Goal: Task Accomplishment & Management: Use online tool/utility

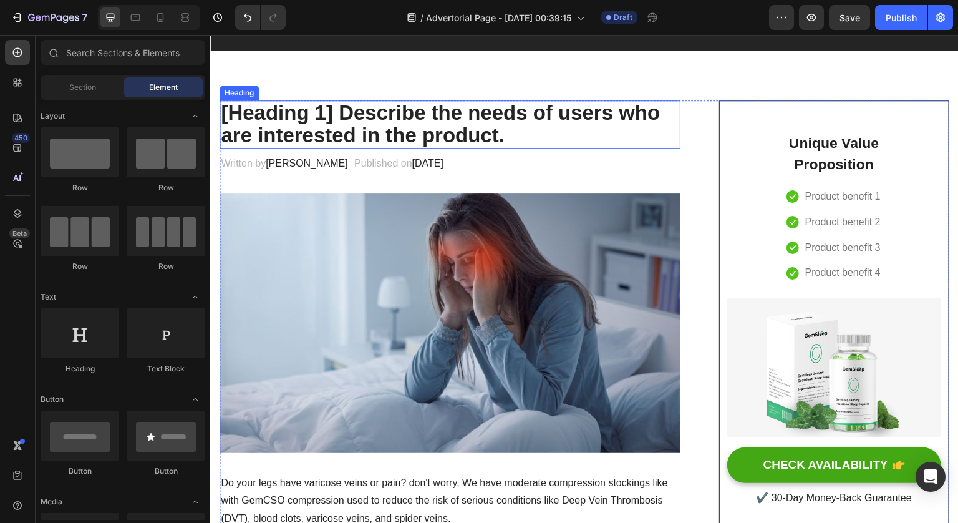
scroll to position [50, 0]
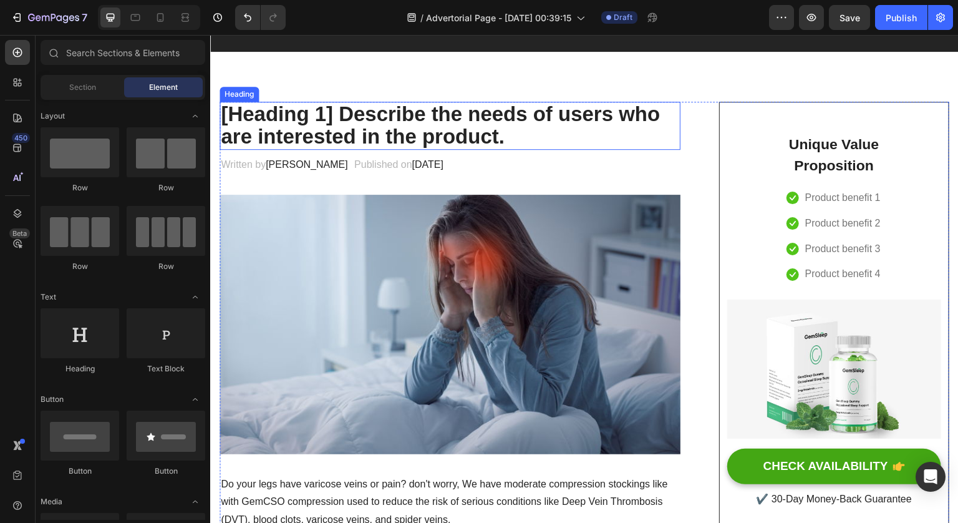
click at [372, 115] on p "[Heading 1] Describe the needs of users who are interested in the product." at bounding box center [450, 126] width 458 height 46
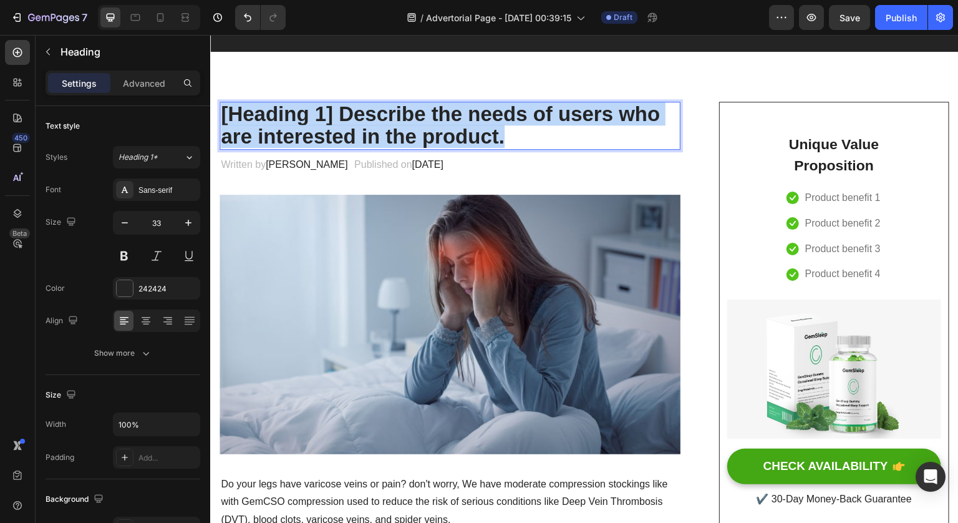
click at [372, 115] on p "[Heading 1] Describe the needs of users who are interested in the product." at bounding box center [450, 126] width 458 height 46
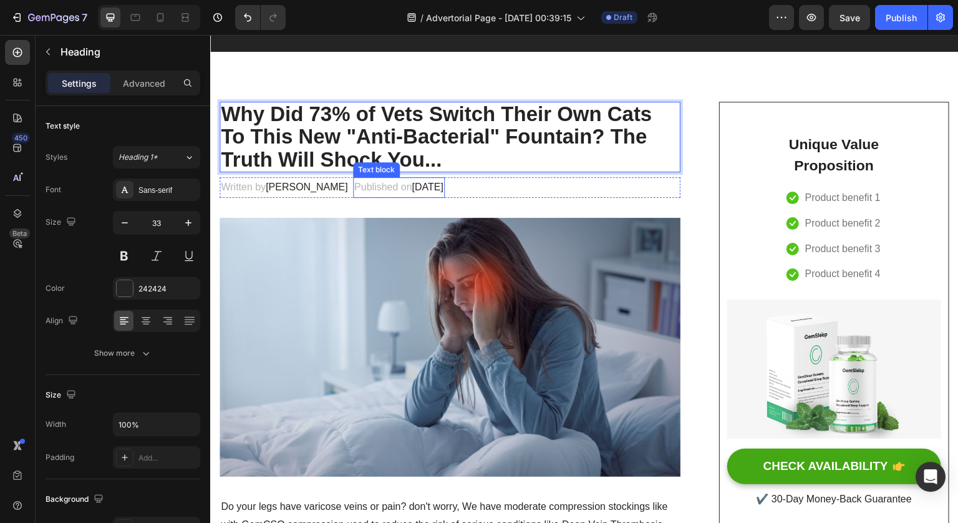
click at [412, 188] on span "[DATE]" at bounding box center [427, 187] width 31 height 11
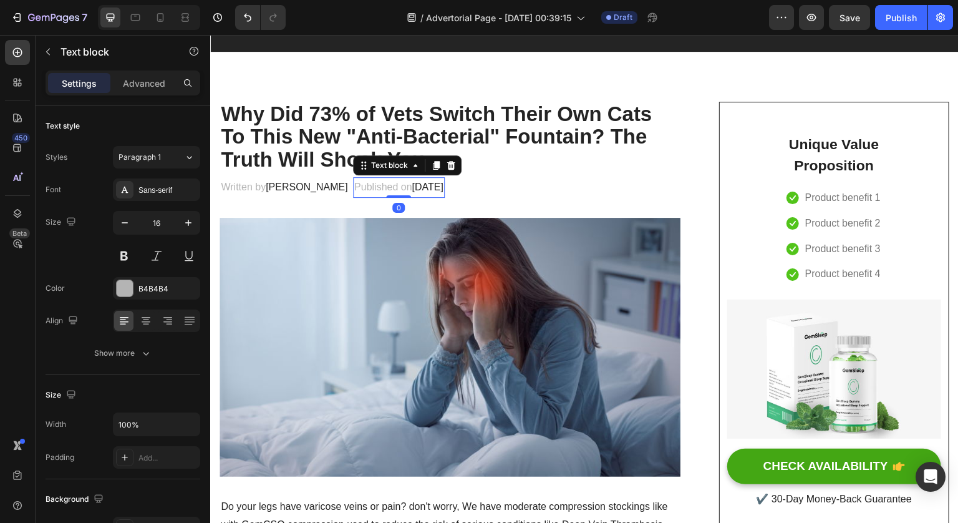
click at [412, 188] on span "[DATE]" at bounding box center [427, 187] width 31 height 11
drag, startPoint x: 407, startPoint y: 188, endPoint x: 420, endPoint y: 188, distance: 13.7
click at [420, 188] on span "[DATE]" at bounding box center [427, 187] width 31 height 11
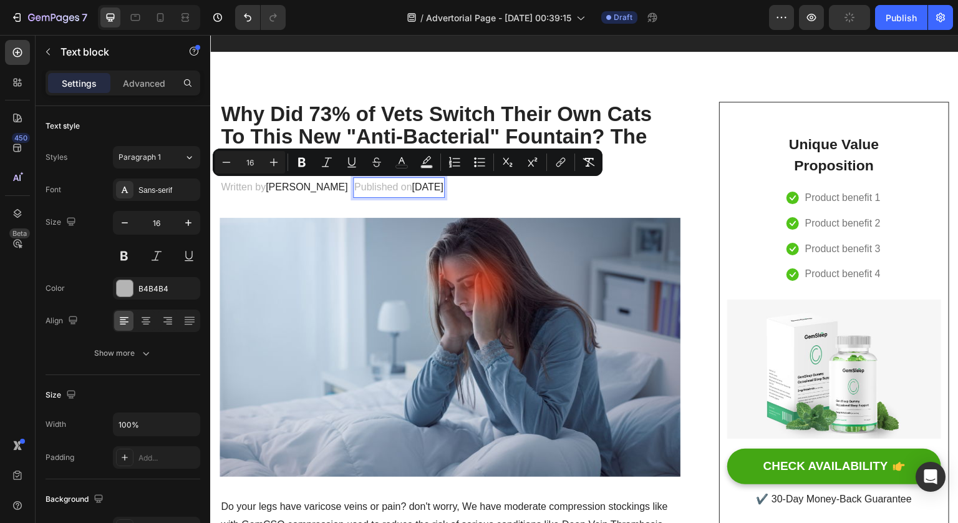
click at [435, 188] on span "[DATE]" at bounding box center [427, 187] width 31 height 11
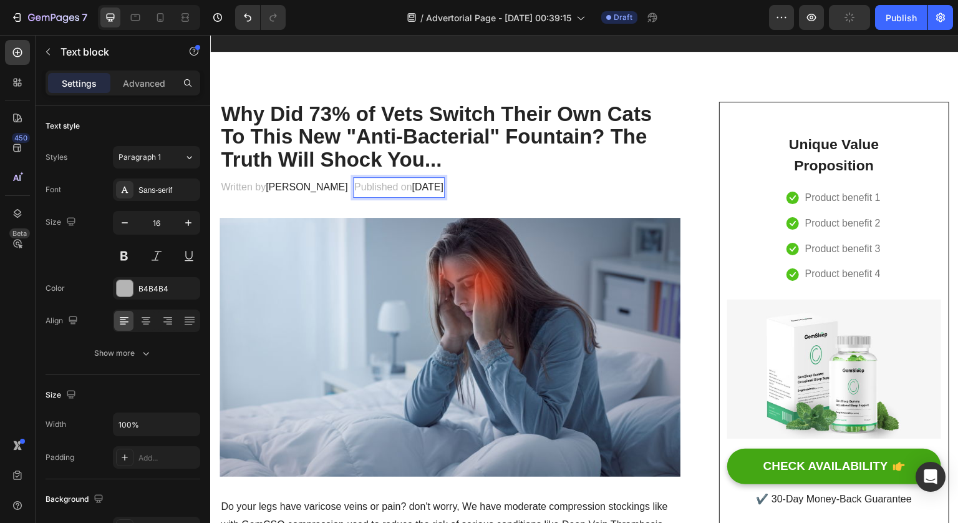
drag, startPoint x: 435, startPoint y: 188, endPoint x: 442, endPoint y: 188, distance: 6.9
click at [442, 188] on span "[DATE]" at bounding box center [427, 187] width 31 height 11
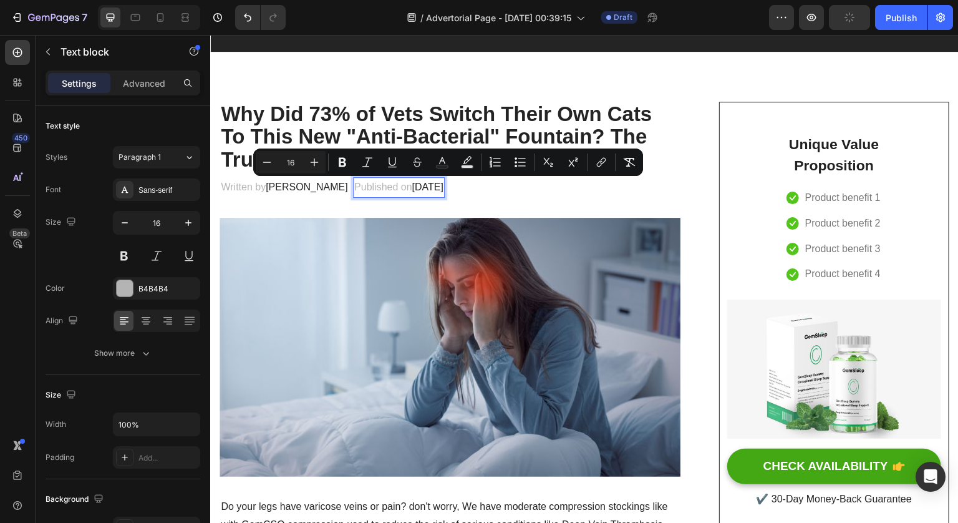
click at [443, 188] on span "[DATE]" at bounding box center [427, 187] width 31 height 11
click at [412, 192] on span "[DATE]" at bounding box center [427, 187] width 31 height 11
drag, startPoint x: 402, startPoint y: 193, endPoint x: 448, endPoint y: 192, distance: 46.8
click at [443, 192] on span "[DATE]" at bounding box center [427, 187] width 31 height 11
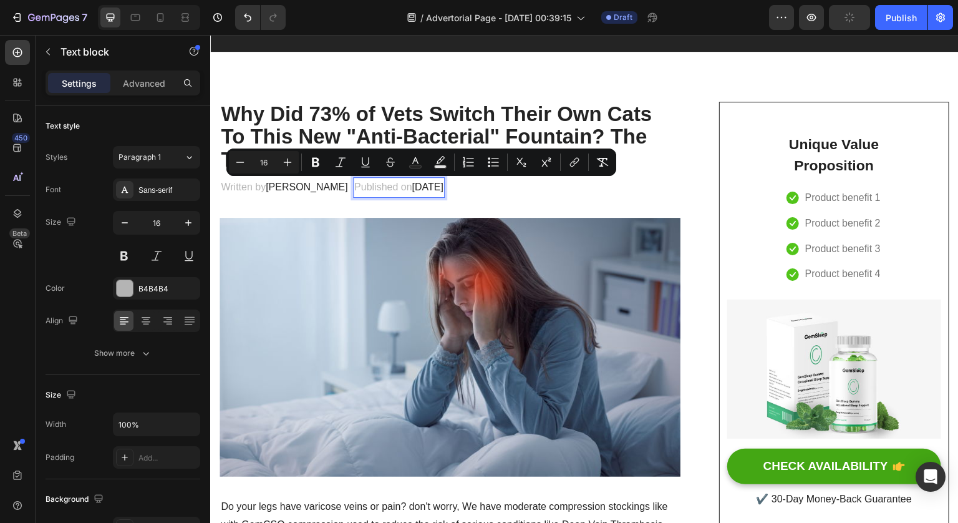
type input "14"
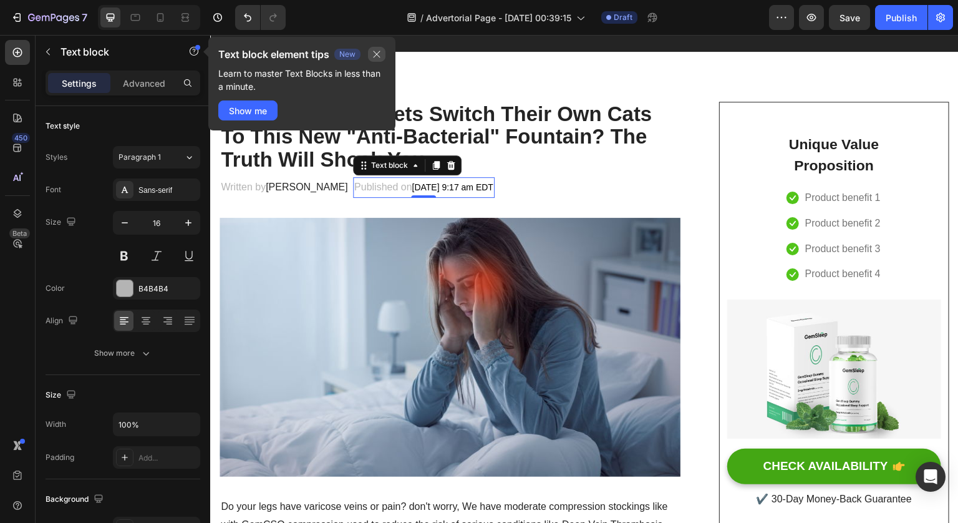
click at [377, 56] on icon "button" at bounding box center [377, 54] width 10 height 10
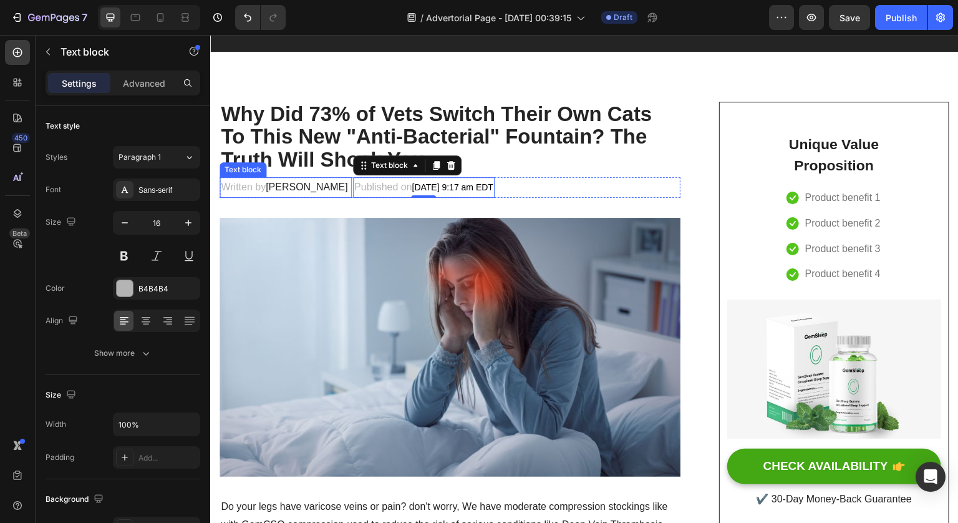
click at [280, 190] on span "[PERSON_NAME]" at bounding box center [307, 187] width 82 height 11
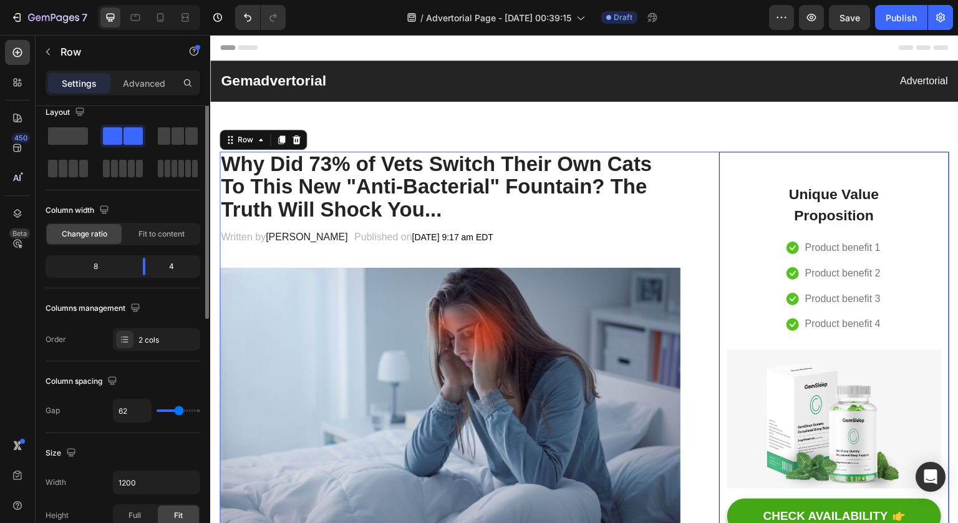
scroll to position [0, 0]
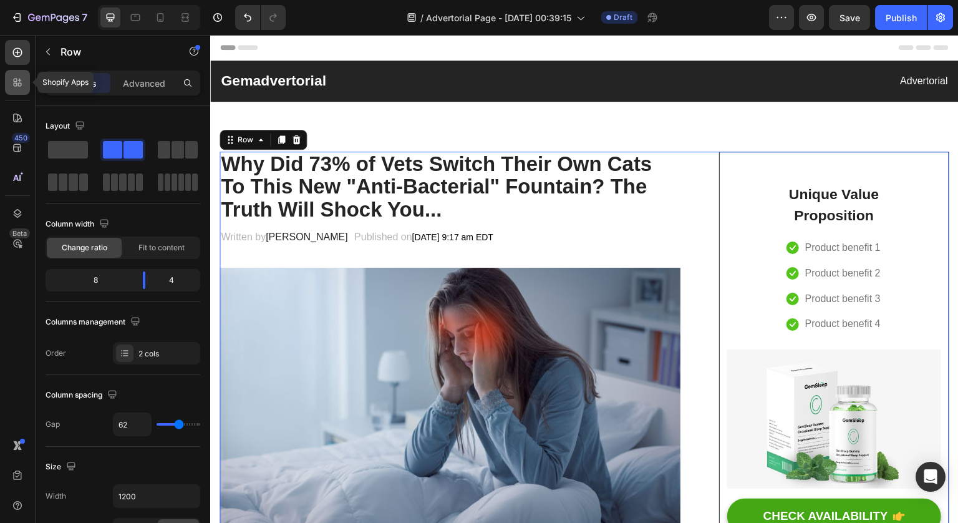
click at [22, 77] on icon at bounding box center [17, 82] width 12 height 12
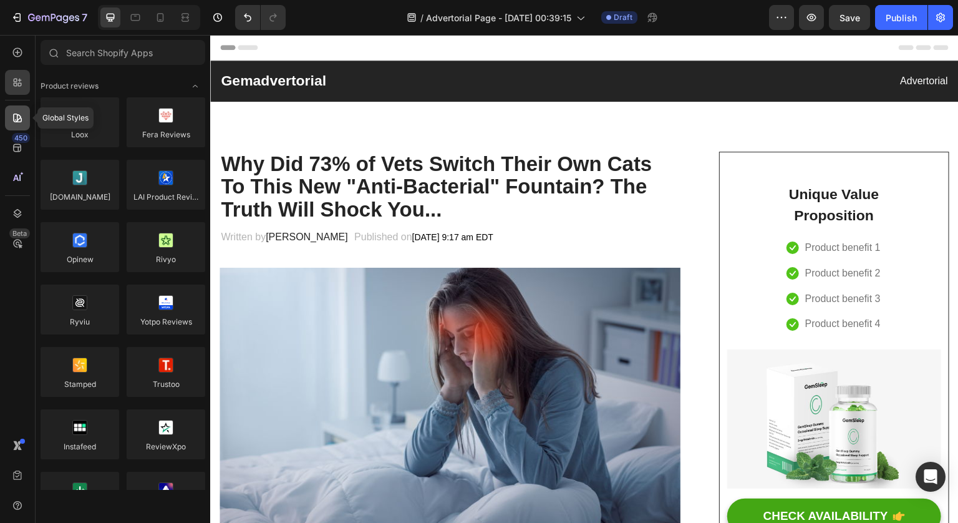
click at [21, 118] on icon at bounding box center [17, 118] width 12 height 12
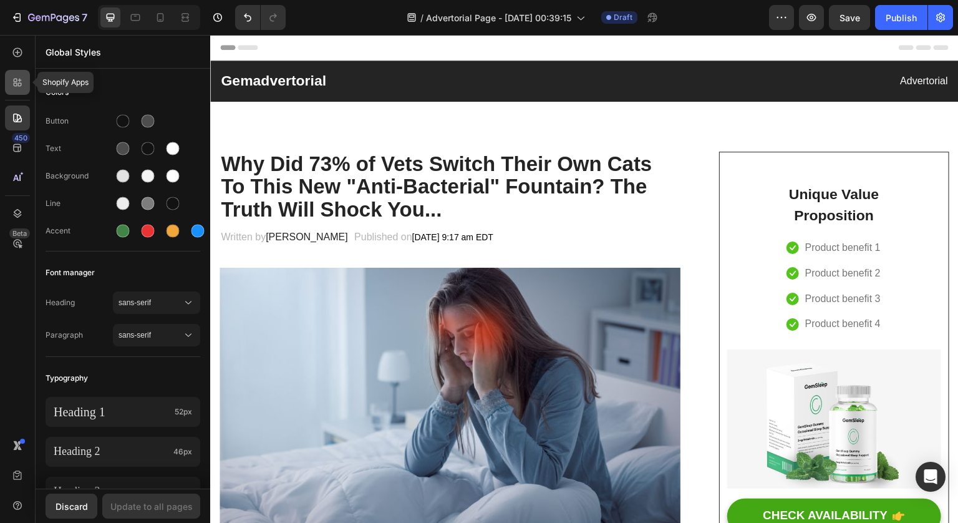
click at [19, 80] on icon at bounding box center [17, 82] width 12 height 12
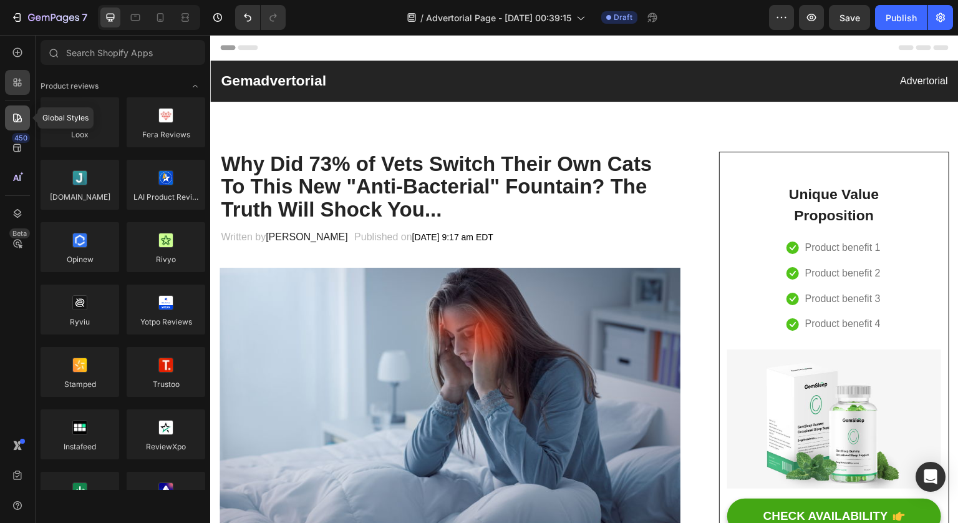
click at [22, 115] on icon at bounding box center [17, 118] width 12 height 12
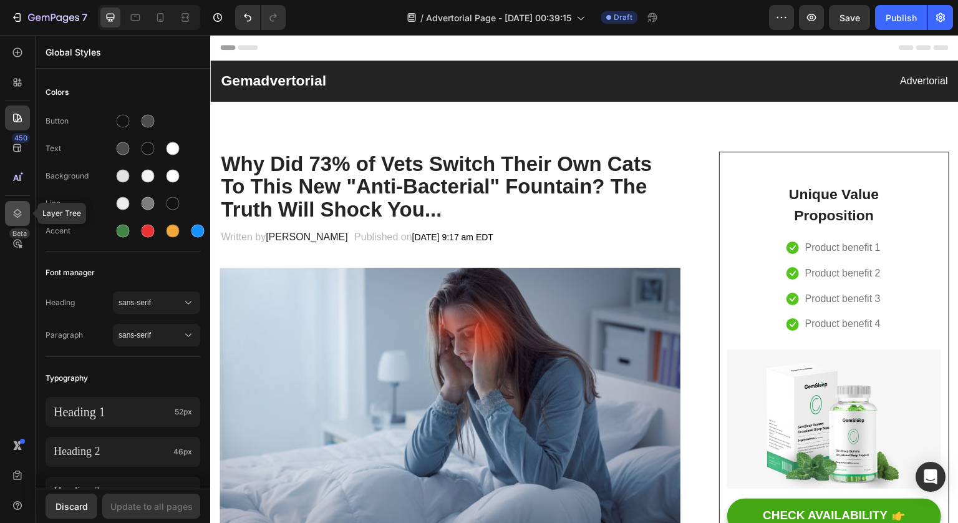
click at [13, 212] on icon at bounding box center [17, 213] width 12 height 12
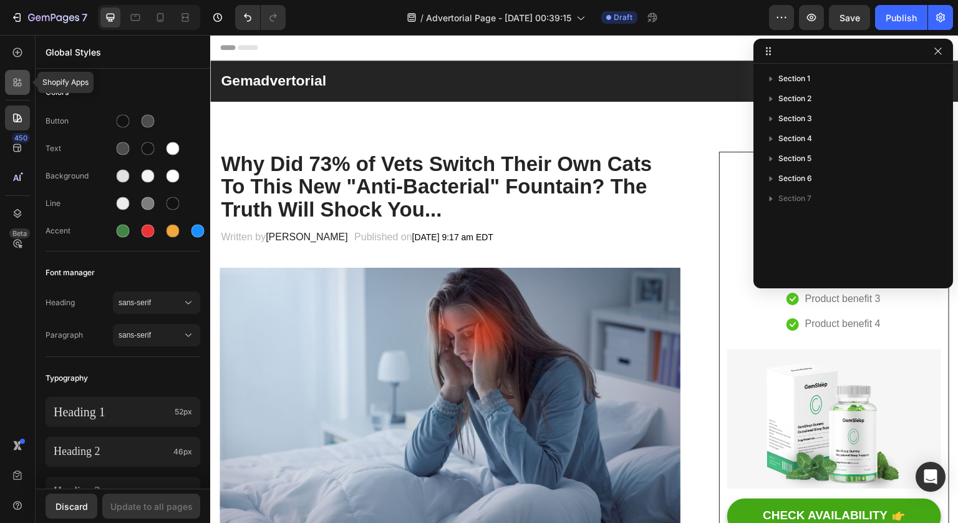
click at [20, 85] on icon at bounding box center [20, 85] width 4 height 4
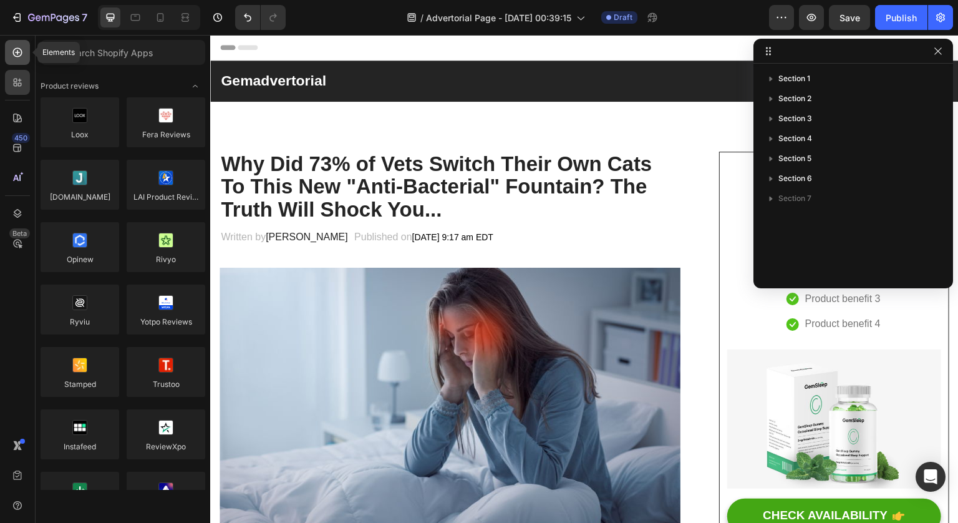
click at [21, 48] on icon at bounding box center [17, 52] width 12 height 12
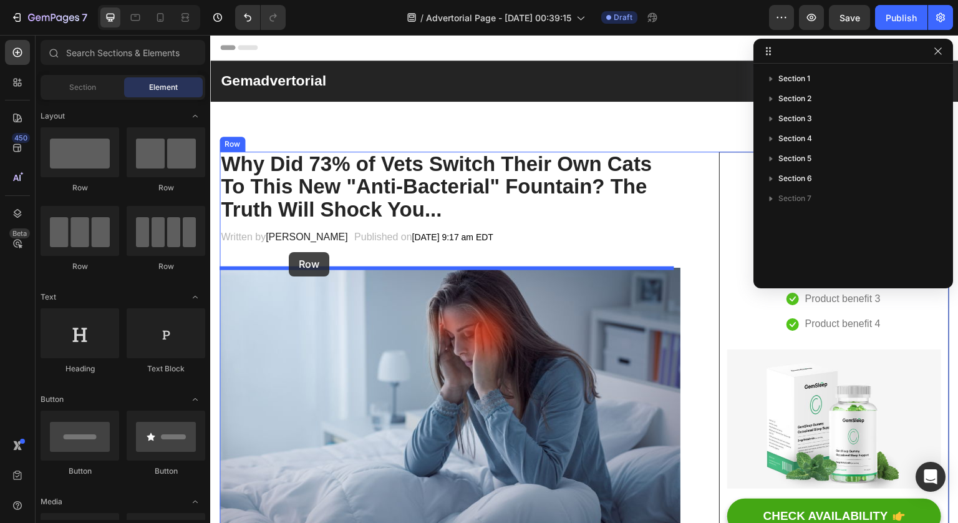
drag, startPoint x: 316, startPoint y: 191, endPoint x: 289, endPoint y: 252, distance: 66.8
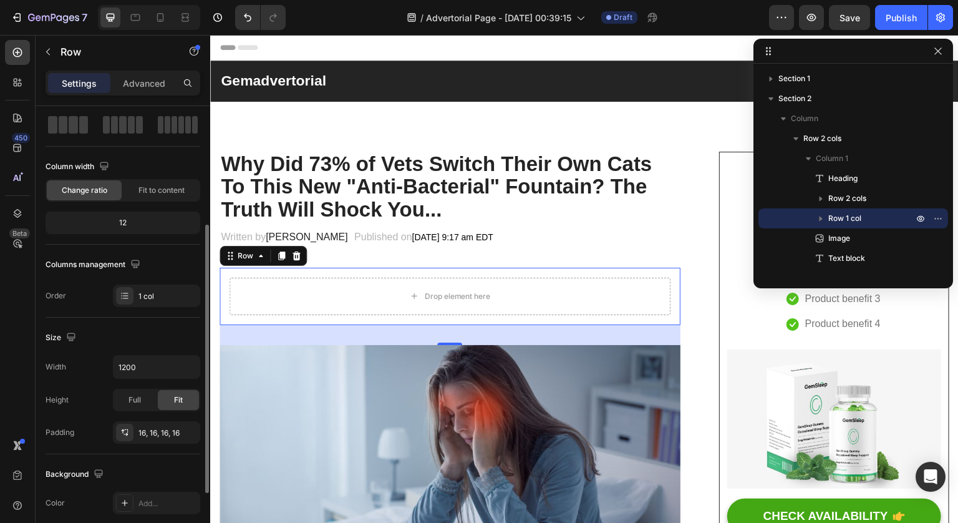
scroll to position [146, 0]
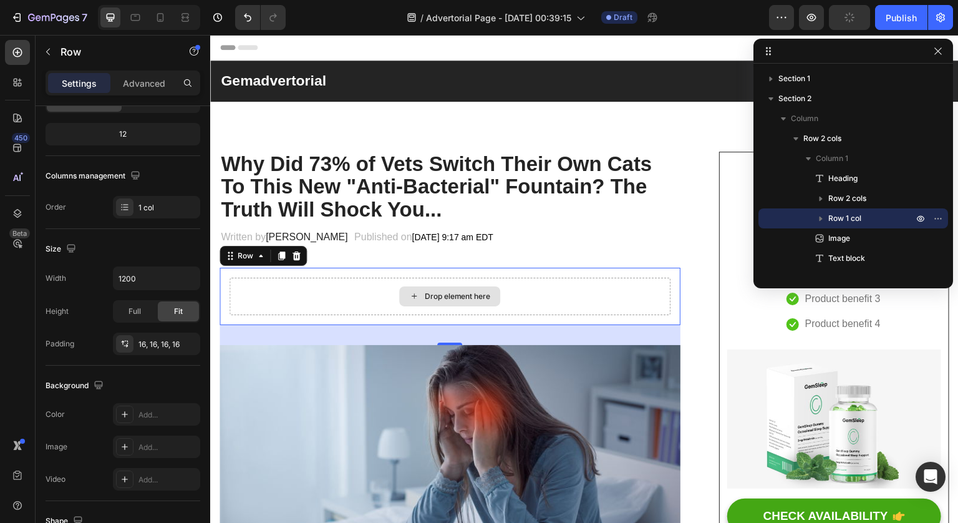
click at [365, 290] on div "Drop element here" at bounding box center [450, 296] width 441 height 37
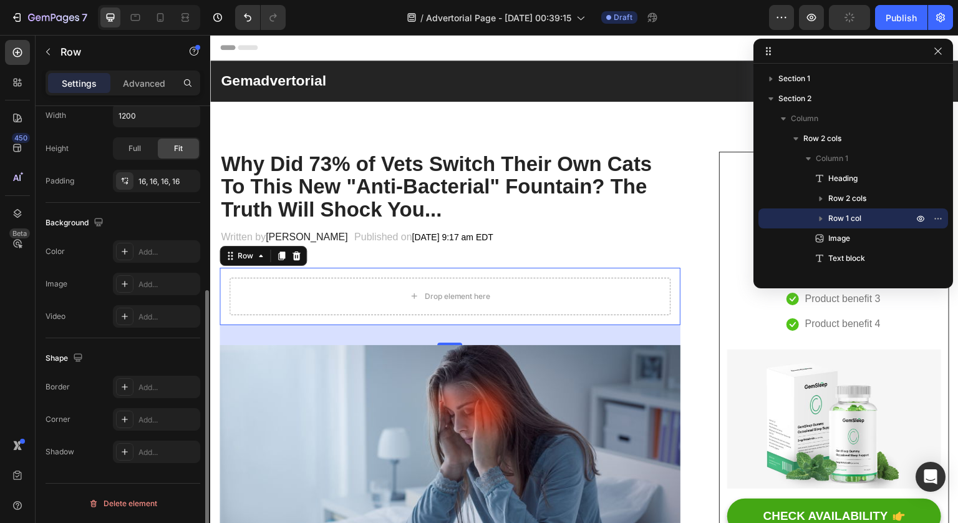
scroll to position [0, 0]
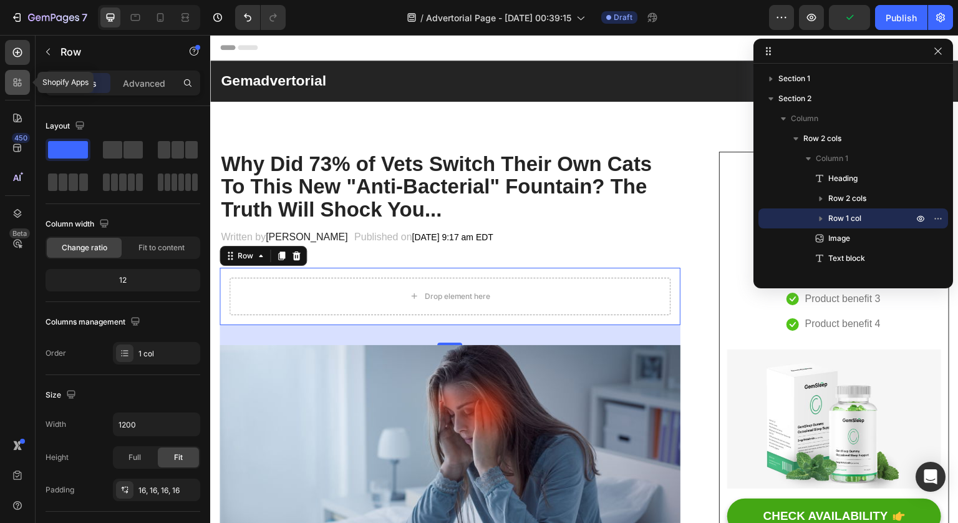
click at [21, 80] on icon at bounding box center [17, 82] width 12 height 12
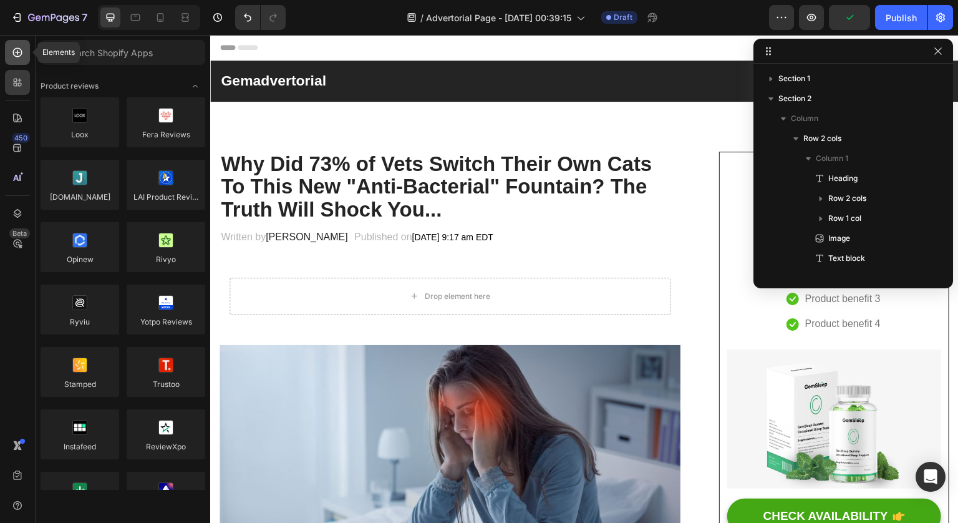
click at [23, 46] on icon at bounding box center [17, 52] width 12 height 12
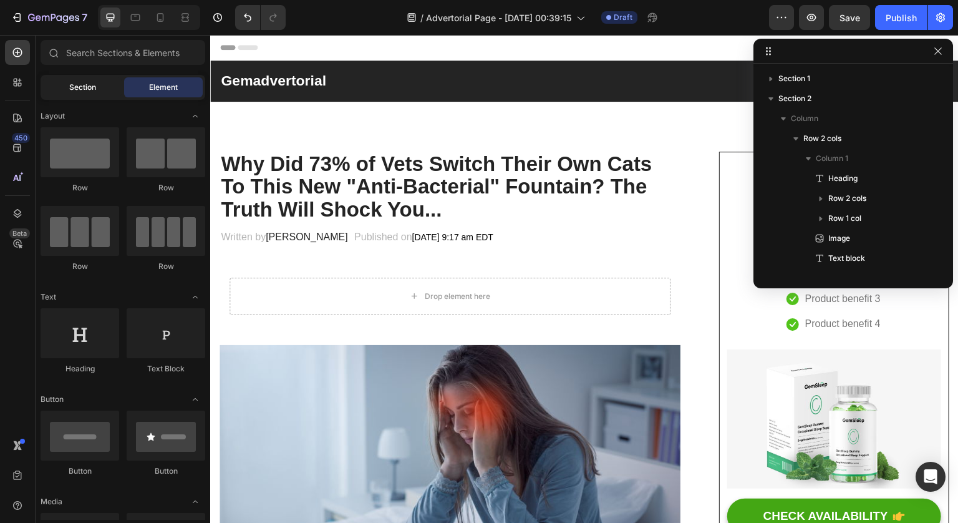
click at [88, 91] on span "Section" at bounding box center [82, 87] width 27 height 11
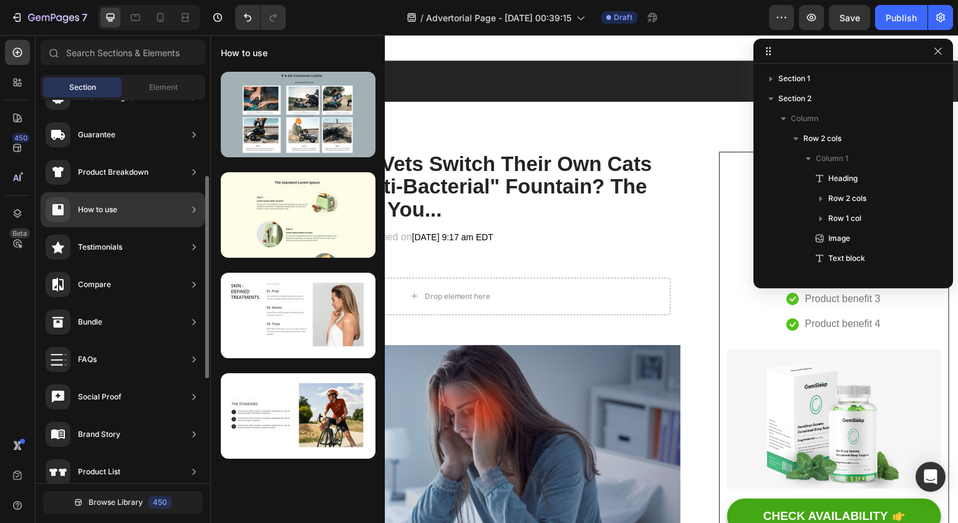
scroll to position [271, 0]
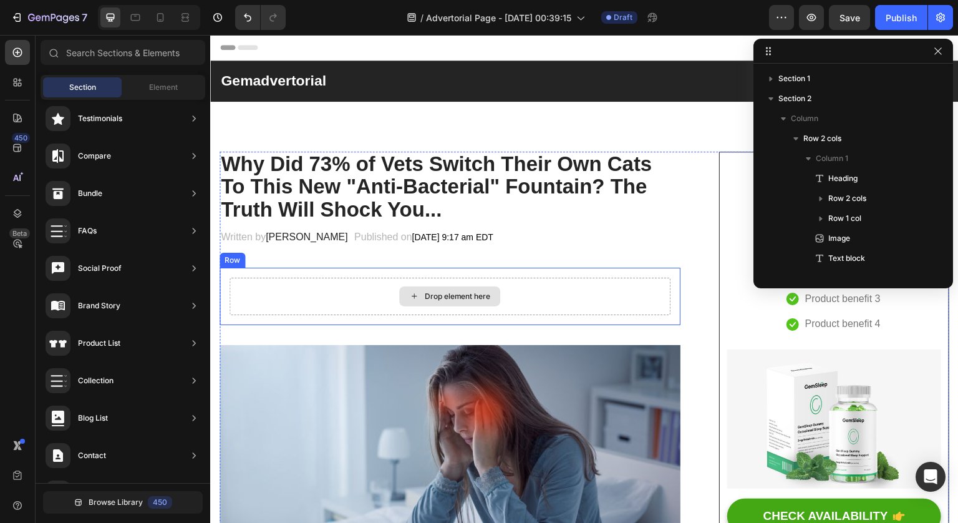
click at [477, 301] on div "Drop element here" at bounding box center [457, 296] width 66 height 10
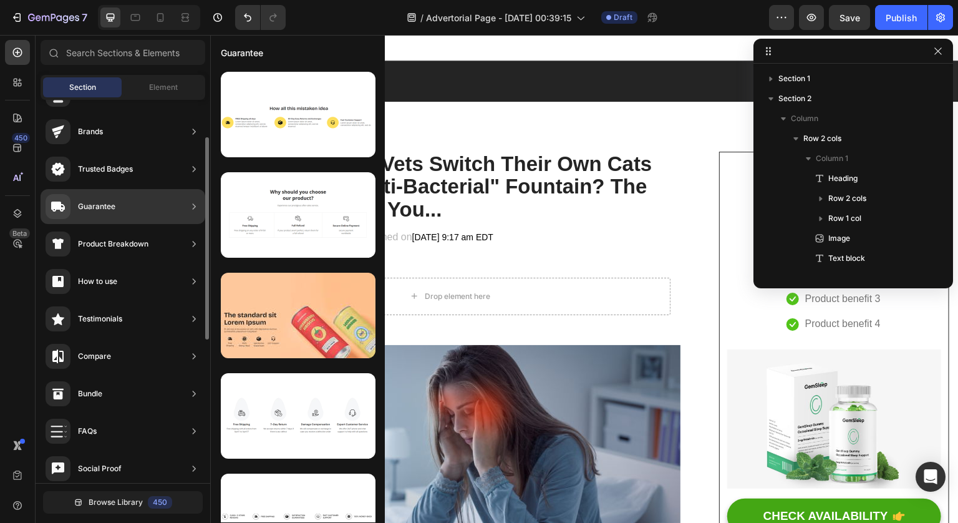
scroll to position [0, 0]
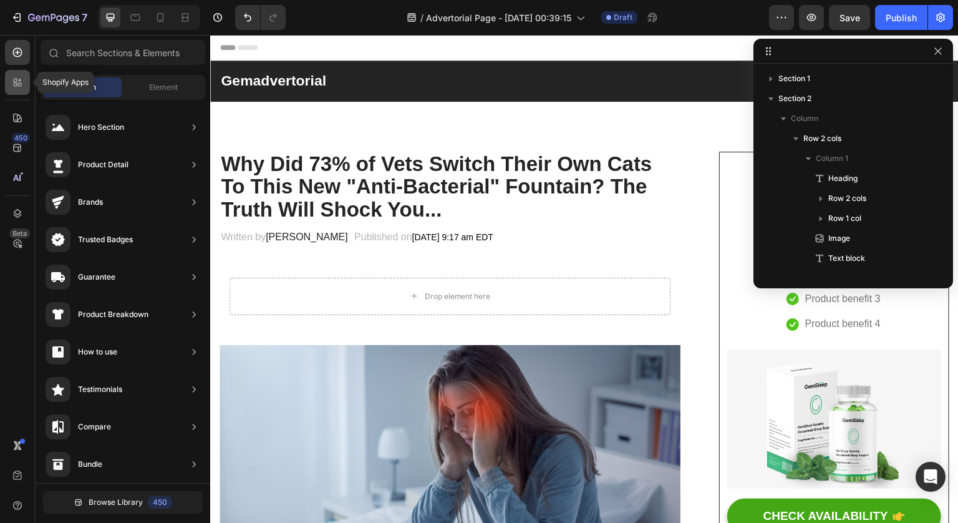
click at [14, 78] on icon at bounding box center [17, 82] width 12 height 12
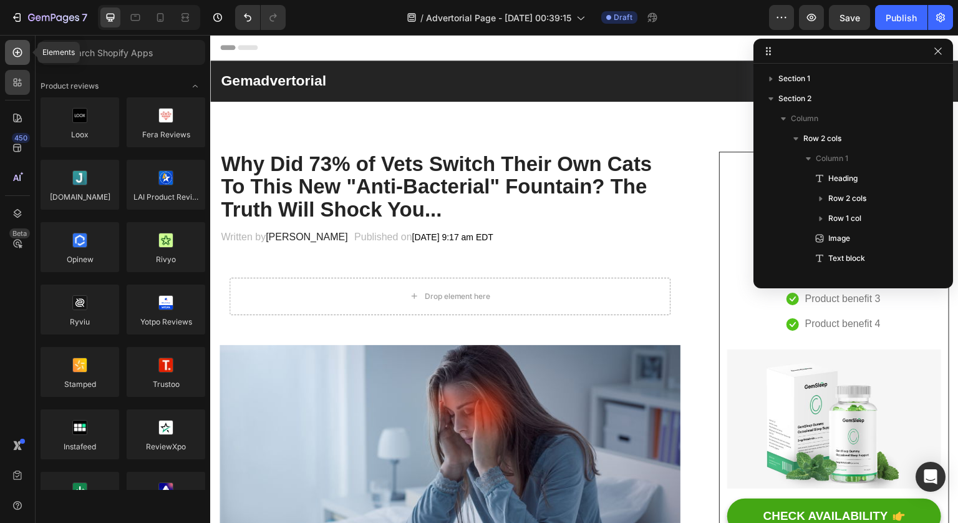
click at [18, 49] on icon at bounding box center [17, 52] width 12 height 12
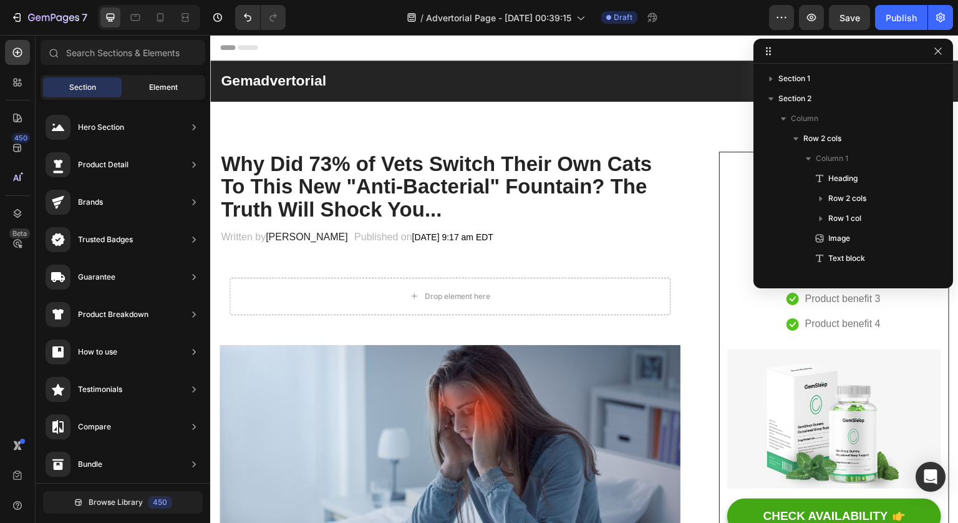
click at [175, 89] on span "Element" at bounding box center [163, 87] width 29 height 11
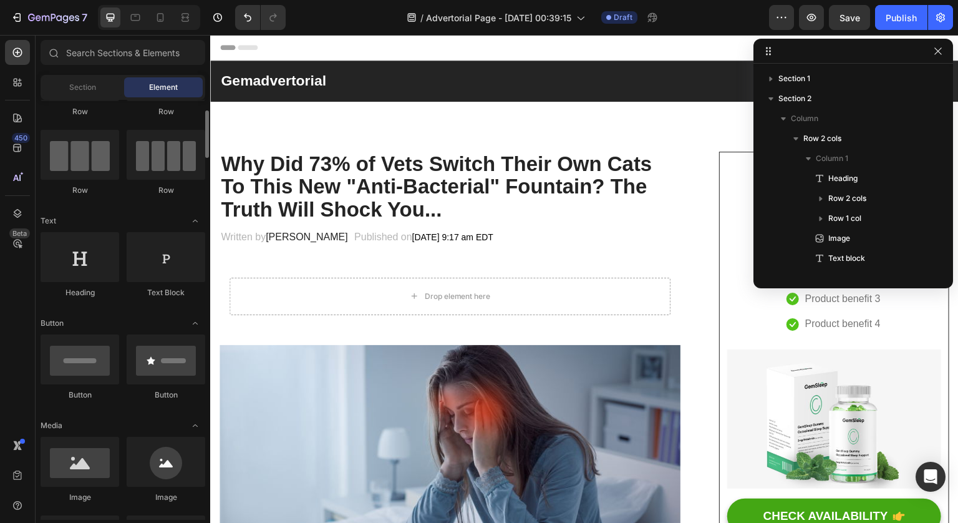
scroll to position [79, 0]
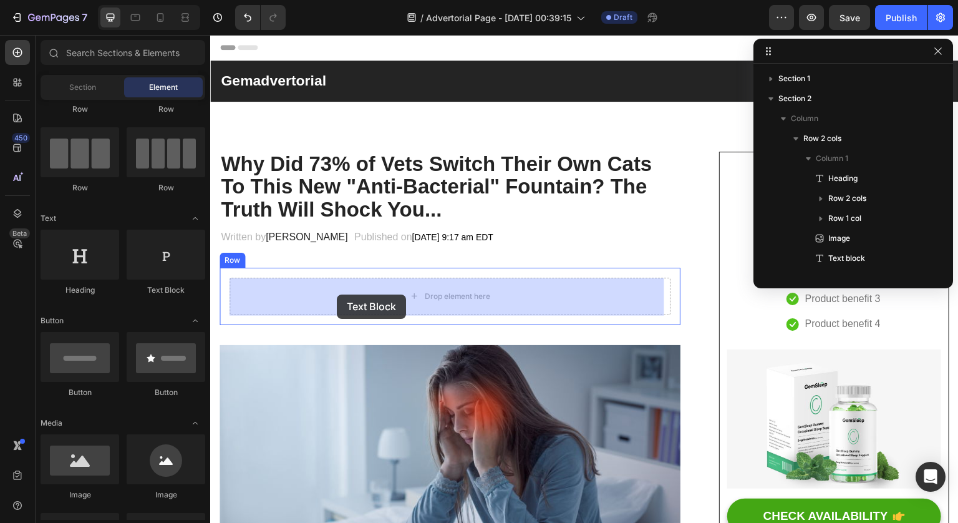
drag, startPoint x: 364, startPoint y: 294, endPoint x: 337, endPoint y: 295, distance: 26.8
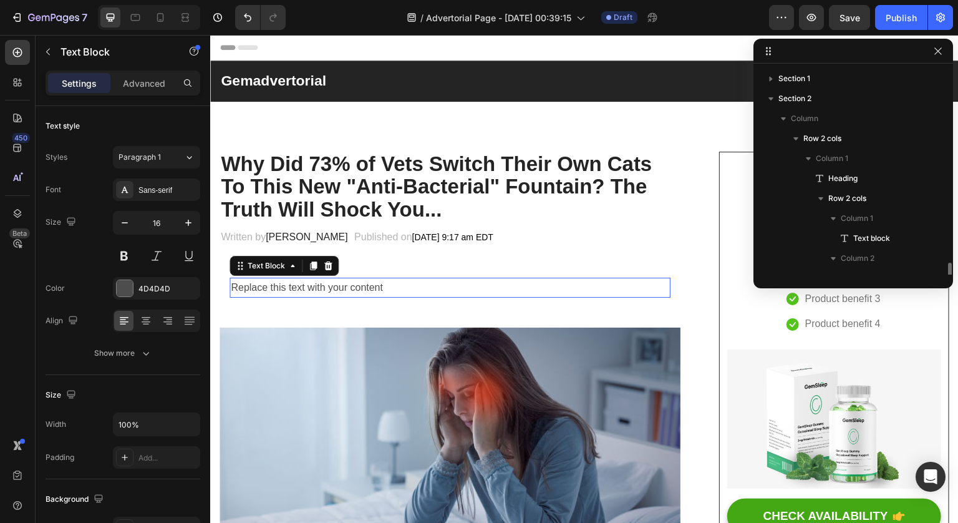
scroll to position [176, 0]
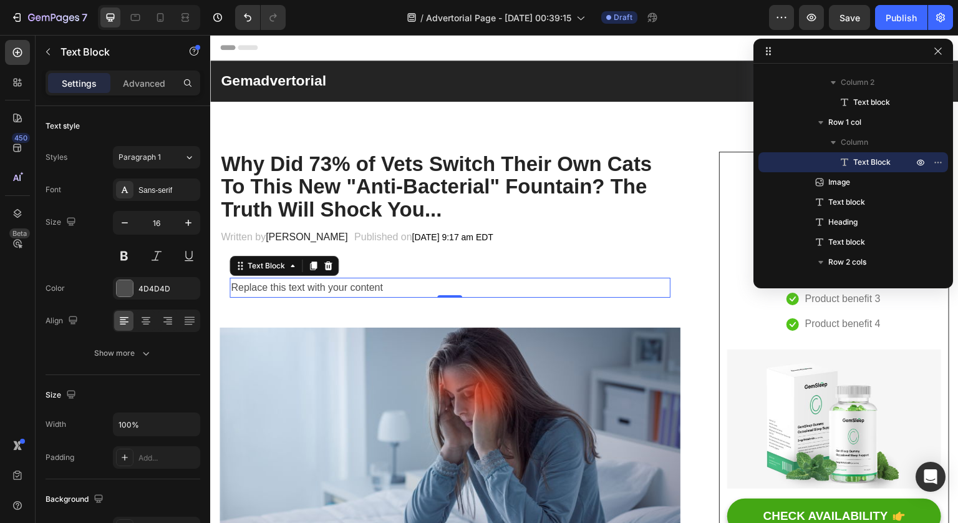
click at [342, 285] on div "Replace this text with your content" at bounding box center [450, 288] width 441 height 21
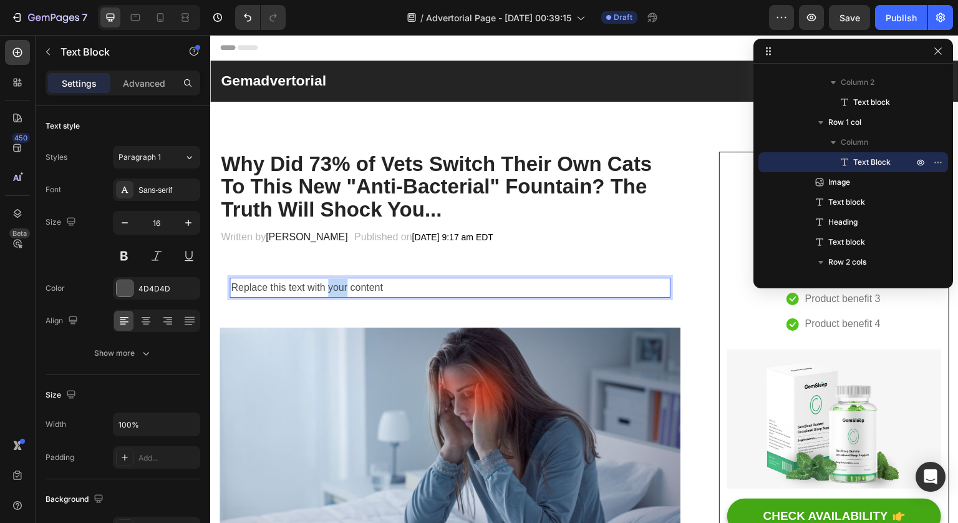
click at [342, 285] on p "Replace this text with your content" at bounding box center [450, 288] width 439 height 18
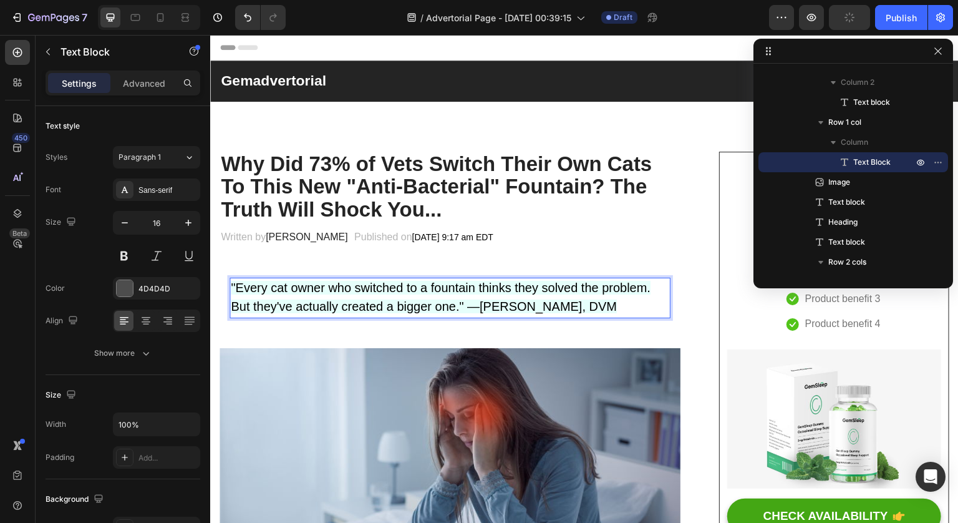
click at [644, 297] on p ""Every cat owner who switched to a fountain thinks they solved the problem. But…" at bounding box center [450, 298] width 439 height 39
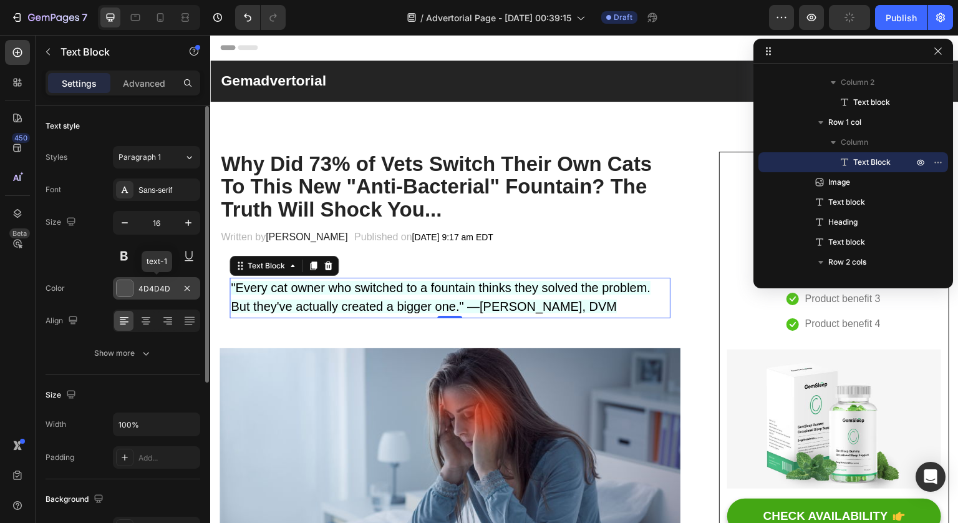
click at [154, 291] on div "4D4D4D" at bounding box center [156, 288] width 36 height 11
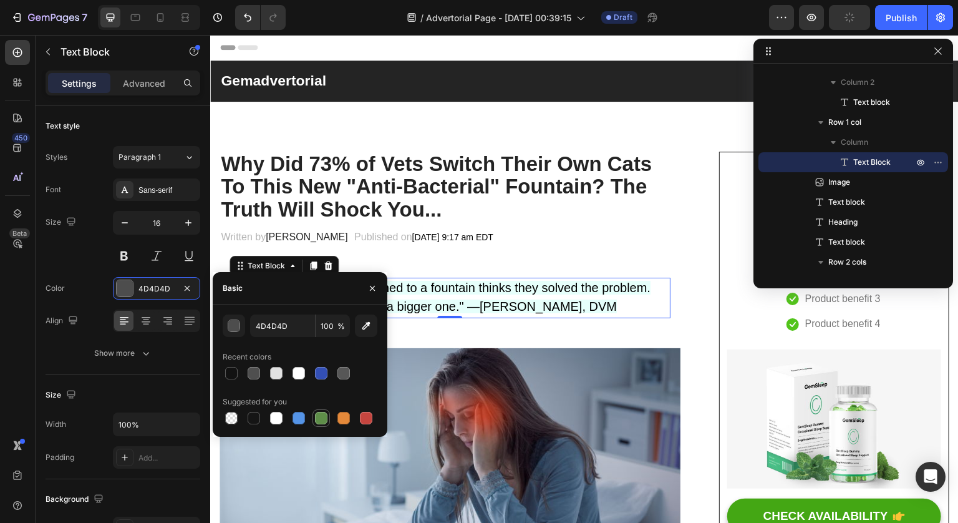
click at [316, 415] on div at bounding box center [321, 418] width 12 height 12
type input "5E8E49"
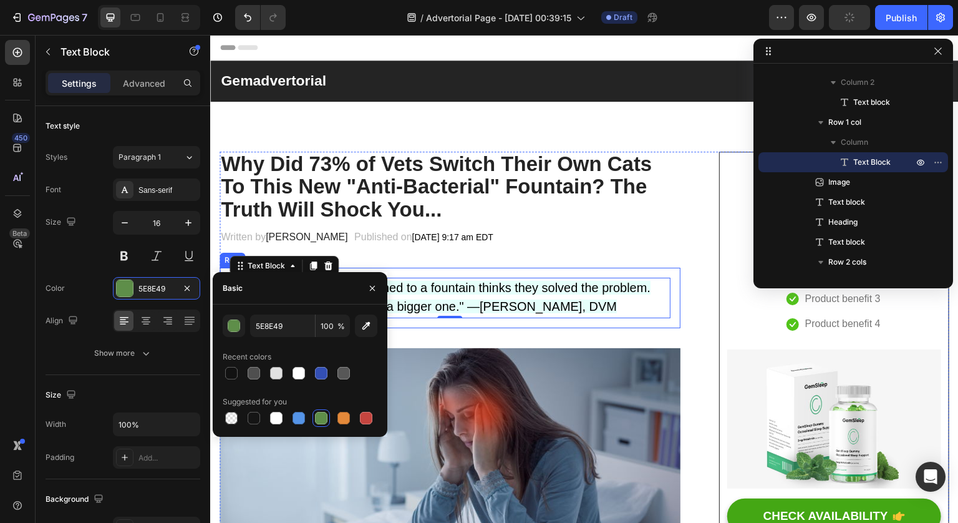
click at [438, 318] on div ""Every cat owner who switched to a fountain thinks they solved the problem. But…" at bounding box center [450, 298] width 461 height 61
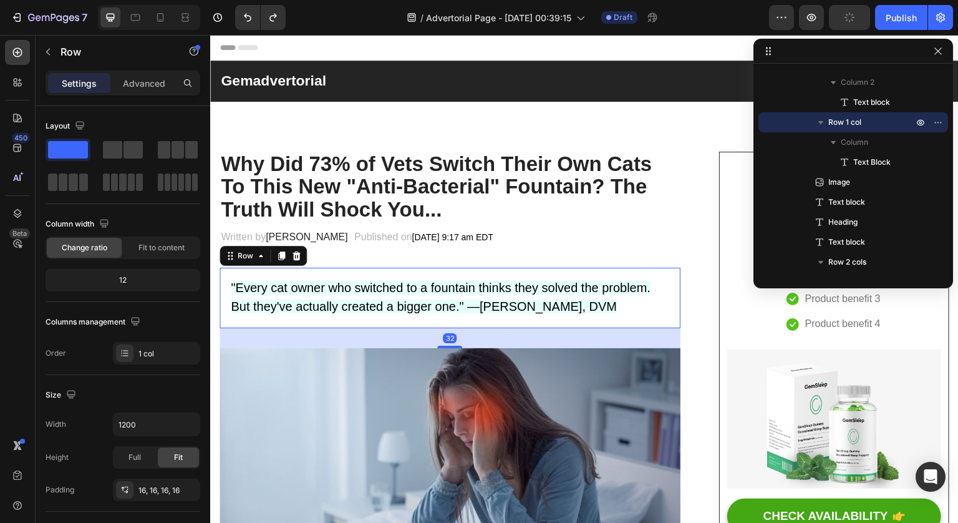
click at [440, 275] on div ""Every cat owner who switched to a fountain thinks they solved the problem. But…" at bounding box center [450, 298] width 461 height 61
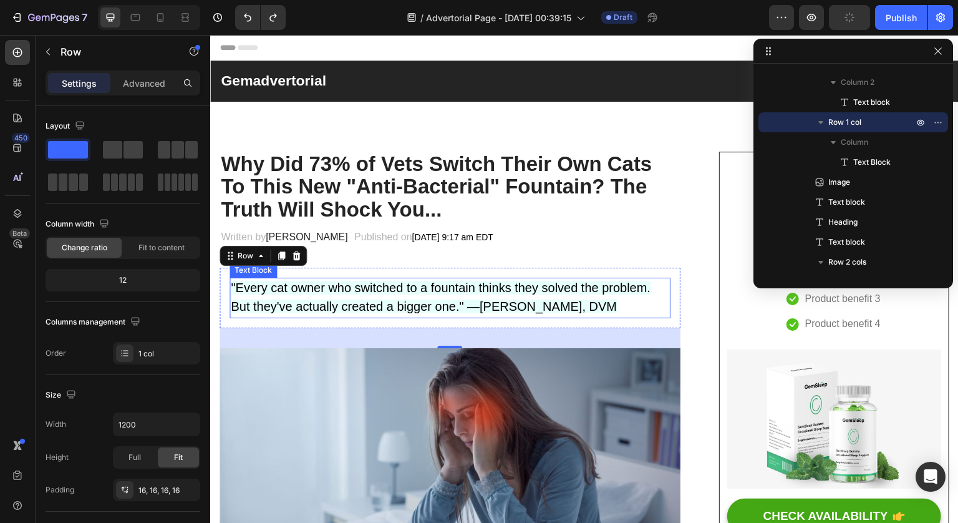
click at [440, 287] on span ""Every cat owner who switched to a fountain thinks they solved the problem. But…" at bounding box center [441, 297] width 420 height 33
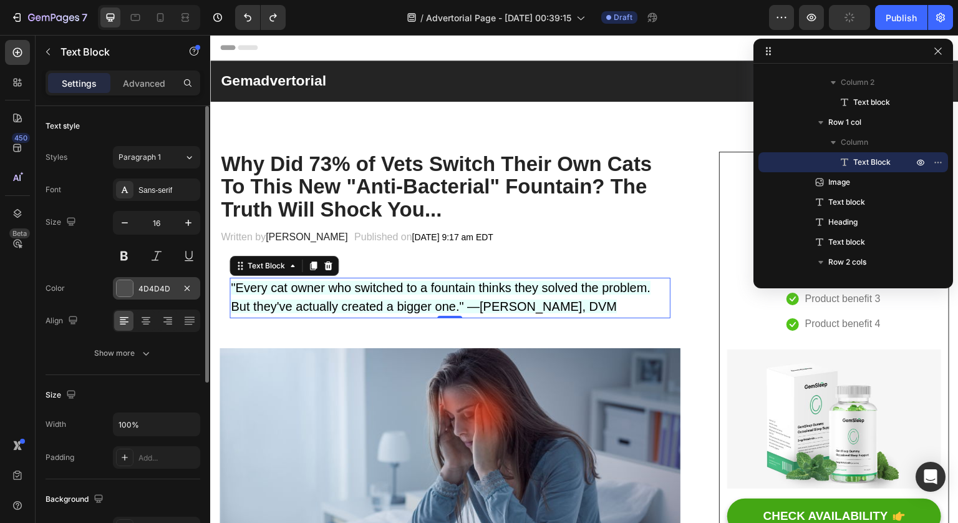
click at [152, 287] on div "4D4D4D" at bounding box center [156, 288] width 36 height 11
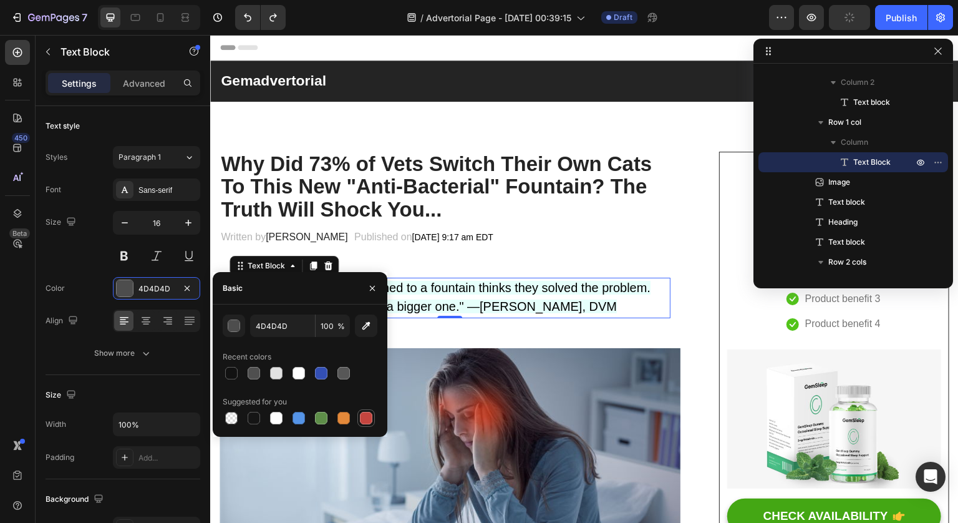
click at [369, 417] on div at bounding box center [366, 418] width 12 height 12
type input "C5453F"
click at [468, 234] on span "[DATE] 9:17 am EDT" at bounding box center [452, 237] width 81 height 10
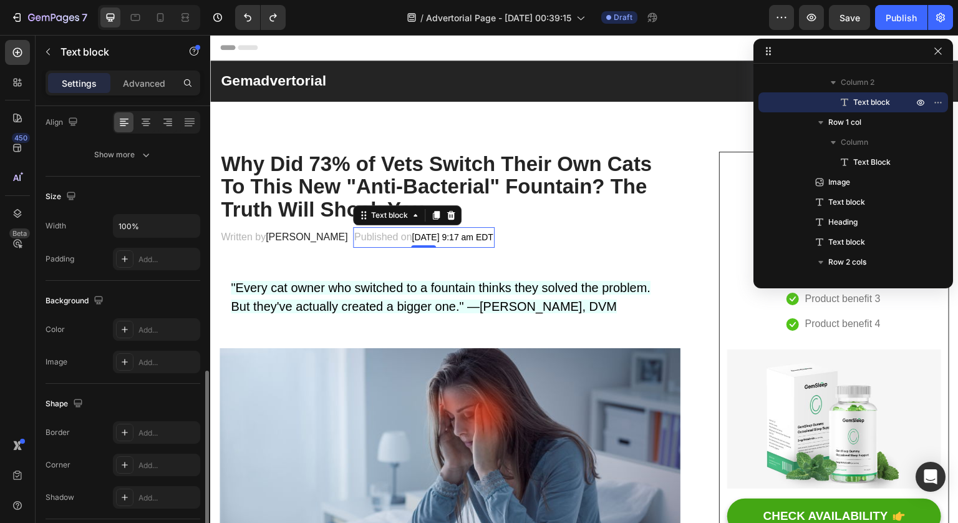
scroll to position [287, 0]
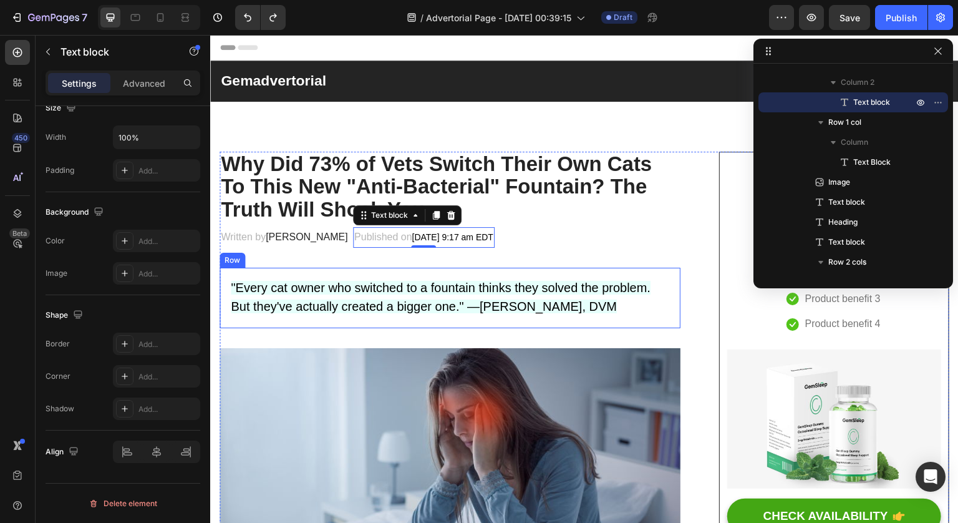
click at [280, 272] on div ""Every cat owner who switched to a fountain thinks they solved the problem. But…" at bounding box center [450, 298] width 461 height 61
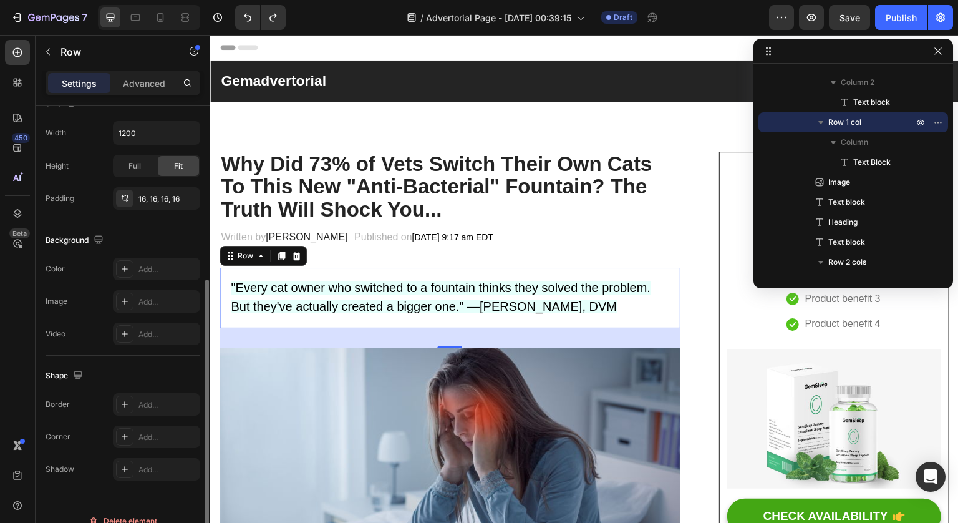
scroll to position [309, 0]
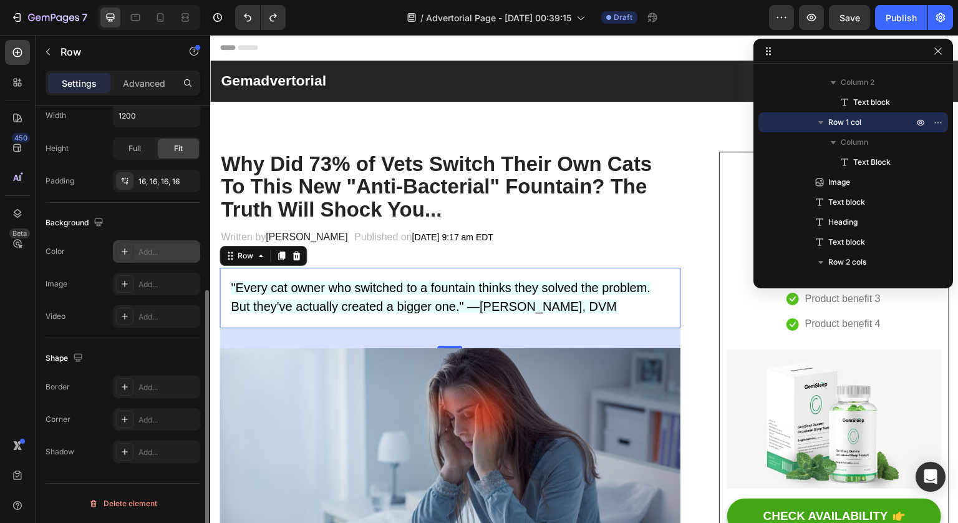
click at [158, 251] on div "Add..." at bounding box center [167, 251] width 59 height 11
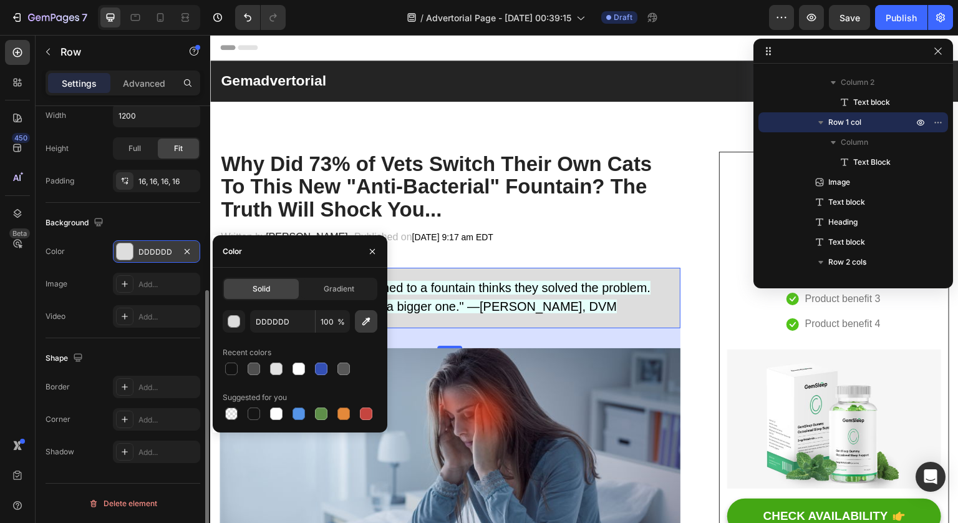
click at [367, 323] on icon "button" at bounding box center [366, 321] width 12 height 12
click at [371, 323] on icon "button" at bounding box center [366, 321] width 12 height 12
type input "E7FFFB"
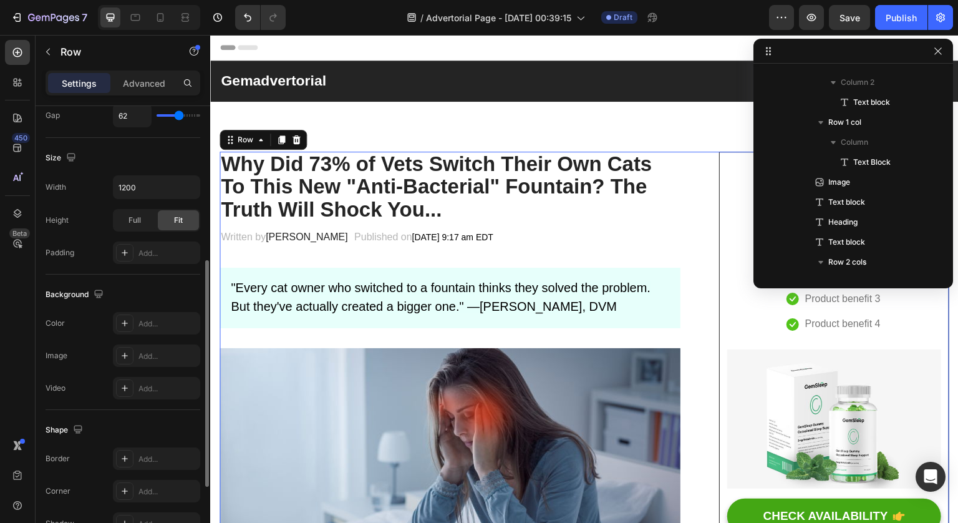
scroll to position [0, 0]
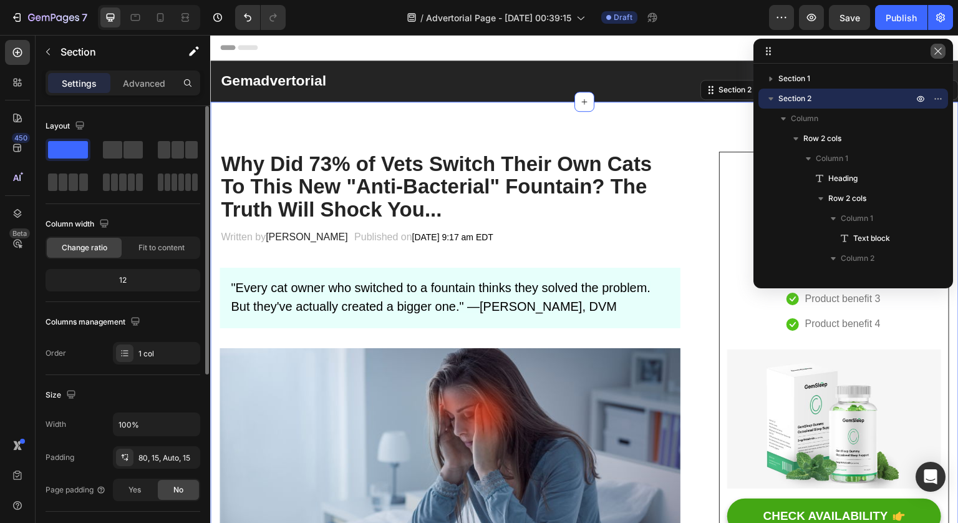
click at [941, 50] on icon "button" at bounding box center [938, 51] width 10 height 10
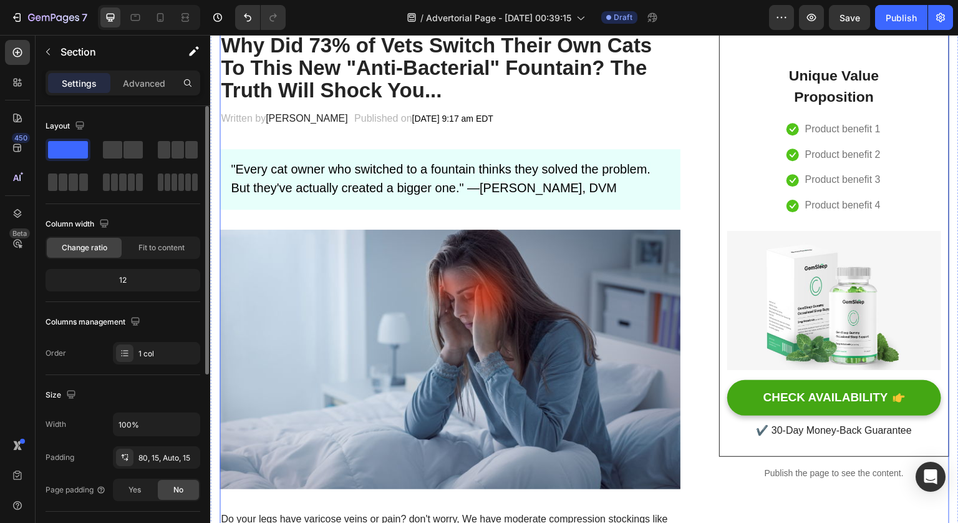
scroll to position [17, 0]
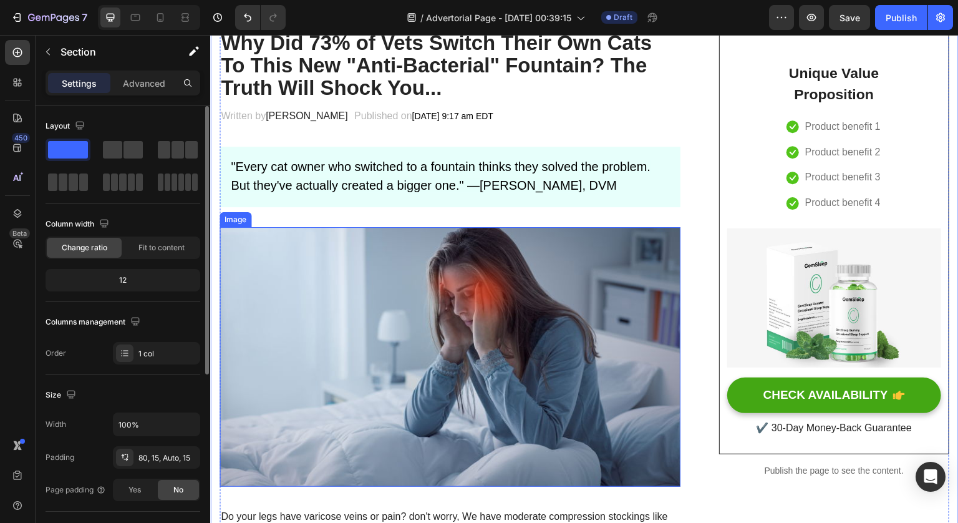
click at [530, 314] on img at bounding box center [450, 356] width 461 height 259
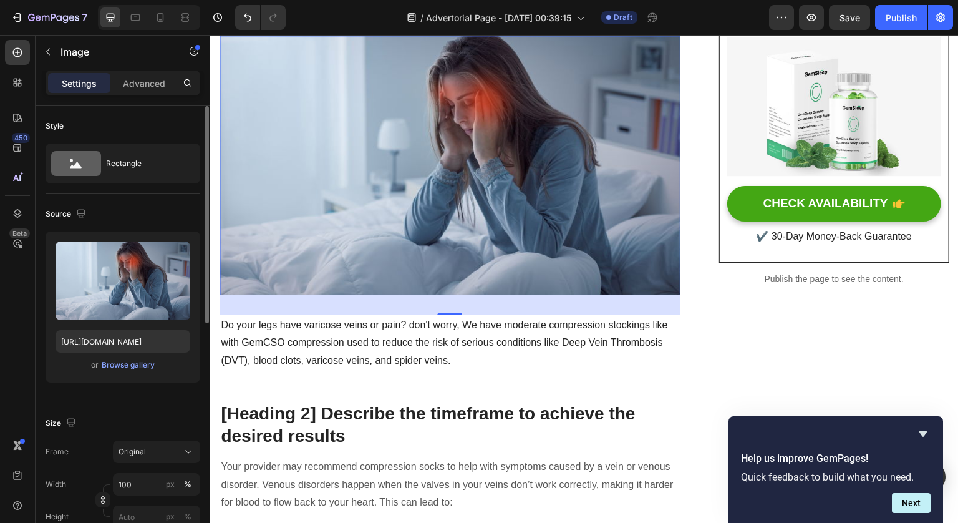
scroll to position [271, 0]
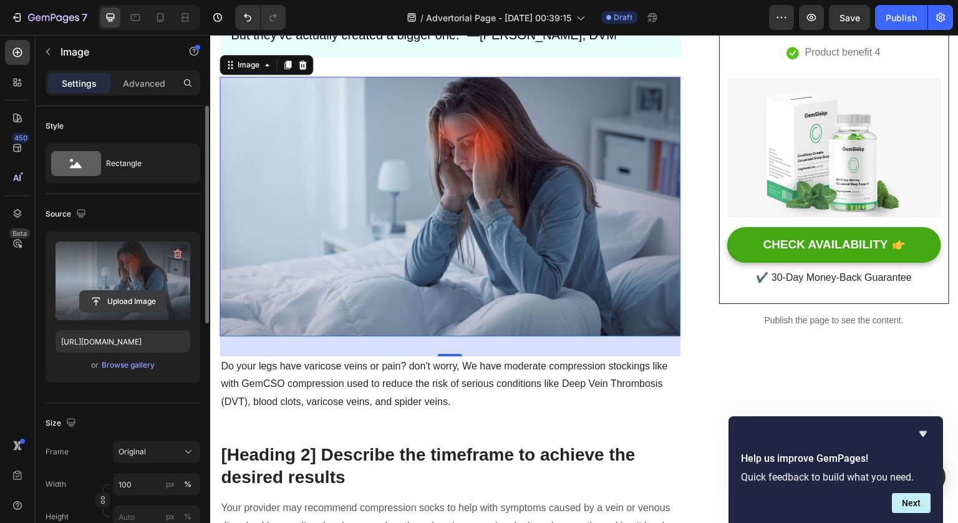
click at [125, 297] on input "file" at bounding box center [123, 301] width 86 height 21
click at [136, 299] on input "file" at bounding box center [123, 301] width 86 height 21
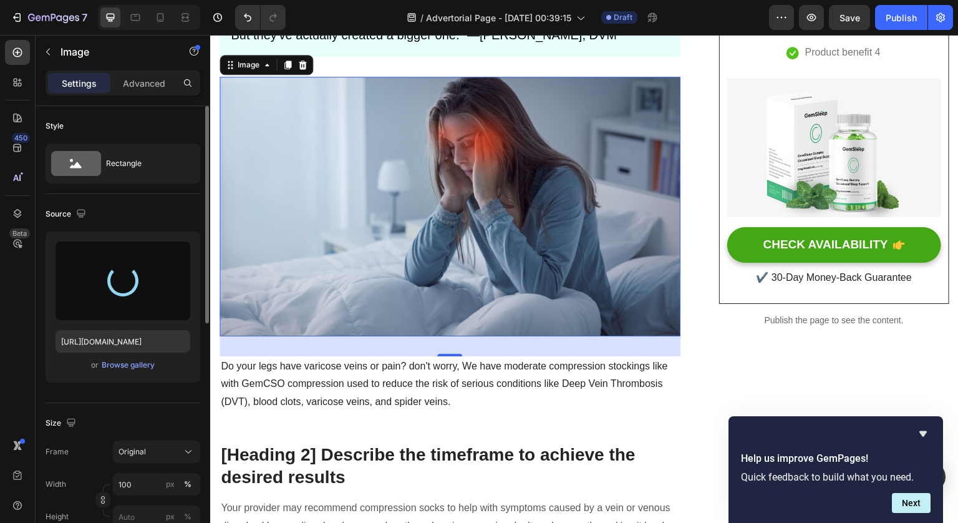
type input "https://cdn.shopify.com/s/files/1/0764/2218/5184/files/gempages_586160023143449…"
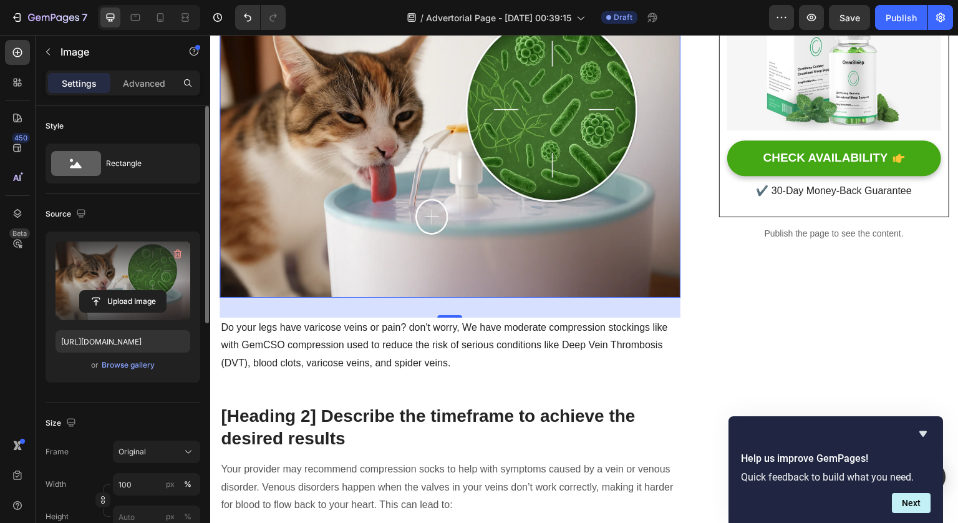
scroll to position [396, 0]
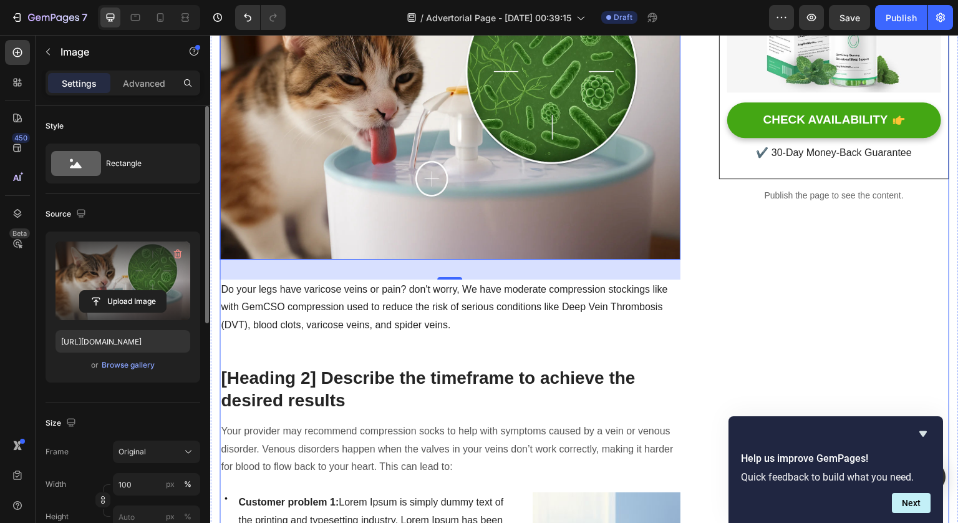
click at [410, 367] on p "[Heading 2] Describe the timeframe to achieve the desired results" at bounding box center [450, 390] width 458 height 46
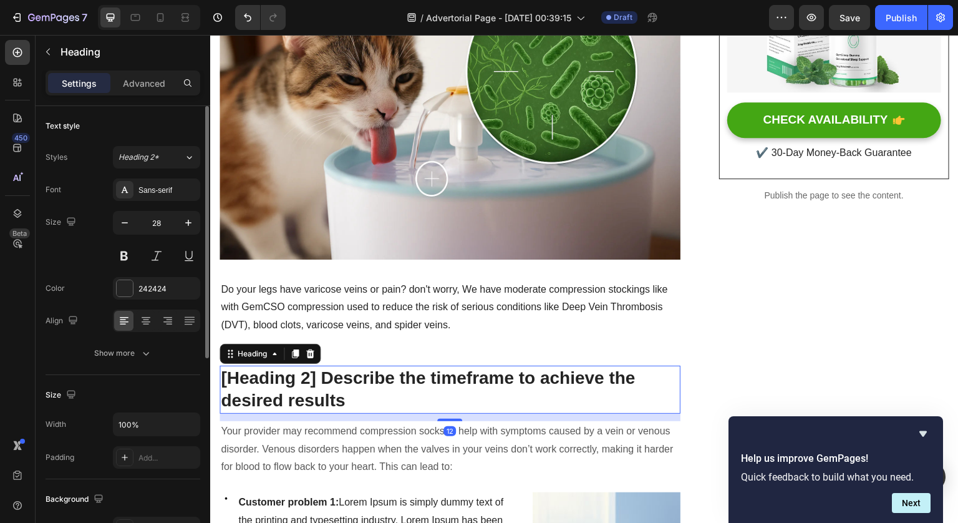
click at [410, 376] on p "[Heading 2] Describe the timeframe to achieve the desired results" at bounding box center [450, 390] width 458 height 46
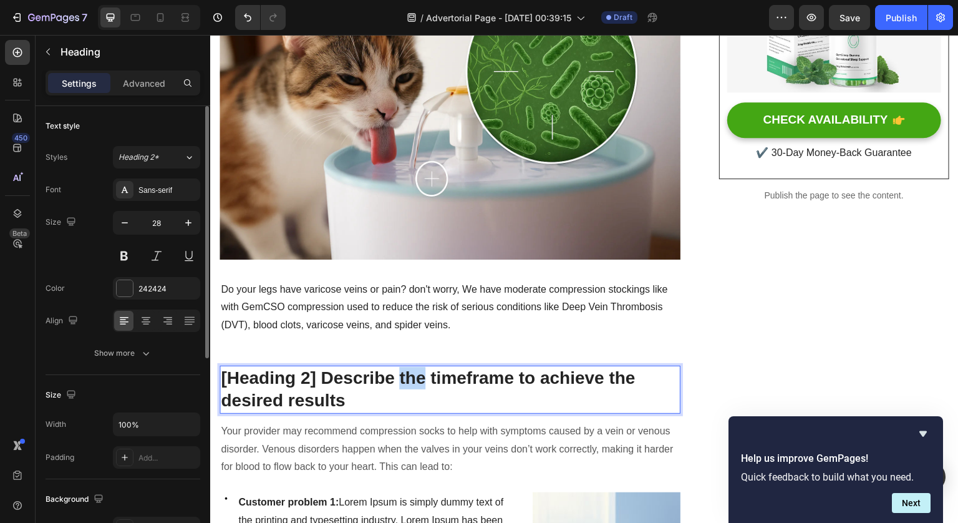
click at [410, 376] on p "[Heading 2] Describe the timeframe to achieve the desired results" at bounding box center [450, 390] width 458 height 46
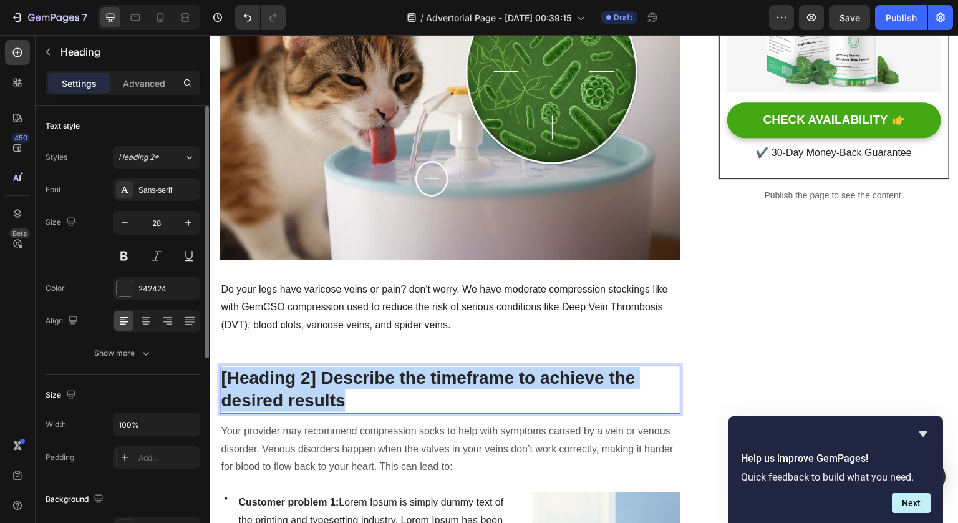
click at [410, 376] on p "[Heading 2] Describe the timeframe to achieve the desired results" at bounding box center [450, 390] width 458 height 46
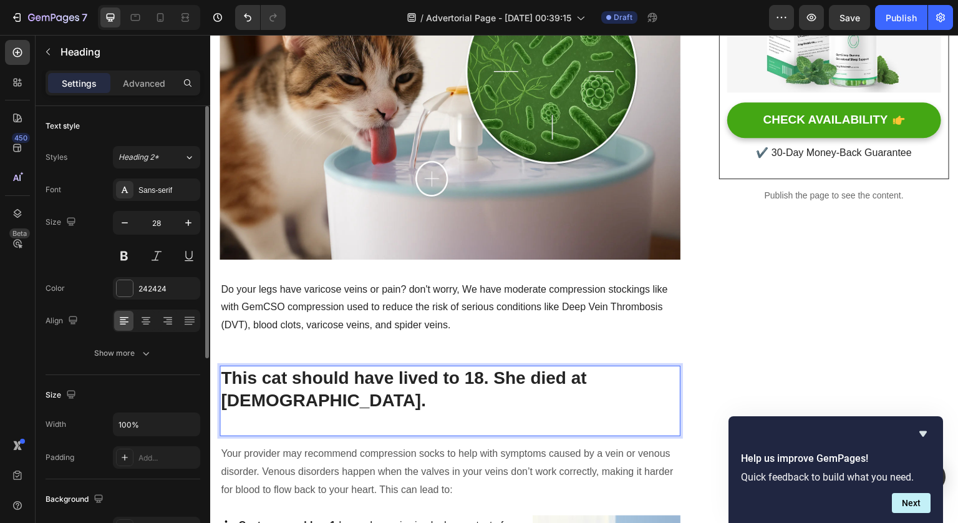
click at [561, 394] on p "This cat should have lived to 18. She died at [DEMOGRAPHIC_DATA]." at bounding box center [450, 401] width 458 height 68
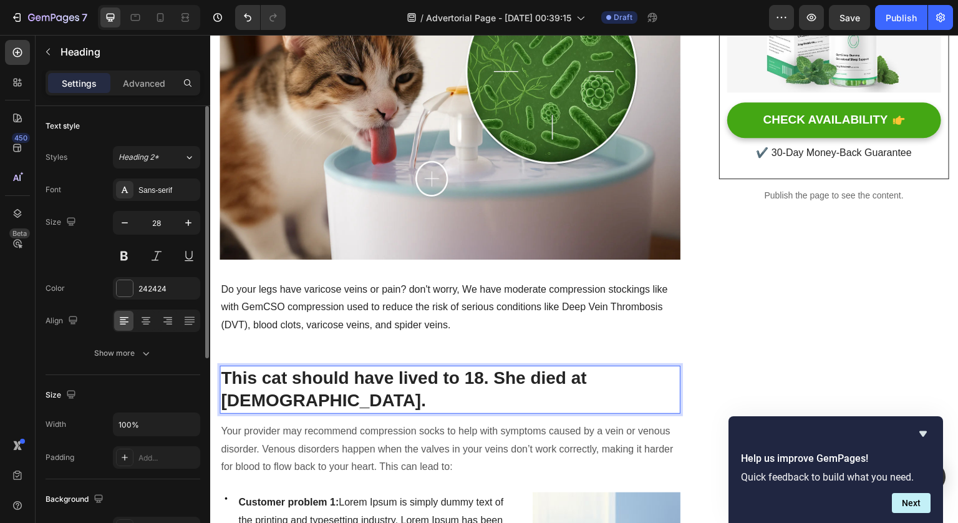
click at [619, 296] on p "Do your legs have varicose veins or pain? don't worry, We have moderate compres…" at bounding box center [450, 308] width 458 height 54
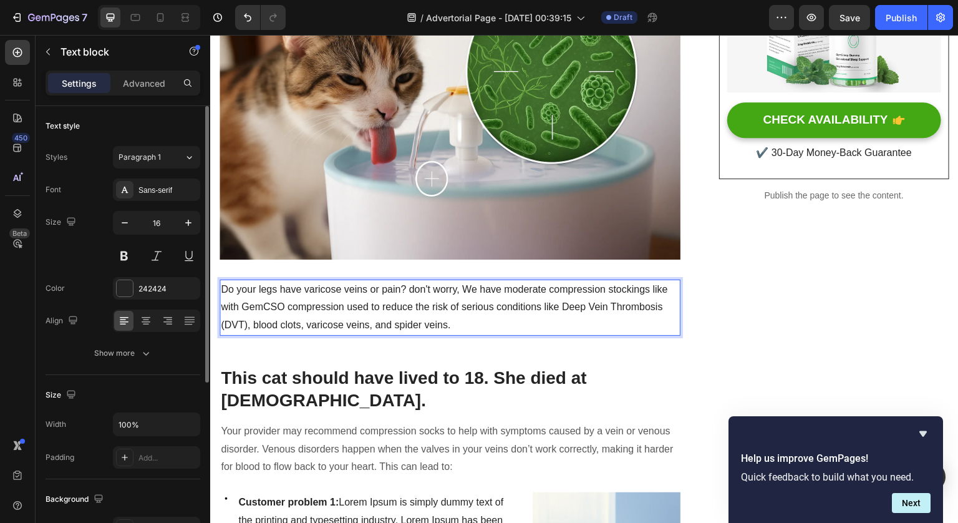
click at [341, 298] on p "Do your legs have varicose veins or pain? don't worry, We have moderate compres…" at bounding box center [450, 308] width 458 height 54
click at [453, 330] on div "Do your legs have varicose veins or pain? don't worry, We have moderate compres…" at bounding box center [450, 307] width 461 height 56
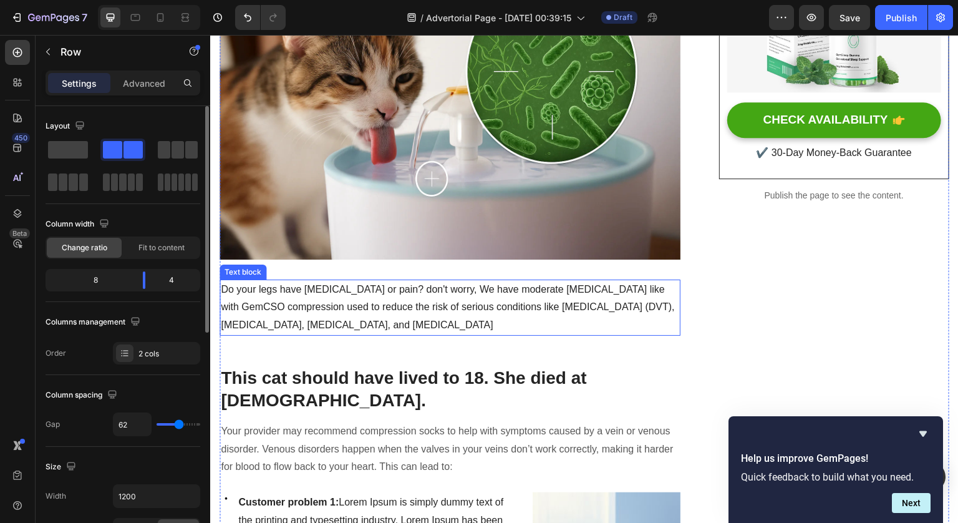
click at [558, 322] on p "Do your legs have varicose veins or pain? don't worry, We have moderate compres…" at bounding box center [450, 308] width 458 height 54
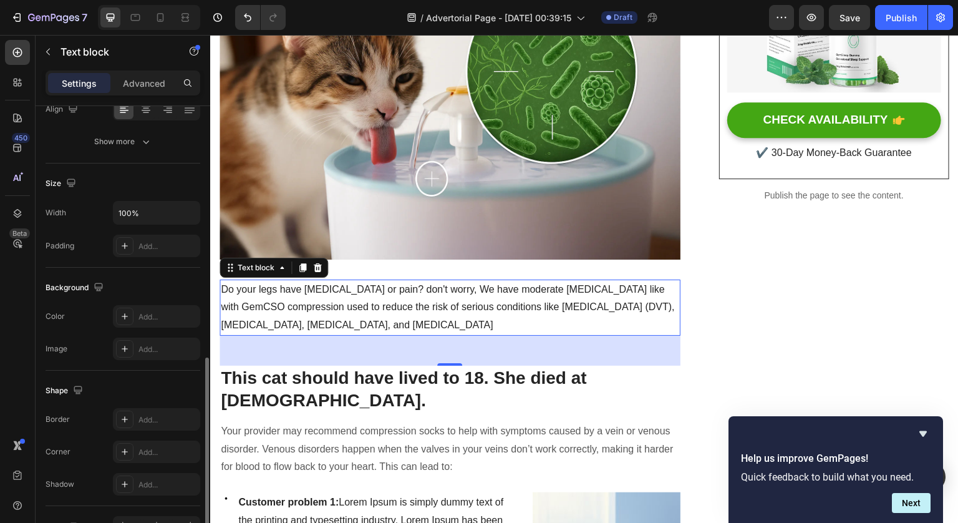
scroll to position [287, 0]
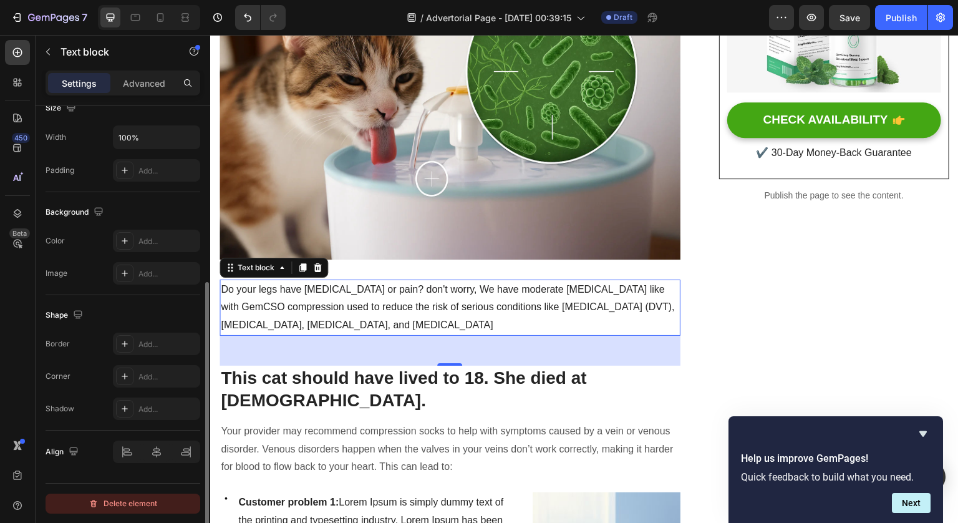
click at [141, 511] on button "Delete element" at bounding box center [123, 503] width 155 height 20
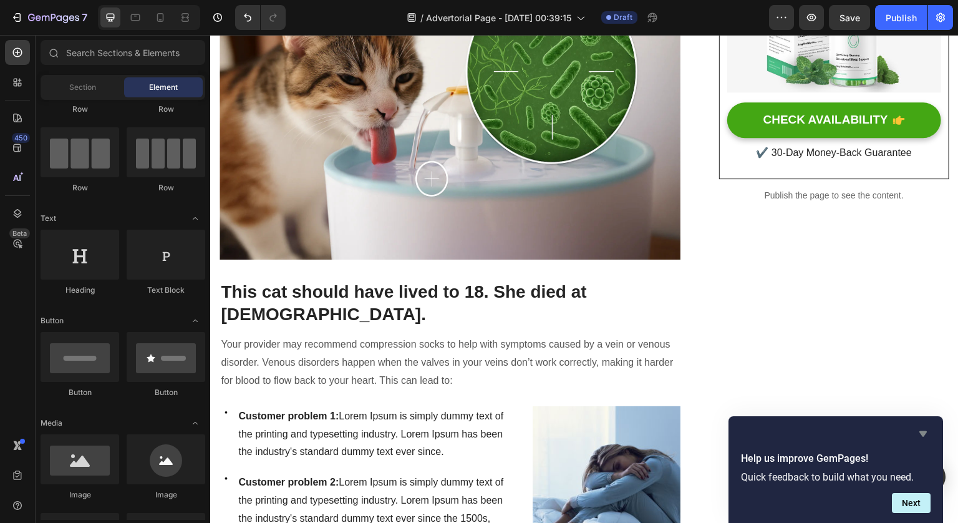
click at [925, 431] on icon "Hide survey" at bounding box center [922, 434] width 7 height 6
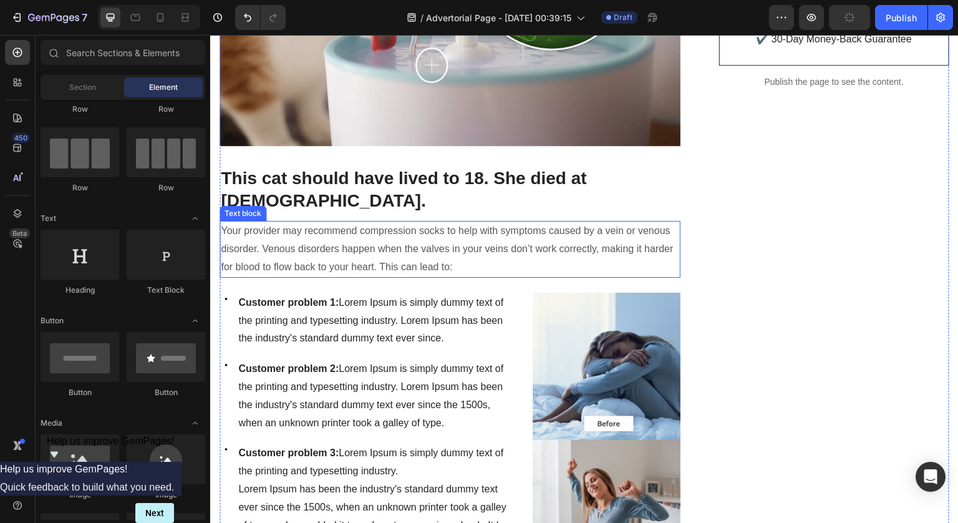
scroll to position [515, 0]
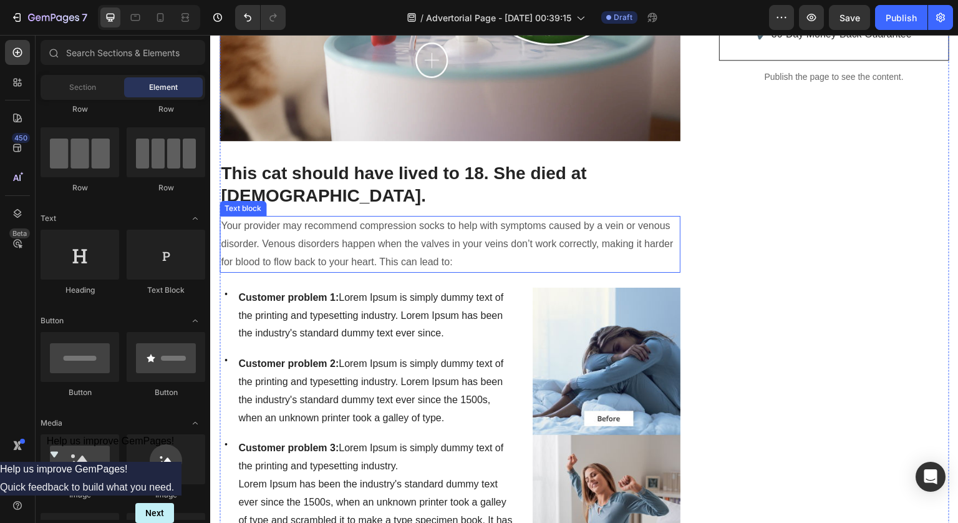
click at [291, 217] on p "Your provider may recommend compression socks to help with symptoms caused by a…" at bounding box center [450, 244] width 458 height 54
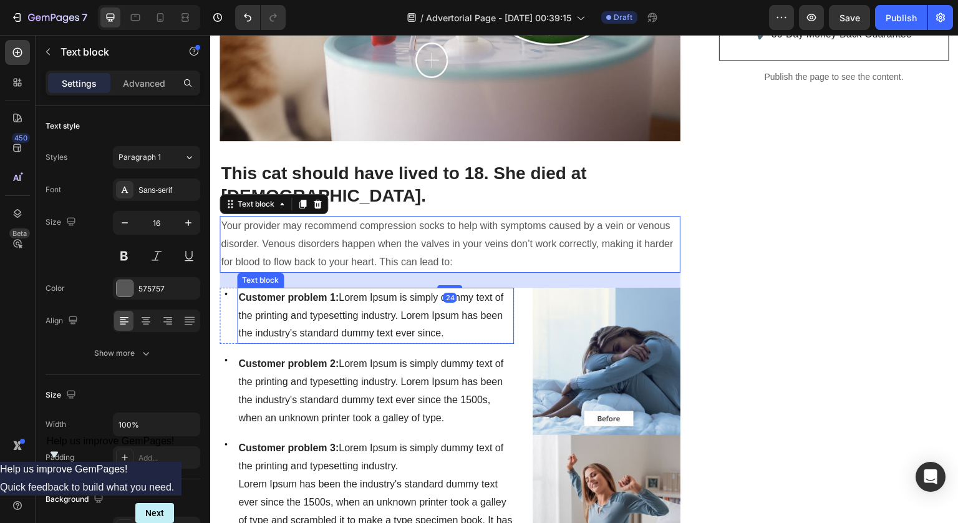
scroll to position [559, 0]
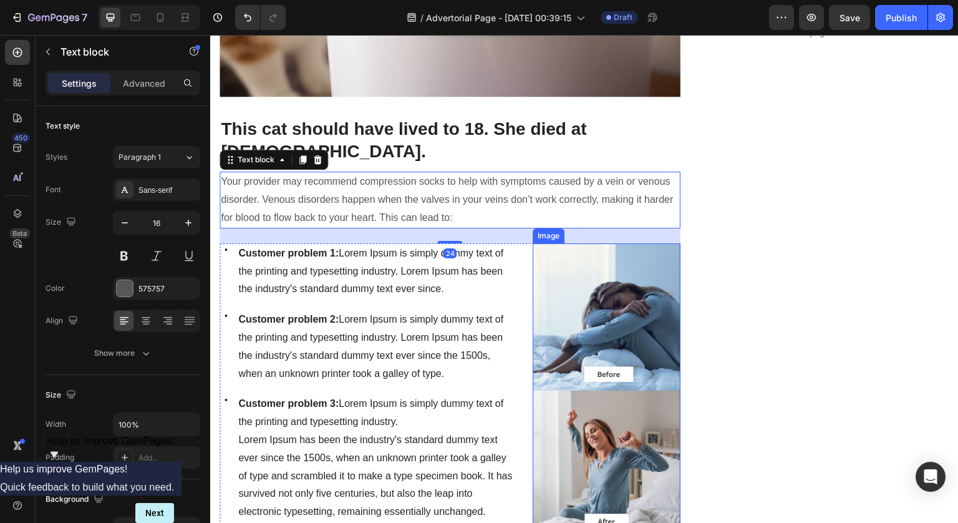
click at [555, 322] on img at bounding box center [606, 390] width 147 height 294
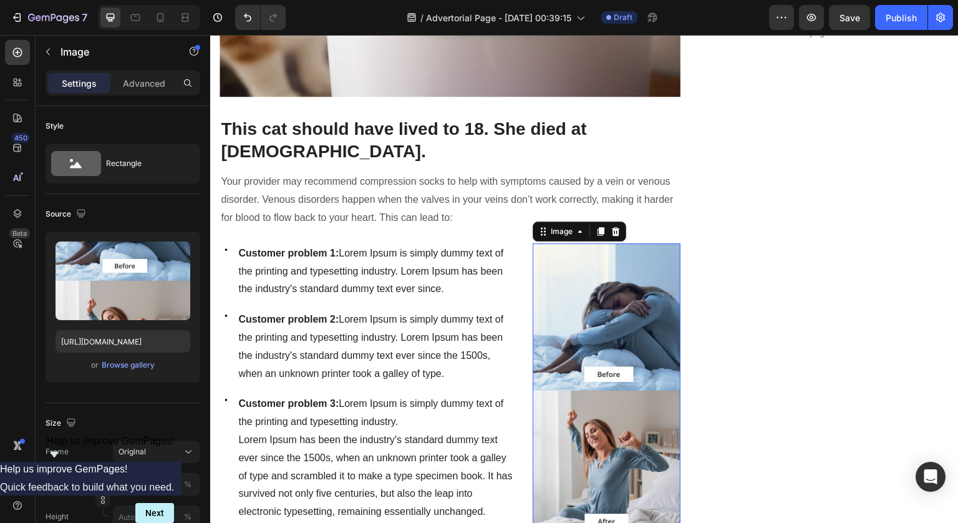
click at [620, 221] on div "Image" at bounding box center [580, 231] width 94 height 20
click at [613, 226] on icon at bounding box center [616, 231] width 10 height 10
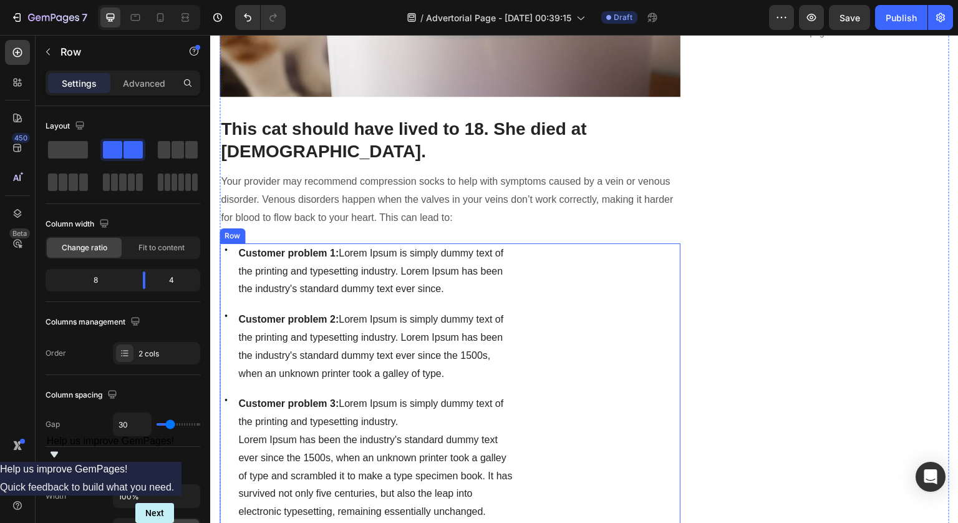
click at [567, 257] on div "Image" at bounding box center [606, 433] width 147 height 381
click at [299, 227] on icon at bounding box center [297, 231] width 8 height 9
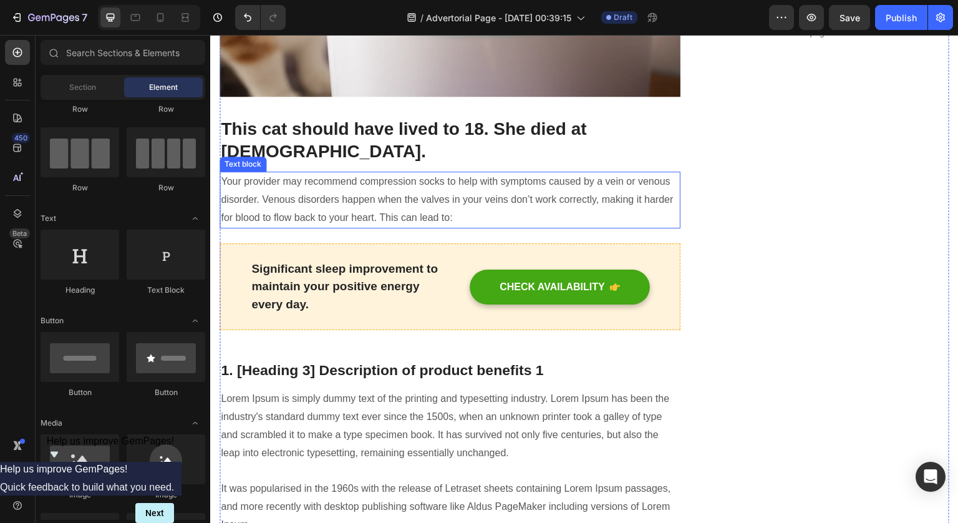
click at [316, 196] on p "Your provider may recommend compression socks to help with symptoms caused by a…" at bounding box center [450, 200] width 458 height 54
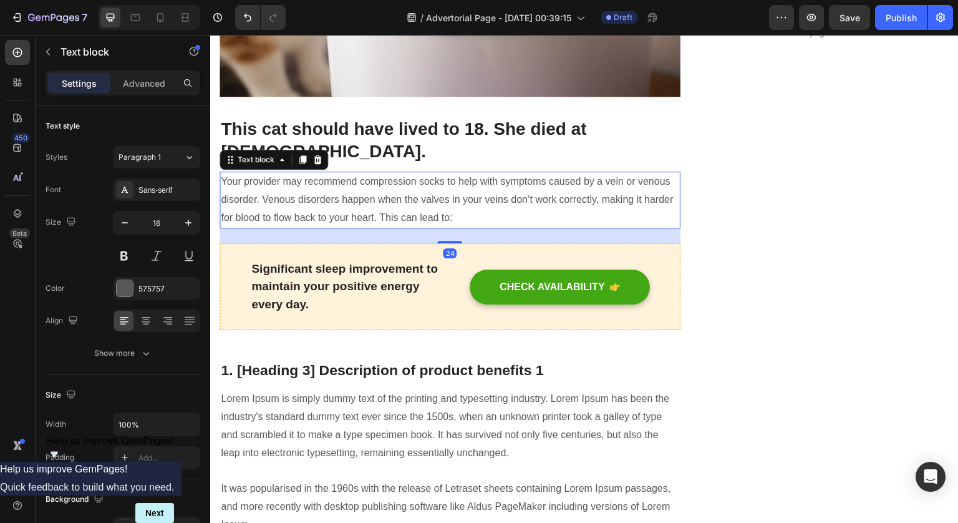
click at [345, 187] on p "Your provider may recommend compression socks to help with symptoms caused by a…" at bounding box center [450, 200] width 458 height 54
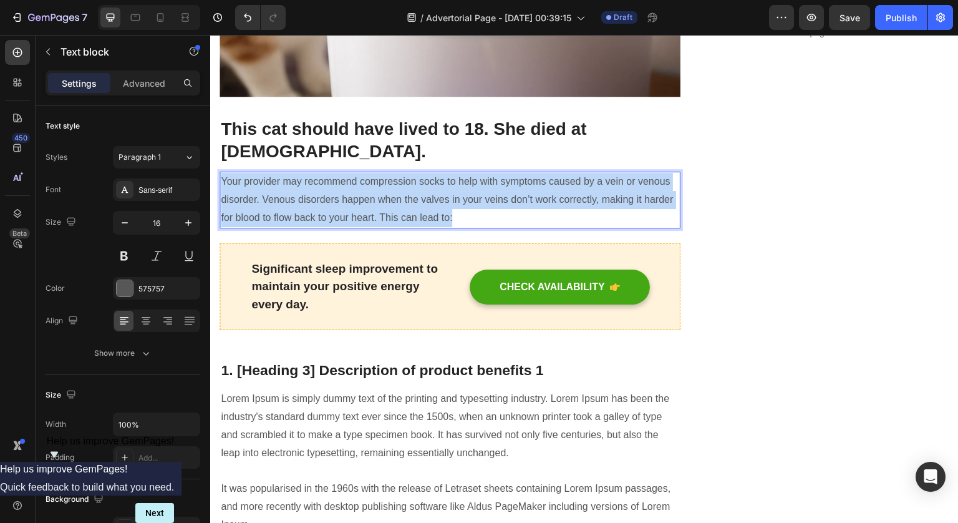
click at [345, 187] on p "Your provider may recommend compression socks to help with symptoms caused by a…" at bounding box center [450, 200] width 458 height 54
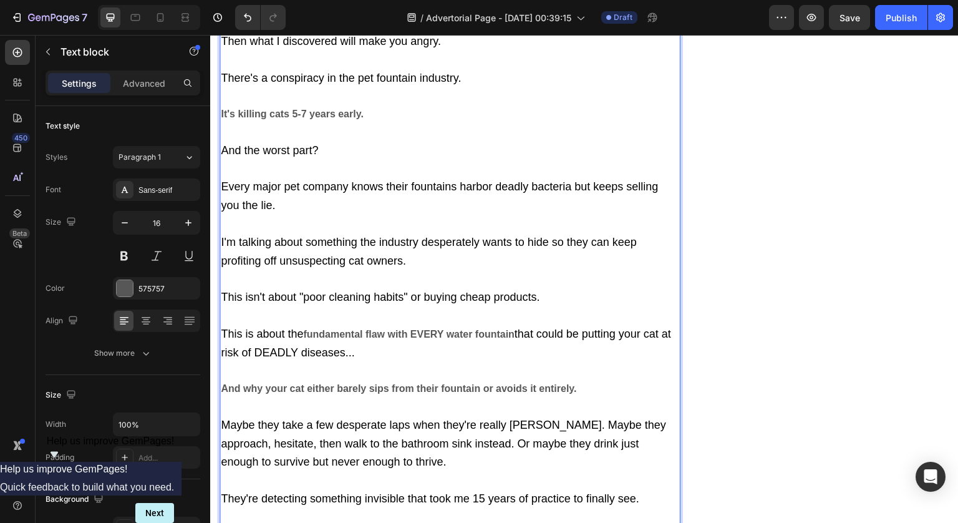
scroll to position [593, 0]
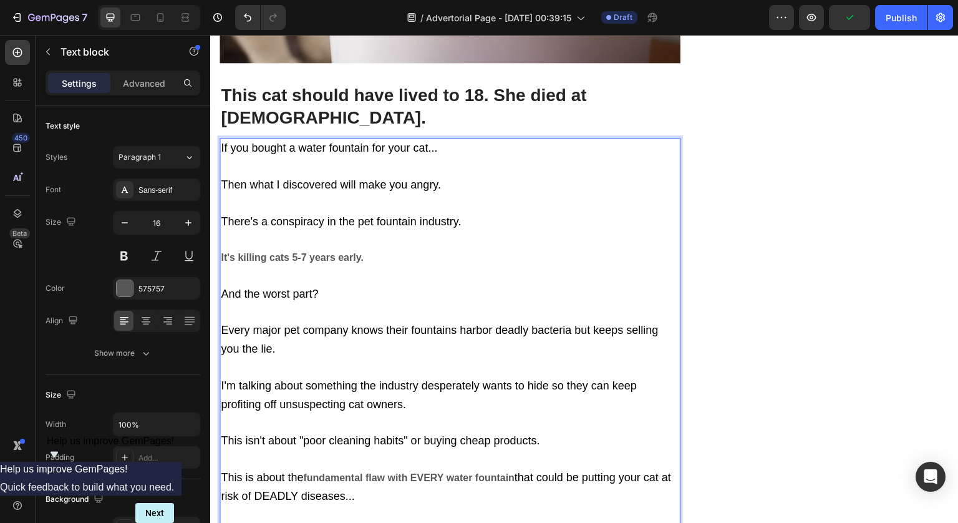
click at [351, 252] on strong "It's killing cats 5-7 years early." at bounding box center [292, 257] width 143 height 11
drag, startPoint x: 376, startPoint y: 231, endPoint x: 201, endPoint y: 231, distance: 175.3
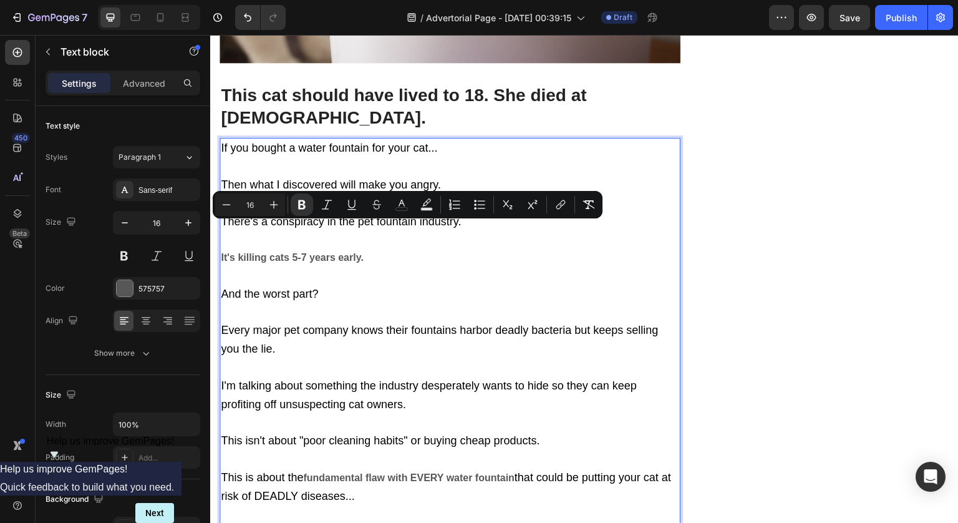
click at [318, 248] on p "If you bought a water fountain for your cat... Then what I discovered will make…" at bounding box center [450, 423] width 458 height 568
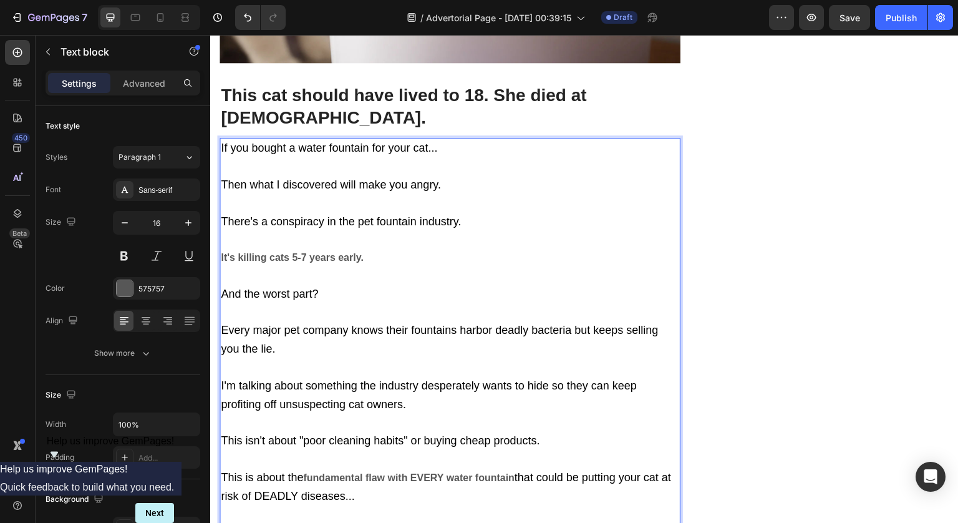
click at [343, 200] on p "If you bought a water fountain for your cat... Then what I discovered will make…" at bounding box center [450, 423] width 458 height 568
click at [346, 215] on span "There's a conspiracy in the pet fountain industry." at bounding box center [341, 221] width 240 height 12
click at [331, 253] on p "If you bought a water fountain for your cat... Then what I discovered will make…" at bounding box center [450, 423] width 458 height 568
click at [358, 220] on p "If you bought a water fountain for your cat... Then what I discovered will make…" at bounding box center [450, 423] width 458 height 568
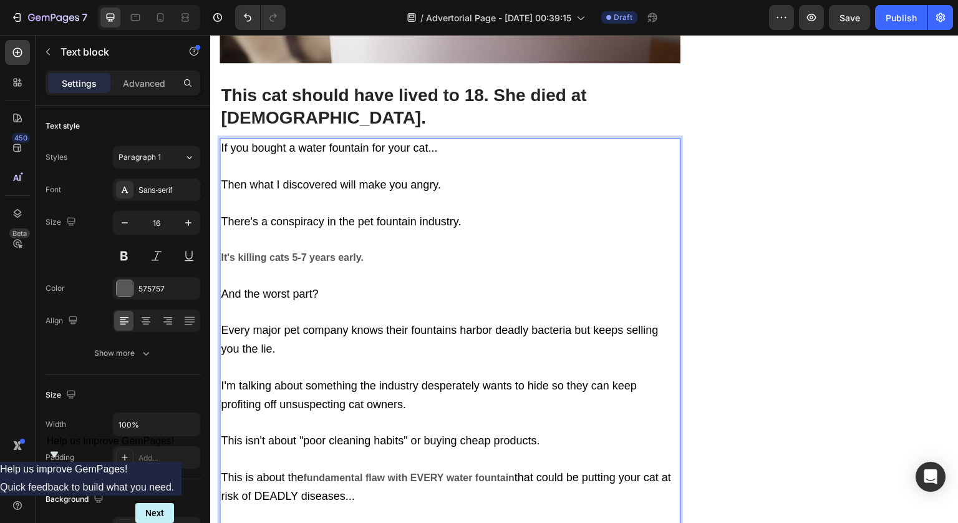
click at [362, 252] on strong "It's killing cats 5-7 years early." at bounding box center [292, 257] width 143 height 11
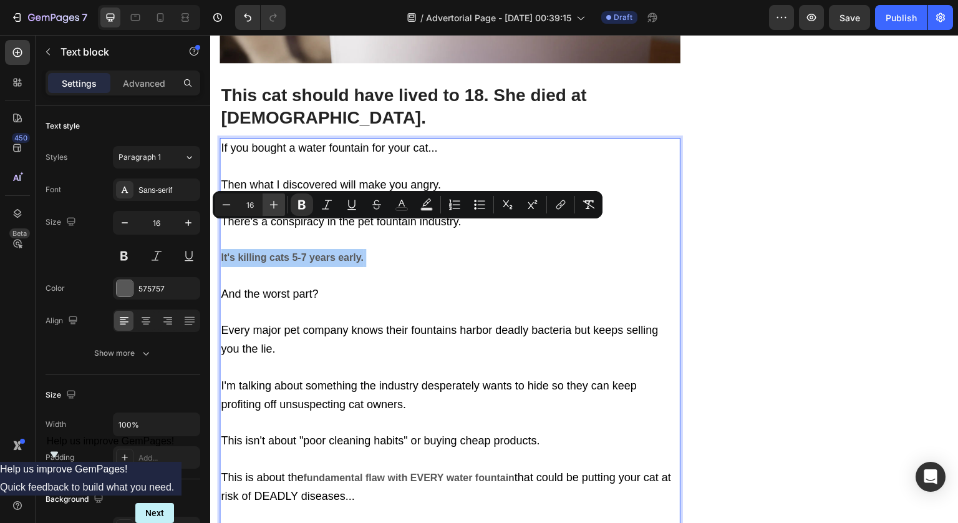
click at [273, 205] on icon "Editor contextual toolbar" at bounding box center [274, 205] width 8 height 8
type input "18"
click at [320, 163] on p "If you bought a water fountain for your cat... Then what I discovered will make…" at bounding box center [450, 423] width 458 height 568
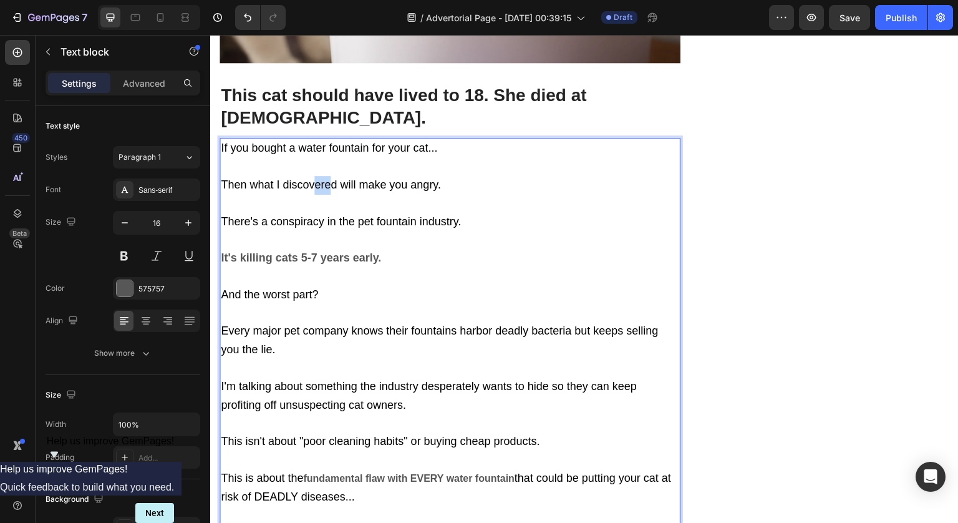
drag, startPoint x: 315, startPoint y: 165, endPoint x: 351, endPoint y: 159, distance: 36.7
click at [351, 159] on p "If you bought a water fountain for your cat... Then what I discovered will make…" at bounding box center [450, 423] width 458 height 568
click at [313, 288] on span "And the worst part?" at bounding box center [269, 294] width 97 height 12
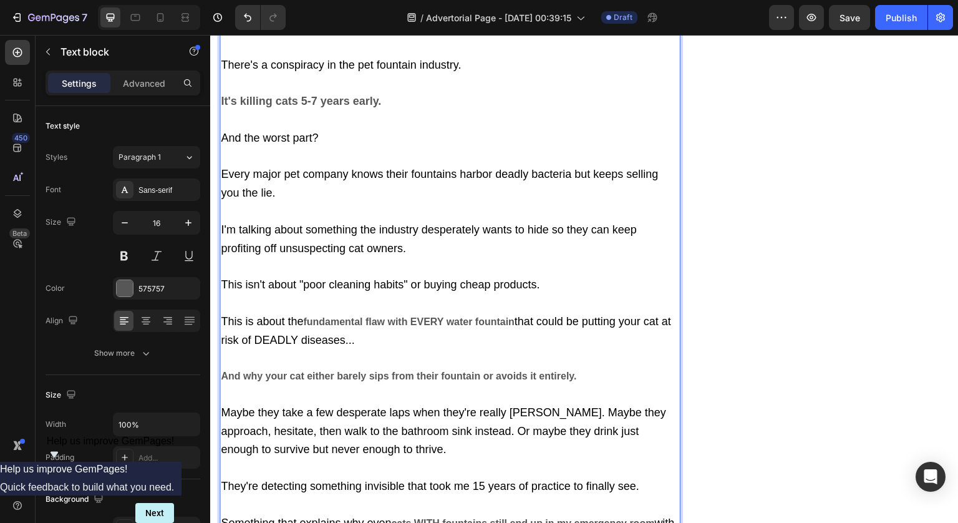
scroll to position [782, 0]
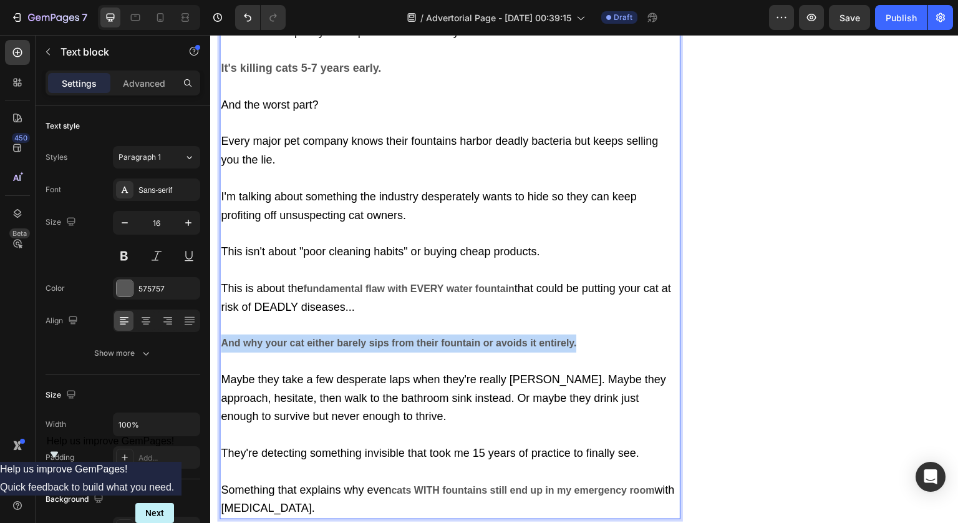
drag, startPoint x: 603, startPoint y: 311, endPoint x: 216, endPoint y: 314, distance: 386.7
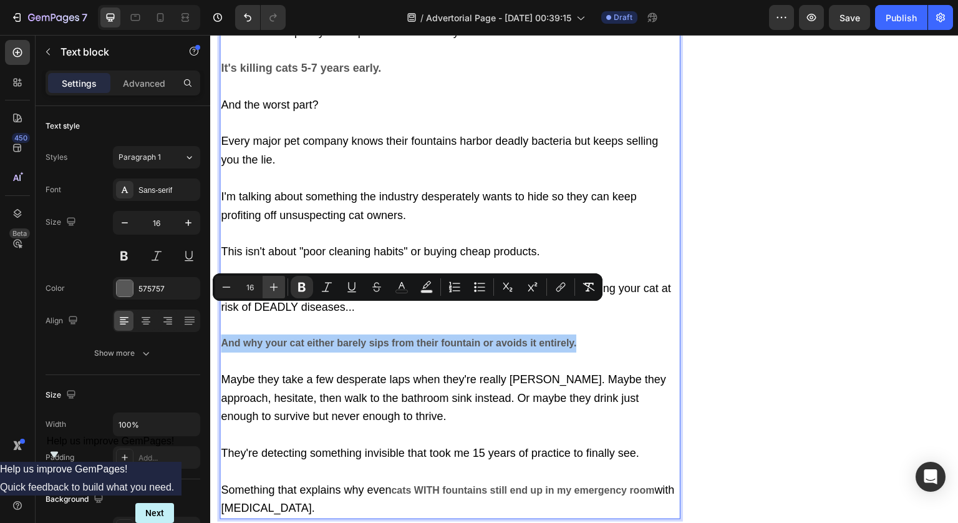
click at [266, 283] on button "Plus" at bounding box center [274, 287] width 22 height 22
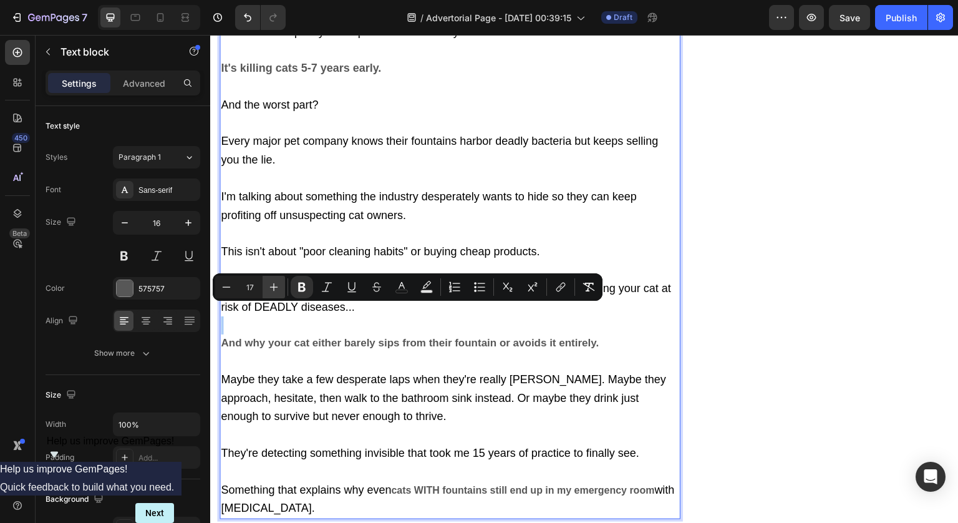
click at [266, 283] on button "Plus" at bounding box center [274, 287] width 22 height 22
type input "18"
click at [343, 407] on p "If you bought a water fountain for your cat... Then what I discovered will make…" at bounding box center [450, 233] width 458 height 569
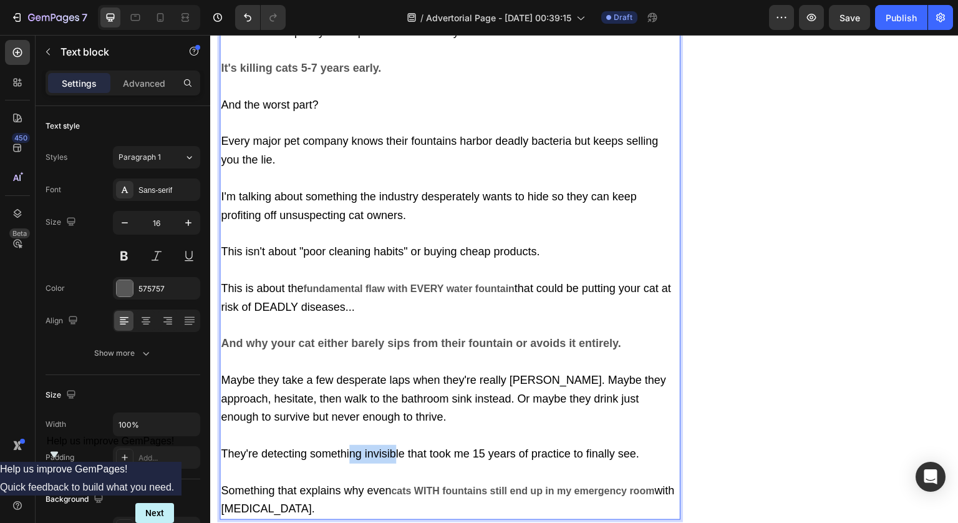
drag, startPoint x: 351, startPoint y: 416, endPoint x: 397, endPoint y: 422, distance: 45.9
click at [397, 447] on span "They're detecting something invisible that took me 15 years of practice to fina…" at bounding box center [430, 453] width 419 height 12
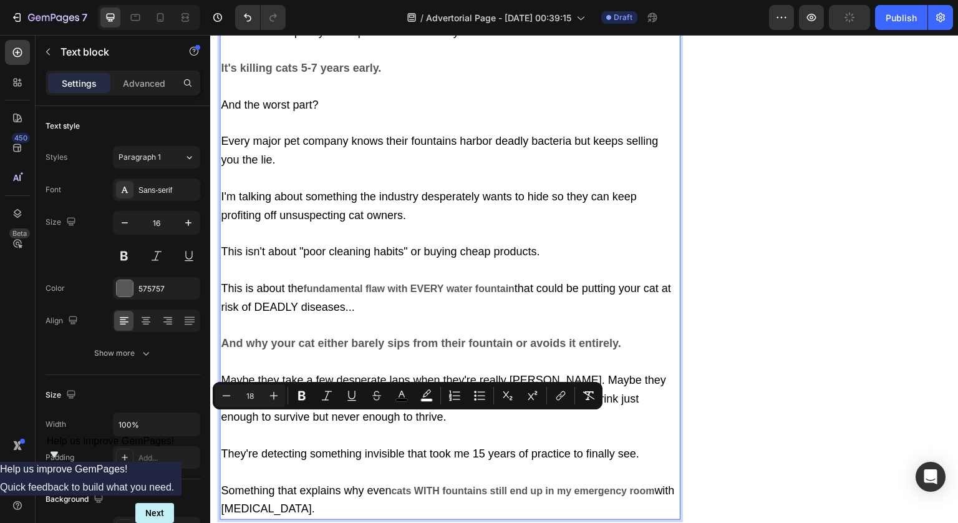
click at [397, 470] on p "If you bought a water fountain for your cat... Then what I discovered will make…" at bounding box center [450, 233] width 458 height 569
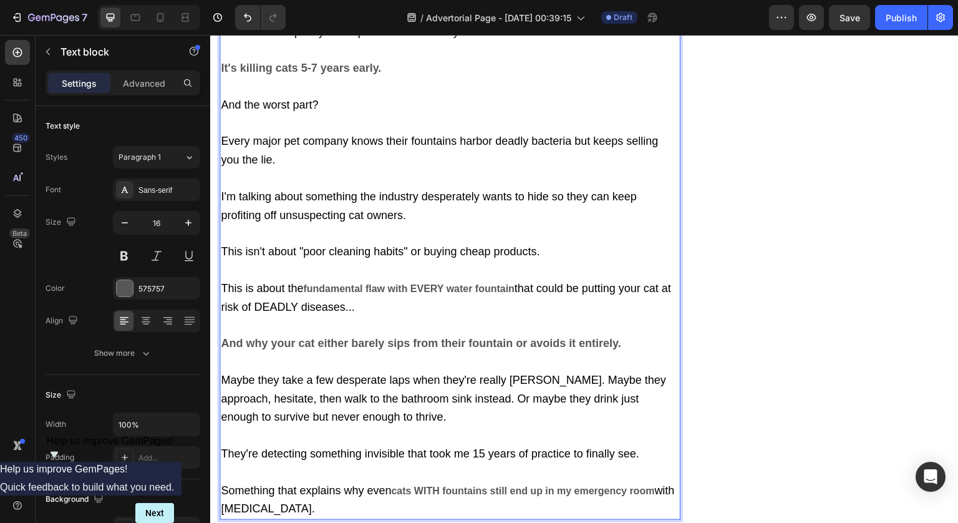
click at [317, 283] on strong "fundamental flaw with EVERY water fountain" at bounding box center [408, 288] width 211 height 11
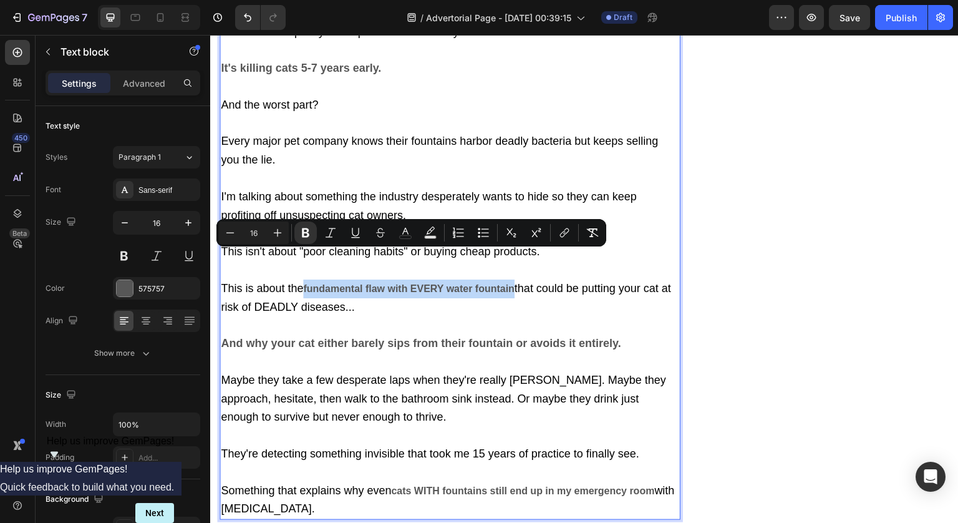
drag, startPoint x: 317, startPoint y: 258, endPoint x: 491, endPoint y: 258, distance: 174.0
click at [491, 283] on strong "fundamental flaw with EVERY water fountain" at bounding box center [408, 288] width 211 height 11
click at [278, 232] on icon "Editor contextual toolbar" at bounding box center [278, 233] width 8 height 8
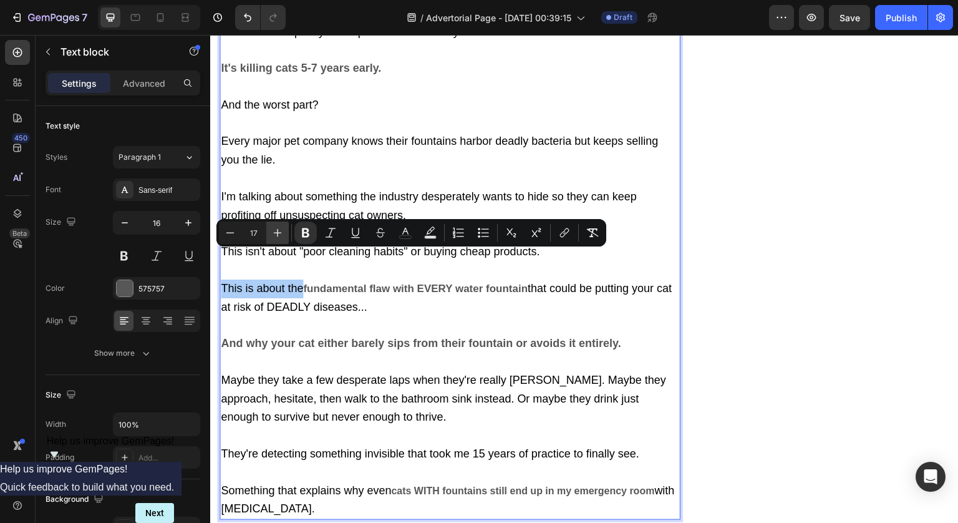
click at [278, 232] on icon "Editor contextual toolbar" at bounding box center [278, 233] width 8 height 8
type input "18"
click at [350, 292] on p "If you bought a water fountain for your cat... Then what I discovered will make…" at bounding box center [450, 233] width 458 height 569
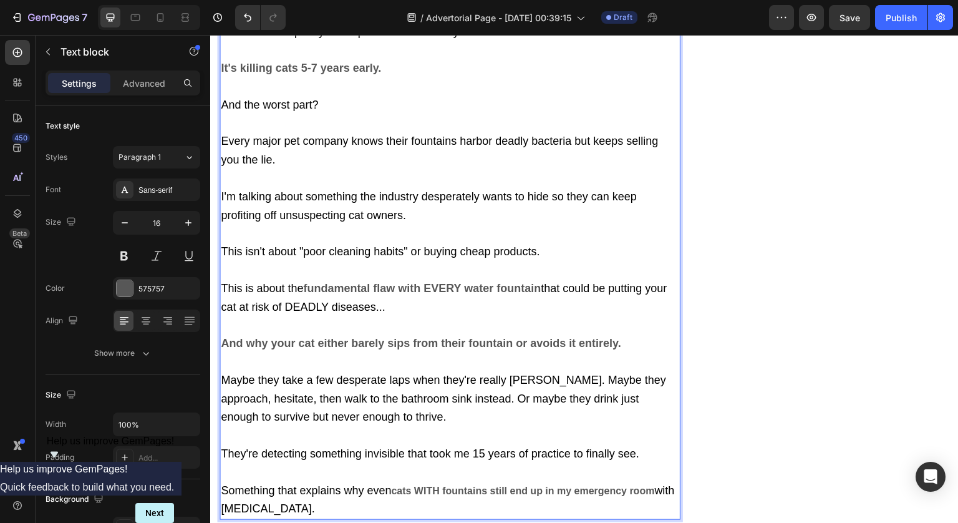
click at [523, 282] on strong "fundamental flaw with EVERY water fountain" at bounding box center [422, 288] width 238 height 12
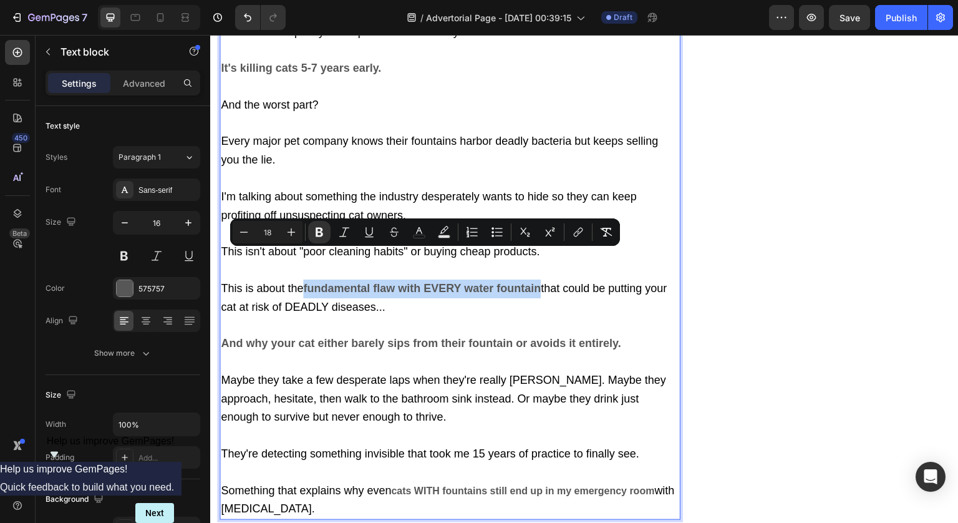
drag, startPoint x: 523, startPoint y: 253, endPoint x: 335, endPoint y: 254, distance: 188.4
click at [335, 282] on strong "fundamental flaw with EVERY water fountain" at bounding box center [422, 288] width 238 height 12
click at [423, 230] on icon "Editor contextual toolbar" at bounding box center [419, 232] width 12 height 12
type input "575757"
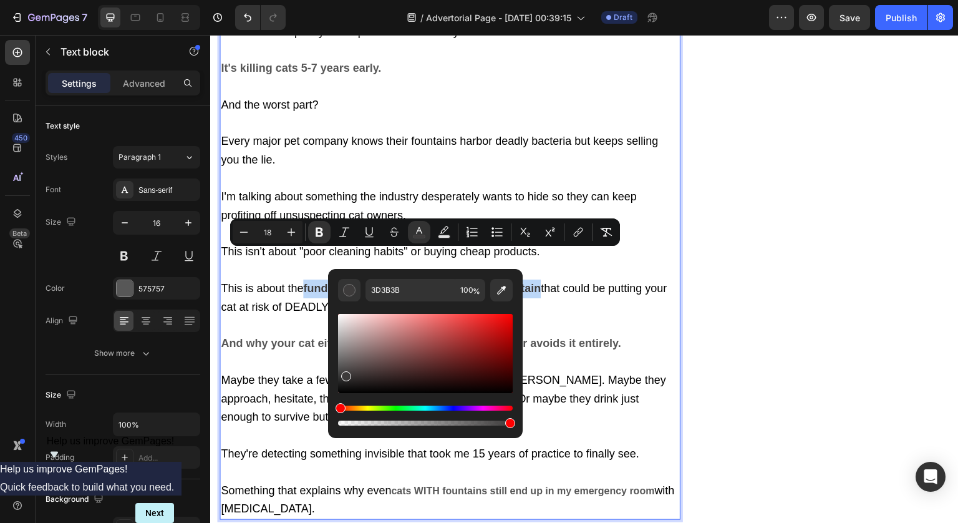
drag, startPoint x: 555, startPoint y: 409, endPoint x: 313, endPoint y: 432, distance: 243.2
type input "000000"
click at [573, 269] on p "If you bought a water fountain for your cat... Then what I discovered will make…" at bounding box center [450, 233] width 458 height 569
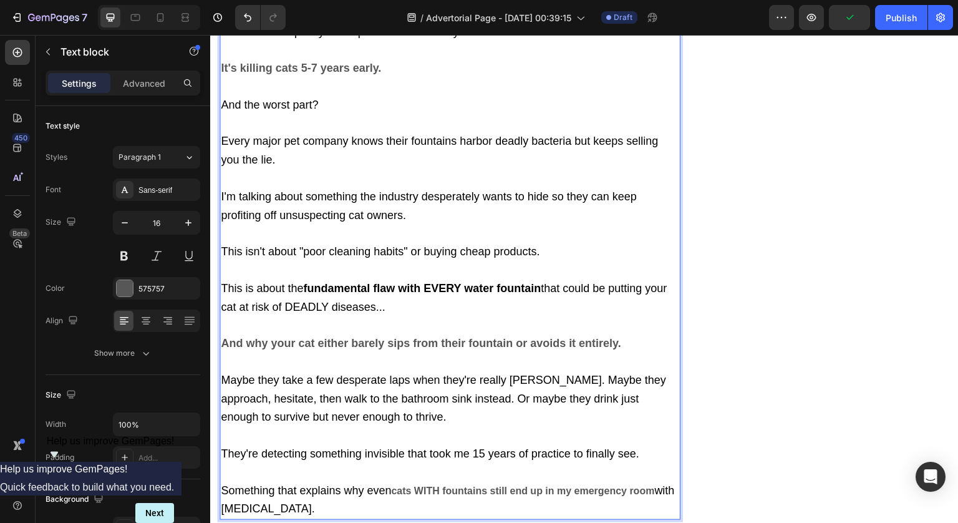
click at [594, 291] on p "If you bought a water fountain for your cat... Then what I discovered will make…" at bounding box center [450, 233] width 458 height 569
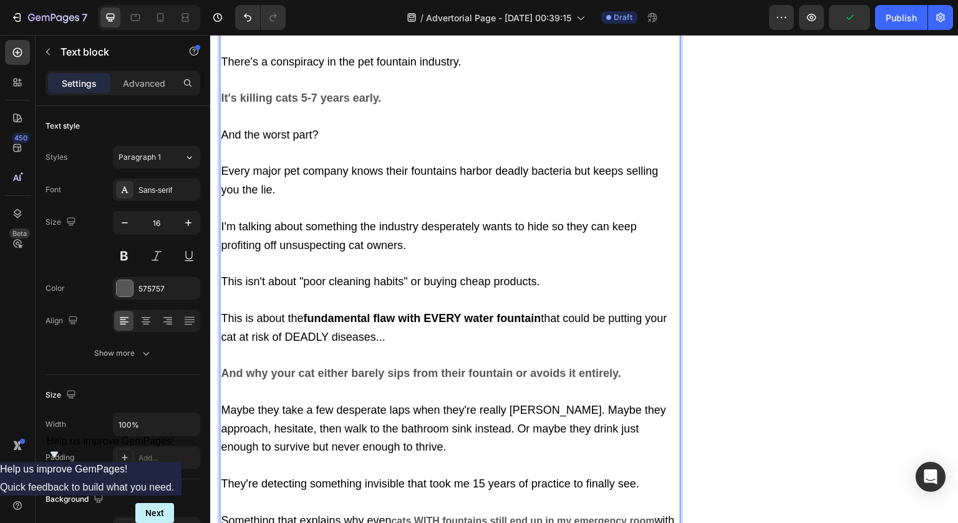
scroll to position [751, 0]
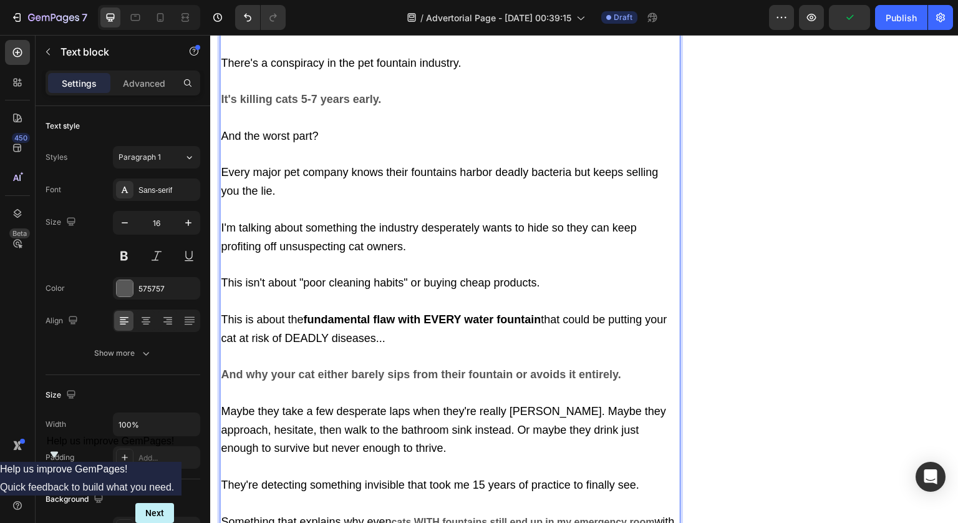
click at [459, 303] on p "If you bought a water fountain for your cat... Then what I discovered will make…" at bounding box center [450, 265] width 458 height 569
click at [604, 368] on strong "And why your cat either barely sips from their fountain or avoids it entirely." at bounding box center [421, 374] width 400 height 12
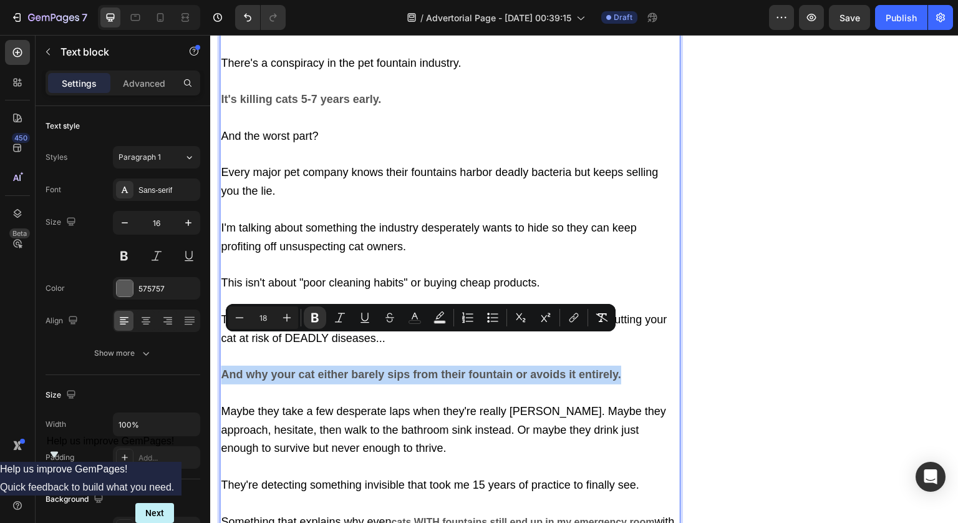
drag, startPoint x: 622, startPoint y: 343, endPoint x: 158, endPoint y: 343, distance: 464.1
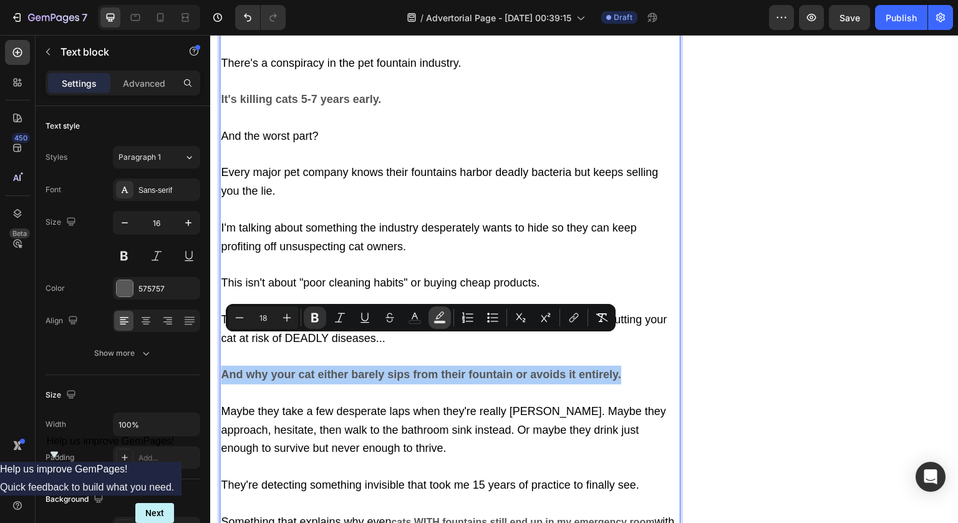
click at [444, 326] on button "color" at bounding box center [440, 317] width 22 height 22
type input "000000"
type input "77"
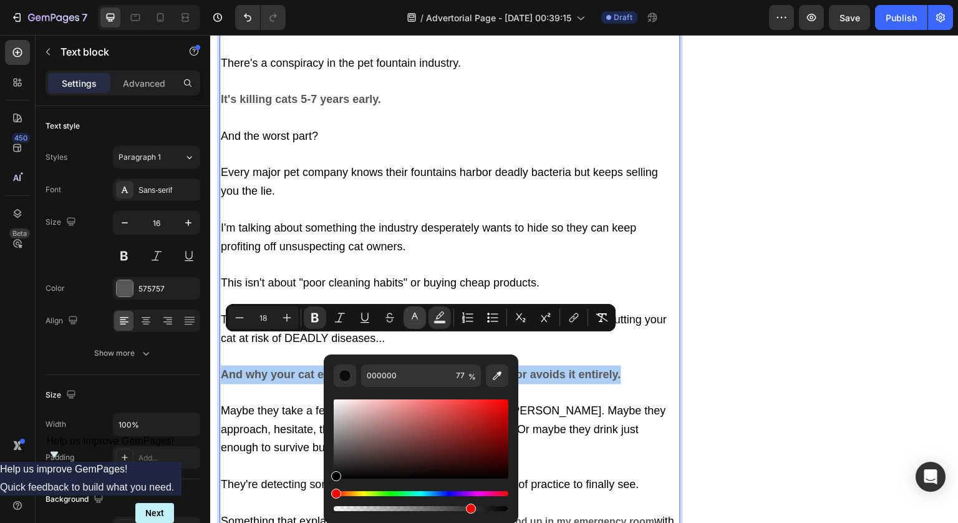
click at [419, 321] on icon "Editor contextual toolbar" at bounding box center [415, 317] width 12 height 12
type input "575757"
drag, startPoint x: 339, startPoint y: 448, endPoint x: 324, endPoint y: 522, distance: 75.7
click at [324, 0] on body "7 / Advertorial Page - Sep 27, 00:39:15 Draft Preview Save Publish 450 Beta Sec…" at bounding box center [479, 0] width 958 height 0
type input "000000"
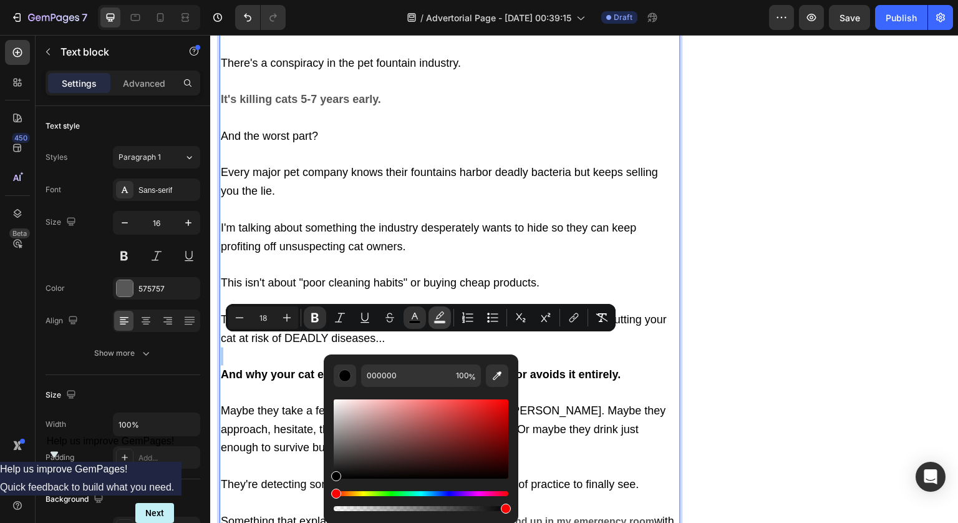
click at [440, 313] on icon "Editor contextual toolbar" at bounding box center [439, 314] width 9 height 7
click at [420, 318] on icon "Editor contextual toolbar" at bounding box center [415, 317] width 12 height 12
click at [444, 314] on icon "Editor contextual toolbar" at bounding box center [440, 317] width 12 height 12
drag, startPoint x: 473, startPoint y: 509, endPoint x: 370, endPoint y: 509, distance: 102.9
click at [370, 509] on div "Editor contextual toolbar" at bounding box center [373, 508] width 10 height 10
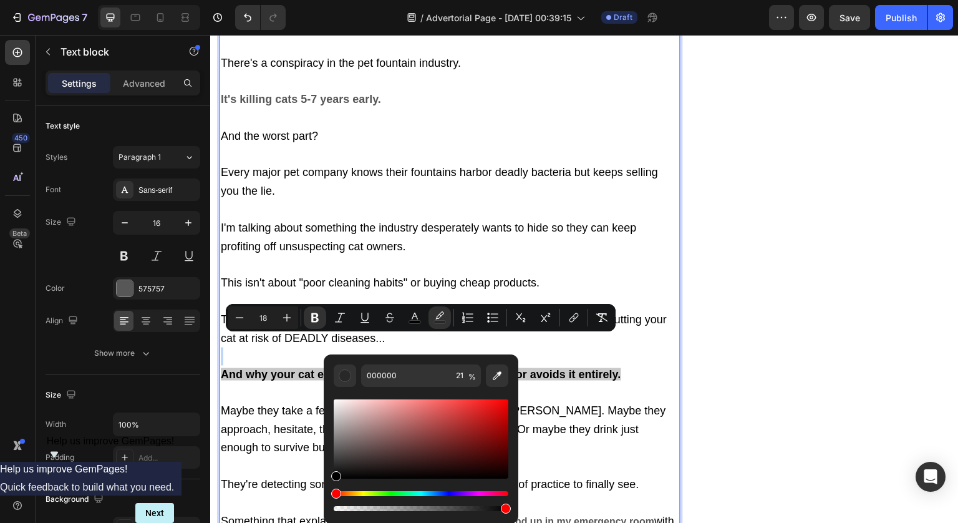
drag, startPoint x: 582, startPoint y: 544, endPoint x: 574, endPoint y: 507, distance: 38.2
drag, startPoint x: 719, startPoint y: 545, endPoint x: 297, endPoint y: 510, distance: 423.7
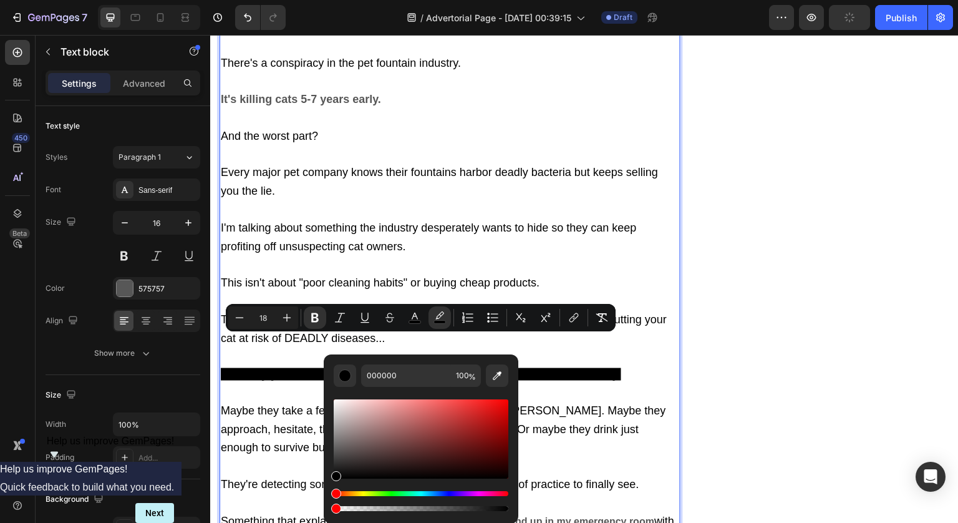
type input "0"
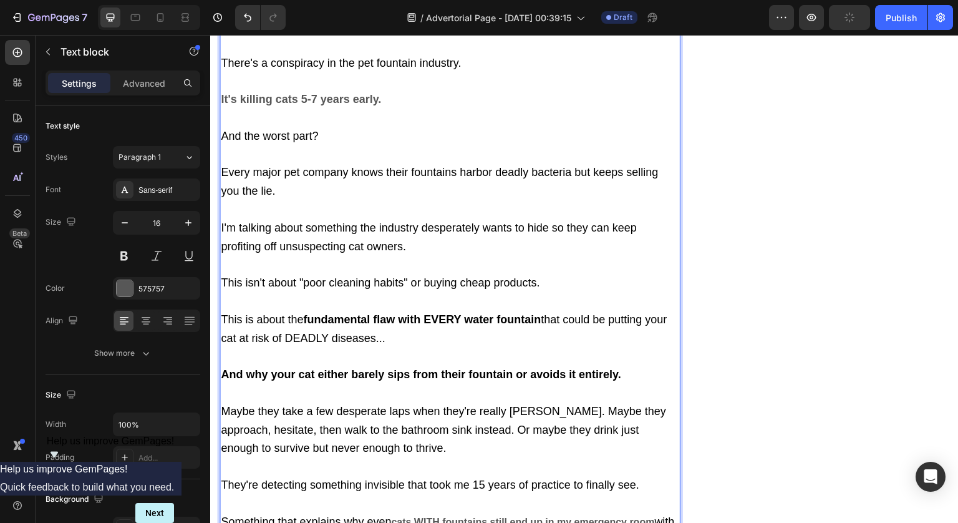
click at [591, 420] on p "If you bought a water fountain for your cat... Then what I discovered will make…" at bounding box center [450, 265] width 458 height 569
click at [489, 352] on p "If you bought a water fountain for your cat... Then what I discovered will make…" at bounding box center [450, 265] width 458 height 569
drag, startPoint x: 503, startPoint y: 390, endPoint x: 404, endPoint y: 390, distance: 98.6
click at [419, 390] on p "If you bought a water fountain for your cat... Then what I discovered will make…" at bounding box center [450, 265] width 458 height 569
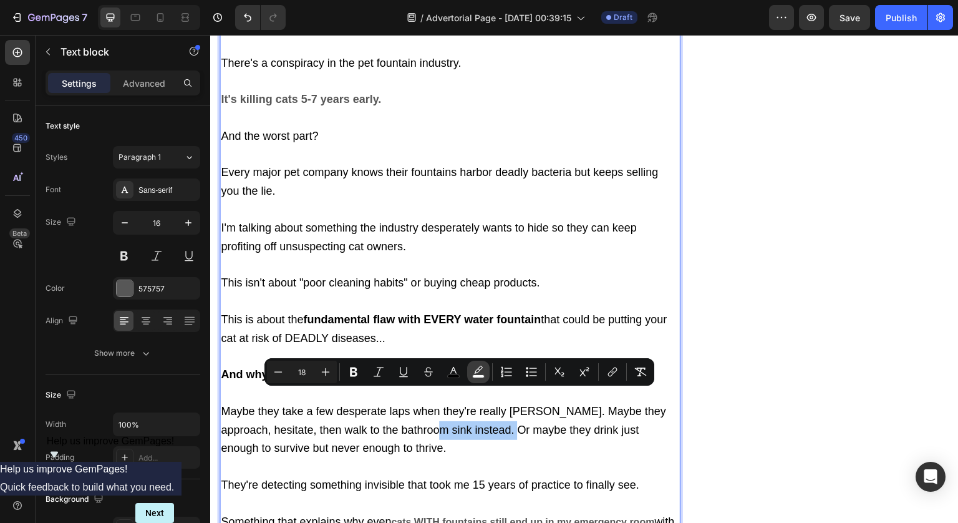
click at [484, 371] on icon "Editor contextual toolbar" at bounding box center [478, 372] width 12 height 12
type input "FFFFFF"
type input "100"
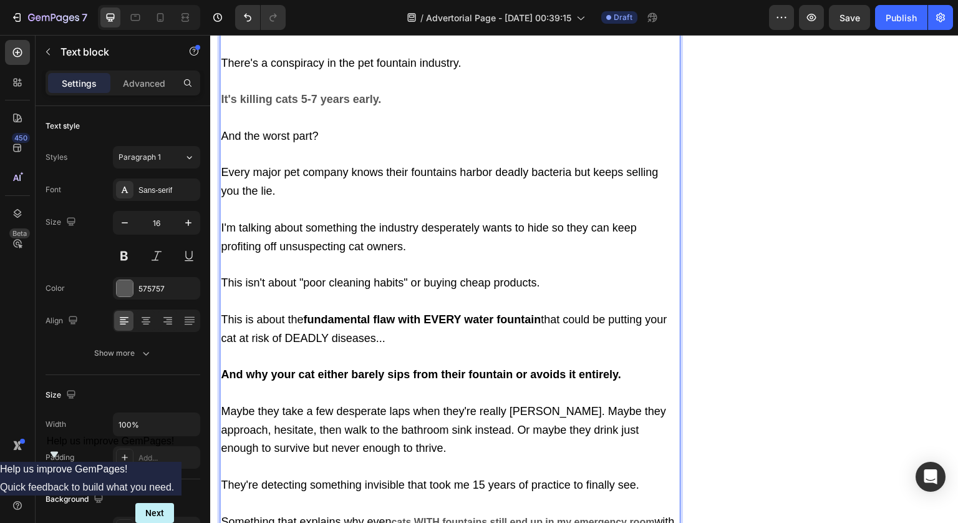
click at [611, 313] on span "that could be putting your cat at risk of DEADLY diseases..." at bounding box center [444, 328] width 446 height 31
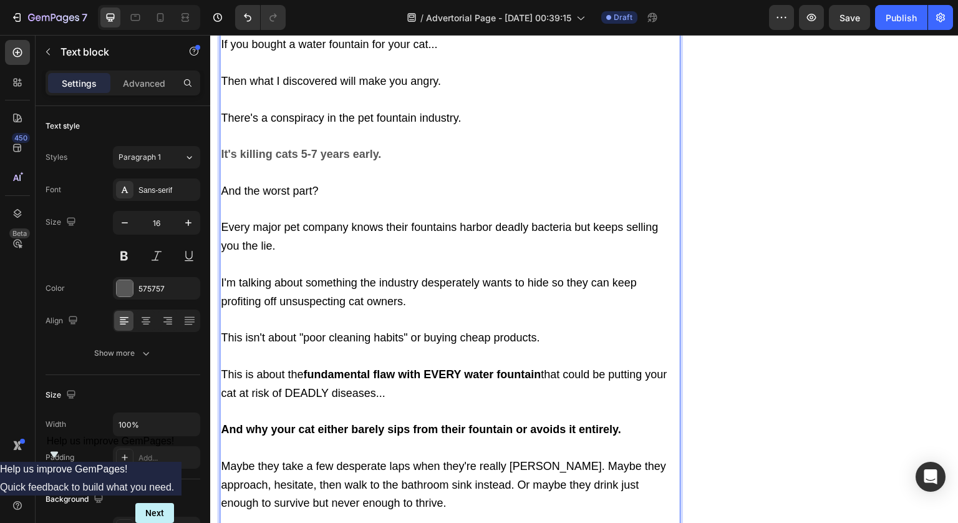
scroll to position [687, 0]
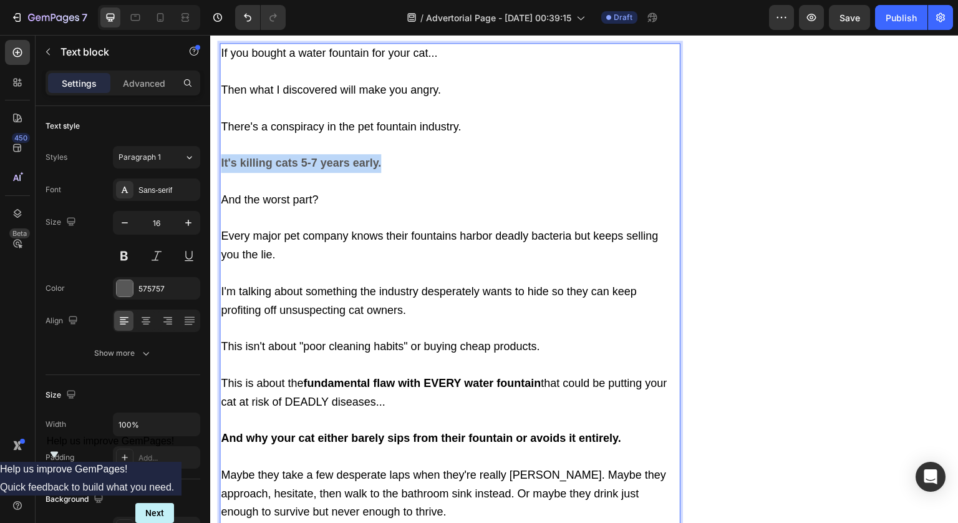
drag, startPoint x: 402, startPoint y: 130, endPoint x: 197, endPoint y: 130, distance: 204.6
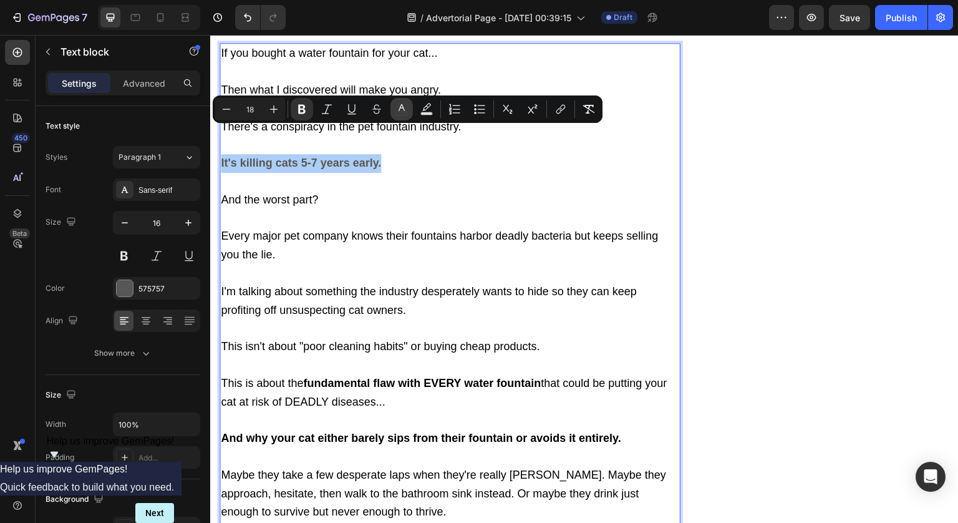
click at [402, 106] on icon "Editor contextual toolbar" at bounding box center [402, 107] width 6 height 7
type input "575757"
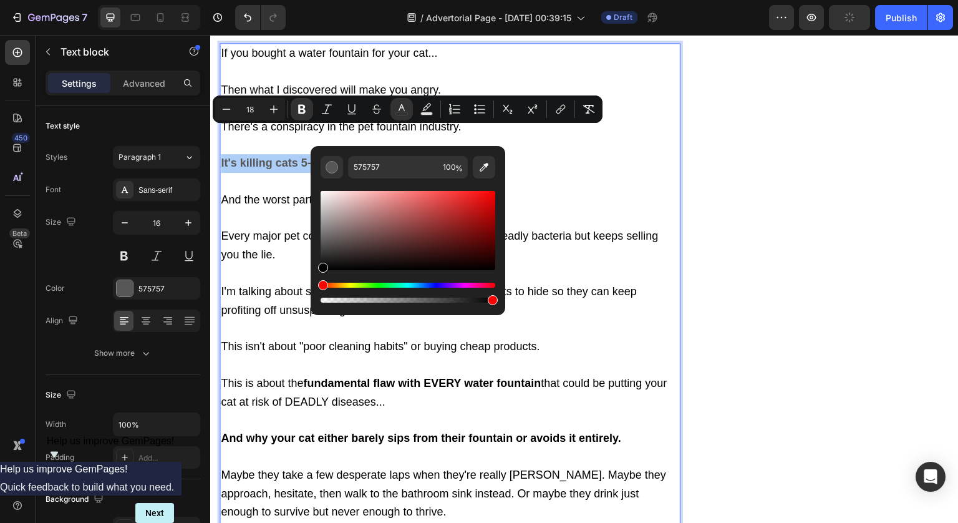
drag, startPoint x: 583, startPoint y: 254, endPoint x: 304, endPoint y: 326, distance: 288.1
type input "000000"
click at [469, 380] on p "If you bought a water fountain for your cat... Then what I discovered will make…" at bounding box center [450, 328] width 458 height 569
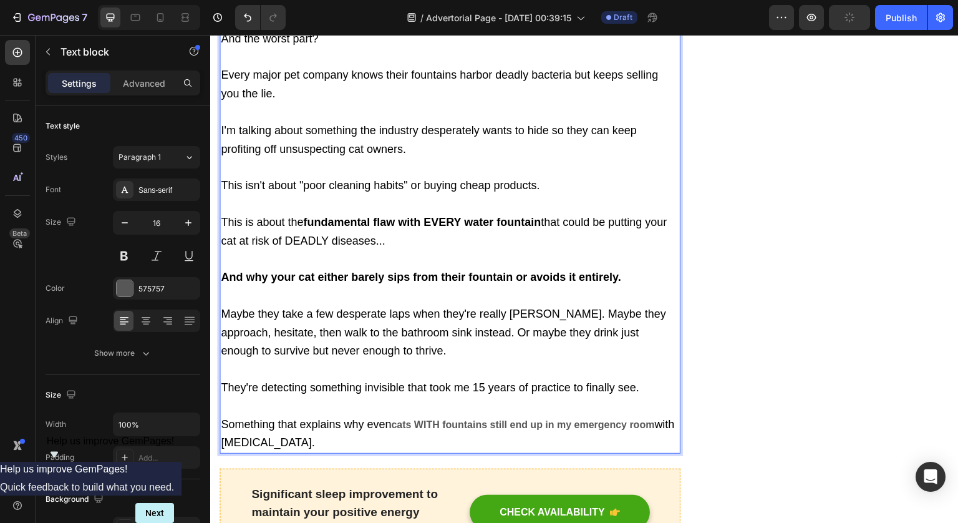
scroll to position [865, 0]
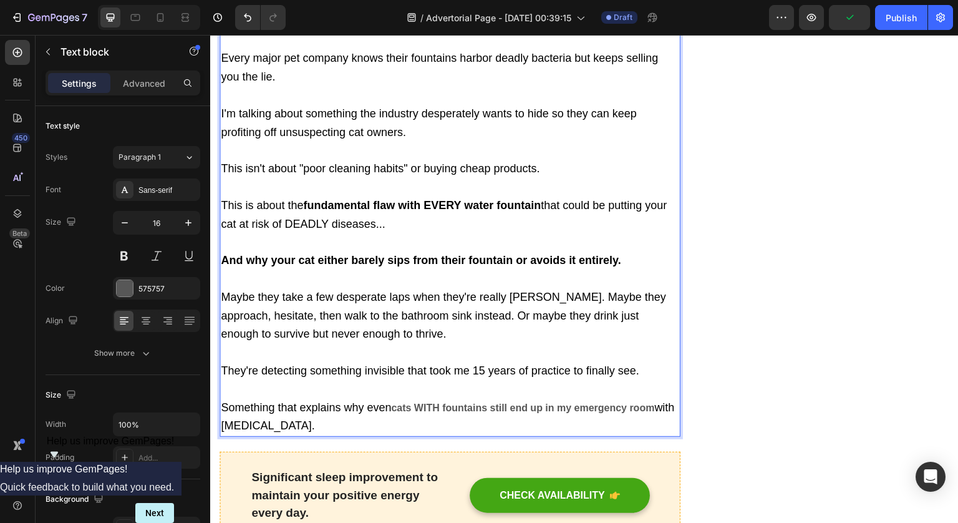
click at [404, 402] on strong "cats WITH fountains still end up in my emergency room" at bounding box center [522, 407] width 263 height 11
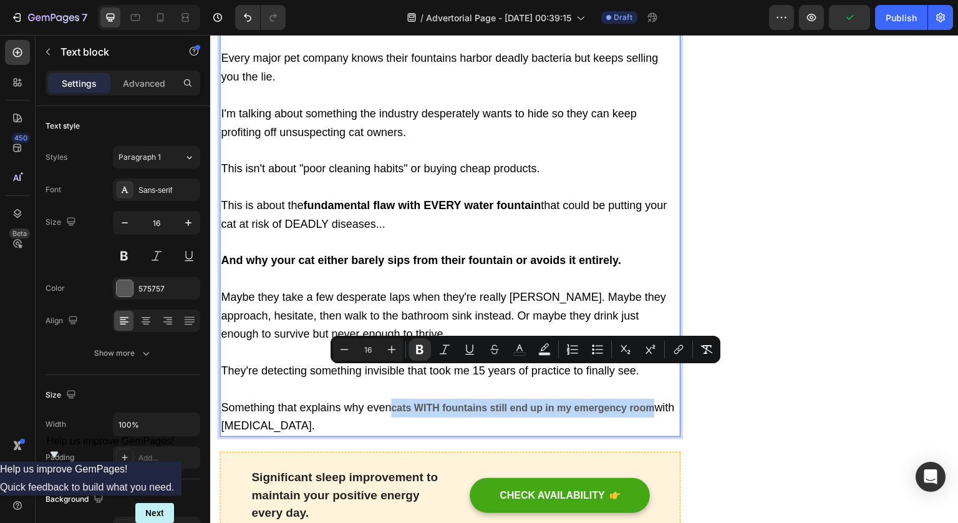
drag, startPoint x: 404, startPoint y: 375, endPoint x: 647, endPoint y: 366, distance: 243.4
click at [647, 366] on p "If you bought a water fountain for your cat... Then what I discovered will make…" at bounding box center [450, 151] width 458 height 569
click at [397, 346] on icon "Editor contextual toolbar" at bounding box center [391, 349] width 12 height 12
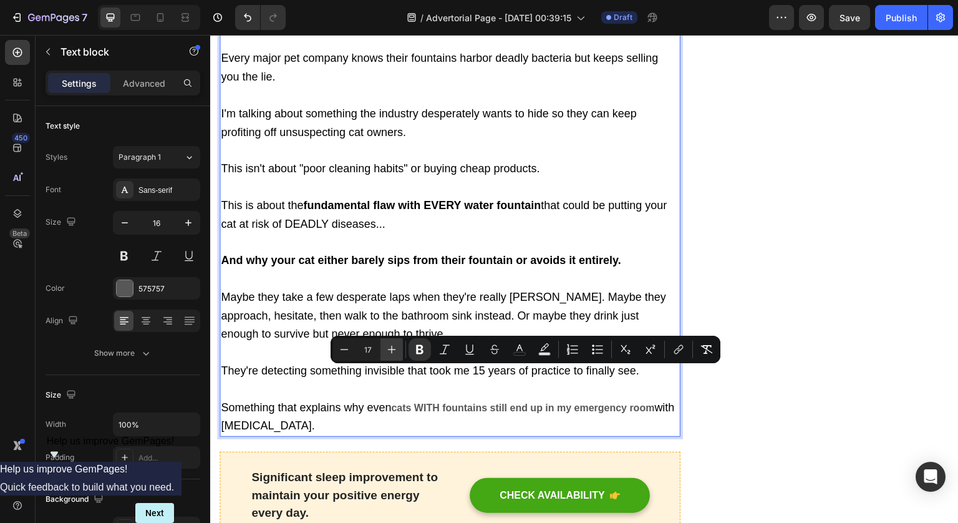
click at [397, 346] on icon "Editor contextual toolbar" at bounding box center [391, 349] width 12 height 12
type input "18"
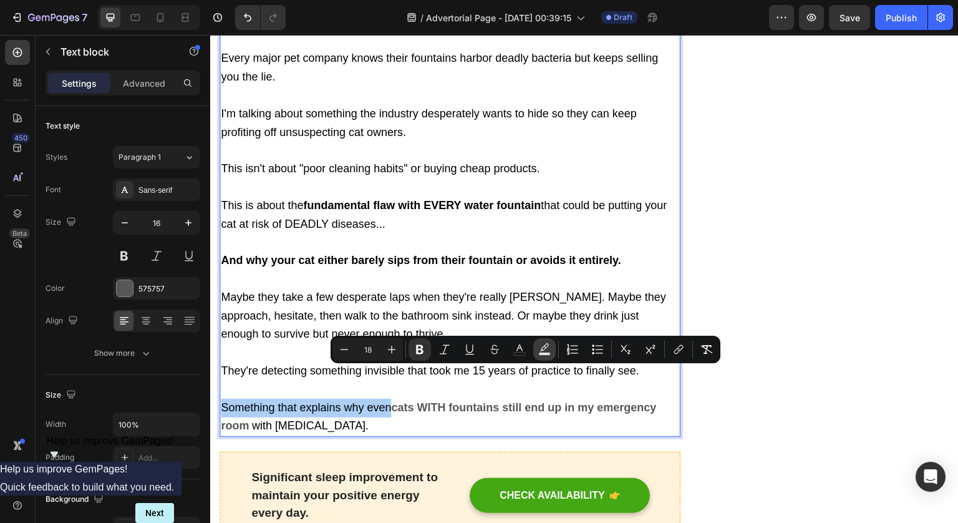
click at [539, 350] on icon "Editor contextual toolbar" at bounding box center [544, 349] width 12 height 12
type input "000000"
type input "77"
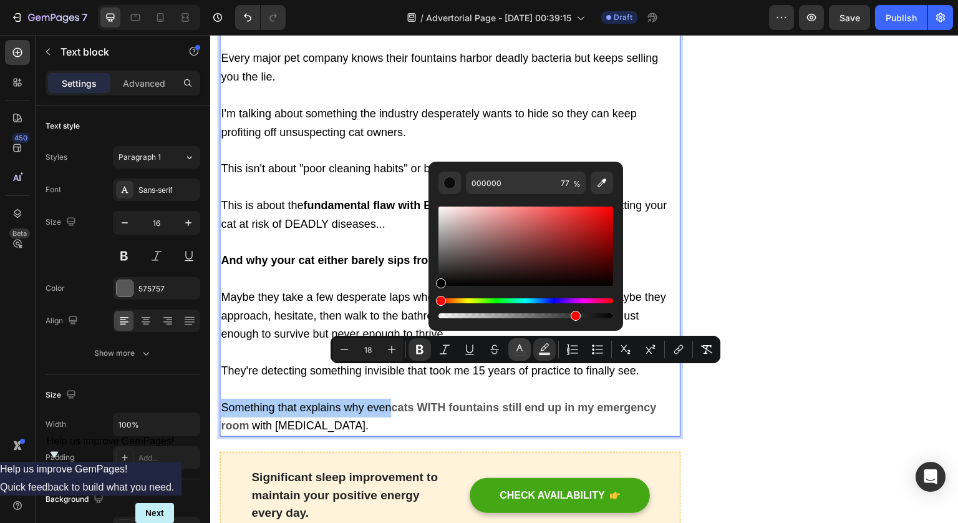
click at [521, 348] on icon "Editor contextual toolbar" at bounding box center [519, 347] width 6 height 7
type input "575757"
drag, startPoint x: 447, startPoint y: 258, endPoint x: 415, endPoint y: 353, distance: 100.2
click at [415, 353] on div "Minus 18 Plus Bold Italic Underline Strikethrough color color Numbered List Bul…" at bounding box center [526, 349] width 390 height 27
type input "000000"
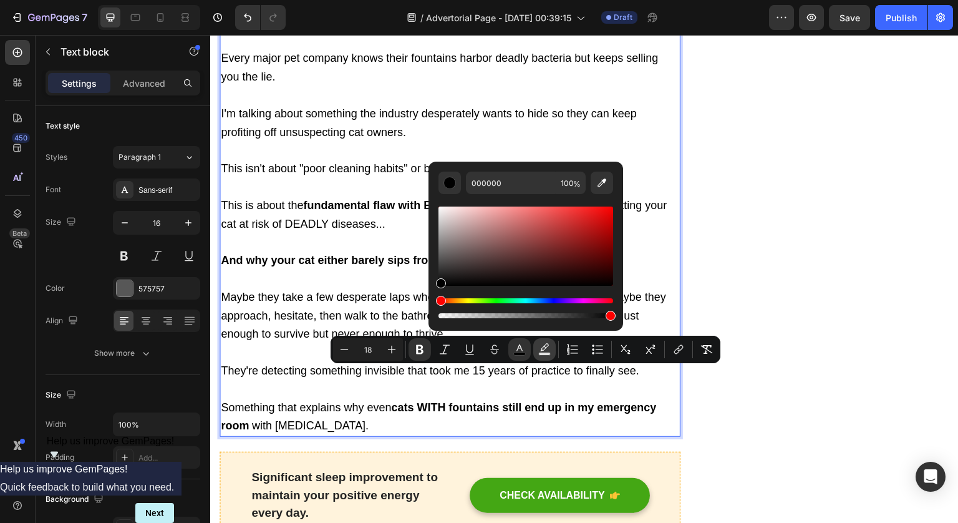
click at [549, 349] on icon "Editor contextual toolbar" at bounding box center [544, 349] width 12 height 12
click at [554, 392] on p "If you bought a water fountain for your cat... Then what I discovered will make…" at bounding box center [450, 151] width 458 height 569
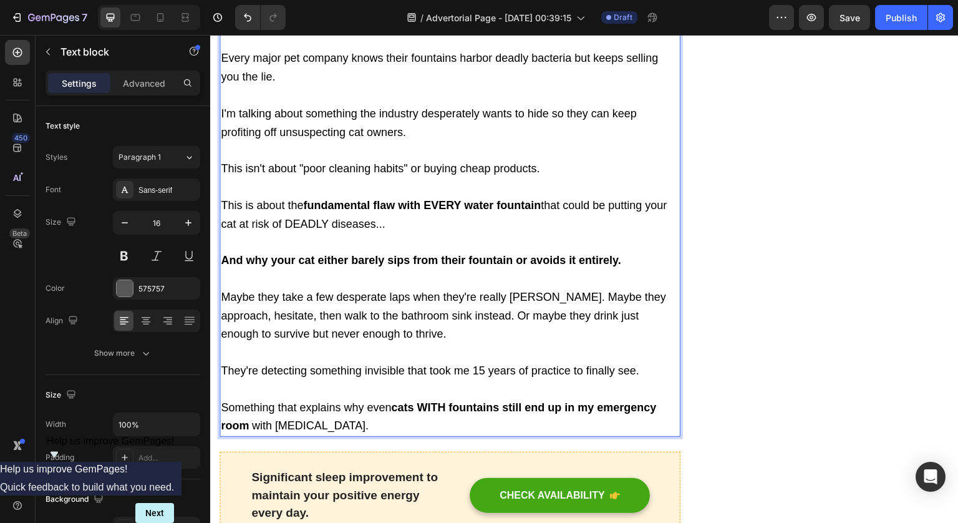
click at [637, 401] on strong "cats WITH fountains still end up in my emergency room" at bounding box center [438, 416] width 435 height 31
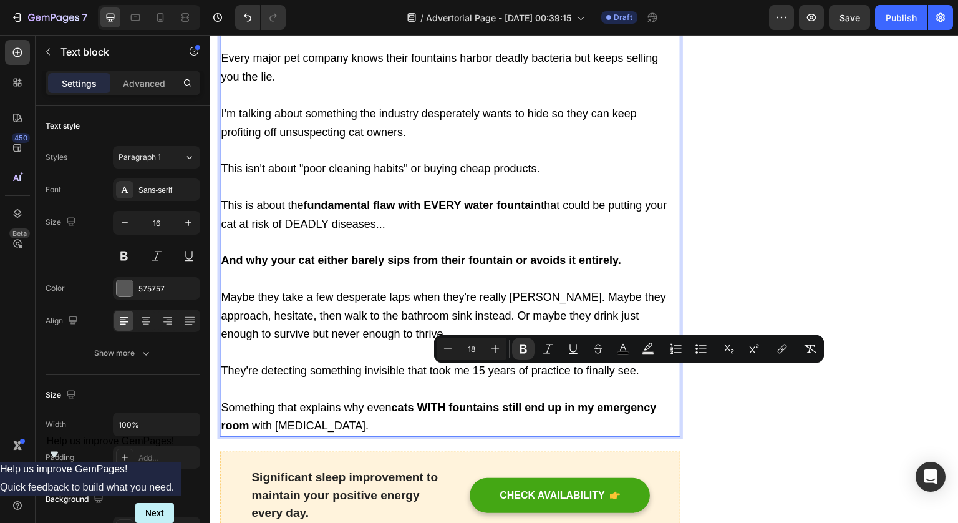
click at [378, 390] on p "If you bought a water fountain for your cat... Then what I discovered will make…" at bounding box center [450, 151] width 458 height 569
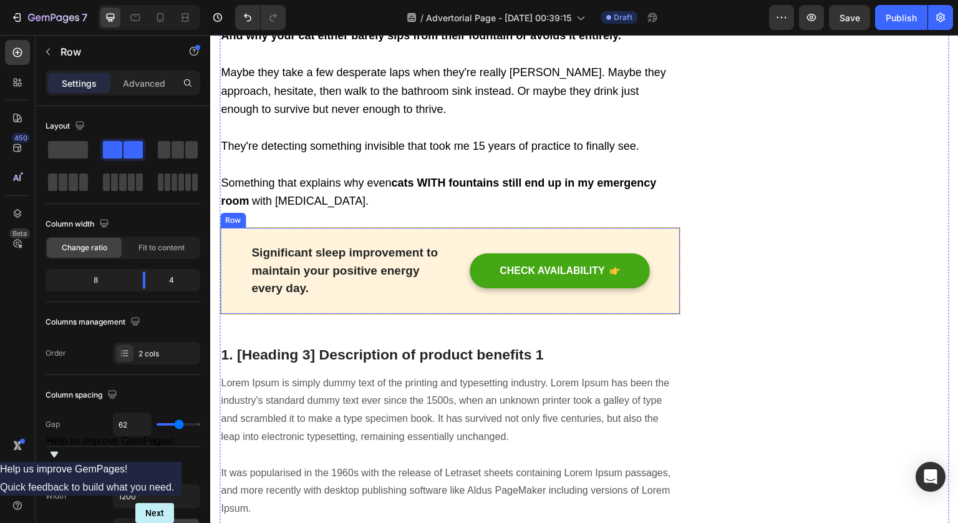
scroll to position [1094, 0]
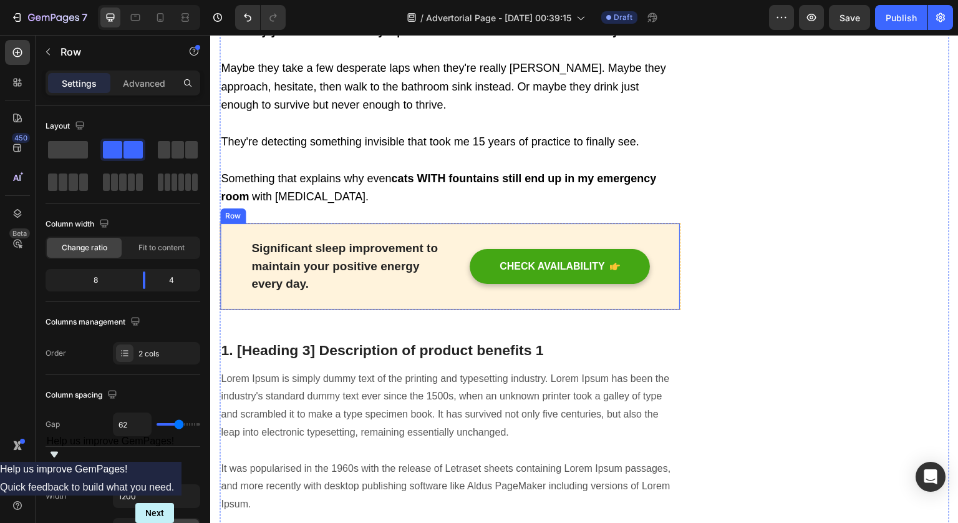
click at [606, 238] on div "CHECK AVAILABILITY Button" at bounding box center [553, 266] width 192 height 56
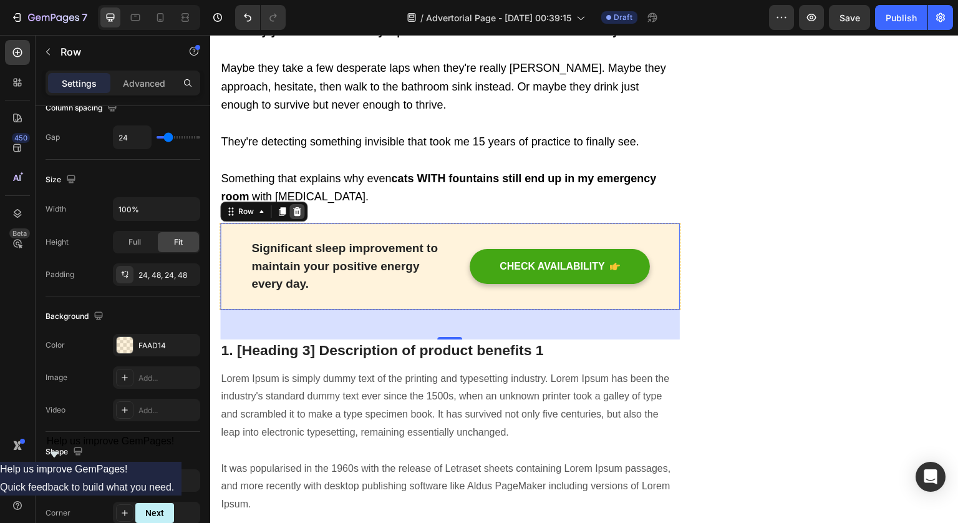
click at [301, 206] on icon at bounding box center [297, 211] width 10 height 10
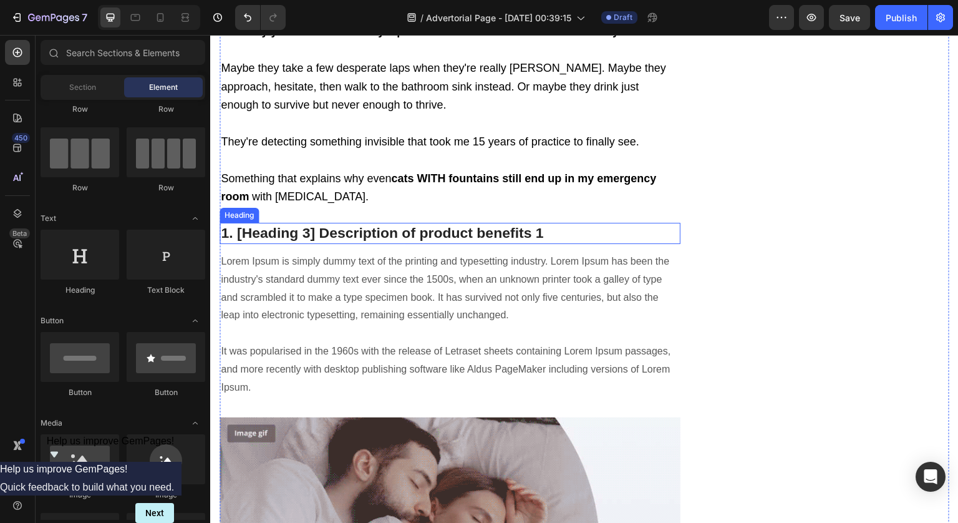
click at [339, 224] on p "1. [Heading 3] Description of product benefits 1" at bounding box center [450, 233] width 458 height 19
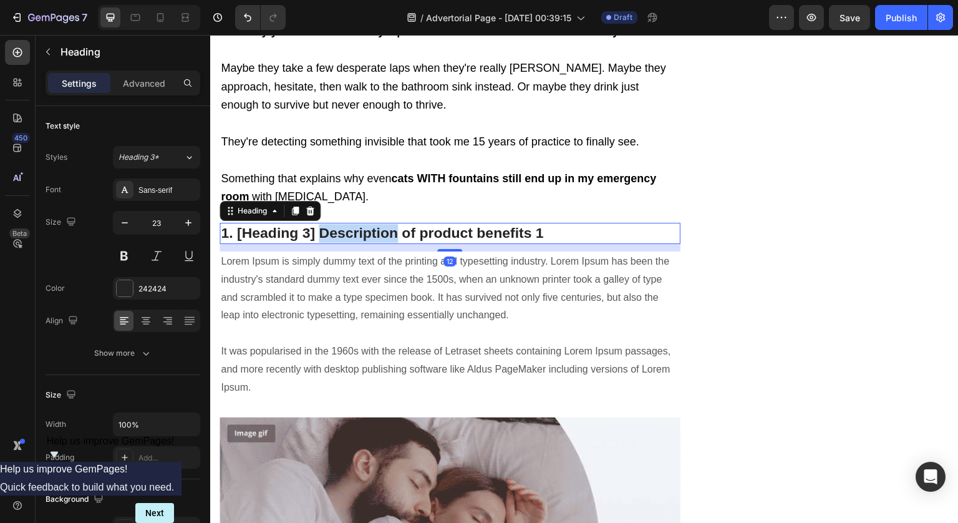
click at [339, 224] on p "1. [Heading 3] Description of product benefits 1" at bounding box center [450, 233] width 458 height 19
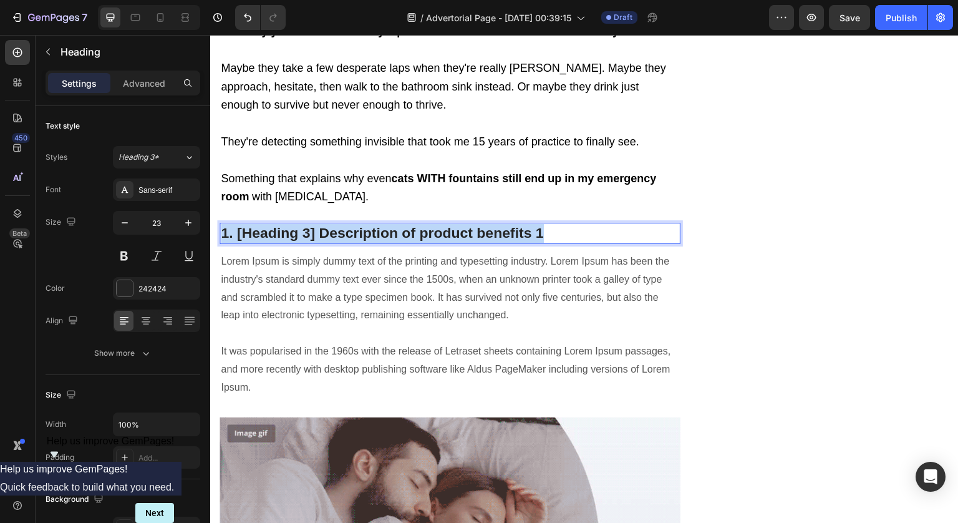
click at [339, 224] on p "1. [Heading 3] Description of product benefits 1" at bounding box center [450, 233] width 458 height 19
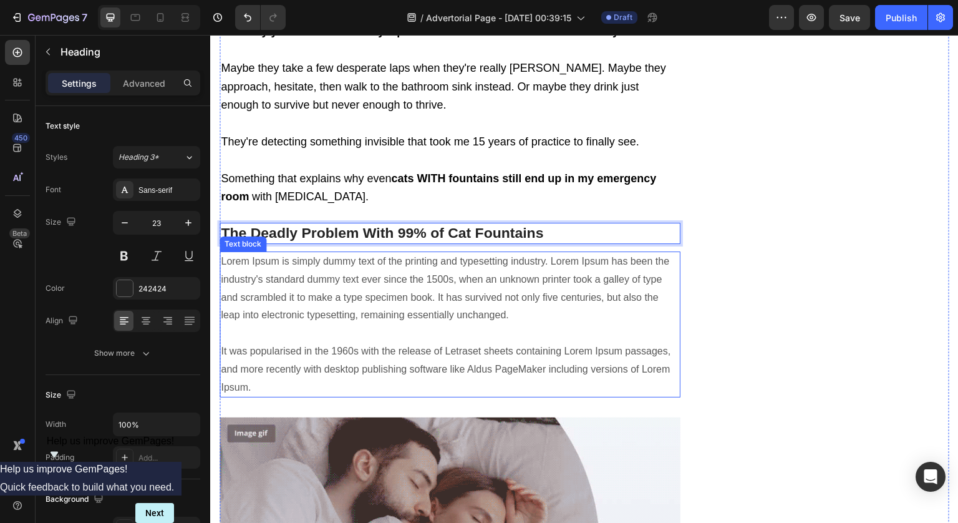
click at [330, 253] on p "Lorem Ipsum is simply dummy text of the printing and typesetting industry. Lore…" at bounding box center [450, 324] width 458 height 143
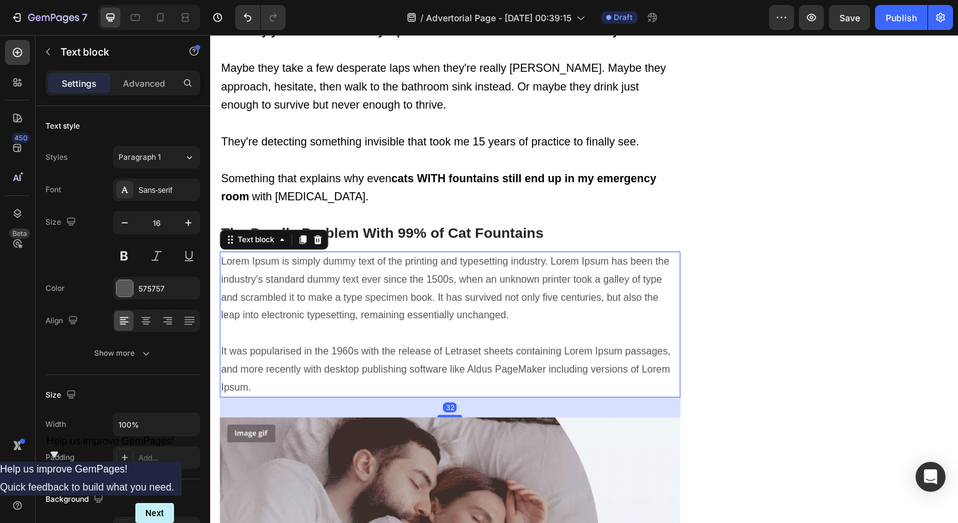
click at [330, 253] on p "Lorem Ipsum is simply dummy text of the printing and typesetting industry. Lore…" at bounding box center [450, 324] width 458 height 143
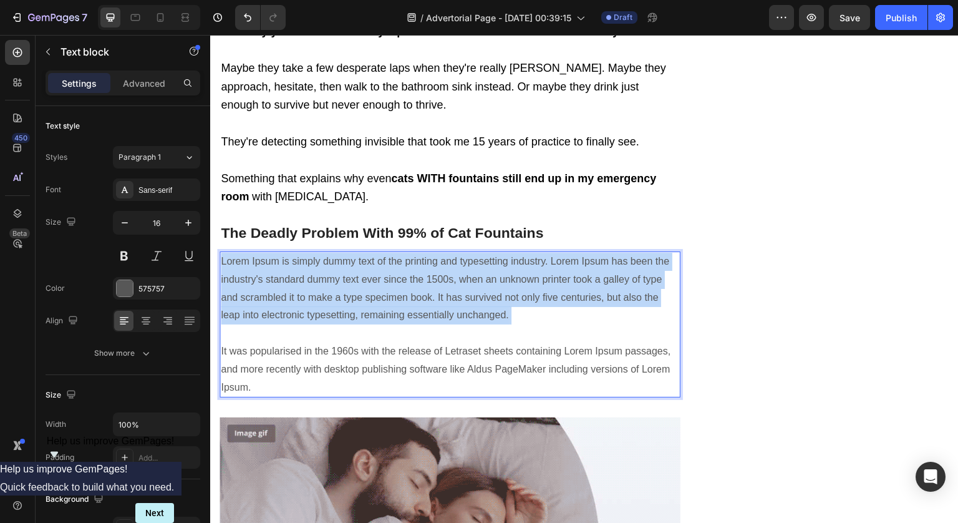
click at [330, 253] on p "Lorem Ipsum is simply dummy text of the printing and typesetting industry. Lore…" at bounding box center [450, 324] width 458 height 143
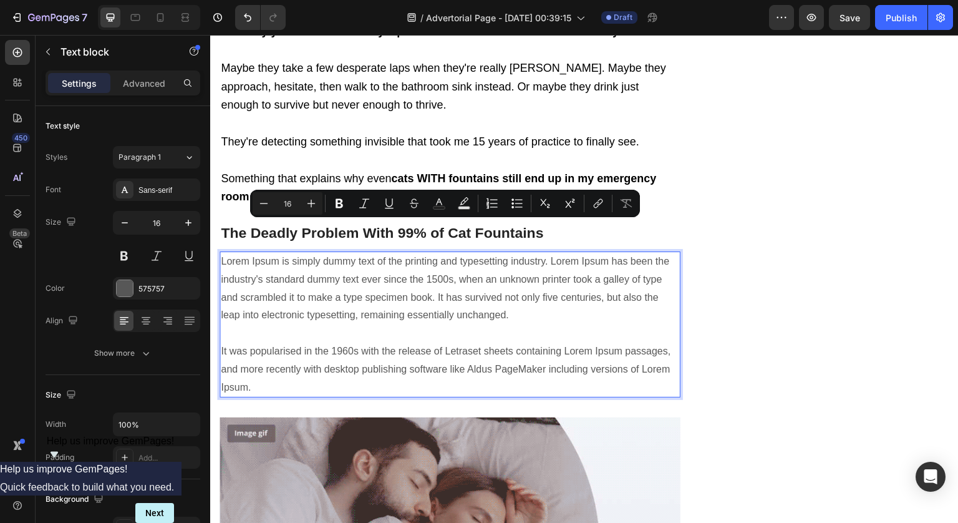
click at [381, 330] on p "Lorem Ipsum is simply dummy text of the printing and typesetting industry. Lore…" at bounding box center [450, 324] width 458 height 143
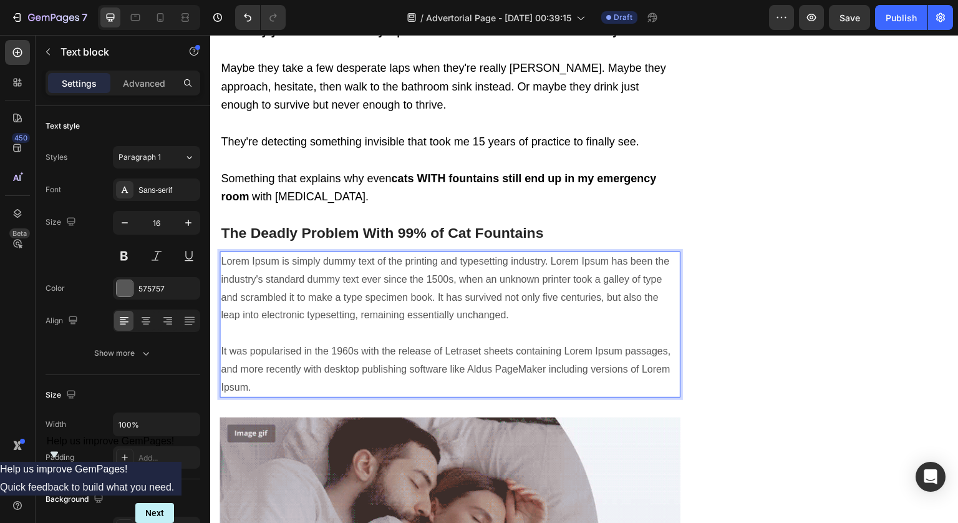
click at [384, 339] on p "Lorem Ipsum is simply dummy text of the printing and typesetting industry. Lore…" at bounding box center [450, 324] width 458 height 143
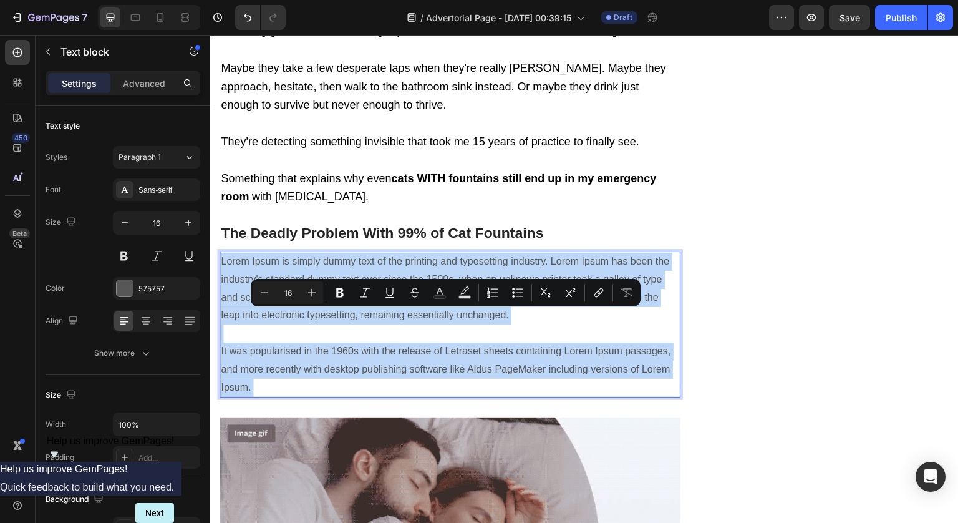
drag, startPoint x: 384, startPoint y: 339, endPoint x: 308, endPoint y: 223, distance: 138.9
click at [308, 253] on p "Lorem Ipsum is simply dummy text of the printing and typesetting industry. Lore…" at bounding box center [450, 324] width 458 height 143
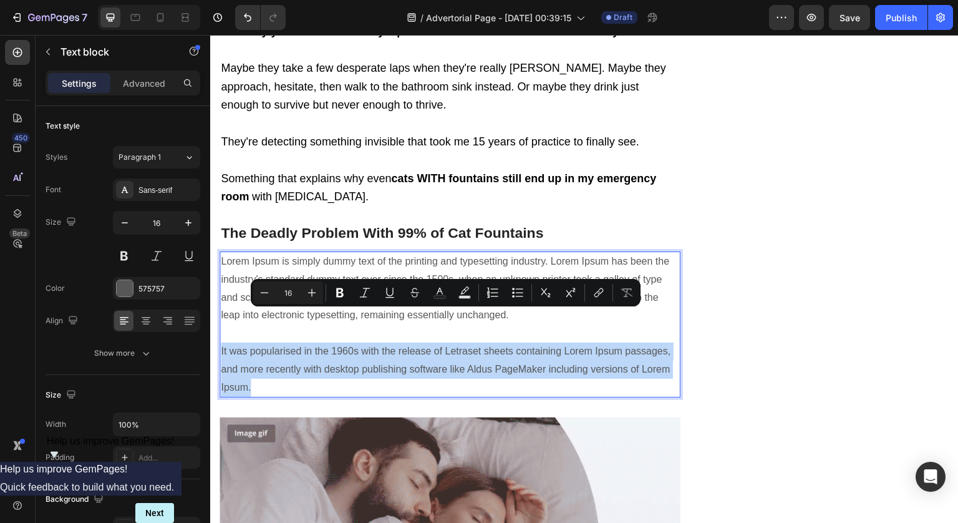
click at [275, 351] on p "Lorem Ipsum is simply dummy text of the printing and typesetting industry. Lore…" at bounding box center [450, 324] width 458 height 143
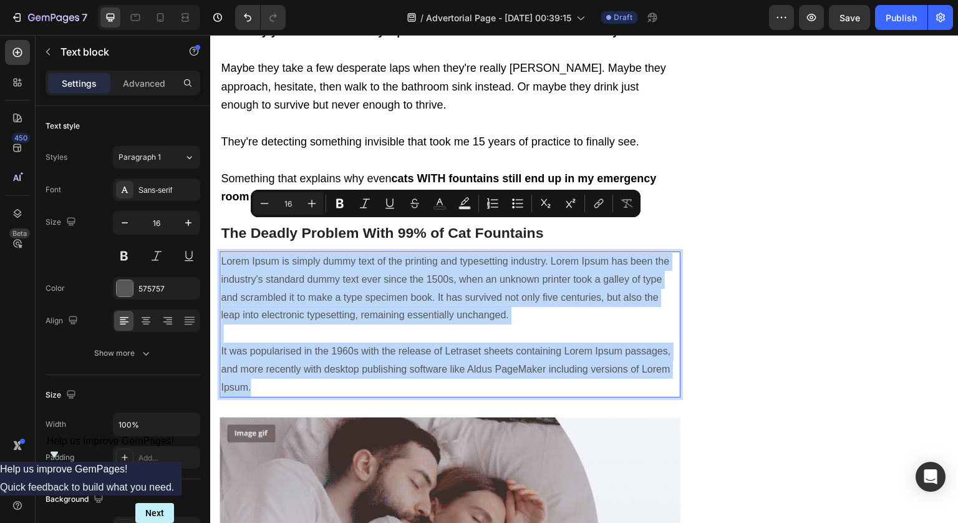
drag, startPoint x: 285, startPoint y: 351, endPoint x: 206, endPoint y: 225, distance: 148.8
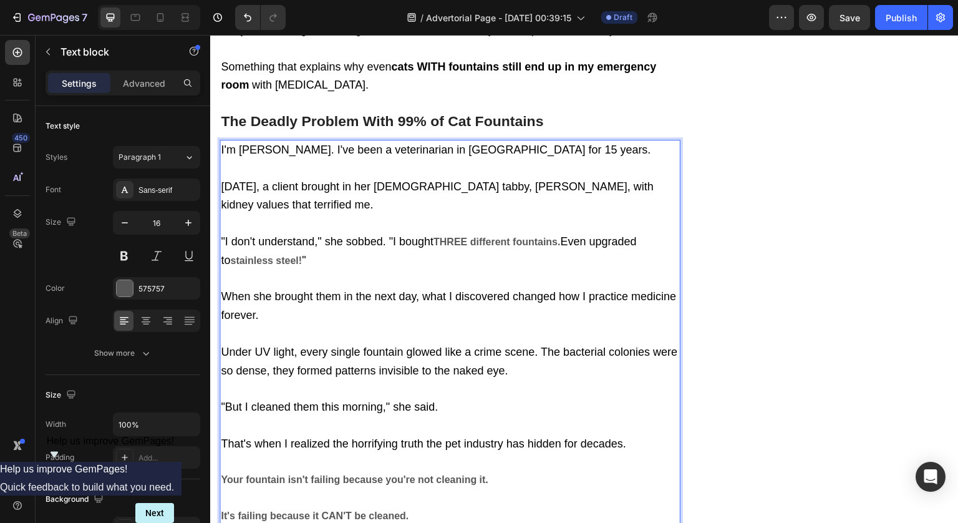
scroll to position [1211, 0]
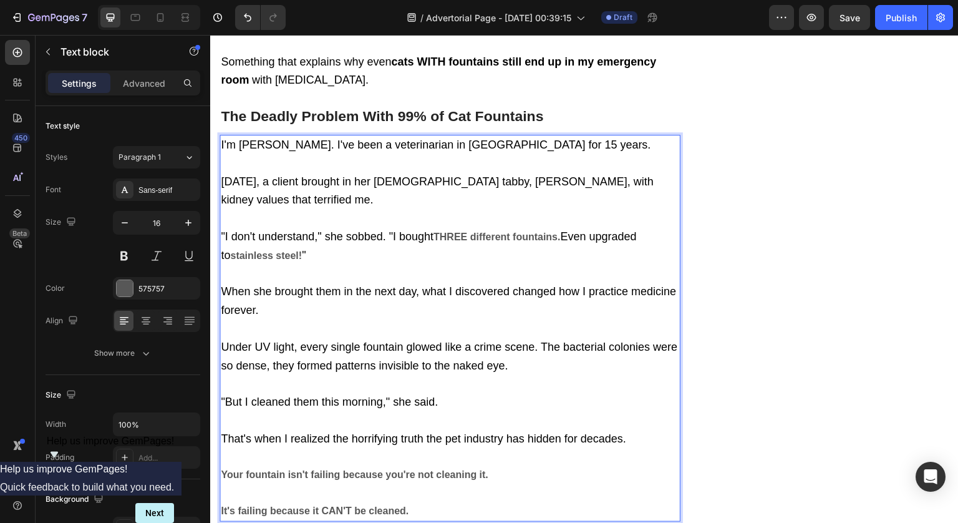
click at [443, 231] on strong "THREE different fountains." at bounding box center [497, 236] width 127 height 11
drag, startPoint x: 443, startPoint y: 202, endPoint x: 522, endPoint y: 201, distance: 79.2
click at [522, 231] on strong "THREE different fountains." at bounding box center [497, 236] width 127 height 11
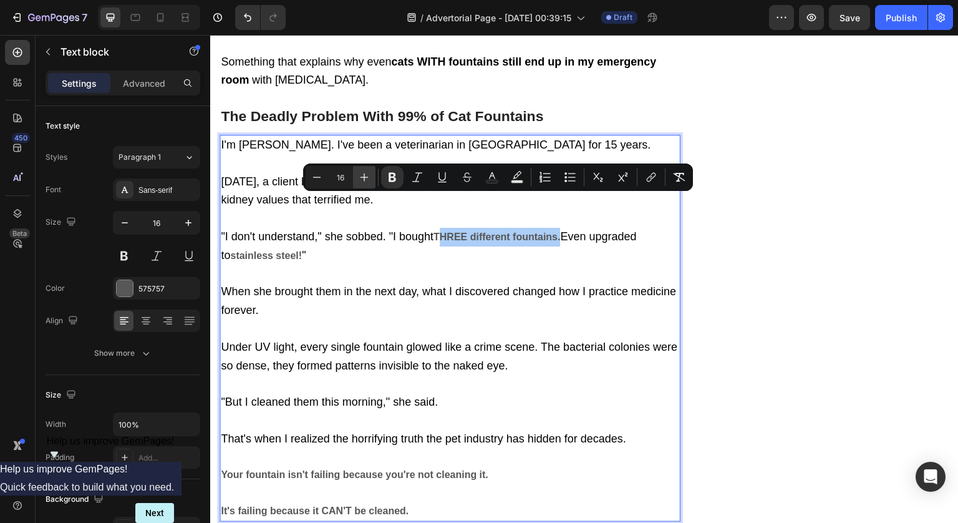
click at [367, 175] on icon "Editor contextual toolbar" at bounding box center [364, 177] width 12 height 12
type input "18"
click at [497, 176] on icon "Editor contextual toolbar" at bounding box center [492, 177] width 12 height 12
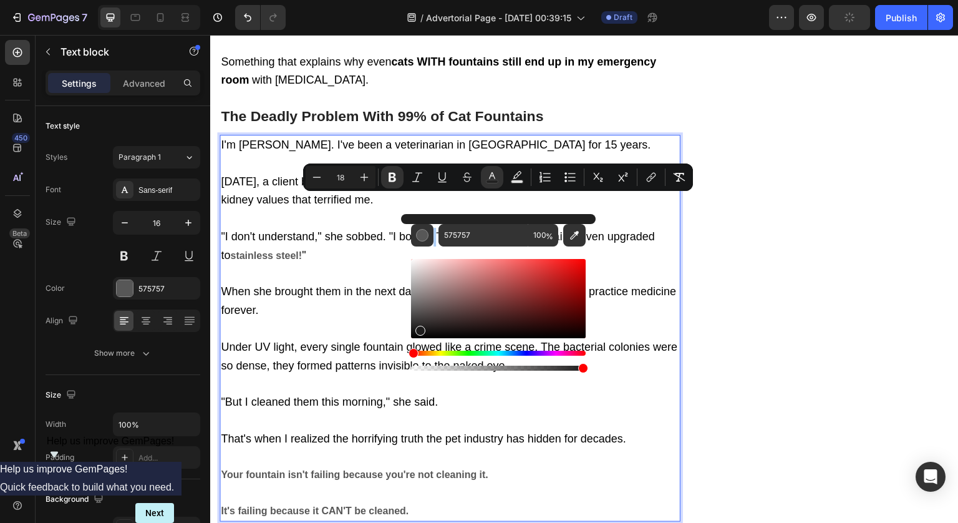
drag, startPoint x: 631, startPoint y: 363, endPoint x: 362, endPoint y: 374, distance: 269.1
type input "020202"
click at [299, 285] on span "When she brought them in the next day, what I discovered changed how I practice…" at bounding box center [448, 300] width 455 height 31
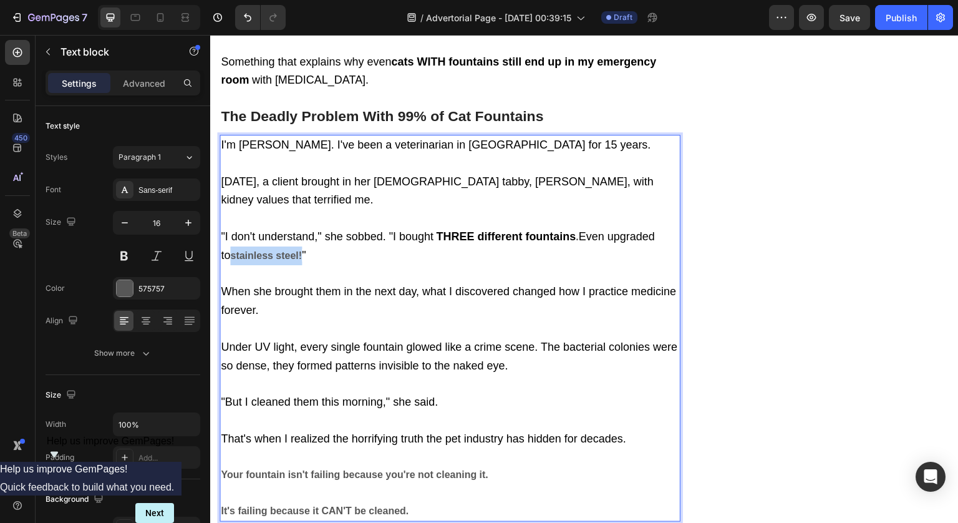
drag, startPoint x: 293, startPoint y: 221, endPoint x: 220, endPoint y: 225, distance: 73.1
click at [221, 225] on p "I'm Dr. Rachel Patel. I've been a veterinarian in Portland for 15 years. Three …" at bounding box center [450, 328] width 458 height 384
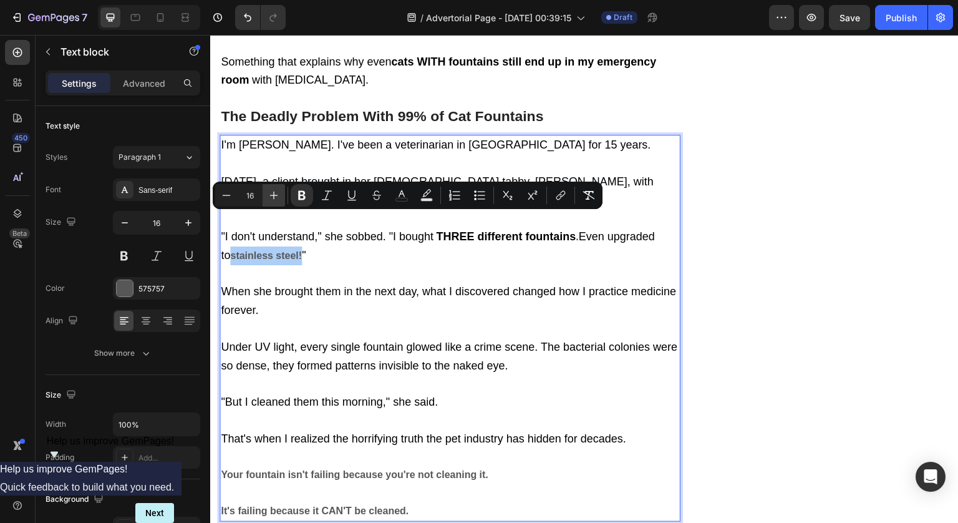
click at [280, 194] on button "Plus" at bounding box center [274, 195] width 22 height 22
type input "18"
click at [405, 195] on icon "Editor contextual toolbar" at bounding box center [401, 195] width 12 height 12
type input "575757"
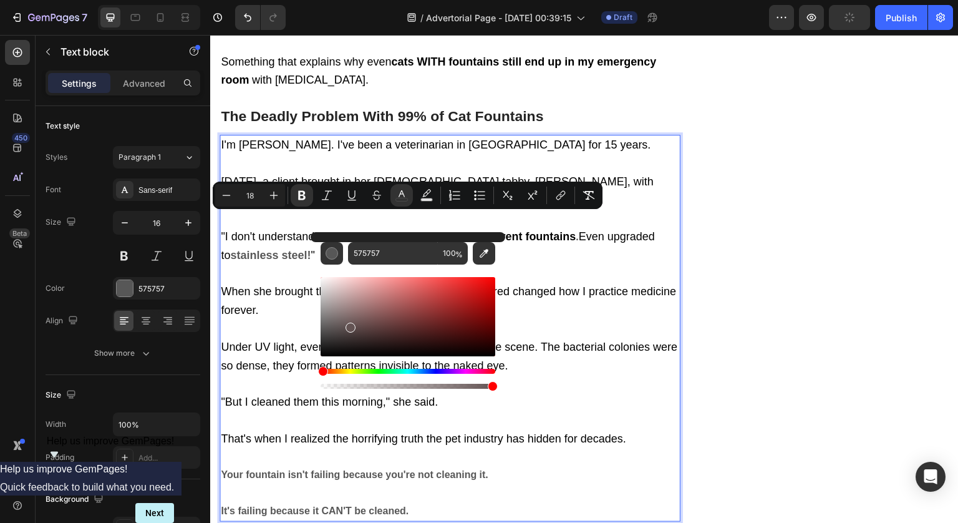
drag, startPoint x: 571, startPoint y: 351, endPoint x: 293, endPoint y: 380, distance: 279.7
type input "000000"
click at [268, 341] on span "Under UV light, every single fountain glowed like a crime scene. The bacterial …" at bounding box center [449, 356] width 457 height 31
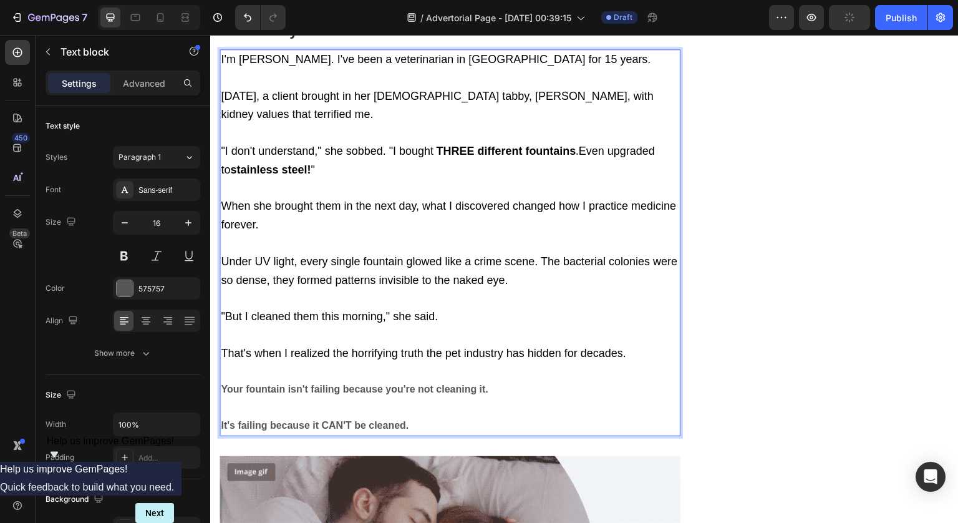
scroll to position [1301, 0]
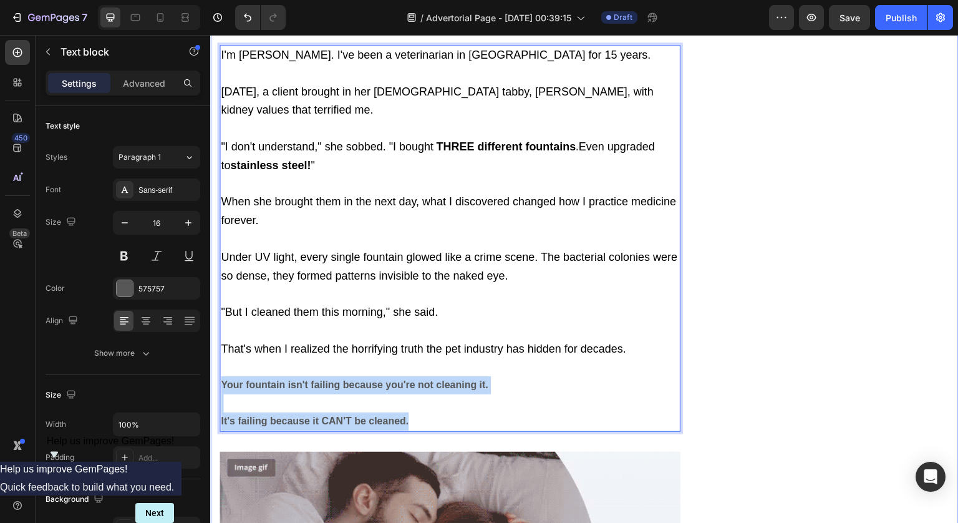
drag, startPoint x: 415, startPoint y: 381, endPoint x: 216, endPoint y: 347, distance: 202.4
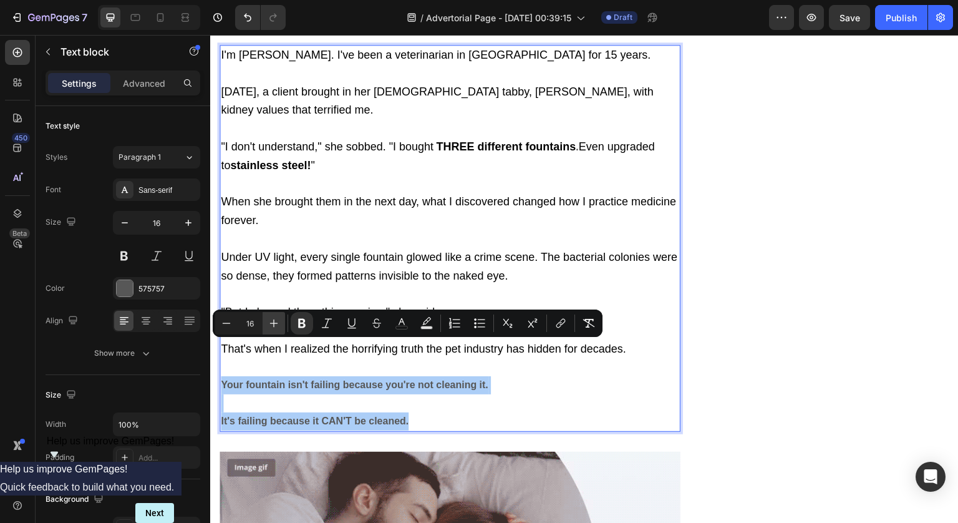
click at [274, 321] on icon "Editor contextual toolbar" at bounding box center [274, 323] width 8 height 8
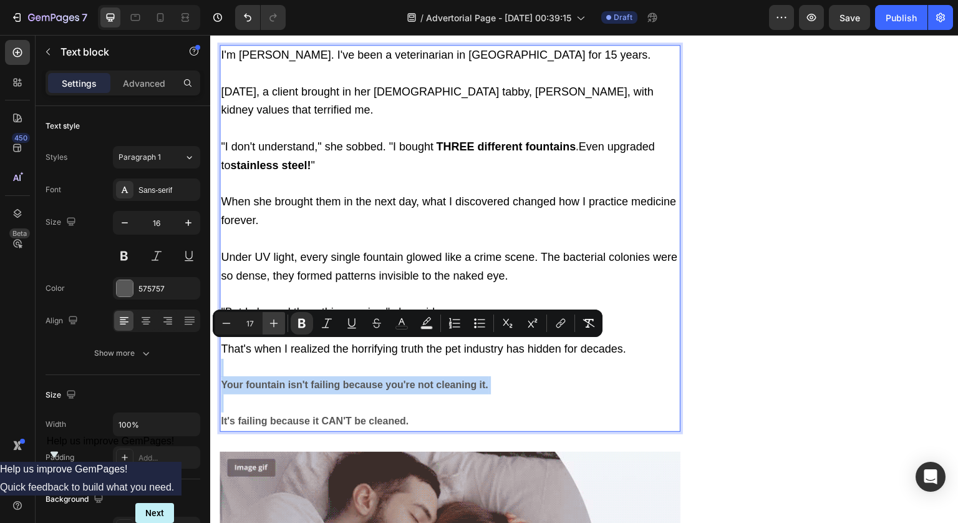
type input "18"
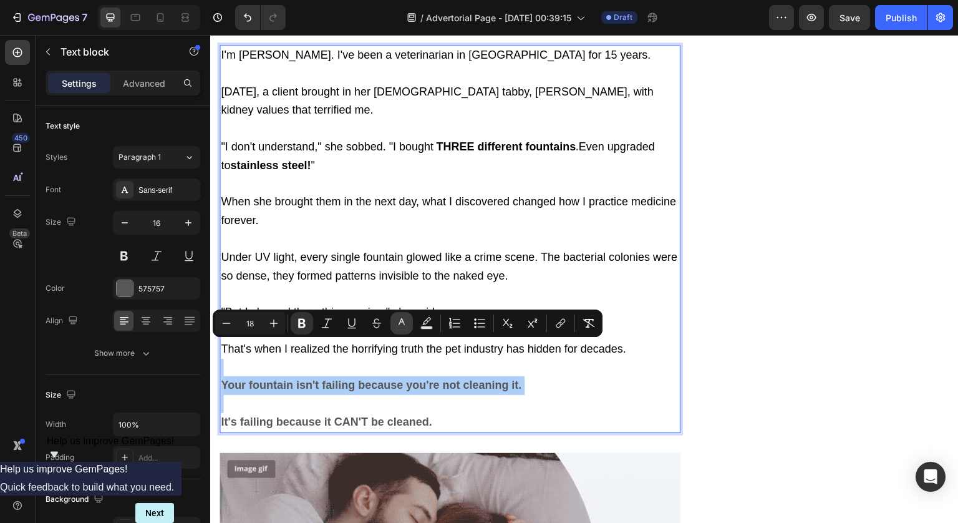
click at [398, 324] on icon "Editor contextual toolbar" at bounding box center [401, 323] width 12 height 12
type input "575757"
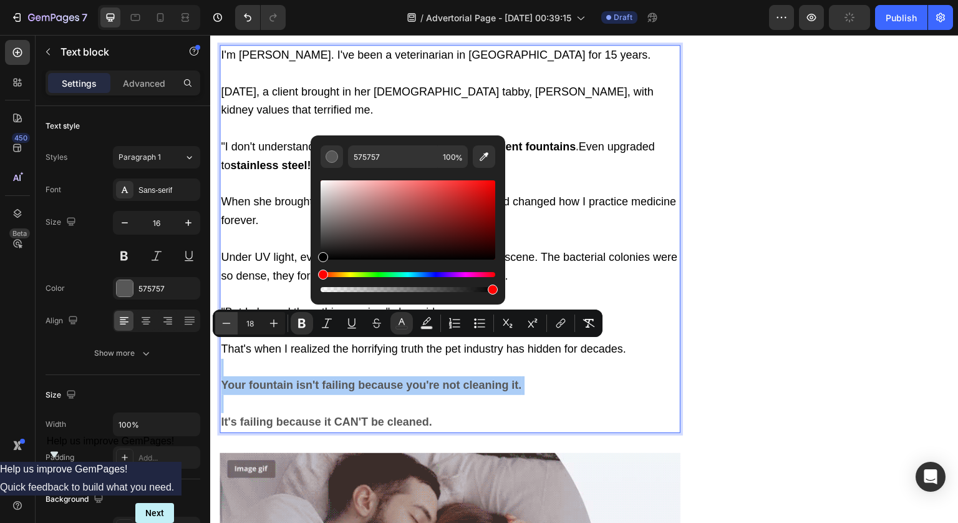
drag, startPoint x: 335, startPoint y: 250, endPoint x: 236, endPoint y: 320, distance: 120.8
click at [236, 320] on div "Minus 18 Plus Bold Italic Underline Strikethrough color color Numbered List Bul…" at bounding box center [408, 322] width 390 height 27
type input "000000"
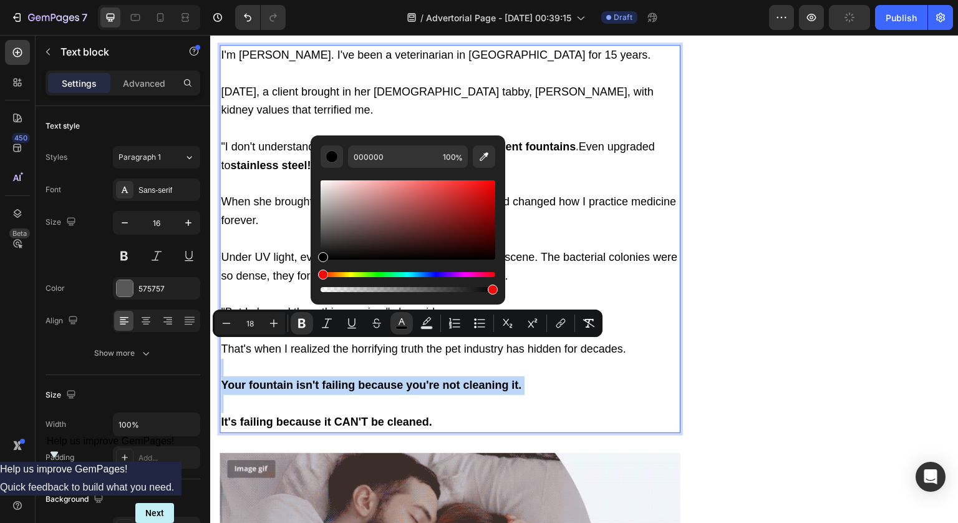
click at [510, 378] on p "I'm Dr. Rachel Patel. I've been a veterinarian in Portland for 15 years. Three …" at bounding box center [450, 238] width 458 height 385
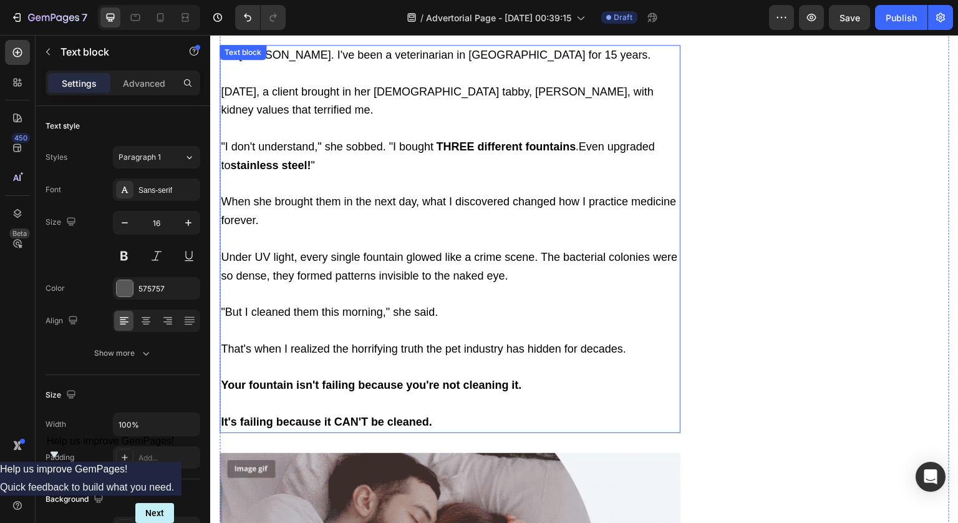
click at [465, 367] on p "I'm Dr. Rachel Patel. I've been a veterinarian in Portland for 15 years. Three …" at bounding box center [450, 238] width 458 height 385
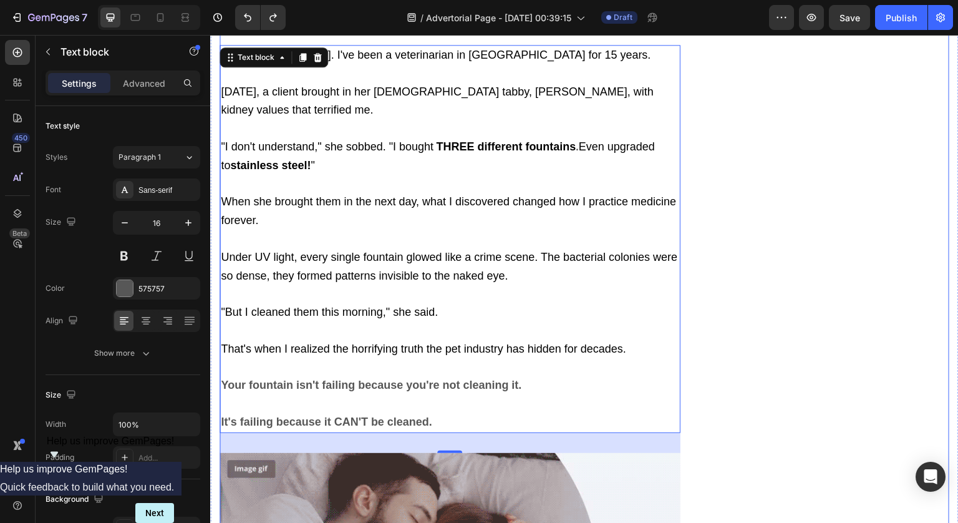
scroll to position [1294, 0]
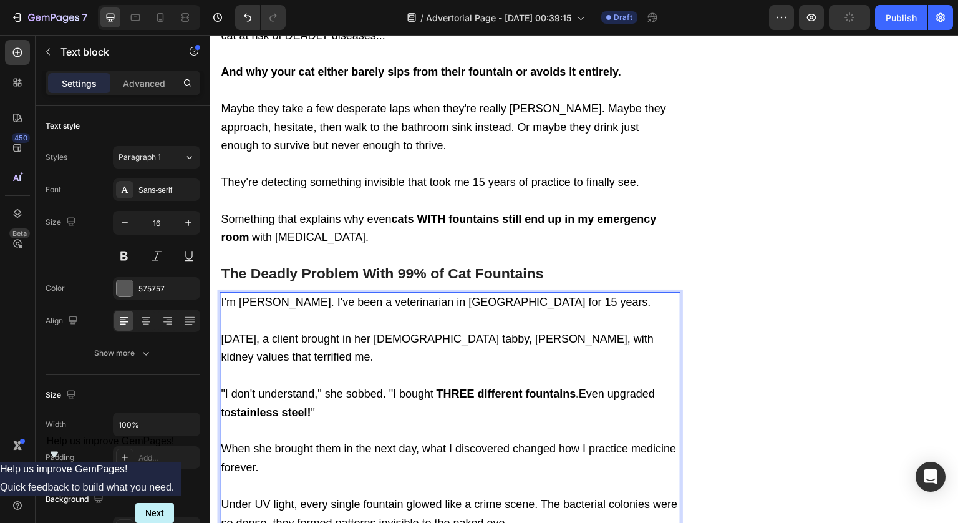
click at [519, 353] on p "I'm Dr. Rachel Patel. I've been a veterinarian in Portland for 15 years. Three …" at bounding box center [450, 485] width 458 height 385
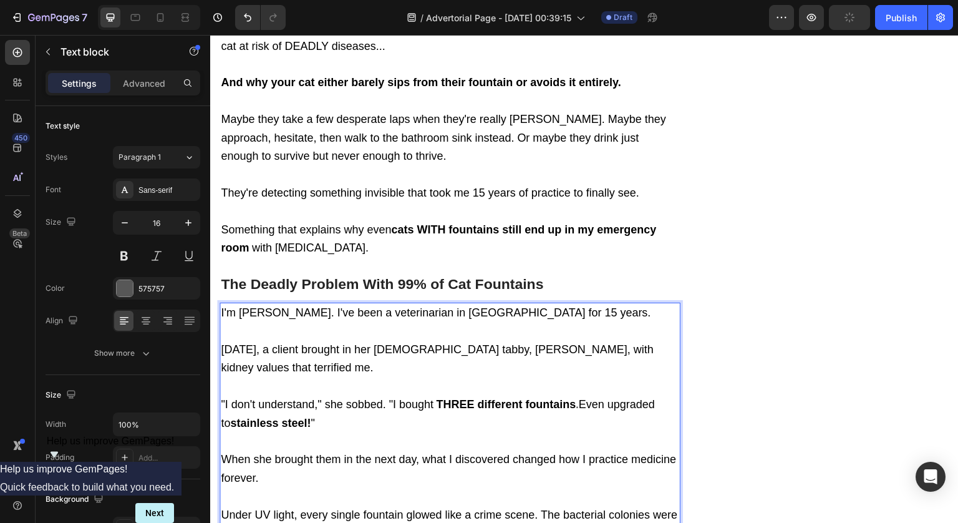
scroll to position [1309, 0]
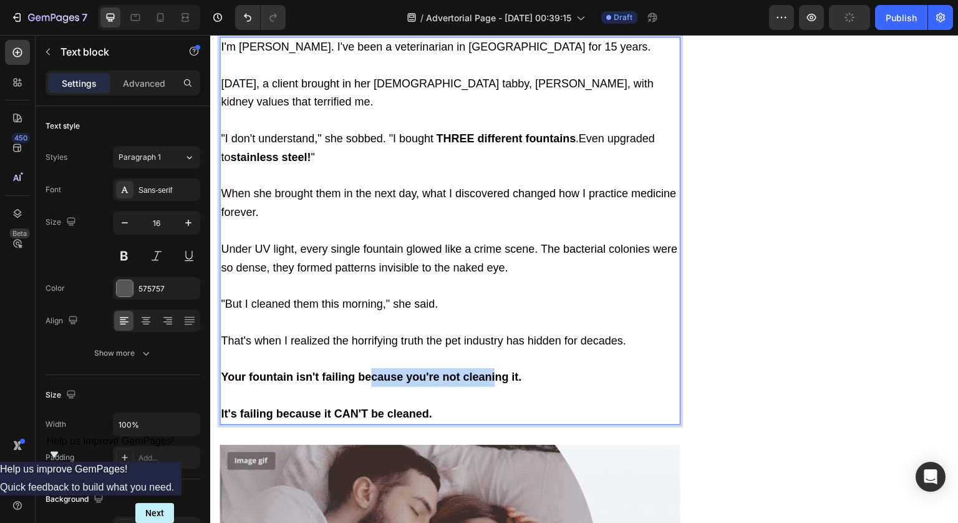
drag, startPoint x: 497, startPoint y: 342, endPoint x: 279, endPoint y: 342, distance: 217.7
click at [279, 371] on strong "Your fountain isn't failing because you're not cleaning it." at bounding box center [371, 377] width 301 height 12
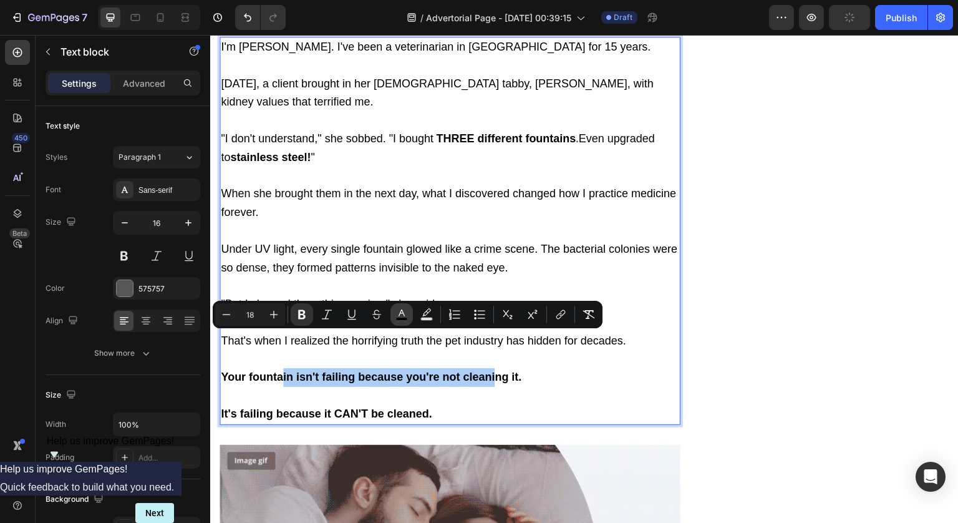
click at [403, 319] on rect "Editor contextual toolbar" at bounding box center [402, 318] width 12 height 3
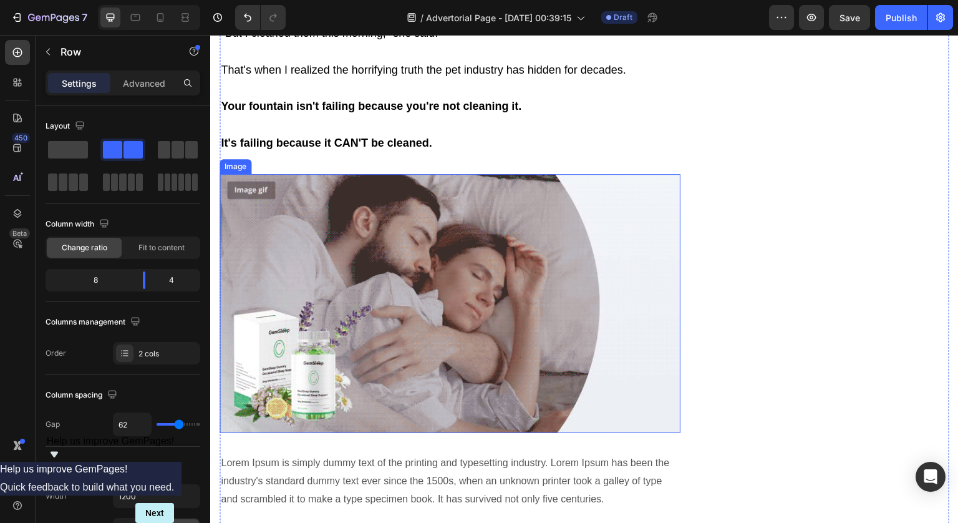
scroll to position [1683, 0]
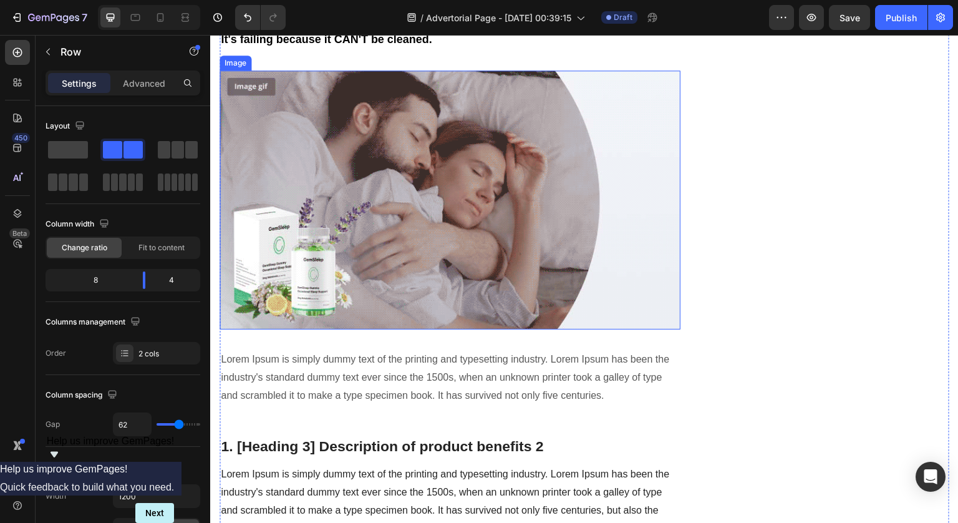
click at [371, 210] on img at bounding box center [450, 199] width 461 height 259
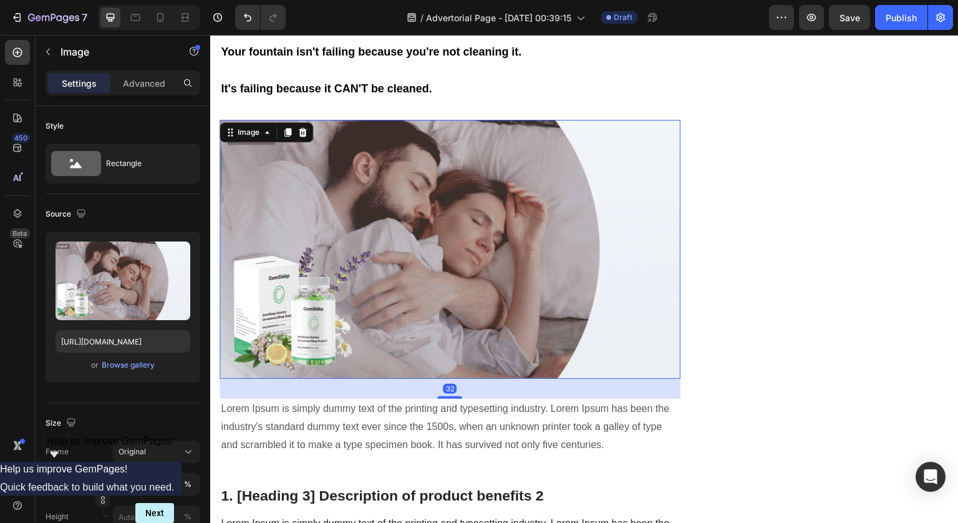
scroll to position [1631, 0]
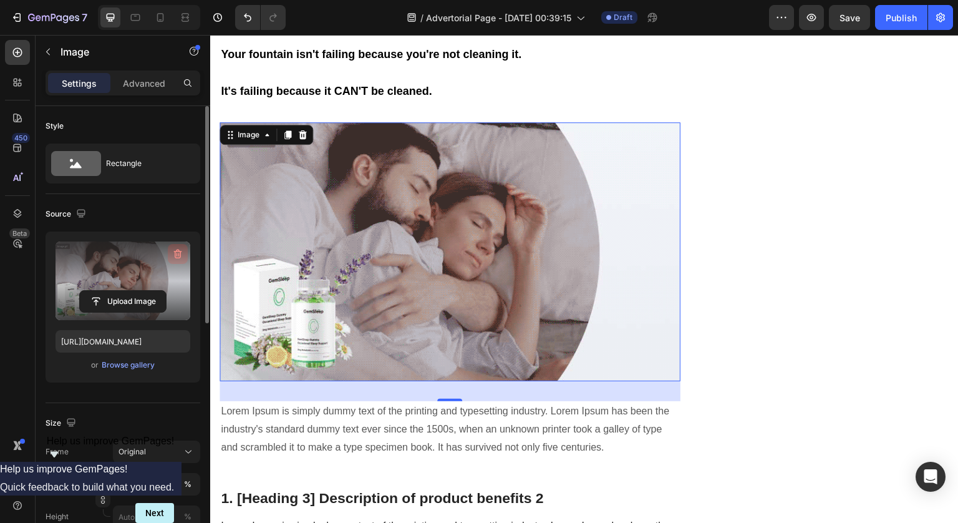
click at [178, 251] on icon "button" at bounding box center [178, 254] width 12 height 12
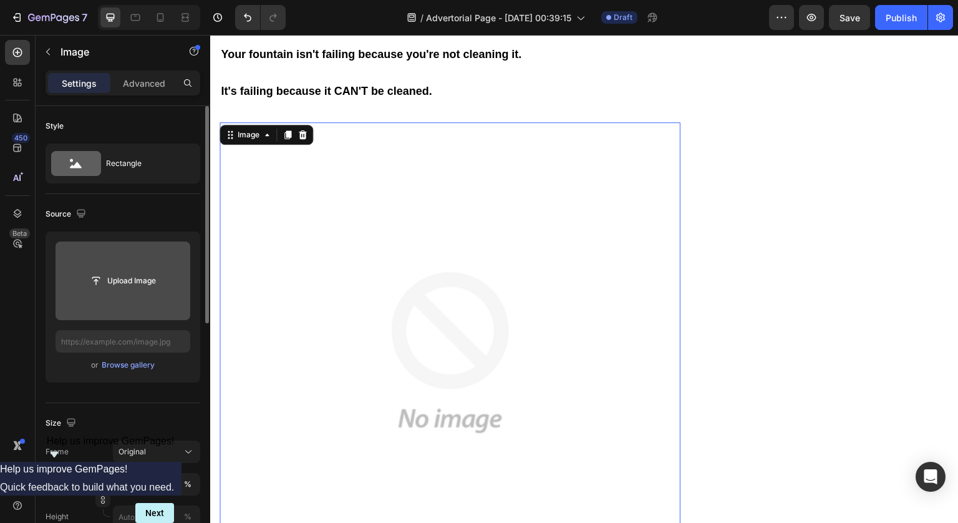
click at [136, 281] on input "file" at bounding box center [123, 280] width 86 height 21
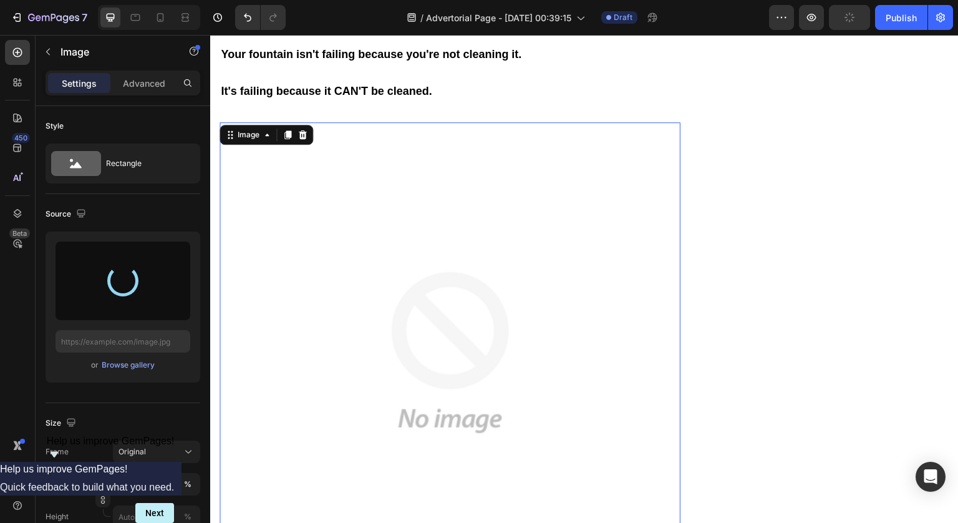
scroll to position [1884, 0]
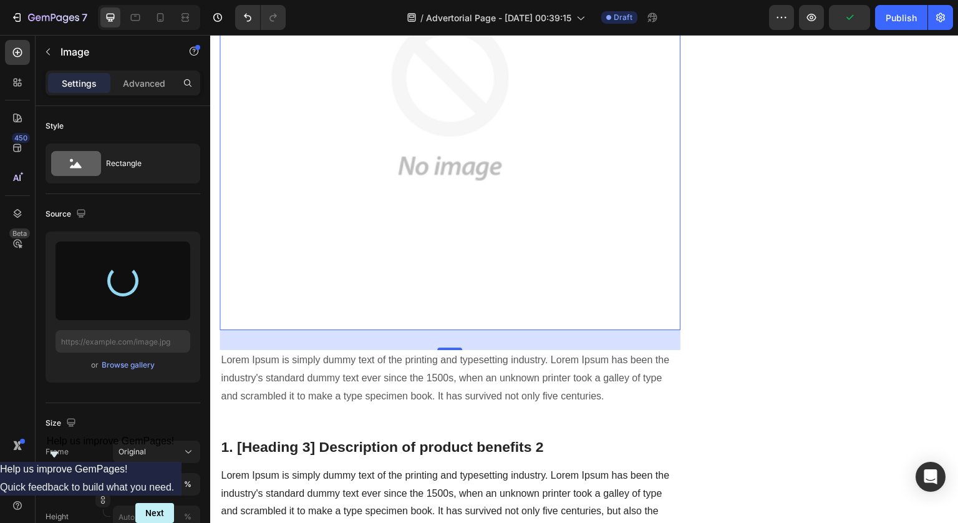
type input "https://cdn.shopify.com/s/files/1/0764/2218/5184/files/gempages_586160023143449…"
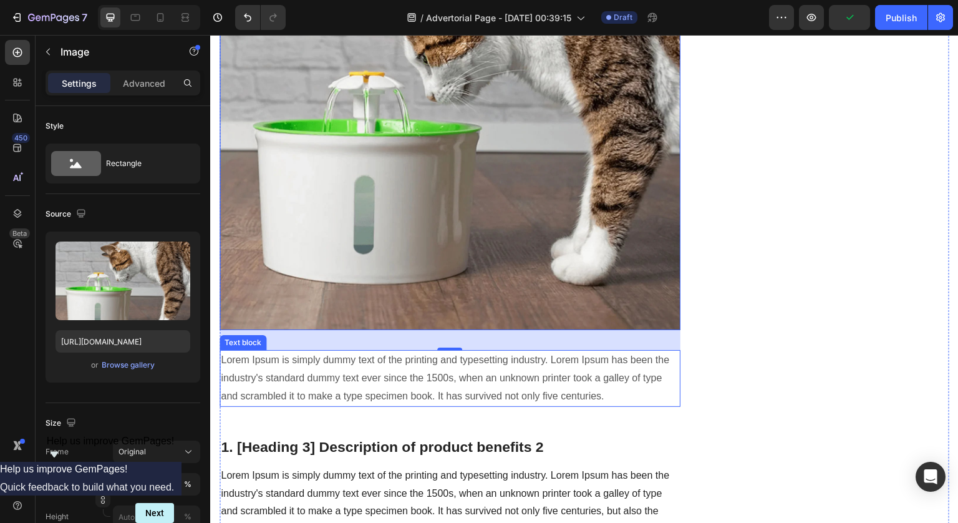
scroll to position [1889, 0]
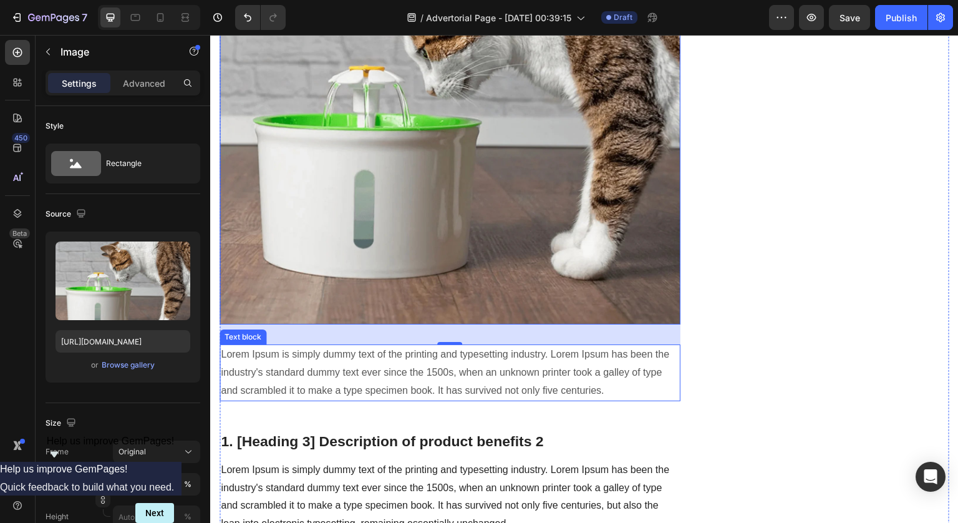
click at [315, 346] on p "Lorem Ipsum is simply dummy text of the printing and typesetting industry. Lore…" at bounding box center [450, 373] width 458 height 54
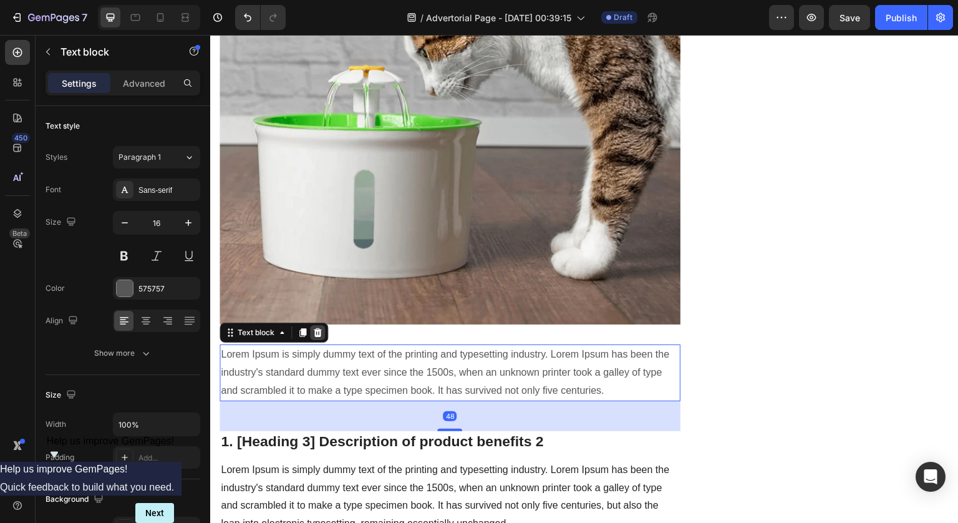
click at [316, 327] on icon at bounding box center [318, 332] width 10 height 10
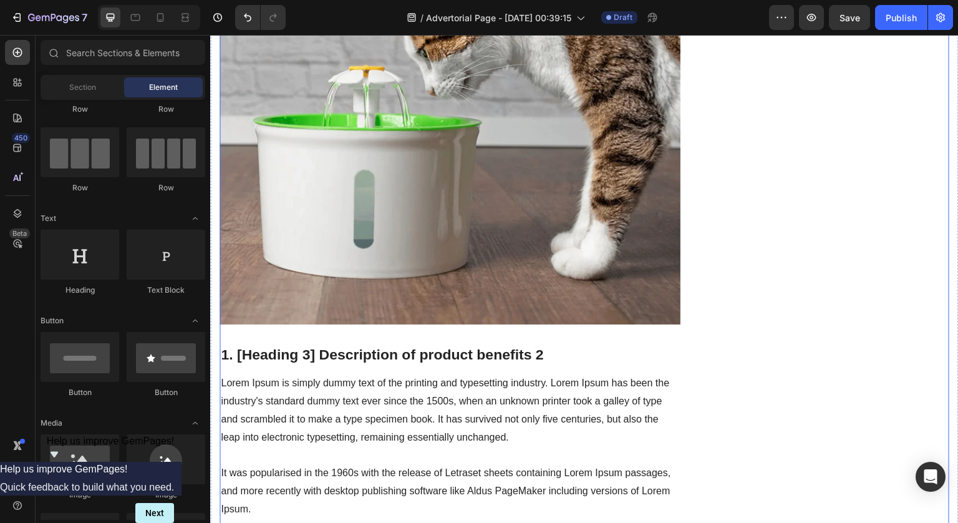
click at [354, 346] on p "1. [Heading 3] Description of product benefits 2" at bounding box center [450, 355] width 458 height 19
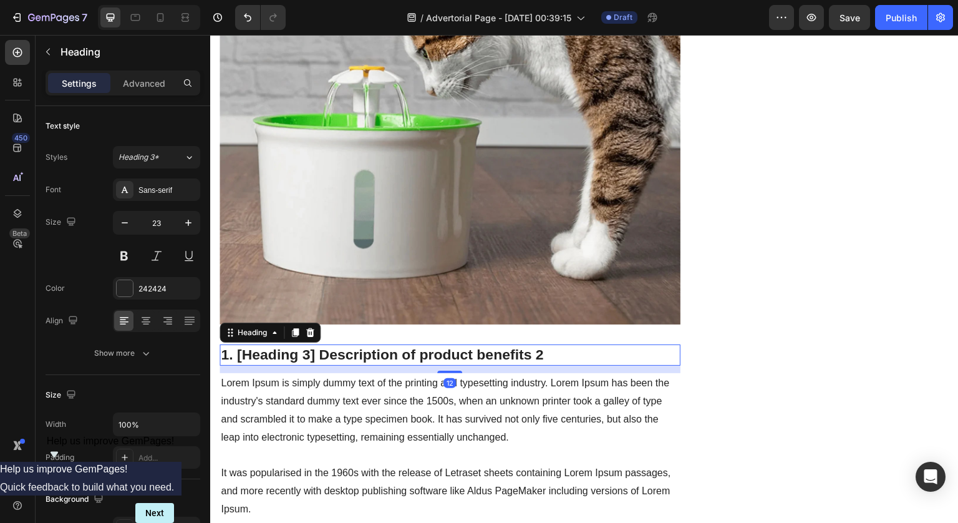
click at [354, 346] on p "1. [Heading 3] Description of product benefits 2" at bounding box center [450, 355] width 458 height 19
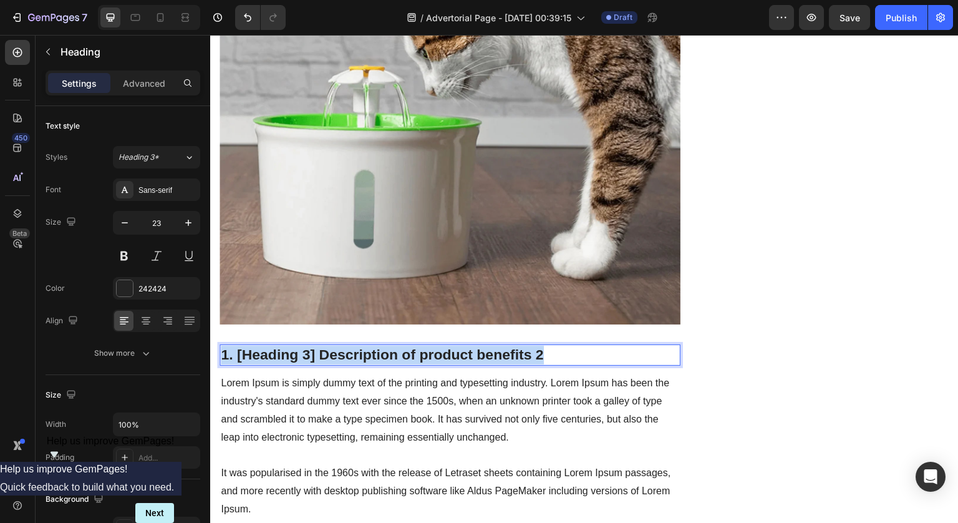
click at [354, 346] on p "1. [Heading 3] Description of product benefits 2" at bounding box center [450, 355] width 458 height 19
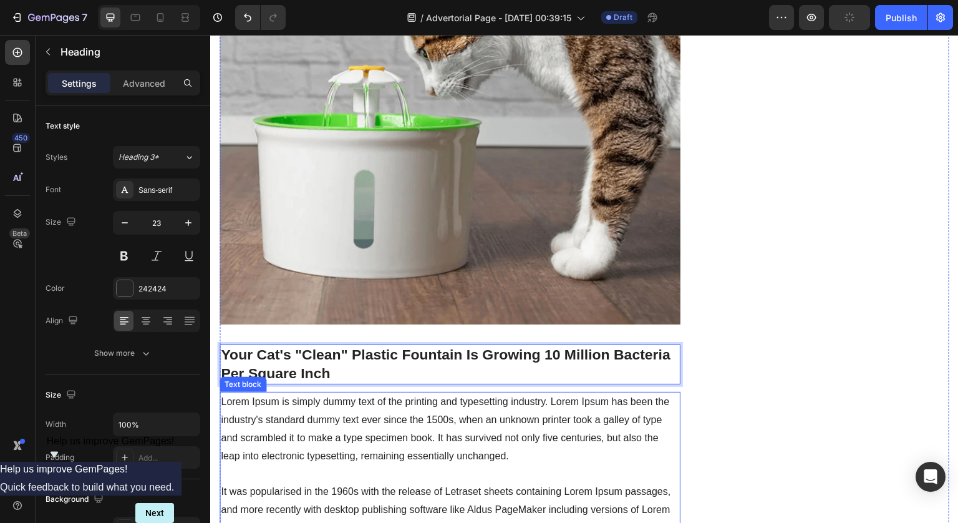
click at [384, 393] on p "Lorem Ipsum is simply dummy text of the printing and typesetting industry. Lore…" at bounding box center [450, 464] width 458 height 143
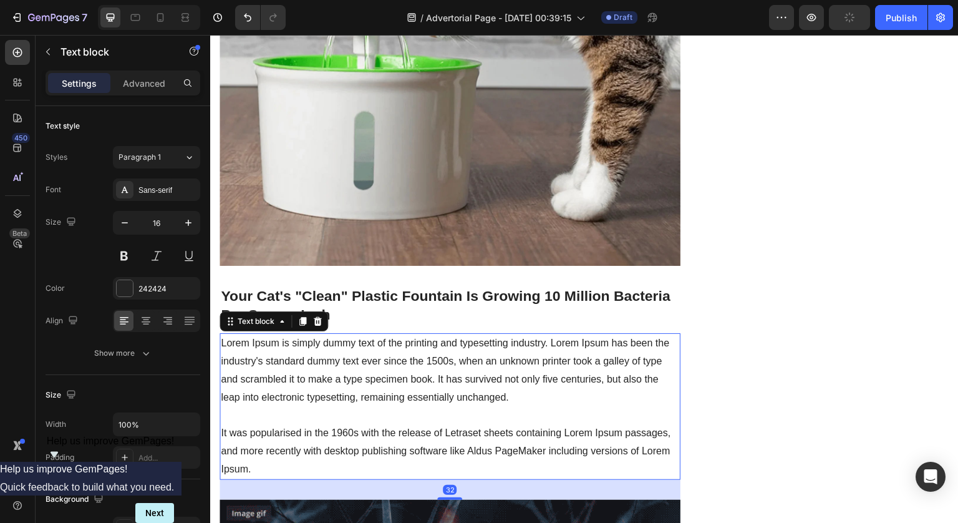
scroll to position [1957, 0]
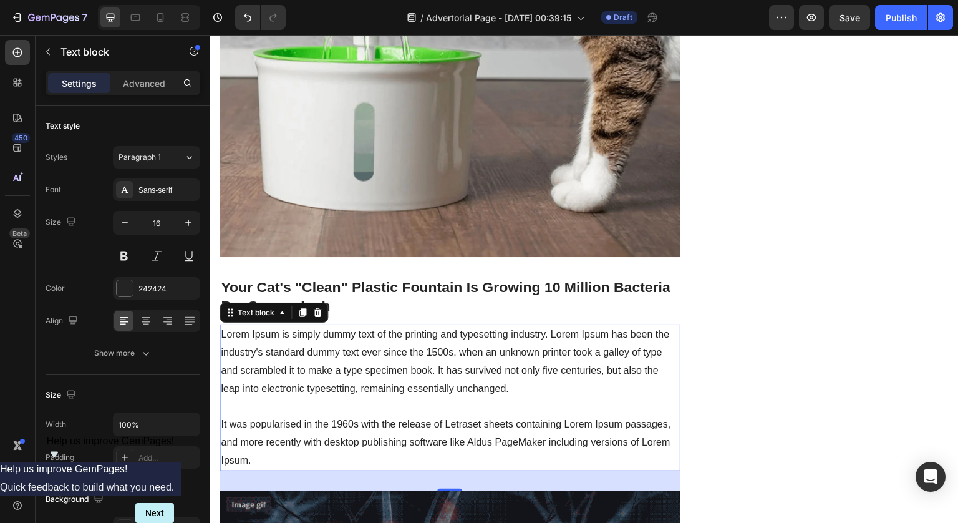
click at [321, 326] on p "Lorem Ipsum is simply dummy text of the printing and typesetting industry. Lore…" at bounding box center [450, 397] width 458 height 143
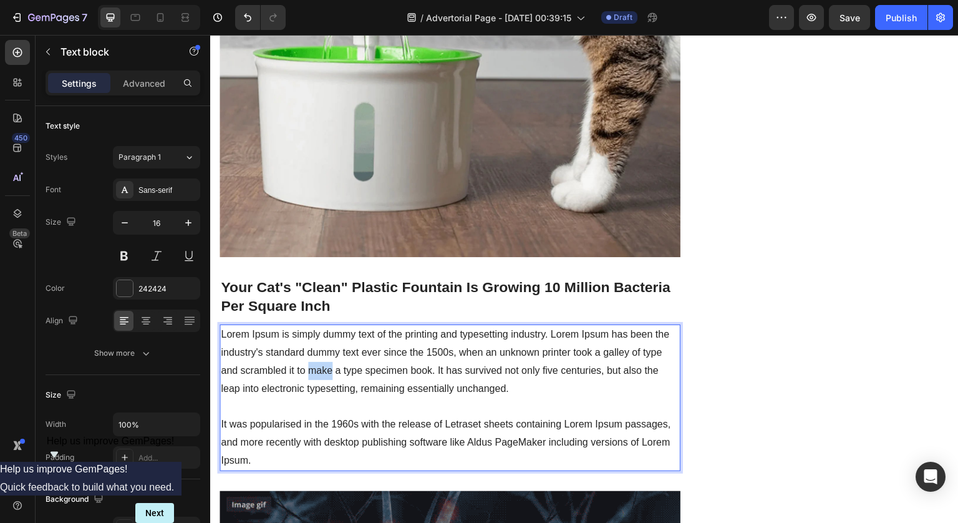
click at [321, 326] on p "Lorem Ipsum is simply dummy text of the printing and typesetting industry. Lore…" at bounding box center [450, 397] width 458 height 143
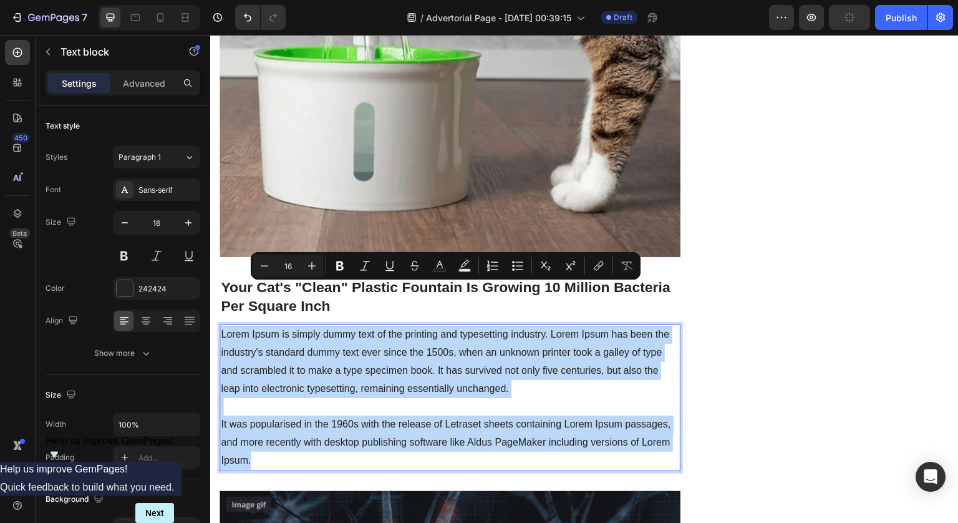
drag, startPoint x: 321, startPoint y: 318, endPoint x: 361, endPoint y: 404, distance: 94.6
click at [361, 404] on p "Lorem Ipsum is simply dummy text of the printing and typesetting industry. Lore…" at bounding box center [450, 397] width 458 height 143
type input "18"
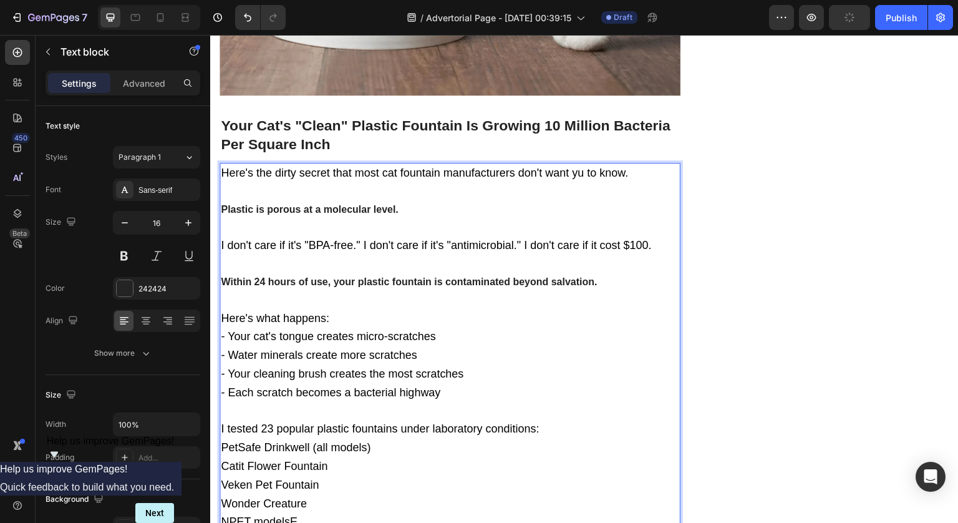
scroll to position [2118, 0]
drag, startPoint x: 407, startPoint y: 167, endPoint x: 177, endPoint y: 167, distance: 229.5
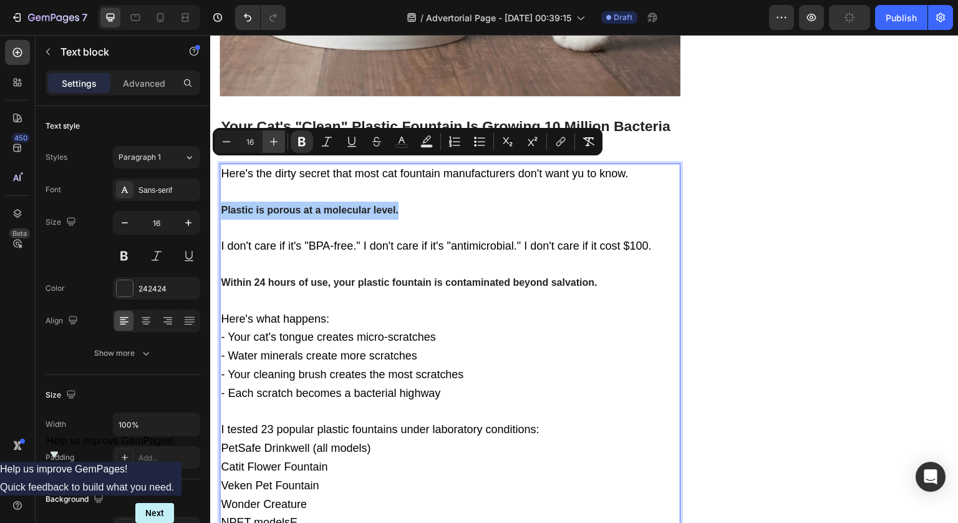
click at [277, 142] on icon "Editor contextual toolbar" at bounding box center [274, 141] width 12 height 12
type input "18"
click at [399, 141] on icon "Editor contextual toolbar" at bounding box center [402, 140] width 6 height 7
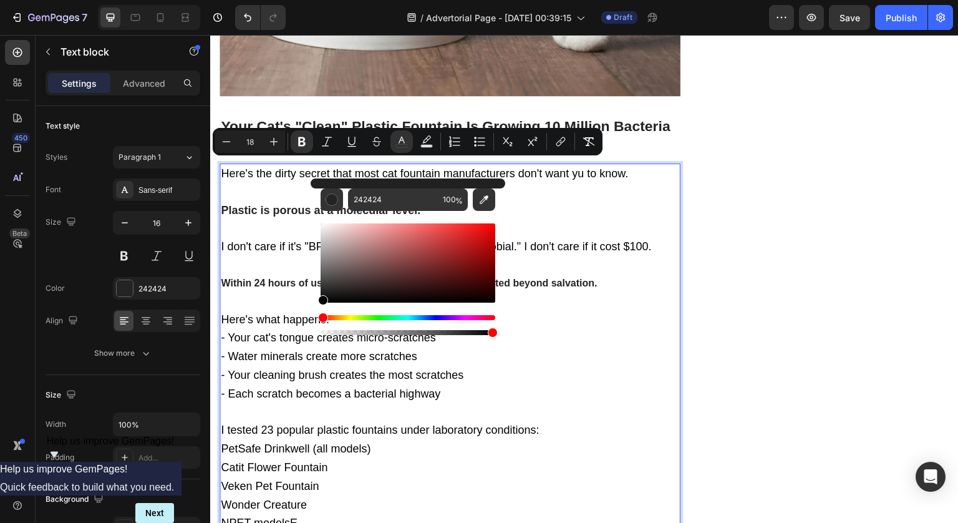
drag, startPoint x: 545, startPoint y: 329, endPoint x: 284, endPoint y: 331, distance: 260.1
type input "000000"
click at [248, 267] on p "Here's the dirty secret that most cat fountain manufacturers don't want yu to k…" at bounding box center [450, 376] width 458 height 423
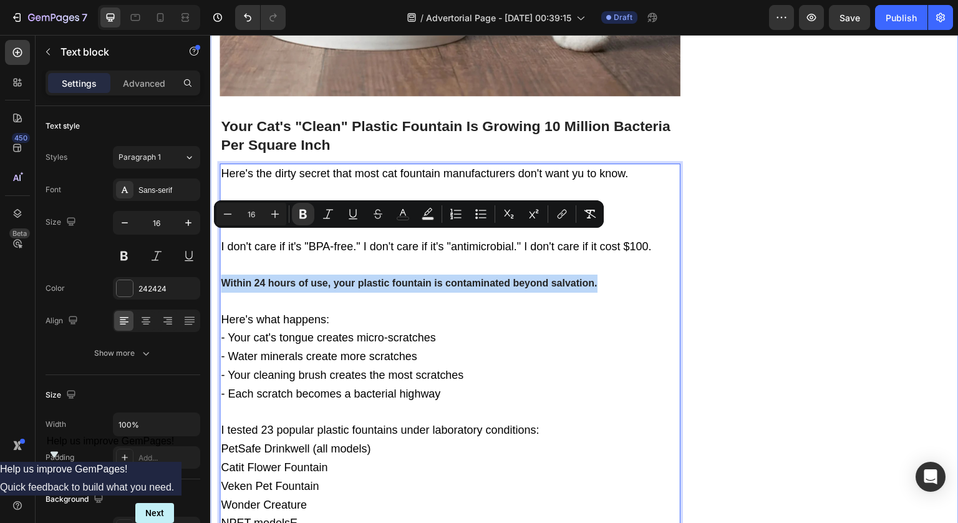
drag, startPoint x: 601, startPoint y: 240, endPoint x: 218, endPoint y: 245, distance: 383.7
click at [218, 245] on div "⁠⁠⁠⁠⁠⁠⁠ Why Did 73% of Vets Switch Their Own Cats To This New "Anti-Bacterial" …" at bounding box center [584, 236] width 749 height 4504
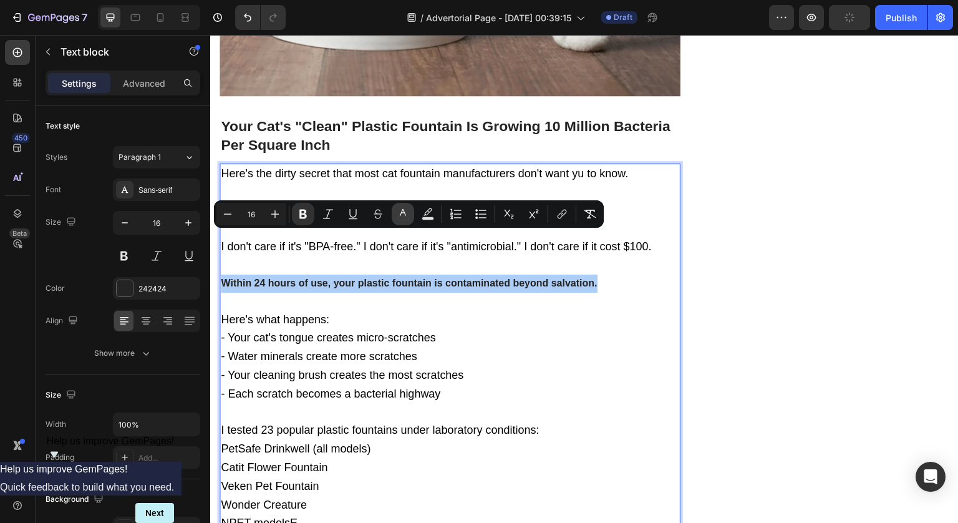
click at [404, 217] on icon "Editor contextual toolbar" at bounding box center [403, 214] width 12 height 12
type input "242424"
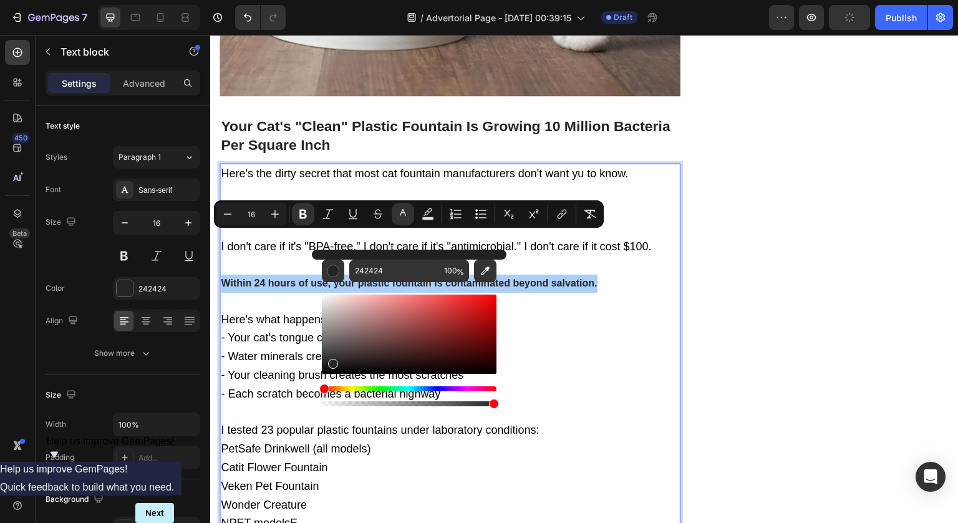
drag, startPoint x: 551, startPoint y: 384, endPoint x: 301, endPoint y: 406, distance: 251.1
type input "000000"
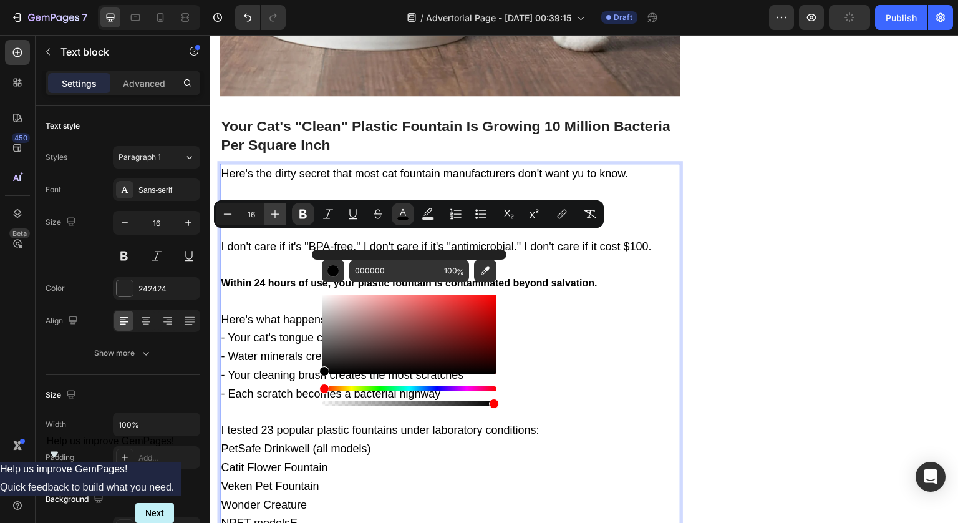
click at [277, 218] on icon "Editor contextual toolbar" at bounding box center [275, 214] width 12 height 12
type input "18"
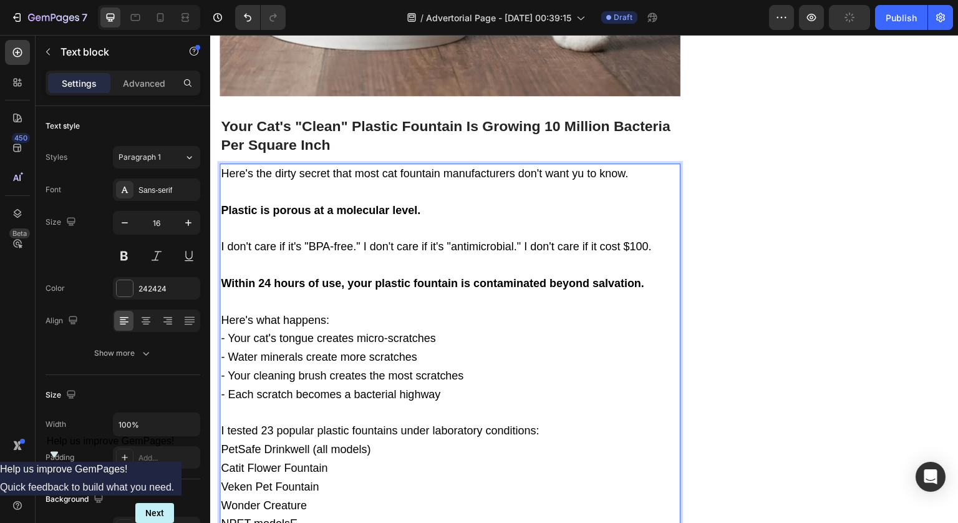
click at [274, 314] on span "Here's what happens:" at bounding box center [275, 320] width 109 height 12
drag, startPoint x: 379, startPoint y: 203, endPoint x: 256, endPoint y: 203, distance: 123.5
click at [265, 240] on span "I don't care if it's "BPA-free." I don't care if it's "antimicrobial." I don't …" at bounding box center [436, 246] width 431 height 12
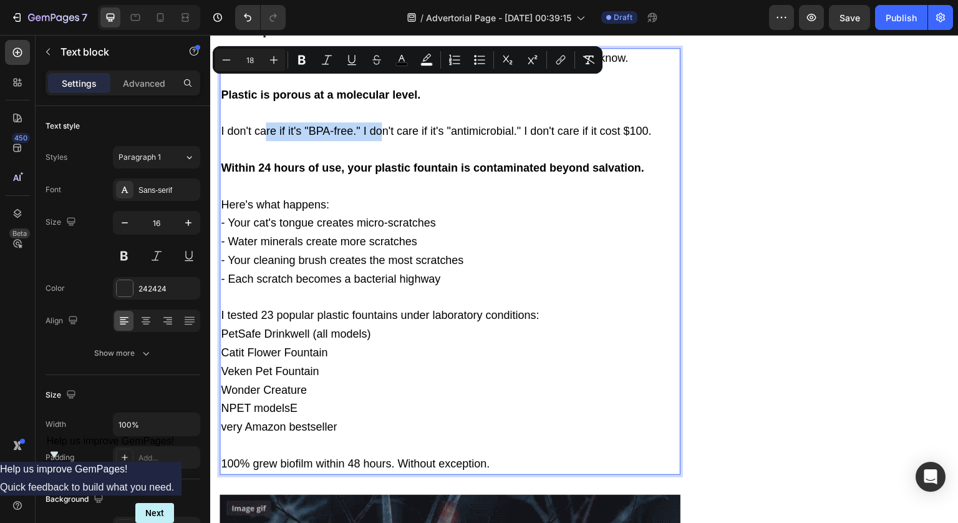
scroll to position [2235, 0]
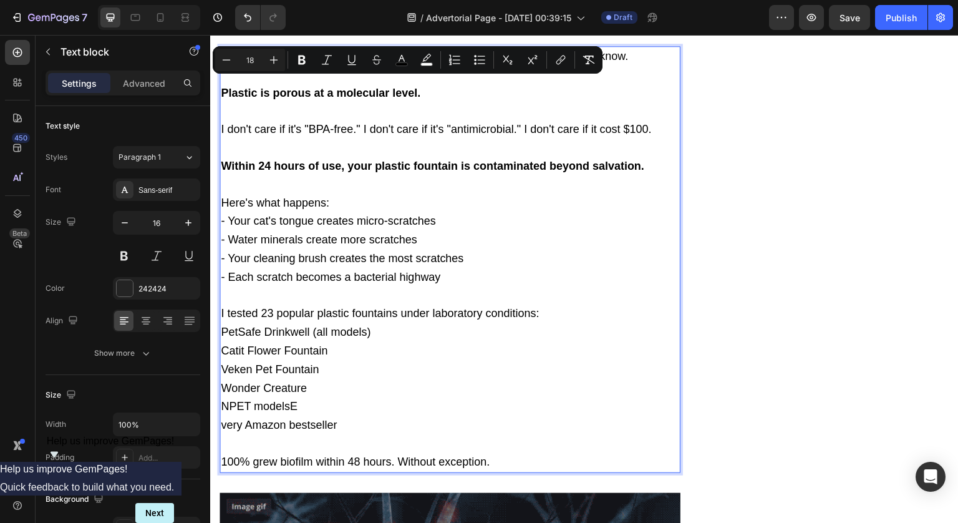
click at [380, 307] on span "I tested 23 popular plastic fountains under laboratory conditions:" at bounding box center [380, 313] width 318 height 12
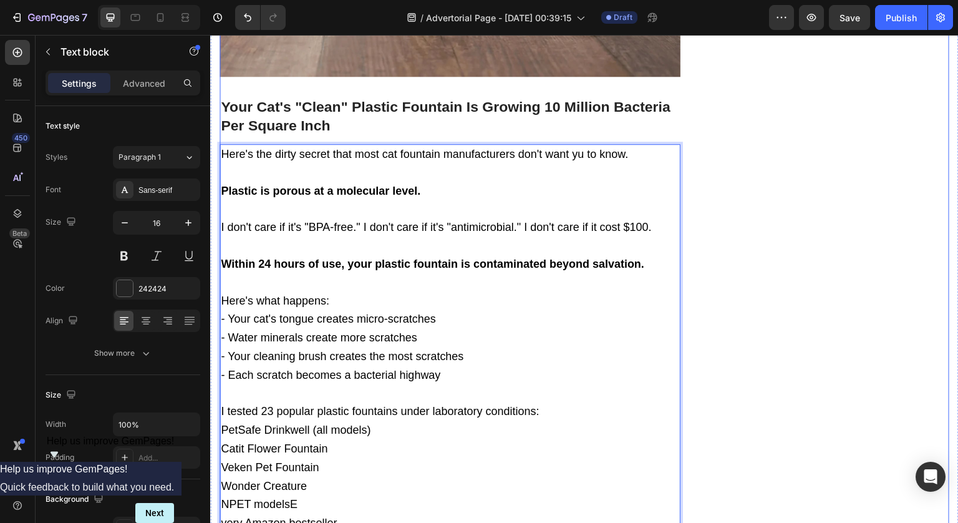
scroll to position [2131, 0]
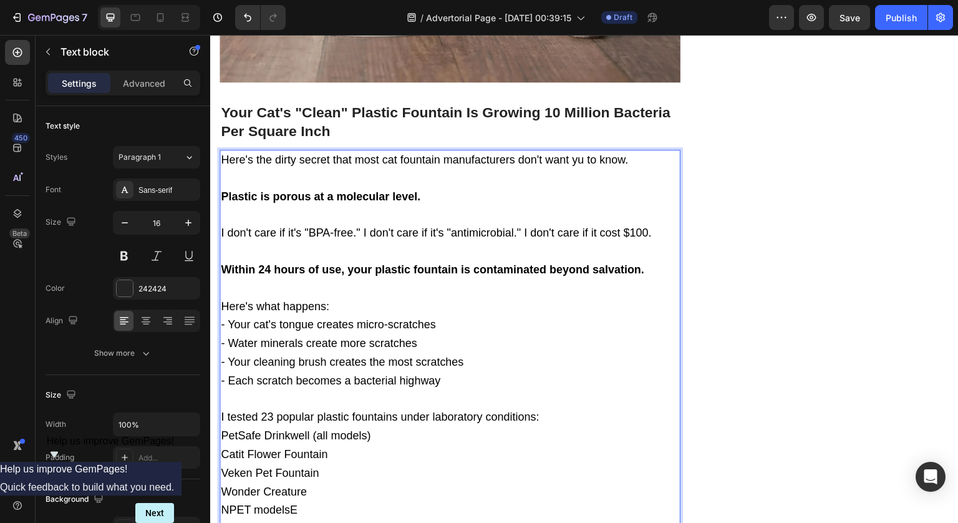
click at [576, 153] on span "Here's the dirty secret that most cat fountain manufacturers don't want yu to k…" at bounding box center [424, 159] width 407 height 12
click at [761, 159] on div "Unique Value Proposition Heading Icon Product benefit 1 Text block Icon Product…" at bounding box center [834, 247] width 230 height 4455
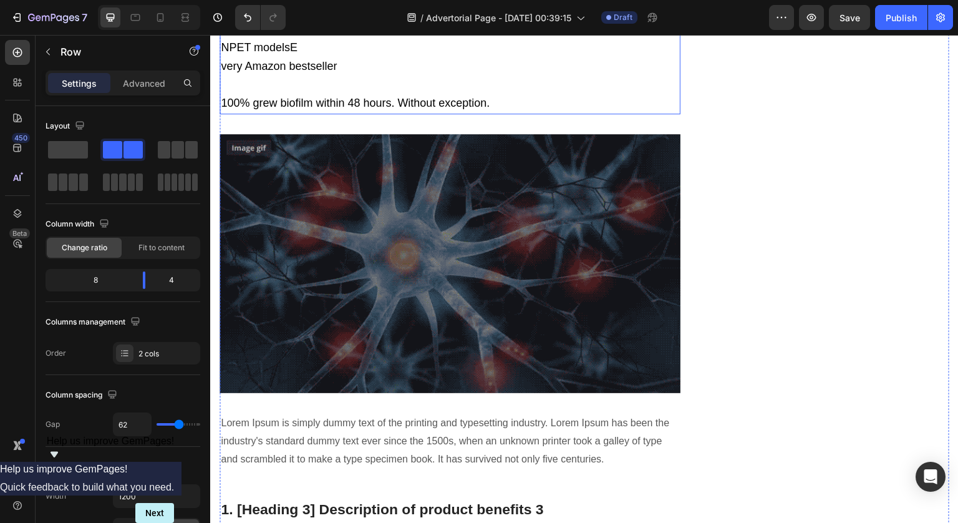
scroll to position [2614, 0]
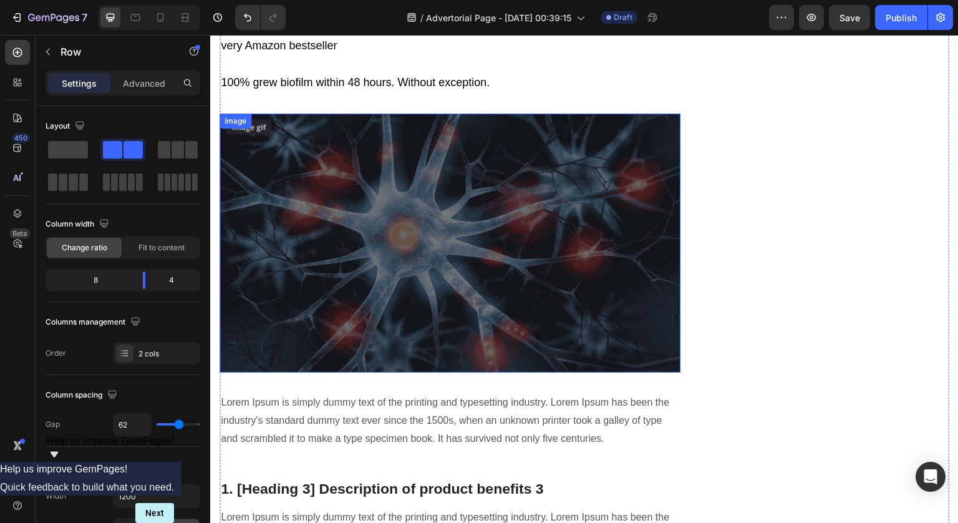
click at [391, 167] on img at bounding box center [450, 243] width 461 height 259
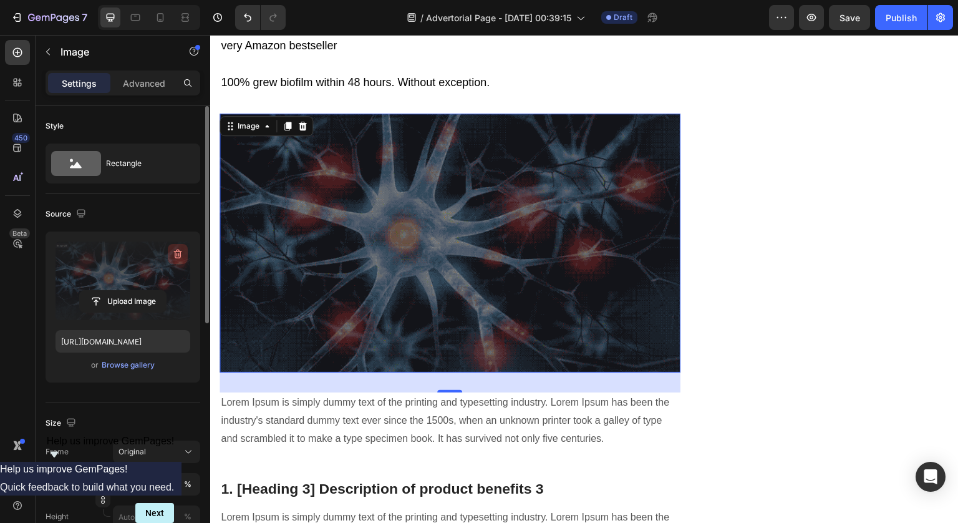
click at [180, 256] on icon "button" at bounding box center [178, 254] width 12 height 12
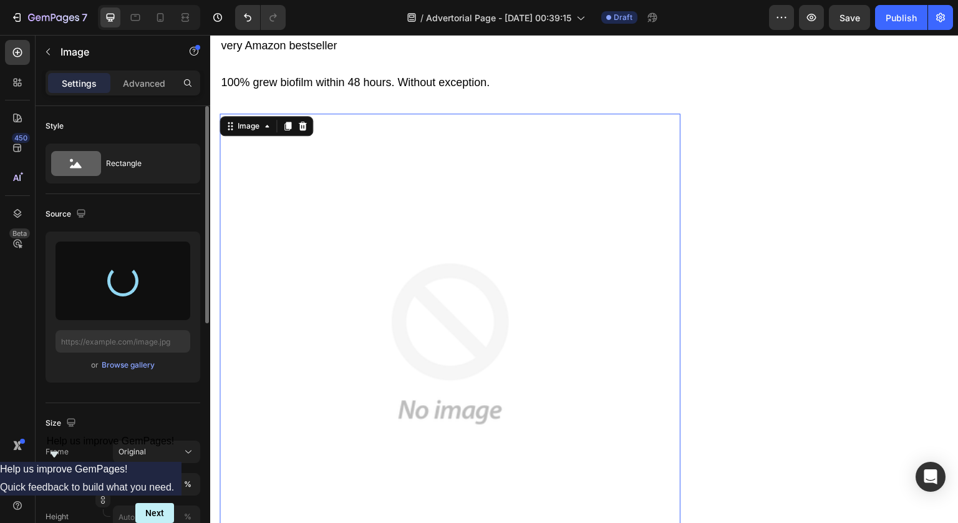
type input "https://cdn.shopify.com/s/files/1/0764/2218/5184/files/gempages_586160023143449…"
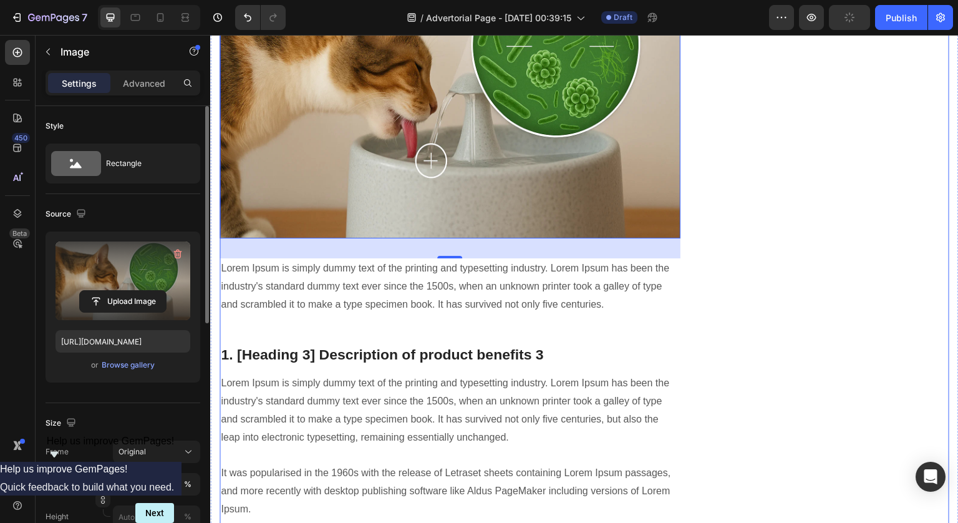
scroll to position [2757, 0]
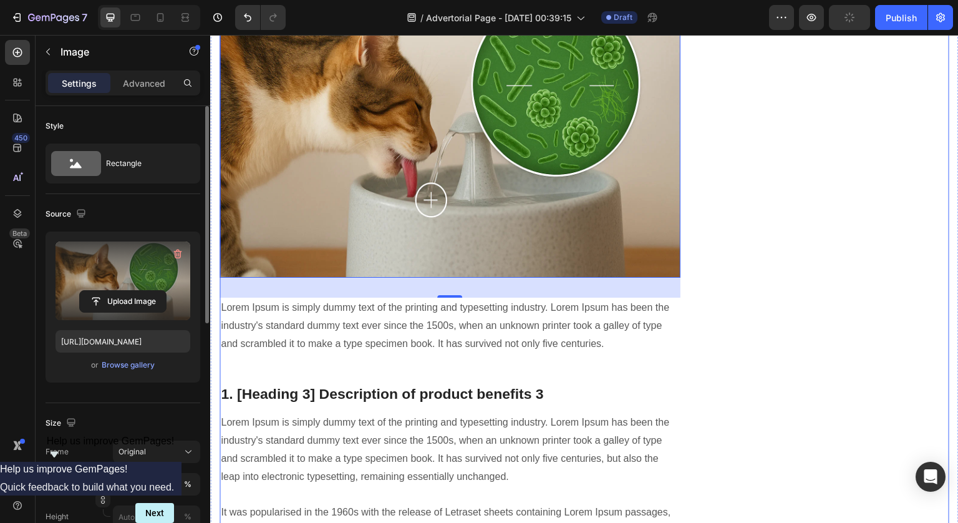
click at [442, 299] on p "Lorem Ipsum is simply dummy text of the printing and typesetting industry. Lore…" at bounding box center [450, 326] width 458 height 54
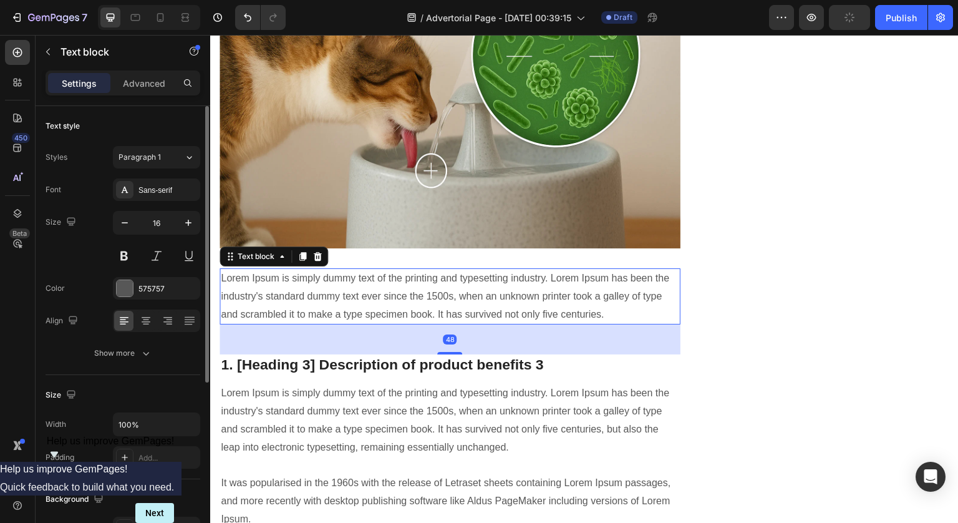
scroll to position [2788, 0]
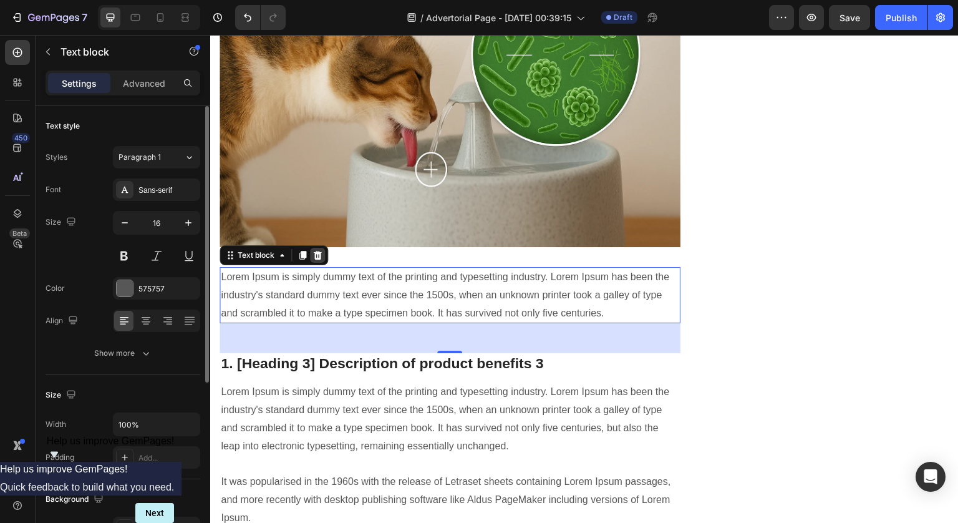
click at [318, 251] on icon at bounding box center [318, 255] width 8 height 9
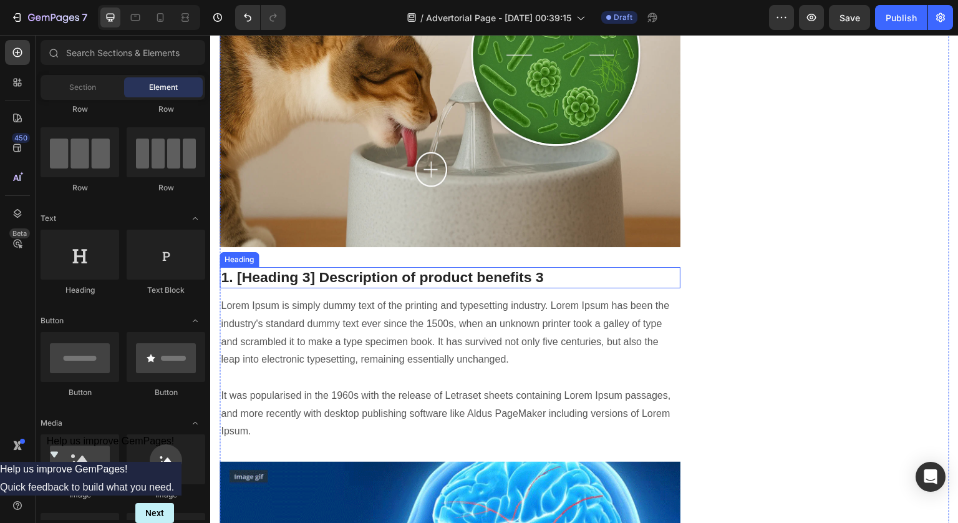
click at [314, 268] on p "1. [Heading 3] Description of product benefits 3" at bounding box center [450, 277] width 458 height 19
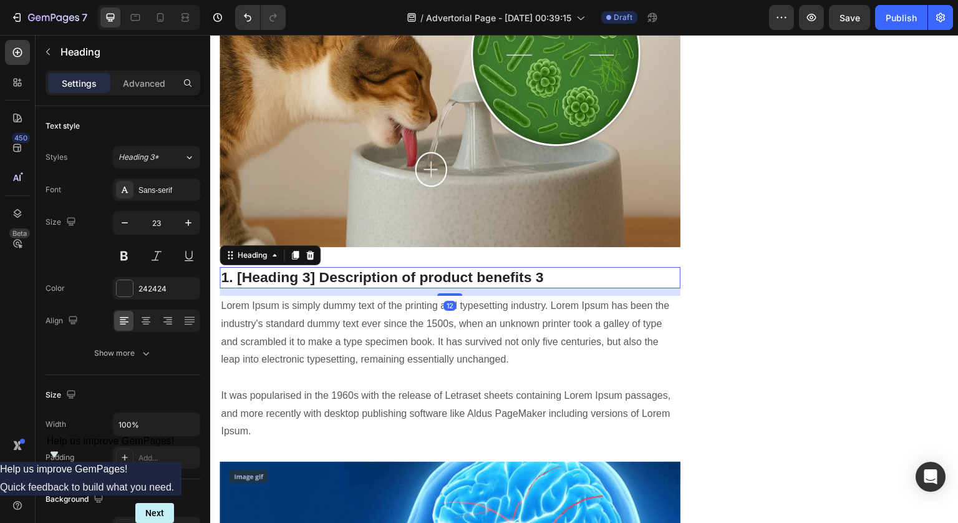
click at [319, 268] on p "1. [Heading 3] Description of product benefits 3" at bounding box center [450, 277] width 458 height 19
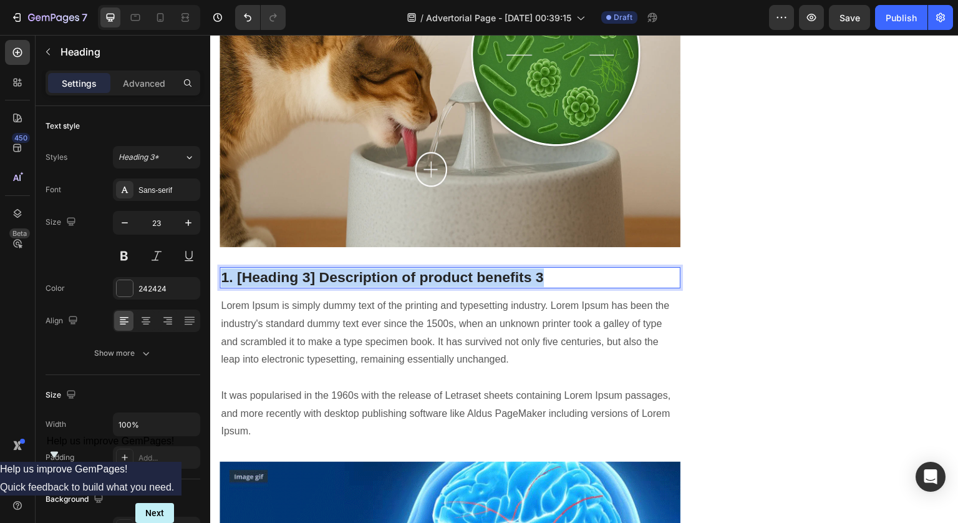
click at [319, 268] on p "1. [Heading 3] Description of product benefits 3" at bounding box center [450, 277] width 458 height 19
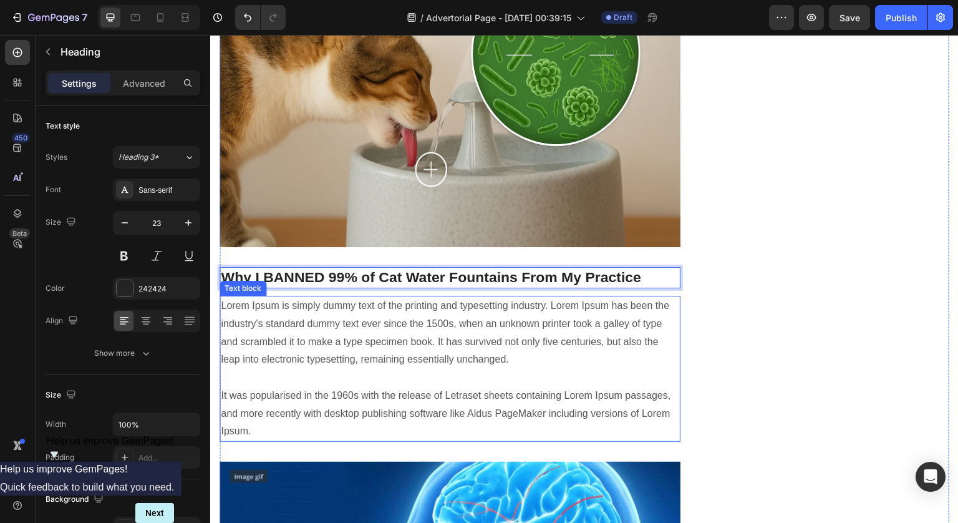
click at [394, 297] on p "Lorem Ipsum is simply dummy text of the printing and typesetting industry. Lore…" at bounding box center [450, 368] width 458 height 143
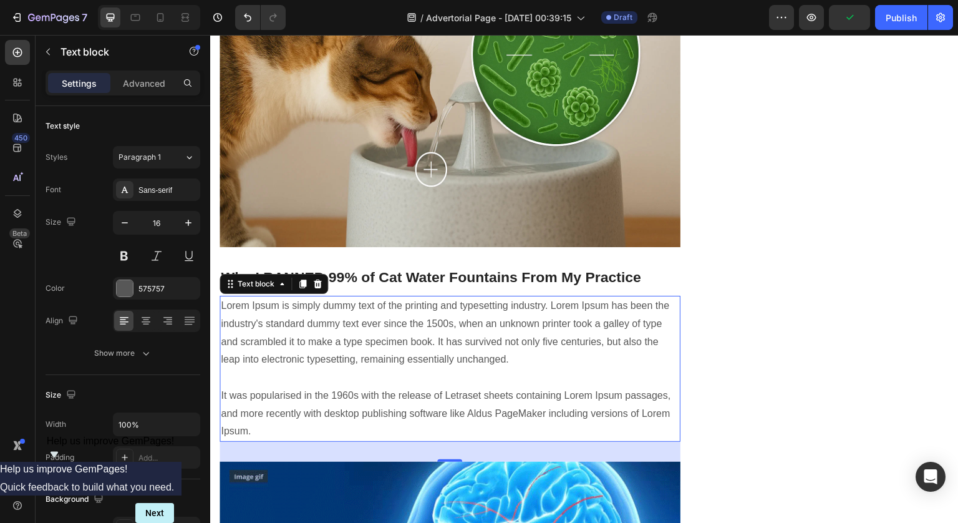
click at [316, 297] on p "Lorem Ipsum is simply dummy text of the printing and typesetting industry. Lore…" at bounding box center [450, 368] width 458 height 143
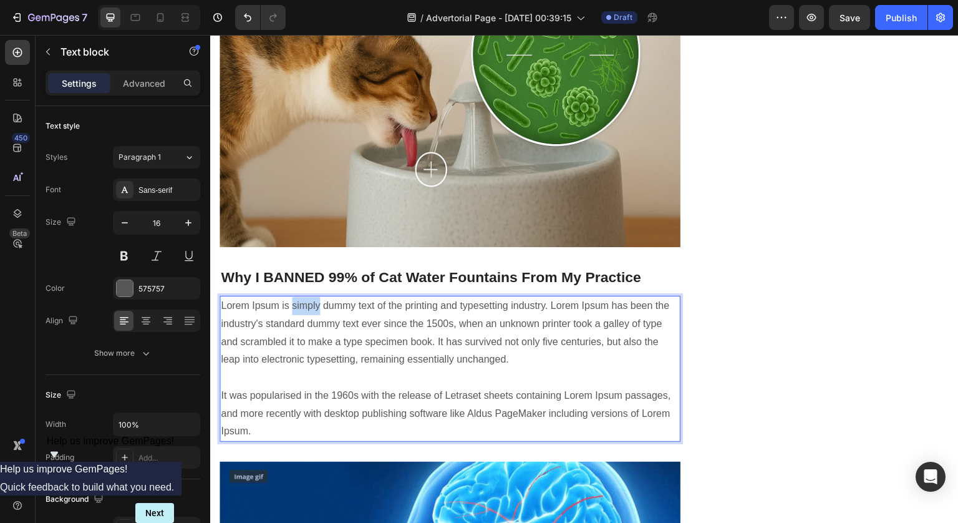
click at [316, 297] on p "Lorem Ipsum is simply dummy text of the printing and typesetting industry. Lore…" at bounding box center [450, 368] width 458 height 143
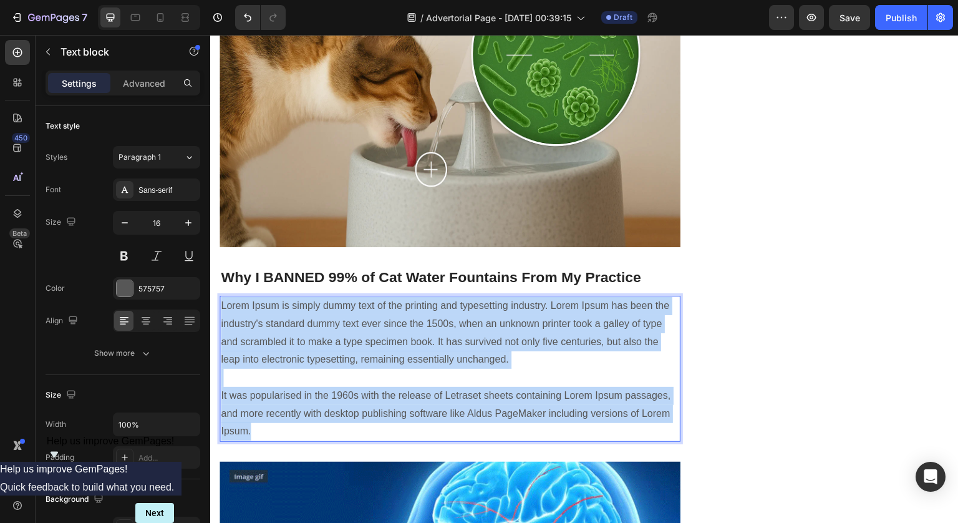
drag, startPoint x: 316, startPoint y: 259, endPoint x: 410, endPoint y: 360, distance: 137.7
click at [410, 360] on p "Lorem Ipsum is simply dummy text of the printing and typesetting industry. Lore…" at bounding box center [450, 368] width 458 height 143
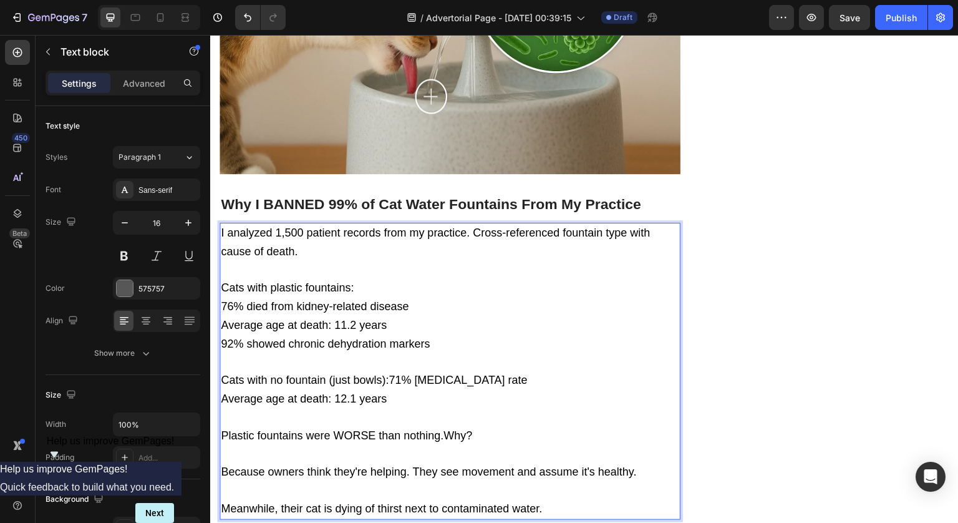
scroll to position [2927, 0]
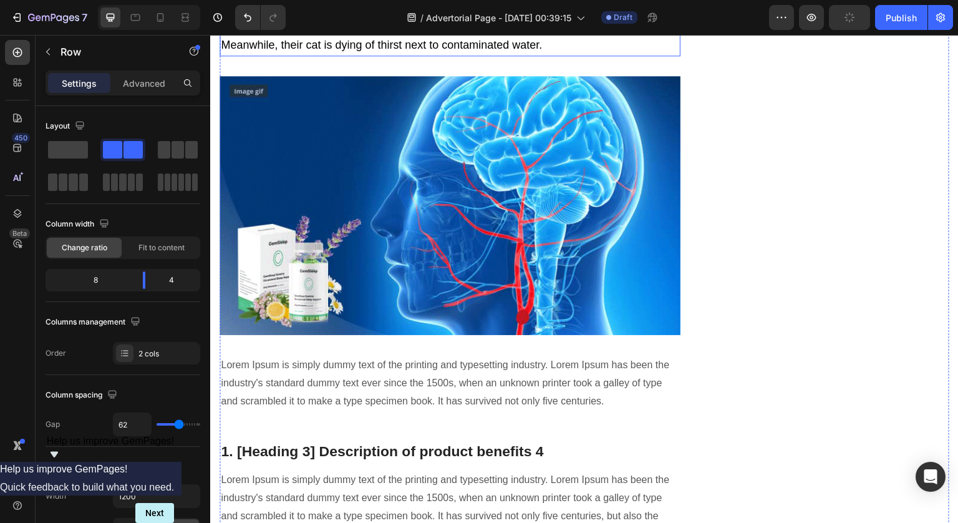
scroll to position [3443, 0]
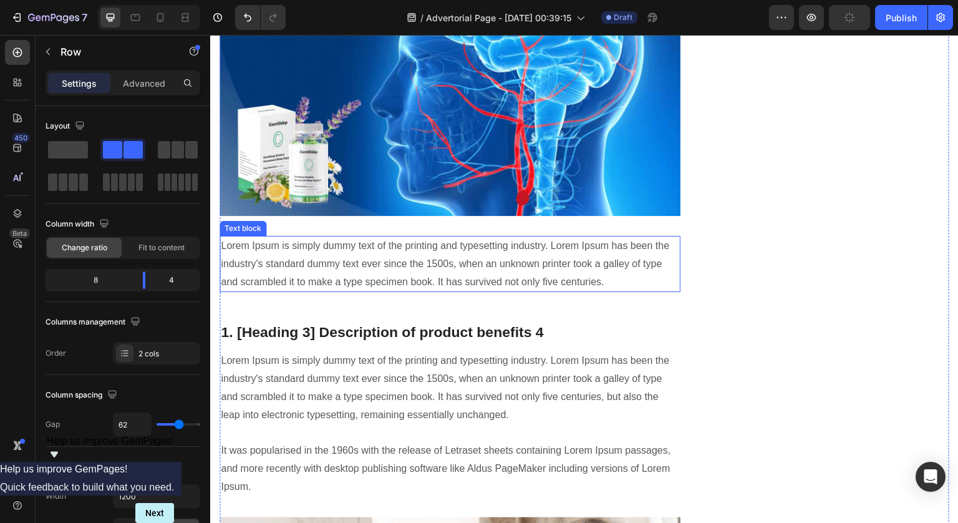
click at [445, 323] on p "1. [Heading 3] Description of product benefits 4" at bounding box center [450, 332] width 458 height 19
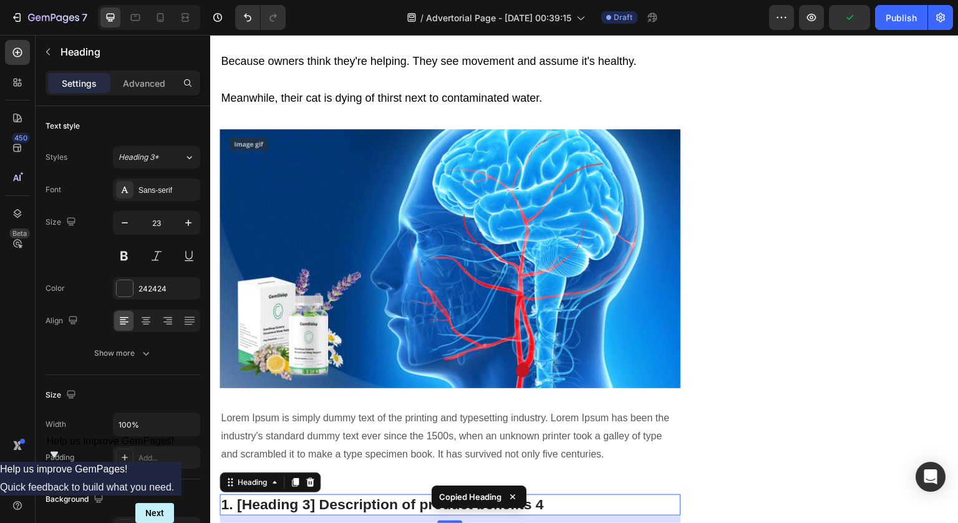
scroll to position [3199, 0]
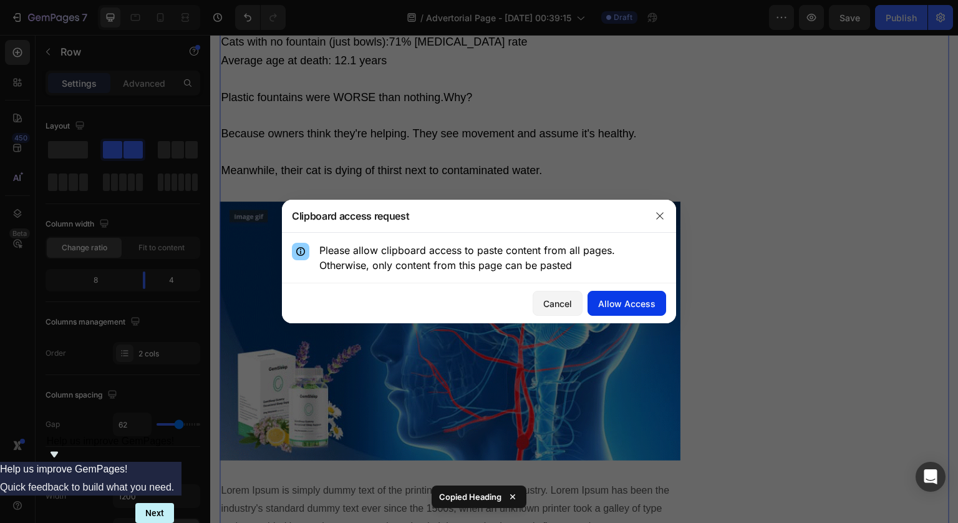
click at [646, 301] on div "Allow Access" at bounding box center [626, 303] width 57 height 13
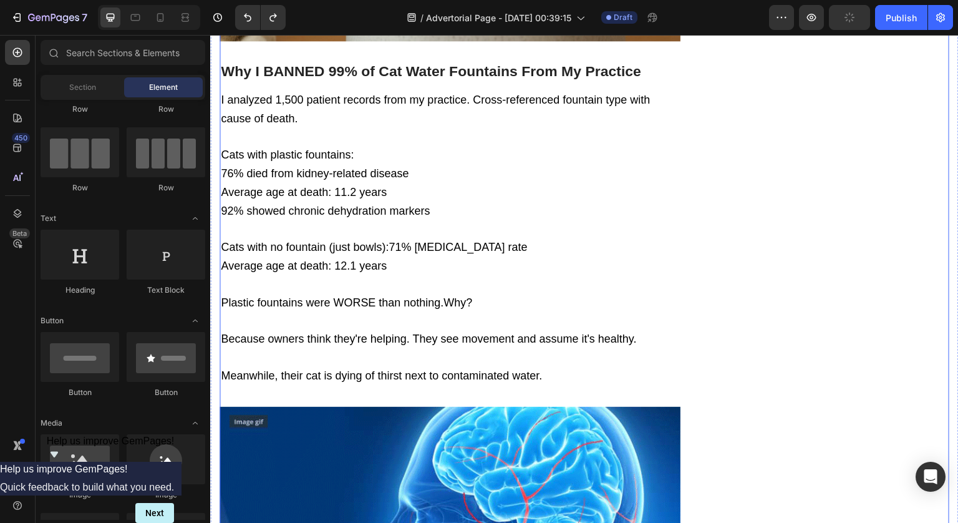
scroll to position [2889, 0]
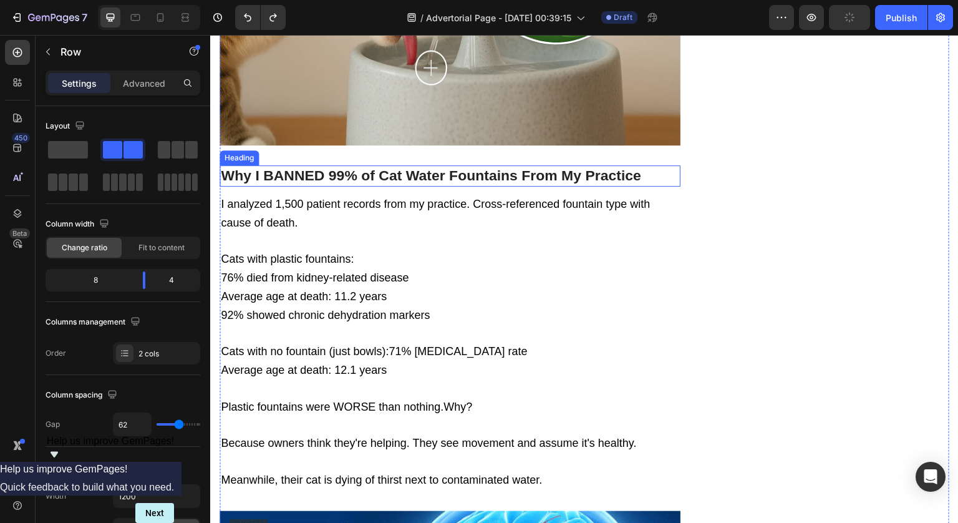
click at [385, 167] on strong "Why I BANNED 99% of Cat Water Fountains From My Practice" at bounding box center [431, 175] width 420 height 16
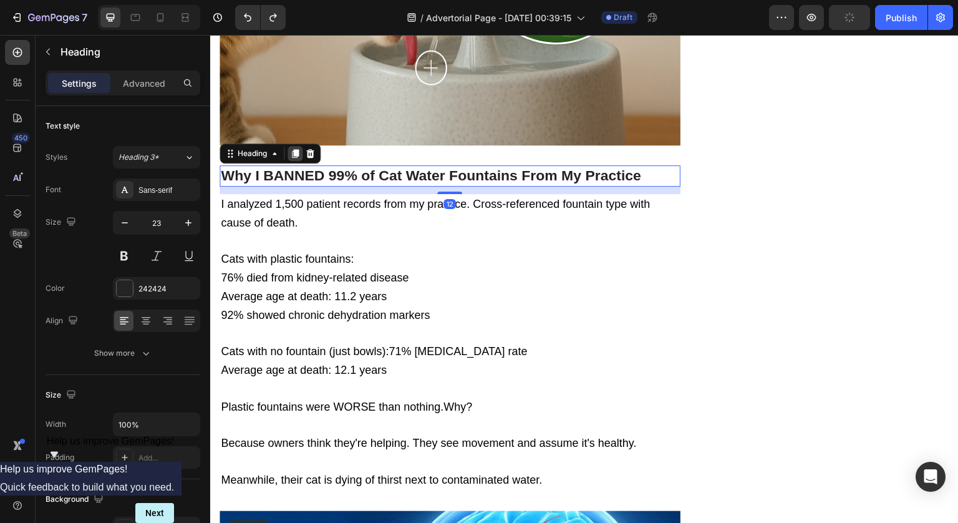
click at [296, 149] on icon at bounding box center [295, 153] width 7 height 9
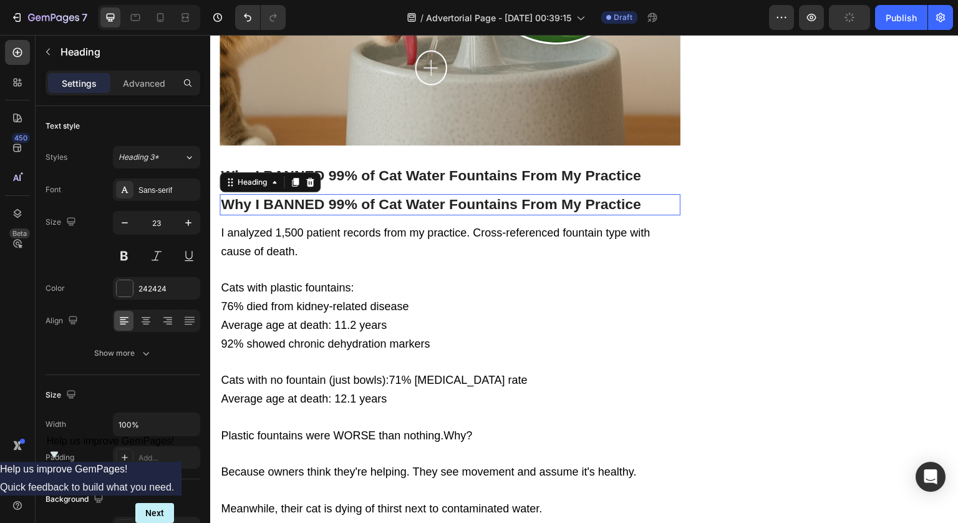
scroll to position [287, 0]
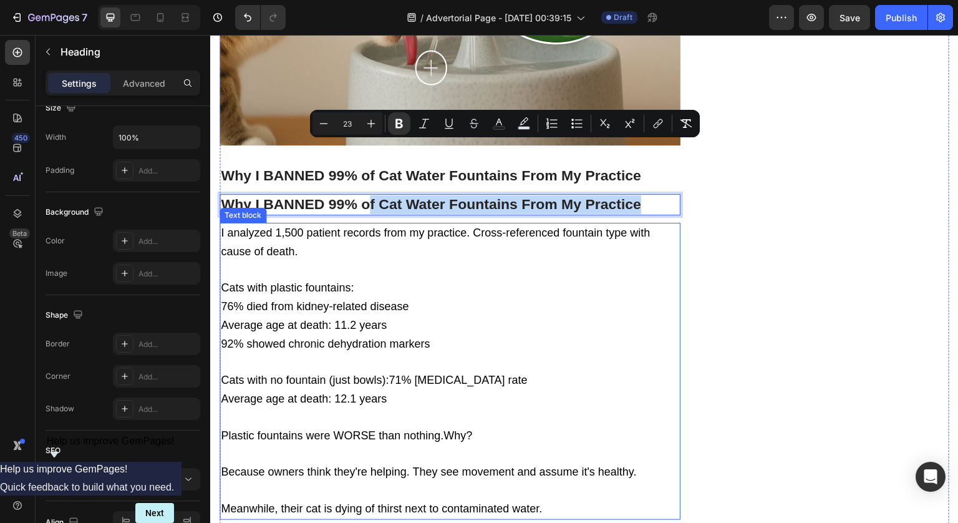
drag, startPoint x: 367, startPoint y: 148, endPoint x: 339, endPoint y: 434, distance: 287.7
click at [579, 224] on p "I analyzed 1,500 patient records from my practice. Cross-referenced fountain ty…" at bounding box center [450, 371] width 458 height 294
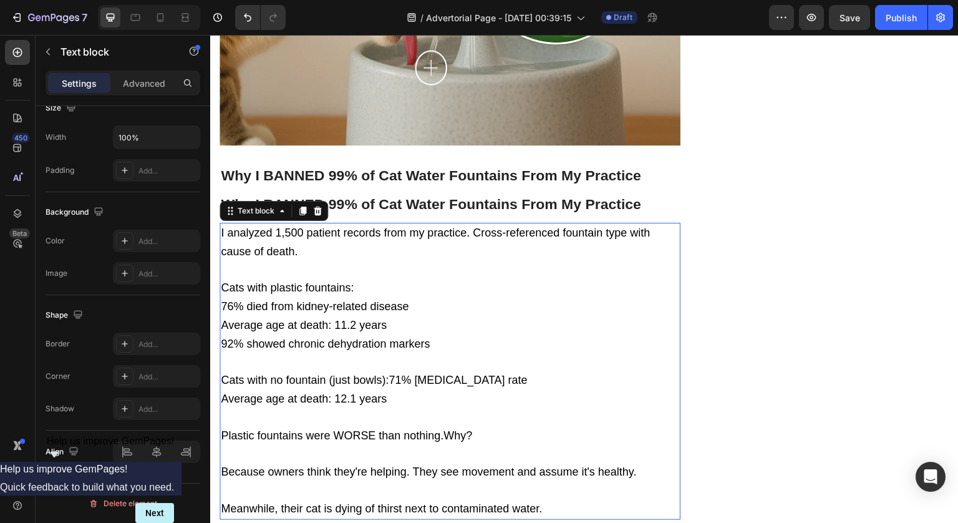
scroll to position [0, 0]
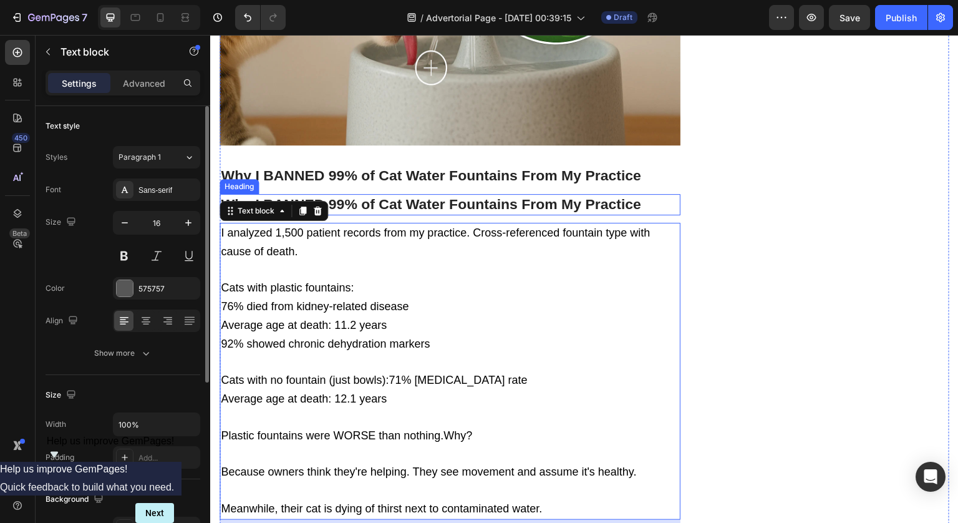
click at [346, 196] on strong "Why I BANNED 99% of Cat Water Fountains From My Practice" at bounding box center [431, 204] width 420 height 16
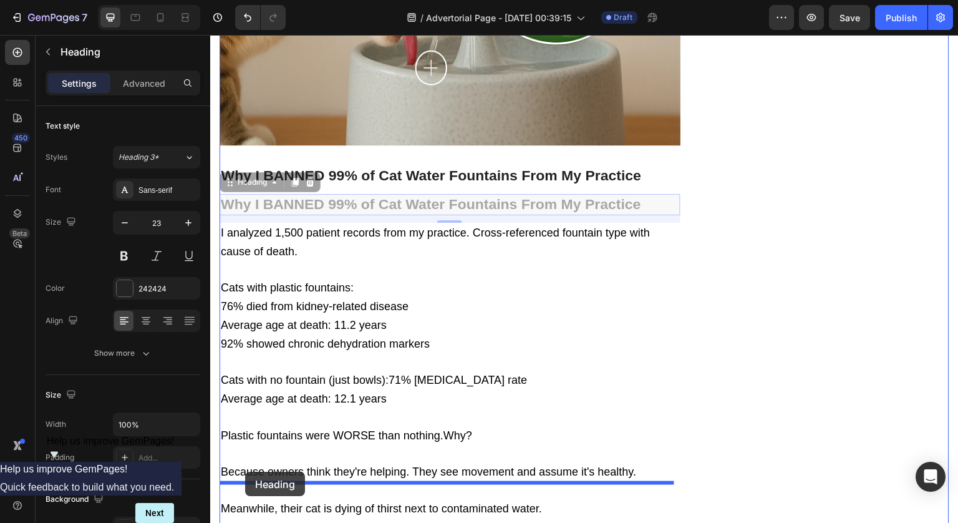
drag, startPoint x: 227, startPoint y: 130, endPoint x: 245, endPoint y: 473, distance: 342.9
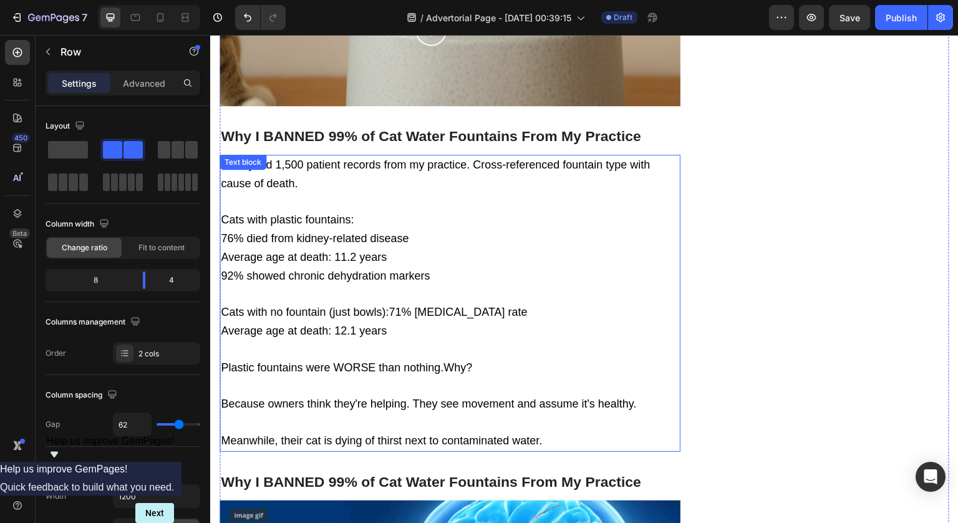
scroll to position [2908, 0]
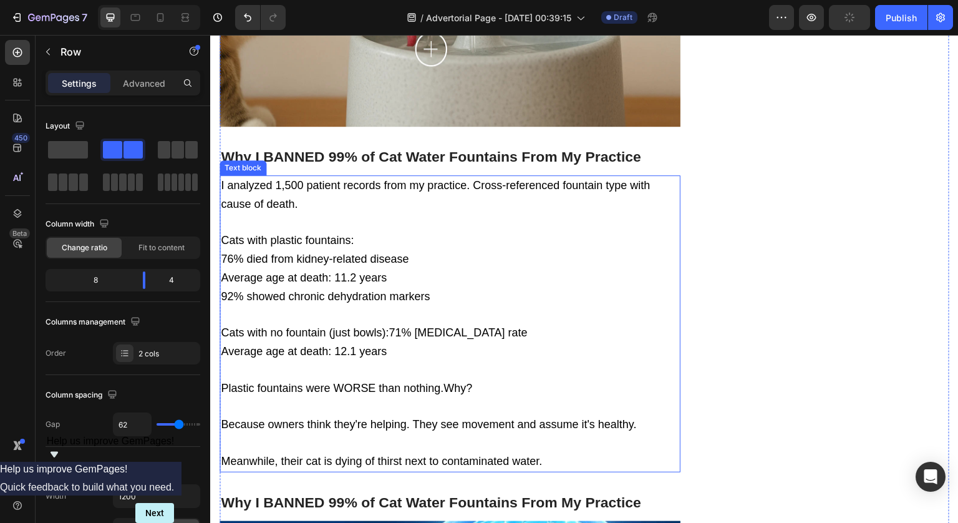
click at [237, 179] on span "I analyzed 1,500 patient records from my practice. Cross-referenced fountain ty…" at bounding box center [435, 194] width 429 height 31
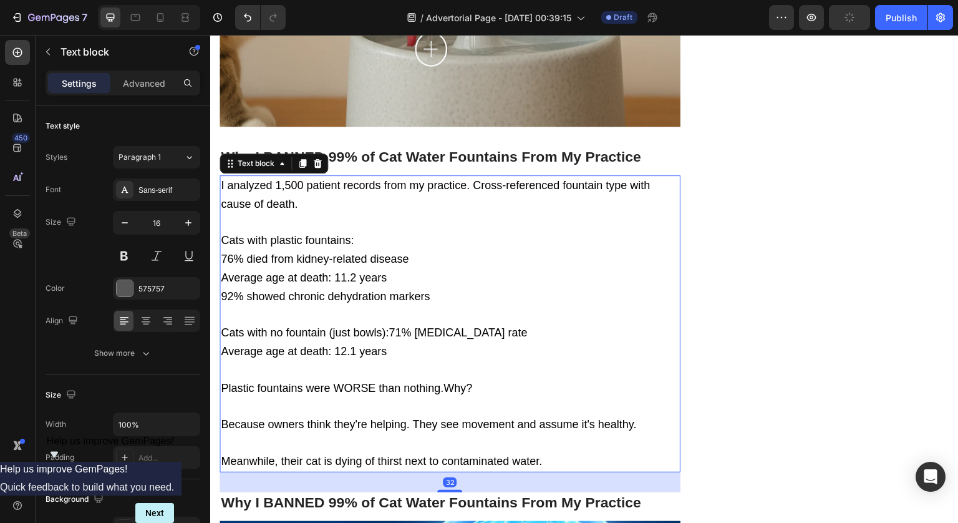
drag, startPoint x: 303, startPoint y: 110, endPoint x: 293, endPoint y: 203, distance: 93.5
click at [303, 159] on icon at bounding box center [302, 163] width 7 height 9
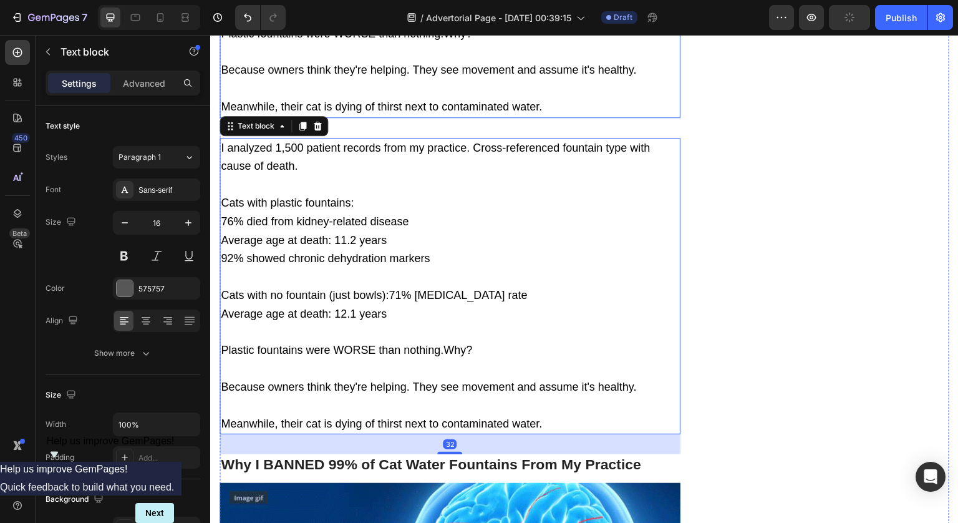
scroll to position [3265, 0]
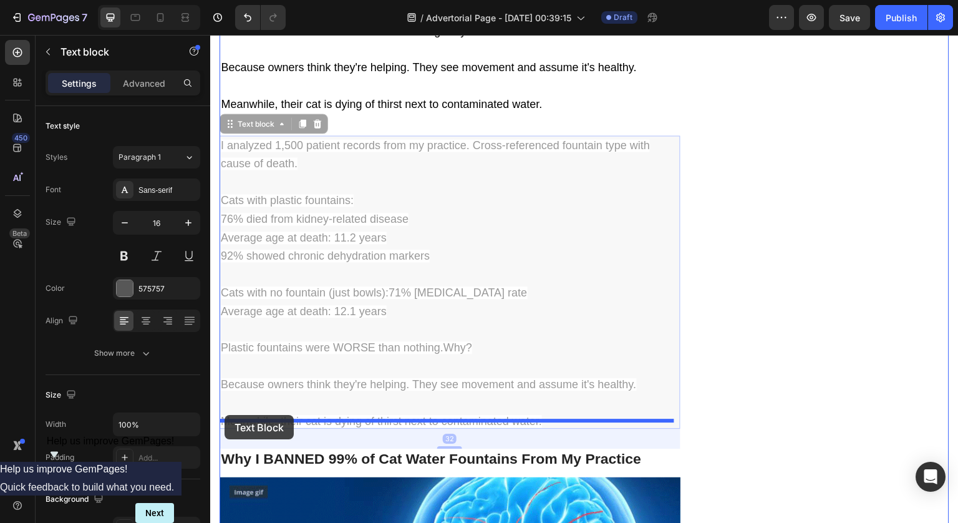
drag, startPoint x: 230, startPoint y: 63, endPoint x: 225, endPoint y: 415, distance: 352.5
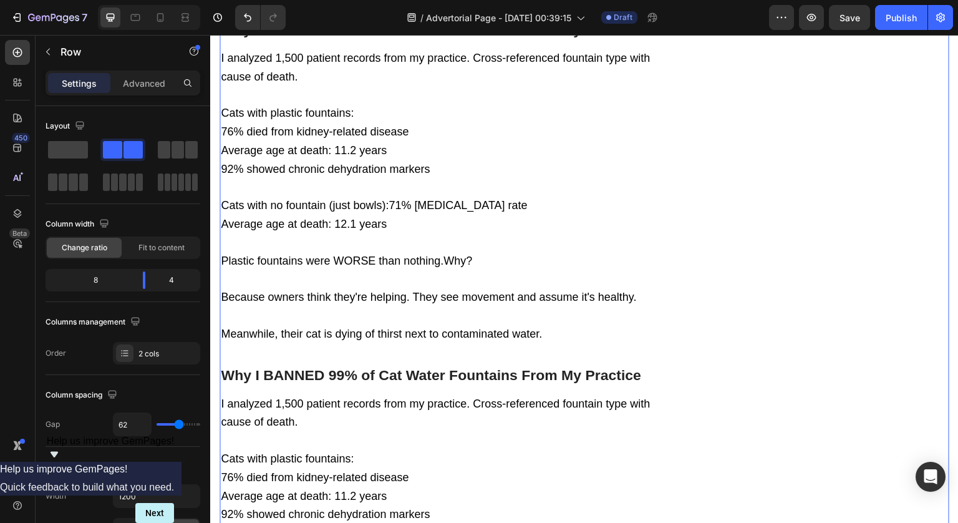
scroll to position [3206, 0]
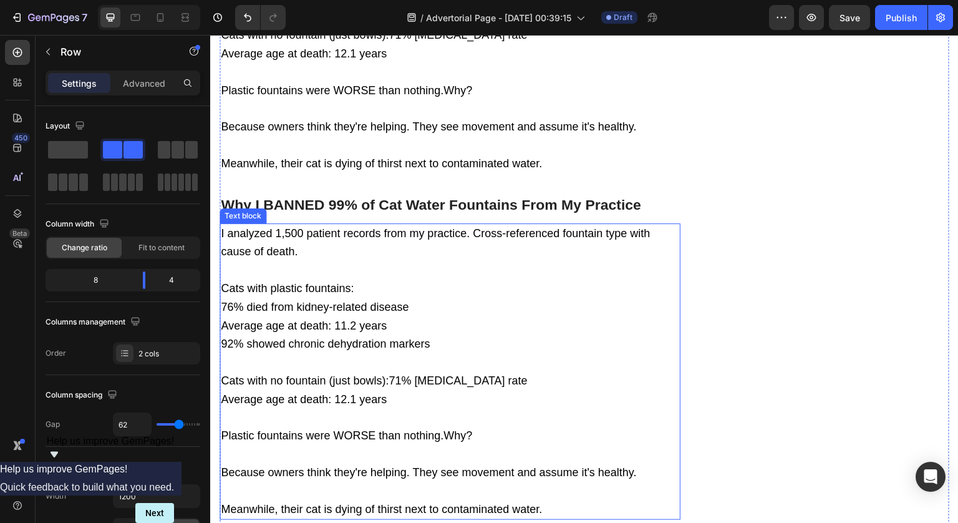
click at [463, 223] on div "I analyzed 1,500 patient records from my practice. Cross-referenced fountain ty…" at bounding box center [450, 371] width 461 height 297
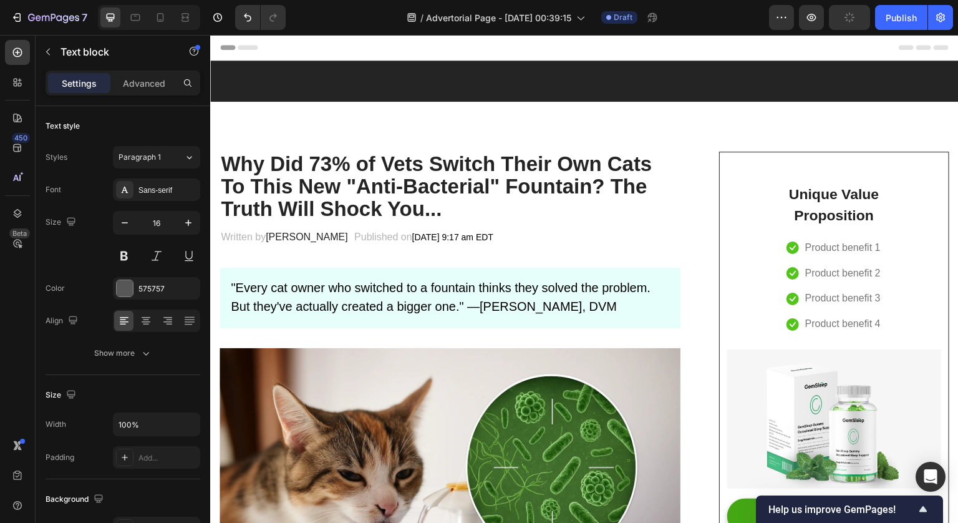
scroll to position [3206, 0]
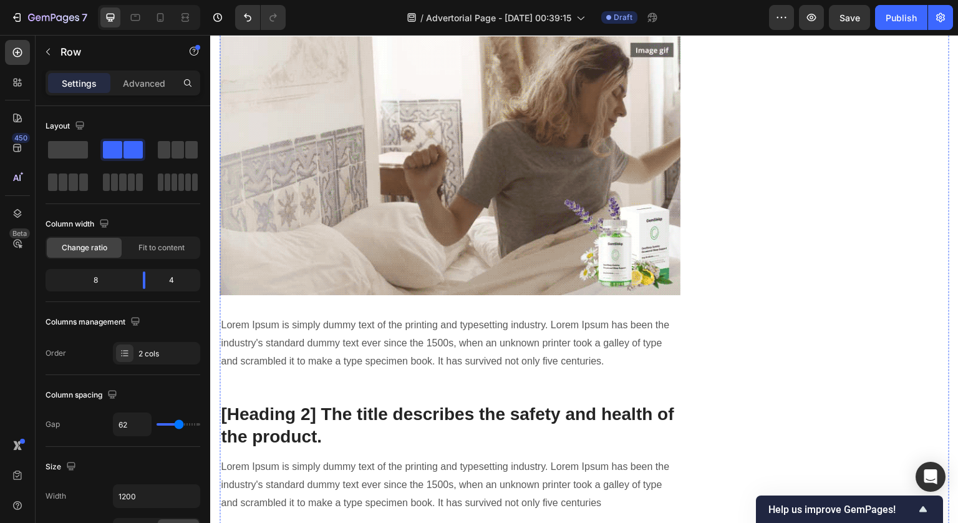
scroll to position [3243, 0]
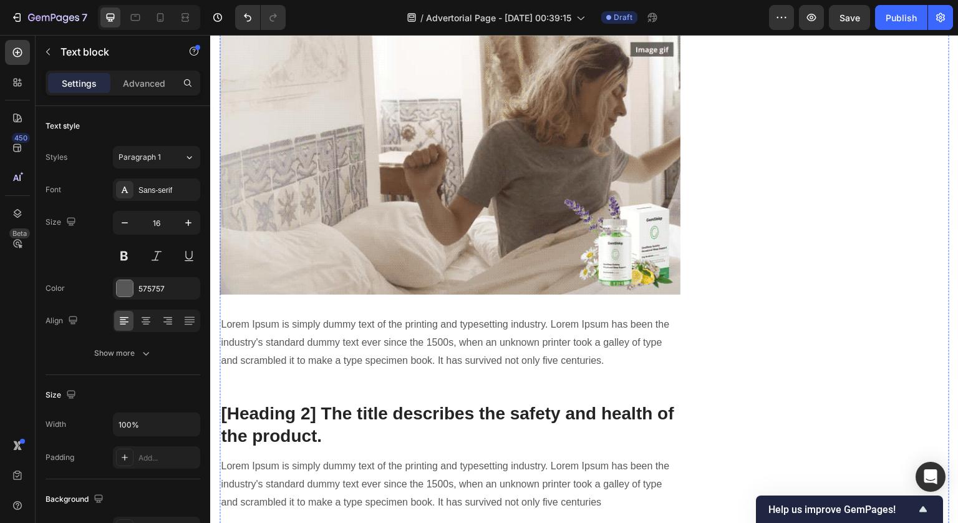
drag, startPoint x: 222, startPoint y: 139, endPoint x: 561, endPoint y: 411, distance: 434.9
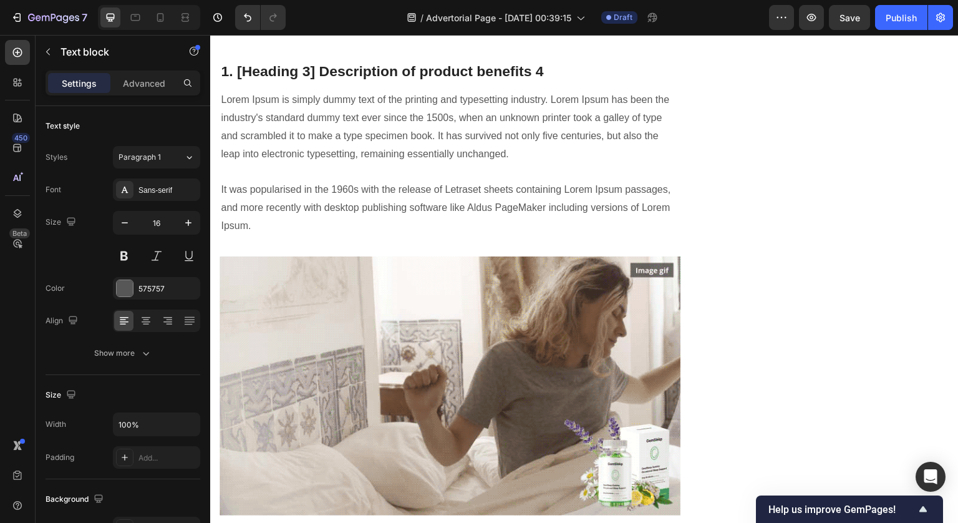
scroll to position [3214, 0]
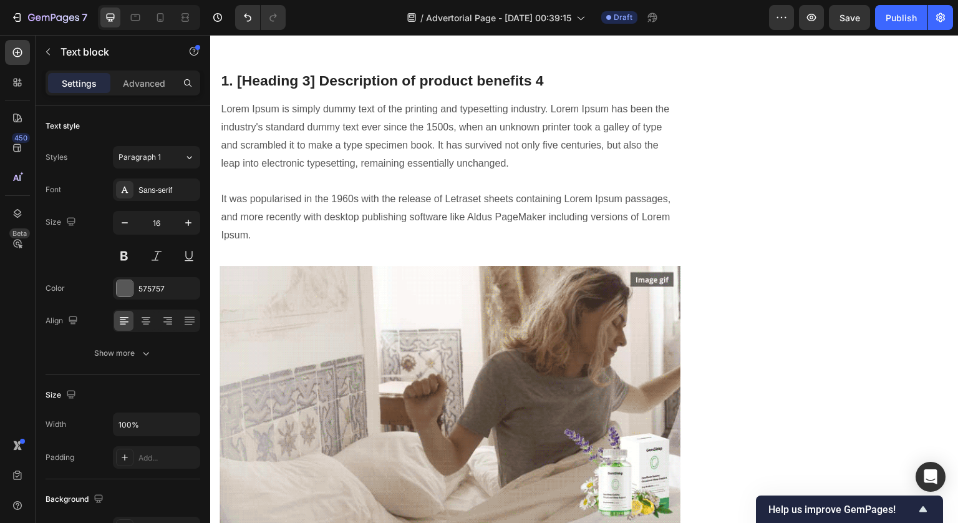
drag, startPoint x: 493, startPoint y: 206, endPoint x: 405, endPoint y: 185, distance: 90.5
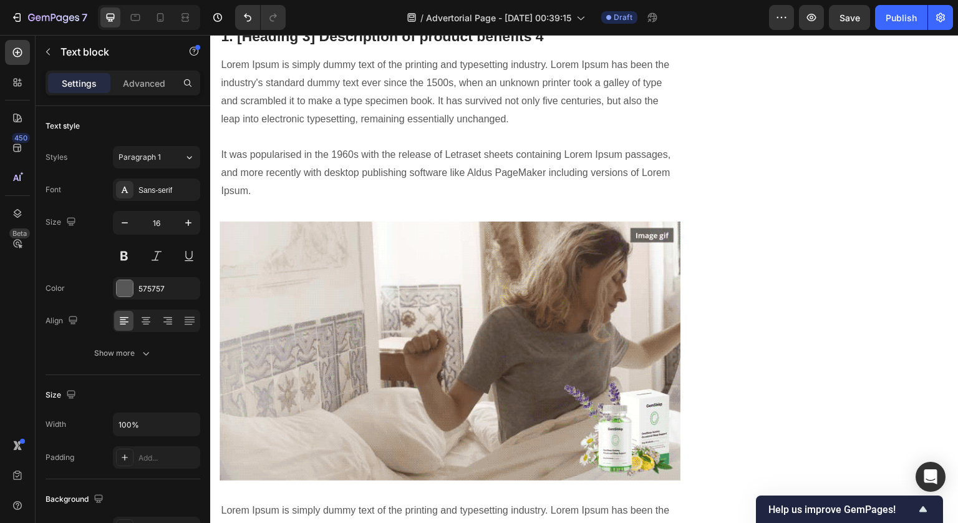
scroll to position [3307, 0]
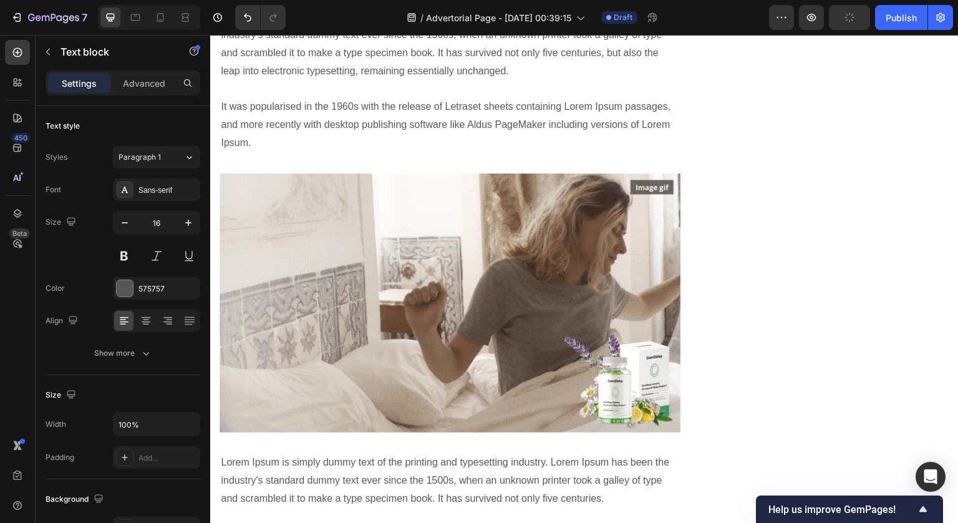
drag, startPoint x: 307, startPoint y: 206, endPoint x: 221, endPoint y: 211, distance: 85.6
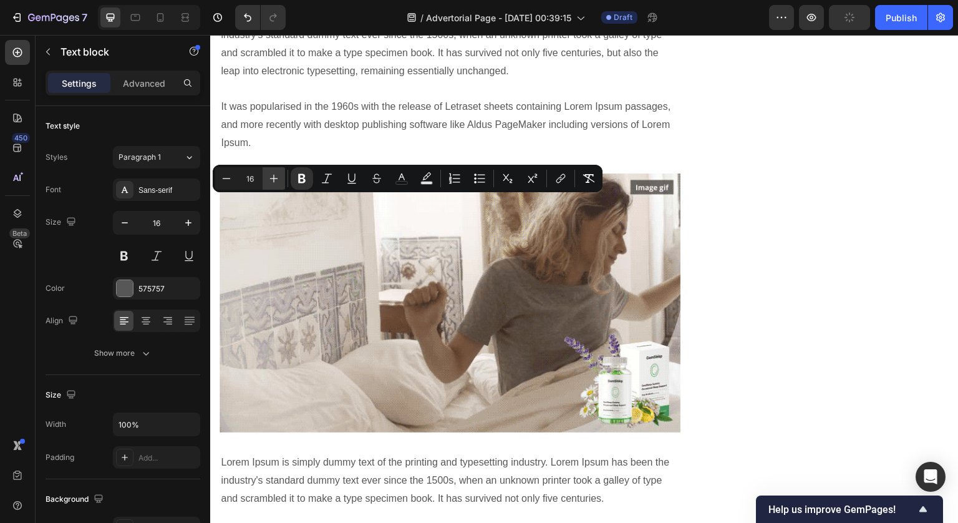
click at [278, 180] on icon "Editor contextual toolbar" at bounding box center [274, 178] width 12 height 12
type input "18"
click at [430, 178] on icon "Editor contextual toolbar" at bounding box center [426, 178] width 12 height 12
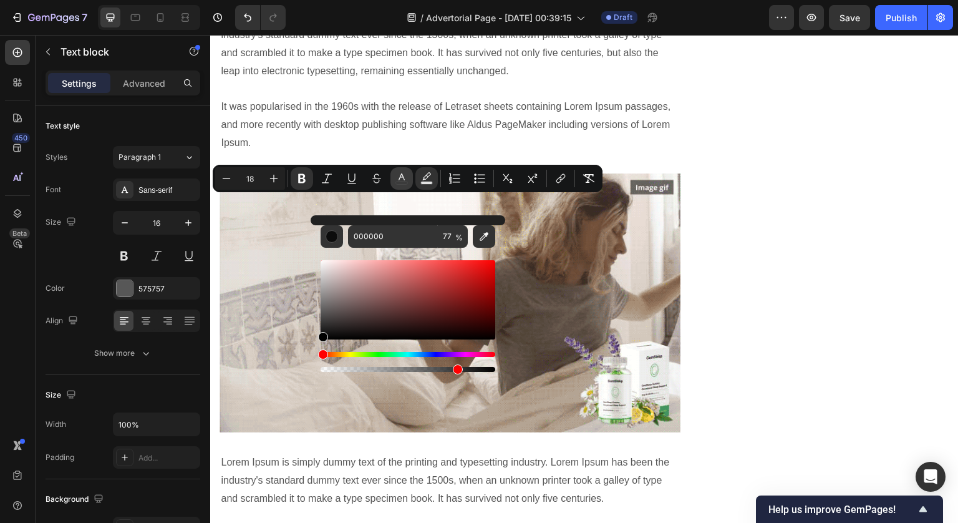
click at [403, 178] on icon "Editor contextual toolbar" at bounding box center [401, 178] width 12 height 12
drag, startPoint x: 550, startPoint y: 368, endPoint x: 289, endPoint y: 358, distance: 260.9
type input "000000"
type input "16"
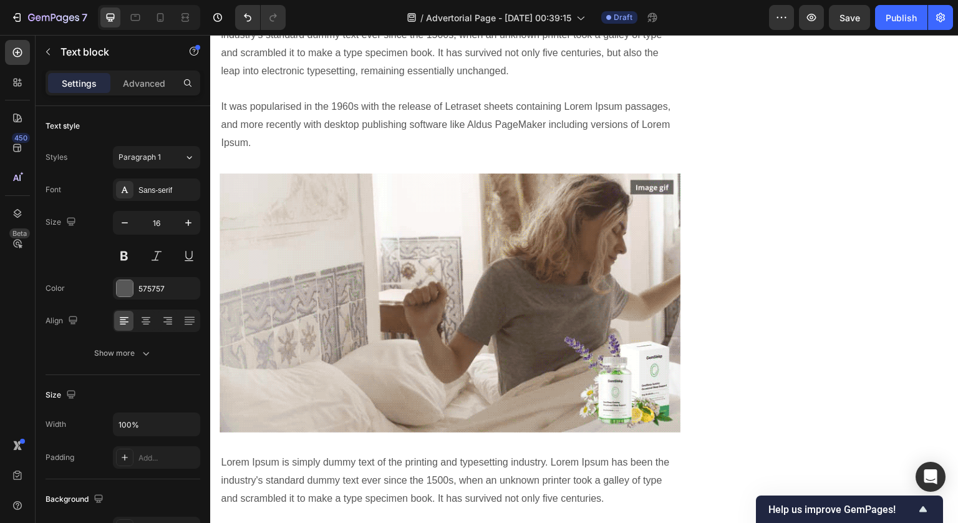
drag, startPoint x: 232, startPoint y: 255, endPoint x: 321, endPoint y: 260, distance: 89.3
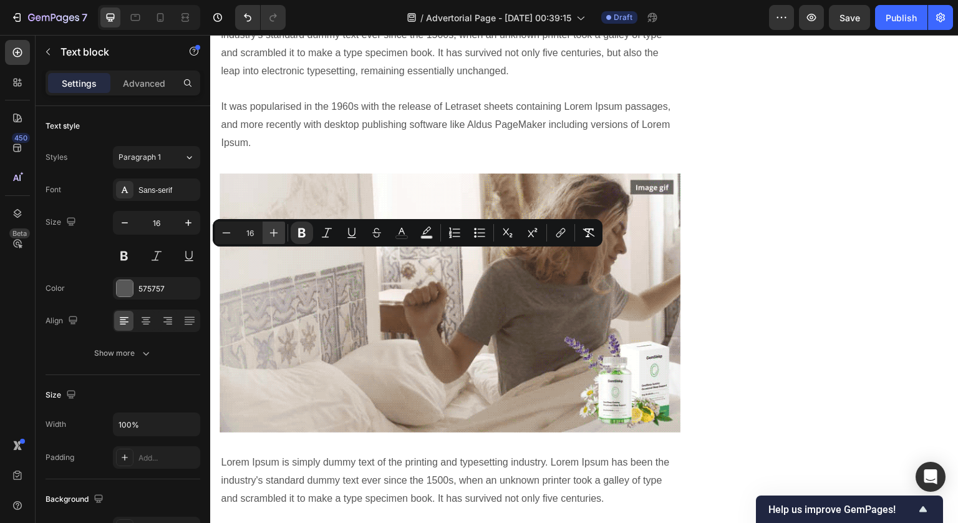
click at [282, 235] on button "Plus" at bounding box center [274, 232] width 22 height 22
type input "18"
click at [402, 235] on icon "Editor contextual toolbar" at bounding box center [401, 232] width 12 height 12
type input "575757"
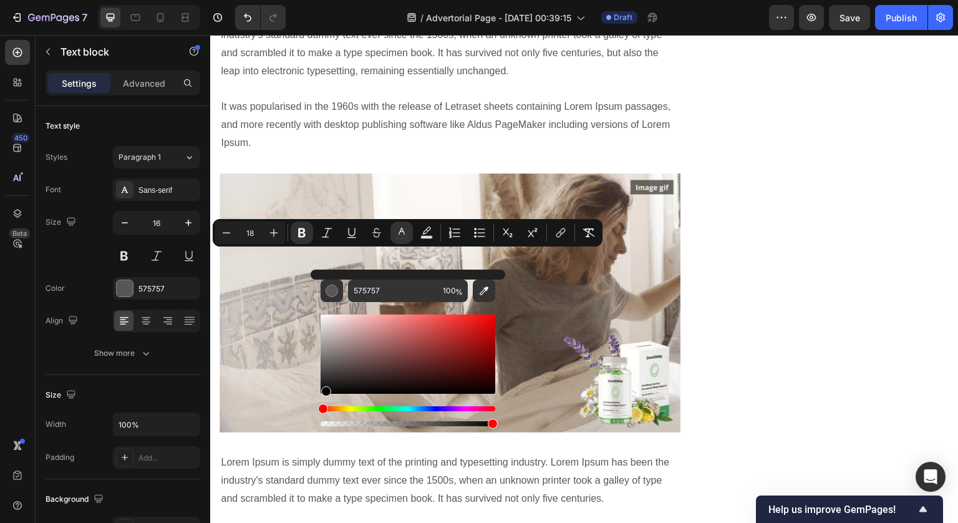
drag, startPoint x: 549, startPoint y: 424, endPoint x: 300, endPoint y: 422, distance: 248.9
type input "000000"
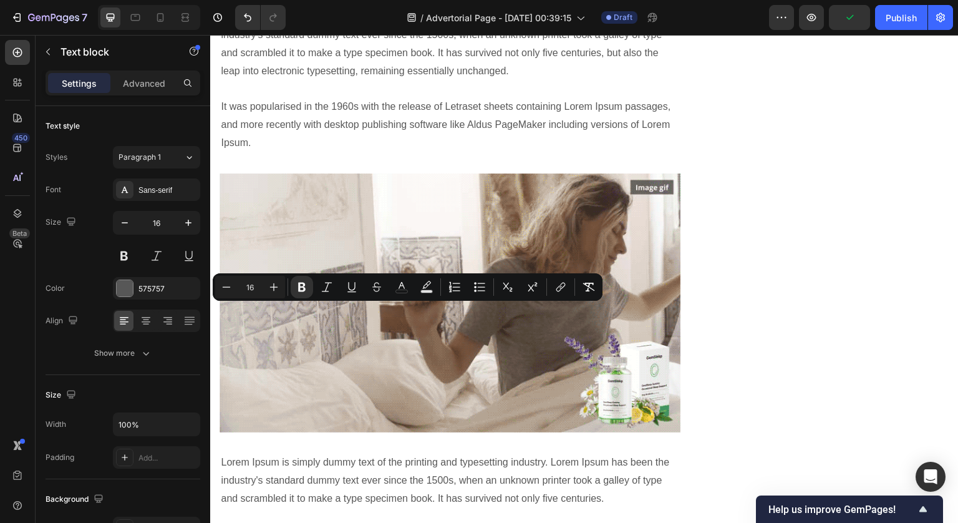
drag, startPoint x: 325, startPoint y: 314, endPoint x: 223, endPoint y: 317, distance: 102.3
click at [404, 284] on icon "Editor contextual toolbar" at bounding box center [401, 287] width 12 height 12
type input "575757"
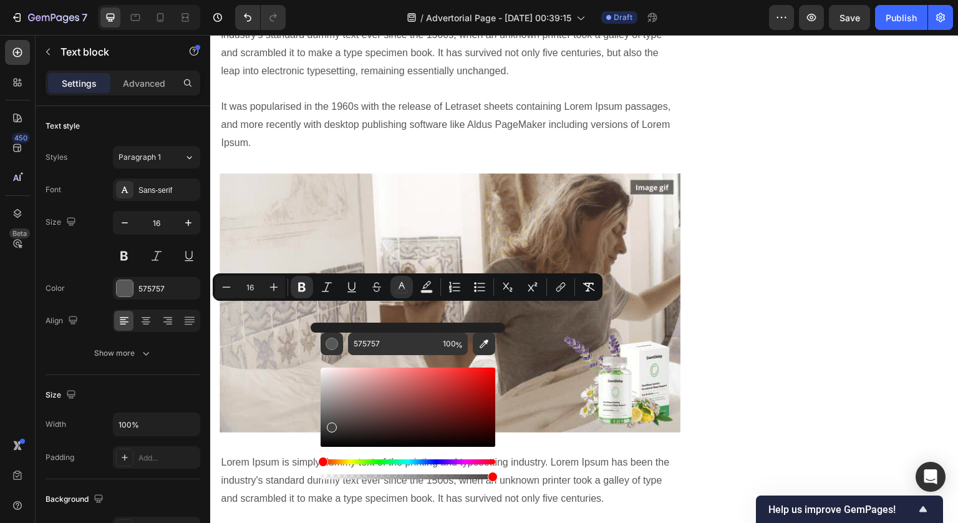
drag, startPoint x: 334, startPoint y: 406, endPoint x: 308, endPoint y: 522, distance: 118.9
click at [308, 0] on body "7 / Advertorial Page - [DATE] 00:39:15 Draft Preview Save Publish 450 Beta Sect…" at bounding box center [479, 0] width 958 height 0
type input "000000"
click at [267, 290] on button "Plus" at bounding box center [274, 287] width 22 height 22
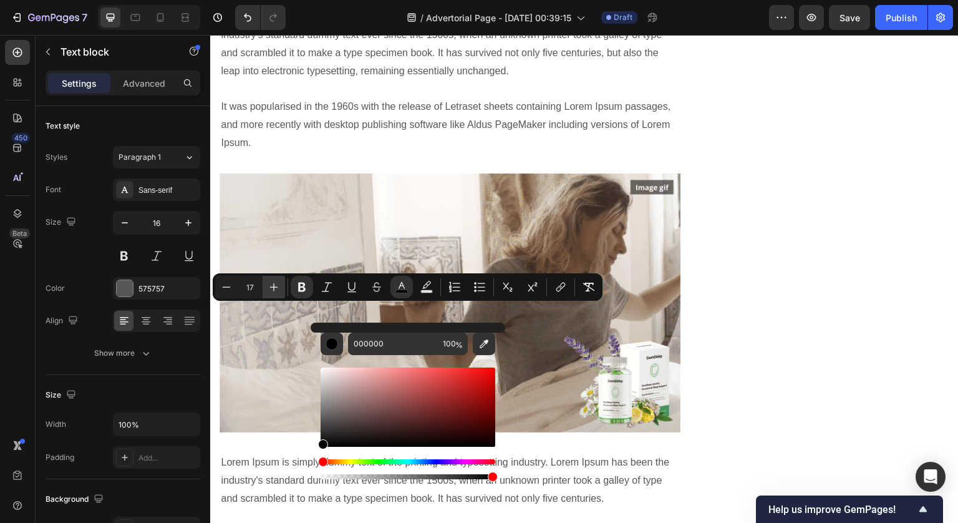
type input "18"
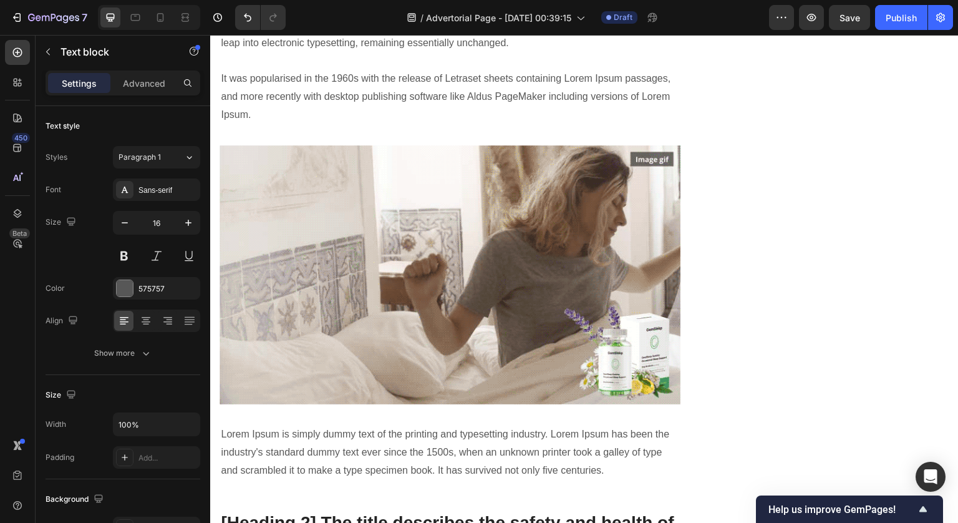
scroll to position [3389, 0]
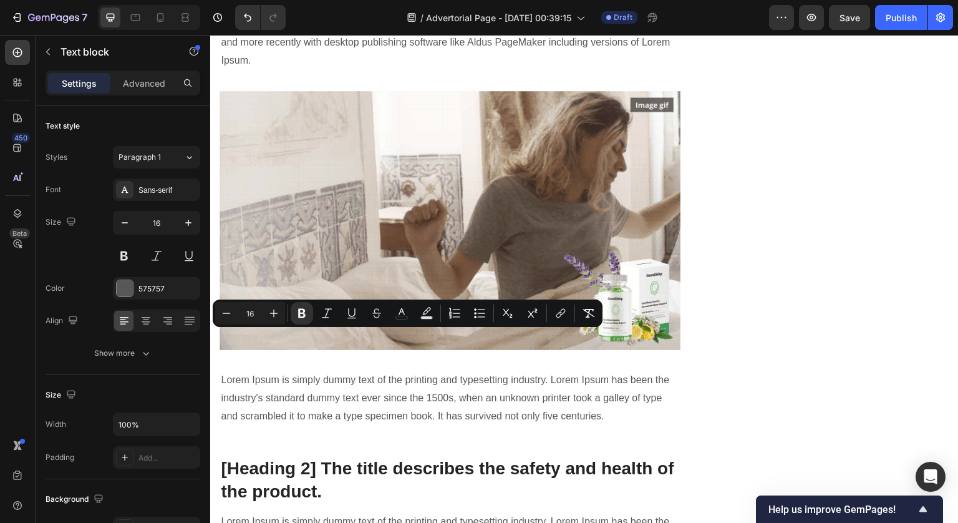
drag, startPoint x: 412, startPoint y: 340, endPoint x: 169, endPoint y: 340, distance: 243.3
click at [210, 340] on html "Header ⁠⁠⁠⁠⁠⁠⁠ Why Did 73% of Vets Switch Their Own Cats To This New "Anti-Bact…" at bounding box center [584, 269] width 749 height 7246
click at [280, 315] on button "Plus" at bounding box center [274, 313] width 22 height 22
type input "18"
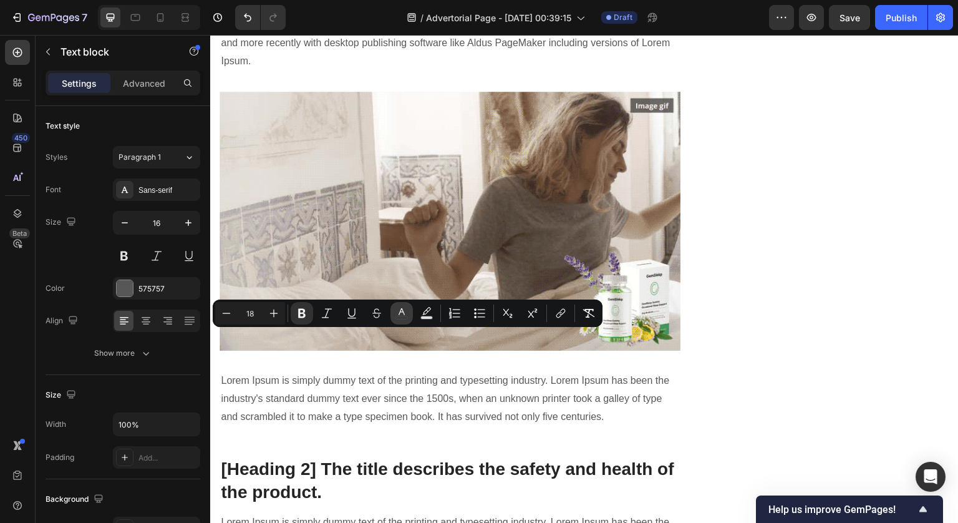
click at [404, 314] on icon "Editor contextual toolbar" at bounding box center [401, 313] width 12 height 12
type input "575757"
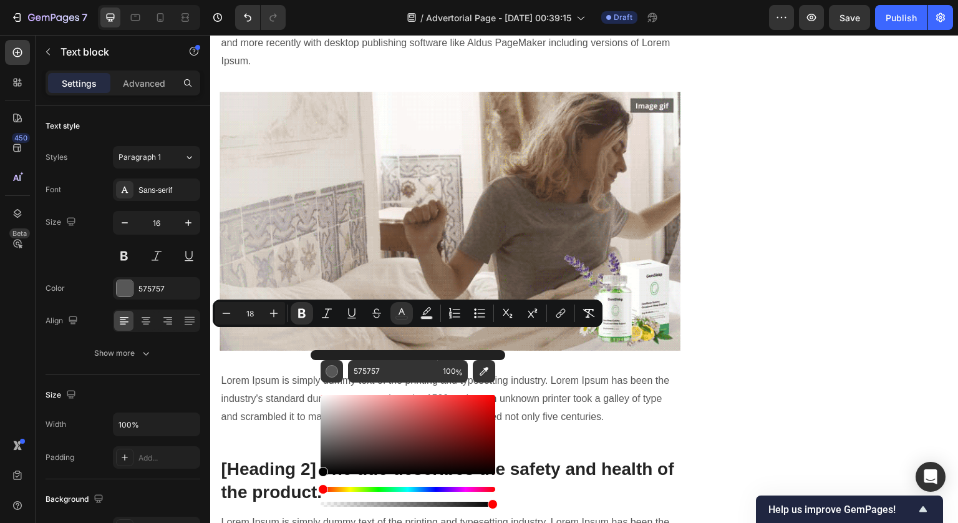
drag, startPoint x: 551, startPoint y: 492, endPoint x: 278, endPoint y: 520, distance: 274.0
type input "000000"
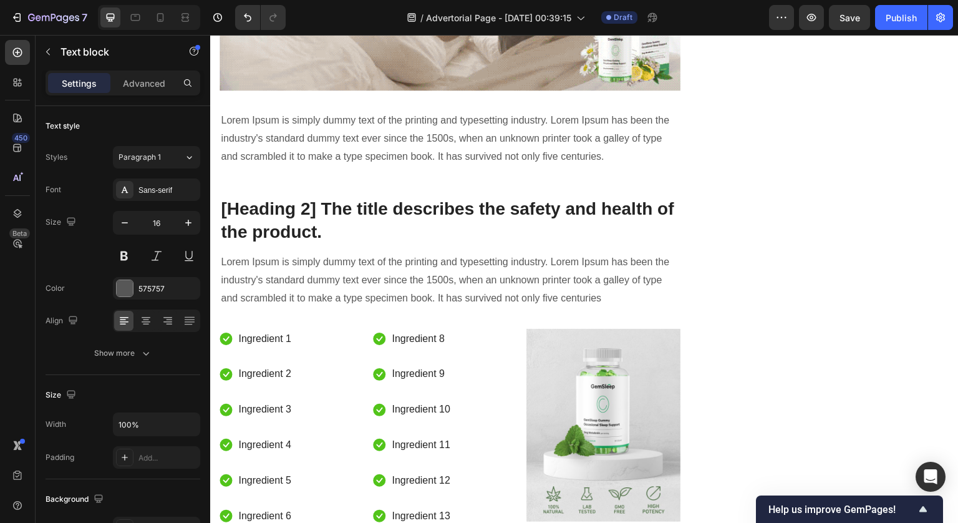
scroll to position [3683, 0]
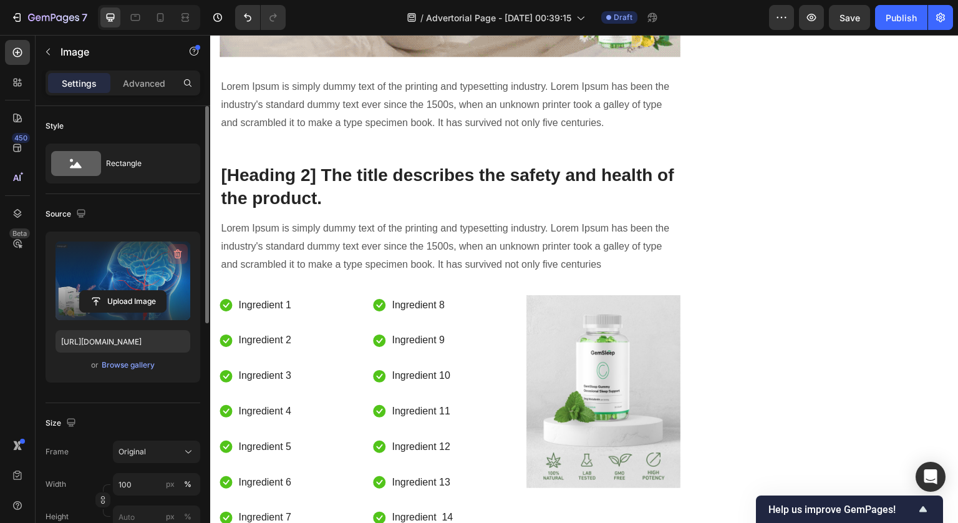
click at [179, 246] on button "button" at bounding box center [178, 254] width 20 height 20
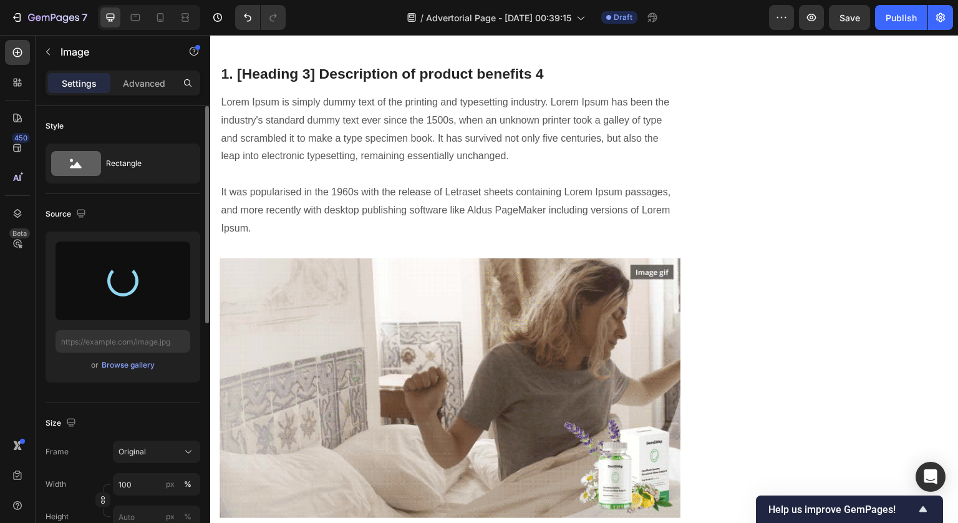
type input "https://cdn.shopify.com/s/files/1/0764/2218/5184/files/gempages_586160023143449…"
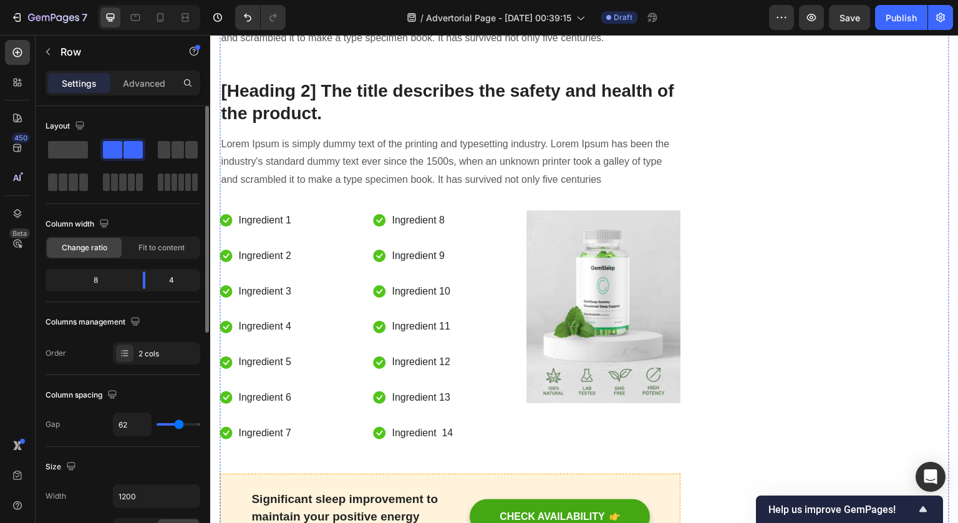
scroll to position [4031, 0]
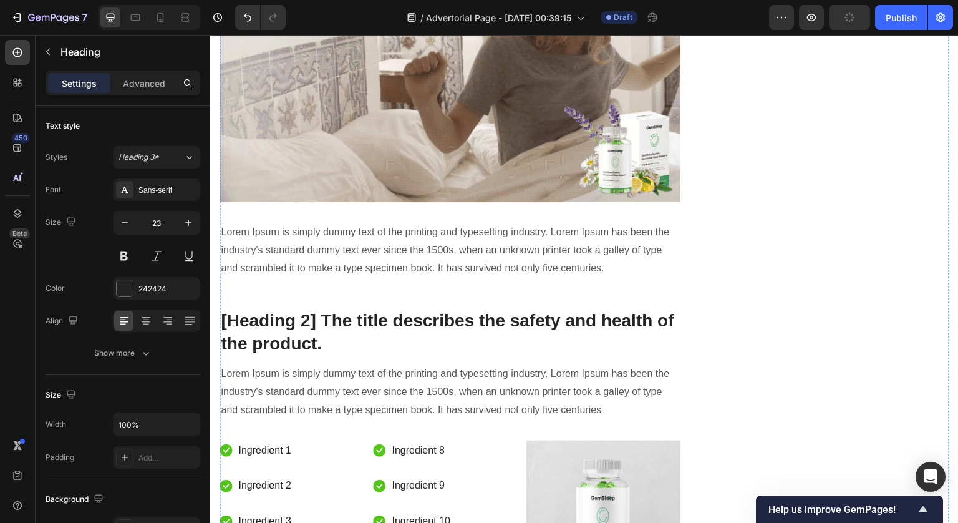
scroll to position [3931, 0]
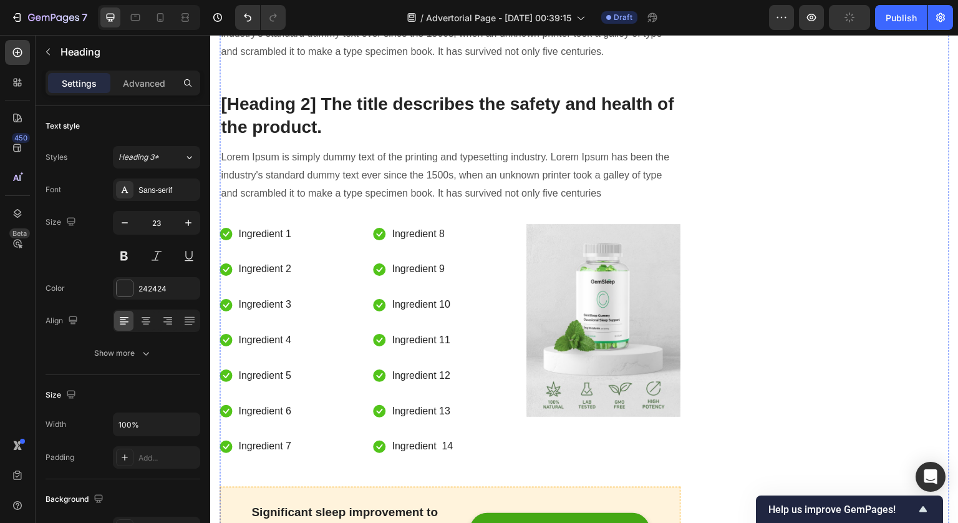
drag, startPoint x: 375, startPoint y: 328, endPoint x: 387, endPoint y: 337, distance: 15.1
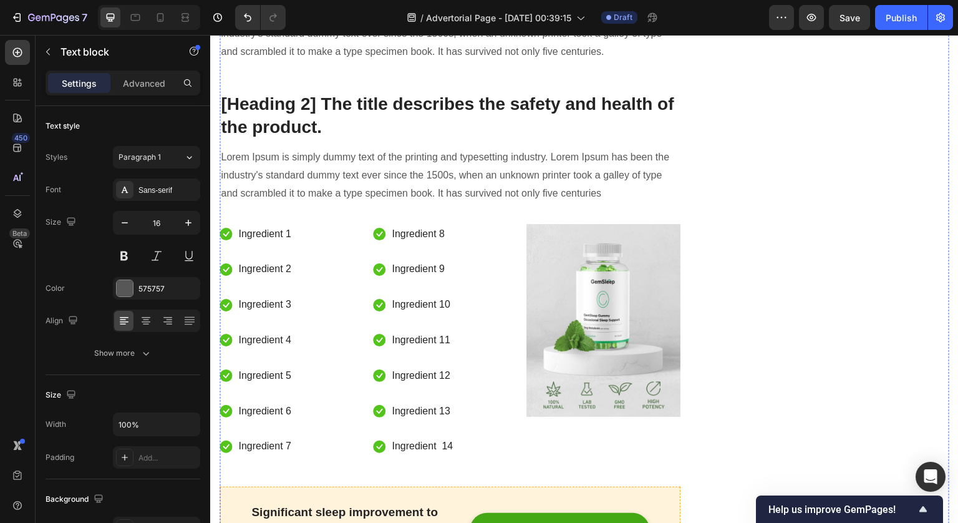
drag, startPoint x: 385, startPoint y: 411, endPoint x: 241, endPoint y: 271, distance: 200.7
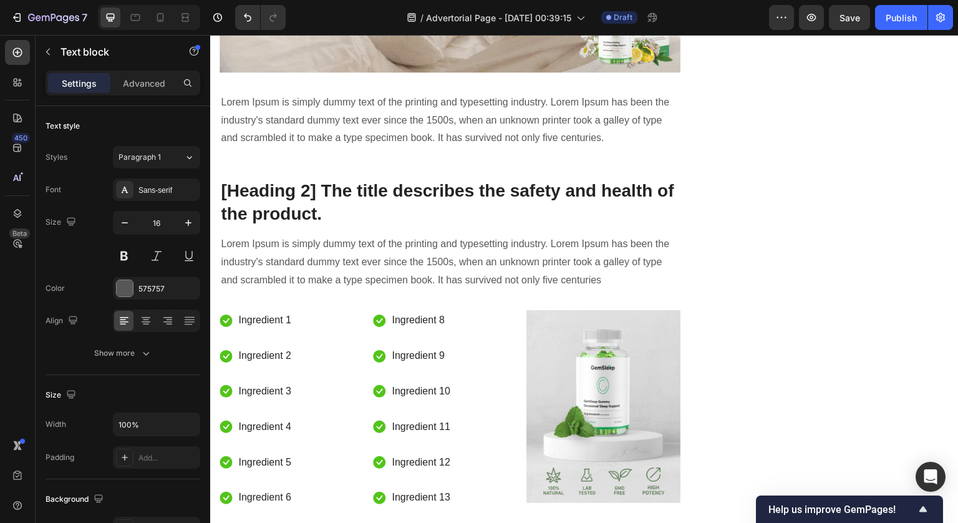
scroll to position [3990, 0]
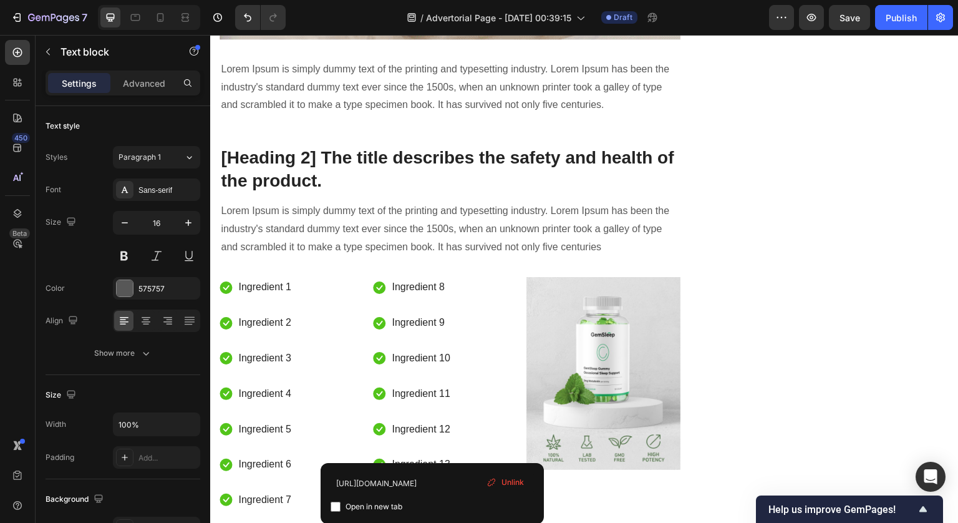
drag, startPoint x: 433, startPoint y: 451, endPoint x: 397, endPoint y: 451, distance: 36.2
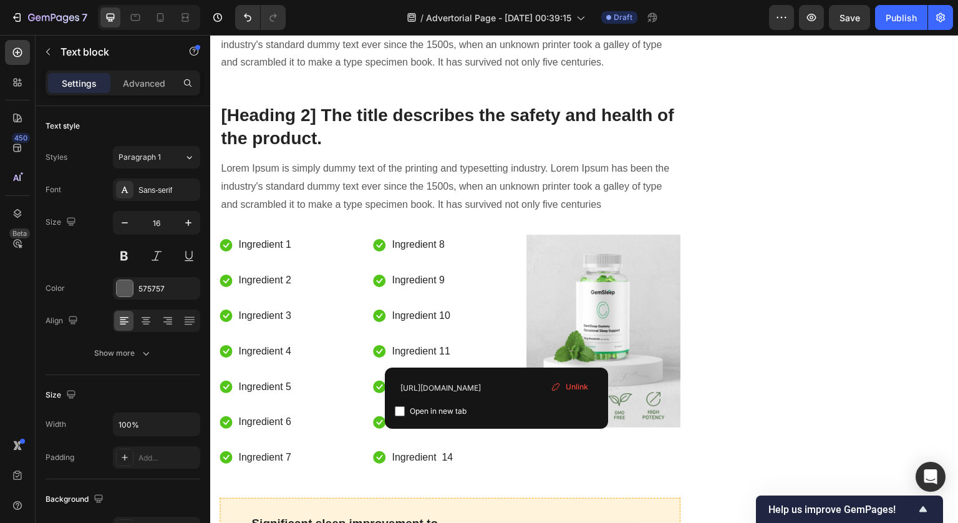
scroll to position [4089, 0]
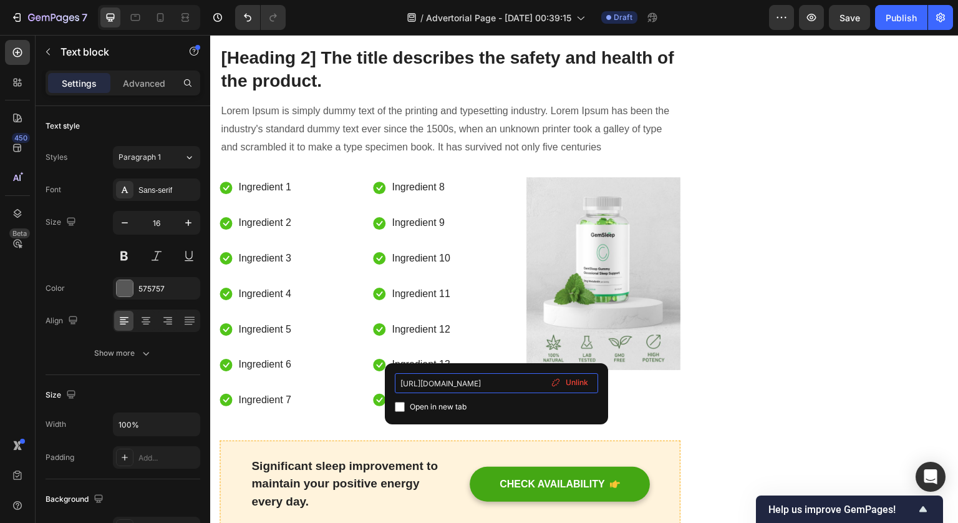
click at [517, 386] on input "https://www.trypurrify.com/products/purrify" at bounding box center [496, 383] width 203 height 20
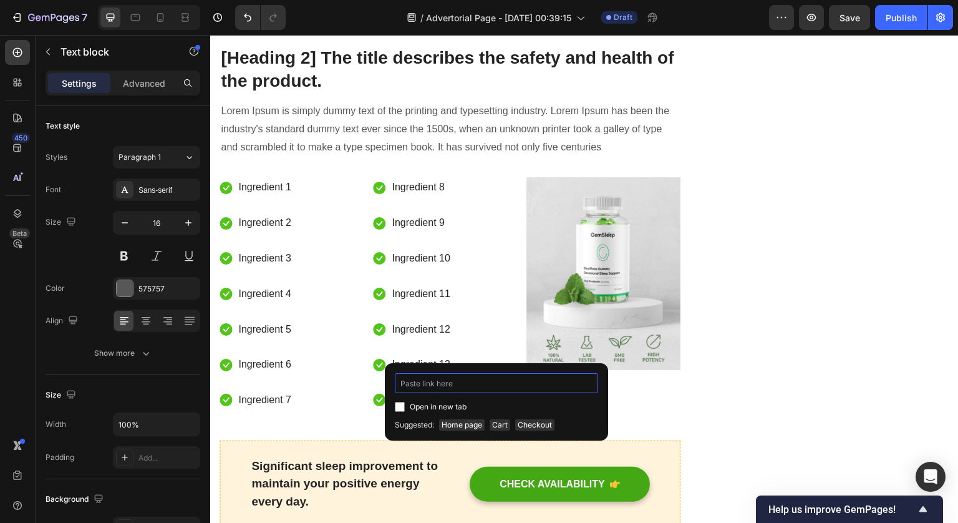
paste input "https://peakpaws.store/products/cat-water-fountain-stainless-steel?variant=4778…"
type input "https://peakpaws.store/products/cat-water-fountain-stainless-steel?variant=4778…"
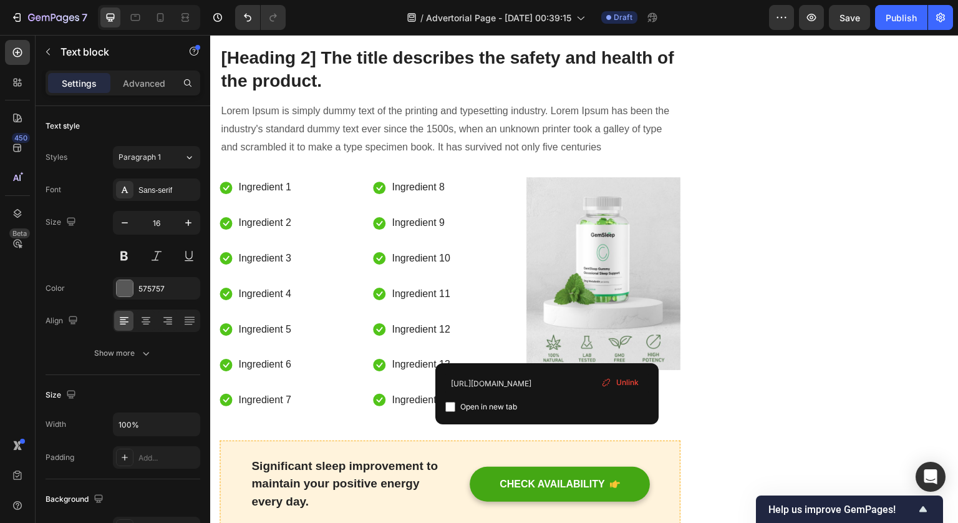
click at [630, 384] on span "Unlink" at bounding box center [627, 382] width 22 height 11
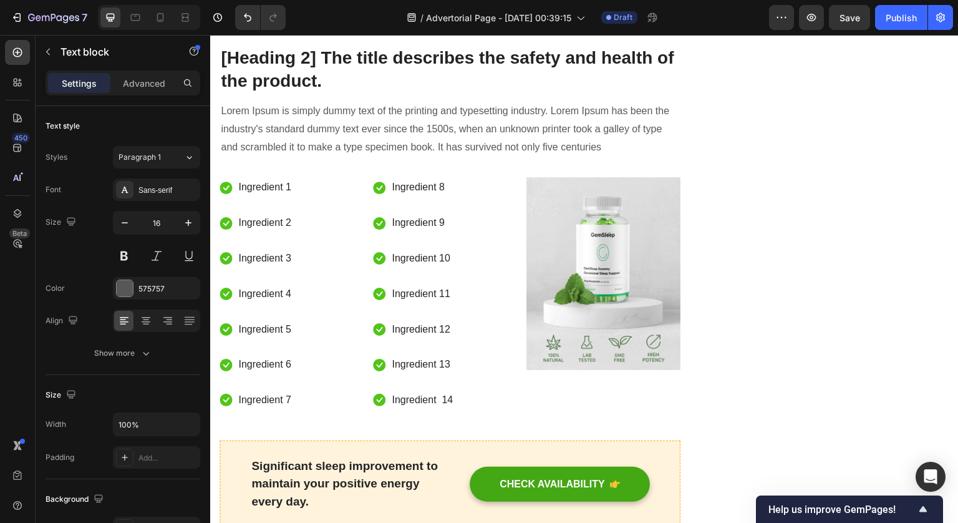
drag, startPoint x: 497, startPoint y: 352, endPoint x: 507, endPoint y: 364, distance: 15.1
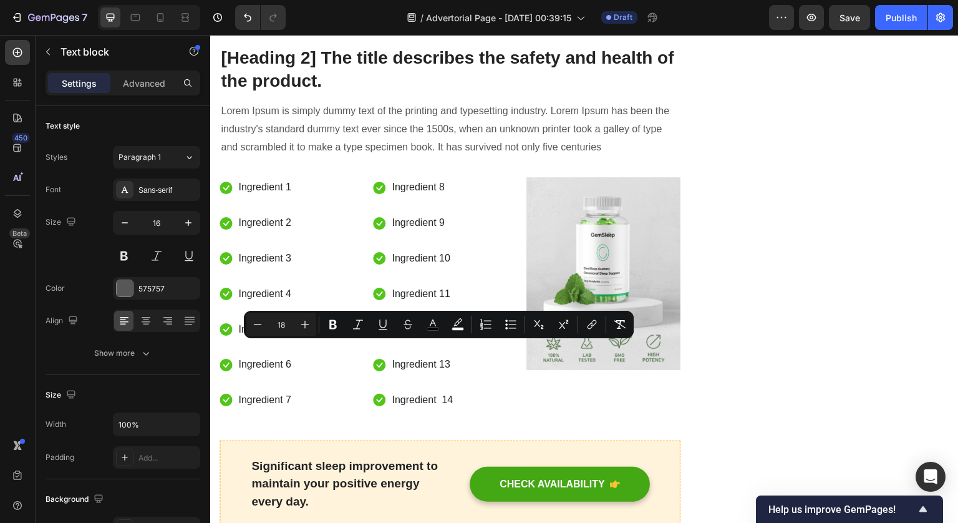
drag, startPoint x: 507, startPoint y: 364, endPoint x: 497, endPoint y: 343, distance: 23.4
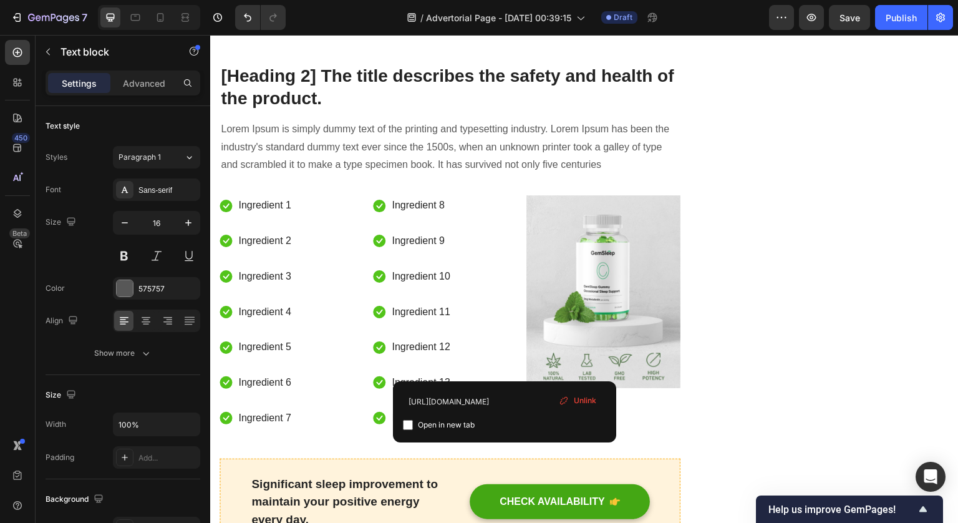
drag, startPoint x: 503, startPoint y: 363, endPoint x: 501, endPoint y: 353, distance: 10.3
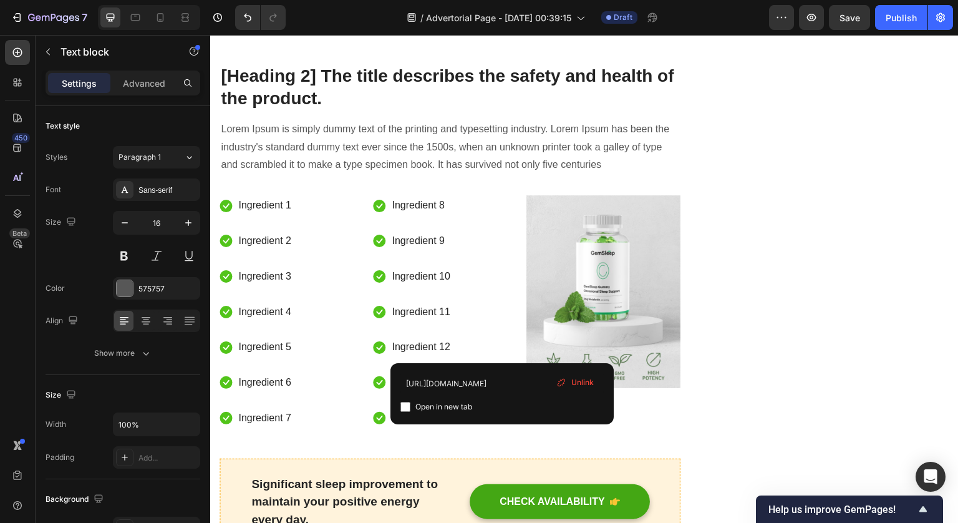
drag, startPoint x: 501, startPoint y: 353, endPoint x: 495, endPoint y: 368, distance: 16.0
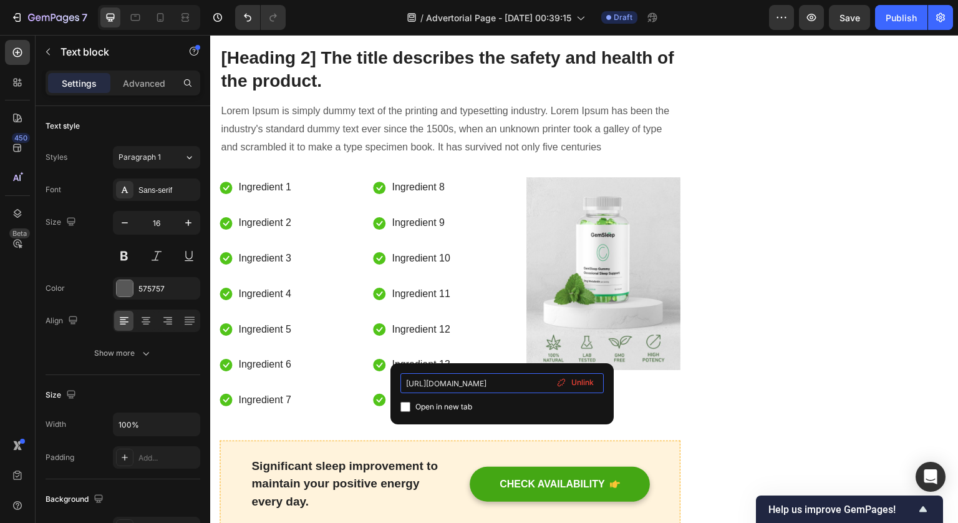
click at [490, 380] on input "https://peakpaws.store/products/cat-water-fountain-stainless-steel?variant=4778…" at bounding box center [501, 383] width 203 height 20
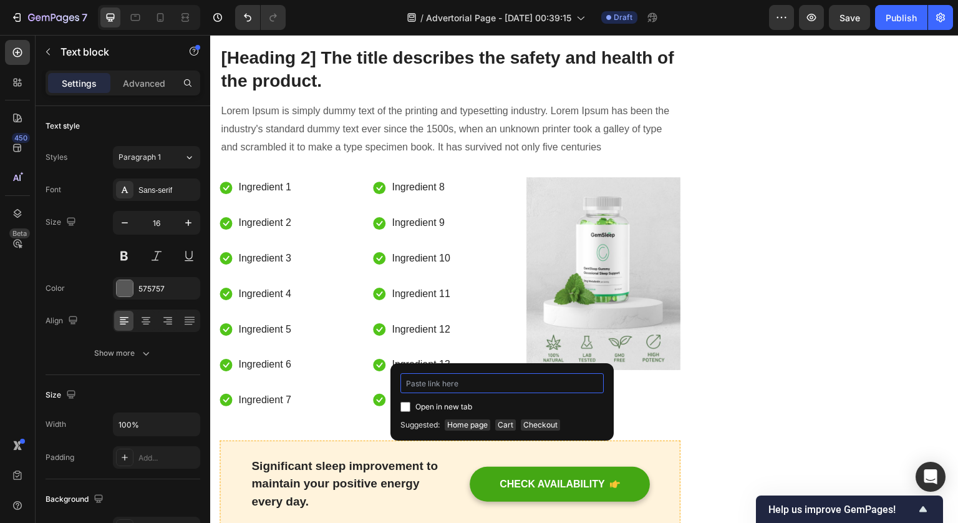
type input "https://peakpaws.store/products/cat-water-fountain-stainless-steel?variant=4778…"
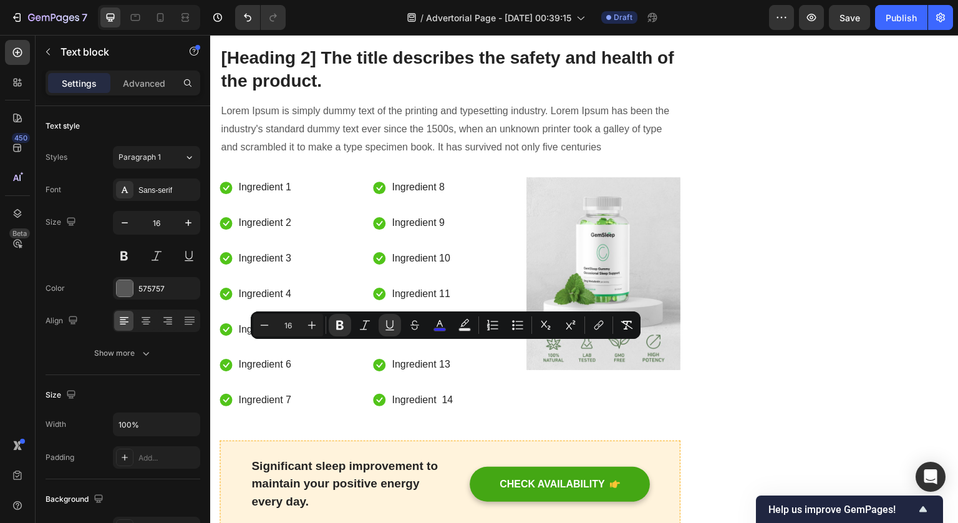
drag, startPoint x: 485, startPoint y: 371, endPoint x: 500, endPoint y: 355, distance: 21.6
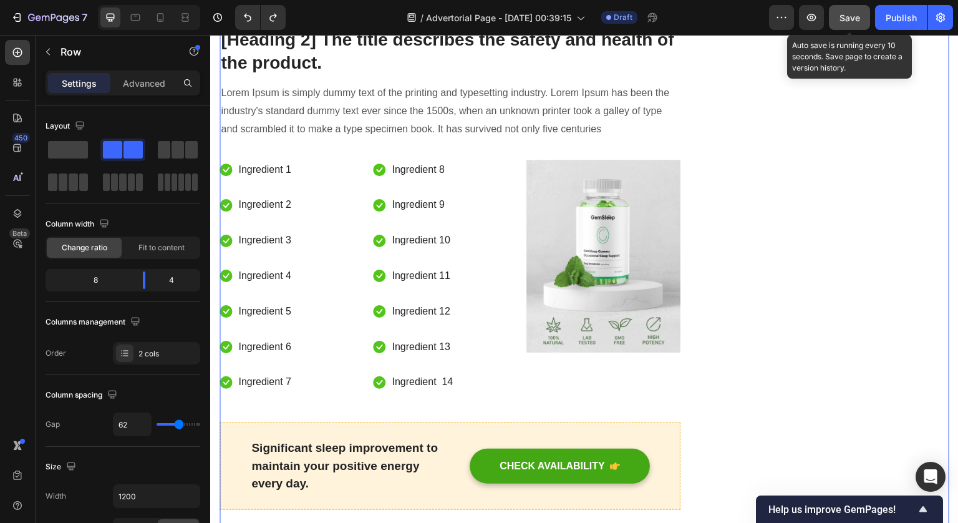
click at [850, 14] on span "Save" at bounding box center [850, 17] width 21 height 11
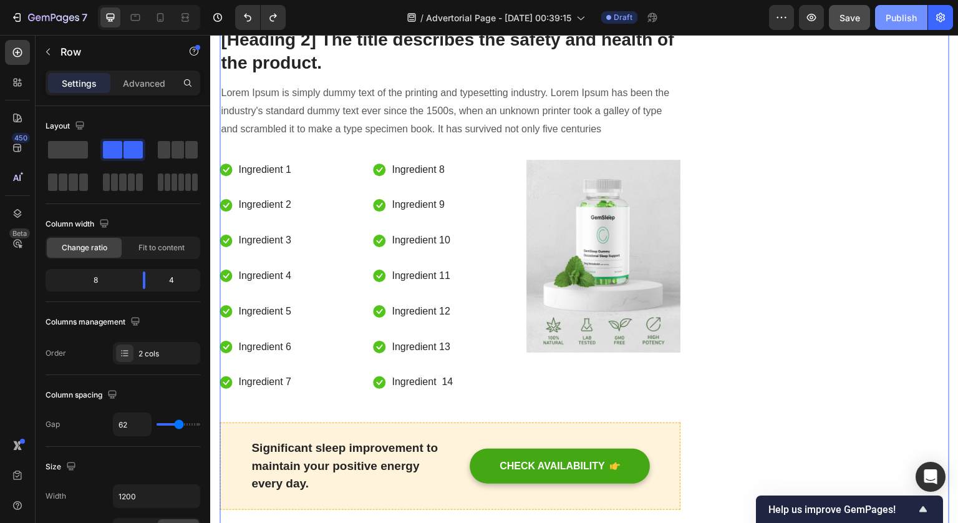
click at [899, 24] on div "Publish" at bounding box center [901, 17] width 31 height 13
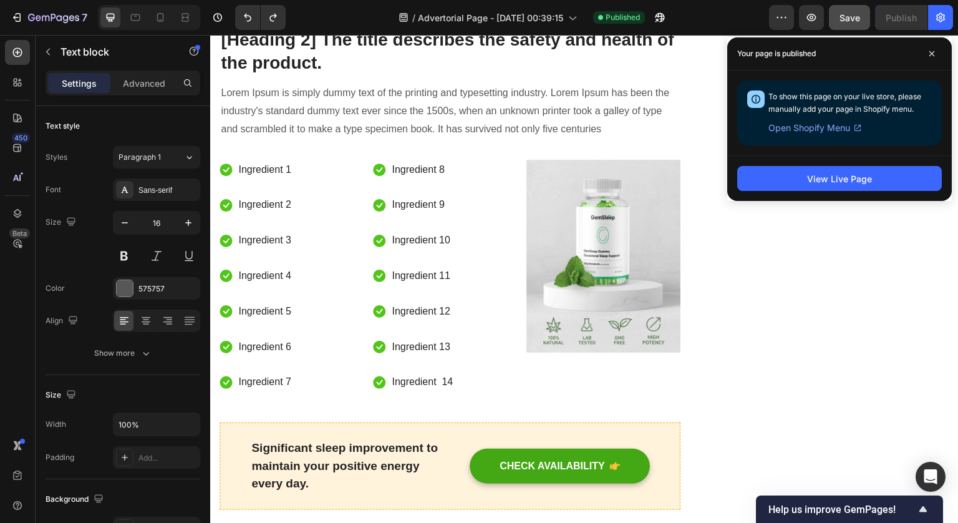
click at [829, 125] on span "Open Shopify Menu" at bounding box center [809, 127] width 82 height 15
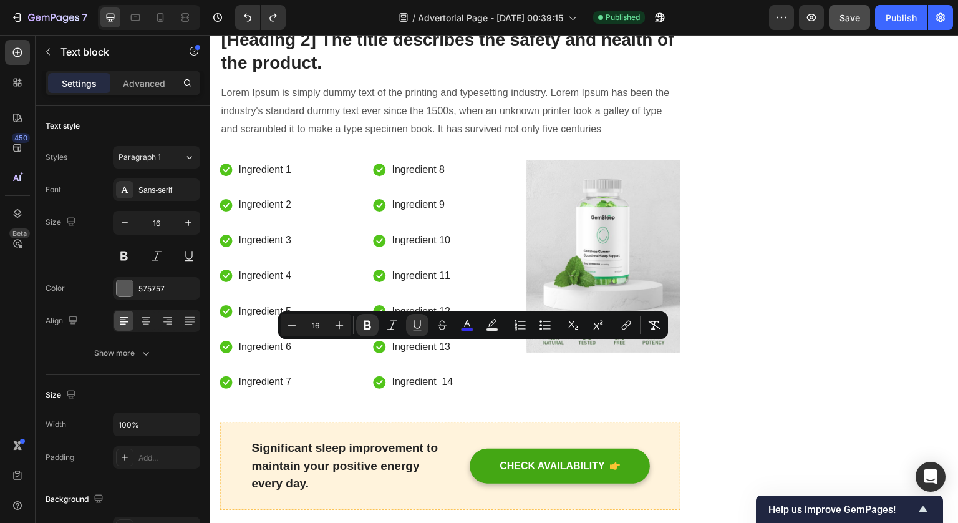
type input "18"
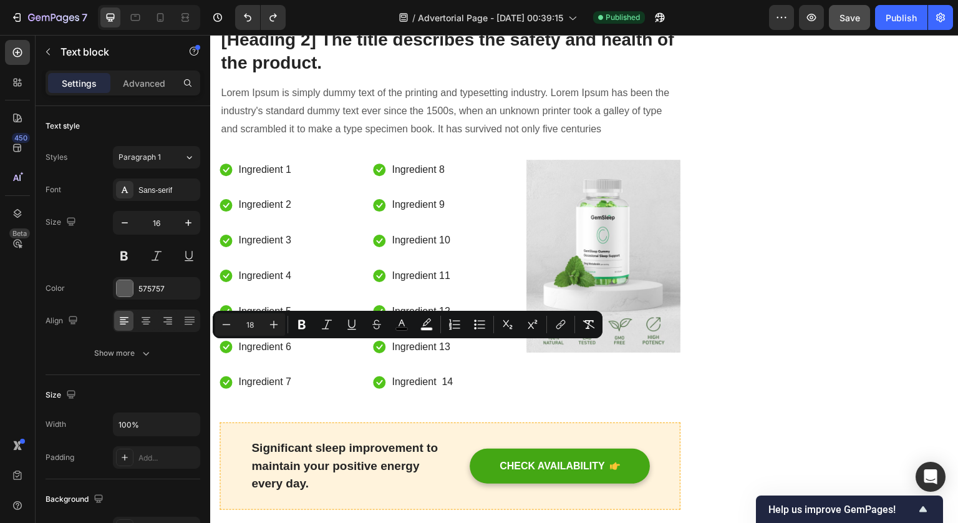
drag, startPoint x: 456, startPoint y: 351, endPoint x: 442, endPoint y: 351, distance: 14.3
type input "16"
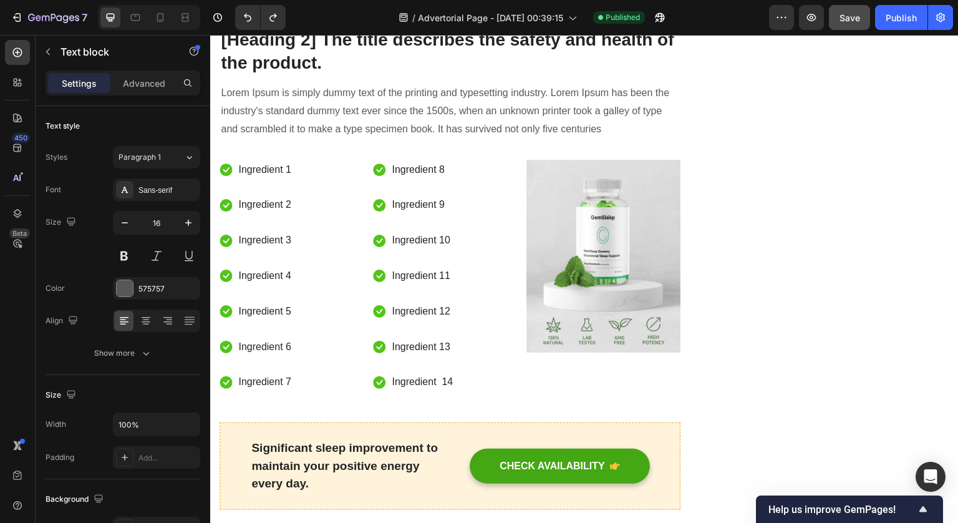
drag, startPoint x: 419, startPoint y: 351, endPoint x: 457, endPoint y: 349, distance: 38.1
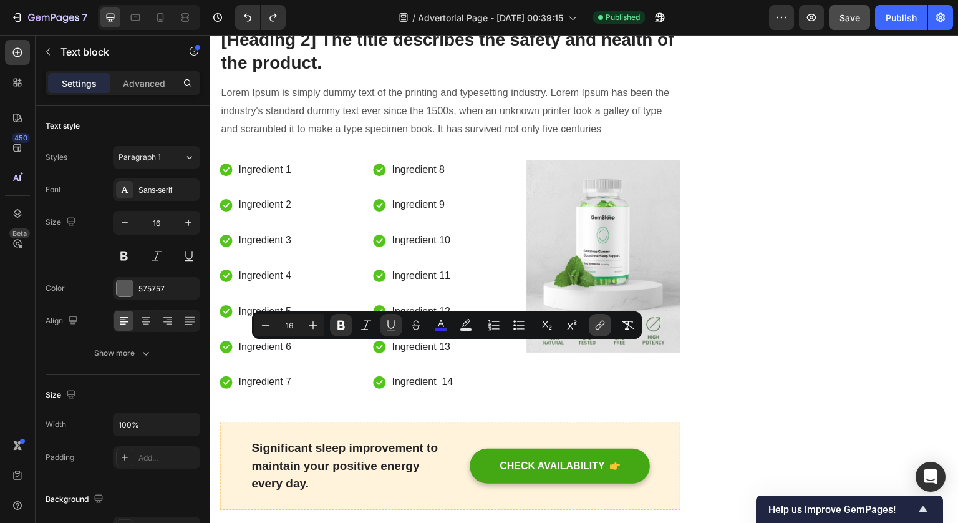
click at [607, 319] on button "link" at bounding box center [600, 325] width 22 height 22
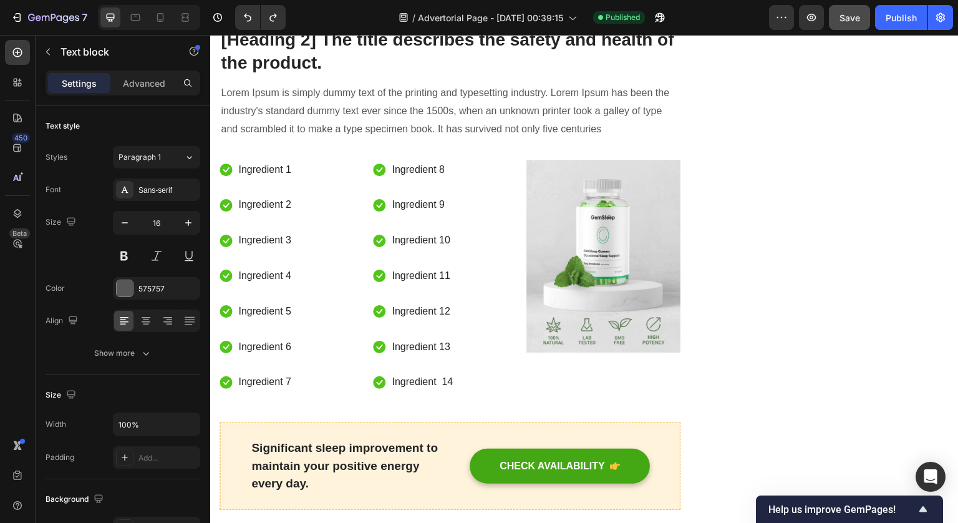
drag, startPoint x: 498, startPoint y: 350, endPoint x: 430, endPoint y: 351, distance: 67.4
drag, startPoint x: 418, startPoint y: 351, endPoint x: 460, endPoint y: 351, distance: 42.4
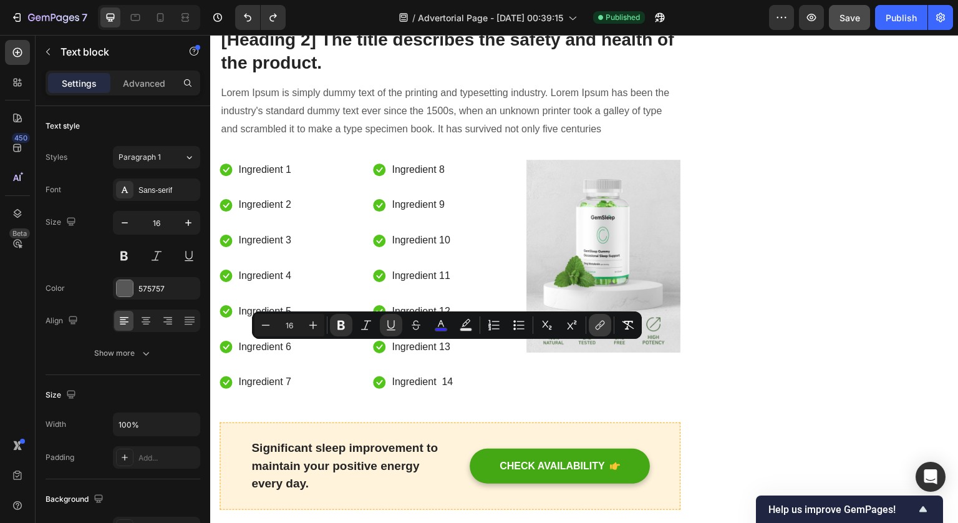
click at [606, 322] on button "link" at bounding box center [600, 325] width 22 height 22
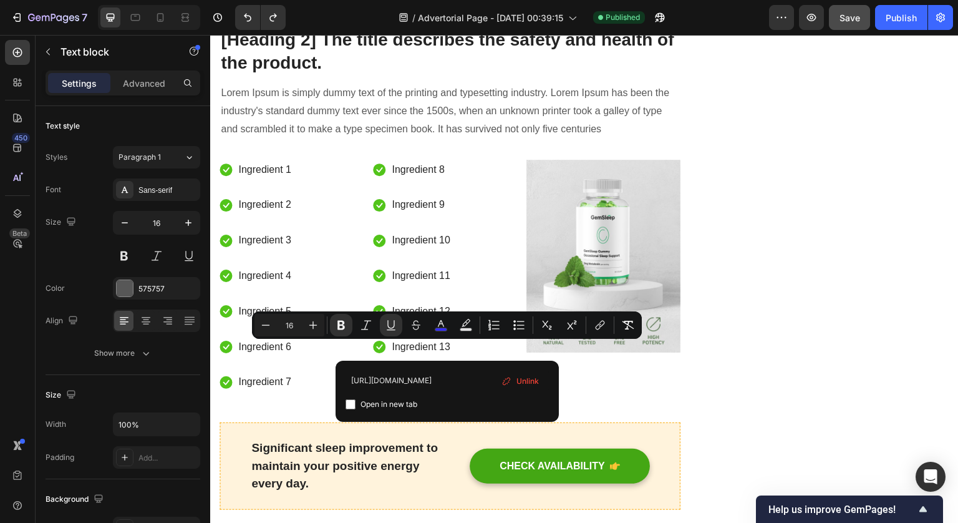
type input "https://peakpaws.store/products/cat-water-fountain-stainless-steel?variant=4778…"
click at [410, 405] on span "Open in new tab" at bounding box center [389, 404] width 57 height 15
checkbox input "true"
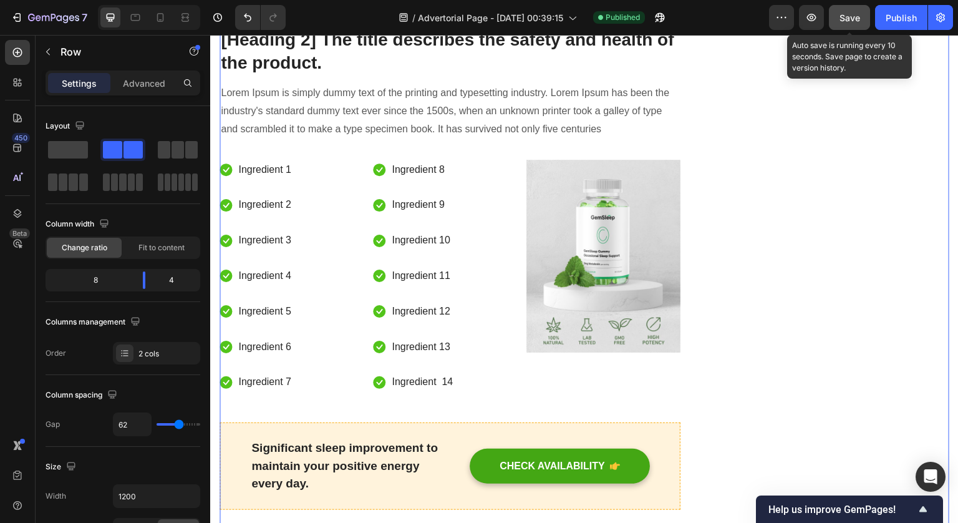
click at [846, 28] on button "Save" at bounding box center [849, 17] width 41 height 25
click at [850, 21] on icon "button" at bounding box center [850, 17] width 10 height 10
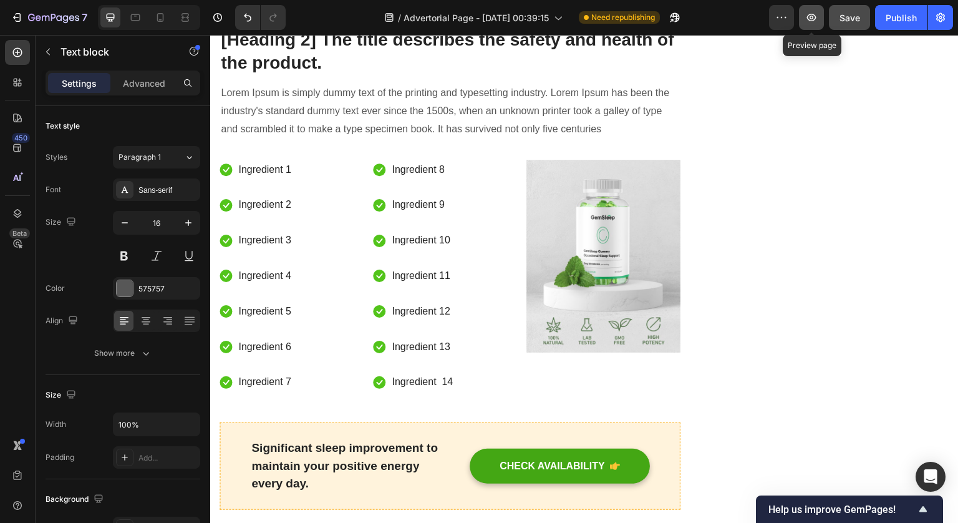
click at [817, 20] on icon "button" at bounding box center [811, 17] width 12 height 12
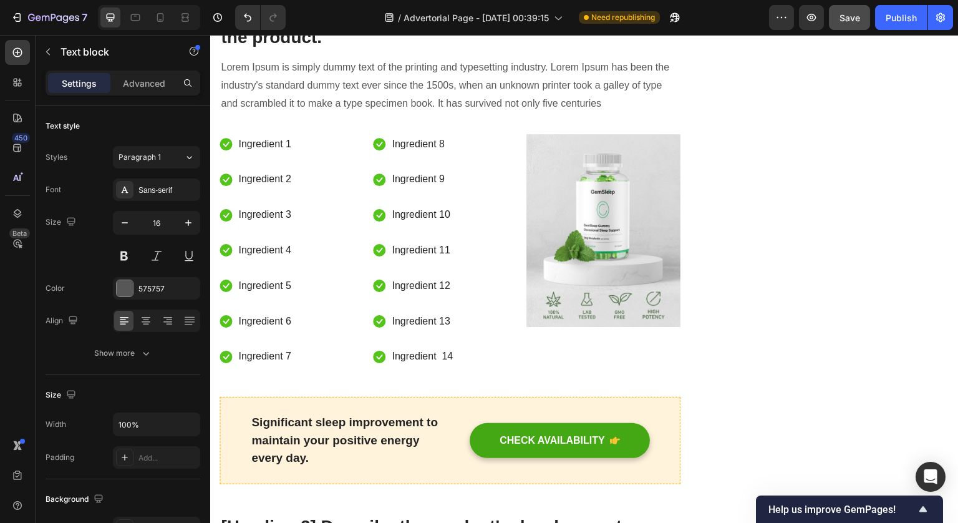
scroll to position [4119, 0]
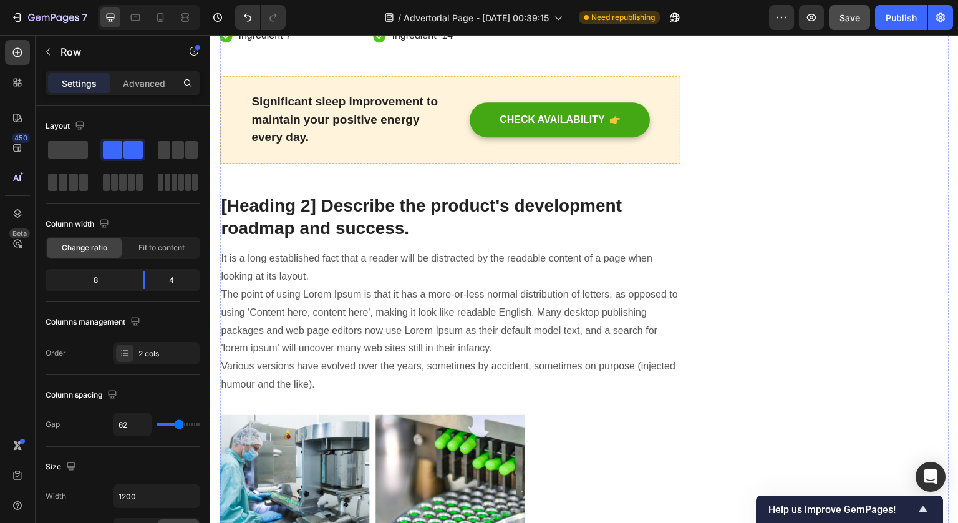
scroll to position [4386, 0]
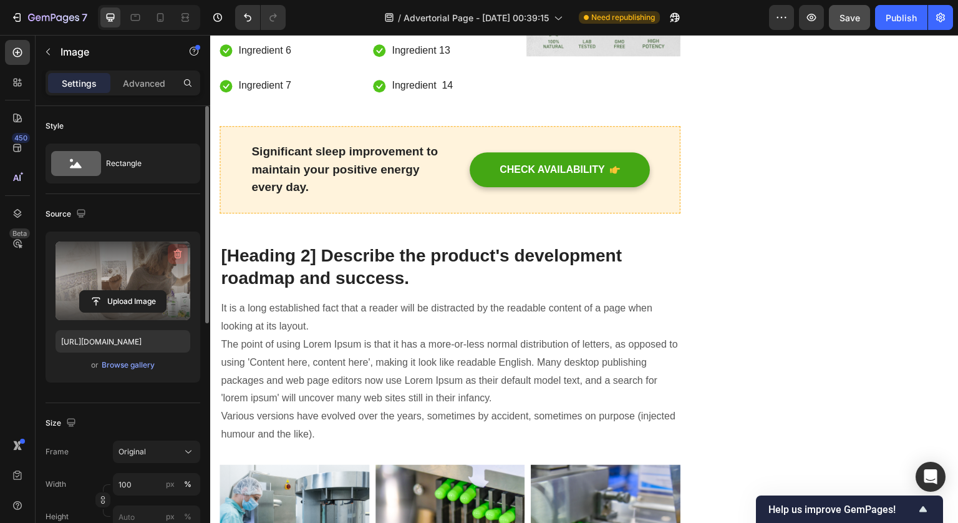
click at [180, 254] on icon "button" at bounding box center [178, 254] width 8 height 9
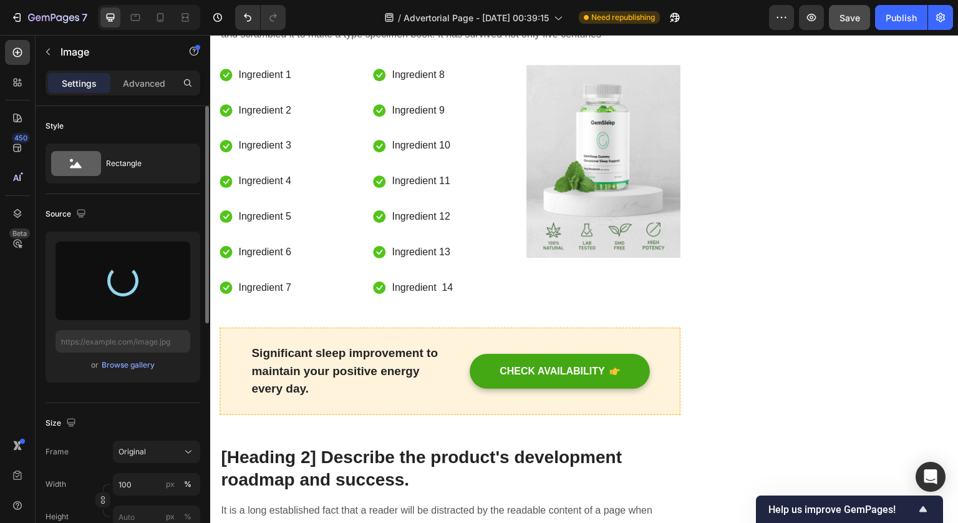
type input "https://cdn.shopify.com/s/files/1/0764/2218/5184/files/gempages_586160023143449…"
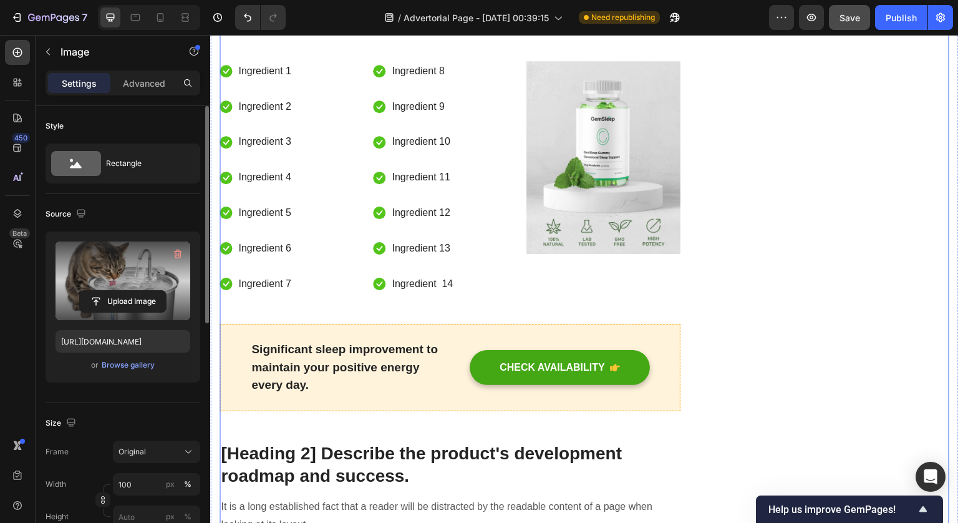
scroll to position [4249, 0]
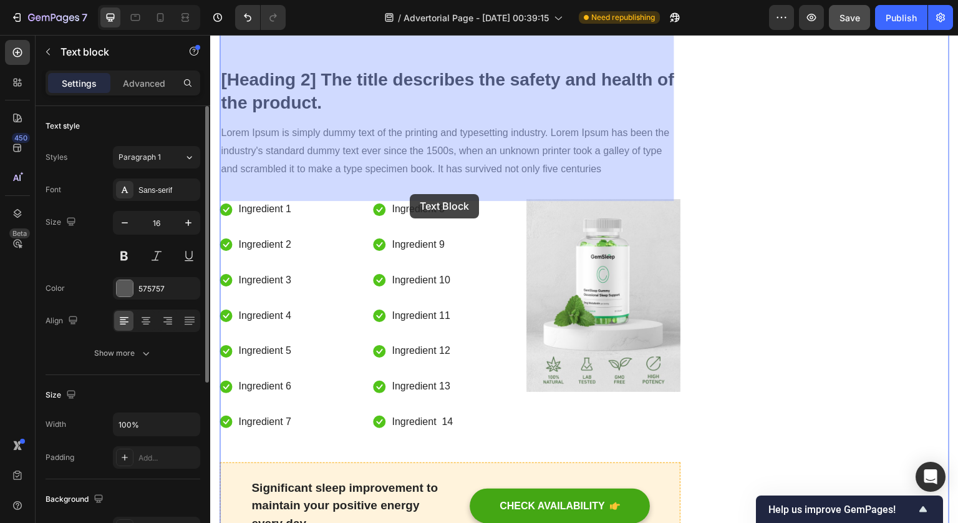
drag, startPoint x: 500, startPoint y: 193, endPoint x: 410, endPoint y: 194, distance: 89.8
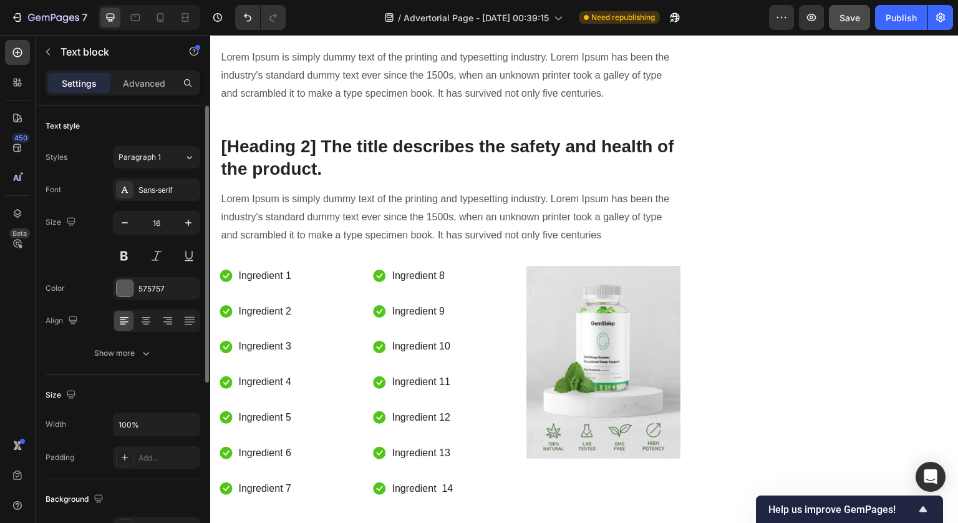
scroll to position [4181, 0]
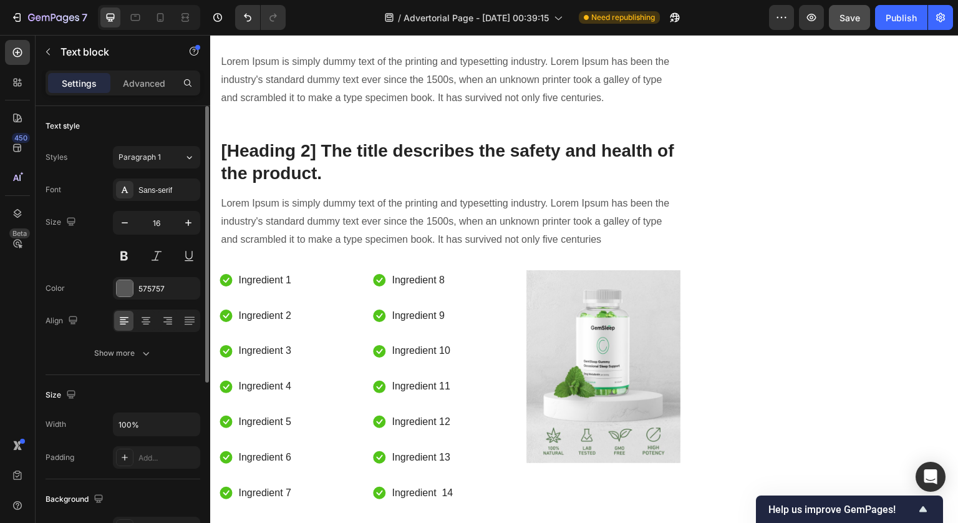
drag, startPoint x: 507, startPoint y: 254, endPoint x: 404, endPoint y: 253, distance: 102.9
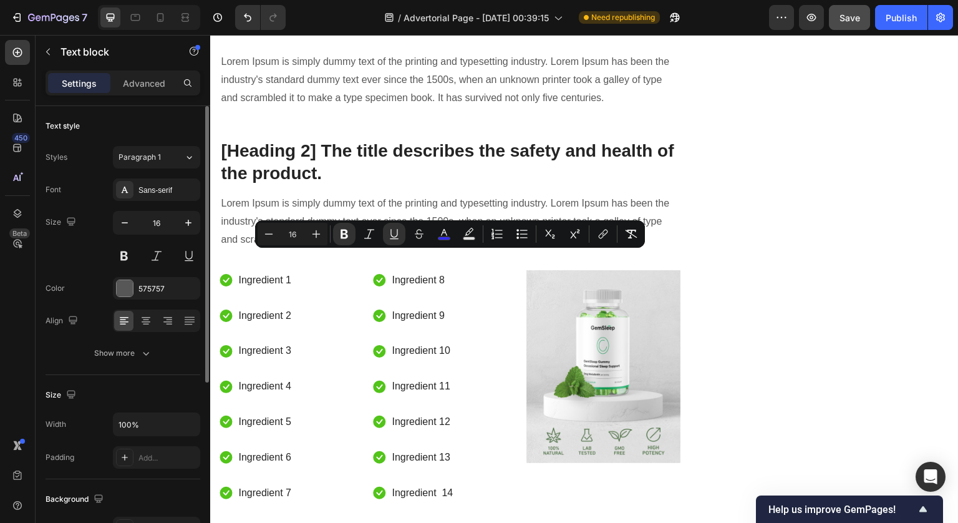
type input "18"
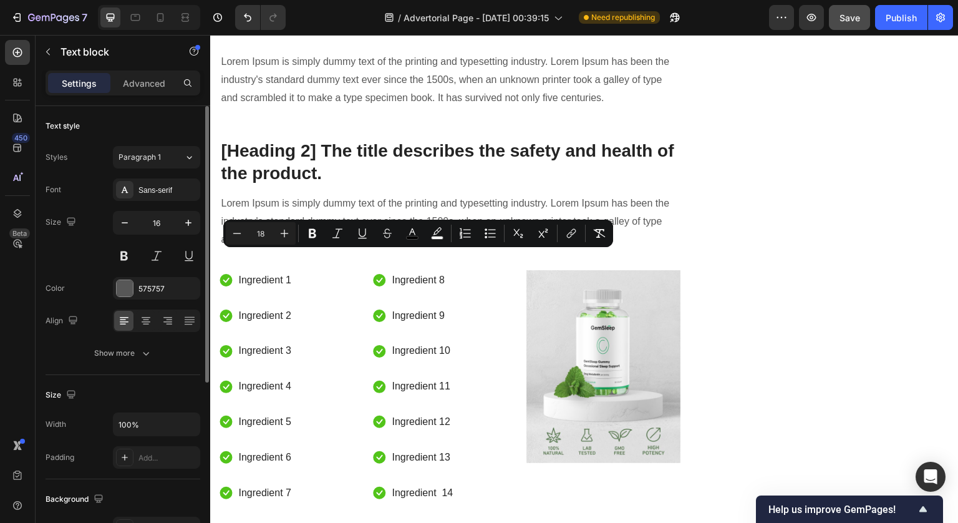
drag, startPoint x: 354, startPoint y: 254, endPoint x: 515, endPoint y: 252, distance: 160.3
click at [280, 232] on icon "Editor contextual toolbar" at bounding box center [284, 233] width 12 height 12
click at [240, 235] on icon "Editor contextual toolbar" at bounding box center [237, 233] width 12 height 12
type input "18"
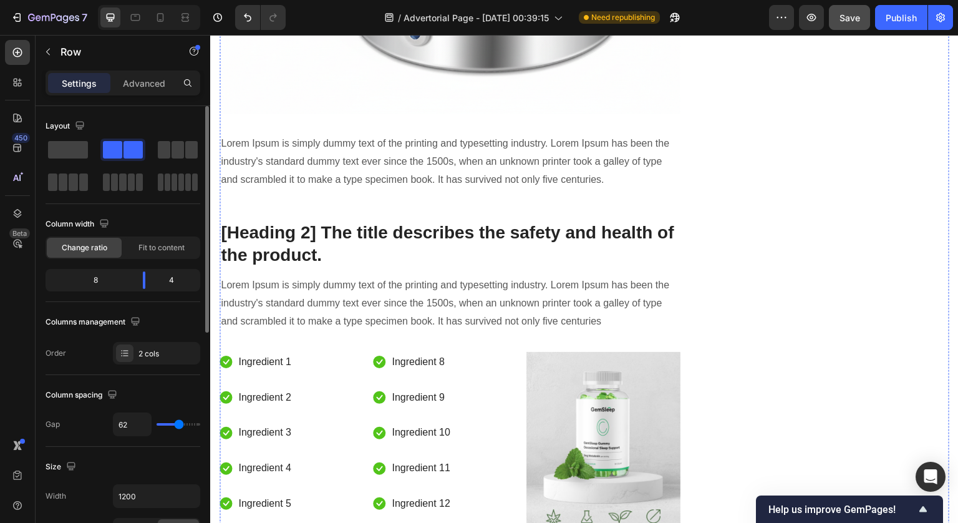
scroll to position [4096, 0]
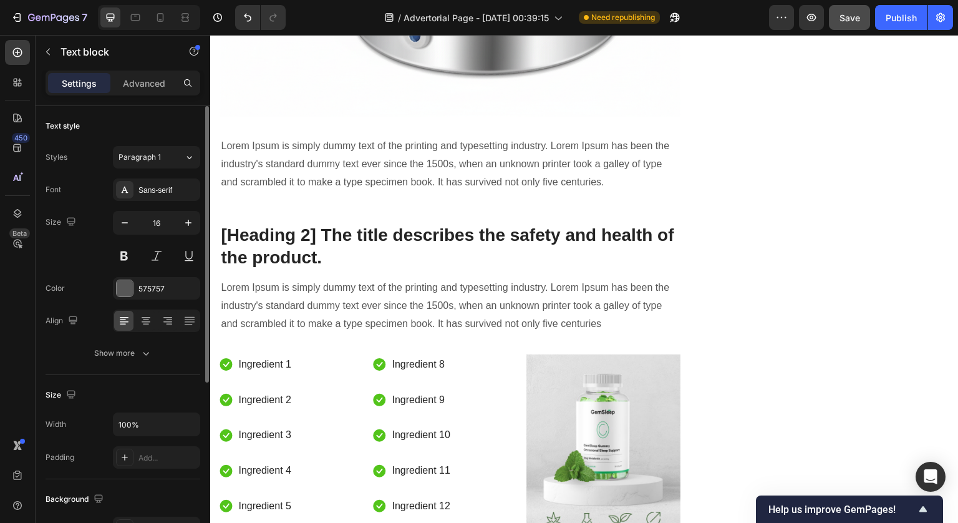
drag, startPoint x: 536, startPoint y: 221, endPoint x: 236, endPoint y: 214, distance: 300.7
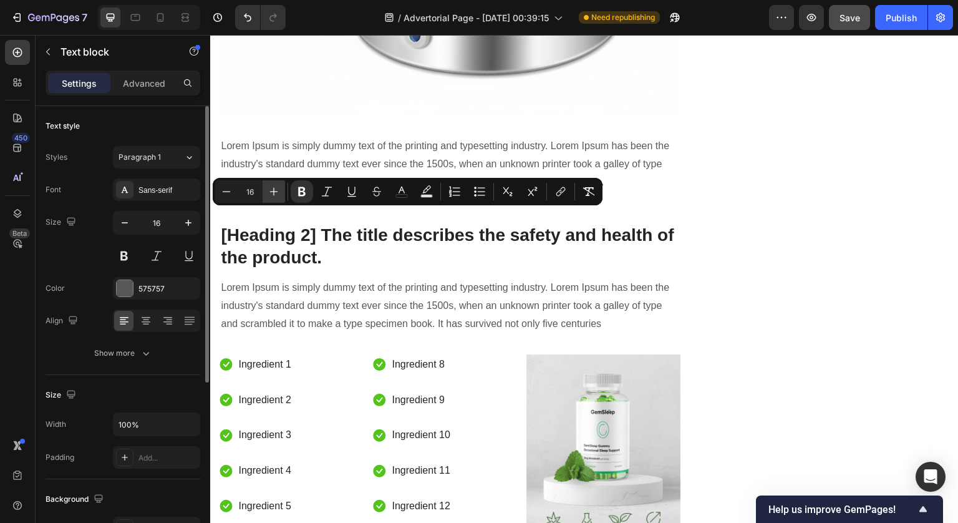
click at [273, 196] on icon "Editor contextual toolbar" at bounding box center [274, 191] width 12 height 12
type input "18"
click at [409, 192] on button "color" at bounding box center [401, 191] width 22 height 22
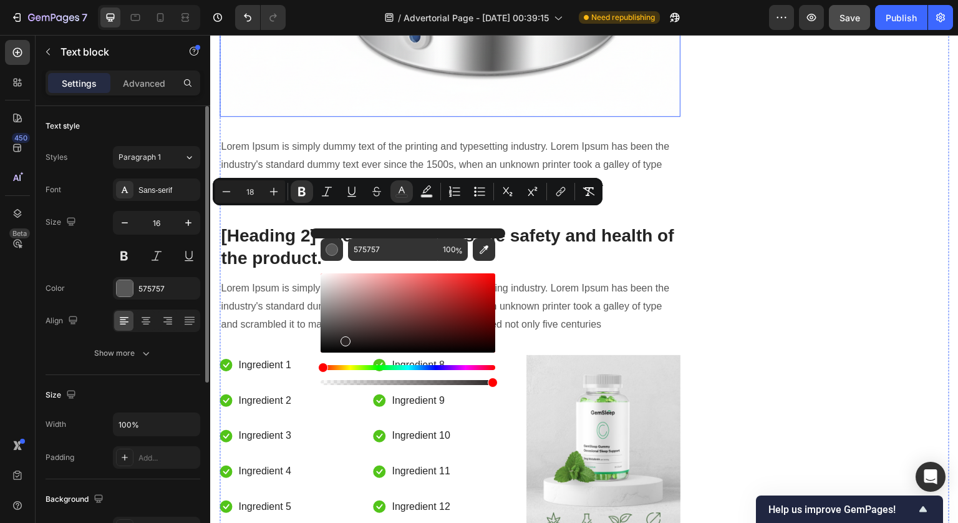
drag, startPoint x: 554, startPoint y: 373, endPoint x: 261, endPoint y: 392, distance: 293.8
type input "070707"
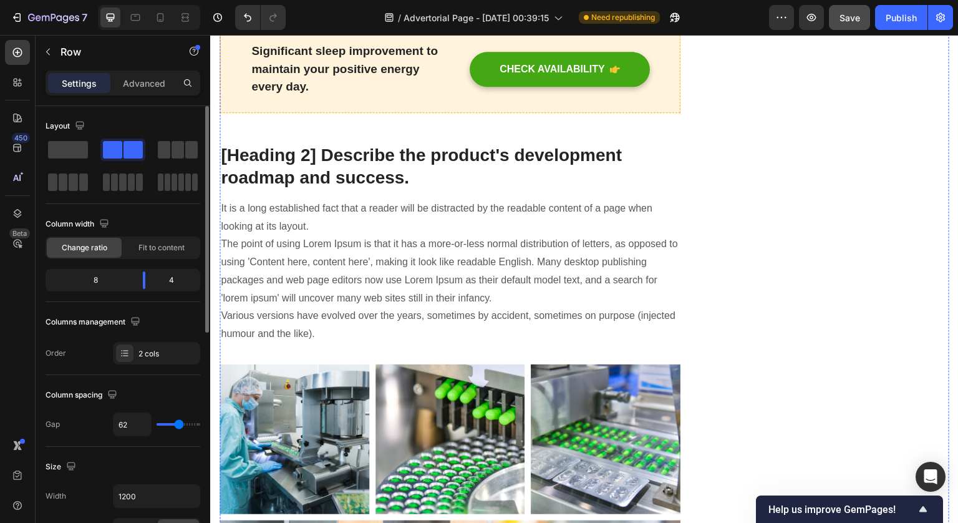
scroll to position [4841, 0]
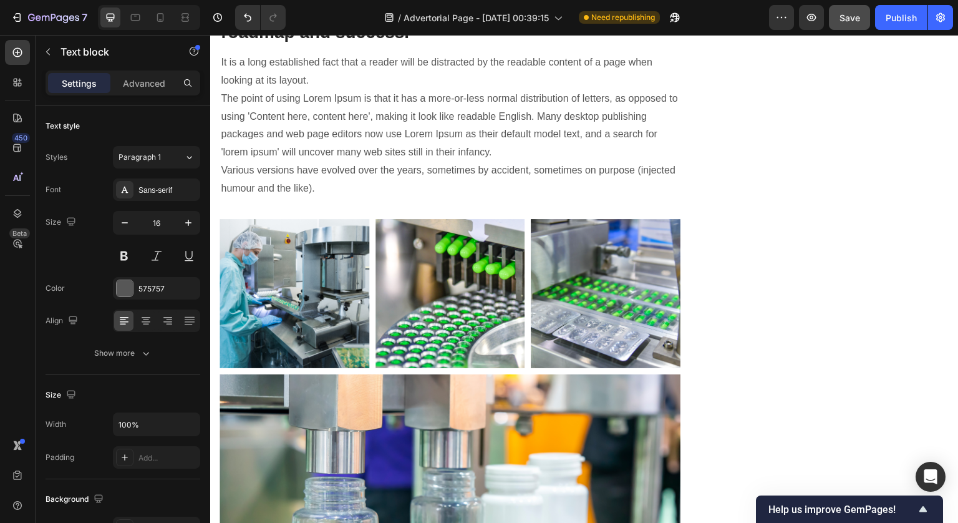
drag, startPoint x: 345, startPoint y: 190, endPoint x: 505, endPoint y: 190, distance: 160.3
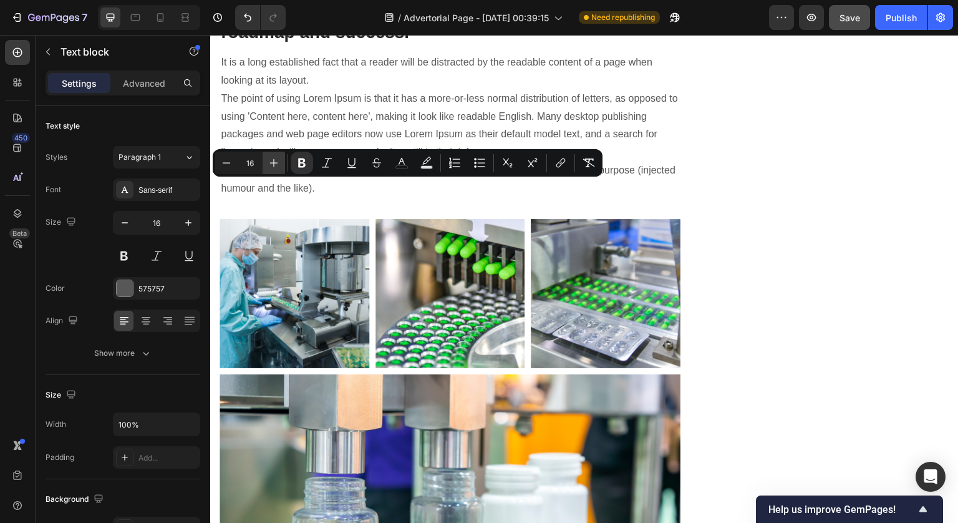
click at [268, 161] on icon "Editor contextual toolbar" at bounding box center [274, 163] width 12 height 12
type input "18"
click at [399, 160] on icon "Editor contextual toolbar" at bounding box center [401, 163] width 12 height 12
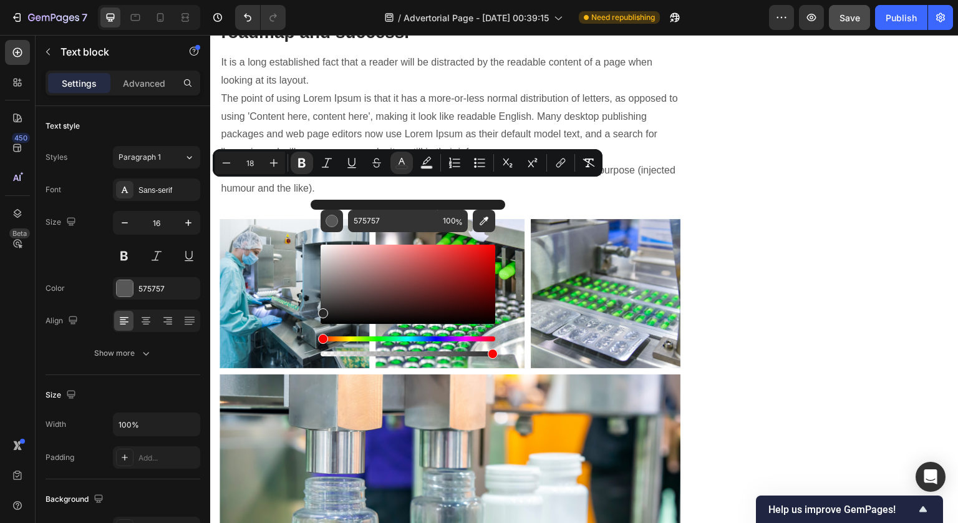
drag, startPoint x: 586, startPoint y: 301, endPoint x: 241, endPoint y: 368, distance: 350.8
type input "000000"
drag, startPoint x: 543, startPoint y: 350, endPoint x: 268, endPoint y: 375, distance: 276.2
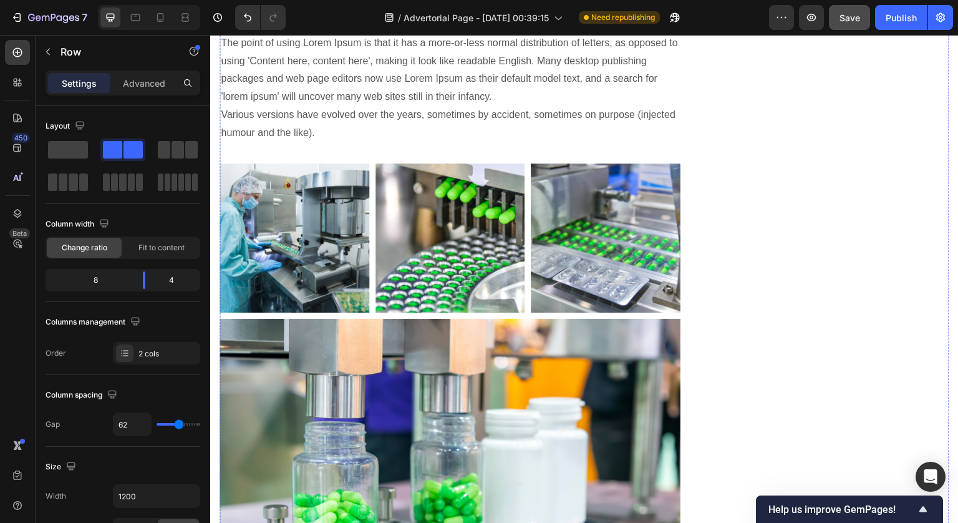
scroll to position [4968, 0]
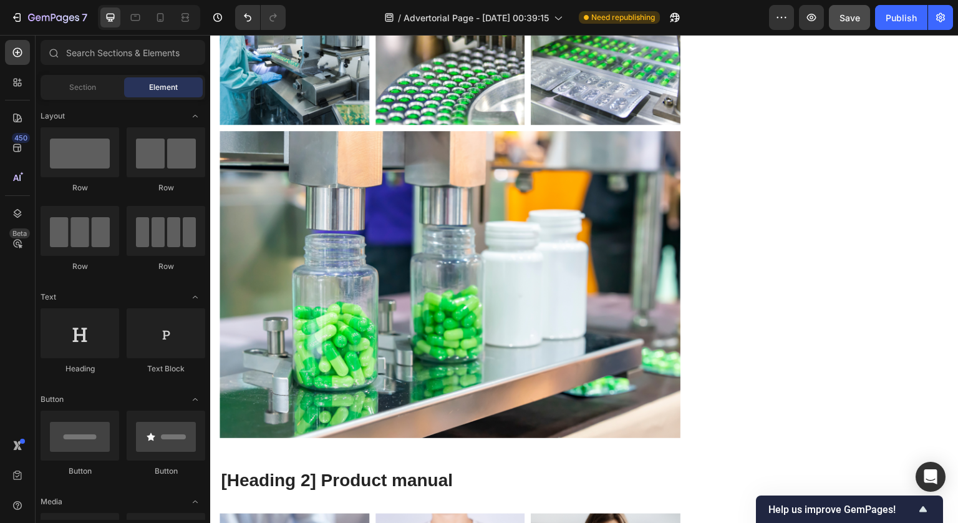
scroll to position [4615, 0]
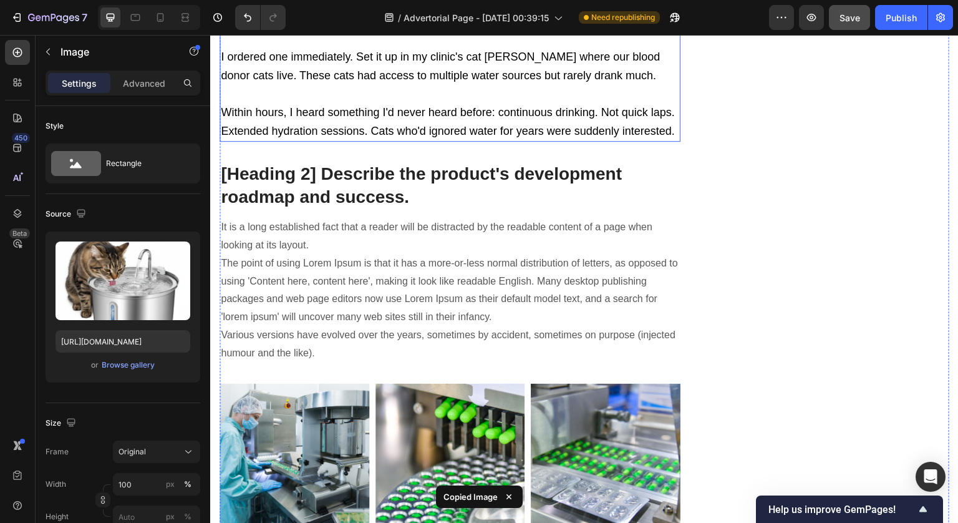
scroll to position [4195, 0]
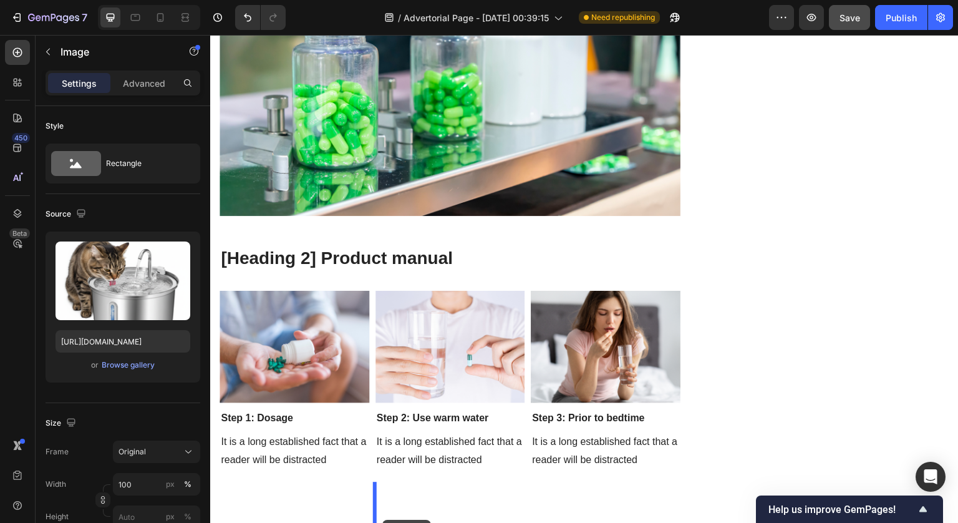
scroll to position [5483, 0]
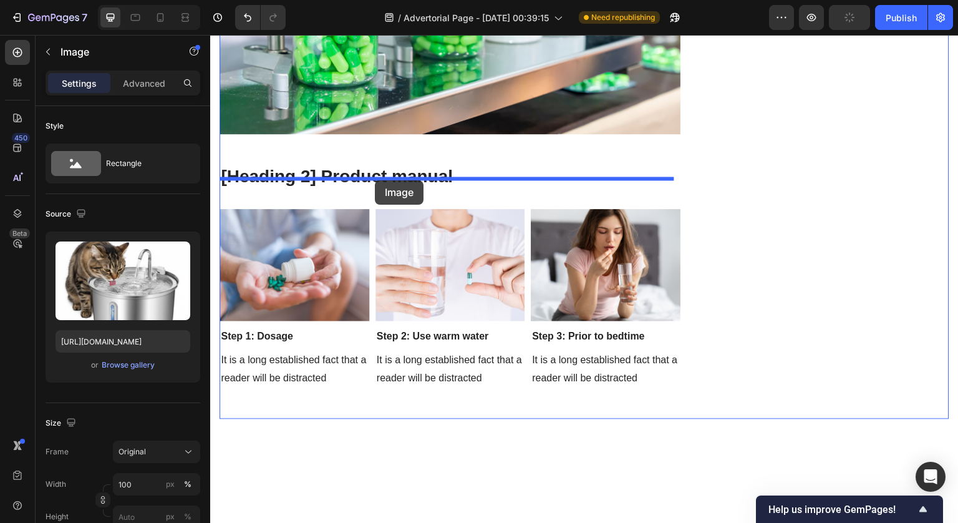
drag, startPoint x: 228, startPoint y: 79, endPoint x: 375, endPoint y: 180, distance: 178.4
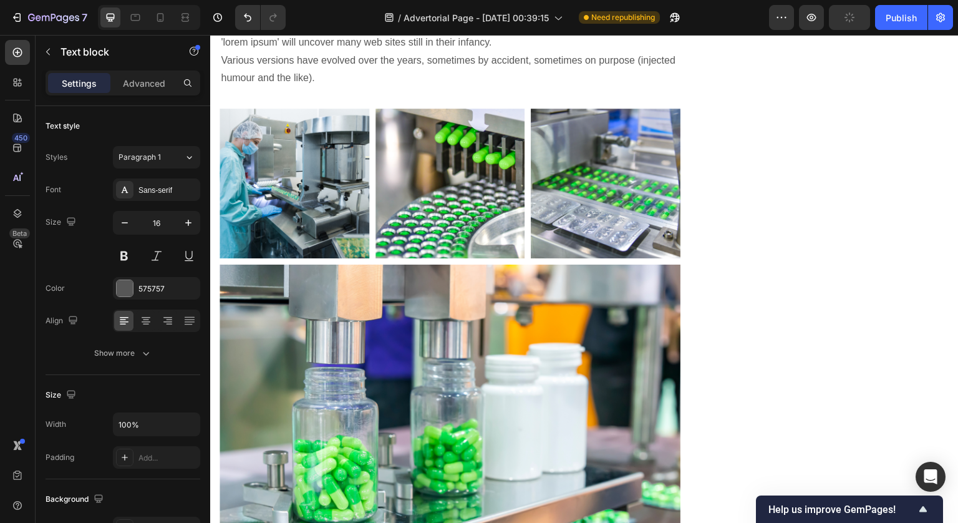
scroll to position [4898, 0]
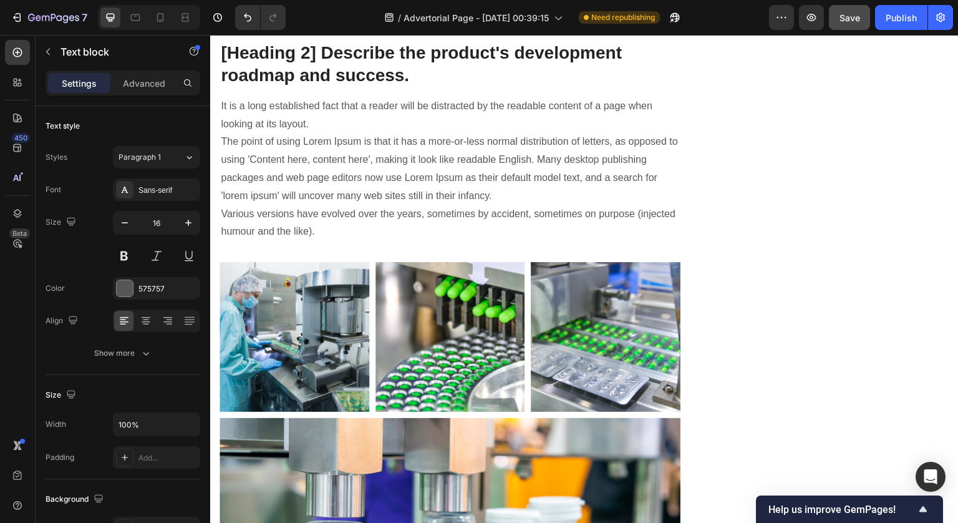
drag, startPoint x: 475, startPoint y: 134, endPoint x: 434, endPoint y: 134, distance: 41.8
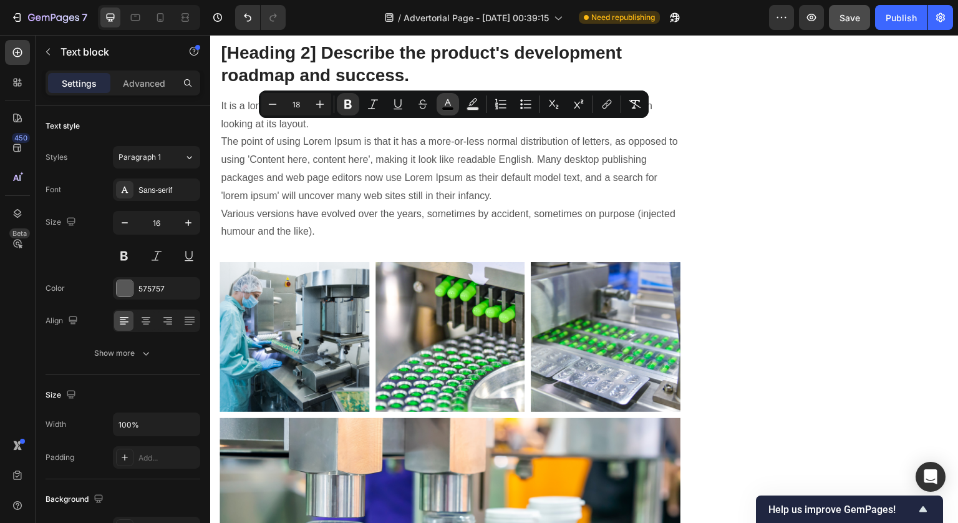
click at [450, 99] on icon "Editor contextual toolbar" at bounding box center [448, 104] width 12 height 12
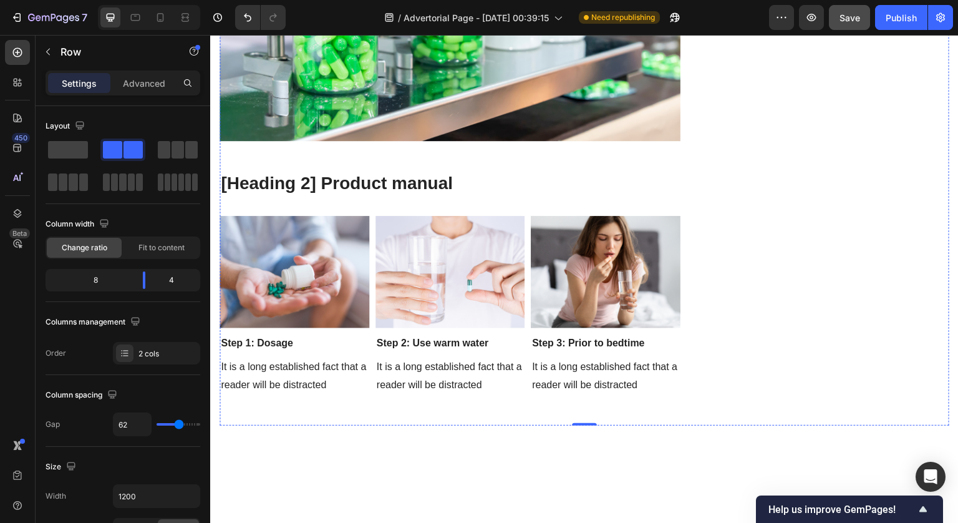
scroll to position [5489, 0]
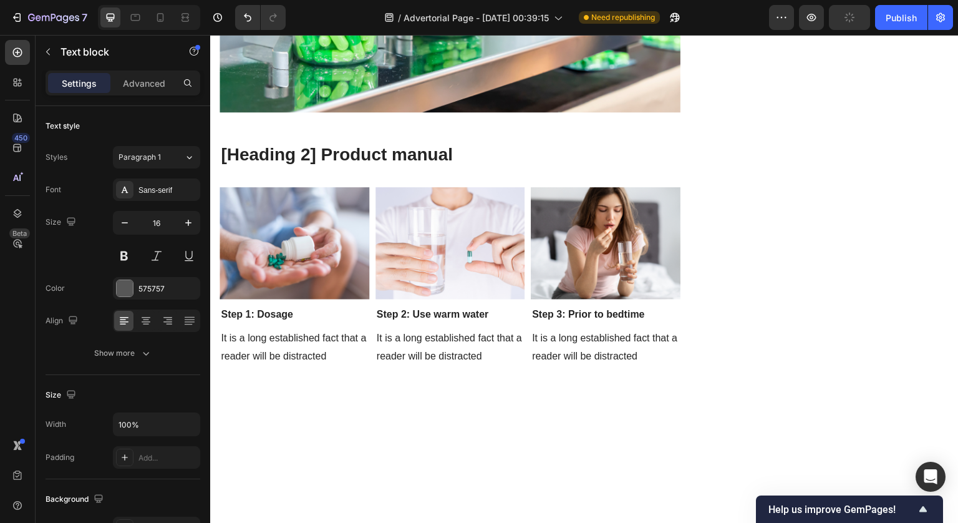
drag, startPoint x: 368, startPoint y: 339, endPoint x: 220, endPoint y: 206, distance: 198.8
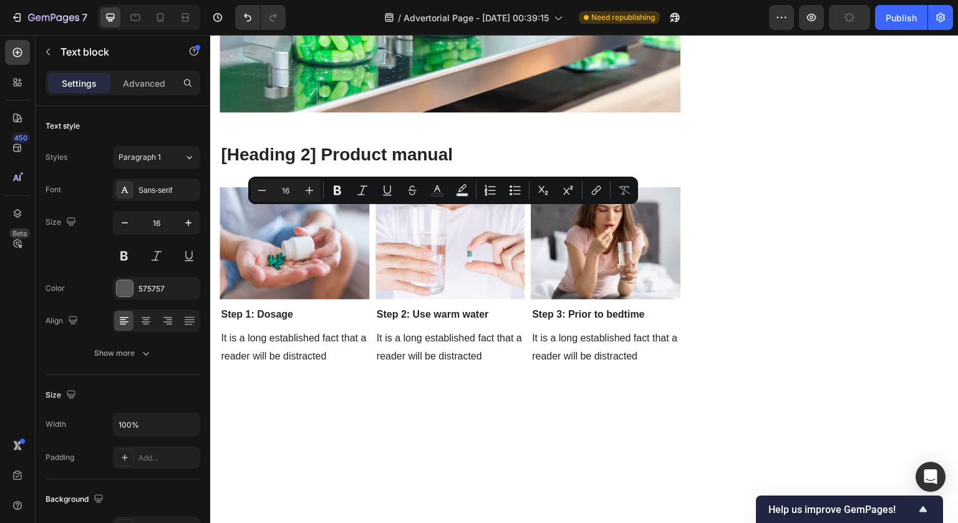
type input "18"
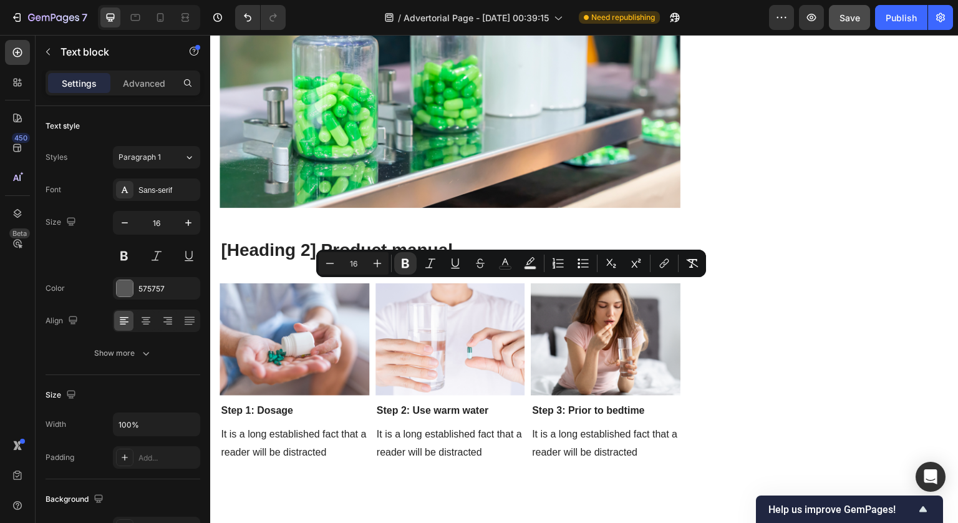
drag, startPoint x: 419, startPoint y: 289, endPoint x: 616, endPoint y: 293, distance: 196.5
click at [377, 256] on button "Plus" at bounding box center [377, 263] width 22 height 22
type input "18"
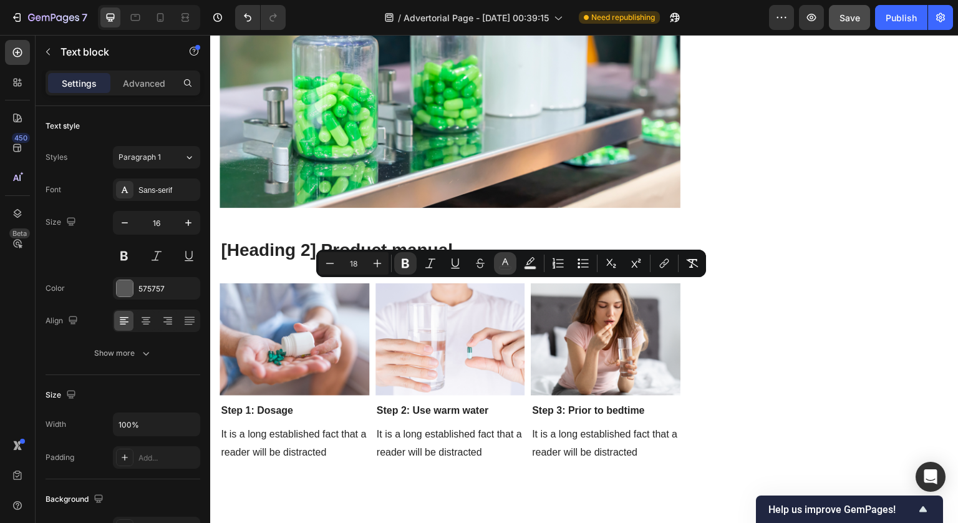
click at [511, 257] on icon "Editor contextual toolbar" at bounding box center [505, 263] width 12 height 12
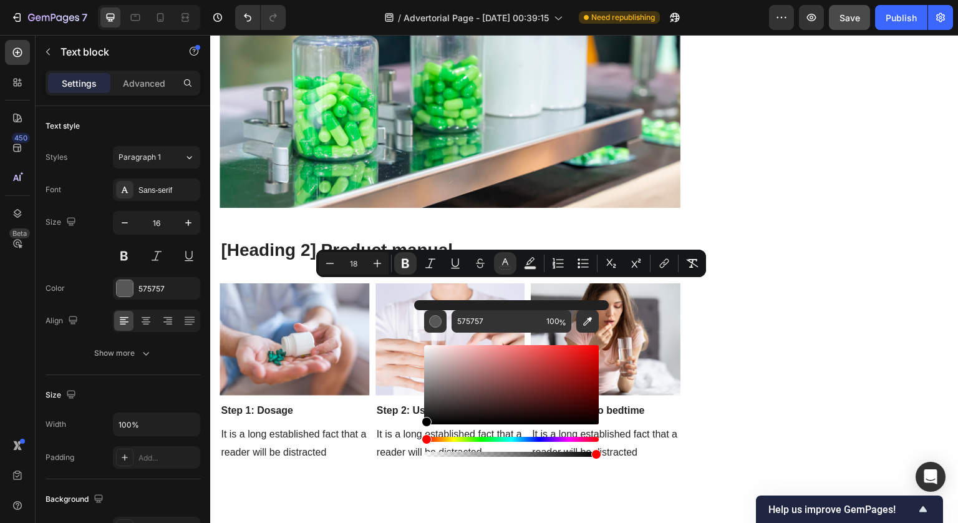
drag, startPoint x: 651, startPoint y: 426, endPoint x: 404, endPoint y: 495, distance: 256.4
type input "000000"
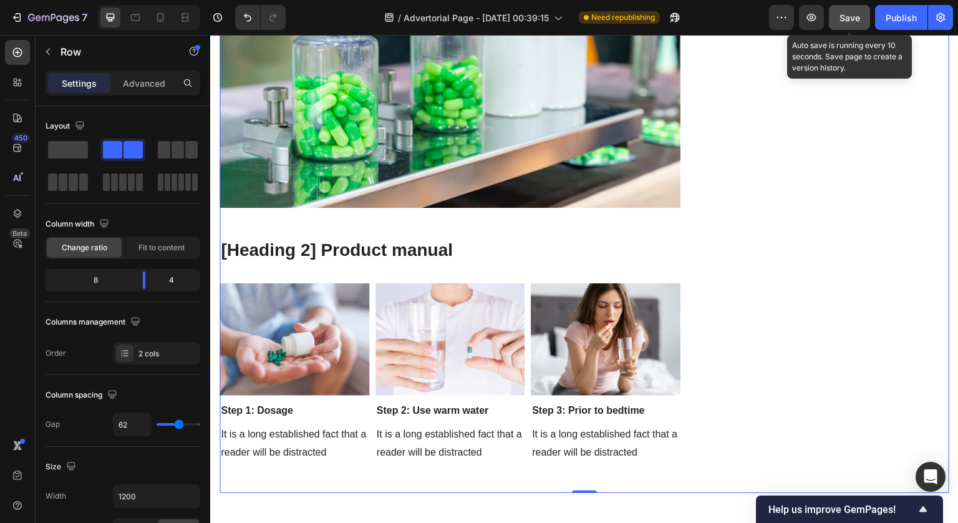
click at [850, 23] on div "Save" at bounding box center [850, 17] width 21 height 13
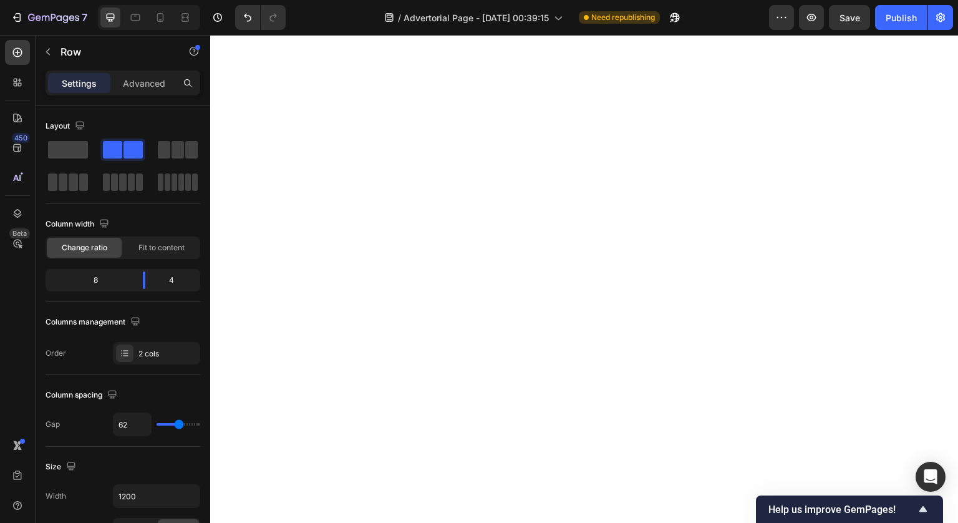
scroll to position [5915, 0]
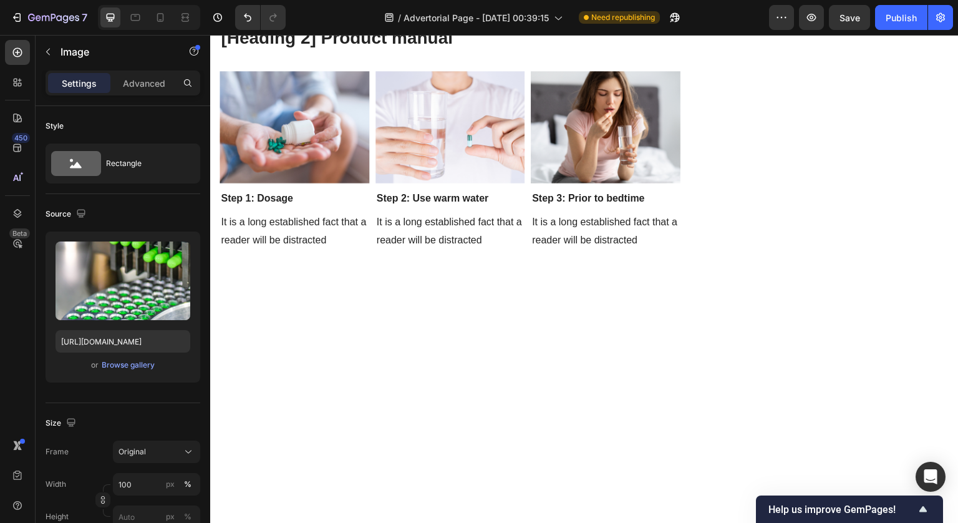
scroll to position [5707, 0]
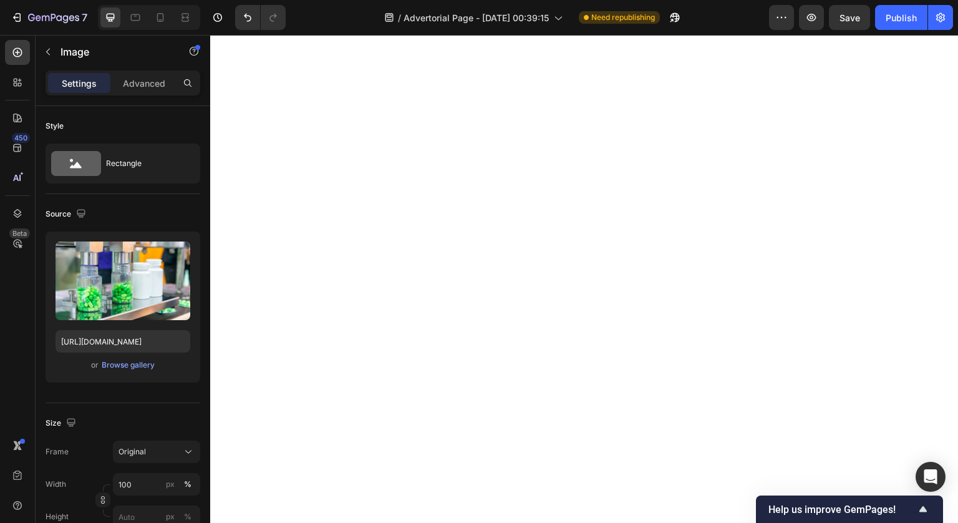
scroll to position [5762, 0]
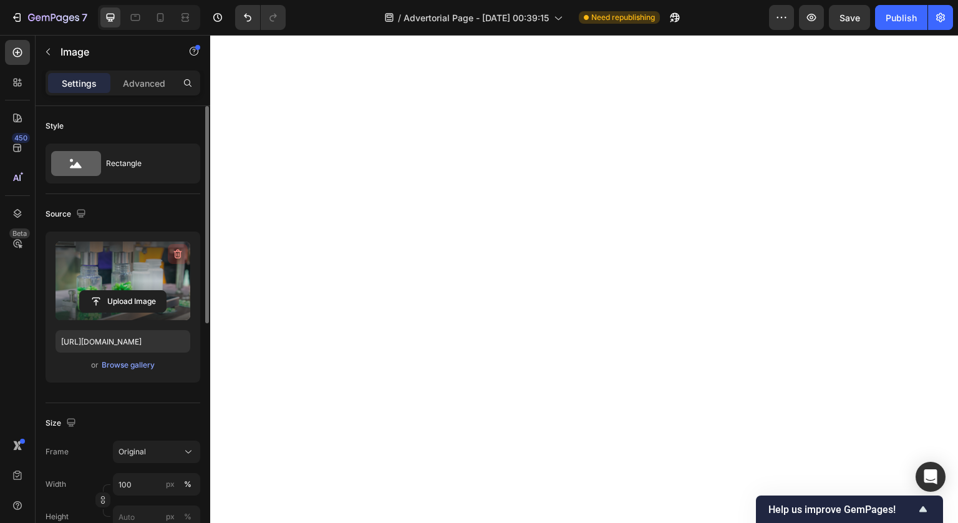
click at [175, 256] on icon "button" at bounding box center [178, 254] width 12 height 12
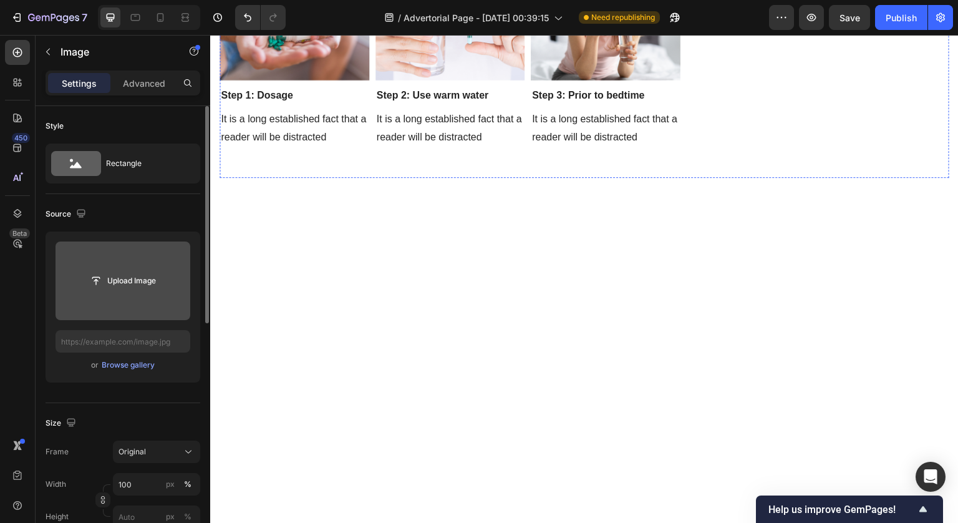
scroll to position [5858, 0]
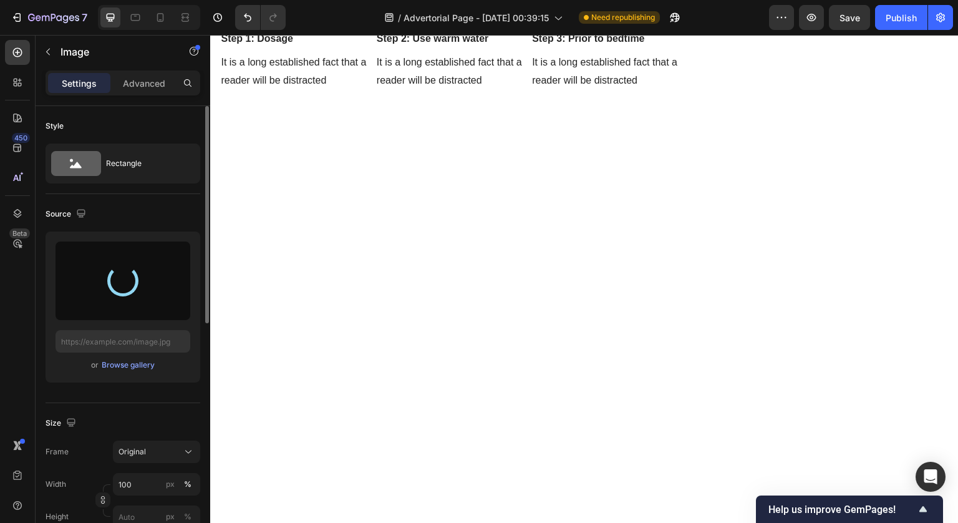
type input "https://cdn.shopify.com/s/files/1/0764/2218/5184/files/gempages_586160023143449…"
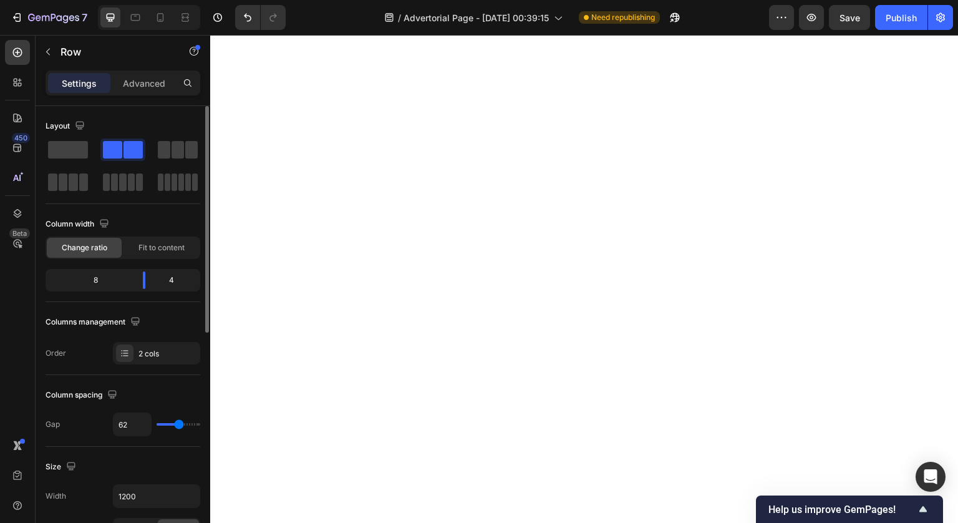
scroll to position [5926, 0]
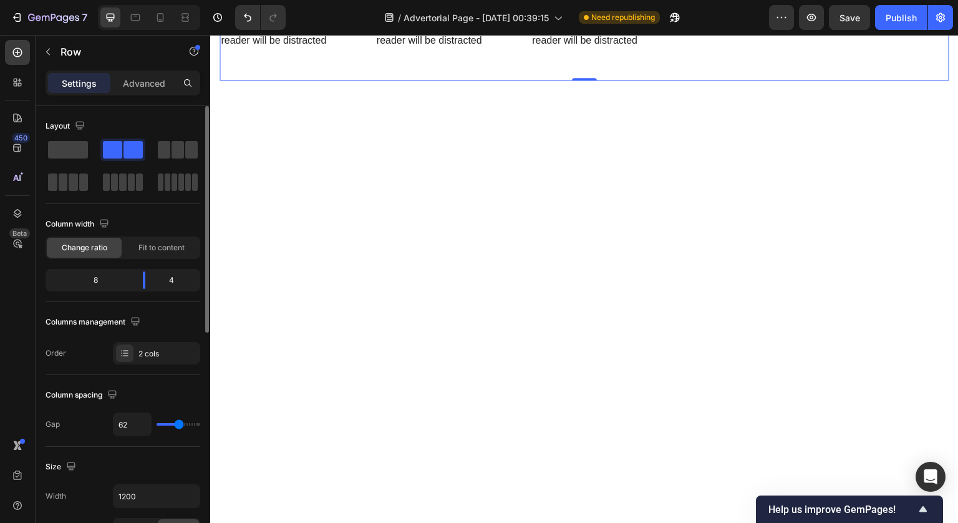
scroll to position [5917, 0]
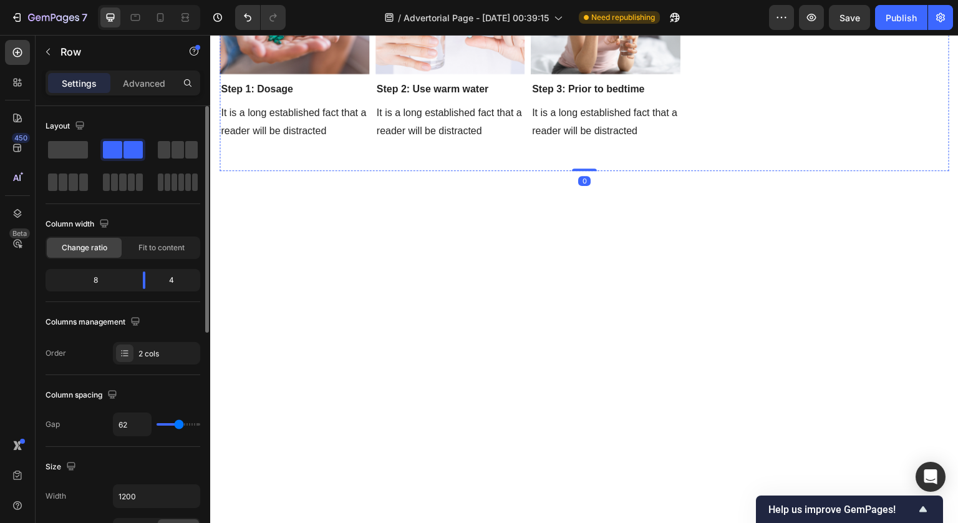
scroll to position [5611, 0]
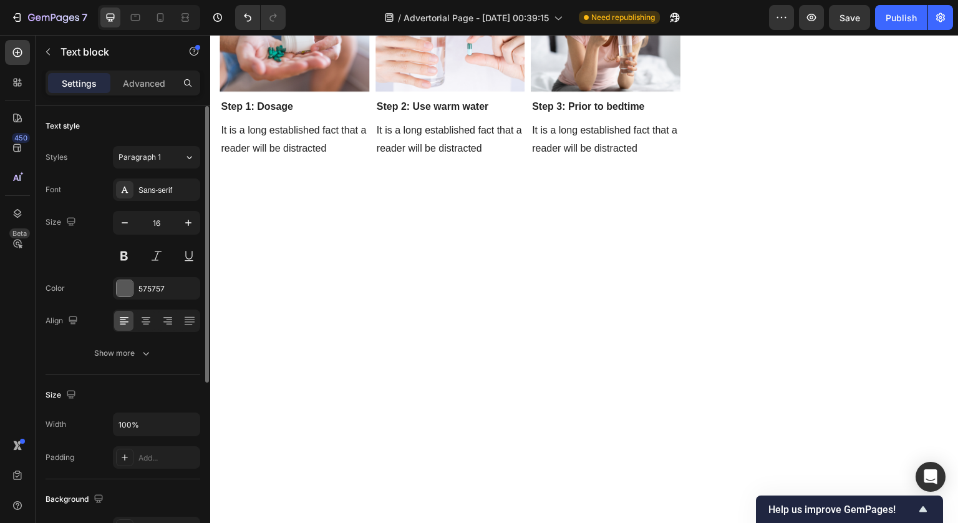
drag, startPoint x: 606, startPoint y: 168, endPoint x: 536, endPoint y: 168, distance: 69.9
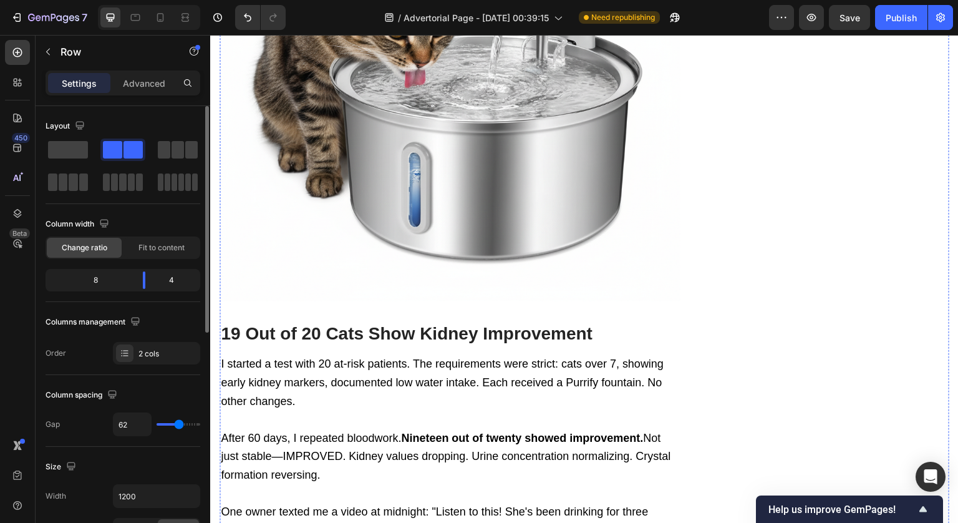
scroll to position [4843, 0]
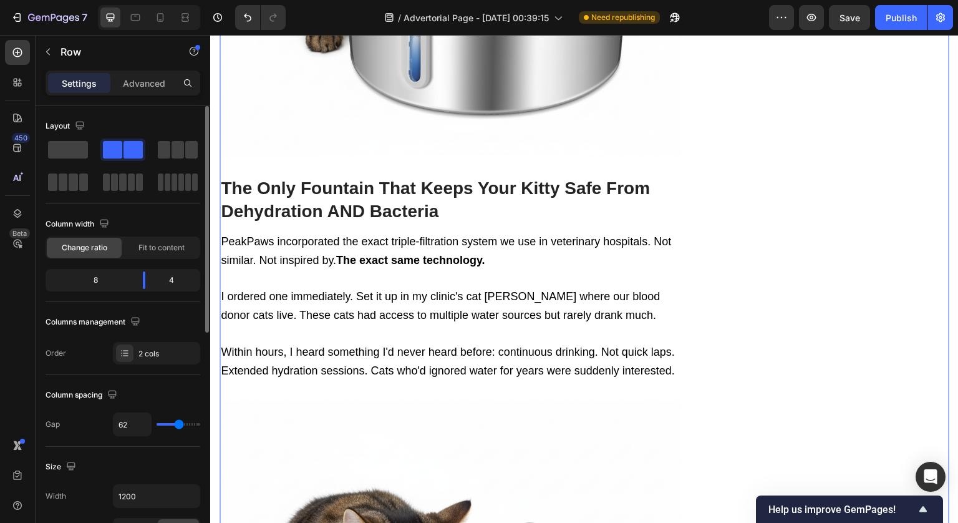
scroll to position [4066, 0]
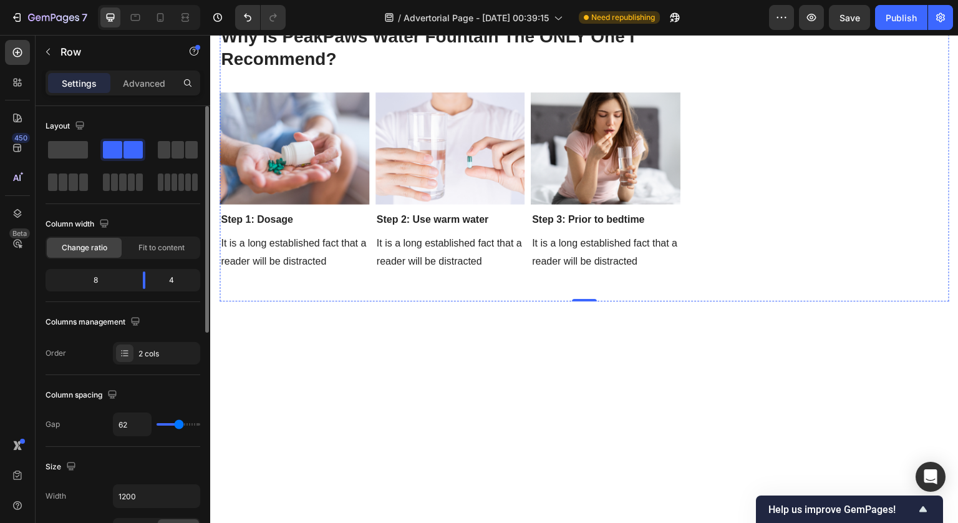
scroll to position [5499, 0]
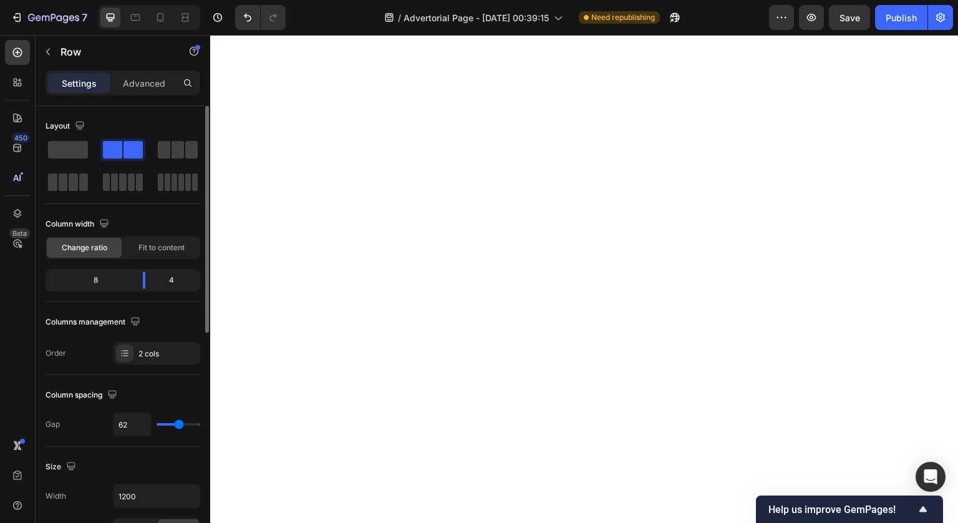
scroll to position [5978, 0]
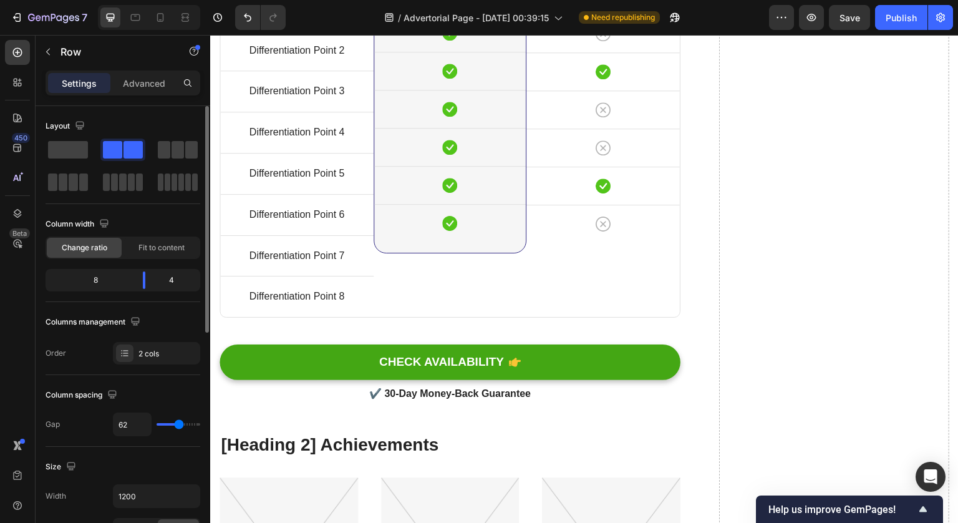
scroll to position [6129, 0]
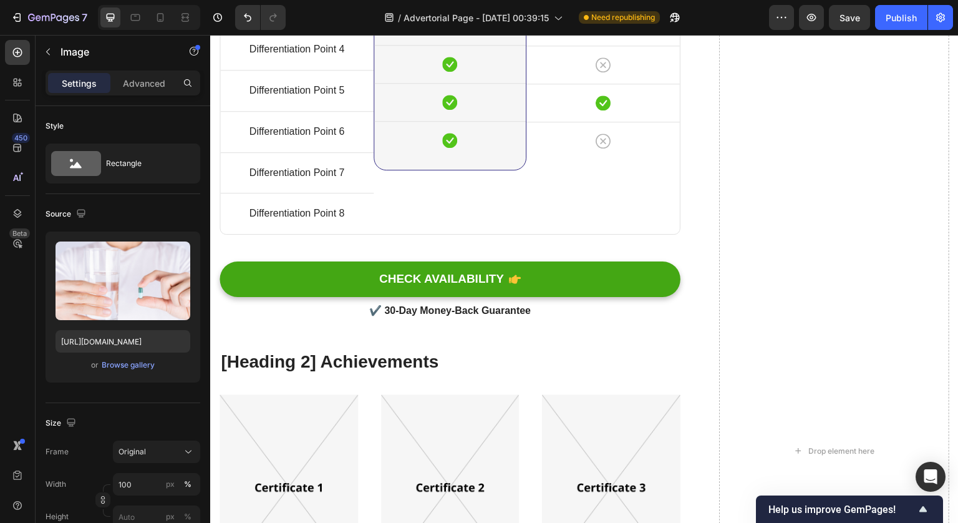
scroll to position [6053, 0]
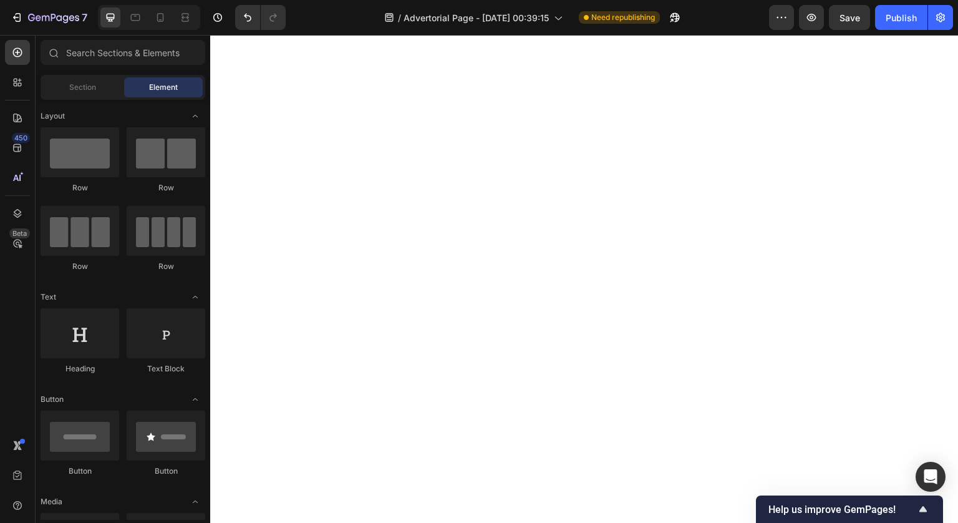
scroll to position [5516, 0]
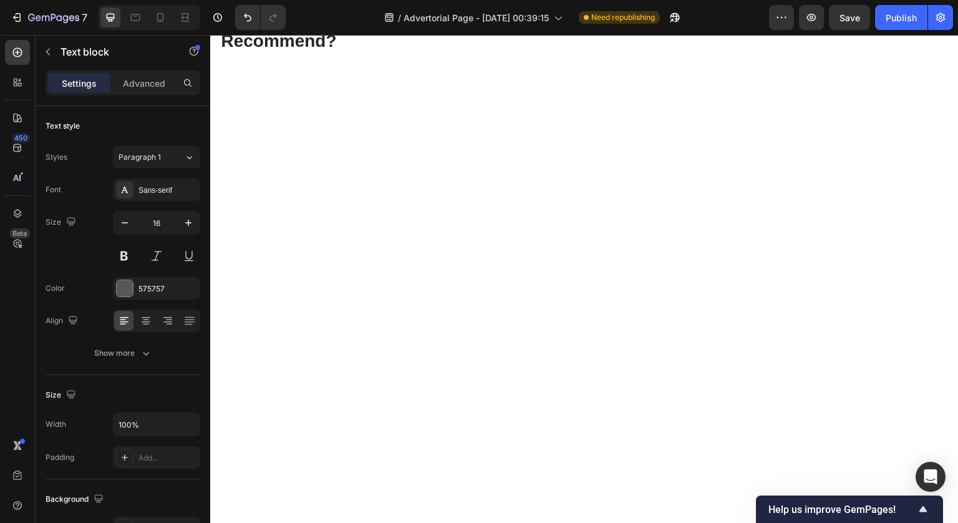
drag, startPoint x: 227, startPoint y: 51, endPoint x: 334, endPoint y: 436, distance: 399.4
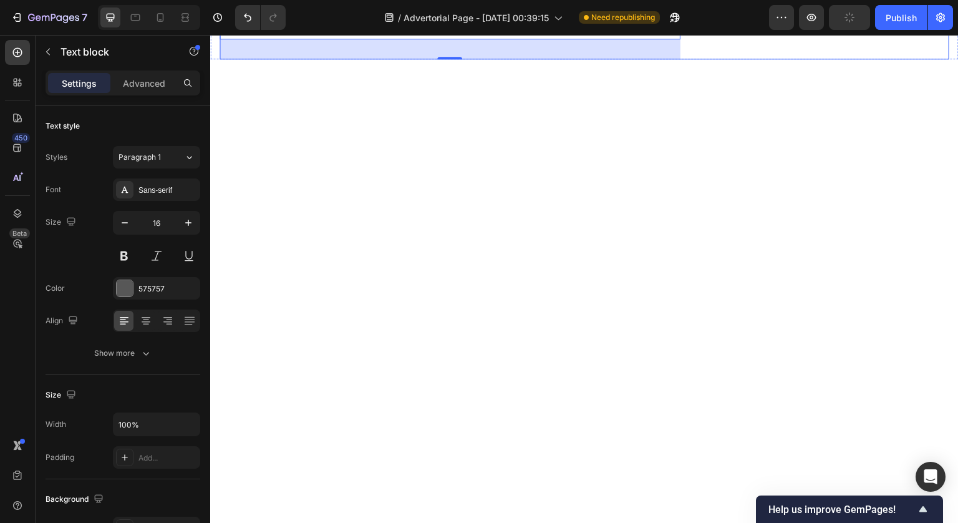
scroll to position [5984, 0]
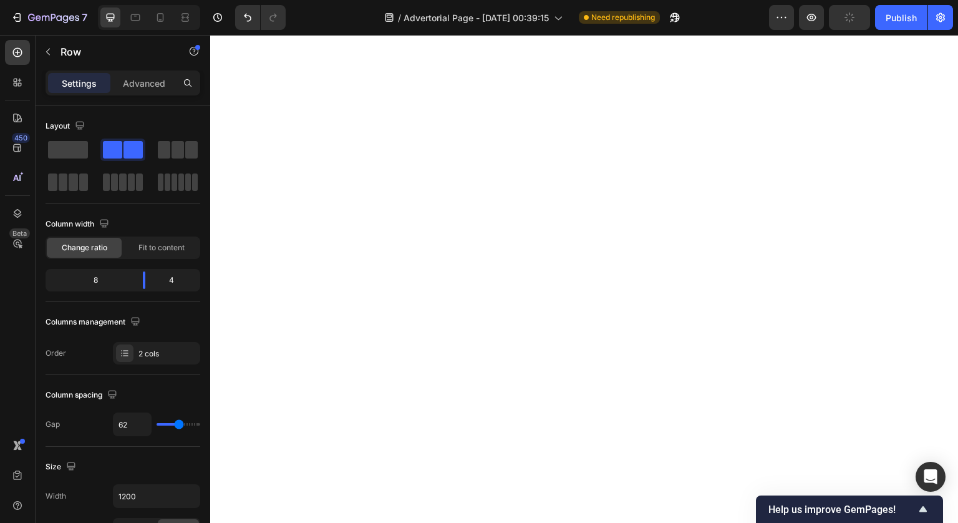
scroll to position [6013, 0]
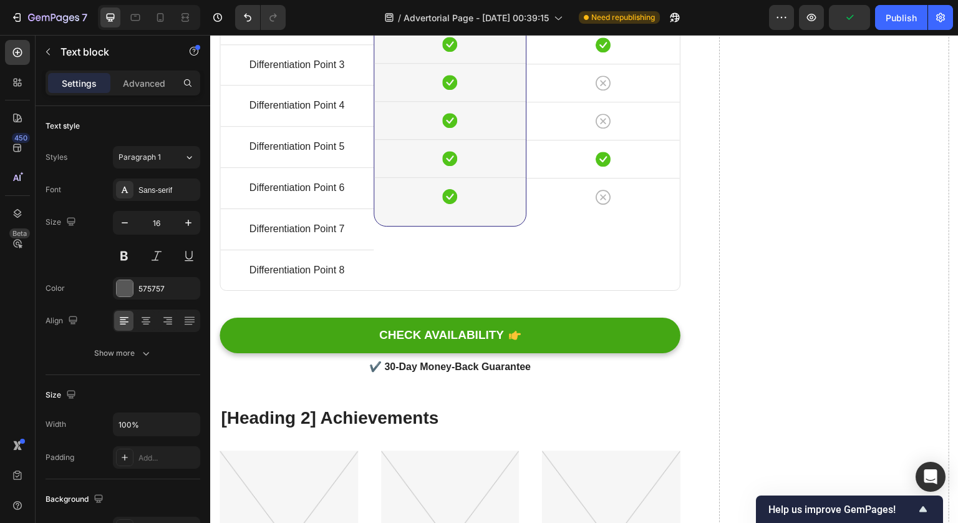
scroll to position [6130, 0]
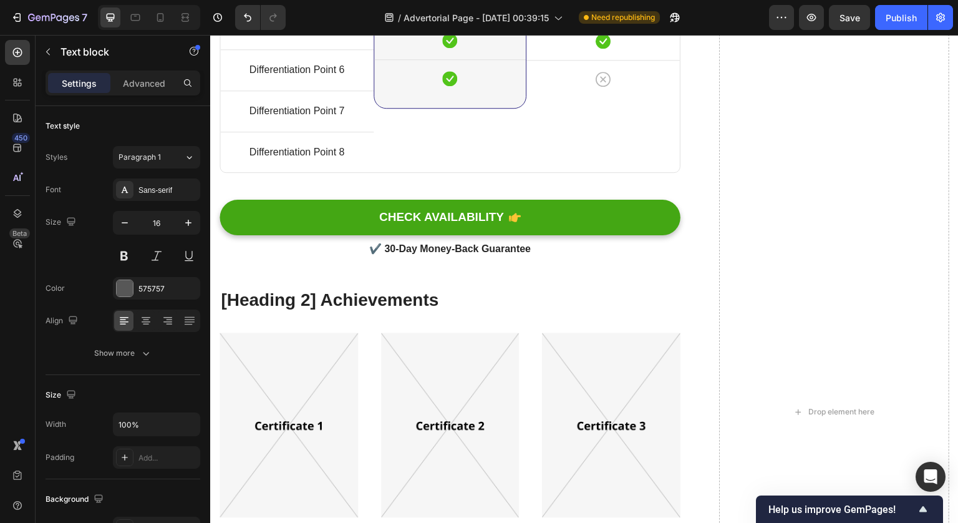
drag, startPoint x: 434, startPoint y: 402, endPoint x: 396, endPoint y: 373, distance: 48.0
drag, startPoint x: 439, startPoint y: 402, endPoint x: 217, endPoint y: 185, distance: 310.5
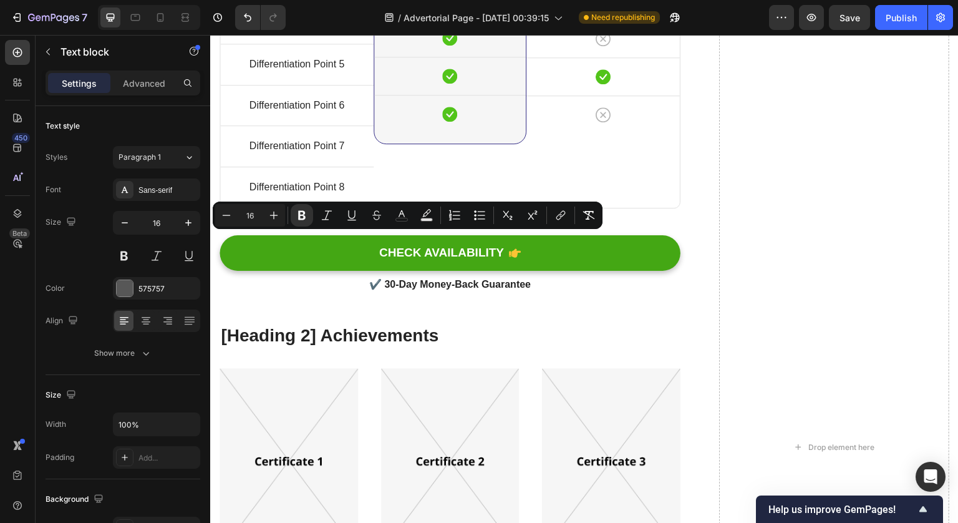
drag, startPoint x: 368, startPoint y: 241, endPoint x: 221, endPoint y: 240, distance: 146.6
click at [272, 215] on icon "Editor contextual toolbar" at bounding box center [274, 215] width 8 height 8
type input "16"
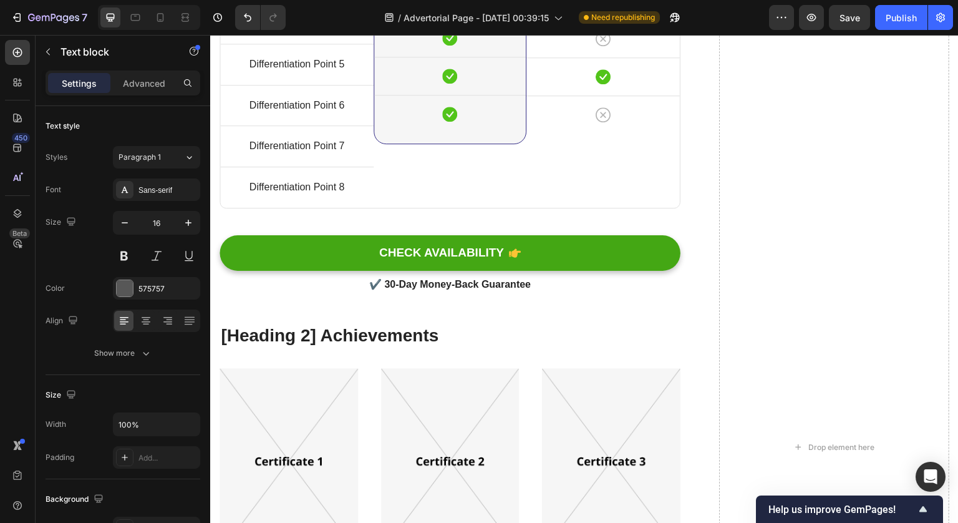
drag, startPoint x: 344, startPoint y: 296, endPoint x: 218, endPoint y: 296, distance: 126.0
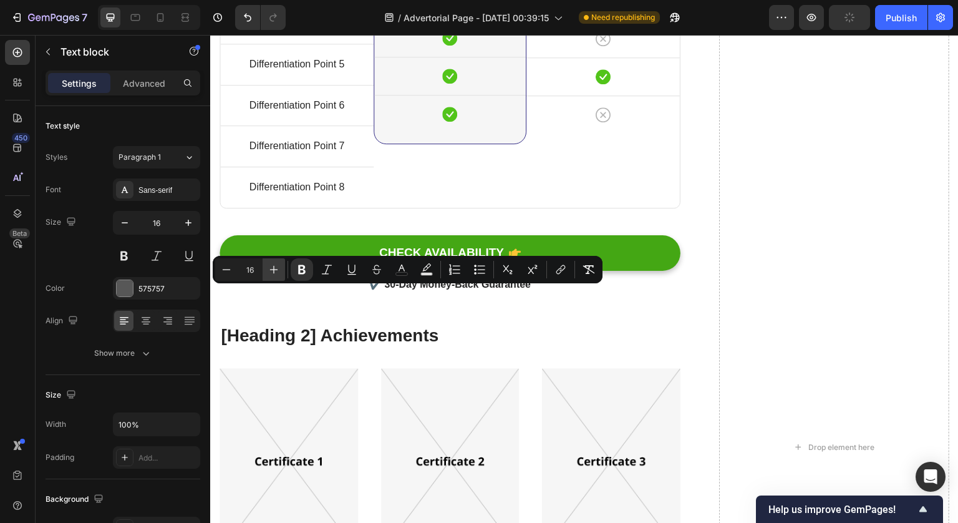
click at [281, 267] on button "Plus" at bounding box center [274, 269] width 22 height 22
type input "18"
click at [410, 269] on button "color" at bounding box center [401, 269] width 22 height 22
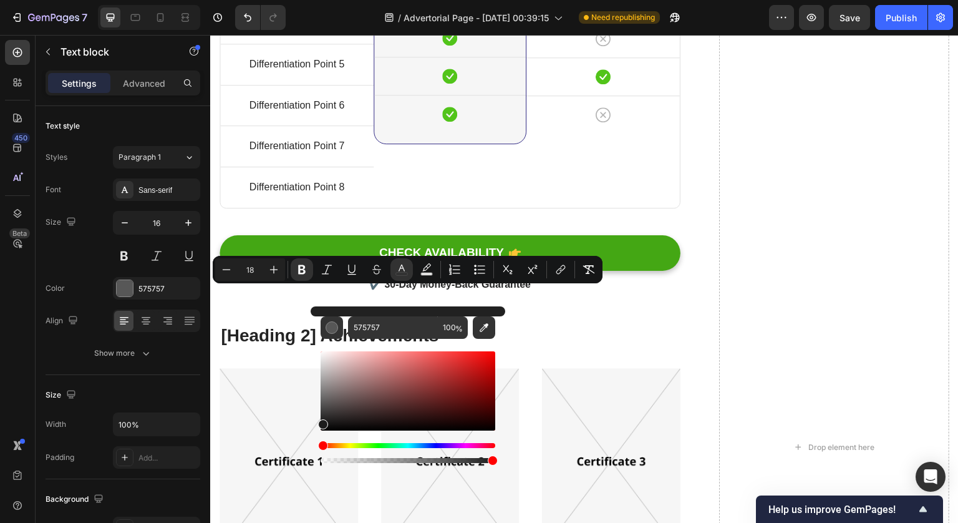
drag, startPoint x: 547, startPoint y: 422, endPoint x: 287, endPoint y: 488, distance: 268.4
type input "000000"
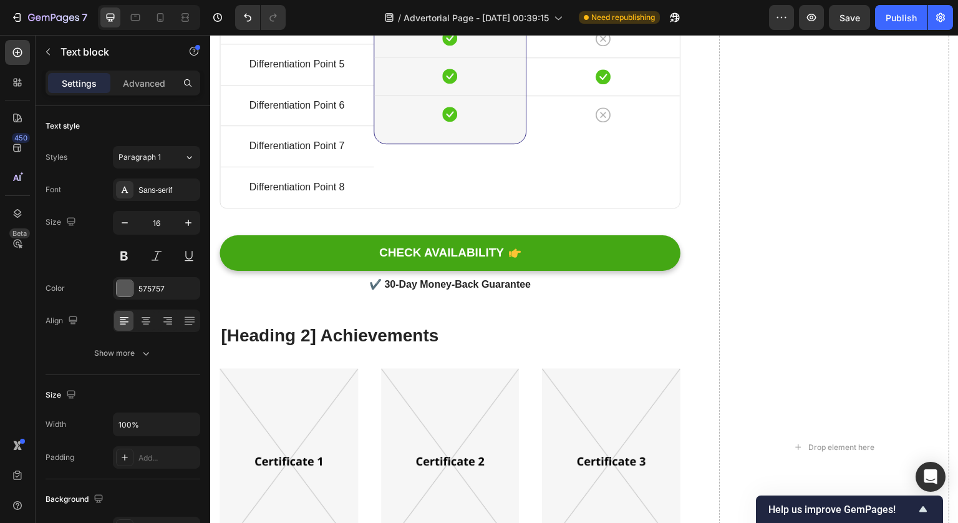
drag, startPoint x: 387, startPoint y: 240, endPoint x: 253, endPoint y: 245, distance: 134.8
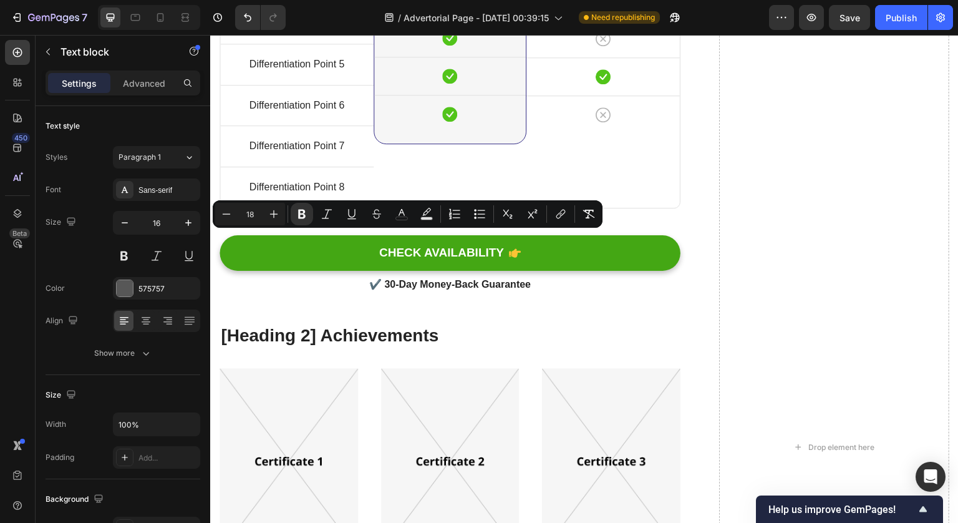
drag, startPoint x: 385, startPoint y: 241, endPoint x: 190, endPoint y: 242, distance: 194.6
click at [400, 210] on icon "Editor contextual toolbar" at bounding box center [401, 214] width 12 height 12
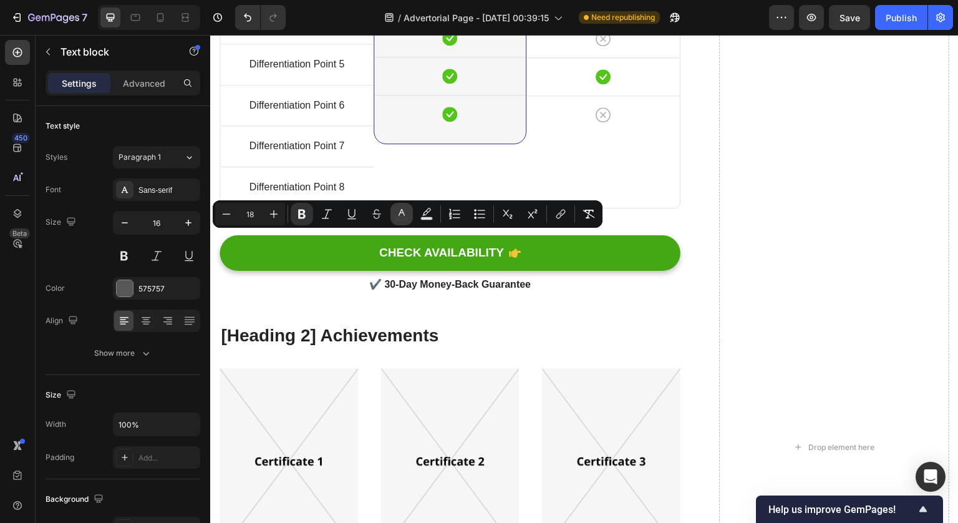
type input "575757"
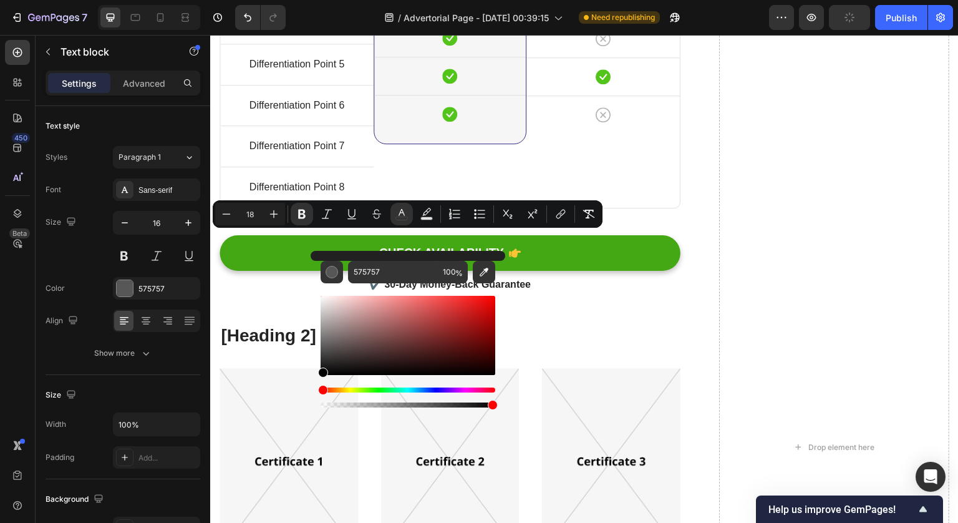
drag, startPoint x: 562, startPoint y: 364, endPoint x: 271, endPoint y: 441, distance: 300.6
type input "000000"
type input "16"
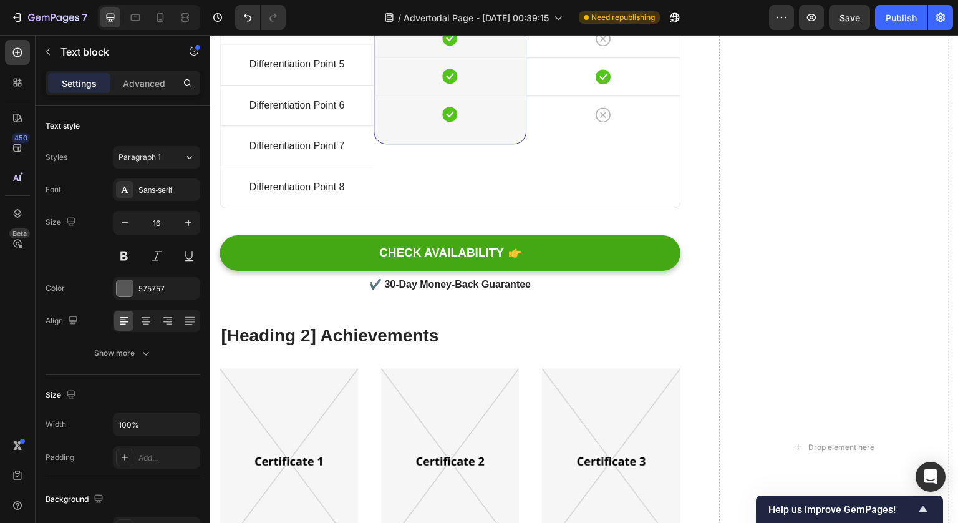
drag, startPoint x: 324, startPoint y: 331, endPoint x: 214, endPoint y: 334, distance: 110.5
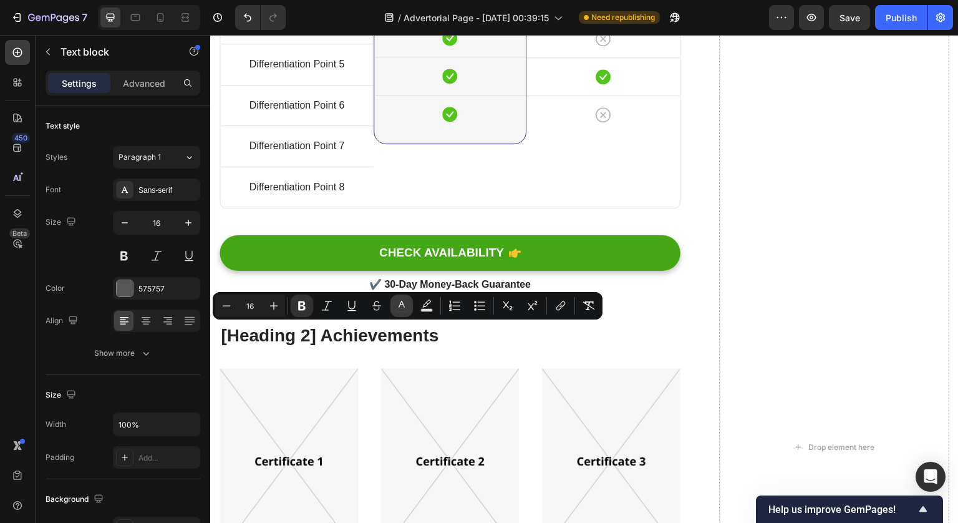
click at [402, 310] on icon "Editor contextual toolbar" at bounding box center [401, 305] width 12 height 12
type input "575757"
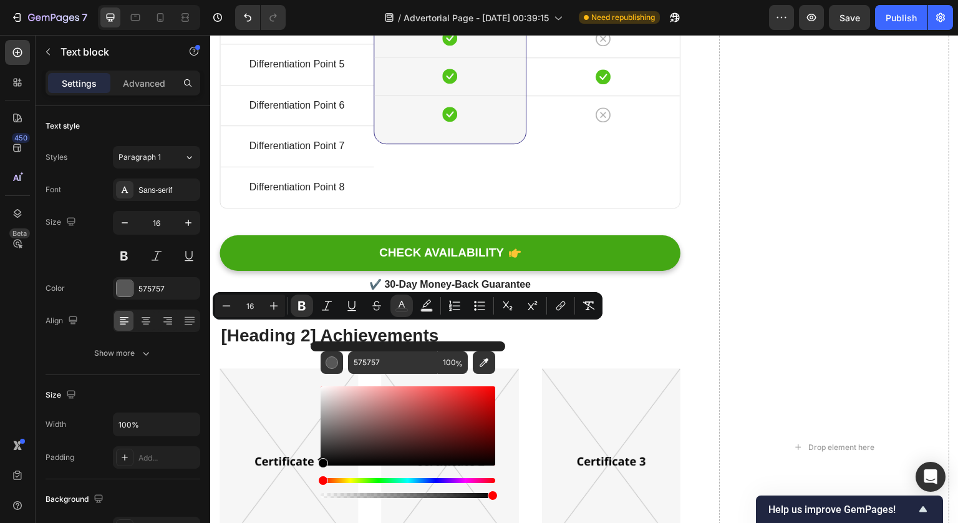
drag, startPoint x: 345, startPoint y: 432, endPoint x: 269, endPoint y: 522, distance: 117.3
click at [269, 0] on body "7 / Advertorial Page - Sep 27, 00:39:15 Need republishing Preview Save Publish …" at bounding box center [479, 0] width 958 height 0
type input "000000"
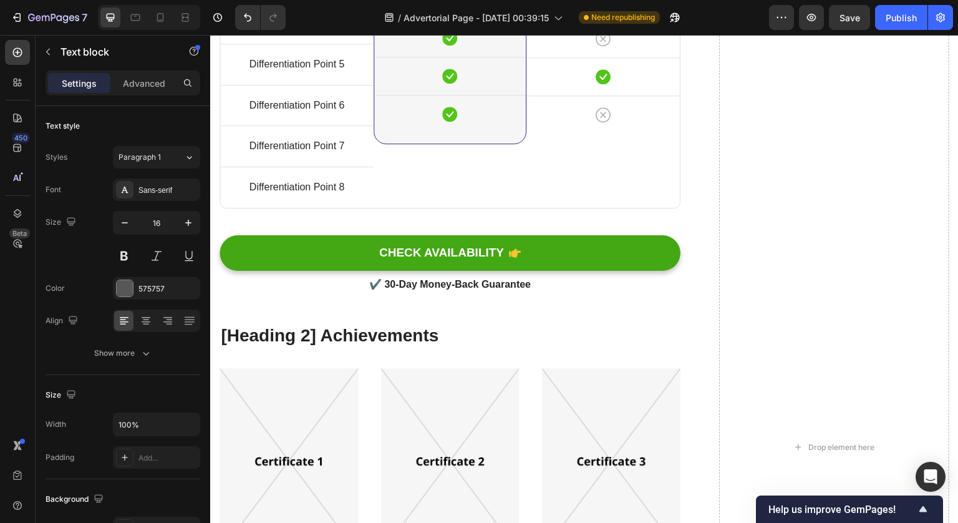
drag, startPoint x: 312, startPoint y: 367, endPoint x: 192, endPoint y: 369, distance: 119.8
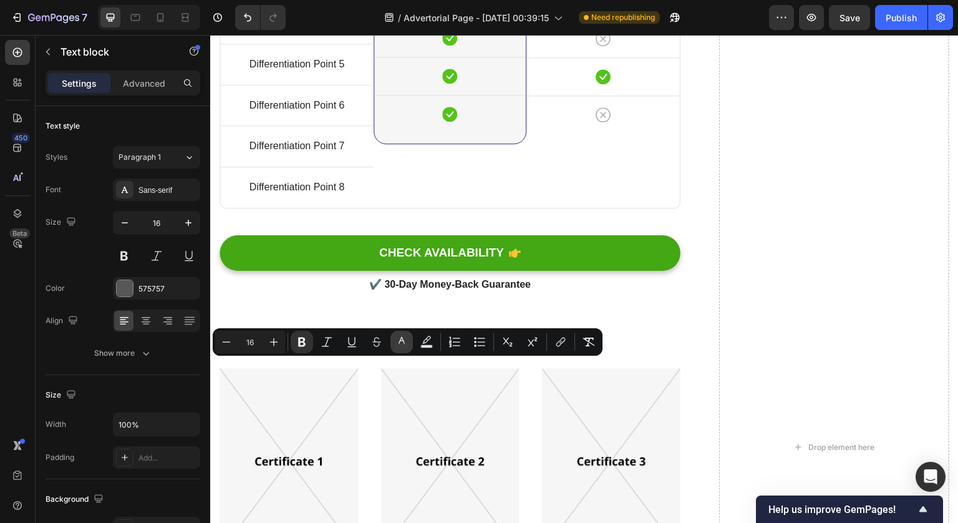
click at [400, 341] on icon "Editor contextual toolbar" at bounding box center [401, 342] width 12 height 12
type input "575757"
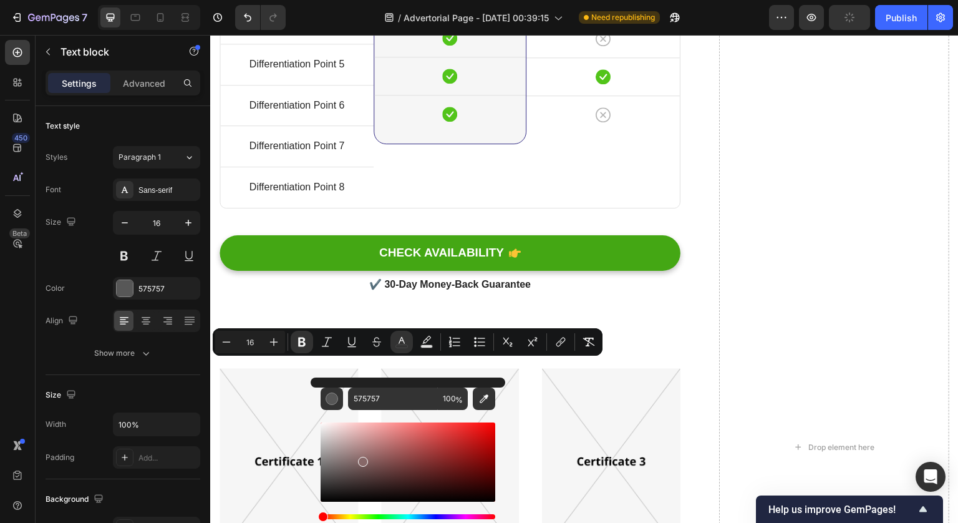
drag, startPoint x: 362, startPoint y: 459, endPoint x: 251, endPoint y: 522, distance: 127.1
click at [251, 0] on body "7 / Advertorial Page - Sep 27, 00:39:15 Need republishing Preview Publish 450 B…" at bounding box center [479, 0] width 958 height 0
type input "000000"
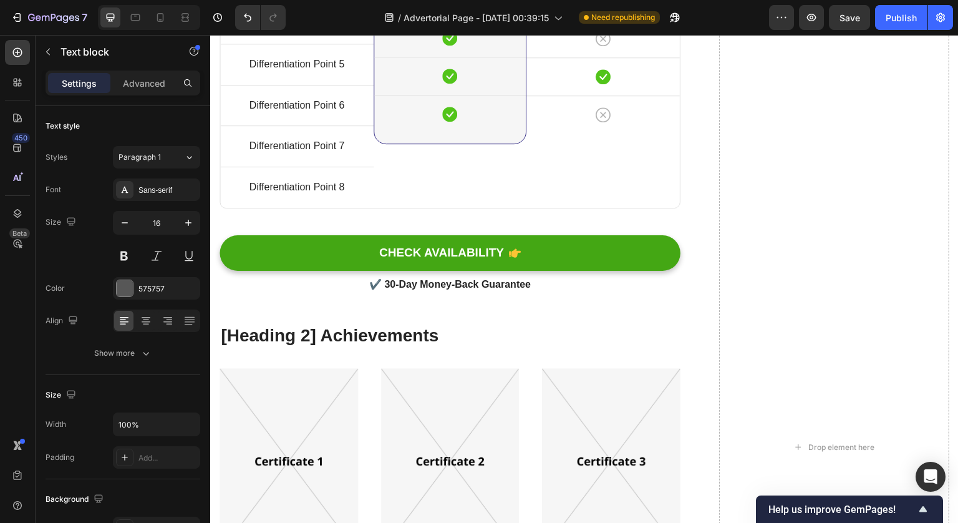
drag, startPoint x: 314, startPoint y: 366, endPoint x: 248, endPoint y: 366, distance: 65.5
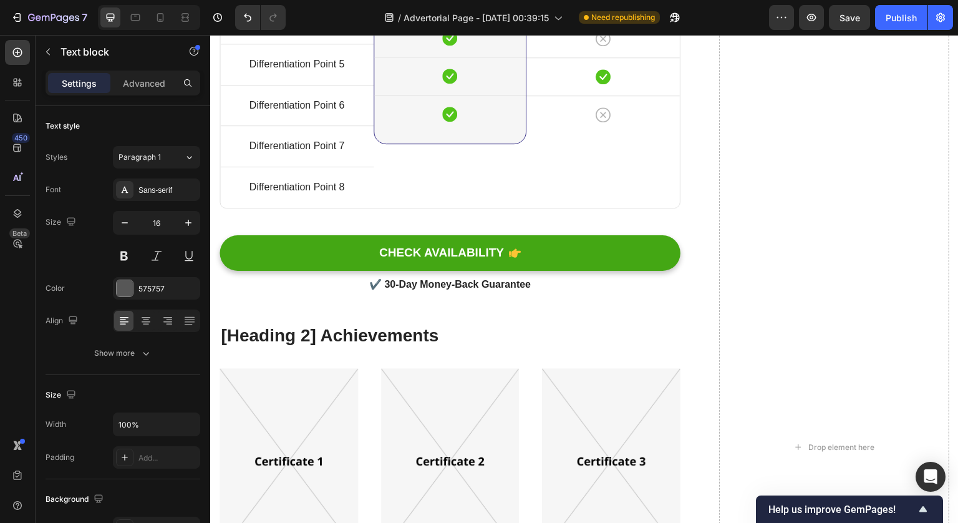
drag, startPoint x: 313, startPoint y: 369, endPoint x: 212, endPoint y: 367, distance: 100.4
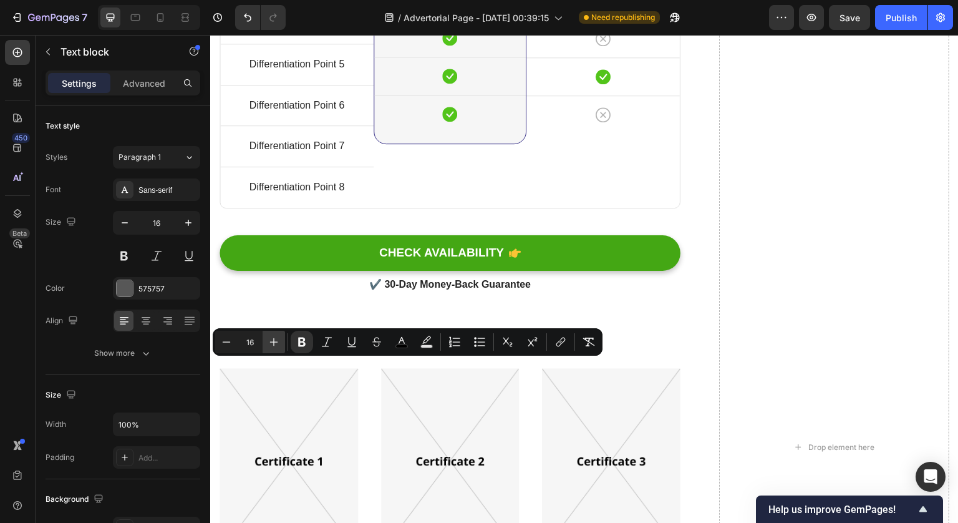
click at [273, 339] on icon "Editor contextual toolbar" at bounding box center [274, 342] width 12 height 12
type input "16"
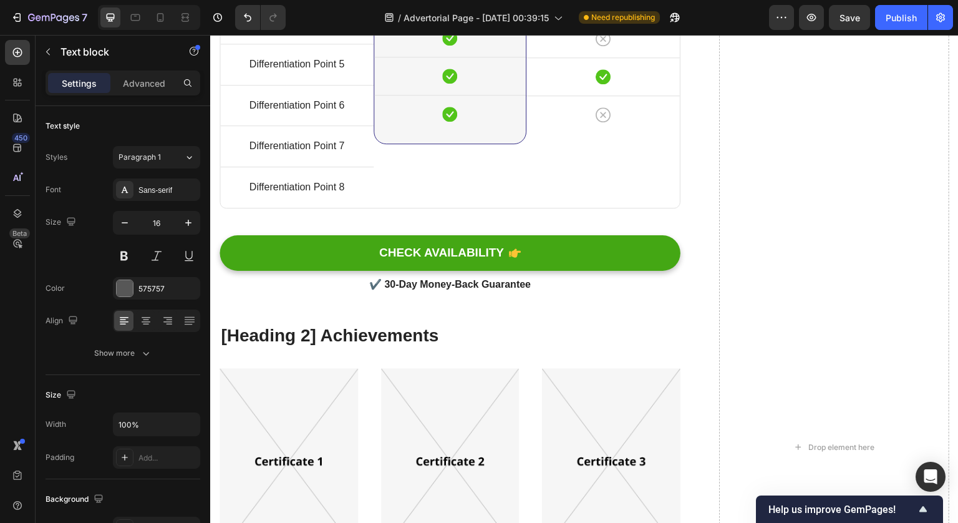
drag, startPoint x: 323, startPoint y: 331, endPoint x: 197, endPoint y: 336, distance: 126.1
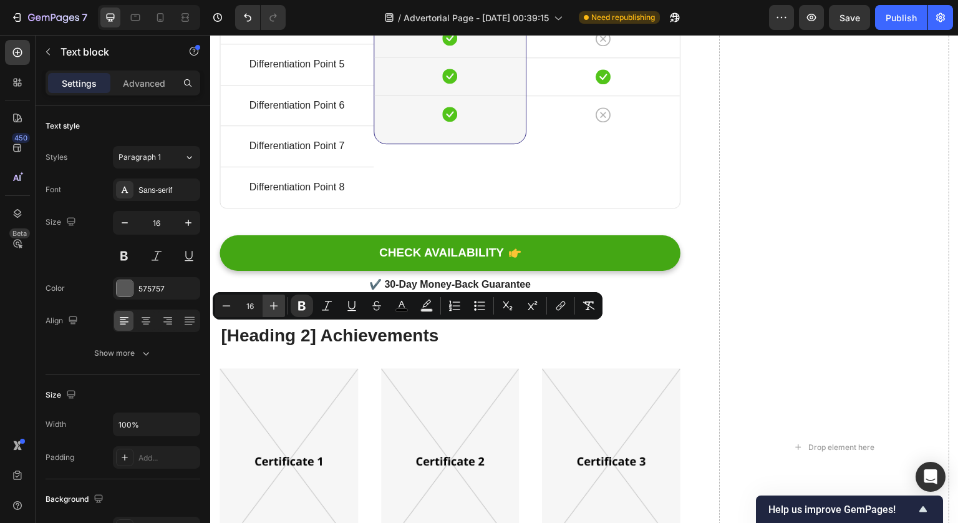
click at [277, 304] on icon "Editor contextual toolbar" at bounding box center [274, 305] width 12 height 12
type input "18"
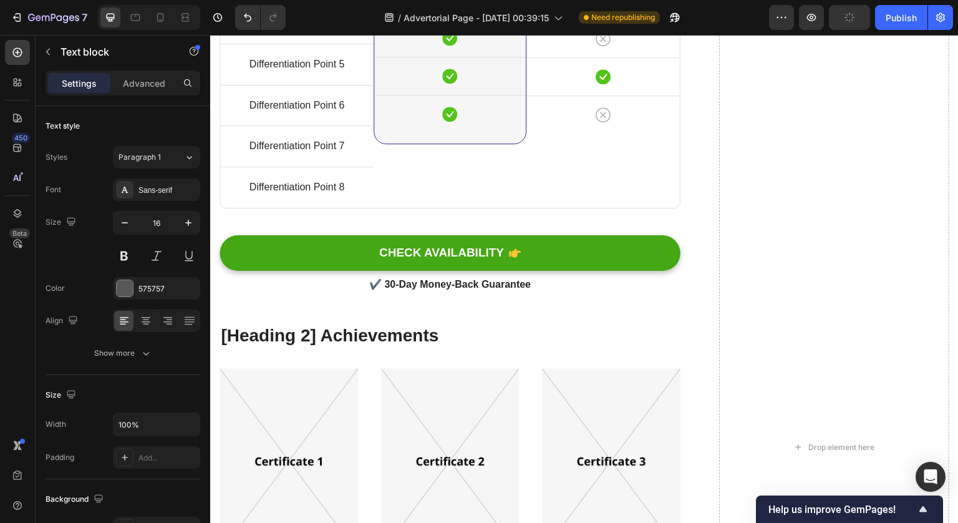
drag, startPoint x: 349, startPoint y: 293, endPoint x: 292, endPoint y: 293, distance: 56.8
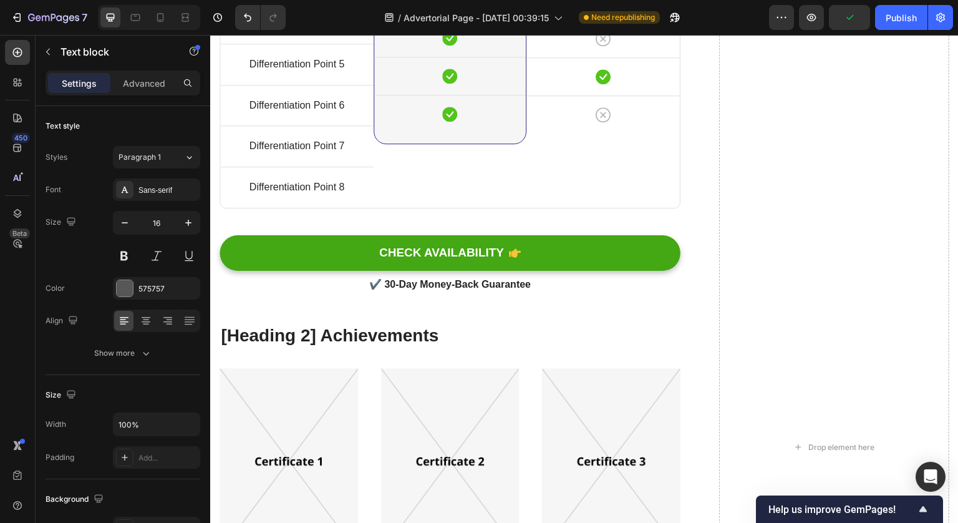
drag, startPoint x: 359, startPoint y: 404, endPoint x: 197, endPoint y: 404, distance: 161.6
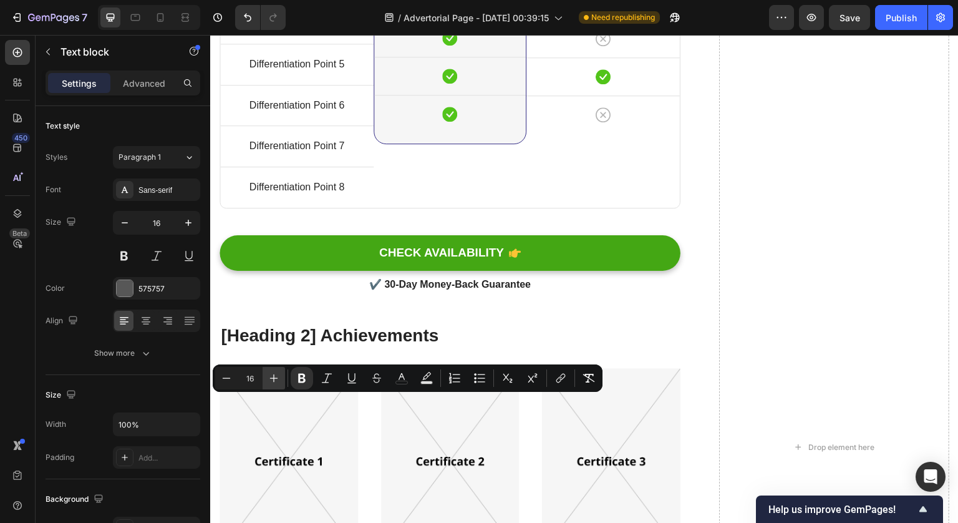
click at [279, 374] on icon "Editor contextual toolbar" at bounding box center [274, 378] width 12 height 12
type input "18"
click at [399, 377] on icon "Editor contextual toolbar" at bounding box center [401, 378] width 12 height 12
type input "575757"
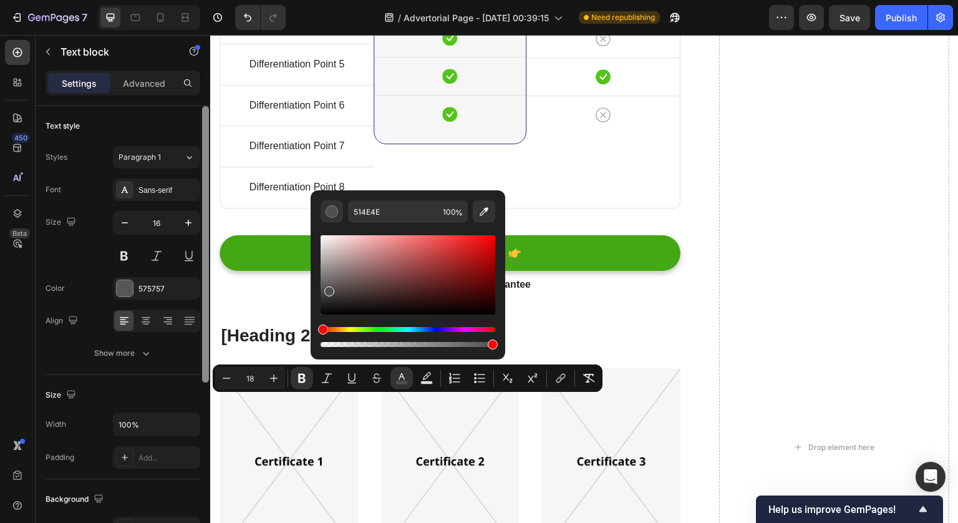
drag, startPoint x: 328, startPoint y: 289, endPoint x: 209, endPoint y: 477, distance: 222.9
click at [209, 0] on body "7 / Advertorial Page - Sep 27, 00:39:15 Need republishing Preview Save Publish …" at bounding box center [479, 0] width 958 height 0
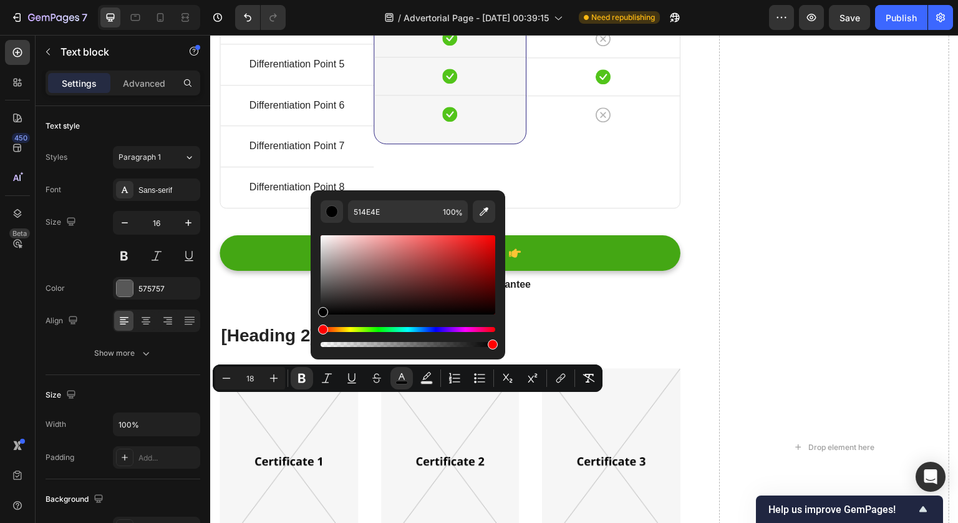
type input "000000"
drag, startPoint x: 533, startPoint y: 346, endPoint x: 275, endPoint y: 362, distance: 258.8
type input "16"
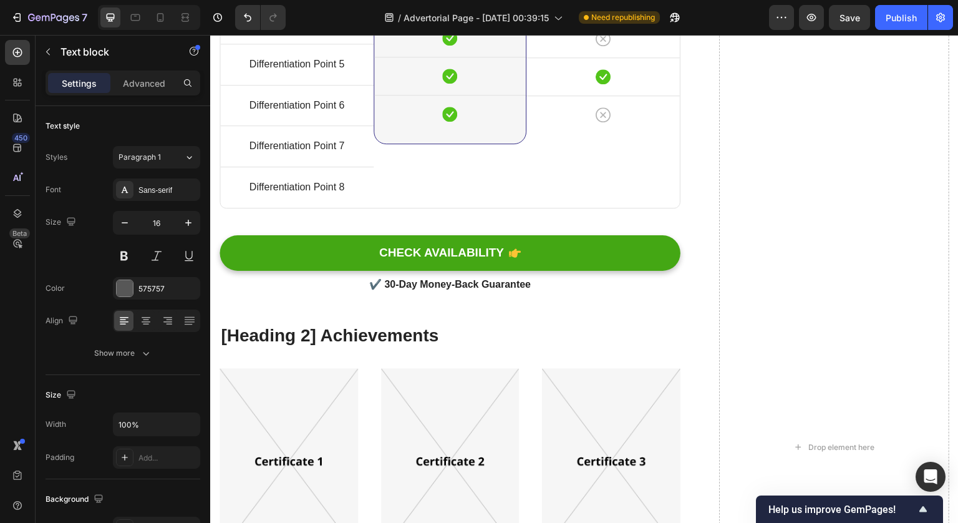
drag, startPoint x: 300, startPoint y: 440, endPoint x: 213, endPoint y: 440, distance: 87.3
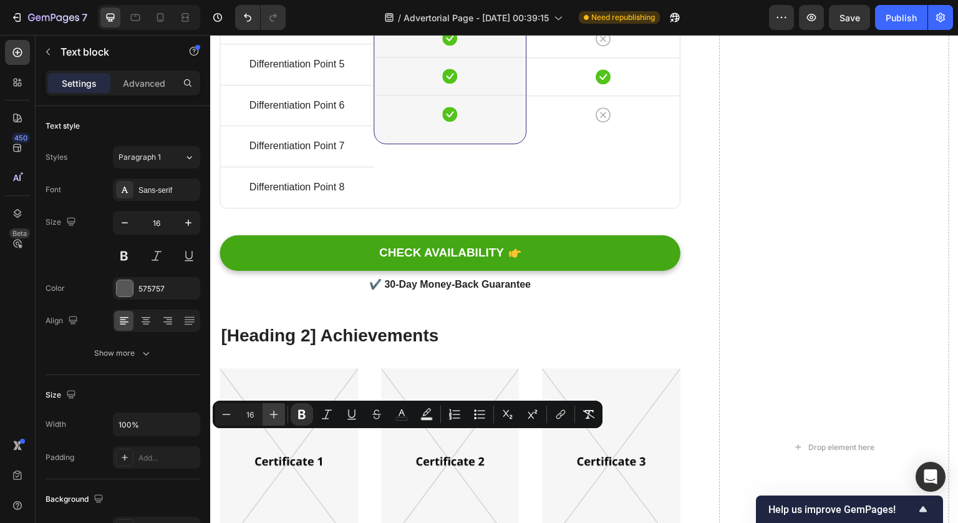
click at [279, 413] on icon "Editor contextual toolbar" at bounding box center [274, 414] width 12 height 12
type input "18"
click at [396, 419] on icon "Editor contextual toolbar" at bounding box center [401, 414] width 12 height 12
type input "575757"
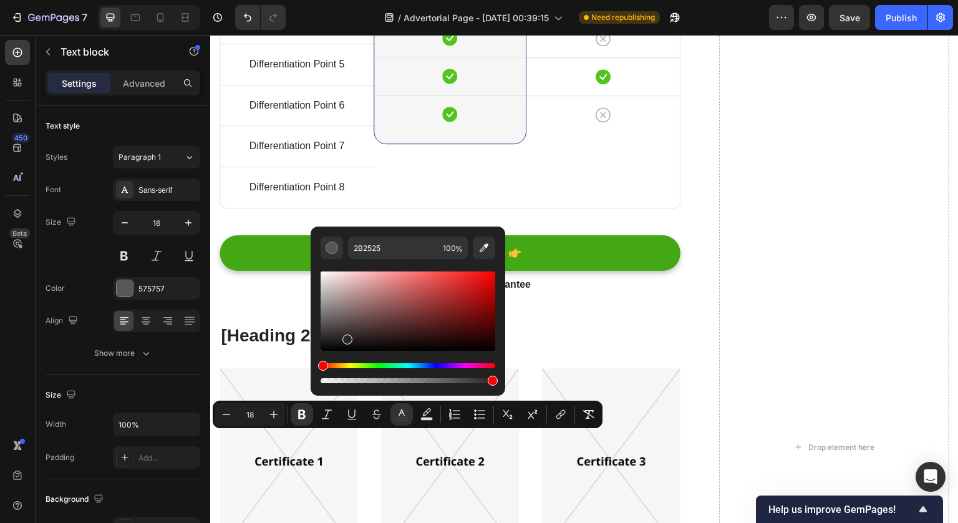
drag, startPoint x: 556, startPoint y: 372, endPoint x: 288, endPoint y: 379, distance: 267.7
type input "000000"
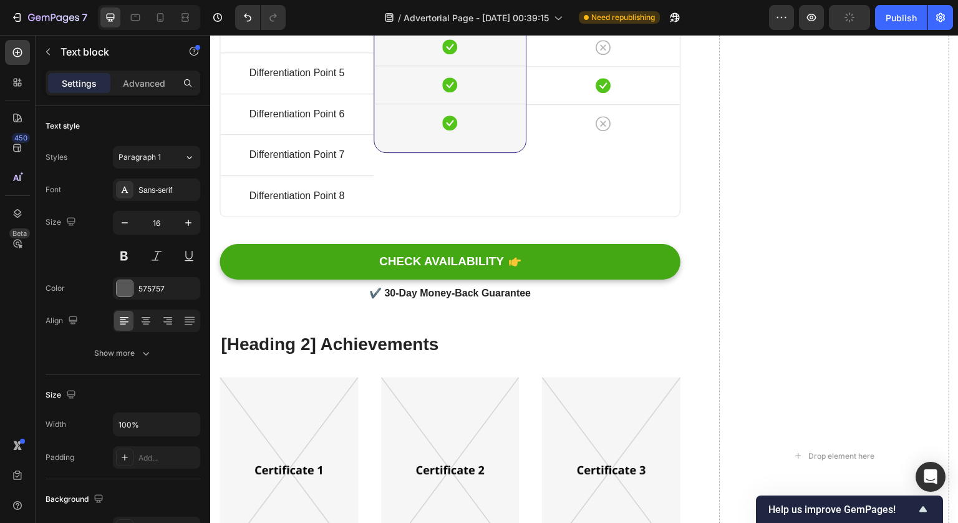
scroll to position [6122, 0]
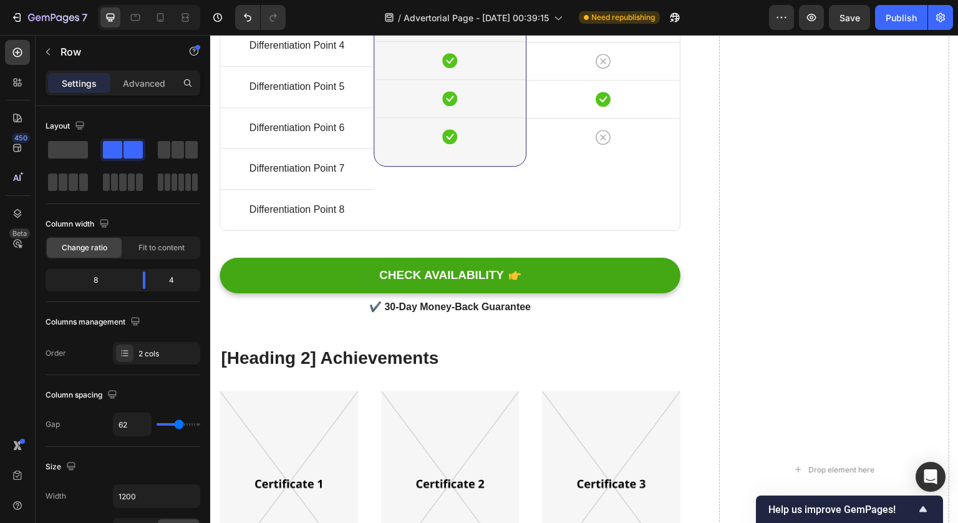
scroll to position [6105, 0]
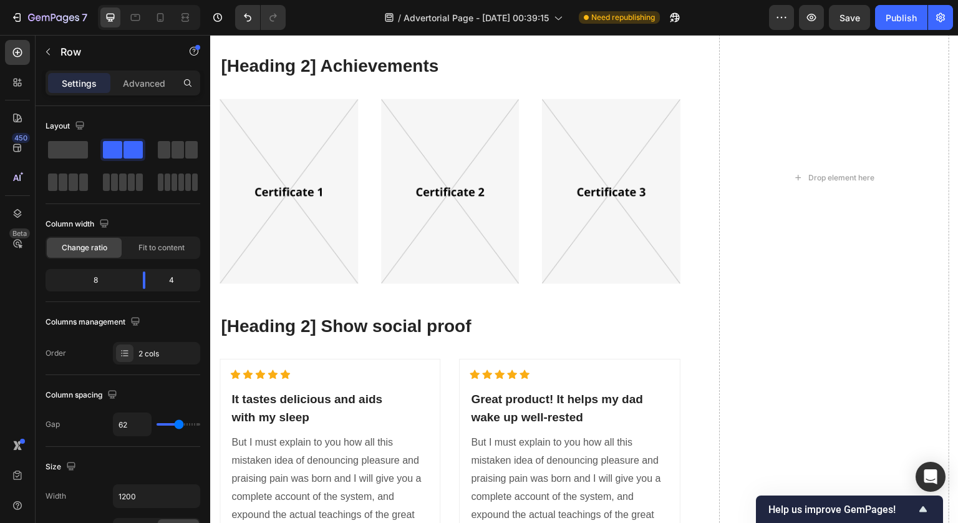
scroll to position [6426, 0]
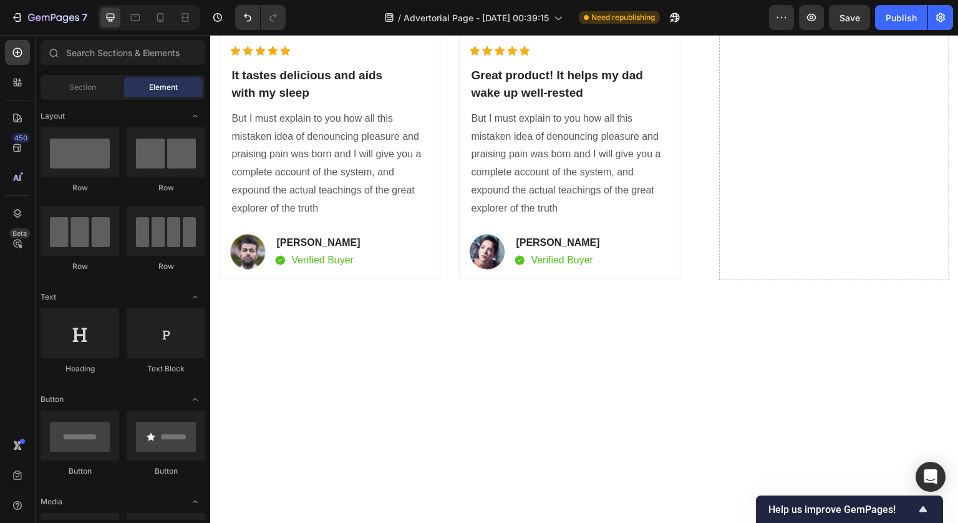
scroll to position [6450, 0]
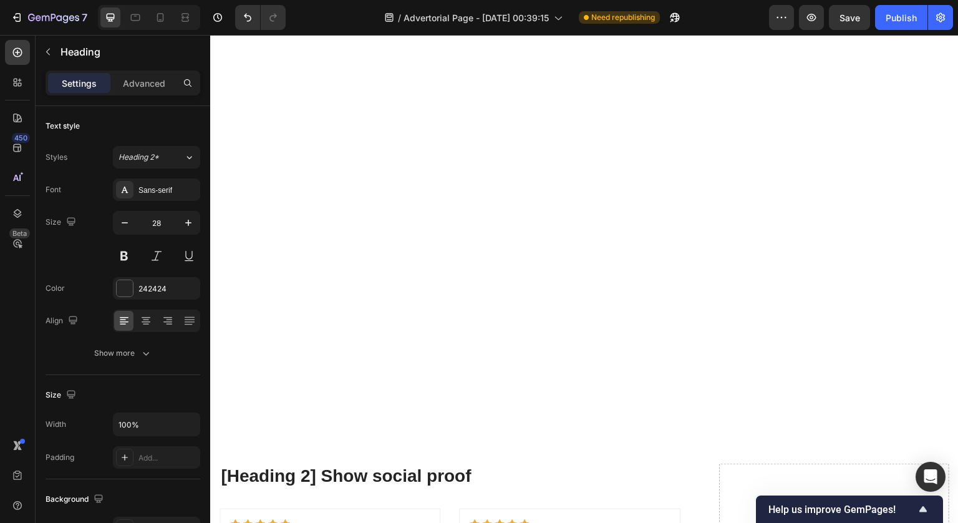
scroll to position [5984, 0]
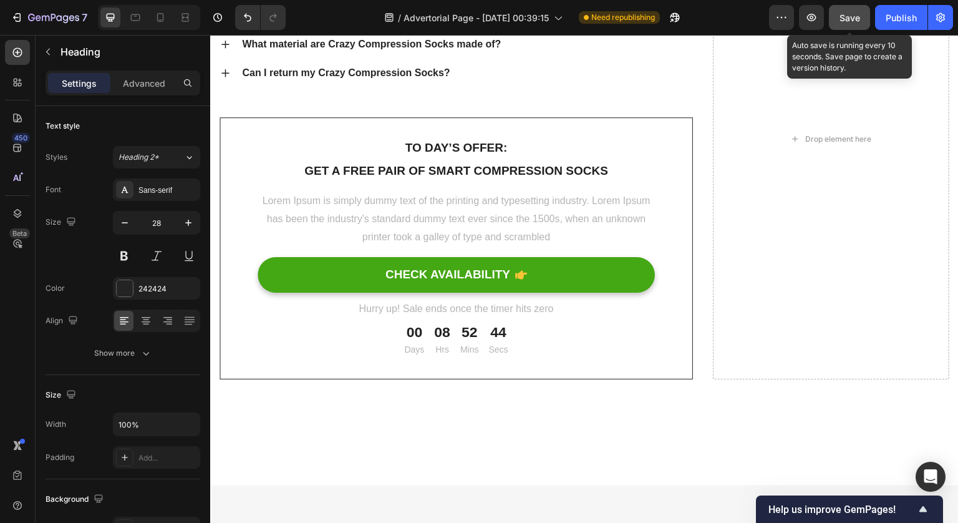
click at [838, 21] on button "Save" at bounding box center [849, 17] width 41 height 25
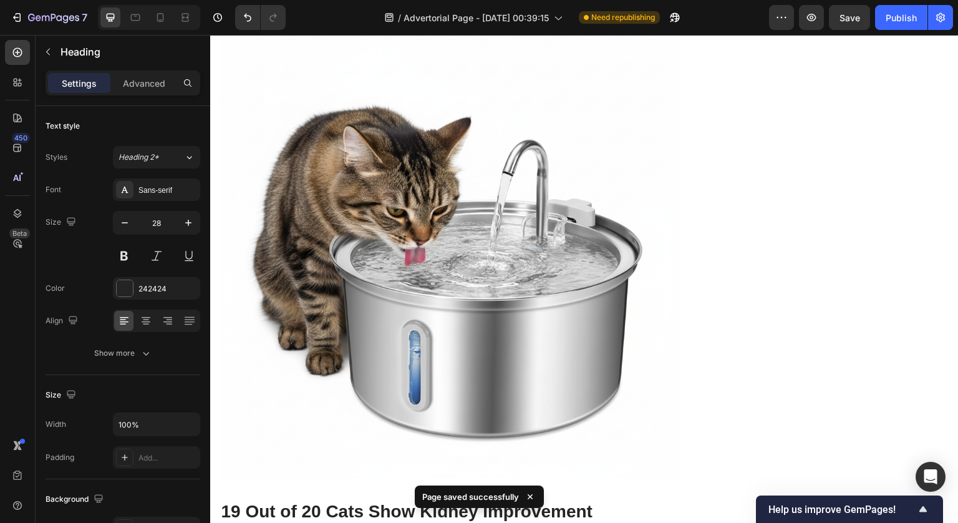
scroll to position [4590, 0]
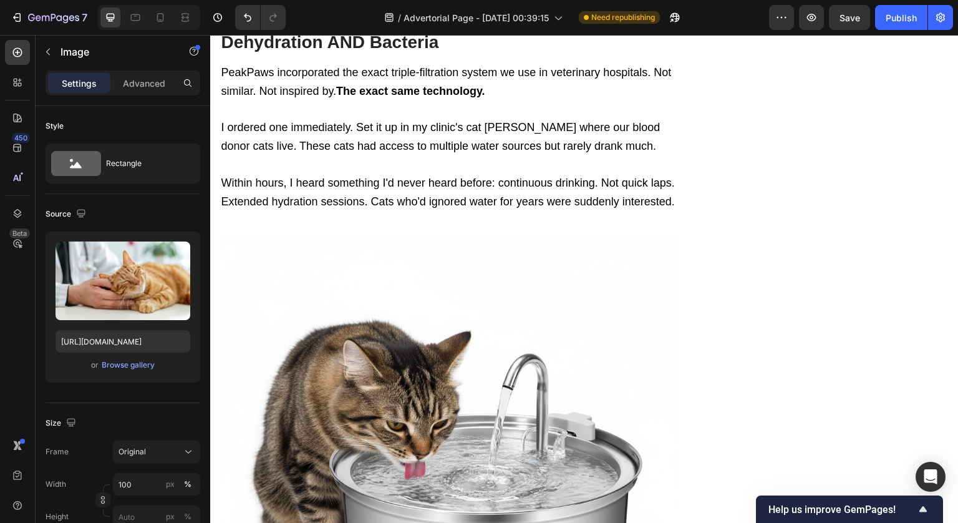
scroll to position [4545, 0]
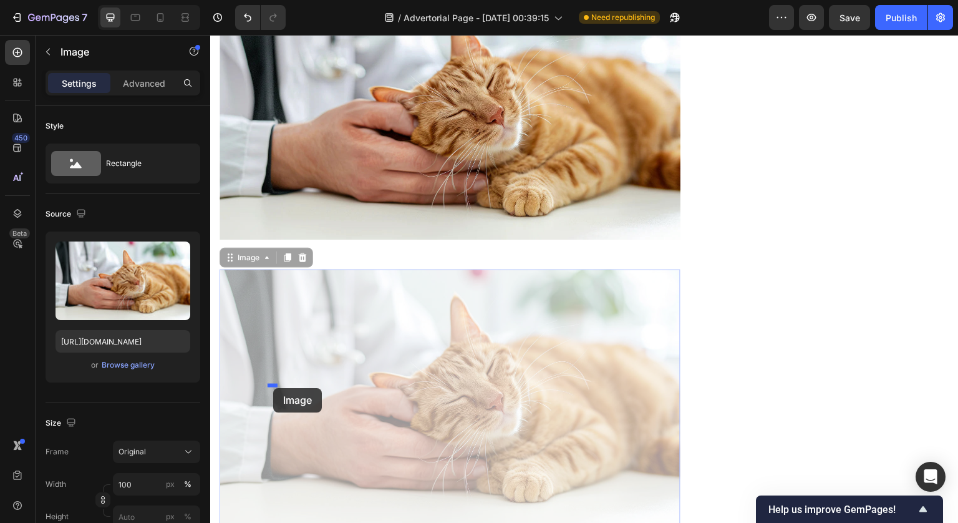
scroll to position [5262, 0]
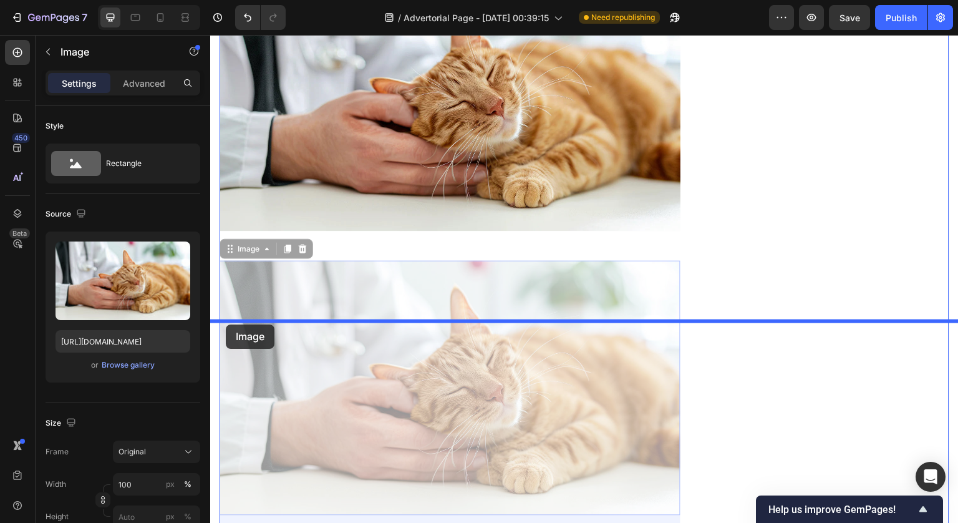
drag, startPoint x: 231, startPoint y: 63, endPoint x: 226, endPoint y: 324, distance: 261.4
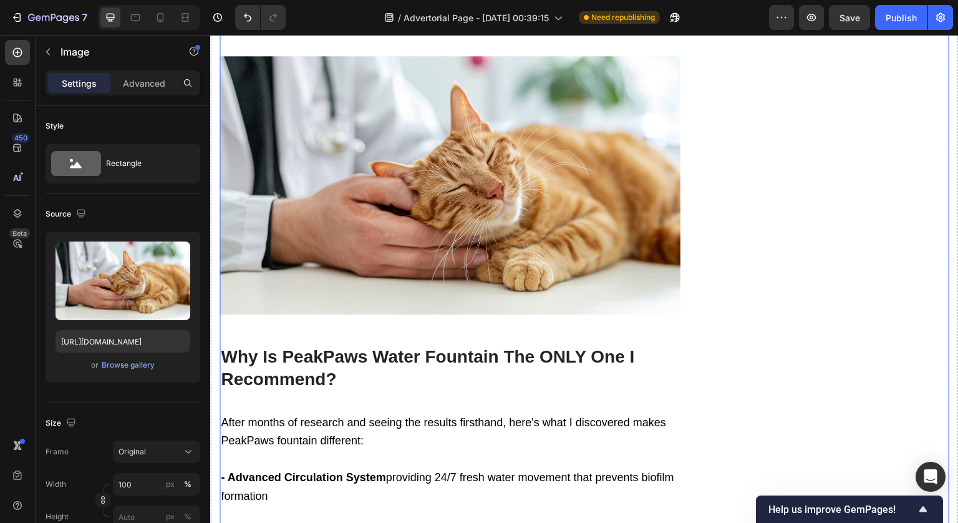
scroll to position [5182, 0]
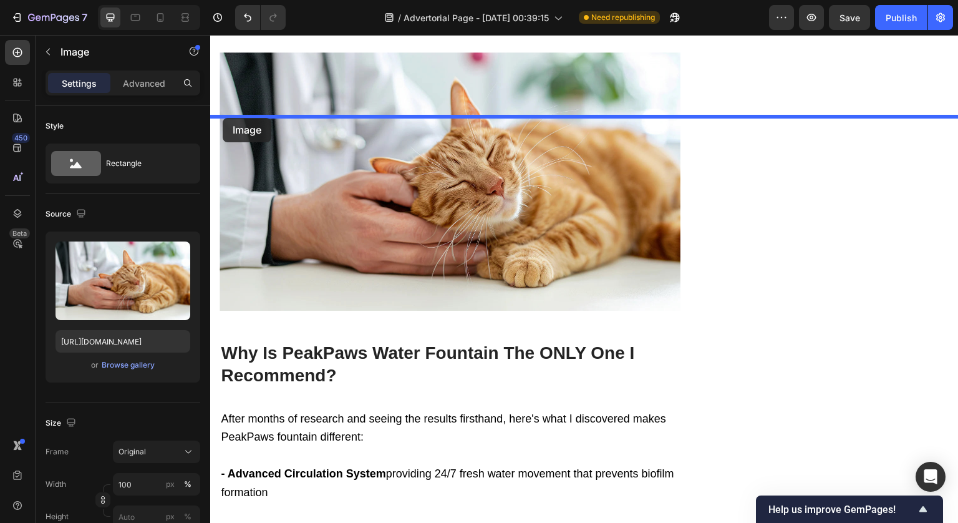
drag, startPoint x: 223, startPoint y: 125, endPoint x: 223, endPoint y: 117, distance: 8.1
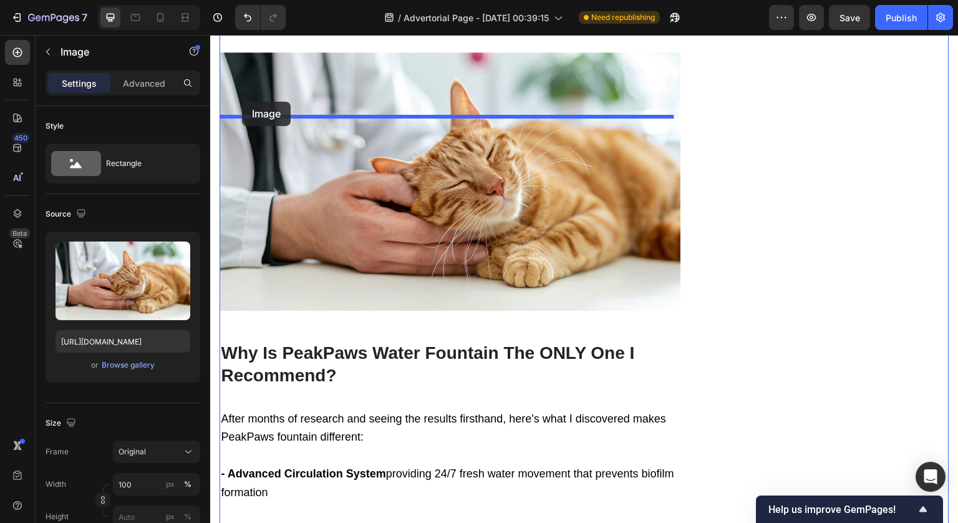
drag, startPoint x: 235, startPoint y: 125, endPoint x: 242, endPoint y: 102, distance: 24.9
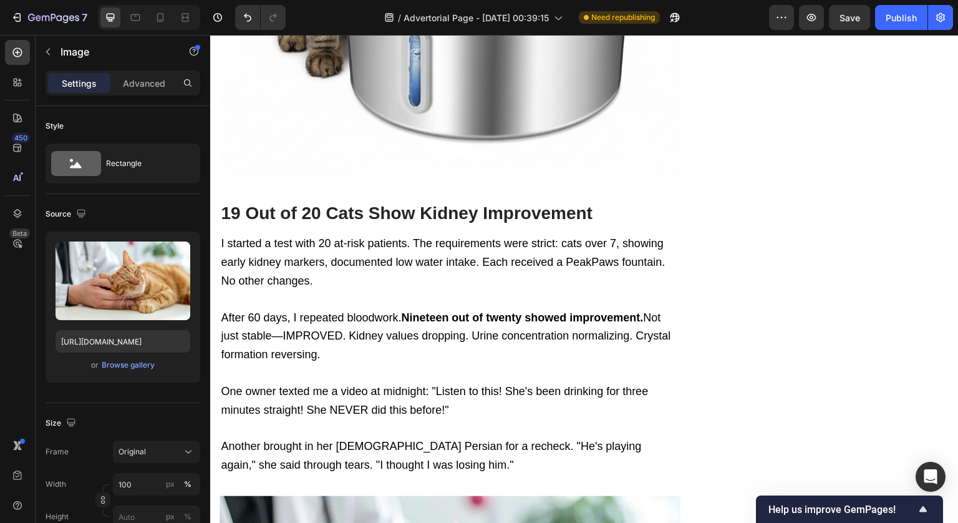
scroll to position [5069, 0]
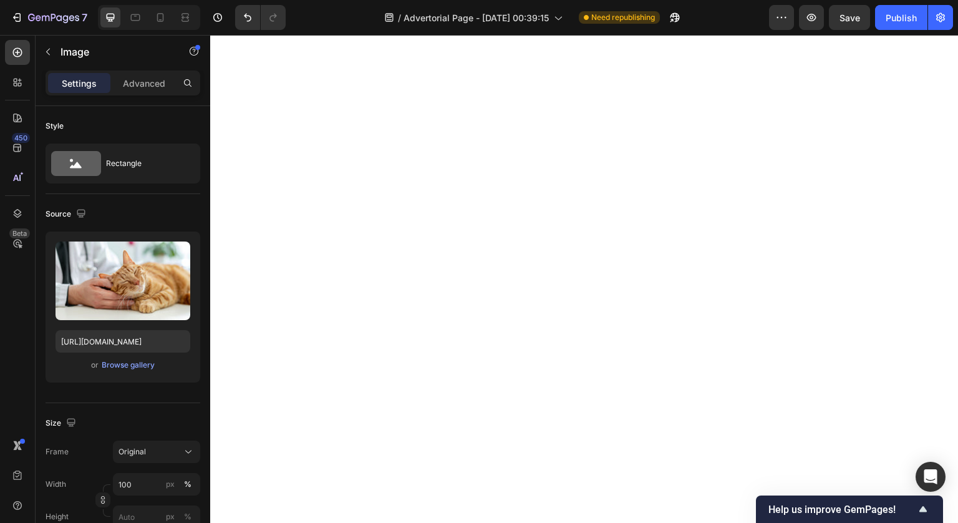
scroll to position [5167, 0]
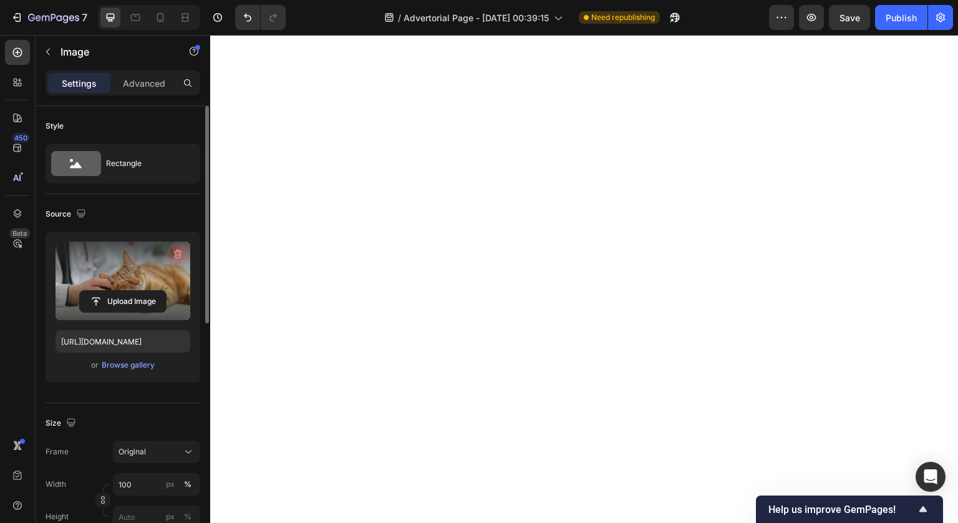
click at [177, 248] on icon "button" at bounding box center [178, 254] width 12 height 12
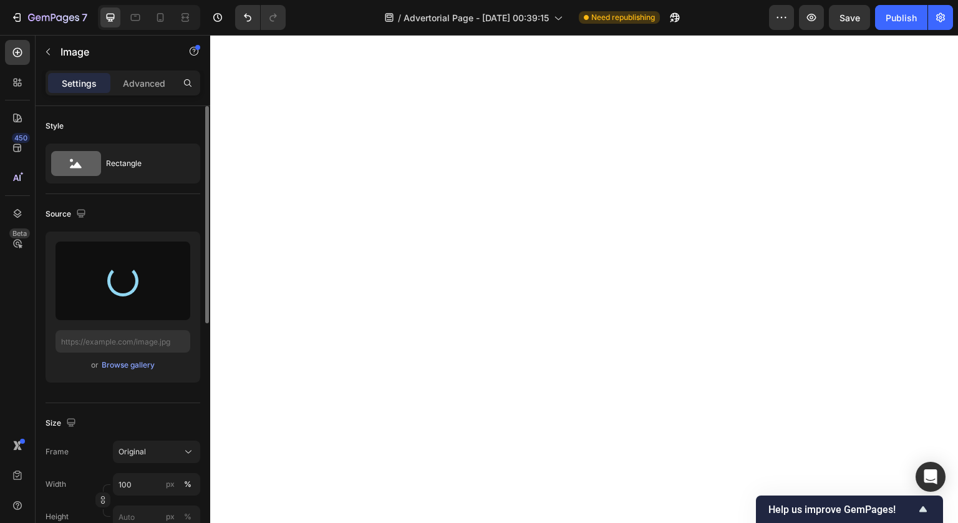
type input "https://cdn.shopify.com/s/files/1/0764/2218/5184/files/gempages_586160023143449…"
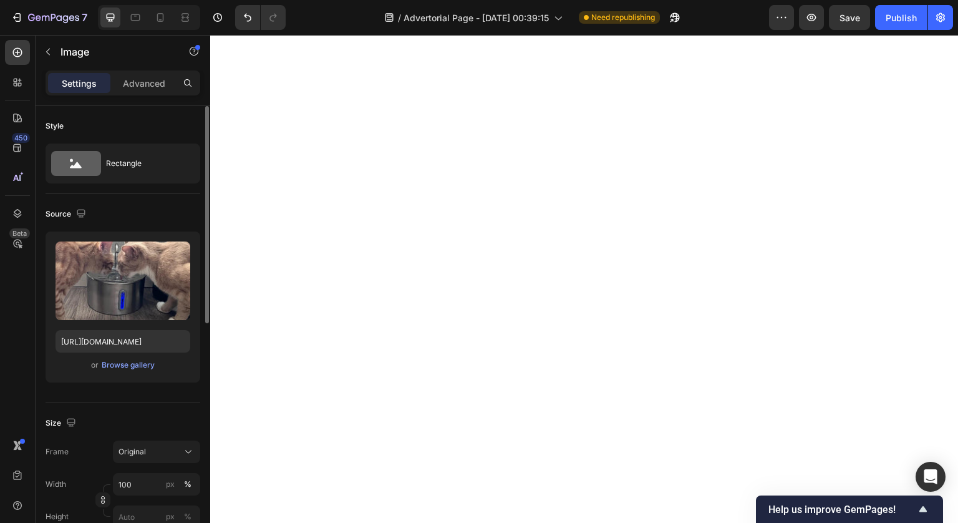
scroll to position [5373, 0]
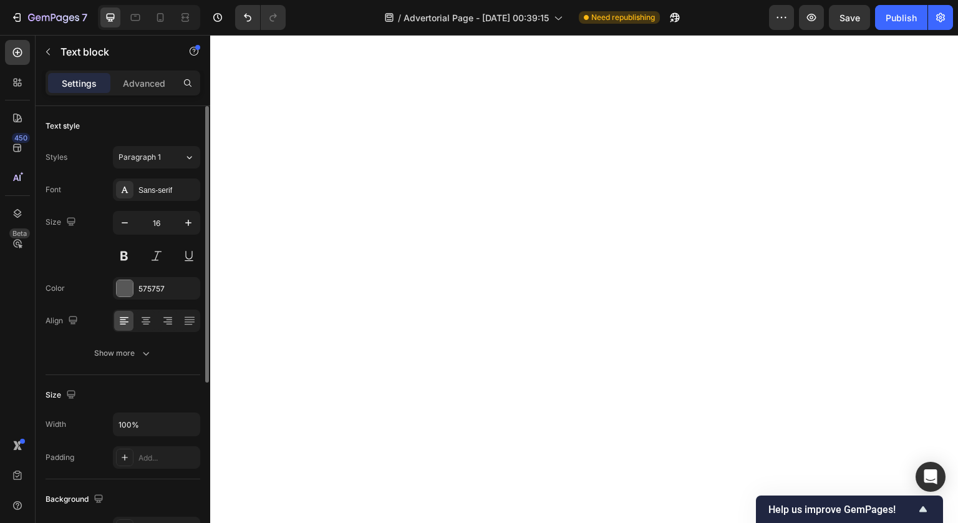
scroll to position [4845, 0]
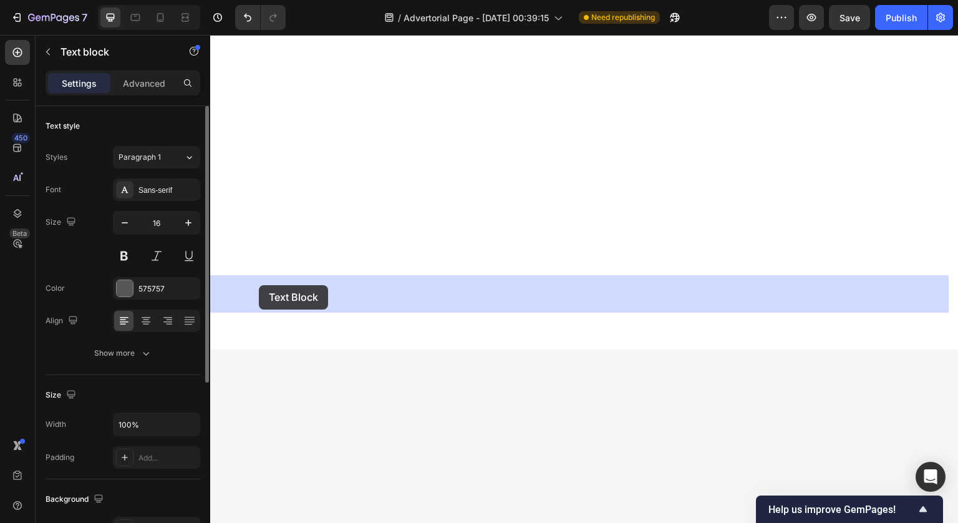
scroll to position [5915, 0]
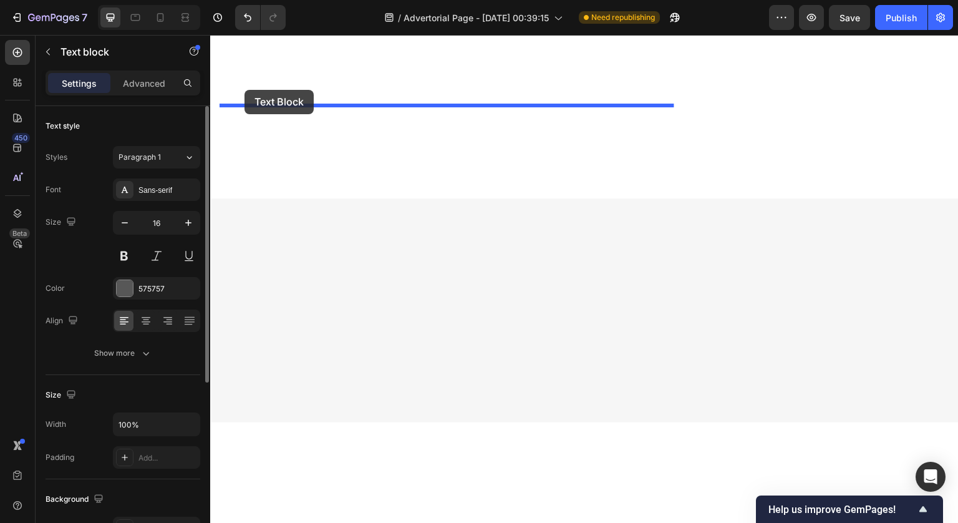
drag, startPoint x: 229, startPoint y: 63, endPoint x: 245, endPoint y: 95, distance: 35.4
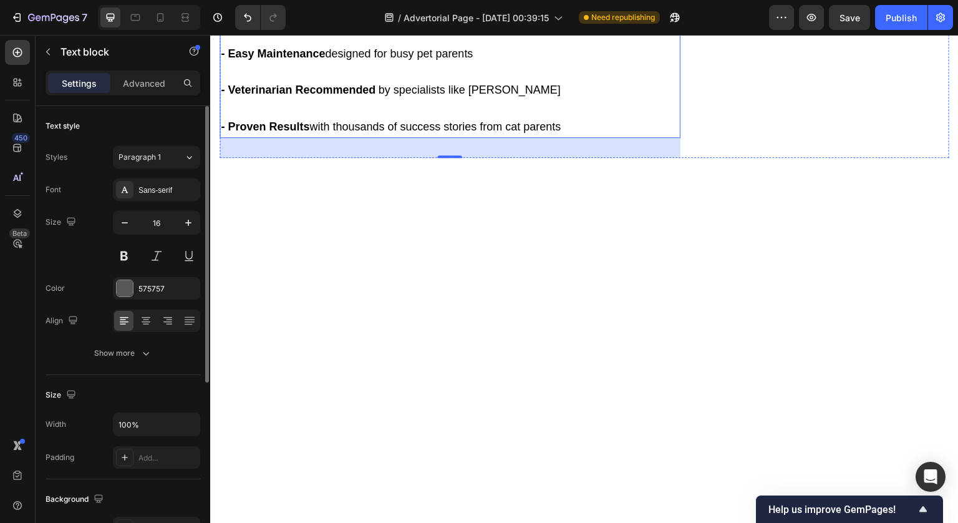
scroll to position [4720, 0]
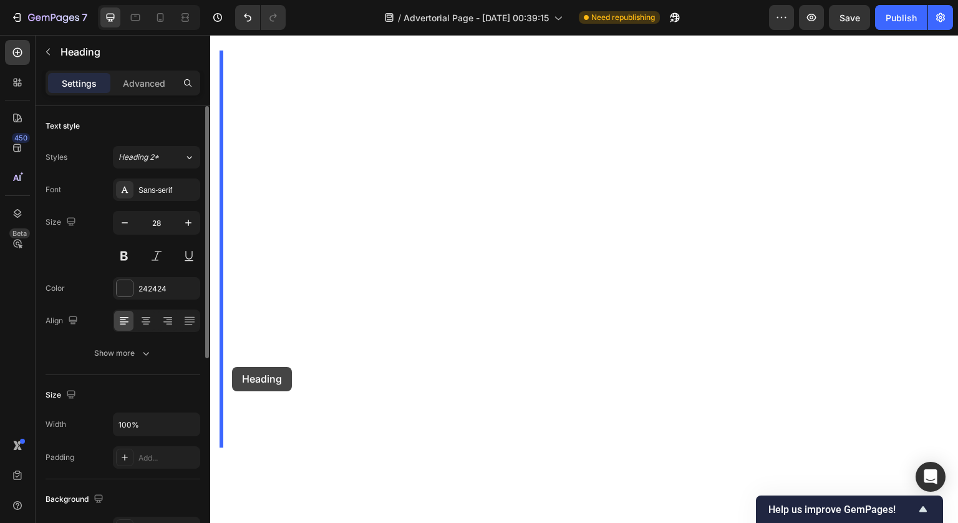
scroll to position [5358, 0]
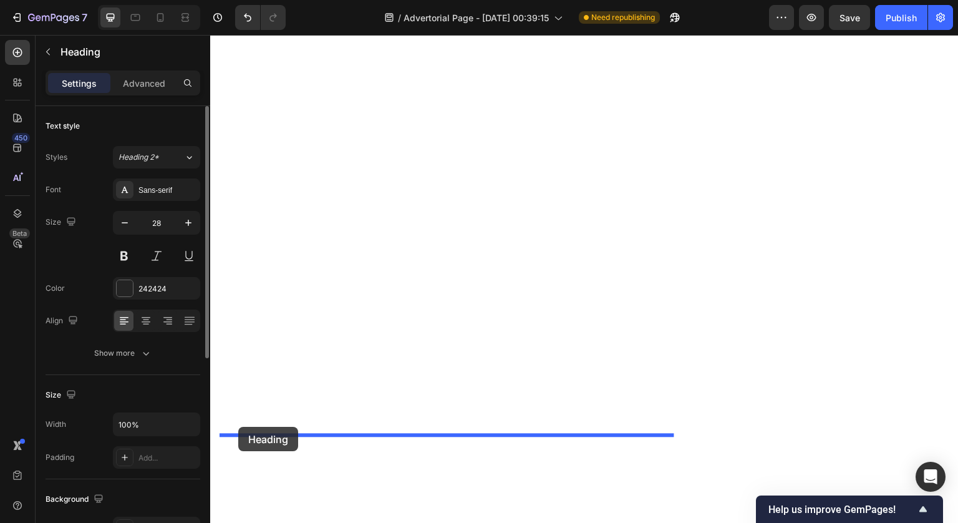
drag, startPoint x: 231, startPoint y: 271, endPoint x: 238, endPoint y: 427, distance: 156.7
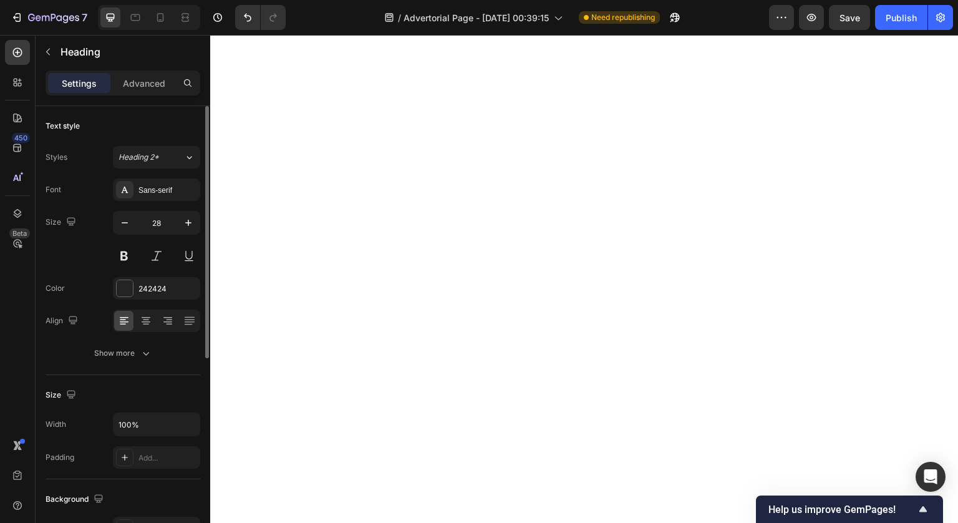
scroll to position [5558, 0]
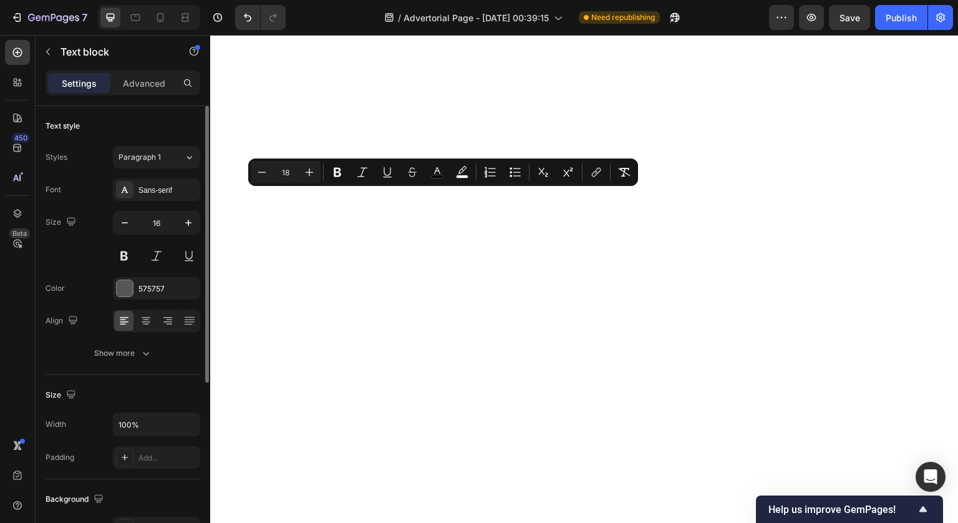
drag, startPoint x: 578, startPoint y: 443, endPoint x: 218, endPoint y: 199, distance: 435.3
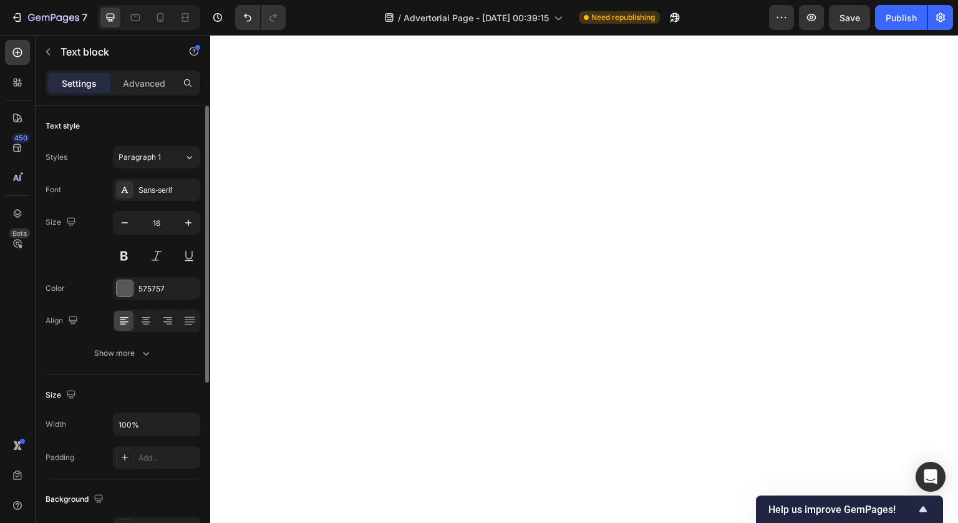
drag, startPoint x: 586, startPoint y: 196, endPoint x: 395, endPoint y: 214, distance: 191.7
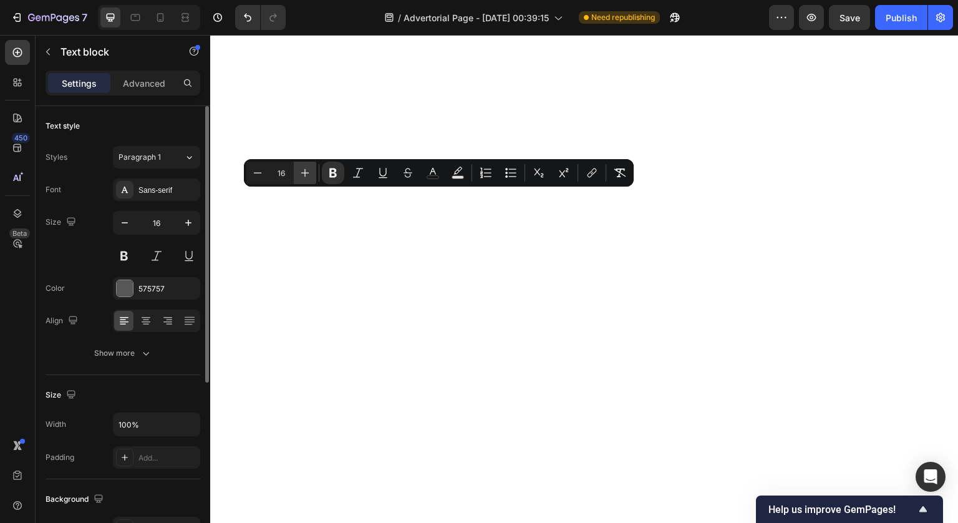
click at [307, 175] on icon "Editor contextual toolbar" at bounding box center [305, 173] width 12 height 12
type input "18"
click at [432, 170] on icon "Editor contextual toolbar" at bounding box center [433, 173] width 12 height 12
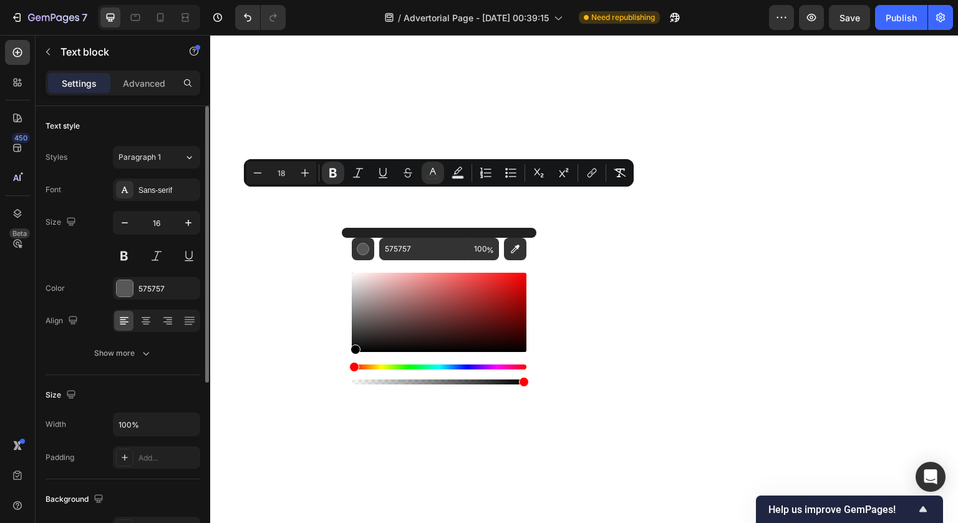
drag, startPoint x: 598, startPoint y: 347, endPoint x: 329, endPoint y: 420, distance: 278.7
type input "000000"
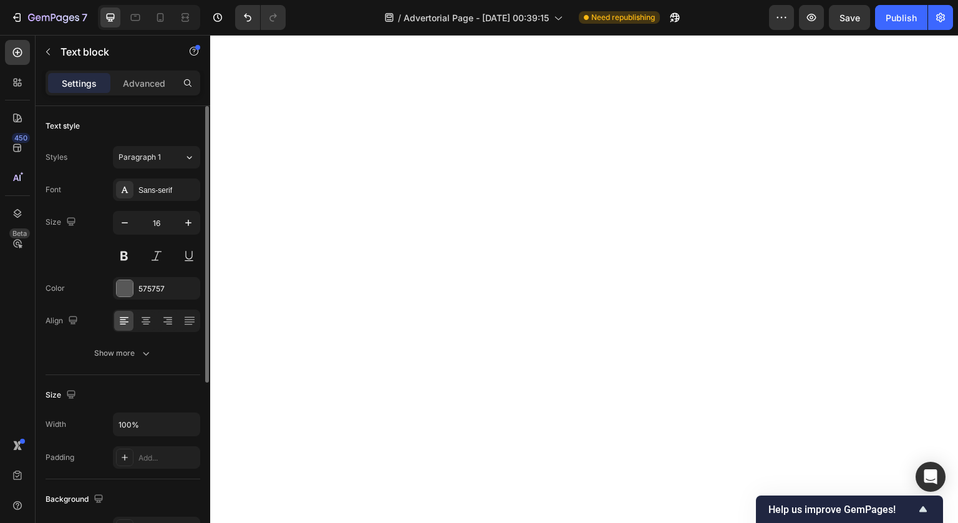
drag, startPoint x: 329, startPoint y: 250, endPoint x: 561, endPoint y: 247, distance: 232.7
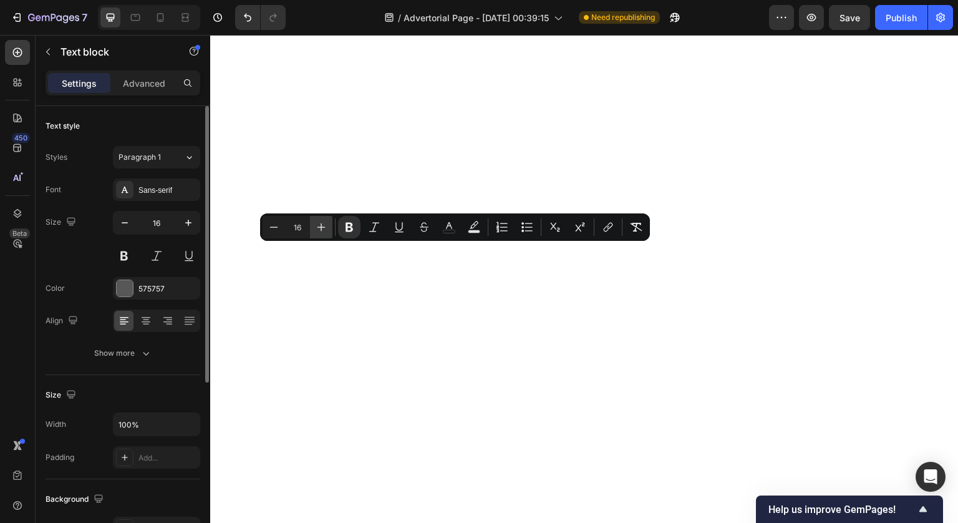
click at [317, 227] on icon "Editor contextual toolbar" at bounding box center [321, 227] width 12 height 12
type input "18"
click at [473, 228] on icon "Editor contextual toolbar" at bounding box center [474, 227] width 12 height 12
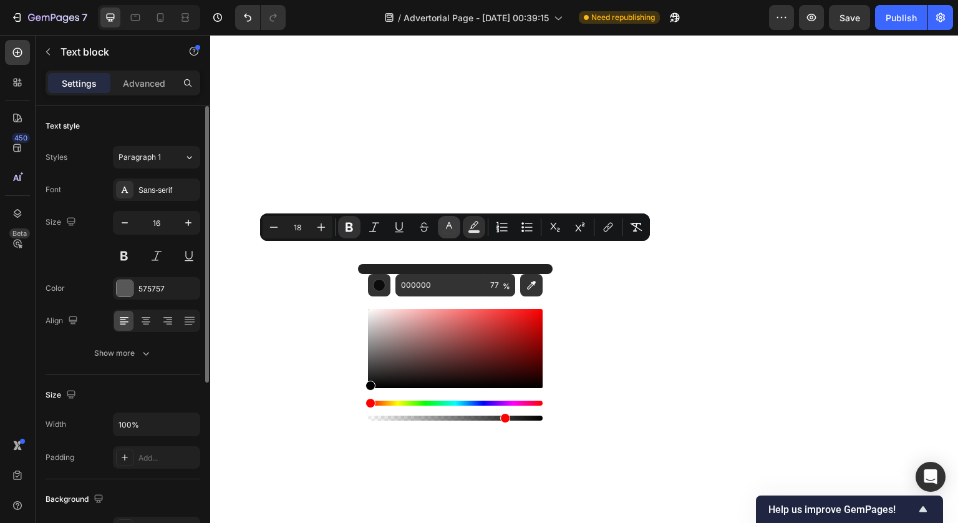
click at [451, 228] on icon "Editor contextual toolbar" at bounding box center [449, 227] width 12 height 12
type input "575757"
drag, startPoint x: 609, startPoint y: 370, endPoint x: 308, endPoint y: 465, distance: 316.4
type input "000000"
drag, startPoint x: 629, startPoint y: 376, endPoint x: 333, endPoint y: 417, distance: 298.5
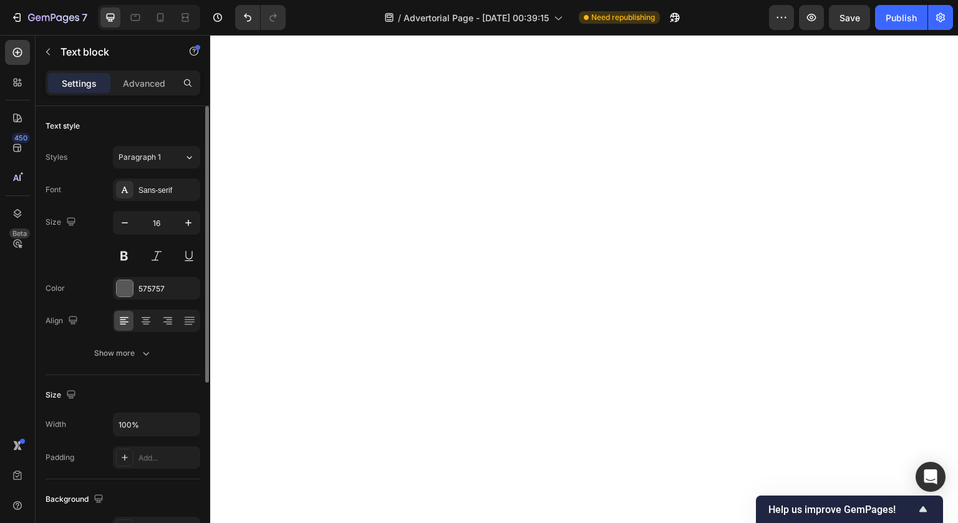
drag, startPoint x: 235, startPoint y: 309, endPoint x: 554, endPoint y: 309, distance: 319.4
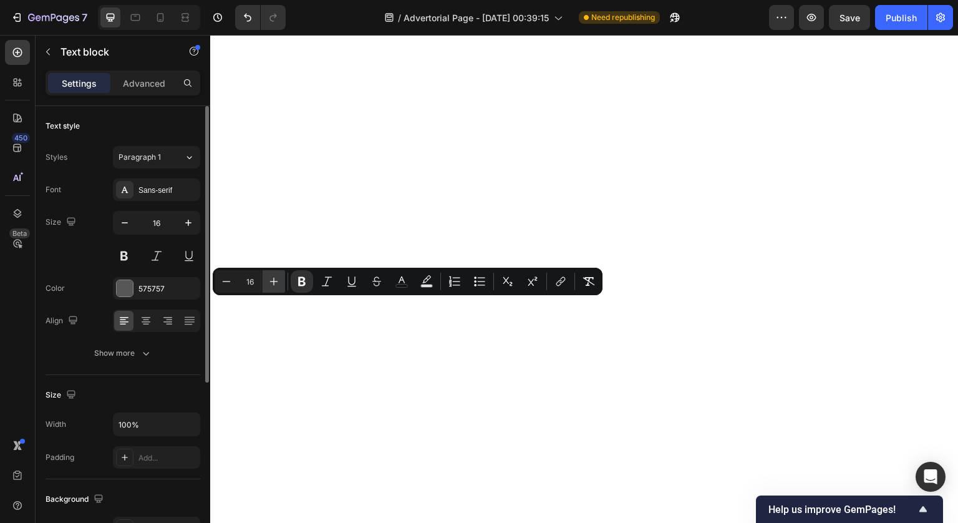
click at [277, 274] on button "Plus" at bounding box center [274, 281] width 22 height 22
type input "18"
click at [404, 275] on icon "Editor contextual toolbar" at bounding box center [401, 281] width 12 height 12
type input "575757"
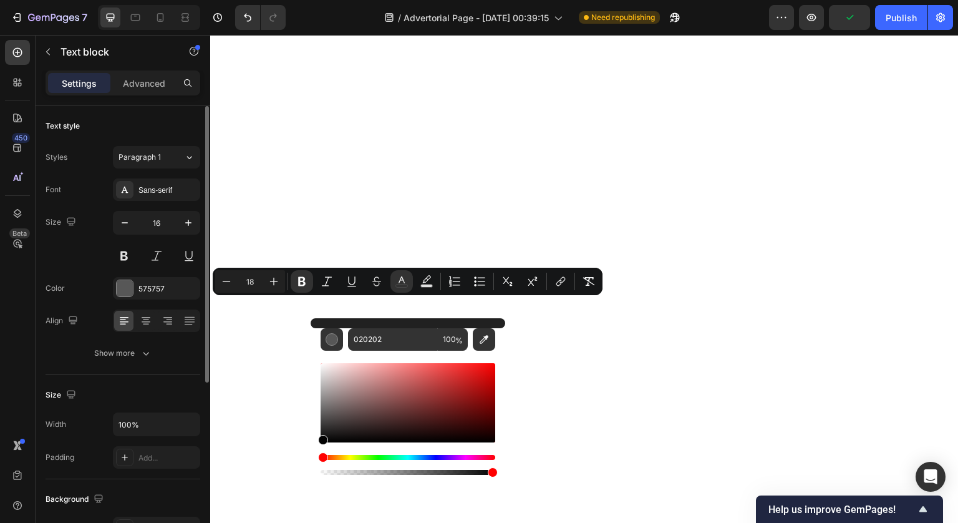
drag, startPoint x: 566, startPoint y: 422, endPoint x: 288, endPoint y: 465, distance: 281.5
drag, startPoint x: 531, startPoint y: 475, endPoint x: 274, endPoint y: 464, distance: 257.8
drag, startPoint x: 536, startPoint y: 466, endPoint x: 280, endPoint y: 471, distance: 255.8
type input "000000"
drag, startPoint x: 558, startPoint y: 461, endPoint x: 306, endPoint y: 449, distance: 252.3
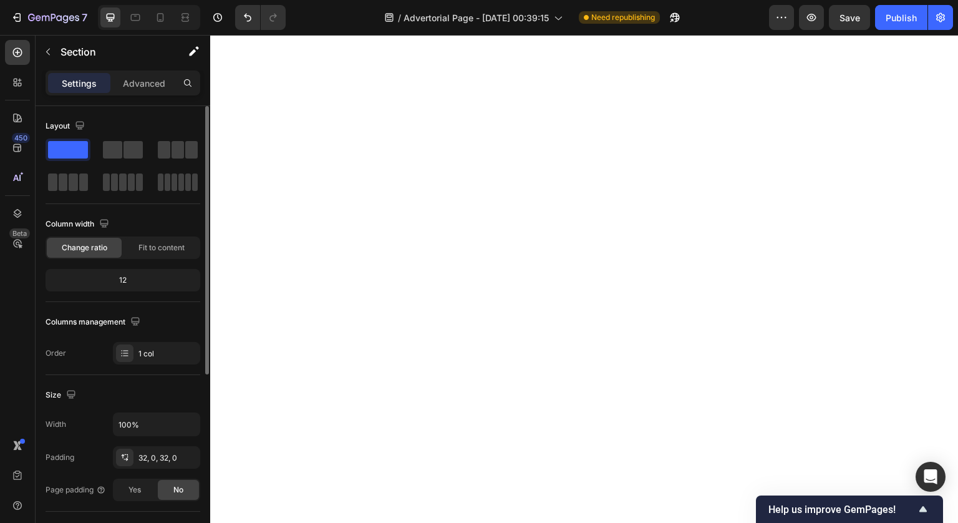
scroll to position [5586, 0]
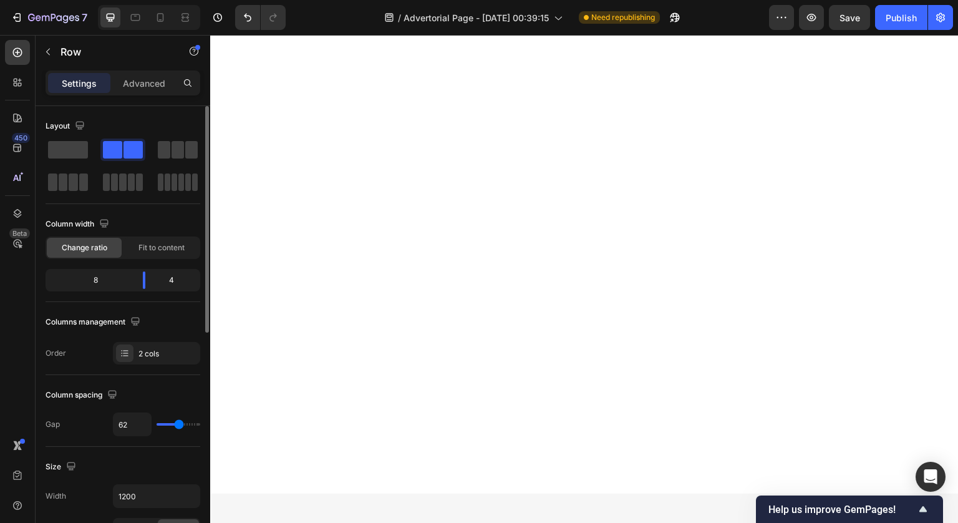
scroll to position [5399, 0]
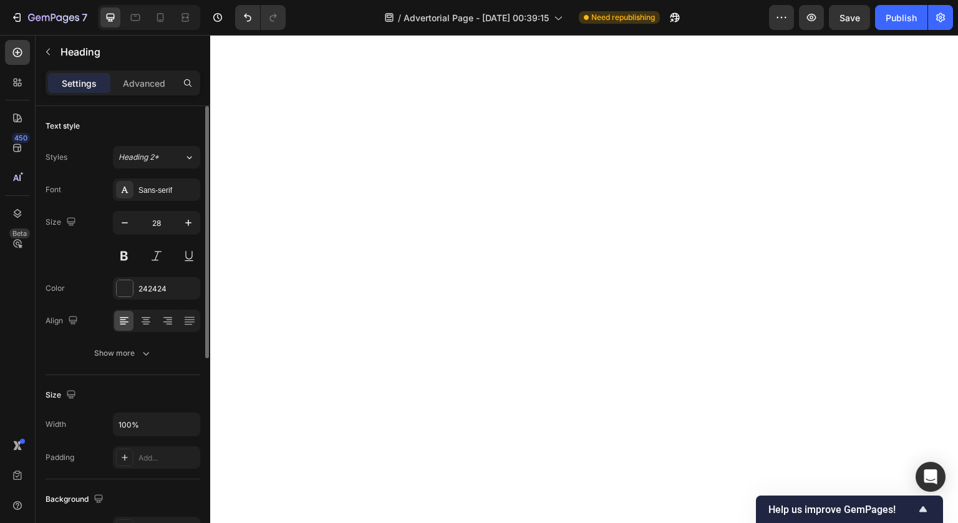
scroll to position [5429, 0]
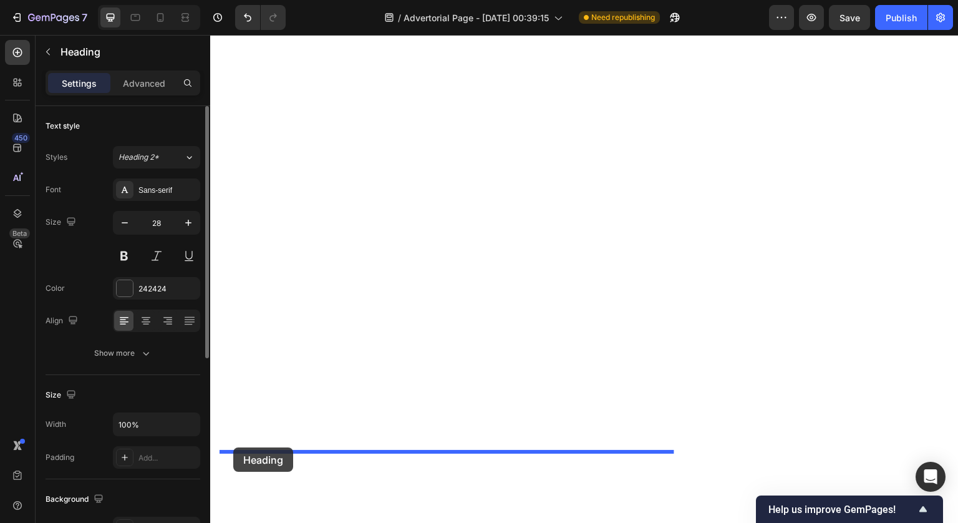
drag, startPoint x: 229, startPoint y: 133, endPoint x: 233, endPoint y: 448, distance: 315.0
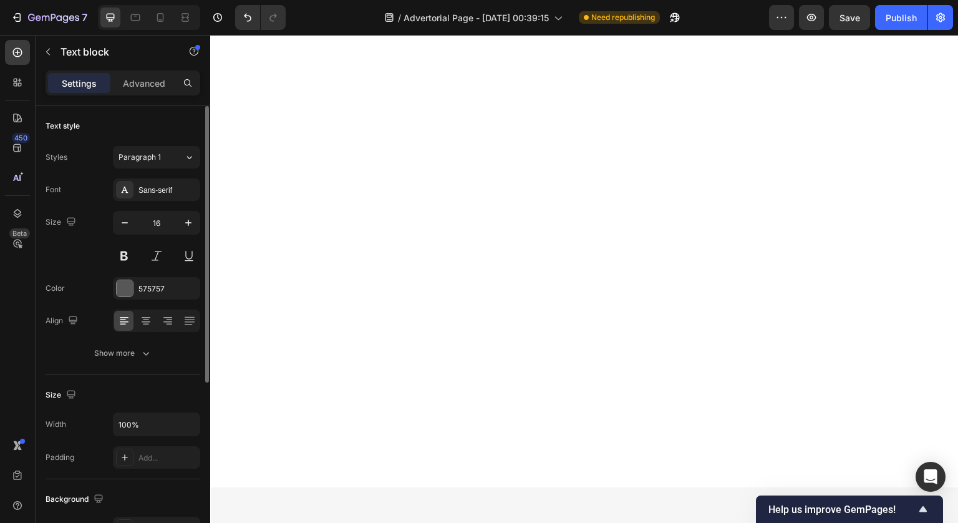
scroll to position [5951, 0]
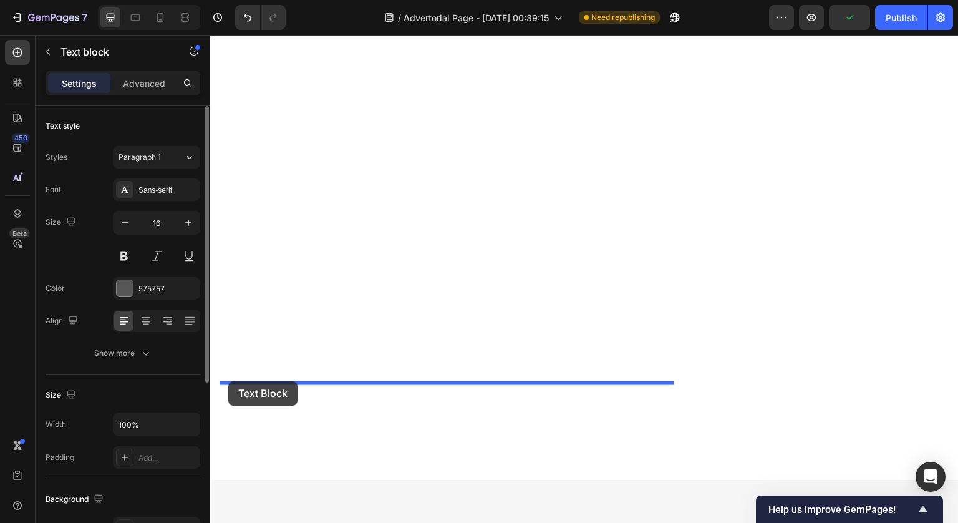
drag, startPoint x: 229, startPoint y: 69, endPoint x: 228, endPoint y: 381, distance: 311.9
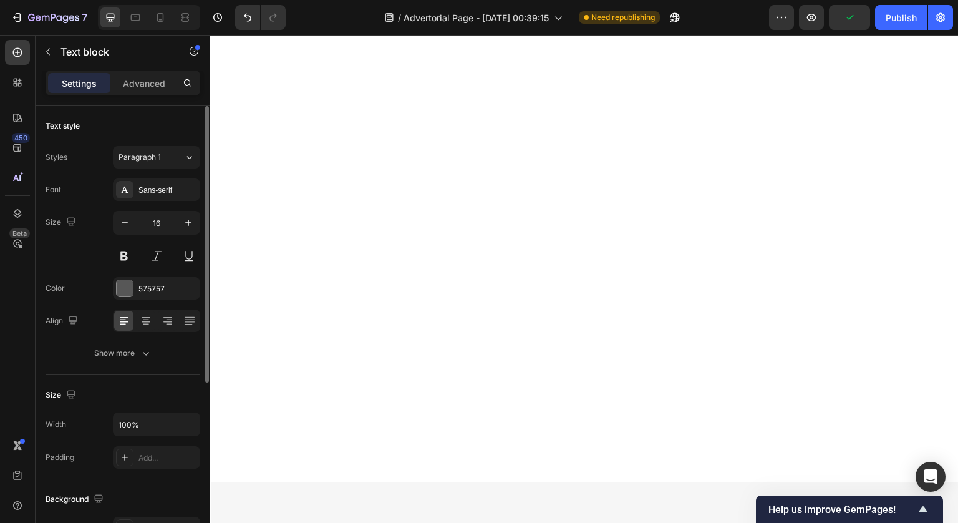
scroll to position [5719, 0]
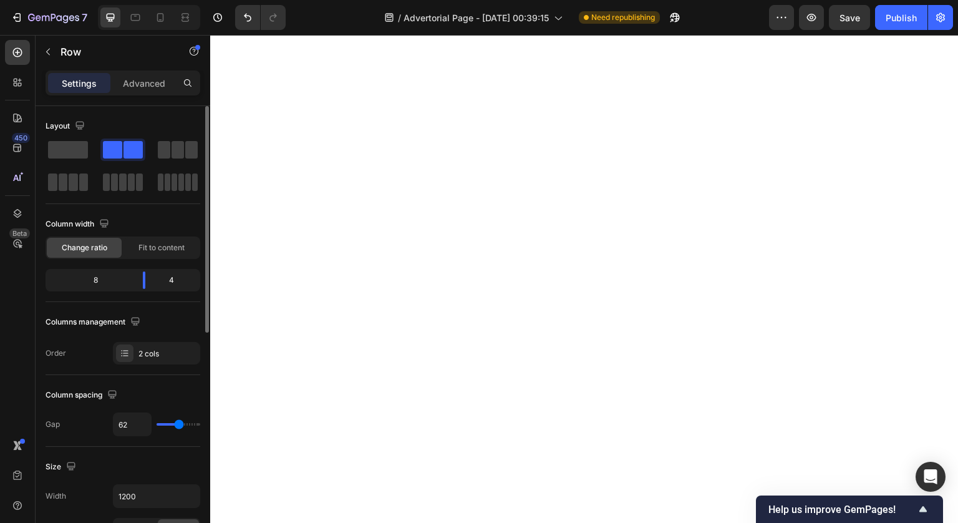
scroll to position [5749, 0]
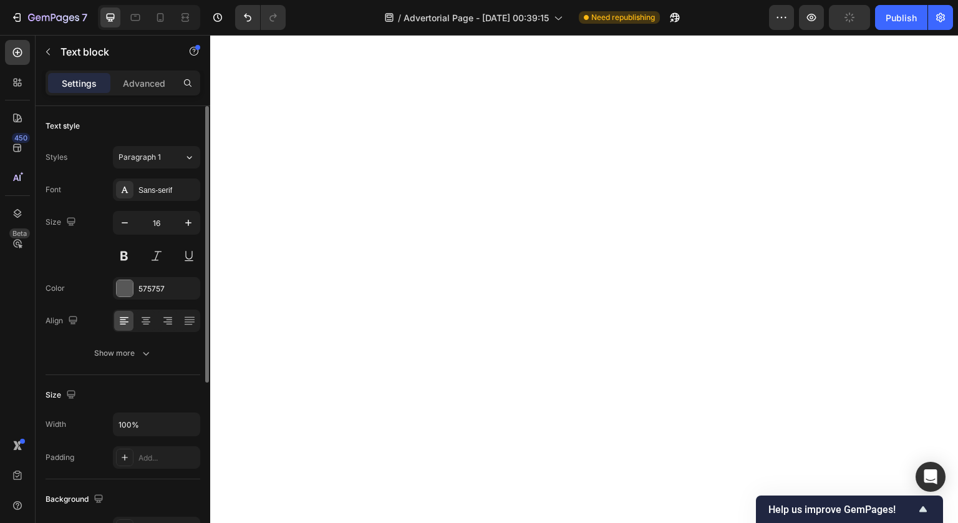
scroll to position [5853, 0]
drag, startPoint x: 393, startPoint y: 448, endPoint x: 203, endPoint y: 233, distance: 287.2
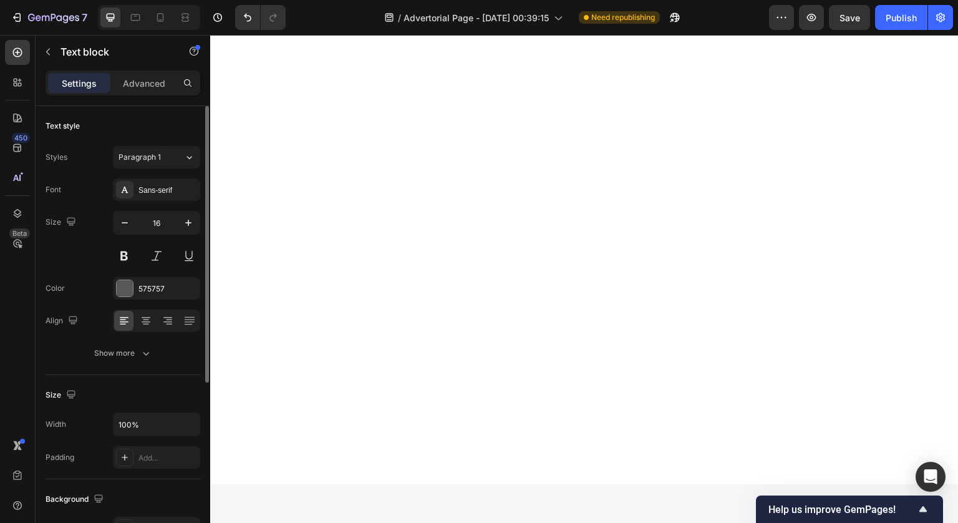
drag, startPoint x: 313, startPoint y: 263, endPoint x: 270, endPoint y: 247, distance: 45.8
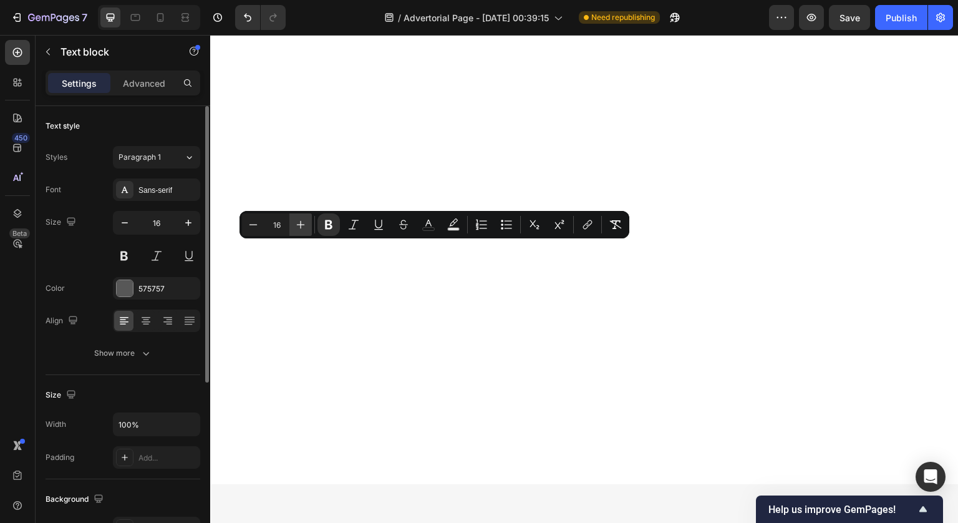
click at [298, 225] on icon "Editor contextual toolbar" at bounding box center [300, 224] width 12 height 12
type input "18"
click at [435, 224] on button "color" at bounding box center [428, 224] width 22 height 22
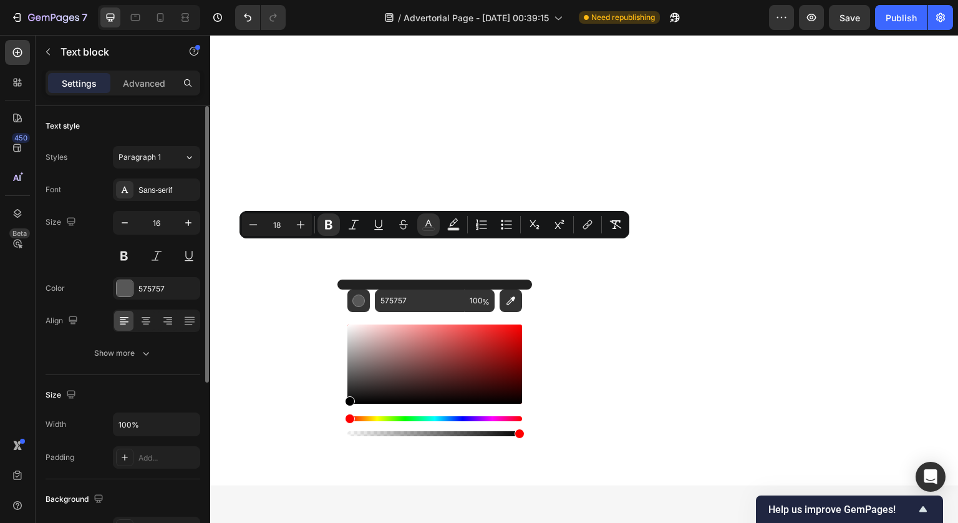
drag, startPoint x: 378, startPoint y: 367, endPoint x: 338, endPoint y: 417, distance: 64.4
click at [338, 417] on div "575757 100 %" at bounding box center [434, 358] width 195 height 159
type input "000000"
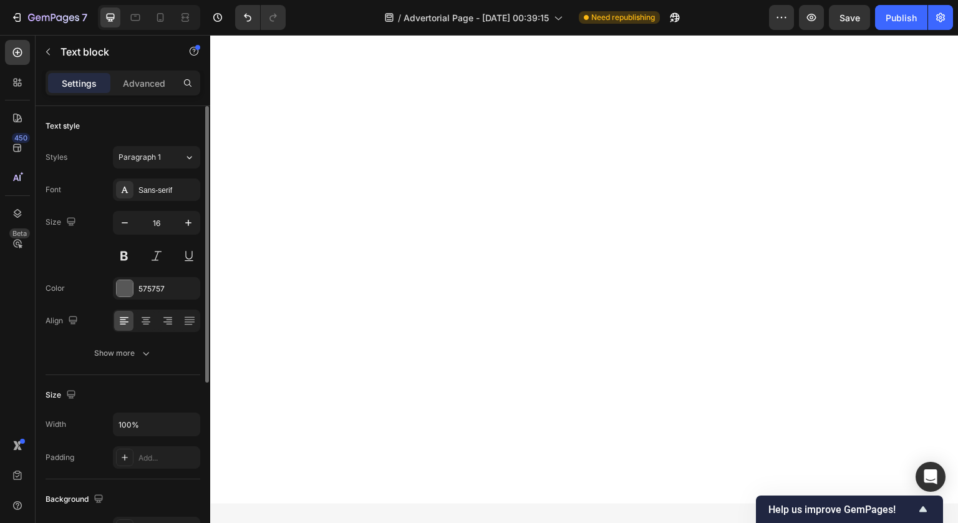
drag, startPoint x: 357, startPoint y: 231, endPoint x: 337, endPoint y: 233, distance: 20.0
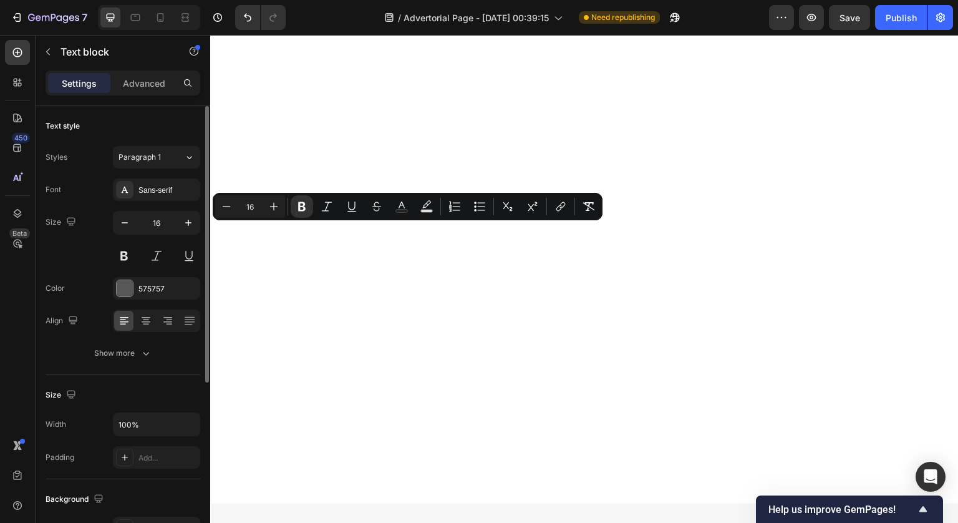
drag, startPoint x: 395, startPoint y: 235, endPoint x: 336, endPoint y: 238, distance: 59.4
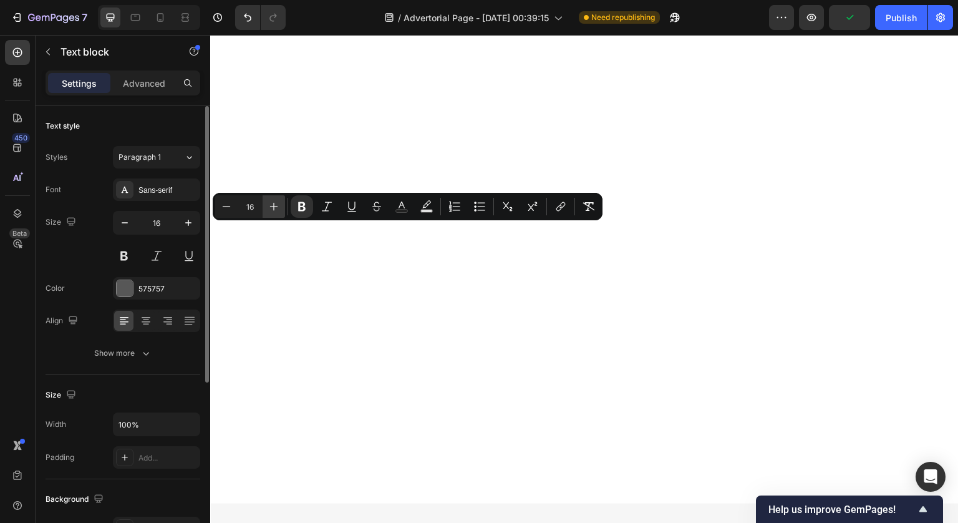
click at [276, 206] on icon "Editor contextual toolbar" at bounding box center [274, 207] width 8 height 8
type input "18"
click at [402, 206] on icon "Editor contextual toolbar" at bounding box center [401, 206] width 12 height 12
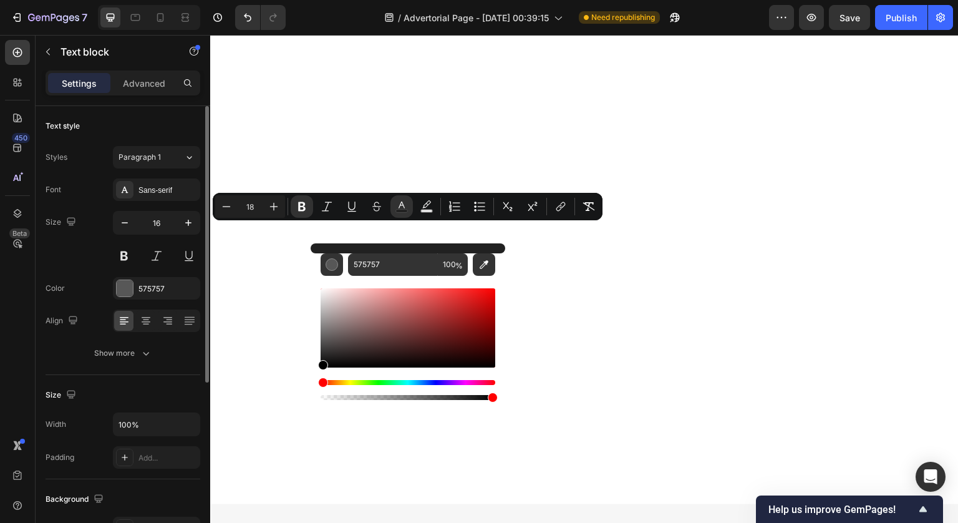
drag, startPoint x: 573, startPoint y: 368, endPoint x: 303, endPoint y: 398, distance: 271.7
type input "000000"
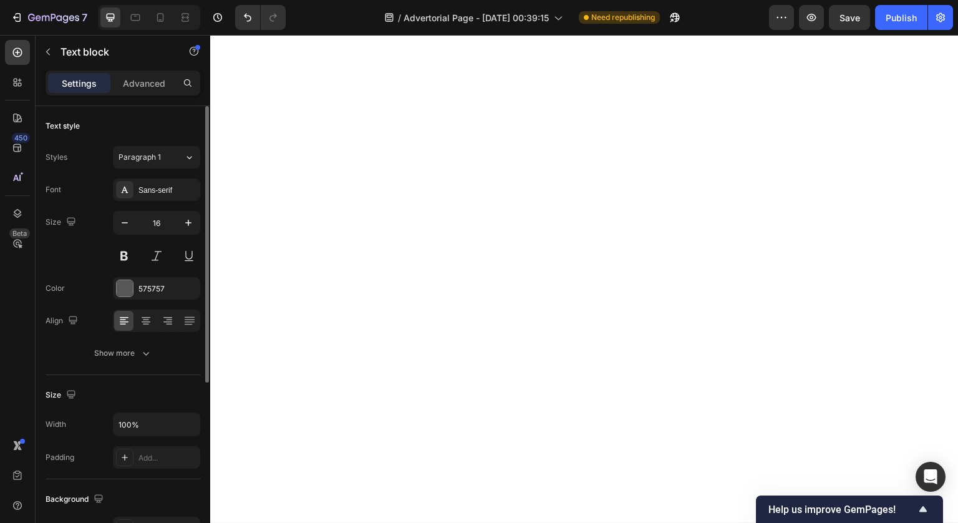
drag, startPoint x: 285, startPoint y: 229, endPoint x: 201, endPoint y: 239, distance: 84.8
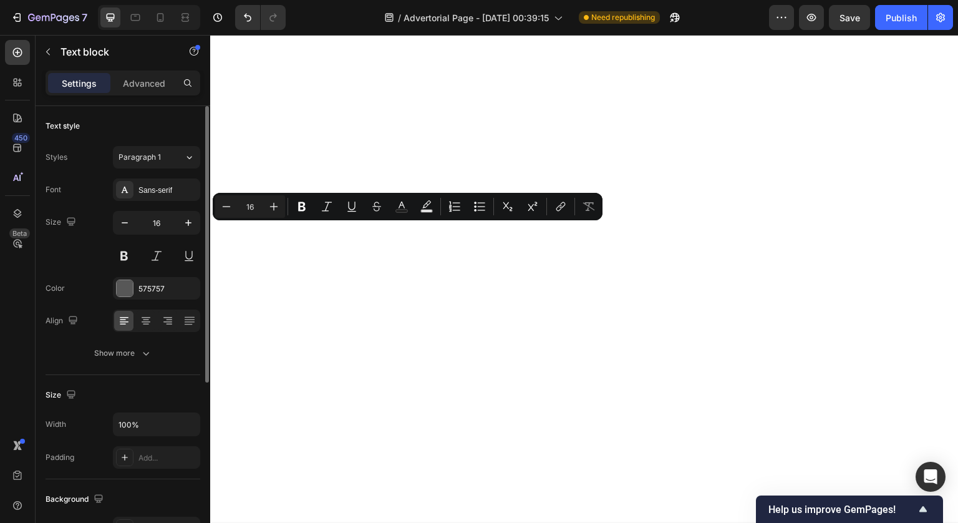
drag, startPoint x: 311, startPoint y: 234, endPoint x: 283, endPoint y: 234, distance: 27.4
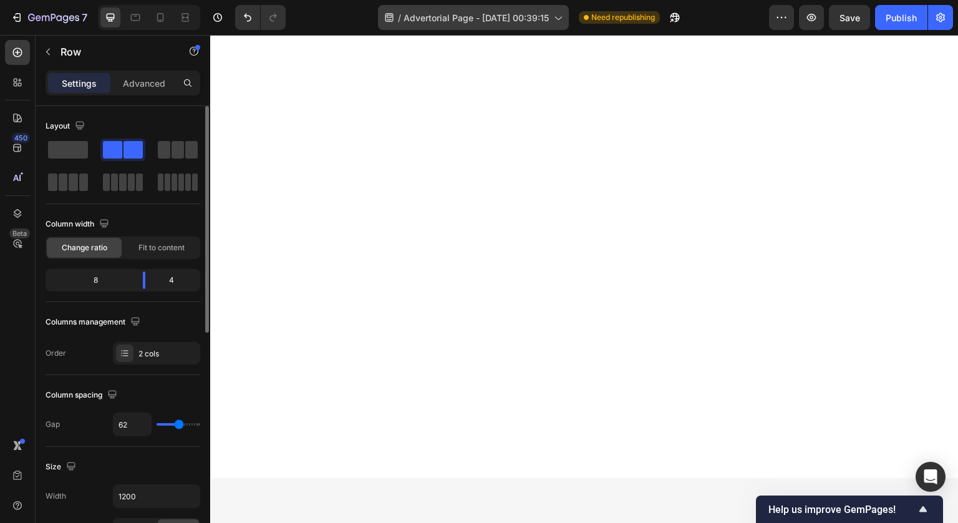
scroll to position [5928, 0]
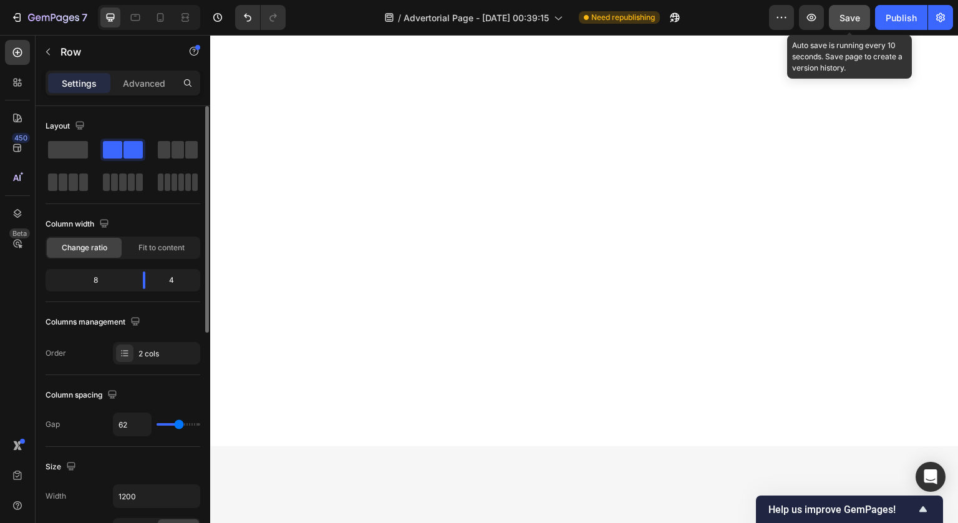
click at [848, 14] on span "Save" at bounding box center [850, 17] width 21 height 11
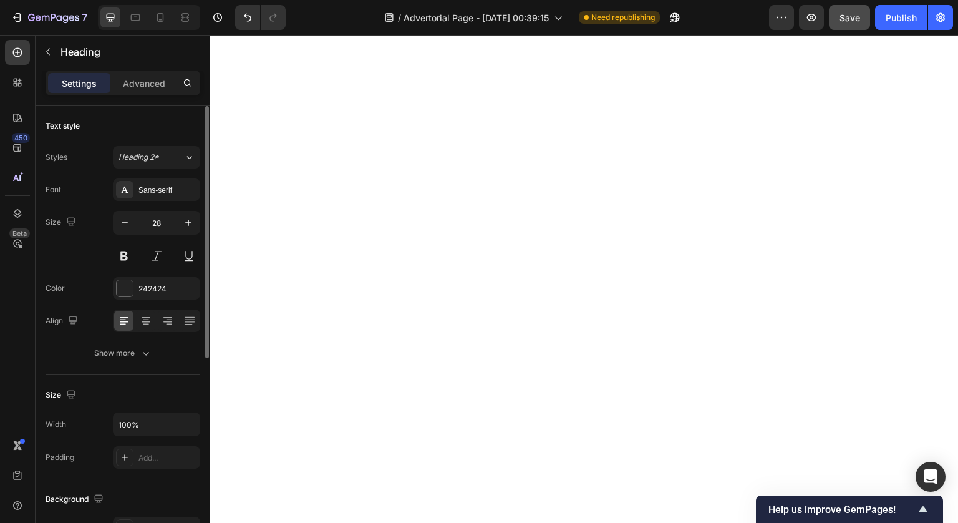
scroll to position [5830, 0]
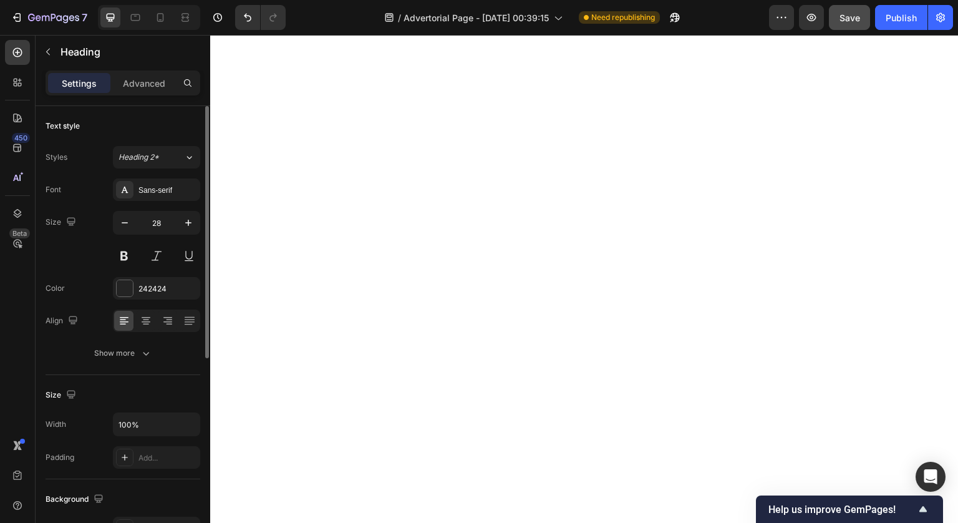
scroll to position [5837, 0]
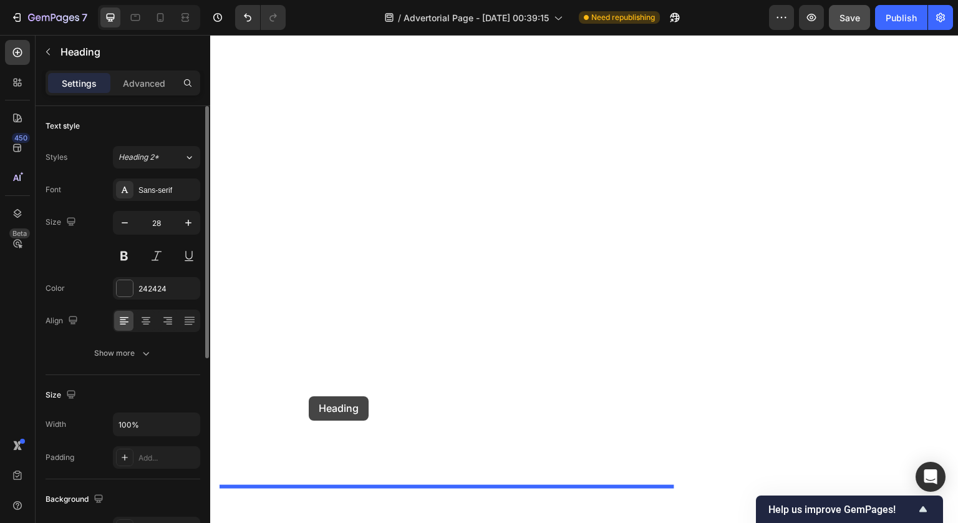
drag, startPoint x: 226, startPoint y: 229, endPoint x: 306, endPoint y: 395, distance: 183.9
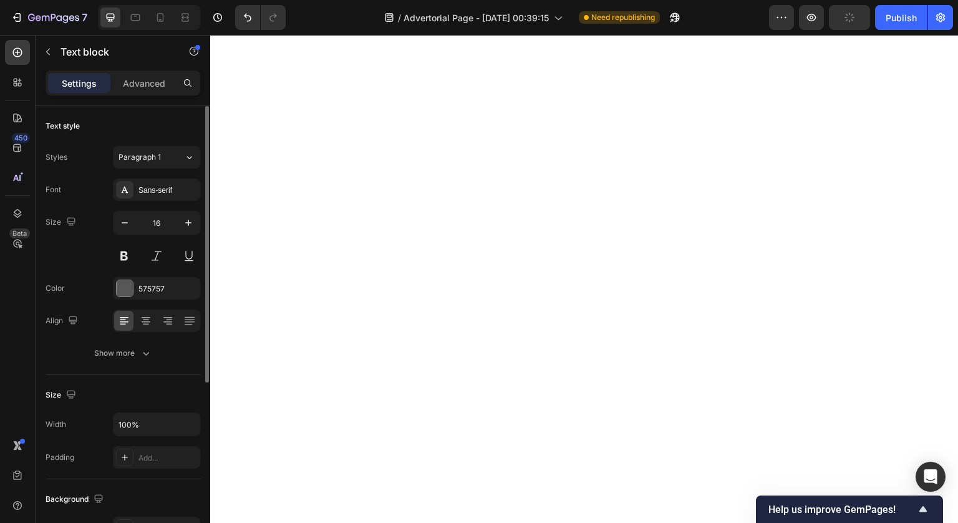
drag, startPoint x: 467, startPoint y: 351, endPoint x: 457, endPoint y: 279, distance: 72.4
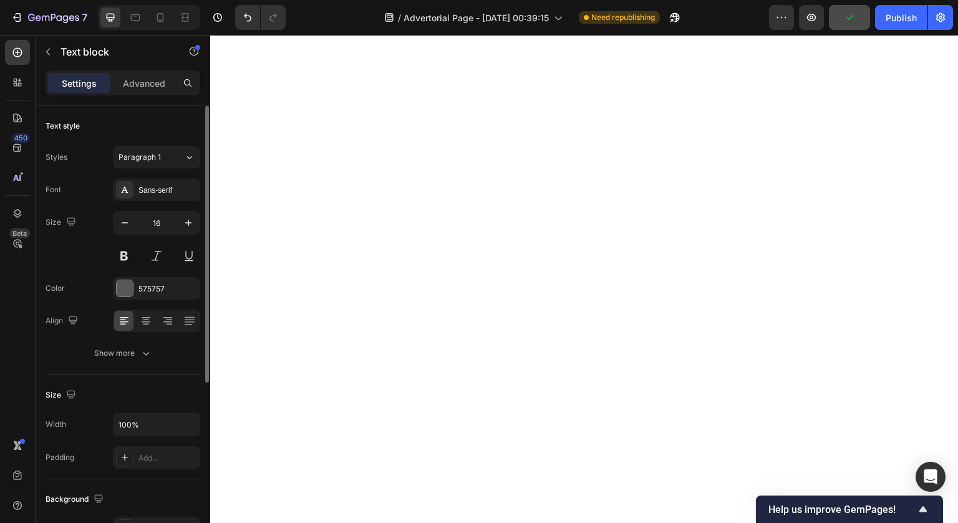
drag, startPoint x: 437, startPoint y: 290, endPoint x: 457, endPoint y: 393, distance: 105.0
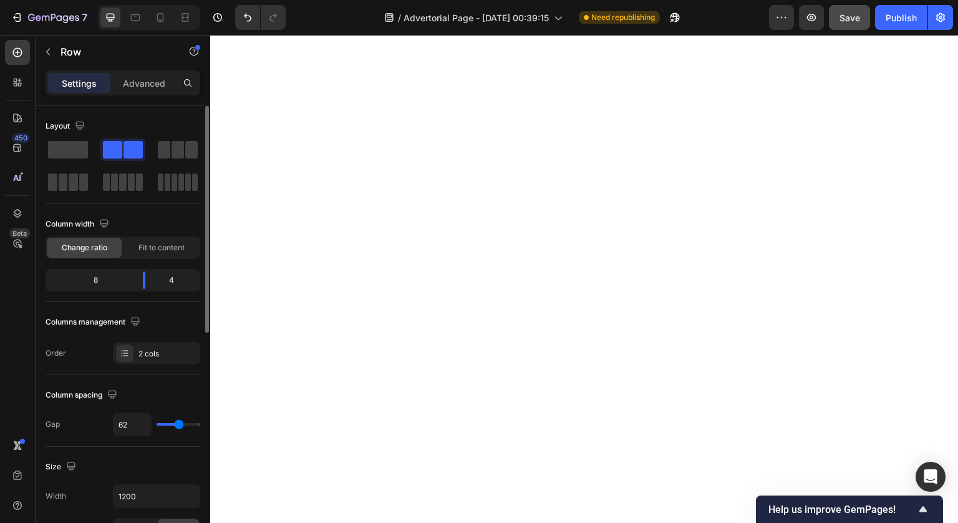
scroll to position [6041, 0]
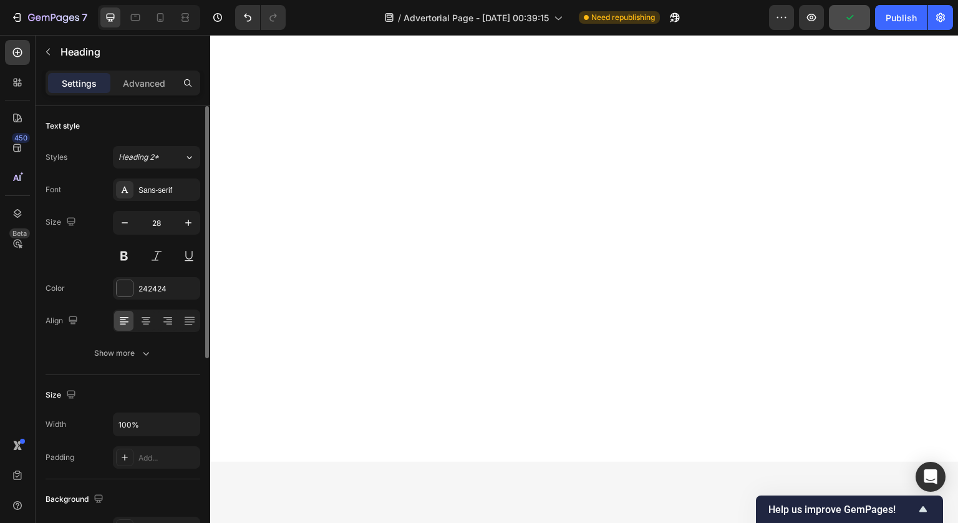
scroll to position [5908, 0]
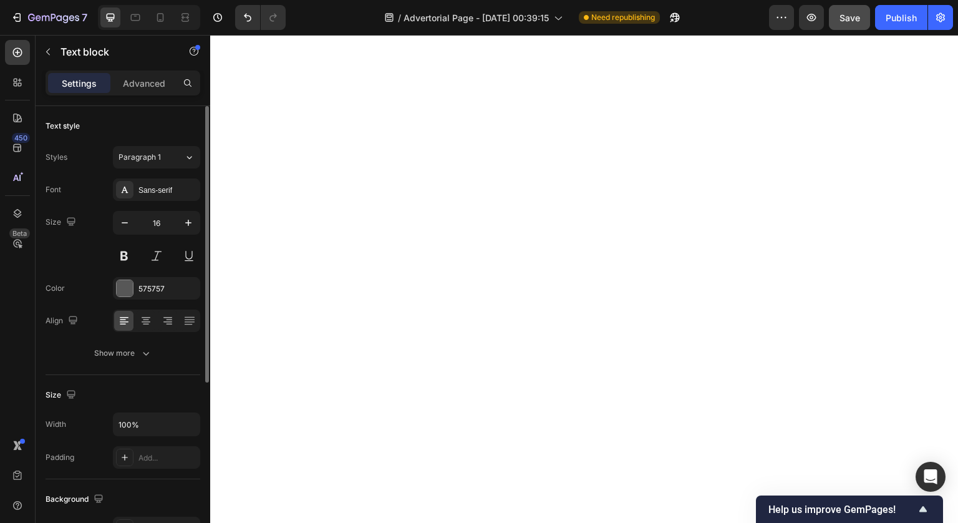
scroll to position [5973, 0]
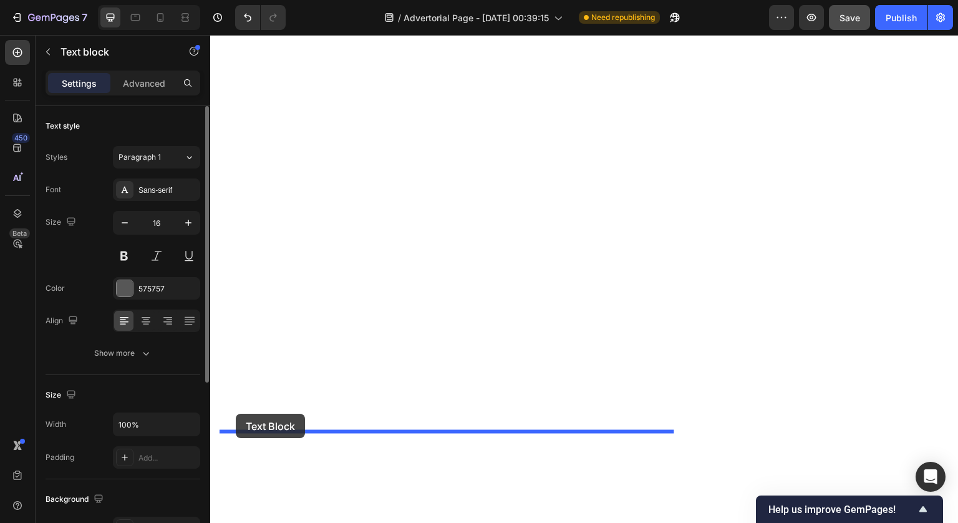
drag, startPoint x: 231, startPoint y: 220, endPoint x: 236, endPoint y: 414, distance: 194.1
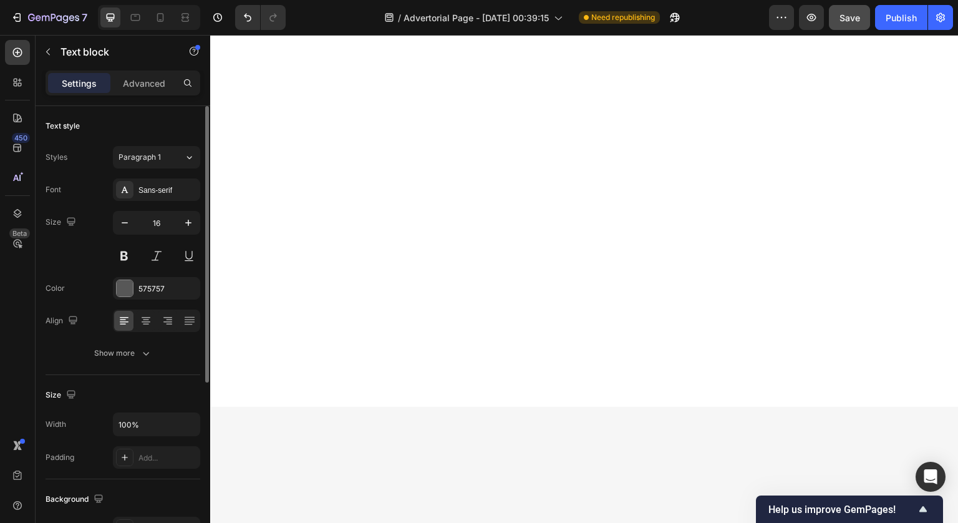
scroll to position [5926, 0]
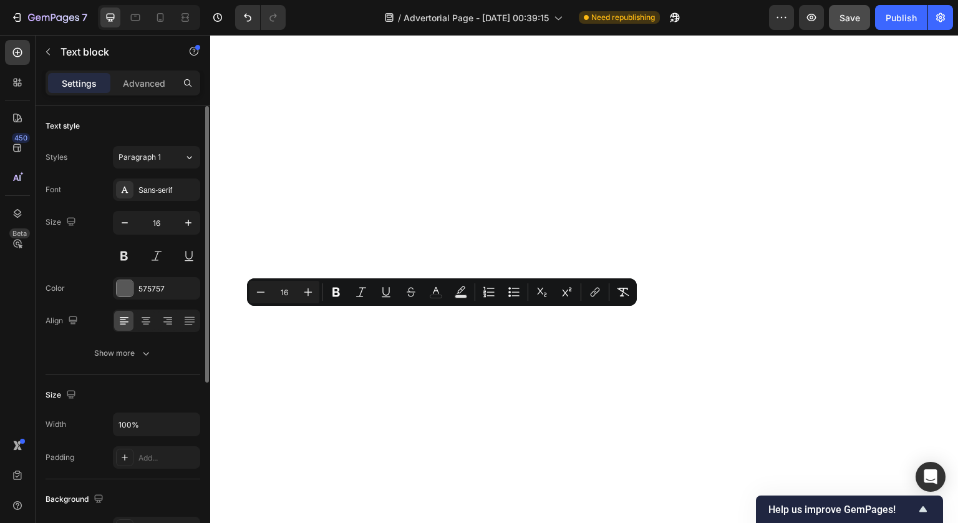
drag, startPoint x: 641, startPoint y: 404, endPoint x: 210, endPoint y: 309, distance: 441.3
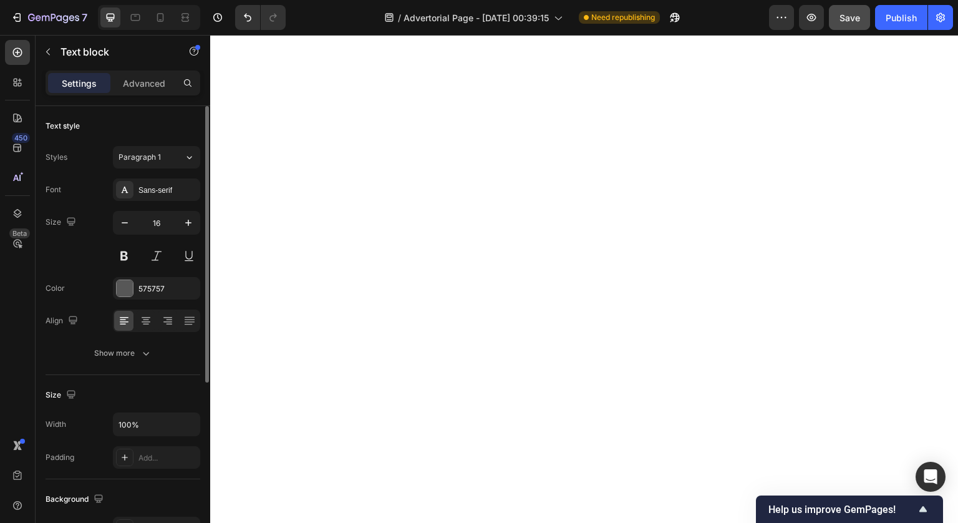
scroll to position [6124, 0]
drag, startPoint x: 388, startPoint y: 234, endPoint x: 209, endPoint y: 201, distance: 181.9
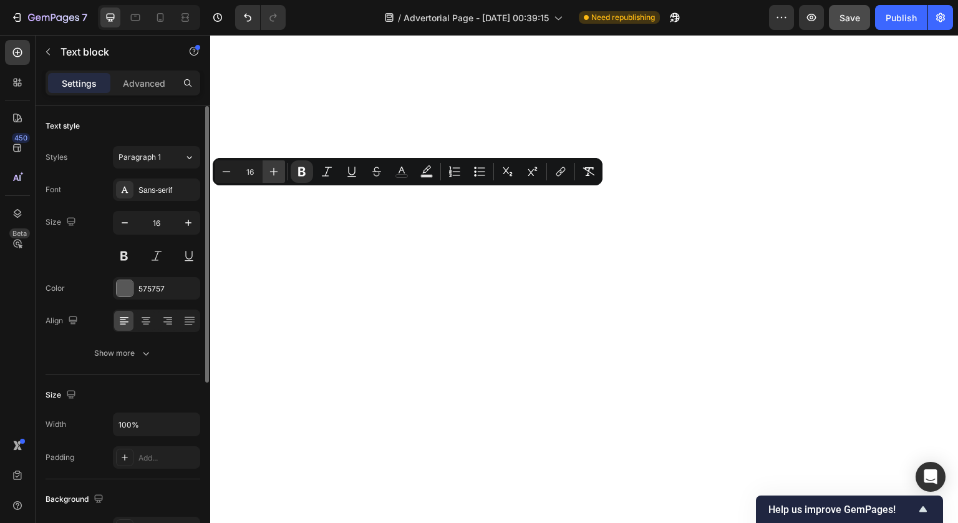
click at [274, 167] on icon "Editor contextual toolbar" at bounding box center [274, 171] width 12 height 12
type input "18"
click at [403, 169] on icon "Editor contextual toolbar" at bounding box center [401, 171] width 12 height 12
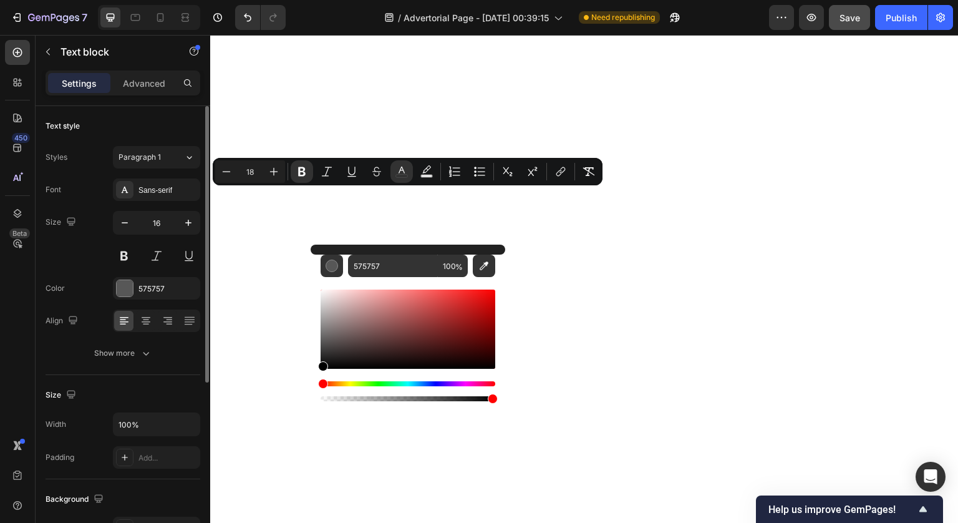
drag, startPoint x: 571, startPoint y: 376, endPoint x: 279, endPoint y: 397, distance: 292.7
type input "000000"
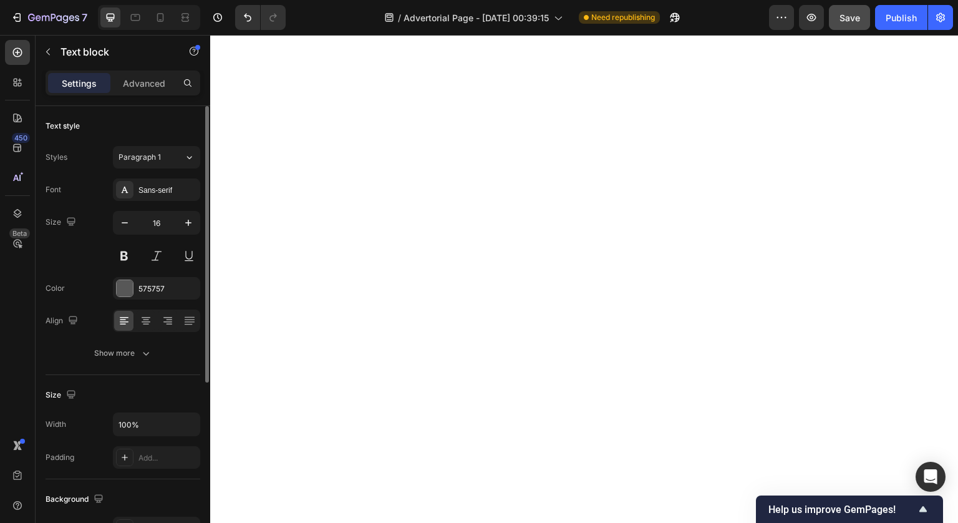
scroll to position [6178, 0]
drag, startPoint x: 452, startPoint y: 288, endPoint x: 211, endPoint y: 253, distance: 242.7
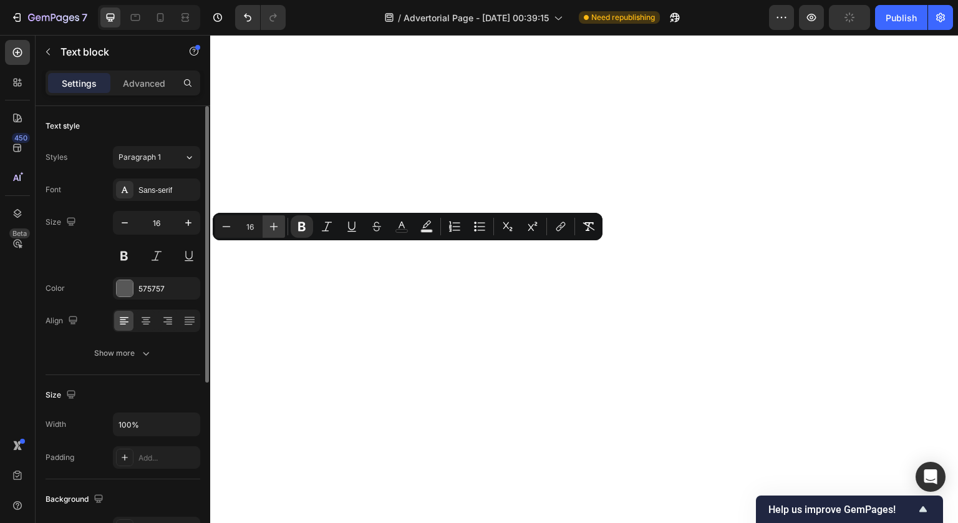
click at [283, 234] on button "Plus" at bounding box center [274, 226] width 22 height 22
click at [278, 230] on icon "Editor contextual toolbar" at bounding box center [274, 226] width 12 height 12
type input "18"
click at [406, 223] on icon "Editor contextual toolbar" at bounding box center [401, 226] width 12 height 12
type input "575757"
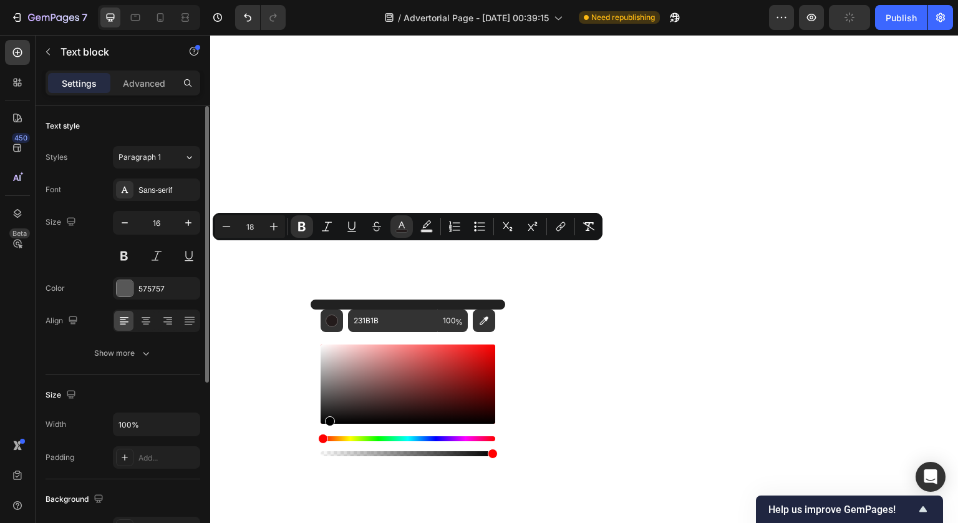
type input "000000"
drag, startPoint x: 573, startPoint y: 446, endPoint x: 268, endPoint y: 455, distance: 305.8
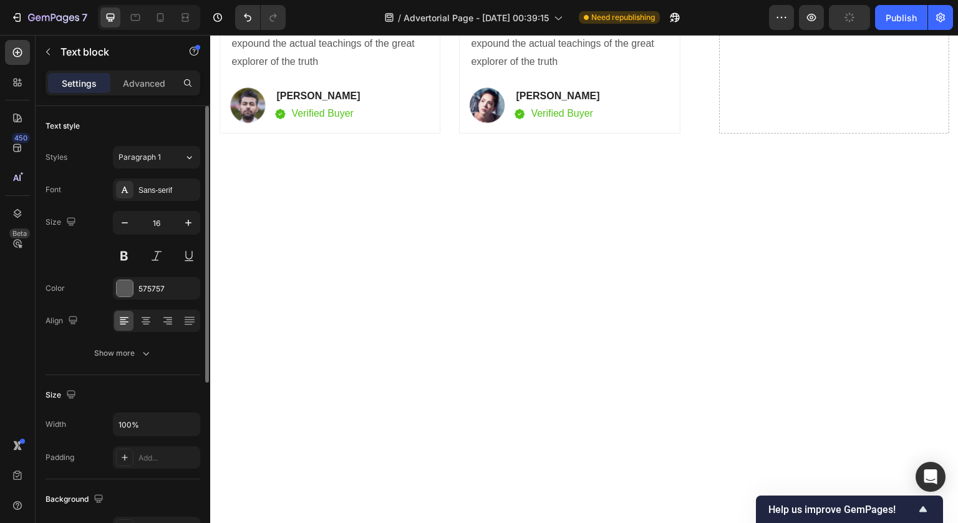
scroll to position [6321, 0]
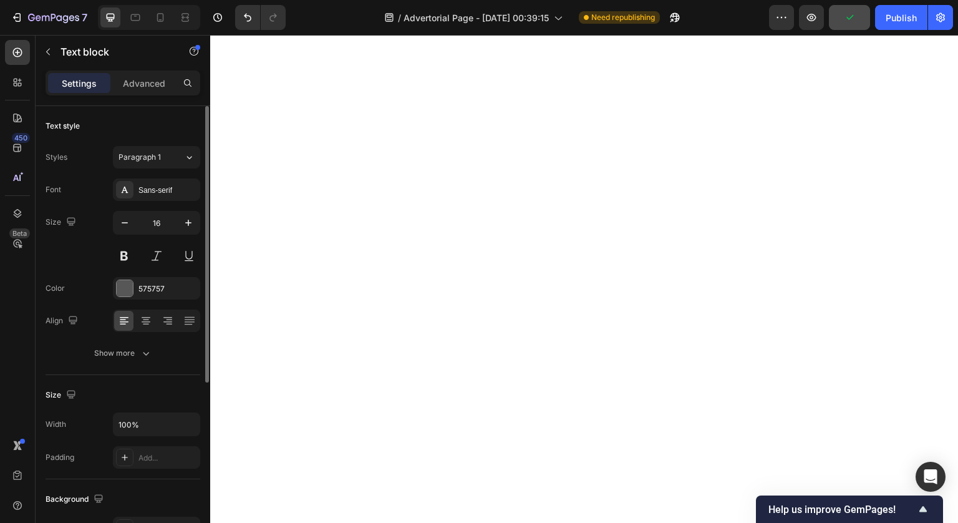
drag, startPoint x: 317, startPoint y: 290, endPoint x: 197, endPoint y: 300, distance: 120.2
drag, startPoint x: 317, startPoint y: 293, endPoint x: 220, endPoint y: 294, distance: 97.3
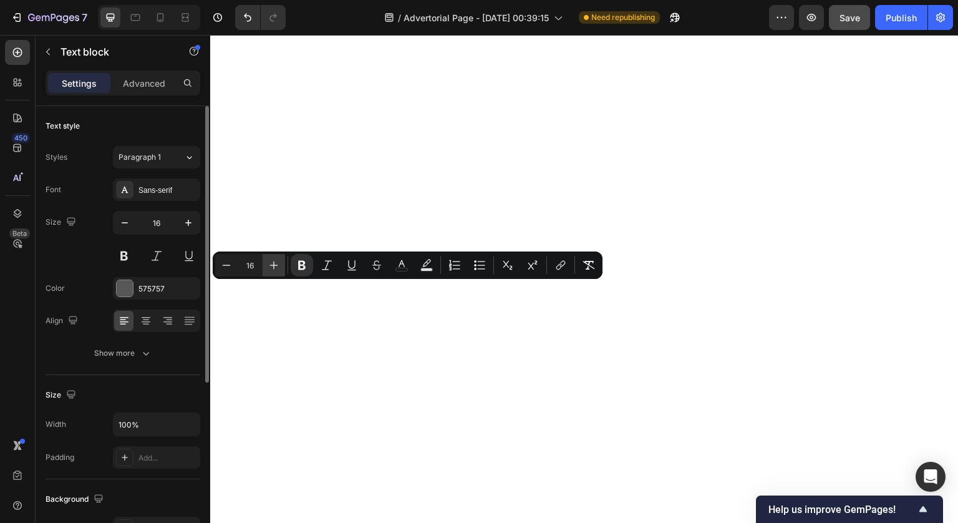
click at [277, 267] on icon "Editor contextual toolbar" at bounding box center [274, 265] width 12 height 12
type input "18"
click at [404, 265] on icon "Editor contextual toolbar" at bounding box center [402, 263] width 6 height 7
type input "575757"
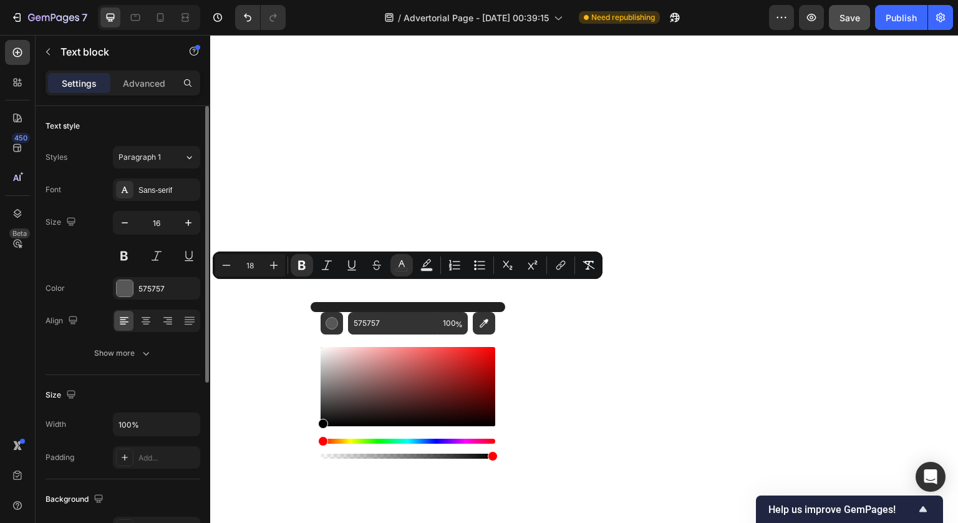
drag, startPoint x: 566, startPoint y: 410, endPoint x: 308, endPoint y: 452, distance: 261.7
type input "000000"
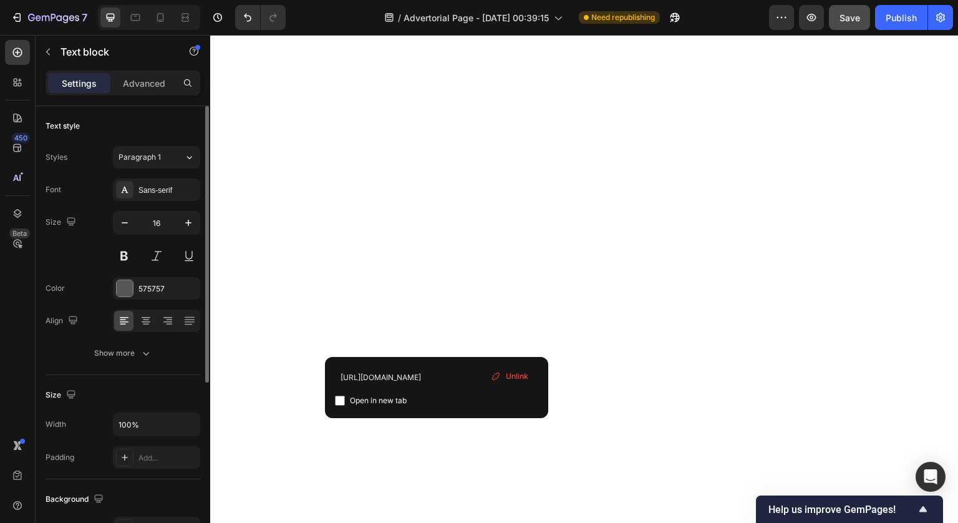
drag, startPoint x: 437, startPoint y: 346, endPoint x: 407, endPoint y: 345, distance: 30.6
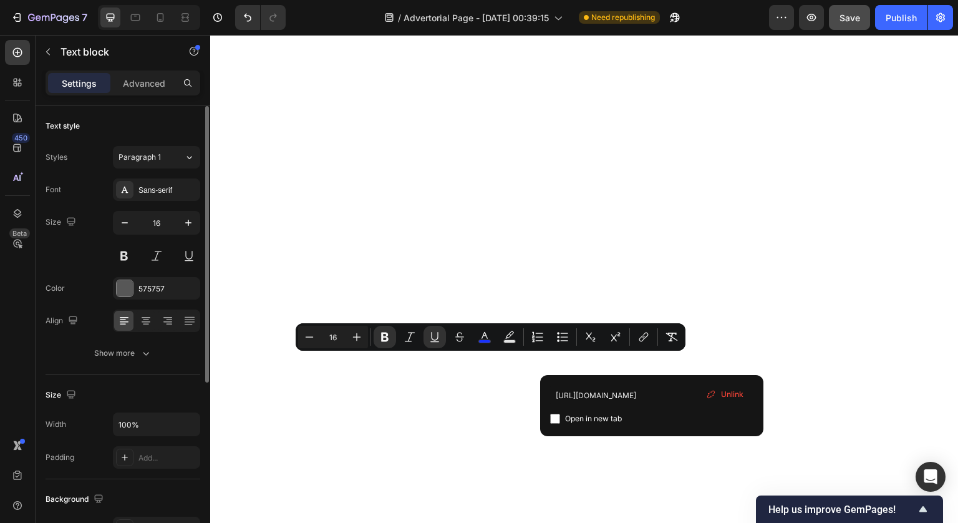
drag, startPoint x: 656, startPoint y: 362, endPoint x: 330, endPoint y: 364, distance: 326.2
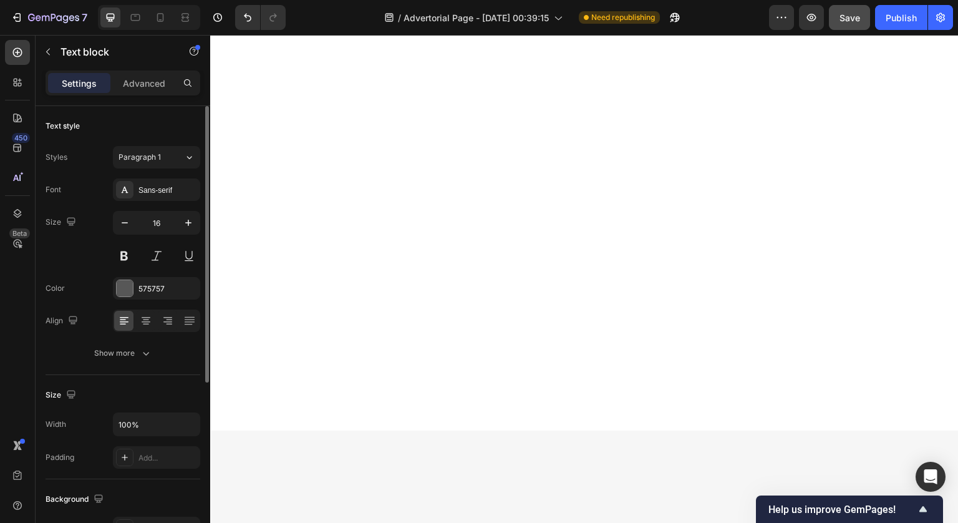
scroll to position [6429, 0]
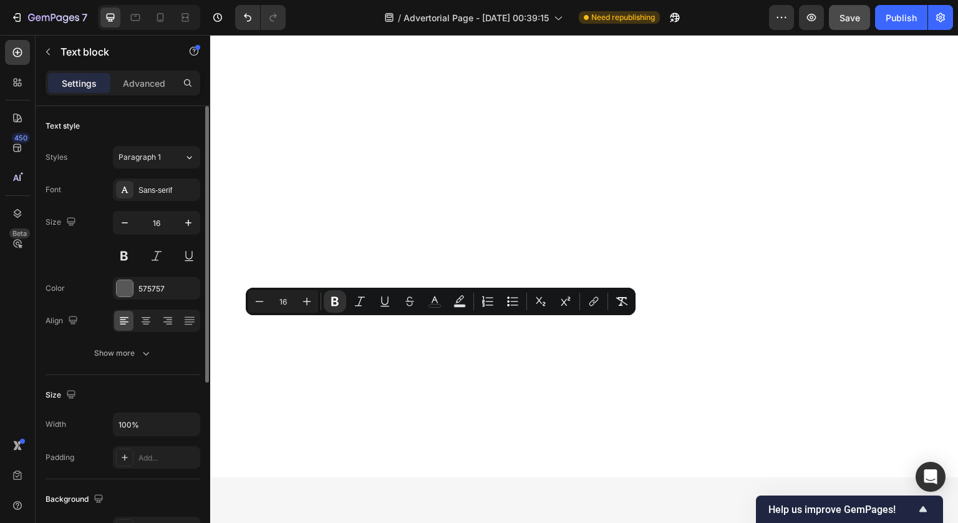
drag, startPoint x: 395, startPoint y: 339, endPoint x: 221, endPoint y: 319, distance: 175.2
click at [308, 304] on icon "Editor contextual toolbar" at bounding box center [307, 301] width 12 height 12
type input "18"
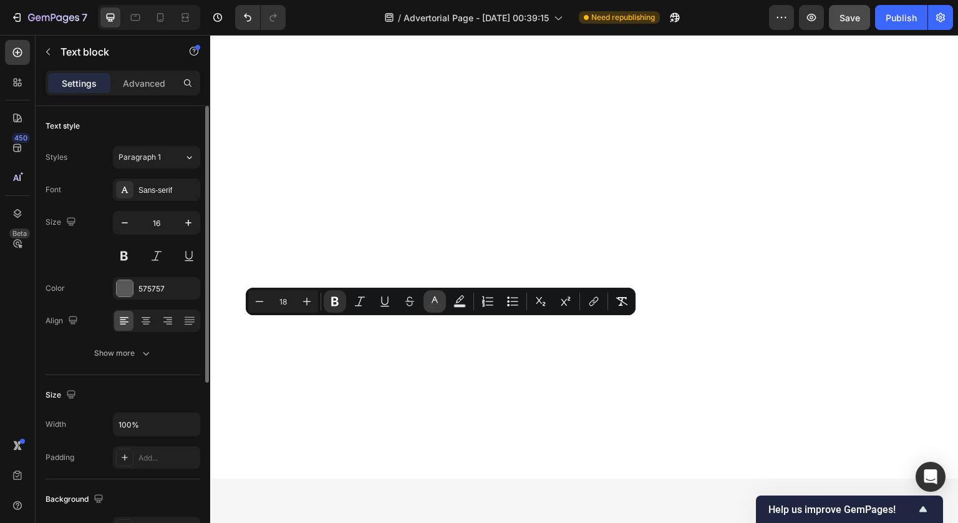
click at [435, 300] on icon "Editor contextual toolbar" at bounding box center [435, 301] width 12 height 12
type input "575757"
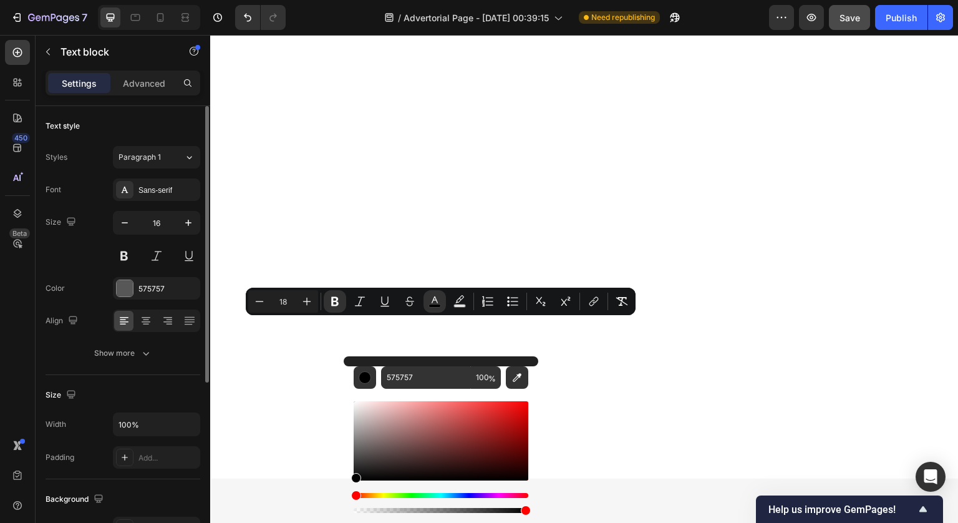
type input "000000"
drag, startPoint x: 608, startPoint y: 459, endPoint x: 317, endPoint y: 520, distance: 296.3
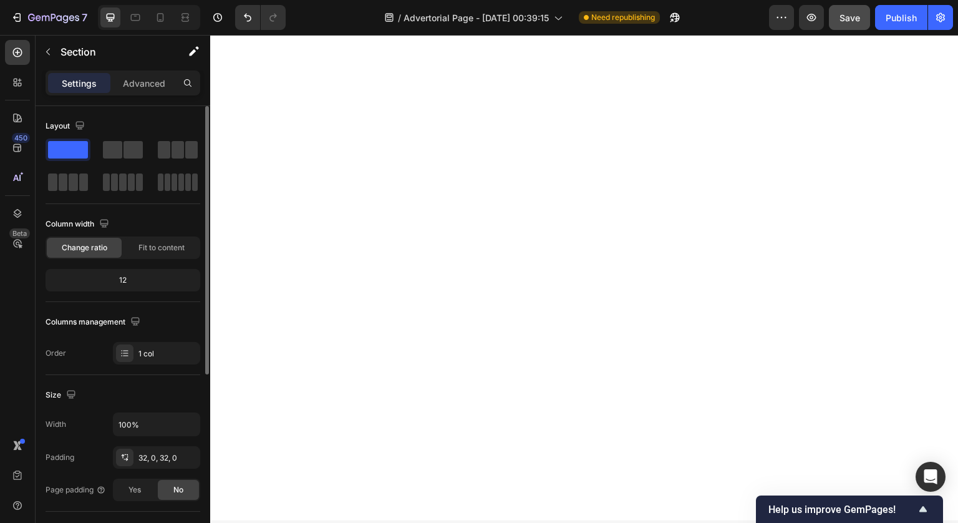
scroll to position [6387, 0]
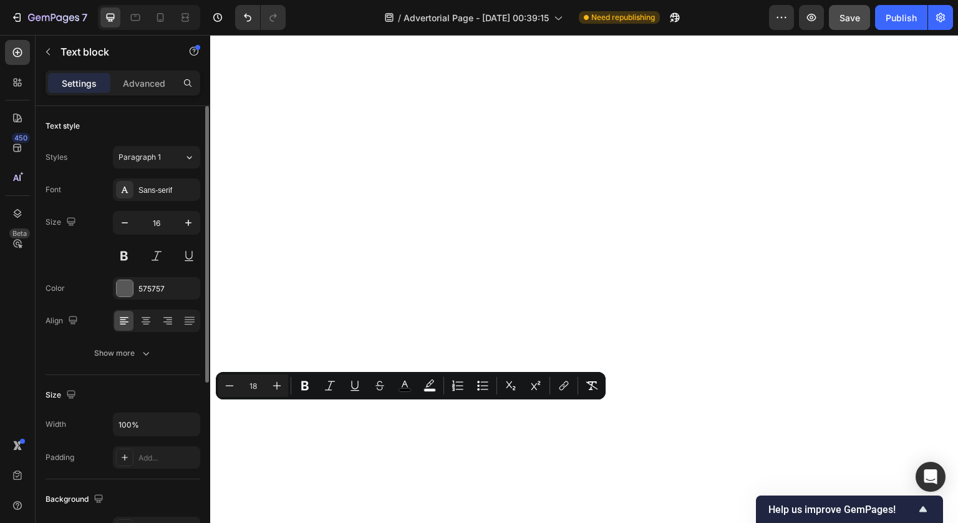
scroll to position [6355, 0]
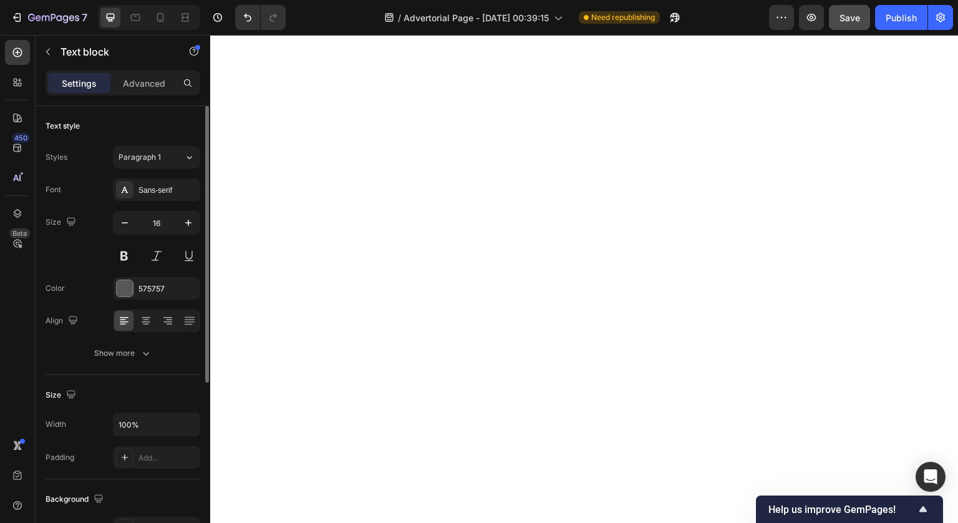
scroll to position [6350, 0]
drag, startPoint x: 652, startPoint y: 333, endPoint x: 303, endPoint y: 335, distance: 349.3
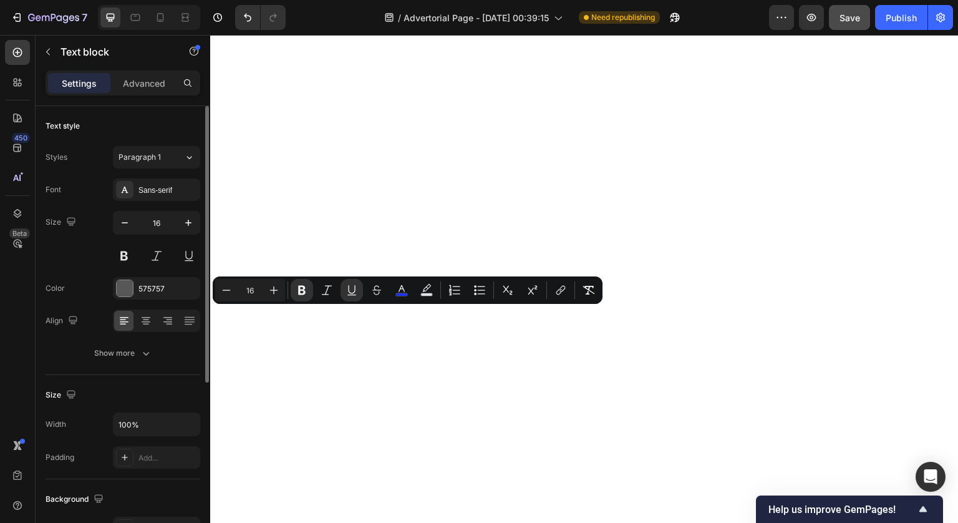
drag, startPoint x: 283, startPoint y: 316, endPoint x: 321, endPoint y: 315, distance: 38.1
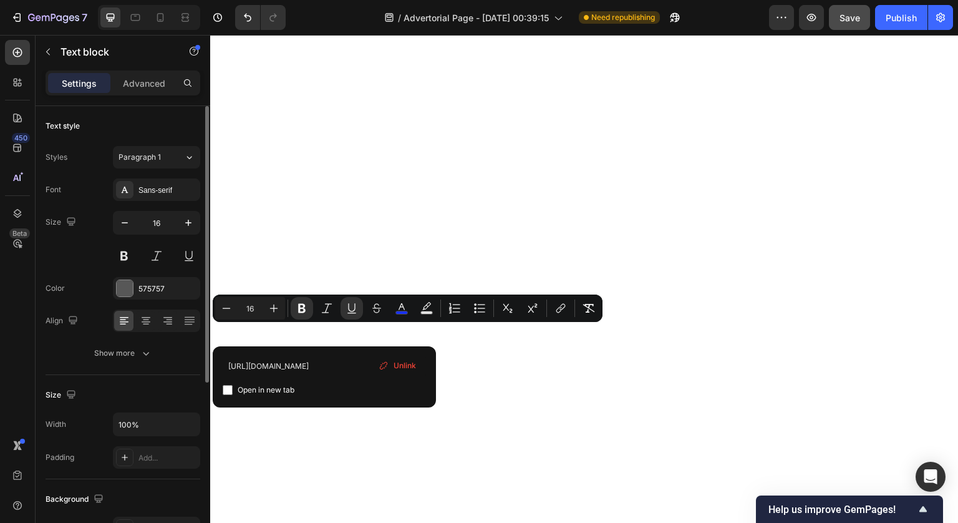
drag, startPoint x: 274, startPoint y: 331, endPoint x: 226, endPoint y: 326, distance: 48.3
click at [332, 364] on input "https://www.trypurrify.com/products/purrify-stainless-steel-water-fountain" at bounding box center [324, 366] width 203 height 20
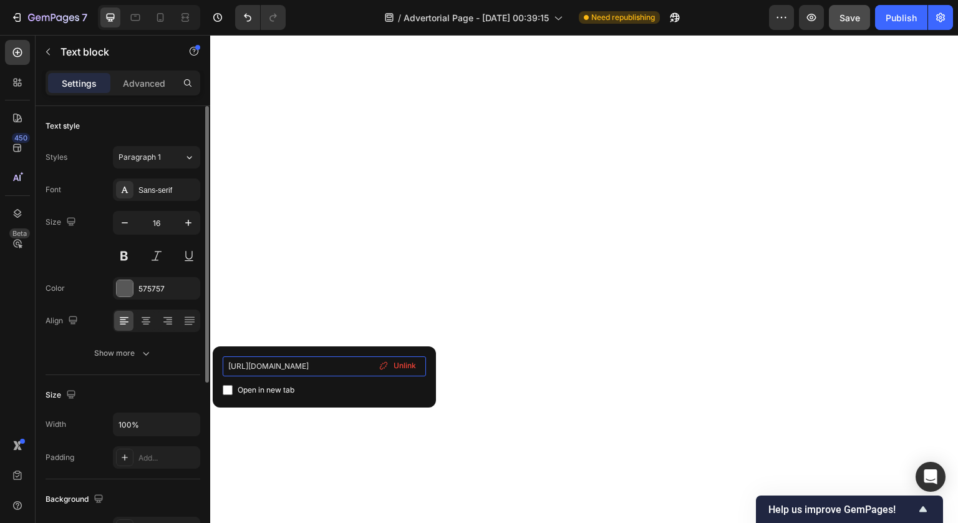
click at [332, 364] on input "https://www.trypurrify.com/products/purrify-stainless-steel-water-fountain" at bounding box center [324, 366] width 203 height 20
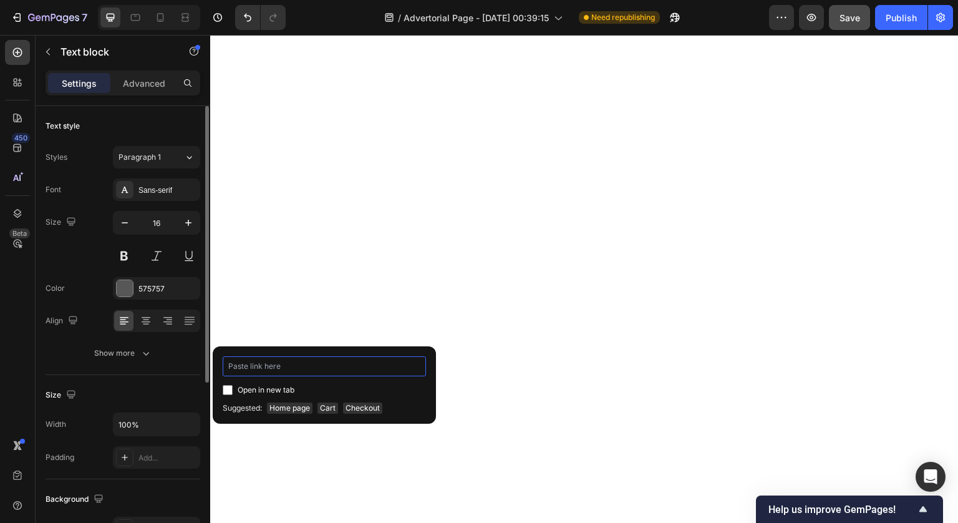
type input "https://peakpaws.store/products/cat-water-fountain-stainless-steel?variant=4778…"
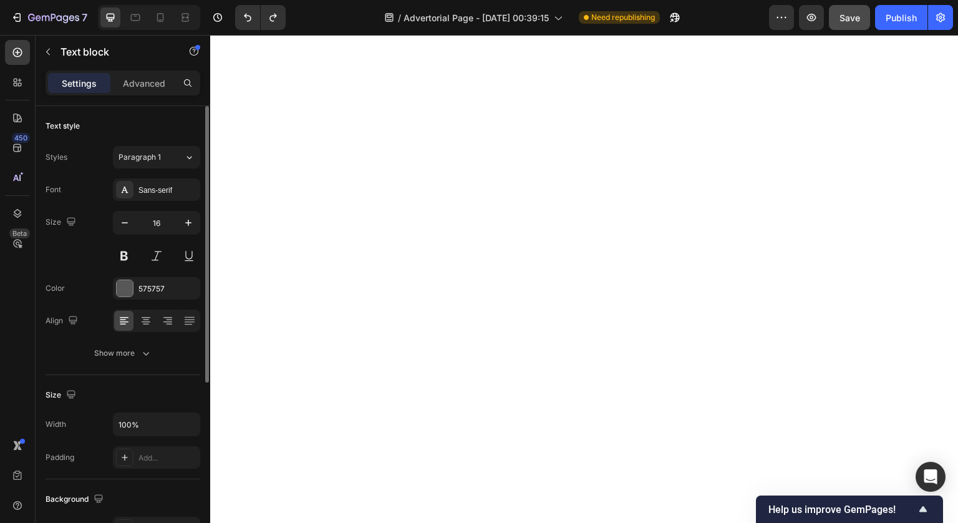
scroll to position [6359, 0]
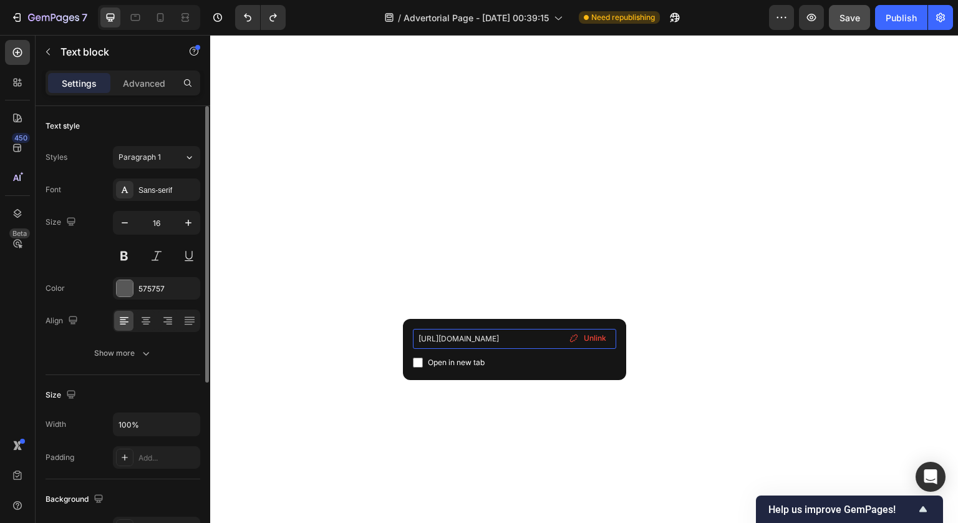
click at [533, 334] on input "https://www.trypurrify.com/products/purrify-stainless-steel-water-fountain" at bounding box center [514, 339] width 203 height 20
paste input "peakpaws.store/products/cat-water-fountain-stainless-steel?variant=477843396036…"
type input "https://peakpaws.store/products/cat-water-fountain-stainless-steel?variant=4778…"
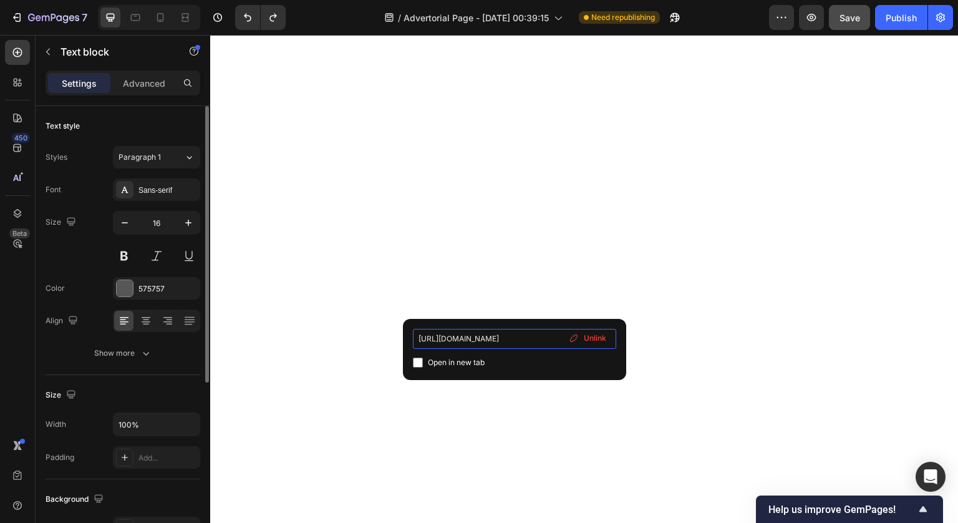
scroll to position [0, 197]
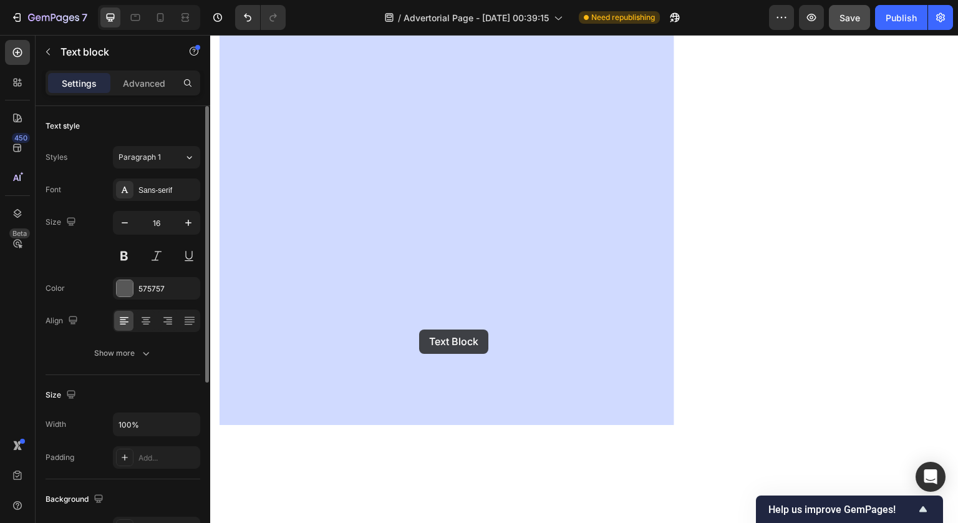
drag, startPoint x: 623, startPoint y: 324, endPoint x: 420, endPoint y: 330, distance: 202.8
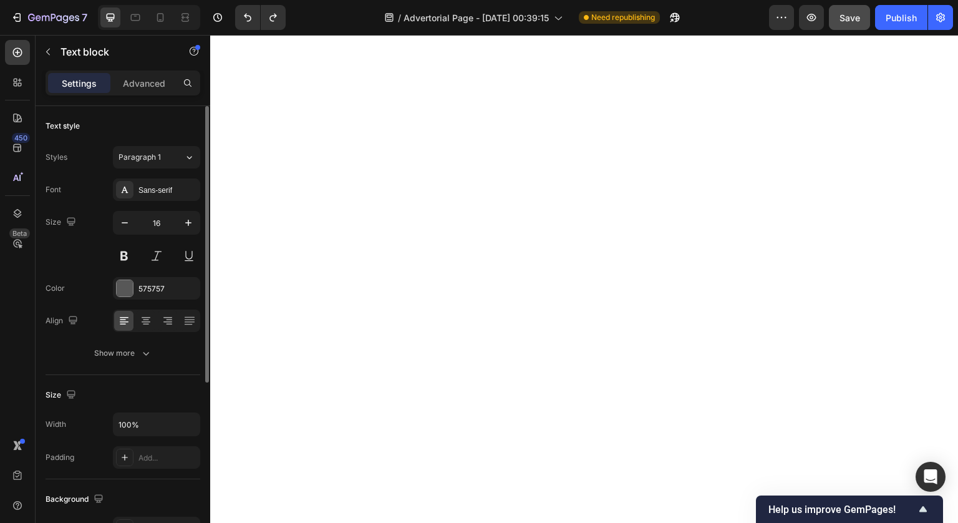
scroll to position [6279, 0]
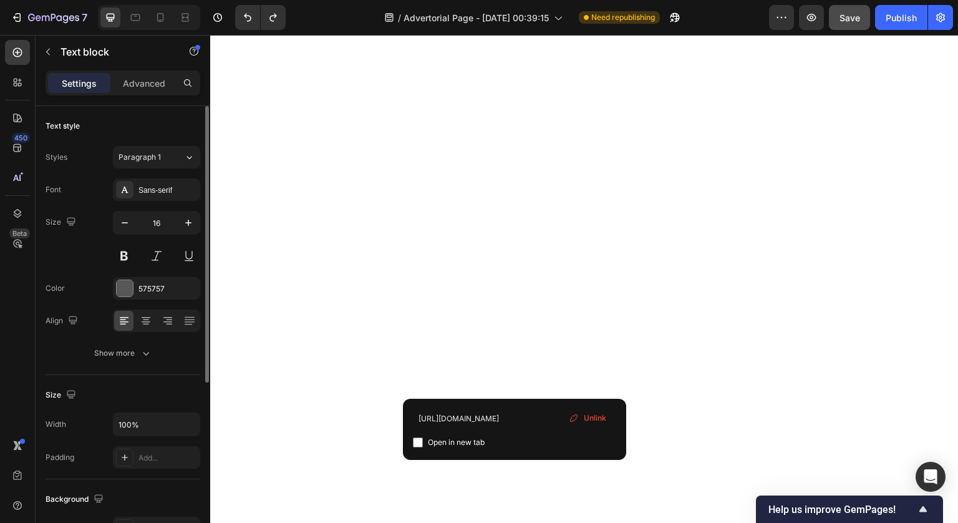
click at [518, 419] on input "https://www.trypurrify.com/products/purrify-stainless-steel-water-fountain" at bounding box center [514, 419] width 203 height 20
type input "https://peakpaws.store/products/cat-water-fountain-stainless-steel?variant=4778…"
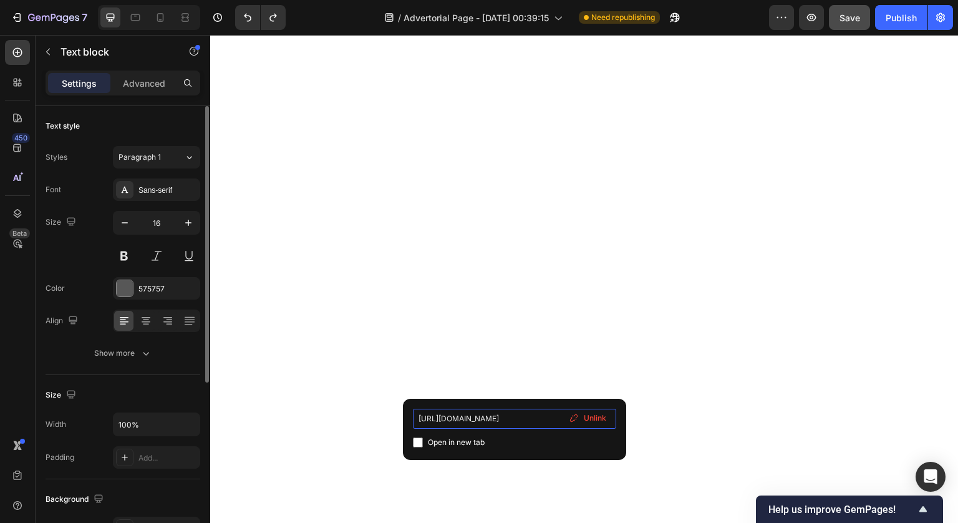
scroll to position [0, 197]
click at [518, 419] on input "https://peakpaws.store/products/cat-water-fountain-stainless-steel?variant=4778…" at bounding box center [514, 419] width 203 height 20
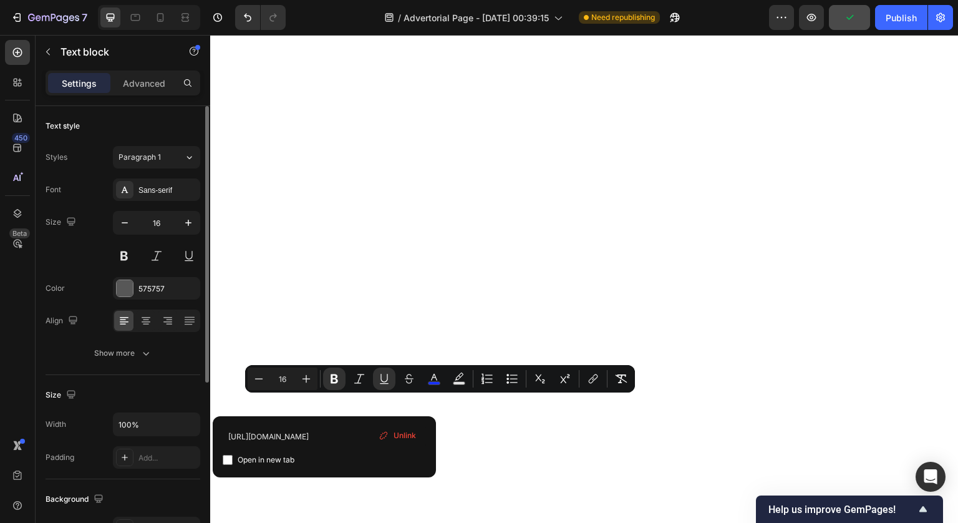
drag, startPoint x: 267, startPoint y: 405, endPoint x: 643, endPoint y: 402, distance: 376.1
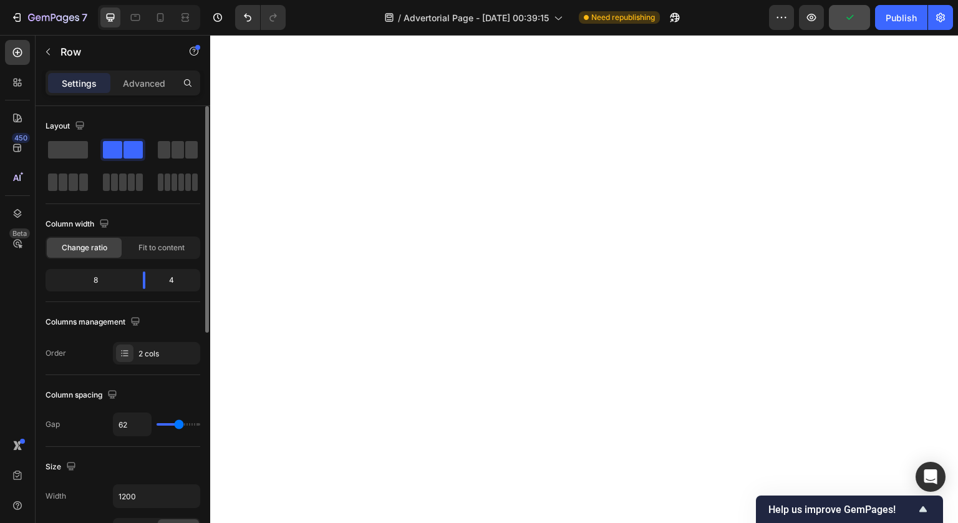
scroll to position [6367, 0]
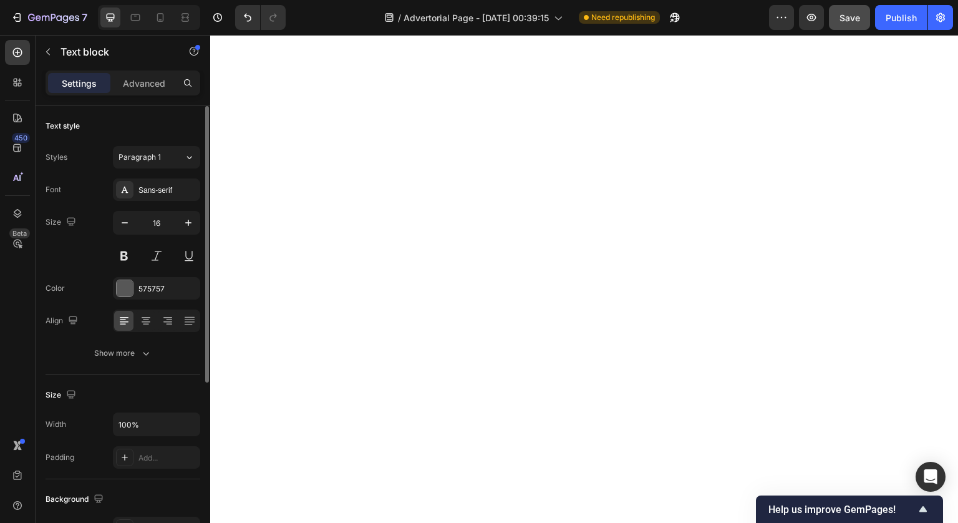
drag, startPoint x: 487, startPoint y: 388, endPoint x: 434, endPoint y: 388, distance: 53.0
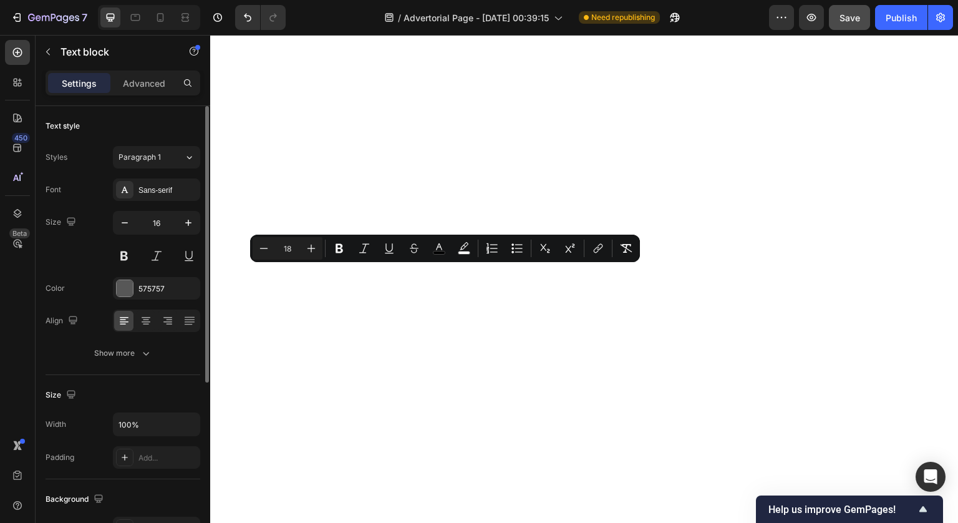
scroll to position [6374, 0]
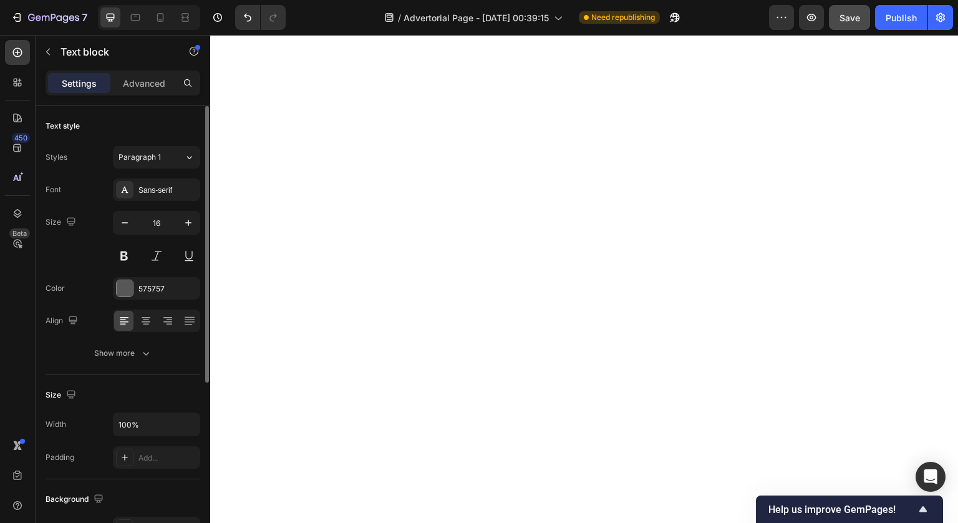
drag, startPoint x: 484, startPoint y: 392, endPoint x: 429, endPoint y: 392, distance: 54.9
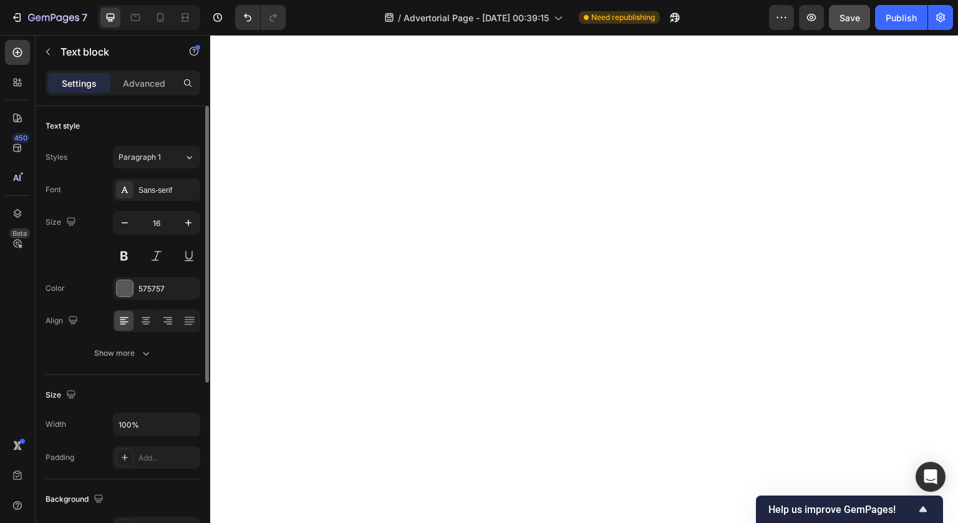
scroll to position [6246, 0]
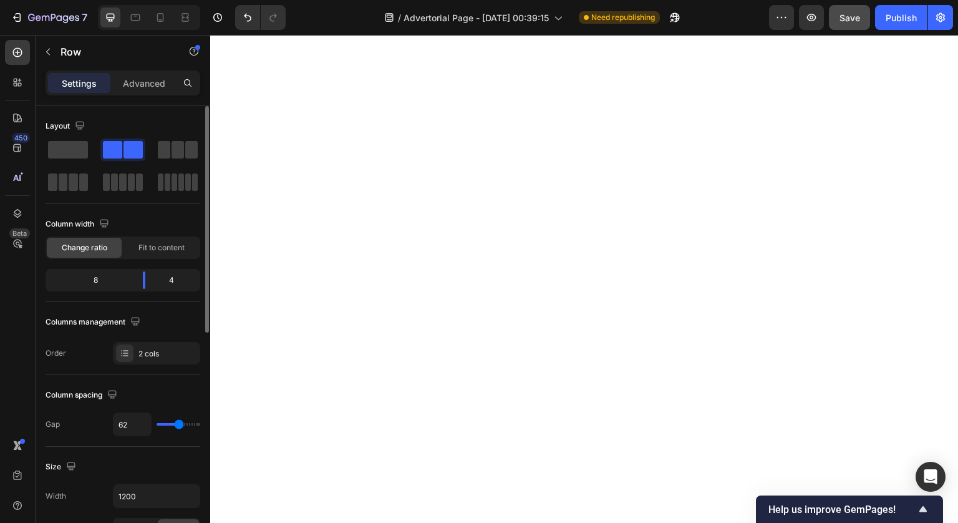
scroll to position [6167, 0]
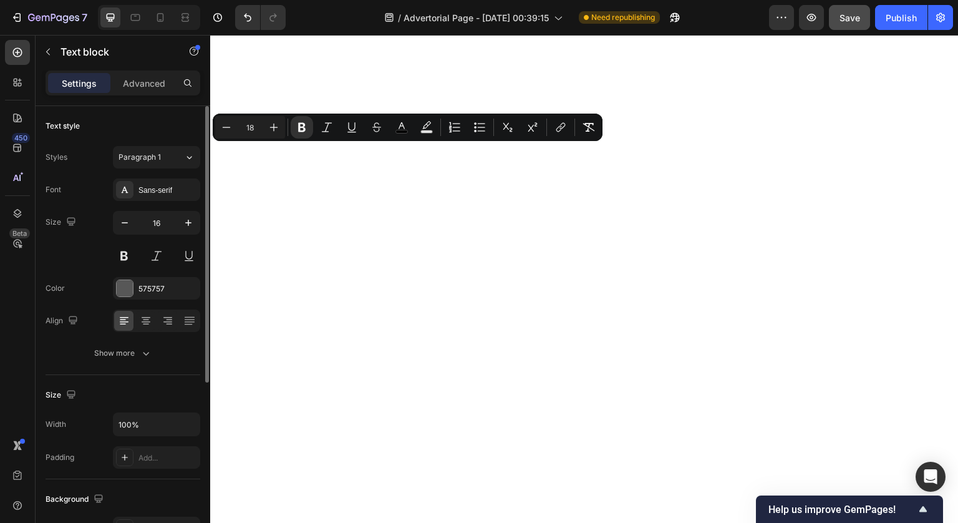
drag, startPoint x: 391, startPoint y: 193, endPoint x: 301, endPoint y: 137, distance: 106.5
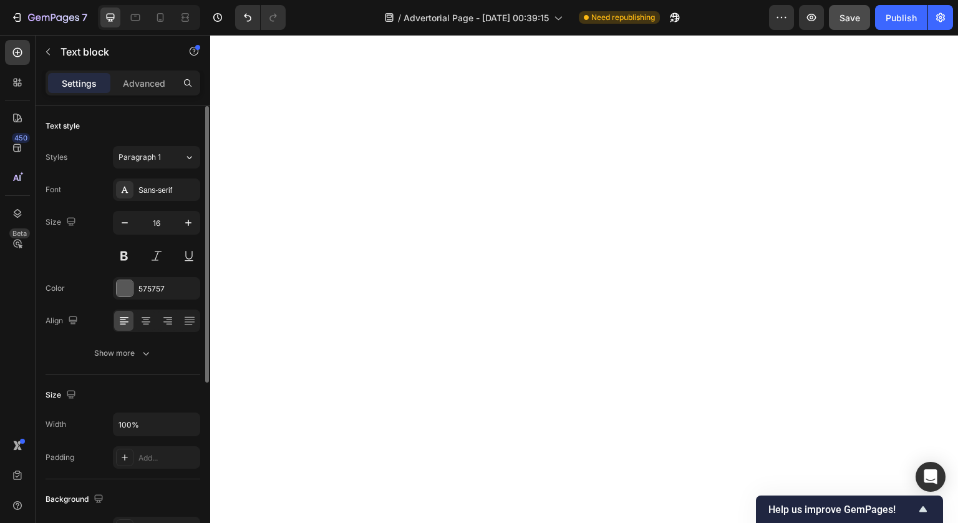
drag, startPoint x: 391, startPoint y: 176, endPoint x: 342, endPoint y: 173, distance: 49.3
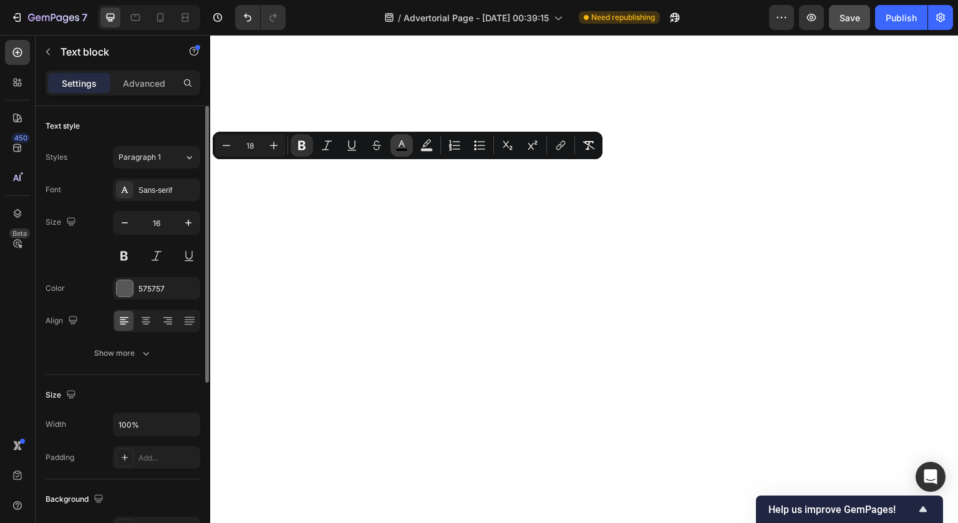
click at [401, 142] on icon "Editor contextual toolbar" at bounding box center [402, 143] width 6 height 7
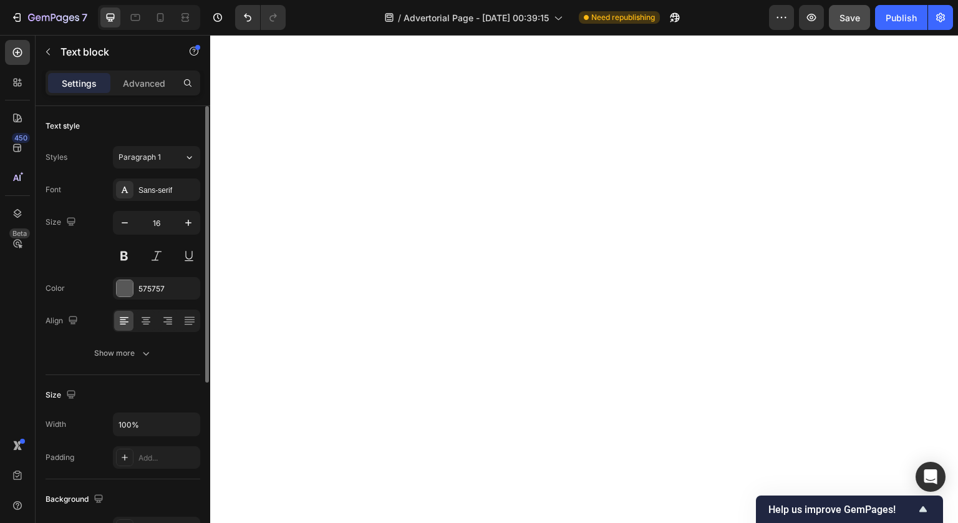
scroll to position [6432, 0]
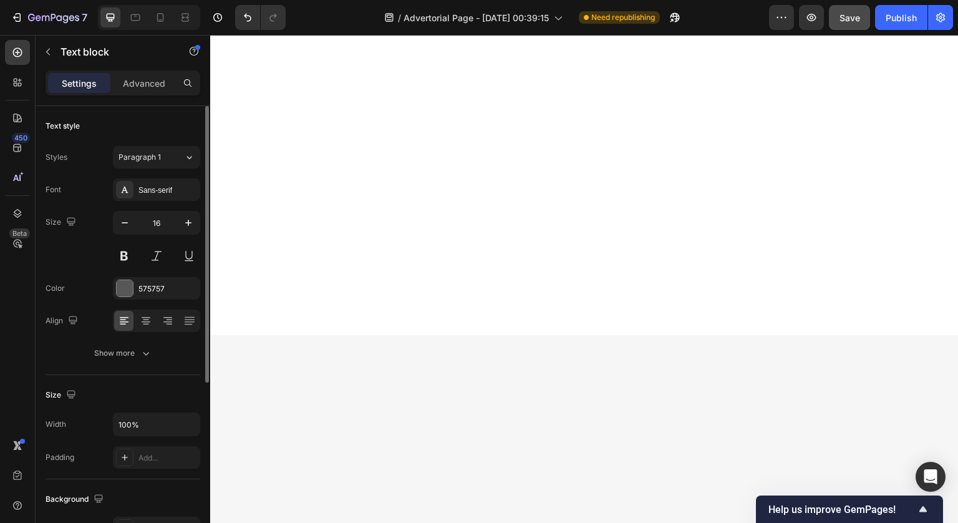
scroll to position [6682, 0]
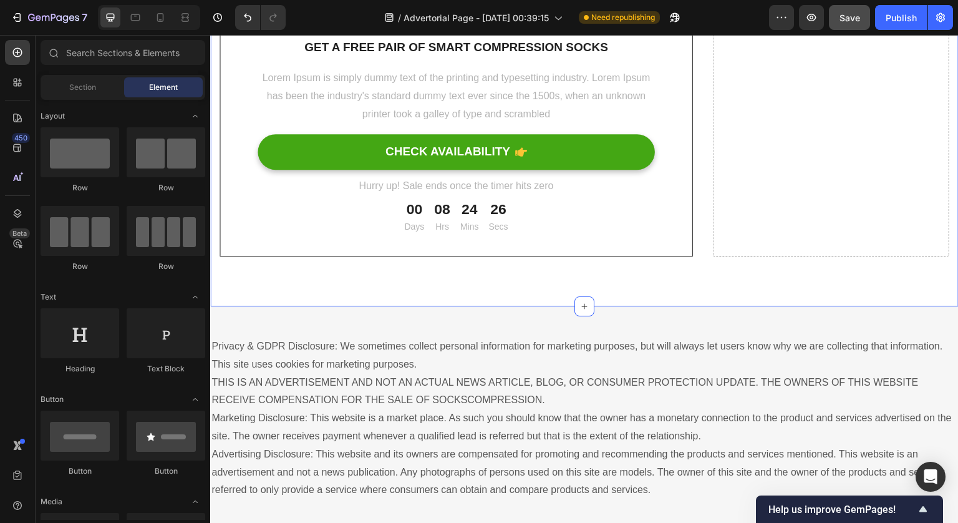
scroll to position [7528, 0]
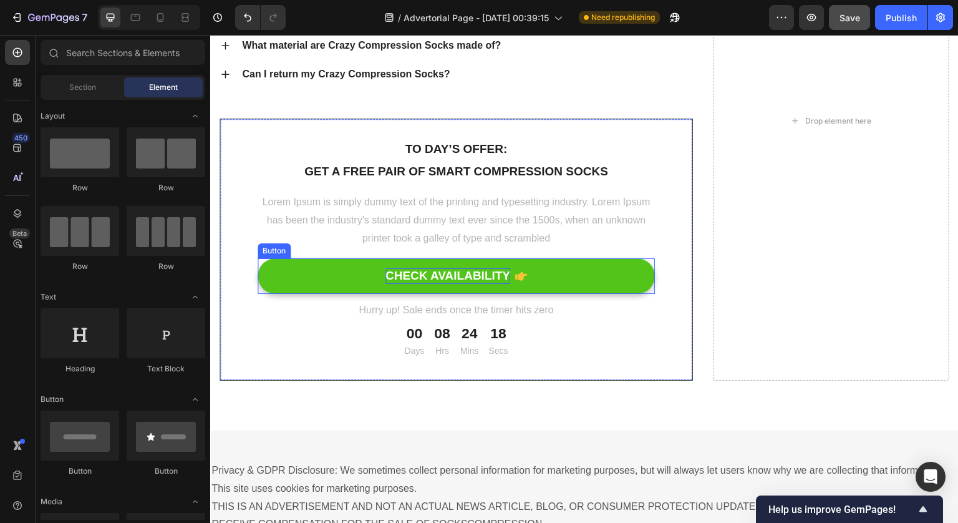
click at [430, 284] on div "CHECK AVAILABILITY" at bounding box center [447, 276] width 125 height 16
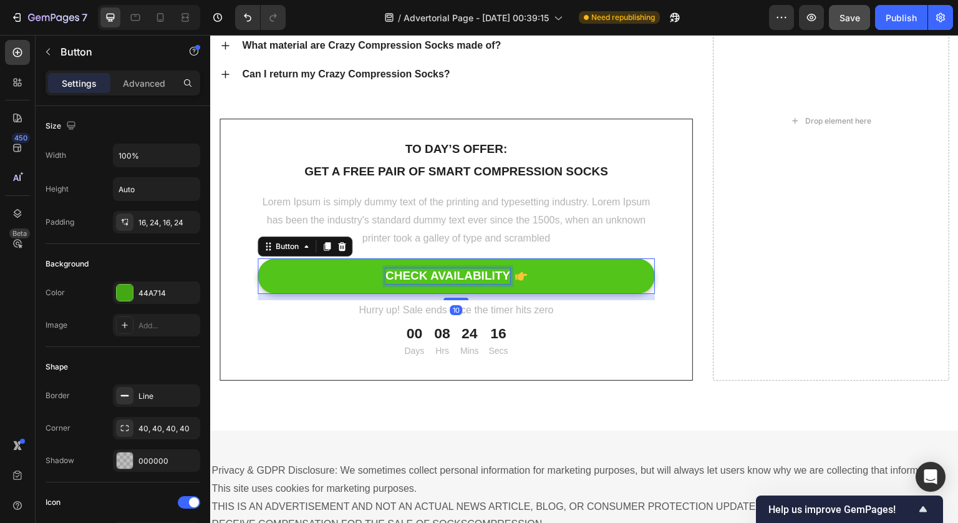
click at [406, 284] on div "CHECK AVAILABILITY" at bounding box center [447, 276] width 125 height 16
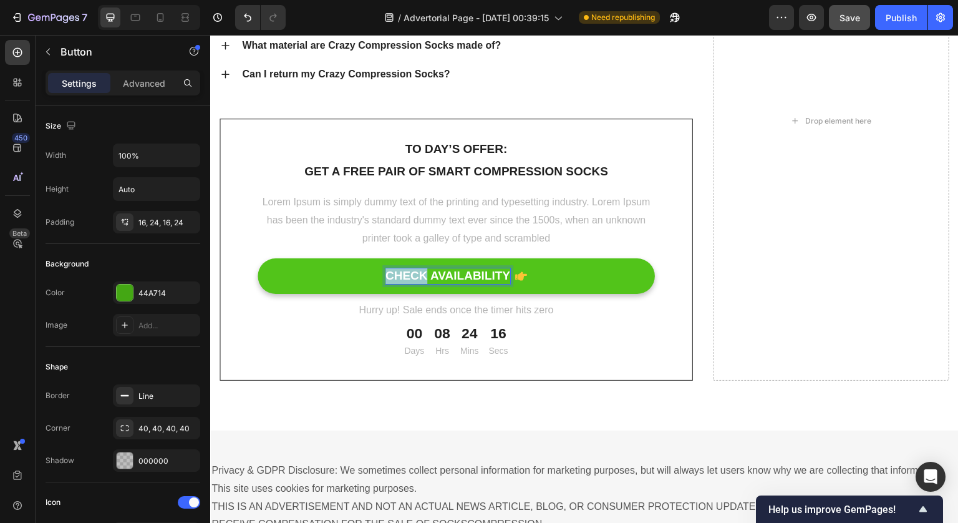
click at [406, 284] on p "CHECK AVAILABILITY" at bounding box center [447, 276] width 125 height 16
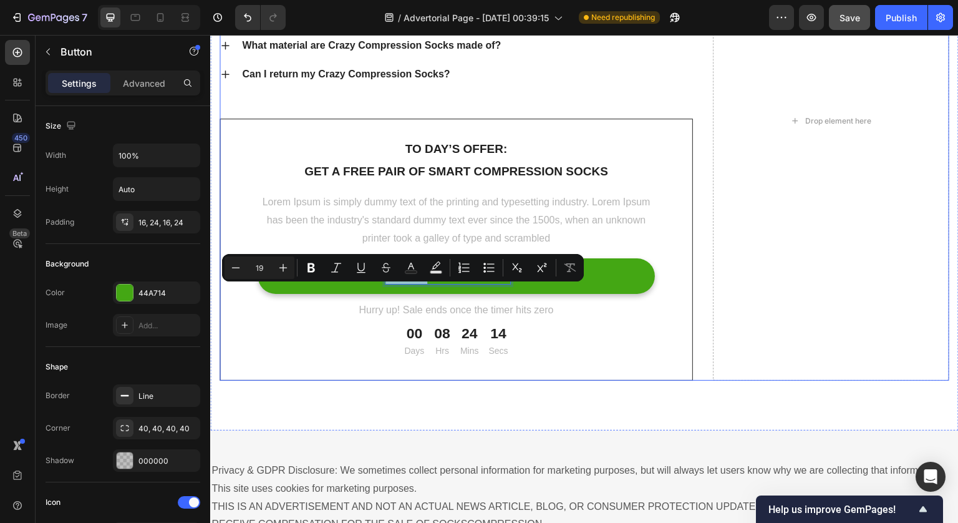
click at [604, 108] on div "[Heading 2] Show social proof Heading How do I wash and care for my Crazy Compr…" at bounding box center [456, 121] width 473 height 519
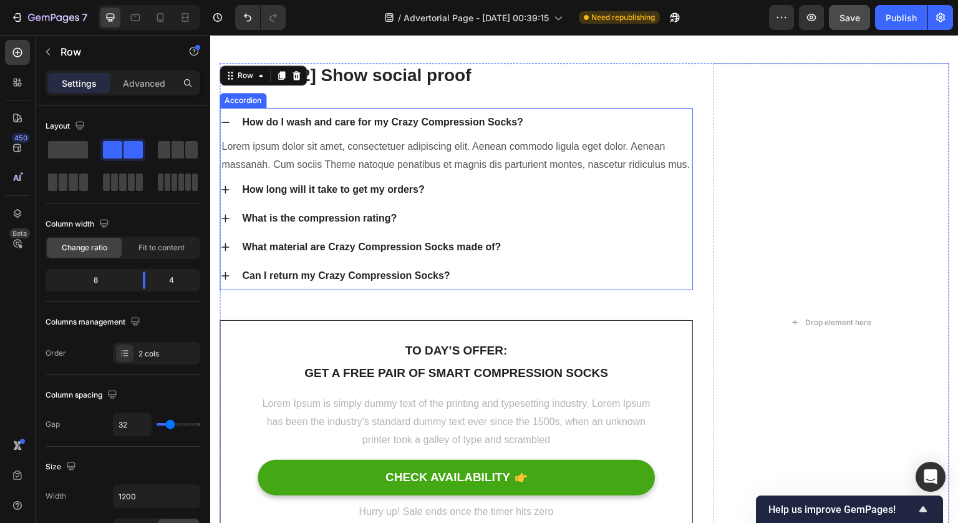
scroll to position [7289, 0]
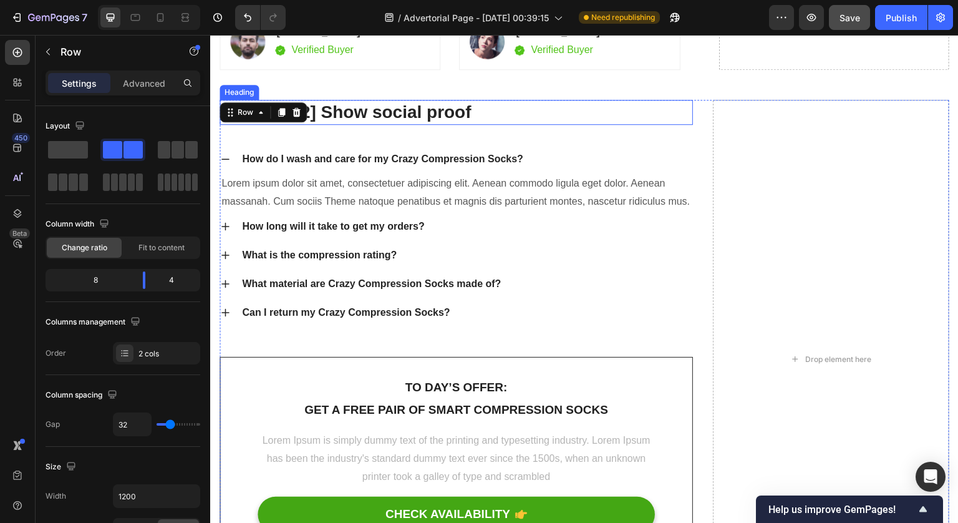
click at [504, 118] on p "[Heading 2] Show social proof" at bounding box center [456, 112] width 471 height 22
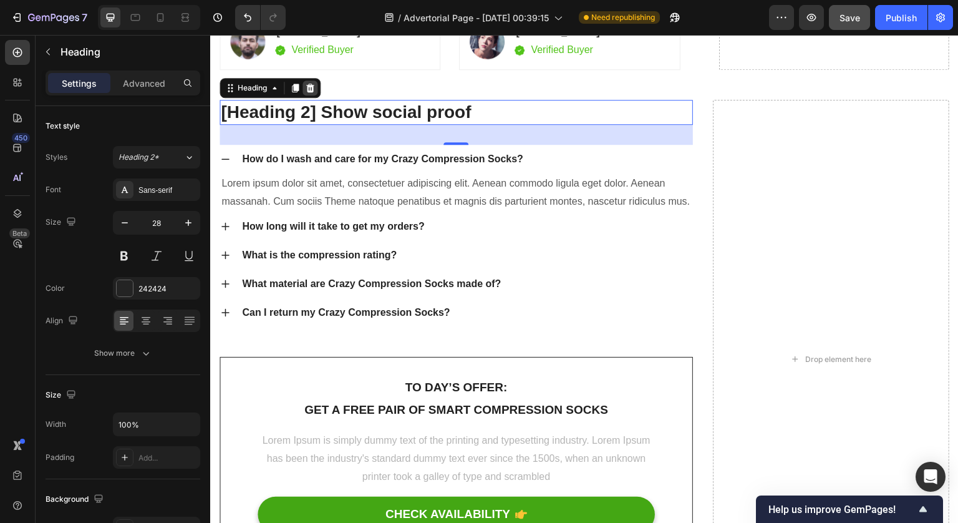
click at [314, 89] on icon at bounding box center [310, 88] width 10 height 10
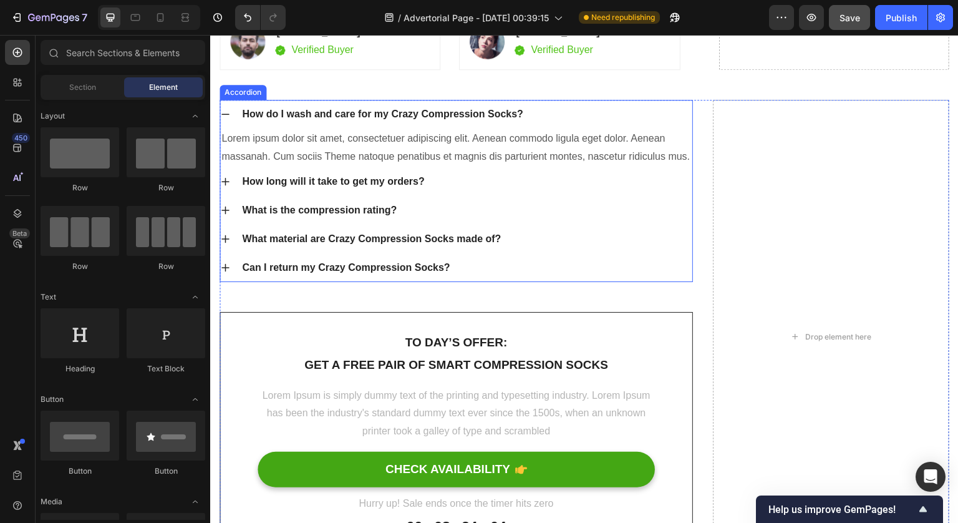
click at [337, 118] on div "How do I wash and care for my Crazy Compression Socks?" at bounding box center [382, 114] width 285 height 19
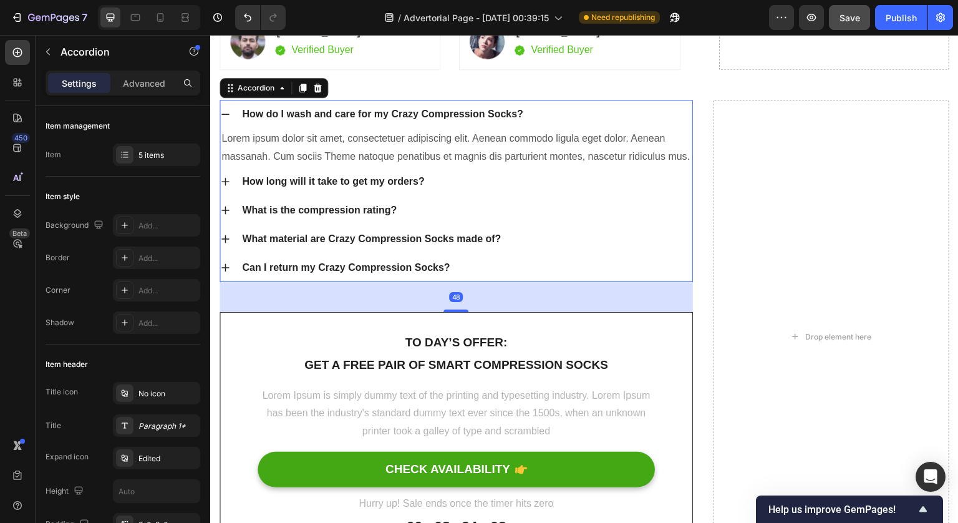
click at [637, 115] on div "How do I wash and care for my Crazy Compression Socks?" at bounding box center [466, 114] width 452 height 19
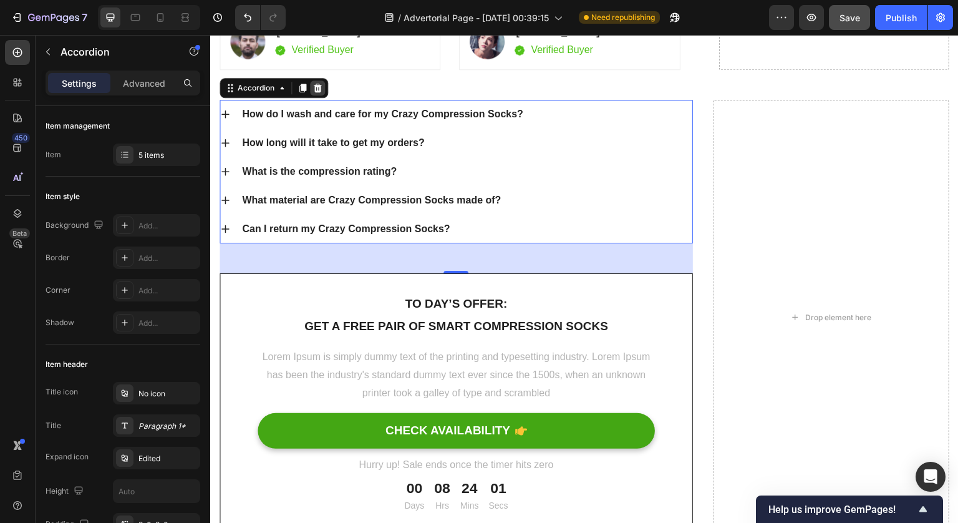
click at [322, 88] on icon at bounding box center [318, 88] width 10 height 10
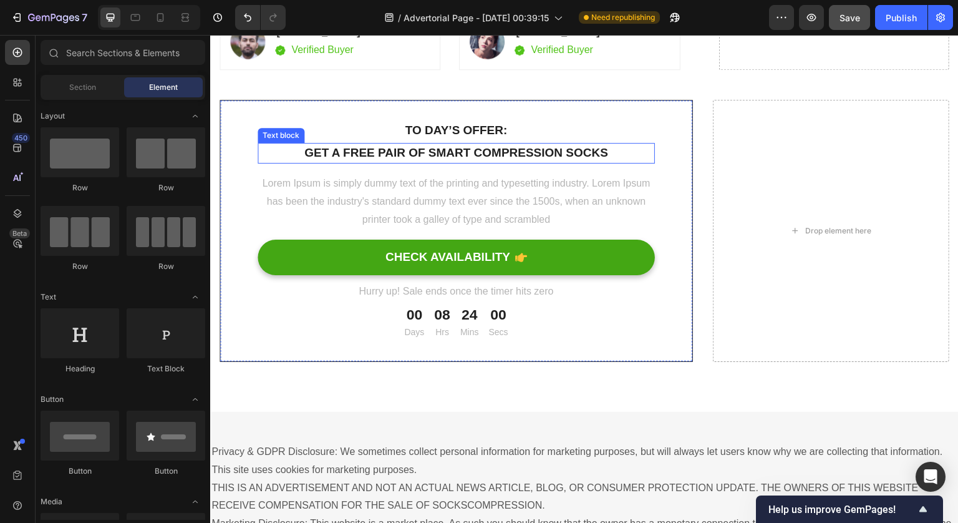
scroll to position [7253, 0]
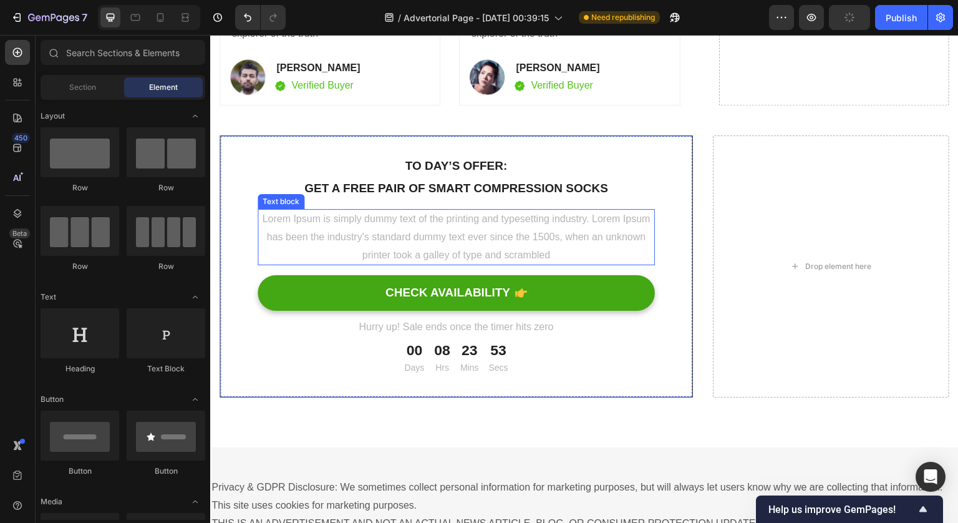
click at [478, 228] on p "Lorem Ipsum is simply dummy text of the printing and typesetting industry. Lore…" at bounding box center [456, 237] width 395 height 54
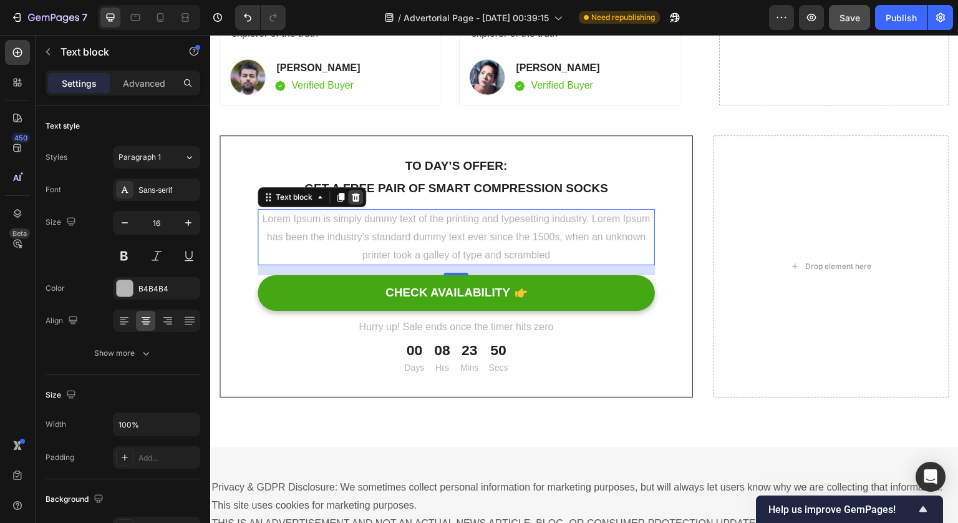
click at [359, 196] on icon at bounding box center [356, 197] width 10 height 10
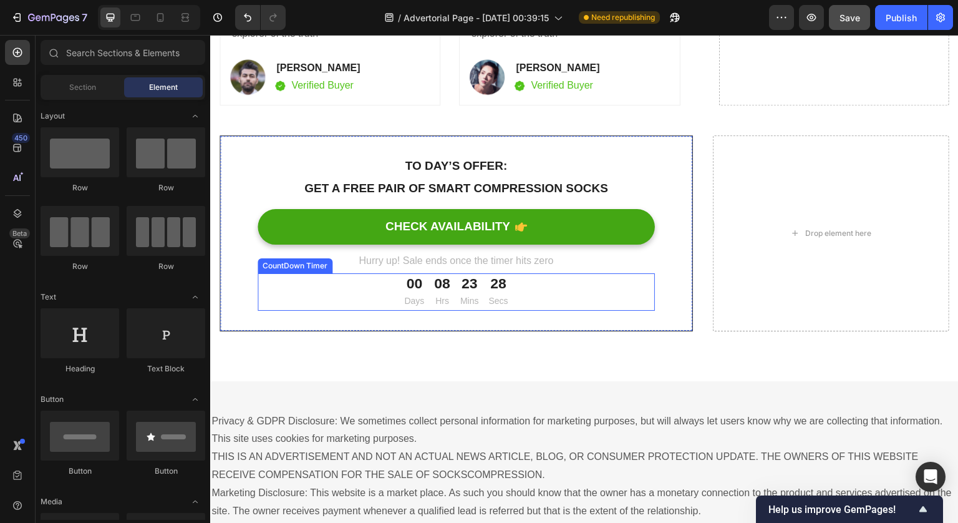
click at [460, 282] on div "23" at bounding box center [469, 283] width 19 height 19
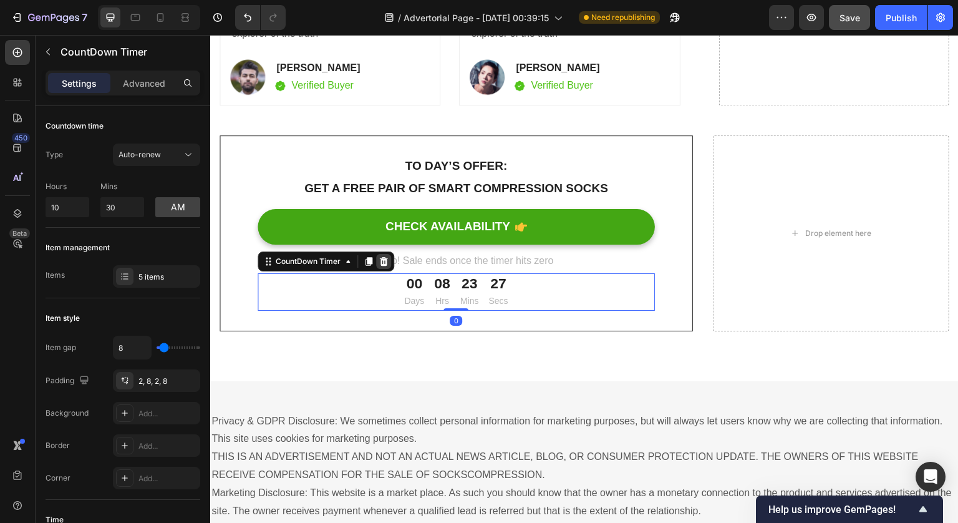
click at [387, 264] on icon at bounding box center [384, 261] width 10 height 10
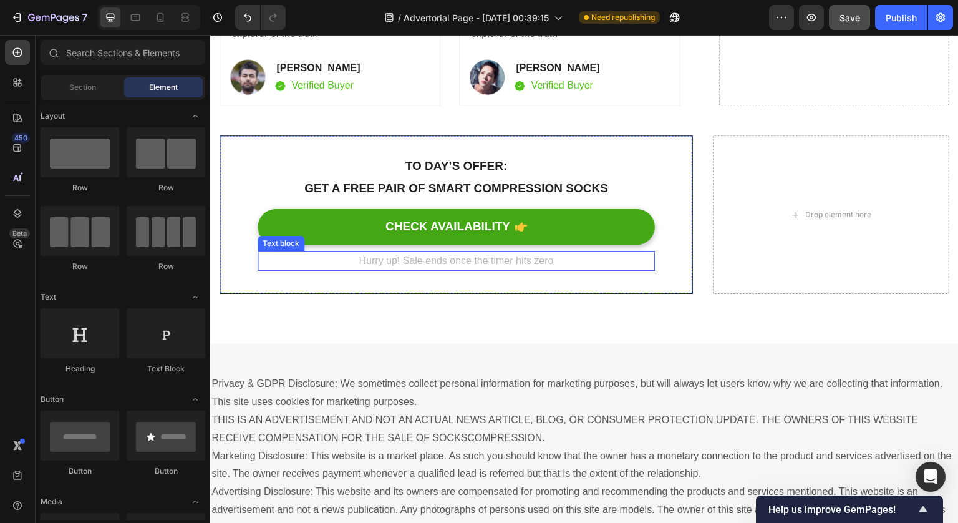
click at [483, 262] on p "Hurry up! Sale ends once the timer hits zero" at bounding box center [456, 261] width 395 height 18
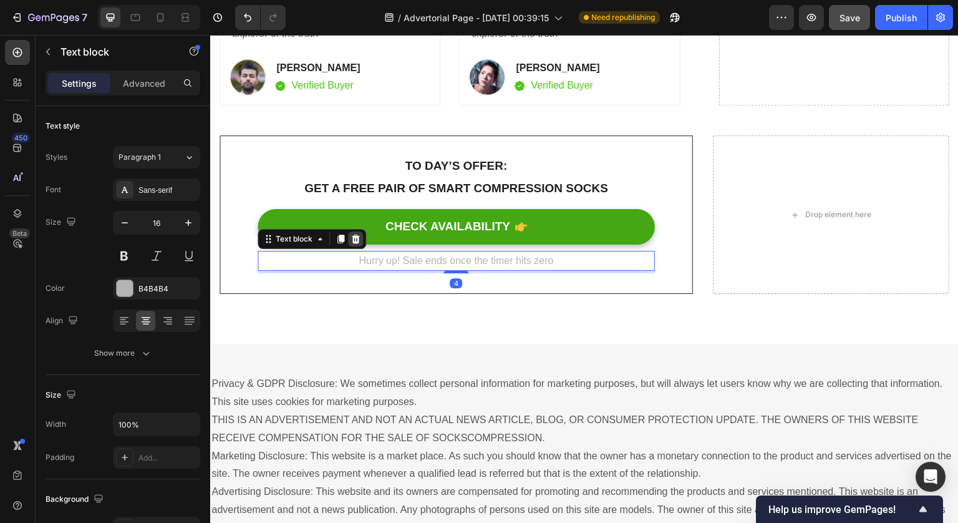
click at [356, 240] on icon at bounding box center [356, 239] width 8 height 9
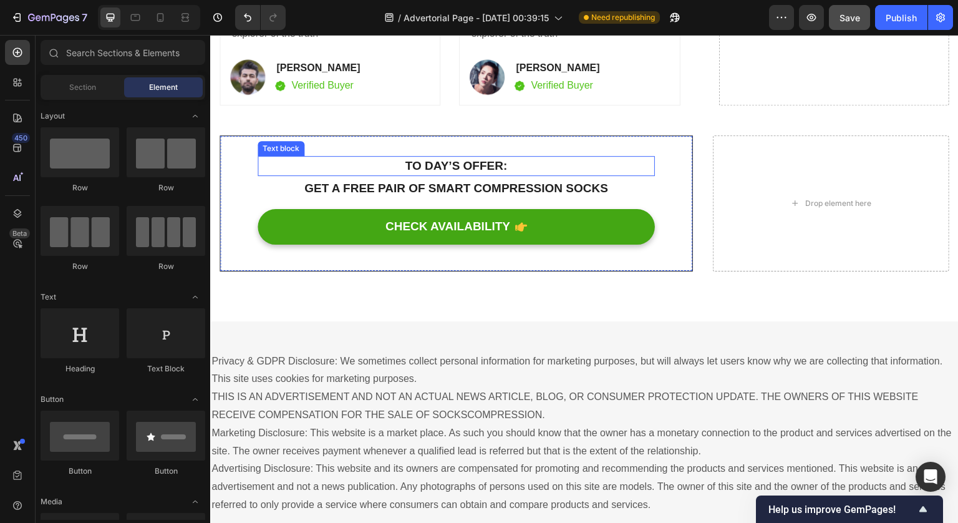
click at [424, 167] on p "To day’s offer:" at bounding box center [456, 166] width 395 height 18
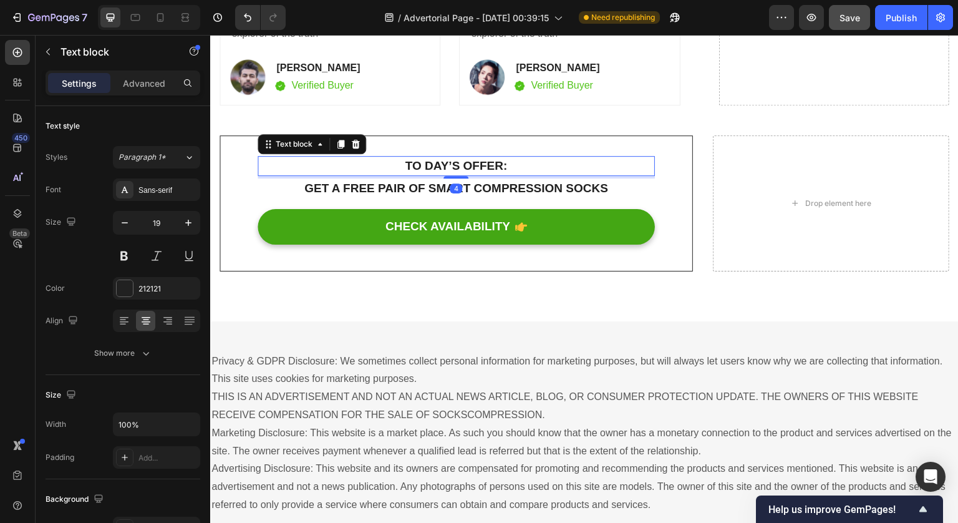
click at [422, 167] on p "To day’s offer:" at bounding box center [456, 166] width 395 height 18
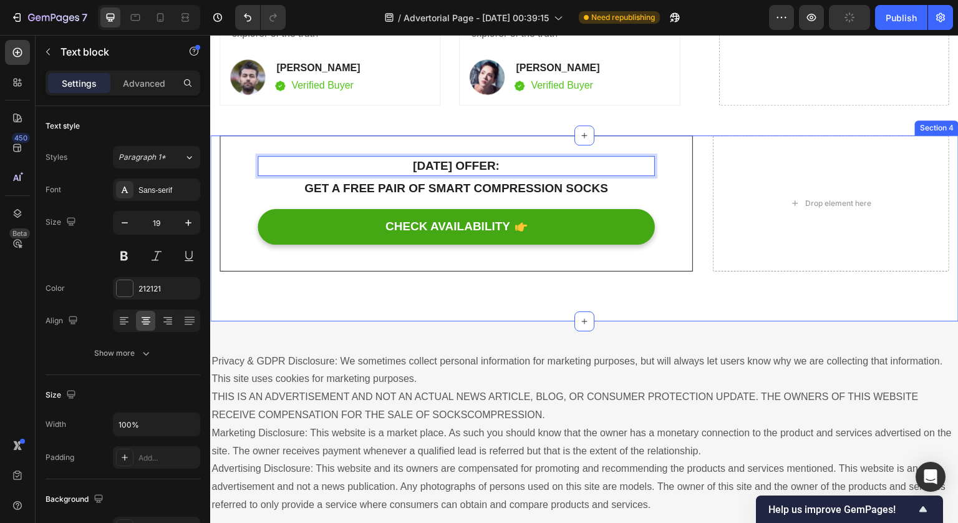
click at [535, 294] on div "Today’s offer: Text block 4 Get a free pair of smart compression socks Text blo…" at bounding box center [584, 228] width 749 height 186
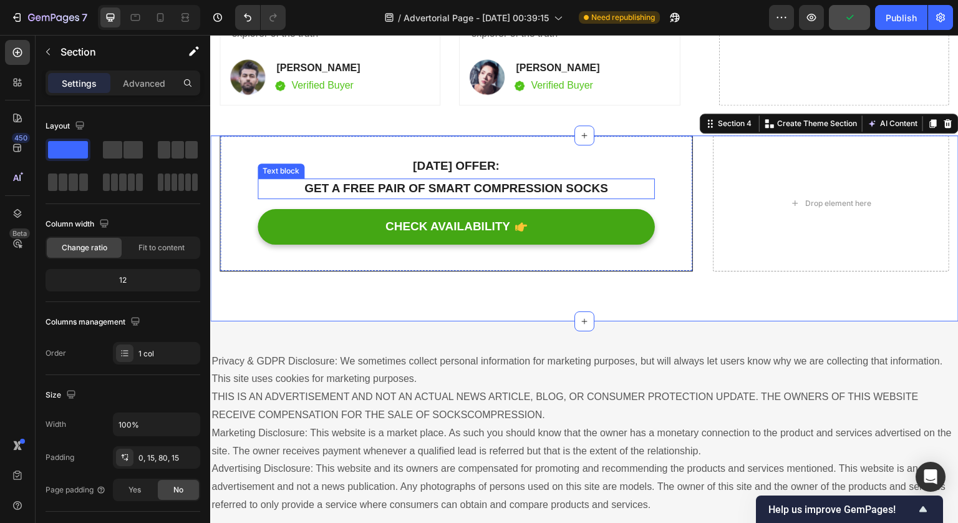
click at [508, 187] on p "Get a free pair of smart compression socks" at bounding box center [456, 189] width 395 height 18
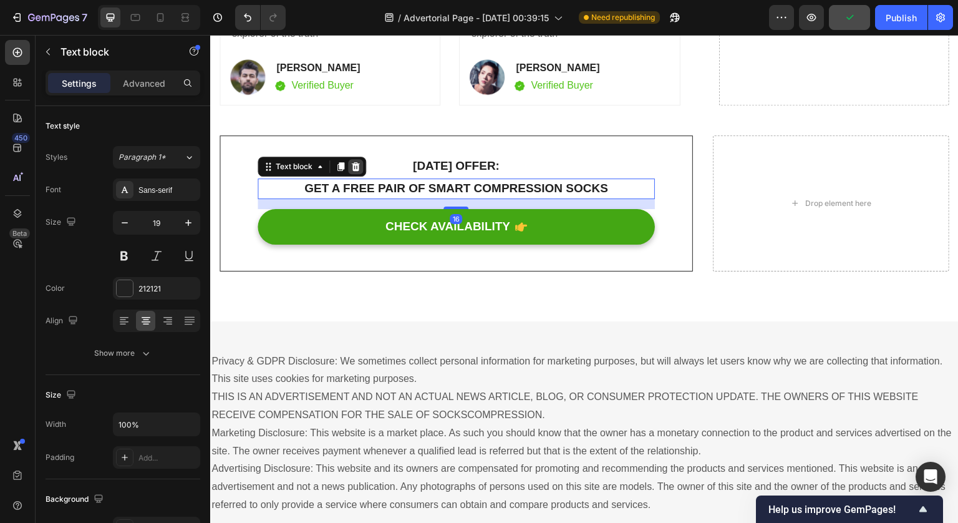
click at [361, 167] on icon at bounding box center [356, 167] width 10 height 10
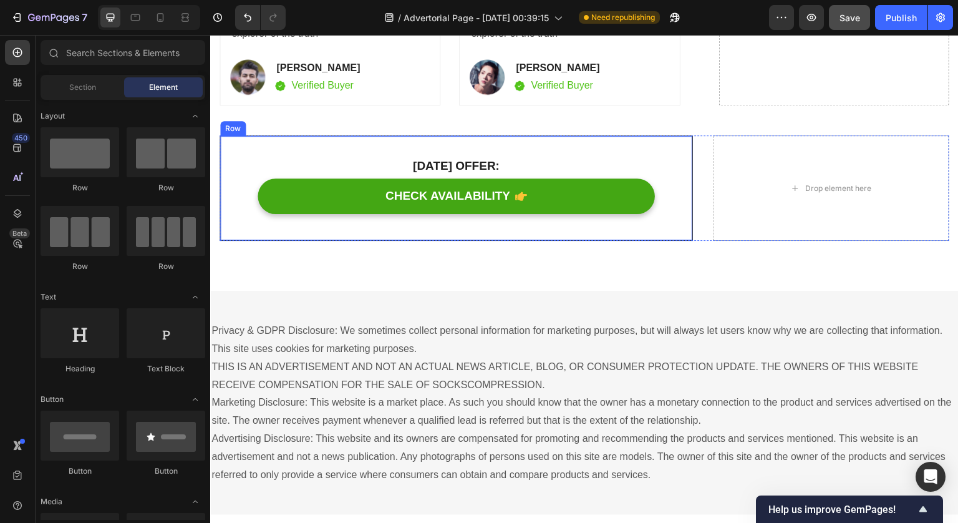
scroll to position [7254, 0]
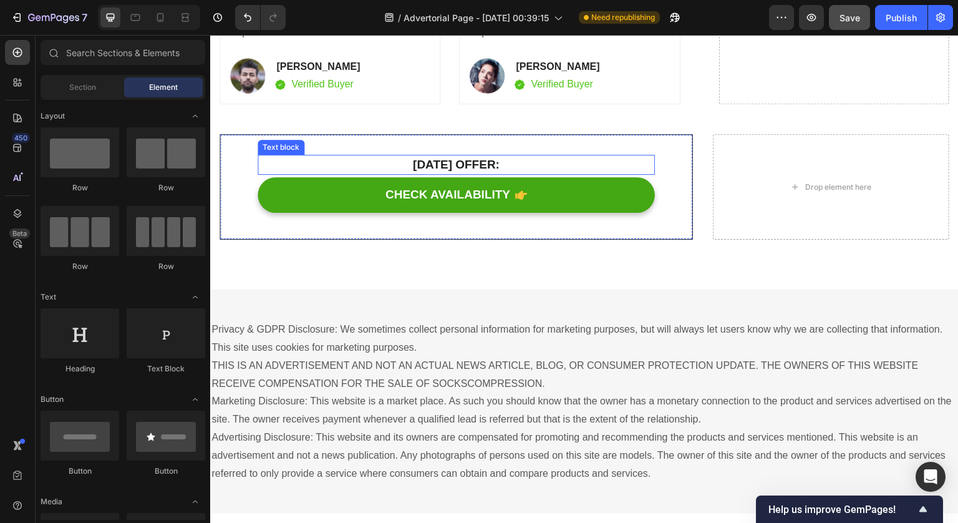
click at [455, 159] on p "Today’s offer:" at bounding box center [456, 165] width 395 height 18
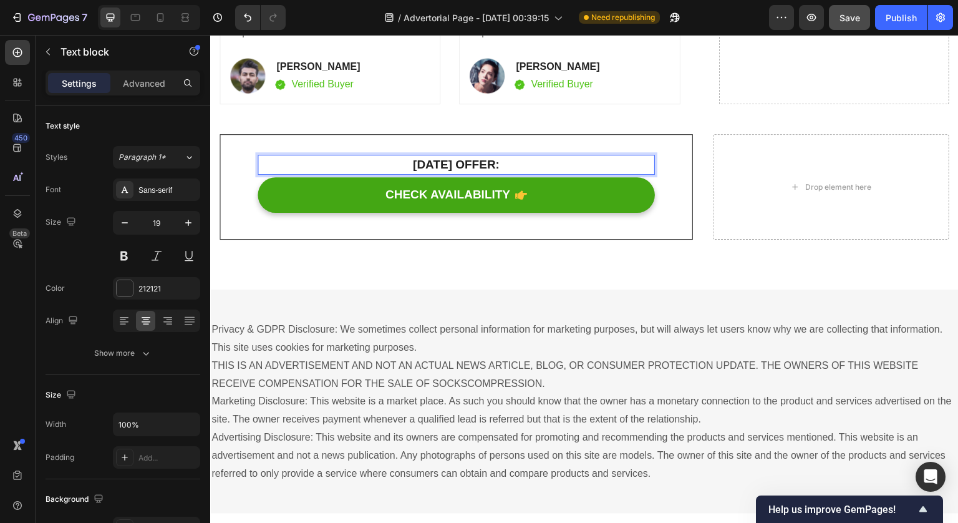
click at [455, 159] on p "Today’s offer:" at bounding box center [456, 165] width 395 height 18
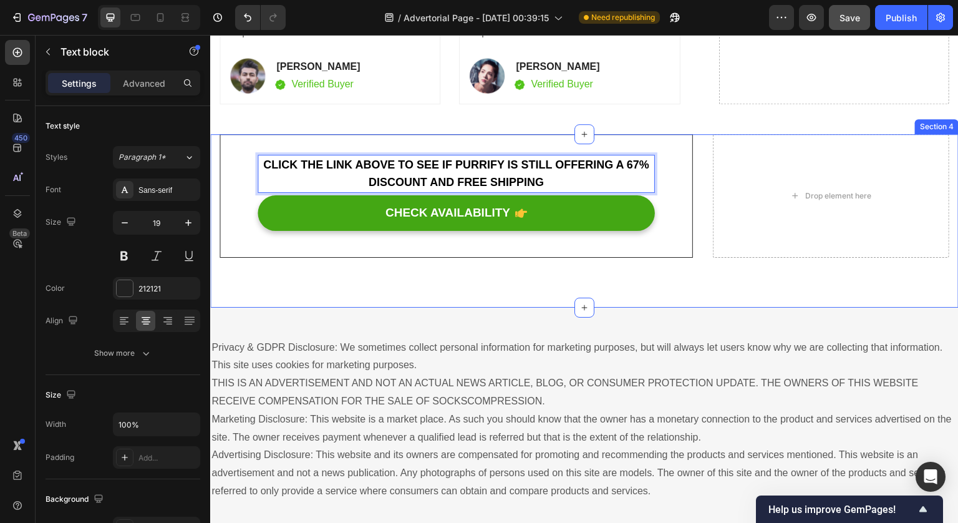
click at [534, 269] on div "Click the link above to see if Purrify is still offering a 67% discount and fre…" at bounding box center [584, 220] width 749 height 173
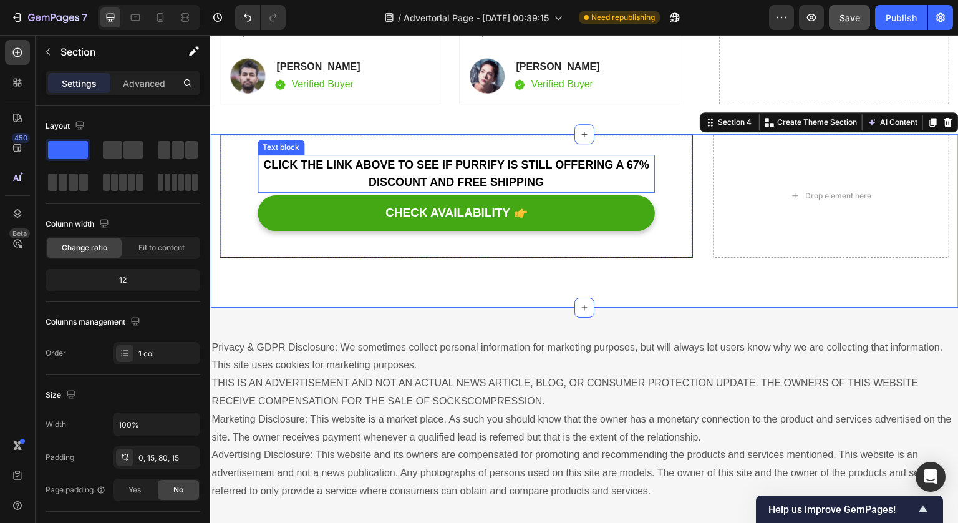
click at [546, 178] on p "Click the link above to see if Purrify is still offering a 67% discount and fre…" at bounding box center [456, 174] width 395 height 36
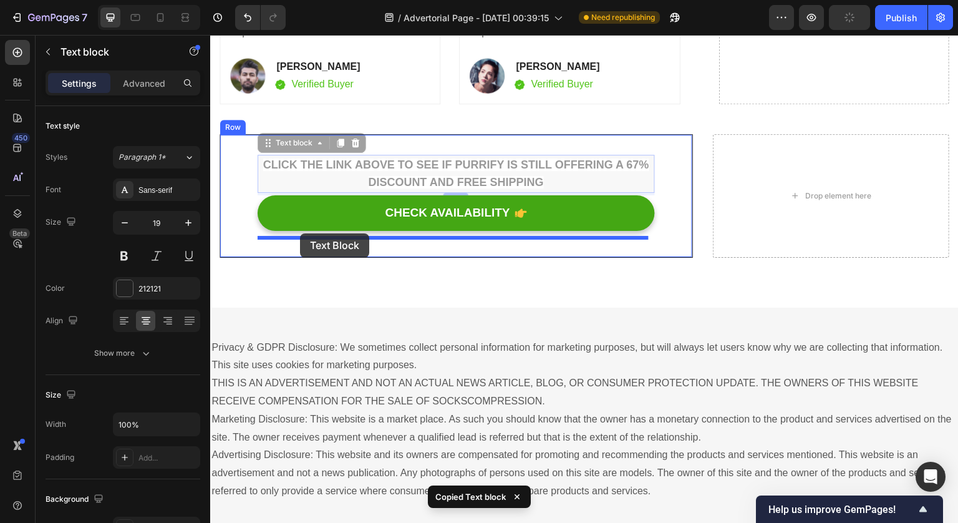
drag, startPoint x: 268, startPoint y: 147, endPoint x: 299, endPoint y: 233, distance: 91.9
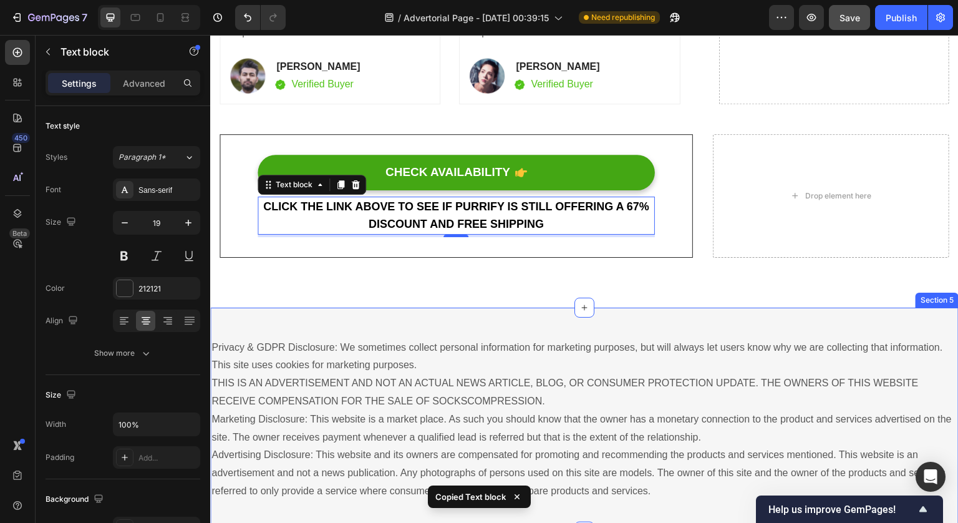
click at [380, 321] on div "Privacy & GDPR Disclosure: We sometimes collect personal information for market…" at bounding box center [584, 420] width 749 height 224
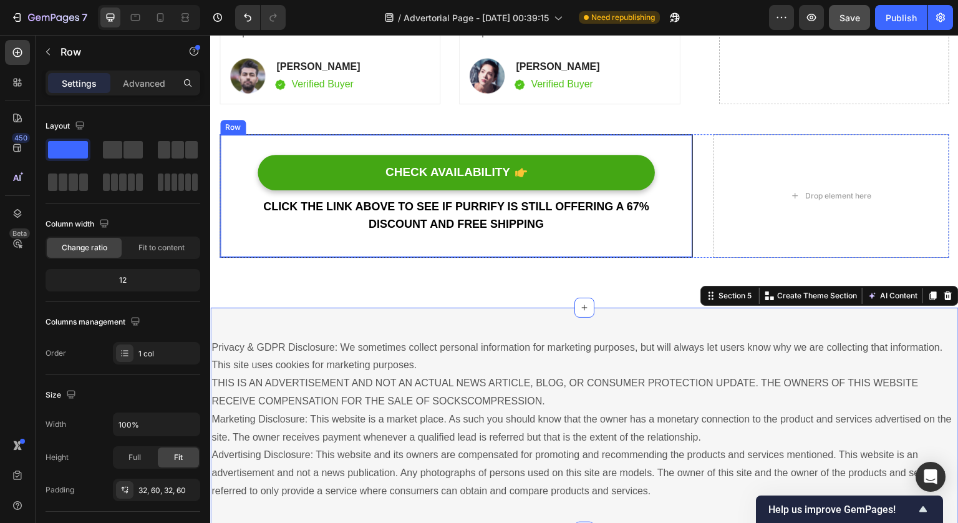
click at [378, 135] on div "CHECK AVAILABILITY Button Click the link above to see if Purrify is still offer…" at bounding box center [456, 196] width 473 height 124
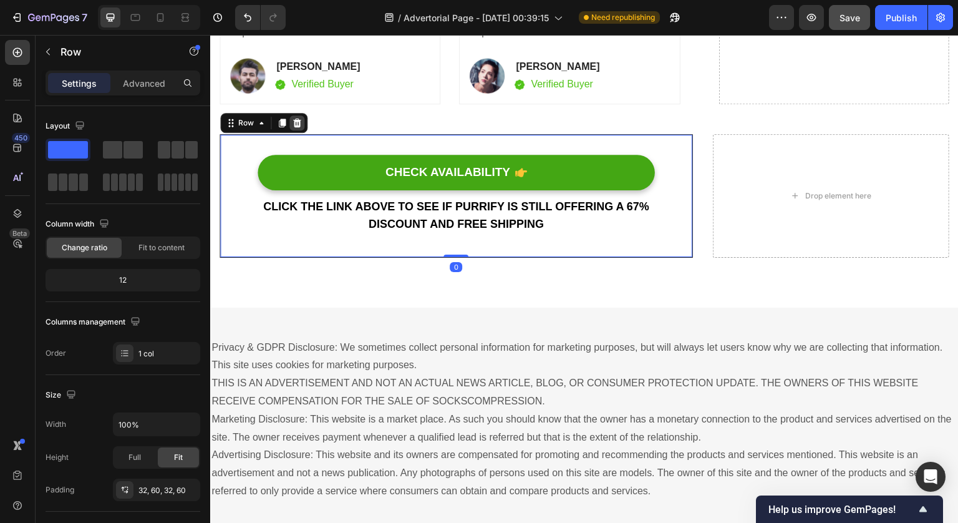
click at [294, 122] on icon at bounding box center [297, 123] width 8 height 9
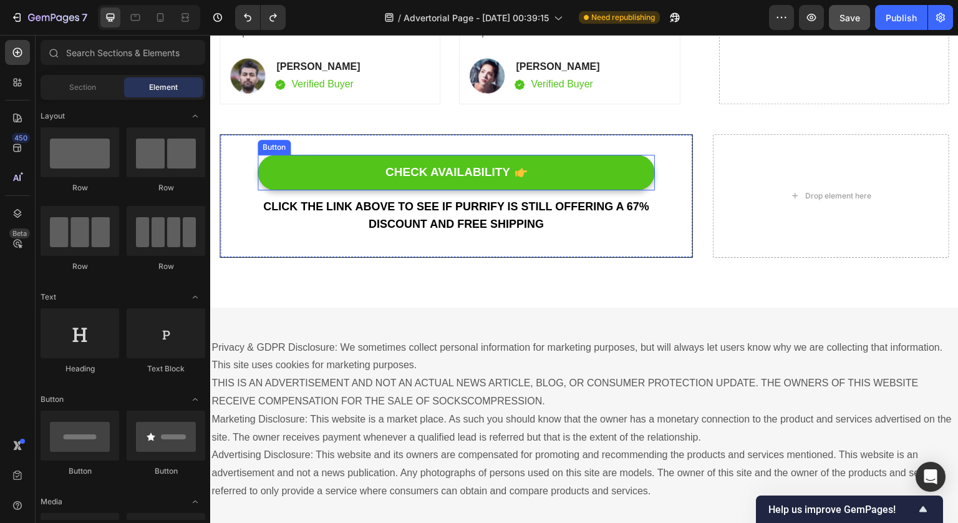
click at [279, 160] on button "CHECK AVAILABILITY" at bounding box center [456, 173] width 397 height 36
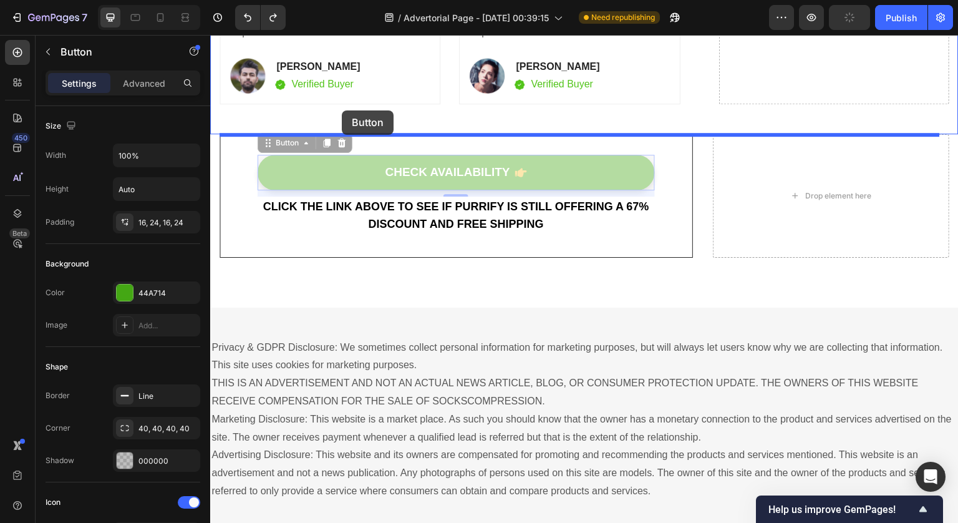
drag, startPoint x: 271, startPoint y: 147, endPoint x: 341, endPoint y: 110, distance: 79.8
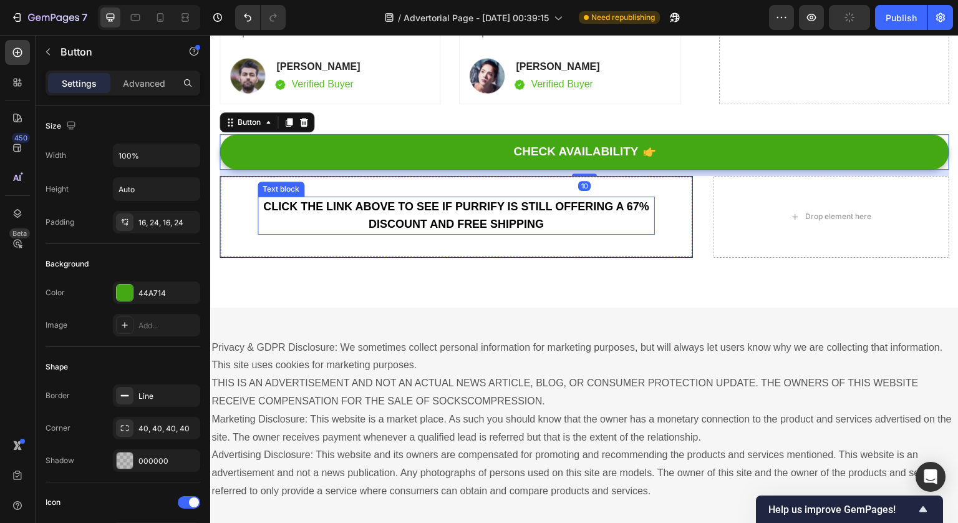
click at [394, 208] on span "Click the link above to see if Purrify is still offering a 67% discount and fre…" at bounding box center [456, 215] width 386 height 31
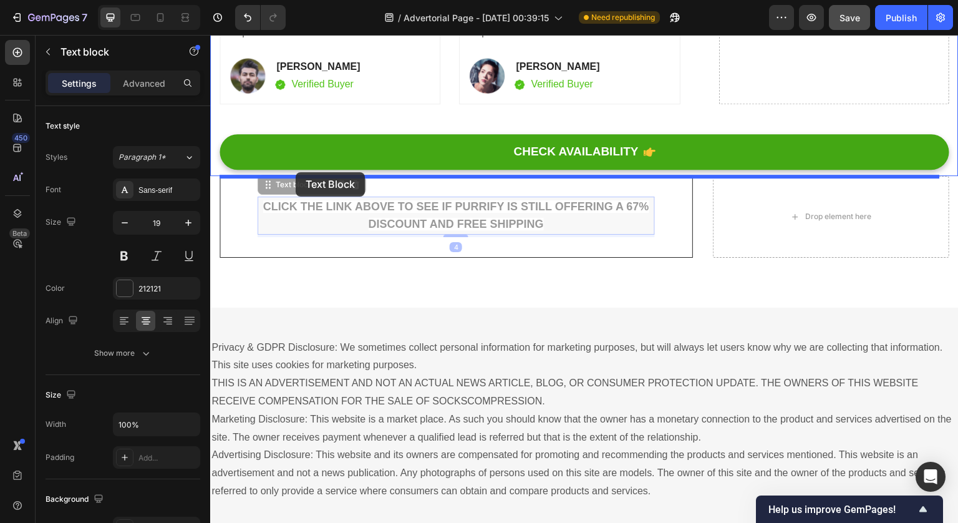
drag, startPoint x: 265, startPoint y: 180, endPoint x: 296, endPoint y: 172, distance: 31.5
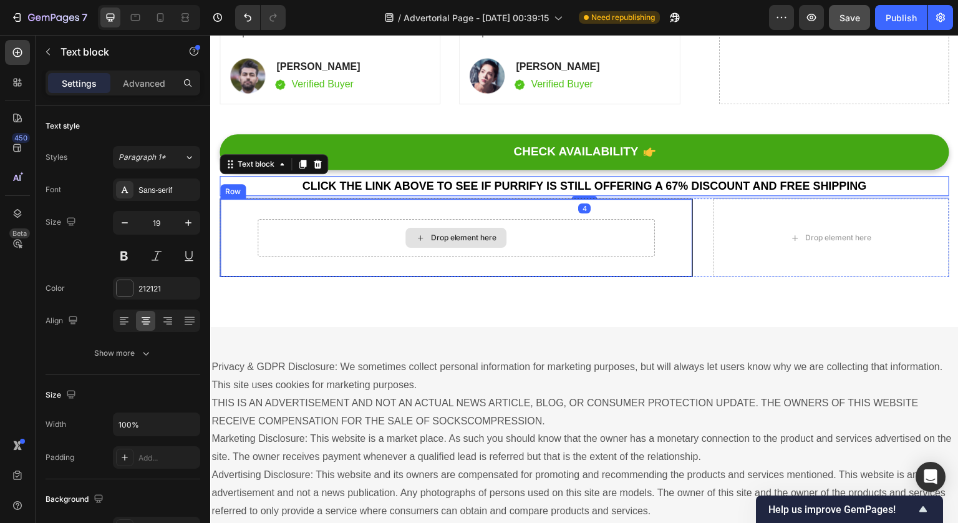
click at [299, 217] on div "Drop element here Row" at bounding box center [456, 237] width 473 height 79
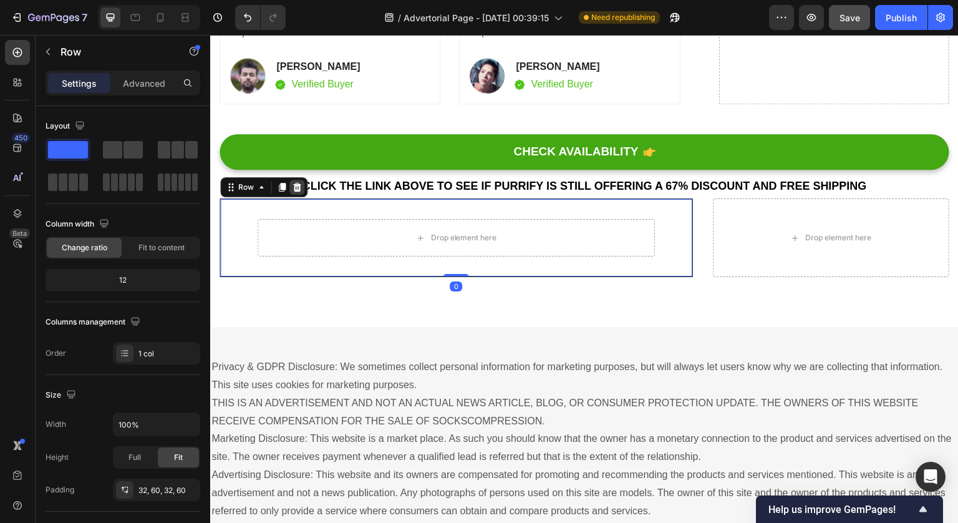
click at [296, 184] on icon at bounding box center [297, 187] width 10 height 10
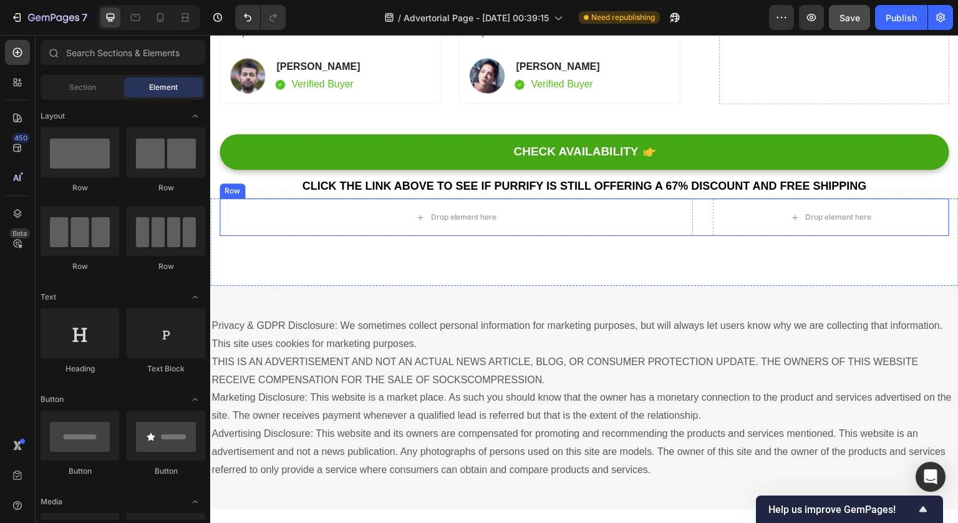
click at [697, 215] on div "Drop element here Drop element here Row" at bounding box center [585, 216] width 730 height 37
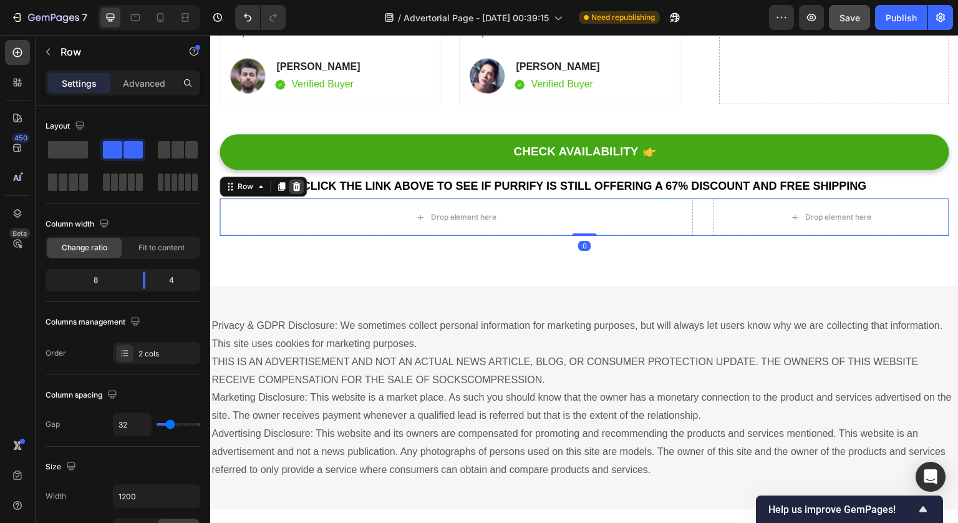
click at [297, 186] on icon at bounding box center [297, 186] width 8 height 9
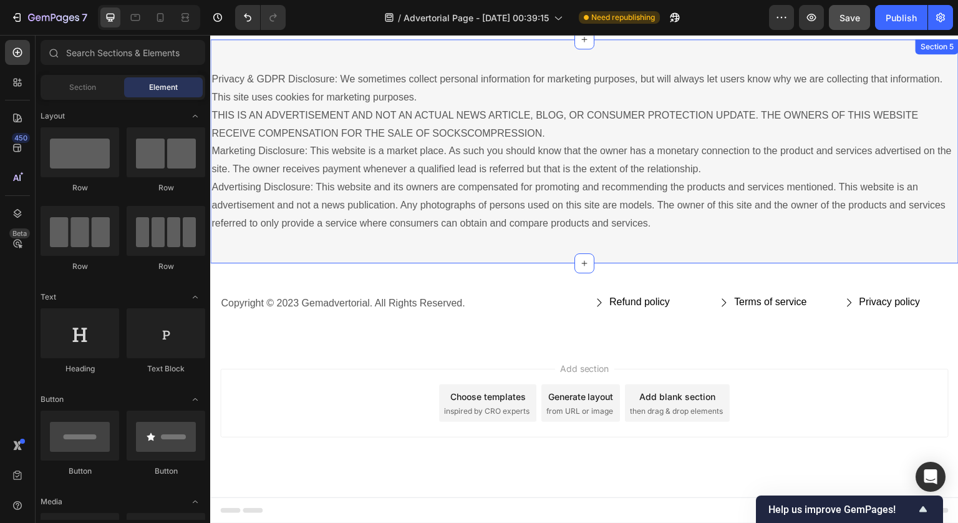
scroll to position [7462, 0]
click at [437, 187] on p "Privacy & GDPR Disclosure: We sometimes collect personal information for market…" at bounding box center [584, 154] width 746 height 162
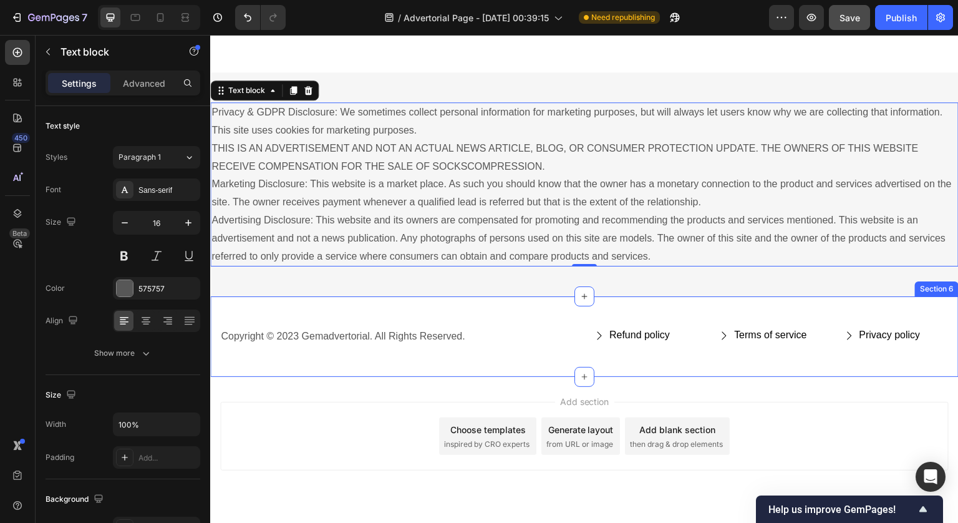
scroll to position [7432, 0]
click at [583, 362] on div "Copyright © 2023 Gemadvertorial. All Rights Reserved. Text block Refund policy …" at bounding box center [584, 335] width 749 height 80
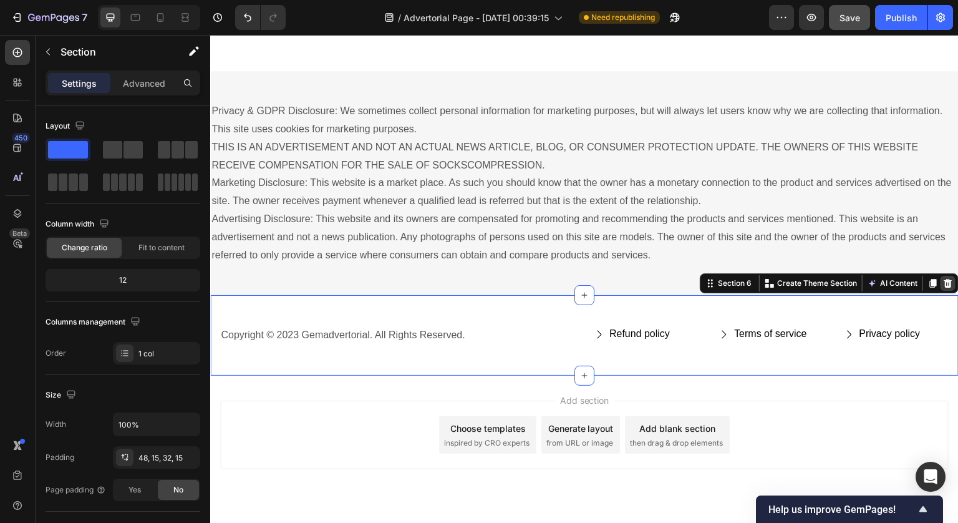
click at [944, 282] on icon at bounding box center [948, 283] width 8 height 9
click at [773, 403] on div "Add section Choose templates inspired by CRO experts Generate layout from URL o…" at bounding box center [584, 434] width 729 height 69
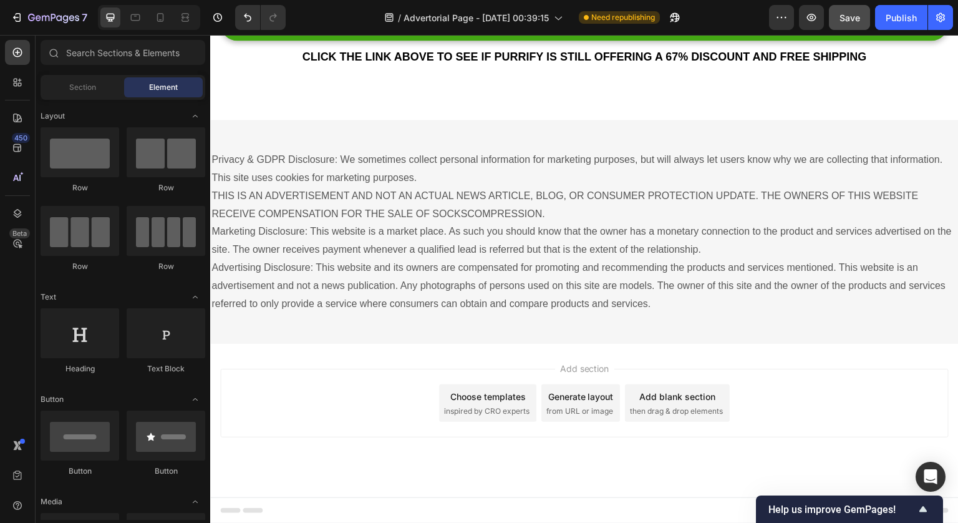
scroll to position [7384, 0]
drag, startPoint x: 666, startPoint y: 399, endPoint x: 760, endPoint y: 376, distance: 97.7
click at [760, 376] on div "Add section Choose templates inspired by CRO experts Generate layout from URL o…" at bounding box center [584, 403] width 729 height 69
click at [613, 371] on div "Add section Choose templates inspired by CRO experts Generate layout from URL o…" at bounding box center [584, 403] width 729 height 69
click at [422, 427] on div "Add section Choose templates inspired by CRO experts Generate layout from URL o…" at bounding box center [584, 403] width 729 height 69
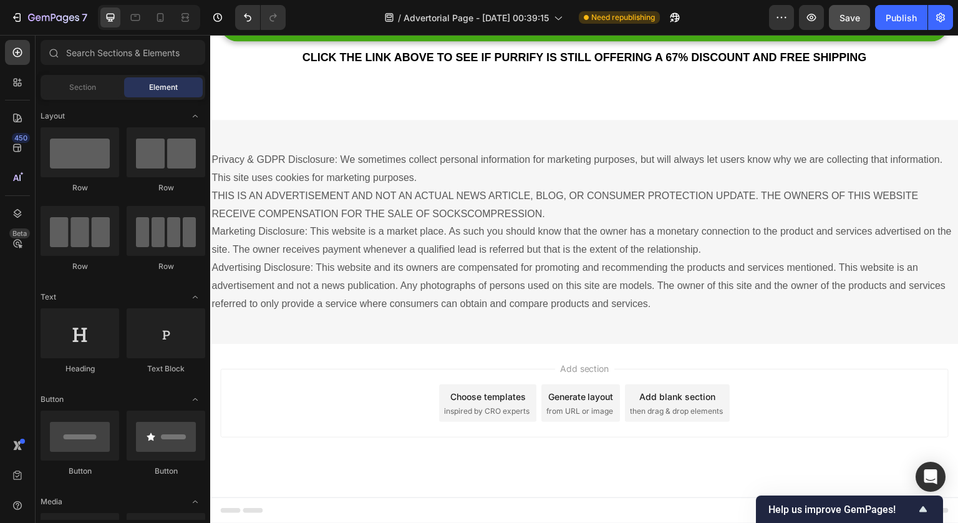
click at [422, 427] on div "Add section Choose templates inspired by CRO experts Generate layout from URL o…" at bounding box center [584, 403] width 729 height 69
click at [374, 507] on div "Footer" at bounding box center [584, 510] width 729 height 25
click at [410, 360] on div "Add section Choose templates inspired by CRO experts Generate layout from URL o…" at bounding box center [584, 420] width 749 height 153
click at [414, 337] on div "Privacy & GDPR Disclosure: We sometimes collect personal information for market…" at bounding box center [584, 232] width 749 height 224
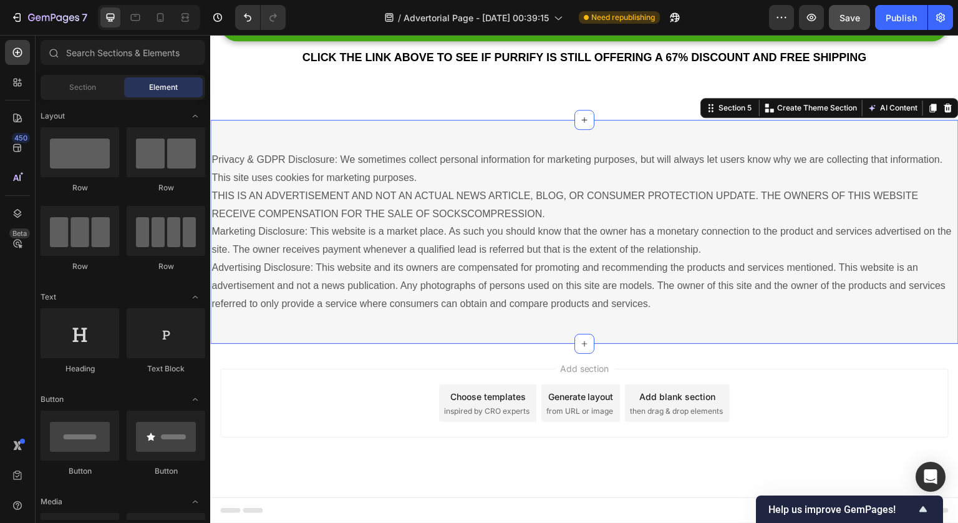
click at [406, 373] on div "Add section Choose templates inspired by CRO experts Generate layout from URL o…" at bounding box center [584, 403] width 729 height 69
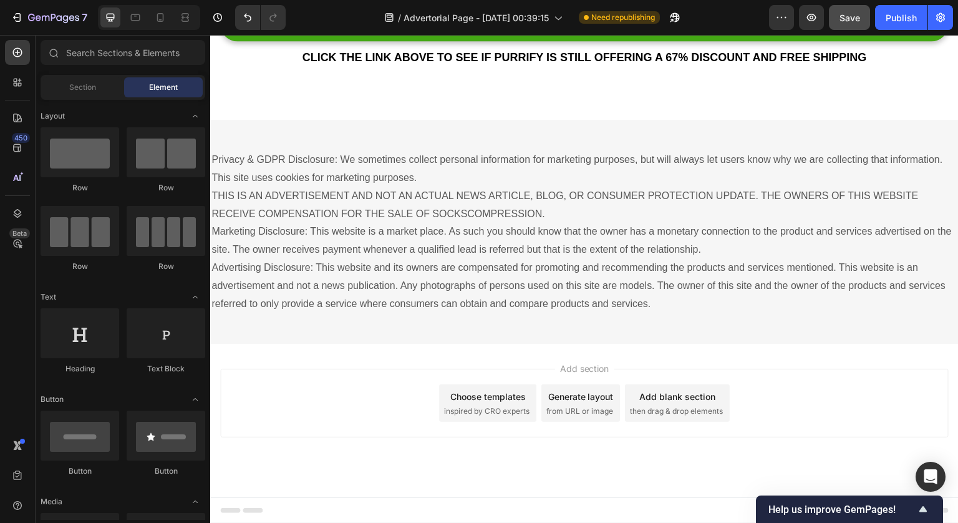
click at [520, 407] on span "inspired by CRO experts" at bounding box center [486, 410] width 85 height 11
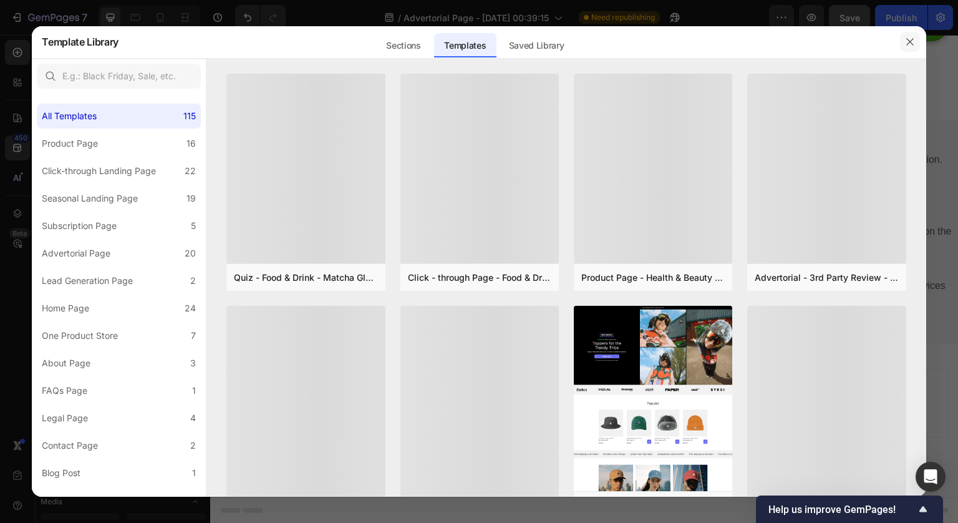
click at [913, 44] on icon "button" at bounding box center [910, 42] width 10 height 10
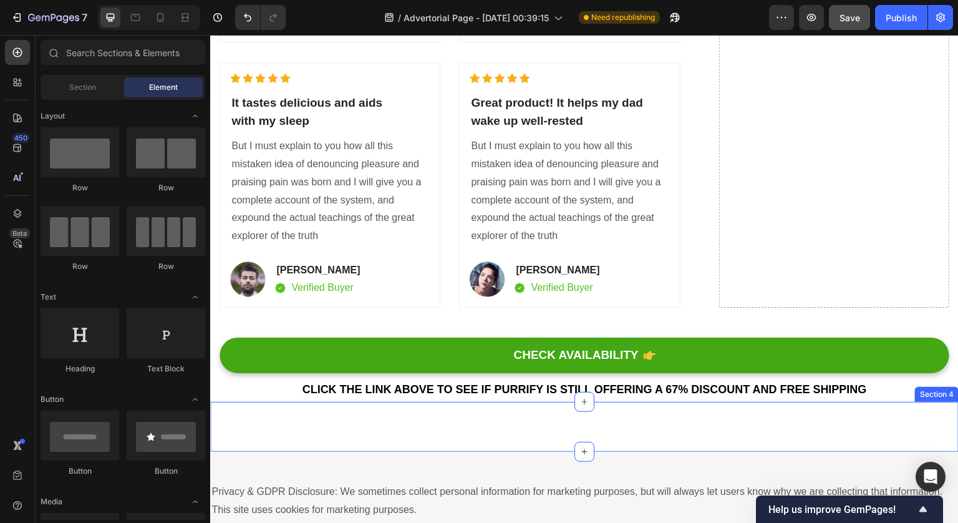
scroll to position [7063, 0]
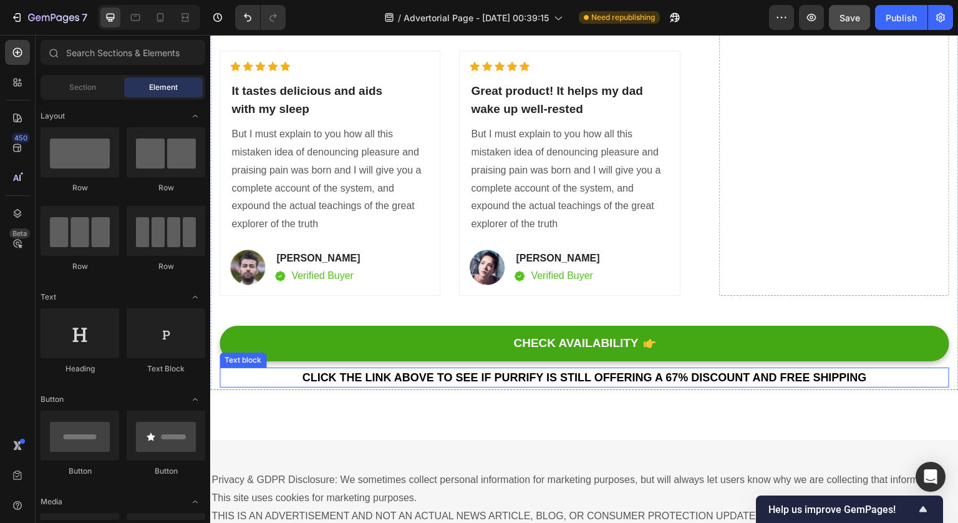
click at [586, 379] on span "Click the link above to see if Purrify is still offering a 67% discount and fre…" at bounding box center [584, 377] width 565 height 12
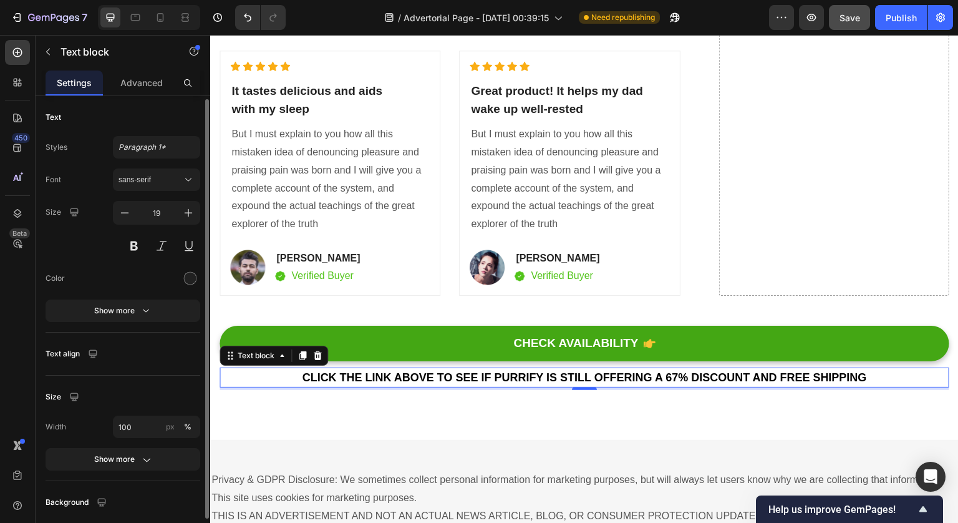
scroll to position [47, 0]
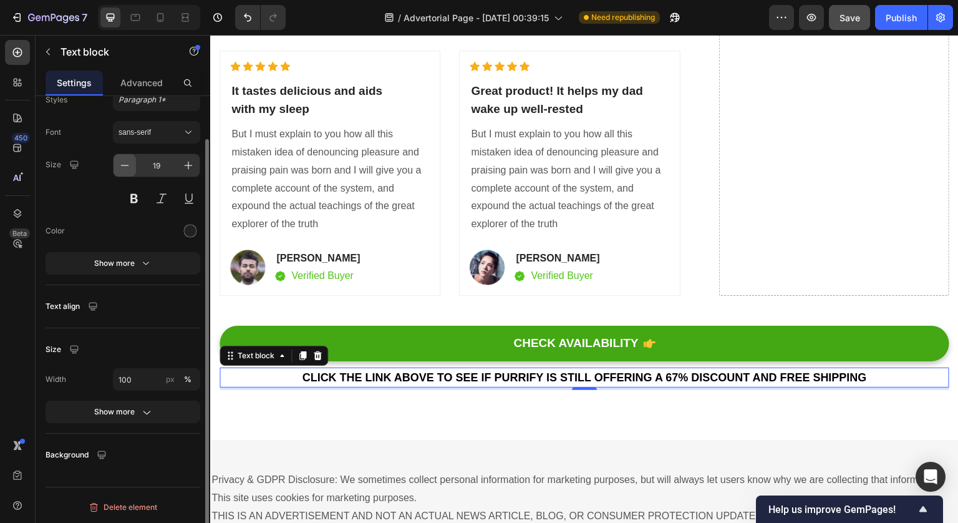
click at [125, 167] on icon "button" at bounding box center [125, 165] width 12 height 12
type input "15"
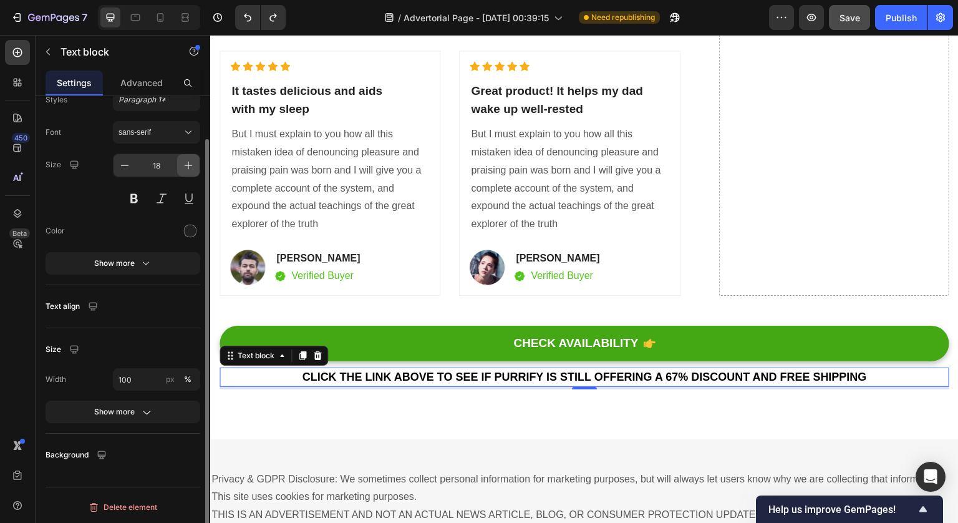
type input "19"
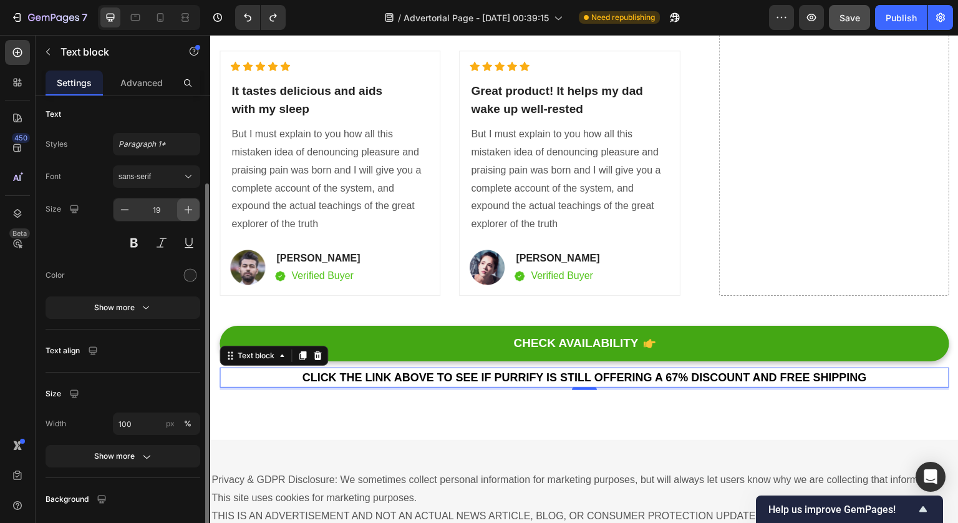
scroll to position [0, 0]
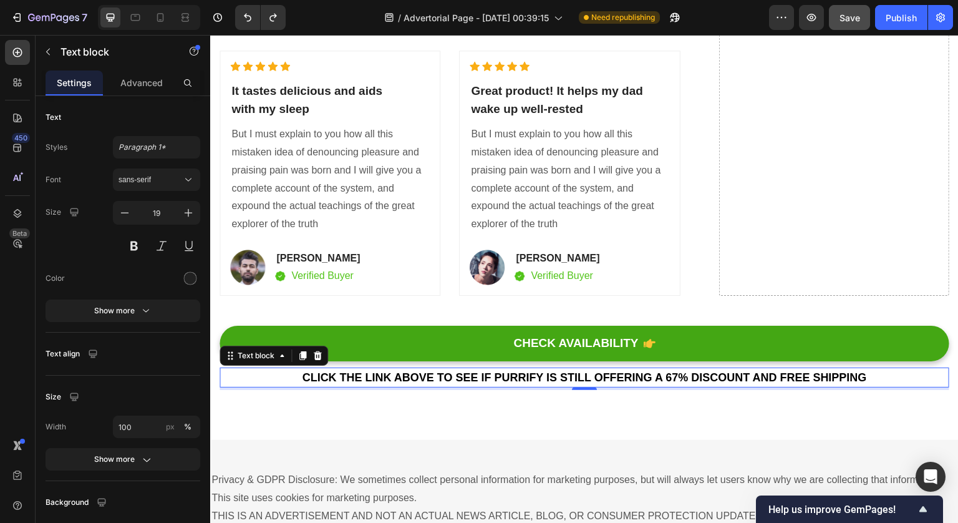
click at [337, 376] on span "Click the link above to see if Purrify is still offering a 67% discount and fre…" at bounding box center [584, 377] width 565 height 12
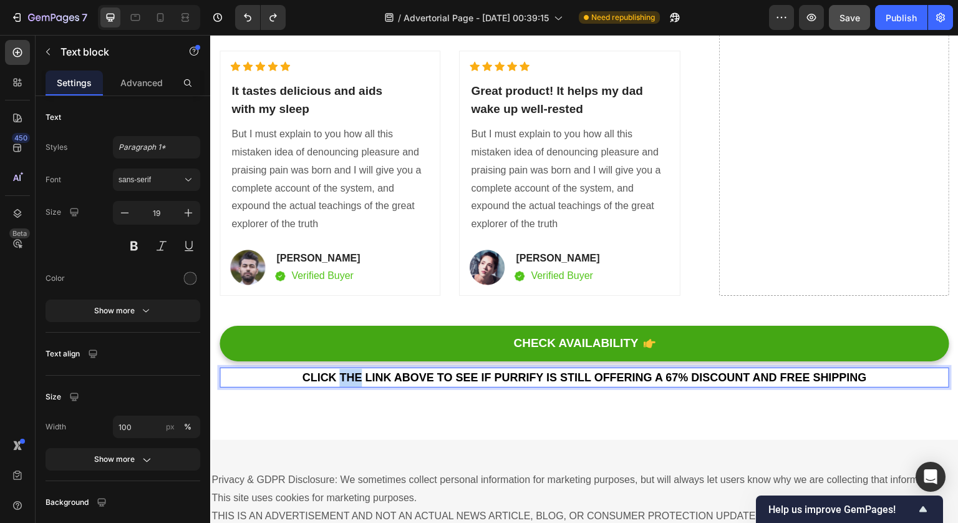
click at [337, 376] on span "Click the link above to see if Purrify is still offering a 67% discount and fre…" at bounding box center [584, 377] width 565 height 12
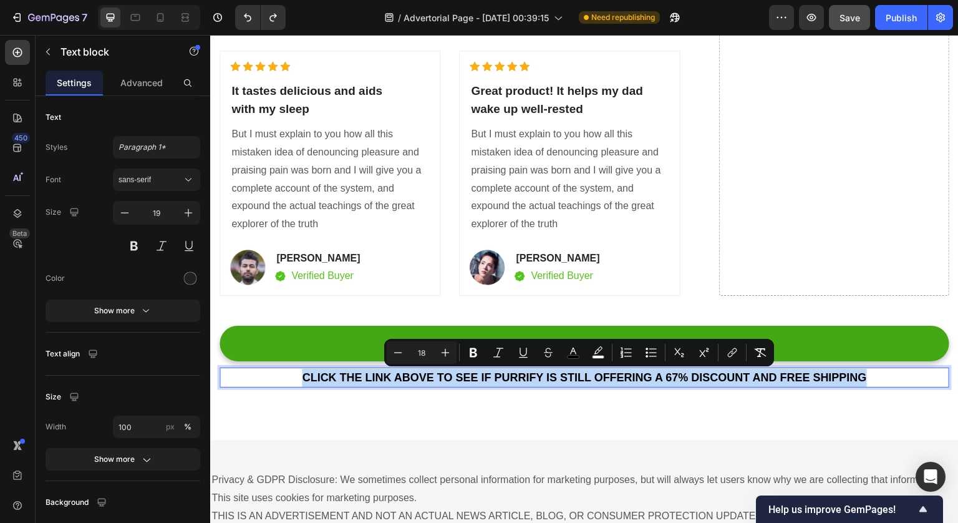
drag, startPoint x: 337, startPoint y: 376, endPoint x: 427, endPoint y: 376, distance: 89.8
click at [427, 376] on span "Click the link above to see if Purrify is still offering a 67% discount and fre…" at bounding box center [584, 377] width 565 height 12
click at [409, 351] on input "18" at bounding box center [421, 352] width 25 height 15
click at [405, 351] on button "Minus" at bounding box center [398, 352] width 22 height 22
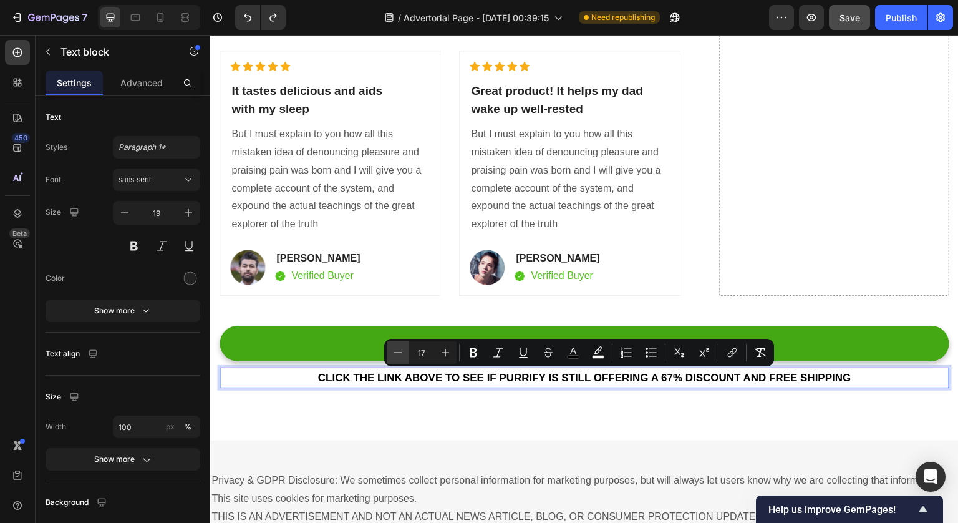
click at [404, 351] on icon "Editor contextual toolbar" at bounding box center [398, 352] width 12 height 12
click at [399, 351] on icon "Editor contextual toolbar" at bounding box center [398, 352] width 12 height 12
type input "14"
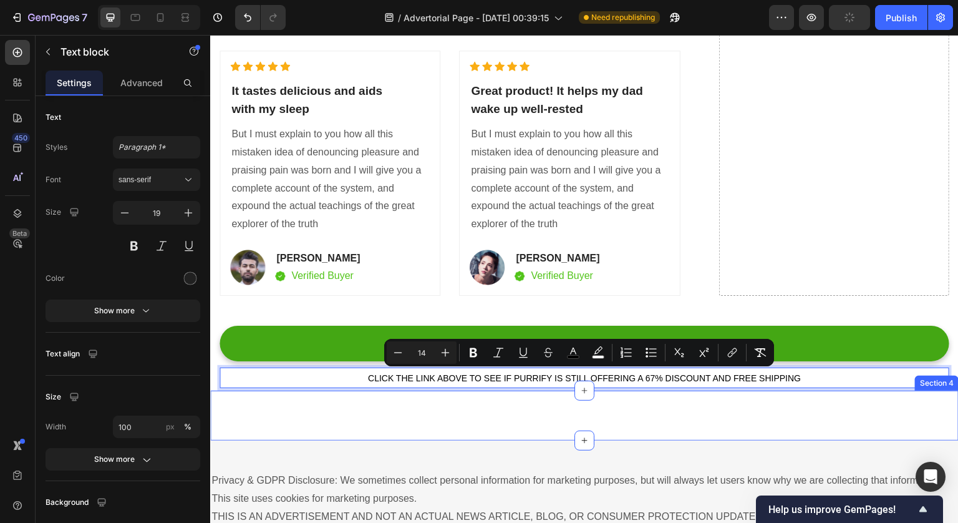
click at [461, 409] on div "Unique Value Proposition Heading Icon Product benefit 1 Text block Icon Product…" at bounding box center [584, 415] width 749 height 50
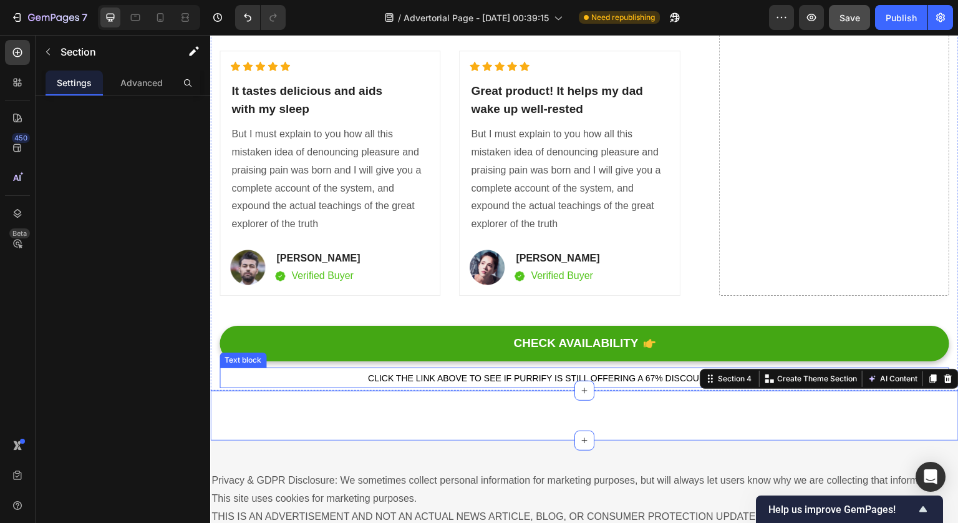
click at [497, 374] on span "Click the link above to see if Purrify is still offering a 67% discount and fre…" at bounding box center [584, 378] width 433 height 10
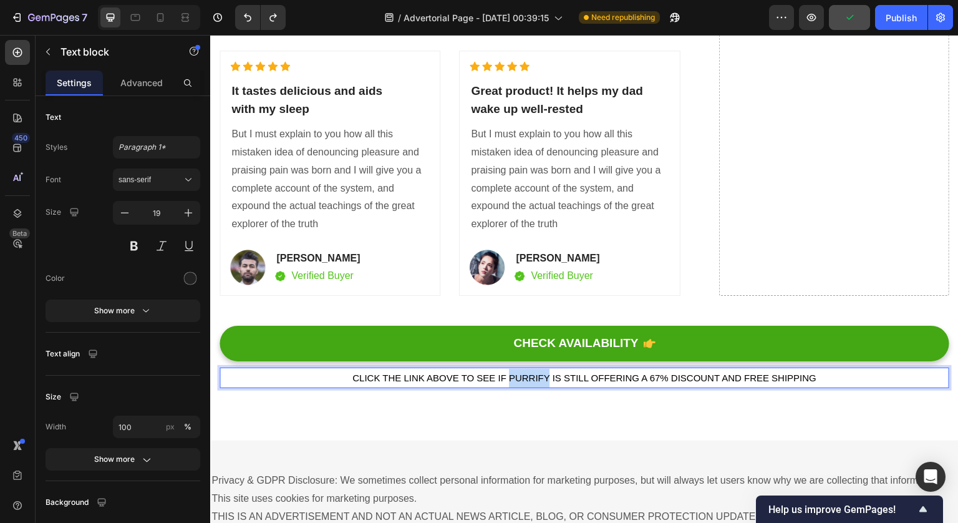
click at [518, 375] on span "Click the link above to see if Purrify is still offering a 67% discount and fre…" at bounding box center [584, 377] width 464 height 11
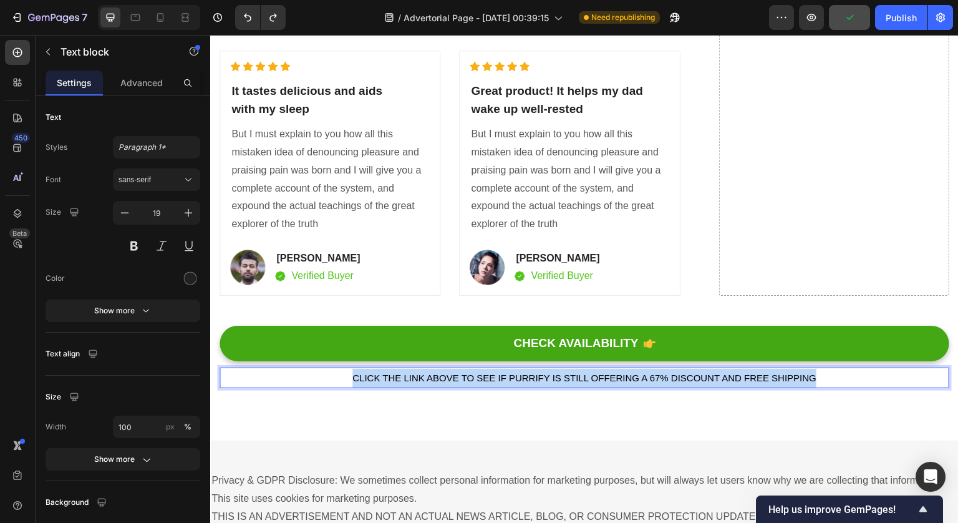
click at [518, 375] on span "Click the link above to see if Purrify is still offering a 67% discount and fre…" at bounding box center [584, 377] width 464 height 11
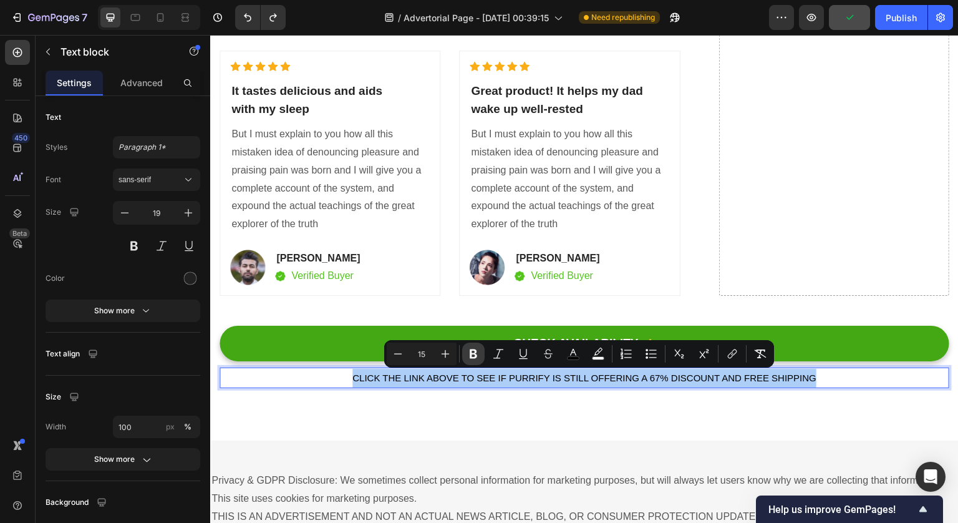
click at [472, 354] on icon "Editor contextual toolbar" at bounding box center [473, 353] width 12 height 12
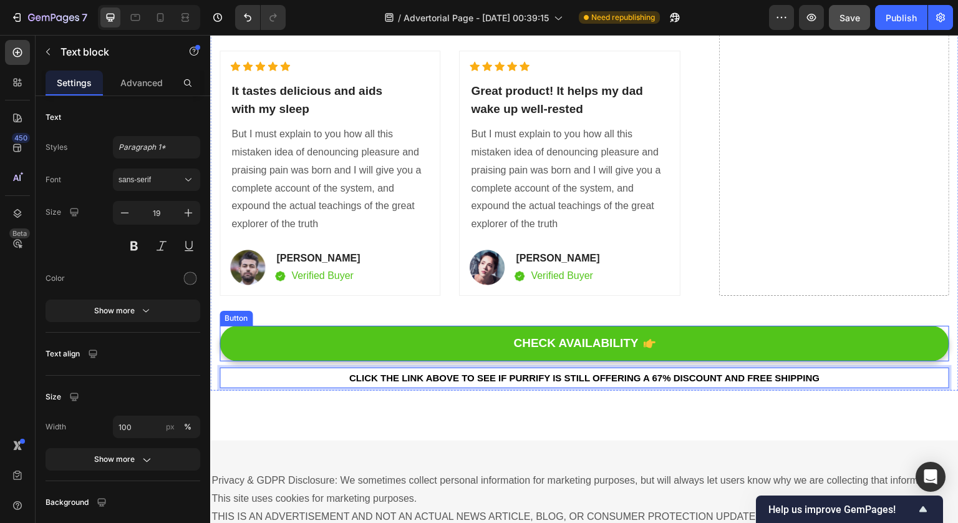
click at [399, 356] on button "CHECK AVAILABILITY" at bounding box center [585, 344] width 730 height 36
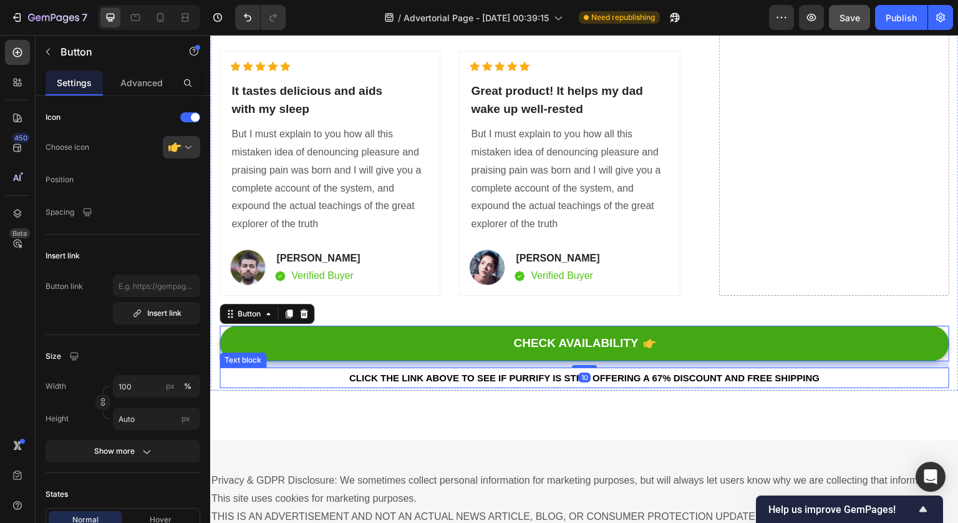
click at [429, 376] on strong "Click the link above to see if Purrify is still offering a 67% discount and fre…" at bounding box center [584, 377] width 471 height 11
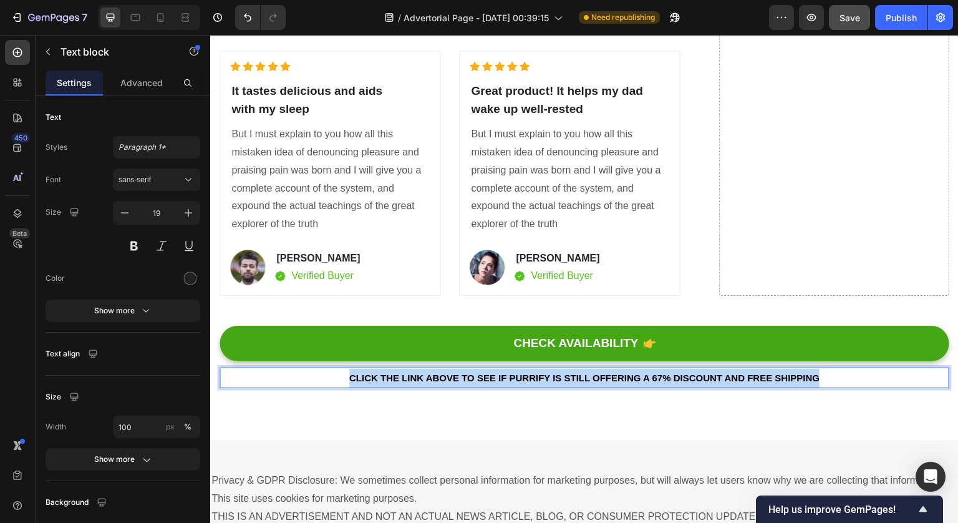
click at [429, 376] on strong "Click the link above to see if Purrify is still offering a 67% discount and fre…" at bounding box center [584, 377] width 471 height 11
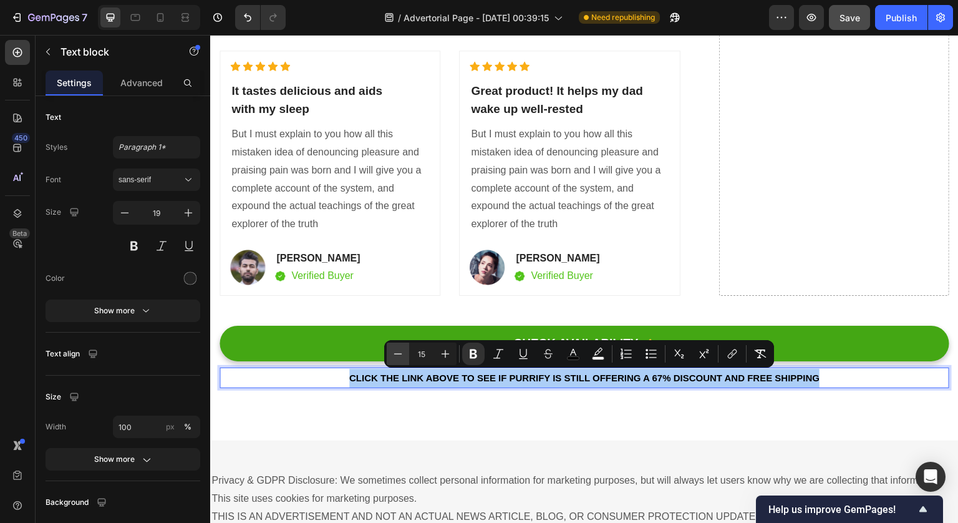
click at [406, 357] on button "Minus" at bounding box center [398, 353] width 22 height 22
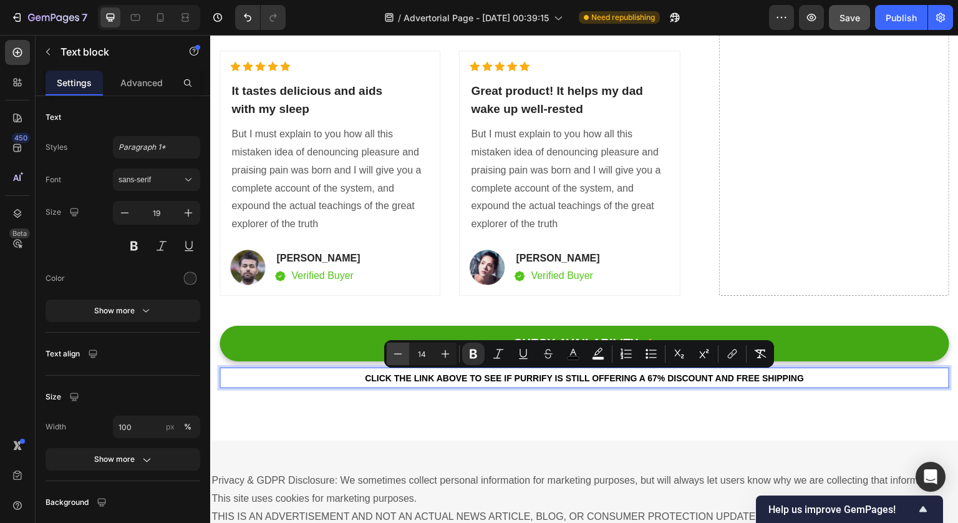
click at [398, 354] on icon "Editor contextual toolbar" at bounding box center [398, 353] width 12 height 12
click at [450, 354] on icon "Editor contextual toolbar" at bounding box center [445, 353] width 12 height 12
type input "14"
click at [482, 401] on div "Unique Value Proposition Heading Icon Product benefit 1 Text block Icon Product…" at bounding box center [584, 415] width 749 height 50
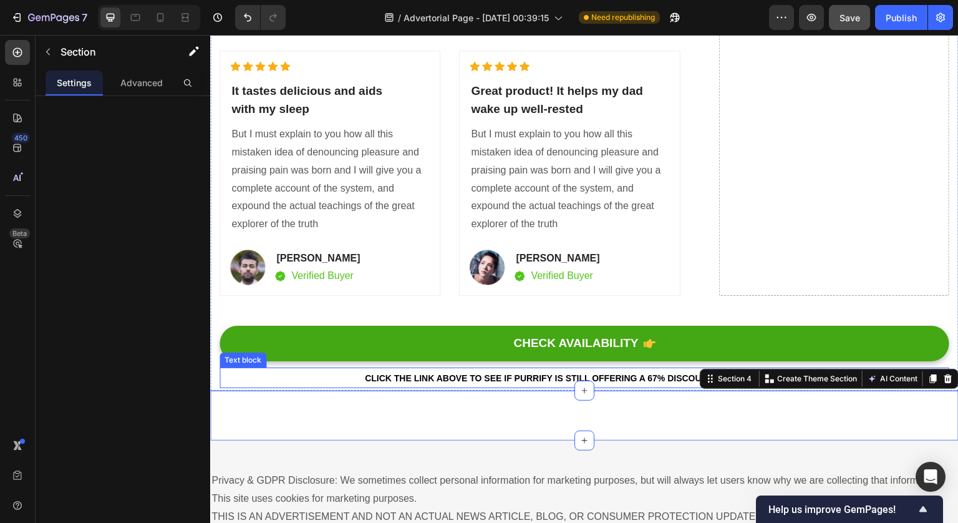
click at [533, 373] on p "Click the link above to see if Purrify is still offering a 67% discount and fre…" at bounding box center [584, 378] width 727 height 19
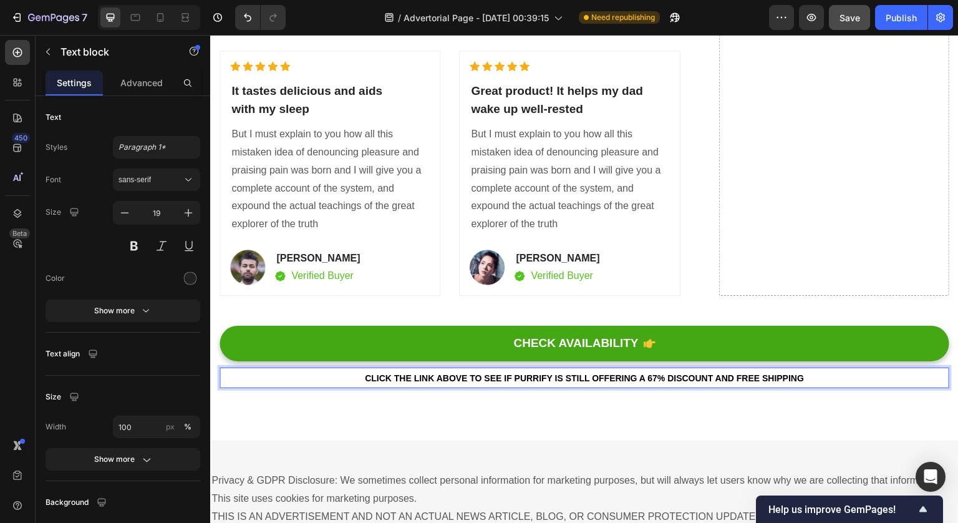
click at [533, 377] on strong "Click the link above to see if Purrify is still offering a 67% discount and fre…" at bounding box center [584, 378] width 439 height 10
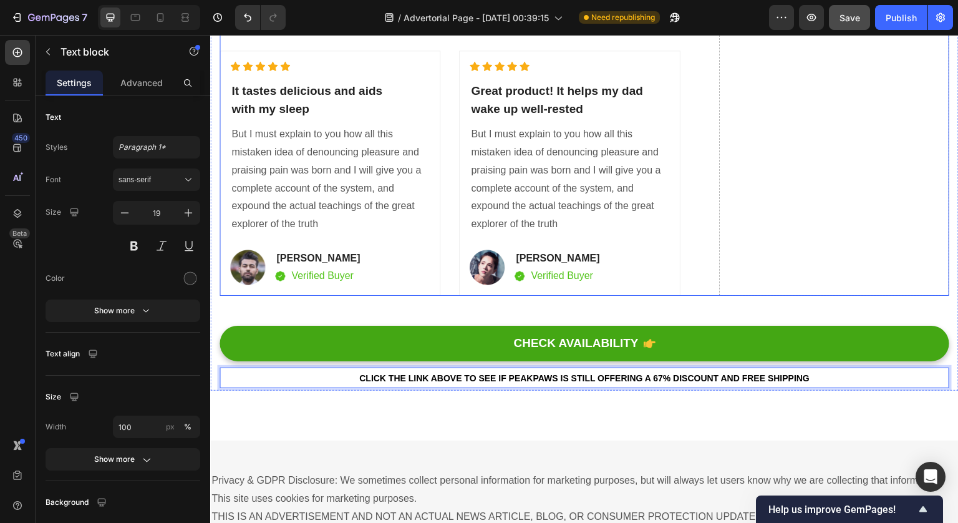
click at [687, 261] on div "[Heading 2] Show social proof Heading Icon Icon Icon Icon Icon Icon List Hoz It…" at bounding box center [585, 18] width 730 height 555
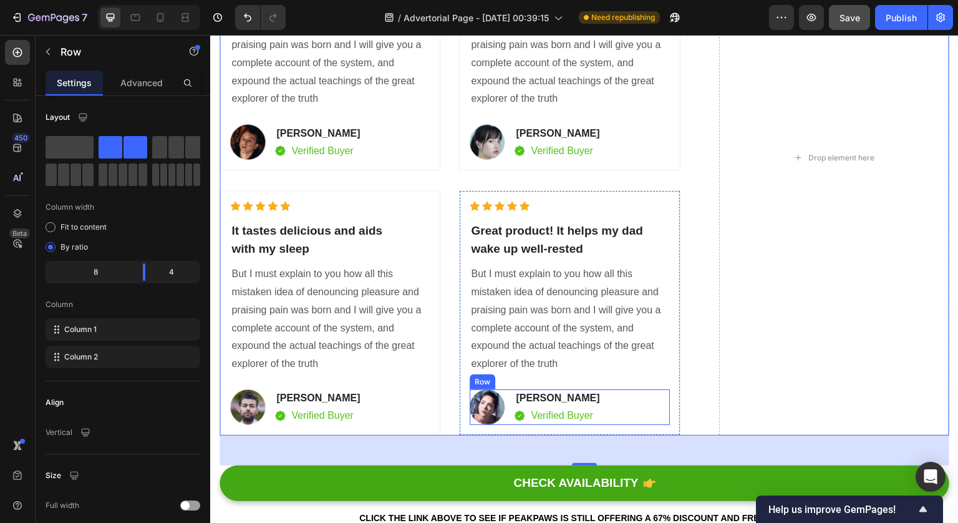
scroll to position [6812, 0]
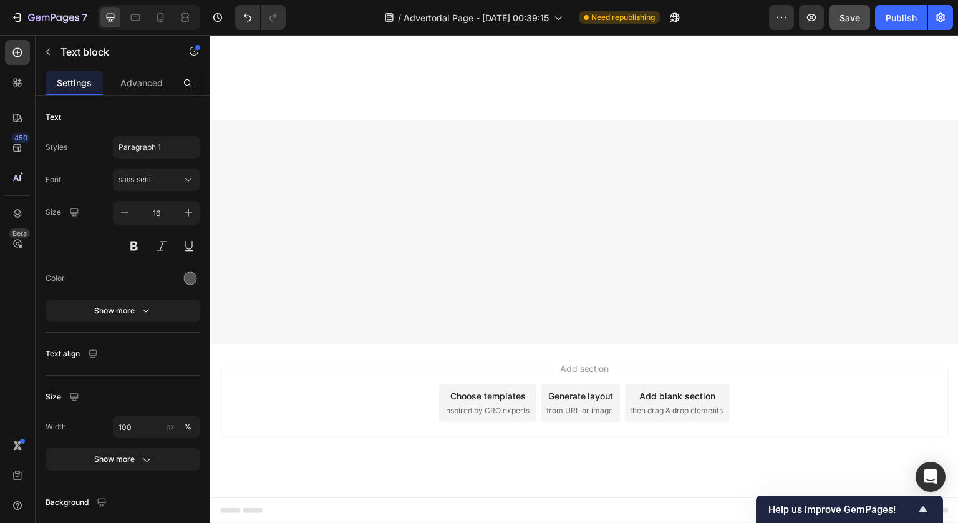
scroll to position [6195, 0]
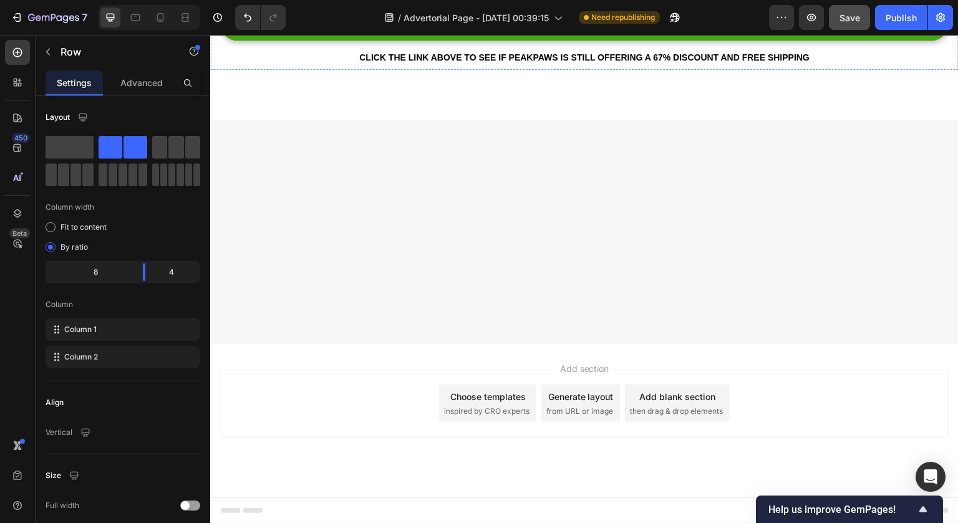
scroll to position [6682, 0]
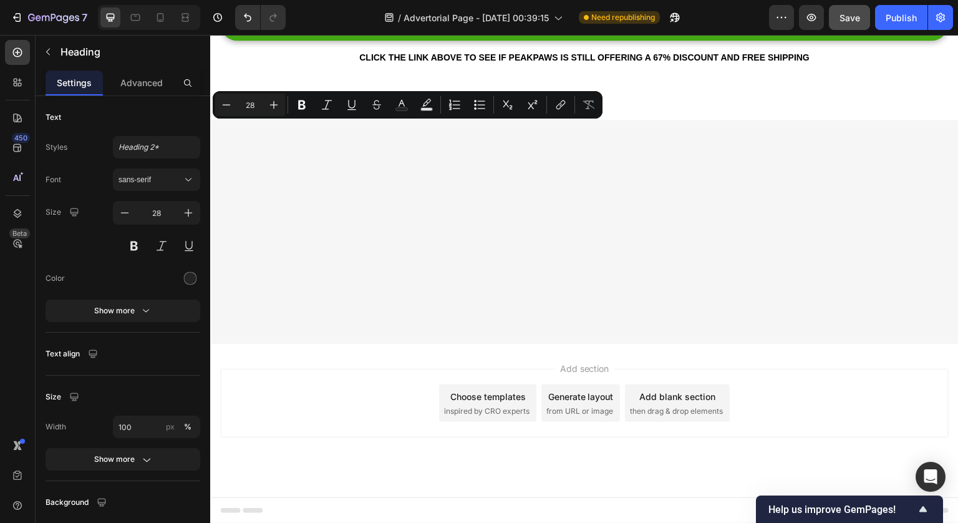
drag, startPoint x: 370, startPoint y: 137, endPoint x: 241, endPoint y: 135, distance: 128.5
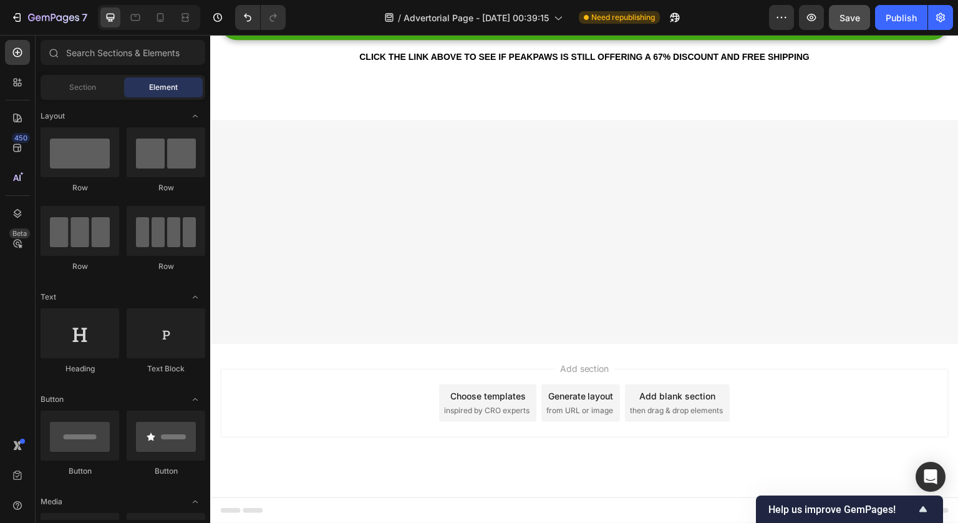
scroll to position [6704, 0]
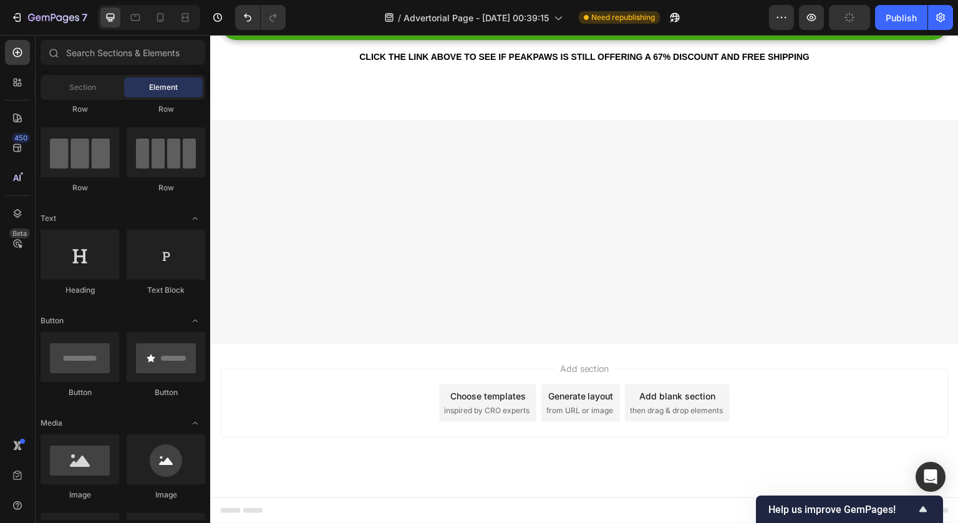
scroll to position [6820, 0]
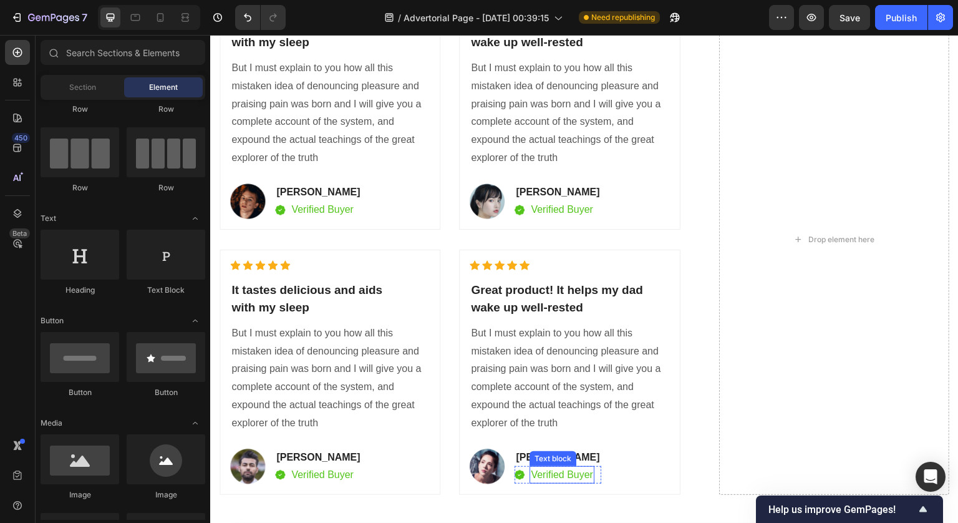
click at [586, 363] on p "But I must explain to you how all this mistaken idea of denouncing pleasure and…" at bounding box center [569, 378] width 197 height 108
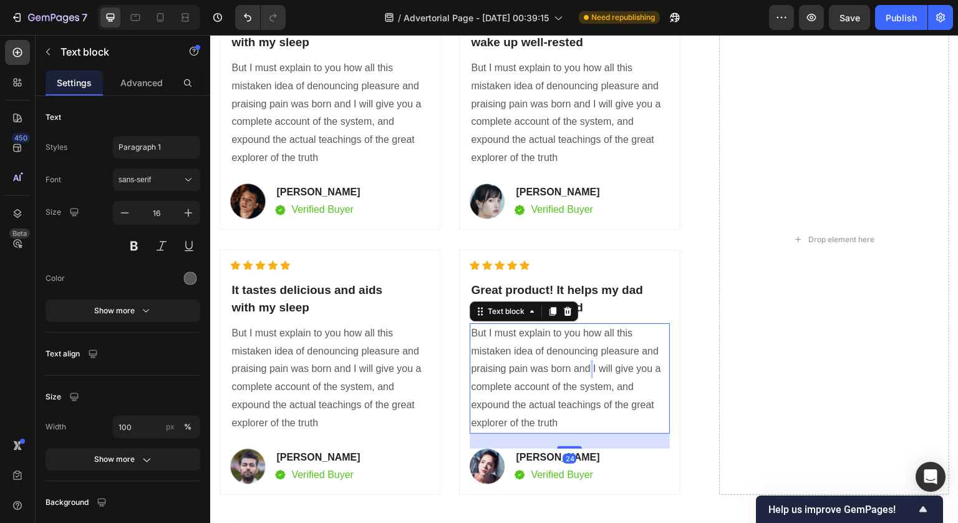
click at [586, 363] on p "But I must explain to you how all this mistaken idea of denouncing pleasure and…" at bounding box center [569, 378] width 197 height 108
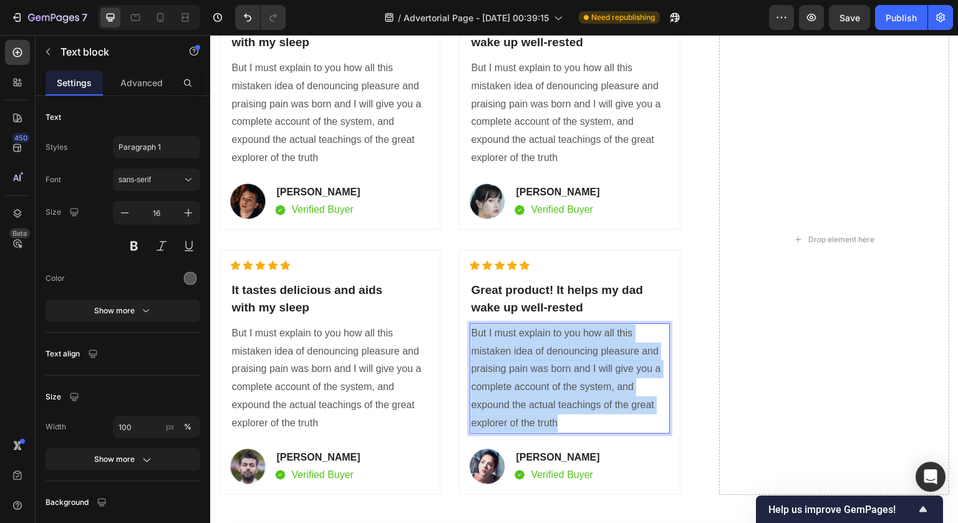
click at [586, 363] on p "But I must explain to you how all this mistaken idea of denouncing pleasure and…" at bounding box center [569, 378] width 197 height 108
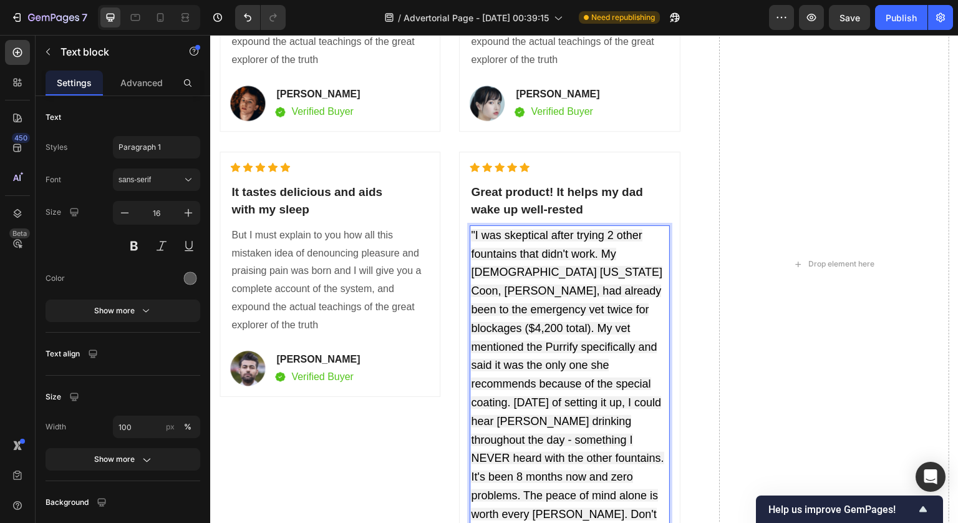
scroll to position [6923, 0]
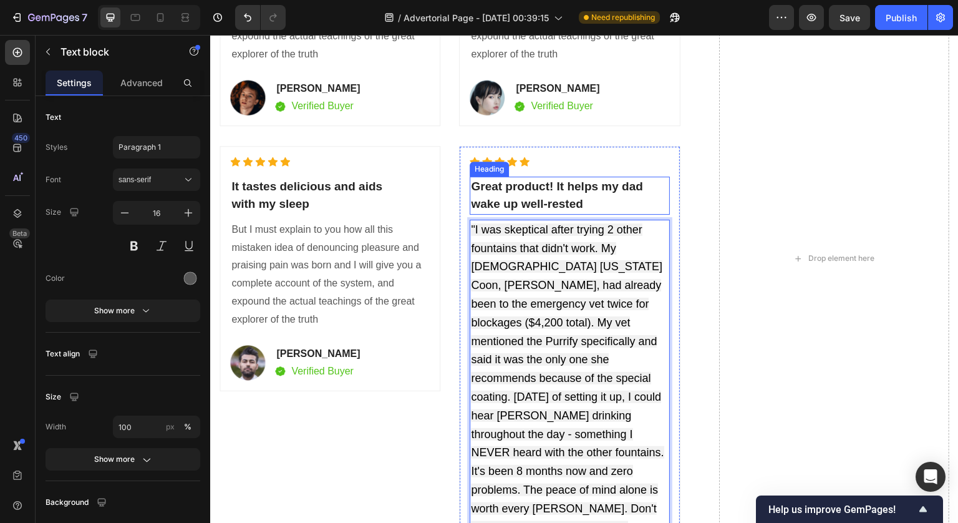
click at [593, 203] on p "Great product! It helps my dad wake up well-rested" at bounding box center [569, 196] width 197 height 36
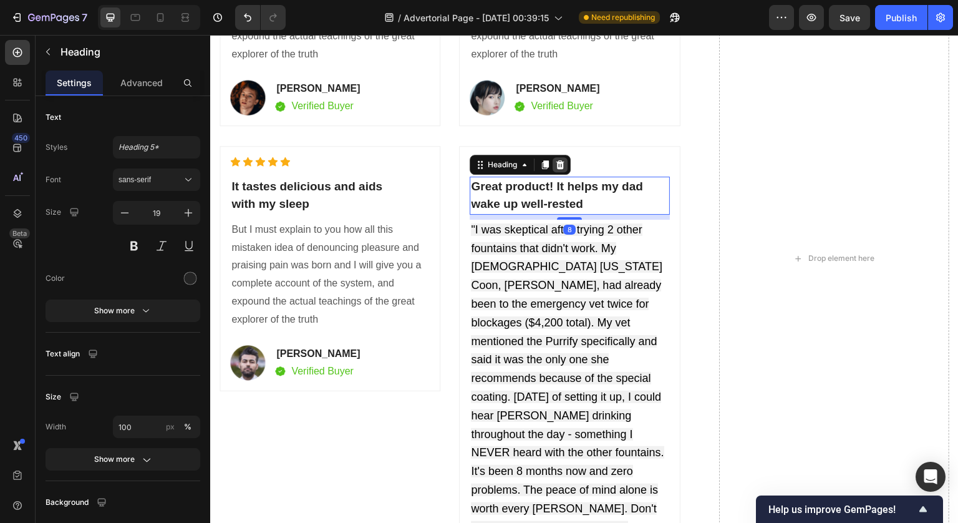
click at [558, 161] on icon at bounding box center [560, 165] width 10 height 10
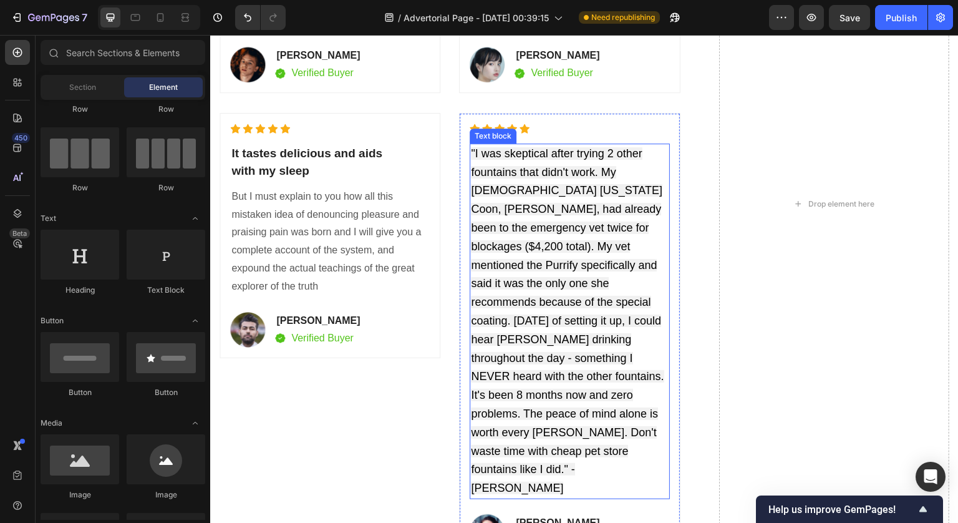
scroll to position [6964, 0]
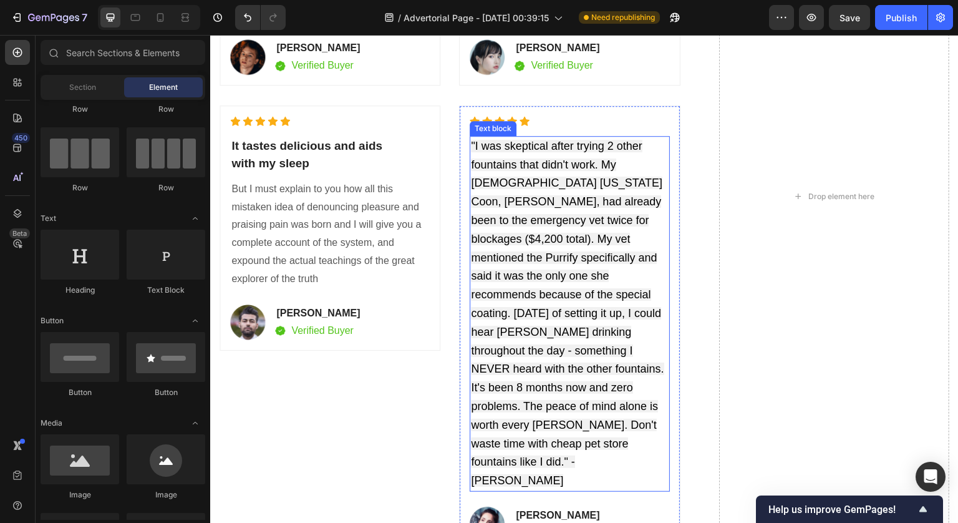
click at [633, 334] on span ""I was skeptical after trying 2 other fountains that didn't work. My 8-year-old…" at bounding box center [567, 313] width 193 height 347
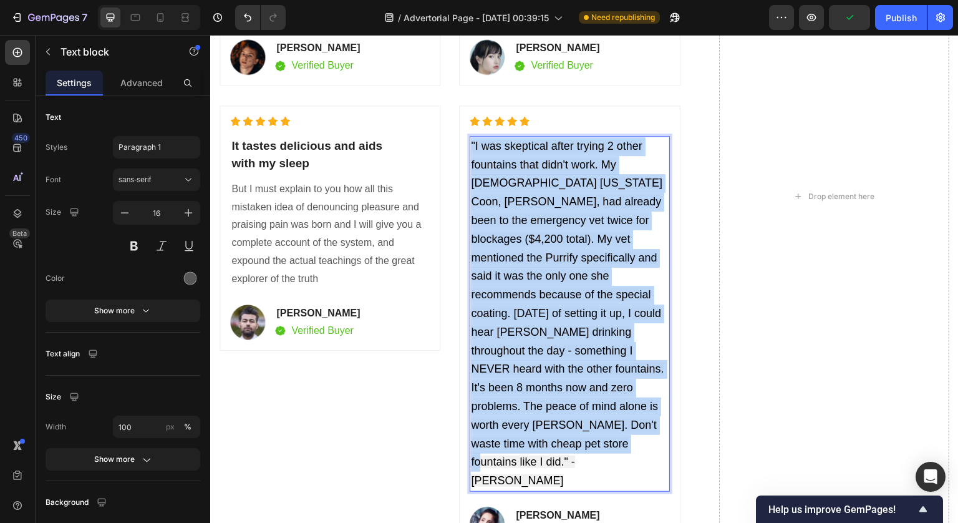
drag, startPoint x: 641, startPoint y: 421, endPoint x: 467, endPoint y: 148, distance: 323.7
click at [470, 148] on div ""I was skeptical after trying 2 other fountains that didn't work. My 8-year-old…" at bounding box center [570, 314] width 200 height 356
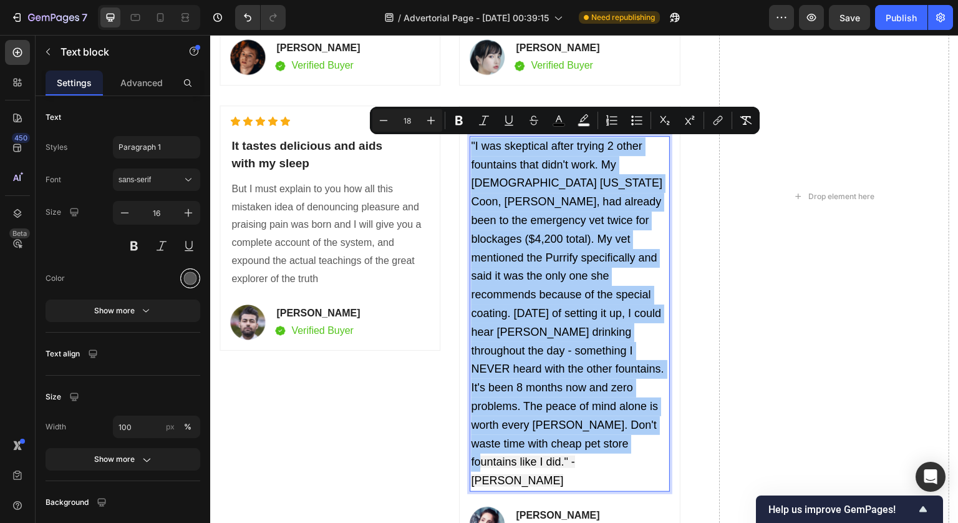
click at [194, 282] on div at bounding box center [190, 278] width 13 height 13
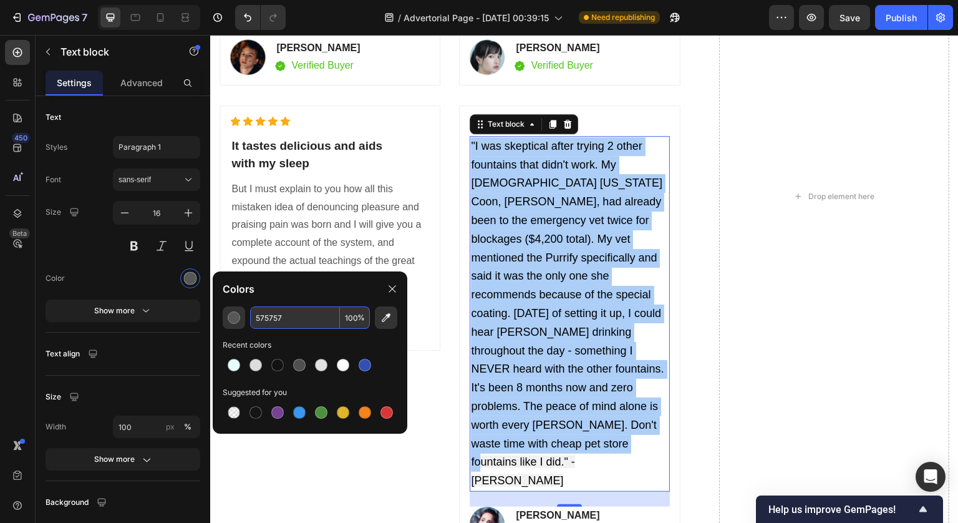
click at [313, 324] on input "575757" at bounding box center [295, 317] width 90 height 22
click at [327, 288] on div "Colors" at bounding box center [310, 288] width 195 height 35
click at [356, 322] on input "100" at bounding box center [355, 317] width 30 height 22
click at [241, 366] on div at bounding box center [234, 365] width 20 height 20
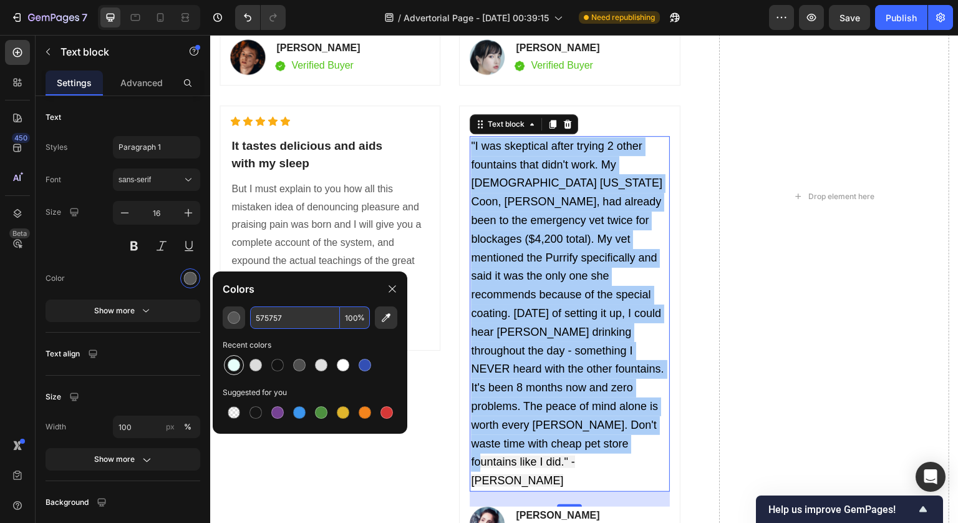
type input "E7FFFB"
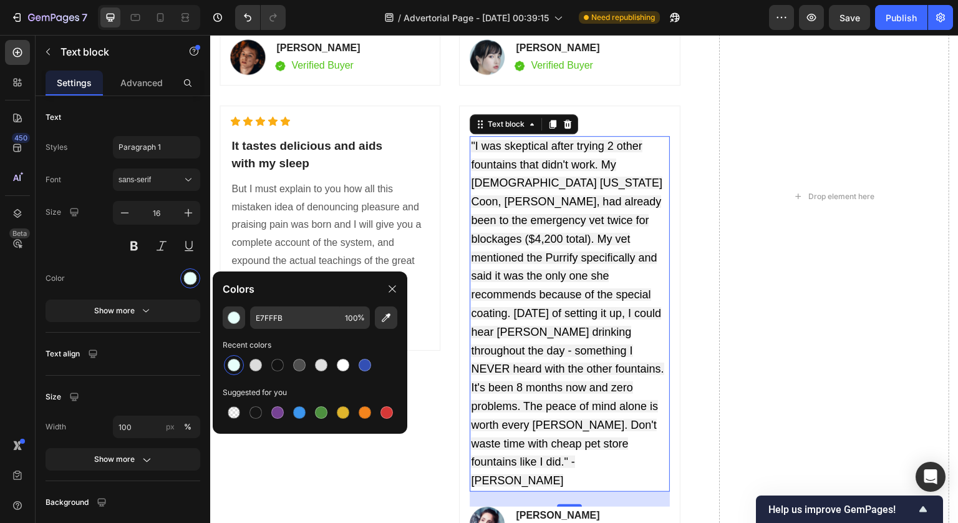
click at [659, 290] on span ""I was skeptical after trying 2 other fountains that didn't work. My 8-year-old…" at bounding box center [567, 313] width 193 height 347
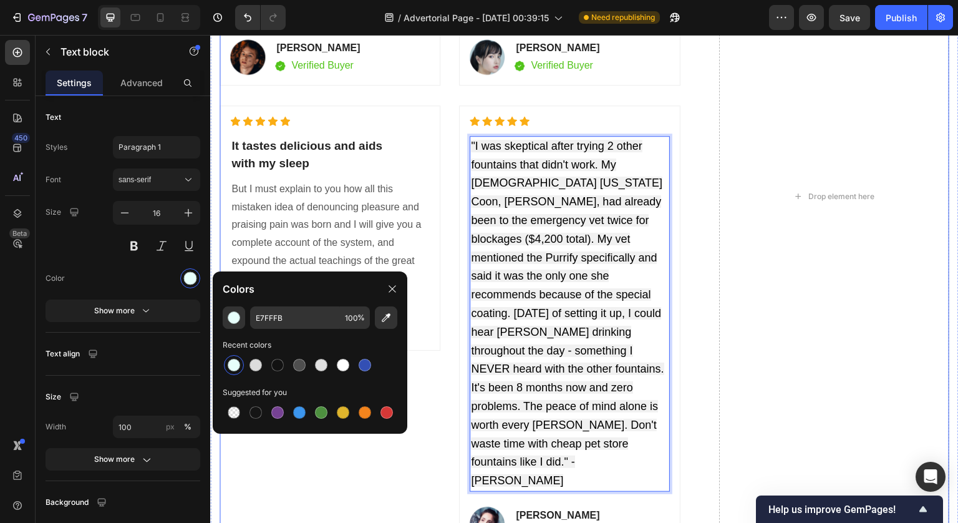
click at [709, 283] on div "Icon Icon Icon Icon Icon Icon List Hoz It tastes delicious and aids with my sle…" at bounding box center [585, 196] width 730 height 712
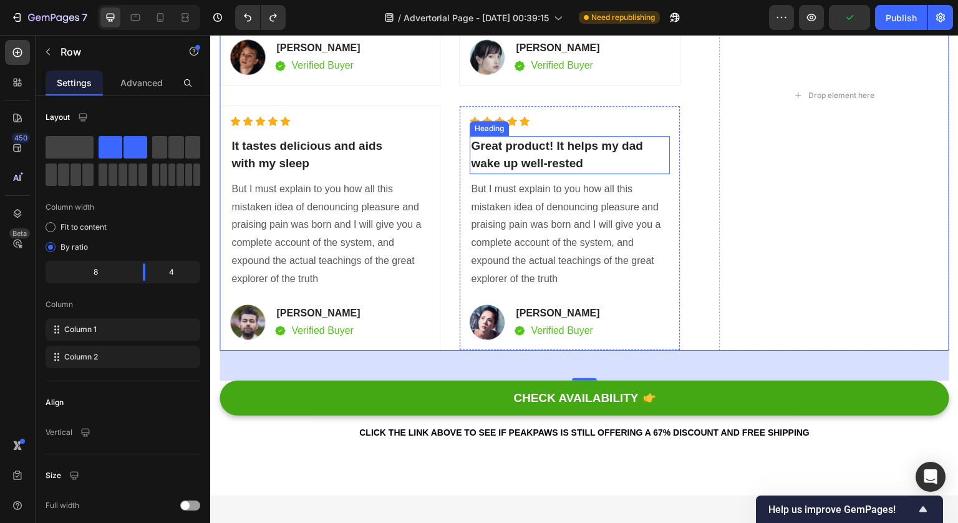
click at [540, 340] on div "Icon Icon Icon Icon Icon Icon List Hoz Great product! It helps my dad wake up w…" at bounding box center [570, 228] width 200 height 224
click at [500, 173] on p "Great product! It helps my dad wake up well-rested" at bounding box center [569, 155] width 197 height 36
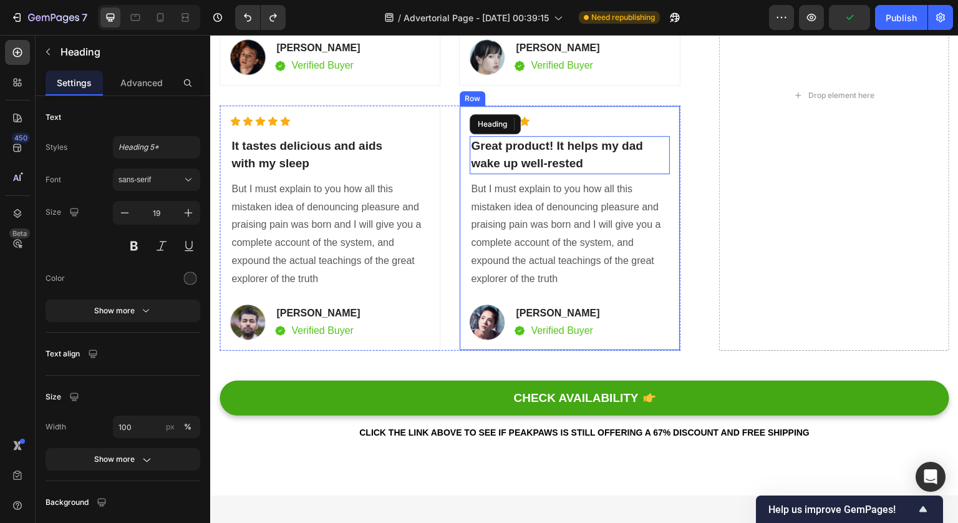
click at [498, 334] on div "Icon Icon Icon Icon Icon Icon List Hoz Great product! It helps my dad wake up w…" at bounding box center [570, 228] width 200 height 224
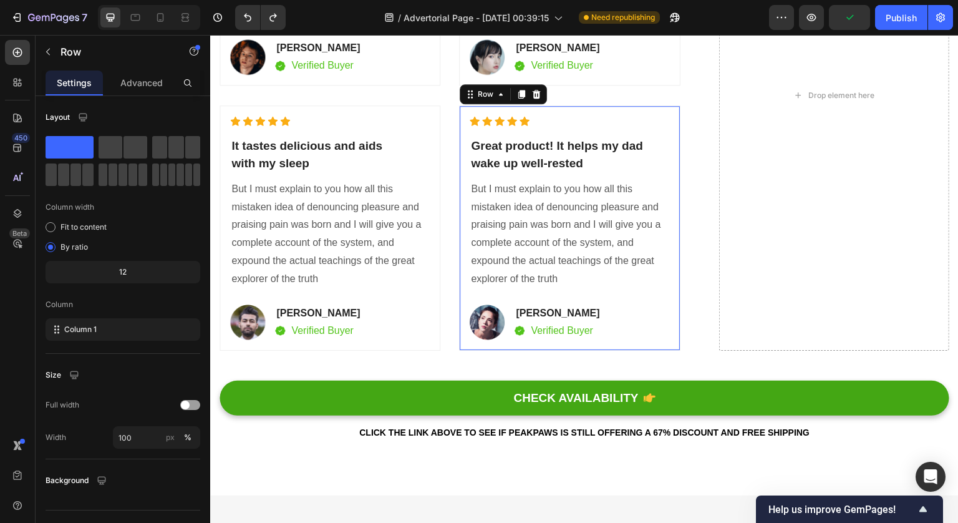
scroll to position [6815, 0]
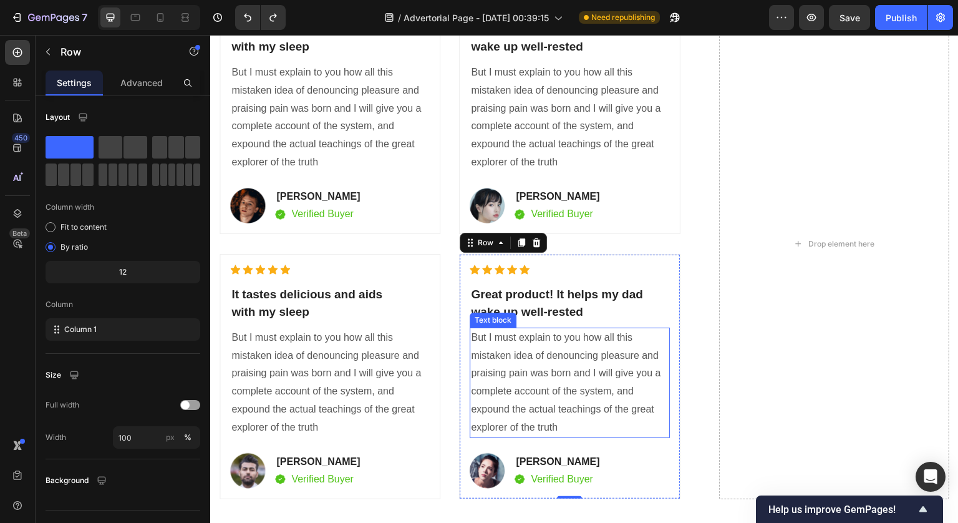
click at [520, 376] on p "But I must explain to you how all this mistaken idea of denouncing pleasure and…" at bounding box center [569, 383] width 197 height 108
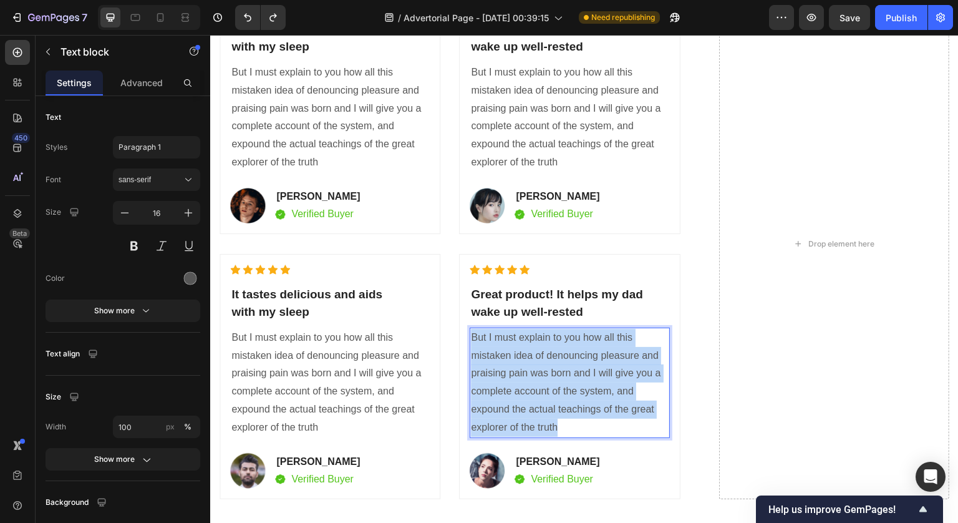
click at [520, 376] on p "But I must explain to you how all this mistaken idea of denouncing pleasure and…" at bounding box center [569, 383] width 197 height 108
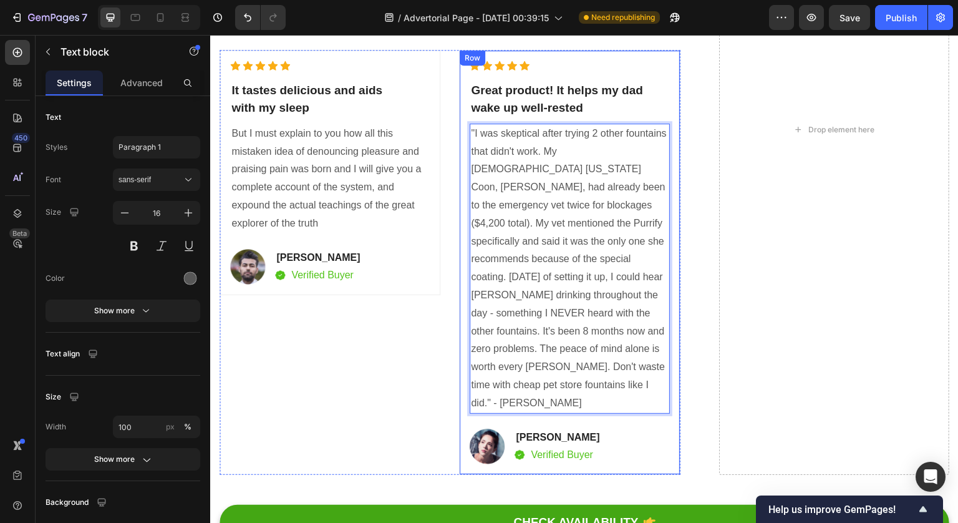
scroll to position [7039, 0]
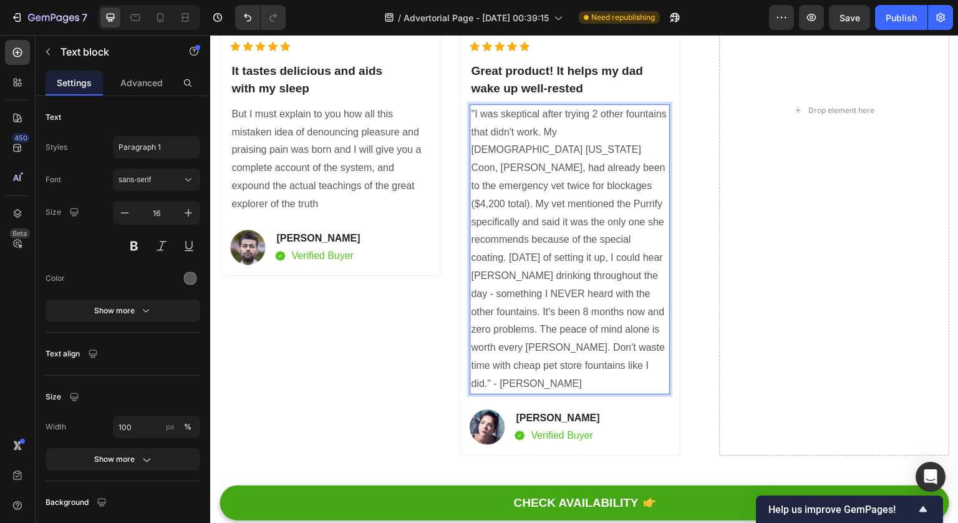
click at [640, 349] on p ""I was skeptical after trying 2 other fountains that didn't work. My 8-year-old…" at bounding box center [569, 249] width 197 height 288
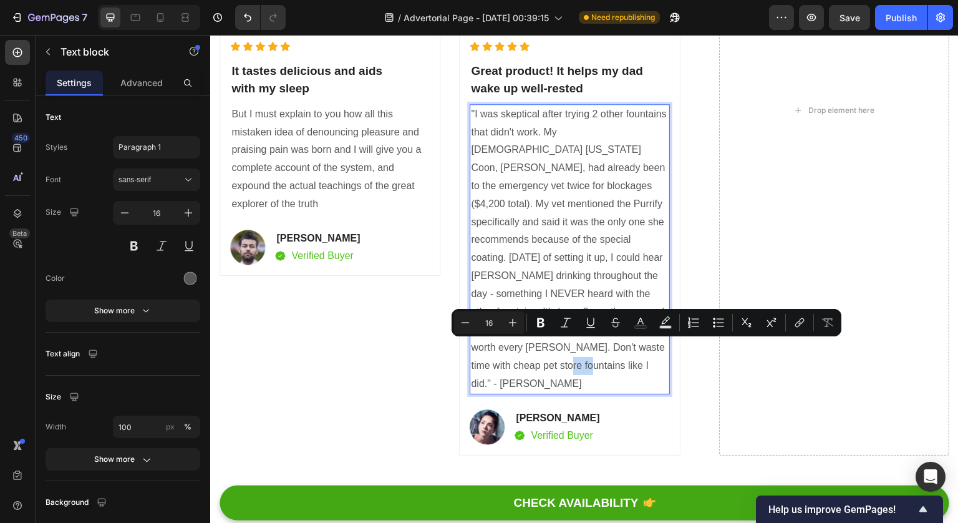
copy p "Linda"
click at [526, 410] on p "[PERSON_NAME]" at bounding box center [558, 417] width 84 height 15
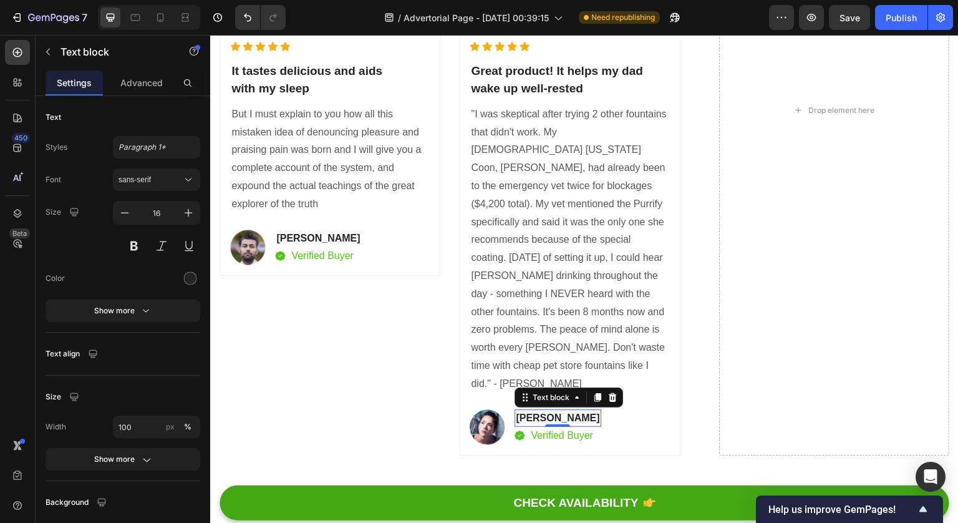
click at [528, 410] on p "[PERSON_NAME]" at bounding box center [558, 417] width 84 height 15
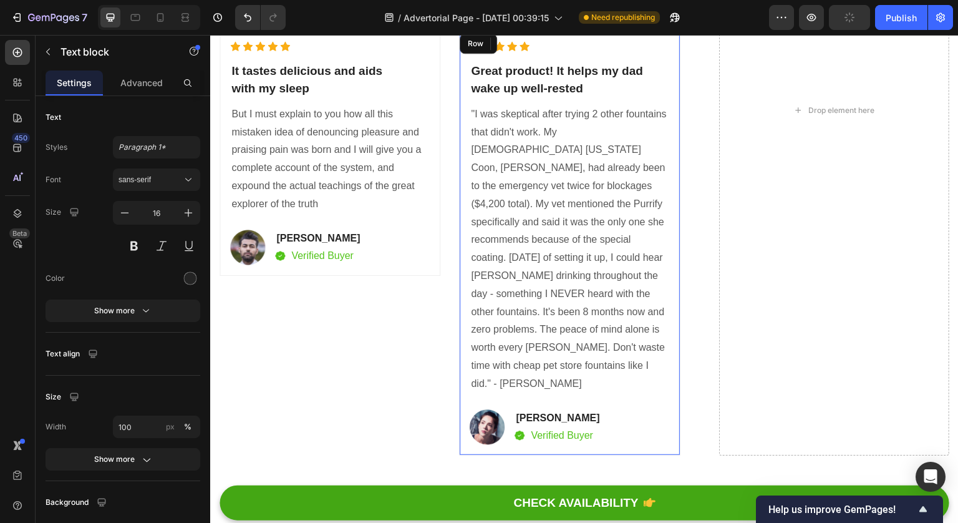
click at [671, 386] on div "Icon Icon Icon Icon Icon Icon List Hoz Great product! It helps my dad wake up w…" at bounding box center [569, 243] width 221 height 425
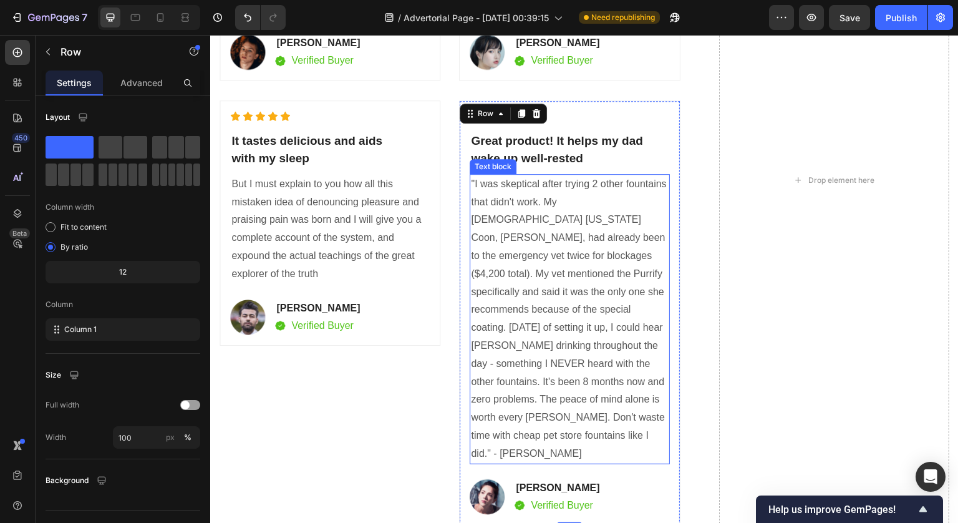
scroll to position [6977, 0]
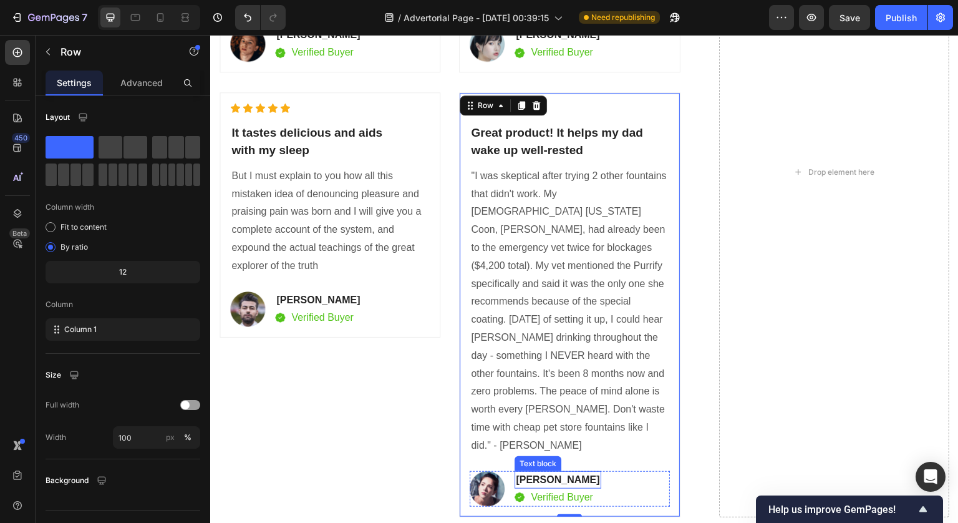
click at [566, 472] on p "Linda Chirstin" at bounding box center [558, 479] width 84 height 15
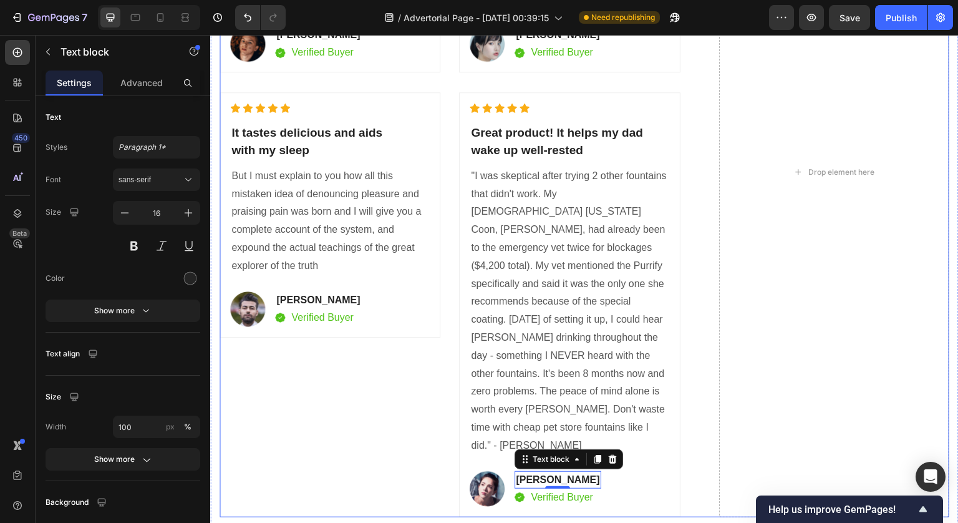
click at [699, 374] on div "Icon Icon Icon Icon Icon Icon List Hoz It tastes delicious and aids with my sle…" at bounding box center [585, 172] width 730 height 690
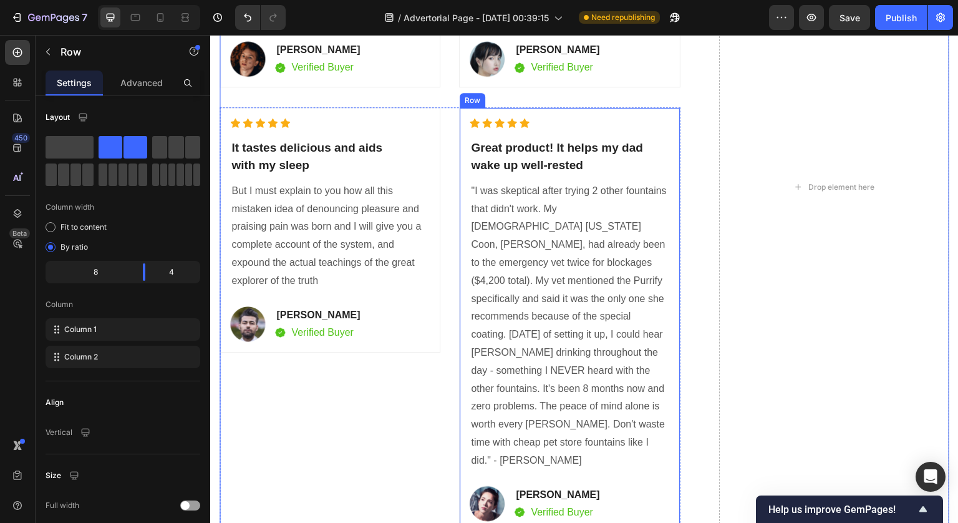
scroll to position [6959, 0]
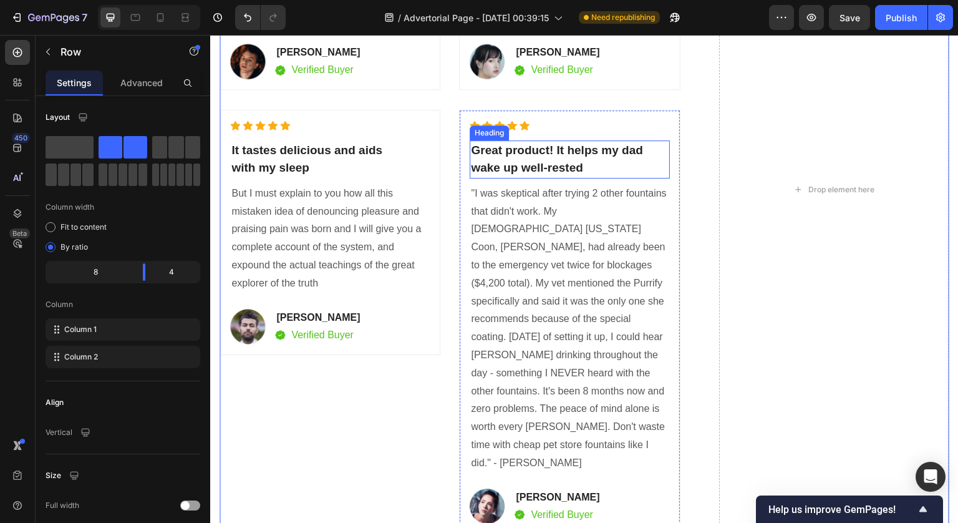
click at [589, 161] on p "Great product! It helps my dad wake up well-rested" at bounding box center [569, 160] width 197 height 36
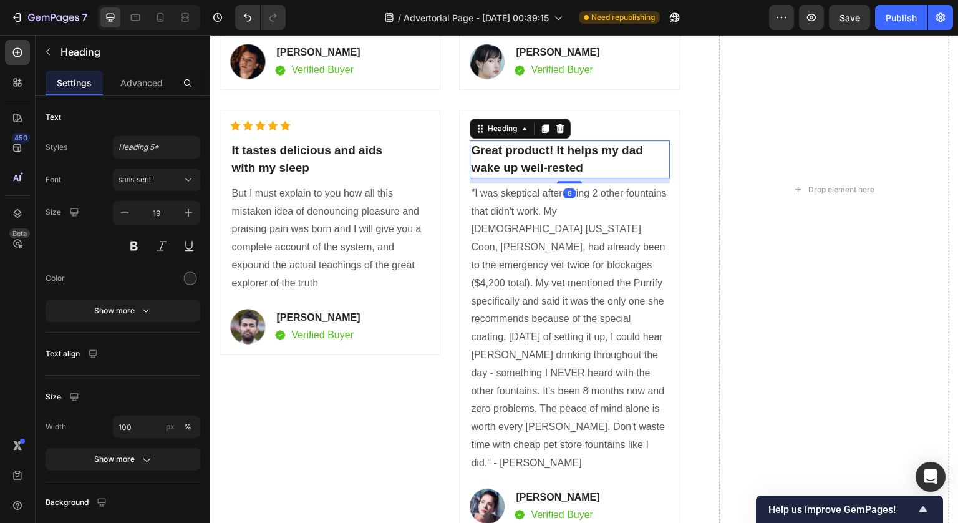
click at [581, 164] on p "Great product! It helps my dad wake up well-rested" at bounding box center [569, 160] width 197 height 36
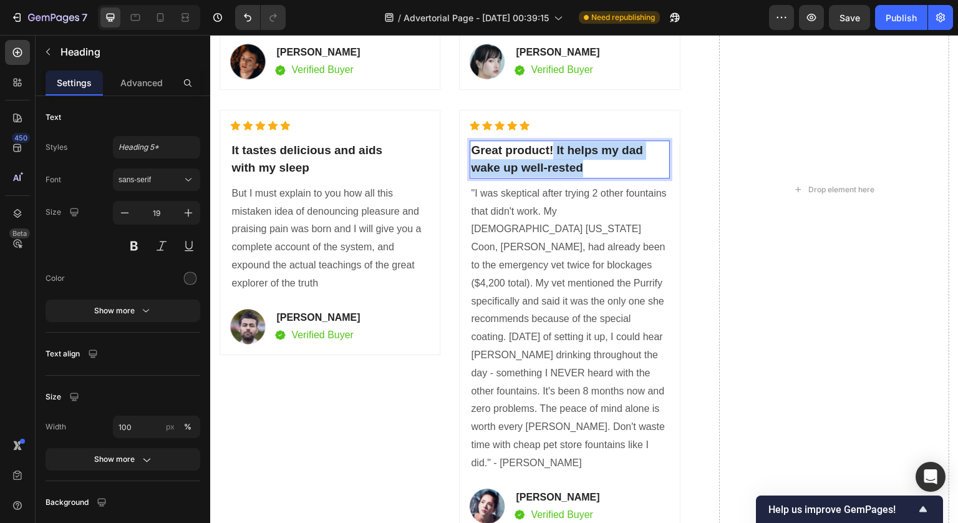
drag, startPoint x: 581, startPoint y: 164, endPoint x: 551, endPoint y: 147, distance: 34.4
click at [551, 147] on p "Great product! It helps my dad wake up well-rested" at bounding box center [569, 160] width 197 height 36
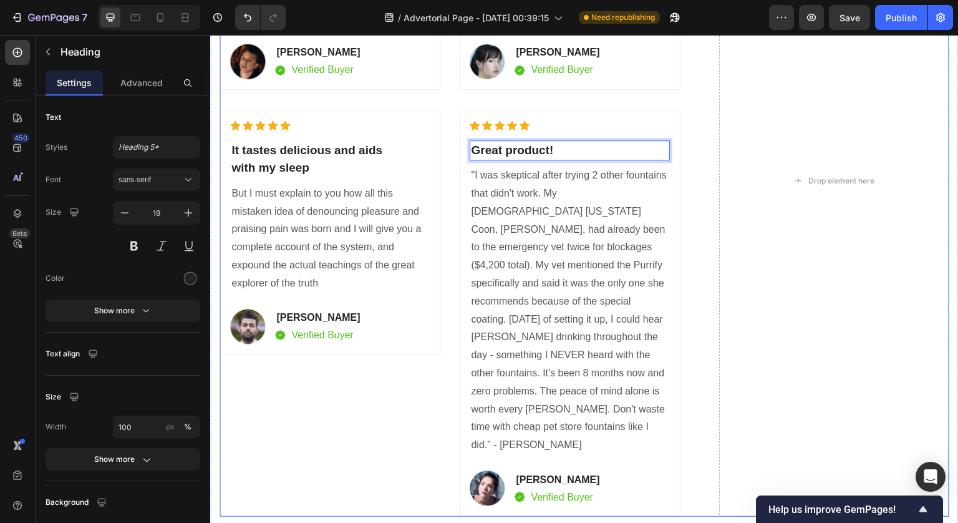
click at [692, 210] on div "Icon Icon Icon Icon Icon Icon List Hoz It tastes delicious and aids with my sle…" at bounding box center [585, 181] width 730 height 672
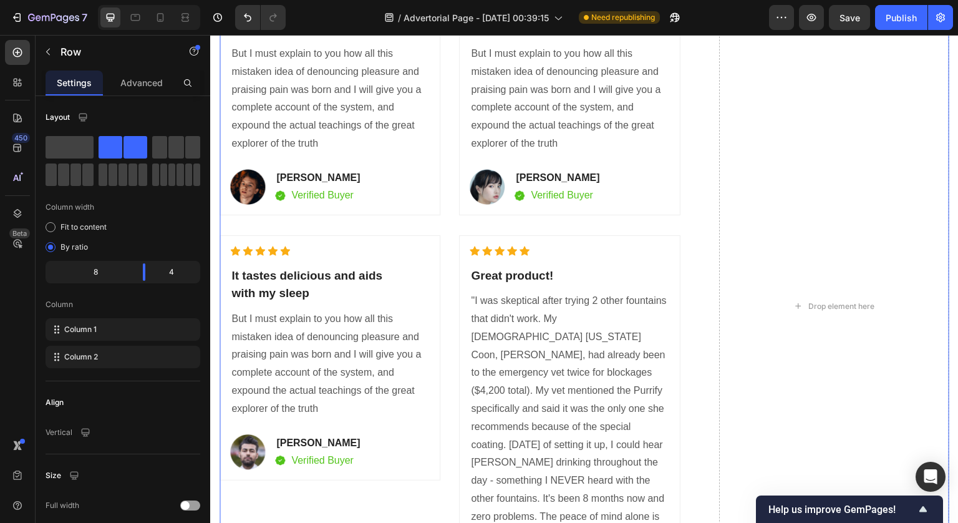
scroll to position [6765, 0]
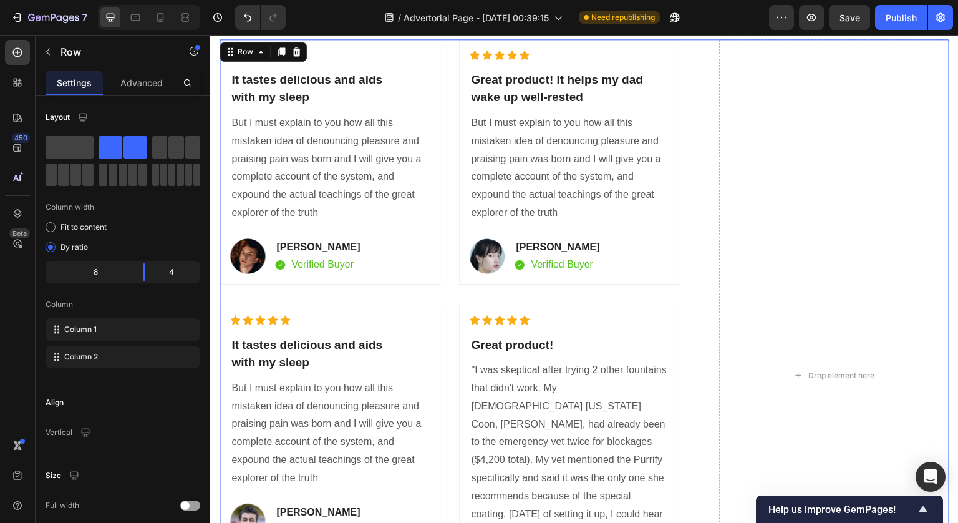
click at [309, 107] on p "It tastes delicious and aids with my sleep" at bounding box center [329, 89] width 197 height 36
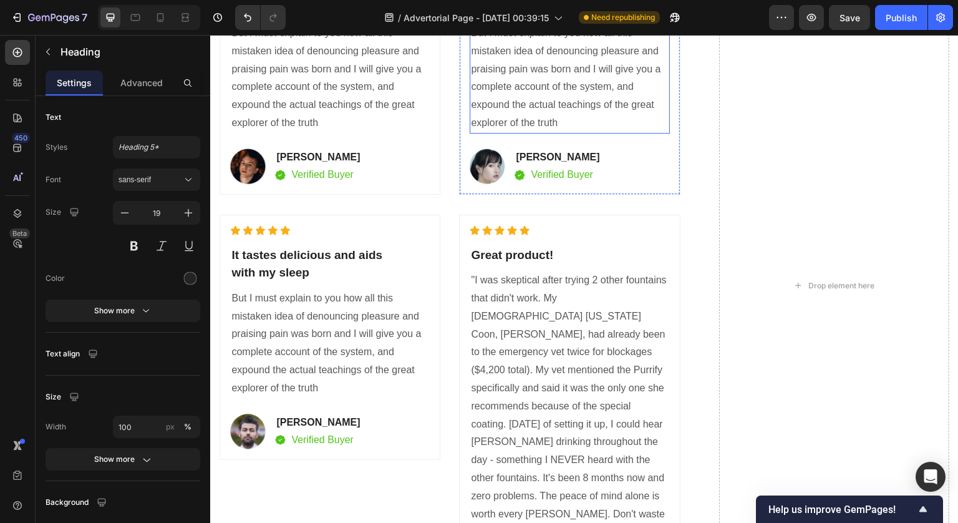
scroll to position [6827, 0]
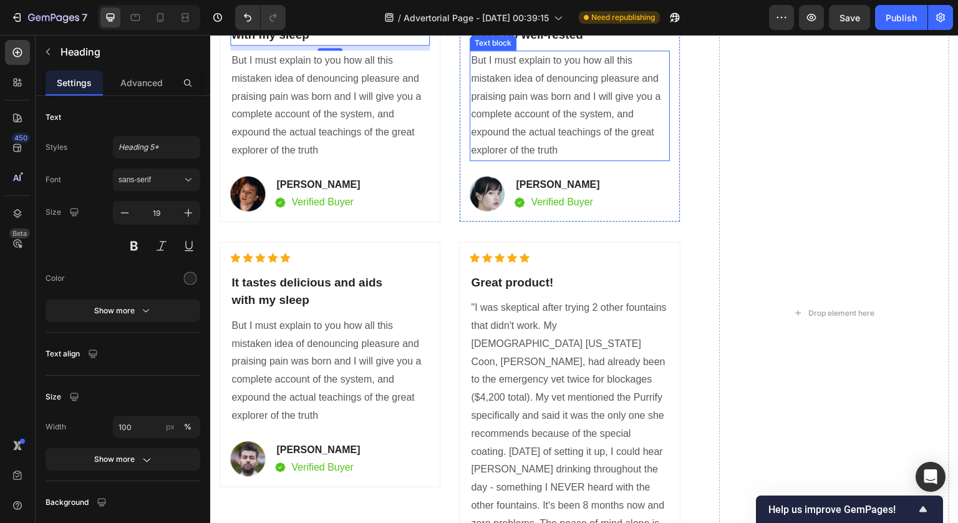
click at [553, 151] on p "But I must explain to you how all this mistaken idea of denouncing pleasure and…" at bounding box center [569, 106] width 197 height 108
click at [563, 160] on p "But I must explain to you how all this mistaken idea of denouncing pleasure and…" at bounding box center [569, 106] width 197 height 108
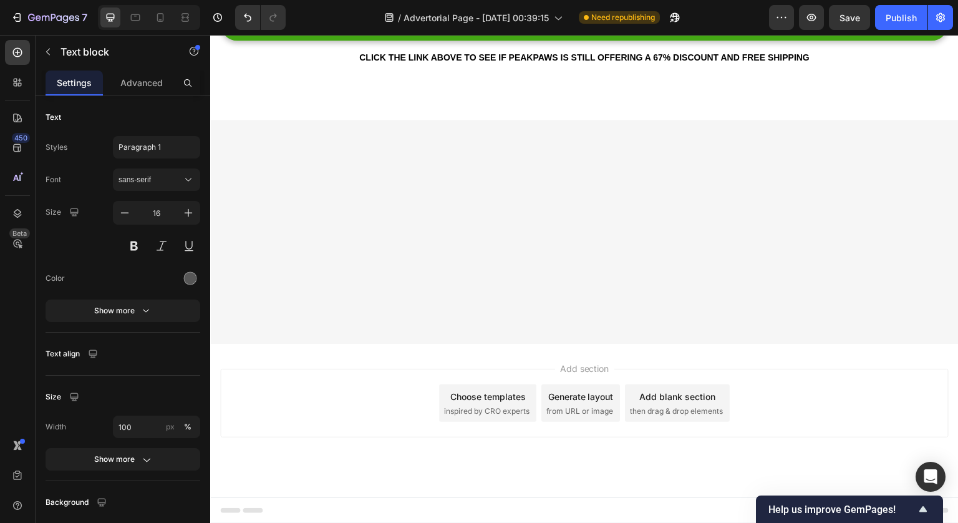
drag, startPoint x: 561, startPoint y: 210, endPoint x: 464, endPoint y: 116, distance: 135.0
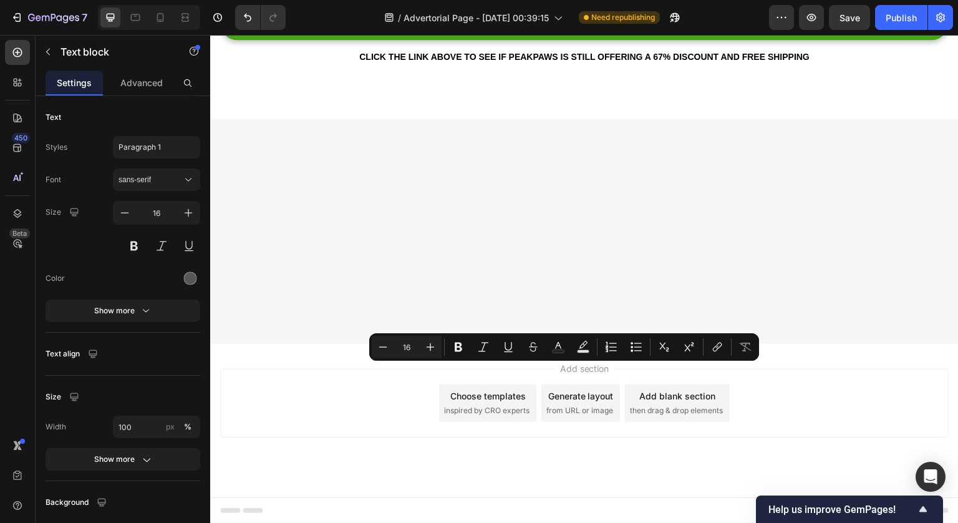
copy p "Patricia"
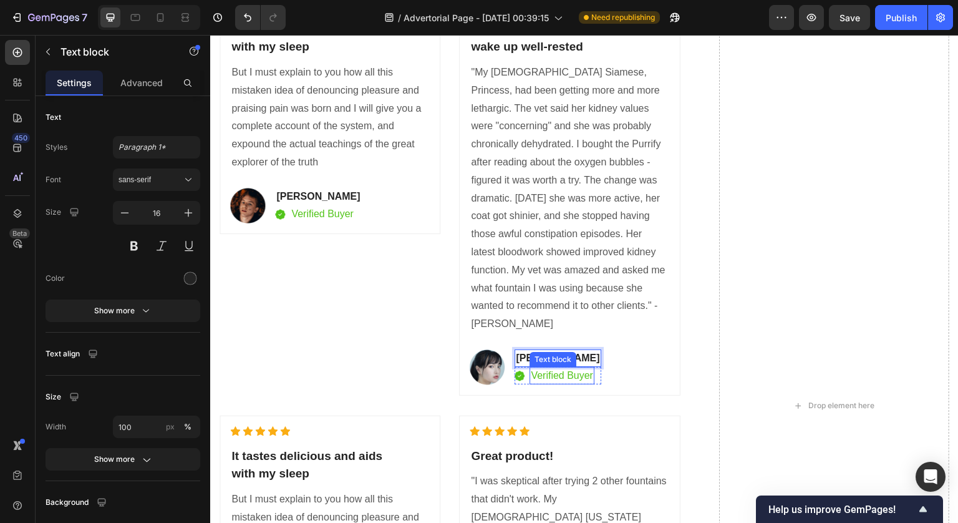
scroll to position [6816, 0]
click at [576, 359] on p "Patricia Gon" at bounding box center [558, 357] width 84 height 15
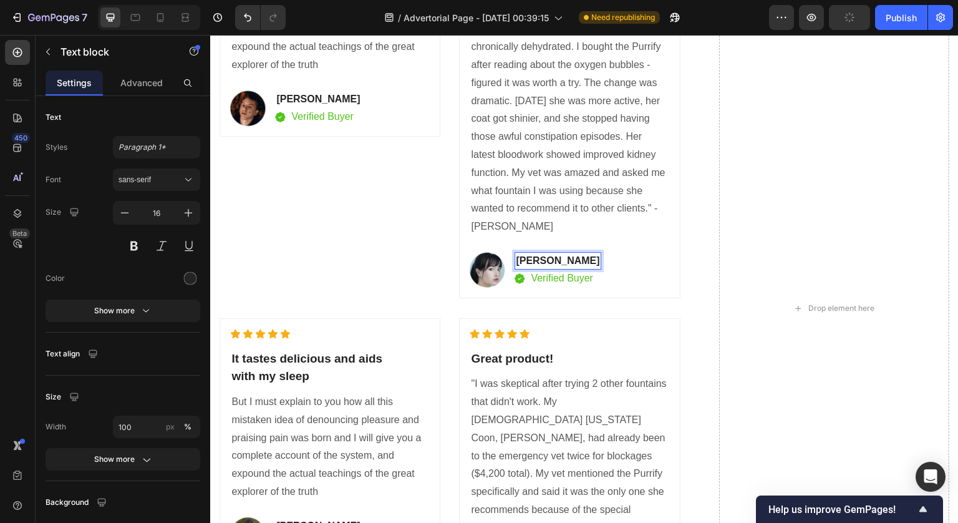
scroll to position [6898, 0]
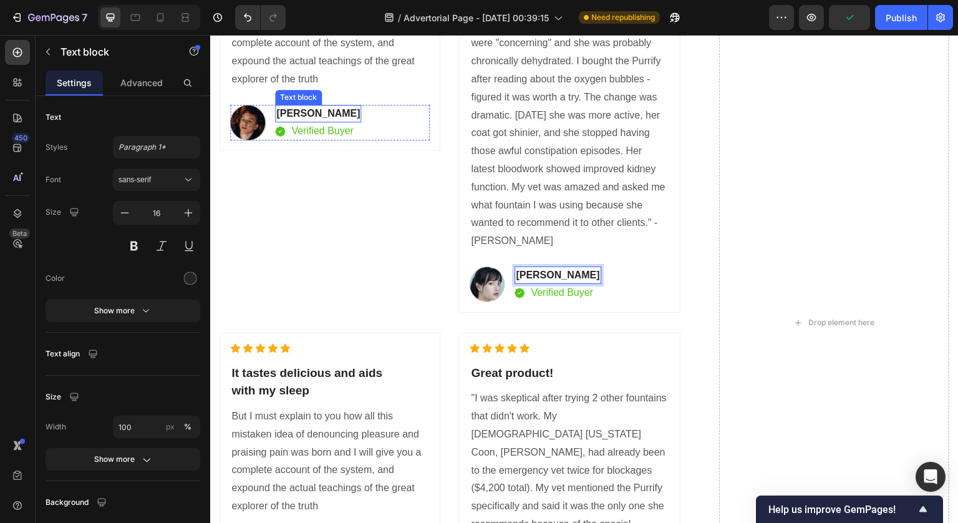
click at [327, 115] on p "[PERSON_NAME]" at bounding box center [318, 113] width 84 height 15
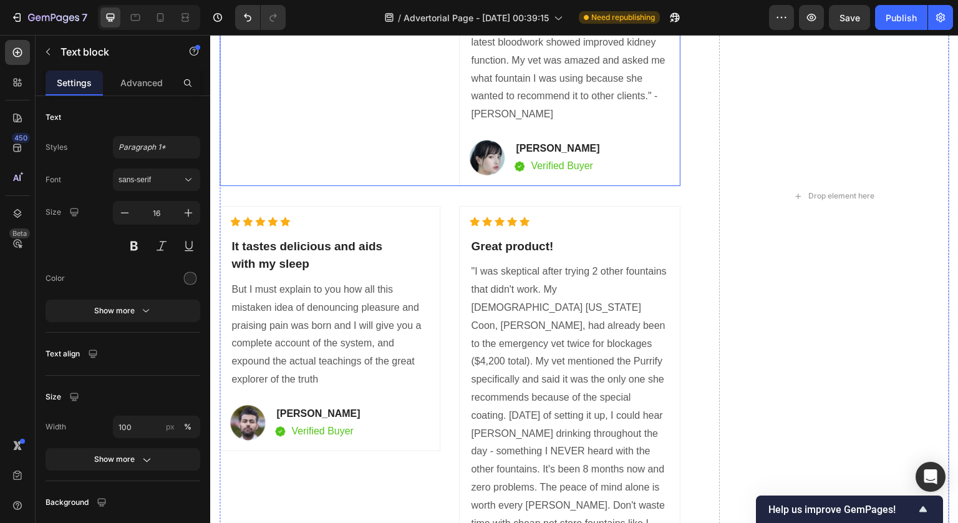
scroll to position [6923, 0]
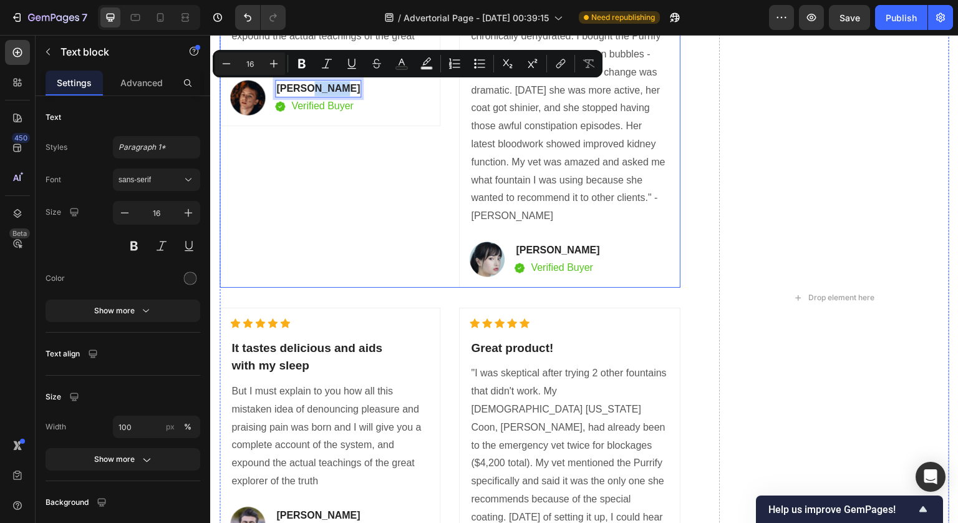
copy p "Alaba"
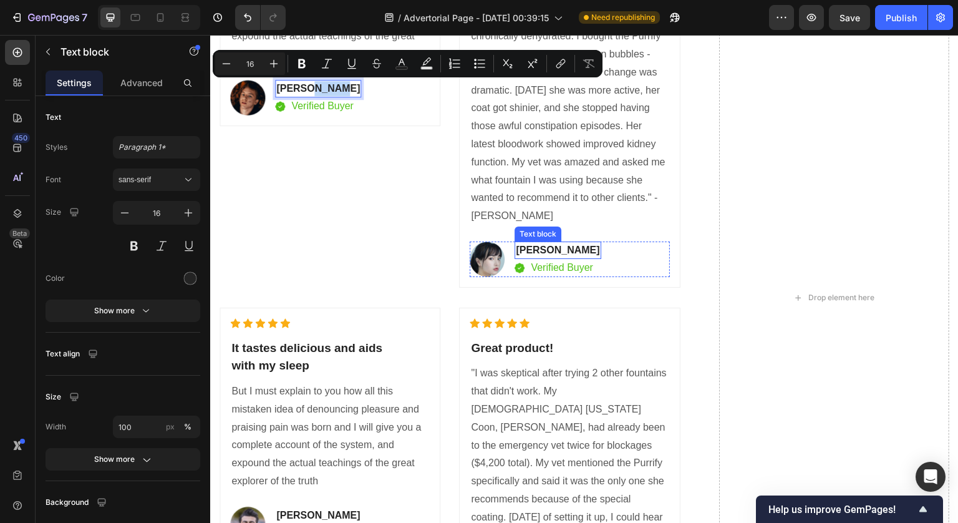
click at [548, 248] on p "Patricia Gon" at bounding box center [558, 250] width 84 height 15
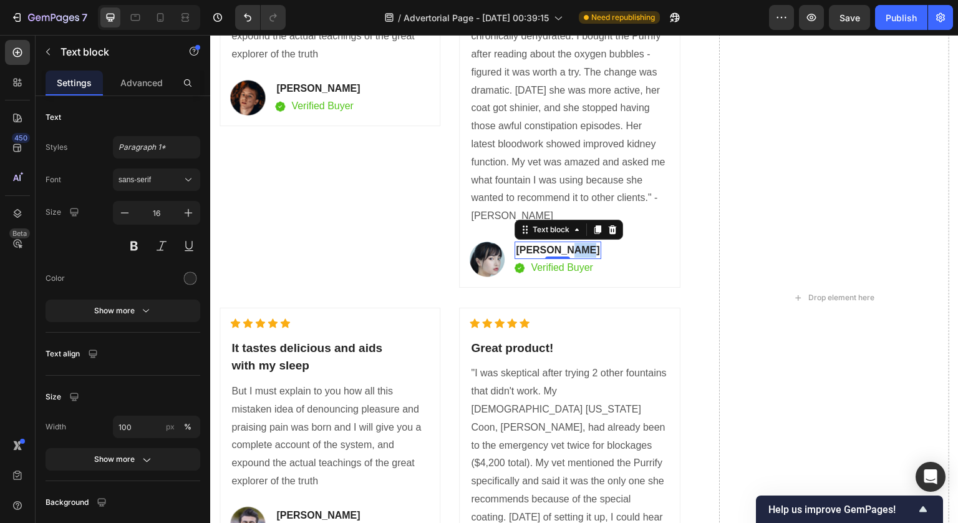
click at [565, 250] on p "Patricia Gon" at bounding box center [558, 250] width 84 height 15
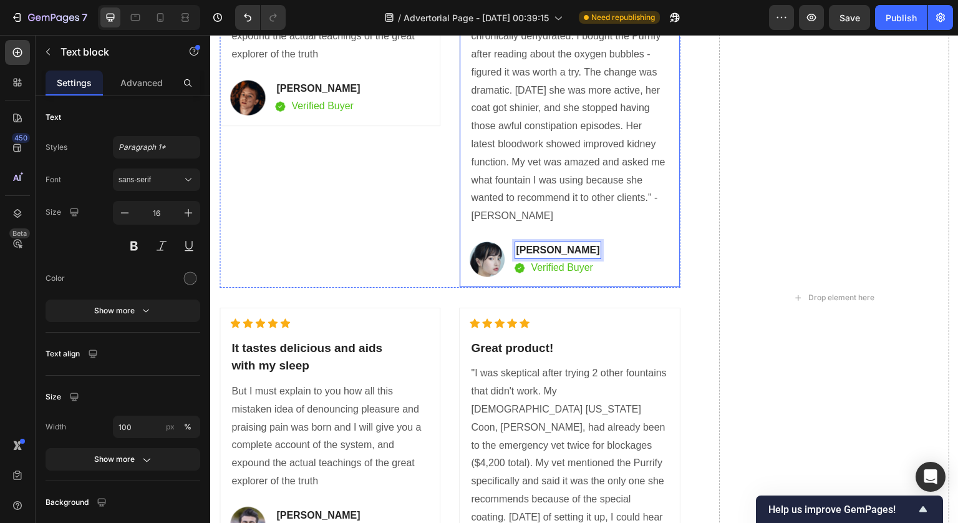
click at [671, 255] on div "Icon Icon Icon Icon Icon Icon List Hoz Great product! It helps my dad wake up w…" at bounding box center [569, 84] width 221 height 407
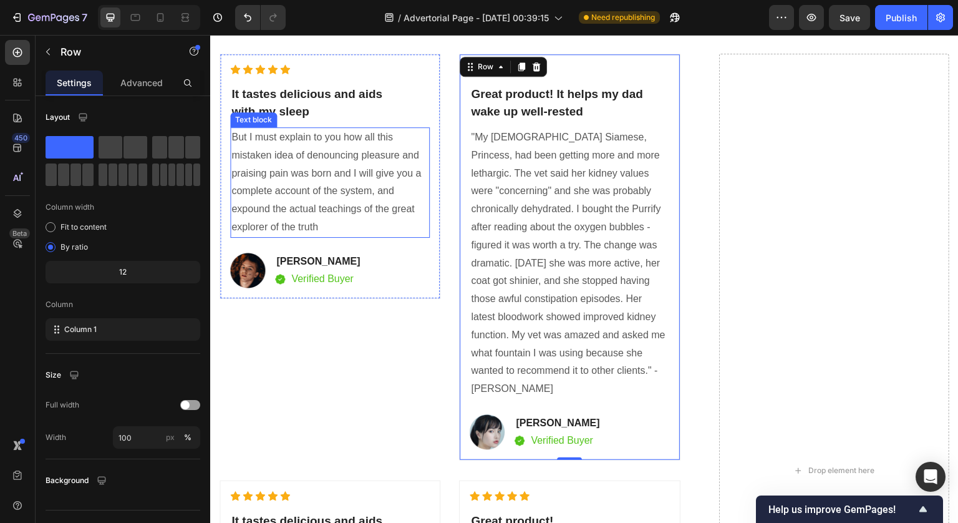
scroll to position [6822, 0]
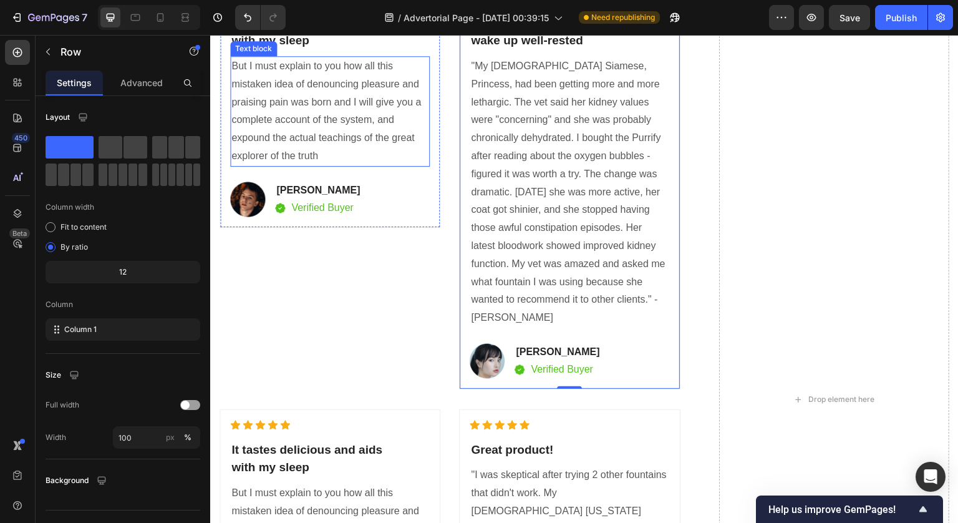
click at [327, 126] on p "But I must explain to you how all this mistaken idea of denouncing pleasure and…" at bounding box center [329, 111] width 197 height 108
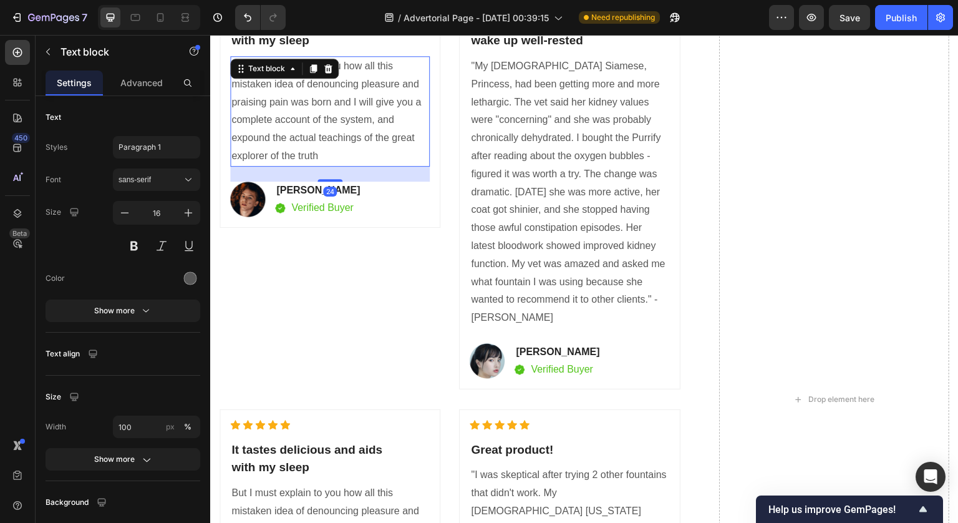
click at [327, 126] on p "But I must explain to you how all this mistaken idea of denouncing pleasure and…" at bounding box center [329, 111] width 197 height 108
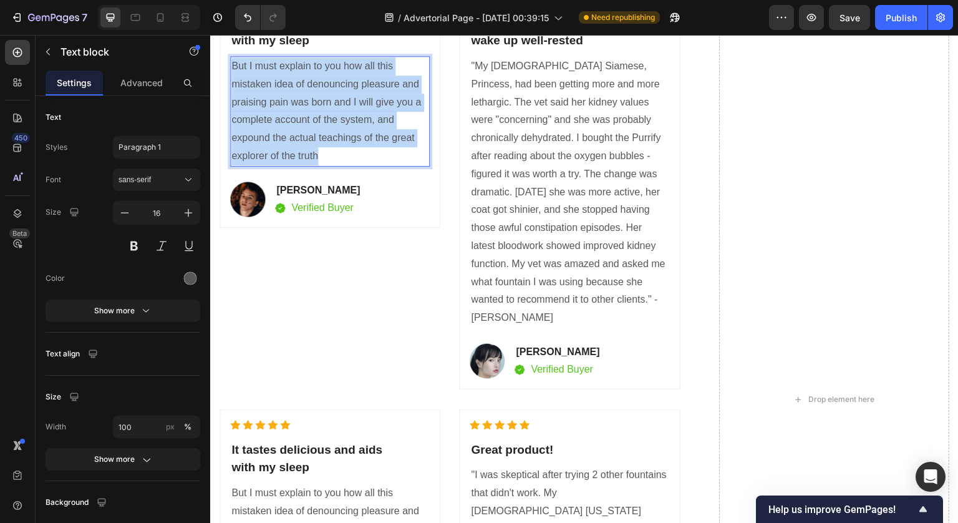
click at [327, 126] on p "But I must explain to you how all this mistaken idea of denouncing pleasure and…" at bounding box center [329, 111] width 197 height 108
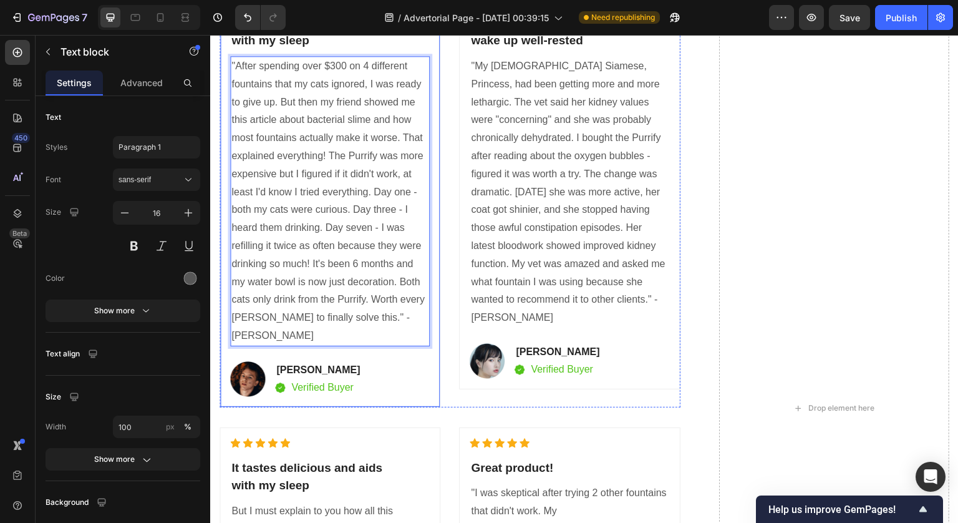
click at [397, 391] on div "Icon Icon Icon Icon Icon Icon List Hoz It tastes delicious and aids with my sle…" at bounding box center [450, 408] width 461 height 851
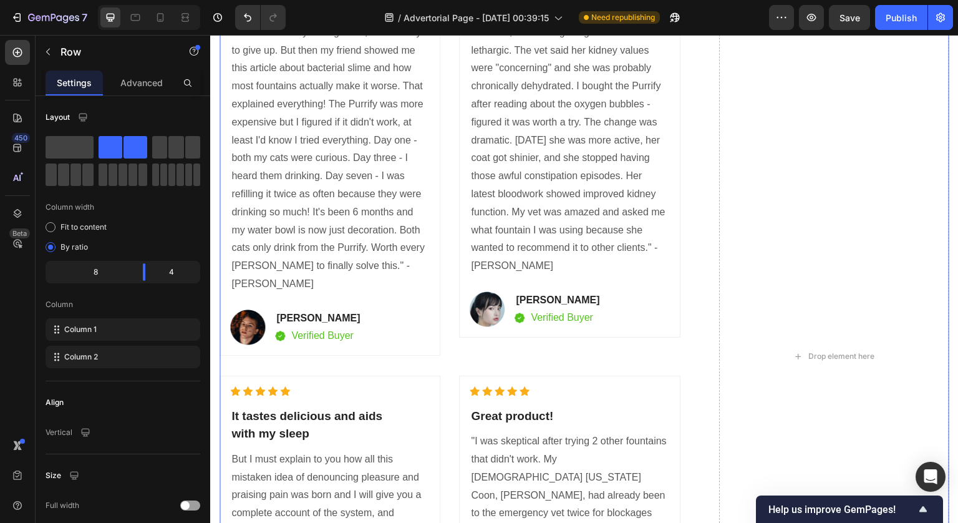
scroll to position [6897, 0]
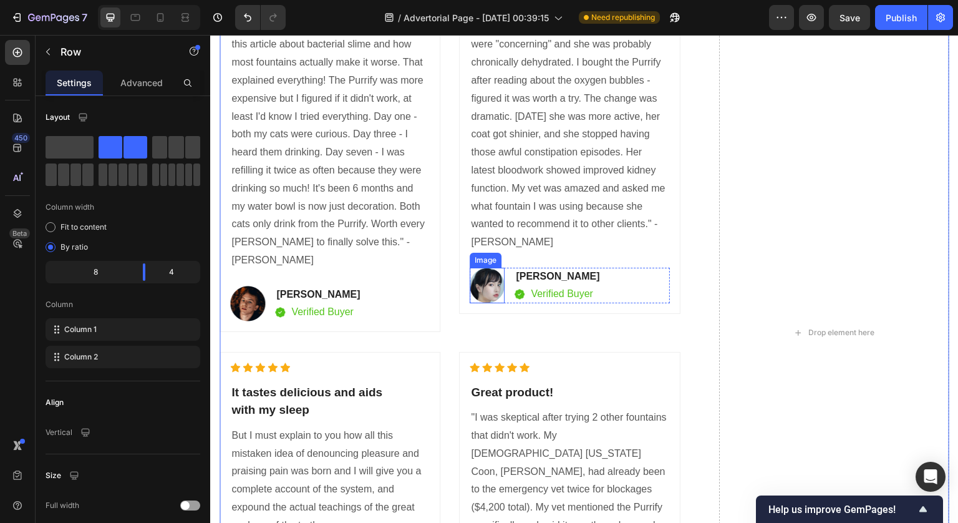
click at [490, 283] on img at bounding box center [487, 286] width 35 height 36
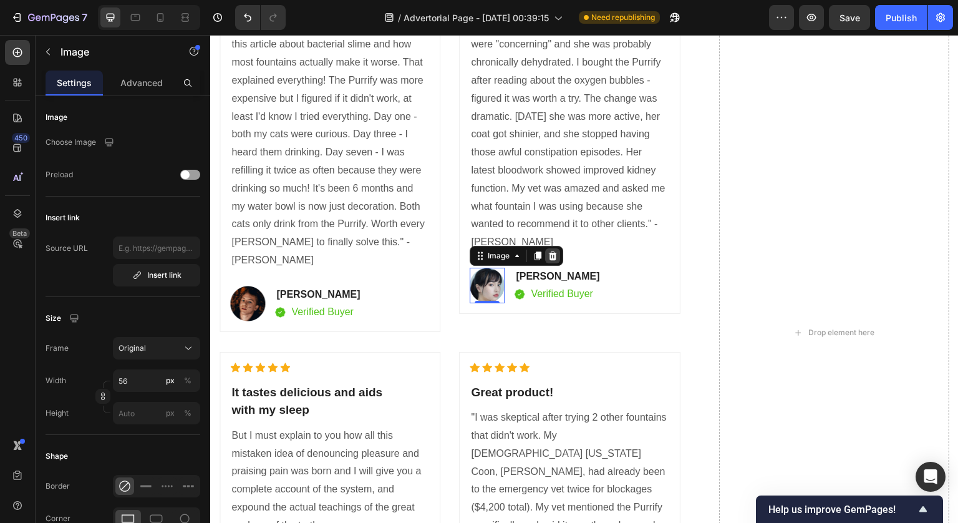
click at [556, 253] on div at bounding box center [552, 255] width 15 height 15
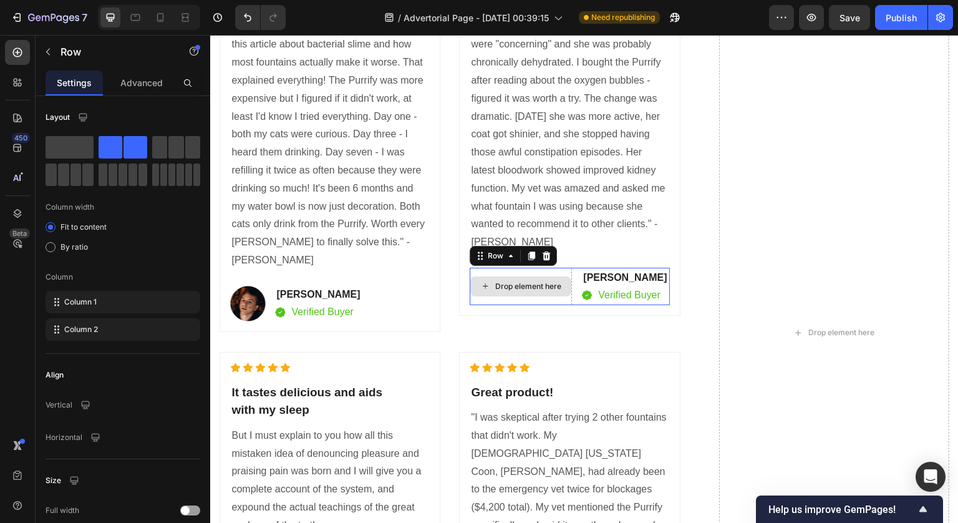
click at [523, 296] on div "Drop element here" at bounding box center [521, 286] width 102 height 37
click at [543, 258] on icon at bounding box center [547, 255] width 8 height 9
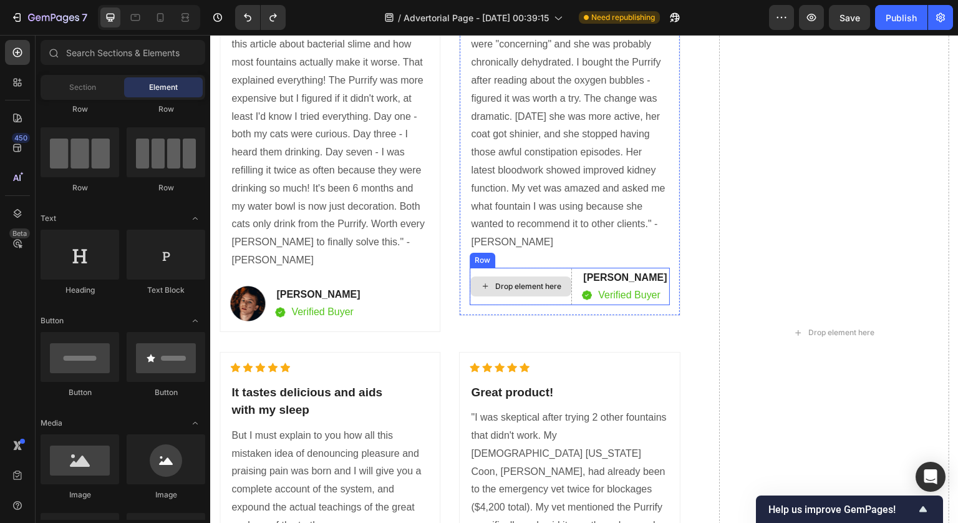
click at [556, 269] on div "Drop element here" at bounding box center [521, 286] width 102 height 37
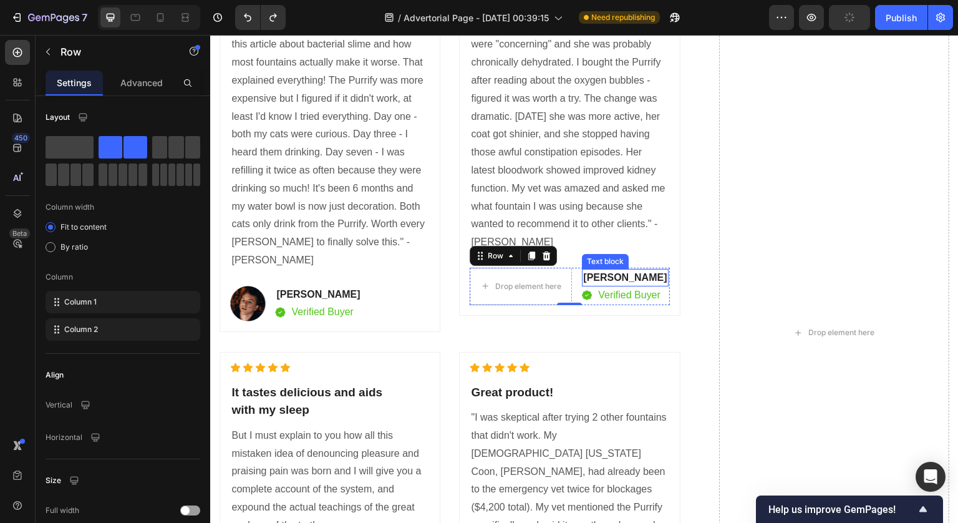
click at [599, 276] on p "Patricia Alaba" at bounding box center [625, 277] width 84 height 15
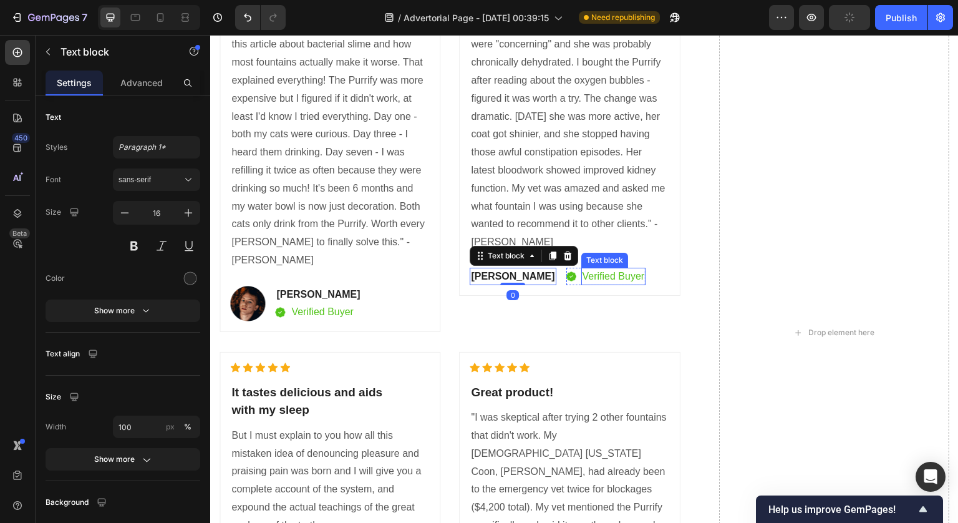
click at [583, 278] on p "Verified Buyer" at bounding box center [614, 276] width 62 height 15
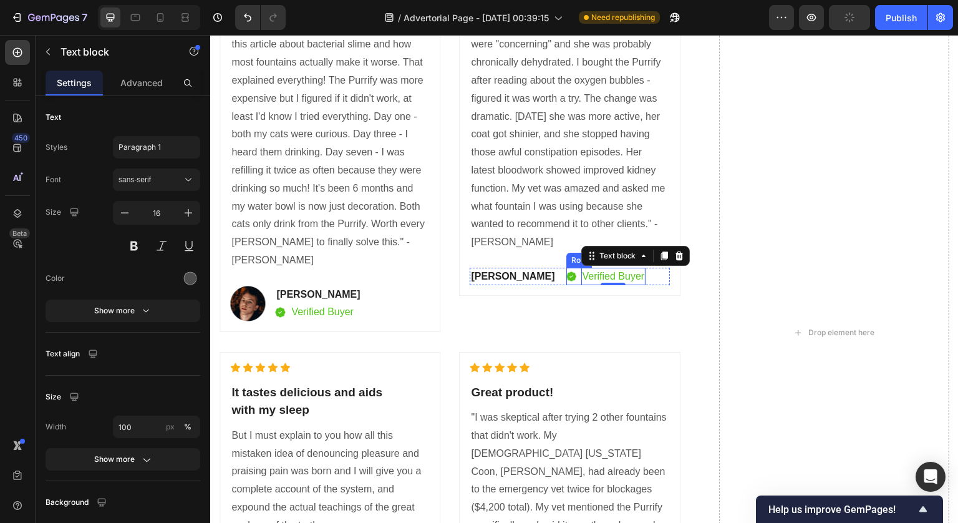
click at [566, 279] on img at bounding box center [571, 276] width 10 height 11
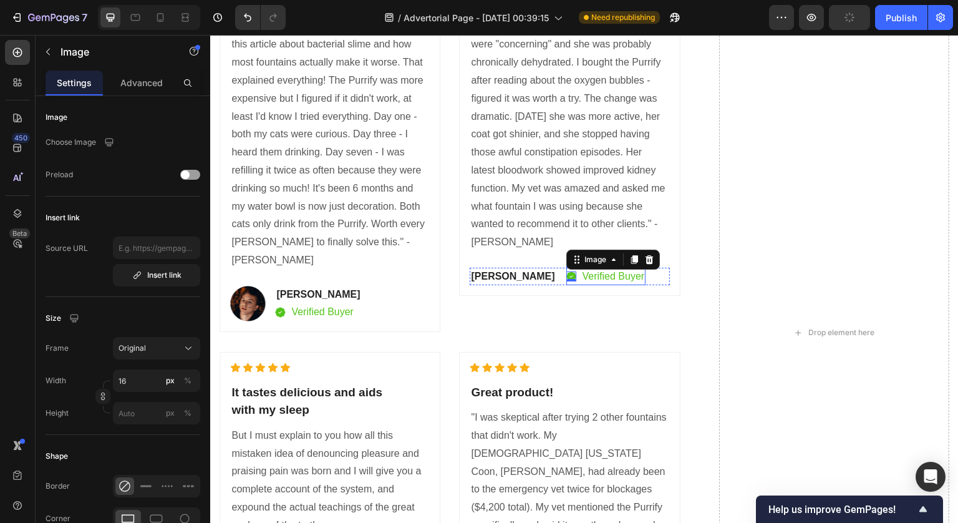
click at [583, 278] on p "Verified Buyer" at bounding box center [614, 276] width 62 height 15
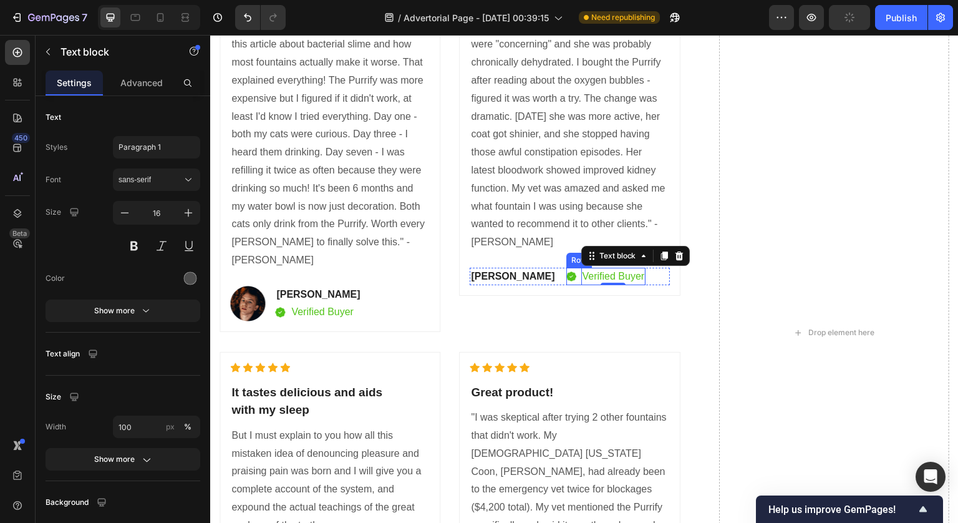
click at [566, 284] on div "Image Verified Buyer Text block 0 Row" at bounding box center [606, 276] width 80 height 17
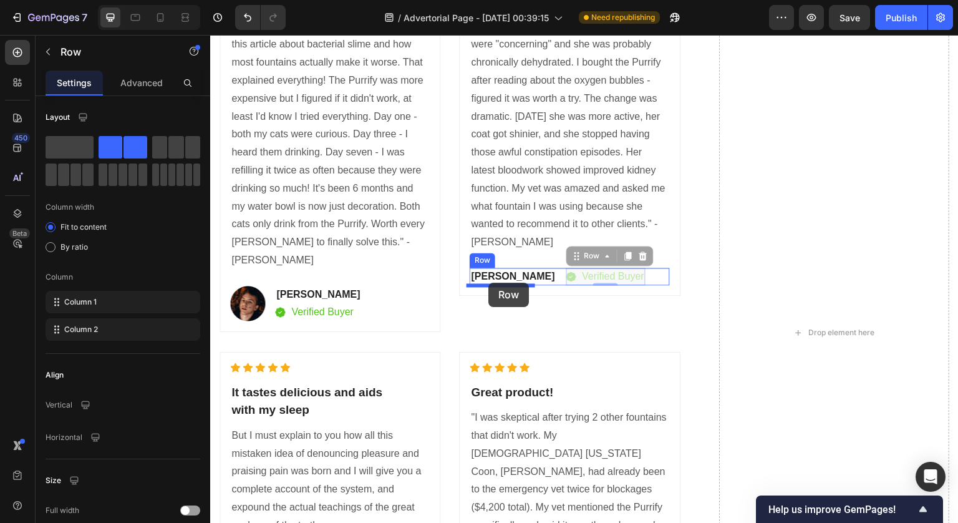
drag, startPoint x: 556, startPoint y: 257, endPoint x: 495, endPoint y: 284, distance: 67.6
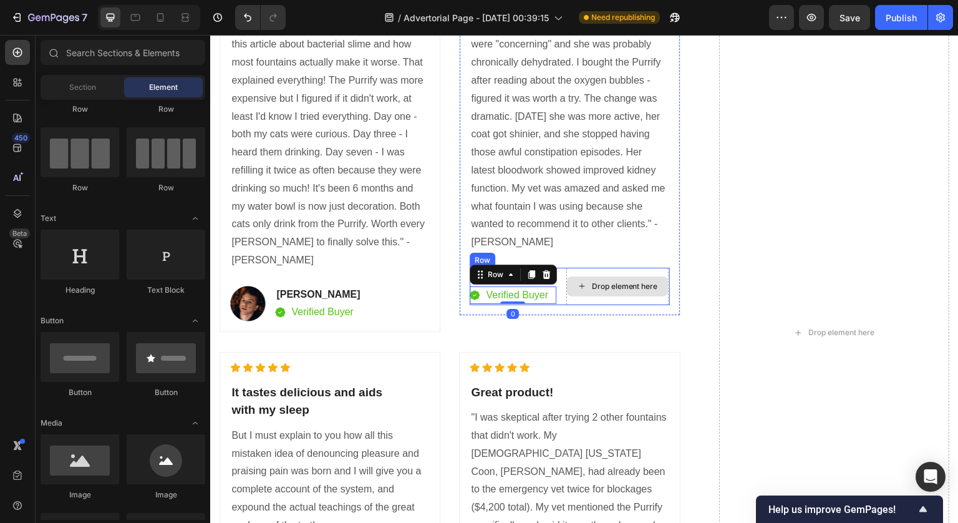
click at [624, 277] on div "Drop element here" at bounding box center [617, 286] width 101 height 20
click at [618, 268] on div "Drop element here" at bounding box center [617, 286] width 102 height 37
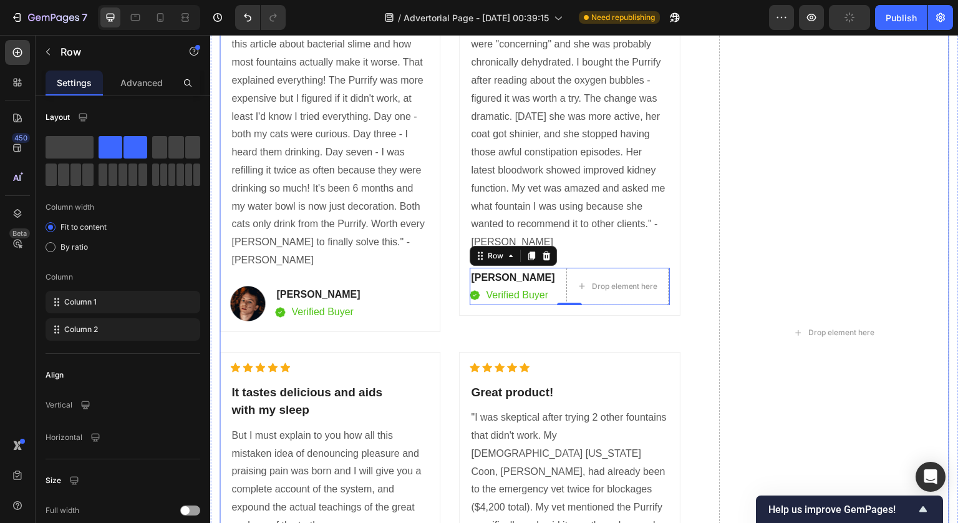
click at [694, 264] on div "Icon Icon Icon Icon Icon Icon List Hoz It tastes delicious and aids with my sle…" at bounding box center [585, 332] width 730 height 851
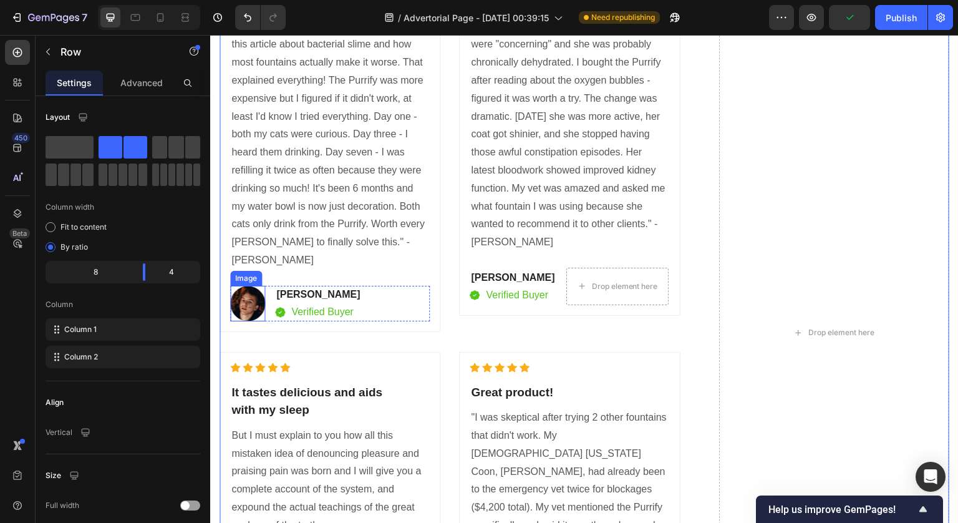
click at [256, 286] on img at bounding box center [247, 304] width 35 height 36
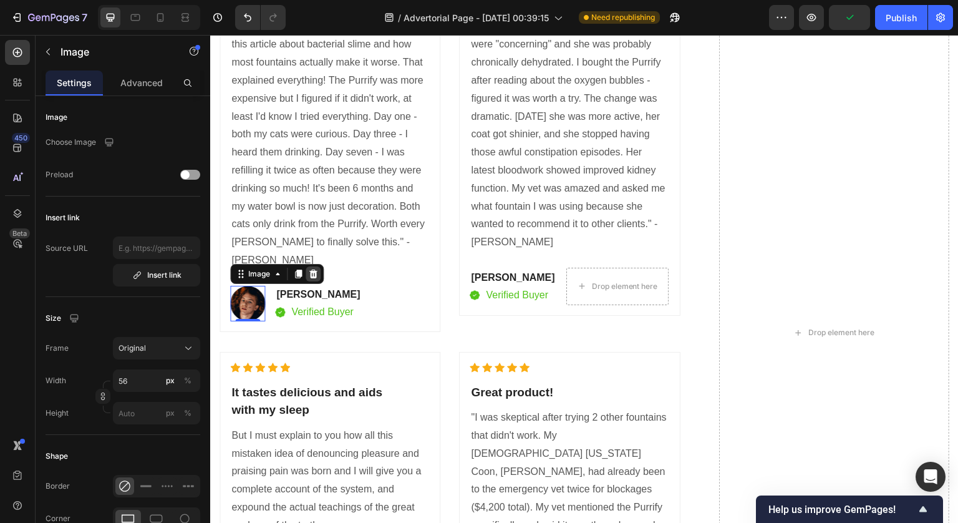
click at [308, 266] on div at bounding box center [313, 273] width 15 height 15
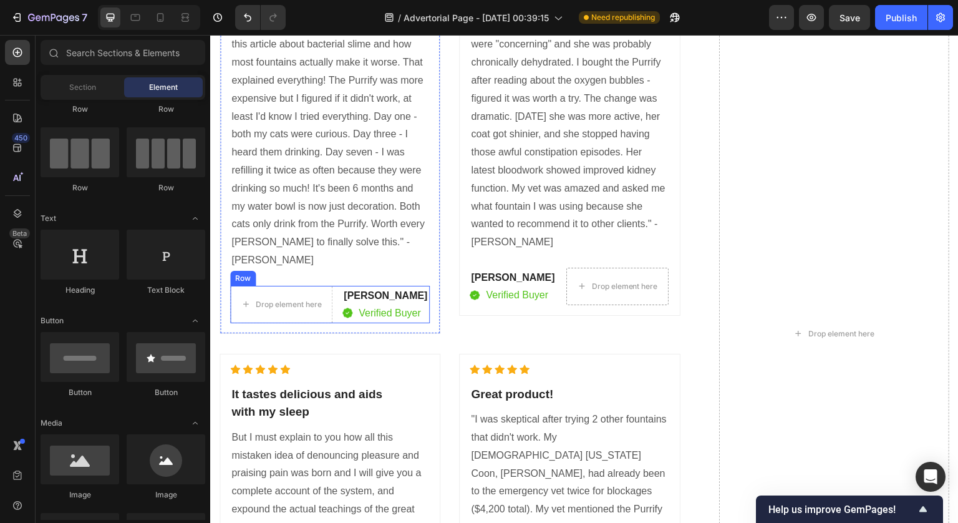
click at [338, 287] on div "Drop element here David Alaba Text block Image Verified Buyer Text block Row Row" at bounding box center [330, 304] width 200 height 37
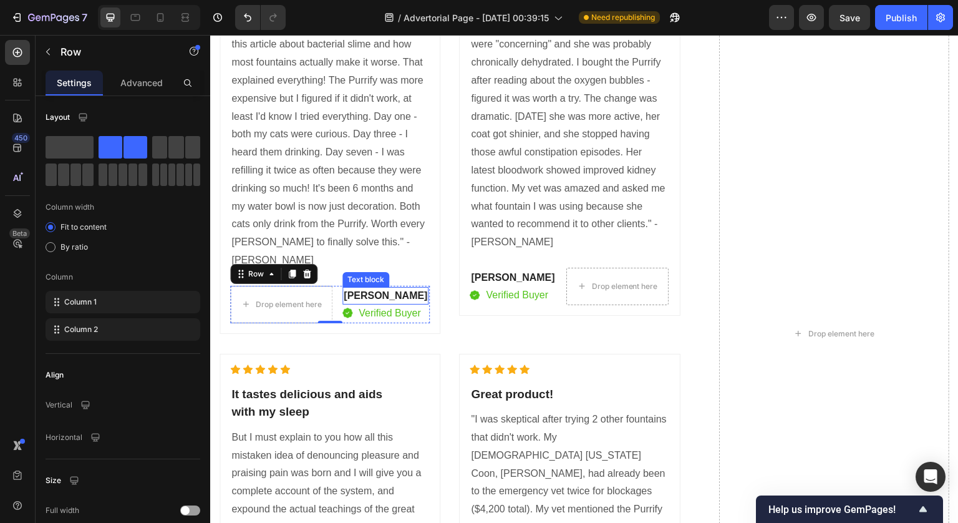
click at [363, 288] on p "[PERSON_NAME]" at bounding box center [386, 295] width 84 height 15
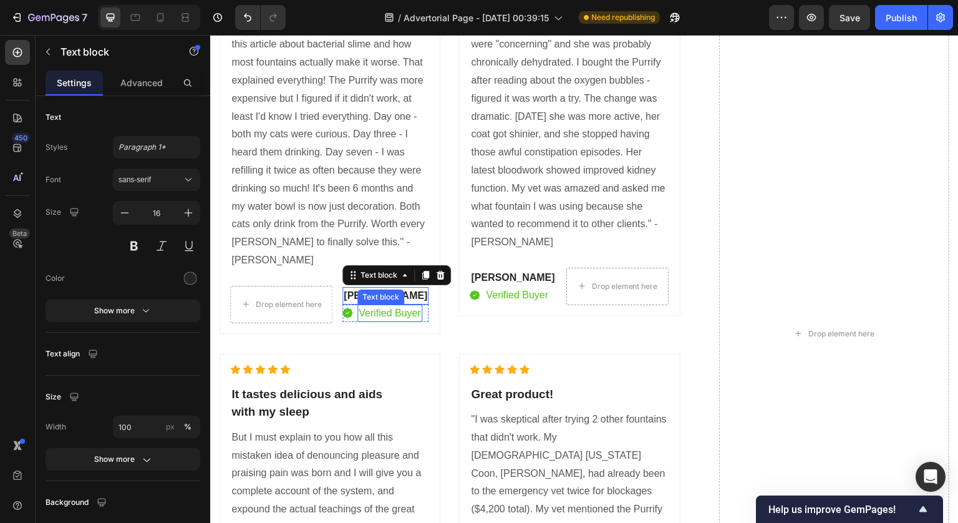
click at [366, 306] on p "Verified Buyer" at bounding box center [390, 313] width 62 height 15
click at [347, 308] on img at bounding box center [347, 313] width 10 height 11
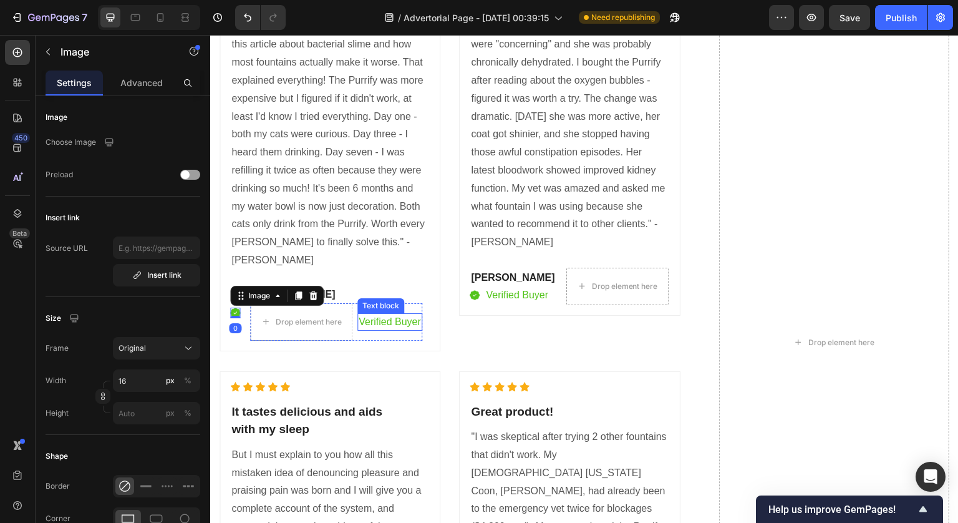
click at [374, 314] on p "Verified Buyer" at bounding box center [390, 321] width 62 height 15
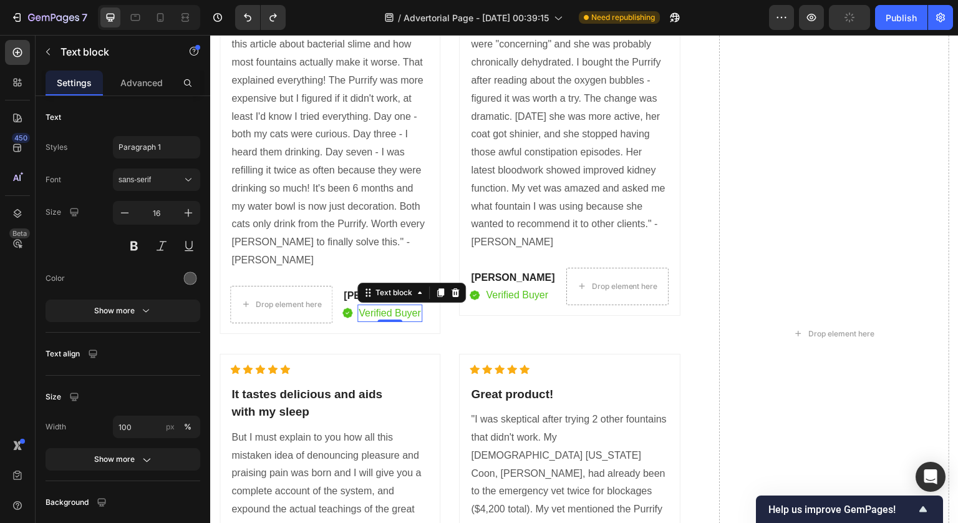
click at [351, 288] on p "[PERSON_NAME]" at bounding box center [386, 295] width 84 height 15
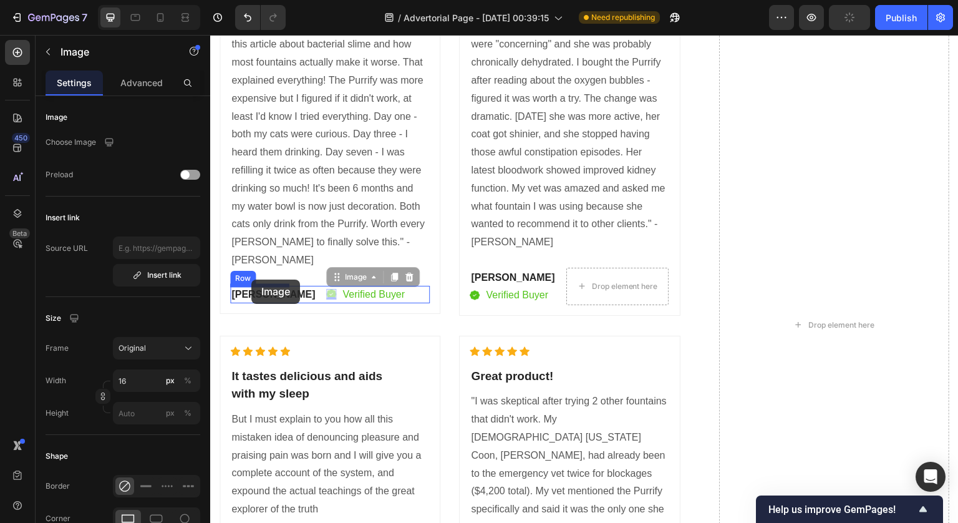
drag, startPoint x: 304, startPoint y: 274, endPoint x: 251, endPoint y: 280, distance: 52.7
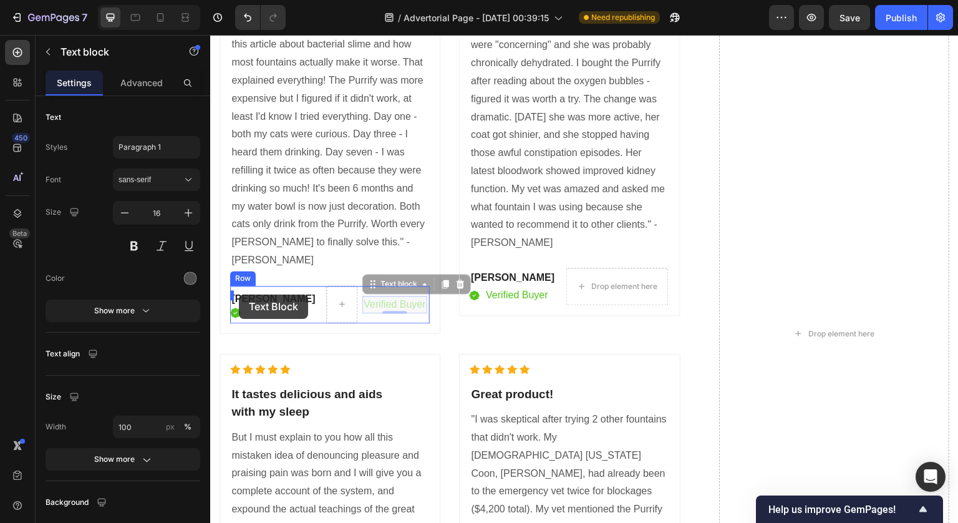
drag, startPoint x: 346, startPoint y: 286, endPoint x: 239, endPoint y: 294, distance: 107.5
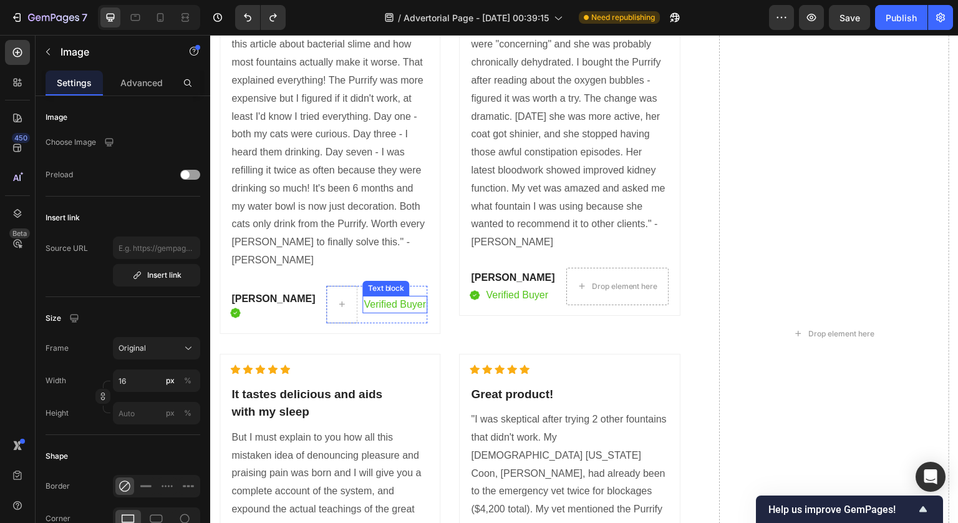
click at [364, 297] on p "Verified Buyer" at bounding box center [395, 304] width 62 height 15
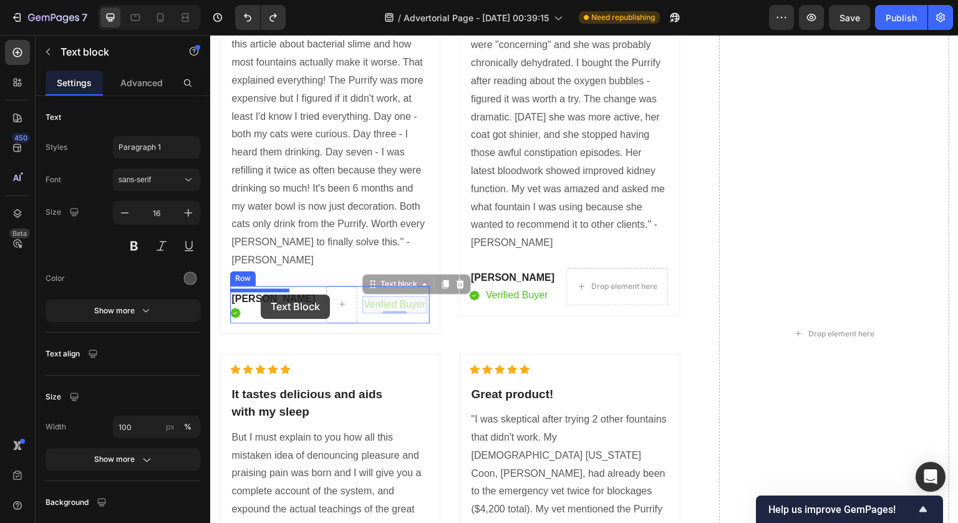
drag, startPoint x: 346, startPoint y: 265, endPoint x: 261, endPoint y: 294, distance: 89.8
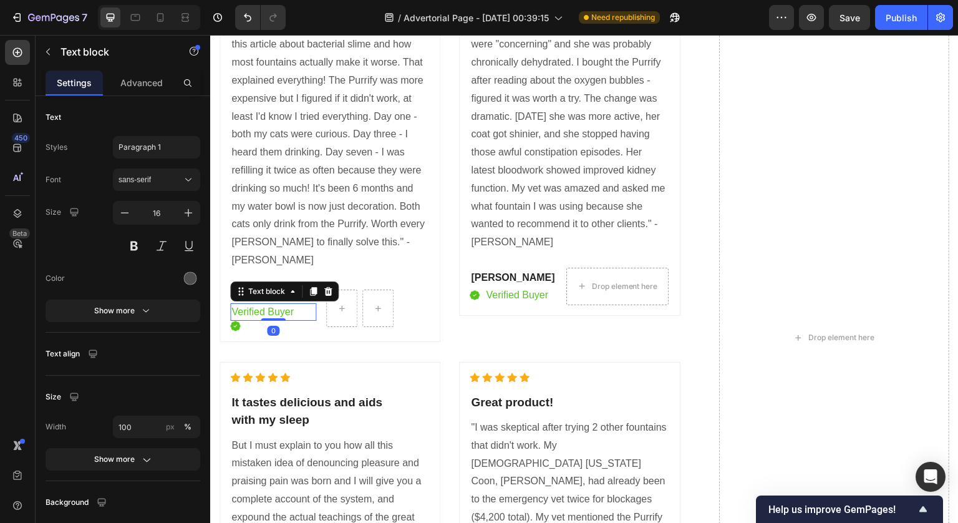
click at [240, 321] on img at bounding box center [235, 326] width 10 height 11
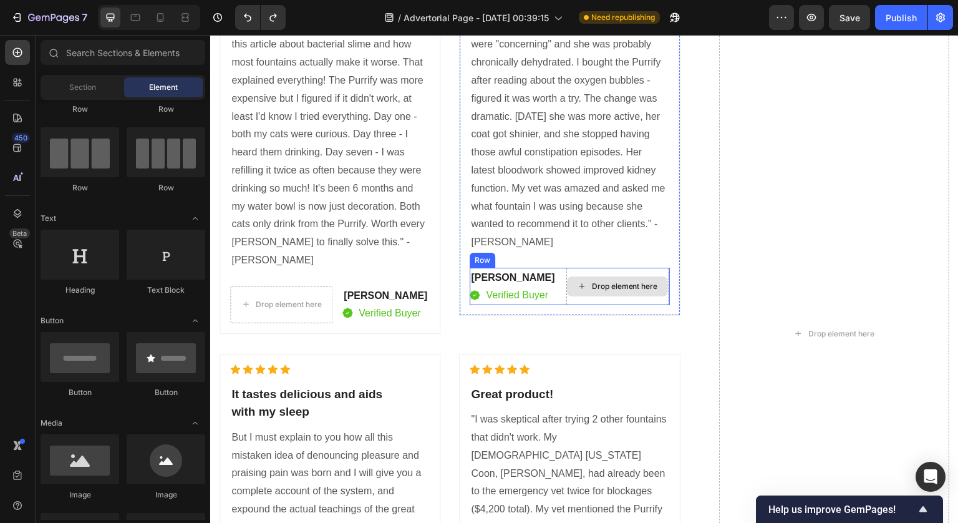
click at [567, 279] on div "Drop element here" at bounding box center [617, 286] width 101 height 20
click at [569, 272] on div "Drop element here" at bounding box center [617, 286] width 102 height 37
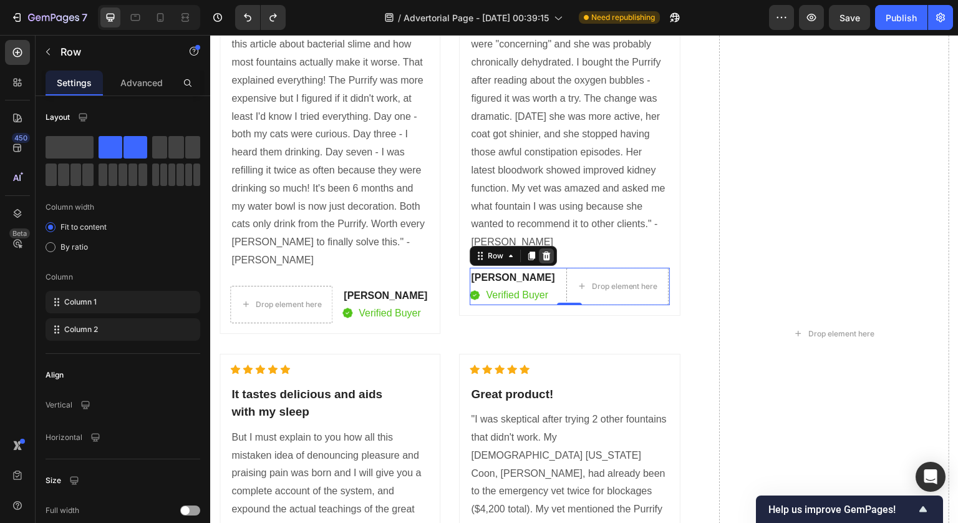
click at [543, 253] on icon at bounding box center [547, 255] width 8 height 9
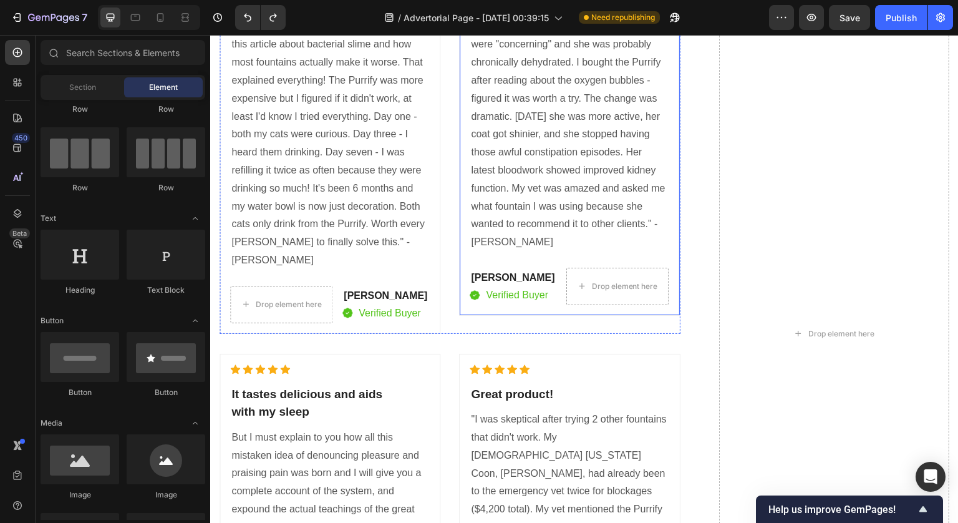
click at [583, 269] on div "Drop element here" at bounding box center [617, 286] width 102 height 37
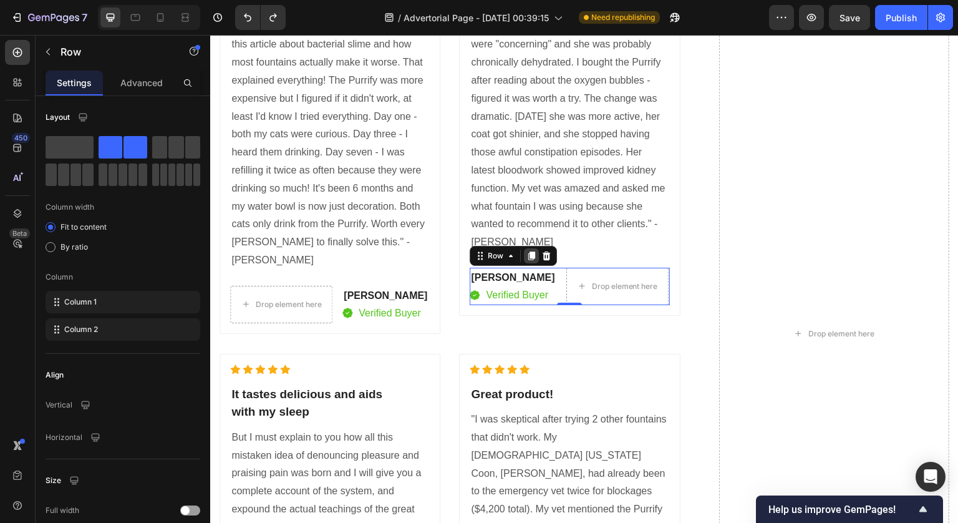
click at [529, 255] on icon at bounding box center [531, 255] width 7 height 9
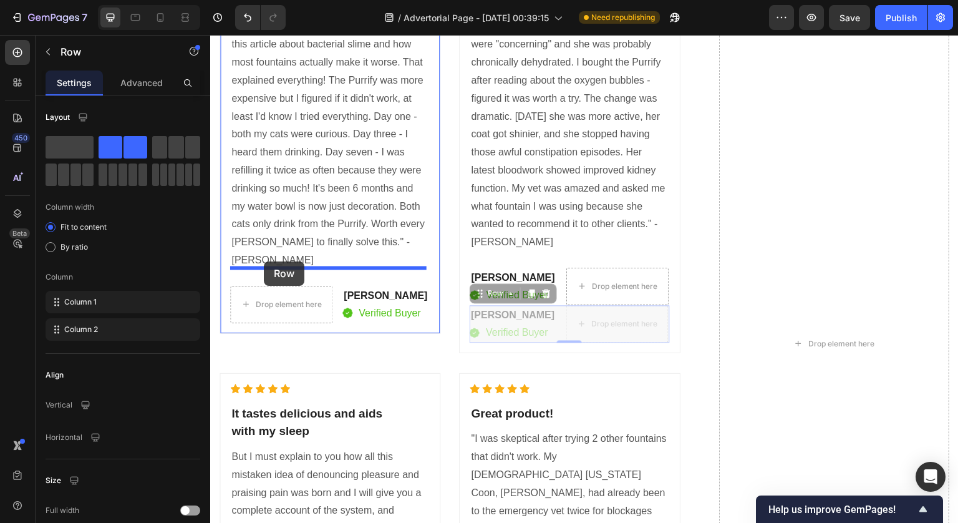
drag, startPoint x: 477, startPoint y: 294, endPoint x: 264, endPoint y: 261, distance: 215.9
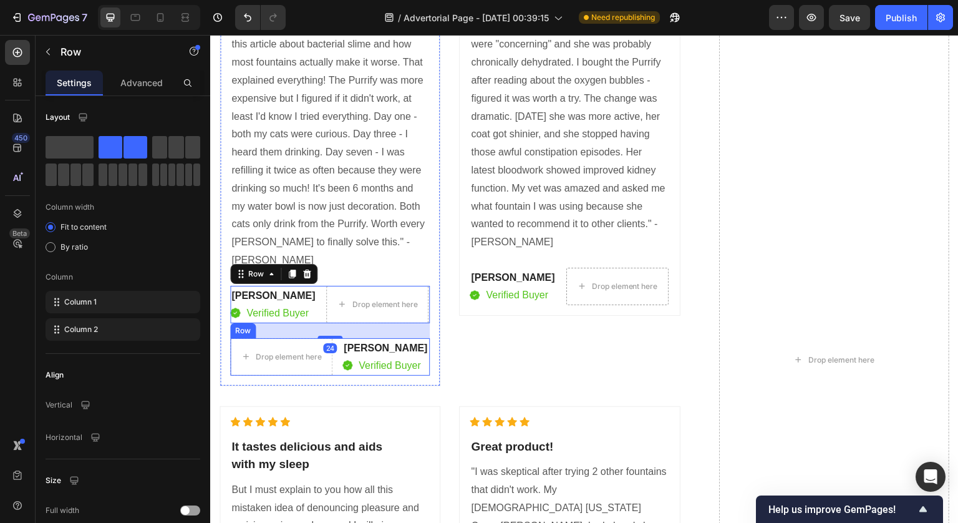
click at [357, 341] on p "[PERSON_NAME]" at bounding box center [386, 348] width 84 height 15
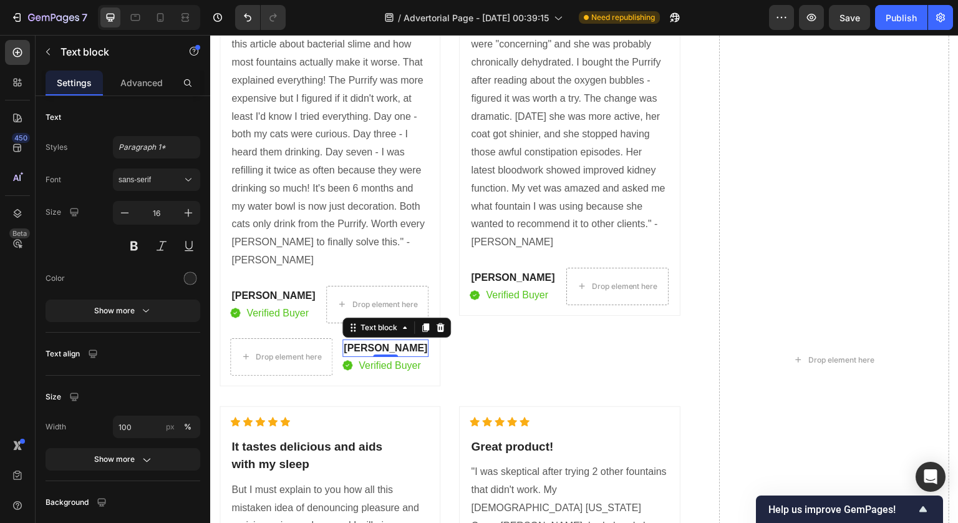
click at [358, 341] on p "[PERSON_NAME]" at bounding box center [386, 348] width 84 height 15
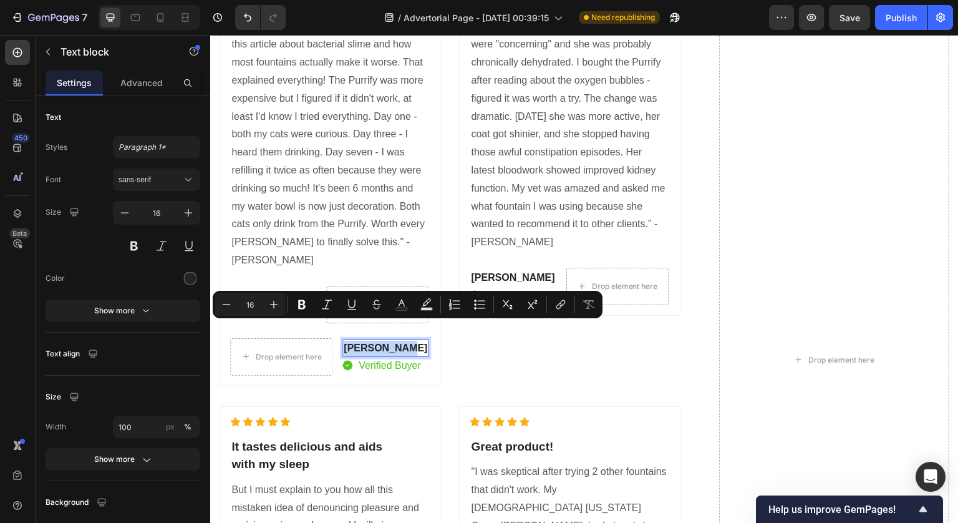
copy p "[PERSON_NAME]"
click at [259, 288] on p "Patricia Alaba" at bounding box center [273, 295] width 84 height 15
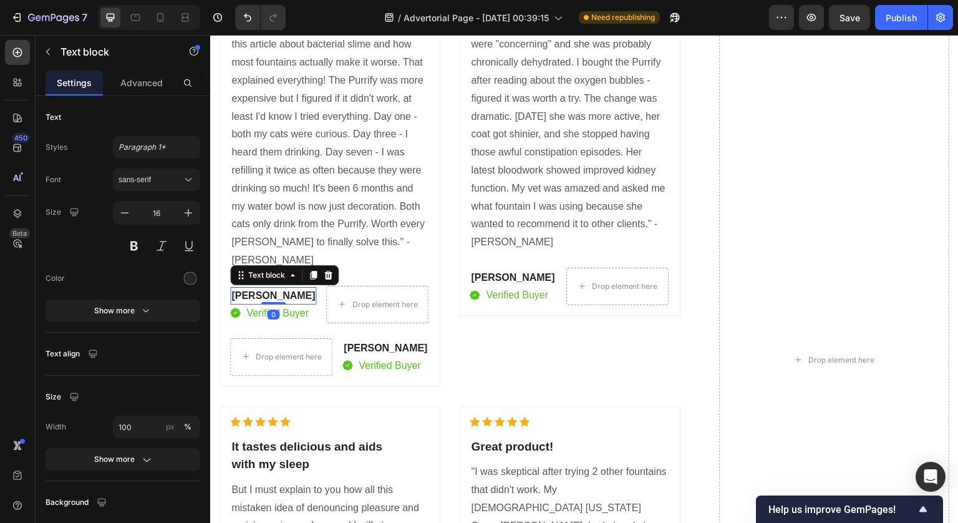
click at [259, 288] on p "Patricia Alaba" at bounding box center [273, 295] width 84 height 15
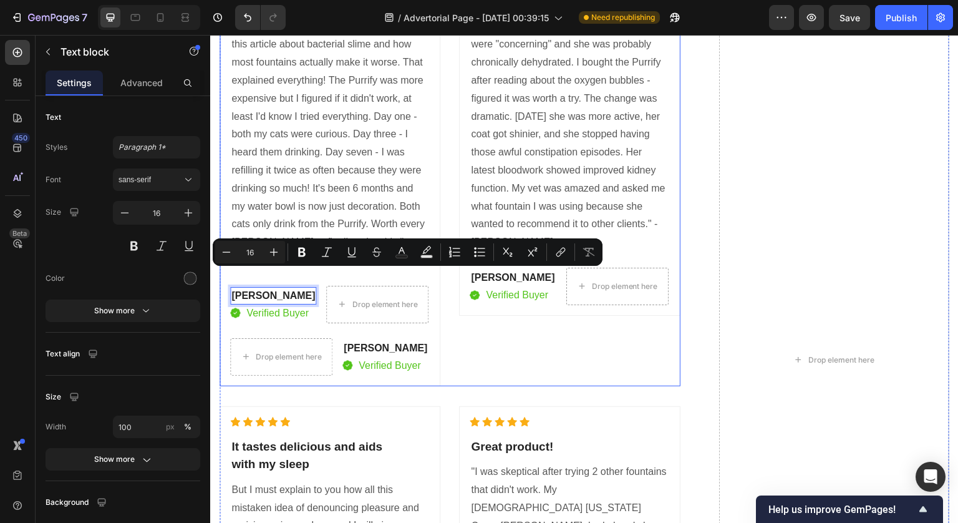
click at [477, 332] on div "Icon Icon Icon Icon Icon Icon List Hoz Great product! It helps my dad wake up w…" at bounding box center [569, 146] width 221 height 479
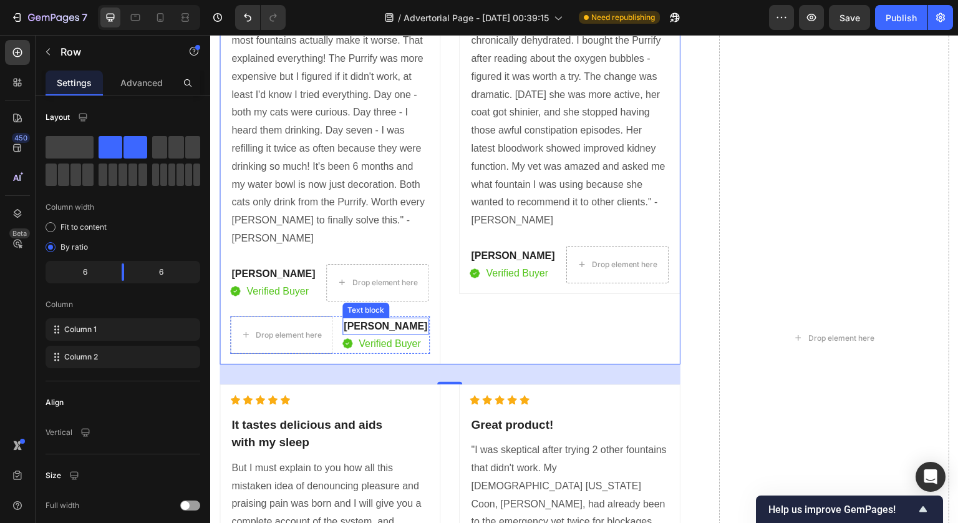
scroll to position [6914, 0]
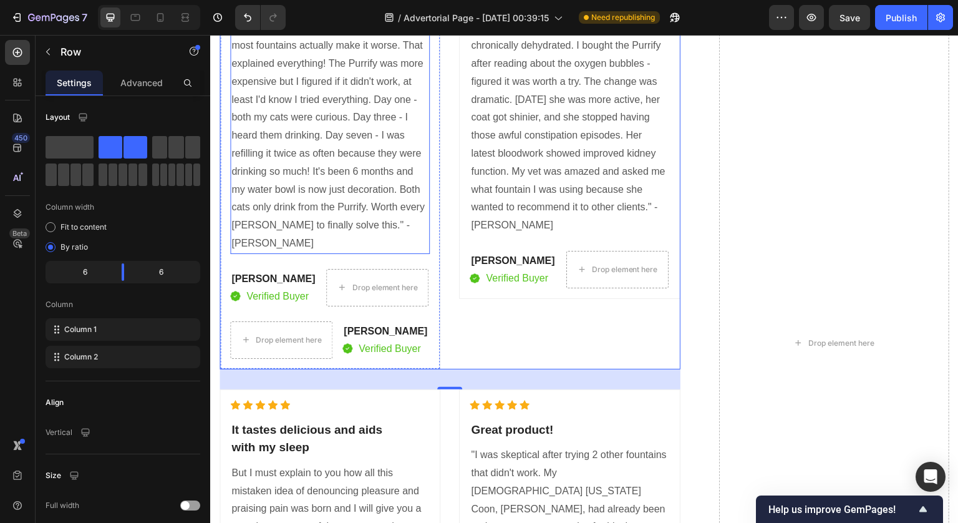
click at [376, 229] on p ""After spending over $300 on 4 different fountains that my cats ignored, I was …" at bounding box center [329, 109] width 197 height 288
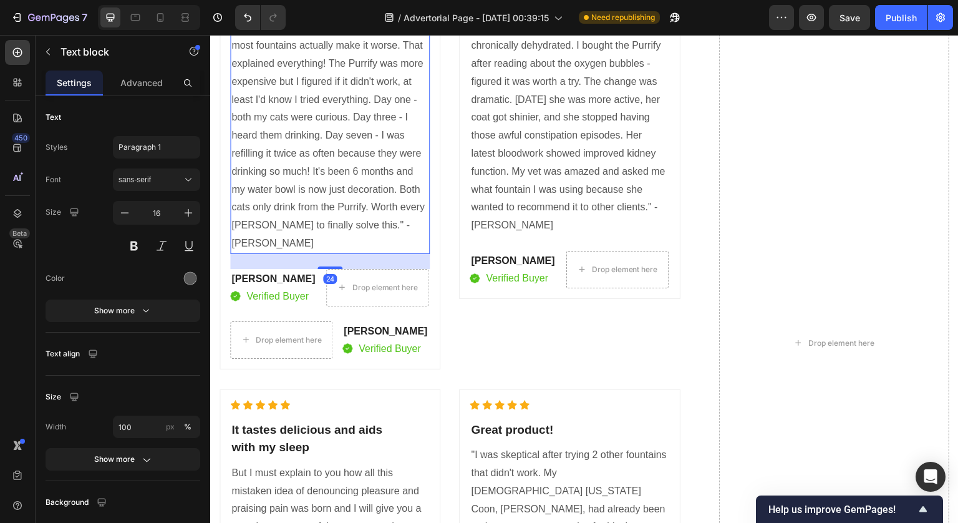
scroll to position [6782, 0]
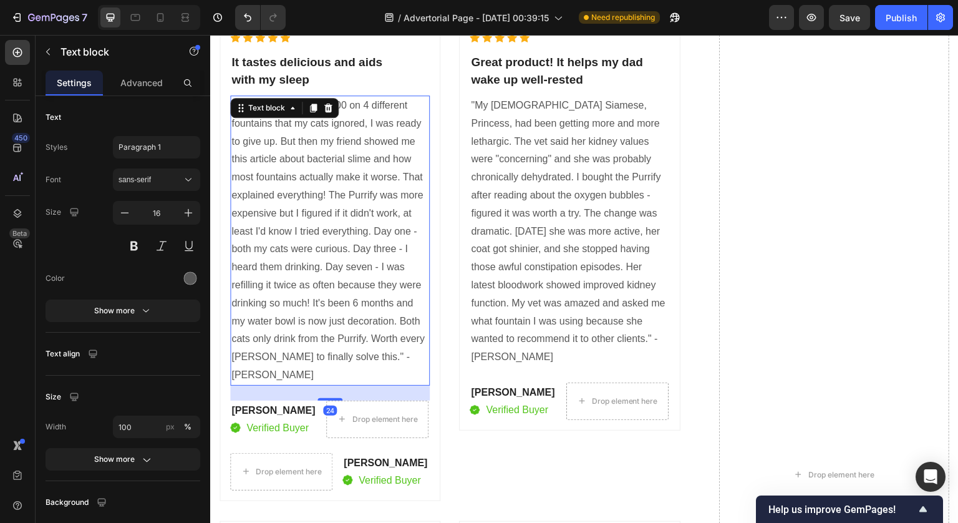
click at [374, 229] on p ""After spending over $300 on 4 different fountains that my cats ignored, I was …" at bounding box center [329, 241] width 197 height 288
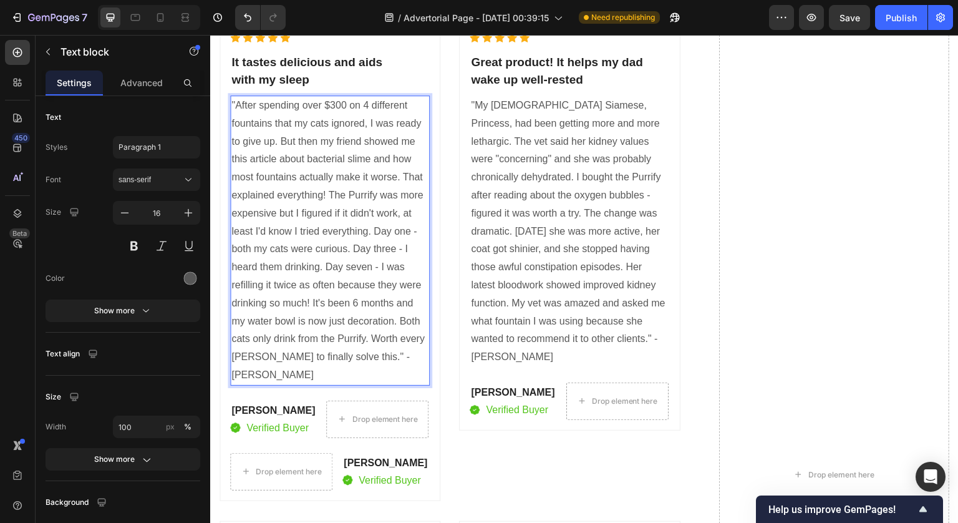
scroll to position [6881, 0]
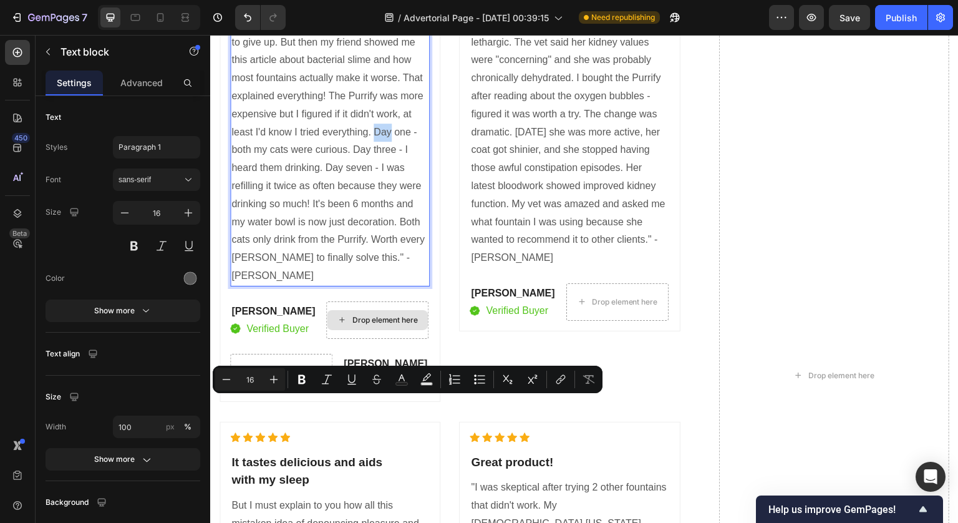
click at [337, 269] on div "Icon Icon Icon Icon Icon Icon List Hoz It tastes delicious and aids with my sle…" at bounding box center [330, 162] width 200 height 458
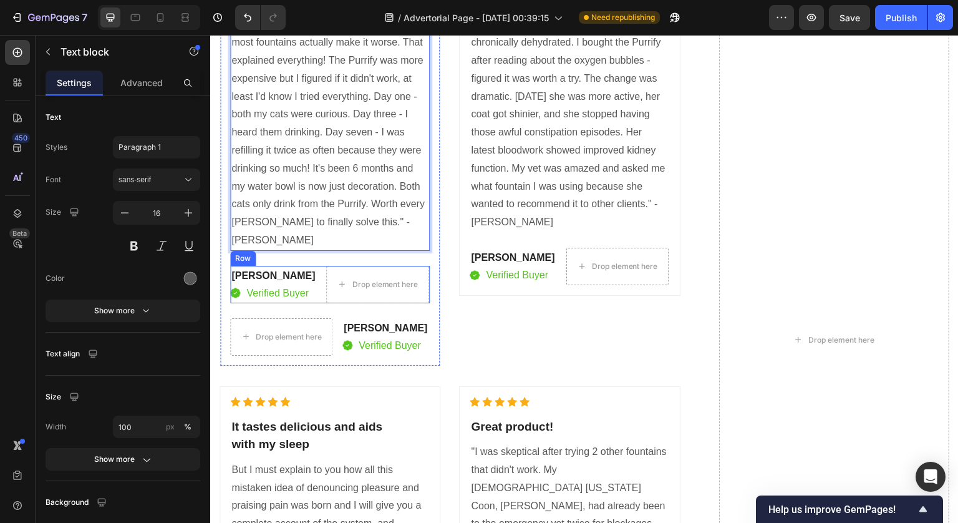
click at [309, 284] on div "Verified Buyer" at bounding box center [277, 292] width 65 height 17
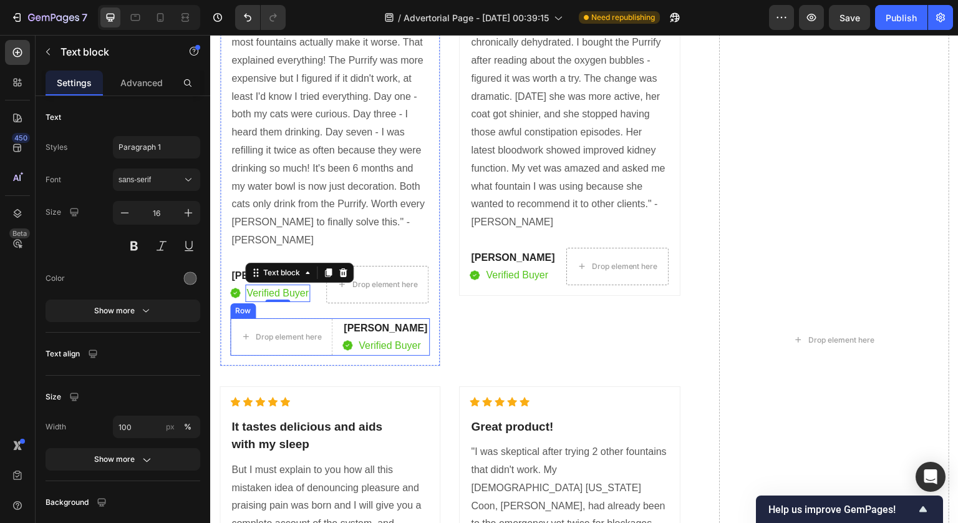
click at [349, 318] on div "David Alaba Text block Image Verified Buyer Text block Row" at bounding box center [385, 336] width 86 height 37
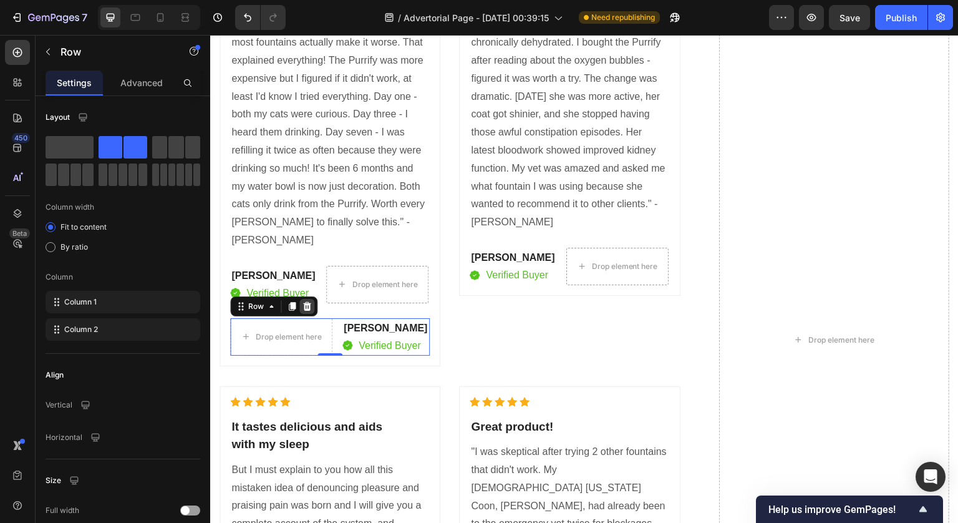
click at [310, 301] on icon at bounding box center [307, 306] width 10 height 10
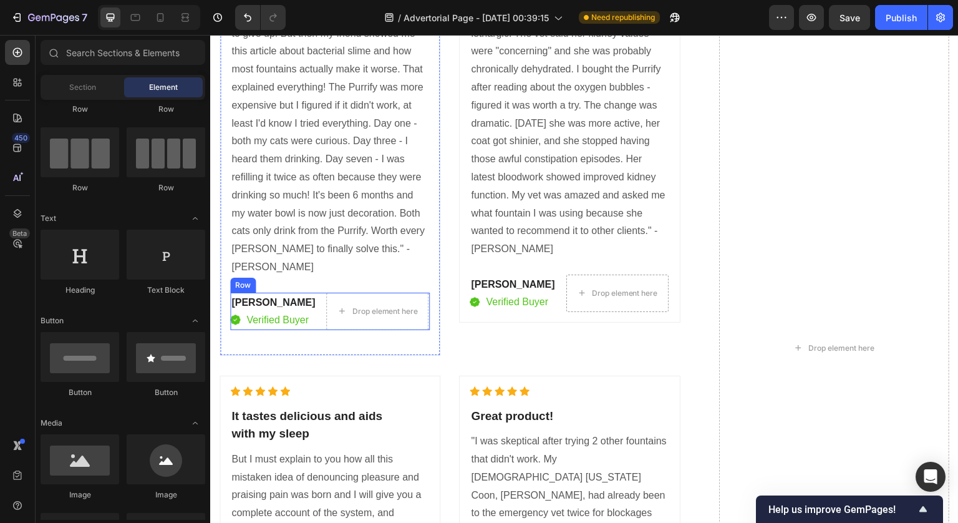
scroll to position [6890, 0]
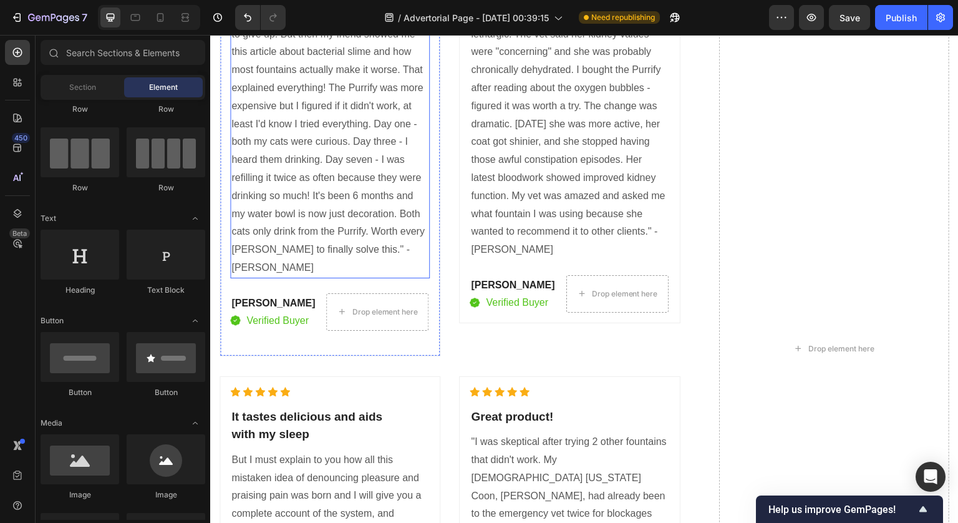
click at [357, 251] on p ""After spending over $300 on 4 different fountains that my cats ignored, I was …" at bounding box center [329, 133] width 197 height 288
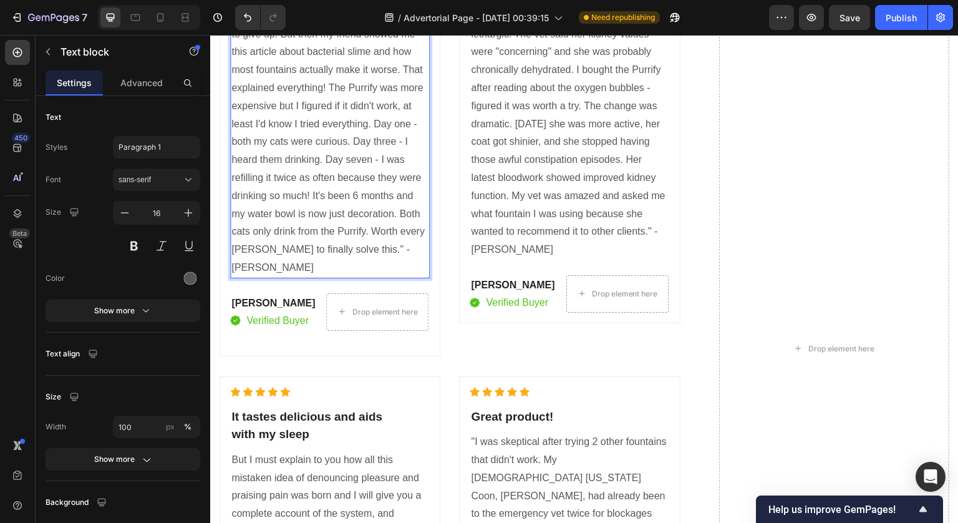
scroll to position [6757, 0]
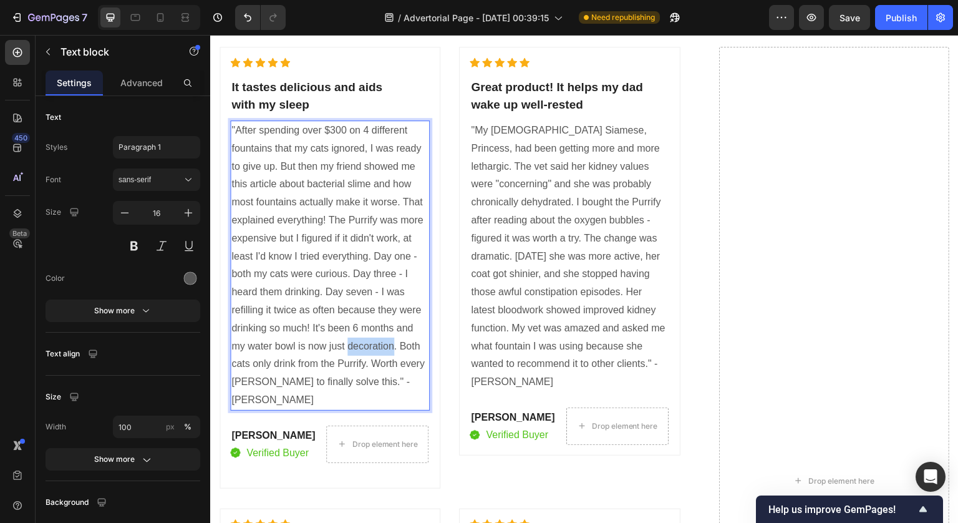
click at [363, 251] on p ""After spending over $300 on 4 different fountains that my cats ignored, I was …" at bounding box center [329, 266] width 197 height 288
click at [366, 366] on p ""After spending over $300 on 4 different fountains that my cats ignored, I was …" at bounding box center [329, 266] width 197 height 288
click at [389, 391] on p ""After spending over $300 on 4 different fountains that my cats ignored, I was …" at bounding box center [329, 266] width 197 height 288
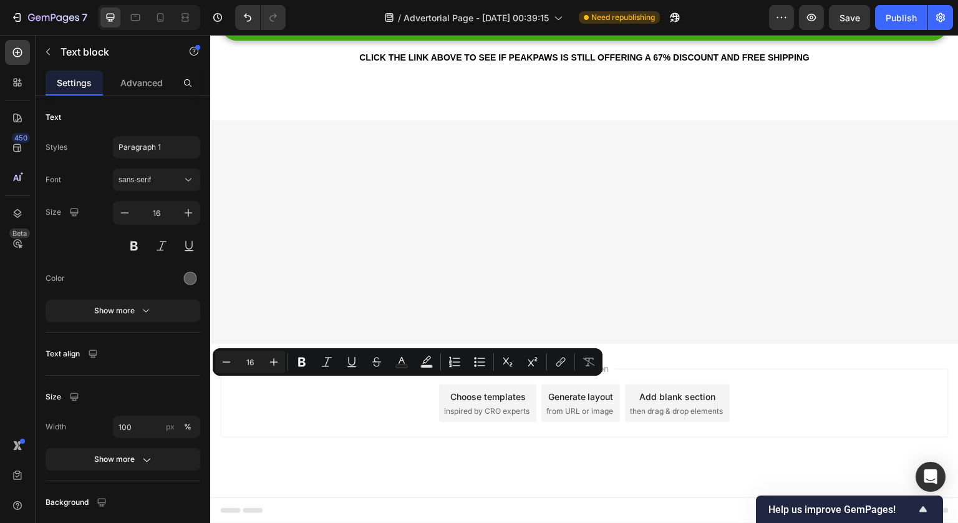
copy p "Anise"
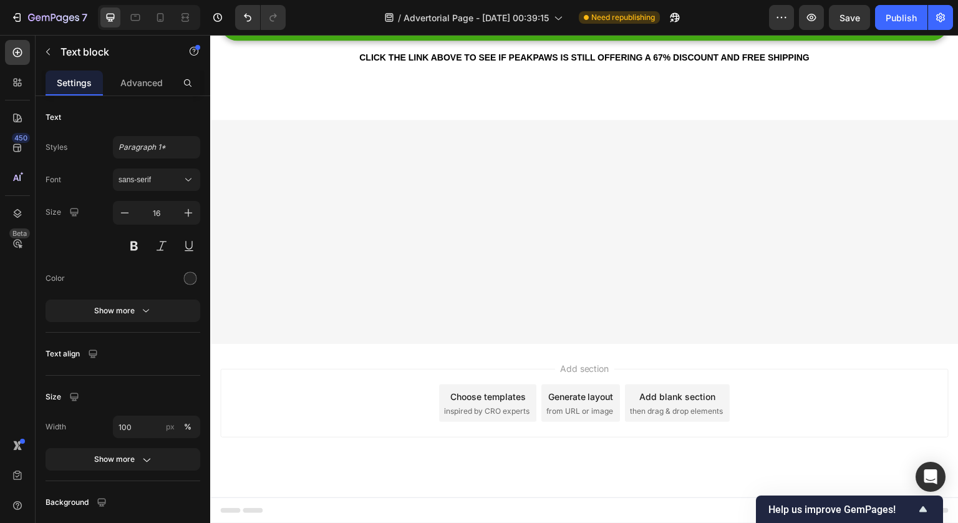
drag, startPoint x: 266, startPoint y: 425, endPoint x: 228, endPoint y: 425, distance: 37.4
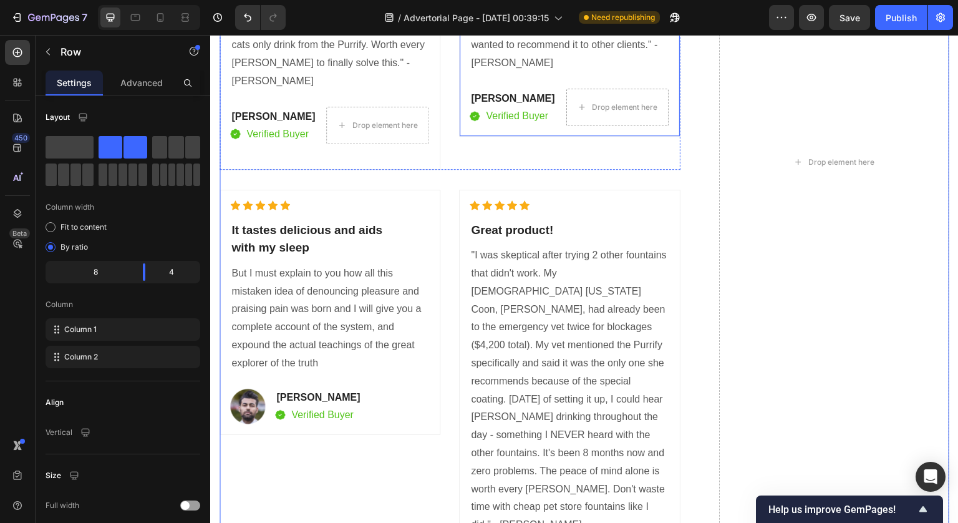
scroll to position [7142, 0]
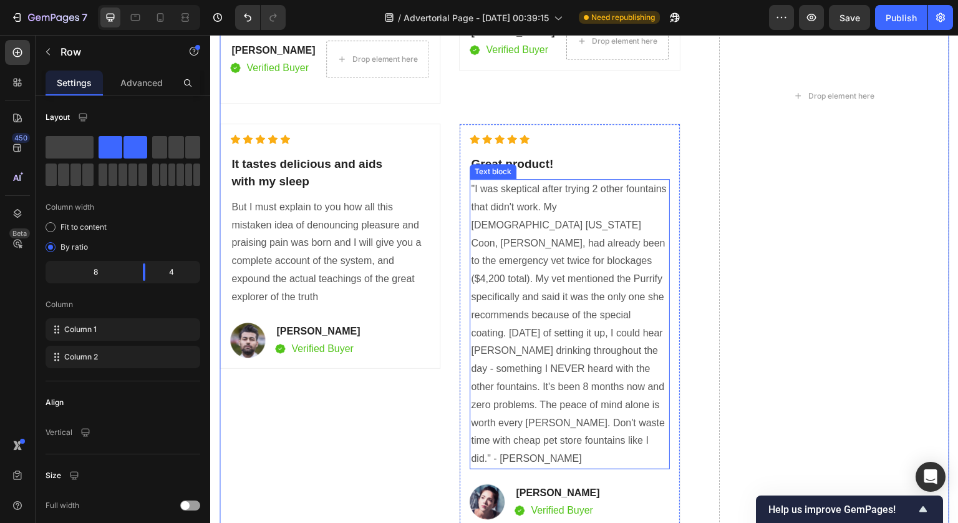
click at [611, 402] on p ""I was skeptical after trying 2 other fountains that didn't work. My 8-year-old…" at bounding box center [569, 324] width 197 height 288
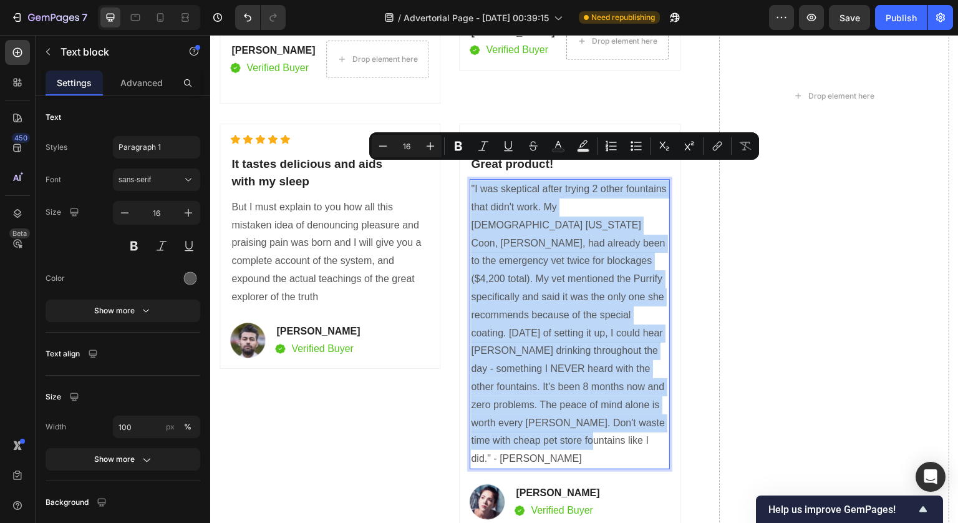
drag, startPoint x: 640, startPoint y: 404, endPoint x: 467, endPoint y: 176, distance: 286.2
click at [470, 179] on div ""I was skeptical after trying 2 other fountains that didn't work. My 8-year-old…" at bounding box center [570, 324] width 200 height 290
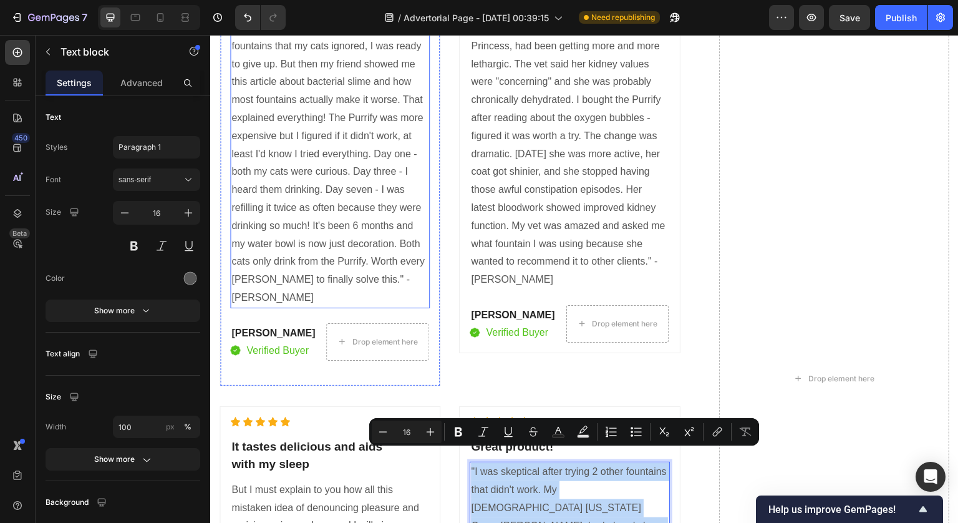
scroll to position [6750, 0]
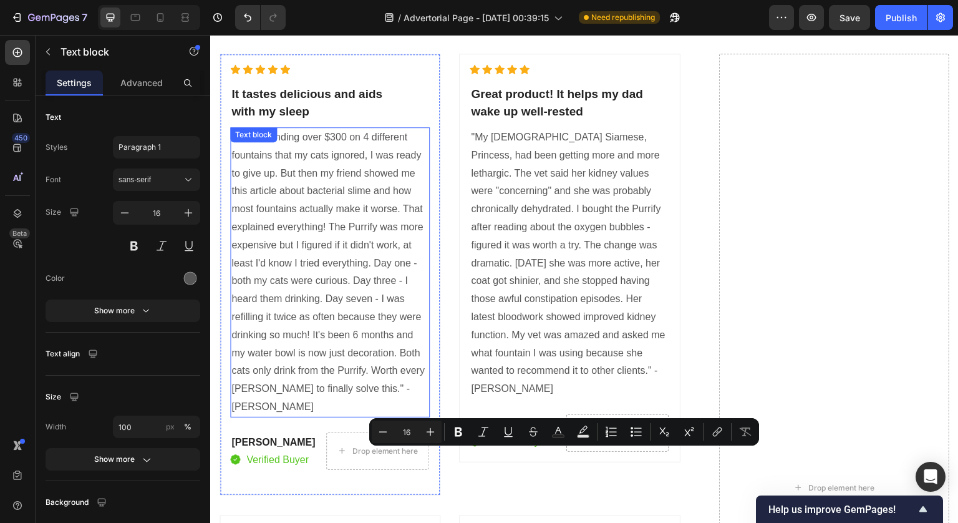
click at [400, 397] on p ""After spending over $300 on 4 different fountains that my cats ignored, I was …" at bounding box center [329, 272] width 197 height 288
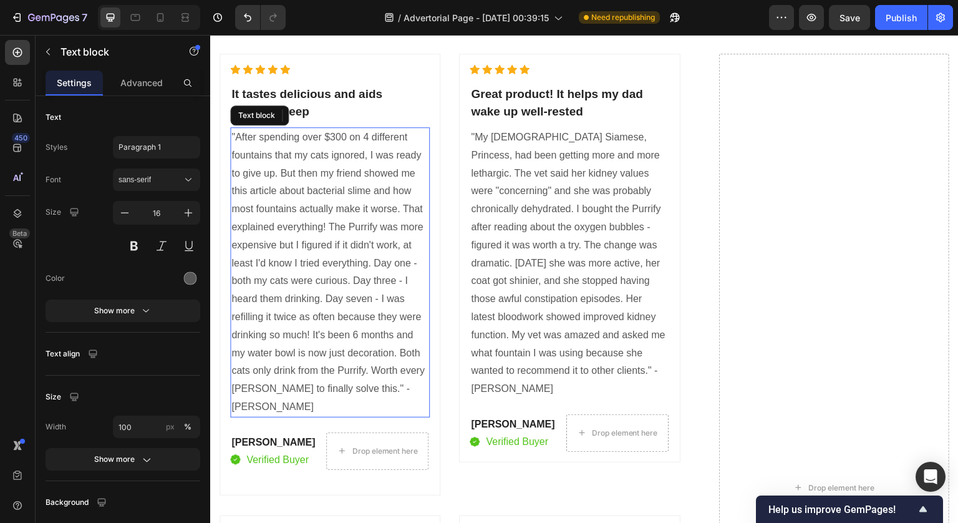
click at [379, 387] on p ""After spending over $300 on 4 different fountains that my cats ignored, I was …" at bounding box center [329, 272] width 197 height 288
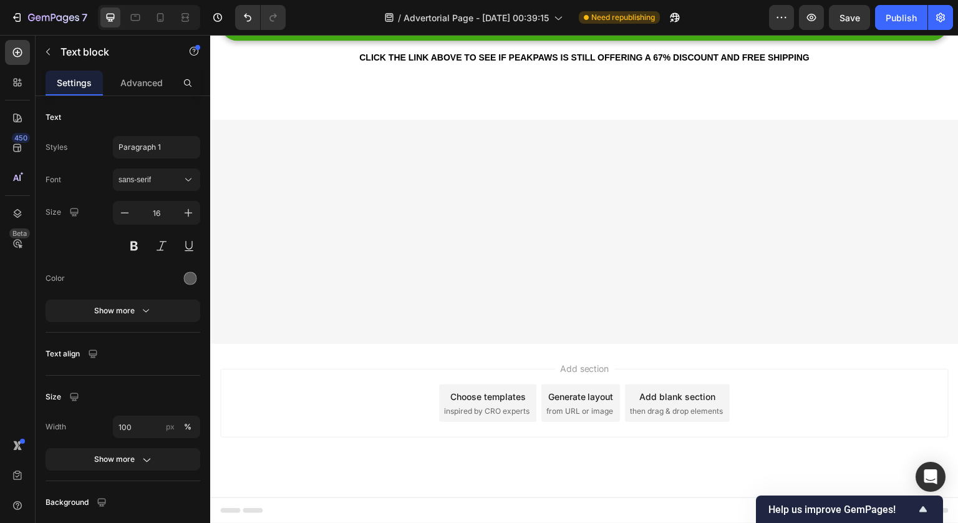
drag, startPoint x: 385, startPoint y: 387, endPoint x: 231, endPoint y: 140, distance: 291.1
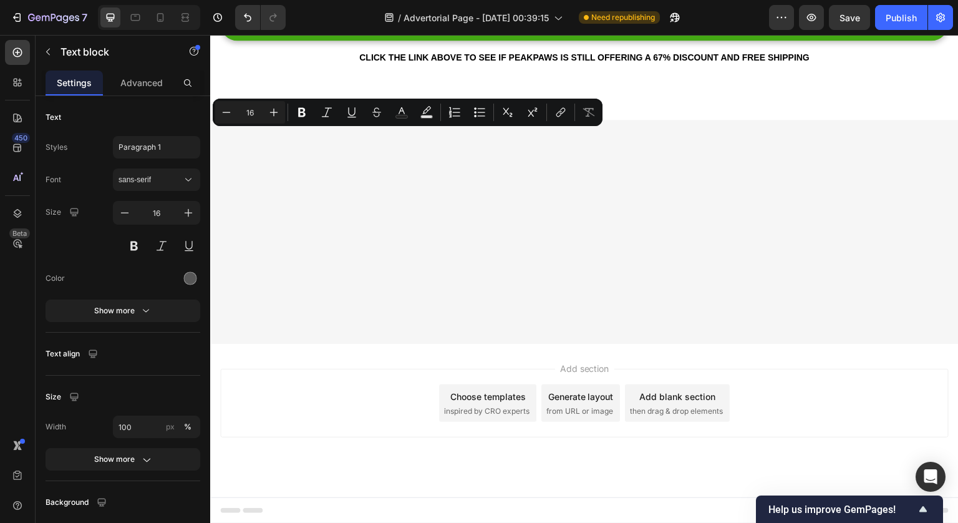
copy p ""After spending over $300 on 4 different fountains that my cats ignored, I was …"
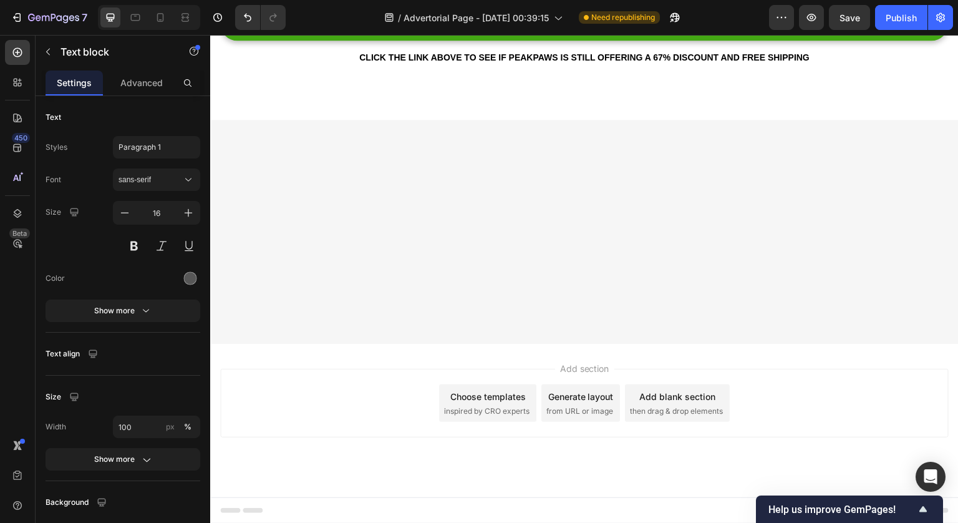
drag, startPoint x: 589, startPoint y: 389, endPoint x: 463, endPoint y: 140, distance: 278.4
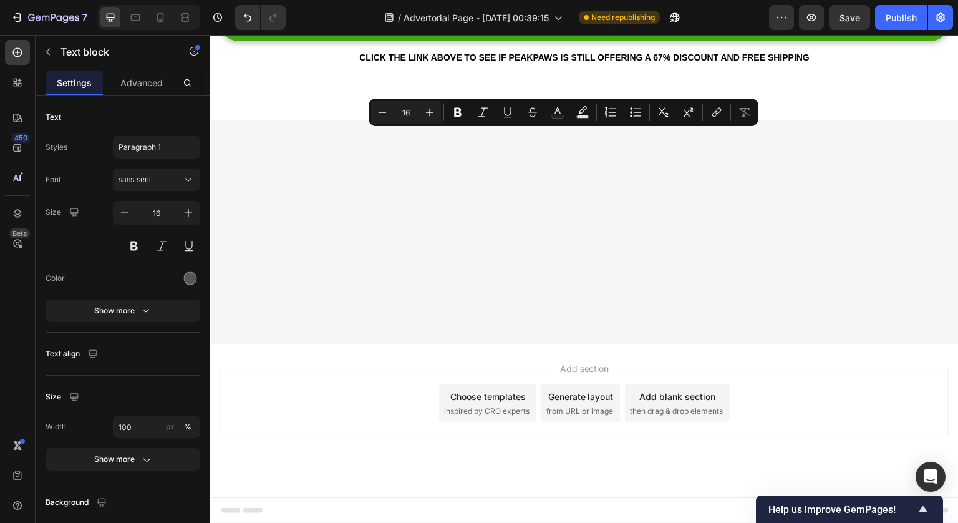
copy p ""My 14-year-old Siamese, Princess, had been getting more and more lethargic. Th…"
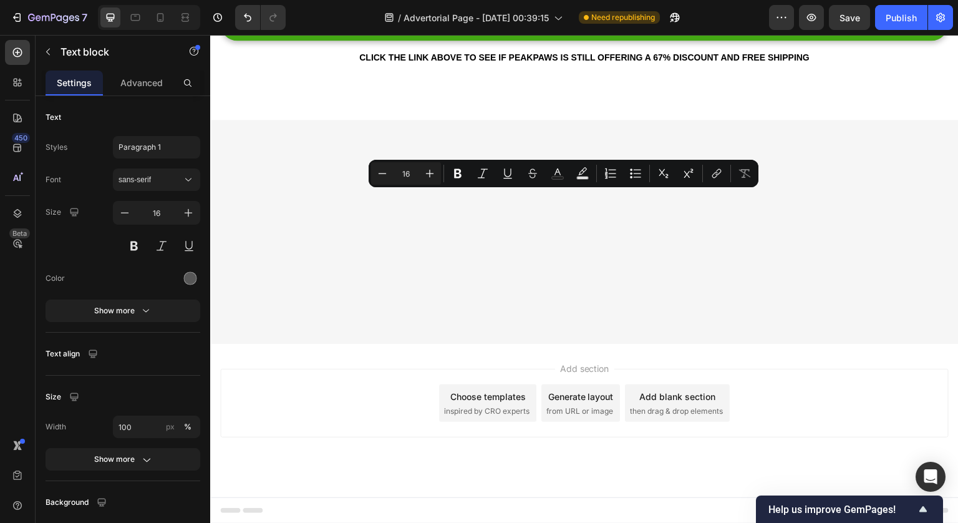
scroll to position [7092, 0]
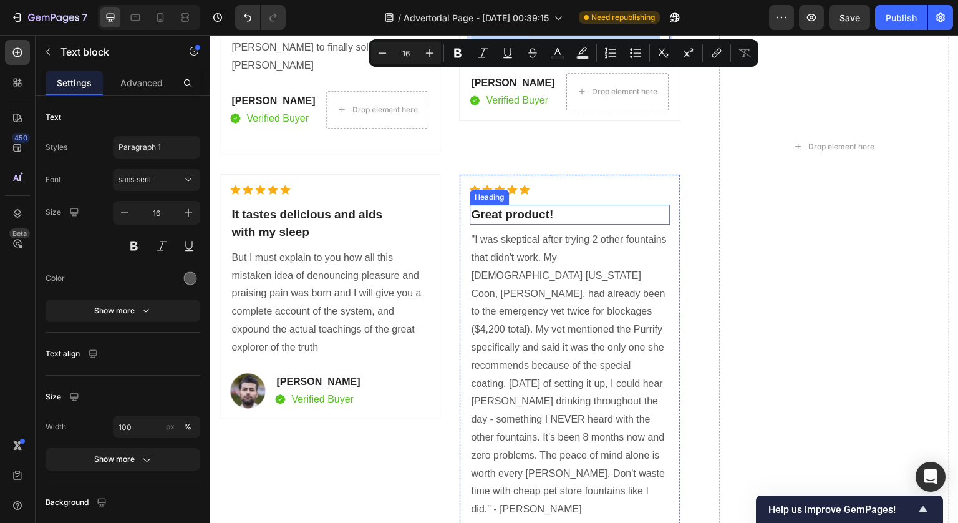
click at [504, 206] on p "Great product!" at bounding box center [569, 215] width 197 height 18
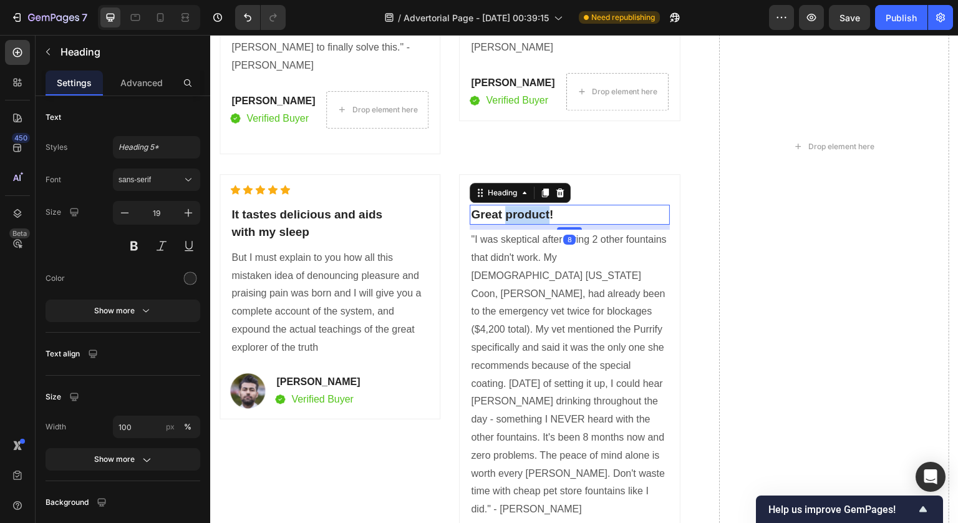
click at [518, 206] on p "Great product!" at bounding box center [569, 215] width 197 height 18
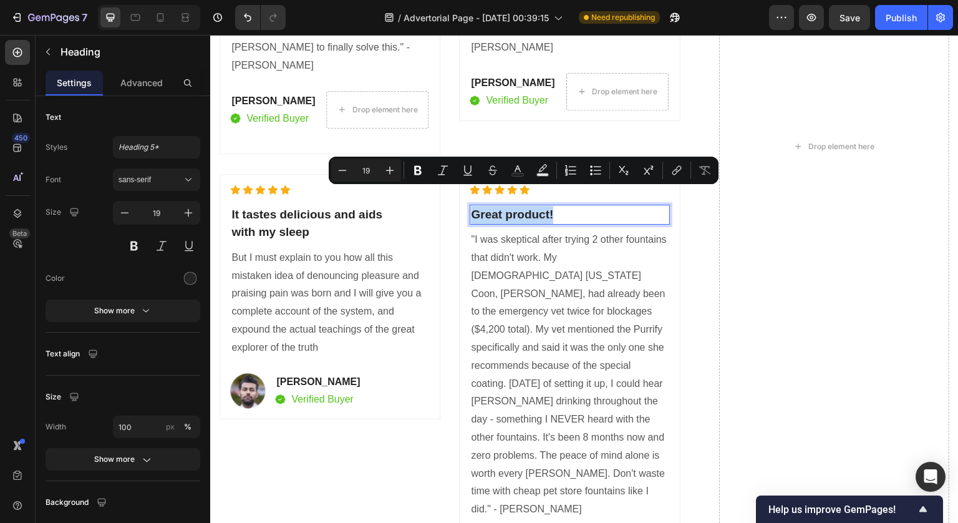
click at [518, 206] on p "Great product!" at bounding box center [569, 215] width 197 height 18
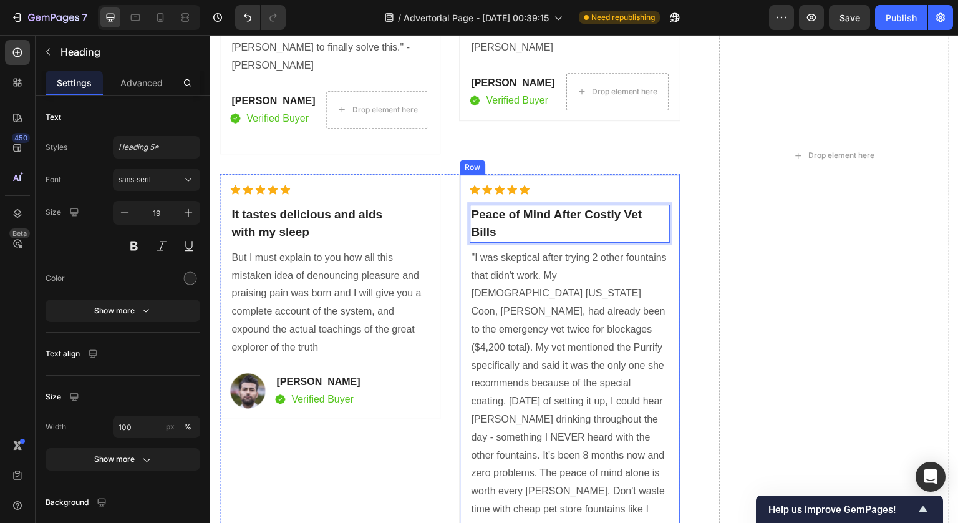
click at [677, 228] on div "Icon Icon Icon Icon Icon Icon List Hoz It tastes delicious and aids with my sle…" at bounding box center [585, 155] width 730 height 886
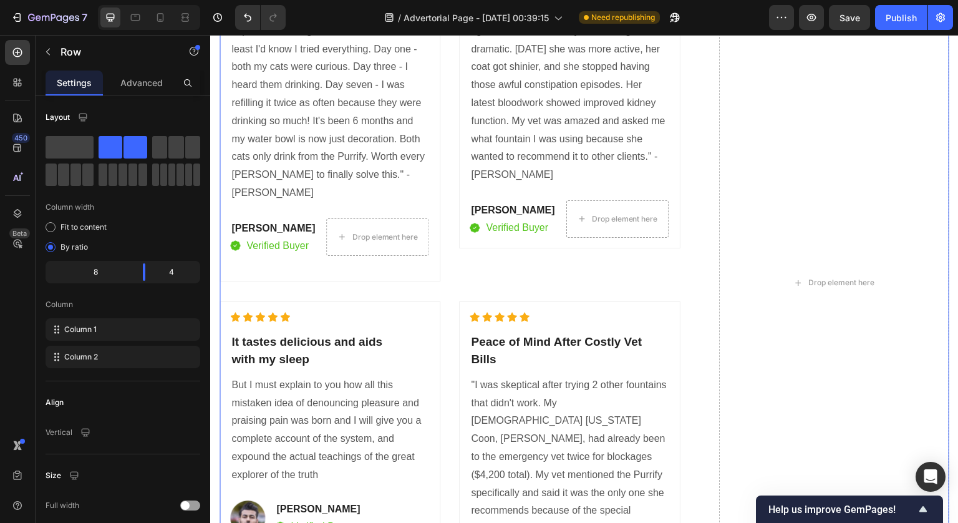
scroll to position [6817, 0]
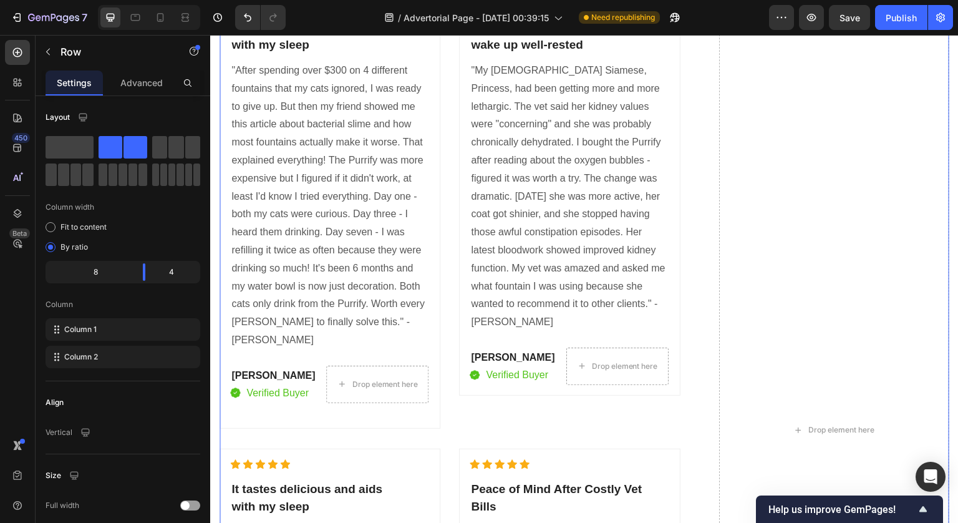
click at [550, 54] on p "Great product! It helps my dad wake up well-rested" at bounding box center [569, 37] width 197 height 36
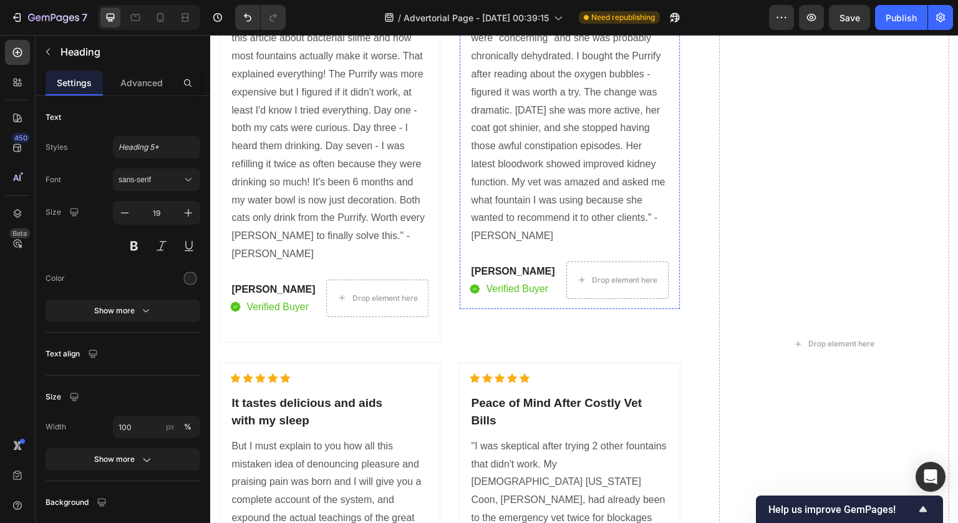
scroll to position [6848, 0]
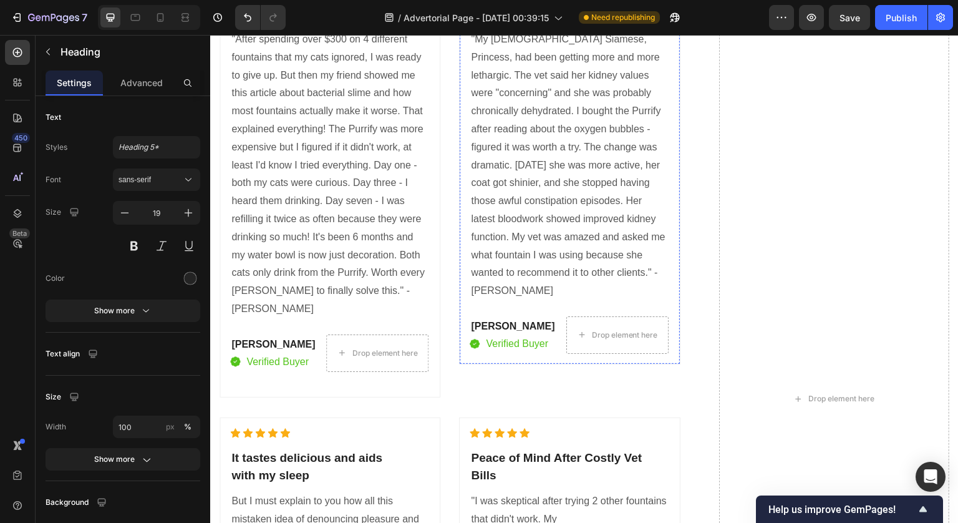
click at [548, 23] on p "Great product! It helps my dad wake up well-rested" at bounding box center [569, 6] width 197 height 36
click at [581, 23] on p "Great product! It helps my dad wake up well-rested" at bounding box center [569, 6] width 197 height 36
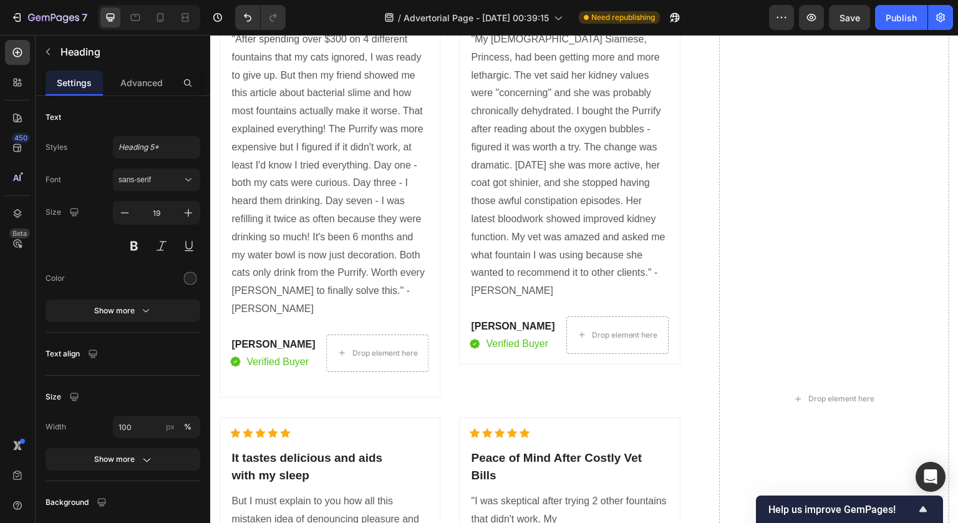
click at [589, 23] on p "Great product! It helps my dad wake up well-rested" at bounding box center [569, 6] width 197 height 36
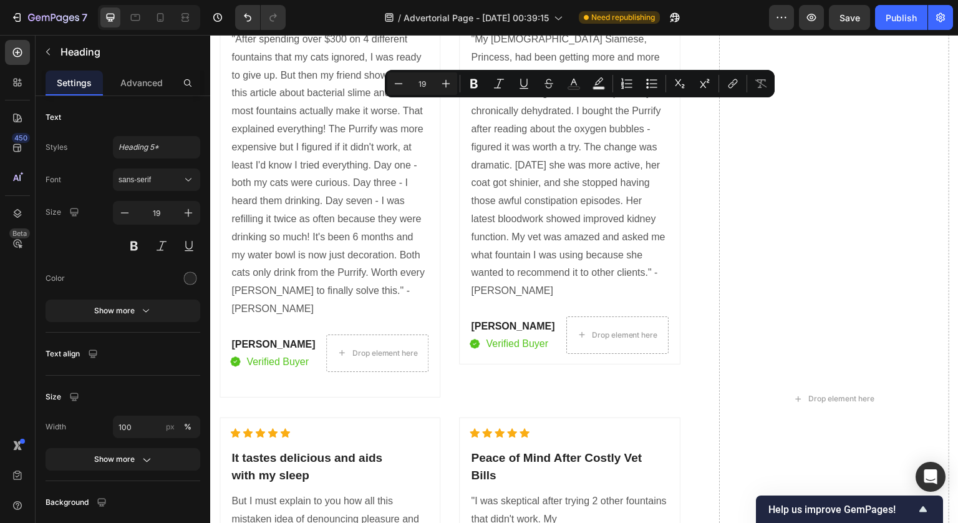
scroll to position [6752, 0]
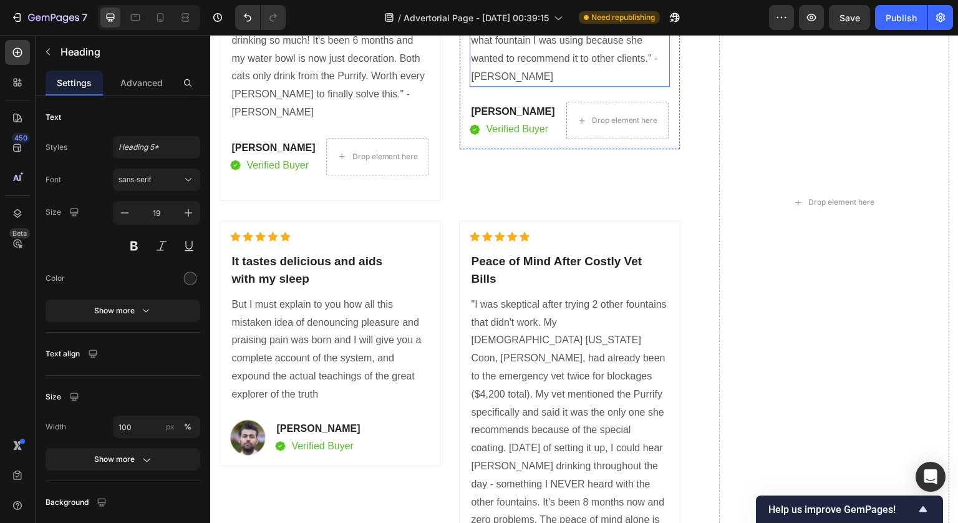
scroll to position [7115, 0]
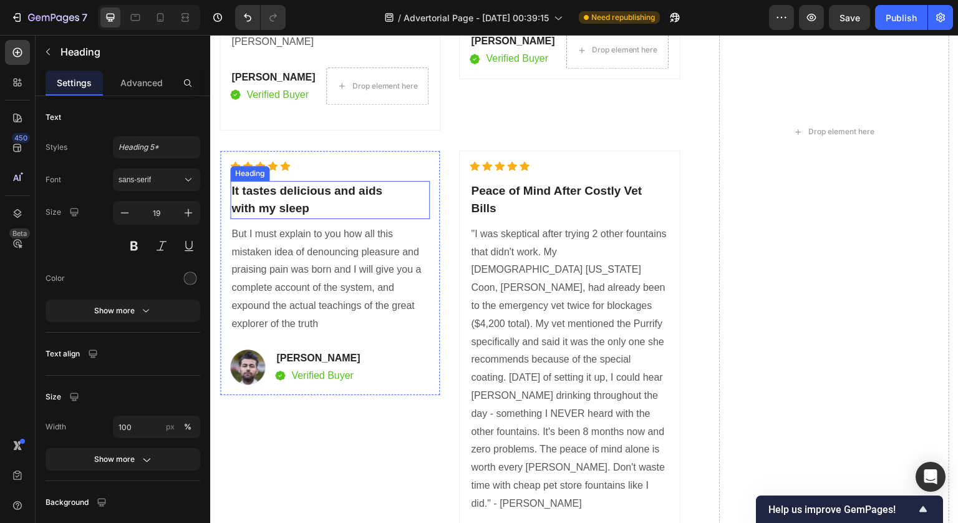
click at [264, 183] on p "It tastes delicious and aids with my sleep" at bounding box center [329, 200] width 197 height 36
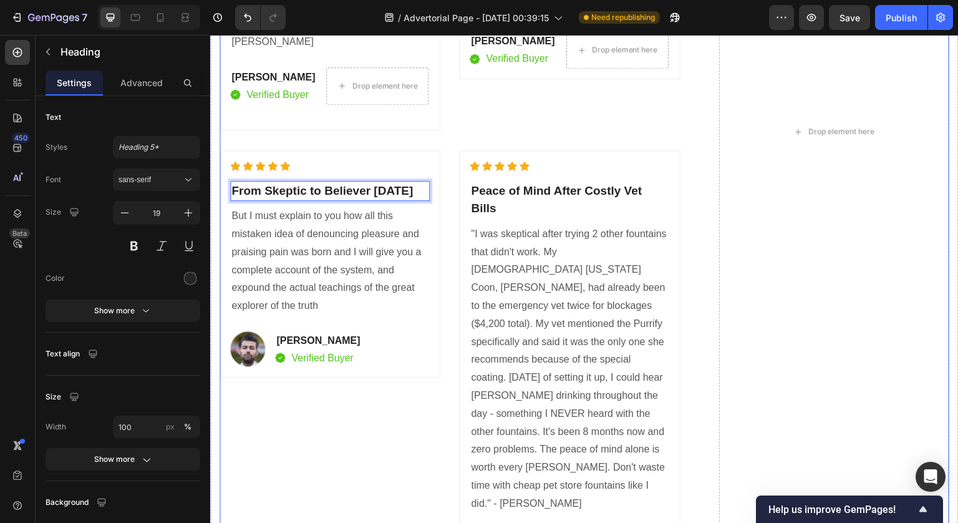
click at [695, 196] on div "Icon Icon Icon Icon Icon Icon List Hoz Finally Solved After Wasting Hundreds He…" at bounding box center [585, 132] width 730 height 886
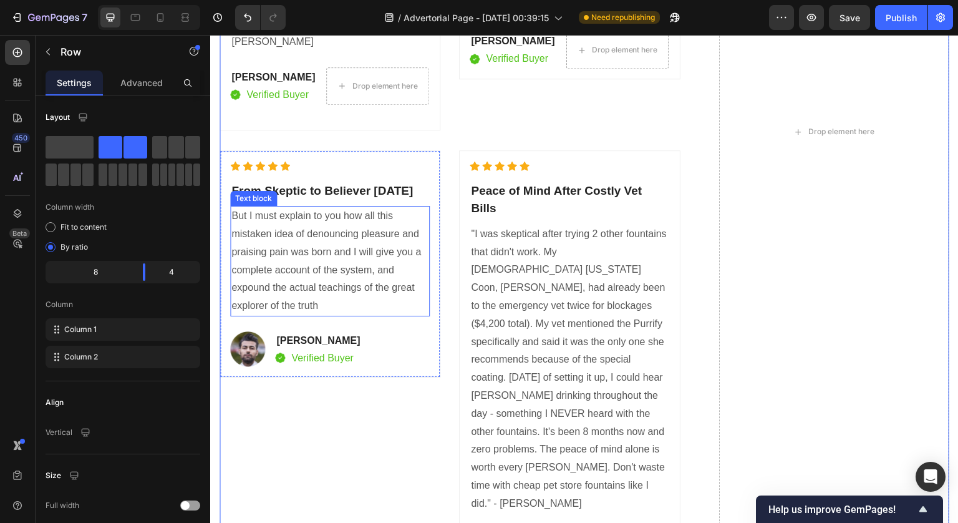
click at [346, 226] on p "But I must explain to you how all this mistaken idea of denouncing pleasure and…" at bounding box center [329, 261] width 197 height 108
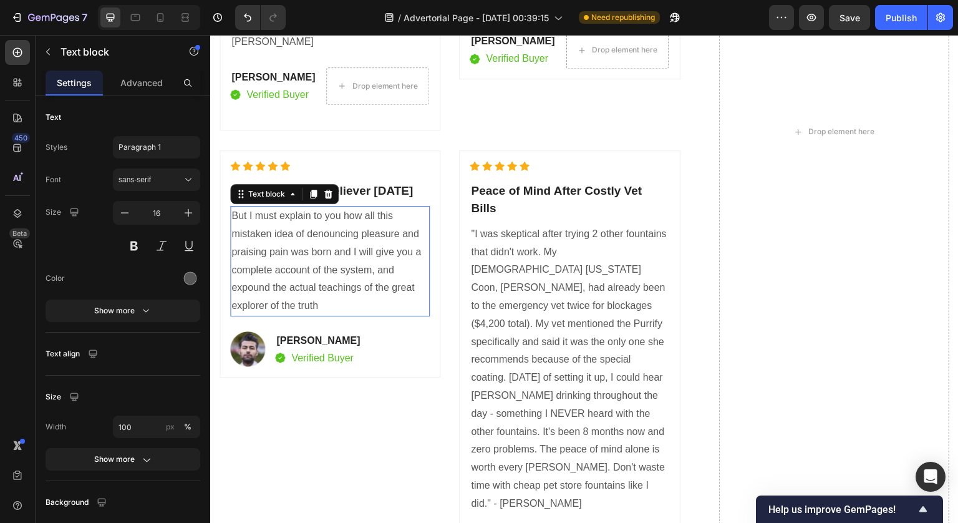
click at [346, 226] on p "But I must explain to you how all this mistaken idea of denouncing pleasure and…" at bounding box center [329, 261] width 197 height 108
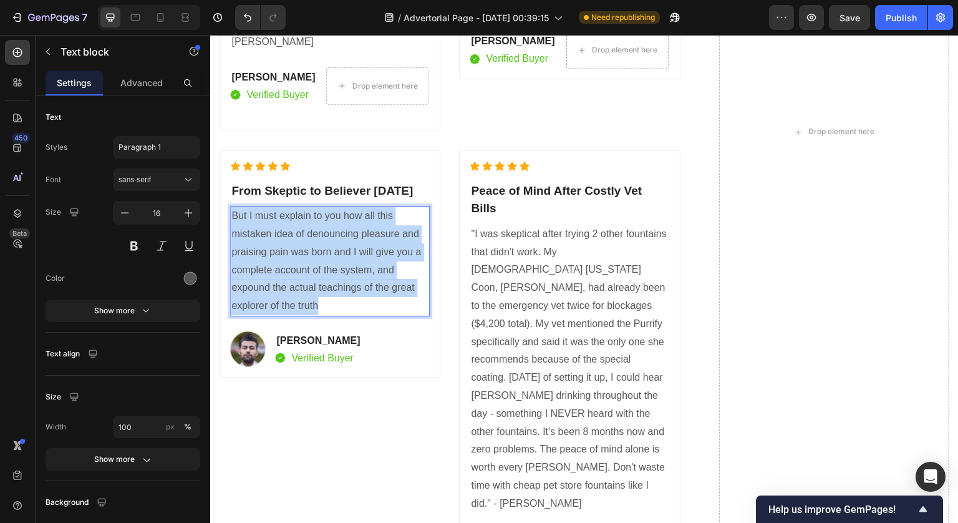
click at [346, 226] on p "But I must explain to you how all this mistaken idea of denouncing pleasure and…" at bounding box center [329, 261] width 197 height 108
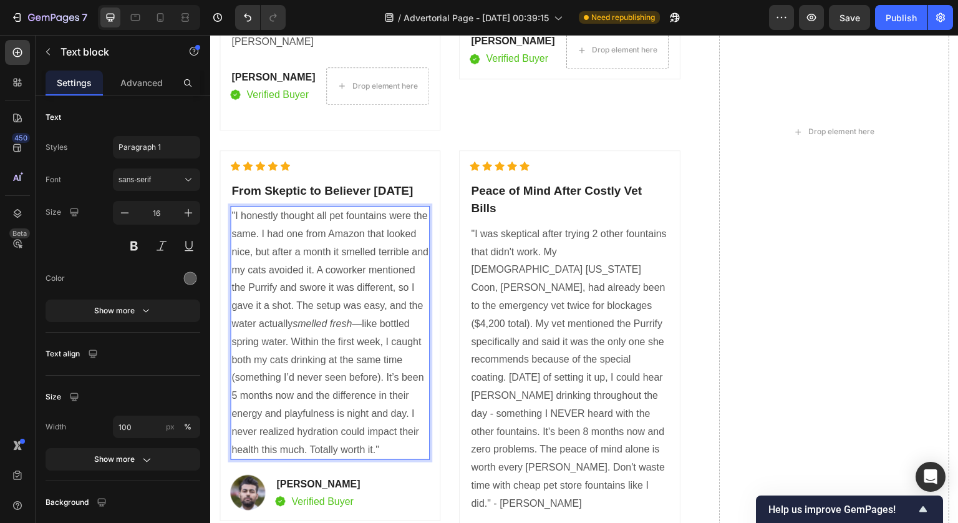
scroll to position [7264, 0]
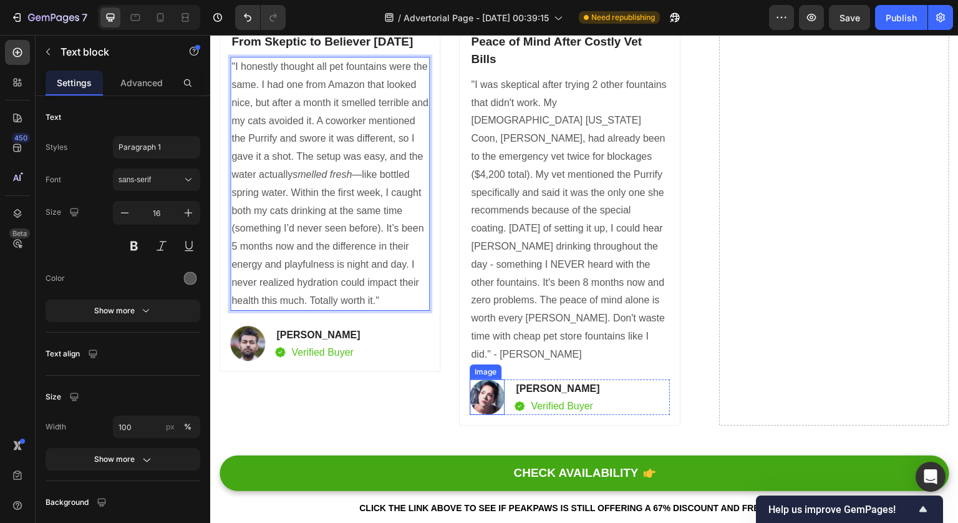
click at [485, 379] on img at bounding box center [487, 397] width 35 height 36
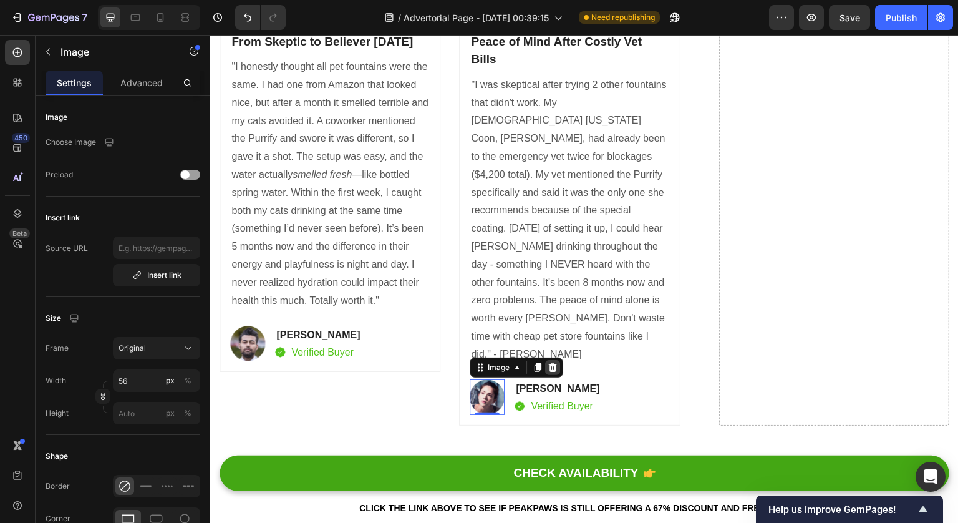
click at [548, 362] on icon at bounding box center [553, 367] width 10 height 10
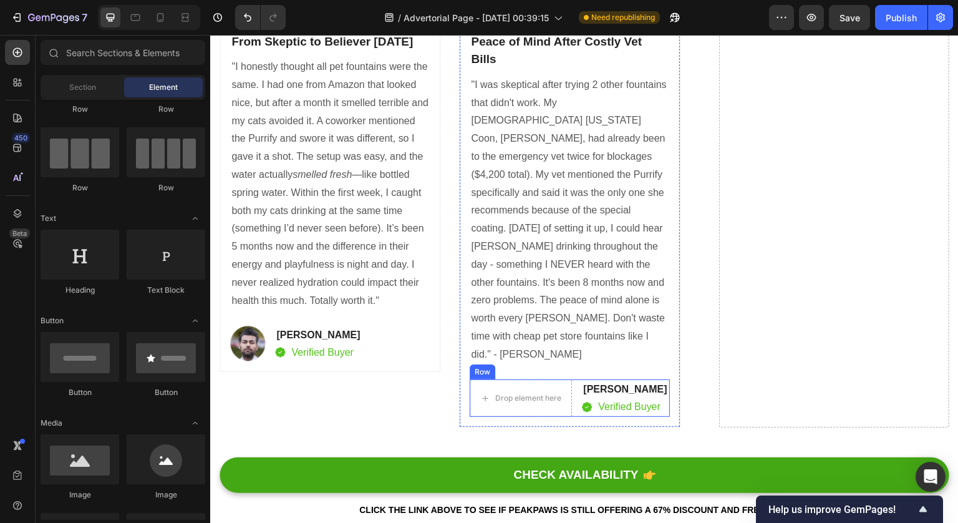
click at [574, 379] on div "Drop element here Linda Chirstin Text block Image Verified Buyer Text block Row…" at bounding box center [570, 397] width 200 height 37
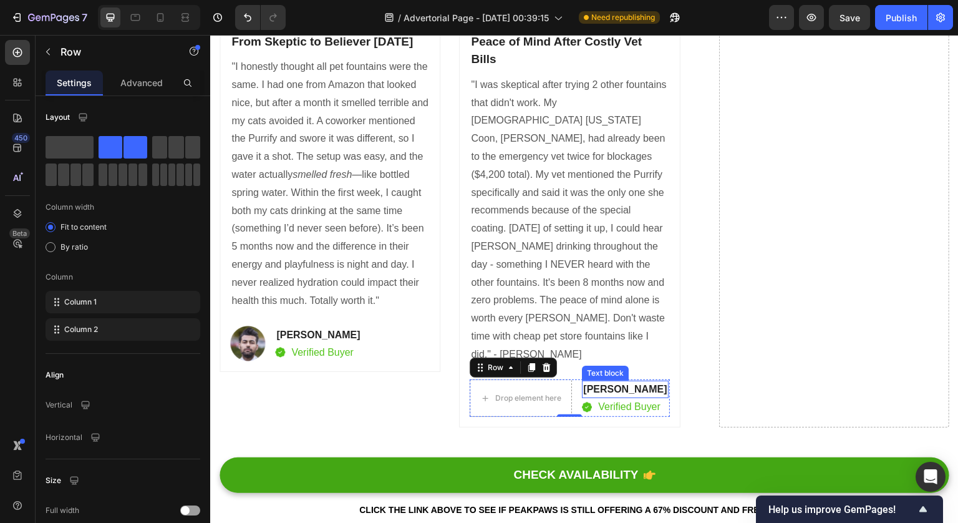
click at [603, 382] on p "Linda Chirstin" at bounding box center [625, 389] width 84 height 15
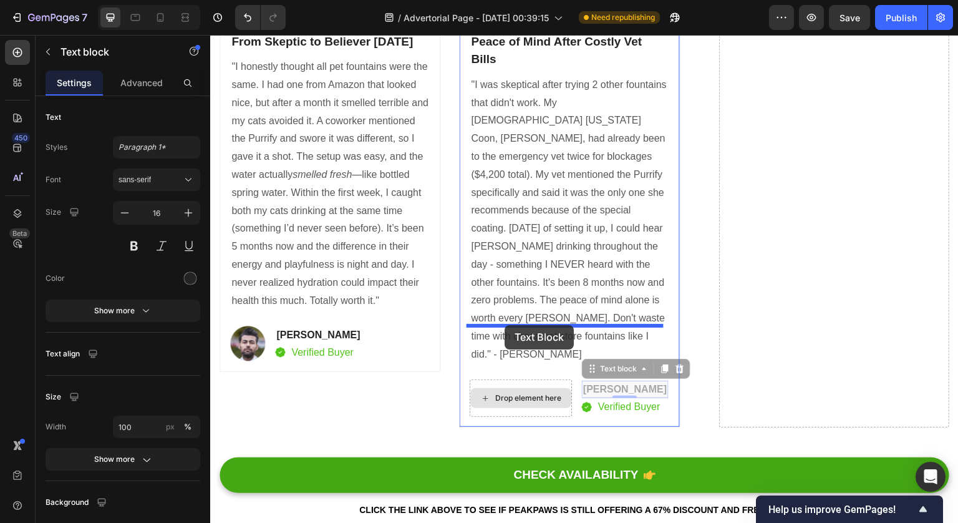
drag, startPoint x: 588, startPoint y: 314, endPoint x: 505, endPoint y: 327, distance: 84.5
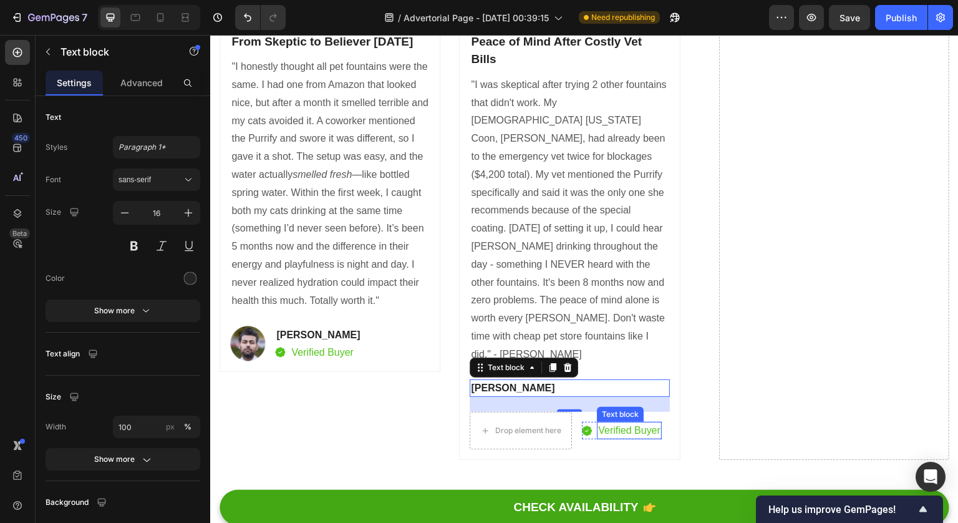
click at [613, 423] on p "Verified Buyer" at bounding box center [629, 430] width 62 height 15
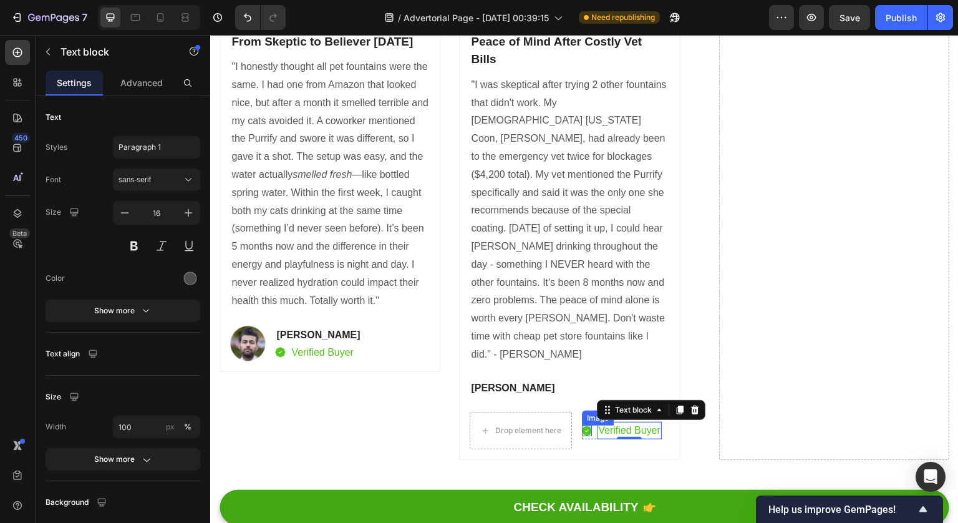
click at [588, 425] on img at bounding box center [587, 430] width 10 height 11
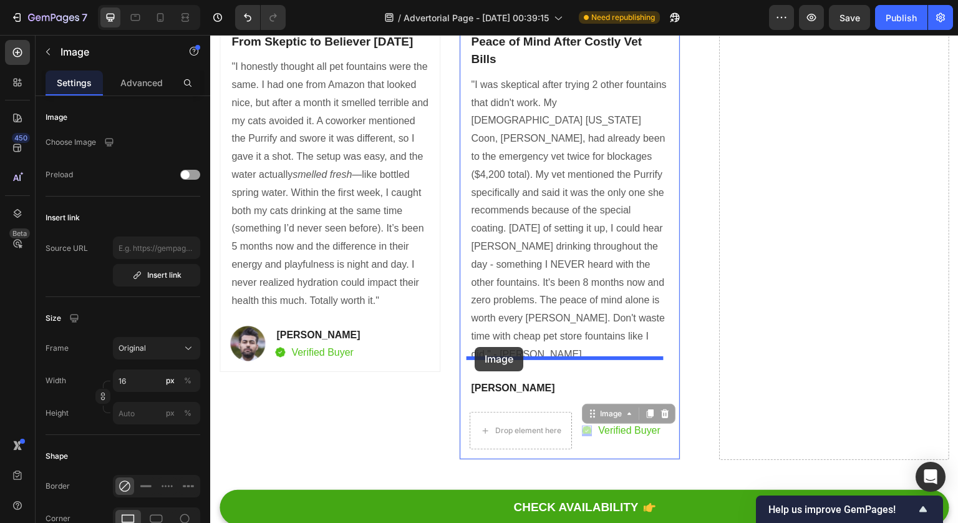
drag, startPoint x: 589, startPoint y: 363, endPoint x: 475, endPoint y: 347, distance: 115.3
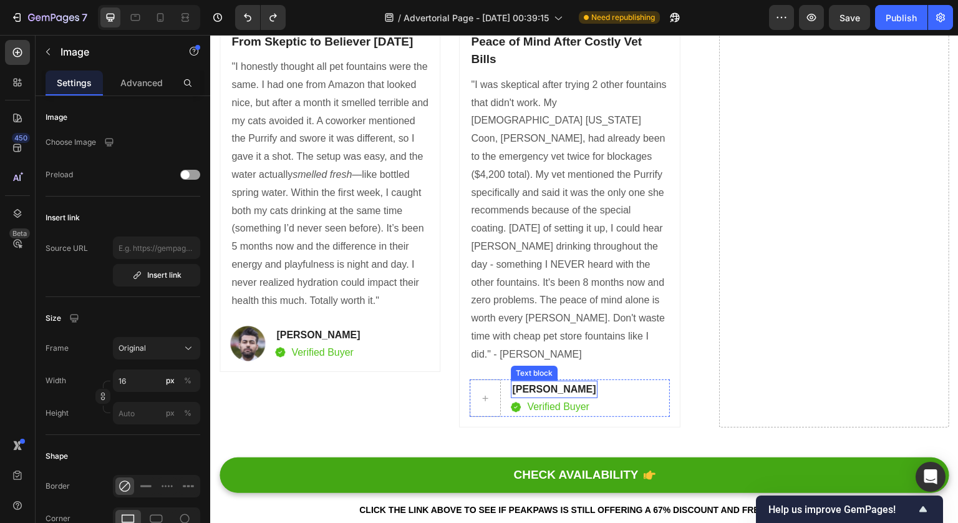
click at [512, 382] on p "Linda Chirstin" at bounding box center [554, 389] width 84 height 15
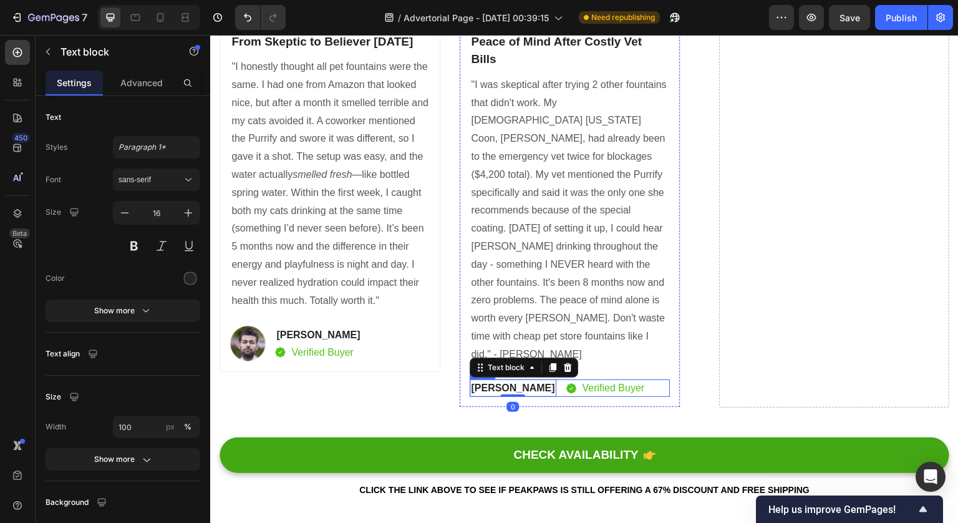
click at [566, 383] on img at bounding box center [571, 388] width 10 height 11
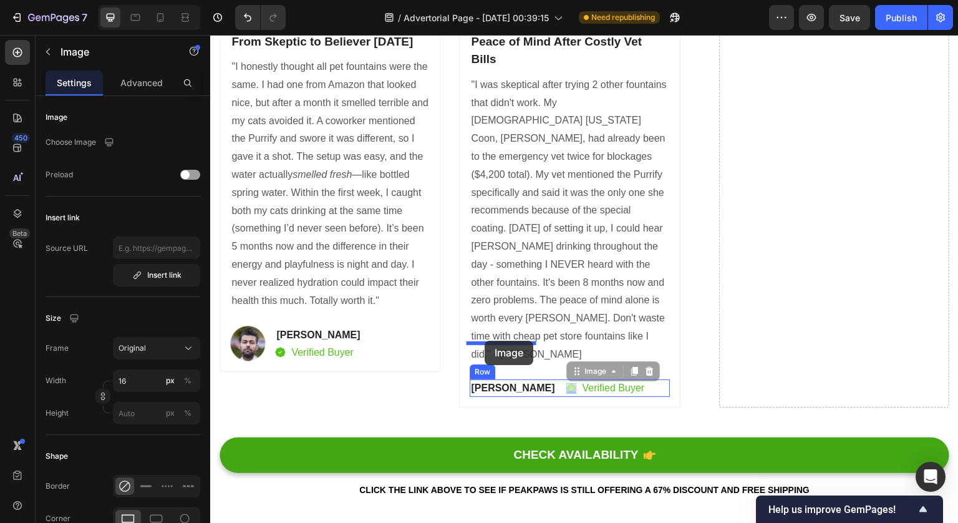
drag, startPoint x: 555, startPoint y: 318, endPoint x: 483, endPoint y: 341, distance: 74.6
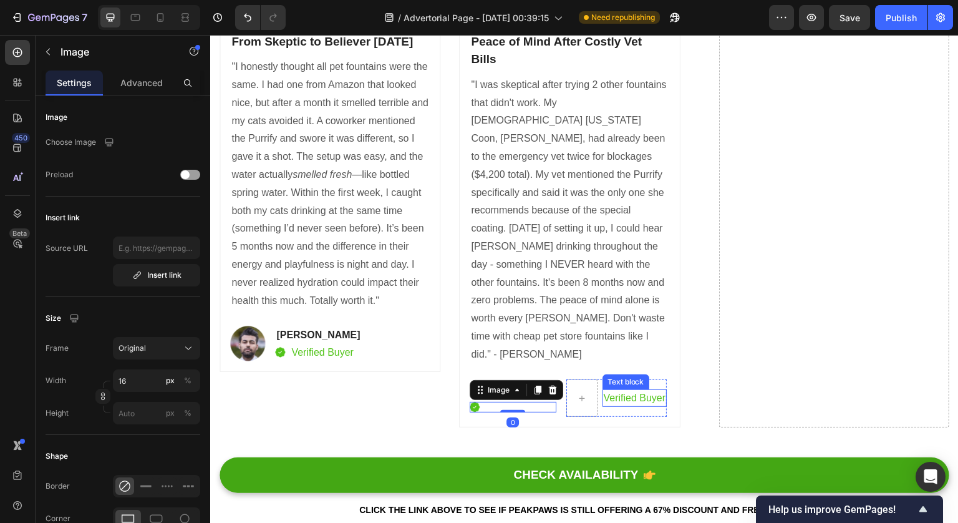
click at [604, 390] on p "Verified Buyer" at bounding box center [635, 397] width 62 height 15
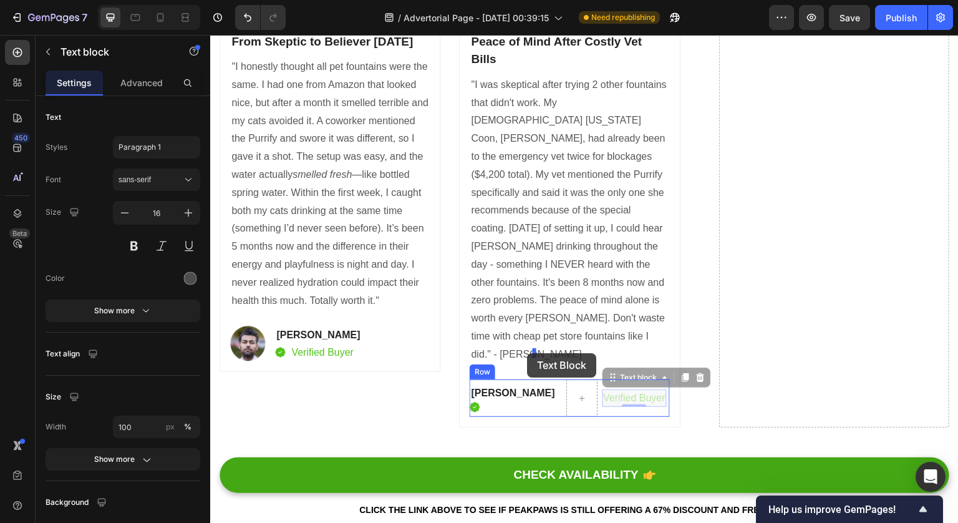
drag, startPoint x: 593, startPoint y: 324, endPoint x: 579, endPoint y: 361, distance: 39.9
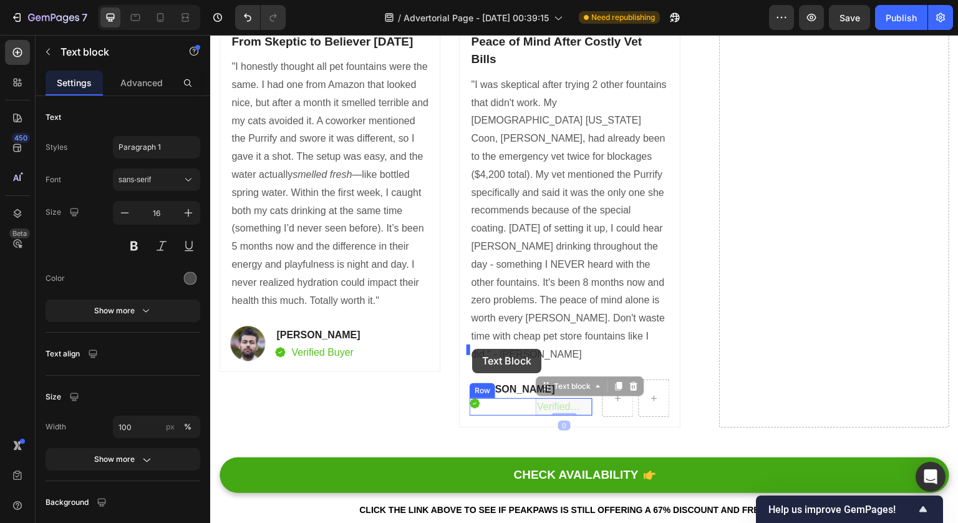
drag, startPoint x: 542, startPoint y: 336, endPoint x: 472, endPoint y: 349, distance: 71.1
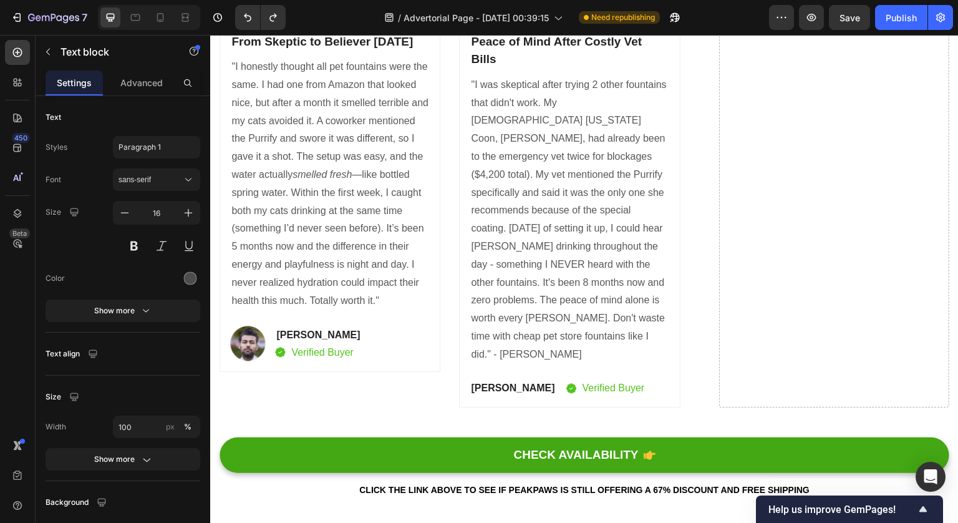
click at [583, 380] on p "Verified Buyer" at bounding box center [614, 387] width 62 height 15
click at [566, 383] on img at bounding box center [571, 388] width 10 height 11
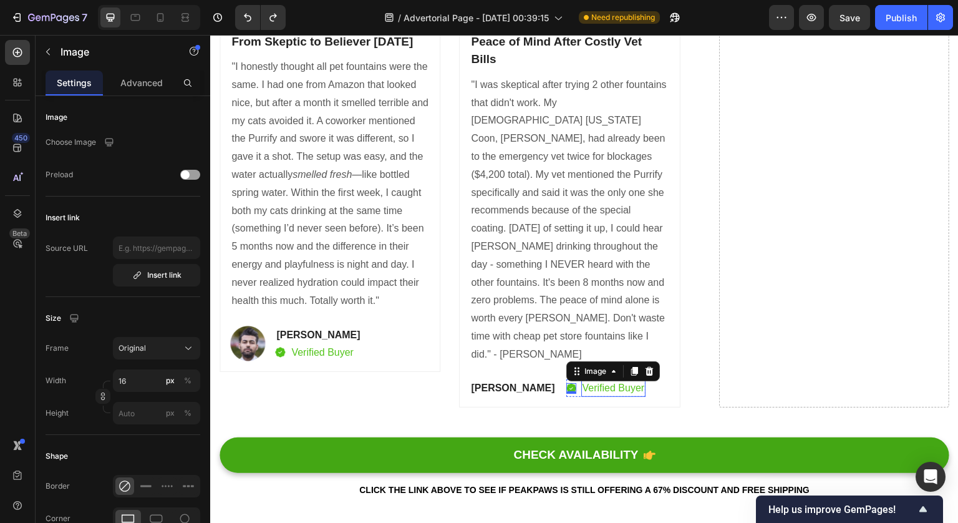
click at [583, 380] on p "Verified Buyer" at bounding box center [614, 387] width 62 height 15
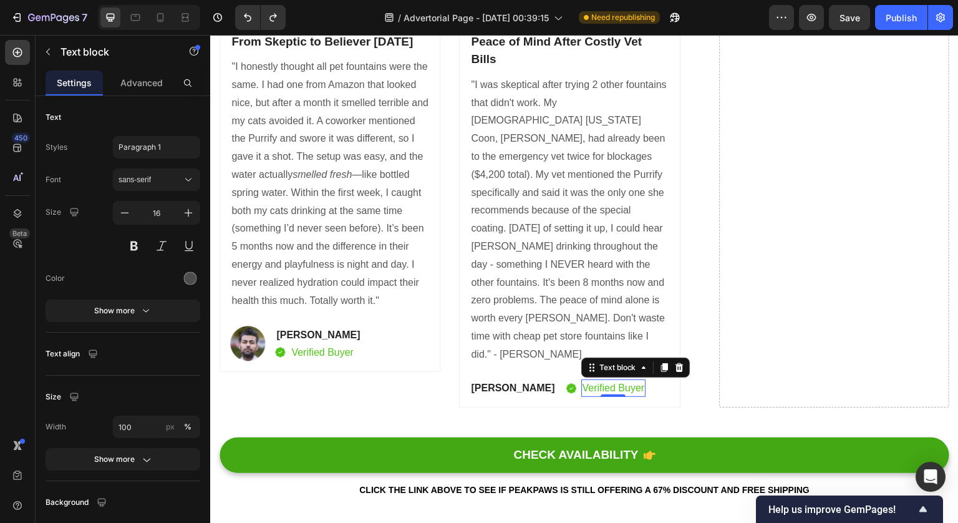
click at [566, 379] on div "Image Verified Buyer Text block 0 Row" at bounding box center [606, 387] width 80 height 17
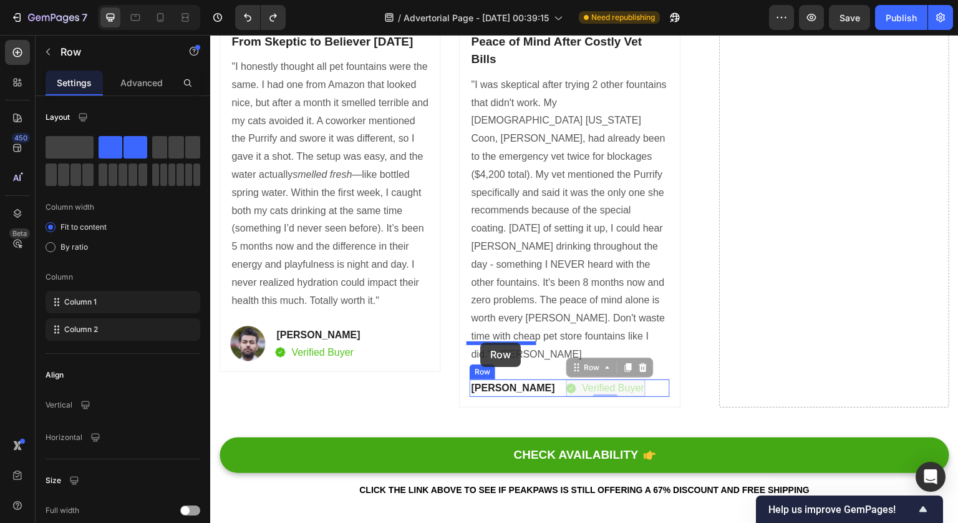
drag, startPoint x: 558, startPoint y: 314, endPoint x: 480, endPoint y: 342, distance: 82.5
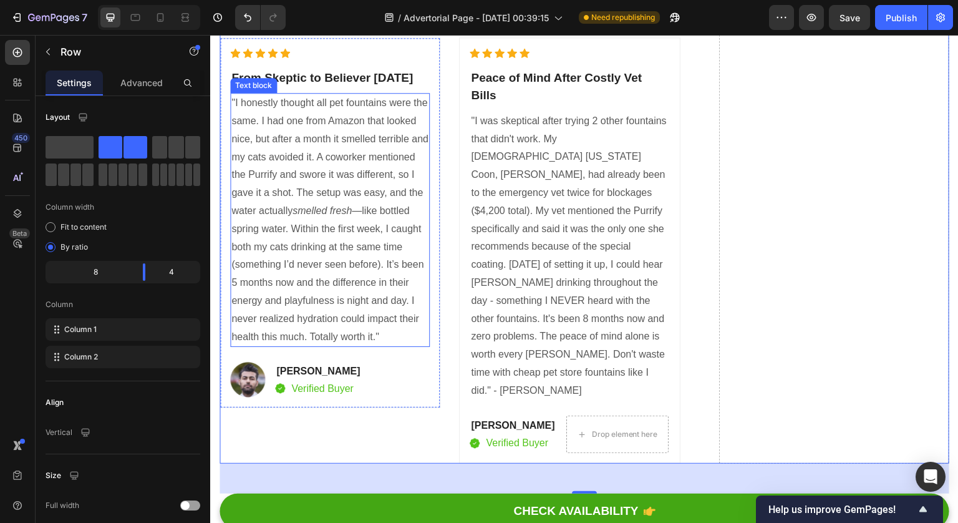
scroll to position [7331, 0]
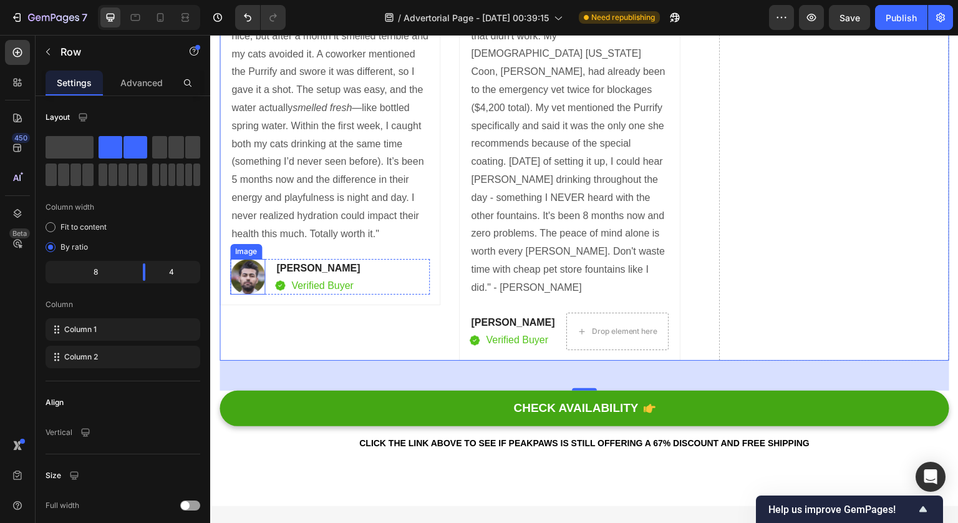
click at [253, 294] on img at bounding box center [247, 277] width 35 height 36
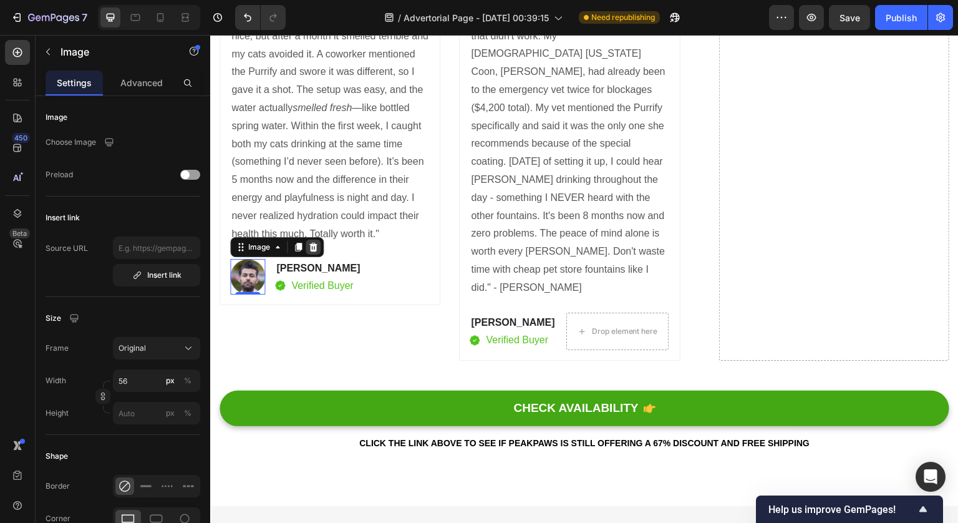
click at [314, 251] on icon at bounding box center [313, 247] width 8 height 9
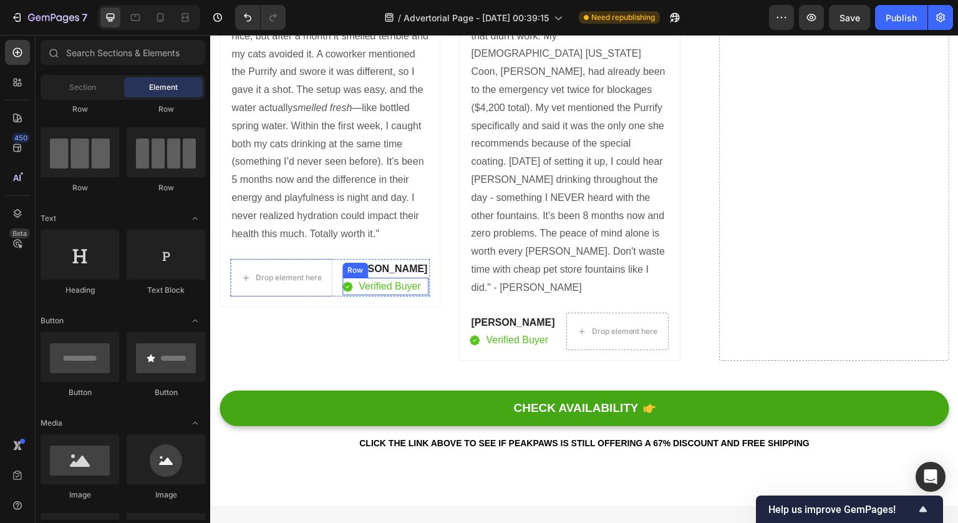
click at [354, 295] on div "Image Verified Buyer Text block Row" at bounding box center [385, 286] width 86 height 17
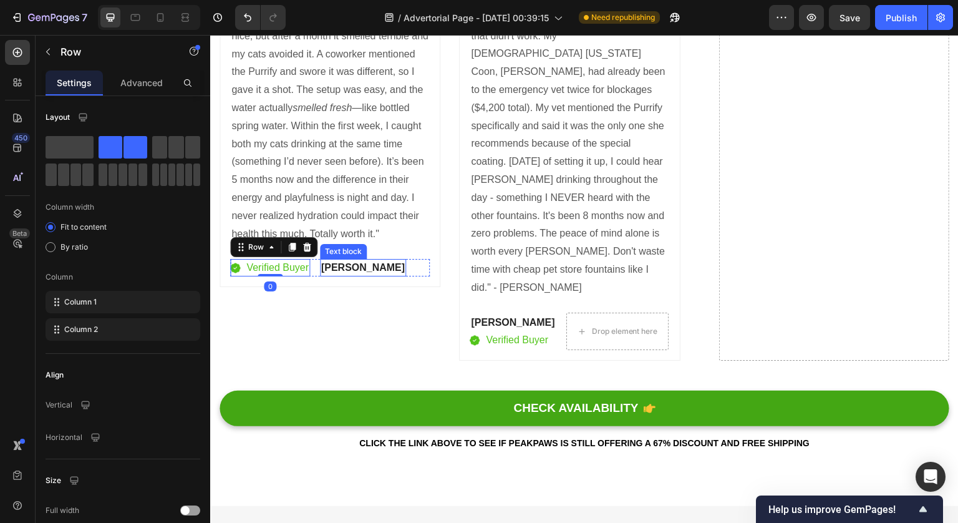
click at [342, 275] on p "[PERSON_NAME]" at bounding box center [363, 267] width 84 height 15
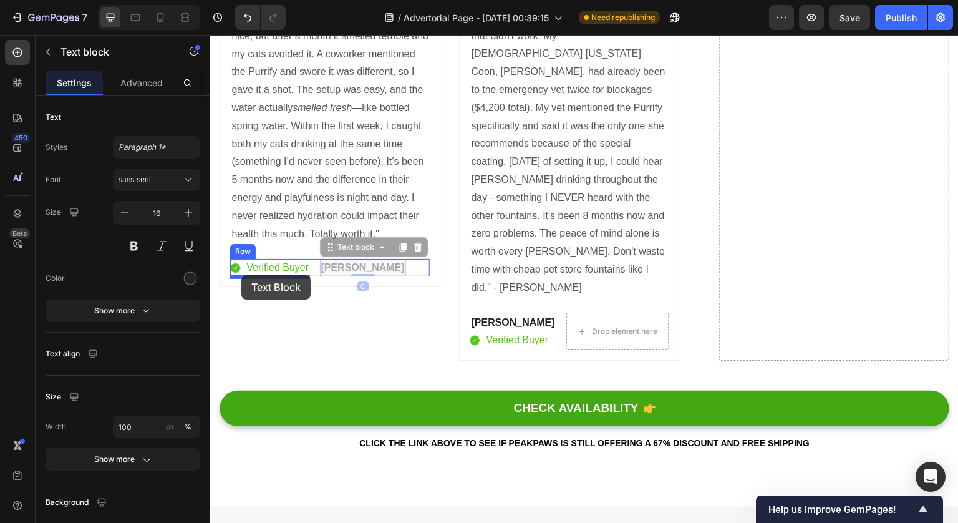
drag, startPoint x: 333, startPoint y: 266, endPoint x: 241, endPoint y: 275, distance: 92.1
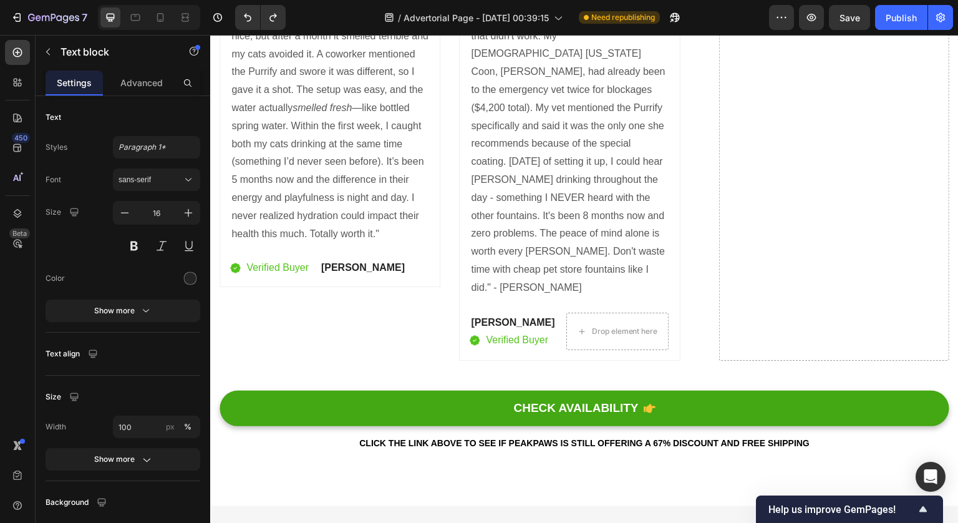
click at [326, 275] on p "[PERSON_NAME]" at bounding box center [363, 267] width 84 height 15
click at [332, 275] on p "[PERSON_NAME]" at bounding box center [363, 267] width 84 height 15
click at [360, 275] on p "[PERSON_NAME]" at bounding box center [363, 267] width 84 height 15
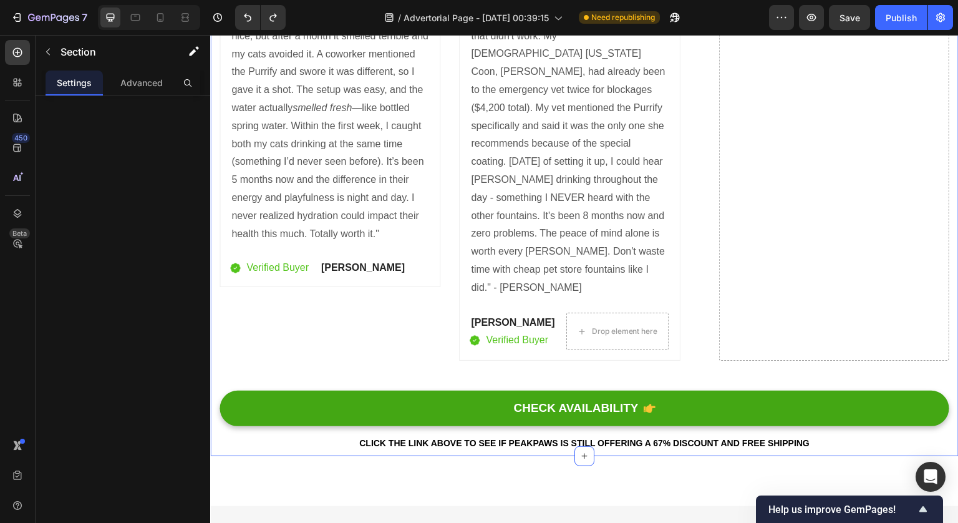
click at [357, 275] on p "[PERSON_NAME]" at bounding box center [363, 267] width 84 height 15
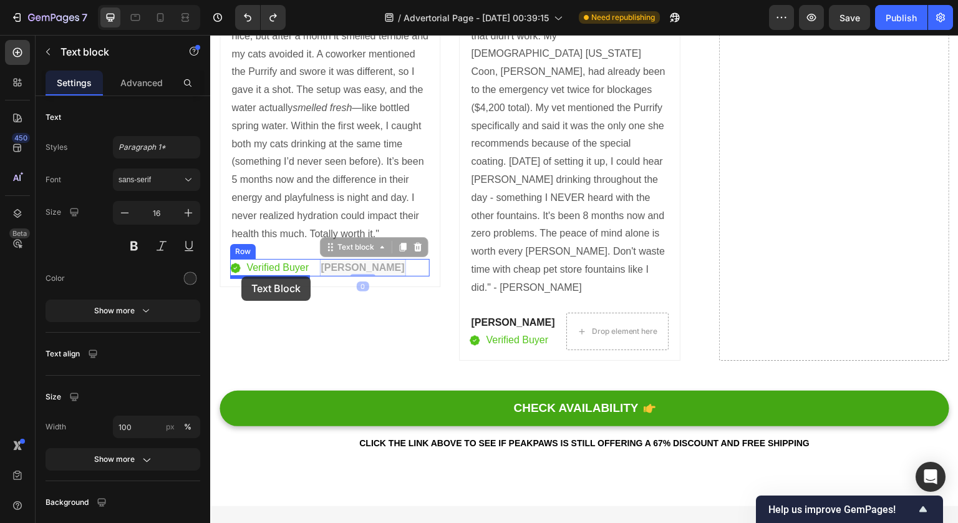
drag, startPoint x: 330, startPoint y: 268, endPoint x: 241, endPoint y: 276, distance: 89.0
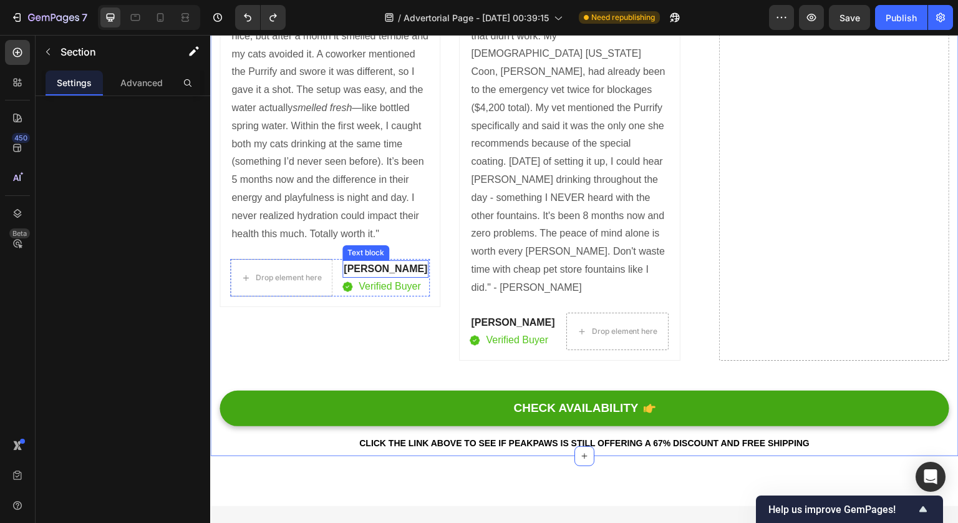
click at [345, 276] on p "[PERSON_NAME]" at bounding box center [386, 268] width 84 height 15
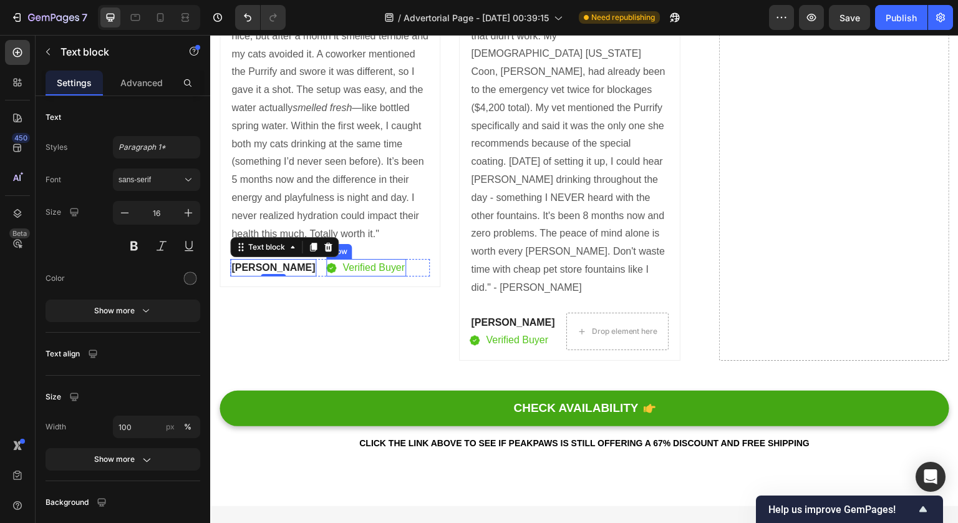
click at [326, 276] on div "Image Verified Buyer Text block Row" at bounding box center [366, 267] width 80 height 17
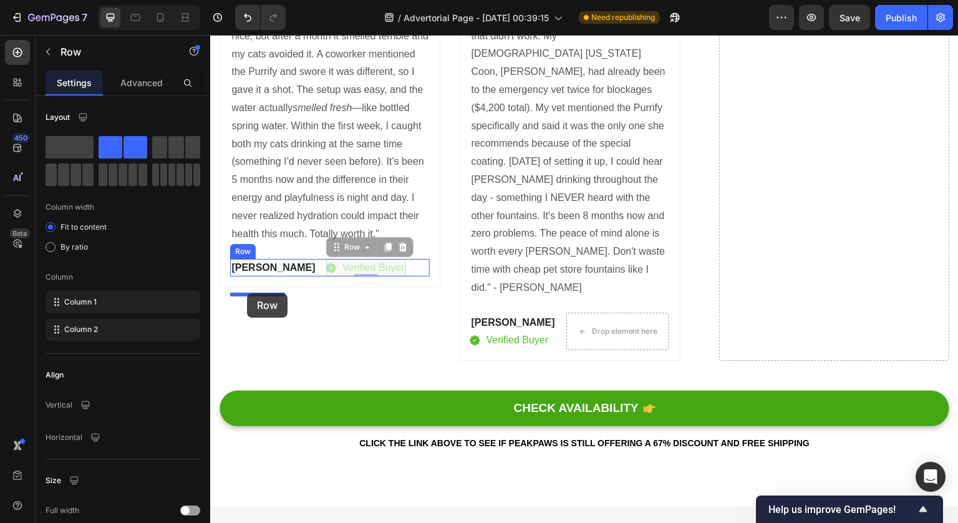
drag, startPoint x: 303, startPoint y: 265, endPoint x: 247, endPoint y: 293, distance: 62.2
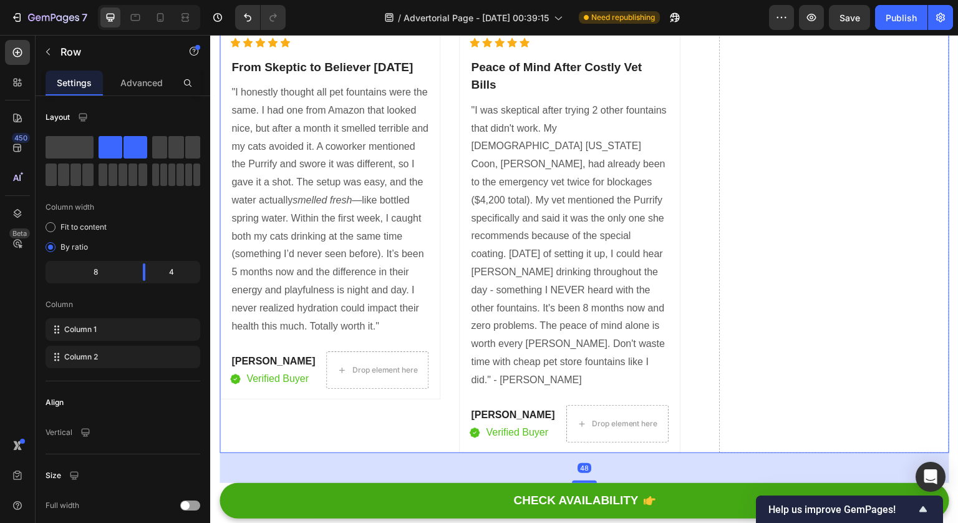
scroll to position [7202, 0]
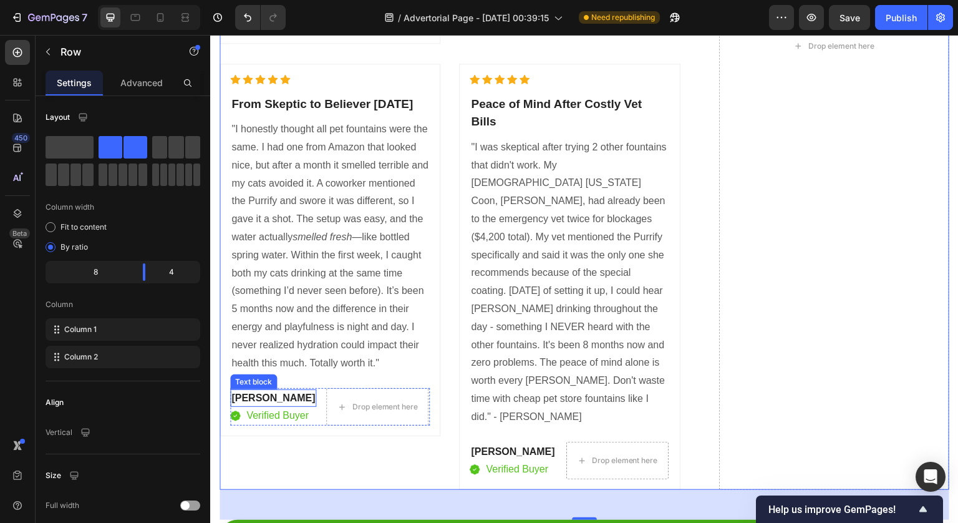
click at [247, 405] on p "[PERSON_NAME]" at bounding box center [273, 397] width 84 height 15
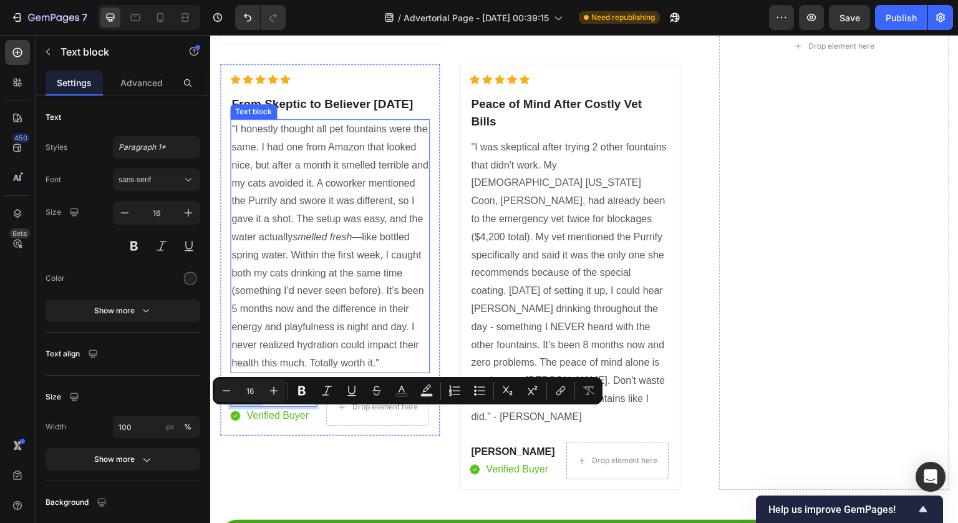
click at [314, 351] on p ""I honestly thought all pet fountains were the same. I had one from Amazon that…" at bounding box center [329, 245] width 197 height 251
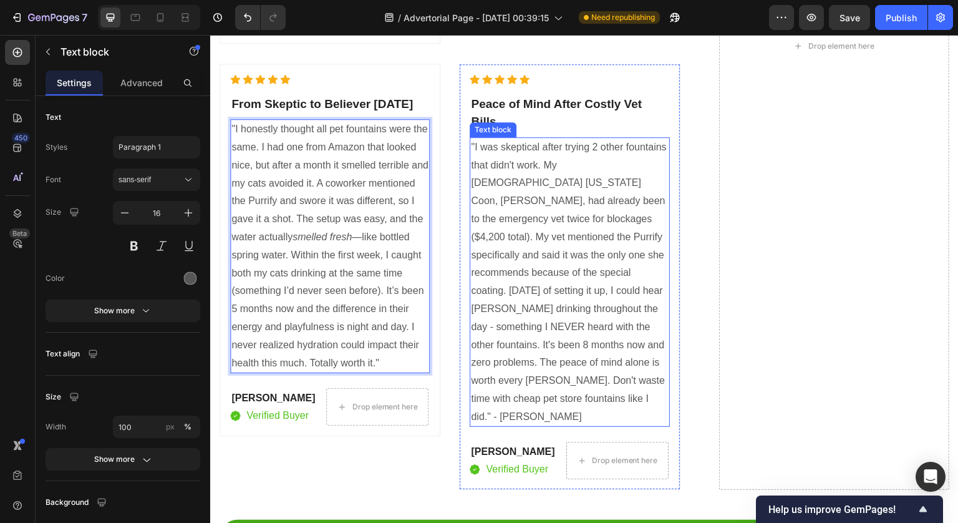
click at [646, 359] on p ""I was skeptical after trying 2 other fountains that didn't work. My 8-year-old…" at bounding box center [569, 282] width 197 height 288
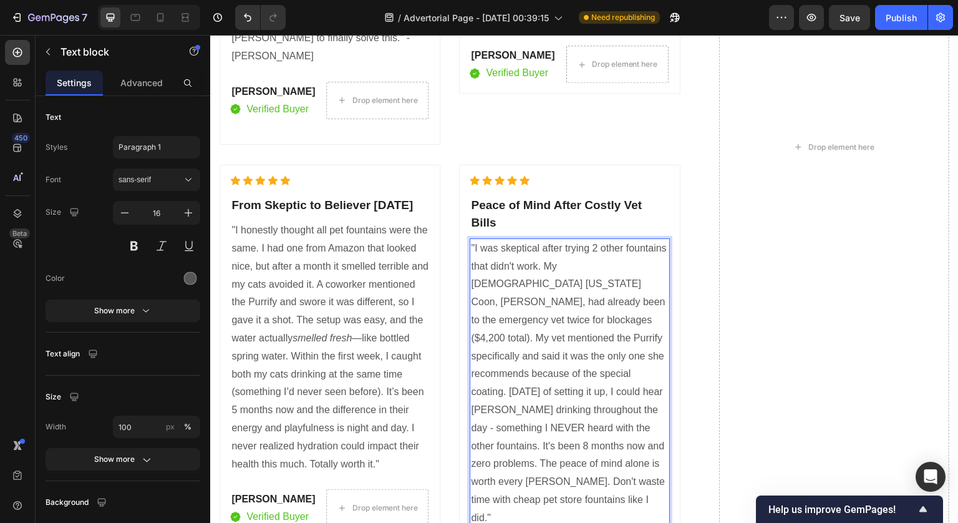
scroll to position [6976, 0]
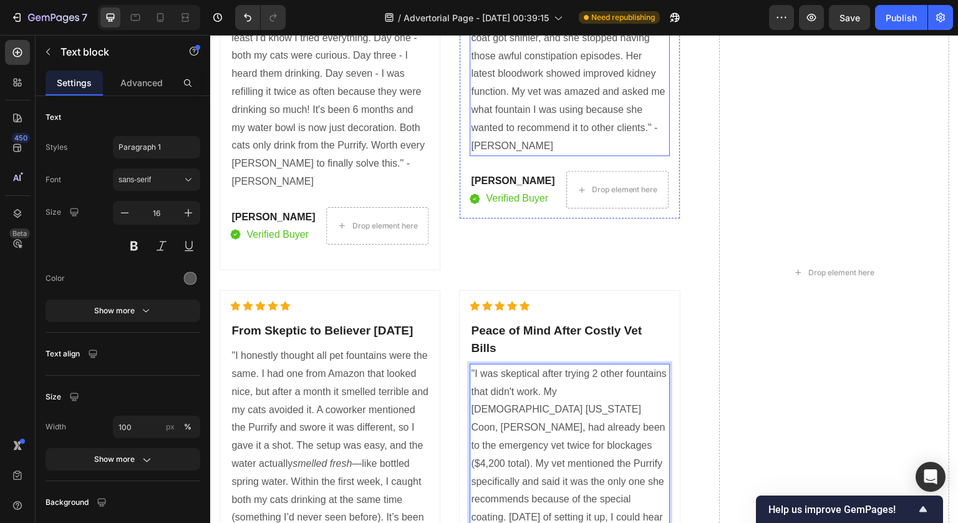
click at [582, 135] on p ""My 14-year-old Siamese, Princess, had been getting more and more lethargic. Th…" at bounding box center [569, 19] width 197 height 269
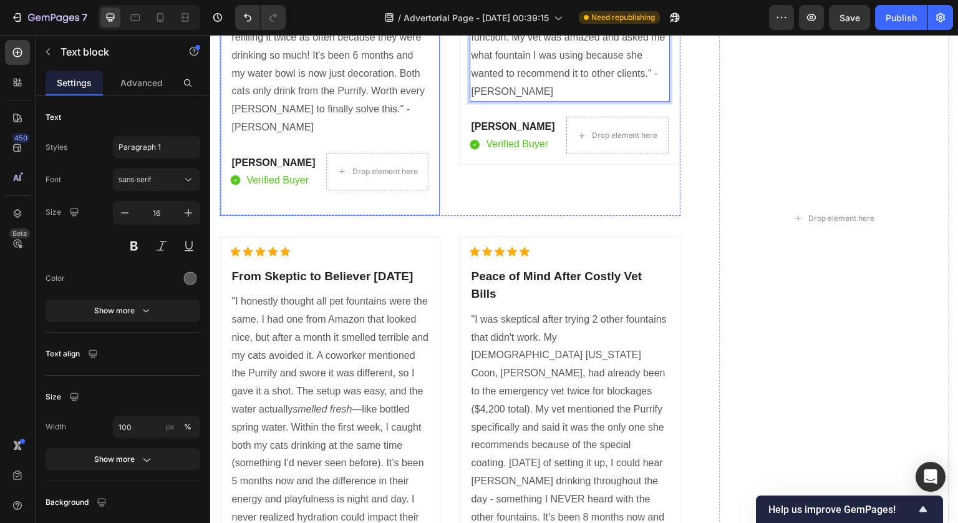
scroll to position [7154, 0]
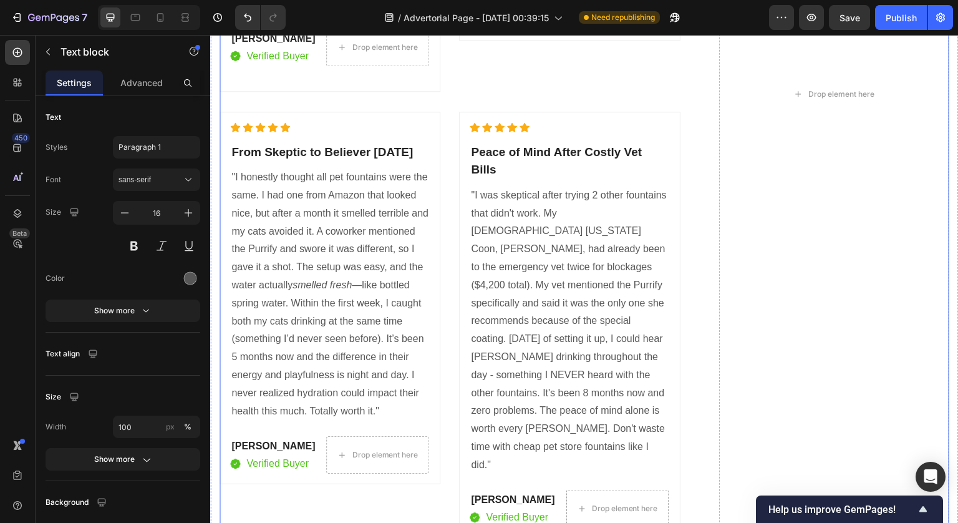
click at [689, 362] on div "Icon Icon Icon Icon Icon Icon List Hoz Finally Solved After Wasting Hundreds He…" at bounding box center [585, 94] width 730 height 888
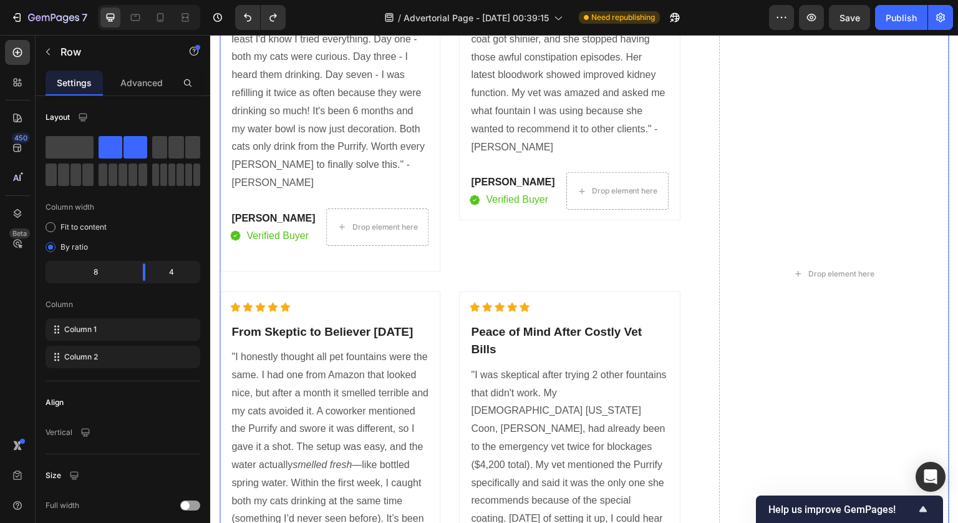
scroll to position [6959, 0]
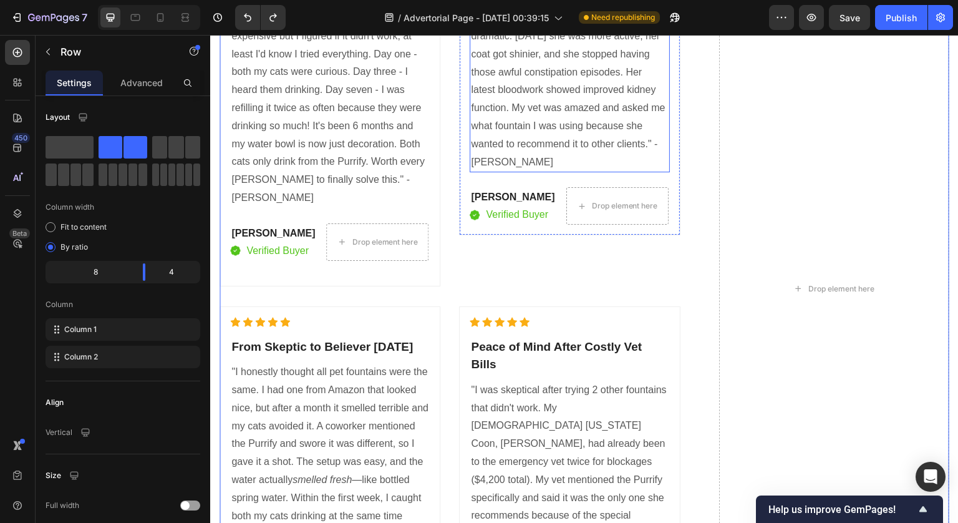
click at [592, 160] on p ""My 14-year-old Siamese, Princess, had been getting more and more lethargic. Th…" at bounding box center [569, 35] width 197 height 269
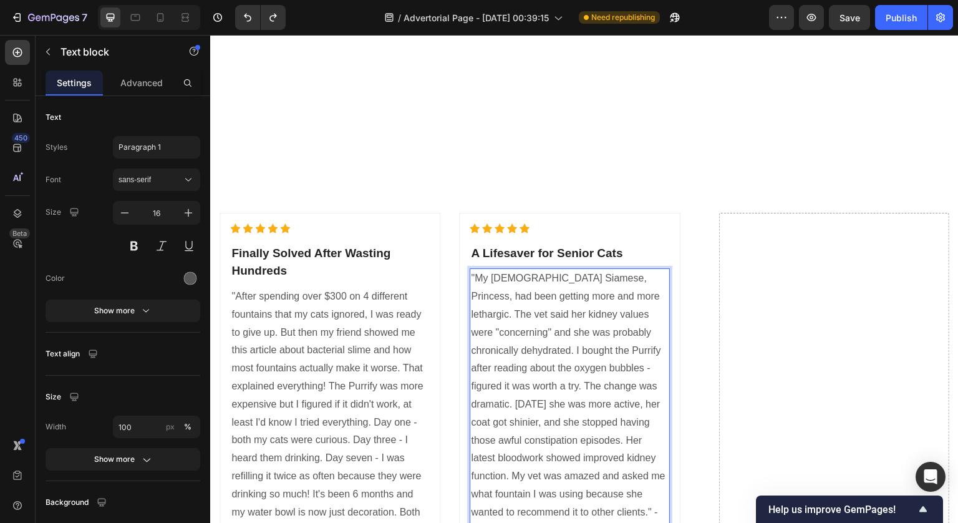
scroll to position [6991, 0]
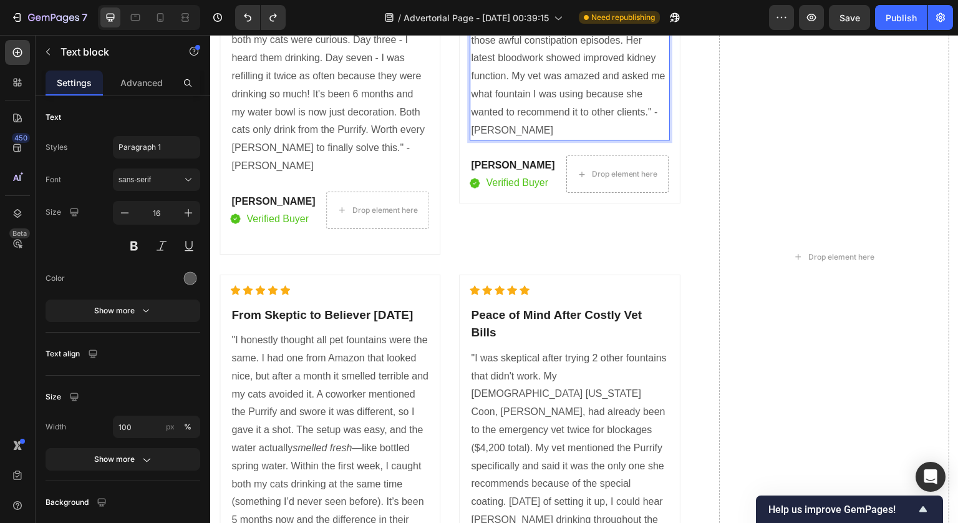
click at [555, 130] on p ""My 14-year-old Siamese, Princess, had been getting more and more lethargic. Th…" at bounding box center [569, 4] width 197 height 269
click at [560, 130] on p ""My 14-year-old Siamese, Princess, had been getting more and more lethargic. Th…" at bounding box center [569, 4] width 197 height 269
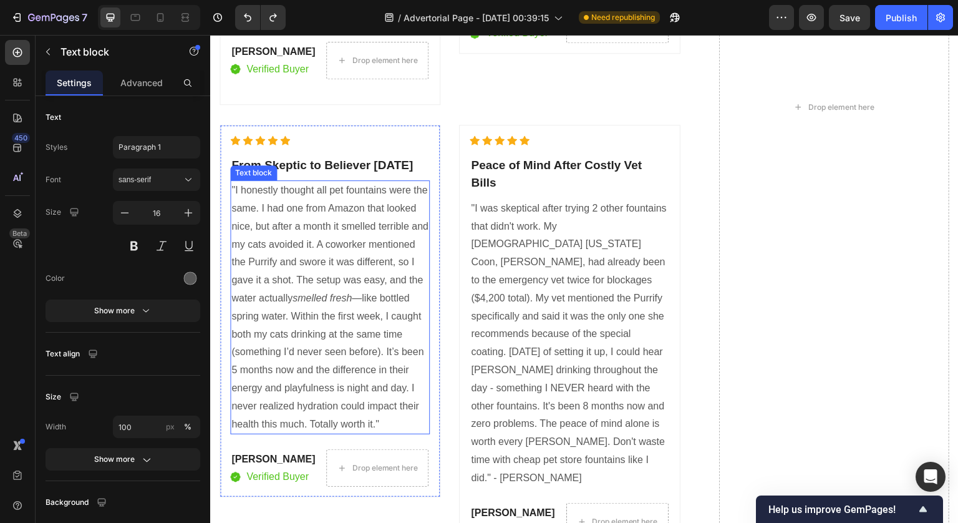
scroll to position [7237, 0]
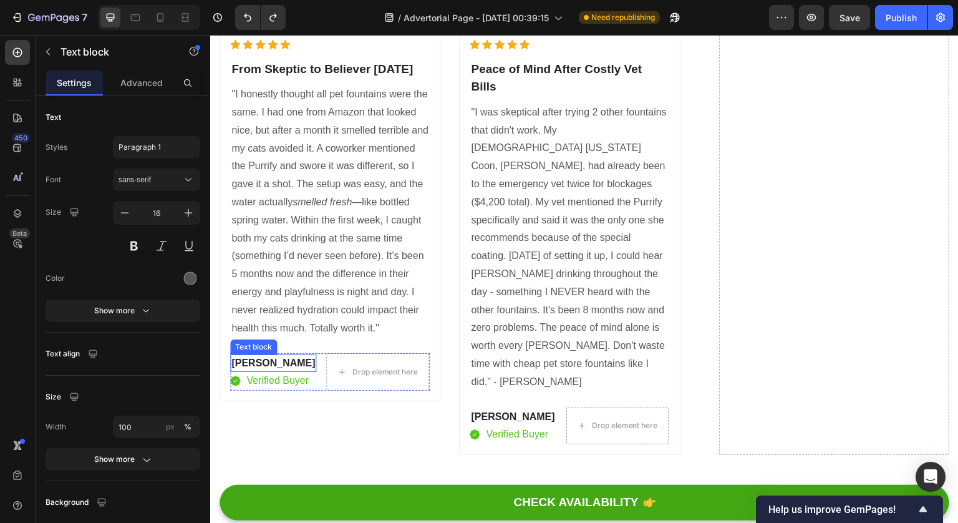
click at [244, 371] on p "[PERSON_NAME]" at bounding box center [273, 363] width 84 height 15
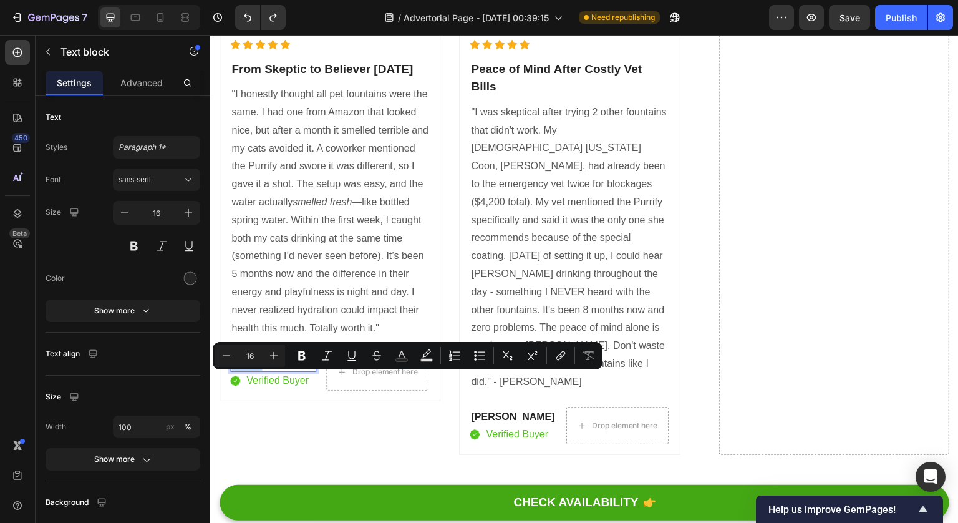
copy p "Rayul"
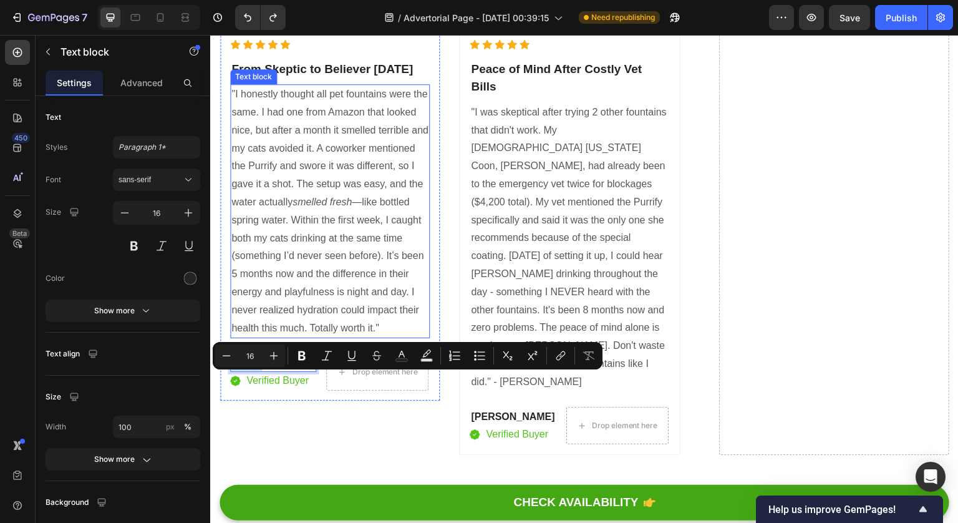
click at [313, 322] on p ""I honestly thought all pet fountains were the same. I had one from Amazon that…" at bounding box center [329, 210] width 197 height 251
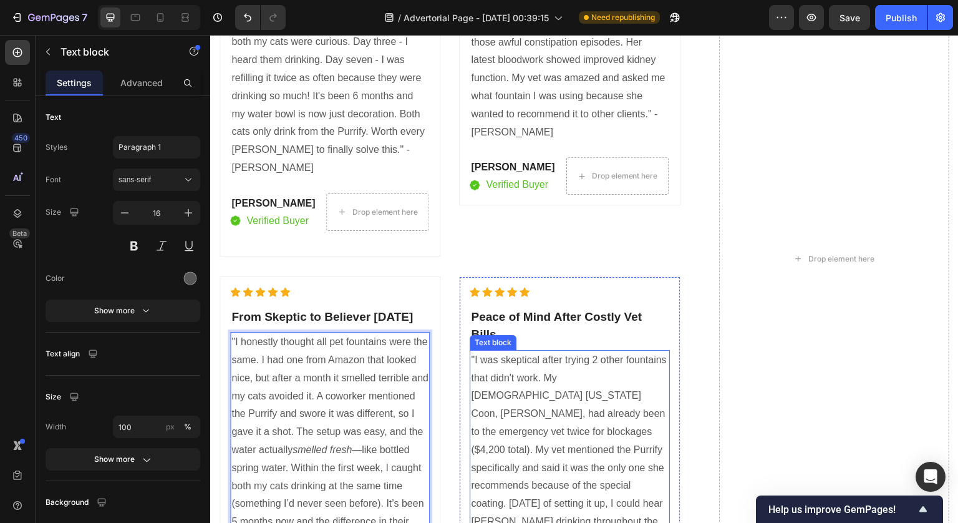
scroll to position [6968, 0]
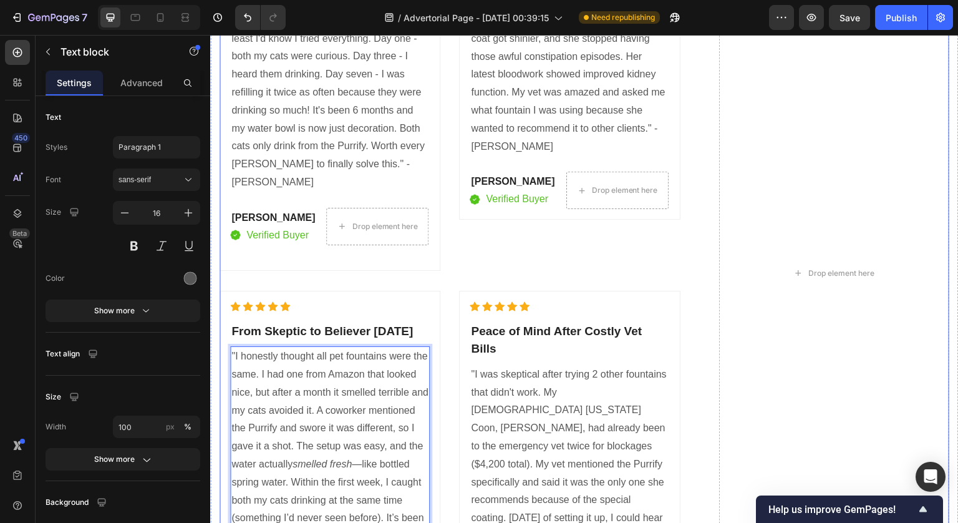
click at [700, 246] on div "Icon Icon Icon Icon Icon Icon List Hoz Finally Solved After Wasting Hundreds He…" at bounding box center [585, 273] width 730 height 888
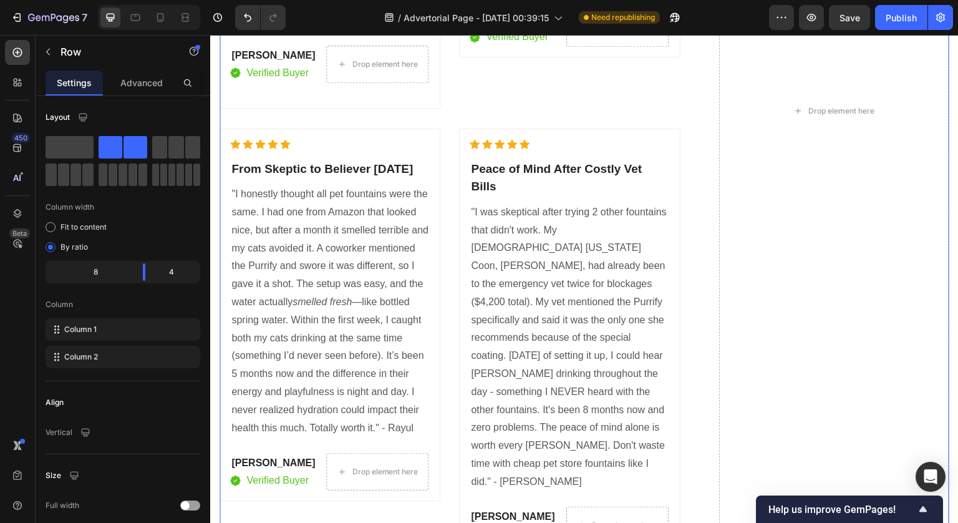
scroll to position [7240, 0]
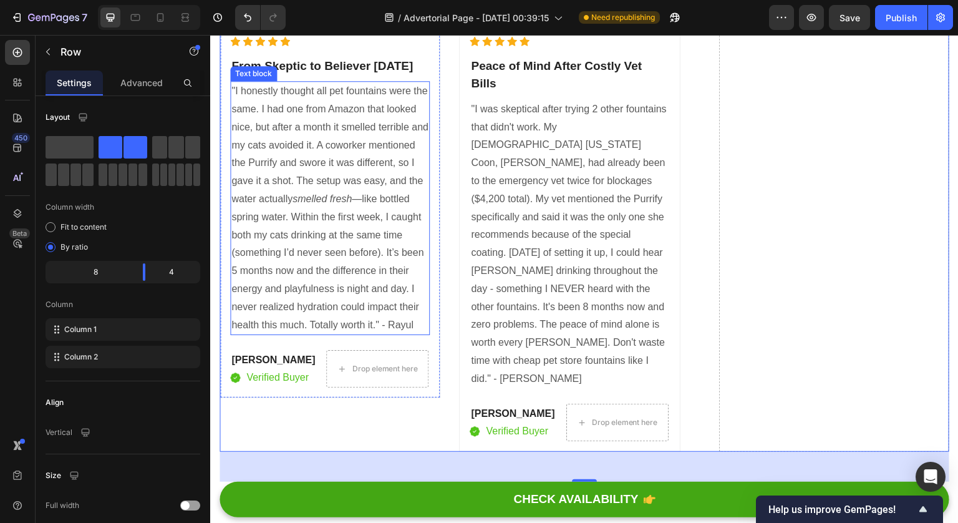
click at [312, 175] on p ""I honestly thought all pet fountains were the same. I had one from Amazon that…" at bounding box center [329, 207] width 197 height 251
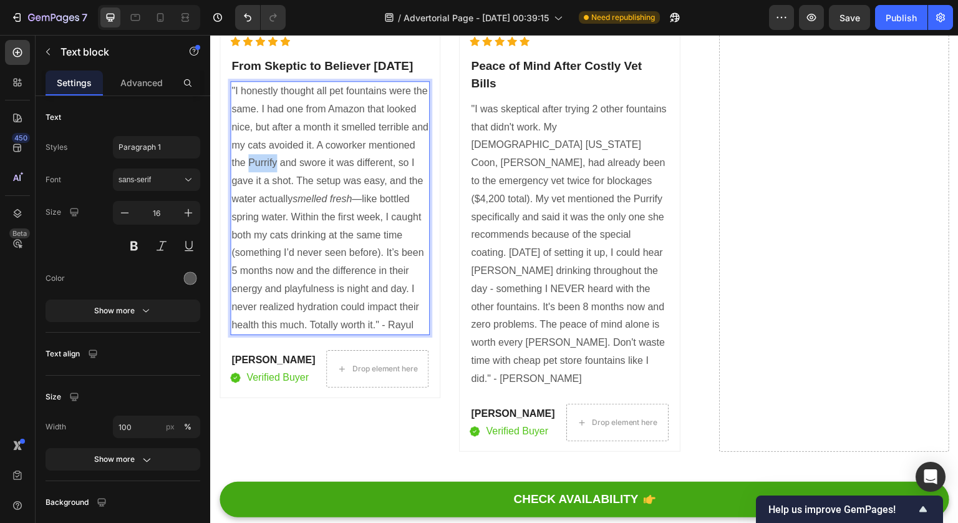
click at [312, 162] on p ""I honestly thought all pet fountains were the same. I had one from Amazon that…" at bounding box center [329, 207] width 197 height 251
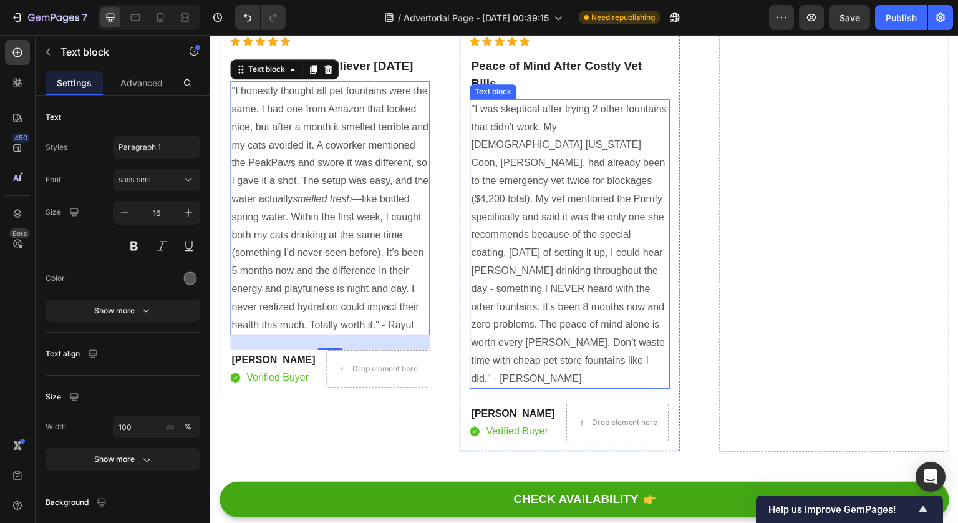
click at [641, 158] on p ""I was skeptical after trying 2 other fountains that didn't work. My 8-year-old…" at bounding box center [569, 244] width 197 height 288
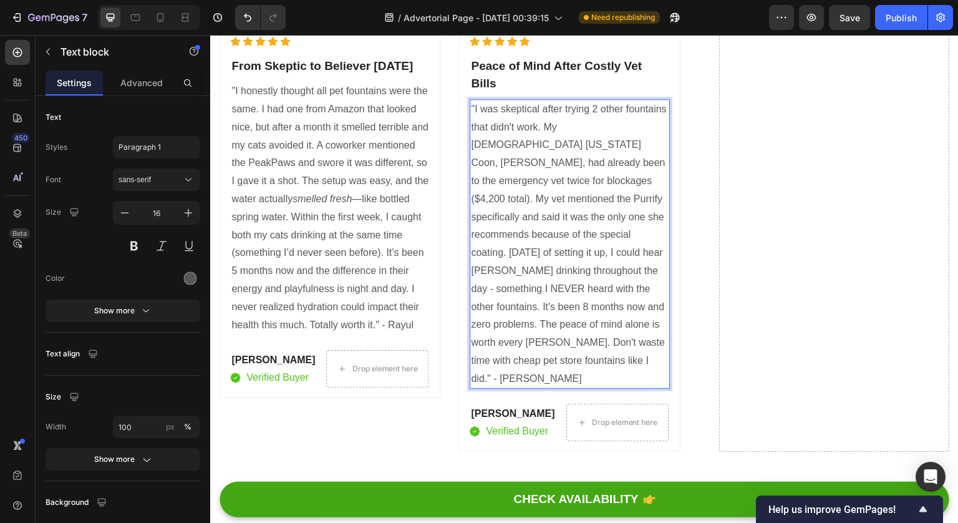
click at [641, 163] on p ""I was skeptical after trying 2 other fountains that didn't work. My 8-year-old…" at bounding box center [569, 244] width 197 height 288
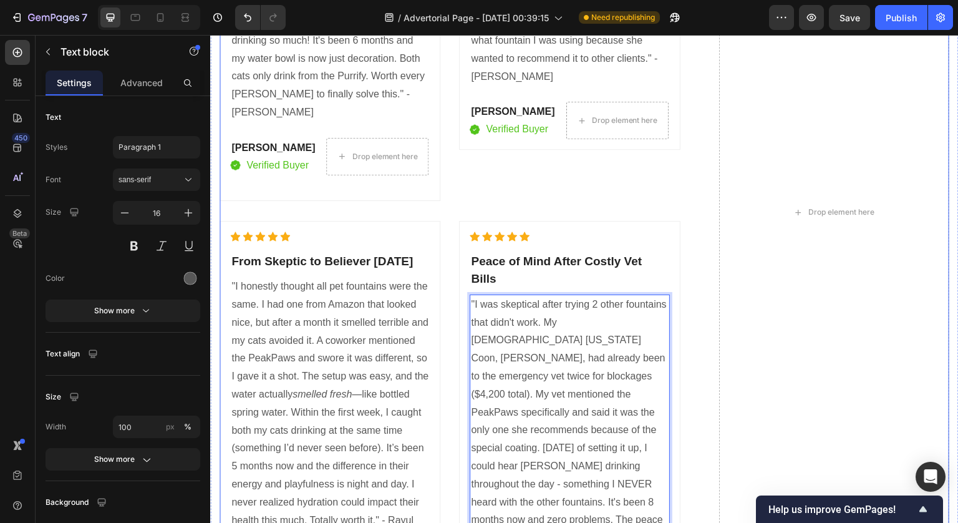
scroll to position [7029, 0]
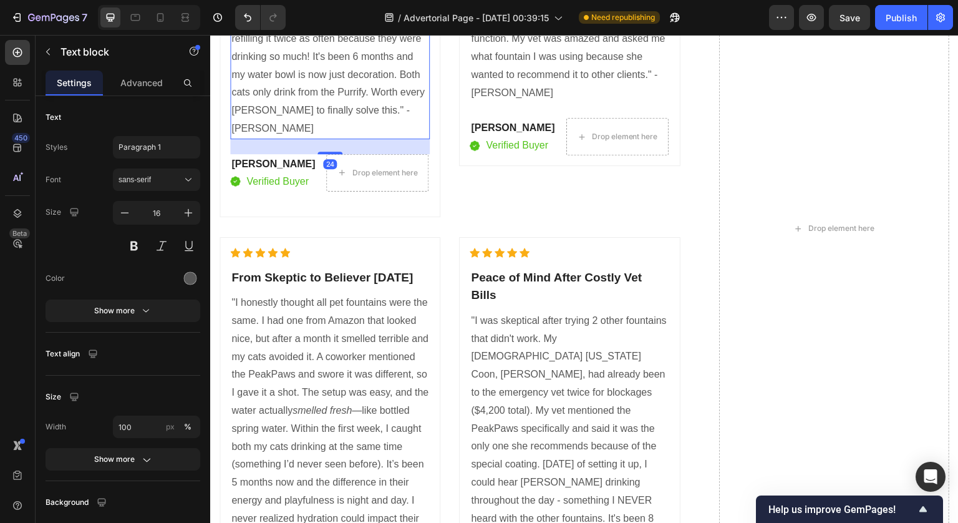
scroll to position [6868, 0]
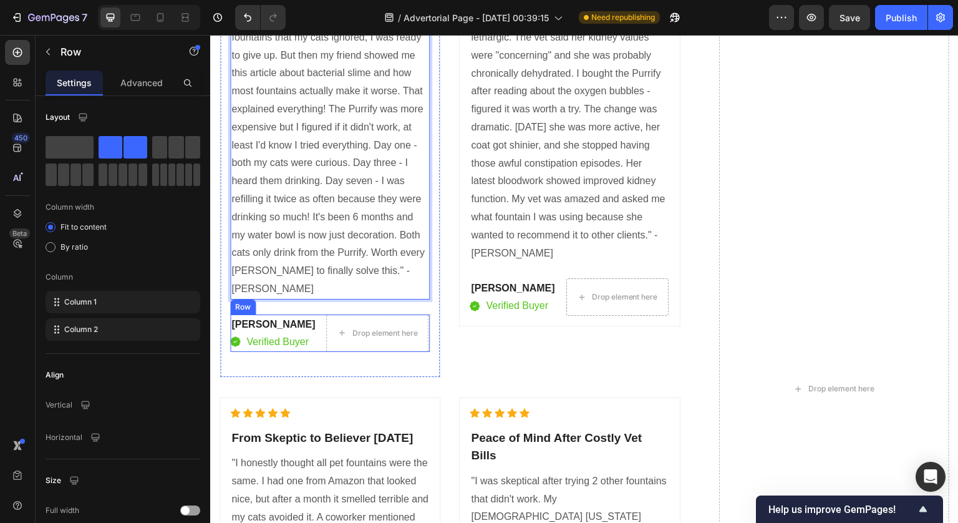
click at [355, 367] on div "Icon Icon Icon Icon Icon Icon List Hoz Finally Solved After Wasting Hundreds He…" at bounding box center [330, 156] width 200 height 420
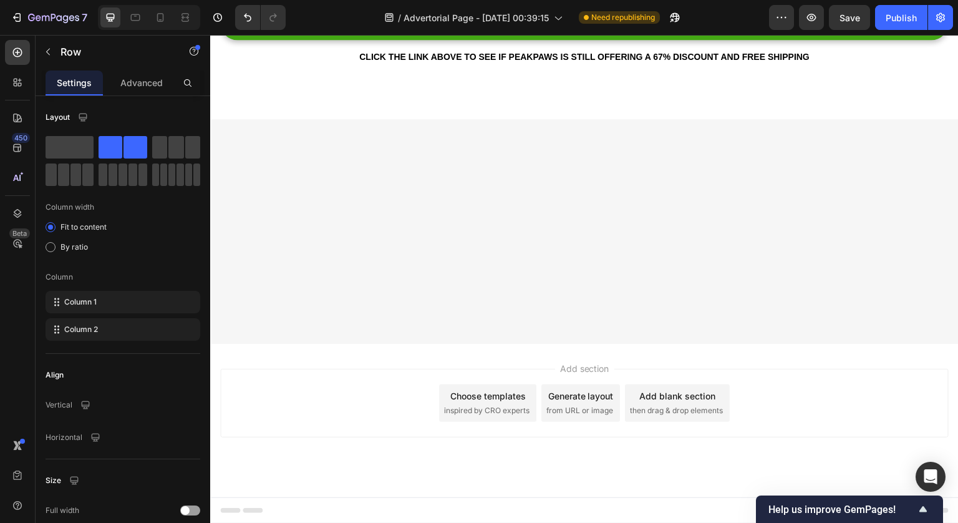
scroll to position [6709, 0]
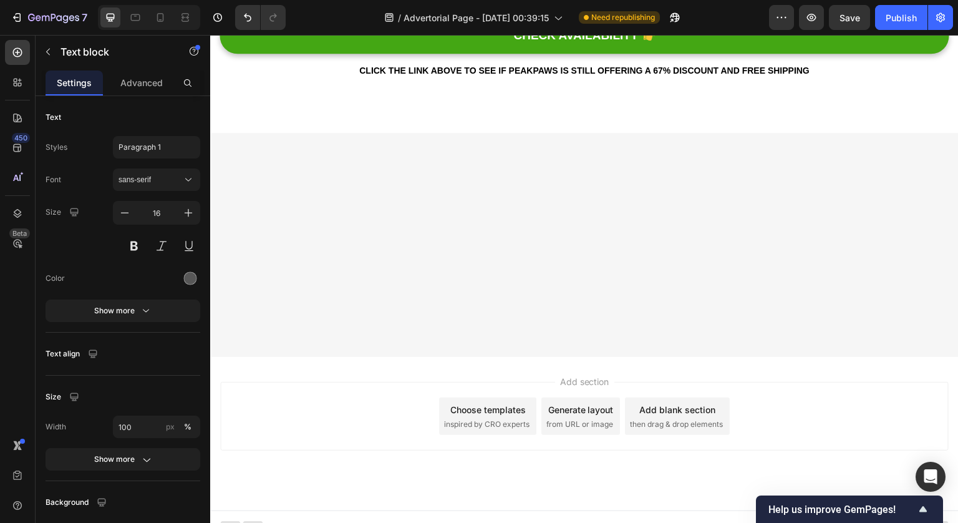
scroll to position [6411, 0]
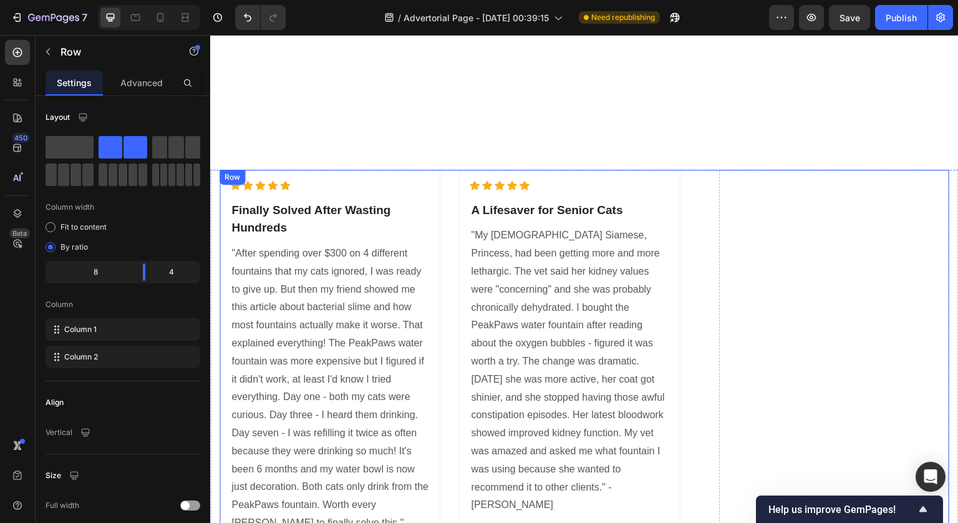
scroll to position [6818, 0]
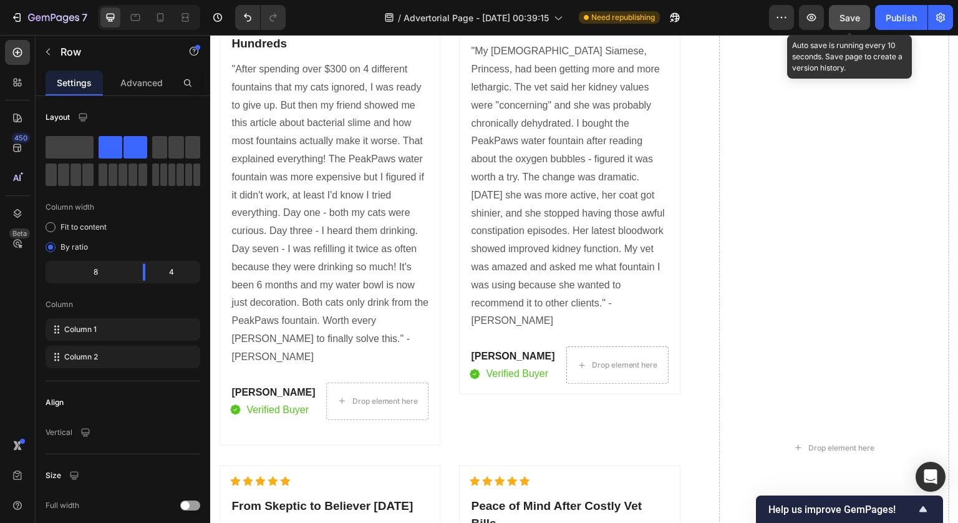
click at [850, 16] on span "Save" at bounding box center [850, 17] width 21 height 11
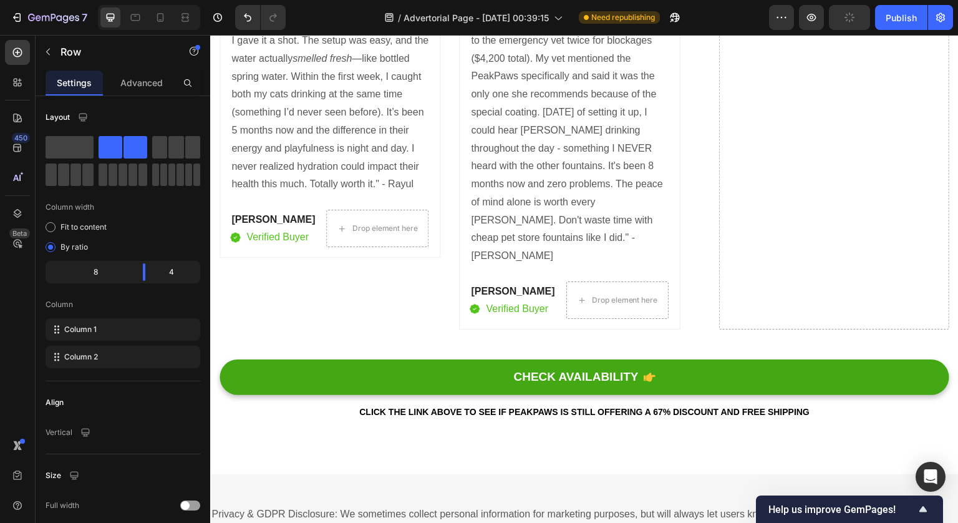
scroll to position [7415, 0]
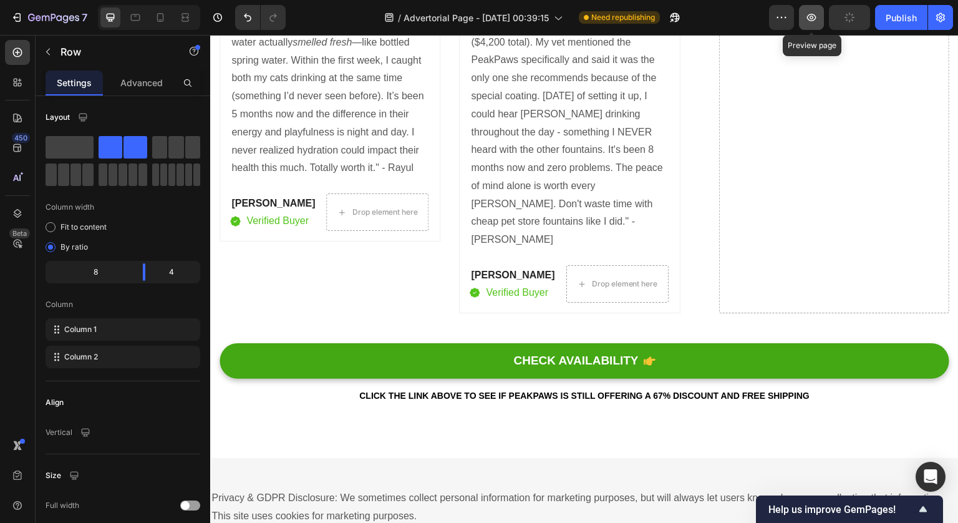
click at [812, 18] on icon "button" at bounding box center [812, 18] width 4 height 4
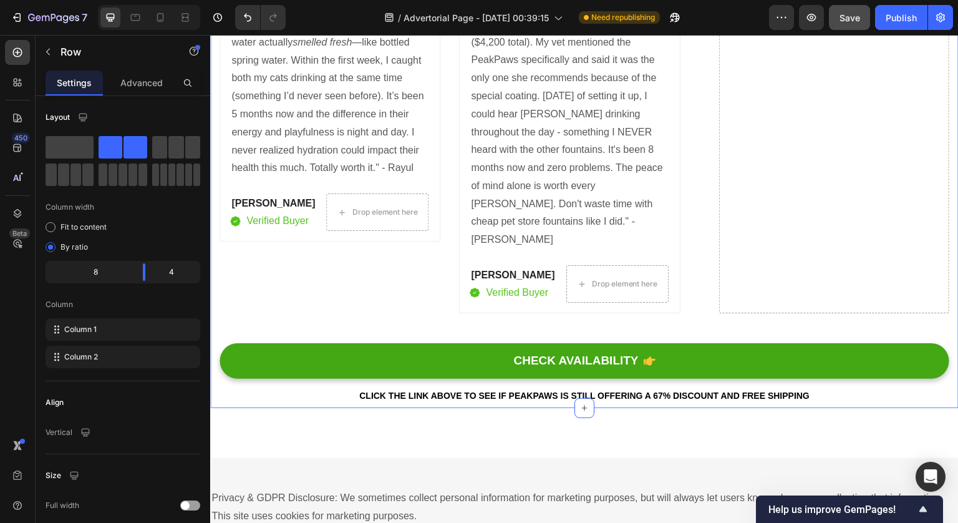
click at [310, 343] on div "CHECK AVAILABILITY Button" at bounding box center [585, 364] width 730 height 42
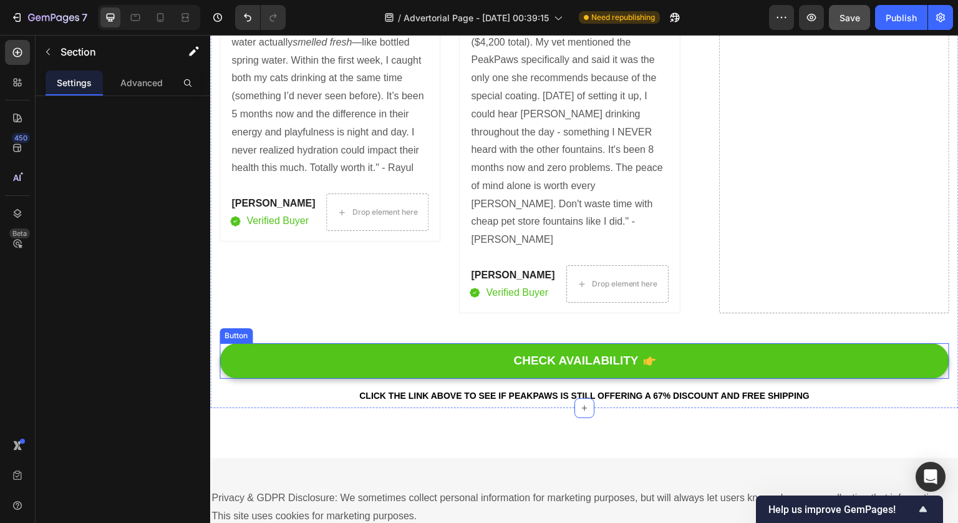
click at [379, 343] on button "CHECK AVAILABILITY" at bounding box center [585, 361] width 730 height 36
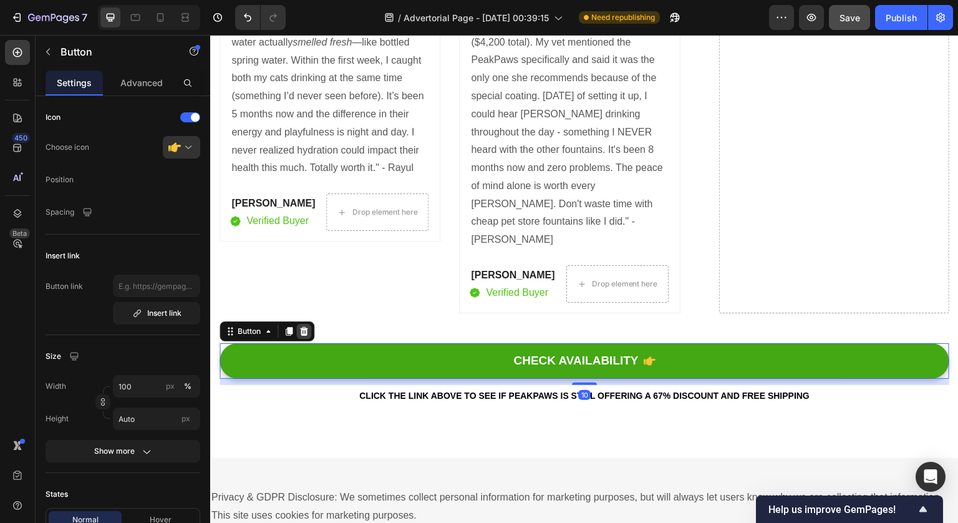
click at [305, 327] on icon at bounding box center [304, 331] width 8 height 9
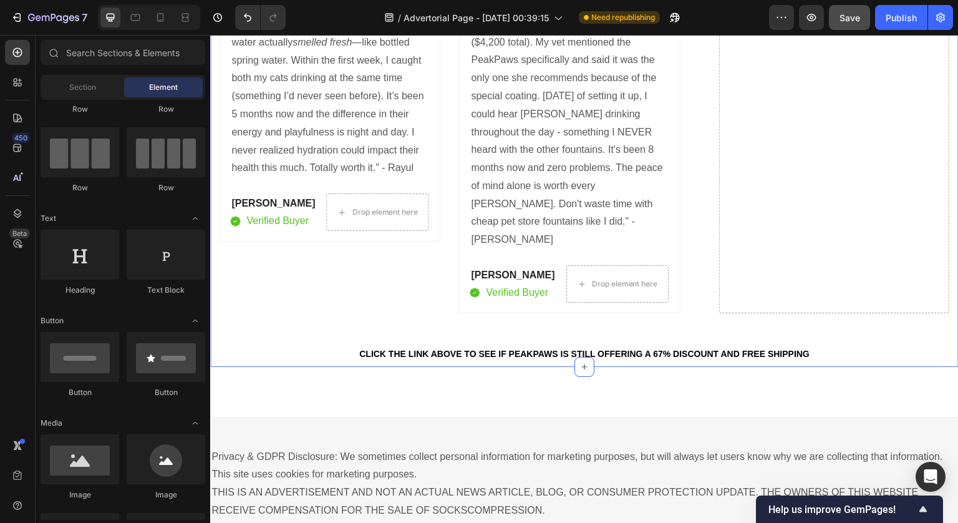
click at [380, 349] on strong "Click the link above to see if PeakPaws is still offering a 67% discount and fr…" at bounding box center [584, 354] width 450 height 10
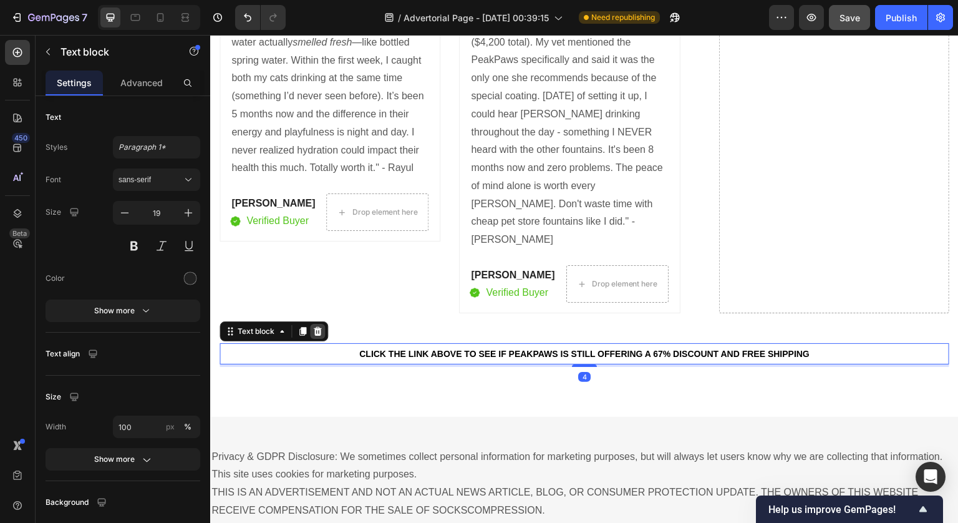
click at [316, 326] on icon at bounding box center [318, 331] width 10 height 10
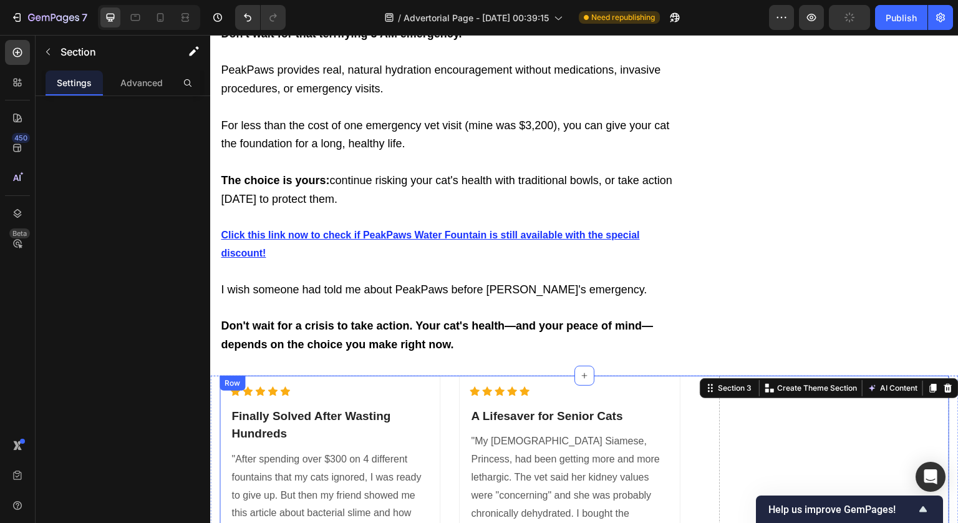
scroll to position [5200, 0]
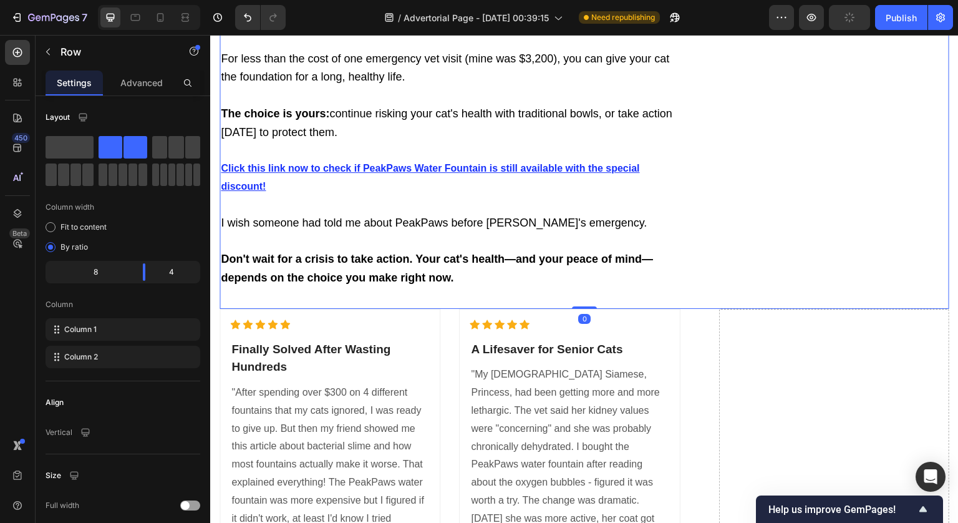
scroll to position [5354, 0]
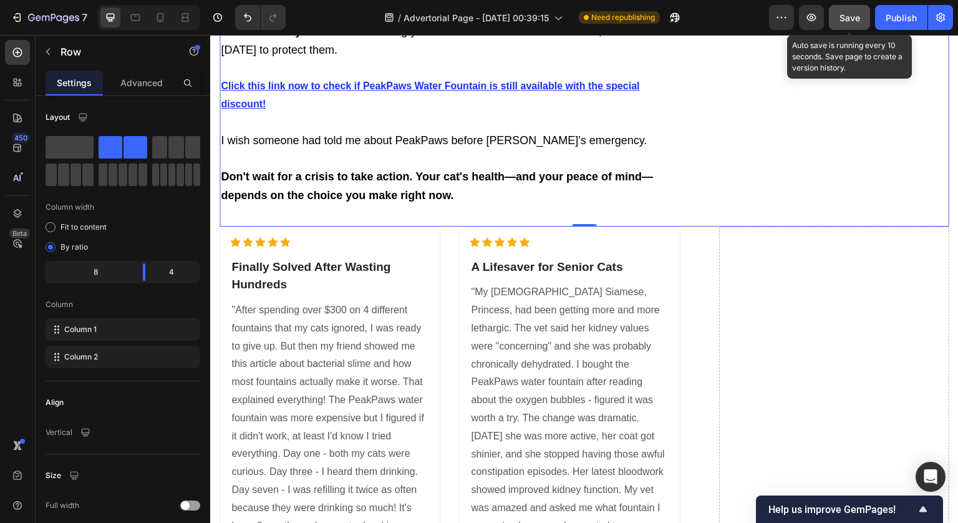
click at [841, 13] on span "Save" at bounding box center [850, 17] width 21 height 11
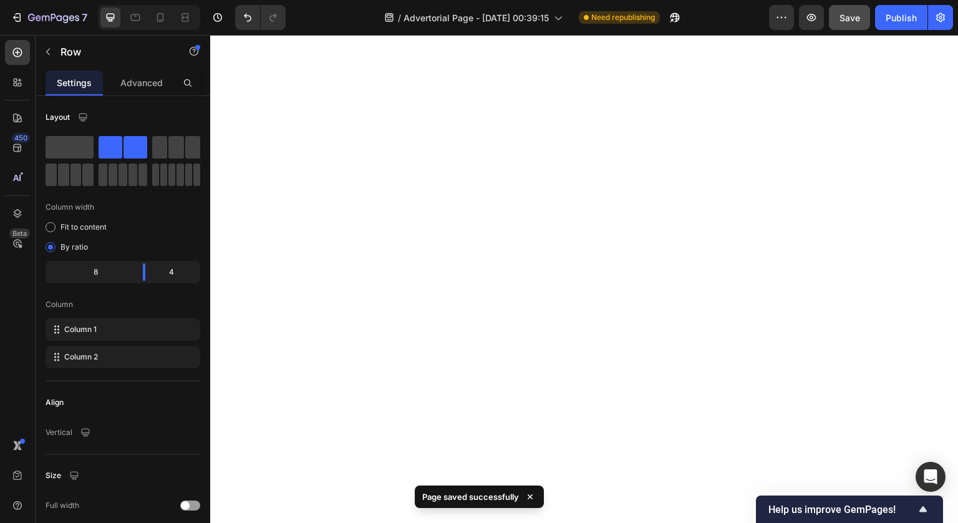
scroll to position [2536, 0]
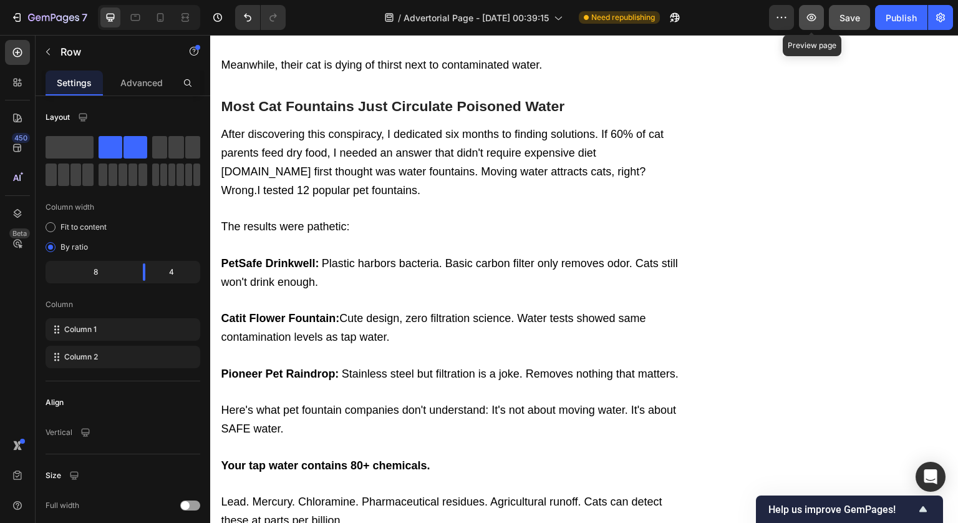
click at [812, 21] on icon "button" at bounding box center [811, 17] width 12 height 12
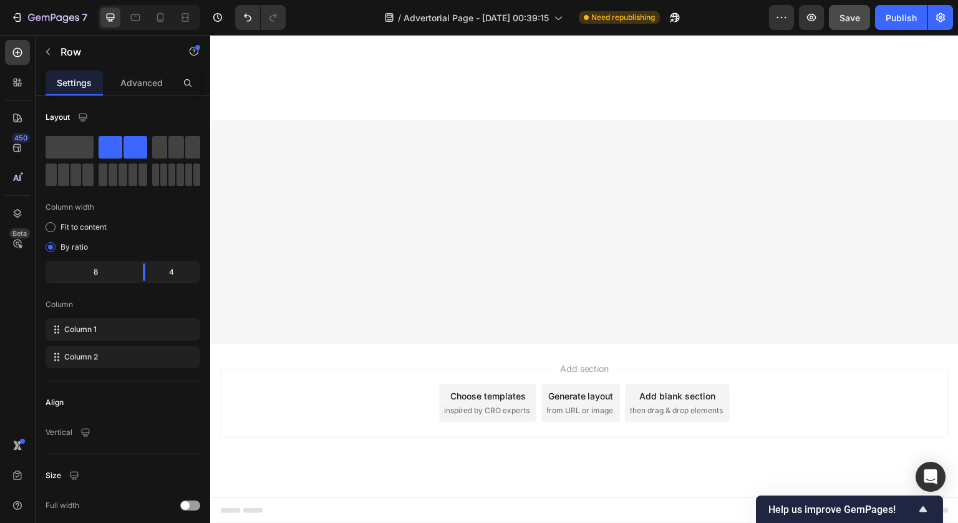
scroll to position [7264, 0]
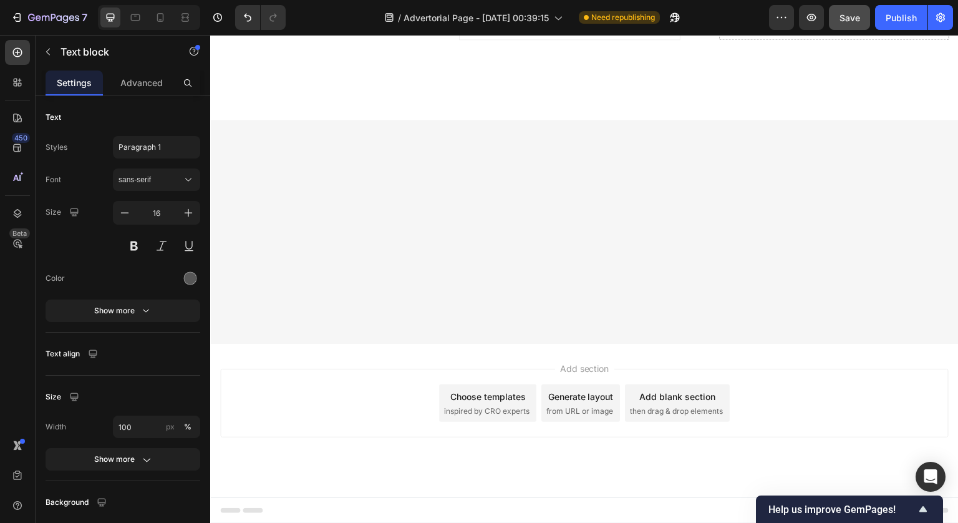
scroll to position [7632, 0]
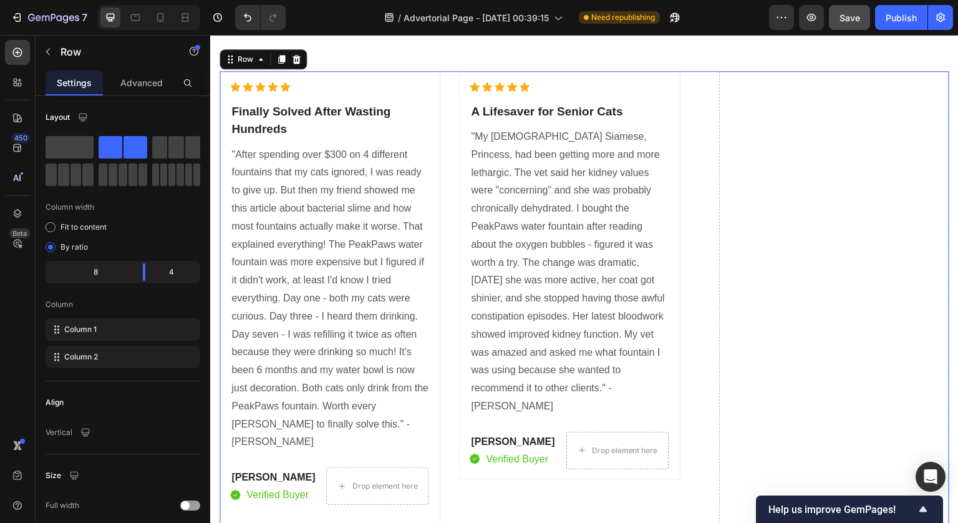
scroll to position [7792, 0]
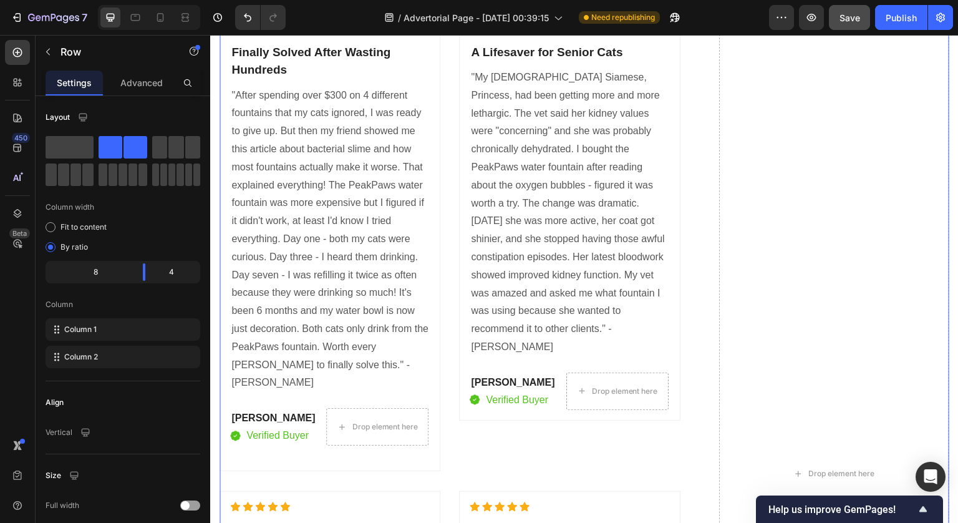
click at [742, 163] on div "Drop element here" at bounding box center [834, 474] width 230 height 924
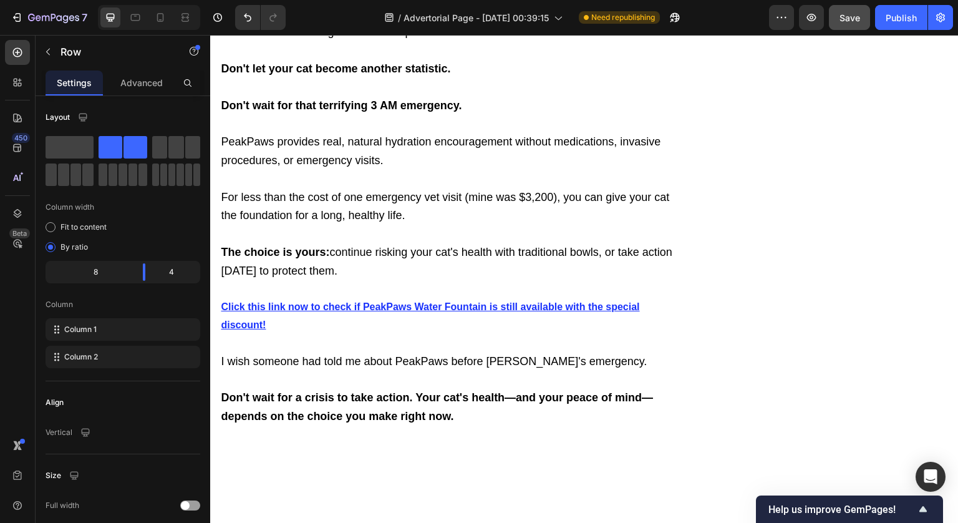
scroll to position [0, 0]
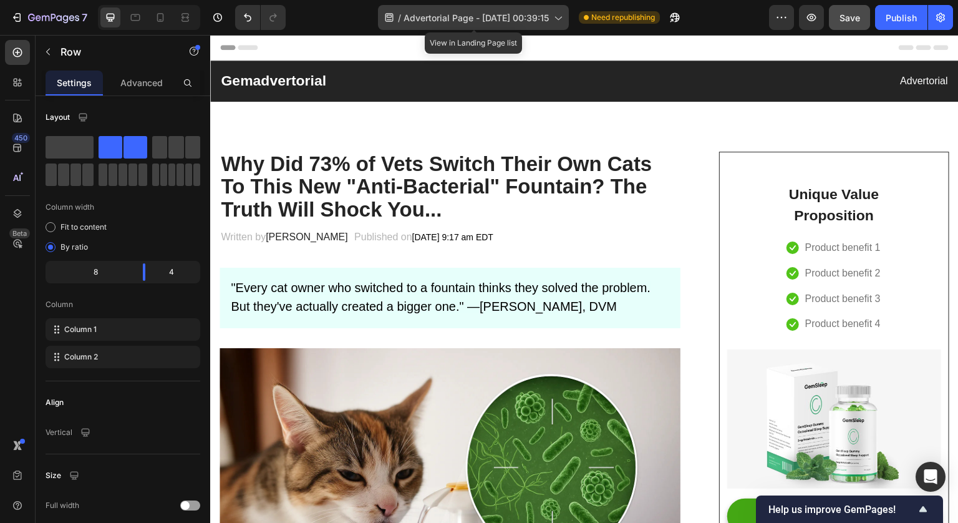
click at [560, 16] on icon at bounding box center [557, 17] width 12 height 12
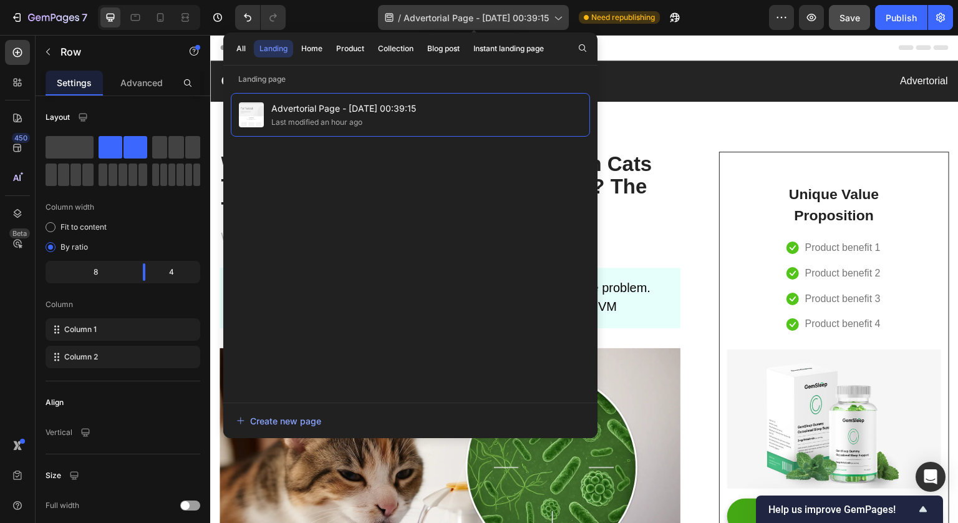
click at [560, 16] on icon at bounding box center [557, 17] width 12 height 12
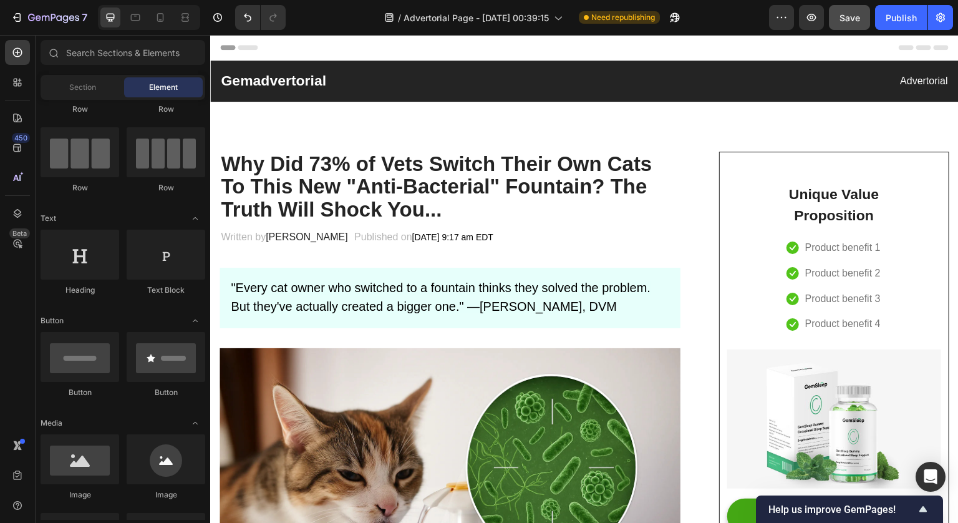
click at [251, 49] on span "Header" at bounding box center [247, 47] width 27 height 12
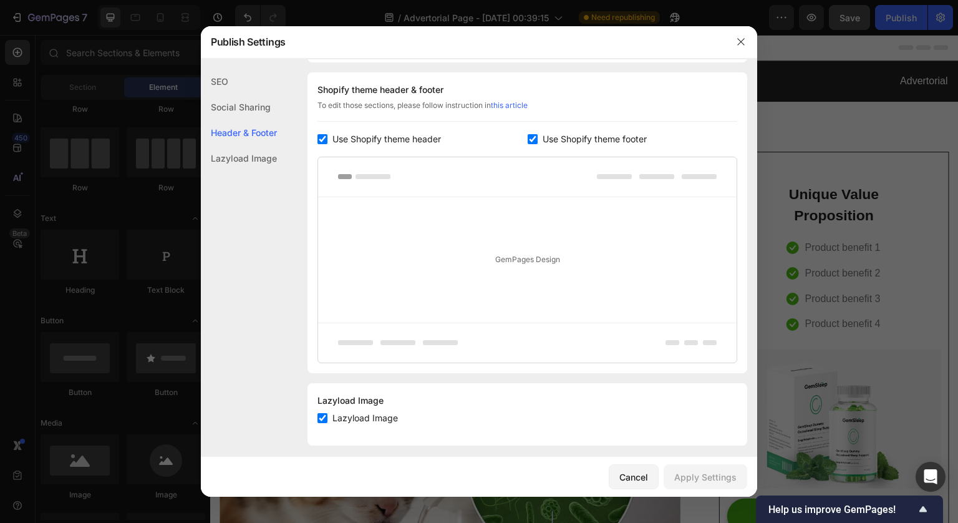
scroll to position [584, 0]
click at [415, 140] on span "Use Shopify theme header" at bounding box center [386, 137] width 109 height 15
checkbox input "false"
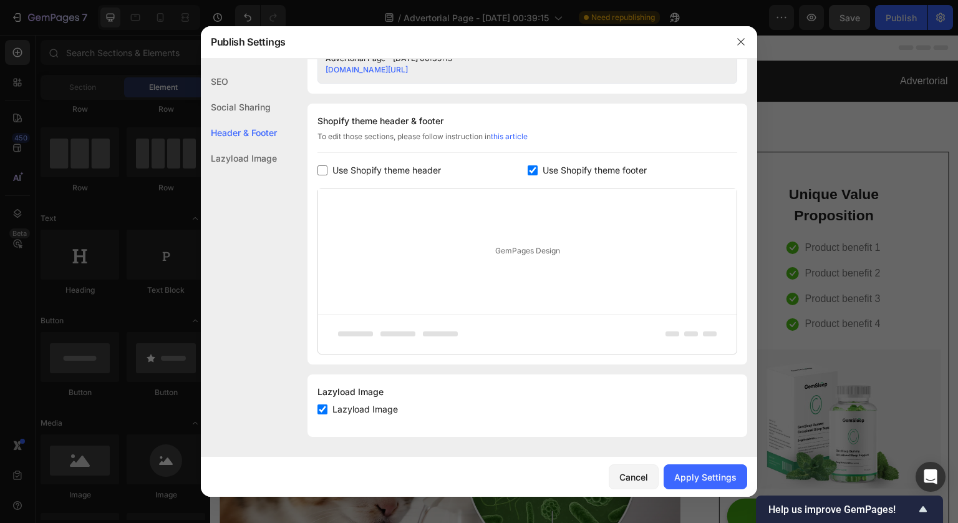
click at [545, 169] on span "Use Shopify theme footer" at bounding box center [595, 170] width 104 height 15
checkbox input "false"
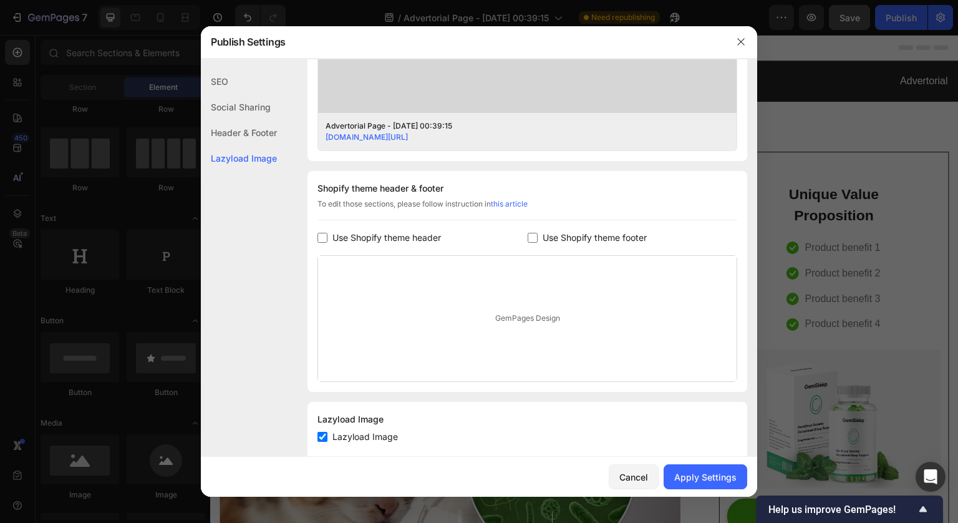
scroll to position [512, 0]
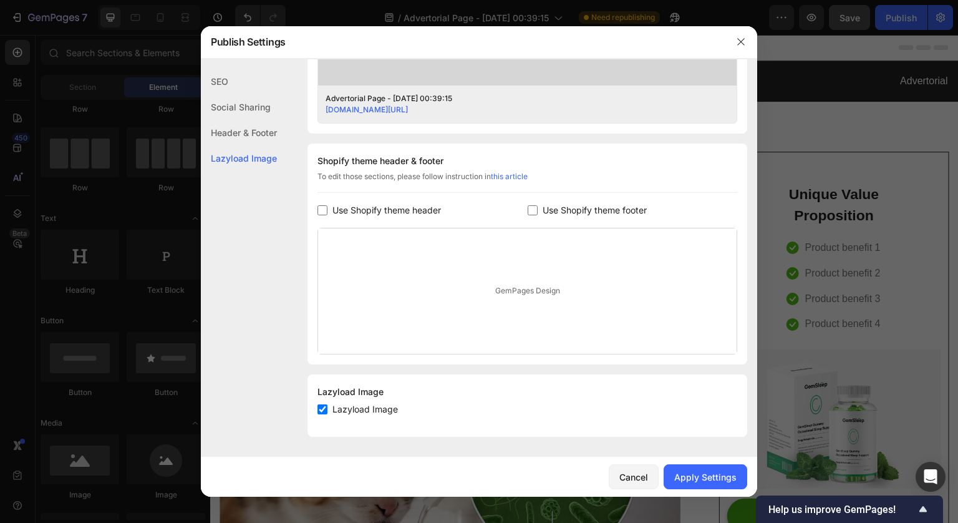
click at [378, 414] on span "Lazyload Image" at bounding box center [364, 409] width 65 height 15
click at [387, 414] on span "Lazyload Image" at bounding box center [364, 409] width 65 height 15
checkbox input "true"
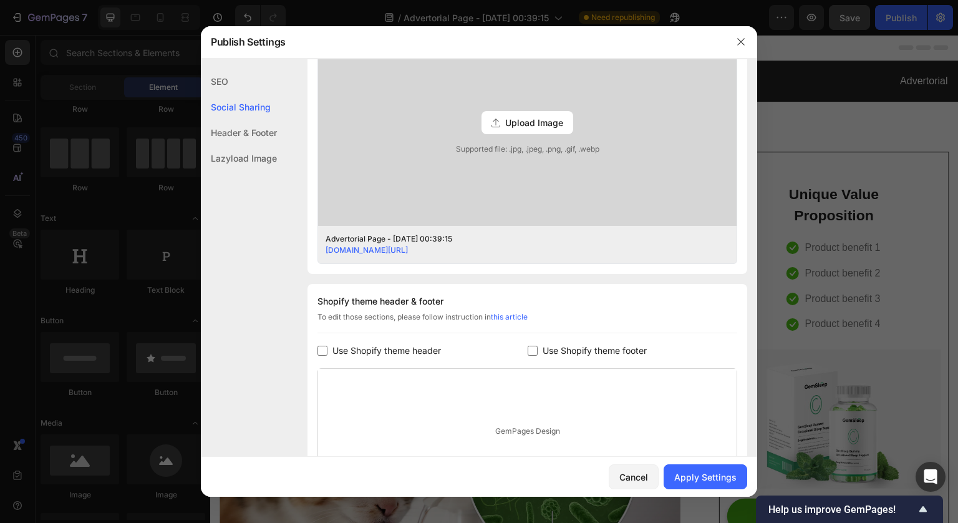
scroll to position [306, 0]
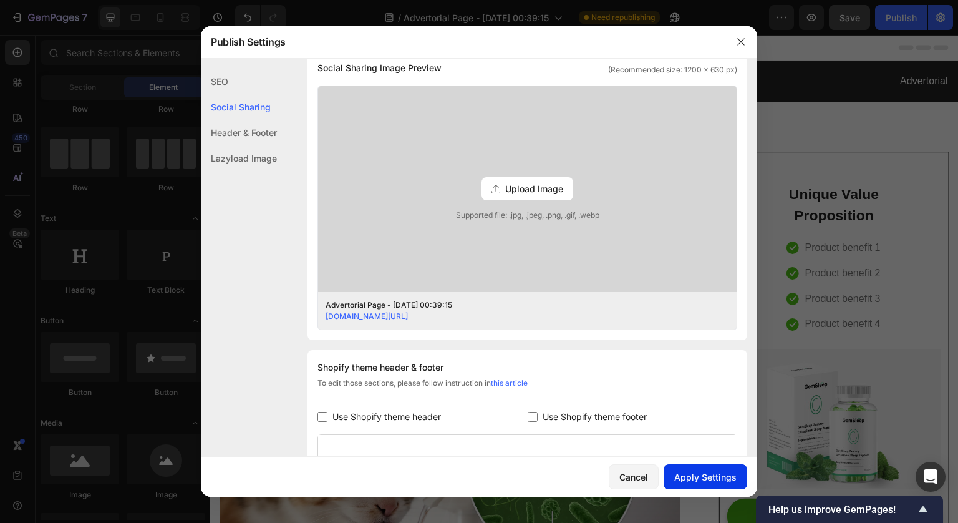
click at [704, 470] on button "Apply Settings" at bounding box center [706, 476] width 84 height 25
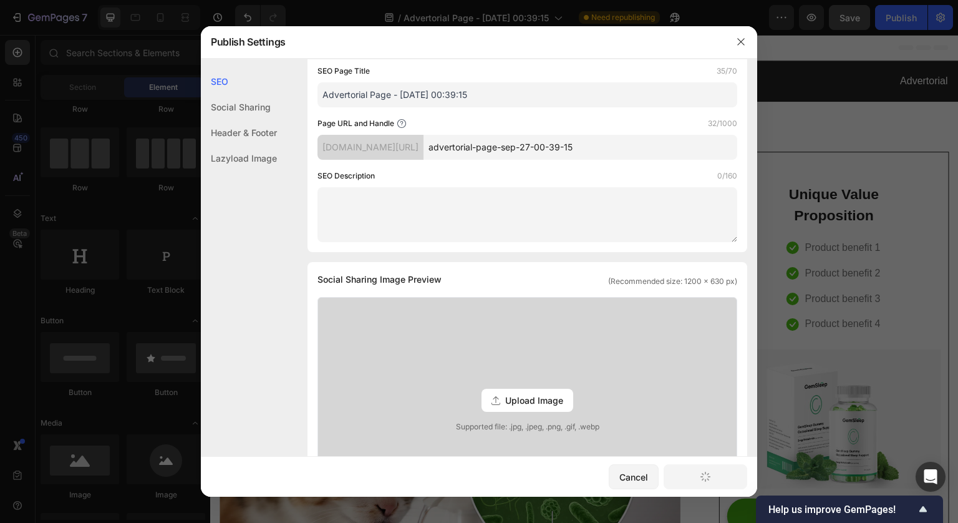
scroll to position [0, 0]
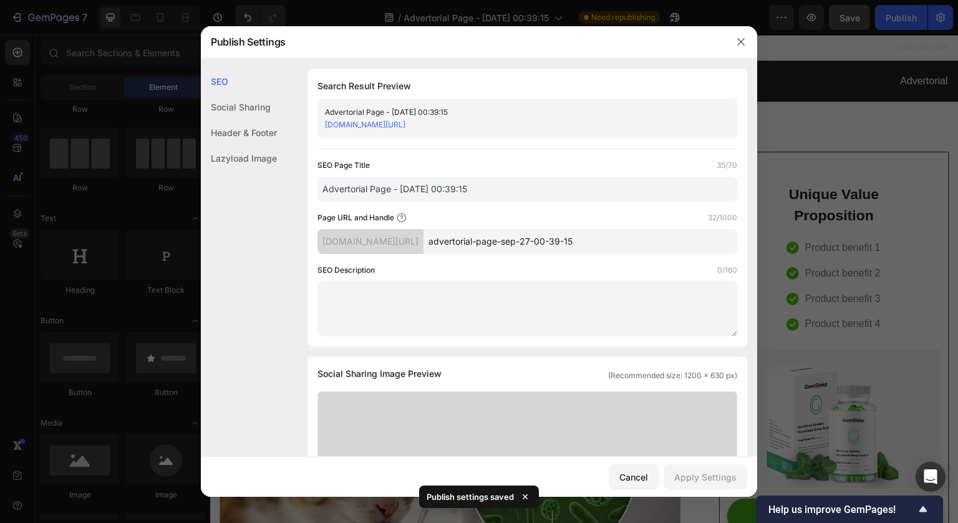
click at [500, 299] on textarea at bounding box center [527, 308] width 420 height 55
click at [492, 276] on div "SEO Description 0/160" at bounding box center [527, 270] width 420 height 12
click at [487, 188] on input "Advertorial Page - [DATE] 00:39:15" at bounding box center [527, 189] width 420 height 25
click at [238, 109] on div "Social Sharing" at bounding box center [239, 107] width 76 height 26
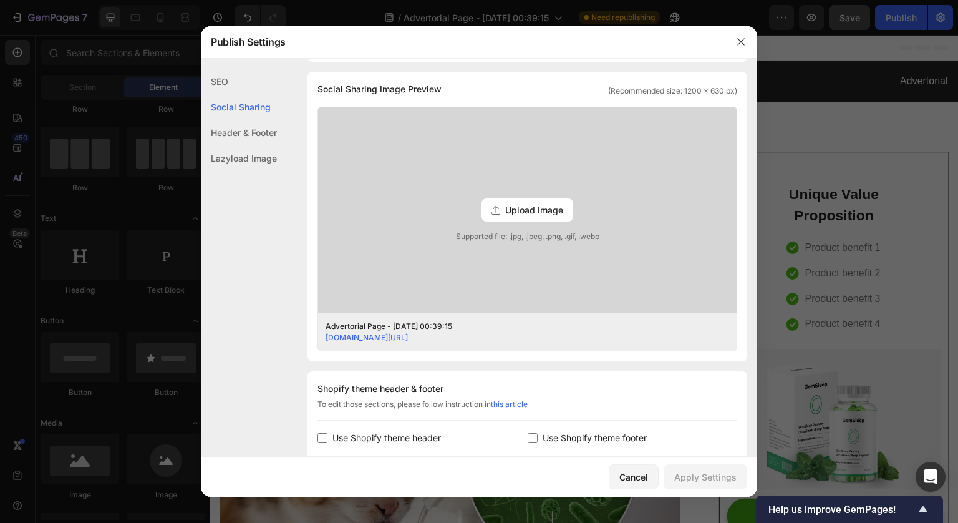
scroll to position [285, 0]
click at [244, 126] on div "Header & Footer" at bounding box center [239, 133] width 76 height 26
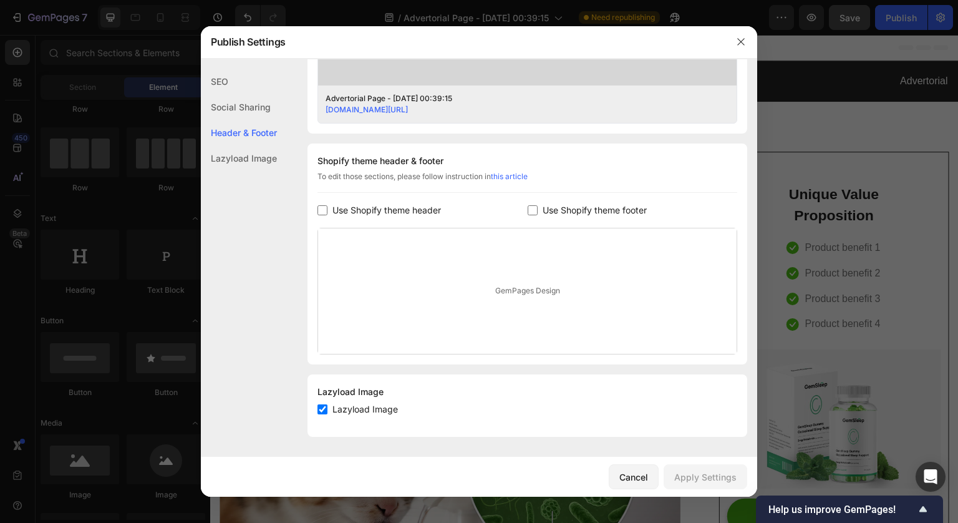
click at [221, 80] on div "SEO" at bounding box center [239, 82] width 76 height 26
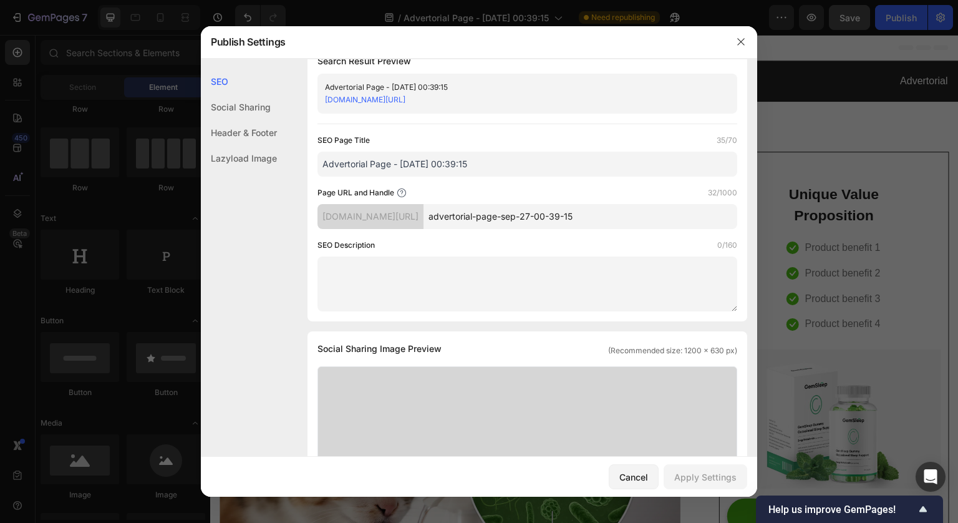
scroll to position [0, 0]
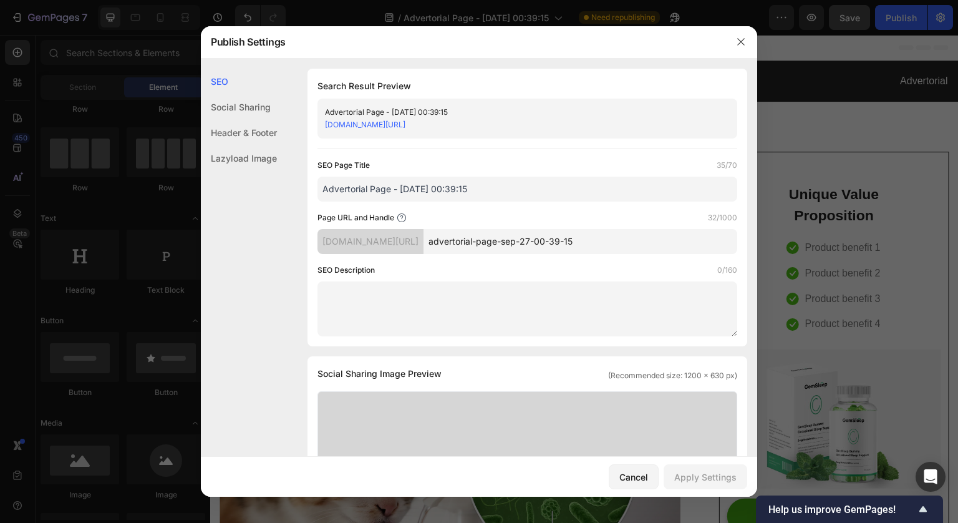
click at [840, 153] on div at bounding box center [479, 261] width 958 height 523
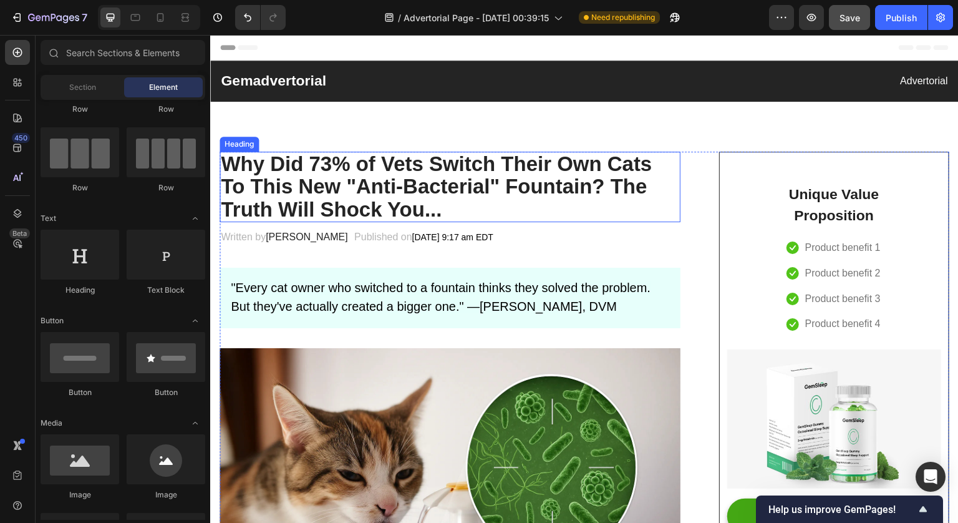
click at [461, 193] on strong "Why Did 73% of Vets Switch Their Own Cats To This New "Anti-Bacterial" Fountain…" at bounding box center [436, 186] width 431 height 69
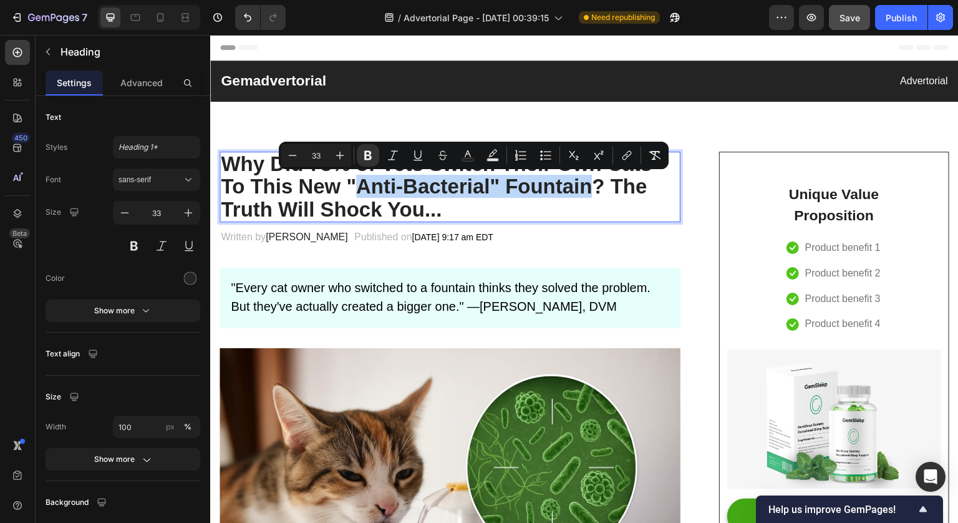
drag, startPoint x: 563, startPoint y: 189, endPoint x: 351, endPoint y: 191, distance: 212.1
click at [351, 191] on strong "Why Did 73% of Vets Switch Their Own Cats To This New "Anti-Bacterial" Fountain…" at bounding box center [436, 186] width 431 height 69
copy strong "Anti-Bacterial" Fountain"
click at [457, 51] on div "Header" at bounding box center [584, 47] width 729 height 25
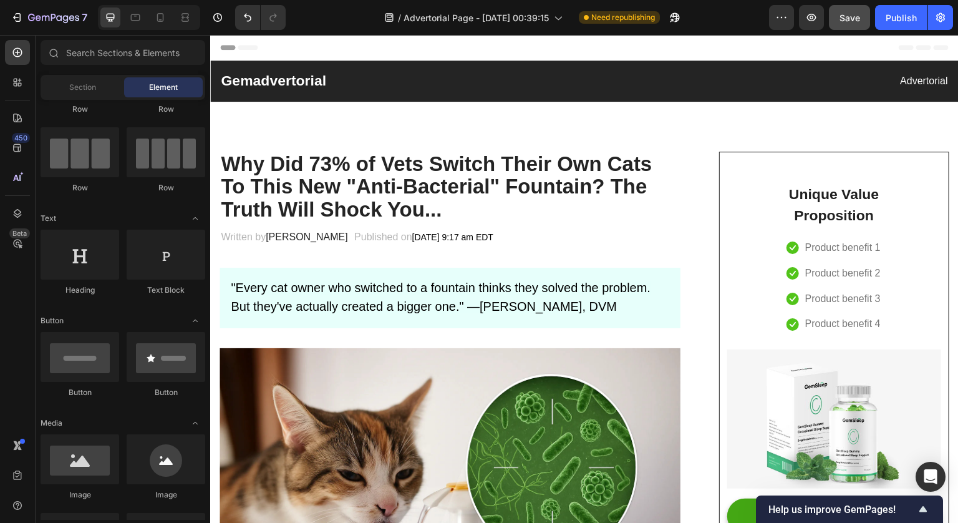
click at [235, 52] on span "Header" at bounding box center [247, 47] width 27 height 12
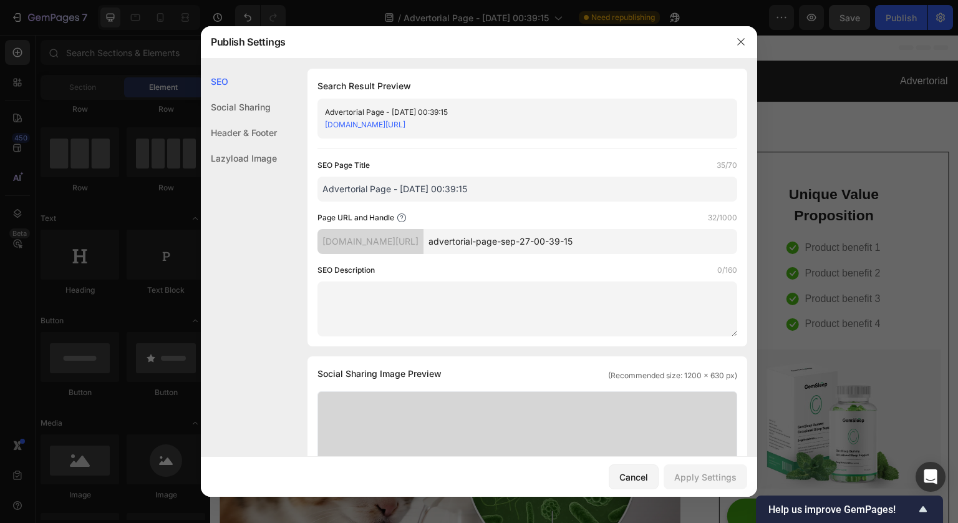
click at [489, 187] on input "Advertorial Page - [DATE] 00:39:15" at bounding box center [527, 189] width 420 height 25
click at [484, 103] on div "Advertorial Page - Sep 27, 00:39:15 t03d0c-pz.myshopify.com/pages/advertorial-p…" at bounding box center [527, 119] width 420 height 40
click at [429, 104] on div "Advertorial Page - Sep 27, 00:39:15 t03d0c-pz.myshopify.com/pages/advertorial-p…" at bounding box center [527, 119] width 420 height 40
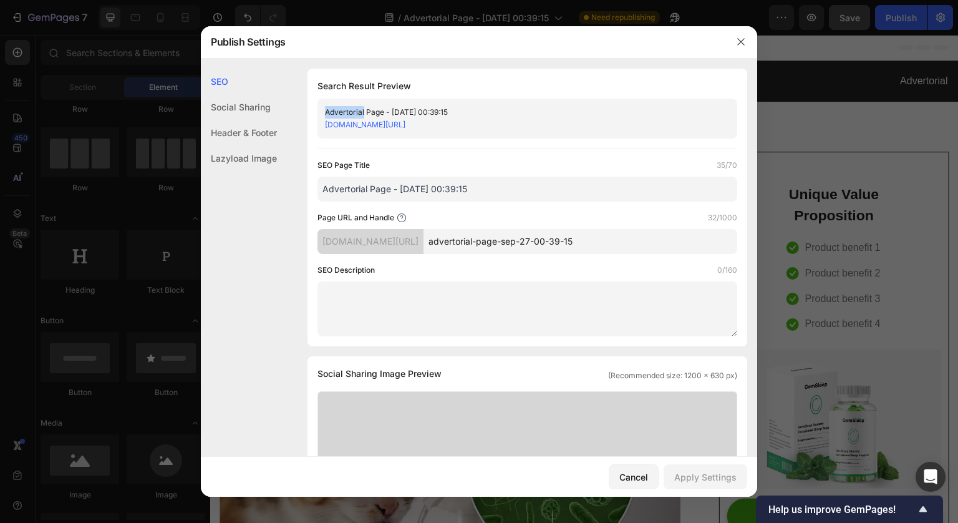
click at [429, 104] on div "Advertorial Page - Sep 27, 00:39:15 t03d0c-pz.myshopify.com/pages/advertorial-p…" at bounding box center [527, 119] width 420 height 40
click at [430, 112] on div "Advertorial Page - [DATE] 00:39:15" at bounding box center [517, 112] width 384 height 12
click at [473, 197] on input "Advertorial Page - [DATE] 00:39:15" at bounding box center [527, 189] width 420 height 25
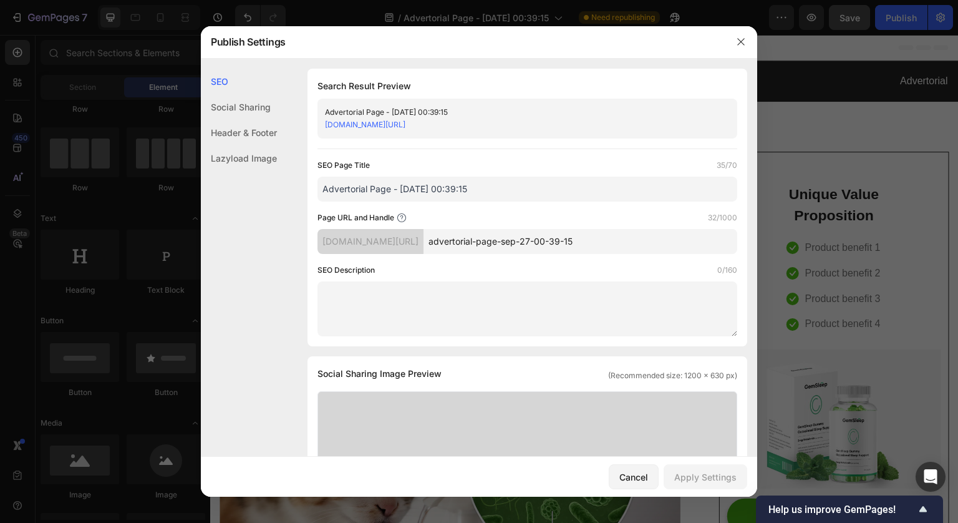
click at [473, 197] on input "Advertorial Page - [DATE] 00:39:15" at bounding box center [527, 189] width 420 height 25
paste input "nti-Bacterial" Fountain"
click at [381, 193] on input "Anti-Bacterial" Fountain" at bounding box center [527, 189] width 420 height 25
type input "Anti-Bacterial Fountain"
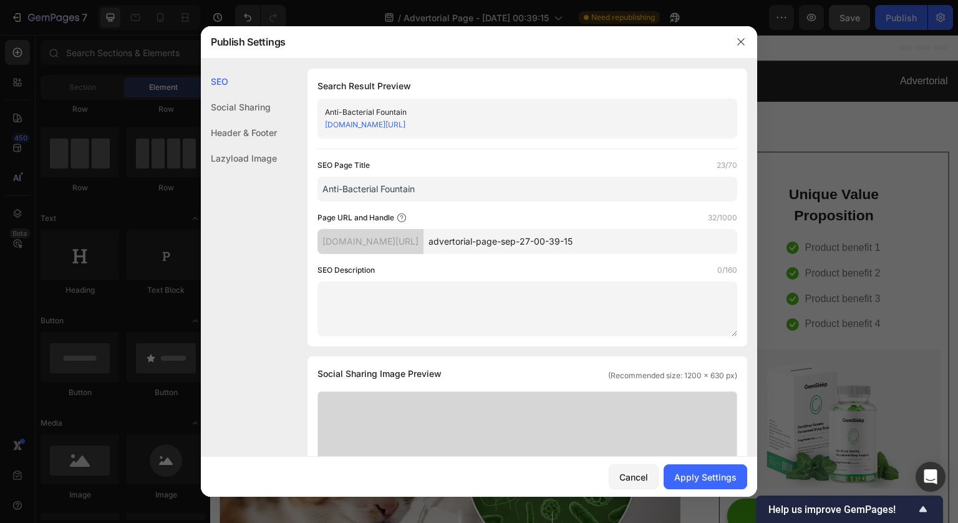
click at [466, 167] on div "SEO Page Title 23/70" at bounding box center [527, 165] width 420 height 12
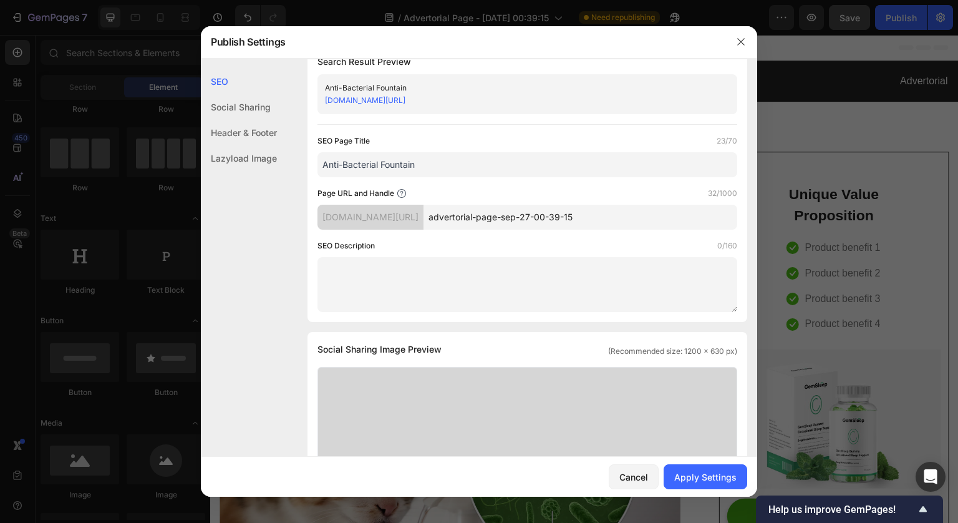
scroll to position [26, 0]
click at [501, 216] on input "advertorial-page-sep-27-00-39-15" at bounding box center [581, 215] width 314 height 25
click at [553, 217] on input "advertorial-page-sep-27-00-39-15" at bounding box center [581, 215] width 314 height 25
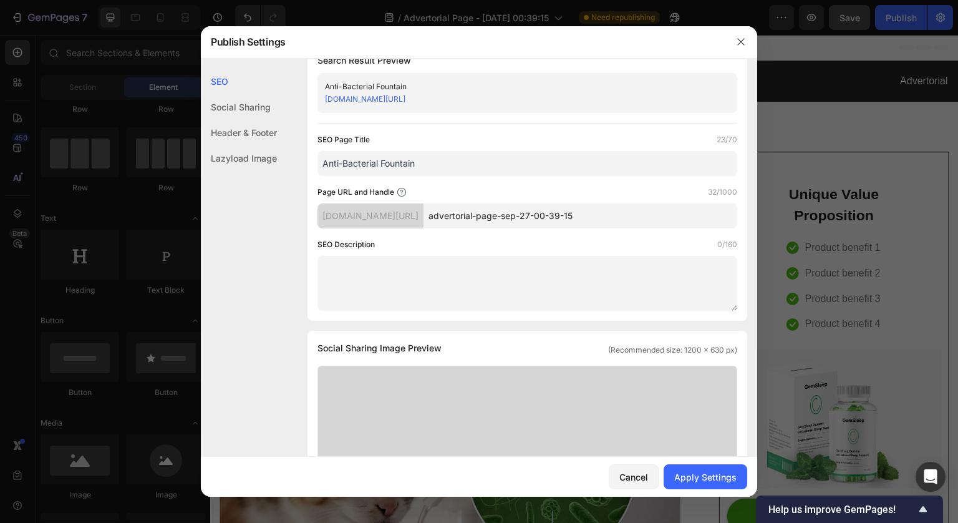
click at [424, 215] on div "t03d0c-pz.myshopify.com/pages/" at bounding box center [370, 215] width 106 height 25
click at [487, 216] on input "advertorial-page-sep-27-00-39-15" at bounding box center [581, 215] width 314 height 25
drag, startPoint x: 487, startPoint y: 216, endPoint x: 624, endPoint y: 216, distance: 136.6
click at [624, 216] on input "advertorial-page-sep-27-00-39-15" at bounding box center [581, 215] width 314 height 25
paste input "Anti-Bacterial" Fountain"
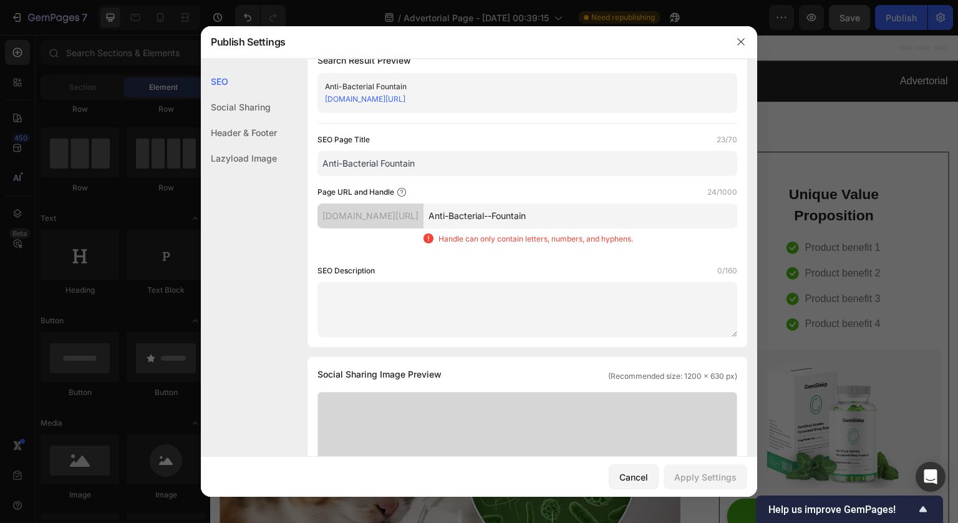
click at [537, 214] on input "Anti-Bacterial--Fountain" at bounding box center [581, 215] width 314 height 25
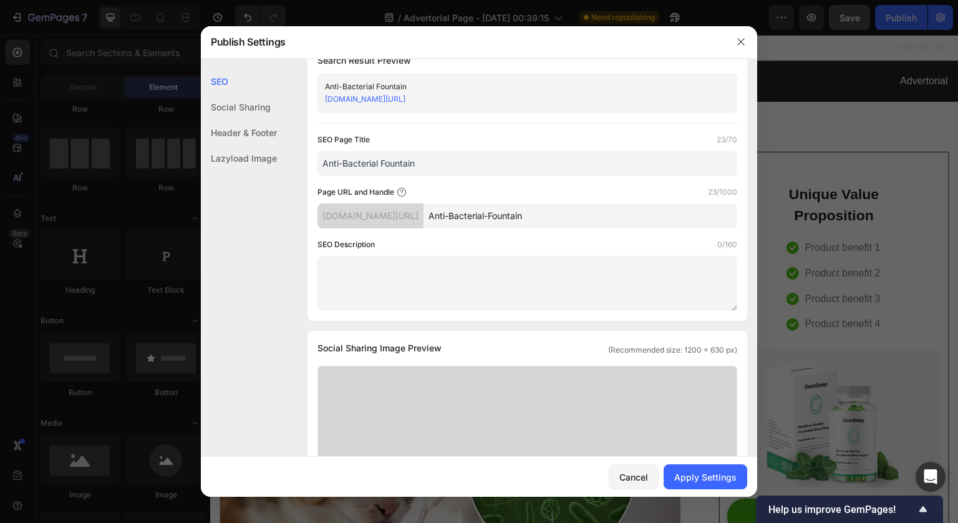
type input "Anti-Bacterial-Fountain"
click at [583, 198] on div "Page URL and Handle 23/1000 t03d0c-pz.myshopify.com/pages/ Anti-Bacterial-Fount…" at bounding box center [527, 207] width 420 height 42
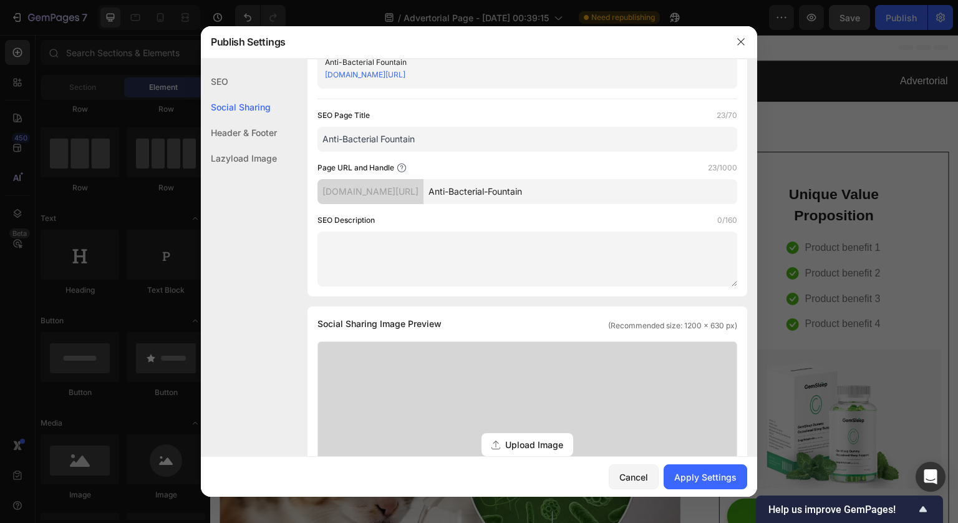
scroll to position [131, 0]
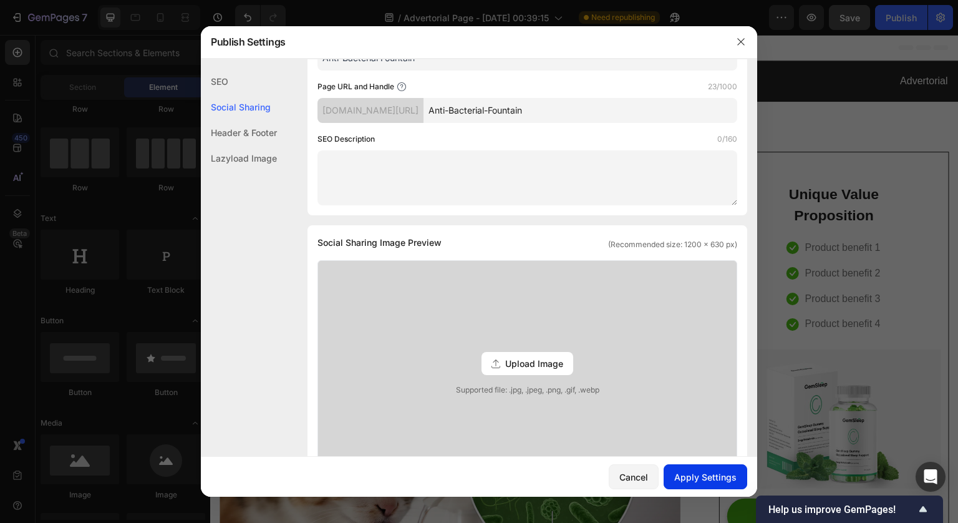
click at [717, 480] on div "Apply Settings" at bounding box center [705, 476] width 62 height 13
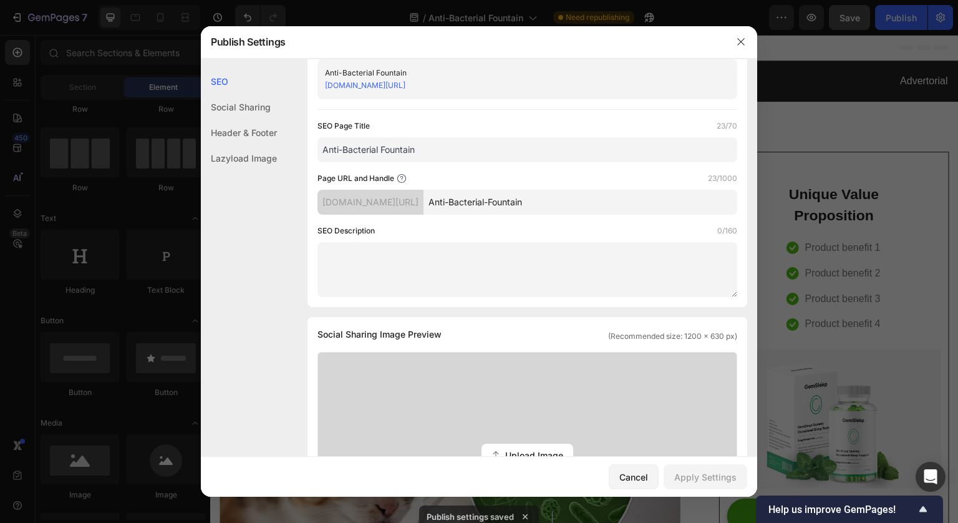
scroll to position [31, 0]
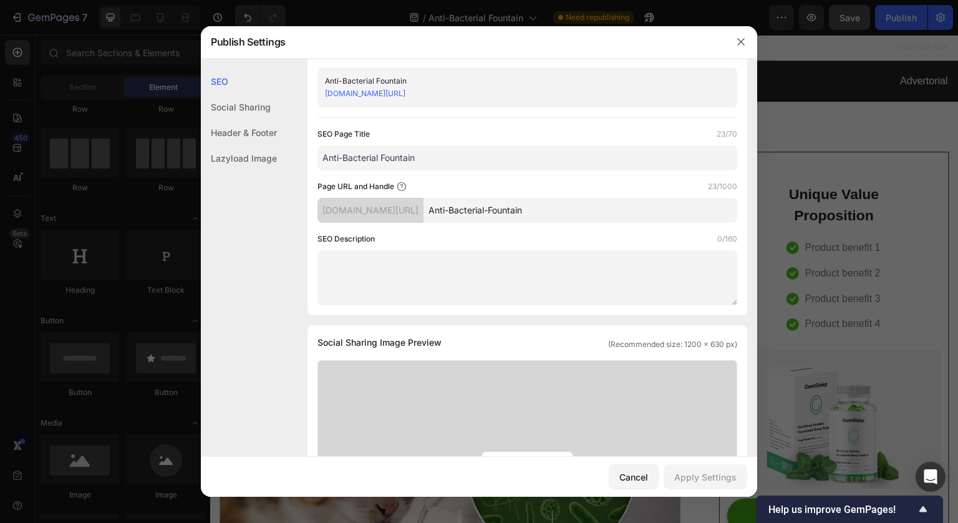
click at [422, 210] on div "t03d0c-pz.myshopify.com/pages/" at bounding box center [370, 210] width 106 height 25
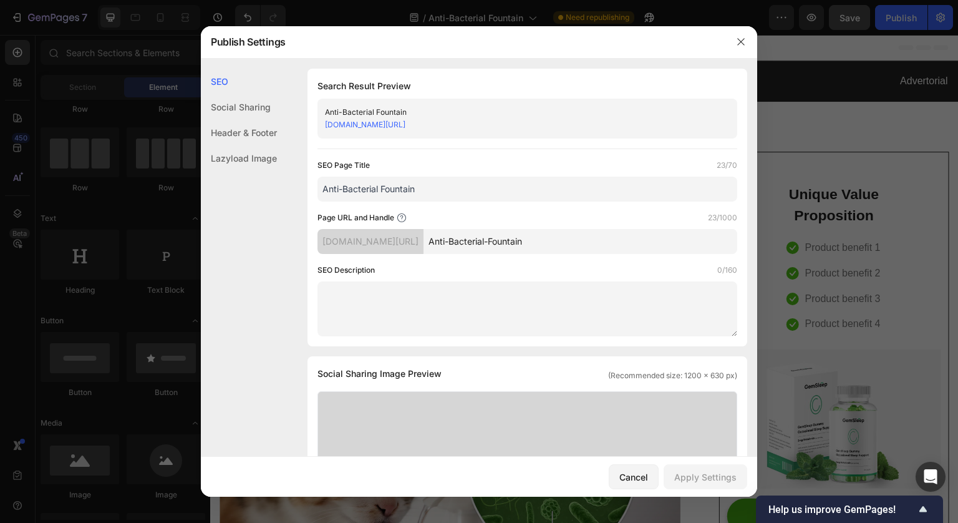
click at [861, 233] on div at bounding box center [479, 261] width 958 height 523
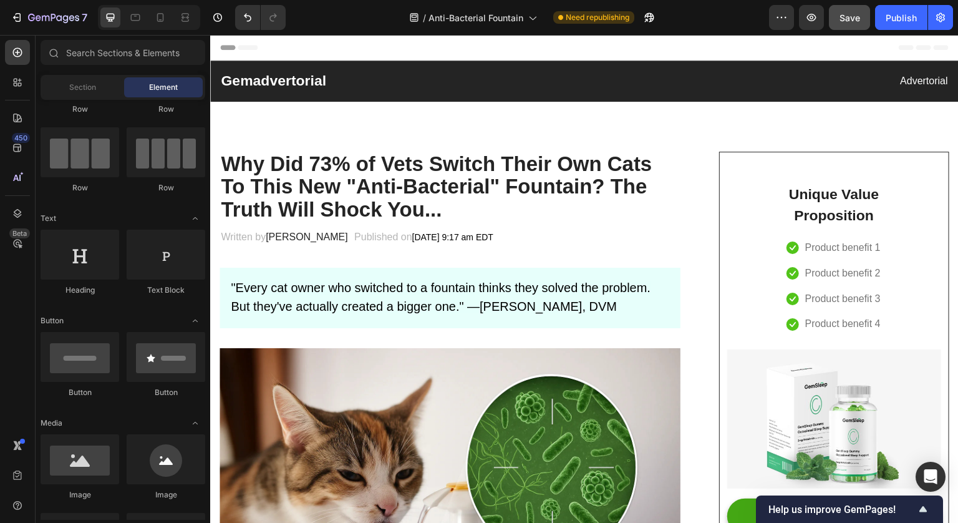
click at [385, 52] on div "Header" at bounding box center [584, 47] width 729 height 25
click at [293, 72] on p "Gemadvertorial" at bounding box center [402, 81] width 362 height 19
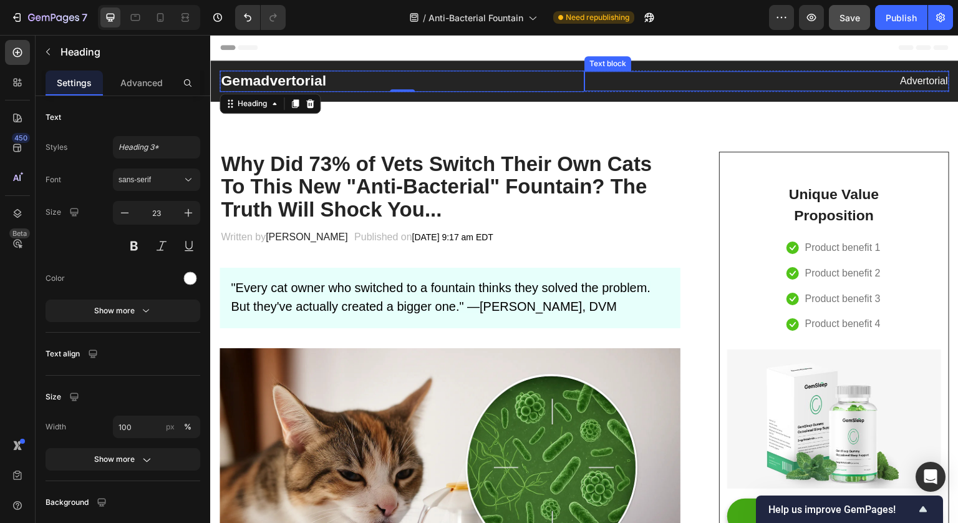
click at [939, 87] on div "Advertorial" at bounding box center [766, 81] width 365 height 21
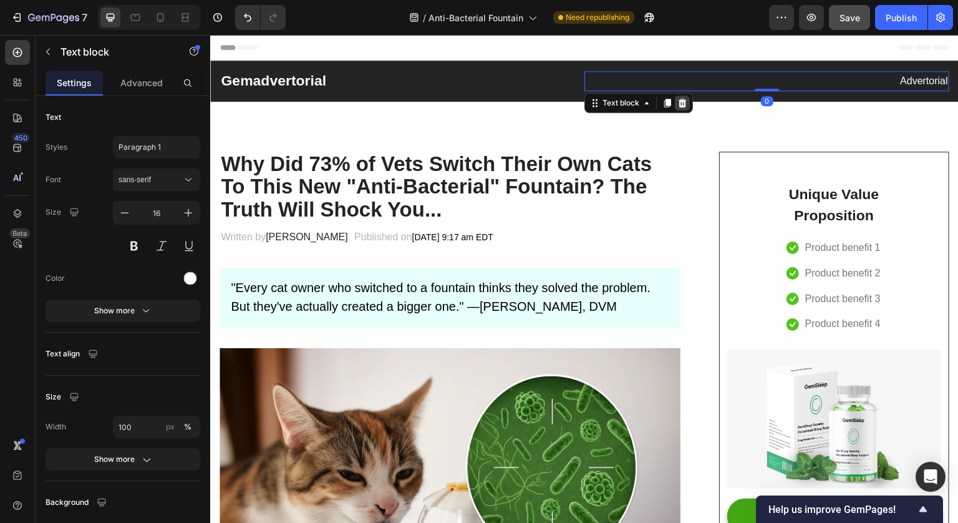
click at [679, 105] on icon at bounding box center [683, 103] width 8 height 9
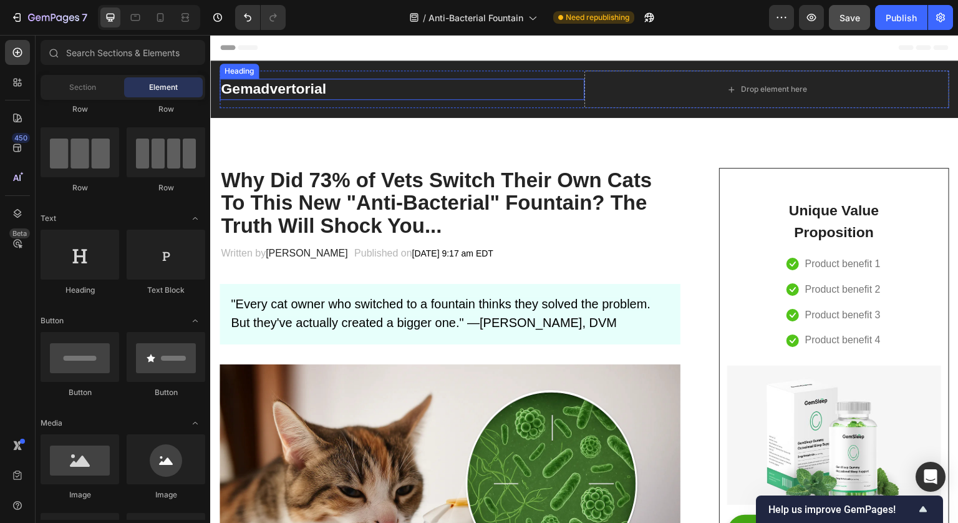
click at [327, 92] on p "Gemadvertorial" at bounding box center [402, 89] width 362 height 19
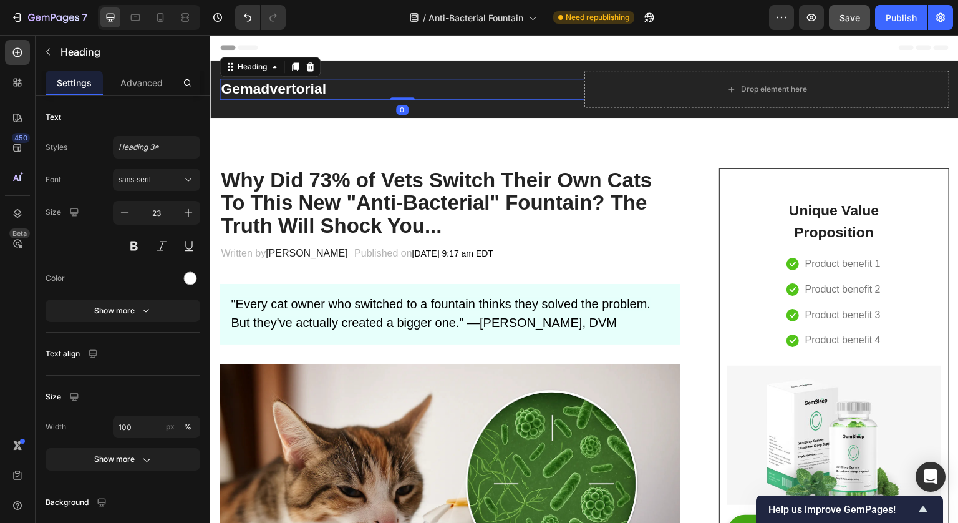
click at [327, 92] on p "Gemadvertorial" at bounding box center [402, 89] width 362 height 19
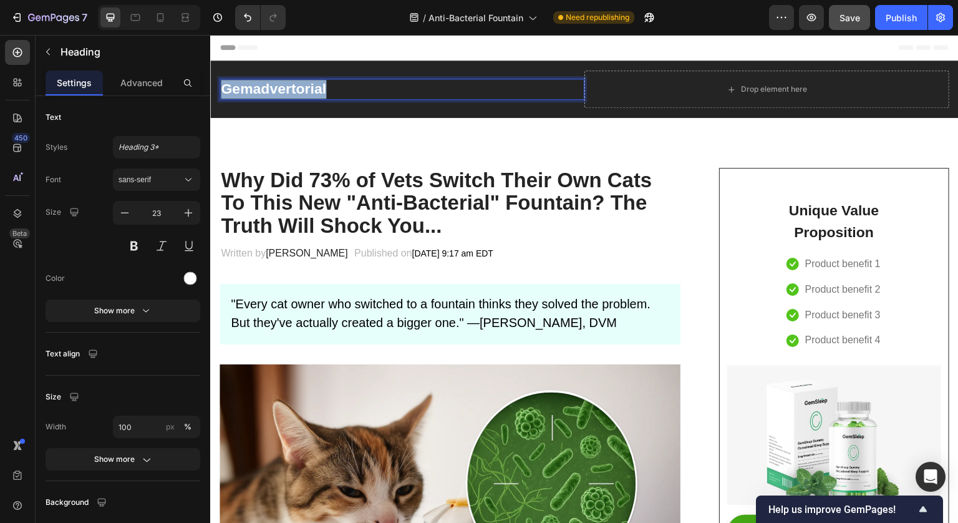
click at [327, 92] on p "Gemadvertorial" at bounding box center [402, 89] width 362 height 19
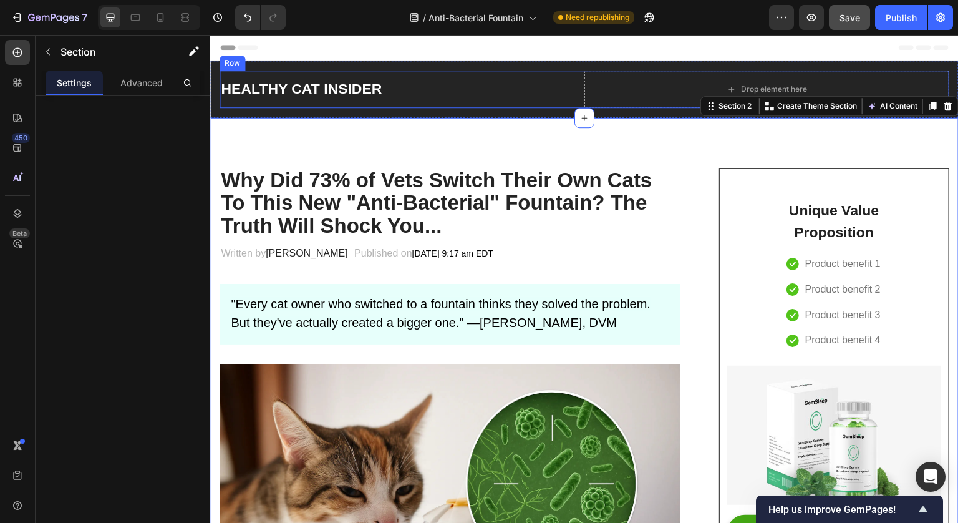
click at [448, 65] on div "⁠⁠⁠⁠⁠⁠⁠ HEALTHY CAT INSIDER Heading Drop element here Row Section 1" at bounding box center [584, 89] width 749 height 57
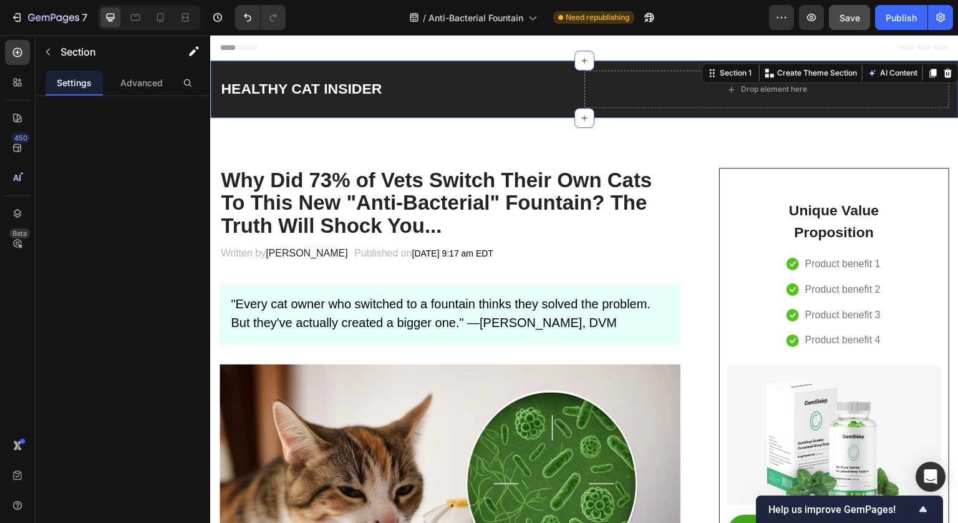
click at [448, 65] on div "⁠⁠⁠⁠⁠⁠⁠ HEALTHY CAT INSIDER Heading Drop element here Row Section 1 You can cre…" at bounding box center [584, 89] width 749 height 57
click at [463, 65] on div "⁠⁠⁠⁠⁠⁠⁠ HEALTHY CAT INSIDER Heading Drop element here Row Section 1 You can cre…" at bounding box center [584, 89] width 749 height 57
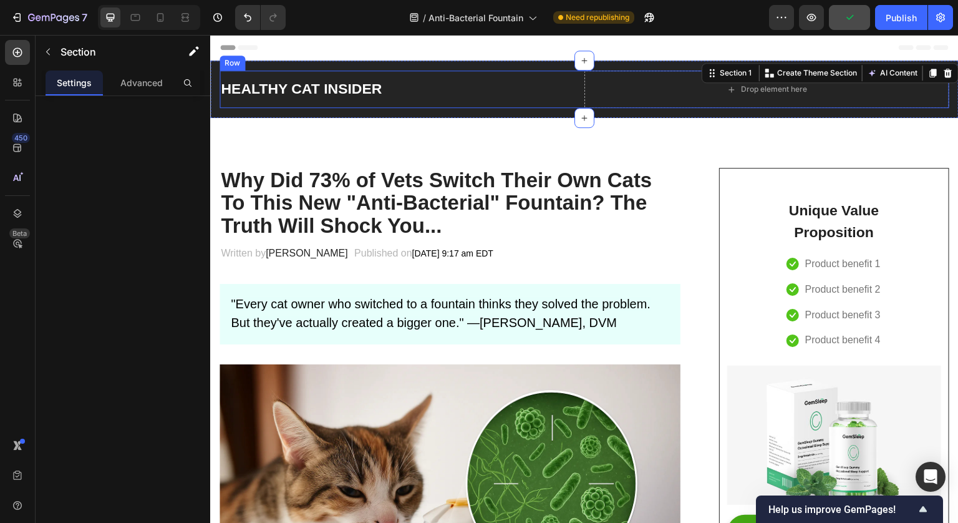
click at [492, 99] on h2 "⁠⁠⁠⁠⁠⁠⁠ HEALTHY CAT INSIDER" at bounding box center [402, 89] width 365 height 21
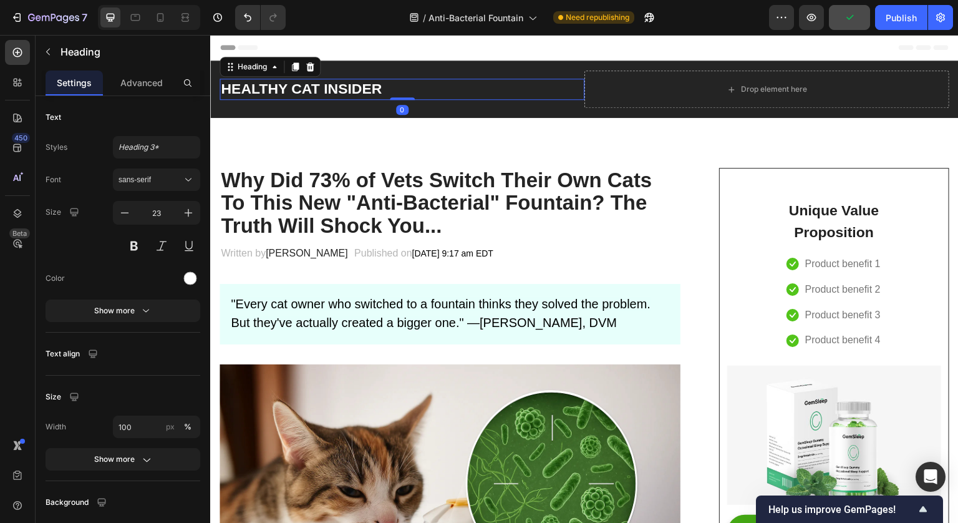
click at [462, 69] on div "⁠⁠⁠⁠⁠⁠⁠ HEALTHY CAT INSIDER Heading 0 Drop element here Row Section 1" at bounding box center [584, 89] width 749 height 57
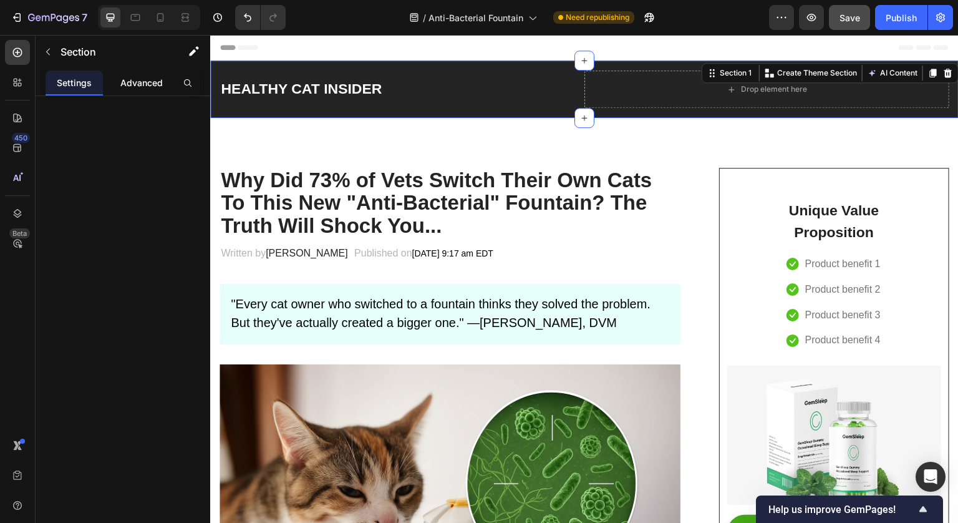
click at [145, 80] on p "Advanced" at bounding box center [141, 82] width 42 height 13
click at [195, 52] on icon "button" at bounding box center [194, 51] width 12 height 12
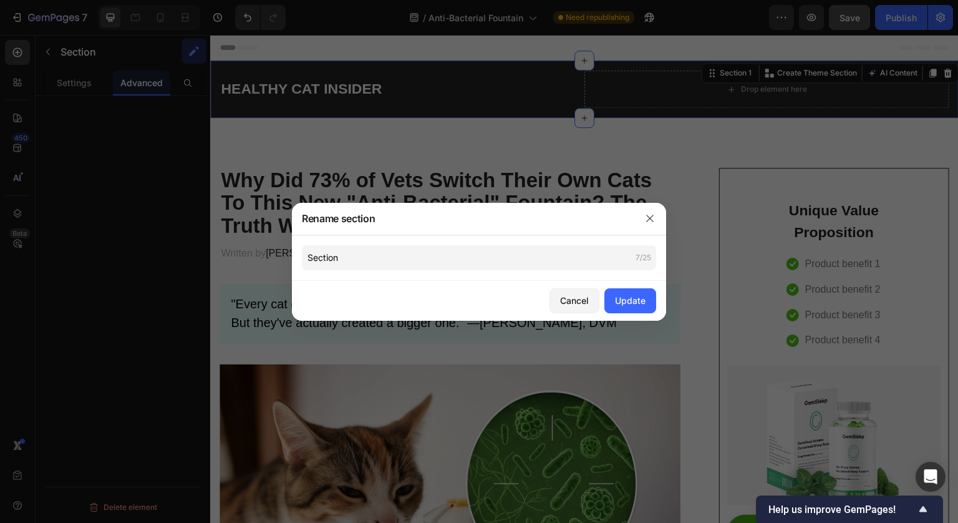
click at [208, 61] on div at bounding box center [479, 261] width 958 height 523
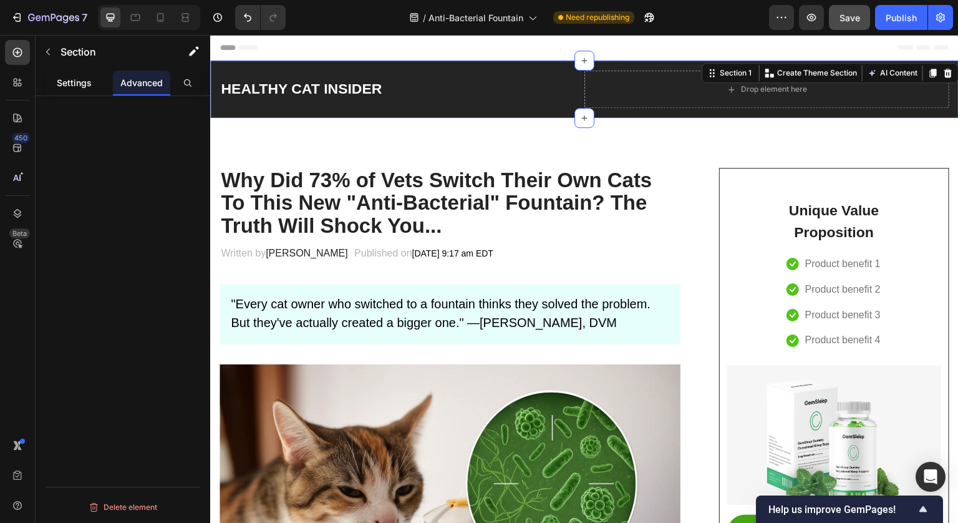
click at [84, 82] on p "Settings" at bounding box center [74, 82] width 35 height 13
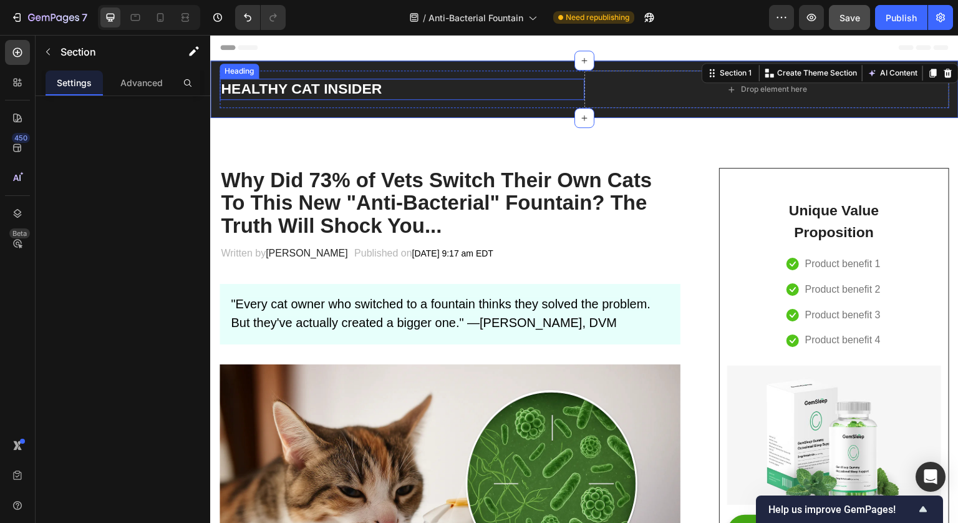
click at [256, 85] on strong "HEALTHY CAT INSIDER" at bounding box center [301, 88] width 161 height 16
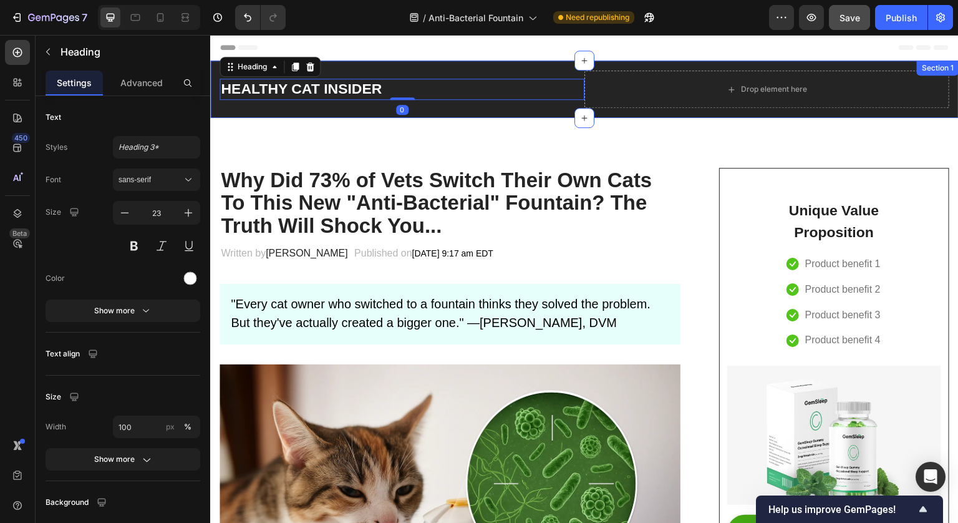
click at [352, 69] on div "⁠⁠⁠⁠⁠⁠⁠ HEALTHY CAT INSIDER Heading 0 Drop element here Row Section 1" at bounding box center [584, 89] width 749 height 57
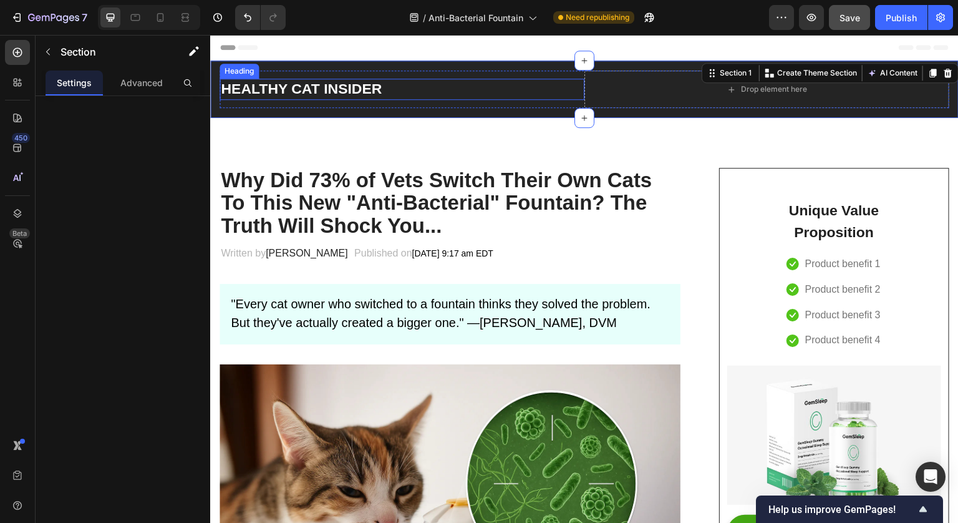
click at [478, 95] on p "⁠⁠⁠⁠⁠⁠⁠ HEALTHY CAT INSIDER" at bounding box center [402, 89] width 362 height 19
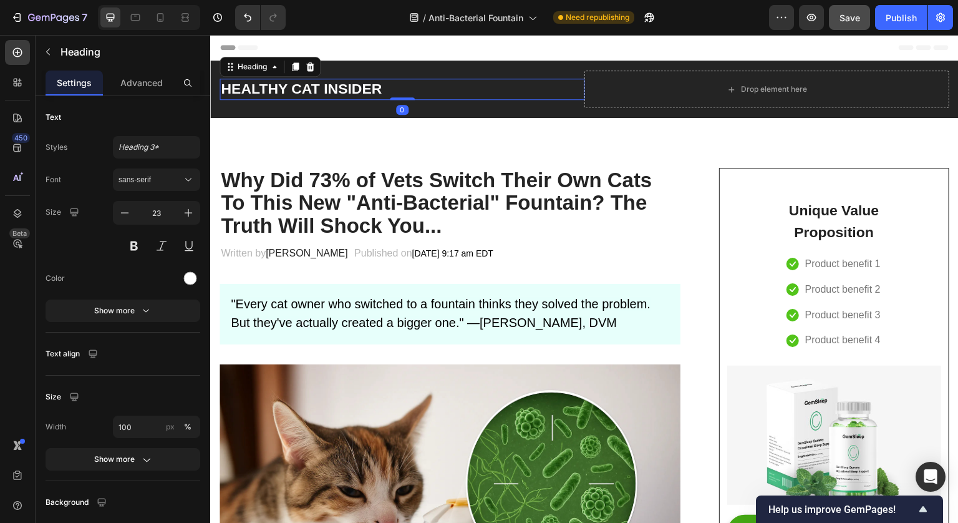
click at [481, 99] on h2 "⁠⁠⁠⁠⁠⁠⁠ HEALTHY CAT INSIDER" at bounding box center [402, 89] width 365 height 21
click at [481, 107] on div "HEALTHY CAT INSIDER Heading 0" at bounding box center [402, 88] width 365 height 37
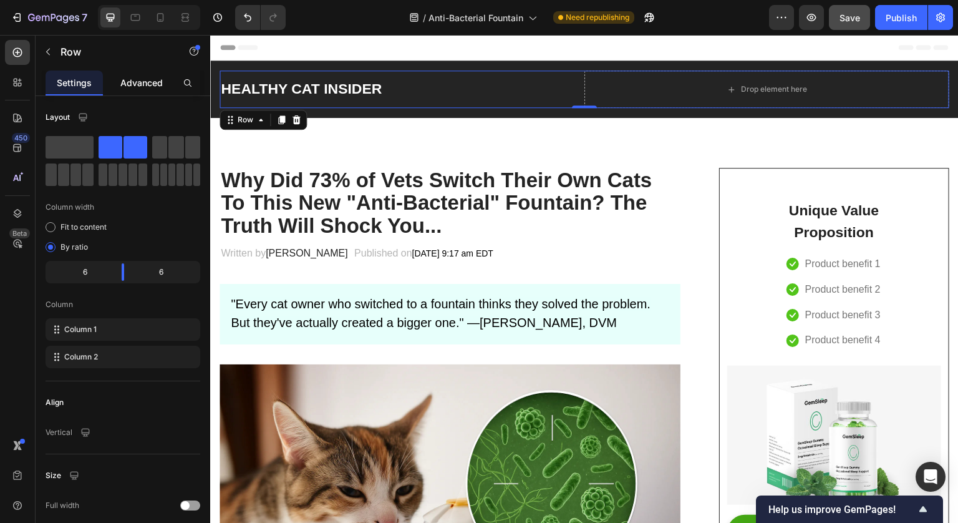
click at [124, 82] on p "Advanced" at bounding box center [141, 82] width 42 height 13
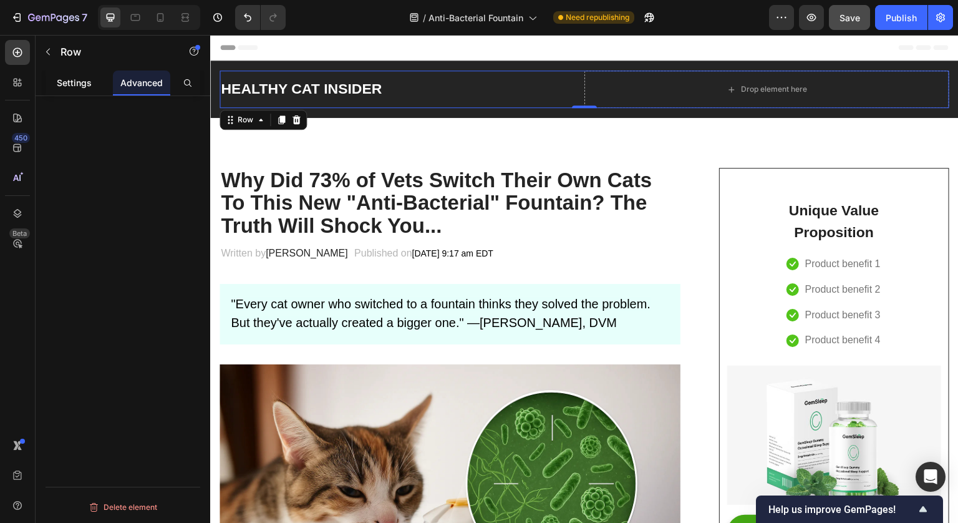
click at [81, 84] on p "Settings" at bounding box center [74, 82] width 35 height 13
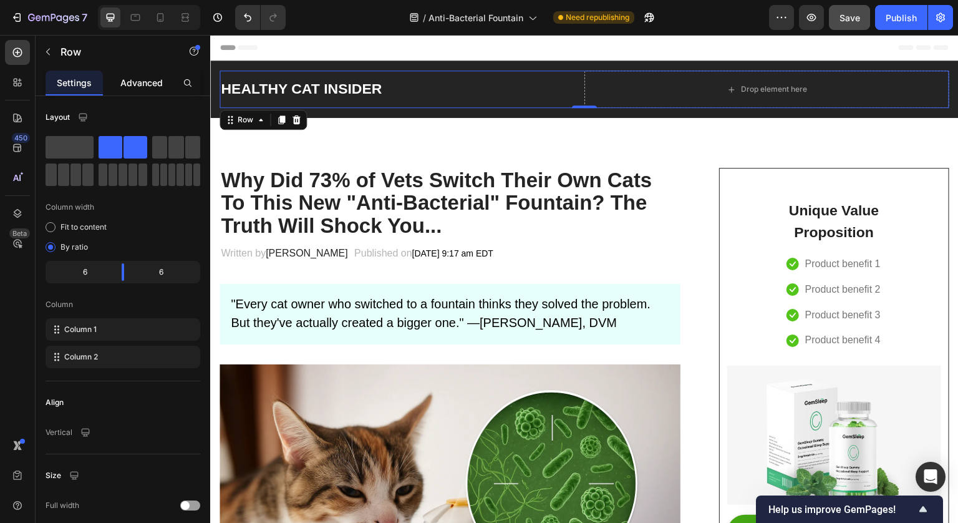
click at [140, 77] on p "Advanced" at bounding box center [141, 82] width 42 height 13
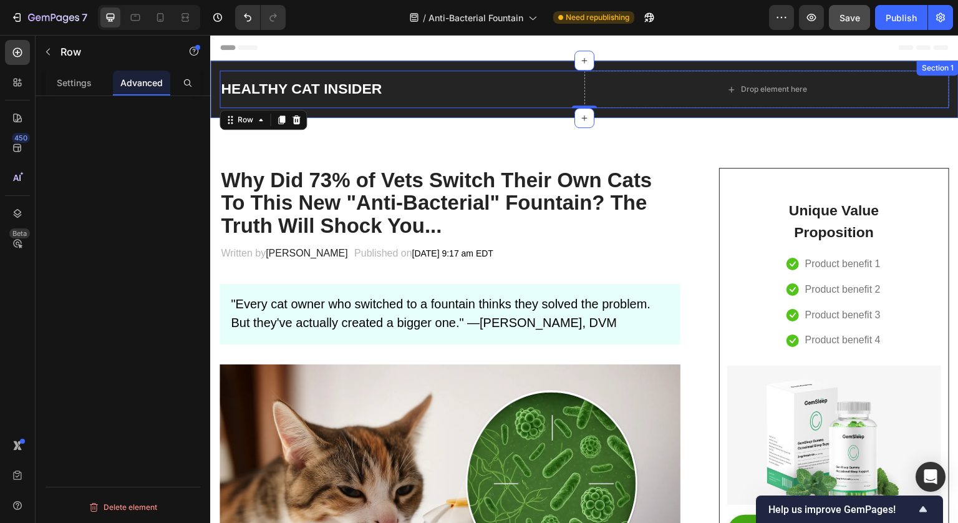
click at [261, 67] on div "⁠⁠⁠⁠⁠⁠⁠ HEALTHY CAT INSIDER Heading Drop element here Row 0 Section 1" at bounding box center [584, 89] width 749 height 57
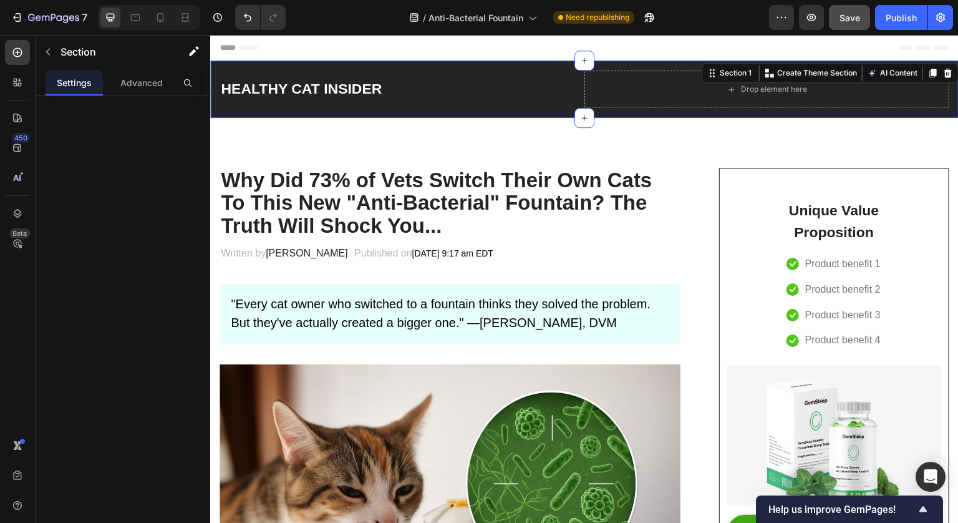
click at [261, 65] on div "⁠⁠⁠⁠⁠⁠⁠ HEALTHY CAT INSIDER Heading Drop element here Row Section 1 You can cre…" at bounding box center [584, 89] width 749 height 57
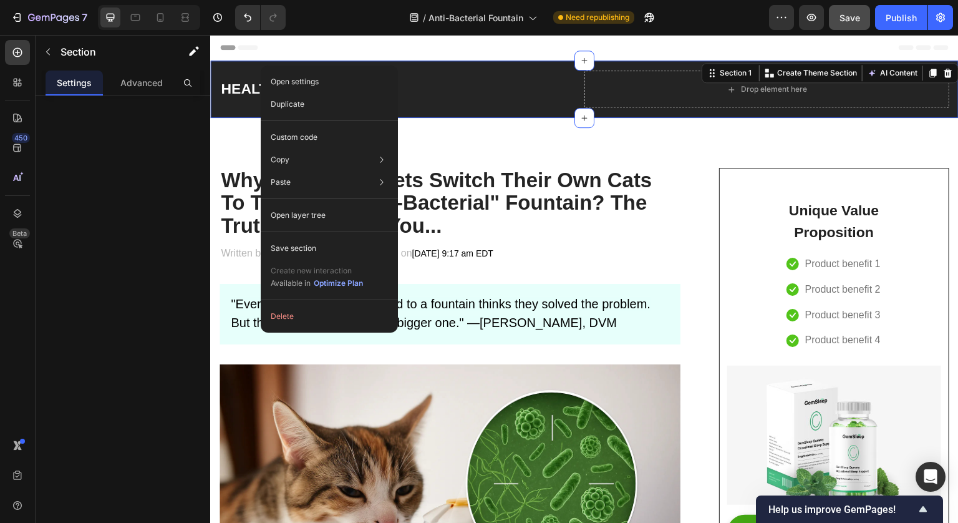
click at [239, 108] on div "⁠⁠⁠⁠⁠⁠⁠ HEALTHY CAT INSIDER Heading Drop element here Row Section 1 You can cre…" at bounding box center [584, 89] width 749 height 57
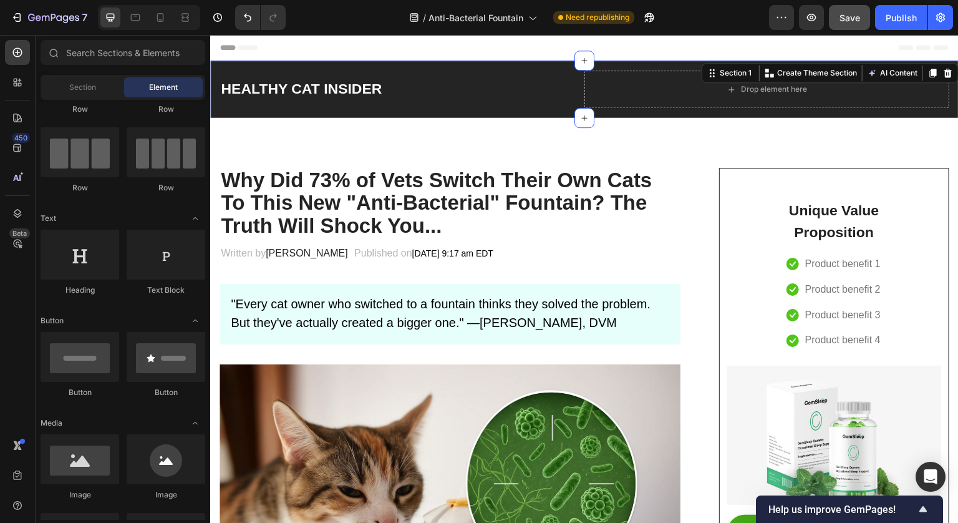
click at [244, 51] on span "Header" at bounding box center [247, 47] width 27 height 12
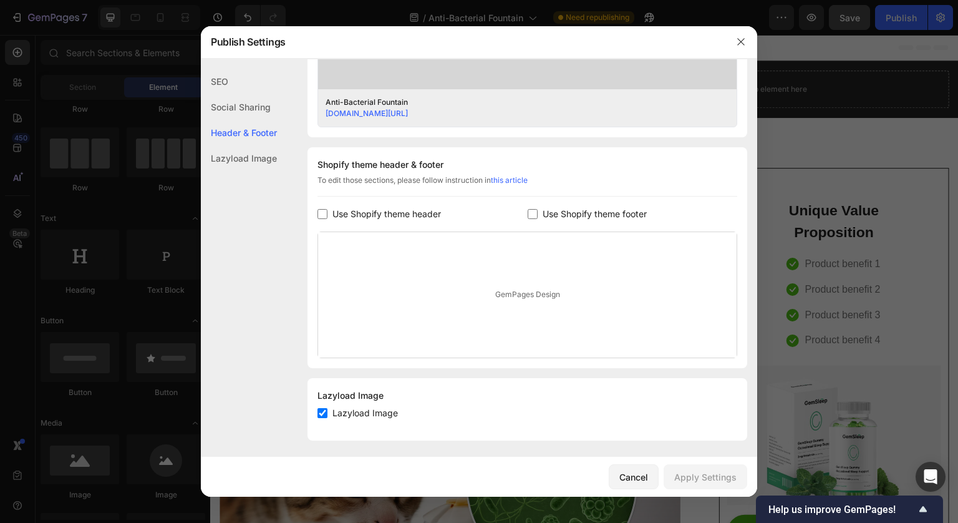
scroll to position [512, 0]
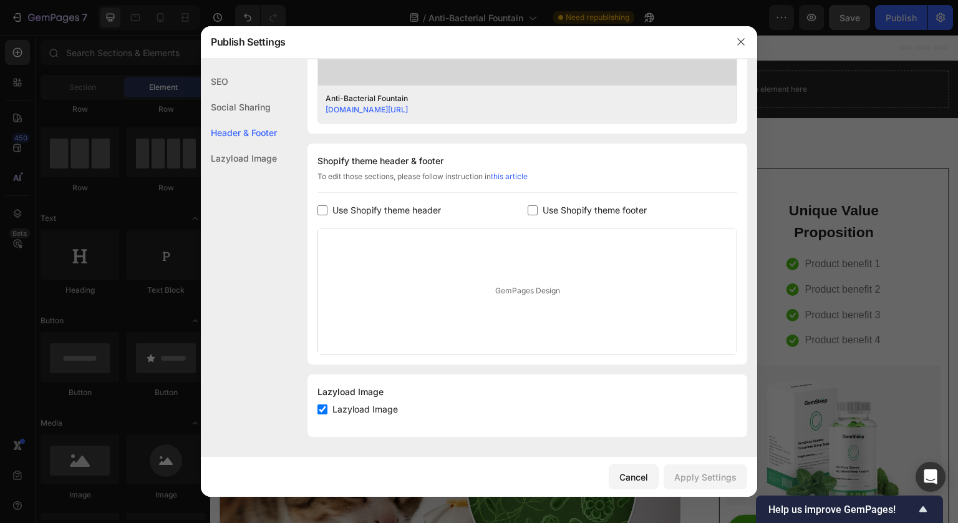
click at [823, 142] on div at bounding box center [479, 261] width 958 height 523
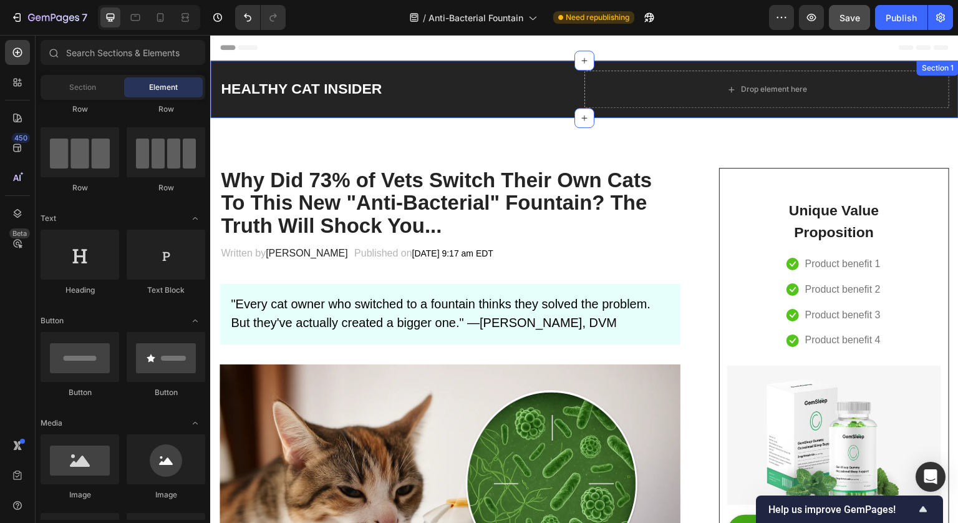
click at [661, 61] on div "⁠⁠⁠⁠⁠⁠⁠ HEALTHY CAT INSIDER Heading Drop element here Row Section 1" at bounding box center [584, 89] width 749 height 57
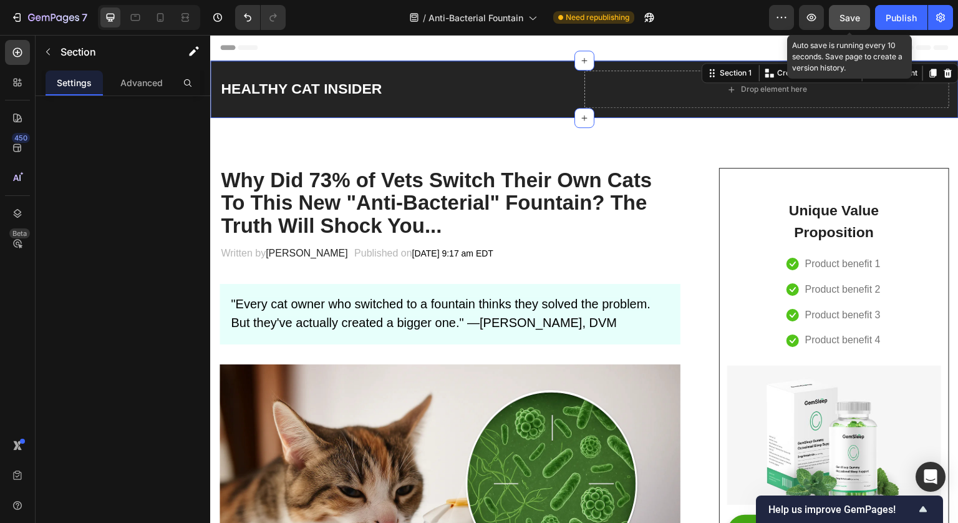
click at [851, 22] on div "Save" at bounding box center [850, 17] width 21 height 13
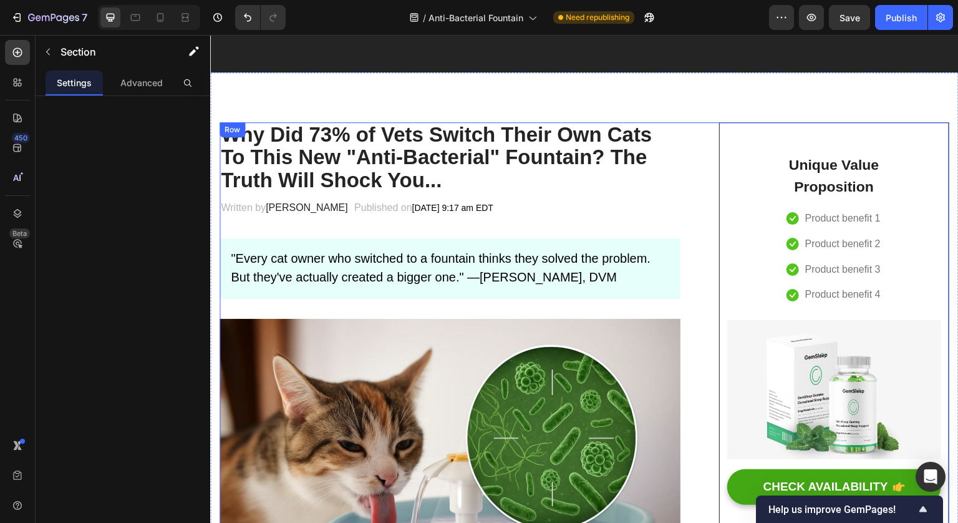
scroll to position [0, 0]
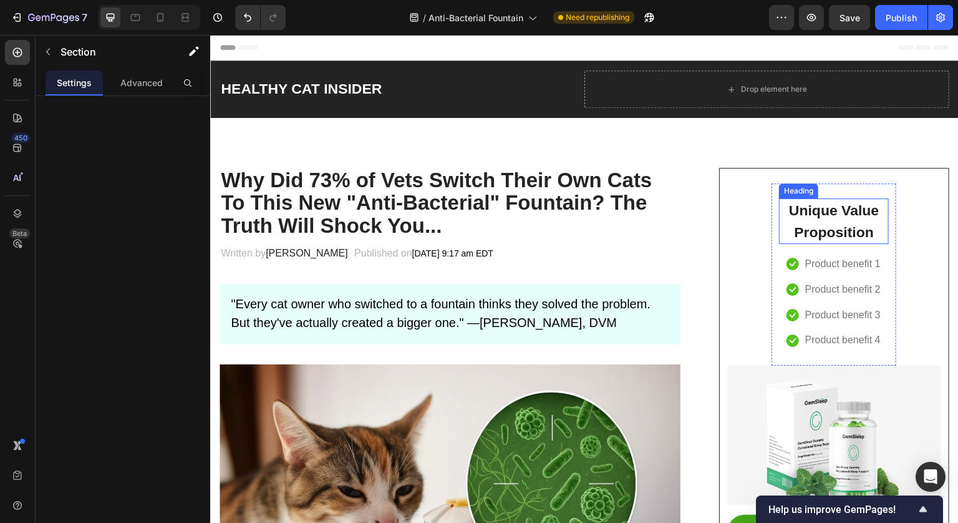
click at [820, 221] on p "Unique Value Proposition" at bounding box center [833, 221] width 107 height 43
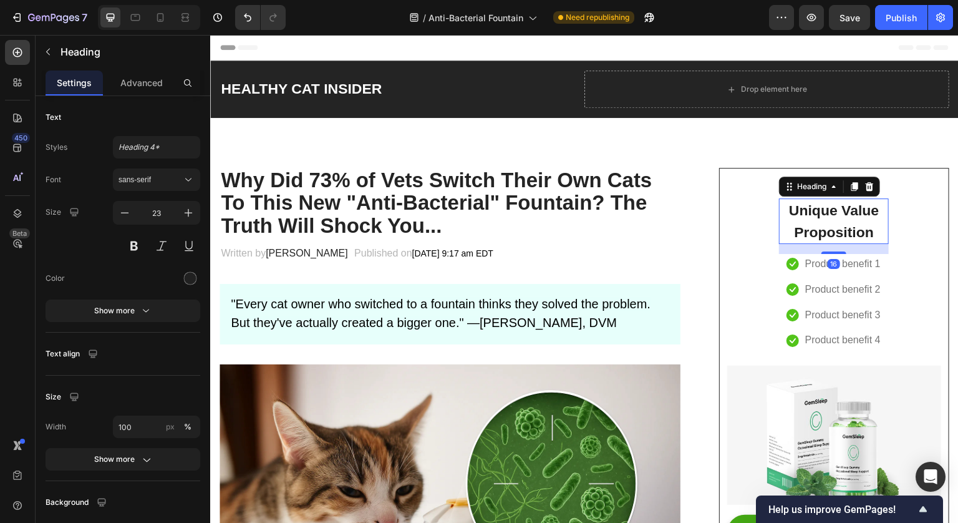
click at [838, 221] on p "Unique Value Proposition" at bounding box center [833, 221] width 107 height 43
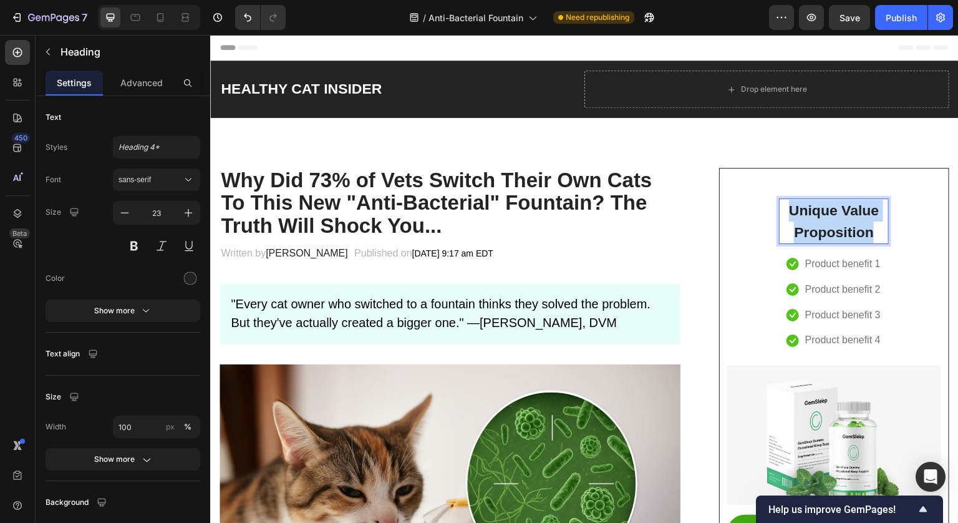
click at [838, 221] on p "Unique Value Proposition" at bounding box center [833, 221] width 107 height 43
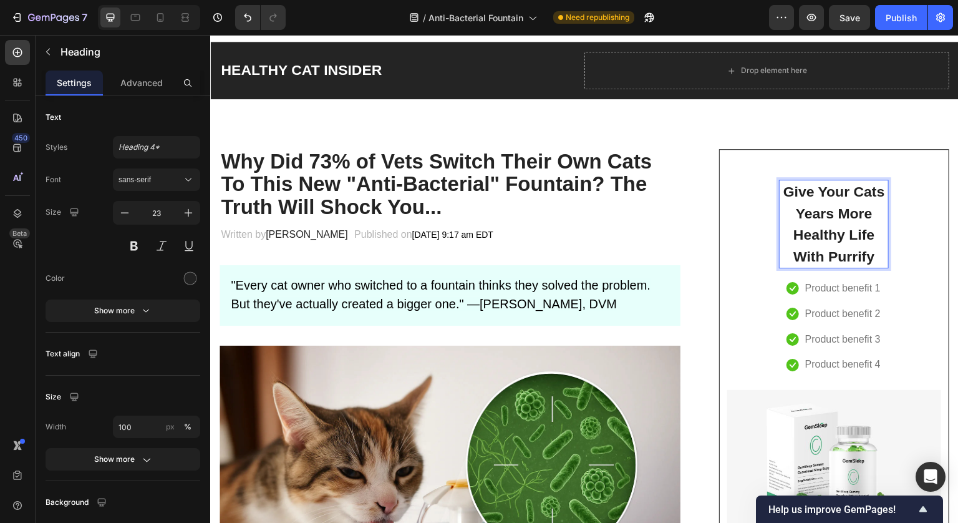
scroll to position [19, 0]
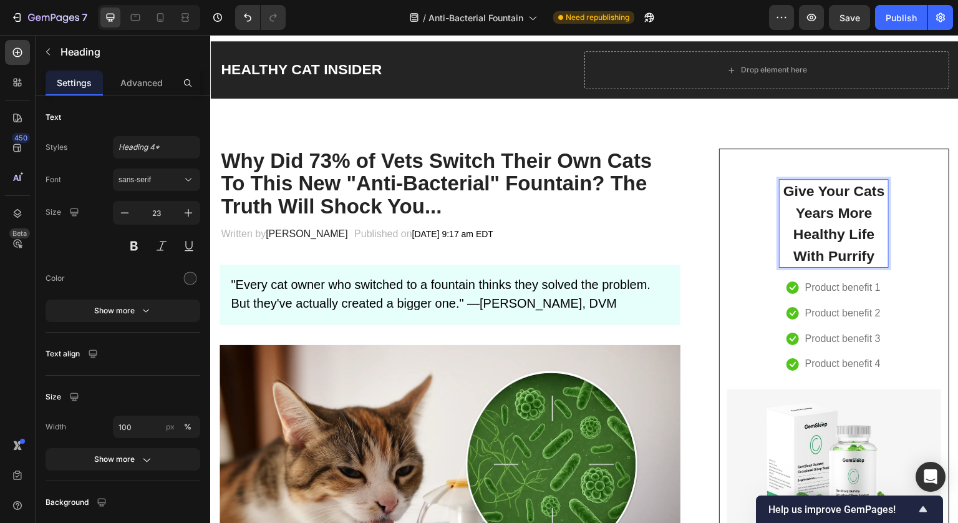
click at [851, 254] on p "Give Your Cats Years More Healthy Life With Purrify" at bounding box center [833, 223] width 107 height 86
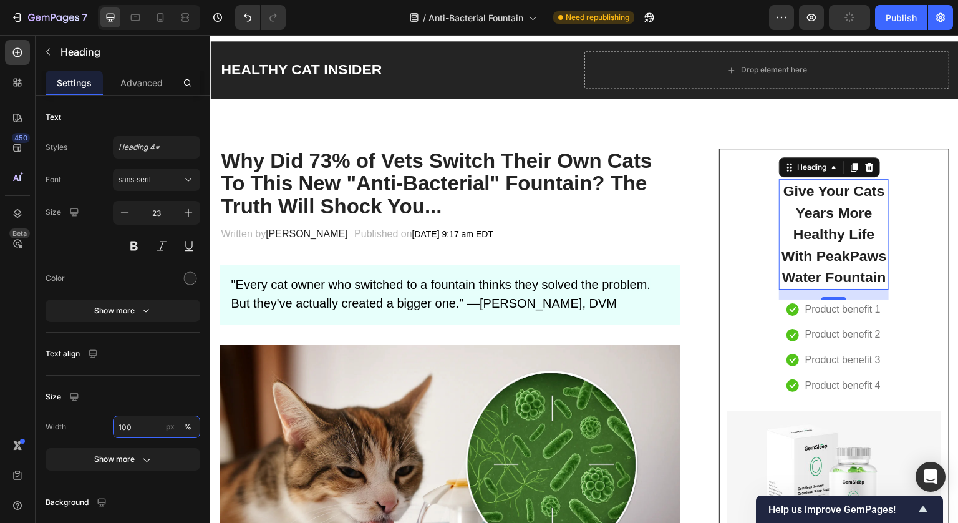
click at [159, 425] on input "100" at bounding box center [156, 426] width 87 height 22
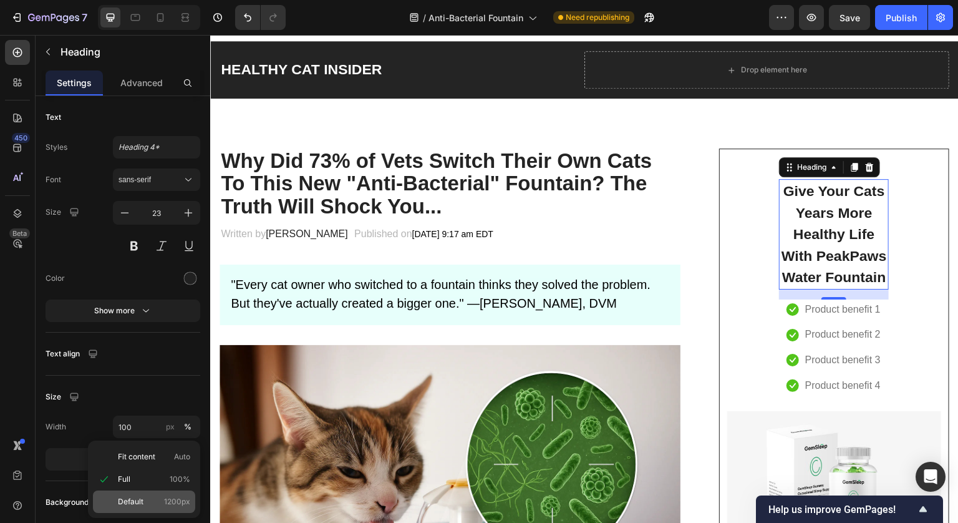
click at [142, 503] on span "Default" at bounding box center [131, 501] width 26 height 11
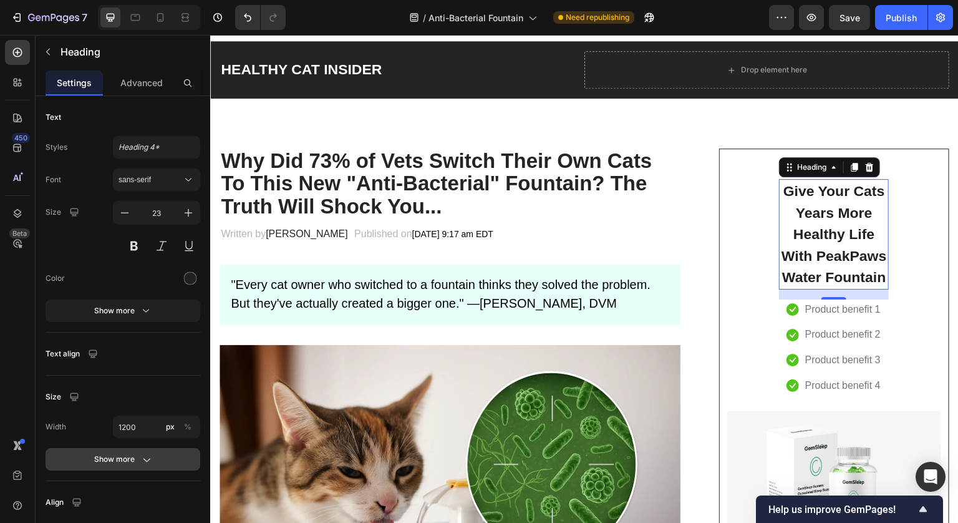
click at [143, 461] on icon "button" at bounding box center [146, 459] width 12 height 12
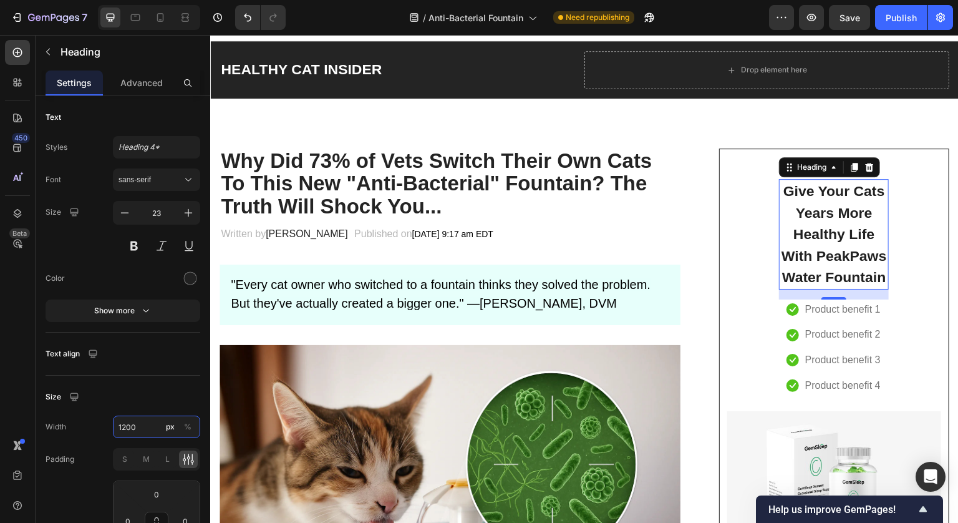
click at [140, 427] on input "1200" at bounding box center [156, 426] width 87 height 22
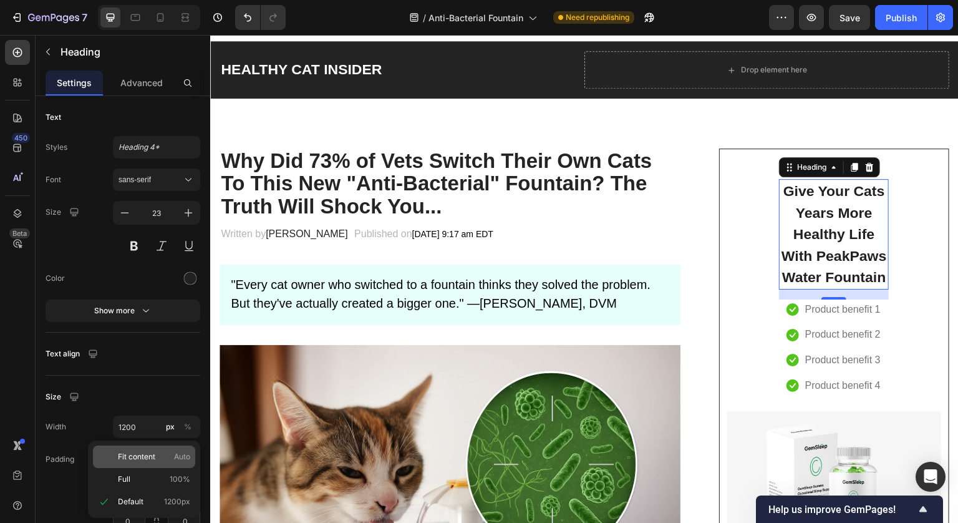
click at [164, 458] on p "Fit content Auto" at bounding box center [154, 456] width 72 height 11
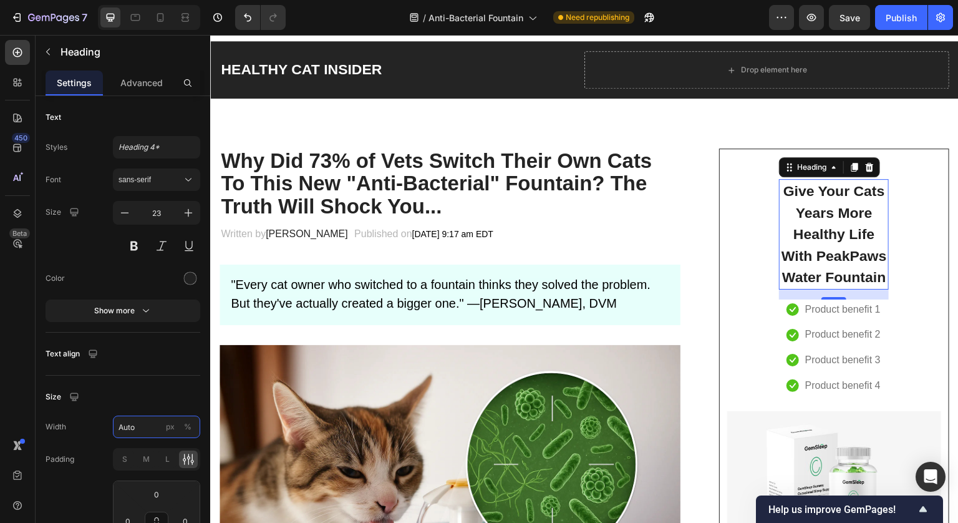
click at [148, 420] on input "Auto" at bounding box center [156, 426] width 87 height 22
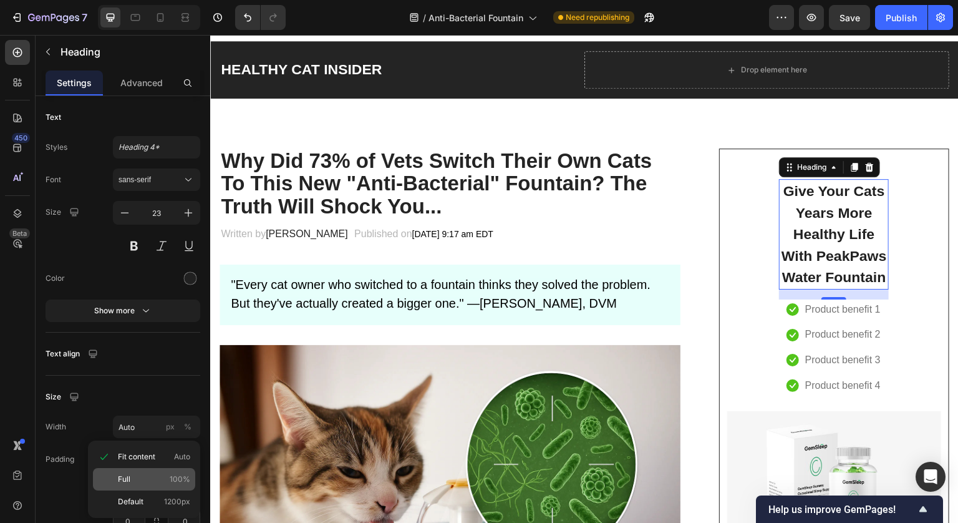
click at [148, 473] on p "Full 100%" at bounding box center [154, 478] width 72 height 11
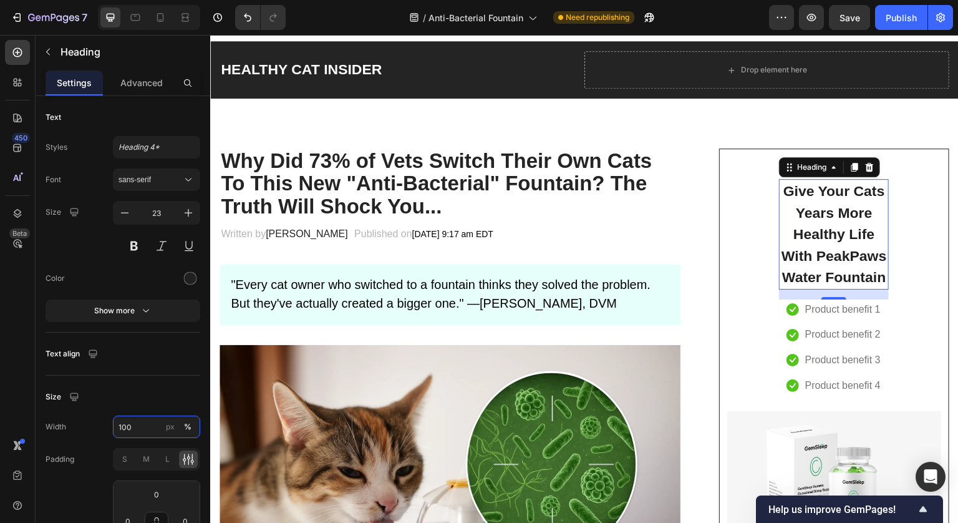
click at [147, 422] on input "100" at bounding box center [156, 426] width 87 height 22
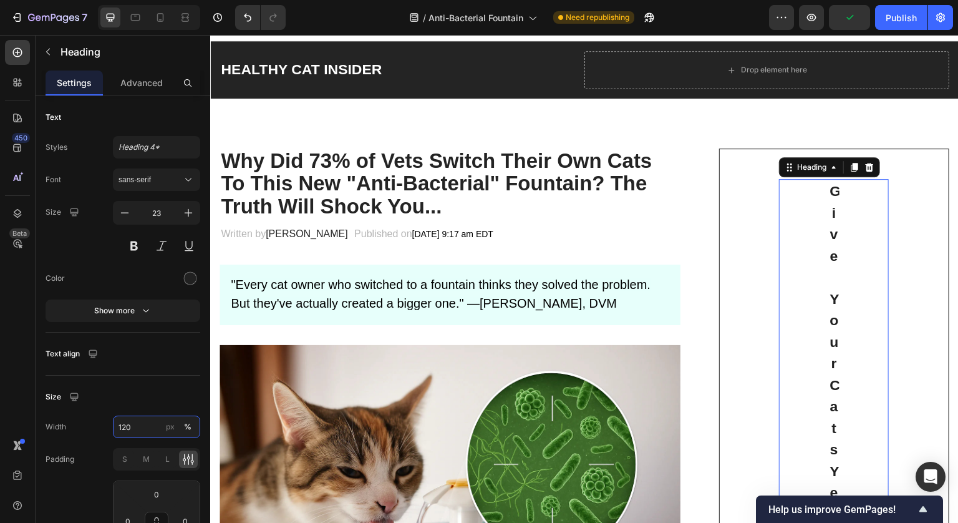
type input "10"
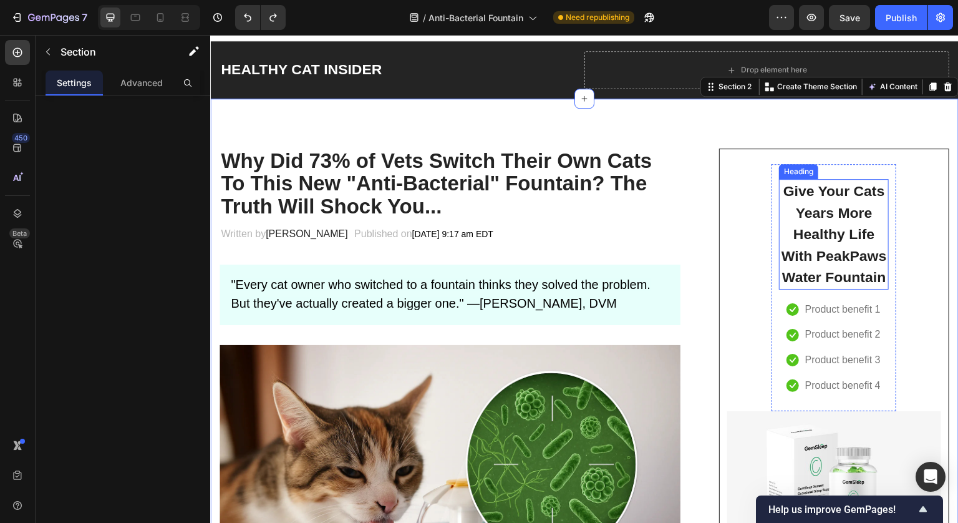
click at [822, 258] on p "Give Your Cats Years More Healthy Life With PeakPaws Water Fountain" at bounding box center [833, 234] width 107 height 108
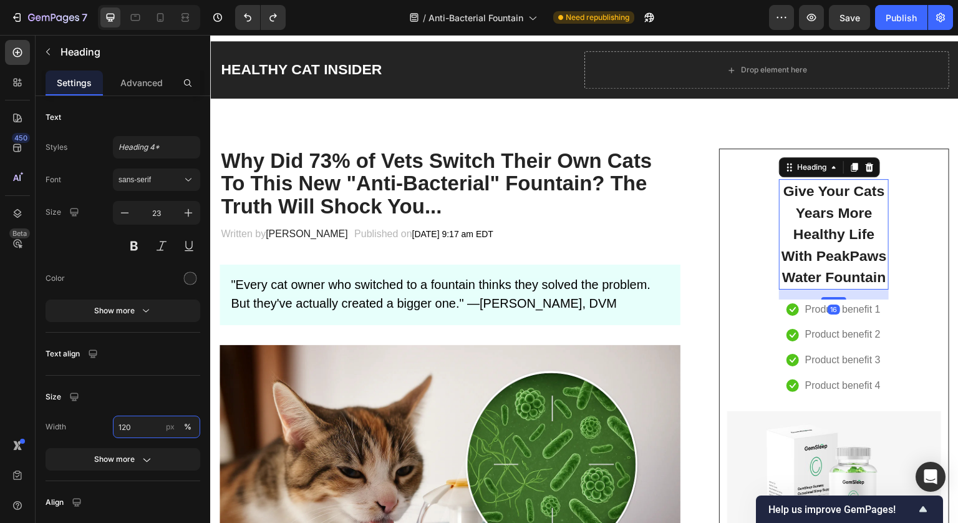
click at [129, 431] on input "120" at bounding box center [156, 426] width 87 height 22
type input "100"
click at [127, 401] on div "Size" at bounding box center [123, 396] width 155 height 22
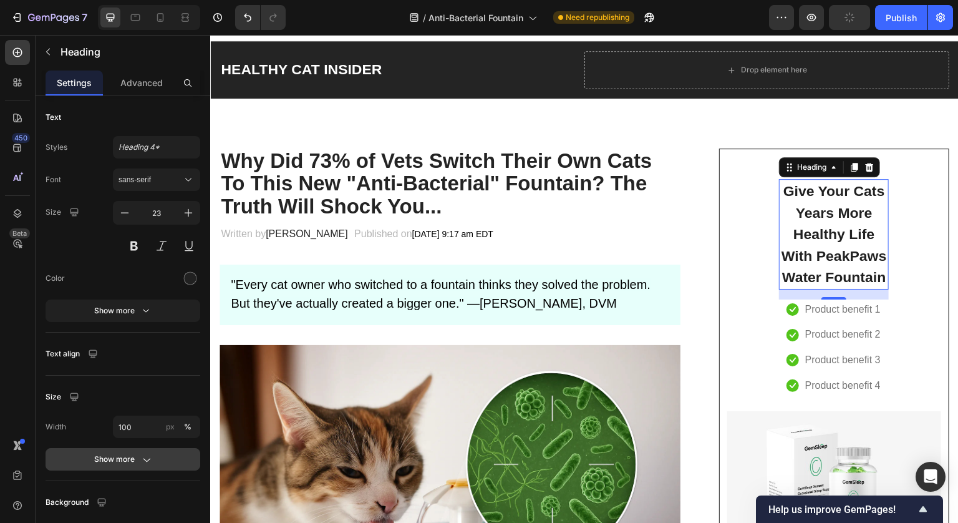
click at [154, 458] on button "Show more" at bounding box center [123, 459] width 155 height 22
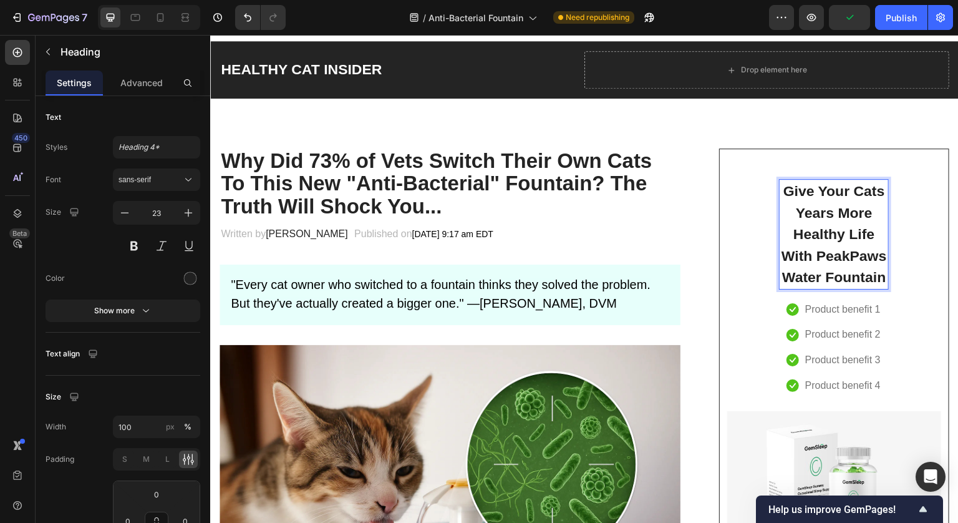
click at [864, 264] on p "Give Your Cats Years More Healthy Life With PeakPaws Water Fountain" at bounding box center [833, 234] width 107 height 108
click at [865, 276] on p "Give Your Cats Years More Healthy Life With PeakPaws Water Fountain" at bounding box center [833, 234] width 107 height 108
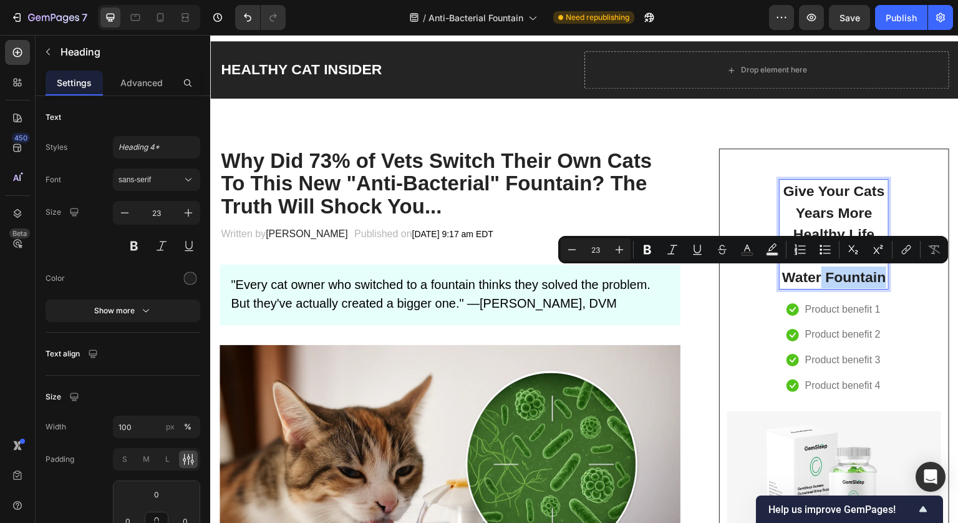
drag, startPoint x: 865, startPoint y: 276, endPoint x: 814, endPoint y: 278, distance: 51.2
click at [814, 278] on p "Give Your Cats Years More Healthy Life With PeakPaws Water Fountain" at bounding box center [833, 234] width 107 height 108
click at [824, 310] on p "Product benefit 1" at bounding box center [842, 310] width 75 height 18
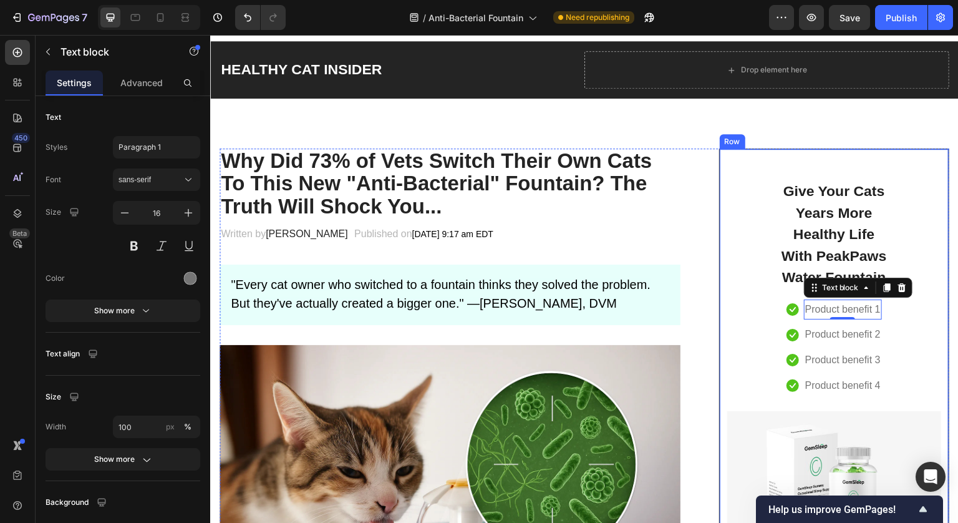
click at [925, 253] on div "Give Your Cats Years More Healthy Life With PeakPaws Water Fountain Heading Ico…" at bounding box center [834, 392] width 214 height 457
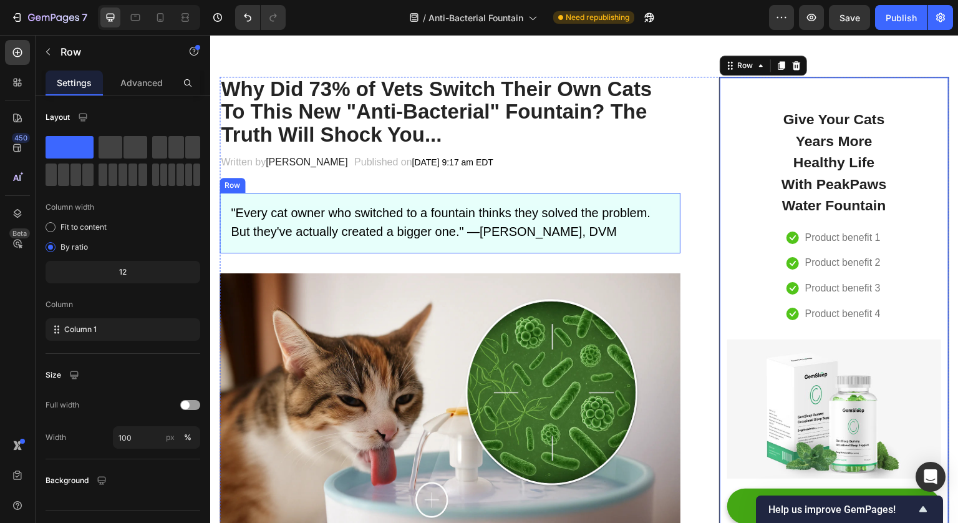
scroll to position [257, 0]
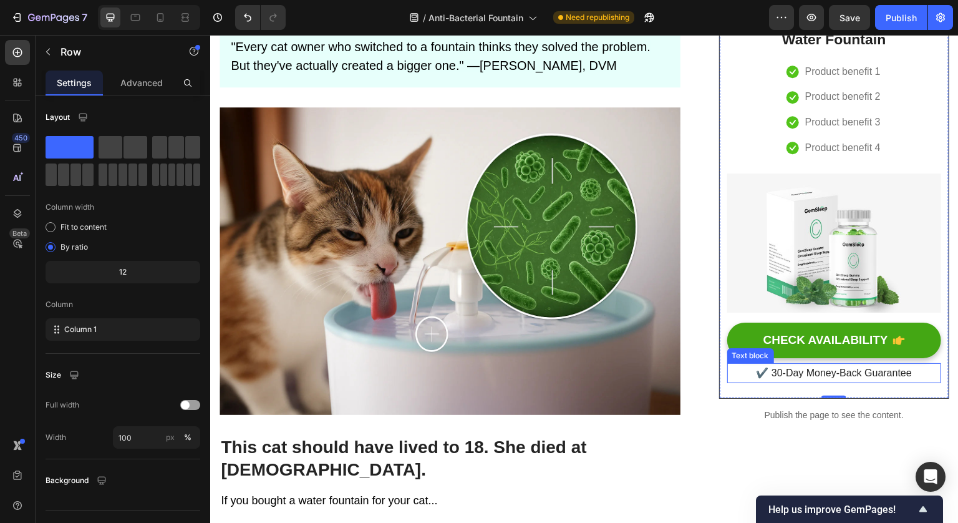
click at [857, 371] on p "✔️ 30-Day Money-Back Guarantee" at bounding box center [834, 373] width 211 height 18
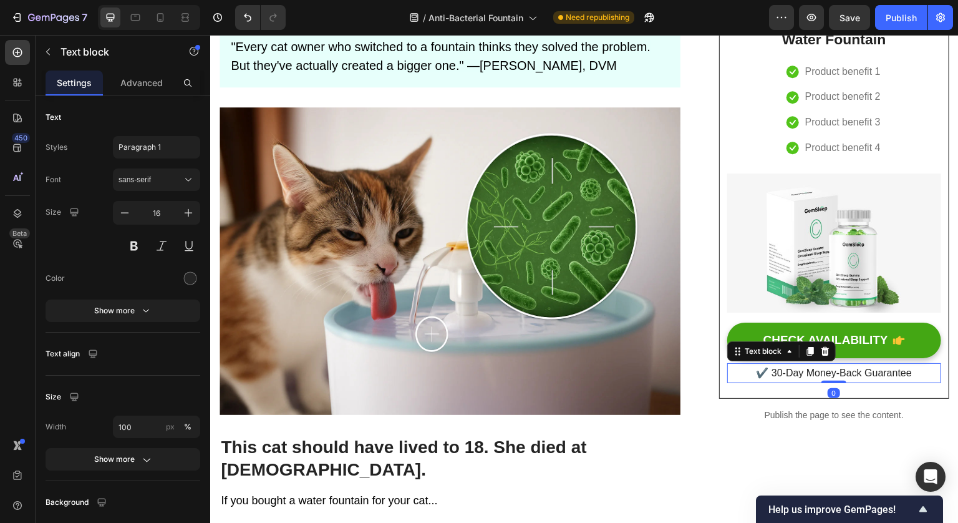
click at [857, 371] on p "✔️ 30-Day Money-Back Guarantee" at bounding box center [834, 373] width 211 height 18
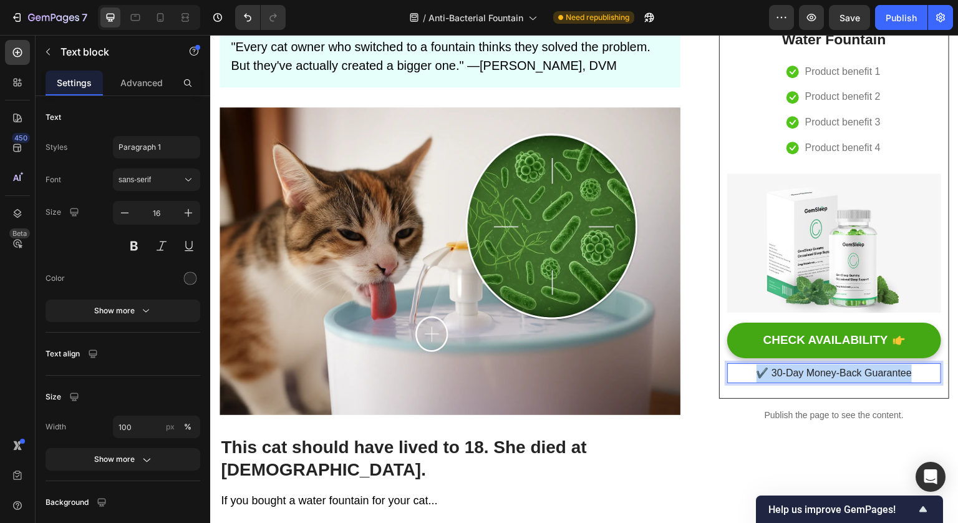
click at [857, 371] on p "✔️ 30-Day Money-Back Guarantee" at bounding box center [834, 373] width 211 height 18
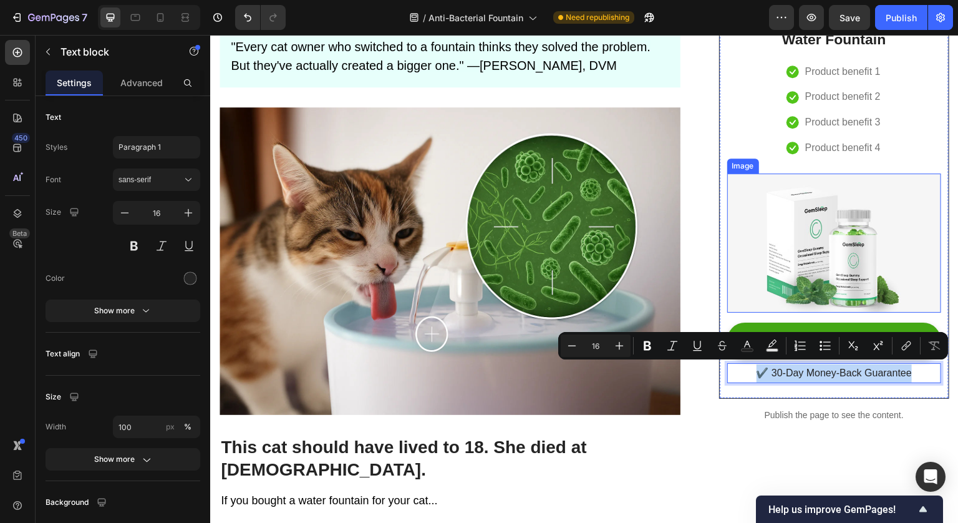
click at [812, 188] on img at bounding box center [834, 242] width 214 height 139
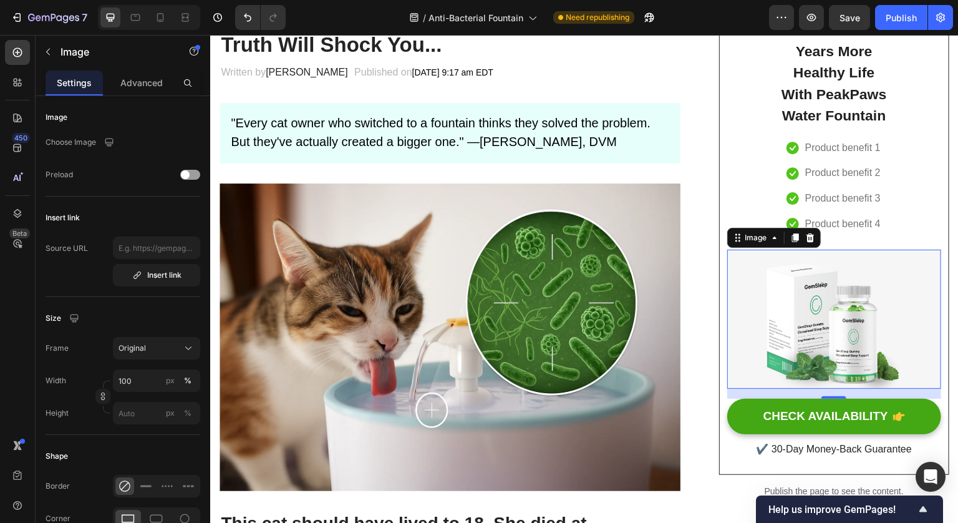
scroll to position [216, 0]
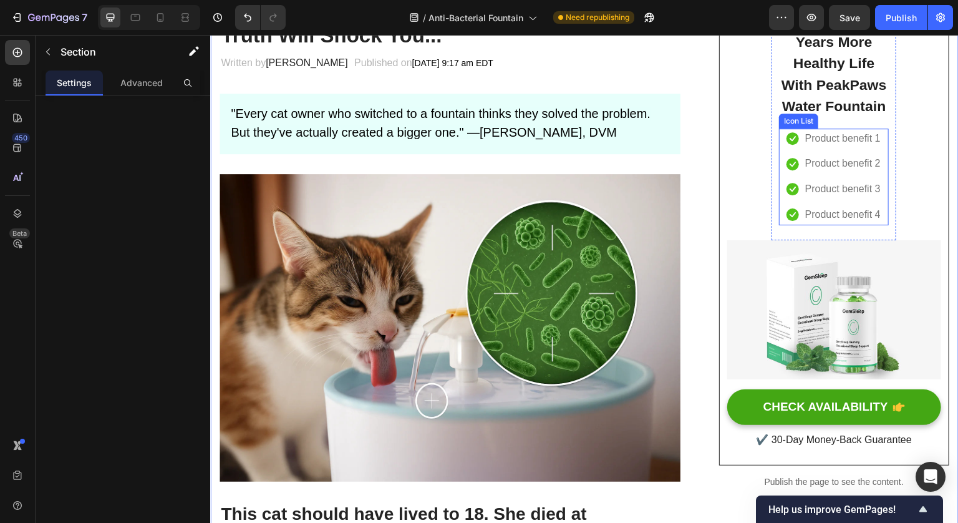
scroll to position [190, 0]
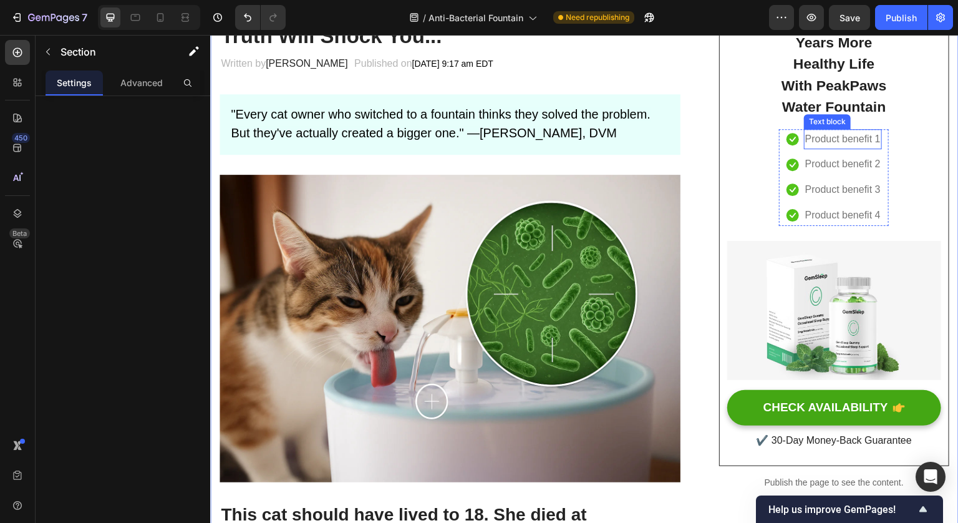
click at [833, 133] on p "Product benefit 1" at bounding box center [842, 139] width 75 height 18
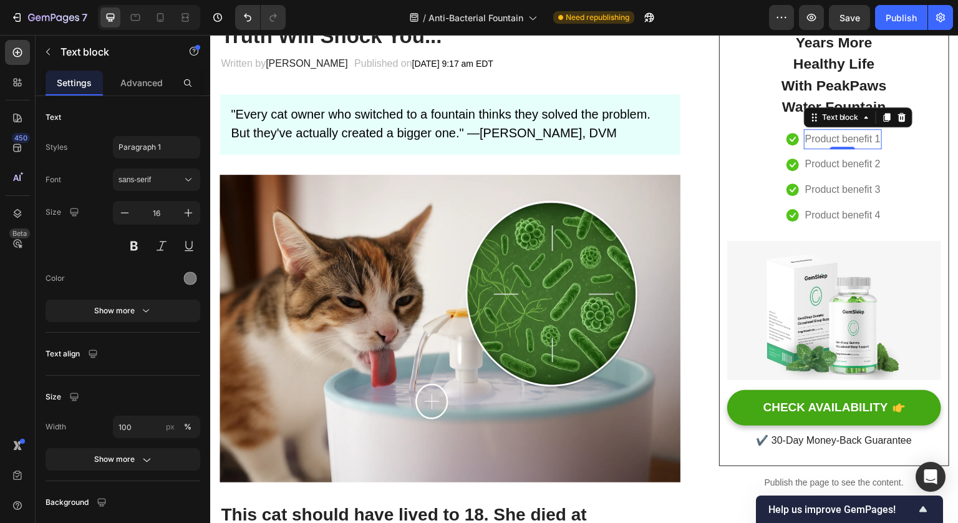
click at [833, 136] on p "Product benefit 1" at bounding box center [842, 139] width 75 height 18
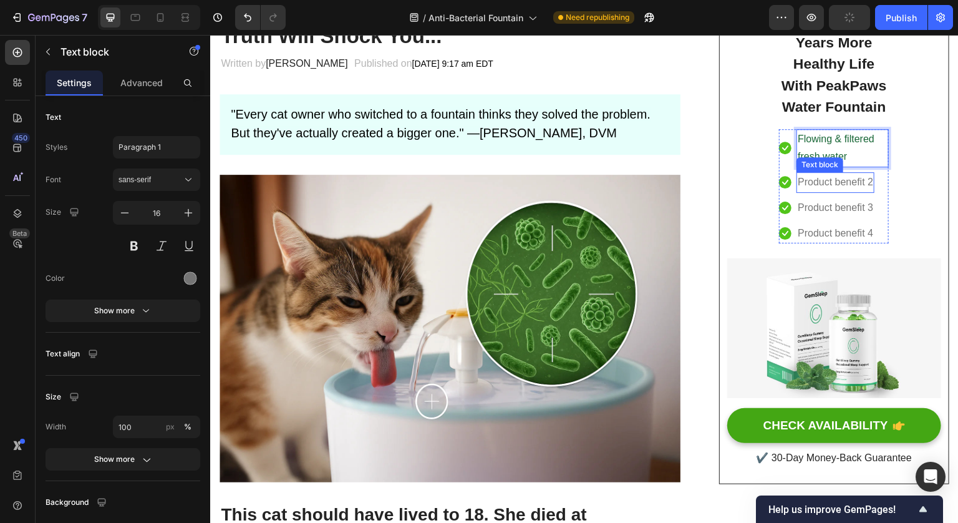
click at [840, 177] on p "Product benefit 2" at bounding box center [835, 182] width 75 height 18
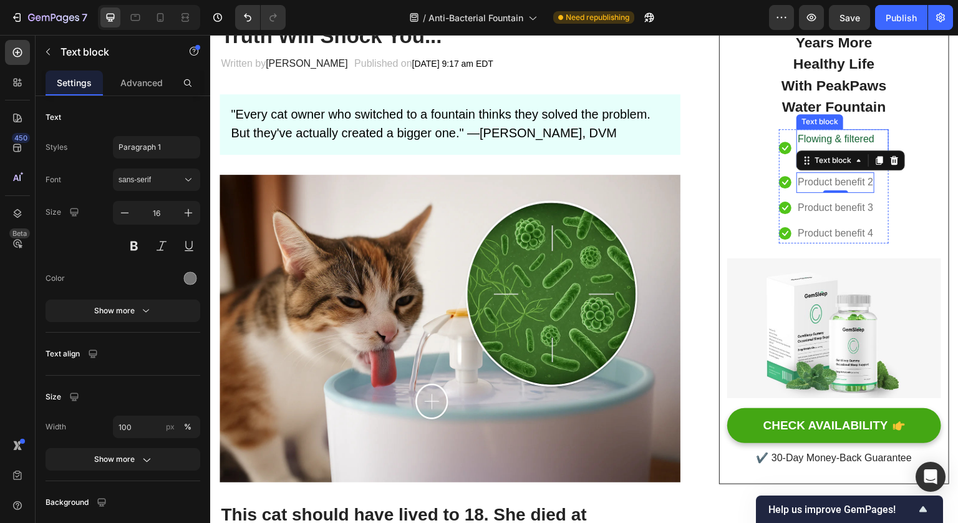
click at [803, 137] on span "Flowing & filtered fresh water" at bounding box center [836, 147] width 77 height 29
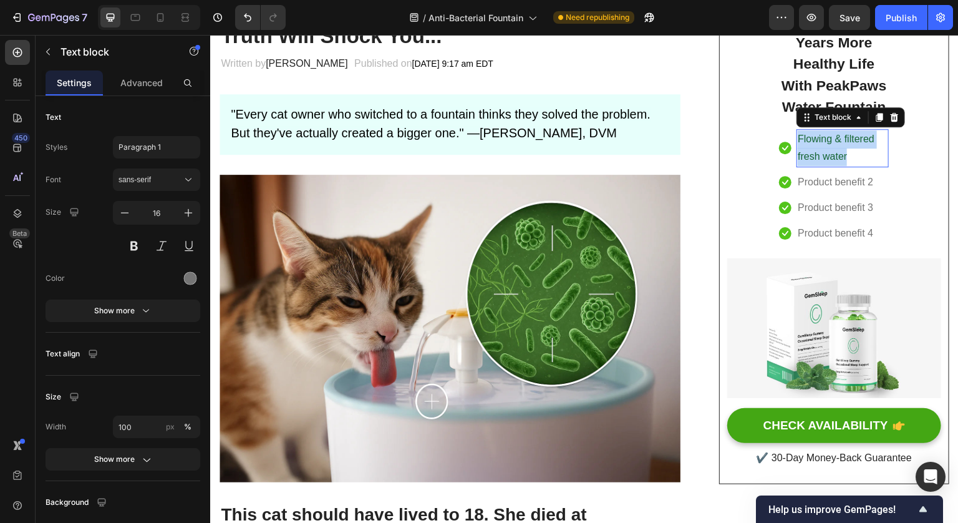
click at [803, 137] on span "Flowing & filtered fresh water" at bounding box center [836, 147] width 77 height 29
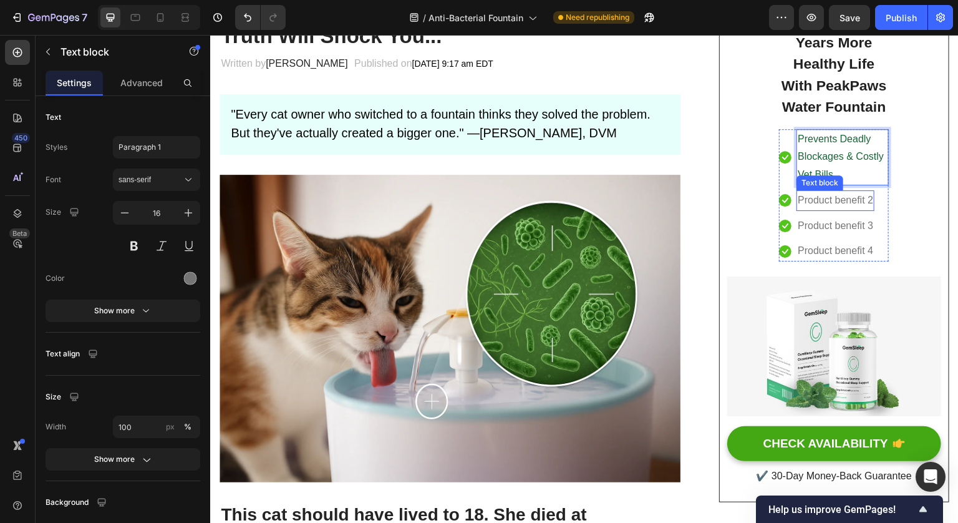
click at [803, 194] on p "Product benefit 2" at bounding box center [835, 200] width 75 height 18
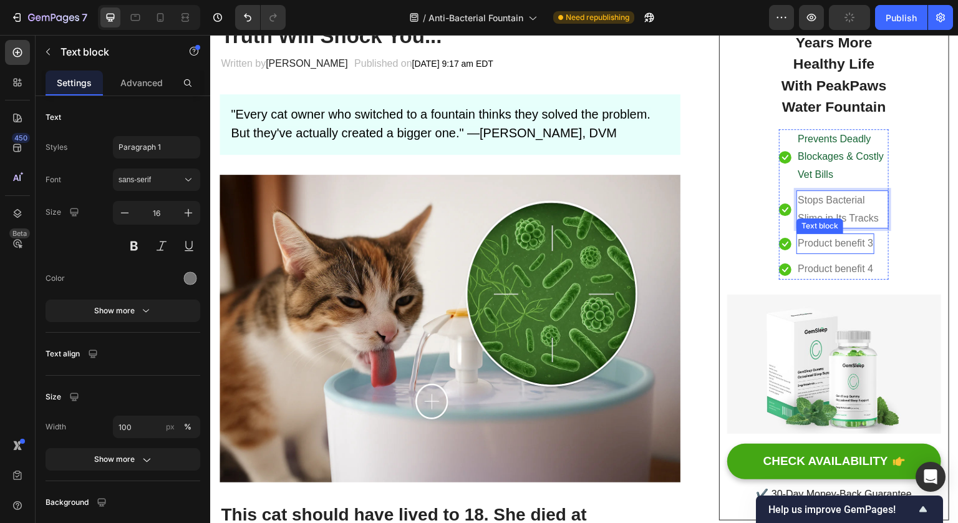
click at [812, 236] on p "Product benefit 3" at bounding box center [835, 244] width 75 height 18
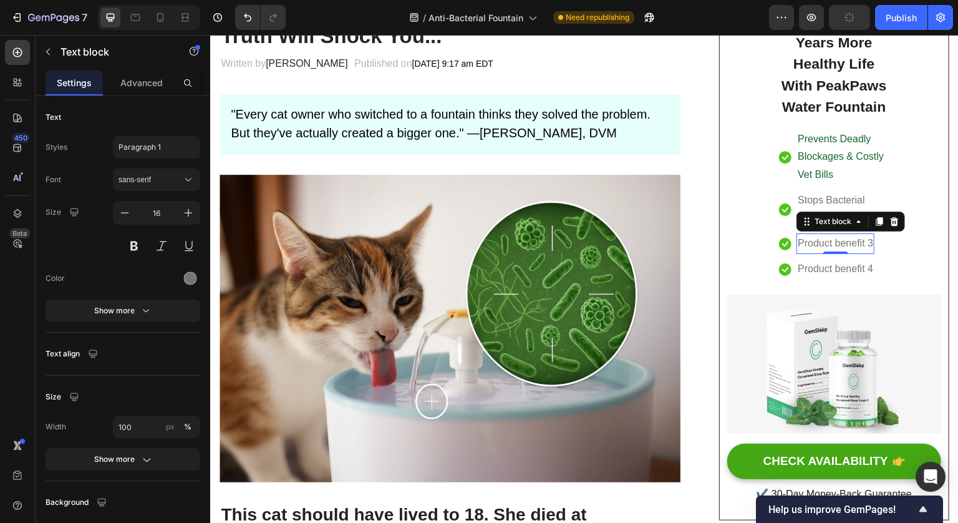
click at [812, 236] on p "Product benefit 3" at bounding box center [835, 244] width 75 height 18
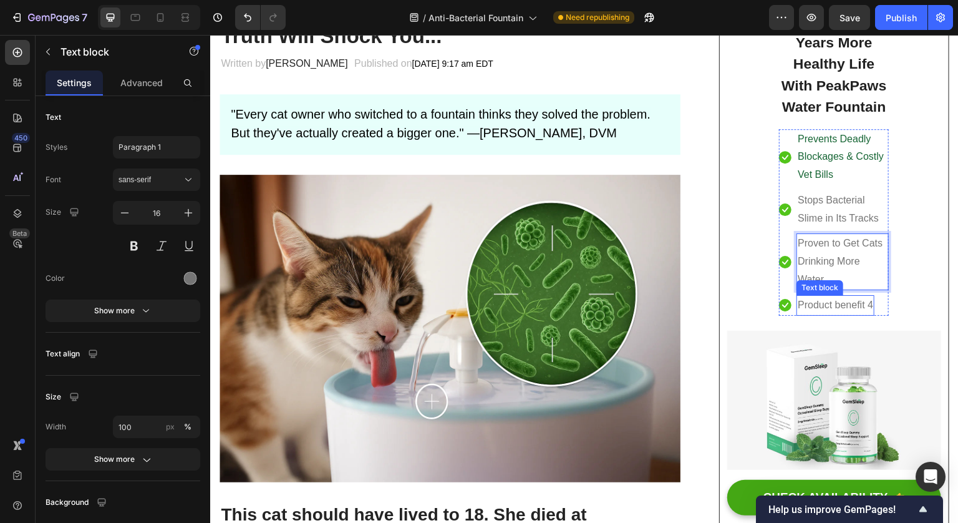
click at [845, 301] on p "Product benefit 4" at bounding box center [835, 305] width 75 height 18
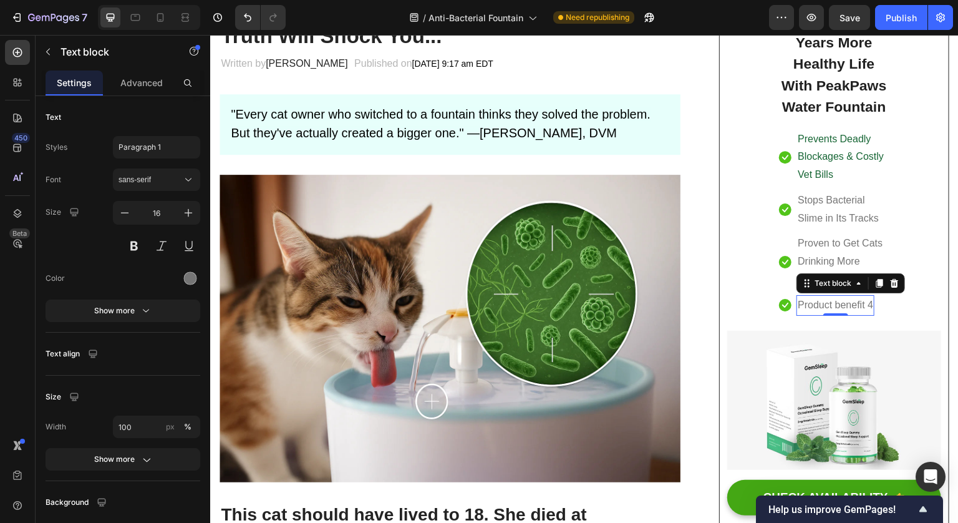
click at [845, 301] on p "Product benefit 4" at bounding box center [835, 305] width 75 height 18
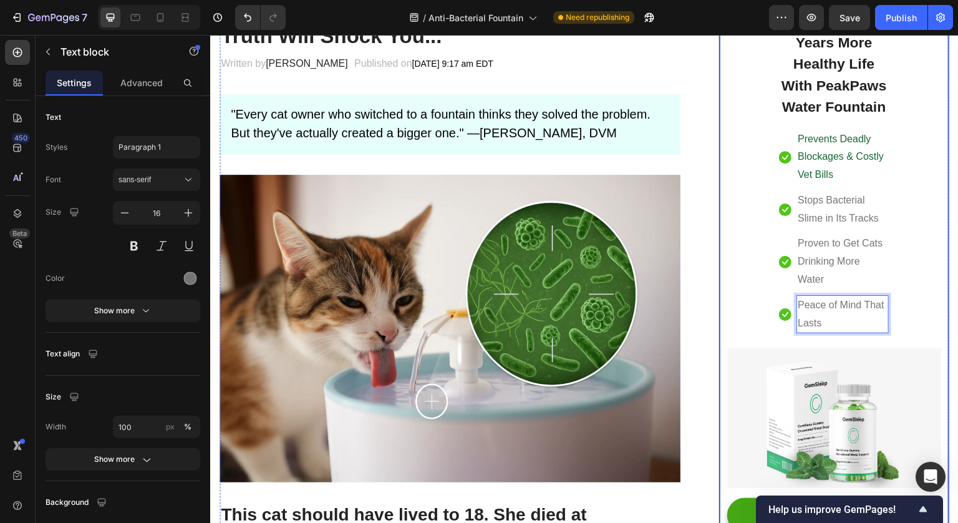
click at [900, 322] on div "Give Your Cats Years More Healthy Life With PeakPaws Water Fountain Heading Ico…" at bounding box center [834, 276] width 214 height 565
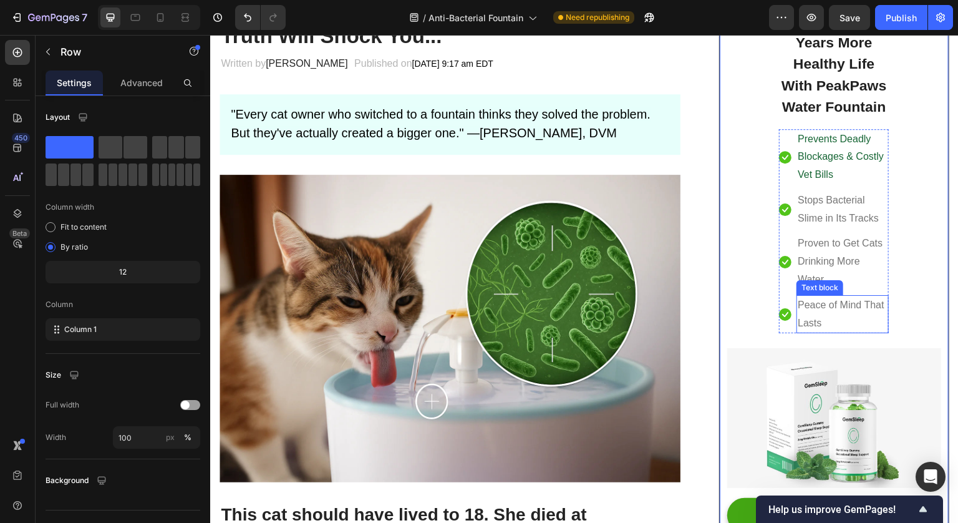
click at [829, 318] on p "Peace of Mind That Lasts" at bounding box center [843, 314] width 90 height 36
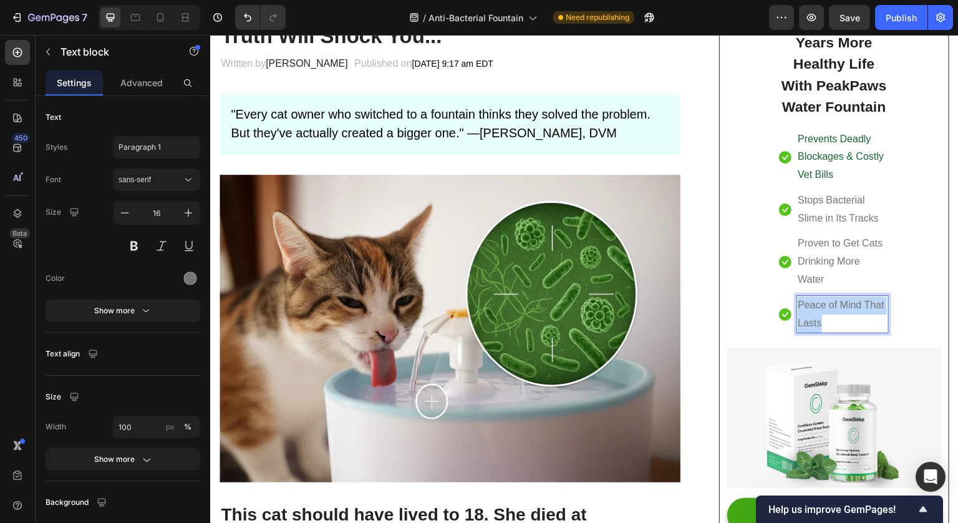
click at [829, 318] on p "Peace of Mind That Lasts" at bounding box center [843, 314] width 90 height 36
click at [840, 267] on p "Proven to Get Cats Drinking More Water" at bounding box center [843, 262] width 90 height 54
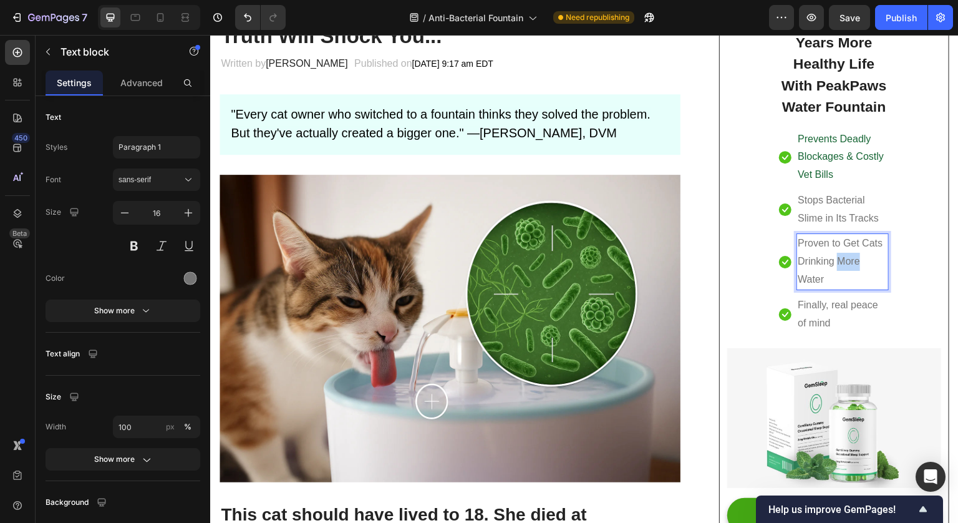
click at [840, 262] on p "Proven to Get Cats Drinking More Water" at bounding box center [843, 262] width 90 height 54
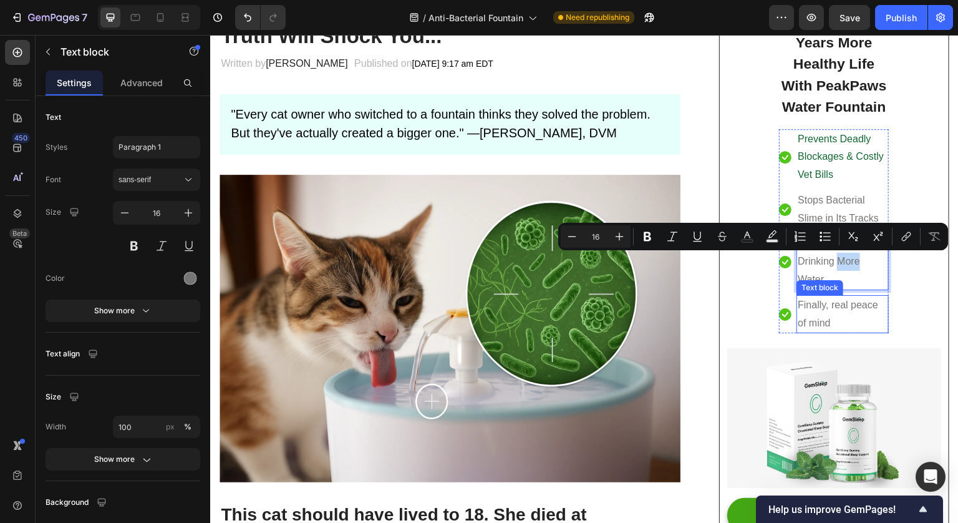
click at [850, 305] on p "Finally, real peace of mind" at bounding box center [843, 314] width 90 height 36
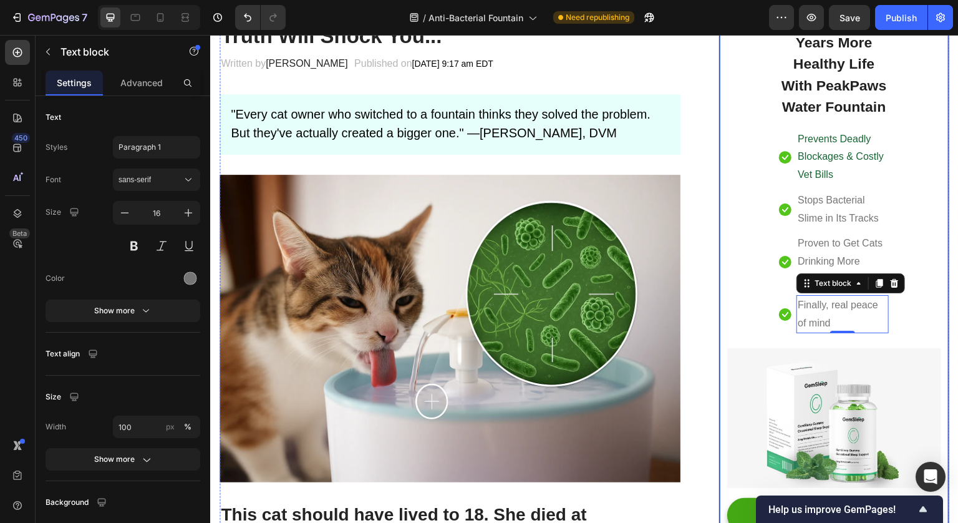
click at [921, 223] on div "Give Your Cats Years More Healthy Life With PeakPaws Water Fountain Heading Ico…" at bounding box center [834, 276] width 214 height 565
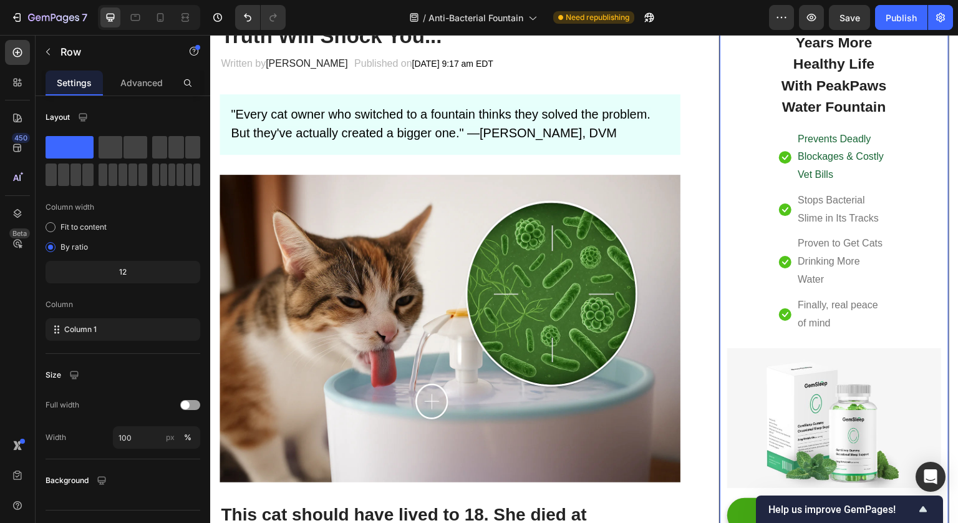
click at [863, 215] on p "Stops Bacterial Slime in Its Tracks" at bounding box center [843, 209] width 90 height 36
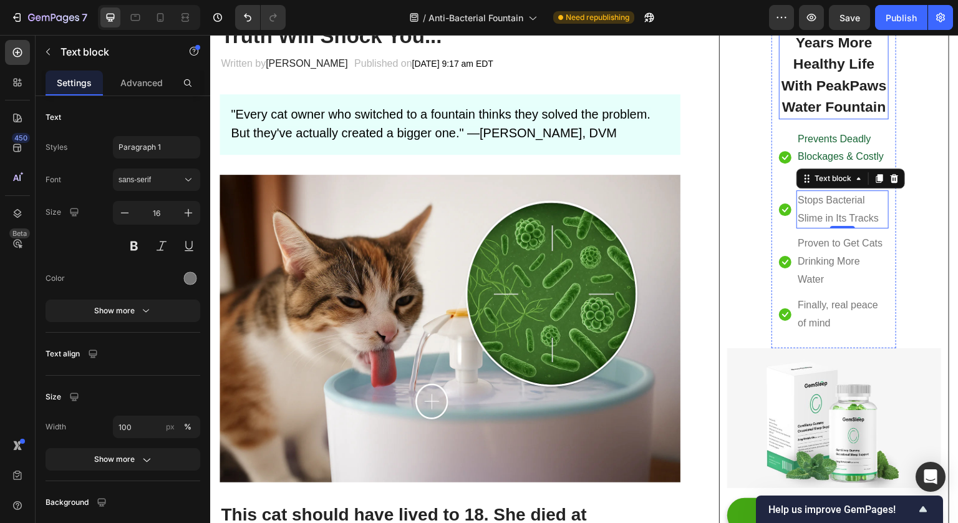
click at [878, 118] on h2 "Give Your Cats Years More Healthy Life With PeakPaws Water Fountain" at bounding box center [834, 64] width 110 height 110
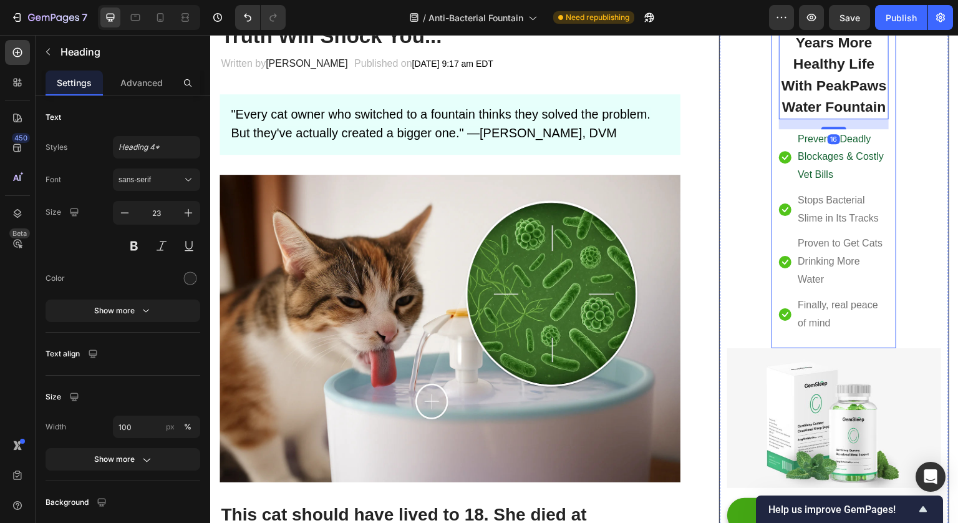
click at [884, 133] on div "Give Your Cats Years More Healthy Life With PeakPaws Water Fountain Heading 16 …" at bounding box center [834, 171] width 125 height 354
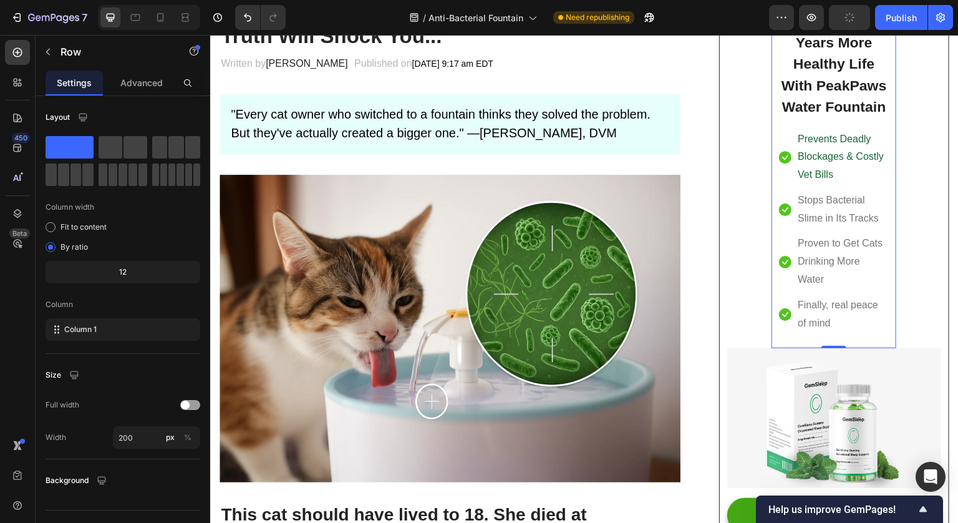
click at [145, 268] on div "12" at bounding box center [123, 271] width 150 height 17
click at [125, 271] on div "12" at bounding box center [123, 271] width 150 height 17
click at [127, 273] on div "12" at bounding box center [123, 271] width 150 height 17
click at [125, 272] on div "12" at bounding box center [123, 271] width 150 height 17
click at [84, 228] on span "Fit to content" at bounding box center [84, 226] width 46 height 11
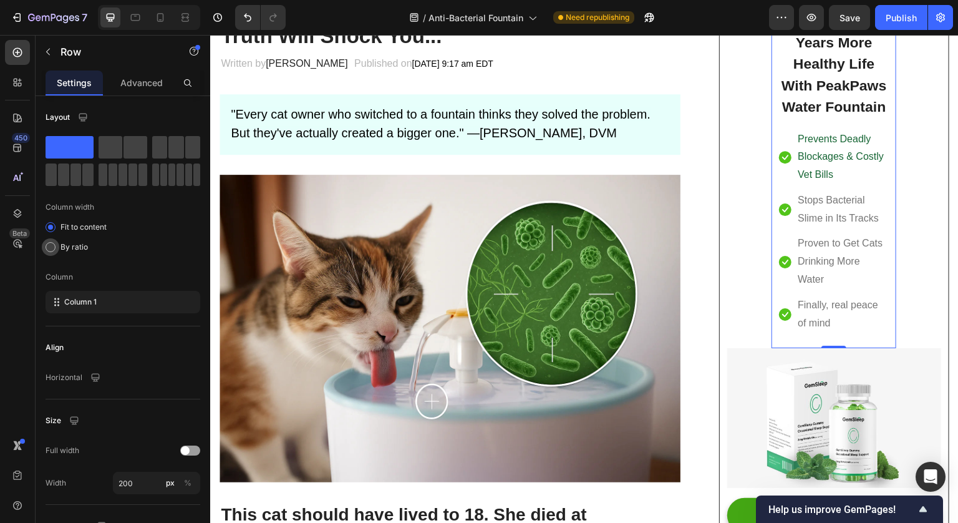
click at [77, 249] on span "By ratio" at bounding box center [74, 246] width 27 height 11
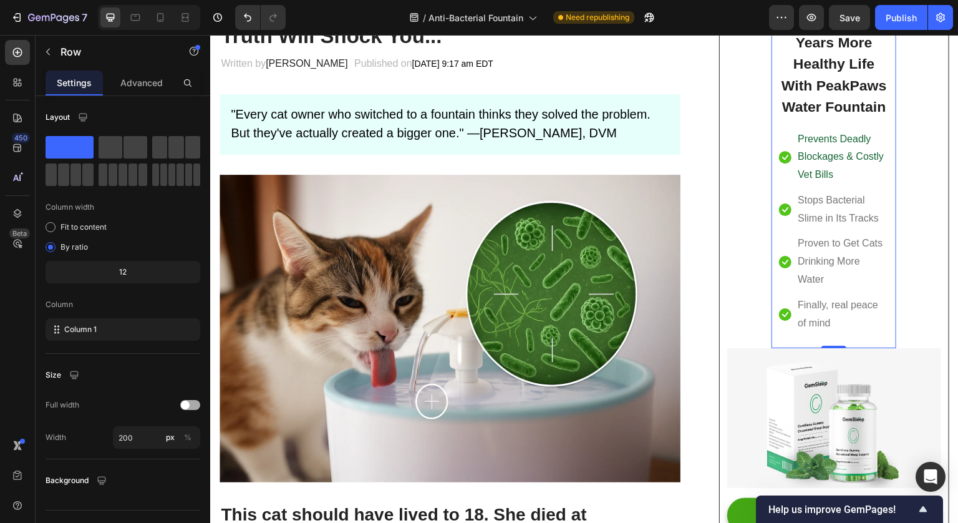
click at [190, 406] on div at bounding box center [190, 405] width 20 height 10
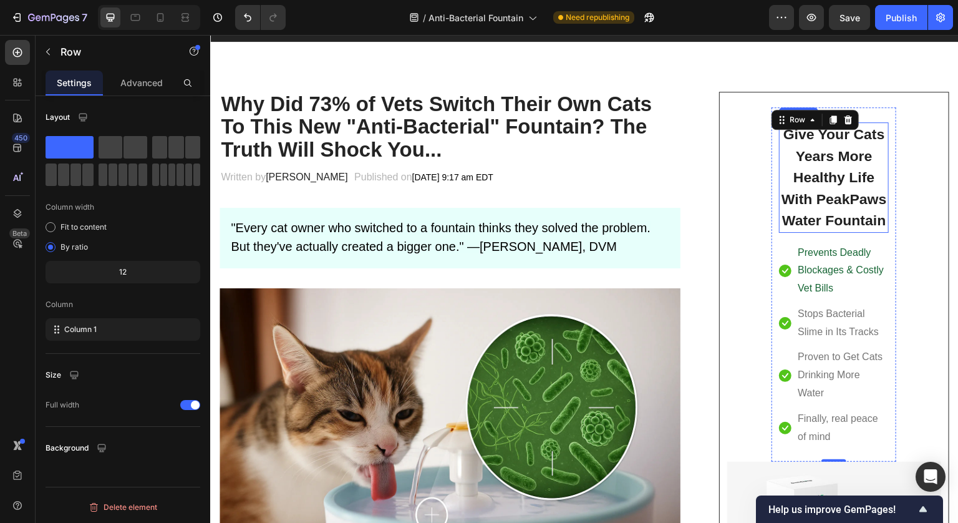
scroll to position [87, 0]
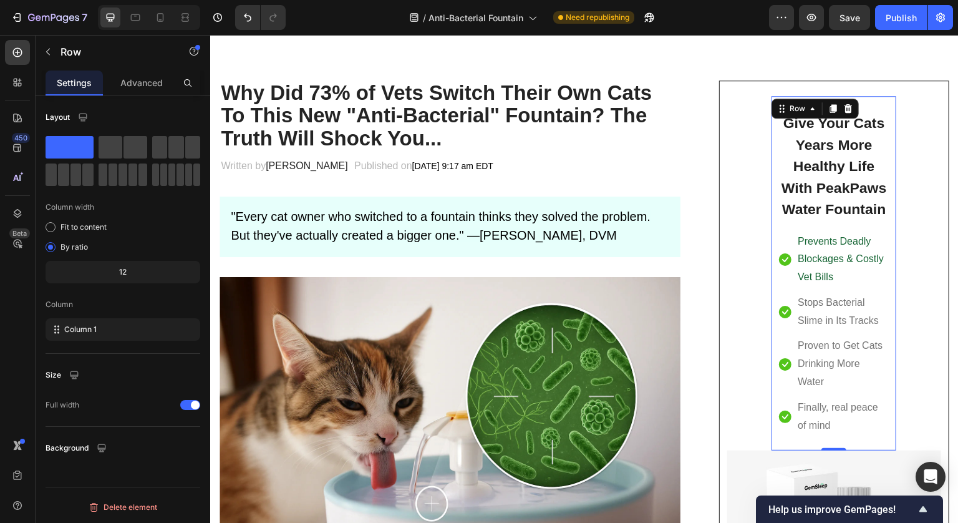
click at [885, 223] on div "Give Your Cats Years More Healthy Life With PeakPaws Water Fountain Heading Ico…" at bounding box center [834, 273] width 125 height 354
click at [93, 336] on div "Column 1" at bounding box center [123, 329] width 155 height 22
click at [143, 271] on div "12" at bounding box center [123, 271] width 150 height 17
click at [127, 271] on div "12" at bounding box center [123, 271] width 150 height 17
click at [124, 271] on div "12" at bounding box center [123, 271] width 150 height 17
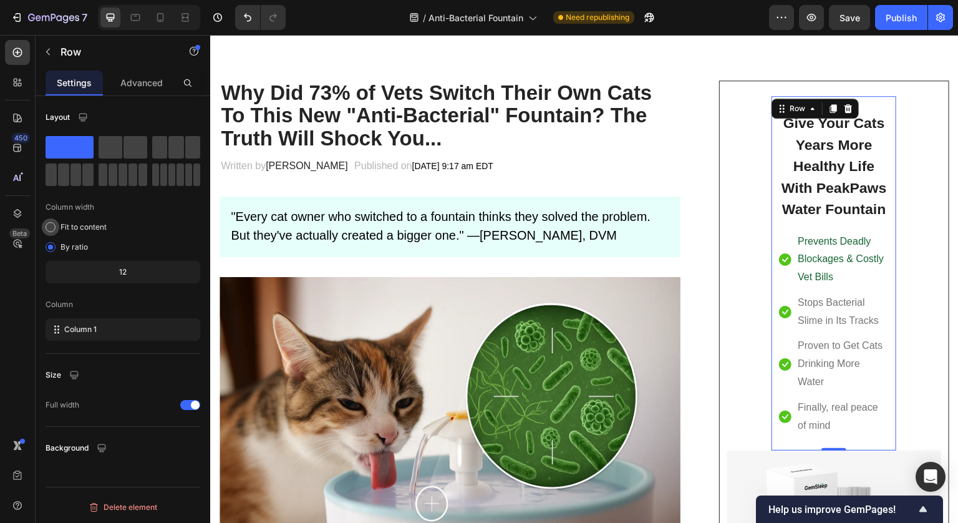
click at [88, 231] on span "Fit to content" at bounding box center [84, 226] width 46 height 11
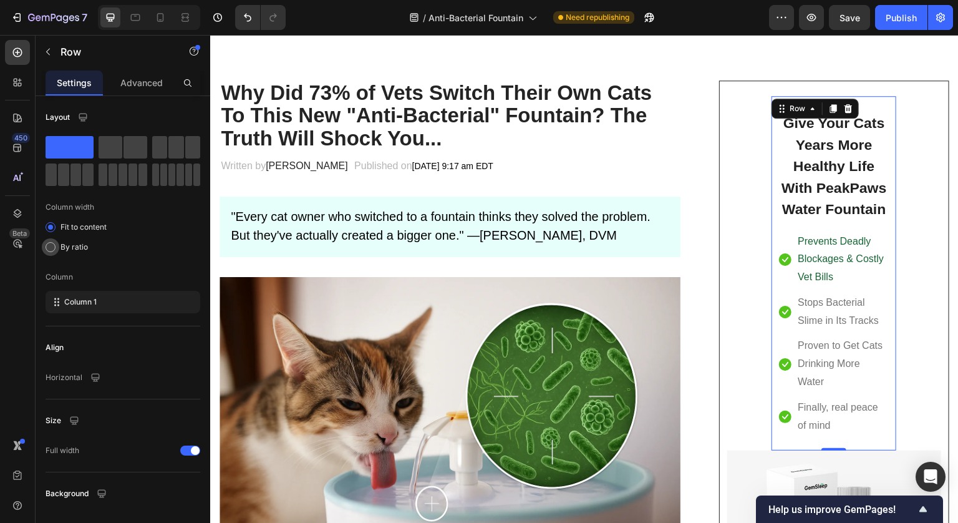
click at [88, 246] on div "By ratio" at bounding box center [123, 246] width 155 height 17
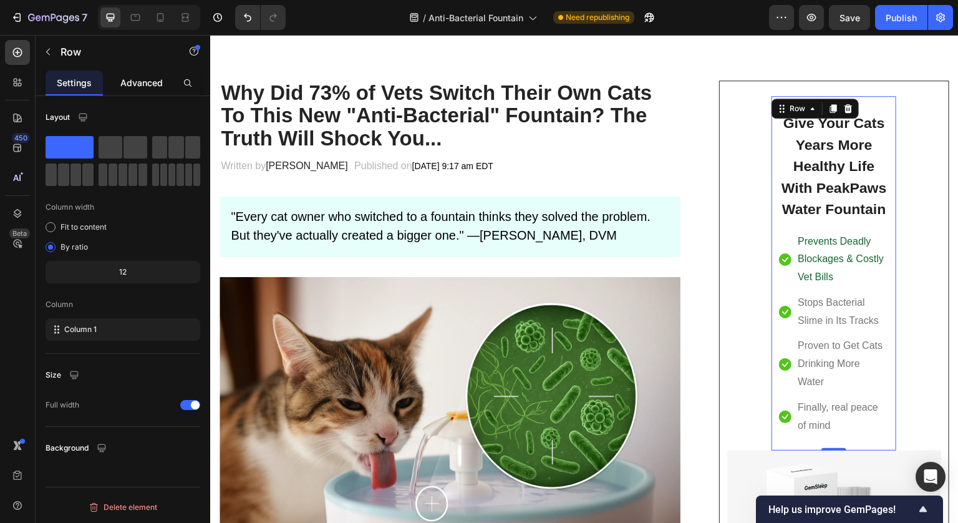
click at [142, 82] on p "Advanced" at bounding box center [141, 82] width 42 height 13
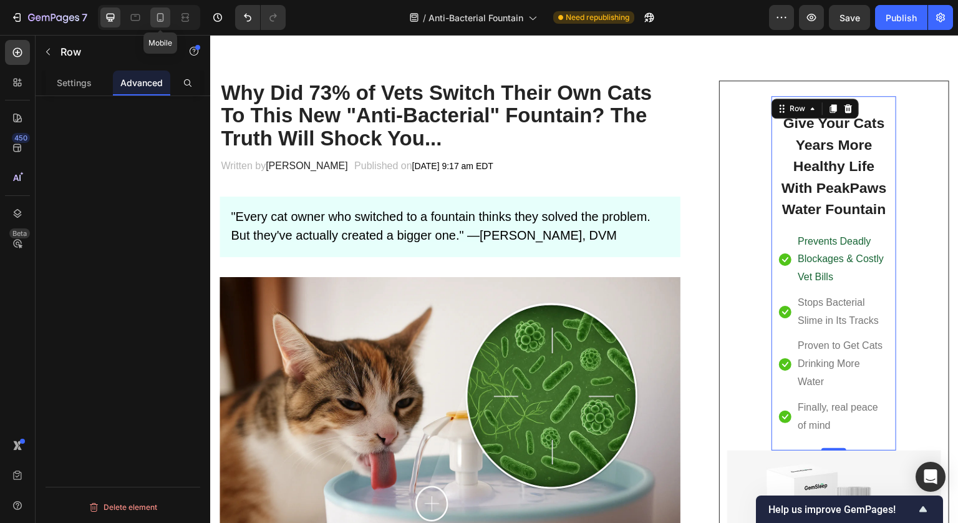
click at [159, 16] on icon at bounding box center [160, 17] width 12 height 12
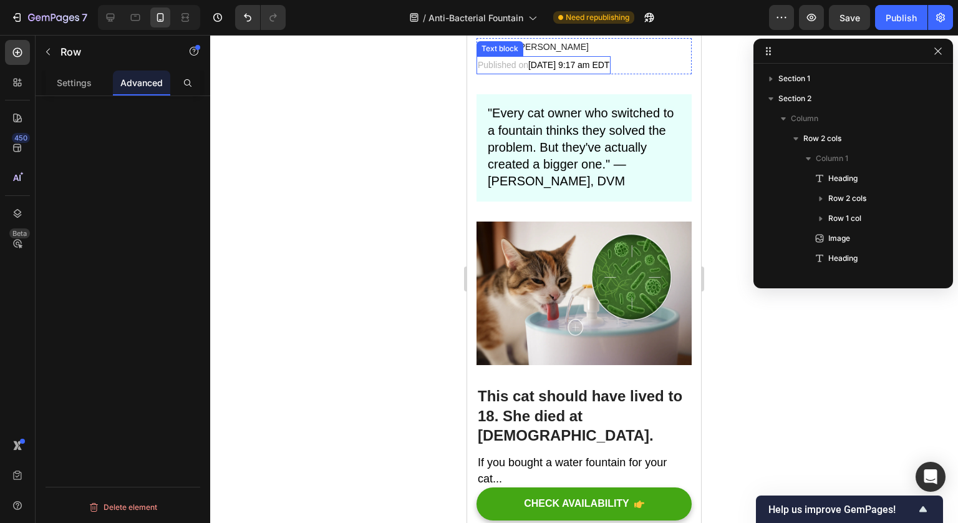
scroll to position [143, 0]
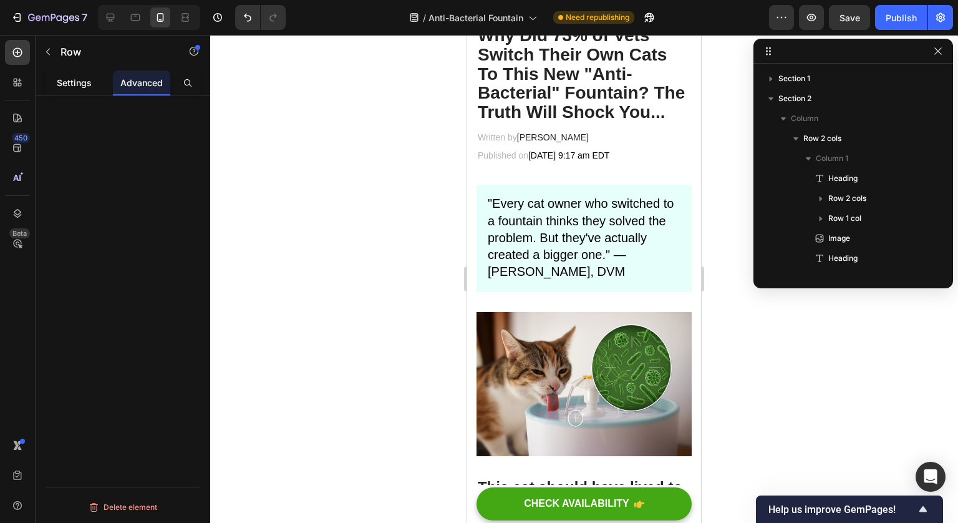
click at [89, 82] on p "Settings" at bounding box center [74, 82] width 35 height 13
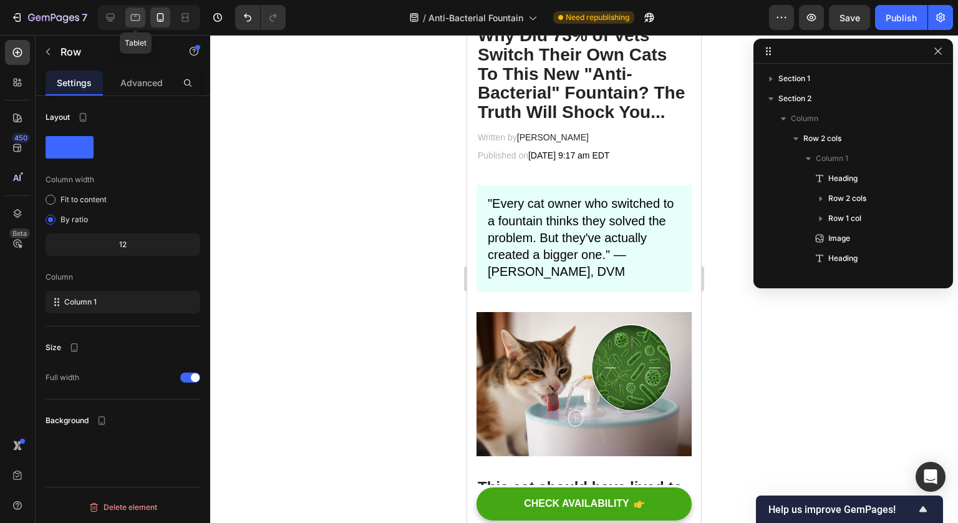
click at [133, 22] on icon at bounding box center [135, 17] width 12 height 12
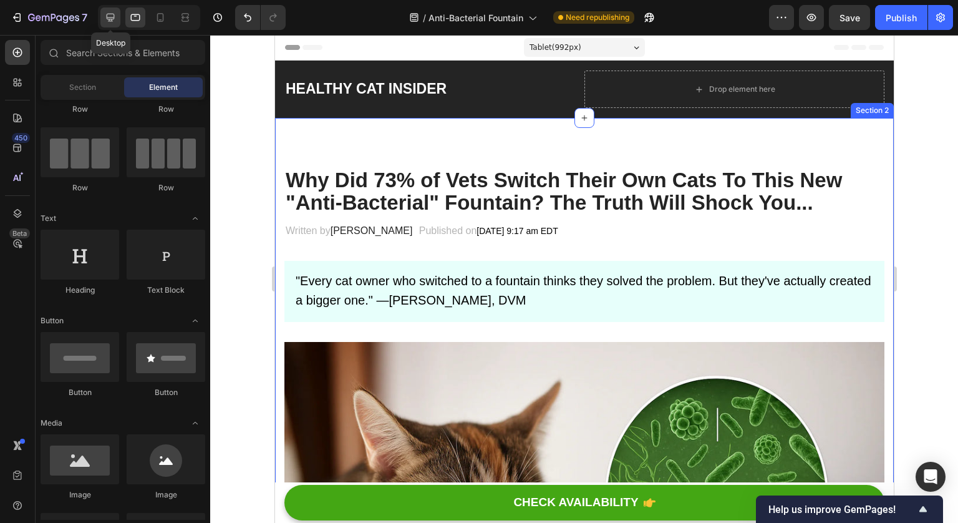
click at [115, 22] on icon at bounding box center [110, 17] width 12 height 12
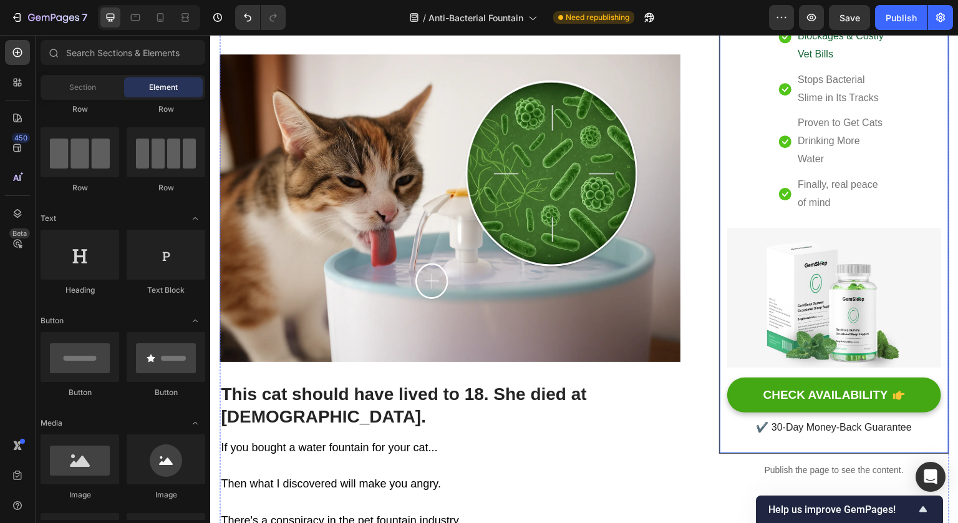
scroll to position [314, 0]
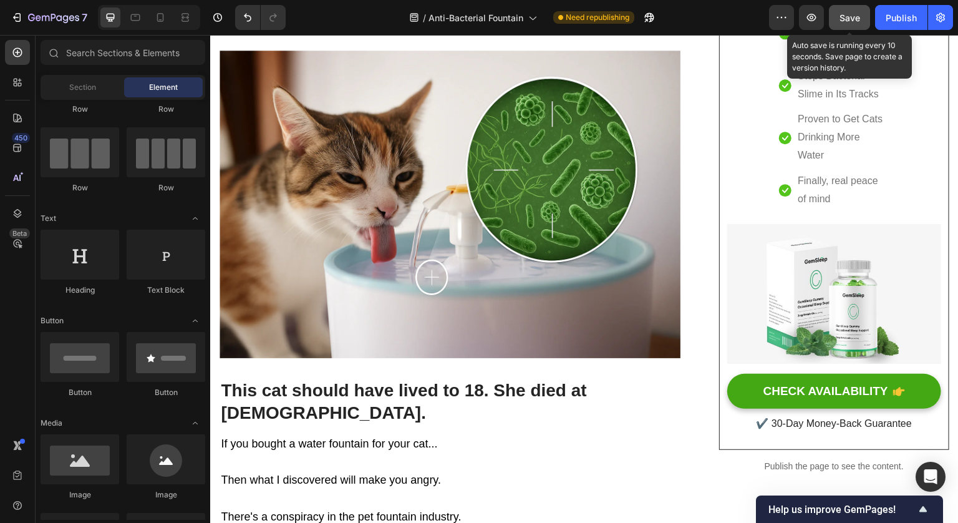
click at [841, 17] on span "Save" at bounding box center [850, 17] width 21 height 11
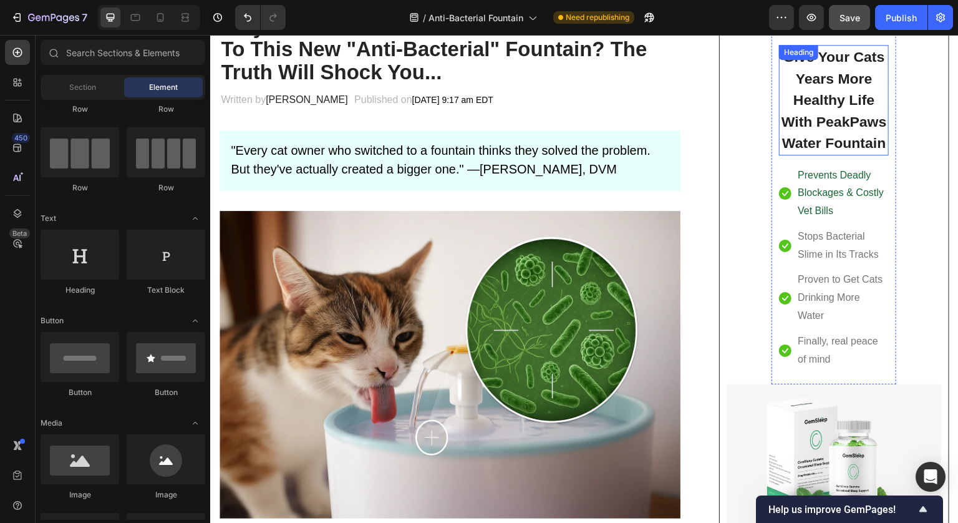
scroll to position [119, 0]
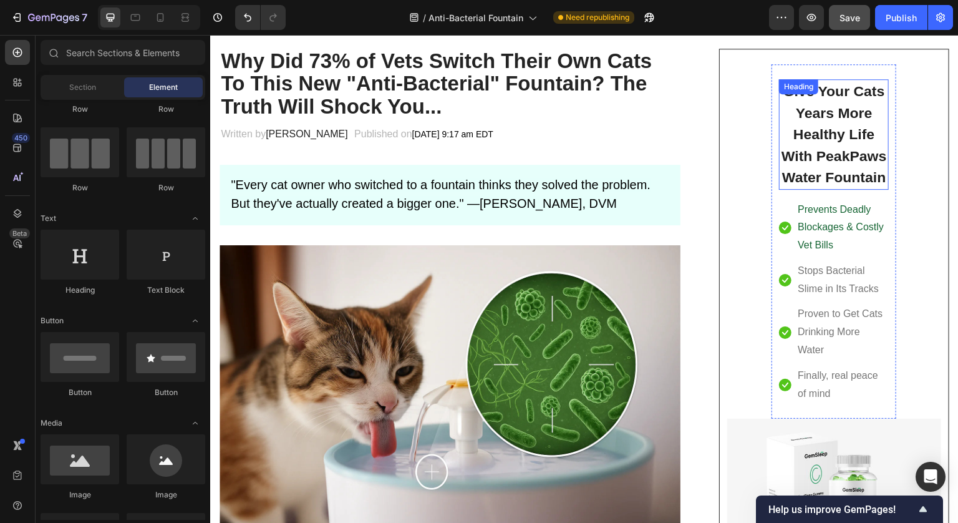
click at [859, 163] on p "Give Your Cats Years More Healthy Life With PeakPaws Water Fountain" at bounding box center [833, 134] width 107 height 108
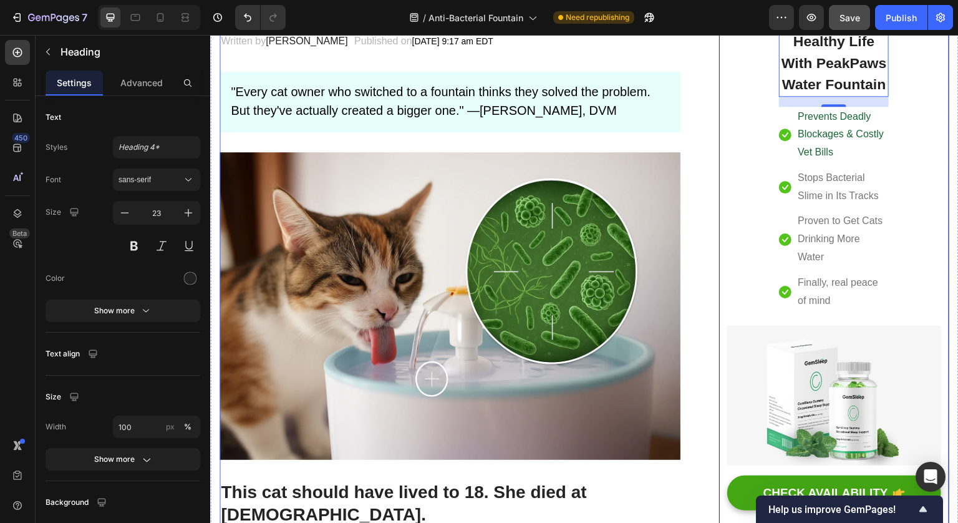
scroll to position [223, 0]
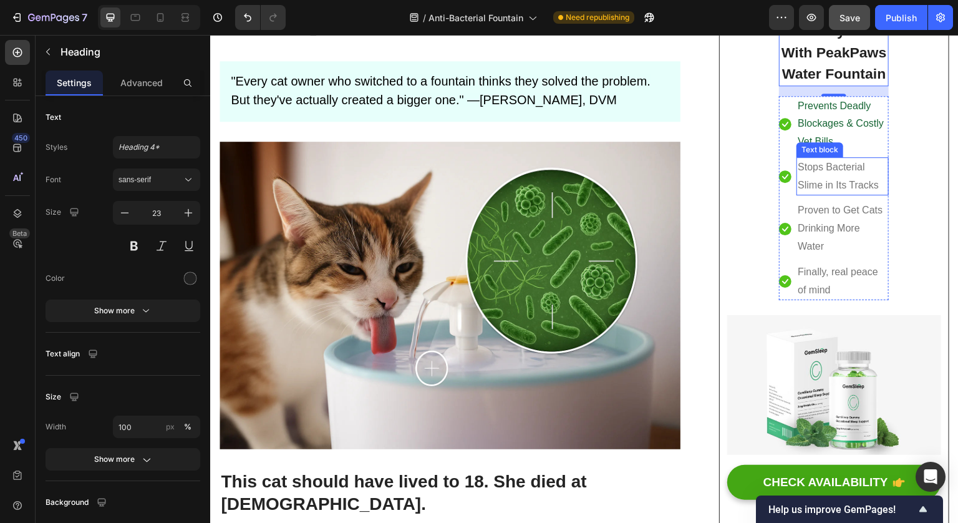
click at [848, 187] on p "Stops Bacterial Slime in Its Tracks" at bounding box center [843, 176] width 90 height 36
click at [861, 187] on p "Stops Bacterial Slime in Its Tracks" at bounding box center [843, 176] width 90 height 36
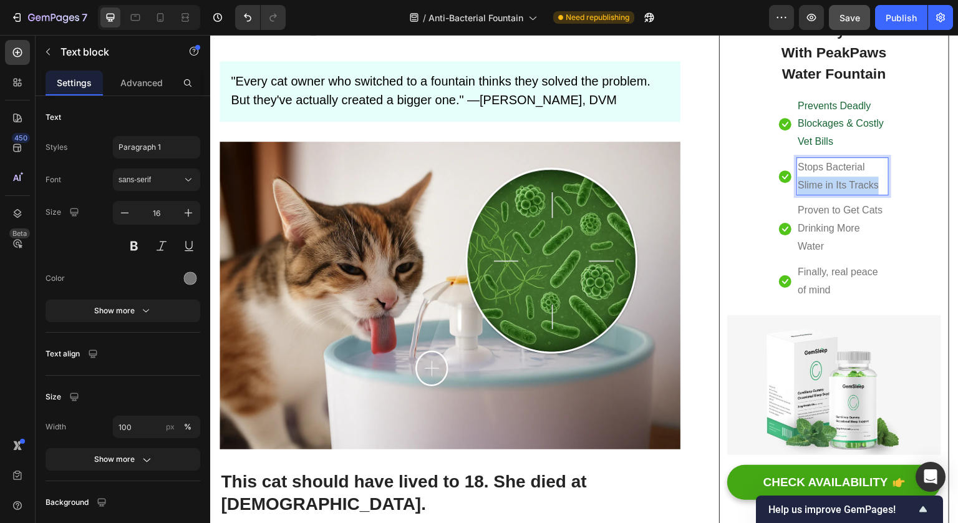
drag, startPoint x: 861, startPoint y: 187, endPoint x: 808, endPoint y: 186, distance: 53.0
click at [808, 186] on p "Stops Bacterial Slime in Its Tracks" at bounding box center [843, 176] width 90 height 36
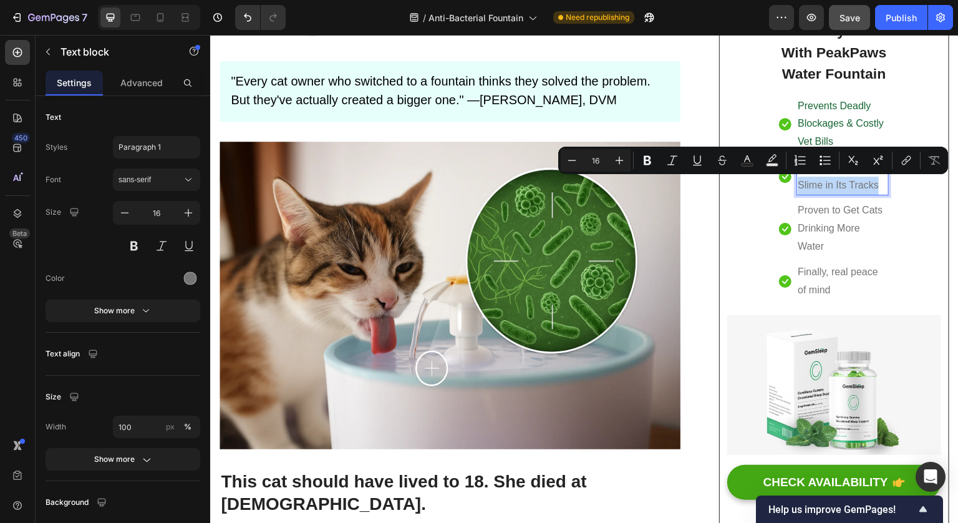
click at [808, 217] on p "Proven to Get Cats Drinking More Water" at bounding box center [843, 228] width 90 height 54
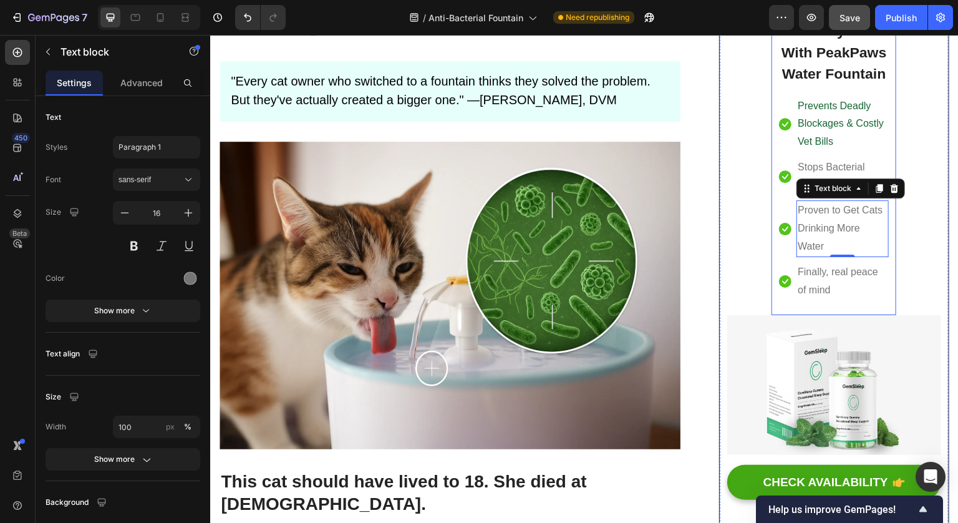
click at [772, 135] on div "Give Your Cats Years More Healthy Life With PeakPaws Water Fountain Heading Ico…" at bounding box center [834, 138] width 125 height 354
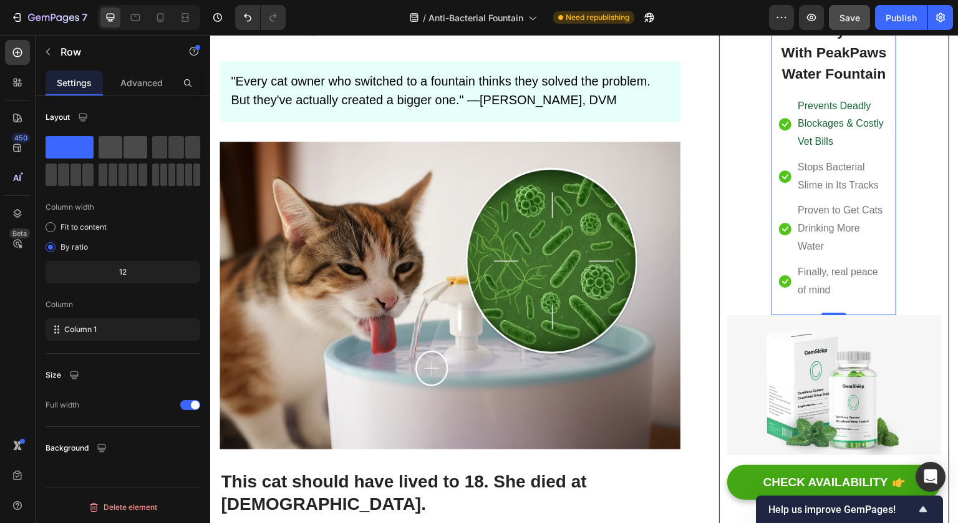
click at [128, 150] on span at bounding box center [136, 147] width 24 height 22
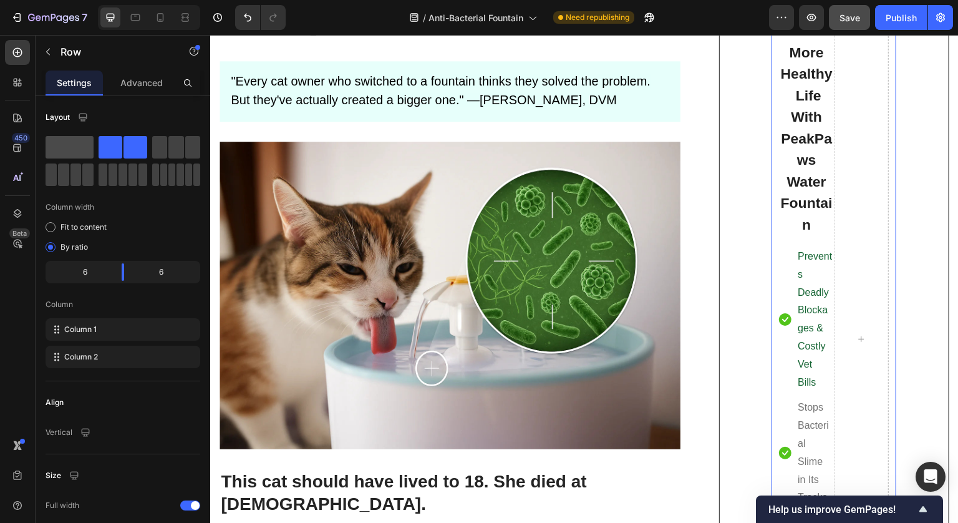
click at [82, 148] on span at bounding box center [70, 147] width 48 height 22
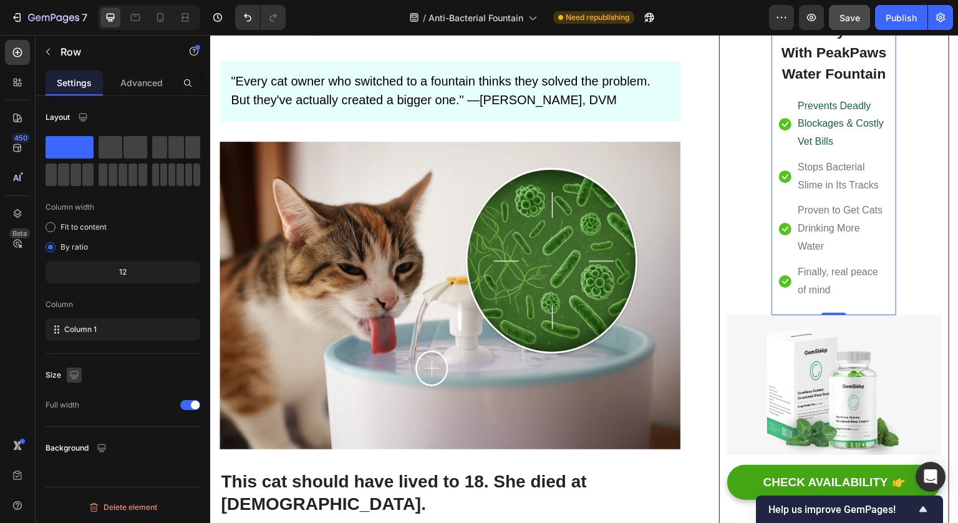
click at [73, 375] on icon "button" at bounding box center [74, 375] width 8 height 8
click at [140, 84] on p "Advanced" at bounding box center [141, 82] width 42 height 13
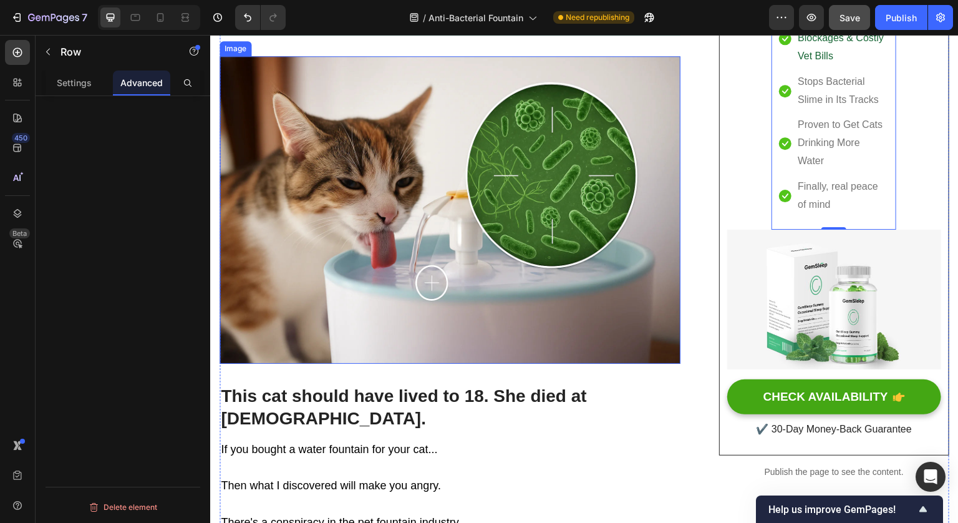
scroll to position [313, 0]
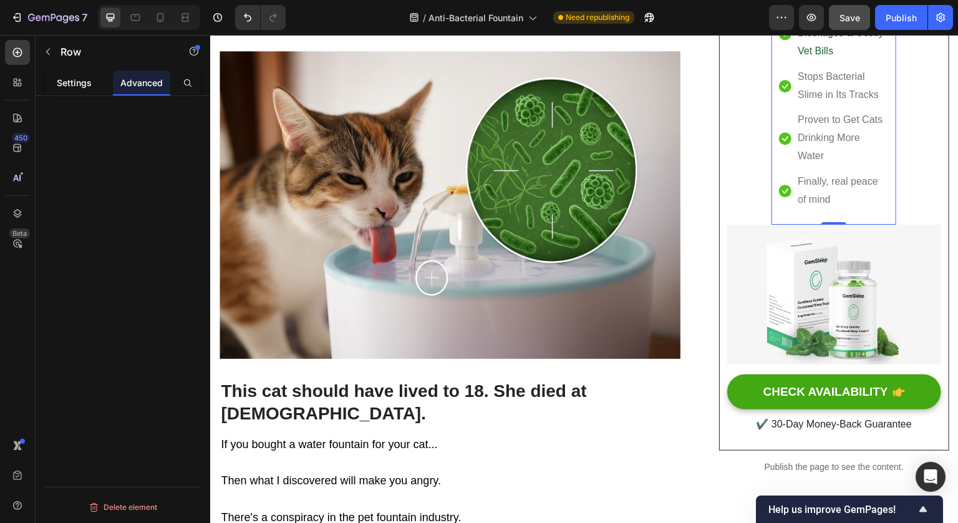
click at [78, 89] on p "Settings" at bounding box center [74, 82] width 35 height 13
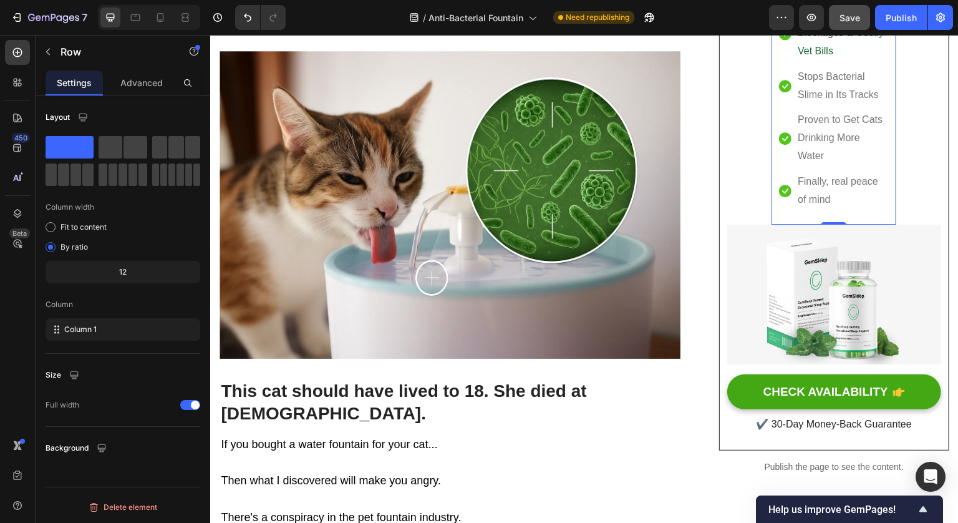
click at [128, 274] on div "12" at bounding box center [123, 271] width 150 height 17
click at [87, 234] on div "Fit to content" at bounding box center [123, 226] width 155 height 17
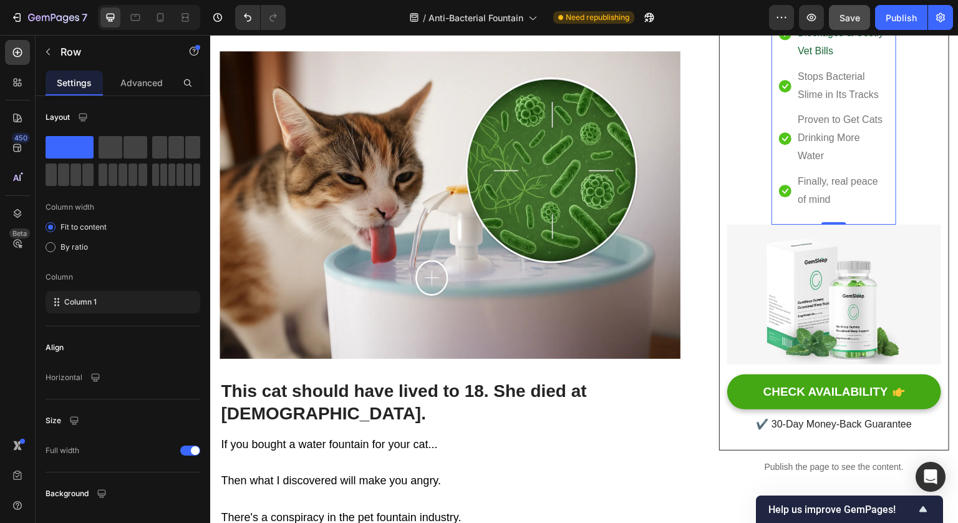
click at [74, 375] on p "Horizontal" at bounding box center [64, 377] width 37 height 11
click at [95, 379] on icon "button" at bounding box center [95, 378] width 8 height 8
click at [95, 377] on icon "button" at bounding box center [95, 378] width 8 height 8
click at [52, 51] on icon "button" at bounding box center [48, 52] width 10 height 10
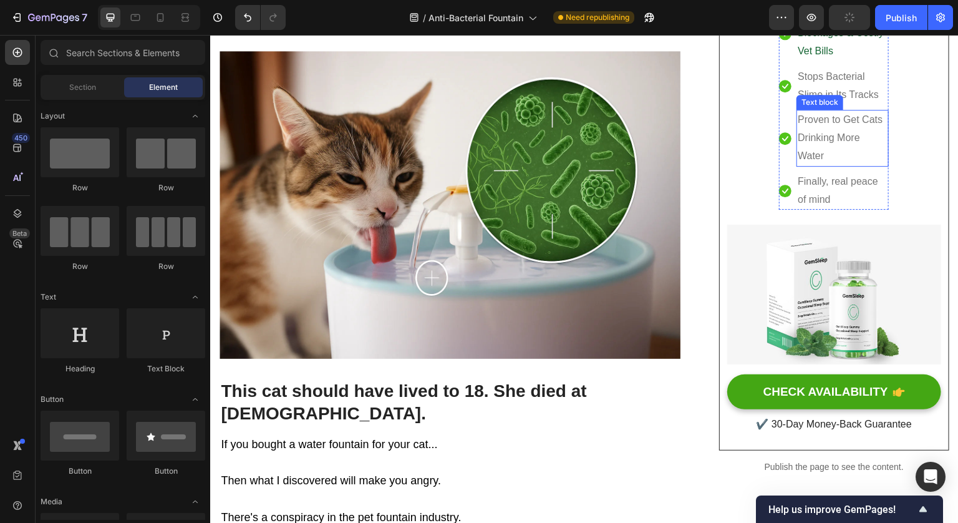
scroll to position [178, 0]
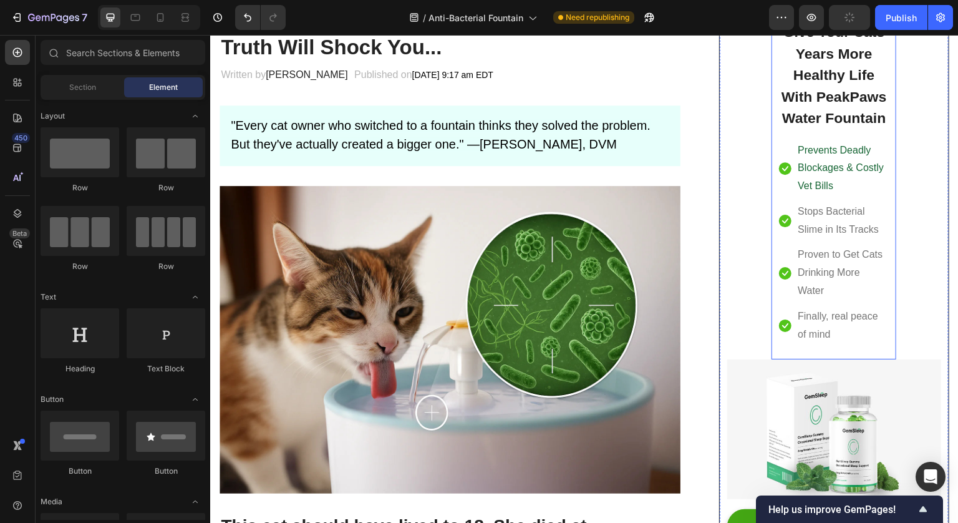
click at [772, 158] on div "Give Your Cats Years More Healthy Life With PeakPaws Water Fountain Heading Ico…" at bounding box center [834, 182] width 125 height 354
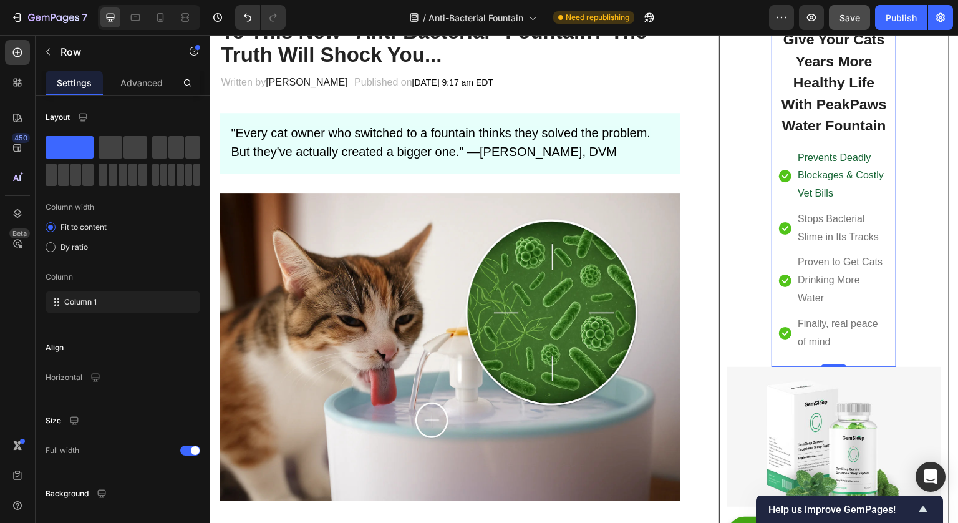
scroll to position [170, 0]
click at [187, 452] on div at bounding box center [190, 450] width 20 height 10
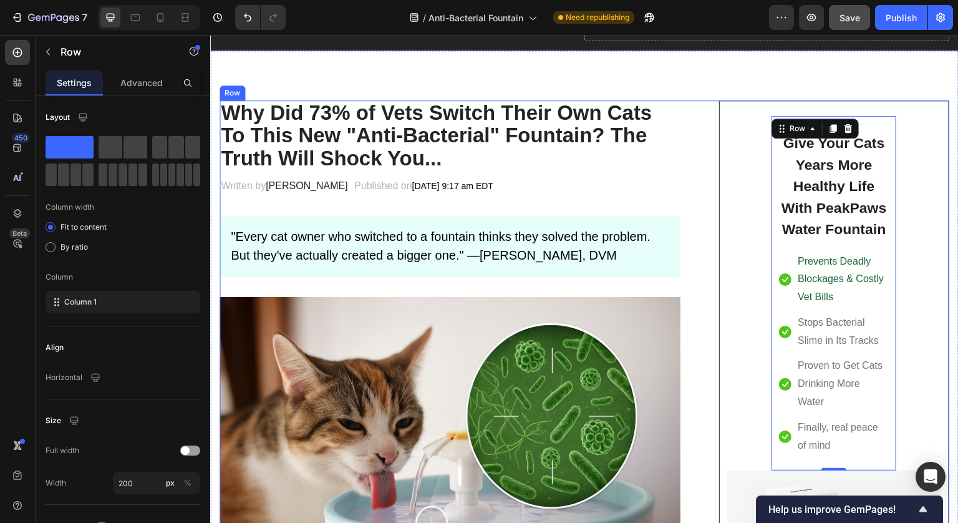
scroll to position [41, 0]
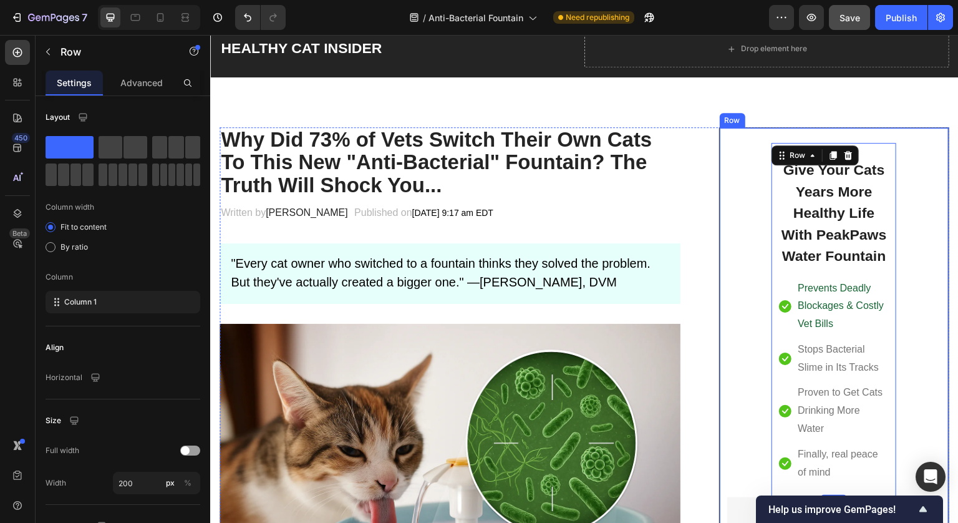
click at [744, 281] on div "Give Your Cats Years More Healthy Life With PeakPaws Water Fountain Heading Ico…" at bounding box center [834, 425] width 214 height 565
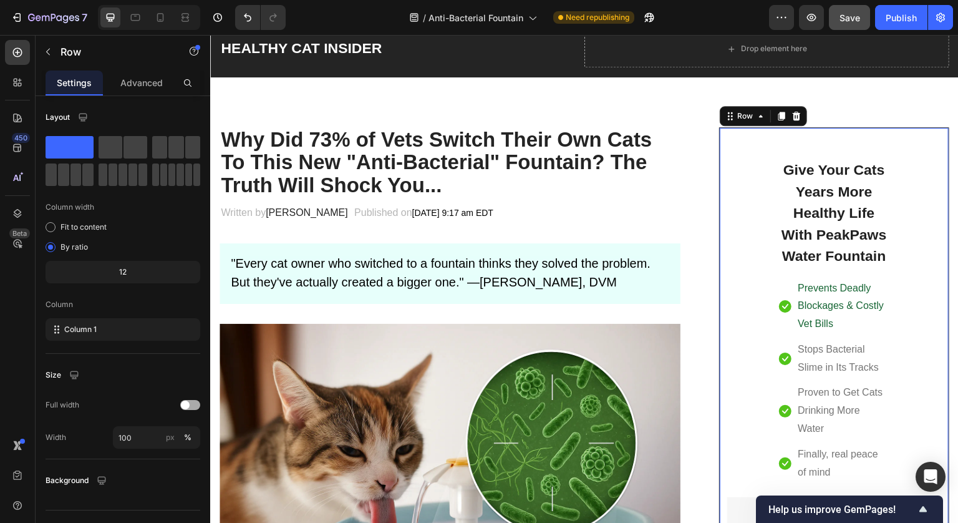
click at [187, 406] on span at bounding box center [185, 404] width 9 height 9
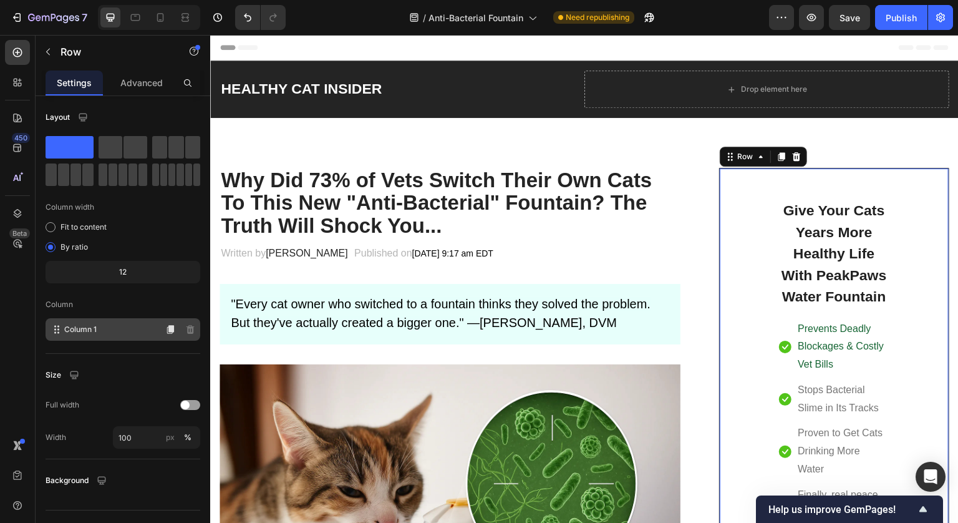
scroll to position [41, 0]
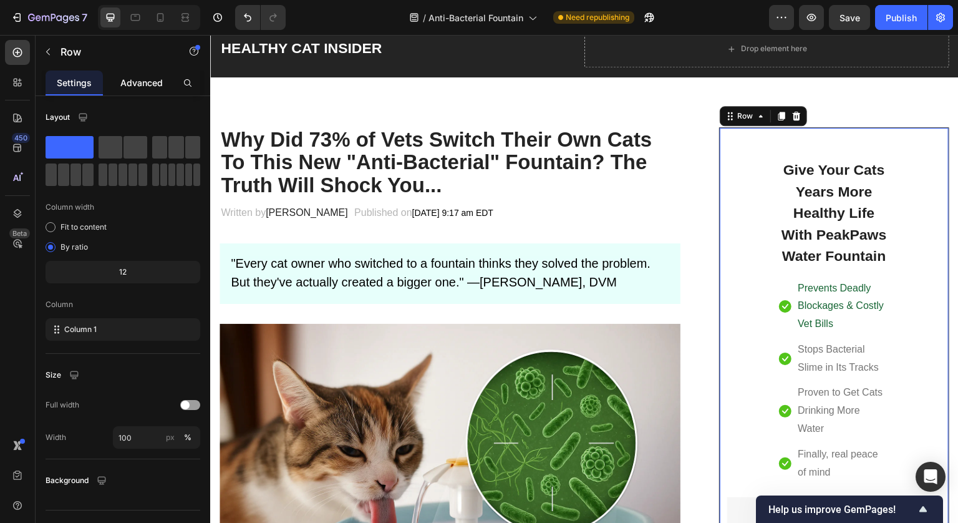
click at [137, 87] on p "Advanced" at bounding box center [141, 82] width 42 height 13
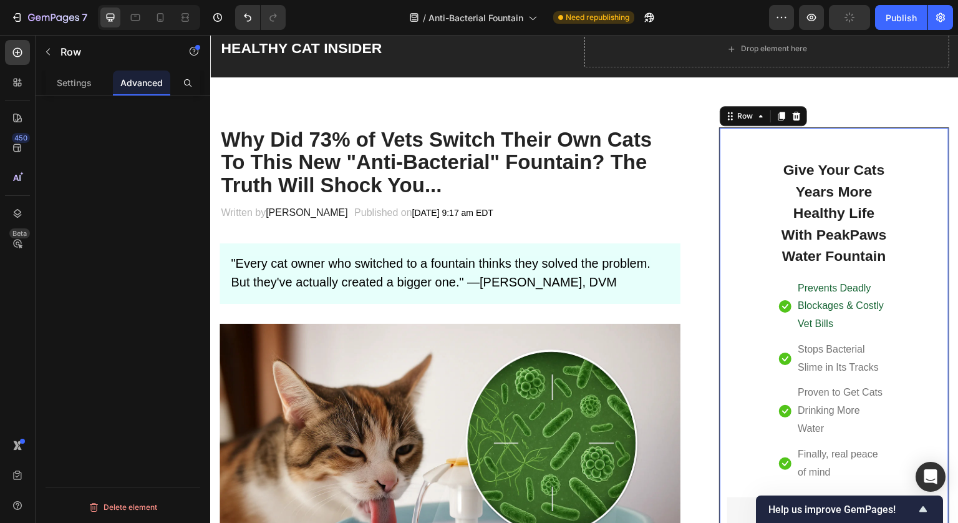
click at [137, 87] on p "Advanced" at bounding box center [141, 82] width 42 height 13
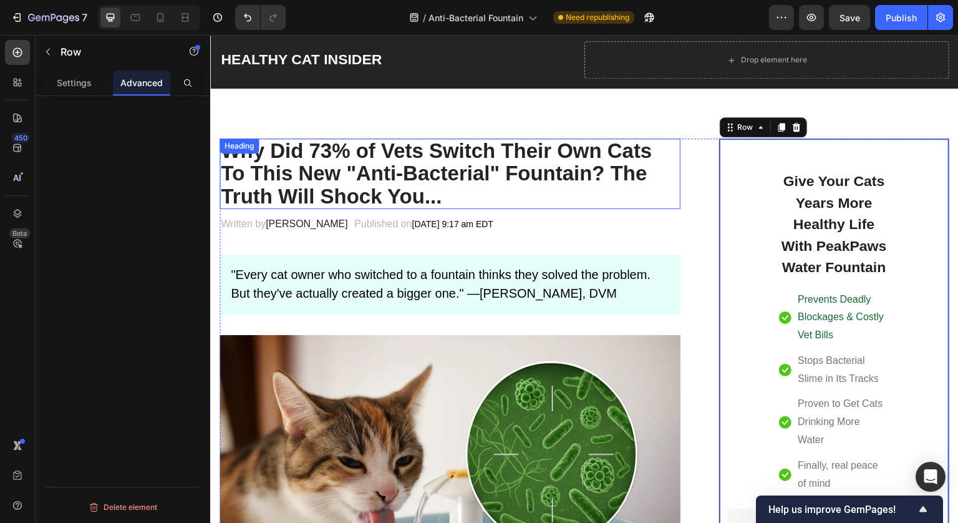
scroll to position [0, 0]
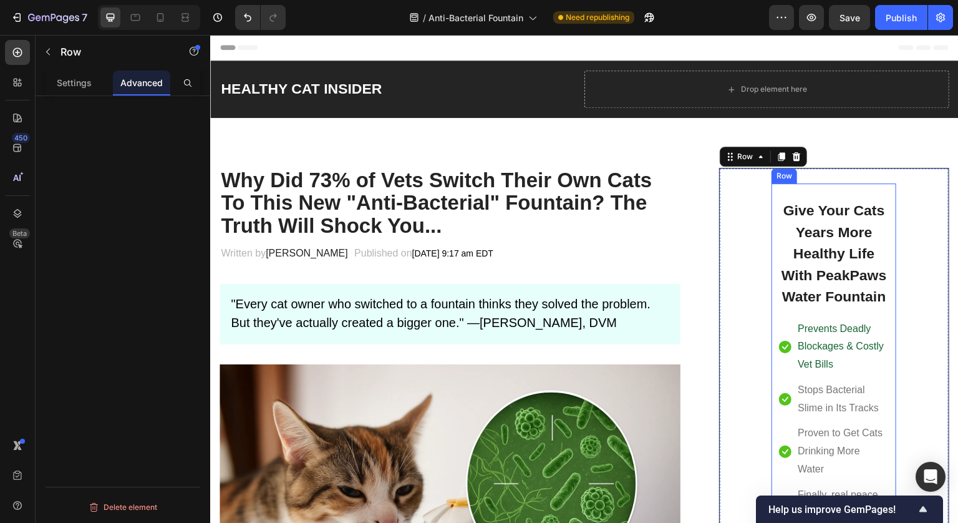
click at [772, 198] on div "Give Your Cats Years More Healthy Life With PeakPaws Water Fountain Heading Ico…" at bounding box center [834, 360] width 125 height 354
click at [753, 211] on div "Give Your Cats Years More Healthy Life With PeakPaws Water Fountain Heading Ico…" at bounding box center [834, 465] width 214 height 565
click at [208, 36] on div "Row" at bounding box center [123, 53] width 175 height 36
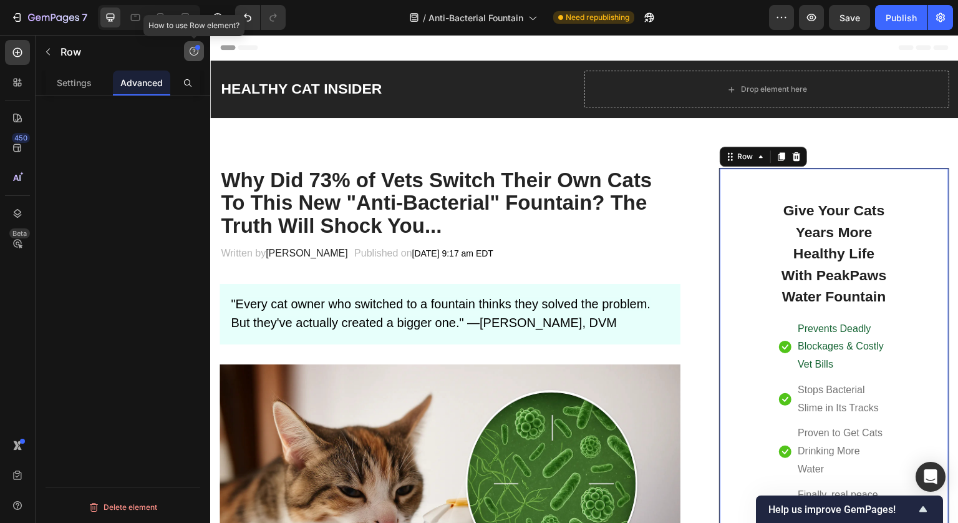
click at [192, 52] on icon "button" at bounding box center [194, 51] width 10 height 10
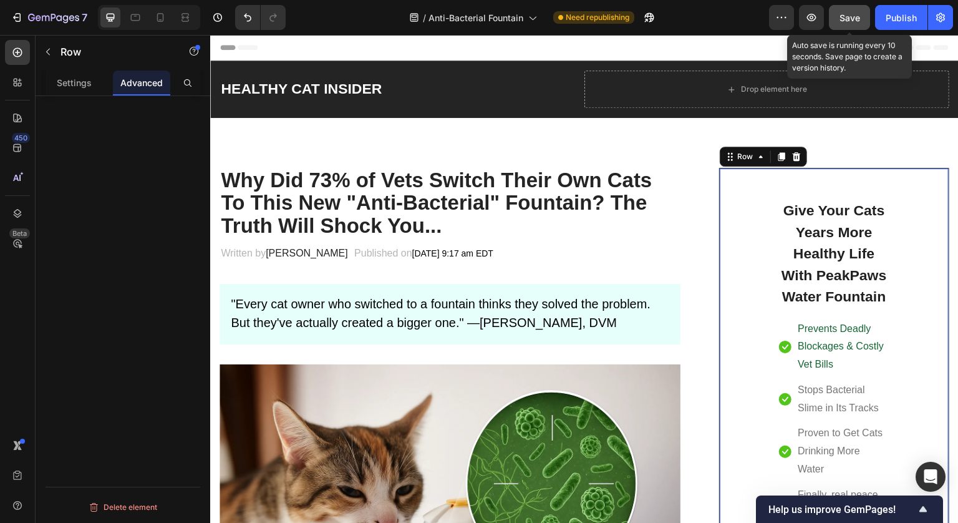
click at [857, 22] on span "Save" at bounding box center [850, 17] width 21 height 11
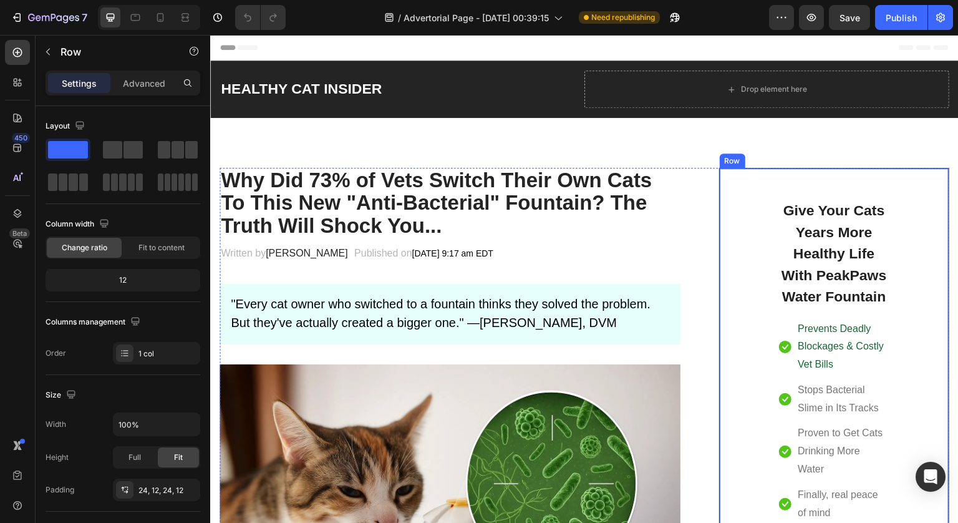
click at [744, 299] on div "Give Your Cats Years More Healthy Life With PeakPaws Water Fountain Heading Ico…" at bounding box center [834, 395] width 214 height 425
click at [137, 89] on p "Advanced" at bounding box center [144, 83] width 42 height 13
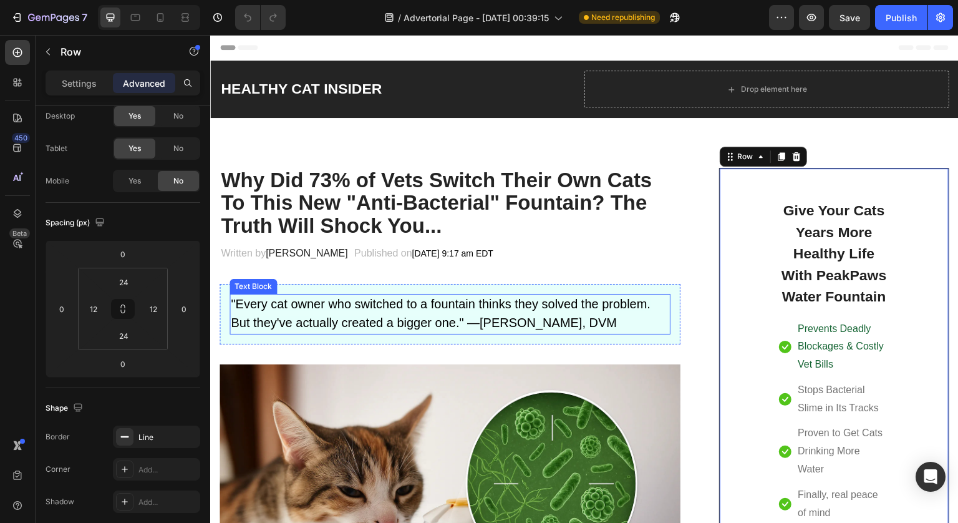
scroll to position [47, 0]
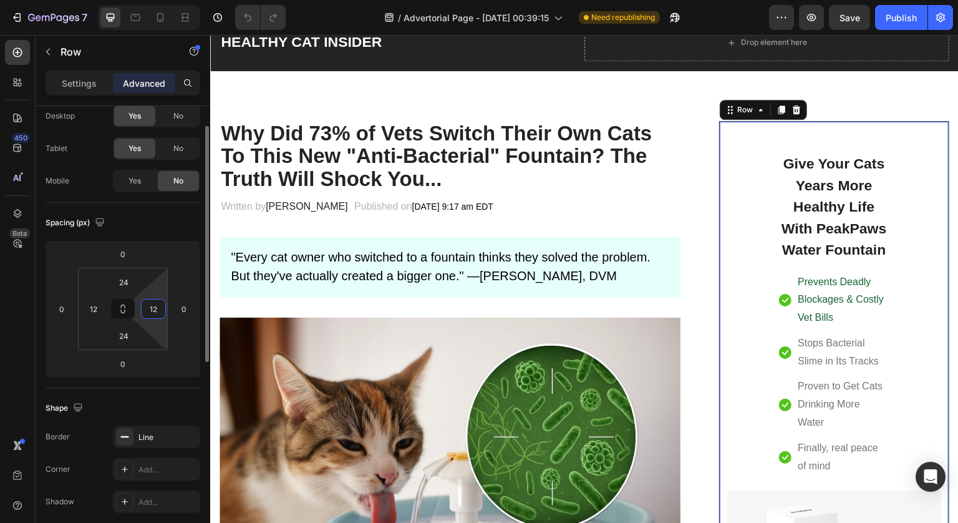
click at [151, 312] on input "12" at bounding box center [153, 308] width 19 height 19
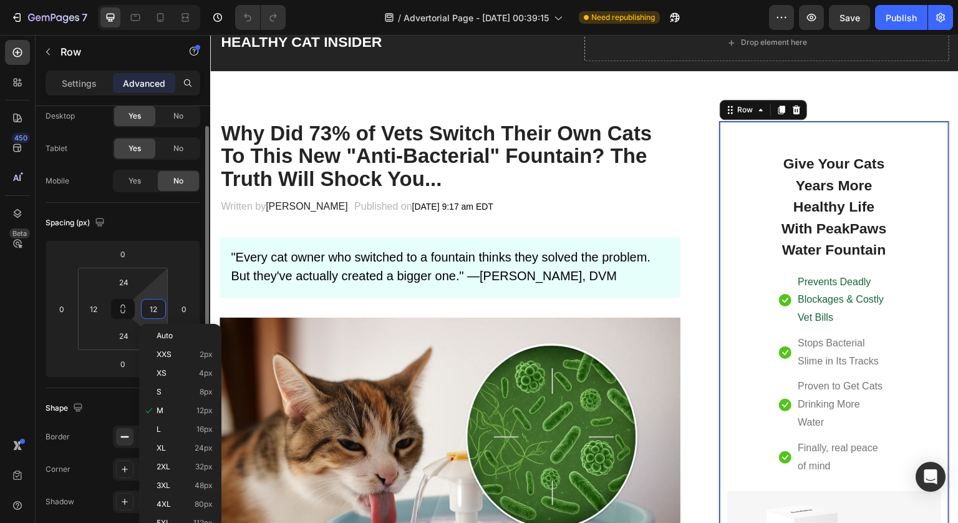
click at [151, 312] on input "12" at bounding box center [153, 308] width 19 height 19
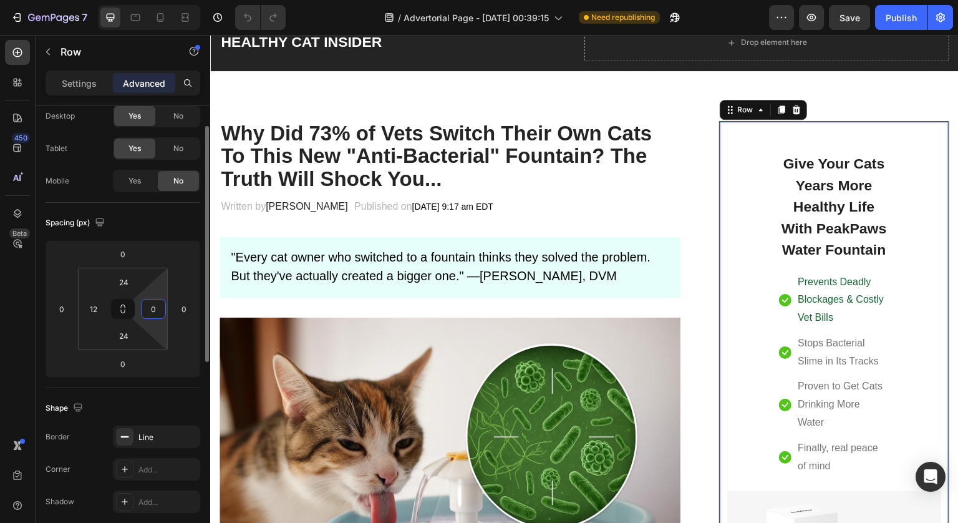
type input "0"
click at [97, 310] on input "12" at bounding box center [93, 308] width 19 height 19
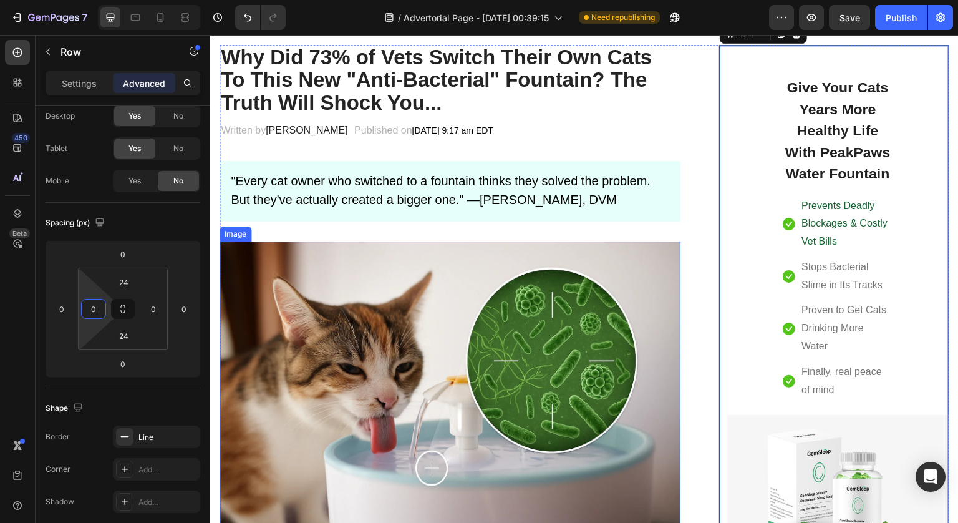
scroll to position [122, 0]
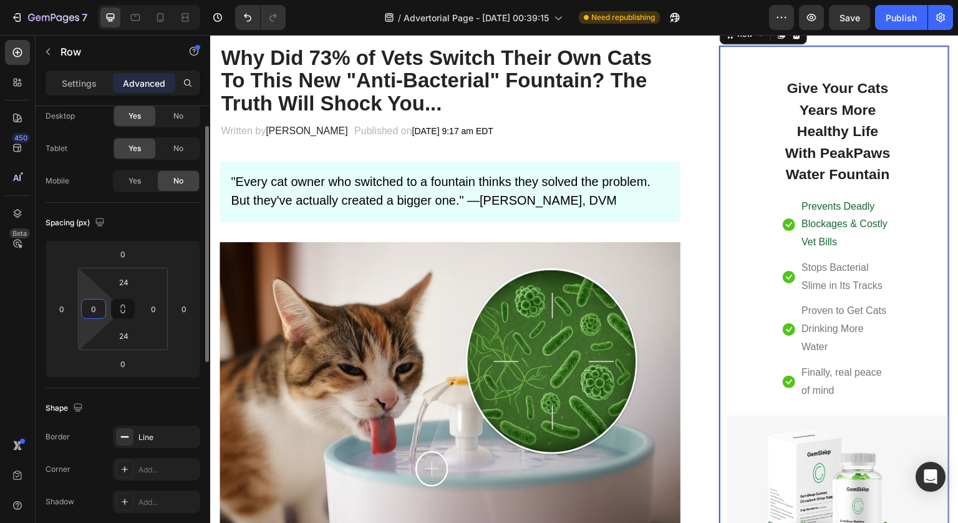
click at [173, 226] on div "Spacing (px)" at bounding box center [123, 223] width 155 height 20
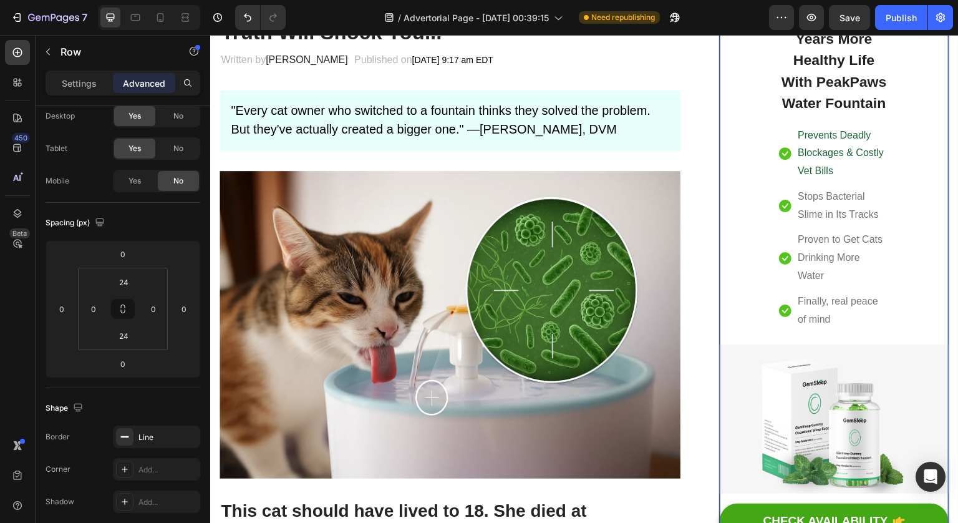
scroll to position [196, 0]
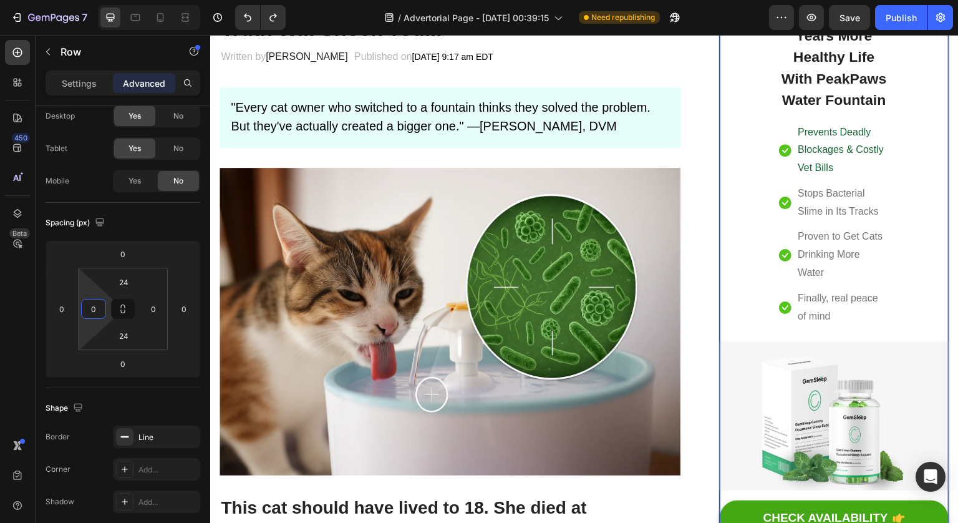
type input "12"
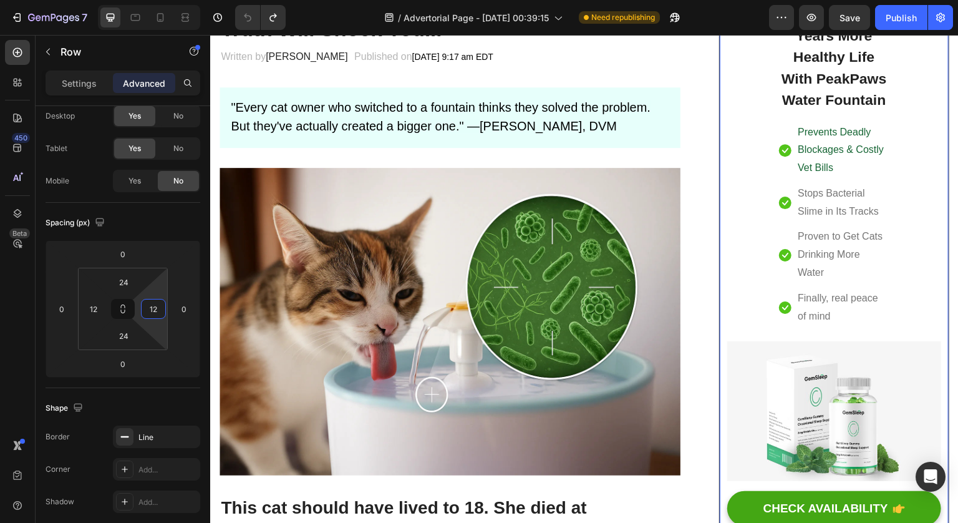
type input "12"
click at [898, 176] on div "Give Your Cats Years More Healthy Life With PeakPaws Water Fountain Heading Ico…" at bounding box center [834, 269] width 214 height 565
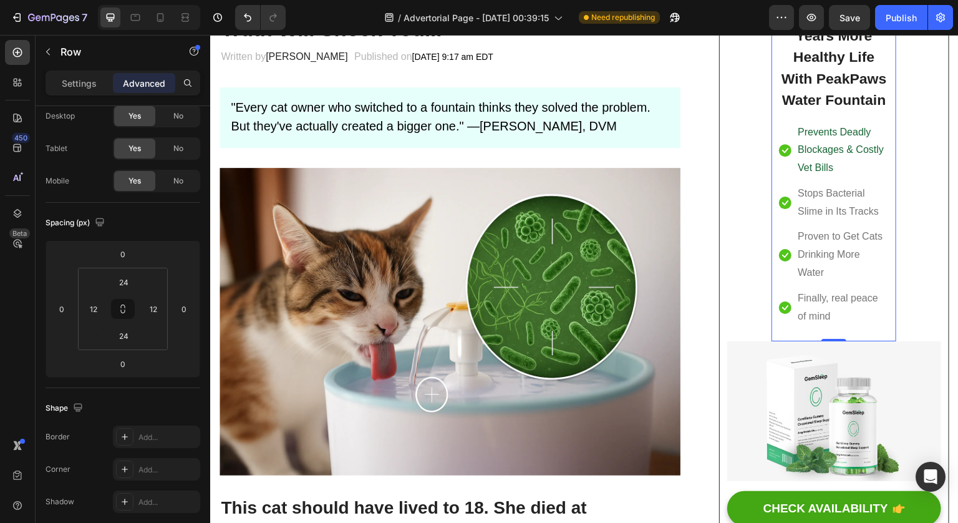
click at [885, 118] on div "Give Your Cats Years More Healthy Life With PeakPaws Water Fountain Heading Ico…" at bounding box center [834, 164] width 125 height 354
click at [869, 115] on div "Give Your Cats Years More Healthy Life With PeakPaws Water Fountain Heading Ico…" at bounding box center [834, 164] width 110 height 324
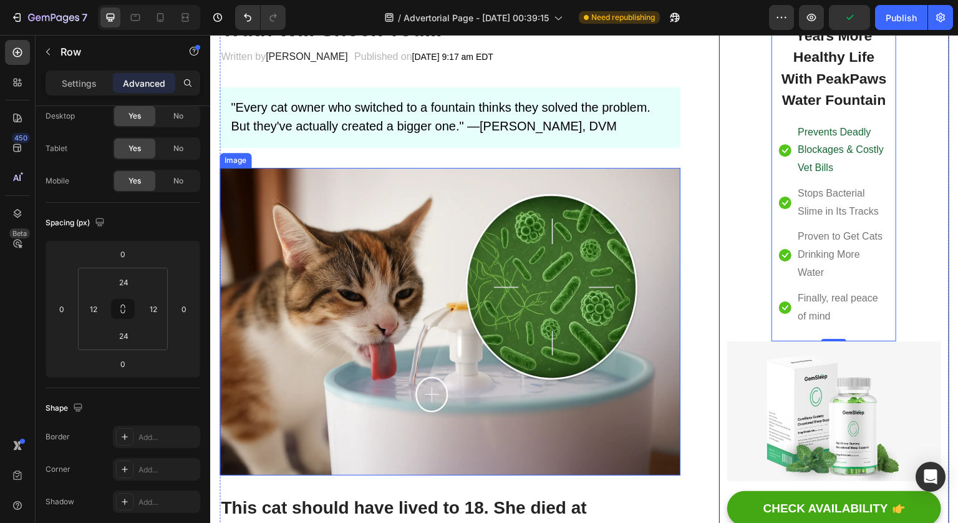
scroll to position [87, 0]
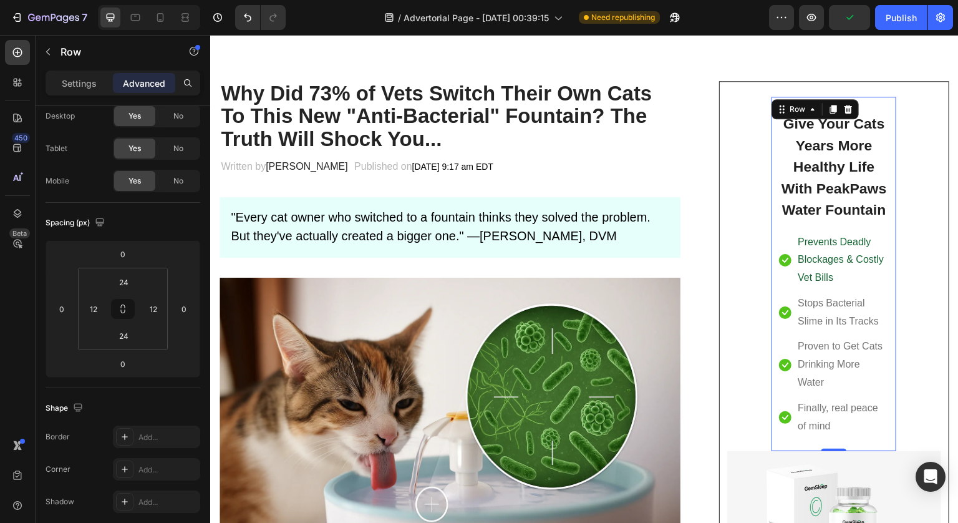
click at [782, 228] on div "Give Your Cats Years More Healthy Life With PeakPaws Water Fountain Heading Ico…" at bounding box center [834, 274] width 110 height 324
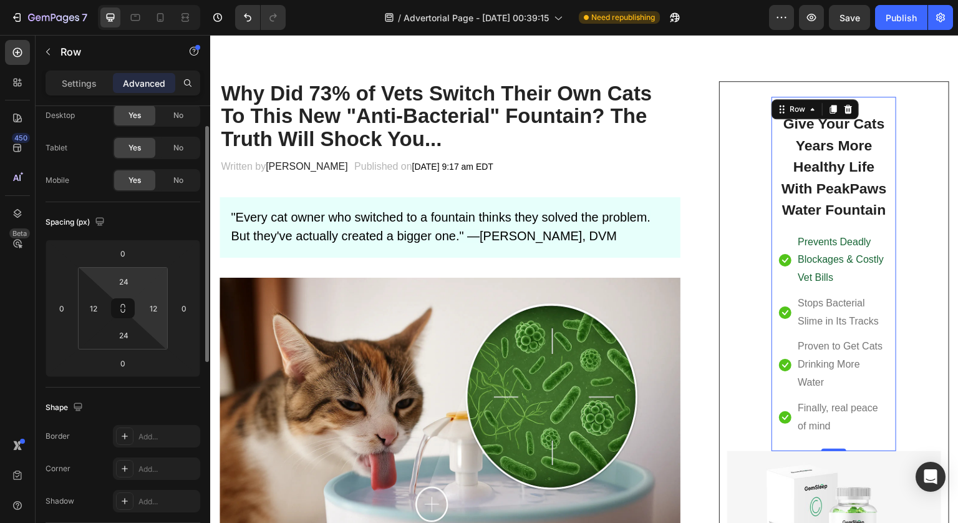
scroll to position [40, 0]
click at [158, 305] on input "12" at bounding box center [153, 307] width 19 height 19
type input "0"
click at [137, 223] on div "Spacing (px)" at bounding box center [123, 221] width 155 height 20
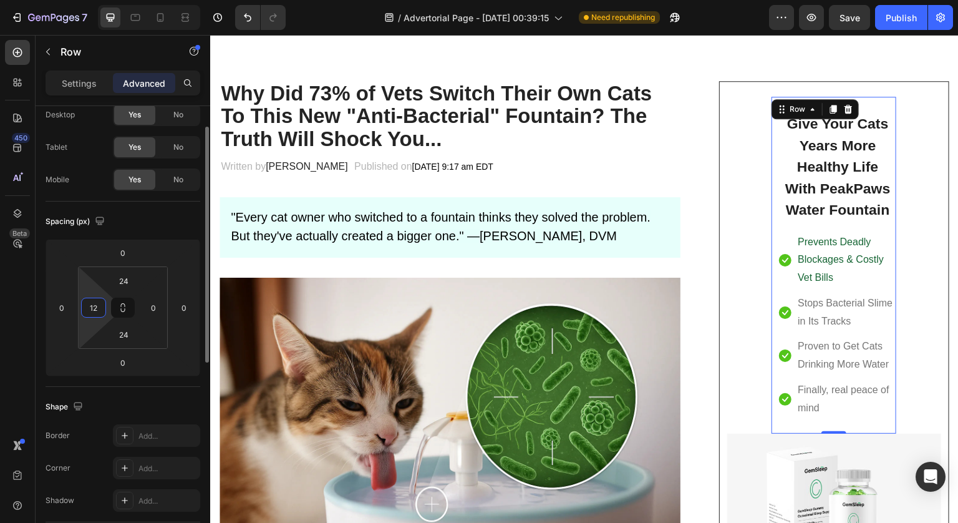
click at [100, 311] on input "12" at bounding box center [93, 307] width 19 height 19
type input "0"
click at [92, 227] on div "Spacing (px)" at bounding box center [77, 221] width 62 height 17
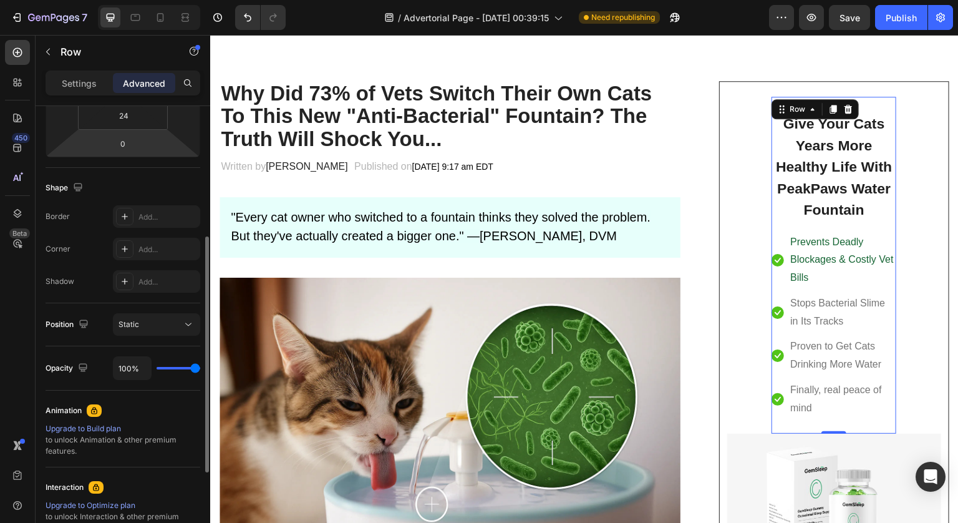
scroll to position [257, 0]
click at [162, 331] on div "Static" at bounding box center [151, 326] width 64 height 11
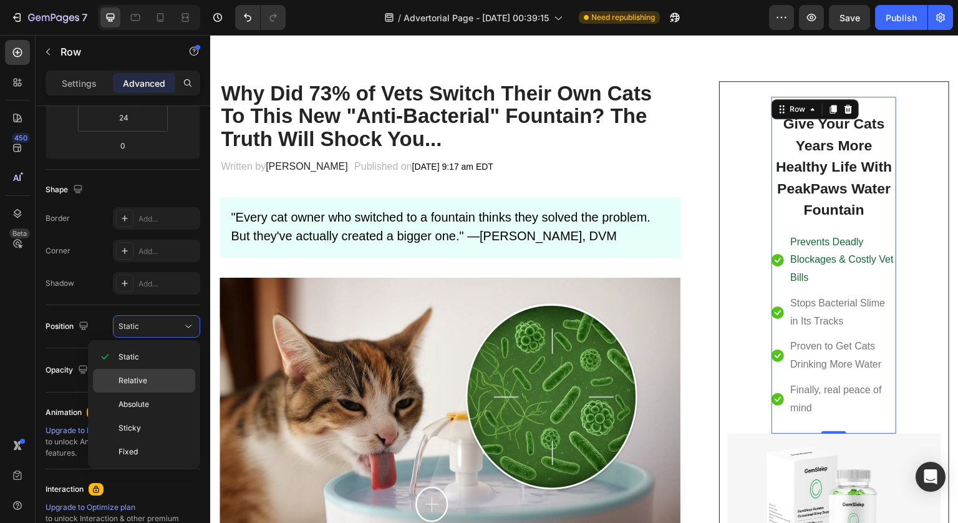
click at [150, 379] on p "Relative" at bounding box center [154, 380] width 71 height 11
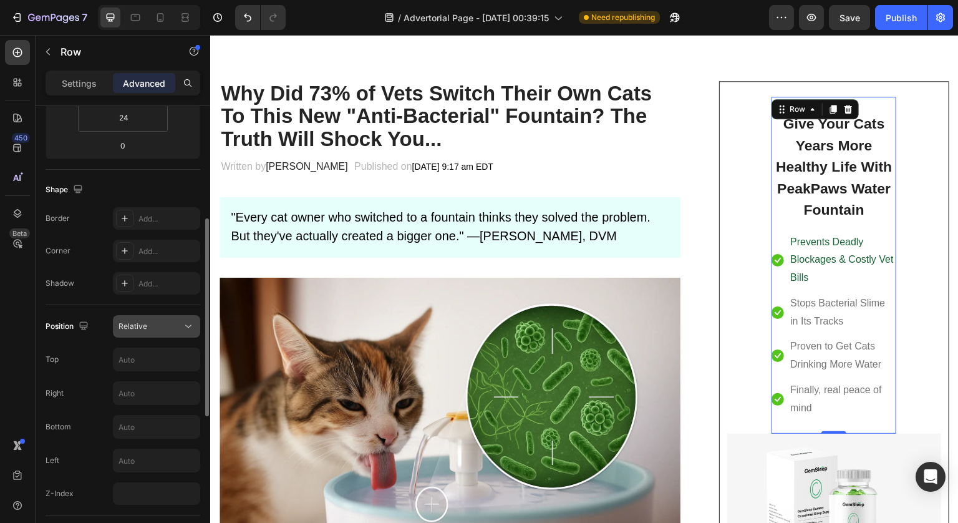
click at [168, 329] on div "Relative" at bounding box center [151, 326] width 64 height 11
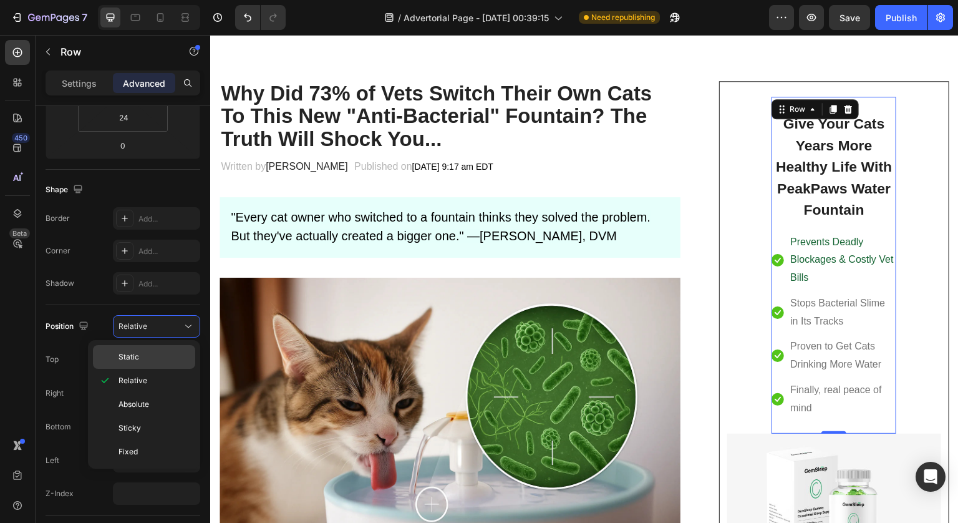
click at [149, 359] on p "Static" at bounding box center [154, 356] width 71 height 11
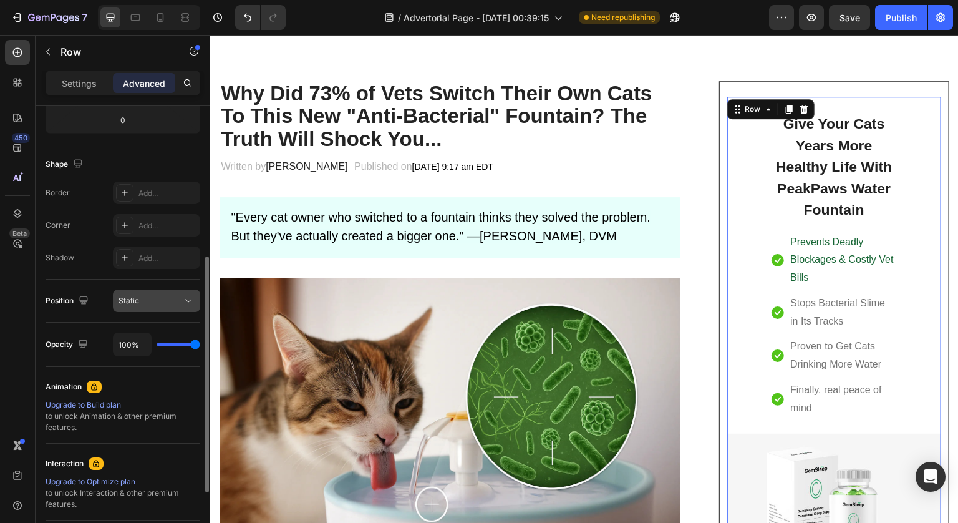
scroll to position [286, 0]
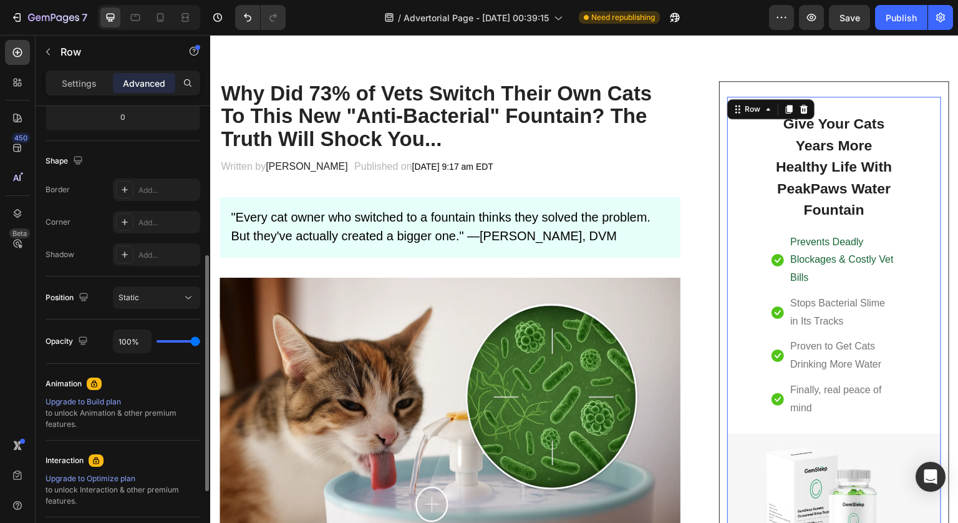
click at [187, 342] on div "100%" at bounding box center [156, 341] width 87 height 24
type input "97%"
type input "97"
type input "93%"
type input "93"
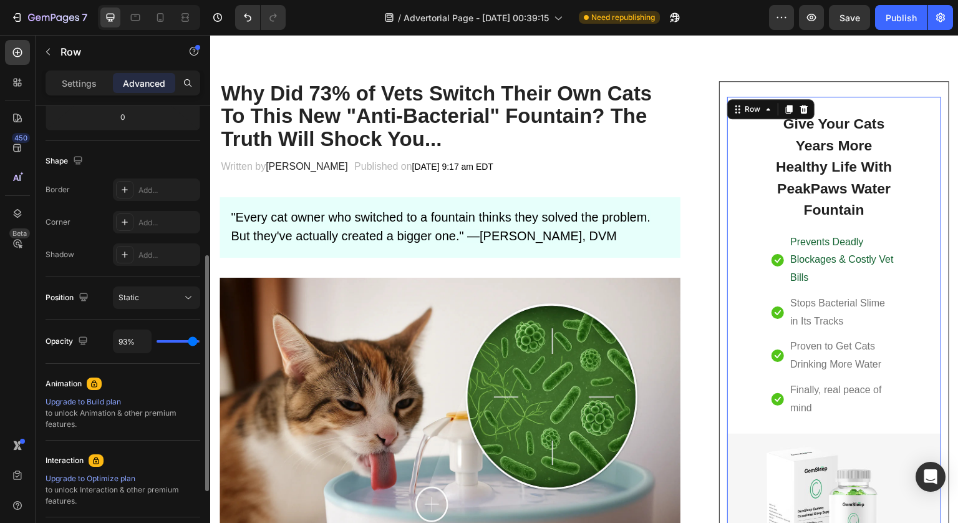
type input "89%"
type input "89"
type input "77%"
type input "77"
type input "72%"
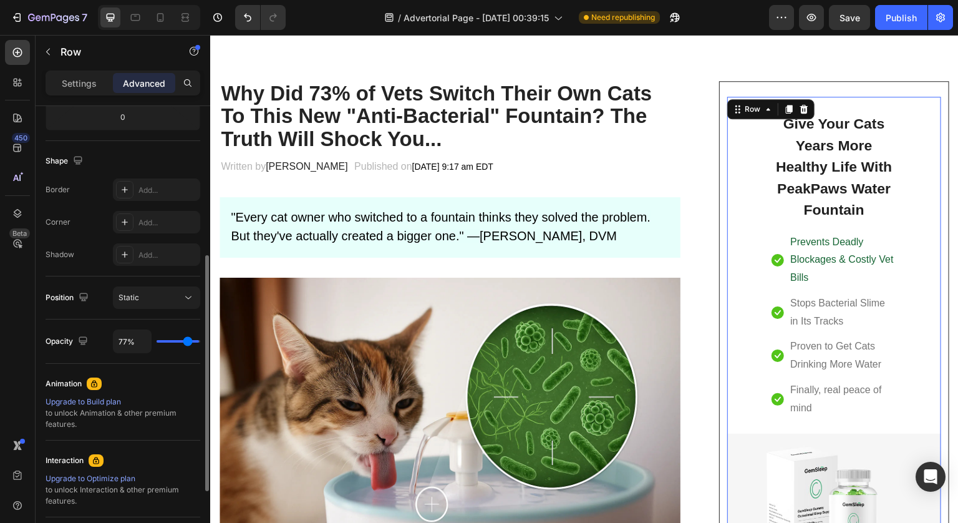
type input "72"
type input "45%"
type input "45"
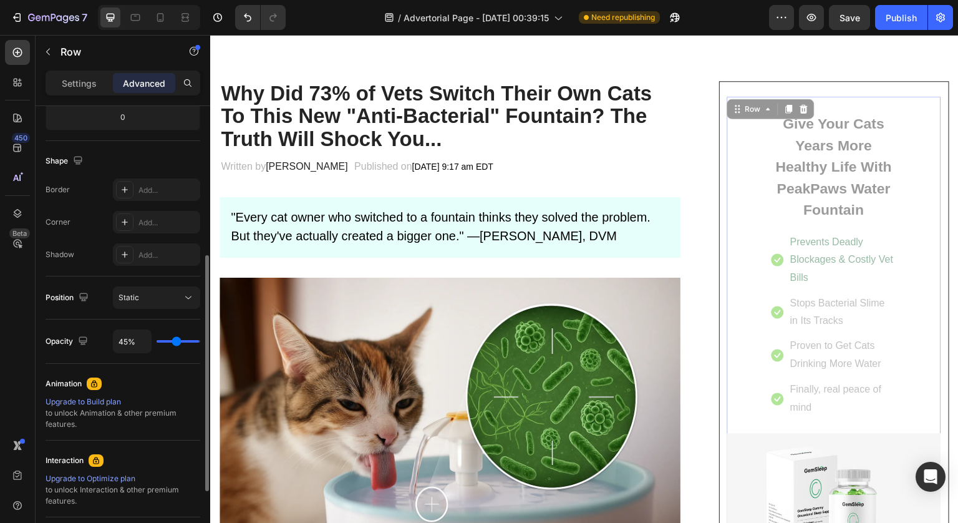
type input "38%"
type input "38"
type input "36%"
type input "36"
type input "34%"
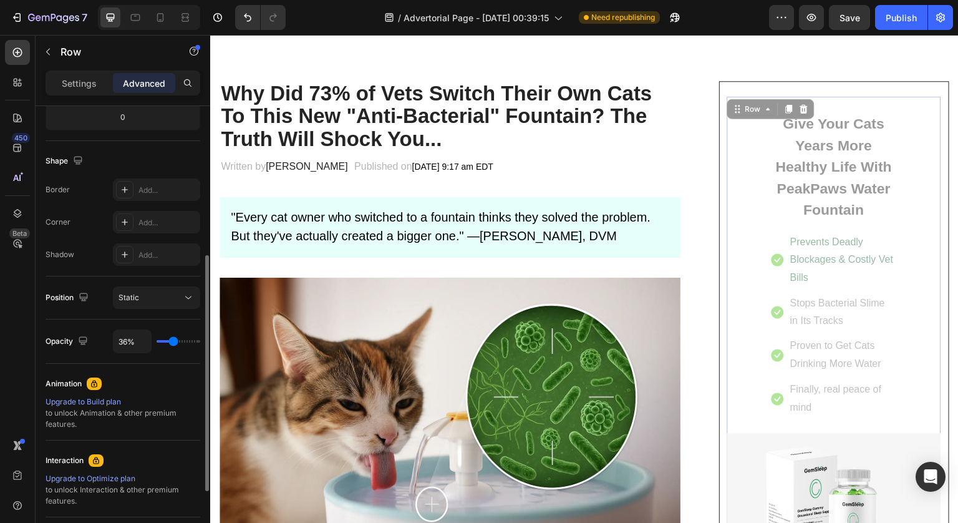
type input "34"
type input "32%"
type input "32"
type input "30%"
type input "30"
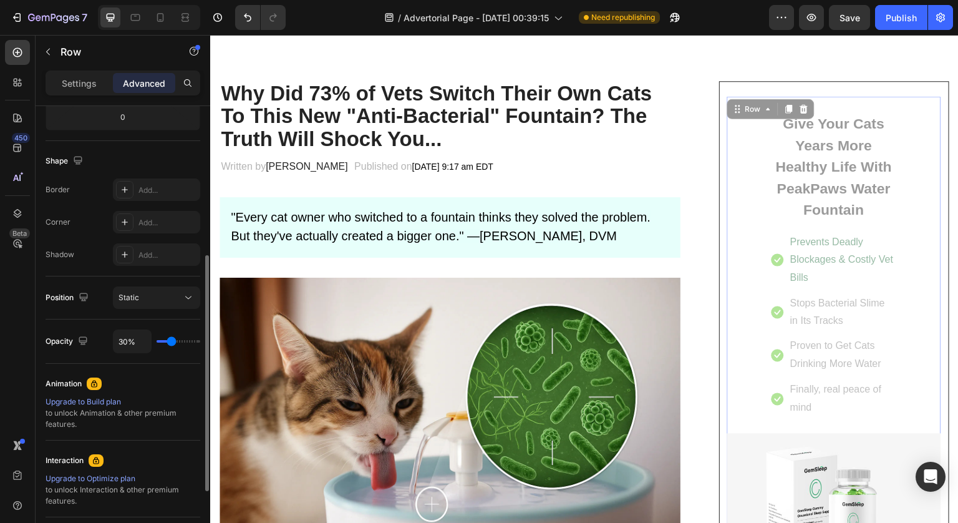
type input "28%"
type input "28"
type input "25%"
type input "25"
type input "21%"
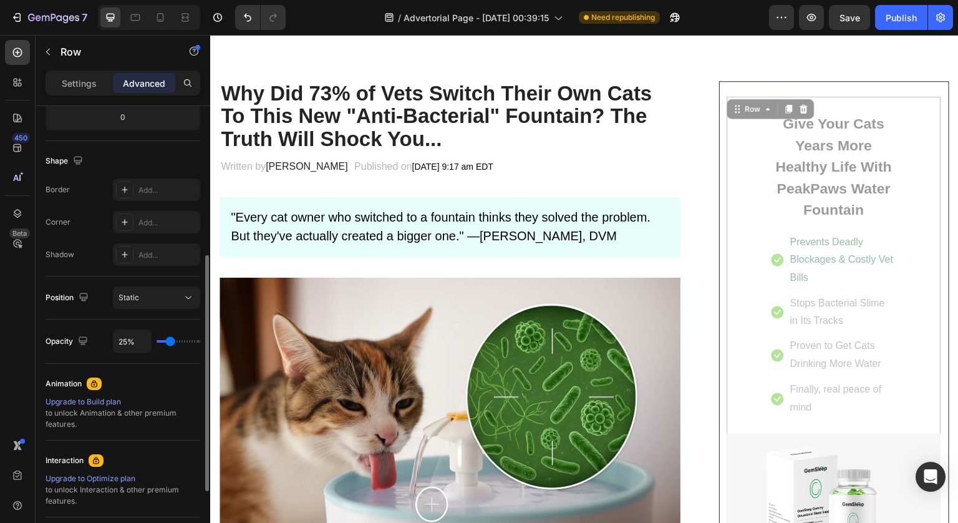
type input "21"
type input "19%"
type input "19"
type input "17%"
type input "17"
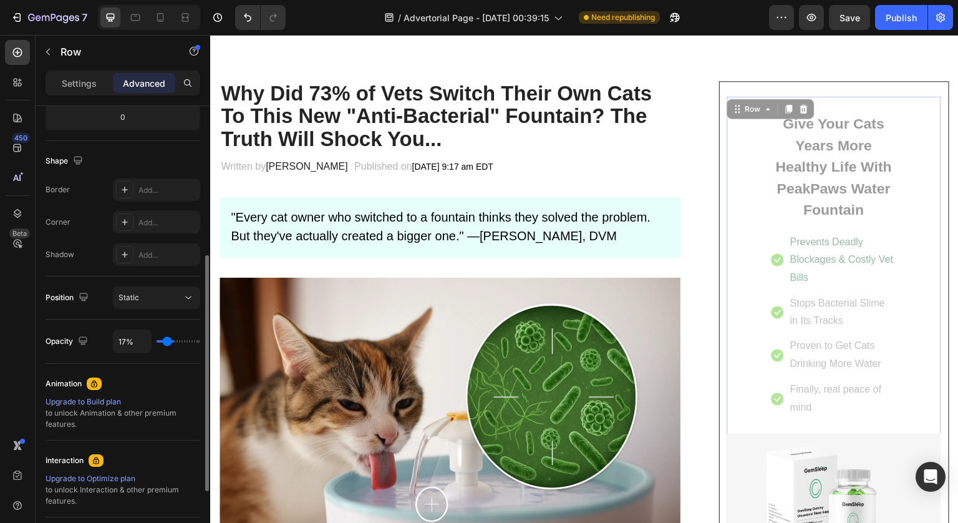
type input "16%"
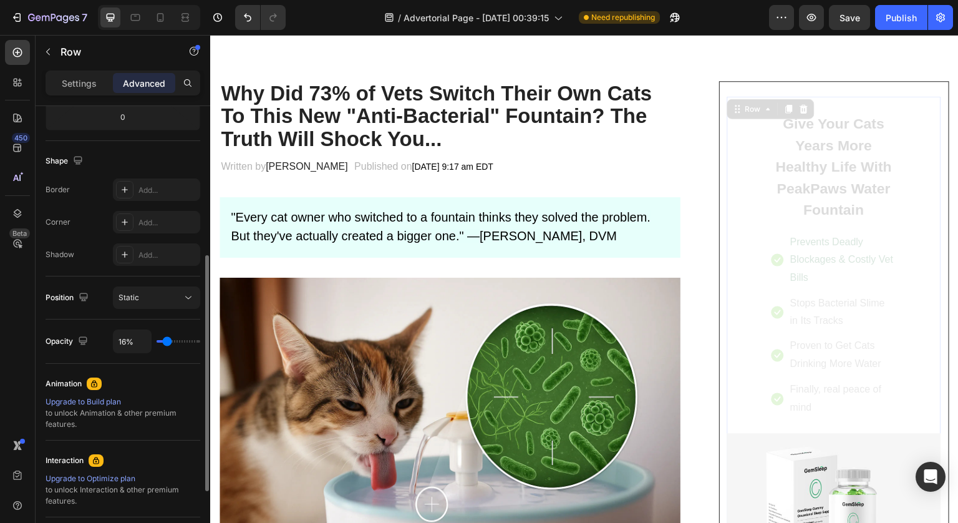
drag, startPoint x: 194, startPoint y: 342, endPoint x: 167, endPoint y: 344, distance: 27.5
type input "16"
click at [167, 342] on input "range" at bounding box center [179, 341] width 44 height 2
type input "29%"
type input "29"
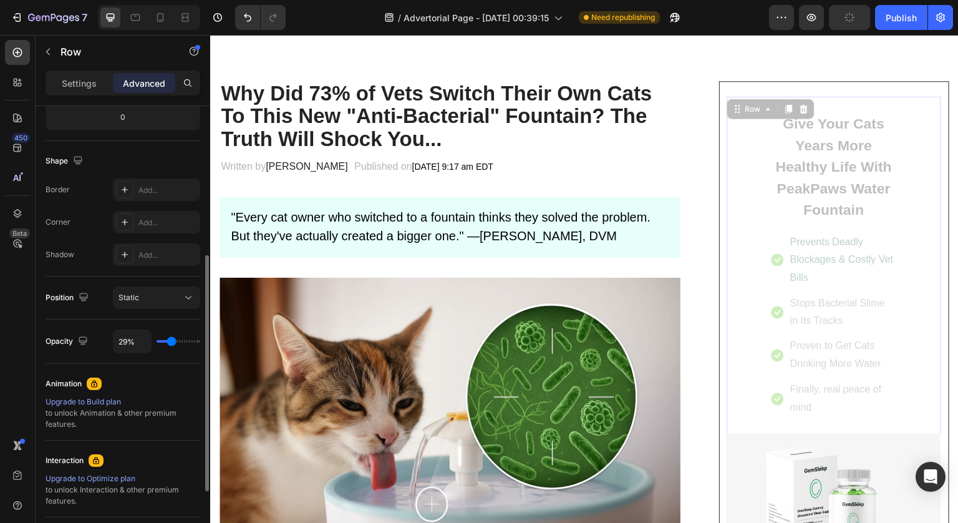
type input "100%"
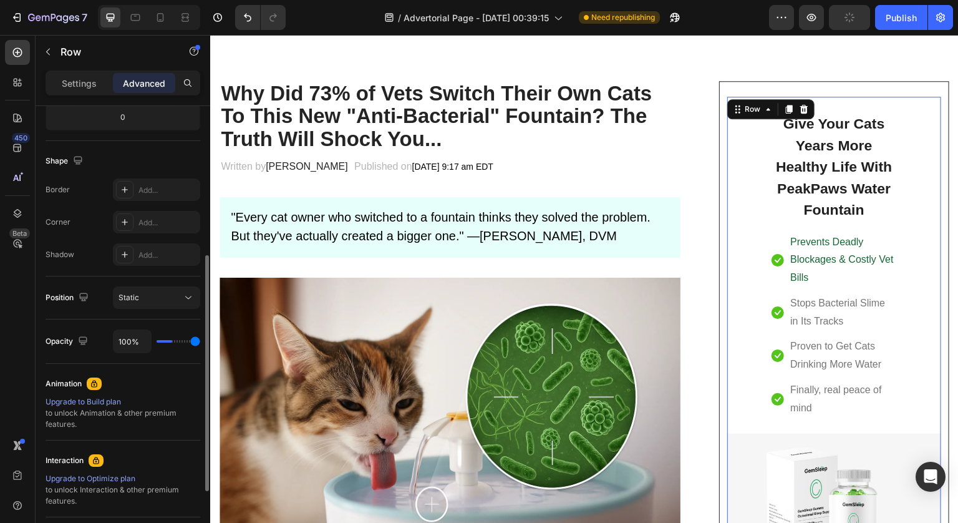
drag, startPoint x: 171, startPoint y: 342, endPoint x: 304, endPoint y: 342, distance: 132.9
type input "100"
click at [200, 342] on input "range" at bounding box center [179, 341] width 44 height 2
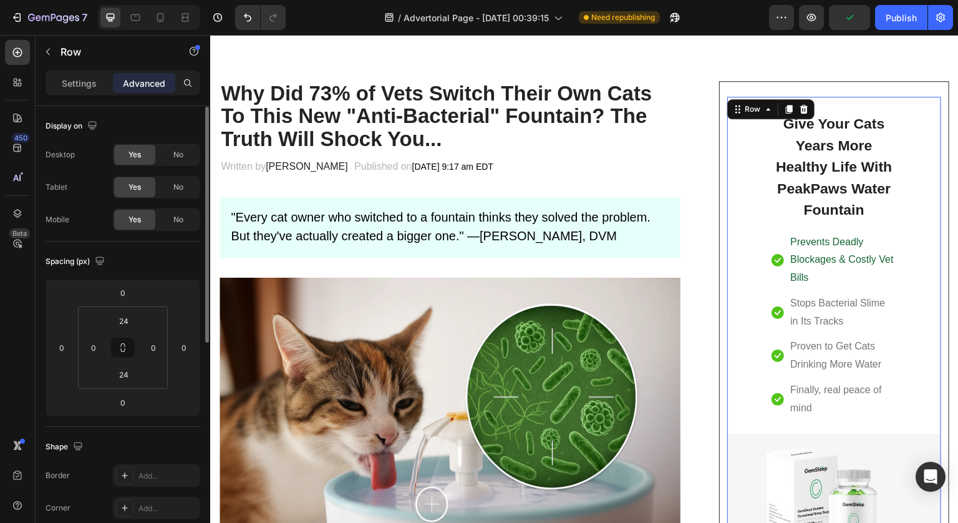
scroll to position [1, 0]
click at [178, 155] on span "No" at bounding box center [178, 153] width 10 height 11
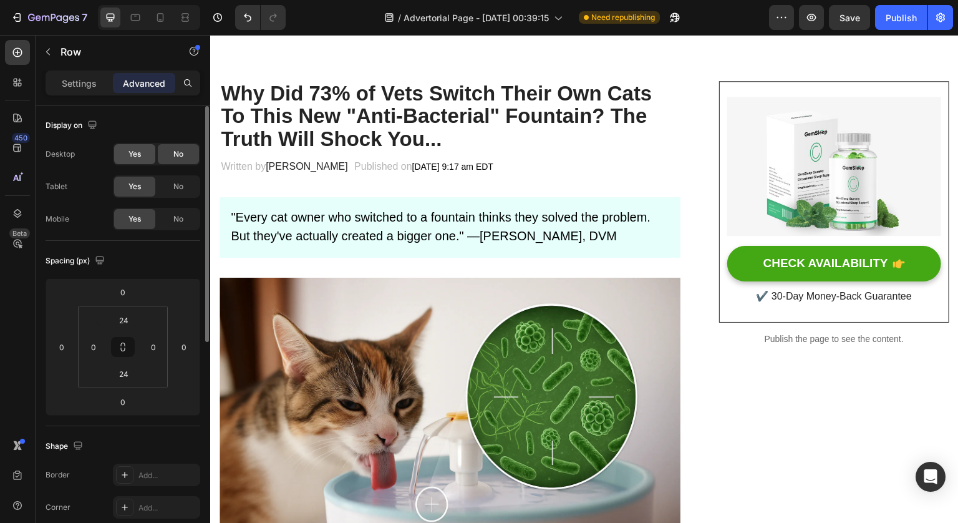
click at [137, 158] on span "Yes" at bounding box center [134, 153] width 12 height 11
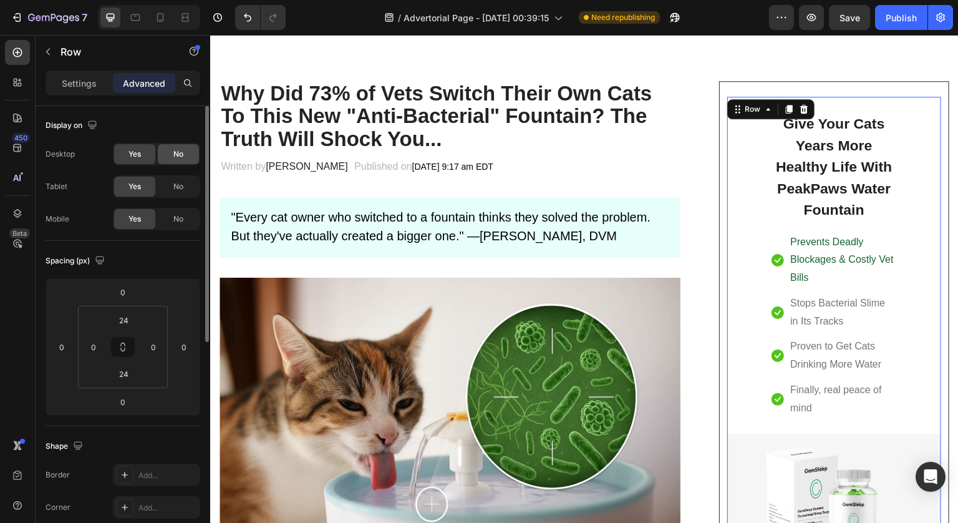
click at [177, 156] on span "No" at bounding box center [178, 153] width 10 height 11
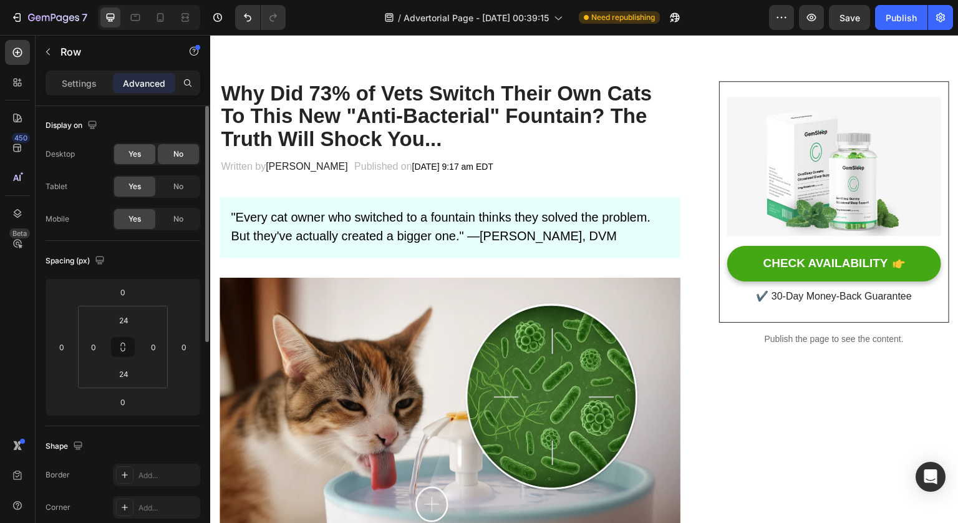
click at [142, 163] on div "Yes" at bounding box center [134, 154] width 41 height 20
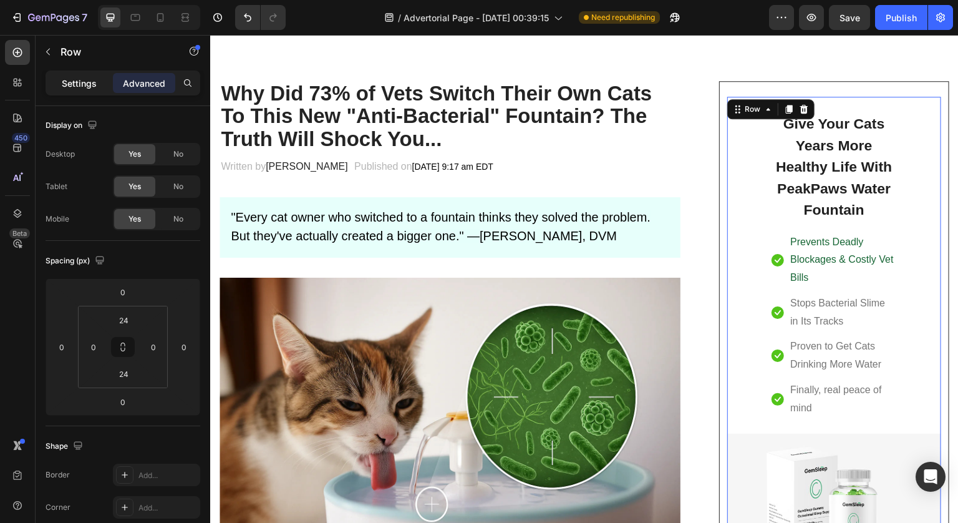
click at [86, 79] on p "Settings" at bounding box center [79, 83] width 35 height 13
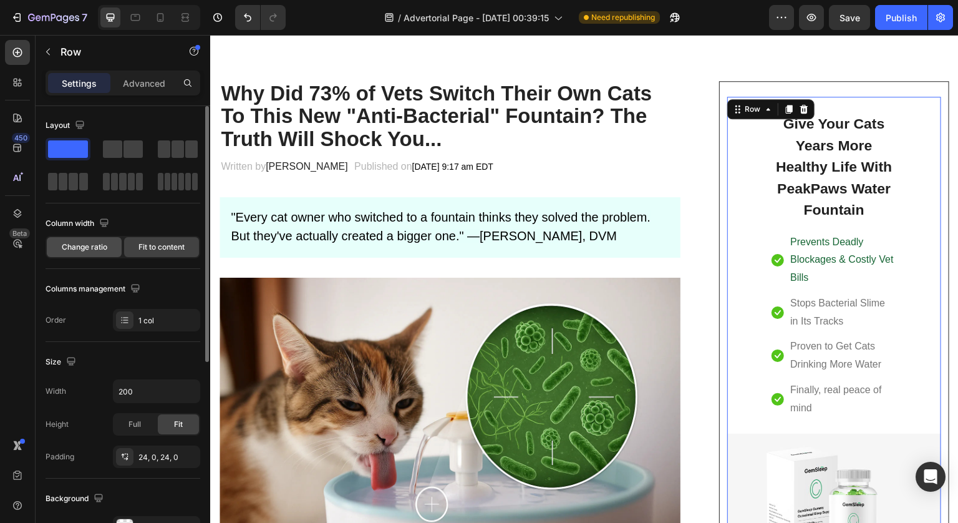
click at [100, 248] on span "Change ratio" at bounding box center [85, 246] width 46 height 11
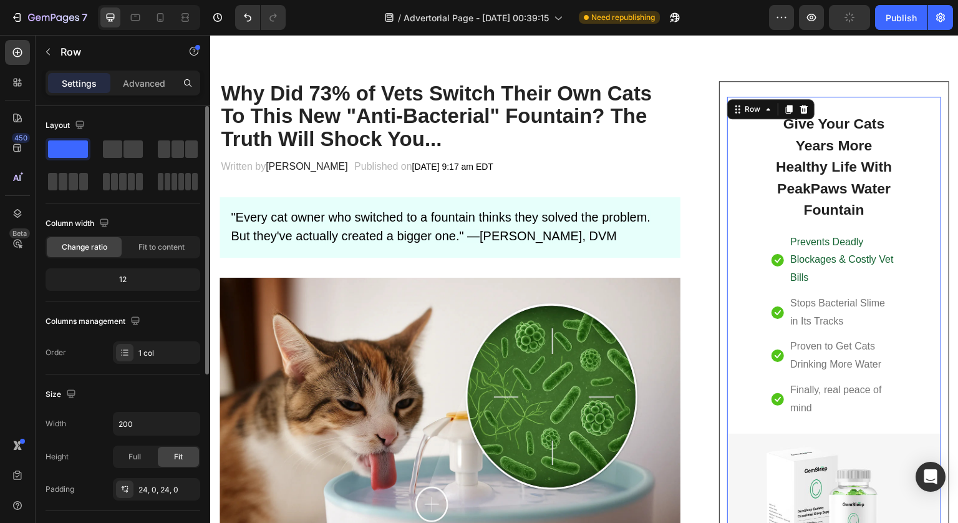
click at [120, 279] on div "12" at bounding box center [123, 279] width 150 height 17
click at [126, 279] on div "12" at bounding box center [123, 279] width 150 height 17
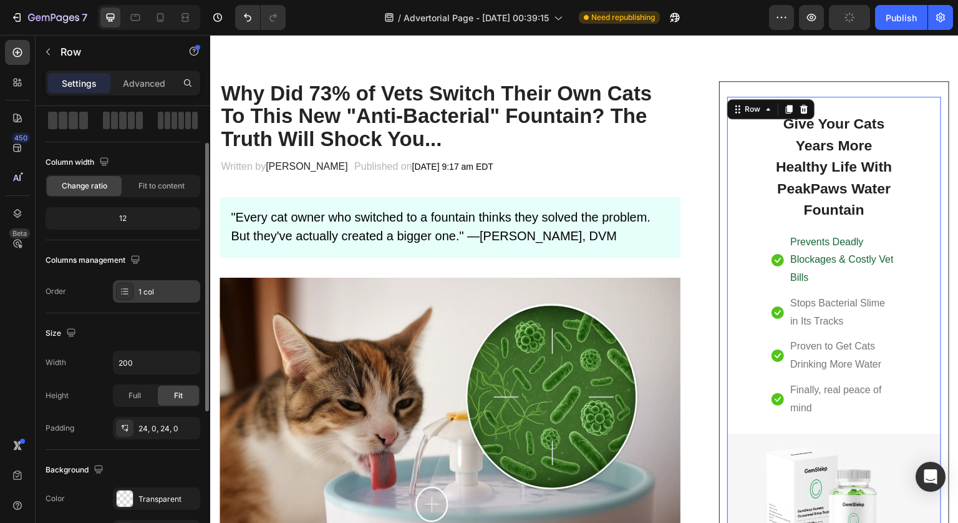
scroll to position [140, 0]
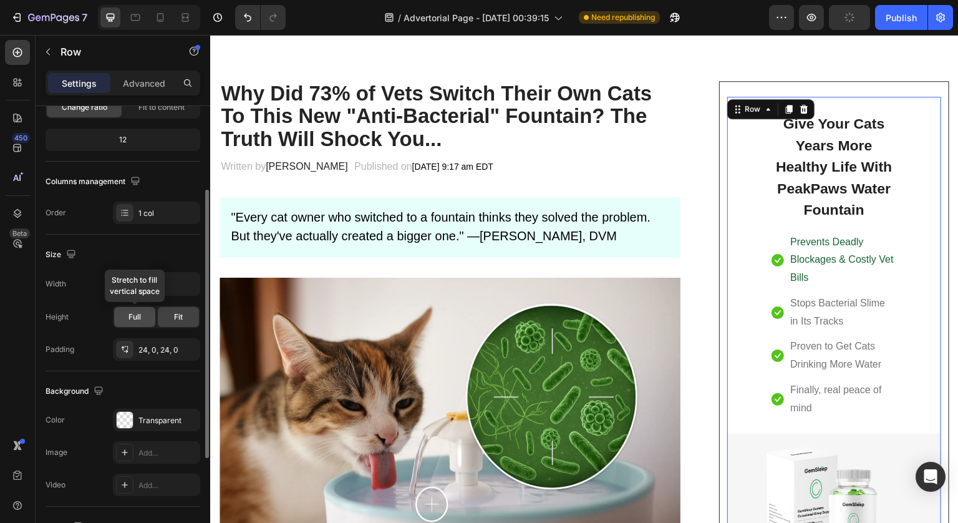
click at [144, 317] on div "Full" at bounding box center [134, 317] width 41 height 20
click at [168, 317] on div "Fit" at bounding box center [178, 317] width 41 height 20
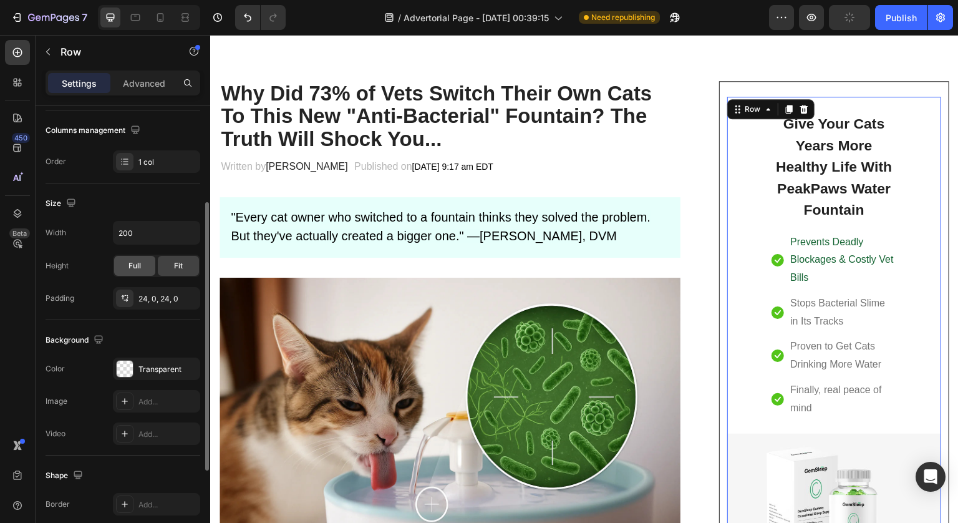
scroll to position [192, 0]
click at [138, 240] on input "200" at bounding box center [157, 232] width 86 height 22
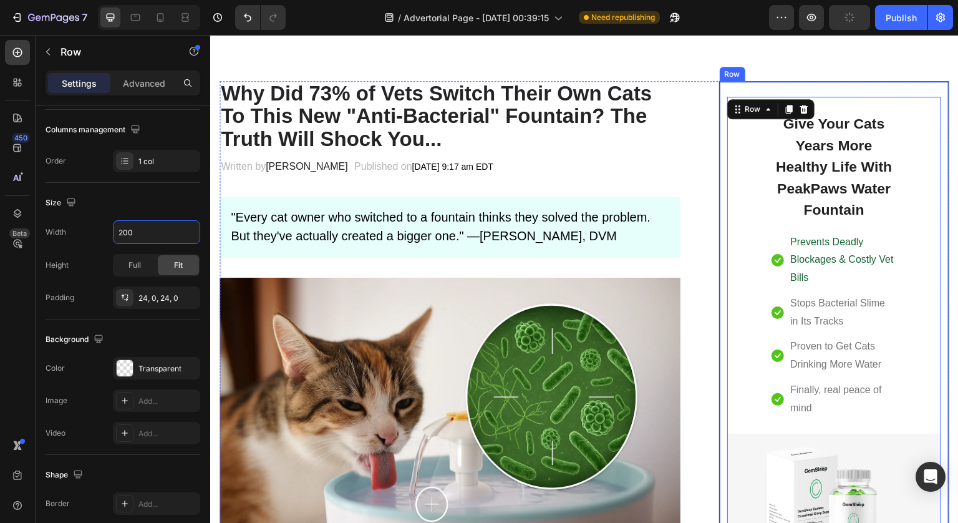
scroll to position [148, 0]
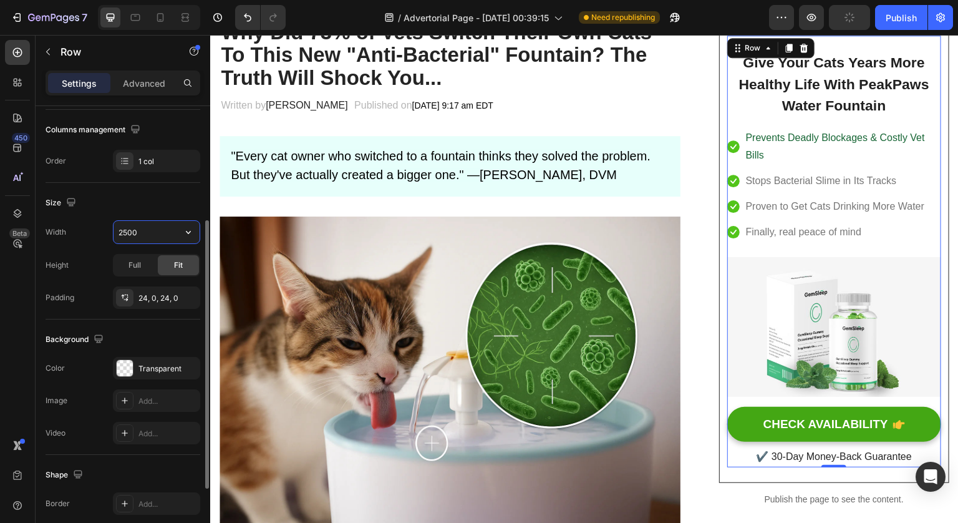
type input "250"
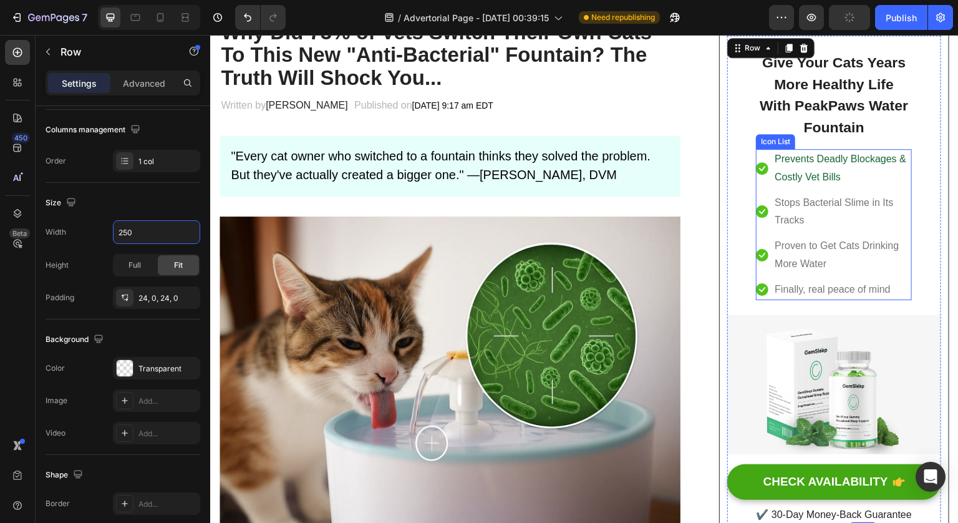
scroll to position [34, 0]
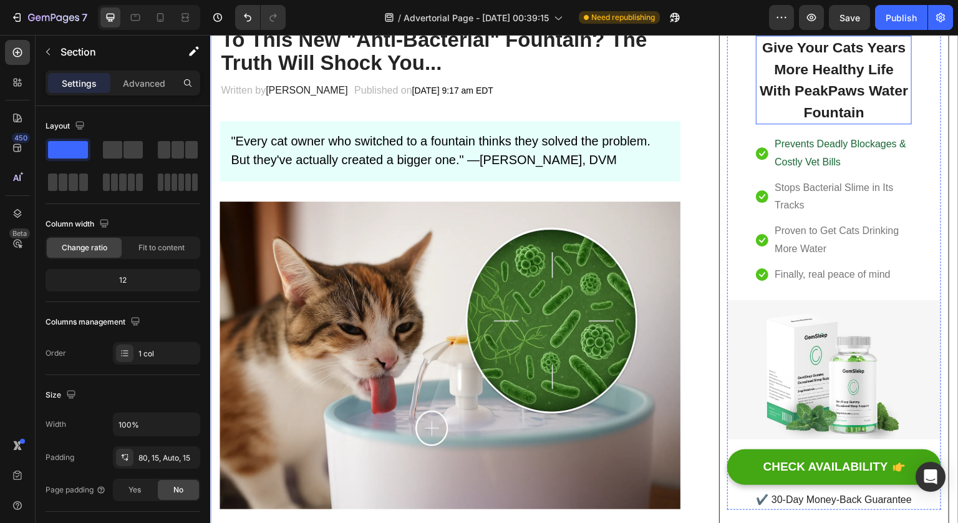
scroll to position [102, 0]
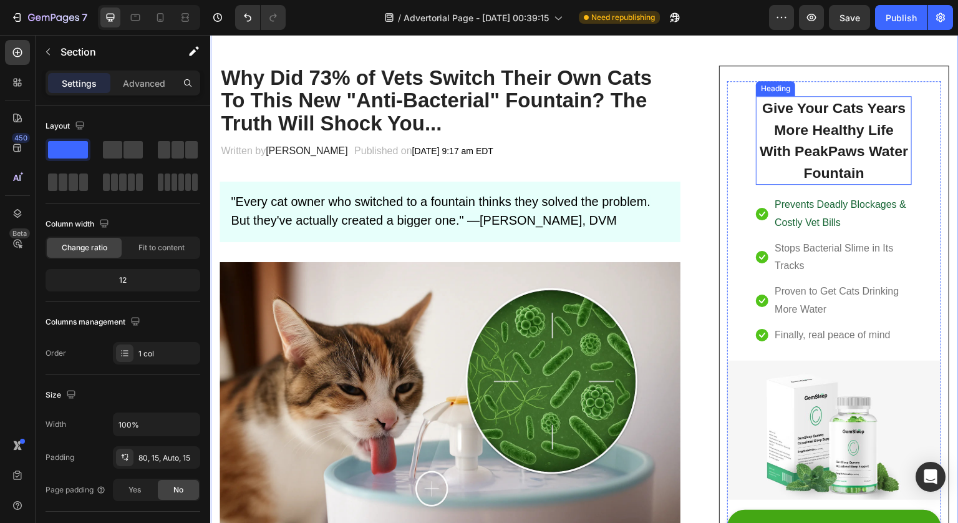
click at [845, 151] on h2 "Give Your Cats Years More Healthy Life With PeakPaws Water Fountain" at bounding box center [834, 140] width 156 height 89
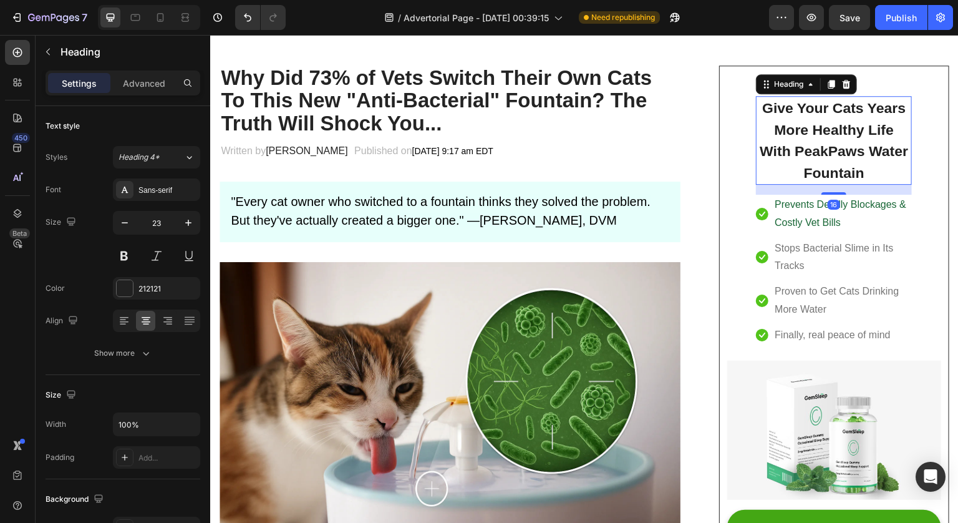
click at [845, 151] on h2 "Give Your Cats Years More Healthy Life With PeakPaws Water Fountain" at bounding box center [834, 140] width 156 height 89
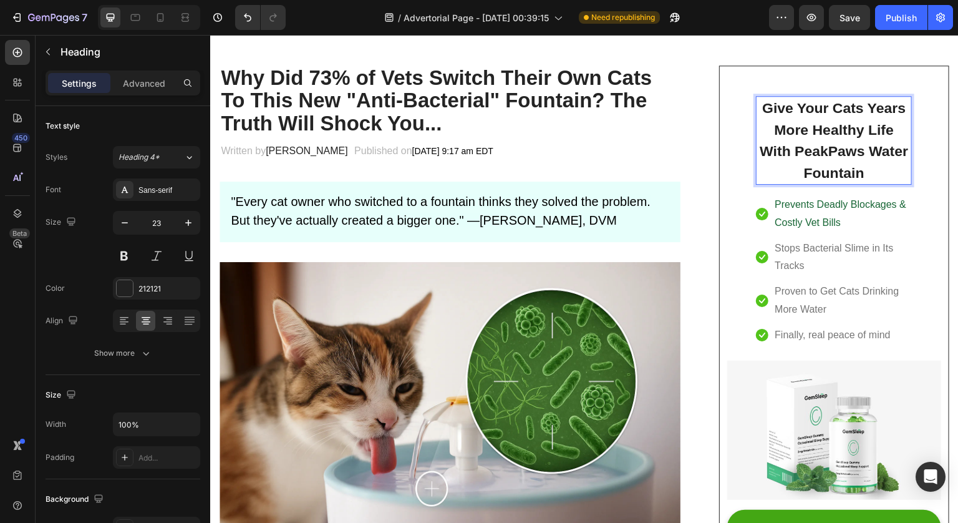
click at [850, 165] on p "Give Your Cats Years More Healthy Life With PeakPaws Water Fountain" at bounding box center [833, 140] width 153 height 86
drag, startPoint x: 851, startPoint y: 169, endPoint x: 846, endPoint y: 161, distance: 9.5
click at [846, 161] on p "Give Your Cats Years More Healthy Life With PeakPaws Water Fountain" at bounding box center [833, 140] width 153 height 86
click at [870, 173] on p "Give Your Cats Years More Healthy Life With PeakPaws Water Fountain" at bounding box center [833, 140] width 153 height 86
drag, startPoint x: 870, startPoint y: 173, endPoint x: 862, endPoint y: 153, distance: 20.7
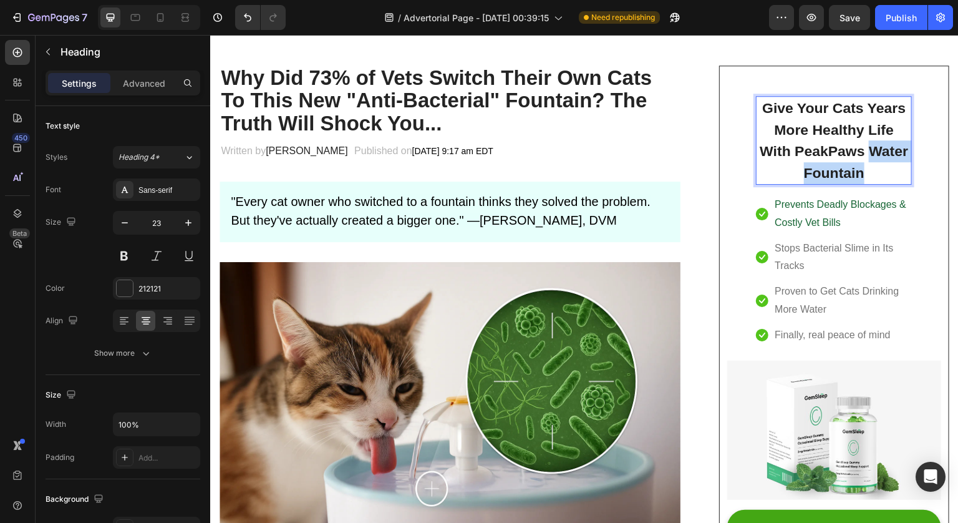
click at [862, 153] on p "Give Your Cats Years More Healthy Life With PeakPaws Water Fountain" at bounding box center [833, 140] width 153 height 86
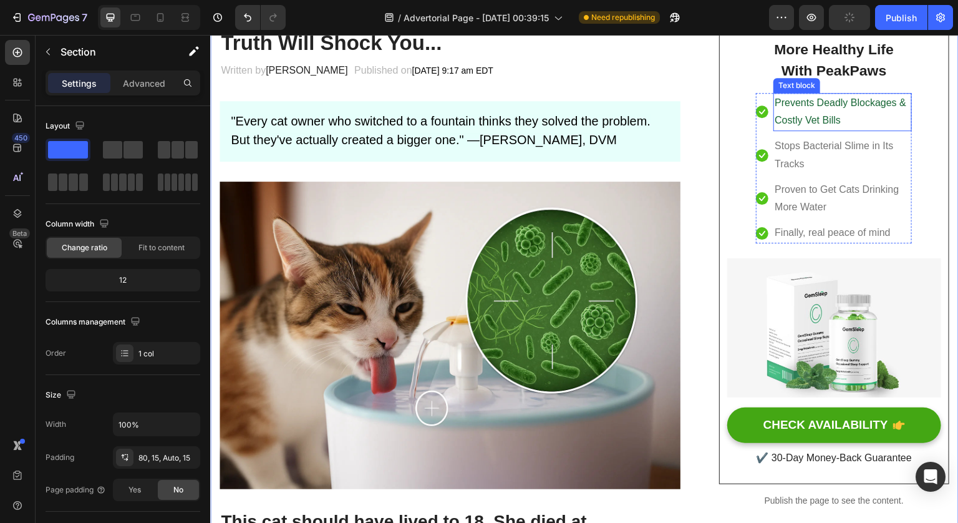
scroll to position [184, 0]
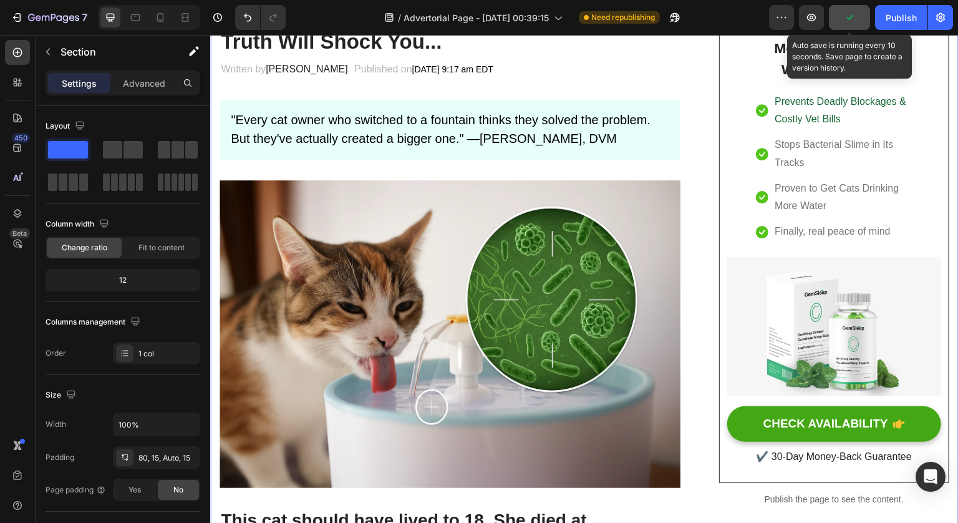
click at [846, 19] on icon "button" at bounding box center [849, 17] width 12 height 12
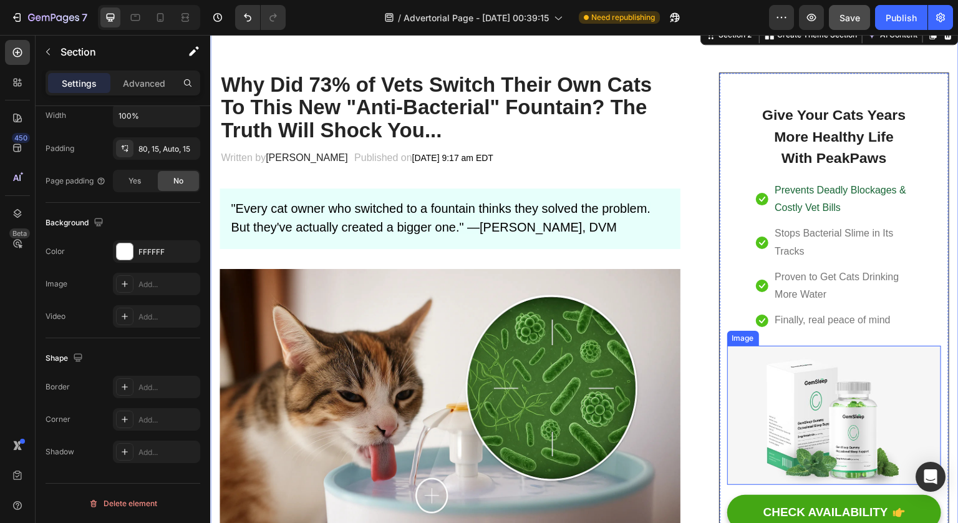
scroll to position [35, 0]
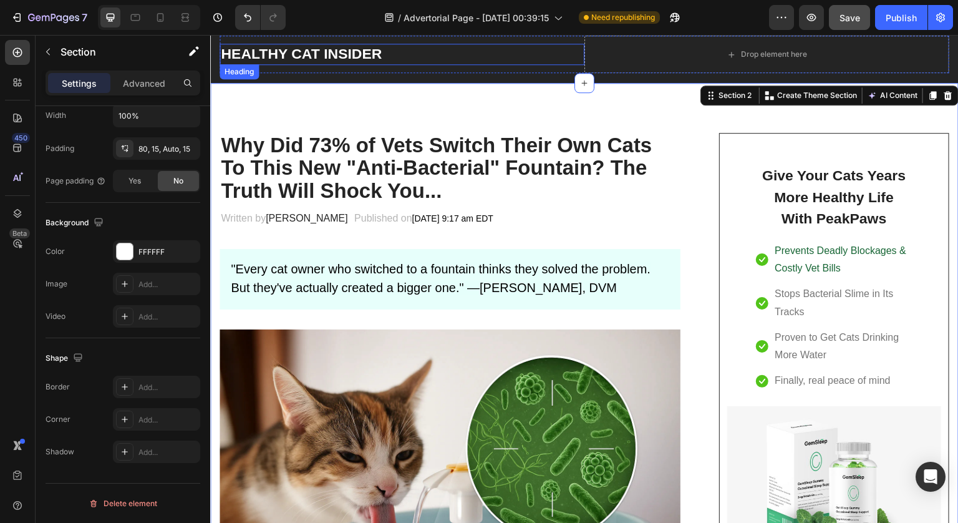
click at [531, 47] on h2 "HEALTHY CAT INSIDER" at bounding box center [402, 54] width 365 height 21
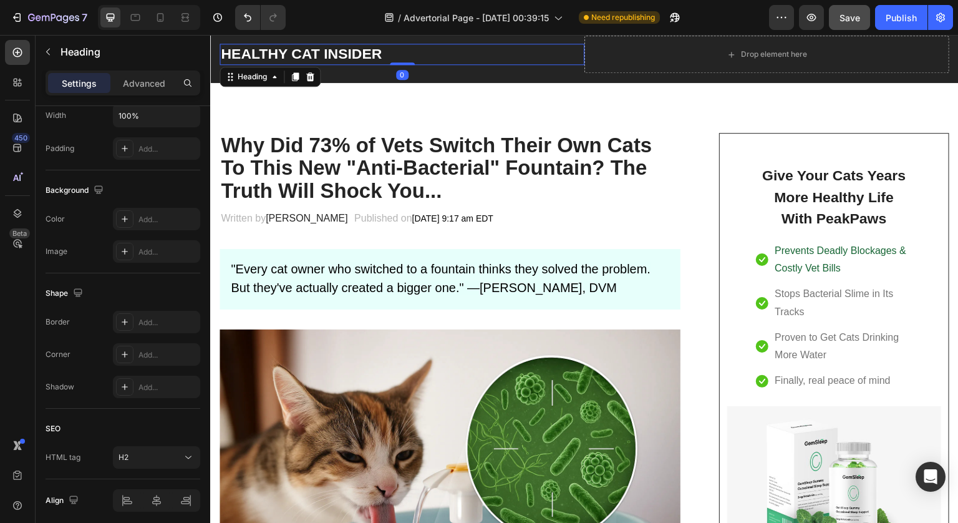
scroll to position [0, 0]
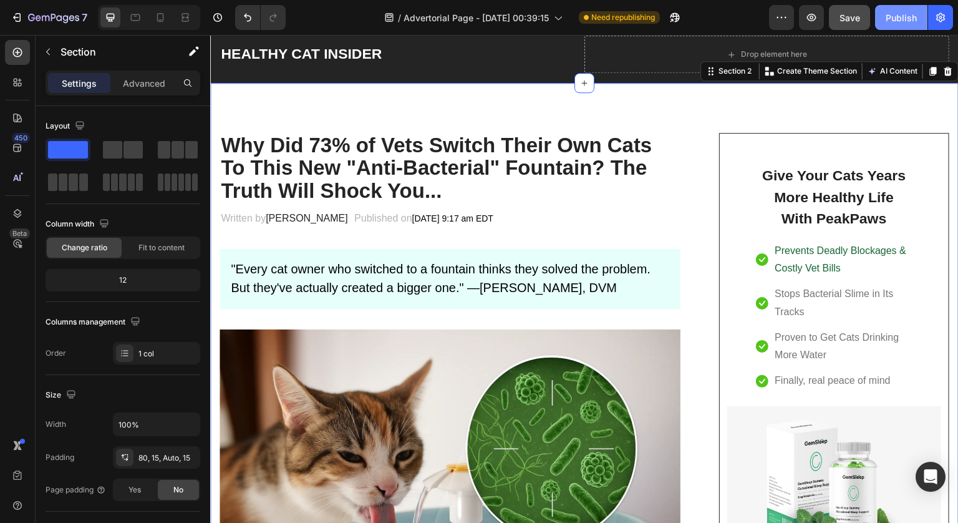
click at [911, 18] on div "Publish" at bounding box center [901, 17] width 31 height 13
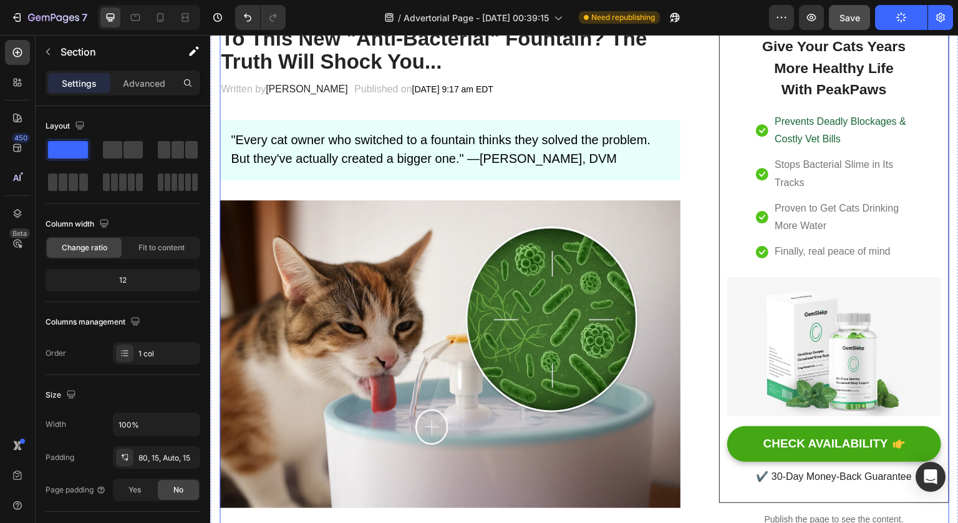
scroll to position [163, 0]
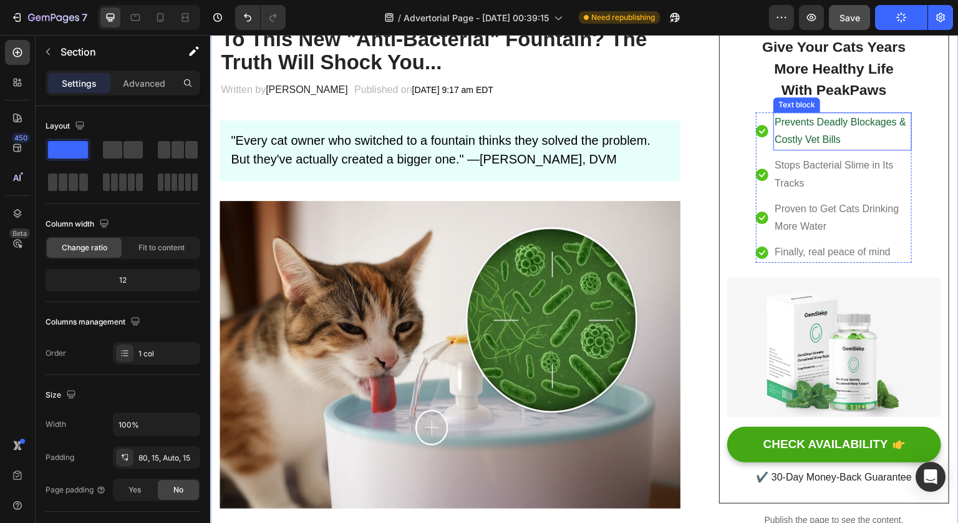
click at [828, 142] on span "Prevents Deadly Blockages & Costly Vet Bills" at bounding box center [841, 131] width 132 height 29
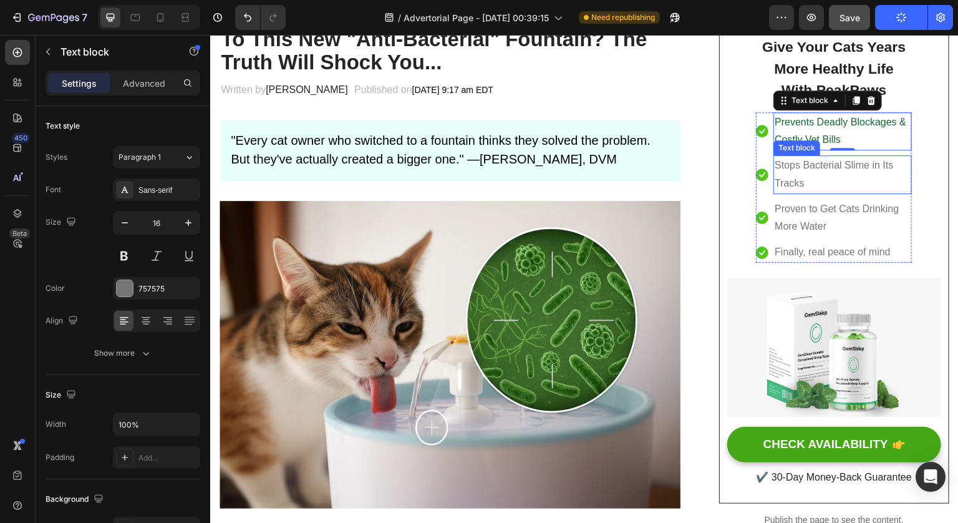
click at [860, 177] on p "Stops Bacterial Slime in Its Tracks" at bounding box center [843, 175] width 136 height 36
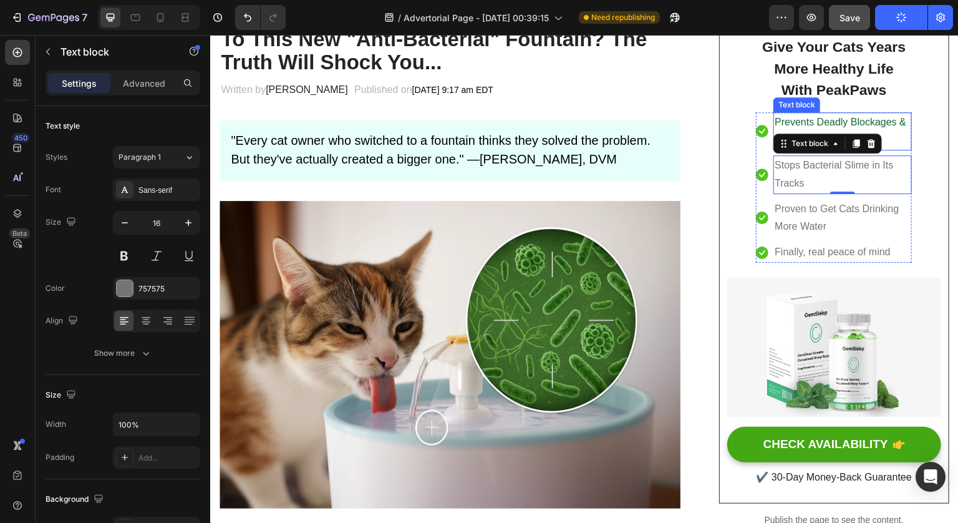
click at [815, 119] on span "Prevents Deadly Blockages & Costly Vet Bills" at bounding box center [841, 131] width 132 height 29
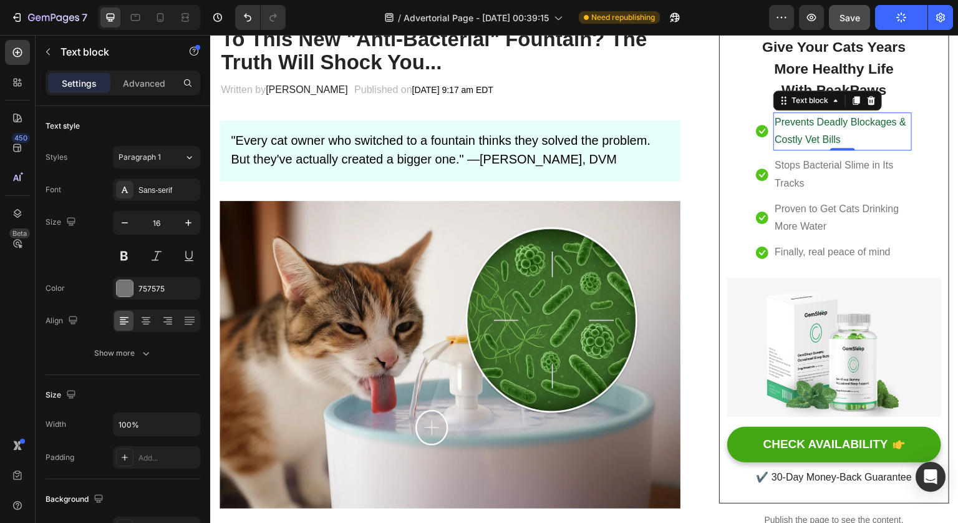
click at [815, 122] on span "Prevents Deadly Blockages & Costly Vet Bills" at bounding box center [841, 131] width 132 height 29
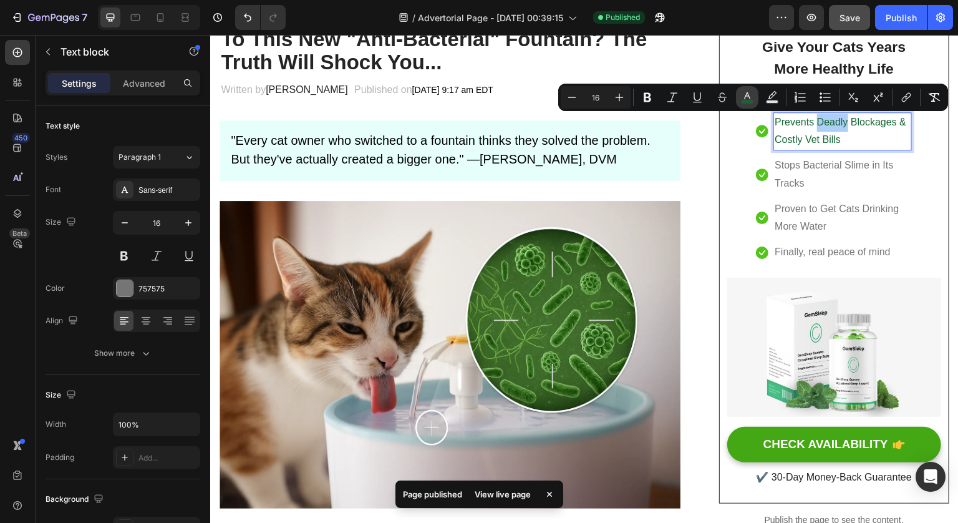
click at [747, 102] on rect "Editor contextual toolbar" at bounding box center [748, 101] width 12 height 3
type input "166534"
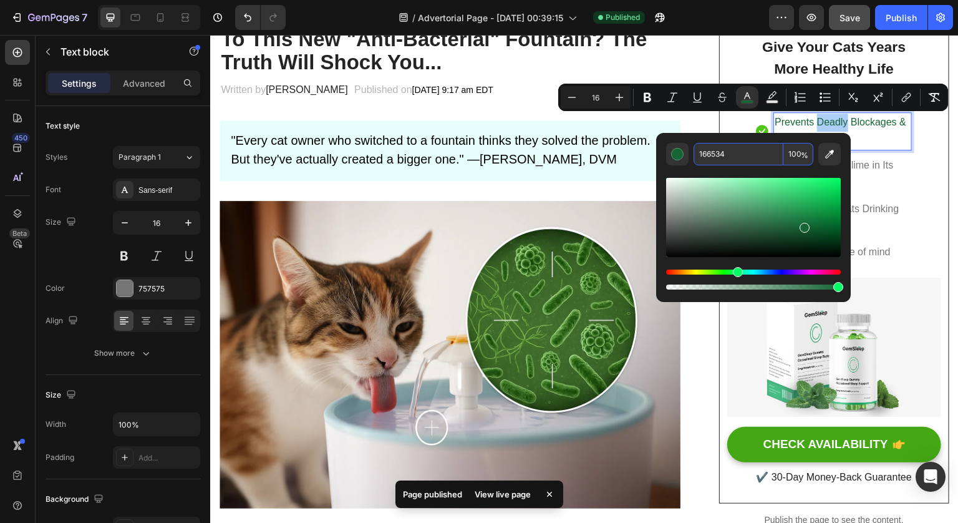
click at [751, 157] on input "166534" at bounding box center [739, 154] width 90 height 22
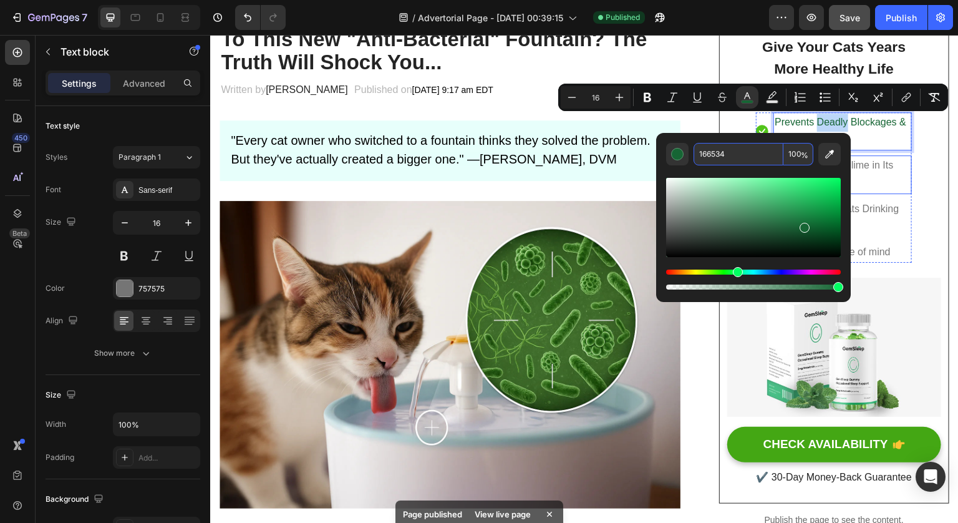
click at [898, 158] on p "Stops Bacterial Slime in Its Tracks" at bounding box center [843, 175] width 136 height 36
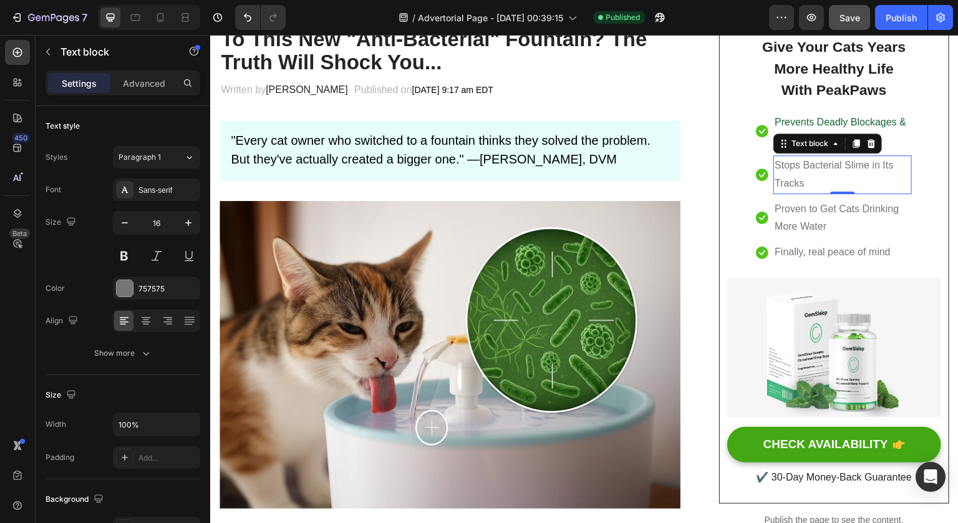
click at [860, 165] on p "Stops Bacterial Slime in Its Tracks" at bounding box center [843, 175] width 136 height 36
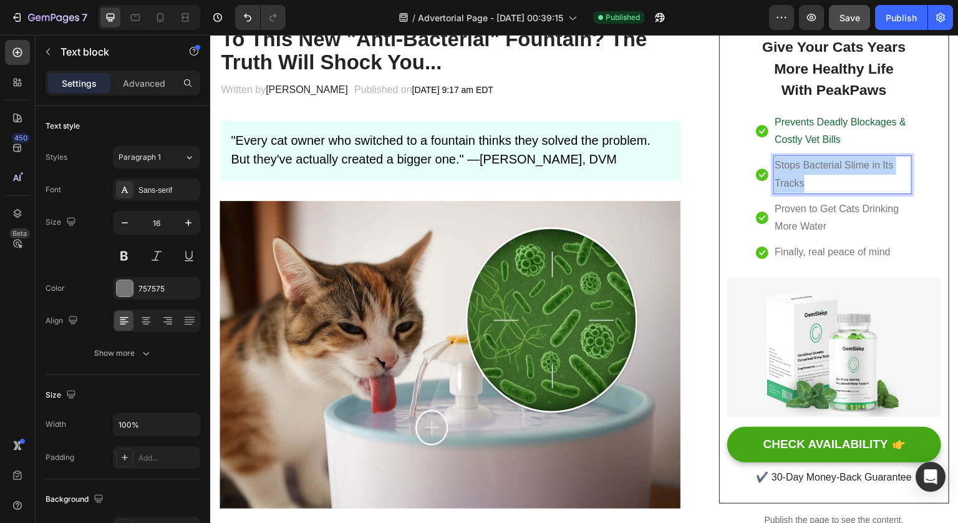
click at [860, 165] on p "Stops Bacterial Slime in Its Tracks" at bounding box center [843, 175] width 136 height 36
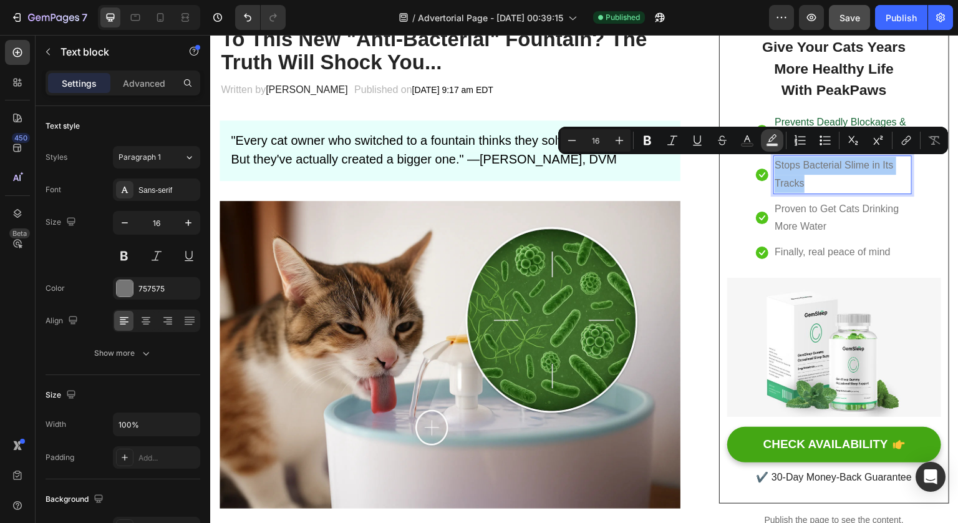
click at [776, 143] on rect "Editor contextual toolbar" at bounding box center [773, 144] width 12 height 3
type input "000000"
type input "77"
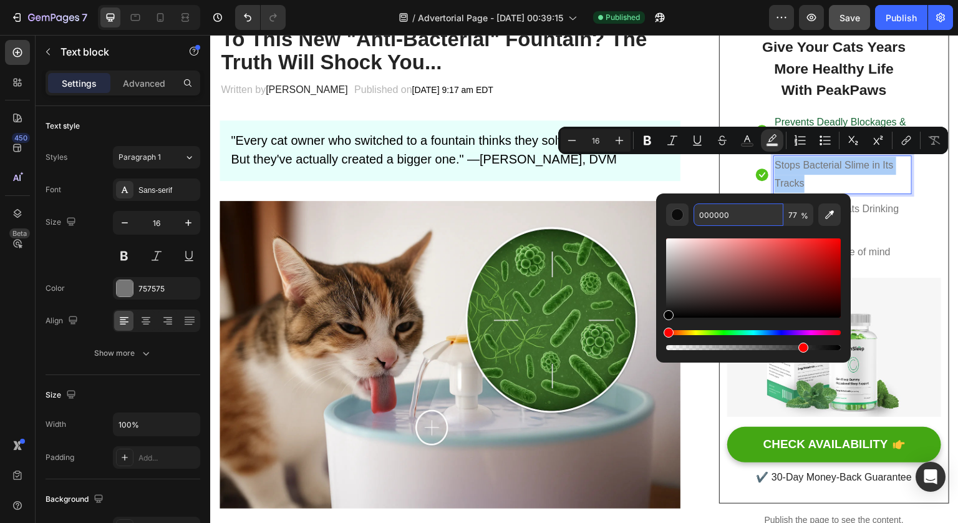
click at [717, 215] on input "000000" at bounding box center [739, 214] width 90 height 22
paste input "166534"
type input "166534"
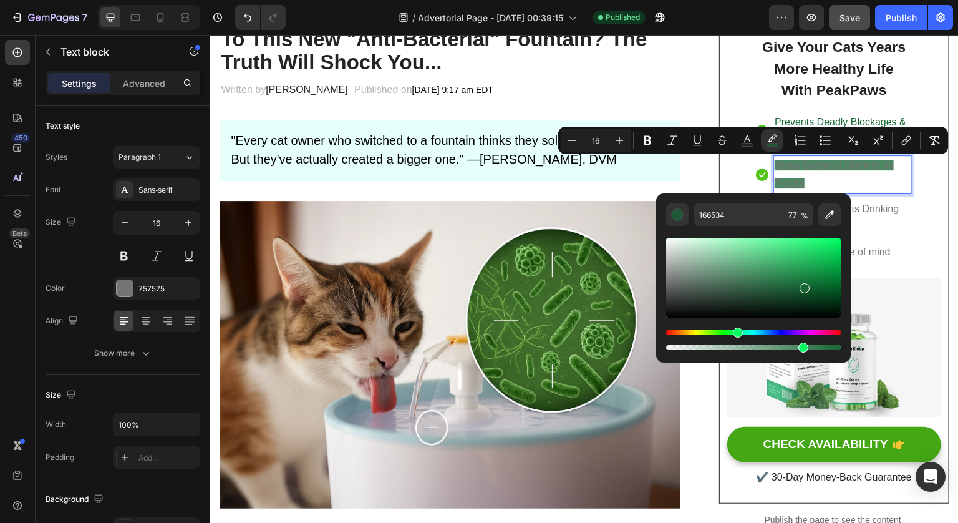
click at [840, 188] on p "Stops Bacterial Slime in Its Tracks" at bounding box center [843, 175] width 136 height 36
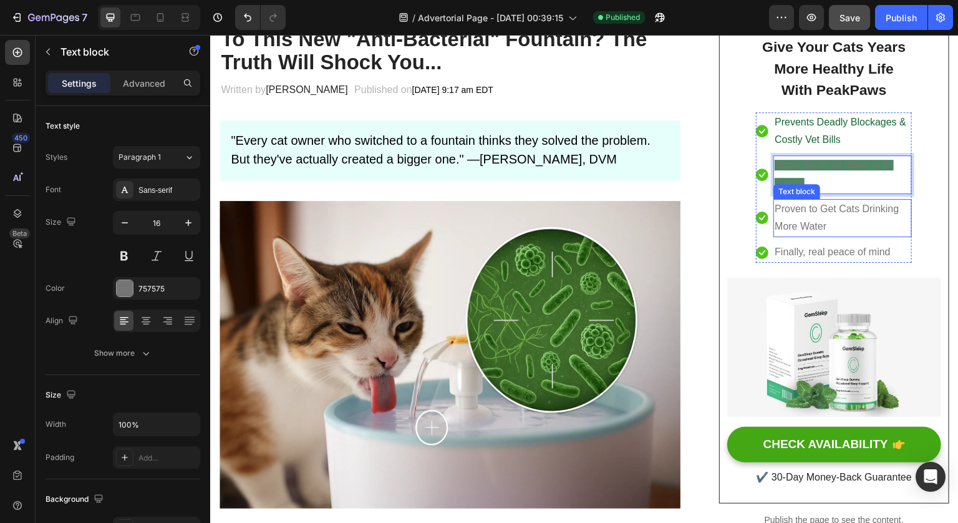
click at [868, 208] on p "Proven to Get Cats Drinking More Water" at bounding box center [843, 218] width 136 height 36
click at [862, 212] on p "Proven to Get Cats Drinking More Water" at bounding box center [843, 218] width 136 height 36
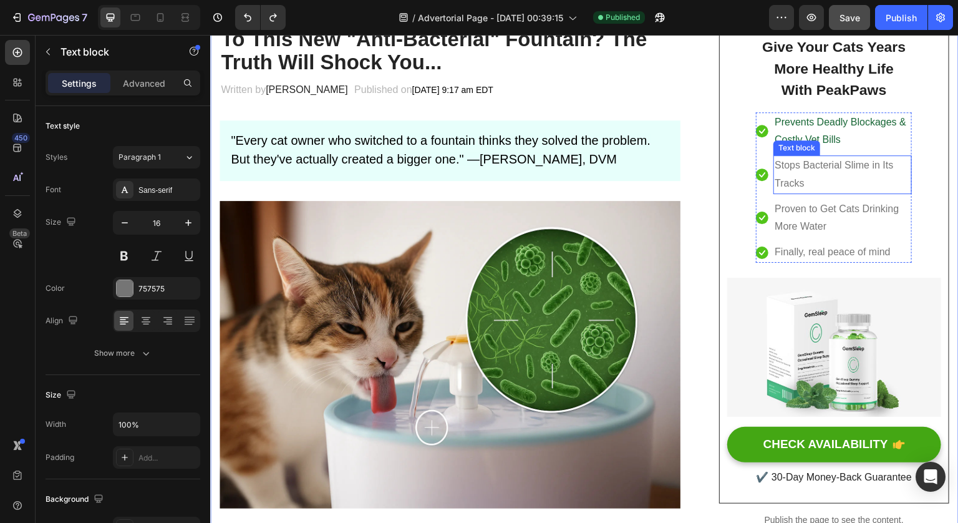
click at [831, 167] on p "Stops Bacterial Slime in Its Tracks" at bounding box center [843, 175] width 136 height 36
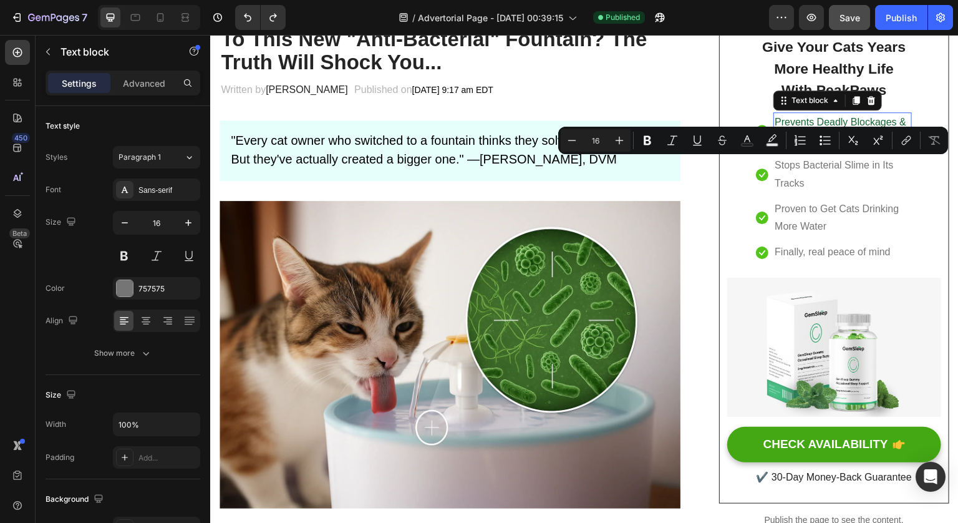
click at [803, 112] on div "Prevents Deadly Blockages & Costly Vet Bills" at bounding box center [842, 131] width 138 height 39
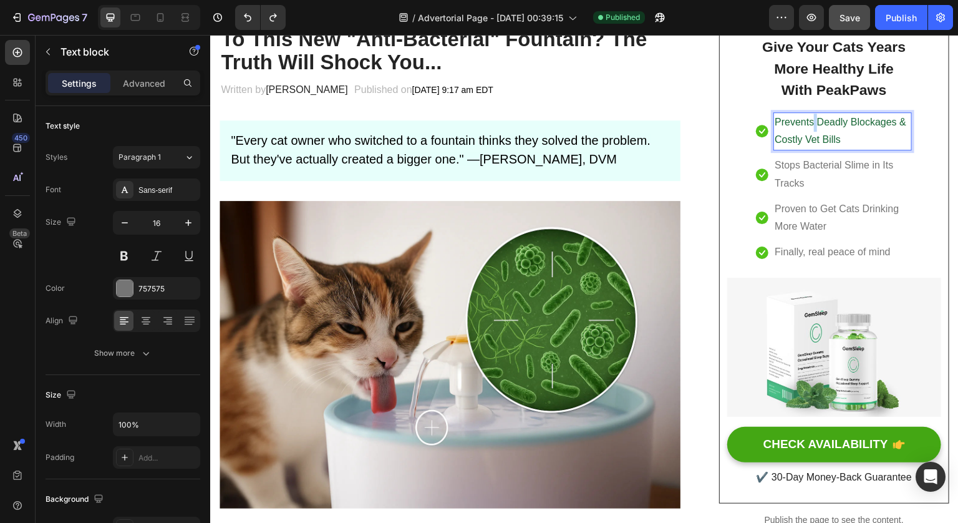
click at [807, 119] on span "Prevents Deadly Blockages & Costly Vet Bills" at bounding box center [841, 131] width 132 height 29
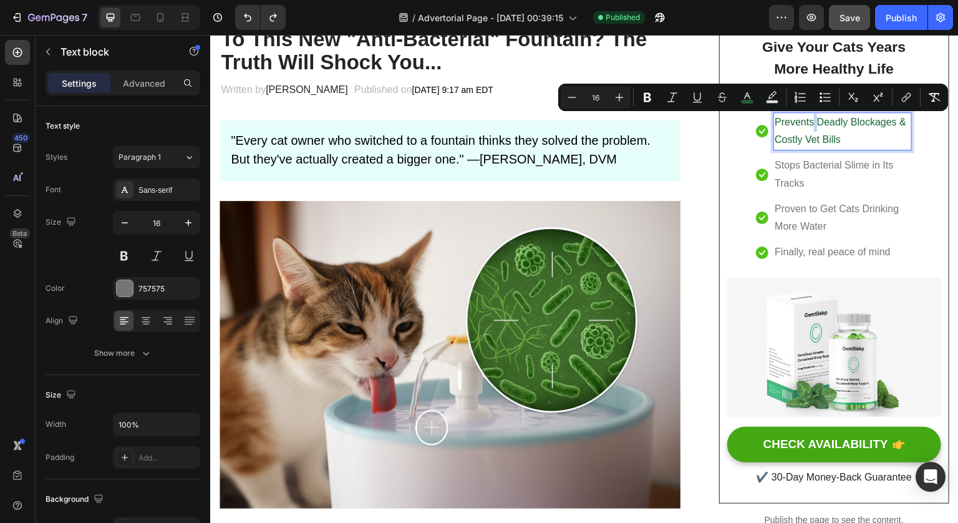
click at [807, 152] on ul "Icon Prevents Deadly Blockages & Costly Vet Bills Text block 0 Icon Stops Bacte…" at bounding box center [834, 187] width 156 height 151
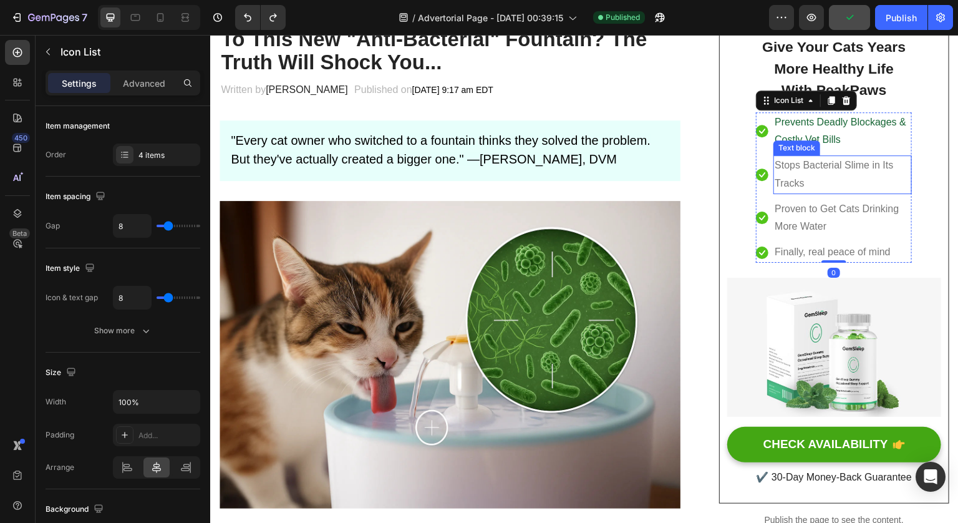
click at [807, 171] on p "Stops Bacterial Slime in Its Tracks" at bounding box center [843, 175] width 136 height 36
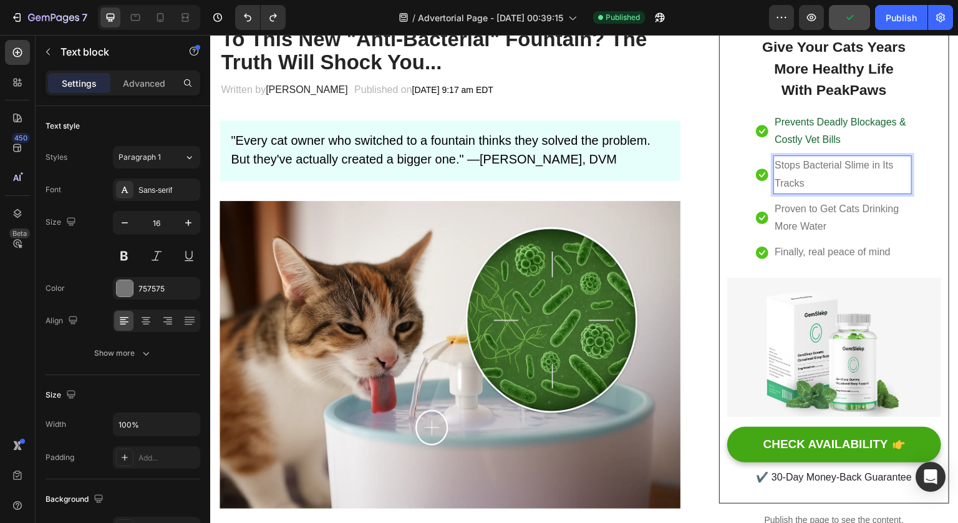
click at [807, 171] on p "Stops Bacterial Slime in Its Tracks" at bounding box center [843, 175] width 136 height 36
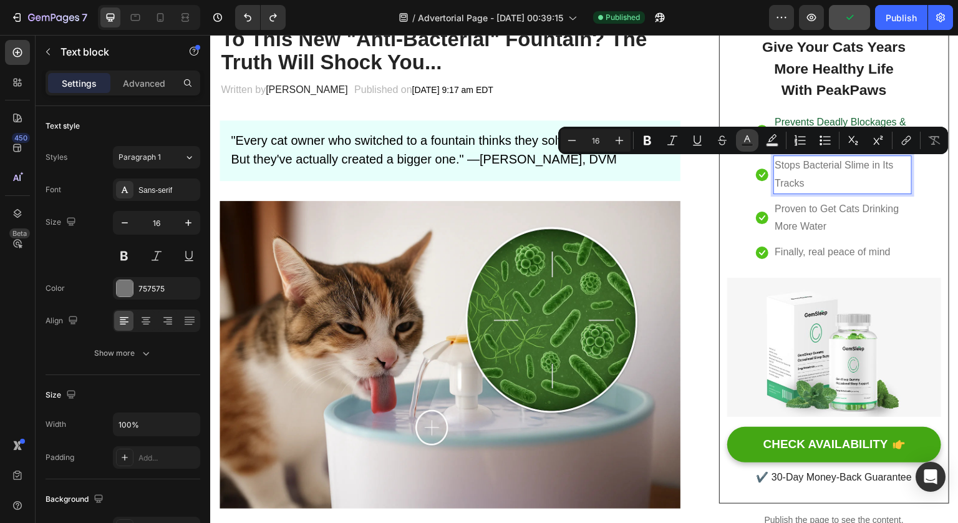
click at [749, 142] on icon "Editor contextual toolbar" at bounding box center [747, 140] width 12 height 12
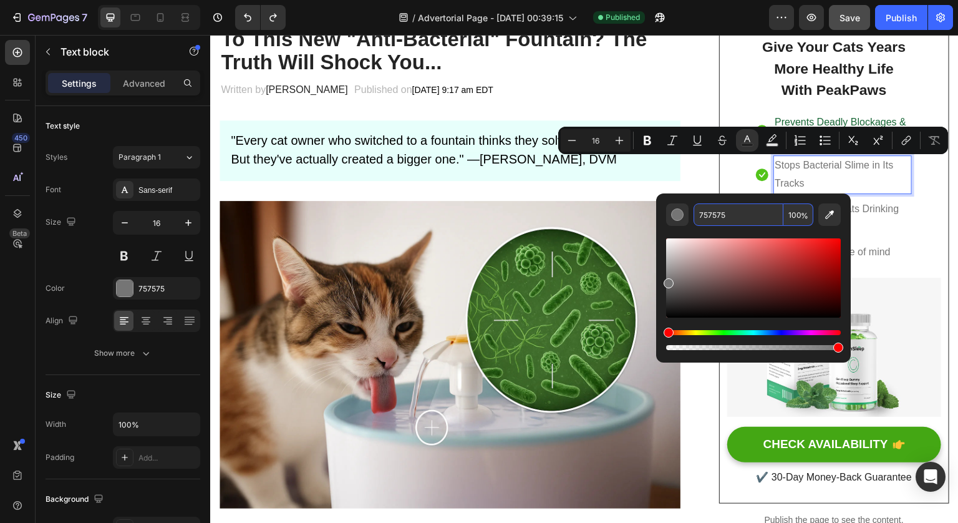
click at [714, 221] on input "757575" at bounding box center [739, 214] width 90 height 22
paste input "166534"
type input "166534"
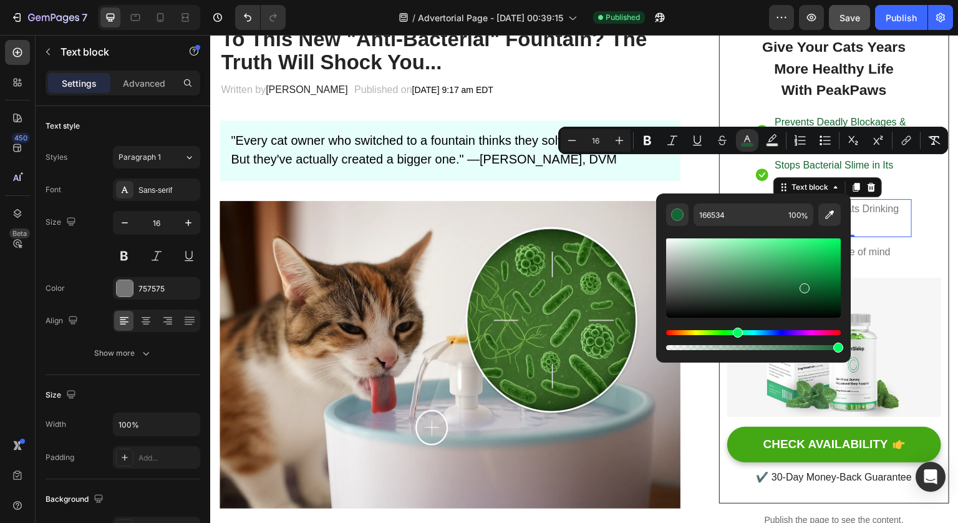
click at [883, 207] on p "Proven to Get Cats Drinking More Water" at bounding box center [843, 218] width 136 height 36
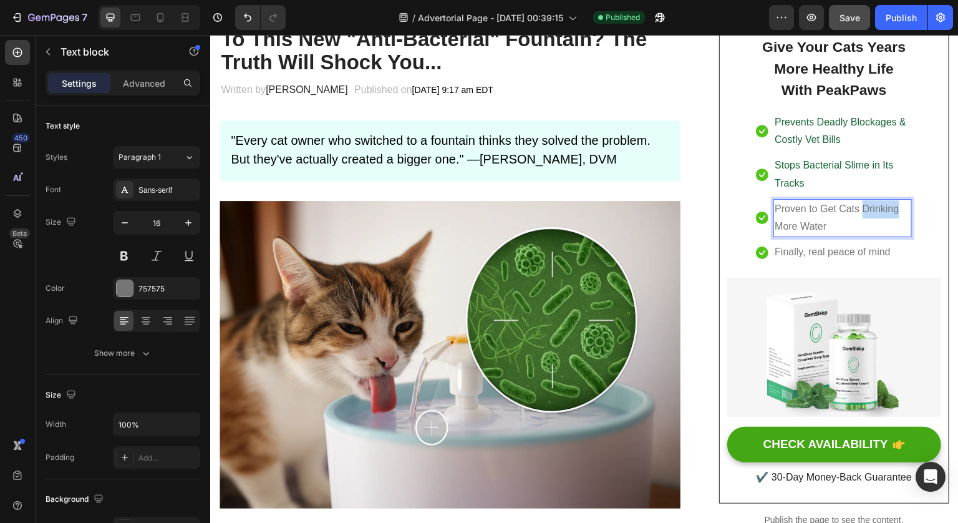
click at [860, 209] on p "Proven to Get Cats Drinking More Water" at bounding box center [843, 218] width 136 height 36
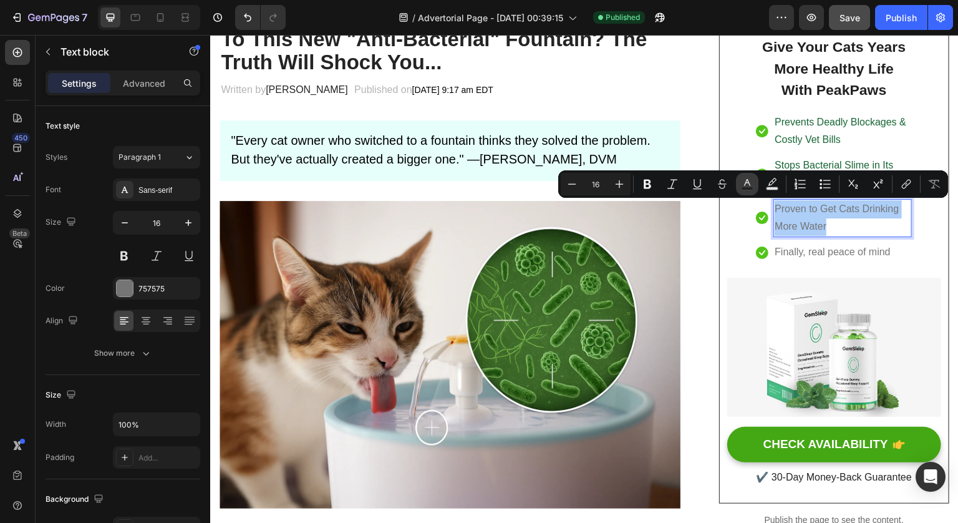
click at [754, 183] on button "Text Color" at bounding box center [747, 184] width 22 height 22
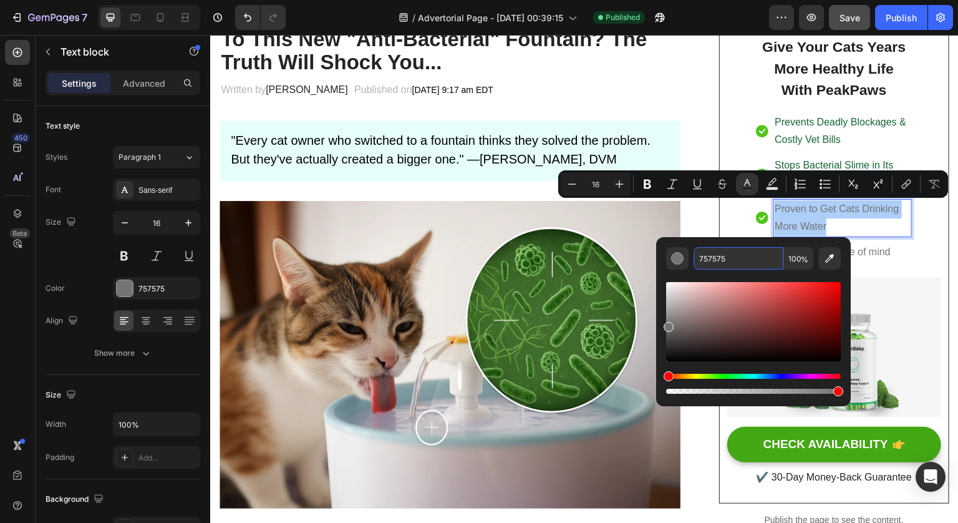
click at [727, 259] on input "757575" at bounding box center [739, 258] width 90 height 22
paste input "166534"
type input "166534"
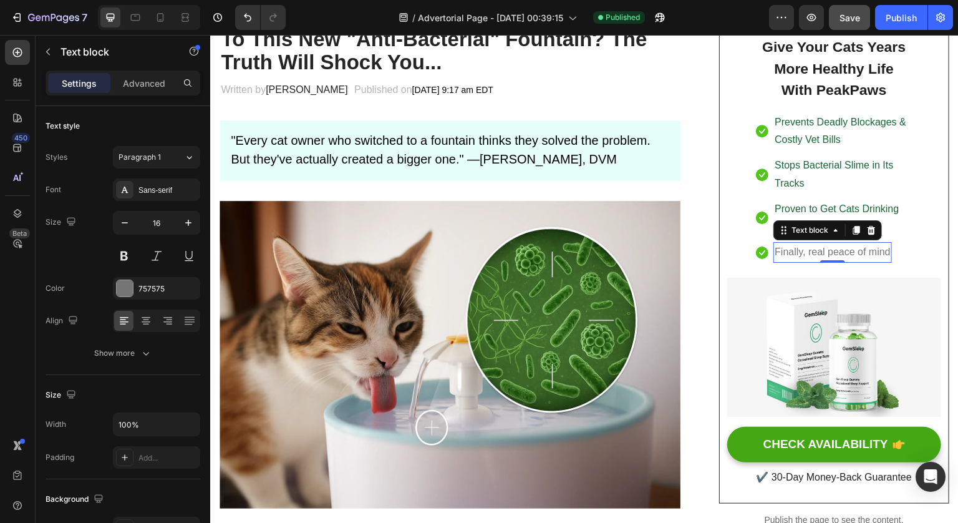
click at [875, 256] on p "Finally, real peace of mind" at bounding box center [833, 252] width 116 height 18
click at [873, 256] on p "Finally, real peace of mind" at bounding box center [833, 252] width 116 height 18
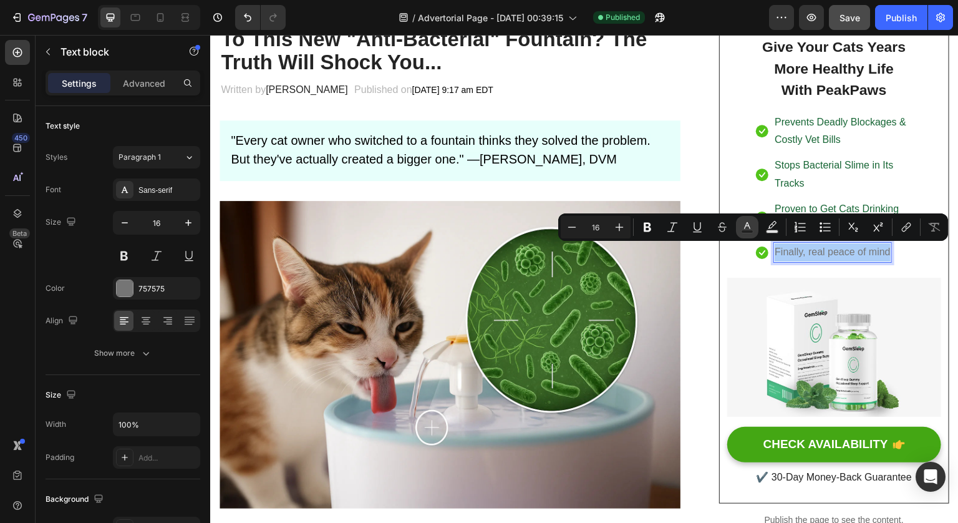
click at [744, 227] on icon "Editor contextual toolbar" at bounding box center [747, 227] width 12 height 12
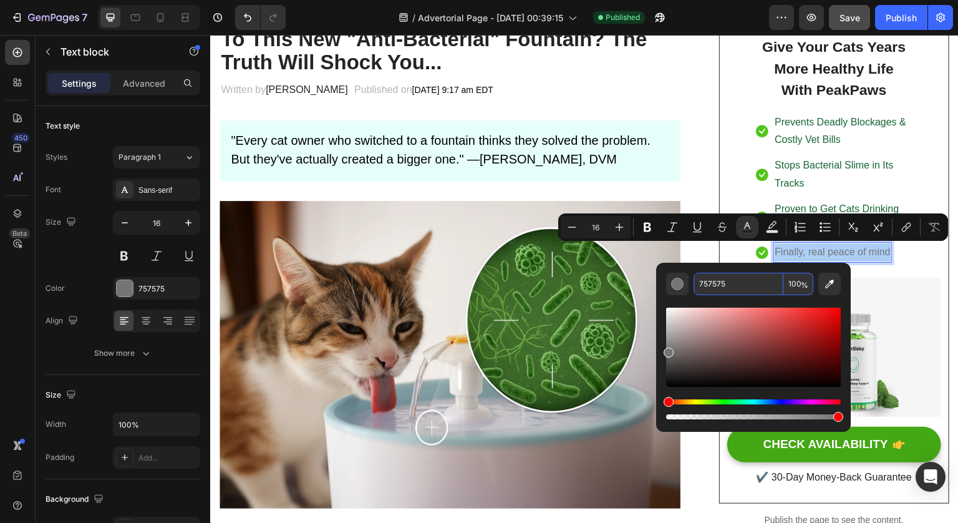
click at [715, 279] on input "757575" at bounding box center [739, 284] width 90 height 22
paste input "166534"
click at [729, 281] on input "16653475" at bounding box center [739, 284] width 90 height 22
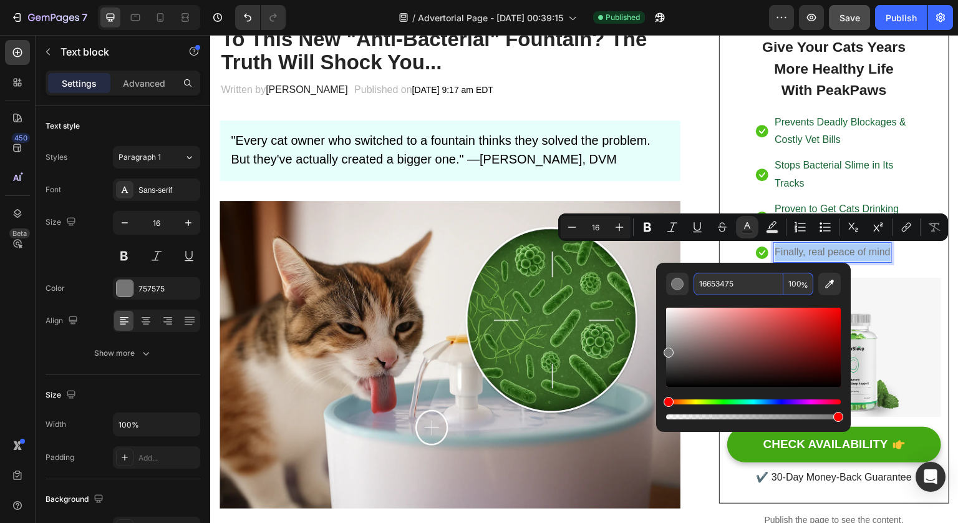
click at [729, 281] on input "16653475" at bounding box center [739, 284] width 90 height 22
paste input "Editor contextual toolbar"
type input "166534"
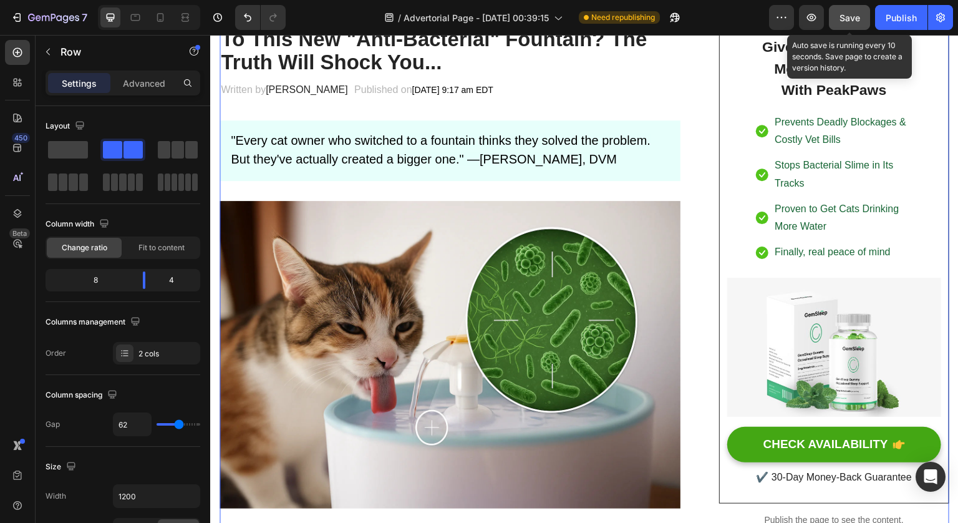
click at [850, 10] on button "Save" at bounding box center [849, 17] width 41 height 25
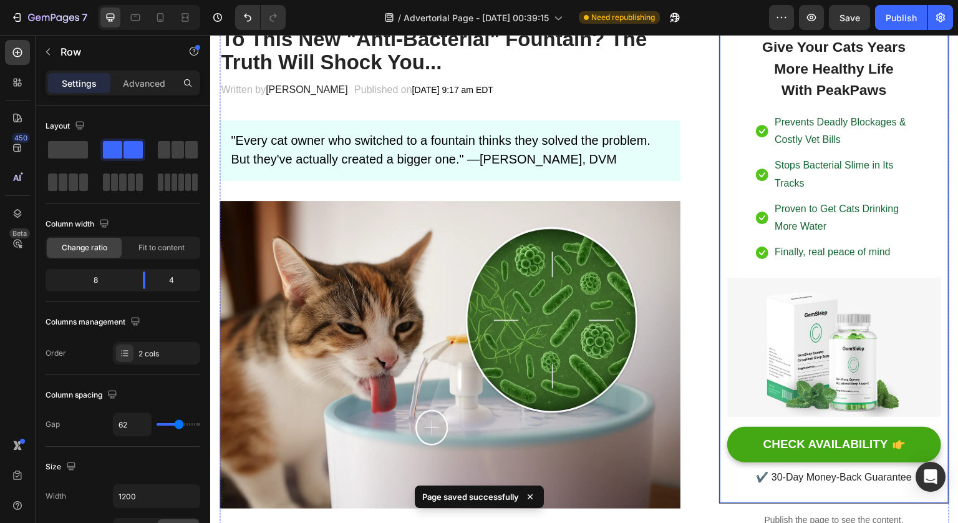
scroll to position [0, 0]
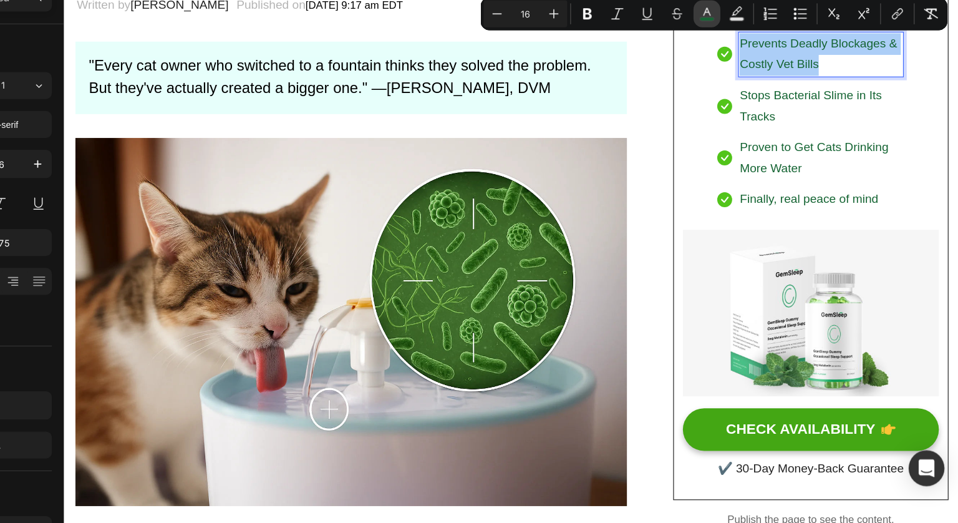
click at [748, 102] on rect "Editor contextual toolbar" at bounding box center [748, 101] width 12 height 3
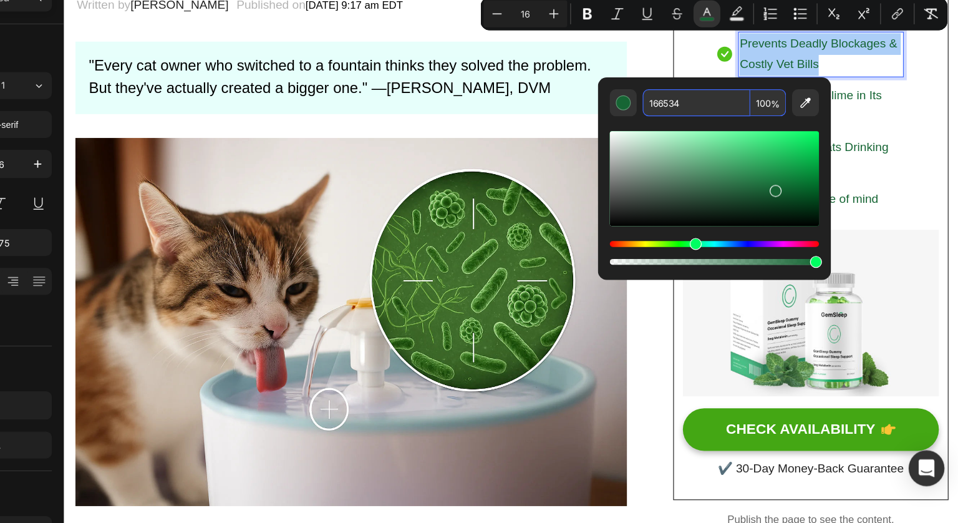
click at [735, 170] on input "166534" at bounding box center [739, 171] width 90 height 22
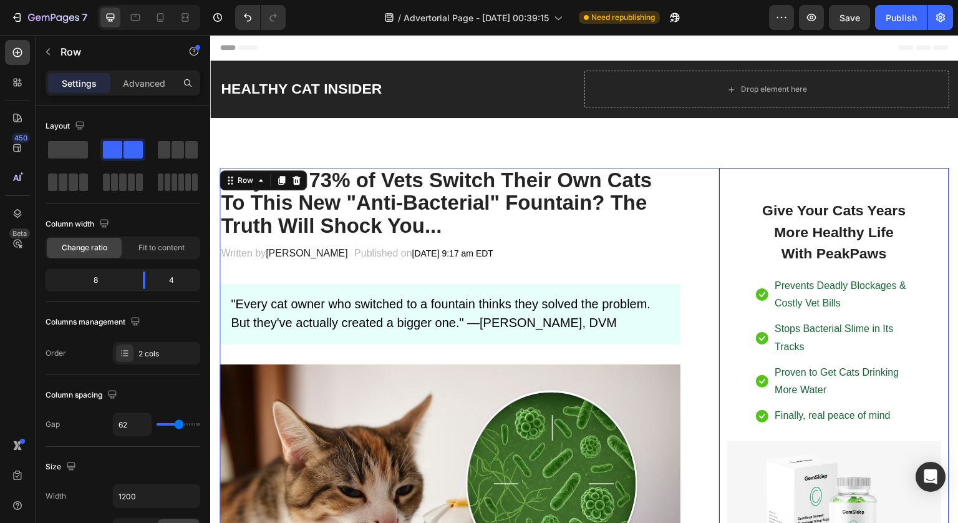
click at [850, 17] on span "Save" at bounding box center [850, 17] width 21 height 11
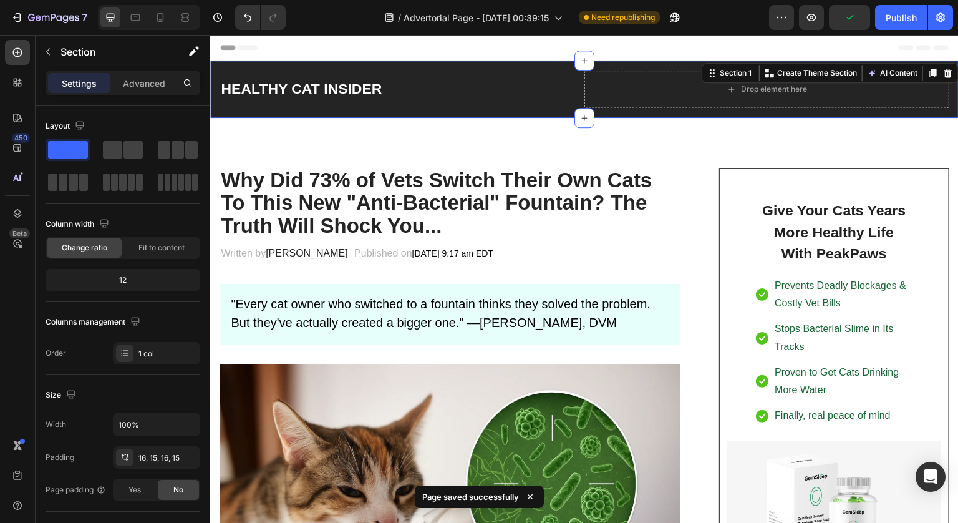
click at [538, 64] on div "HEALTHY CAT INSIDER Heading Drop element here Row Section 1 You can create reus…" at bounding box center [584, 89] width 749 height 57
click at [521, 65] on div "HEALTHY CAT INSIDER Heading Drop element here Row Section 1 You can create reus…" at bounding box center [584, 89] width 749 height 57
click at [538, 110] on div "HEALTHY CAT INSIDER Heading Drop element here Row Section 1 You can create reus…" at bounding box center [584, 89] width 749 height 57
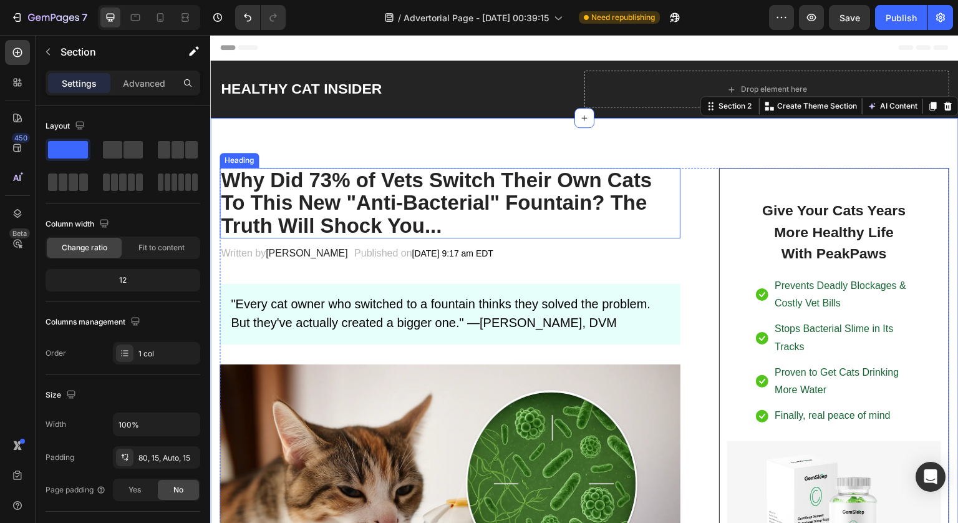
click at [570, 188] on strong "Why Did 73% of Vets Switch Their Own Cats To This New "Anti-Bacterial" Fountain…" at bounding box center [436, 202] width 431 height 69
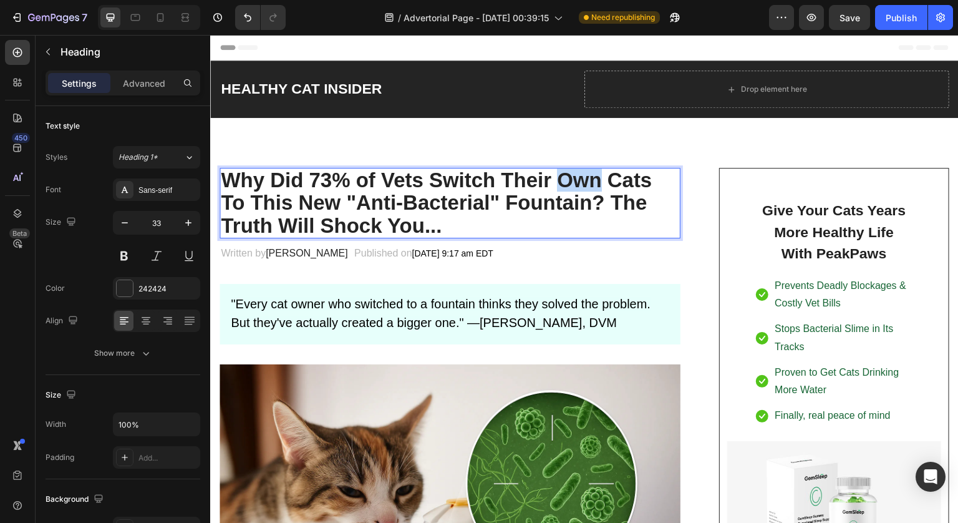
click at [570, 191] on strong "Why Did 73% of Vets Switch Their Own Cats To This New "Anti-Bacterial" Fountain…" at bounding box center [436, 202] width 431 height 69
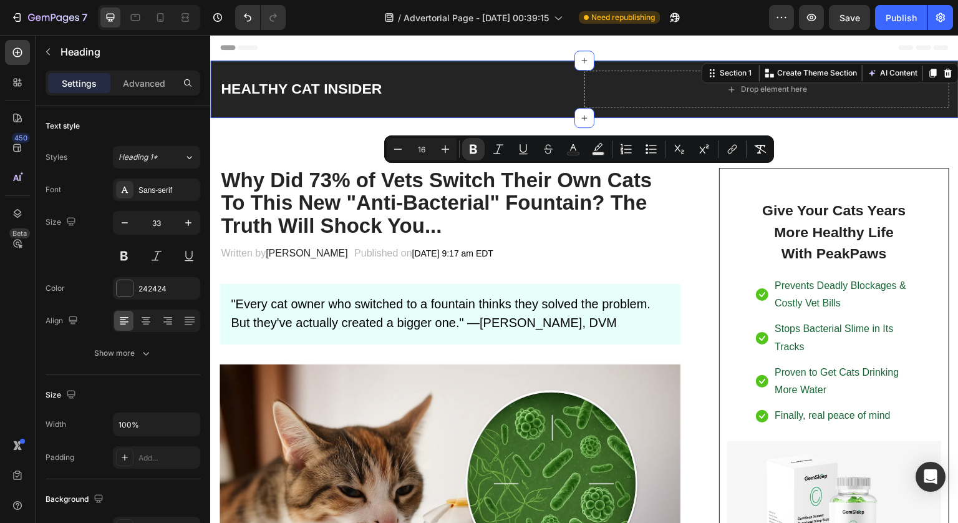
click at [519, 70] on div "HEALTHY CAT INSIDER Heading Drop element here Row Section 1 You can create reus…" at bounding box center [584, 89] width 749 height 57
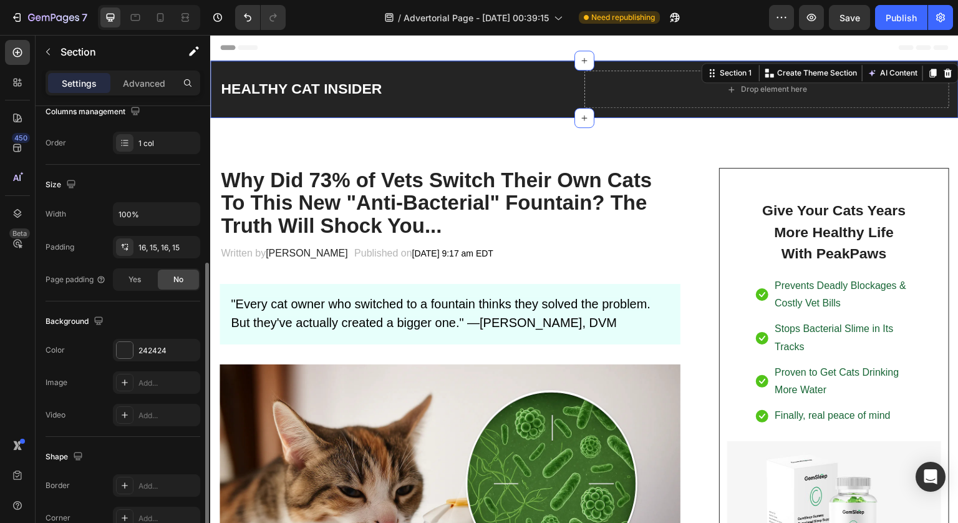
scroll to position [238, 0]
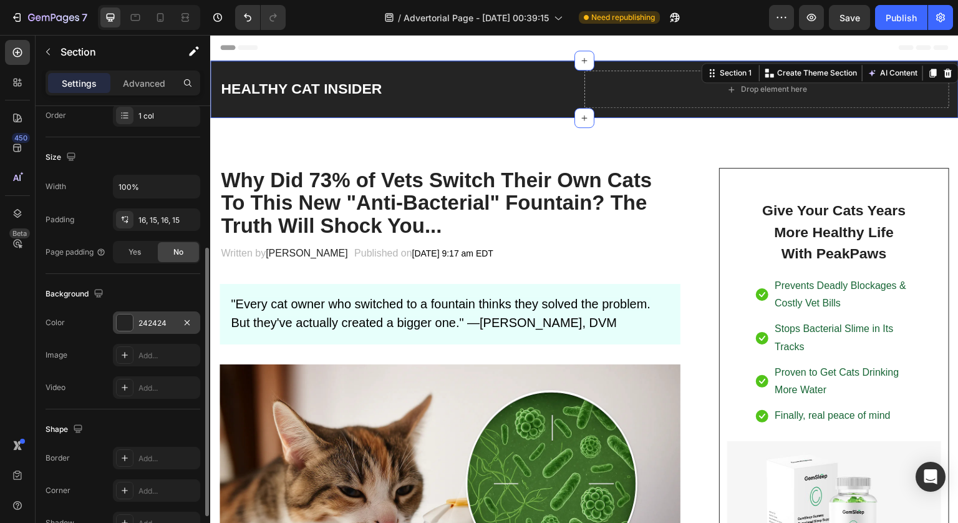
click at [130, 317] on div at bounding box center [125, 322] width 16 height 16
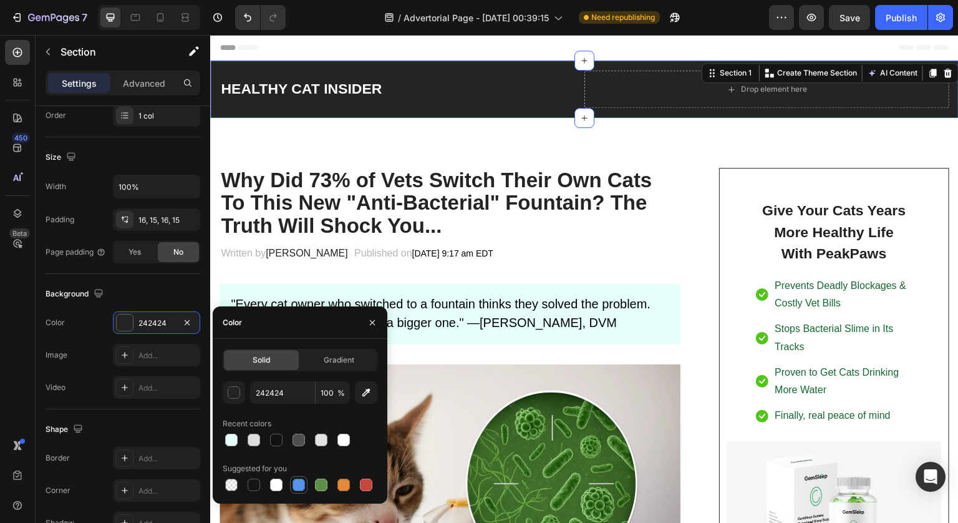
click at [297, 485] on div at bounding box center [299, 484] width 12 height 12
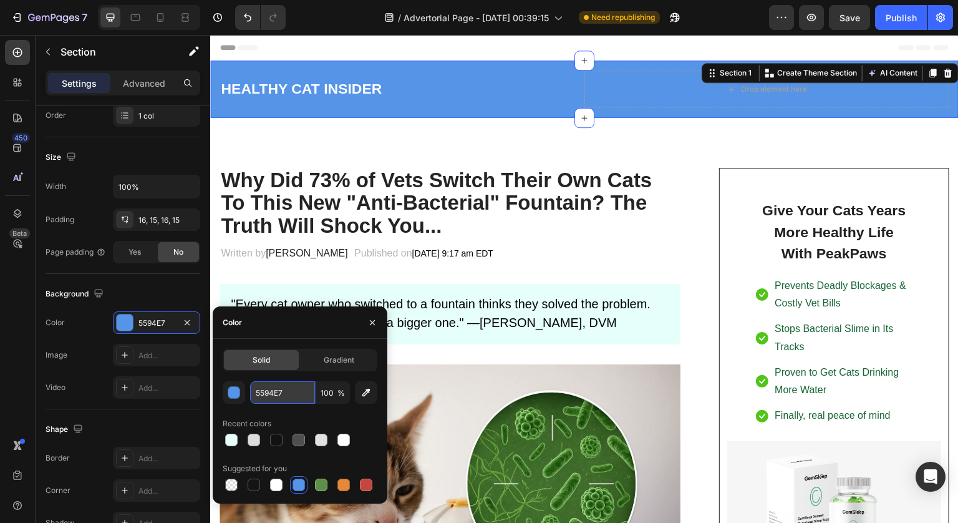
click at [270, 386] on input "5594E7" at bounding box center [282, 392] width 65 height 22
click at [235, 391] on div "button" at bounding box center [234, 393] width 12 height 12
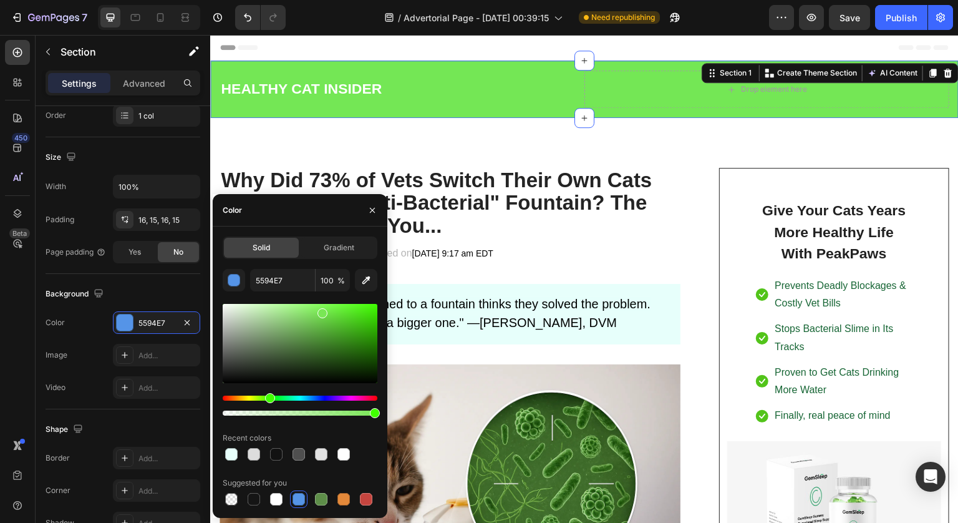
click at [269, 398] on div "Hue" at bounding box center [300, 397] width 155 height 5
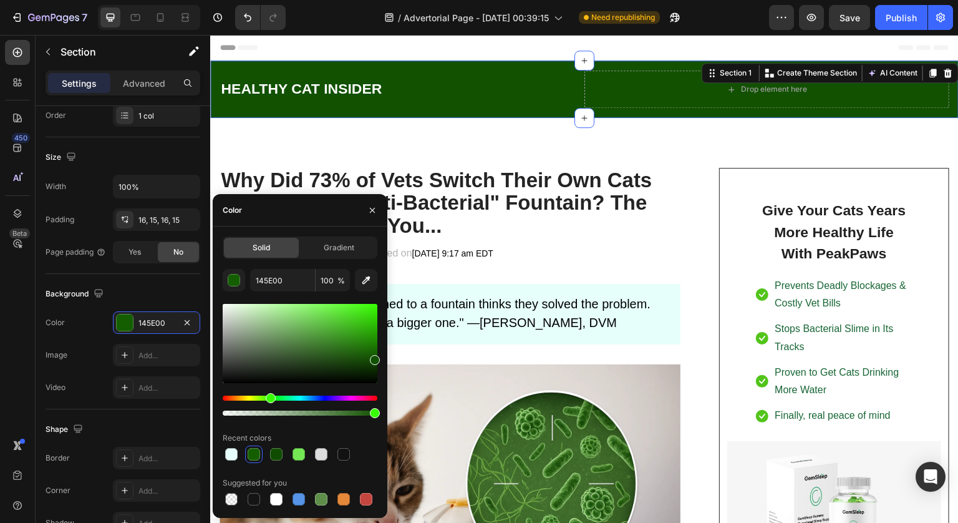
drag, startPoint x: 366, startPoint y: 366, endPoint x: 386, endPoint y: 357, distance: 22.1
click at [386, 357] on div "Solid Gradient 145E00 100 % Recent colors Suggested for you" at bounding box center [300, 371] width 175 height 271
type input "115100"
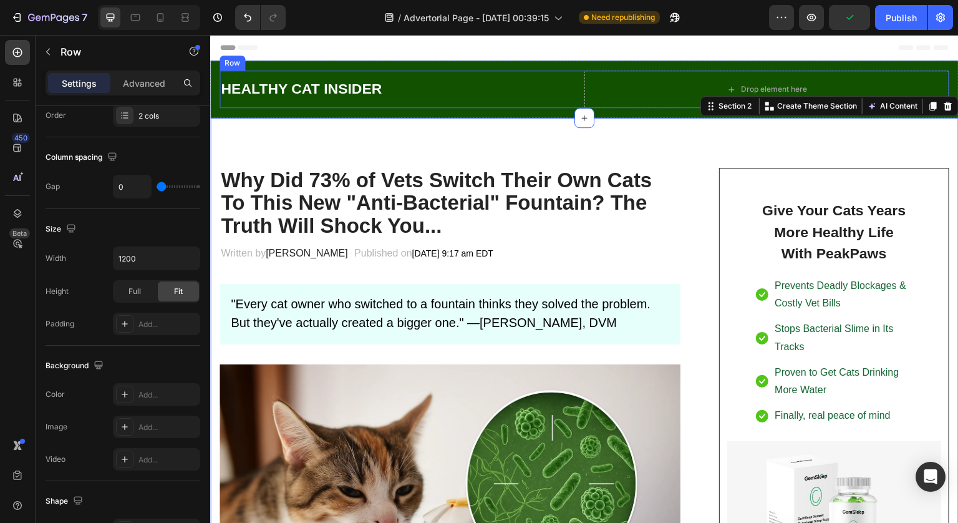
click at [444, 70] on div "HEALTHY CAT INSIDER Heading" at bounding box center [402, 88] width 365 height 37
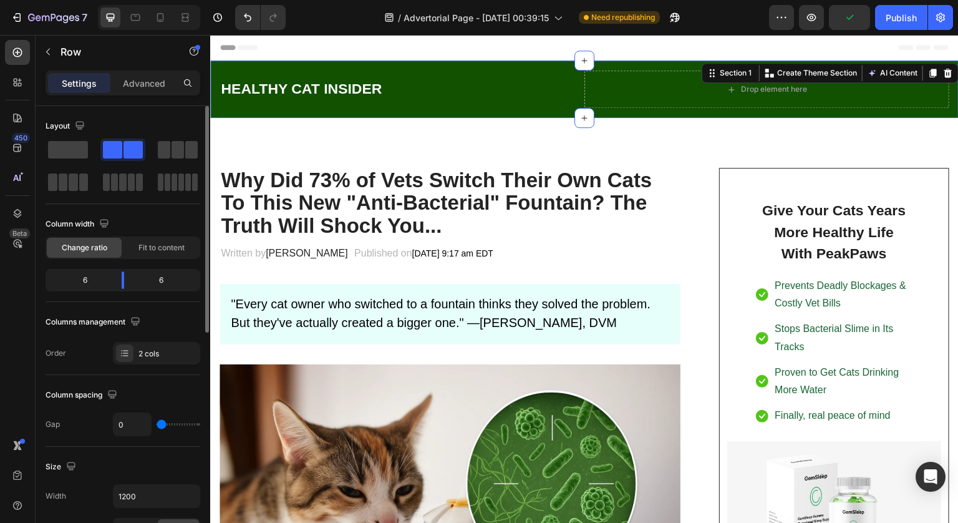
click at [432, 65] on div "HEALTHY CAT INSIDER Heading Drop element here Row Section 1 You can create reus…" at bounding box center [584, 89] width 749 height 57
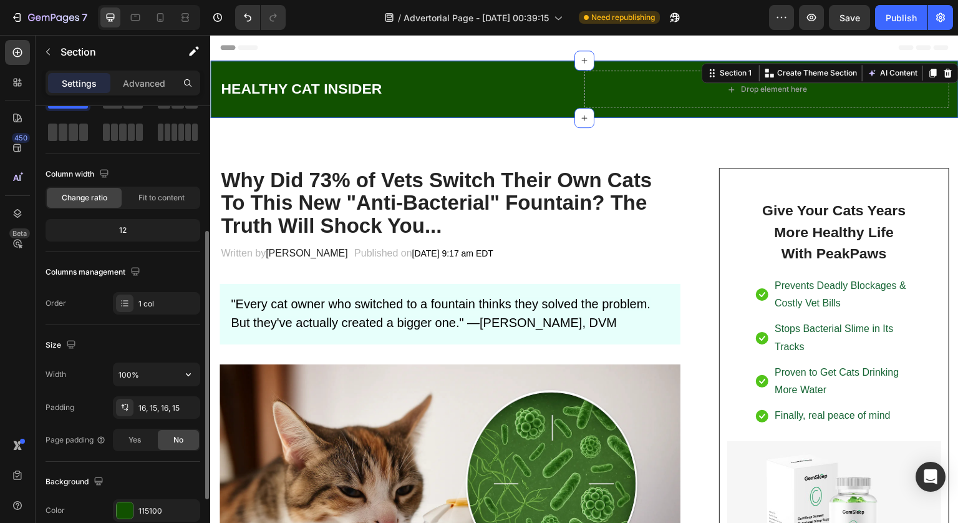
scroll to position [148, 0]
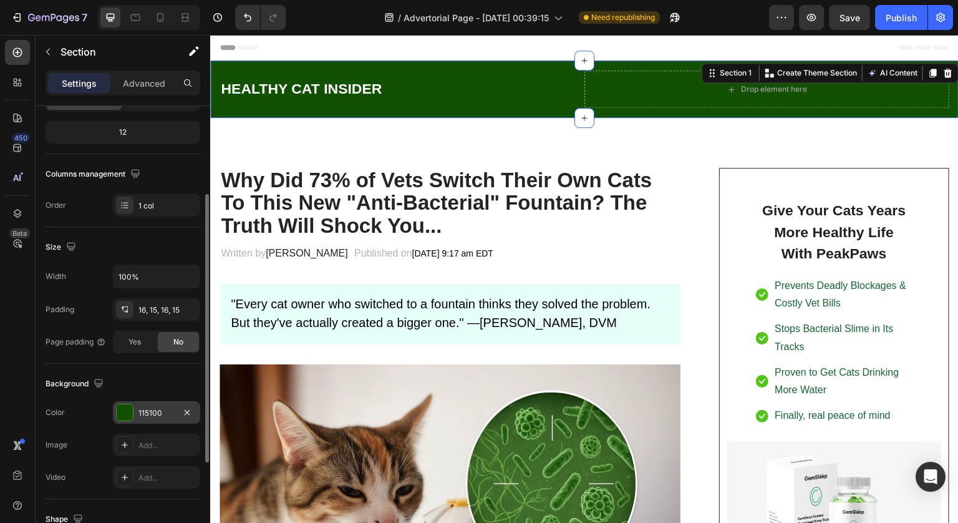
click at [135, 413] on div "115100" at bounding box center [156, 412] width 87 height 22
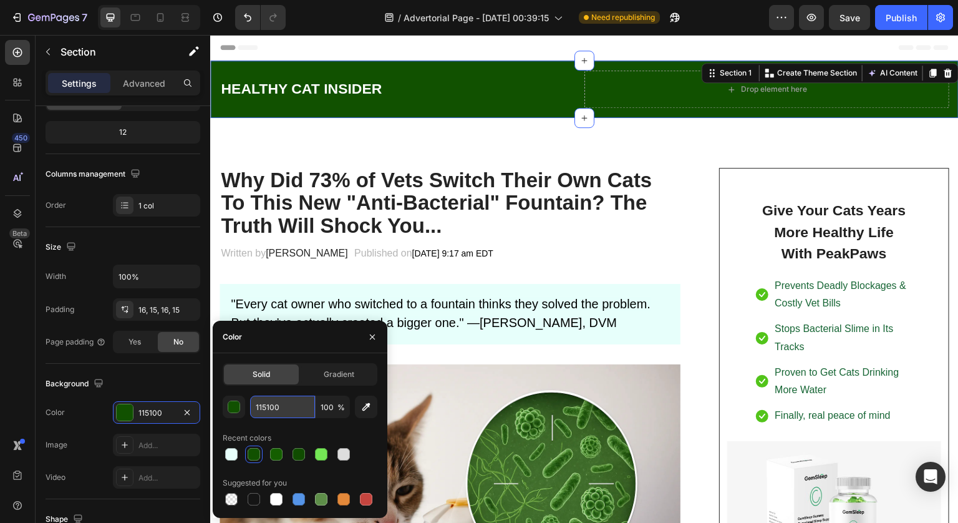
click at [278, 410] on input "115100" at bounding box center [282, 406] width 65 height 22
click at [241, 409] on button "button" at bounding box center [234, 406] width 22 height 22
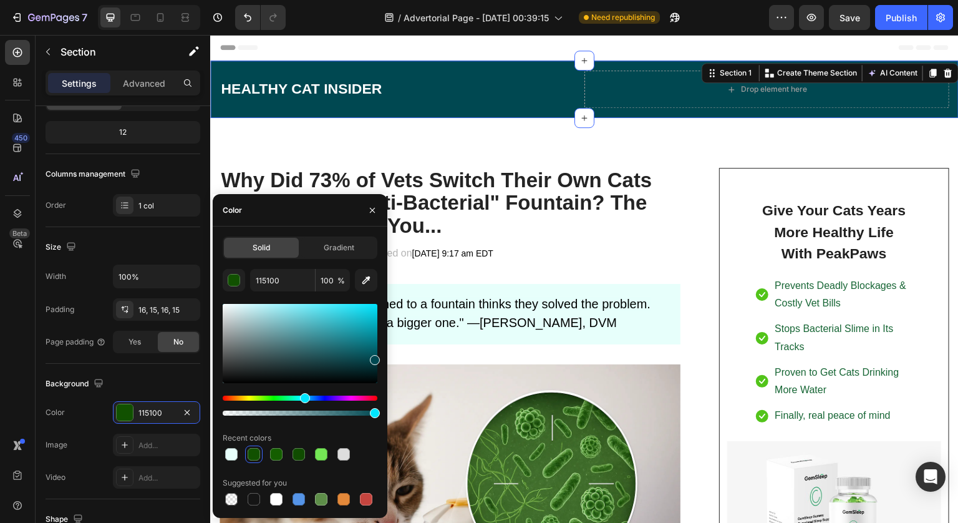
click at [303, 397] on div "Hue" at bounding box center [300, 397] width 155 height 5
click at [369, 361] on div at bounding box center [300, 343] width 155 height 79
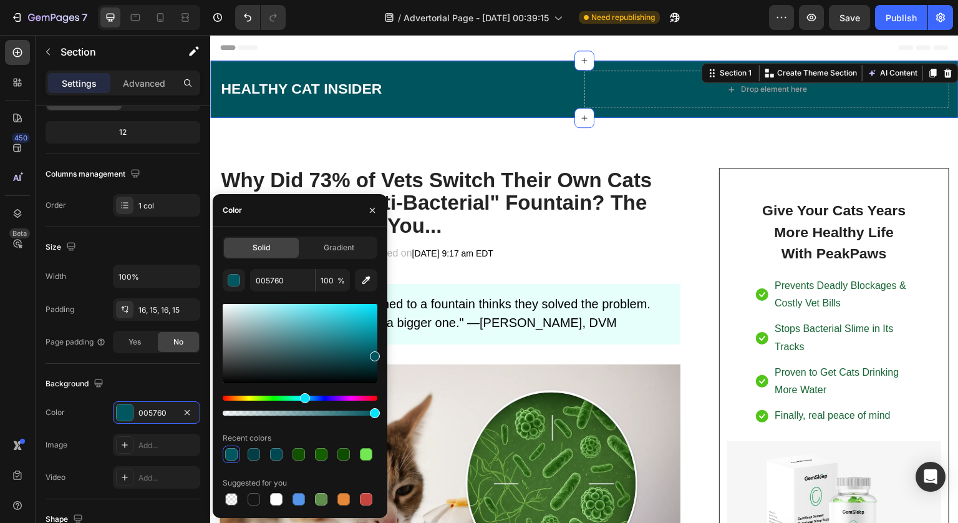
drag, startPoint x: 376, startPoint y: 361, endPoint x: 387, endPoint y: 353, distance: 13.8
click at [387, 353] on div "Solid Gradient 005760 100 % Recent colors Suggested for you" at bounding box center [300, 371] width 175 height 271
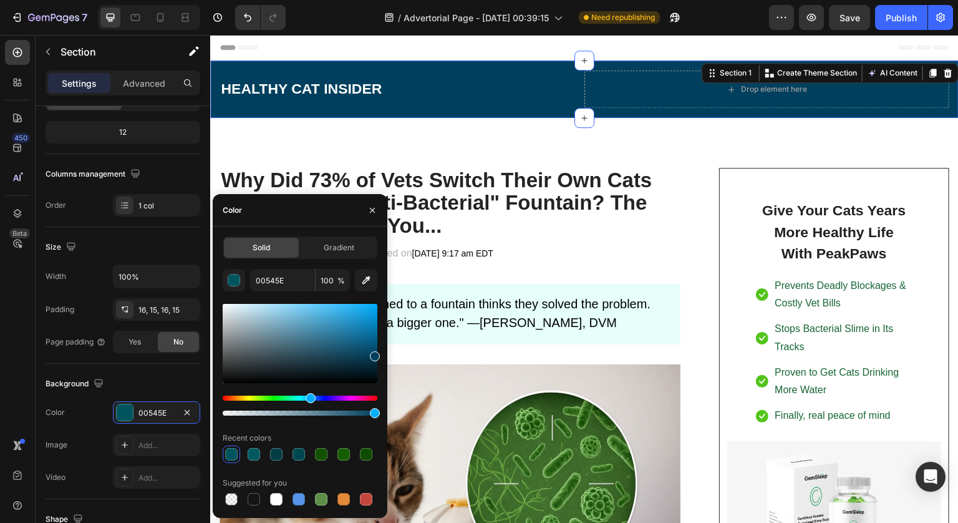
click at [309, 399] on div "Hue" at bounding box center [311, 398] width 10 height 10
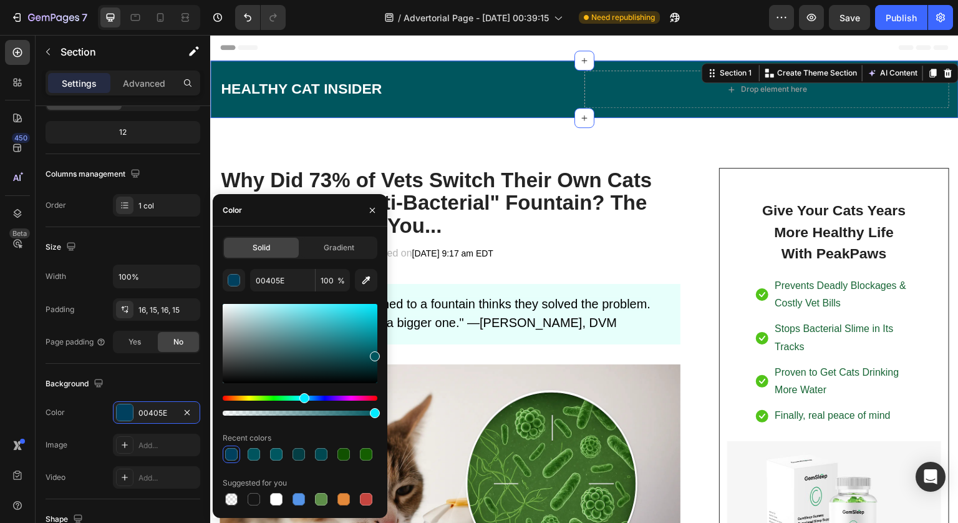
click at [303, 398] on div "Hue" at bounding box center [304, 398] width 10 height 10
click at [379, 359] on div "Solid Gradient 00565E 100 % Recent colors Suggested for you" at bounding box center [300, 371] width 175 height 271
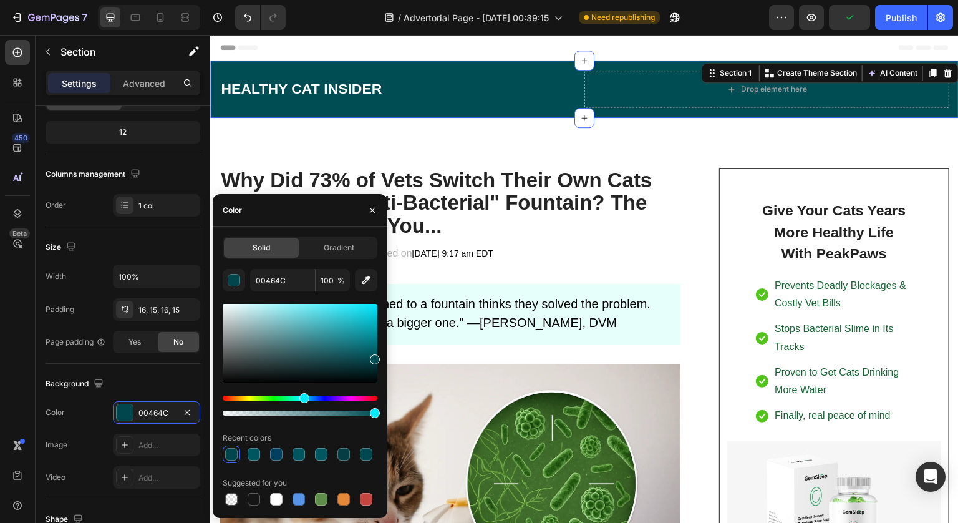
click at [377, 356] on div at bounding box center [375, 359] width 10 height 10
type input "004D54"
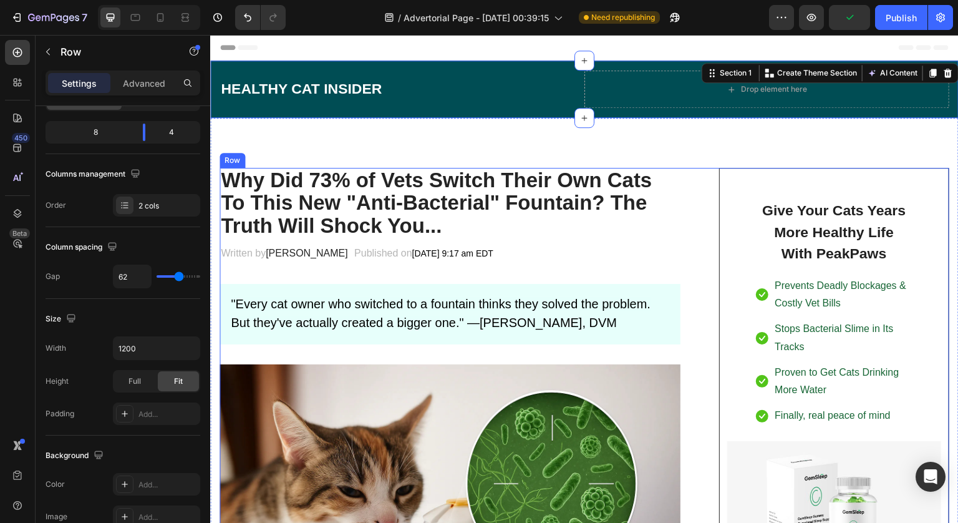
scroll to position [0, 0]
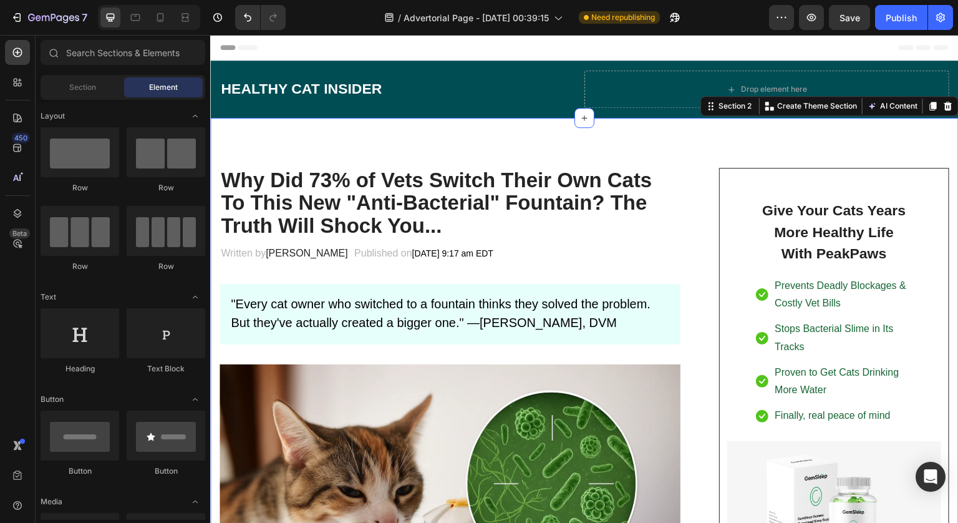
click at [447, 46] on div "Header" at bounding box center [584, 47] width 729 height 25
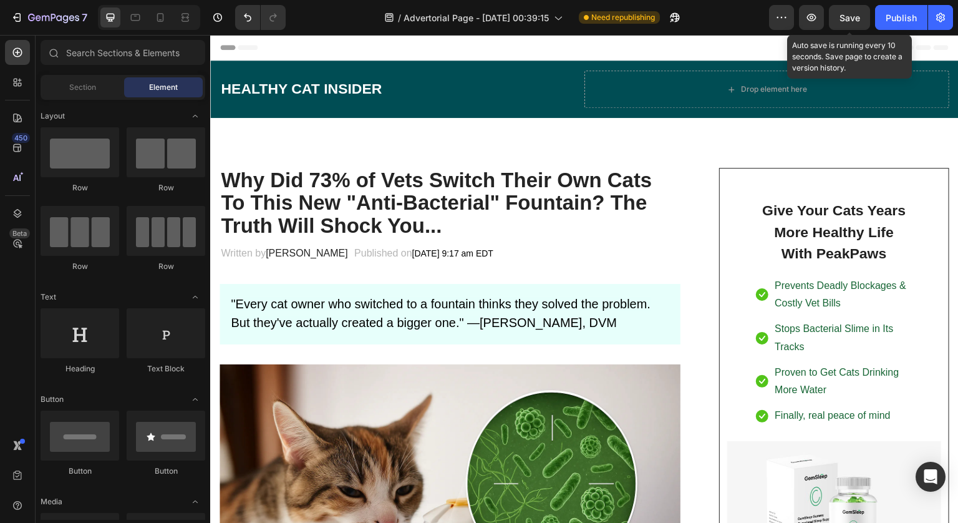
click at [846, 19] on span "Save" at bounding box center [850, 17] width 21 height 11
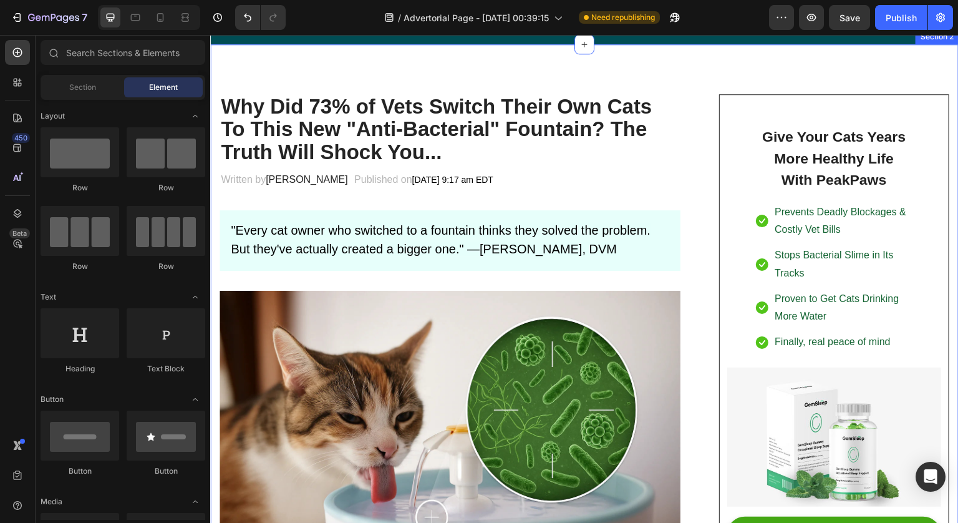
scroll to position [110, 0]
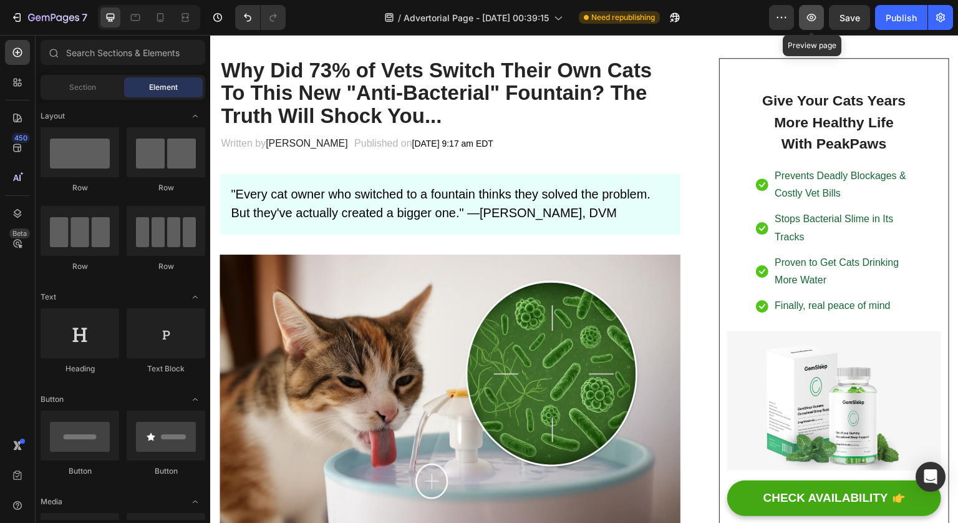
click at [805, 24] on button "button" at bounding box center [811, 17] width 25 height 25
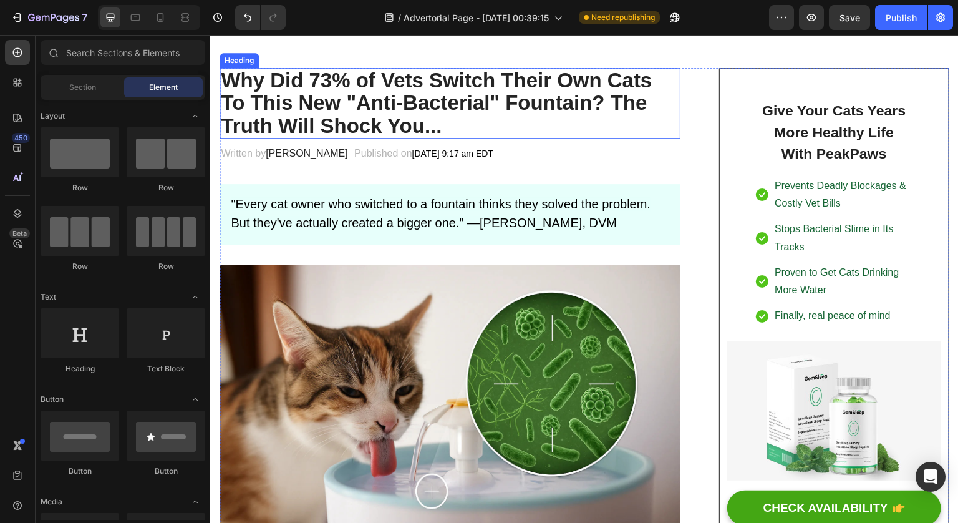
scroll to position [101, 0]
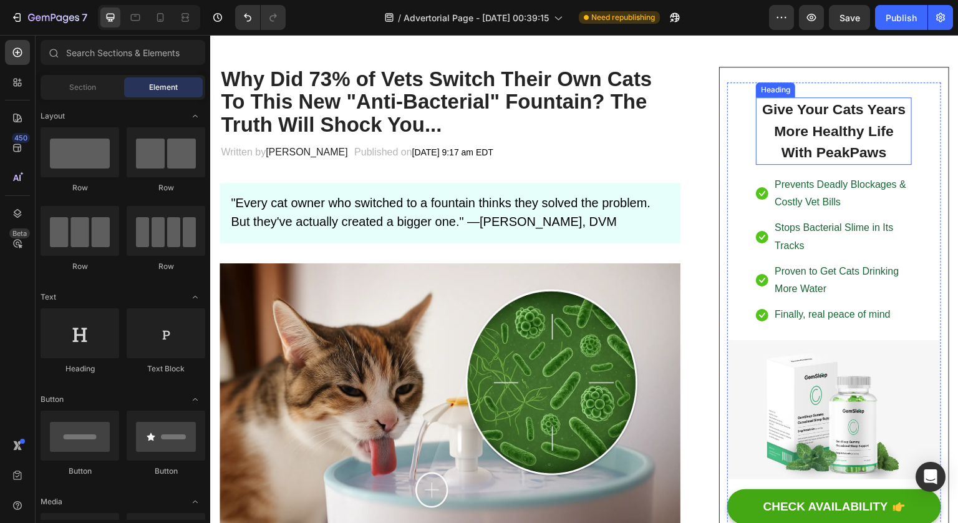
click at [818, 129] on p "Give Your Cats Years More Healthy Life With PeakPaws" at bounding box center [833, 131] width 153 height 65
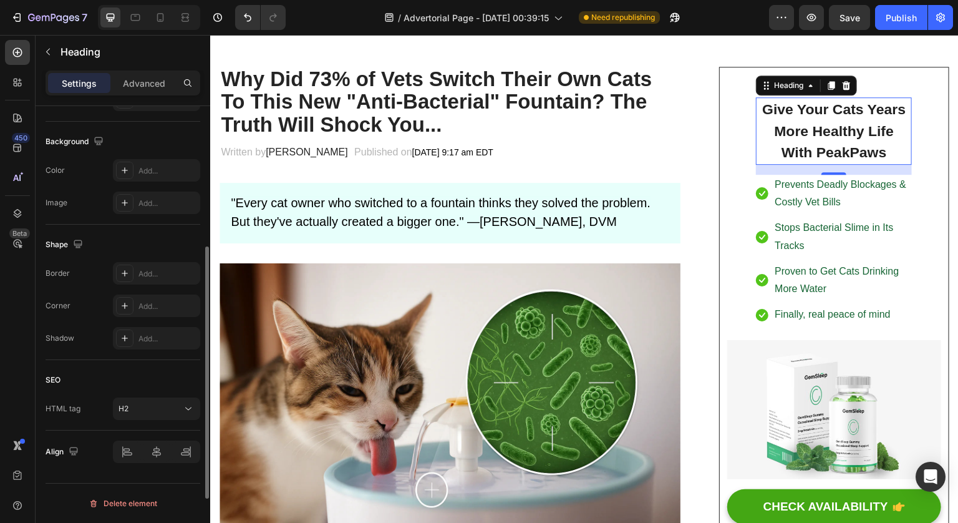
scroll to position [0, 0]
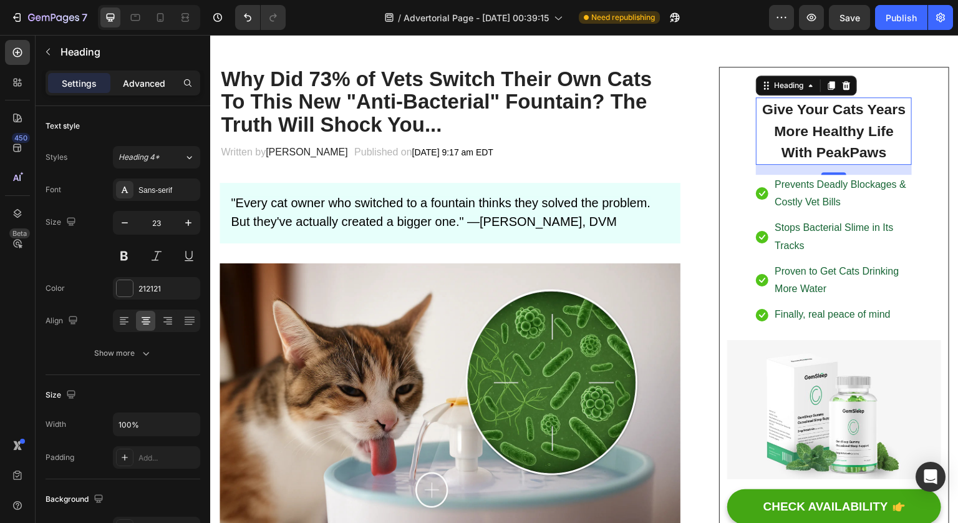
click at [148, 85] on p "Advanced" at bounding box center [144, 83] width 42 height 13
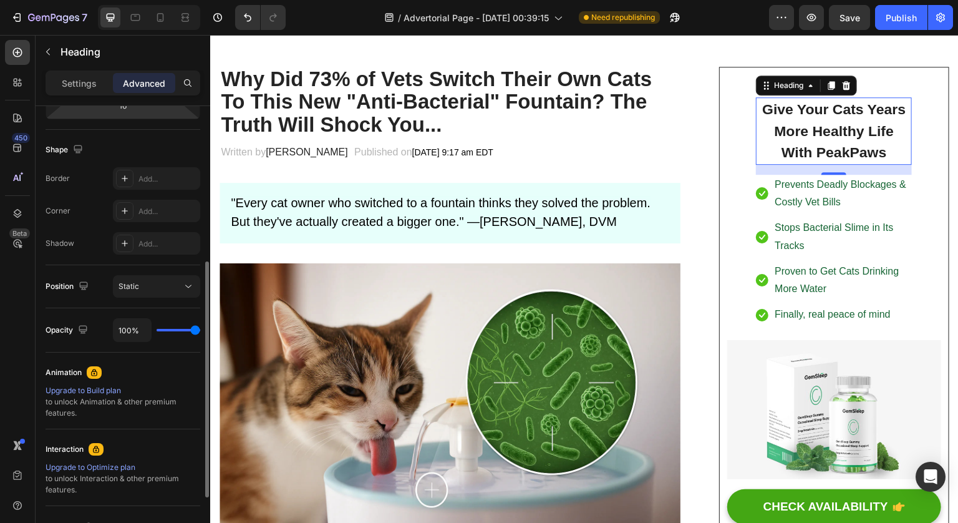
scroll to position [404, 0]
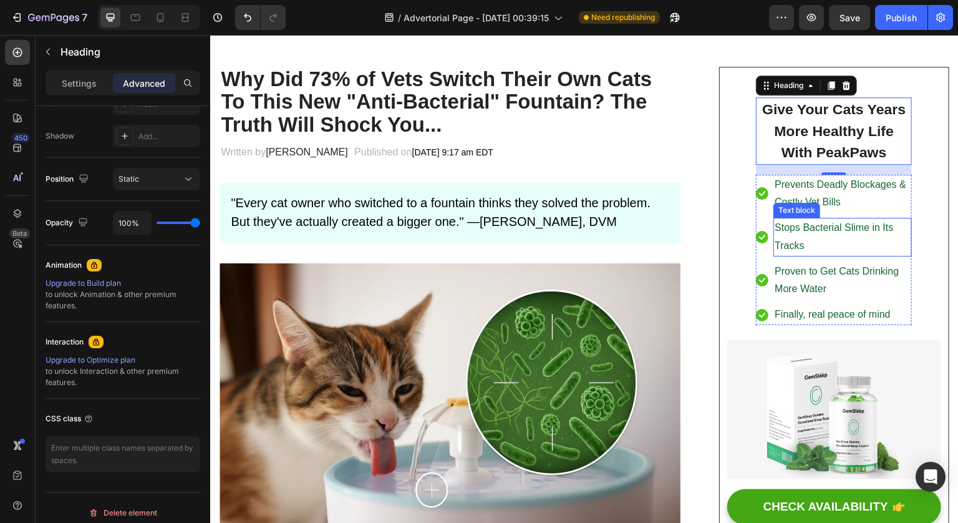
click at [800, 213] on div "Text block" at bounding box center [796, 210] width 47 height 15
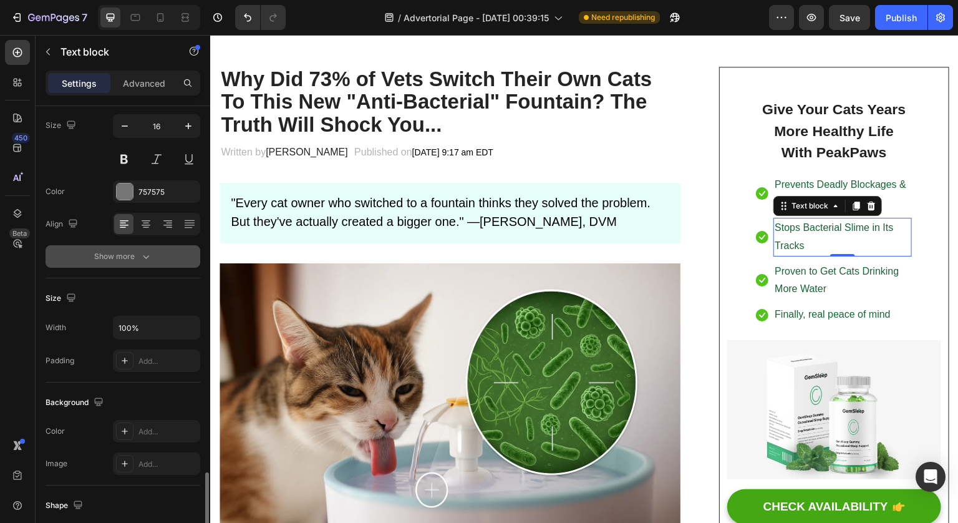
scroll to position [287, 0]
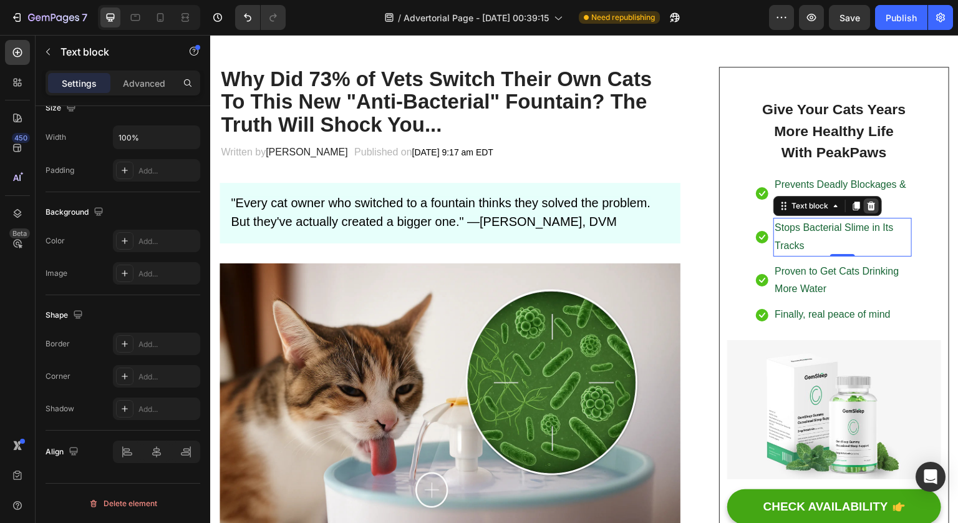
click at [869, 208] on div at bounding box center [871, 205] width 15 height 15
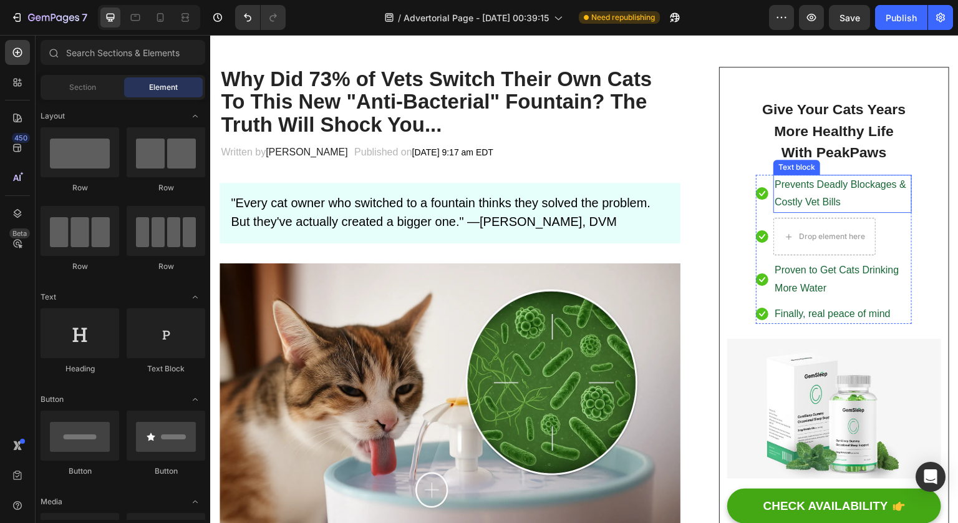
click at [858, 196] on p "Prevents Deadly Blockages & Costly Vet Bills" at bounding box center [843, 194] width 136 height 36
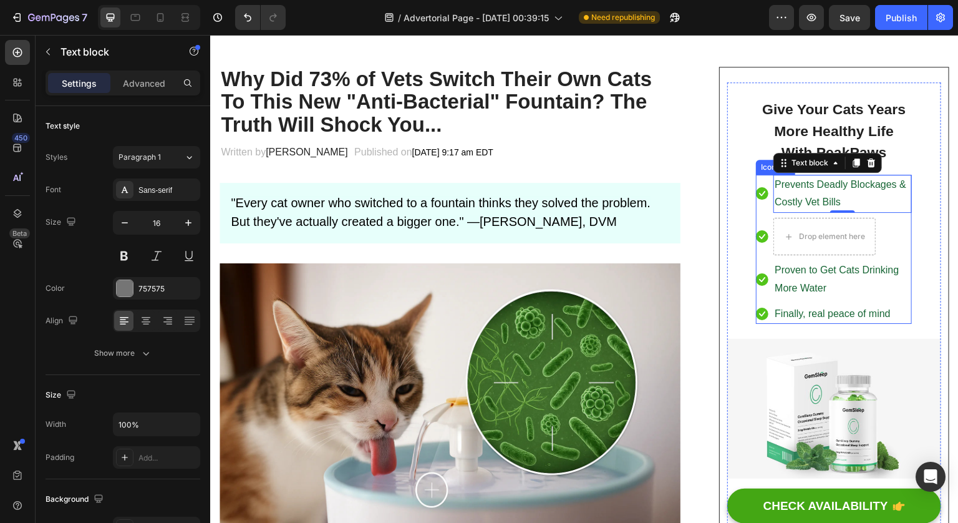
click at [893, 223] on li "Icon Drop element here" at bounding box center [834, 236] width 156 height 37
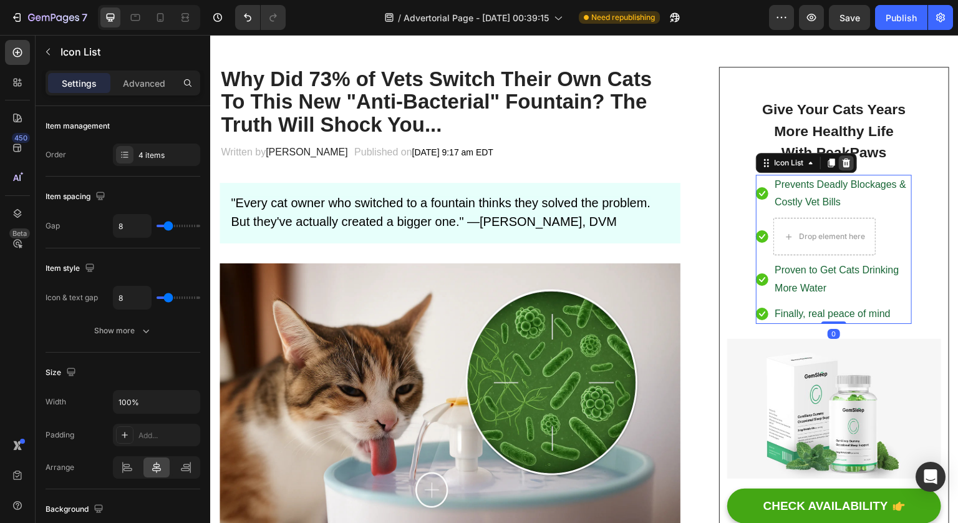
click at [841, 163] on icon at bounding box center [846, 163] width 10 height 10
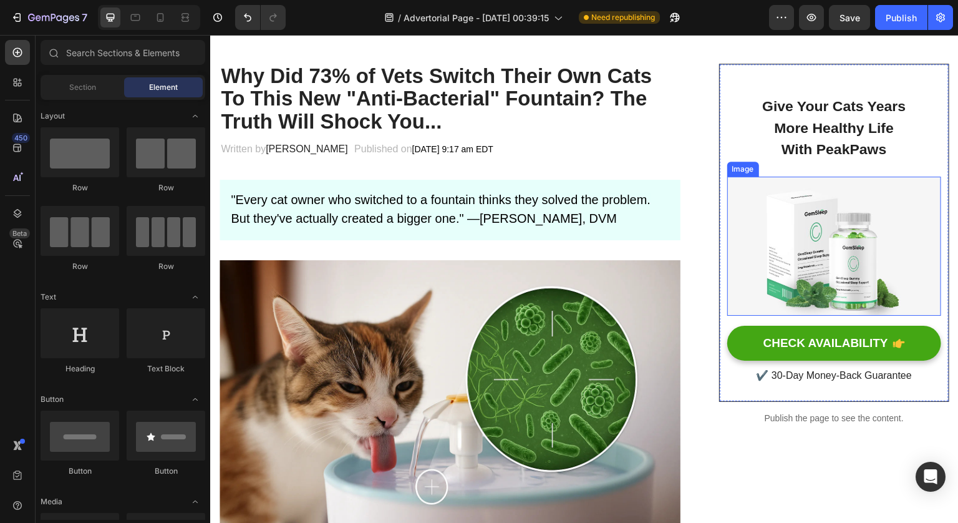
scroll to position [106, 0]
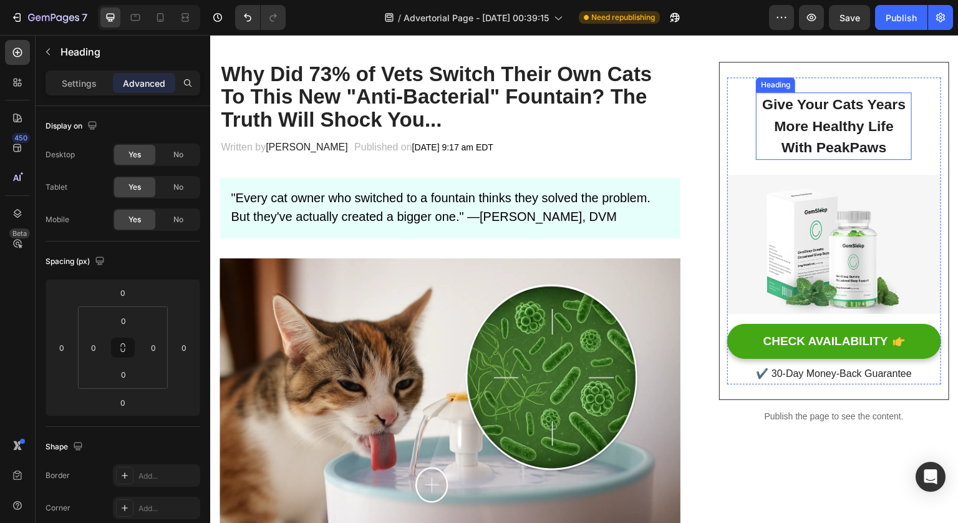
click at [874, 143] on p "Give Your Cats Years More Healthy Life With PeakPaws" at bounding box center [833, 126] width 153 height 65
click at [881, 146] on p "Give Your Cats Years More Healthy Life With PeakPaws" at bounding box center [833, 126] width 153 height 65
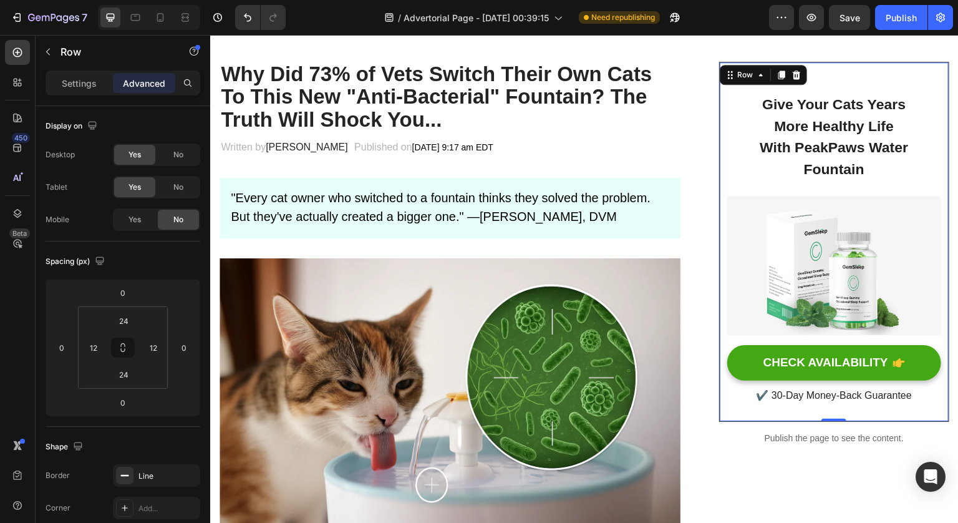
click at [921, 160] on div "Give Your Cats Years More Healthy Life With PeakPaws Water Fountain Heading Row…" at bounding box center [834, 241] width 214 height 329
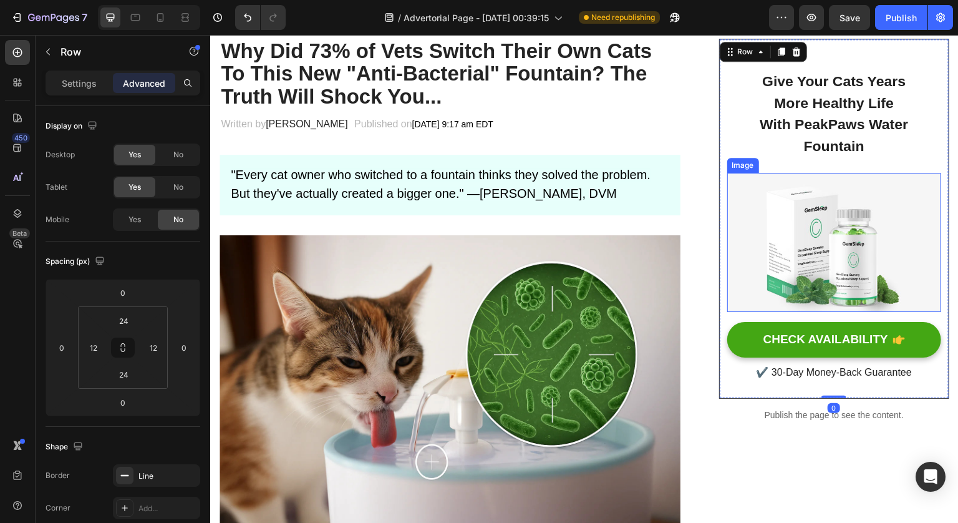
scroll to position [130, 0]
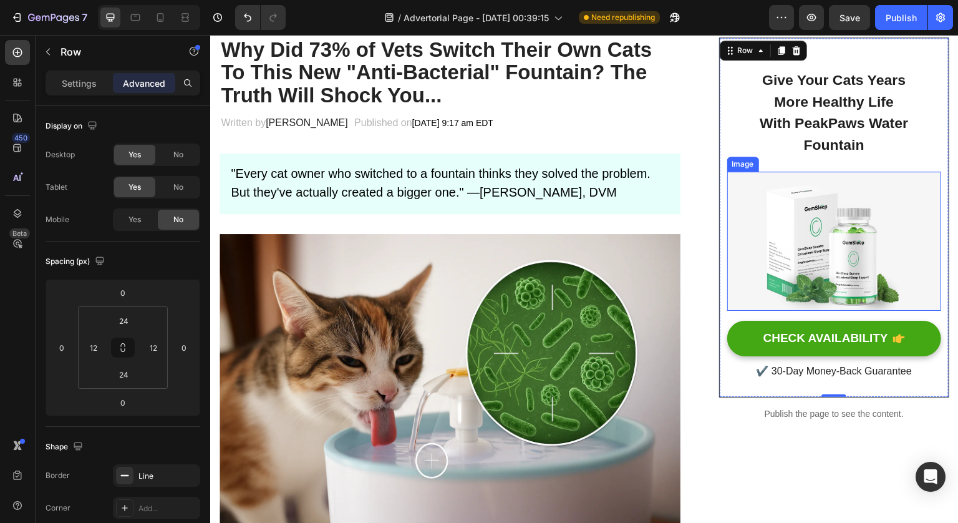
click at [851, 251] on img at bounding box center [834, 241] width 214 height 139
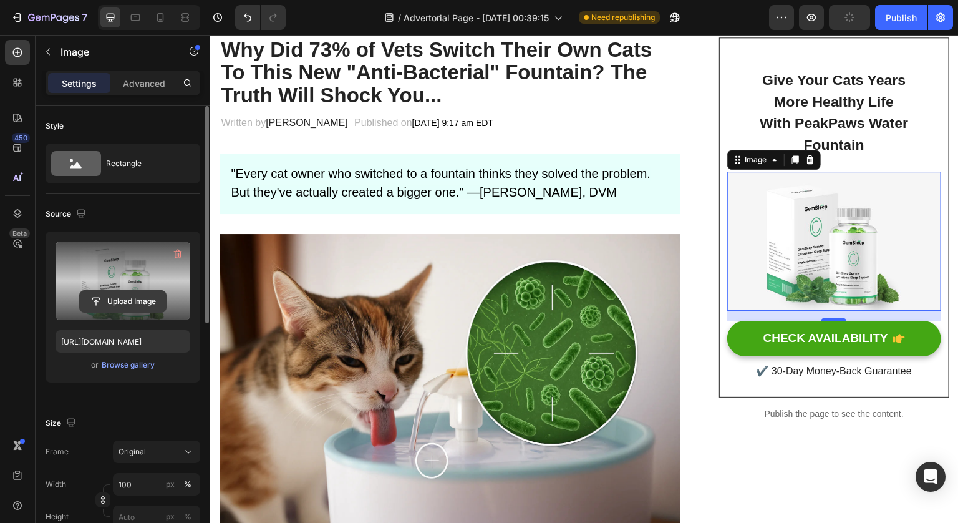
click at [118, 301] on input "file" at bounding box center [123, 301] width 86 height 21
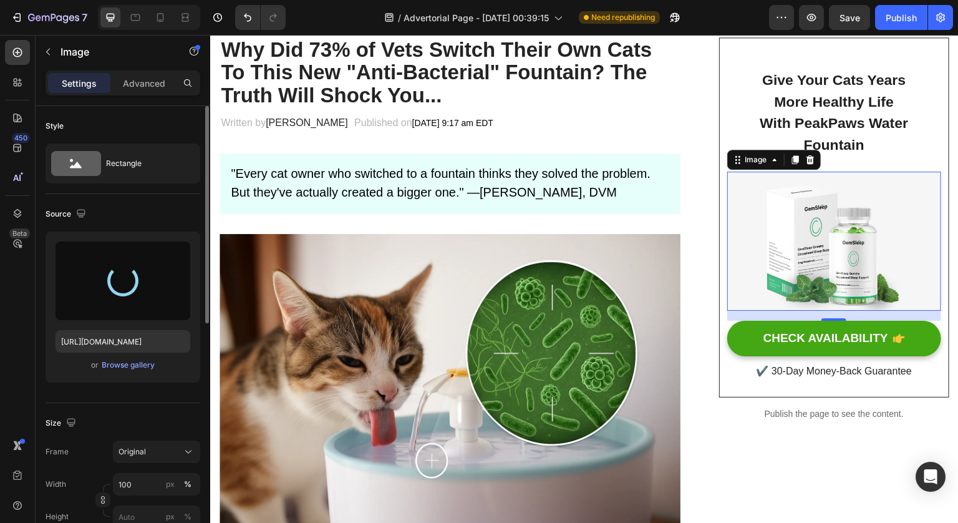
type input "https://cdn.shopify.com/s/files/1/0764/2218/5184/files/gempages_586160023143449…"
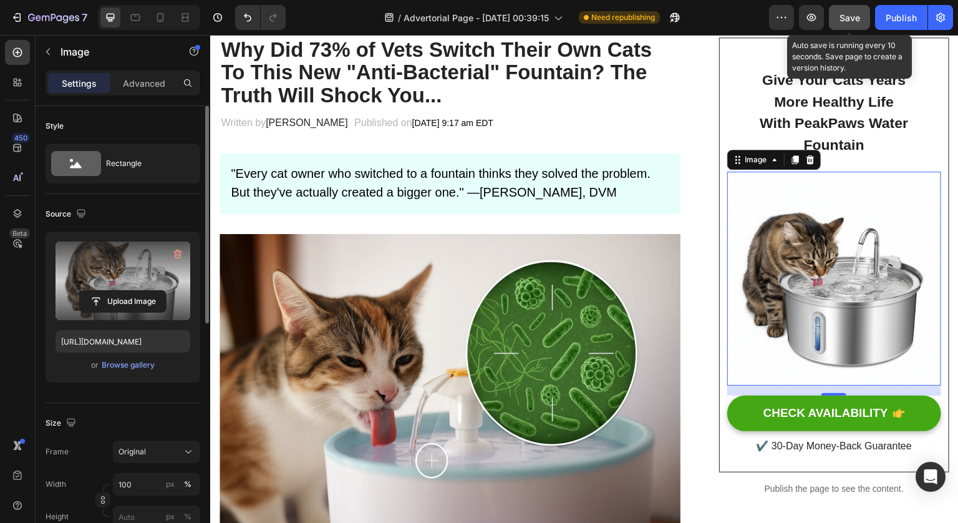
click at [851, 10] on button "Save" at bounding box center [849, 17] width 41 height 25
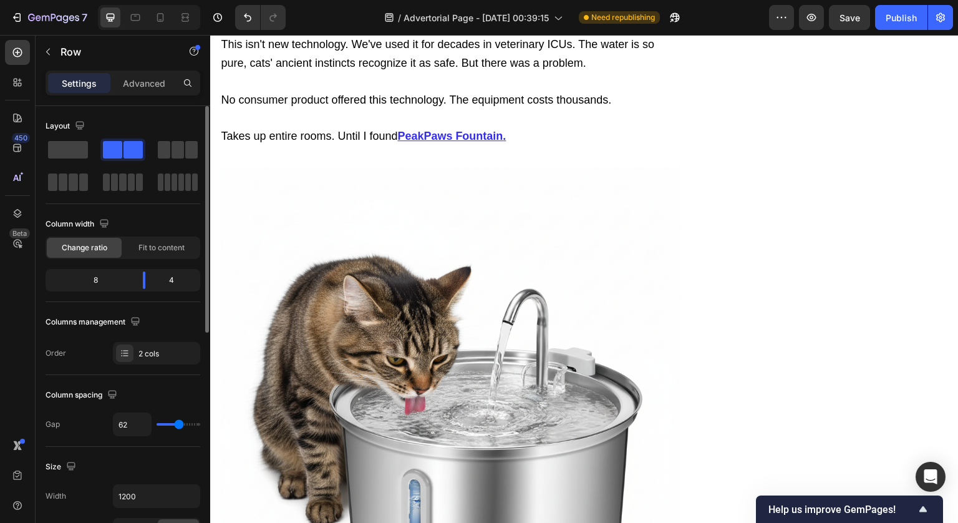
scroll to position [0, 0]
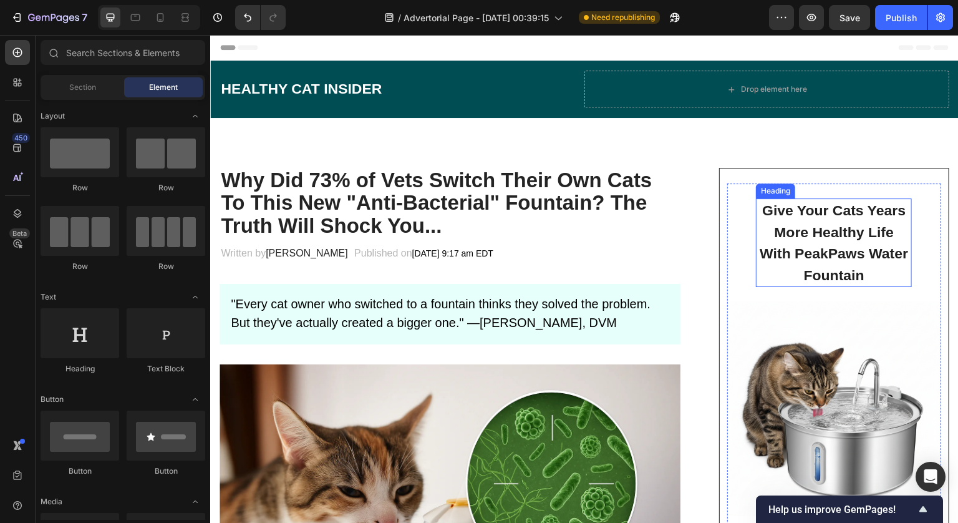
click at [838, 236] on h2 "Give Your Cats Years More Healthy Life With PeakPaws Water Fountain" at bounding box center [834, 242] width 156 height 89
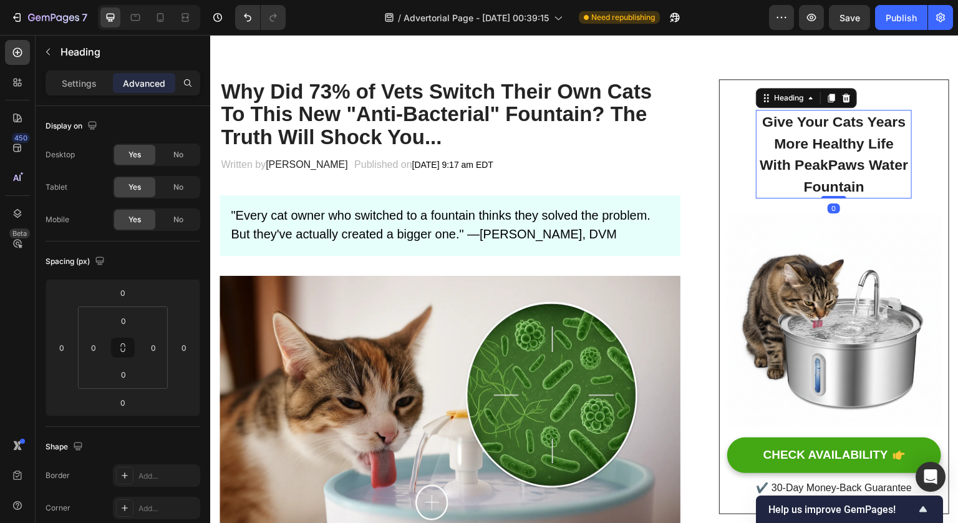
scroll to position [89, 0]
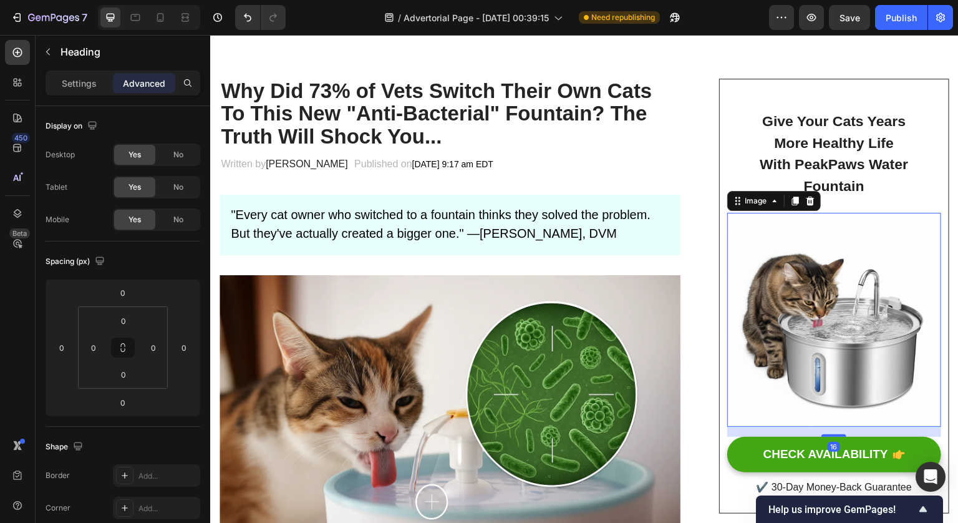
click at [872, 214] on img at bounding box center [834, 320] width 214 height 214
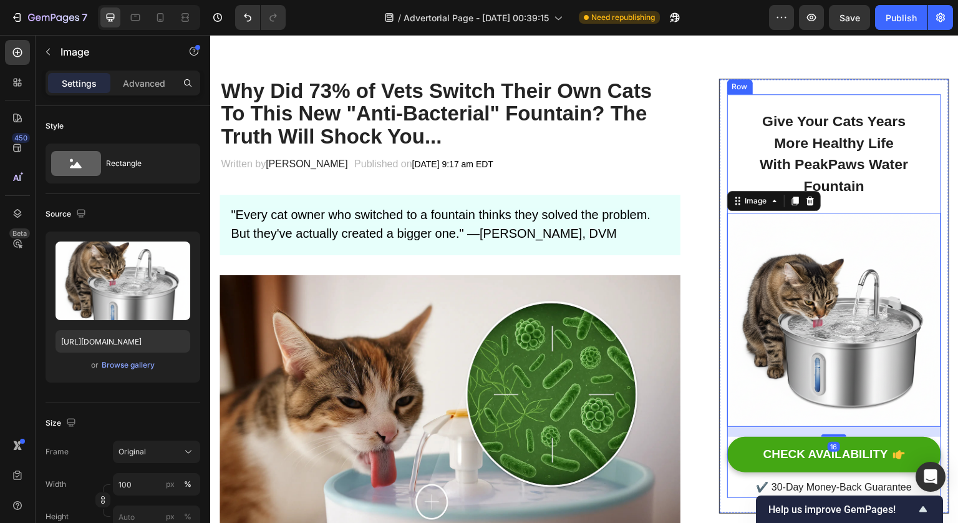
click at [886, 203] on div "Give Your Cats Years More Healthy Life With PeakPaws Water Fountain Heading Row" at bounding box center [834, 153] width 156 height 119
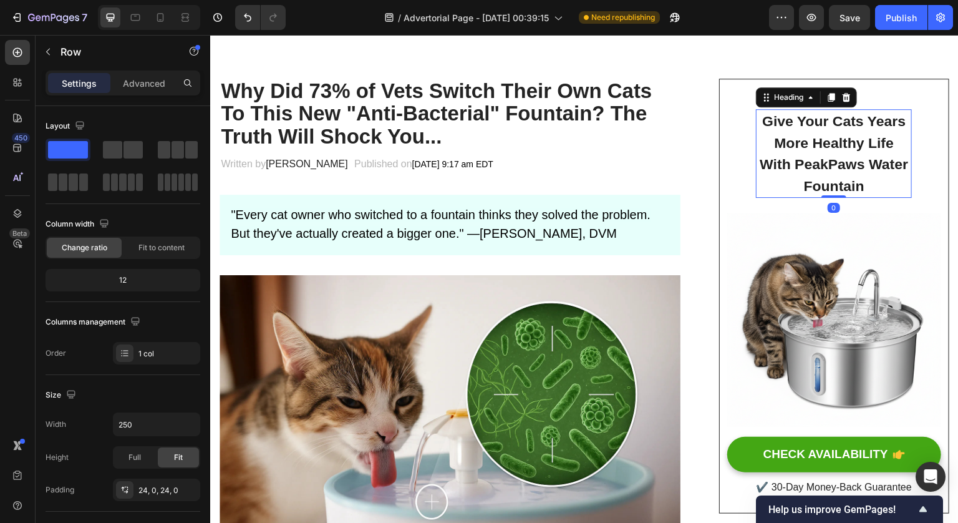
click at [869, 160] on h2 "Give Your Cats Years More Healthy Life With PeakPaws Water Fountain" at bounding box center [834, 153] width 156 height 89
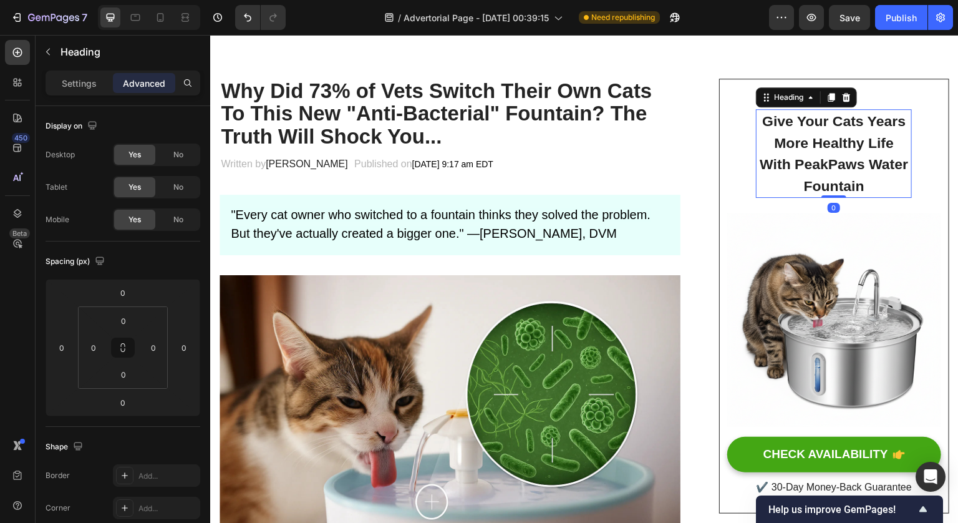
click at [869, 160] on h2 "Give Your Cats Years More Healthy Life With PeakPaws Water Fountain" at bounding box center [834, 153] width 156 height 89
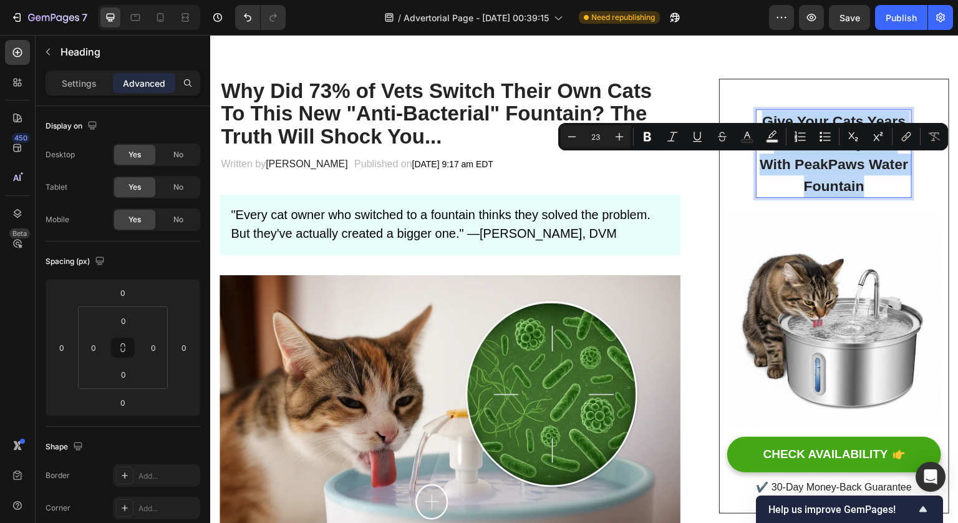
click at [869, 160] on p "Give Your Cats Years More Healthy Life With PeakPaws Water Fountain" at bounding box center [833, 153] width 153 height 86
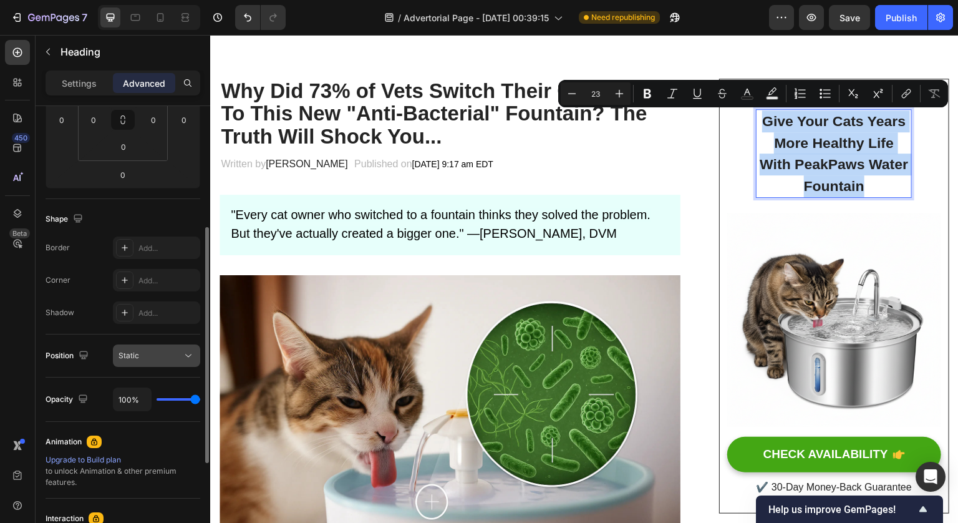
scroll to position [226, 0]
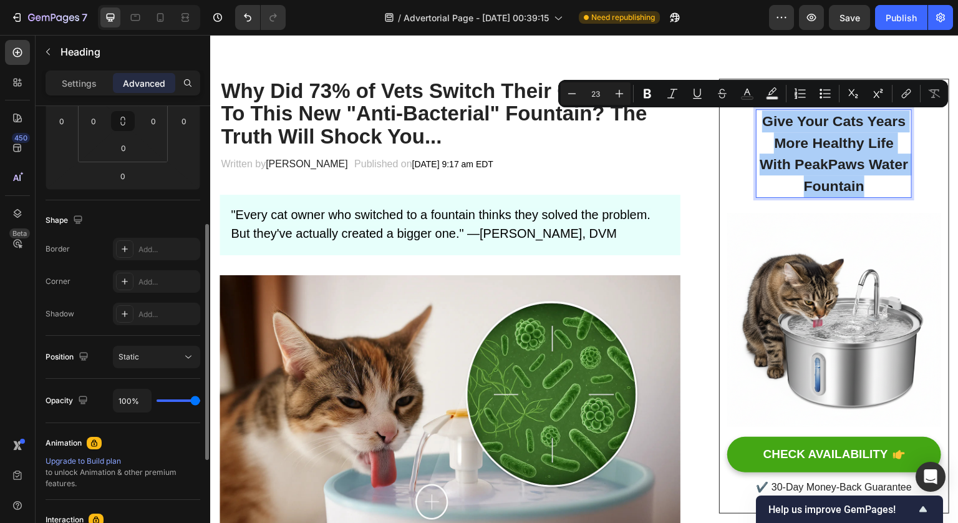
click at [183, 395] on div "100%" at bounding box center [156, 401] width 87 height 24
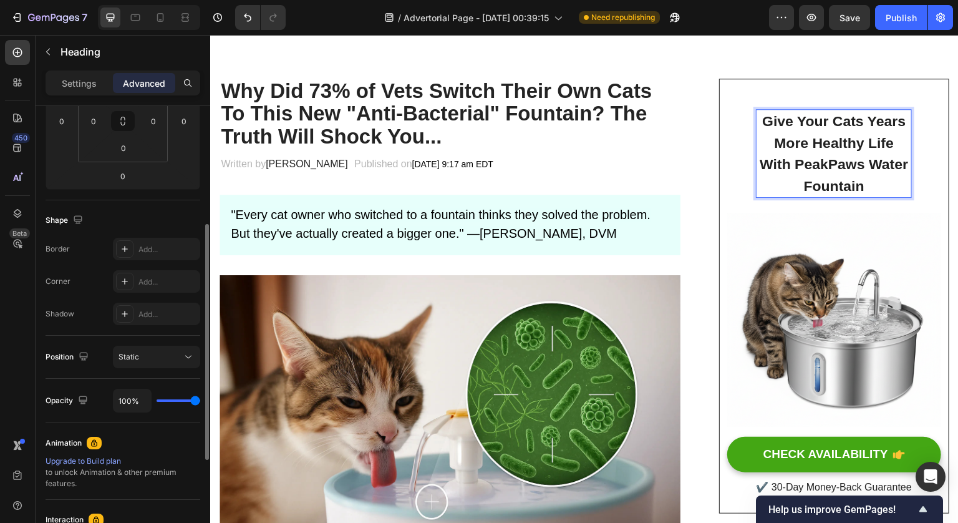
click at [183, 399] on div "100%" at bounding box center [156, 401] width 87 height 24
type input "67%"
type input "67"
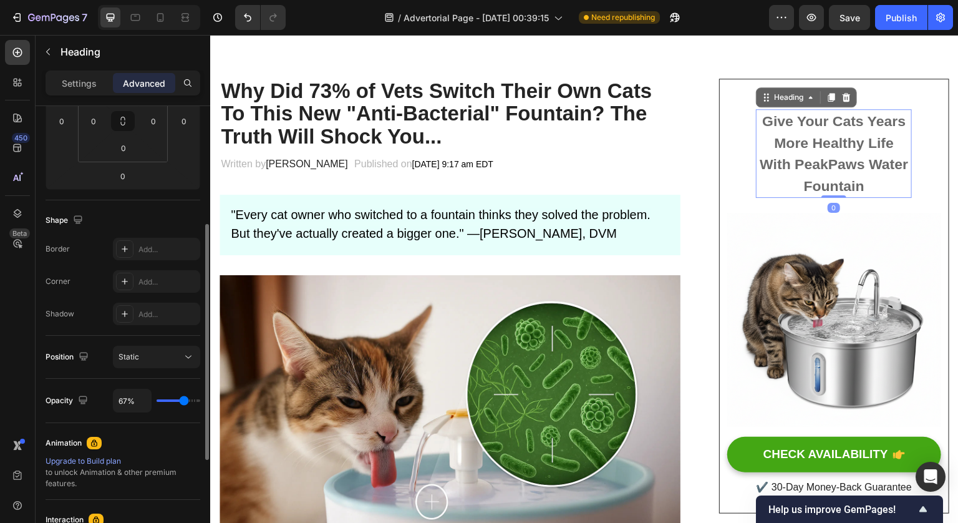
type input "66%"
type input "66"
type input "65%"
type input "65"
type input "64%"
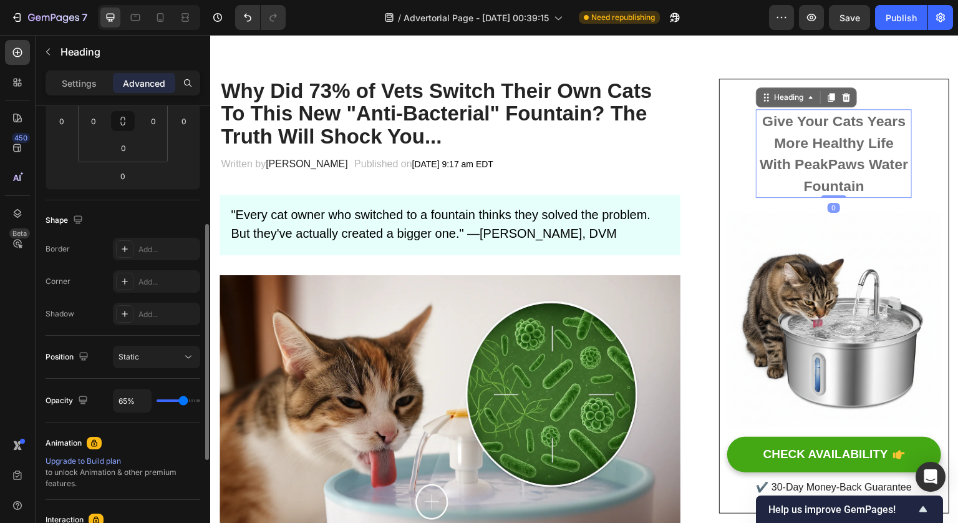
type input "64"
type input "63%"
type input "63"
type input "62%"
type input "62"
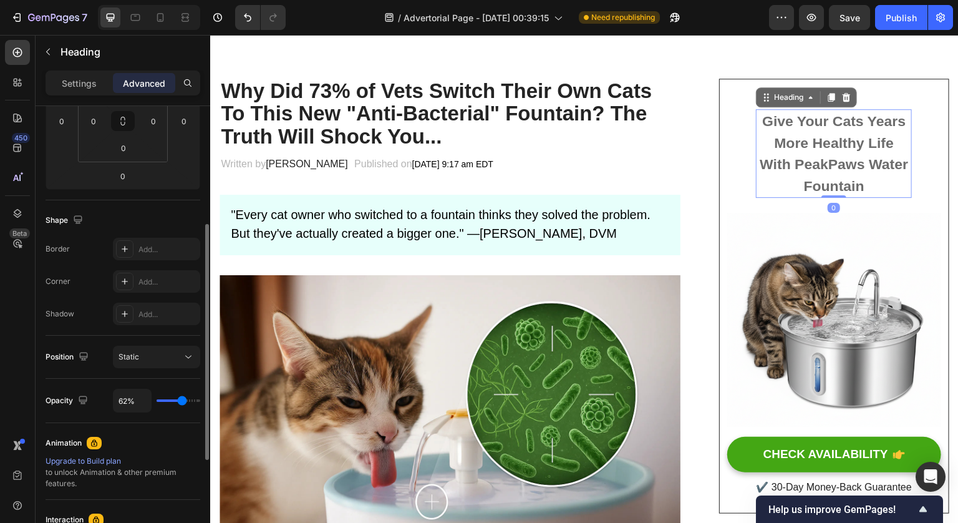
type input "61%"
type input "61"
type input "60%"
type input "60"
type input "59%"
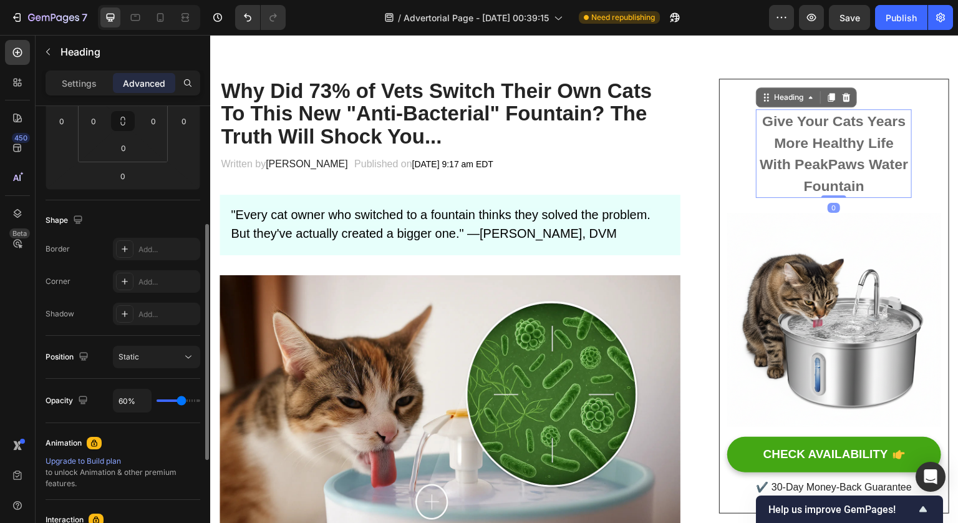
type input "59"
type input "57%"
type input "56"
click at [180, 399] on input "range" at bounding box center [179, 400] width 44 height 2
type input "68%"
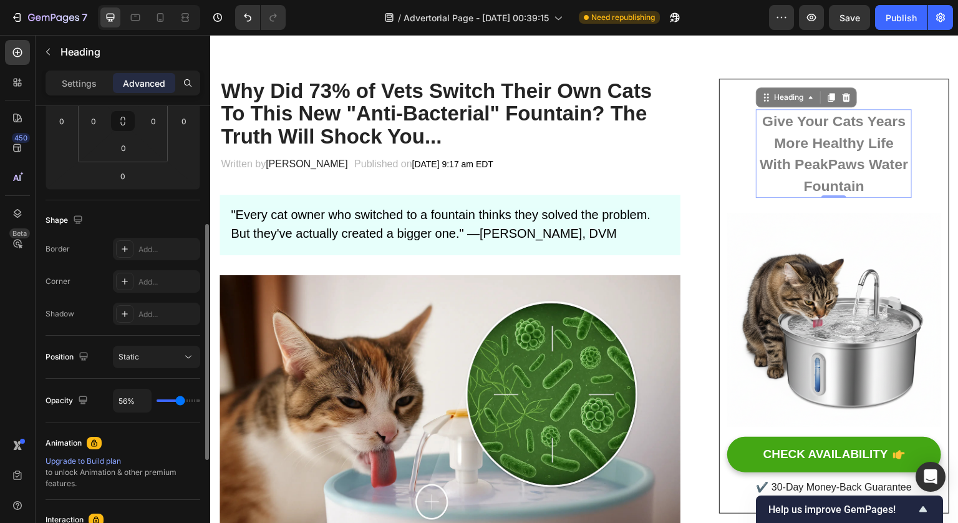
type input "68"
type input "92%"
type input "92"
type input "100%"
drag, startPoint x: 180, startPoint y: 399, endPoint x: 238, endPoint y: 395, distance: 58.2
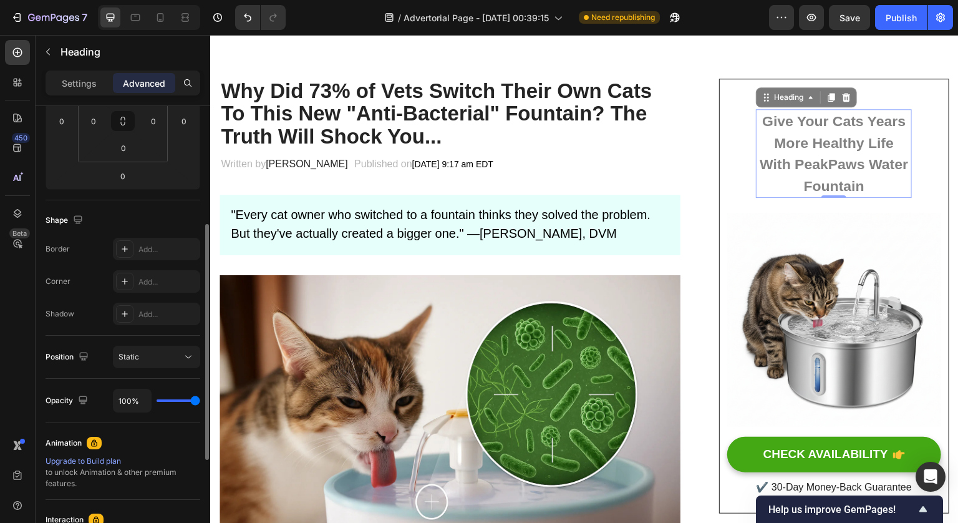
type input "100"
click at [200, 399] on input "range" at bounding box center [179, 400] width 44 height 2
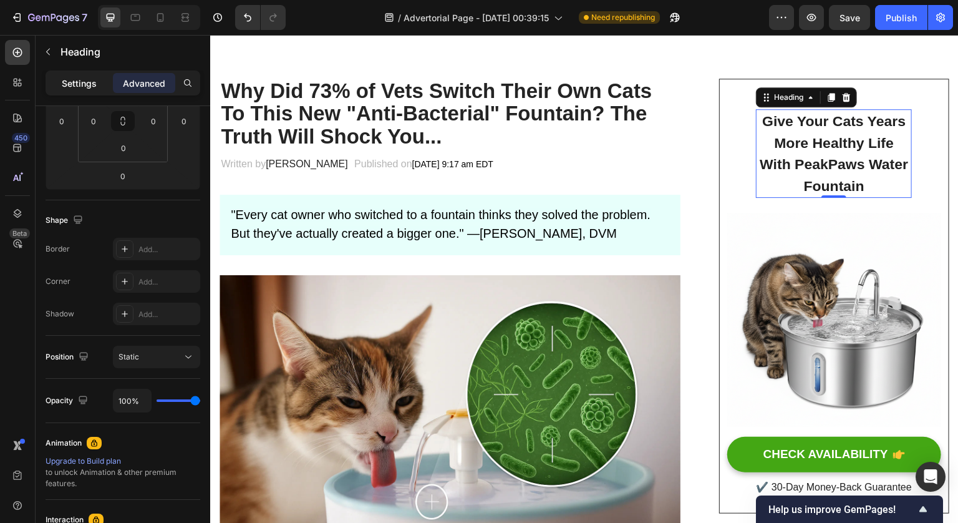
click at [77, 83] on p "Settings" at bounding box center [79, 83] width 35 height 13
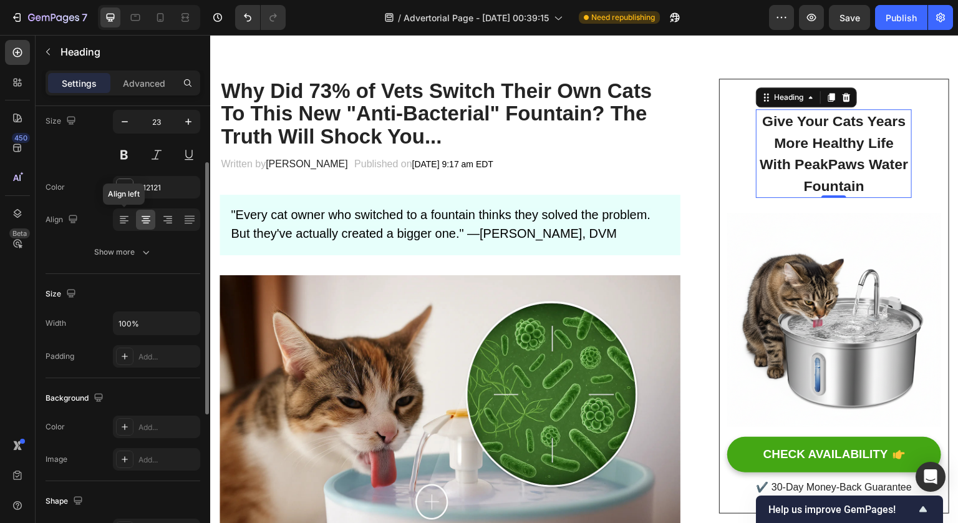
scroll to position [59, 0]
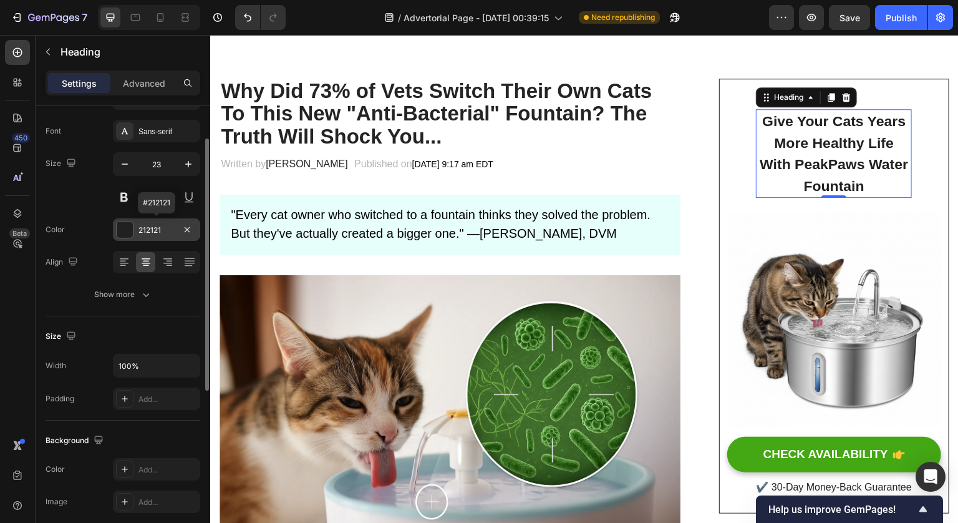
click at [130, 225] on div at bounding box center [125, 229] width 16 height 16
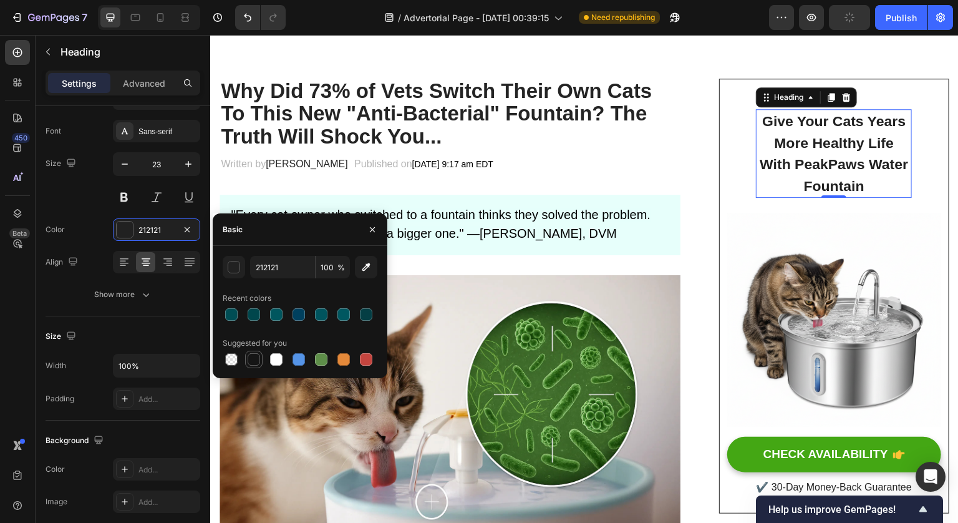
click at [253, 359] on div at bounding box center [254, 359] width 12 height 12
click at [248, 273] on div "151515 100 %" at bounding box center [300, 267] width 155 height 22
click at [255, 271] on input "151515" at bounding box center [282, 267] width 65 height 22
click at [235, 270] on div "button" at bounding box center [234, 267] width 12 height 12
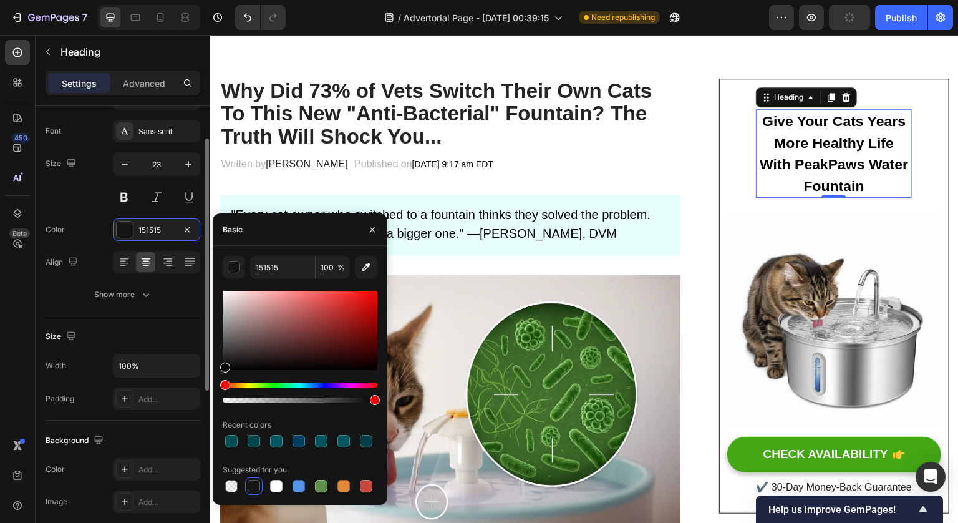
drag, startPoint x: 259, startPoint y: 362, endPoint x: 190, endPoint y: 414, distance: 86.6
click at [190, 414] on div "450 Beta Sections(18) Elements(83) Section Element Hero Section Product Detail …" at bounding box center [105, 279] width 210 height 488
type input "000000"
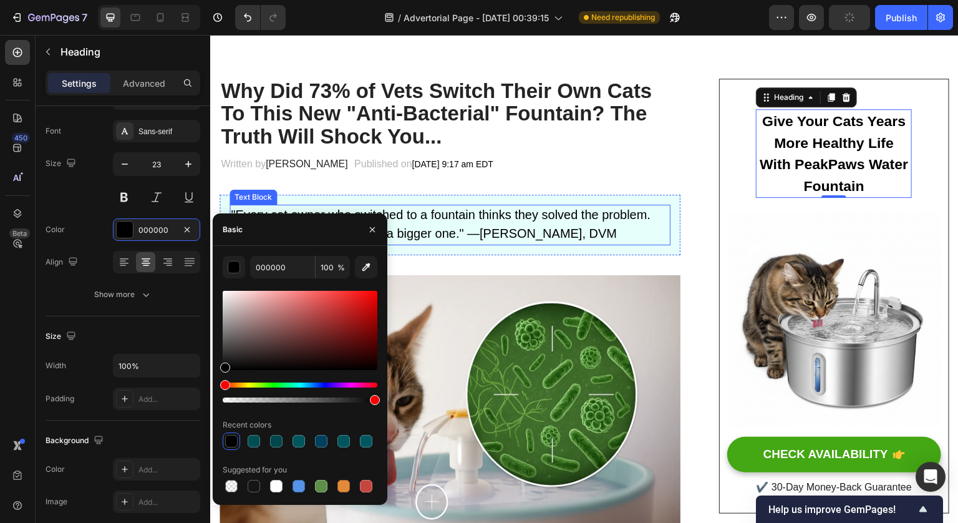
click at [276, 201] on div "Text Block" at bounding box center [253, 197] width 47 height 15
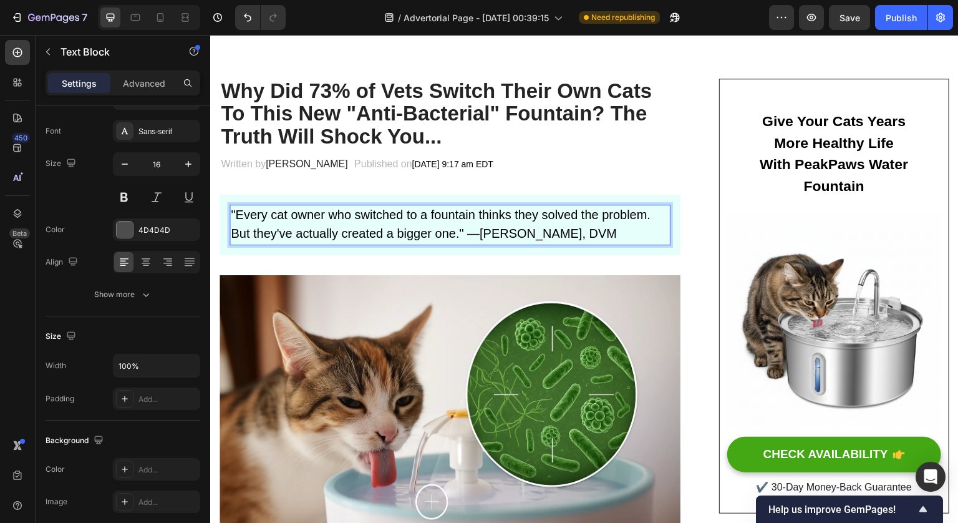
scroll to position [0, 0]
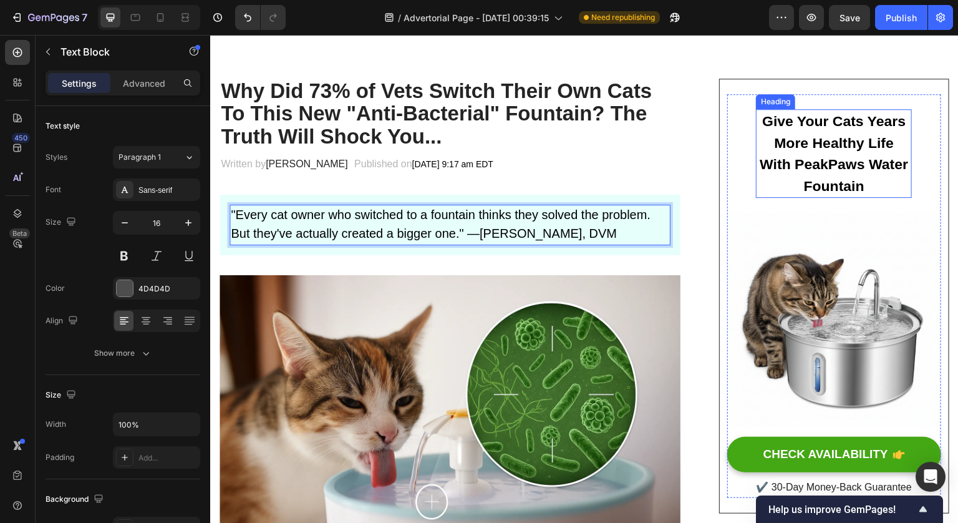
click at [810, 111] on p "Give Your Cats Years More Healthy Life With PeakPaws Water Fountain" at bounding box center [833, 153] width 153 height 86
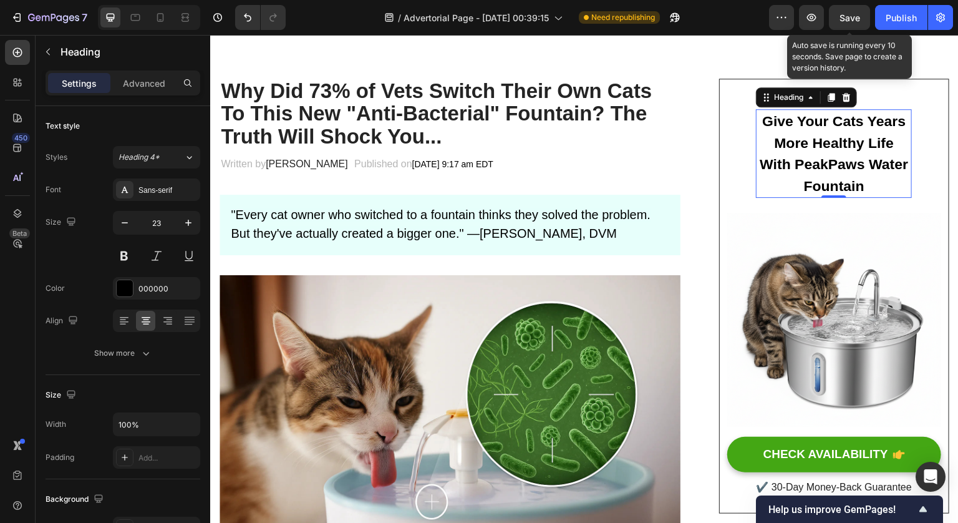
click at [856, 13] on span "Save" at bounding box center [850, 17] width 21 height 11
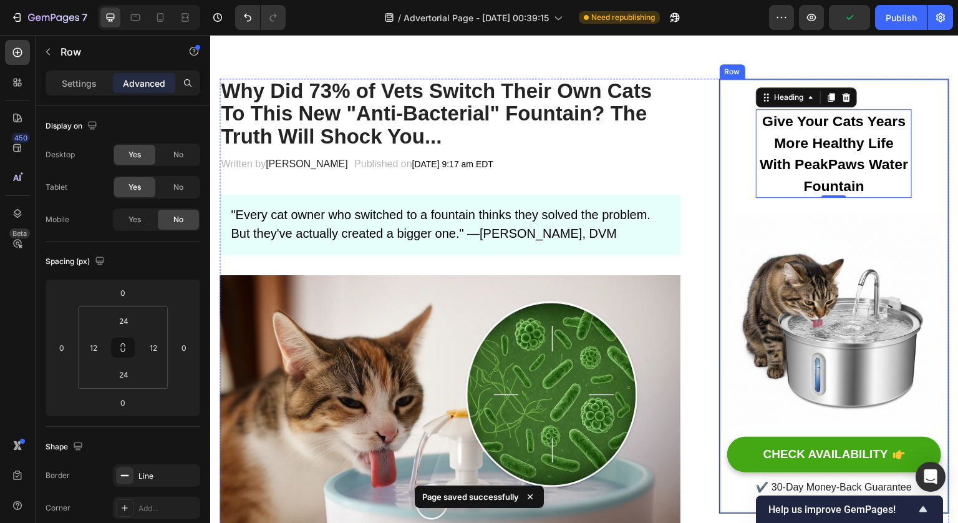
click at [729, 136] on div "Give Your Cats Years More Healthy Life With PeakPaws Water Fountain Heading 0 R…" at bounding box center [834, 296] width 214 height 404
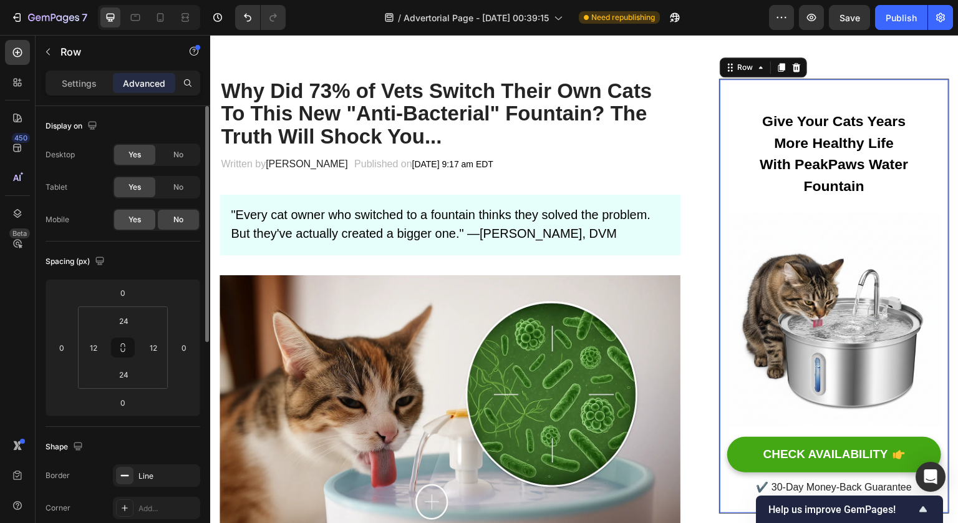
click at [140, 215] on span "Yes" at bounding box center [134, 219] width 12 height 11
click at [171, 224] on div "No" at bounding box center [178, 220] width 41 height 20
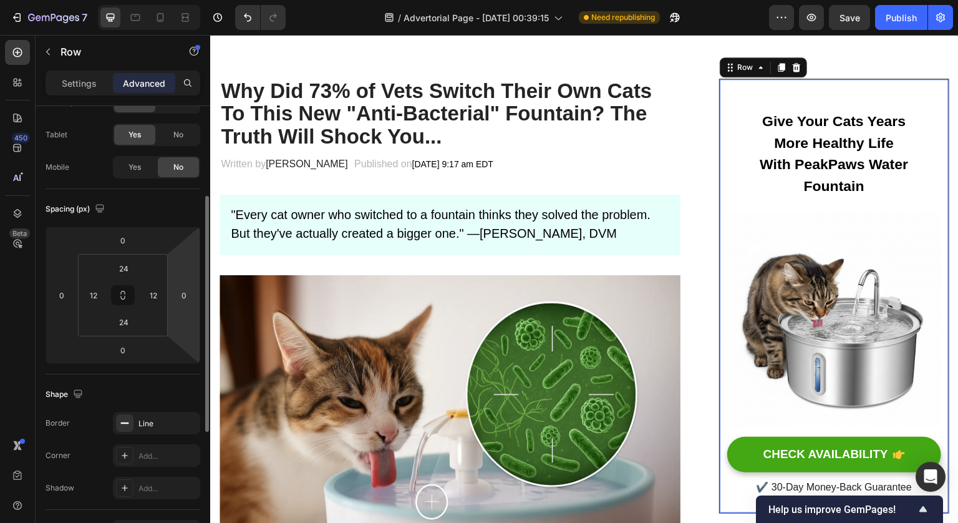
scroll to position [152, 0]
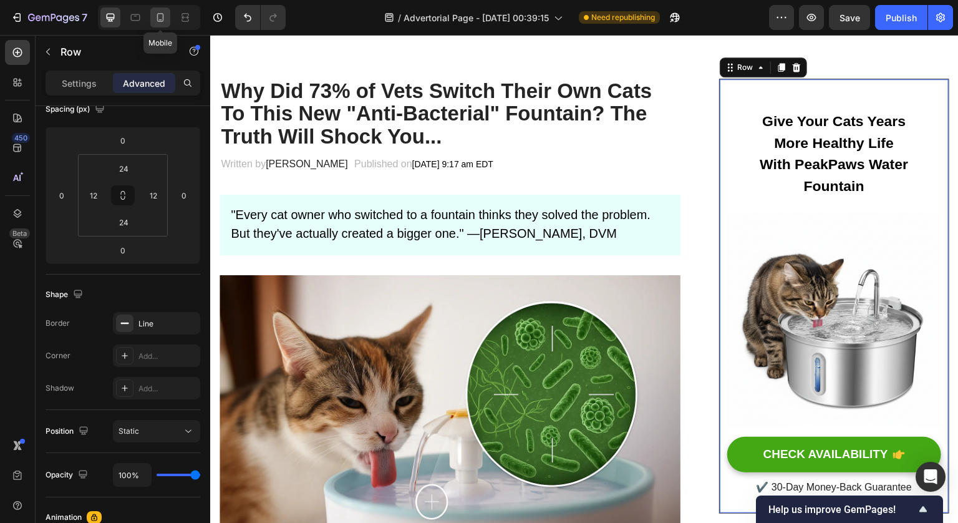
click at [162, 19] on icon at bounding box center [160, 17] width 12 height 12
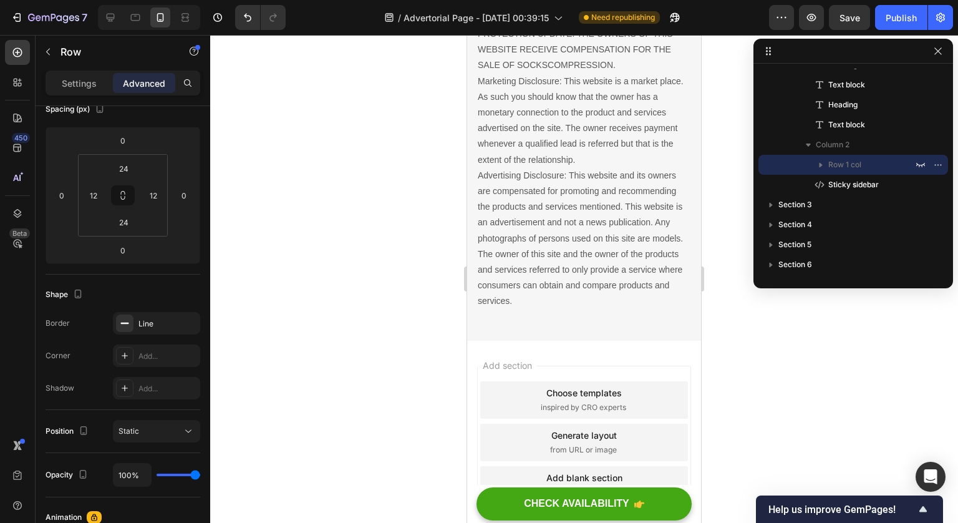
scroll to position [11328, 0]
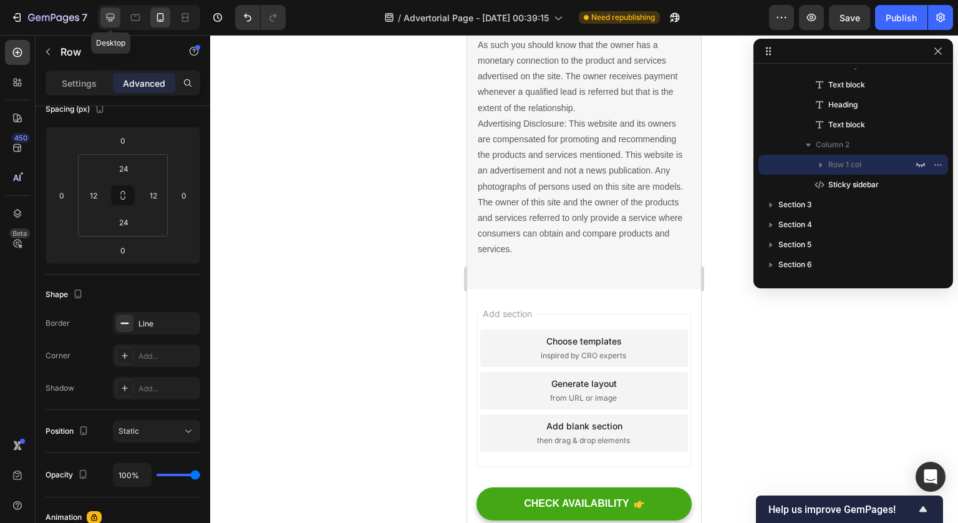
click at [114, 15] on icon at bounding box center [111, 18] width 8 height 8
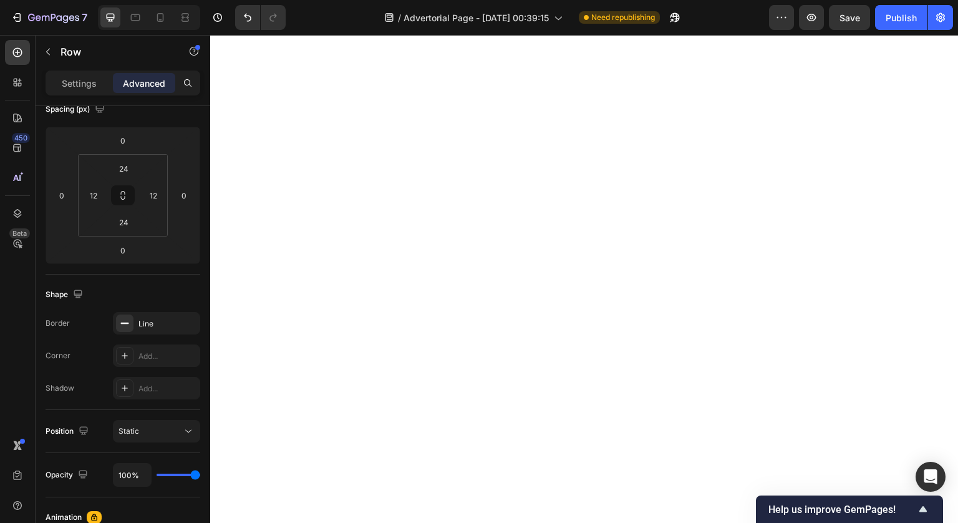
scroll to position [9930, 0]
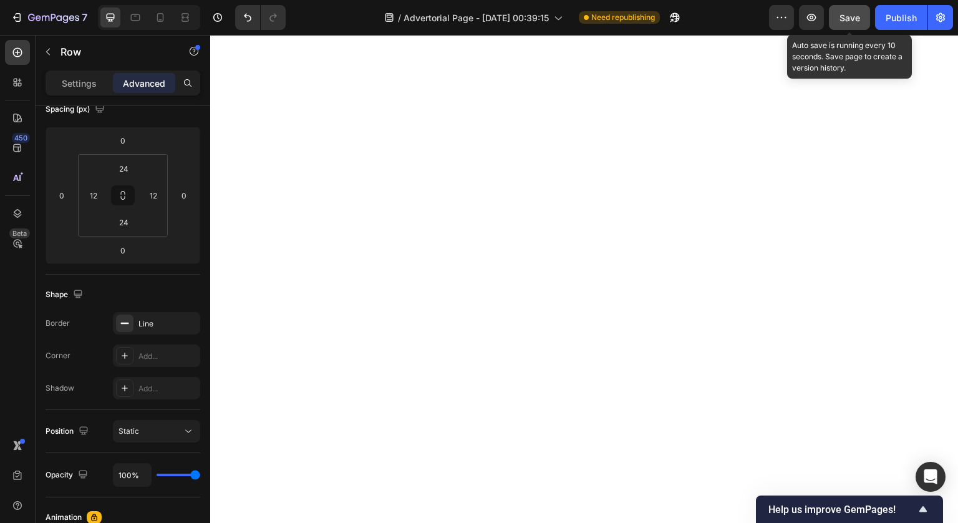
click at [847, 26] on button "Save" at bounding box center [849, 17] width 41 height 25
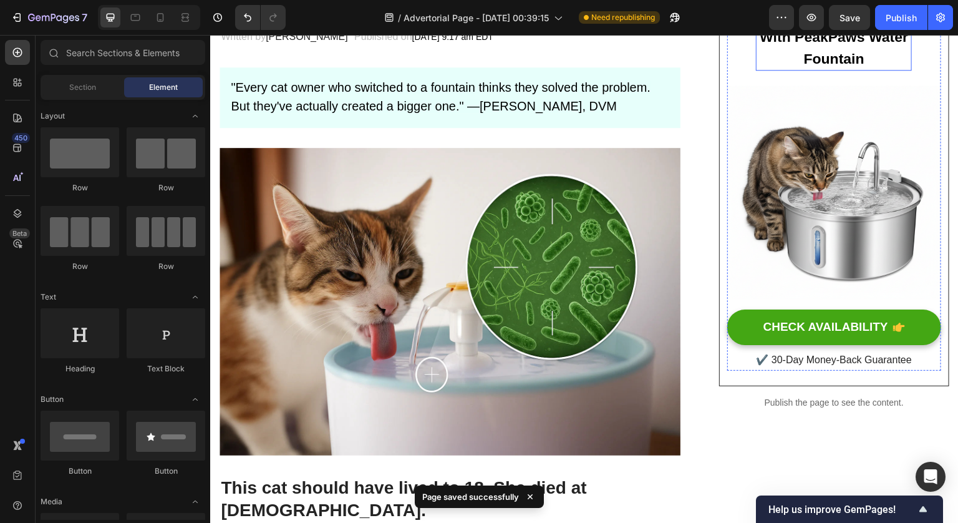
scroll to position [54, 0]
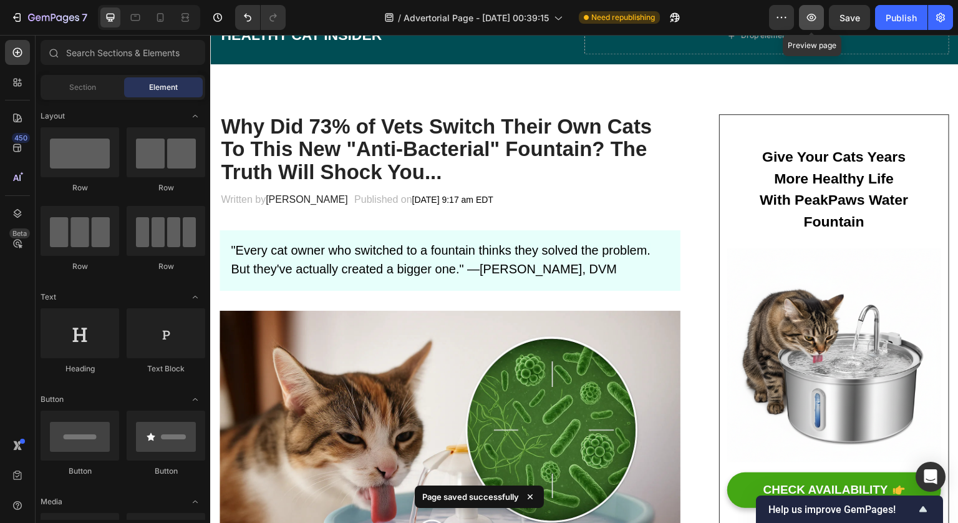
click at [810, 21] on icon "button" at bounding box center [811, 17] width 9 height 7
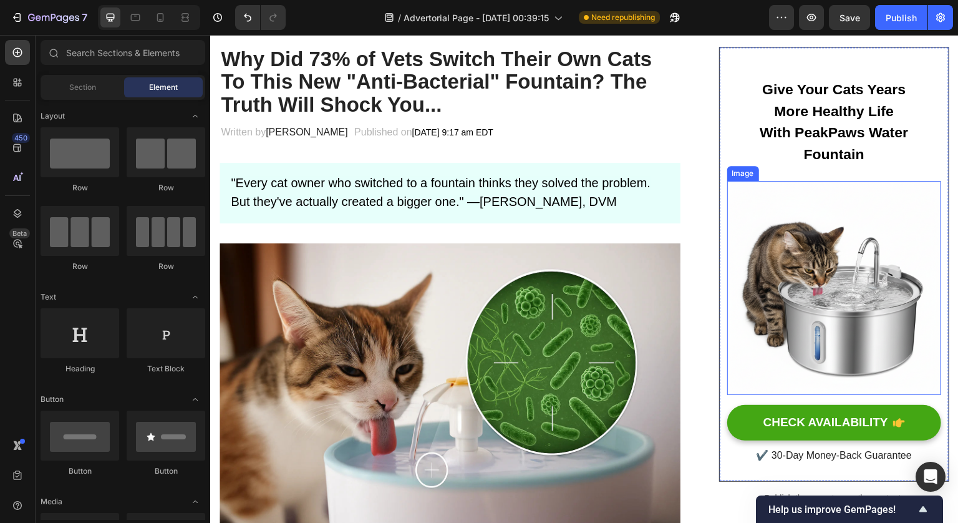
scroll to position [130, 0]
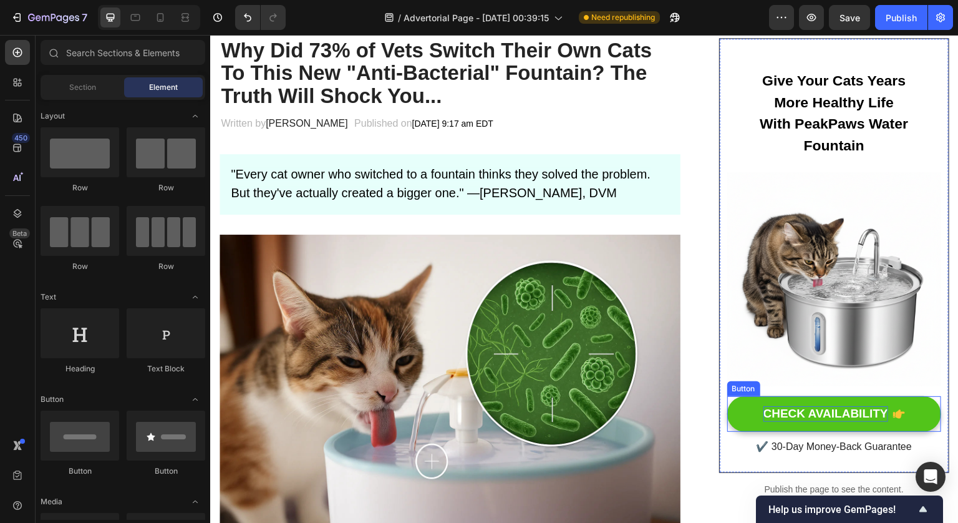
click at [870, 406] on div "CHECK AVAILABILITY" at bounding box center [825, 414] width 125 height 16
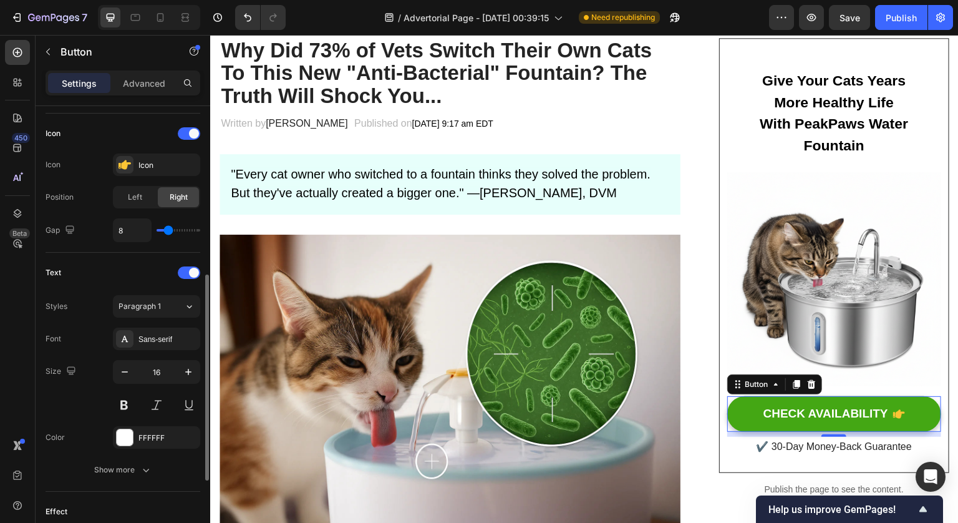
scroll to position [541, 0]
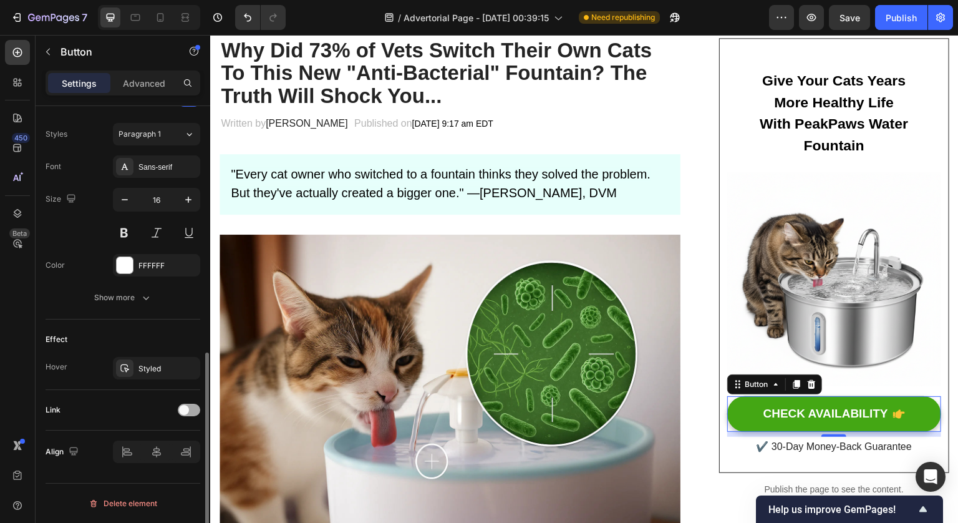
click at [185, 408] on span at bounding box center [184, 410] width 10 height 10
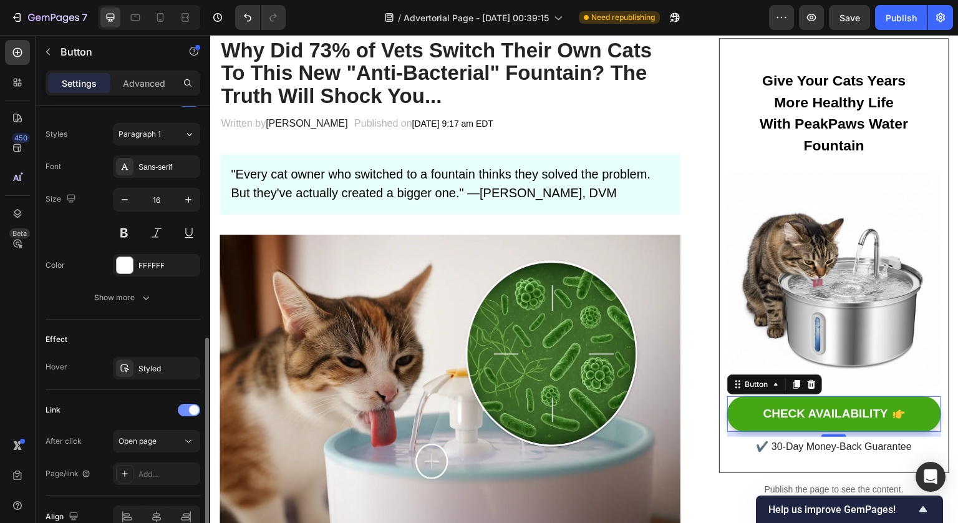
scroll to position [606, 0]
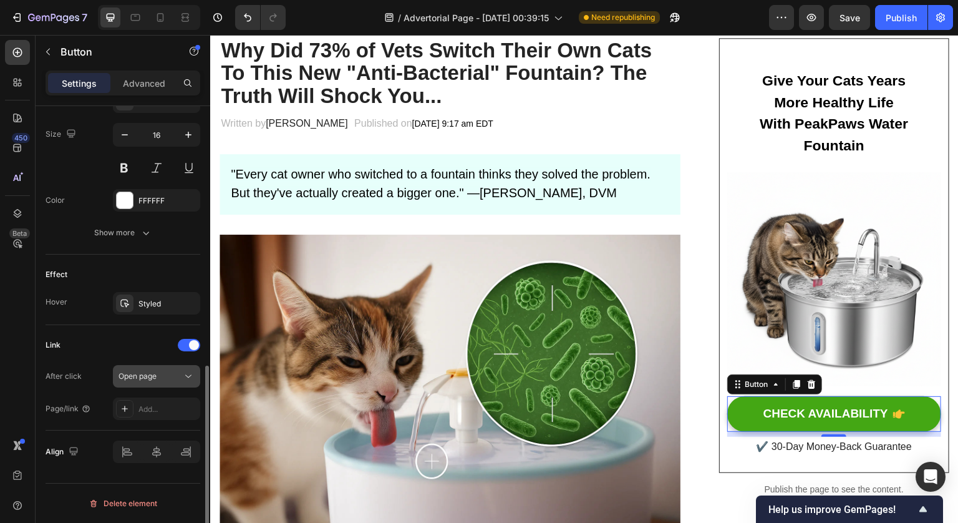
click at [171, 373] on div "Open page" at bounding box center [151, 376] width 64 height 11
click at [132, 356] on div "Link After click Open page Page/link Add..." at bounding box center [123, 377] width 155 height 85
click at [153, 400] on div "Add..." at bounding box center [156, 408] width 87 height 22
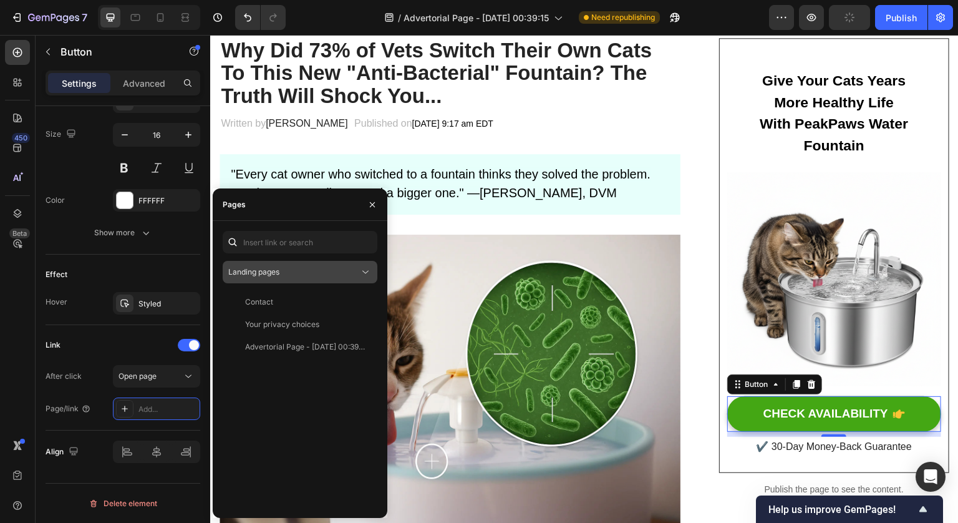
click at [313, 273] on div "Landing pages" at bounding box center [293, 271] width 131 height 11
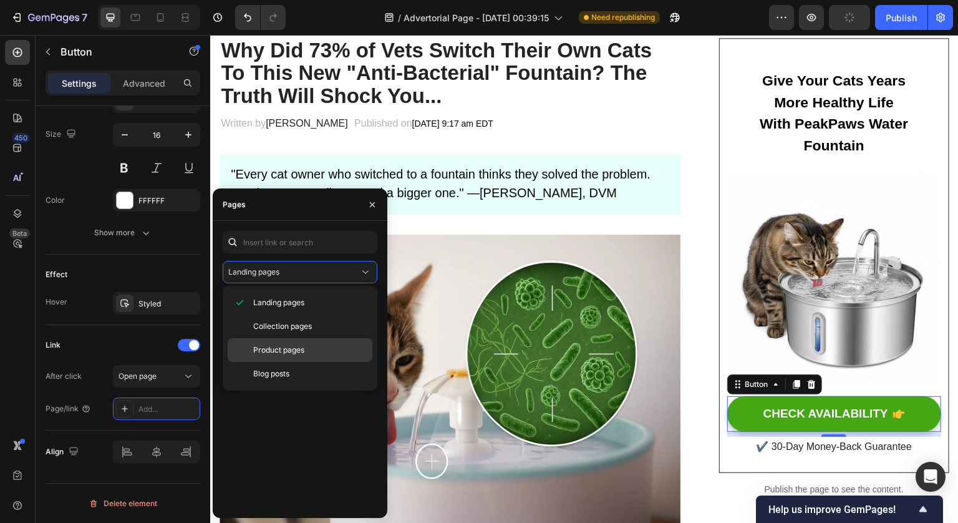
click at [321, 346] on p "Product pages" at bounding box center [310, 349] width 114 height 11
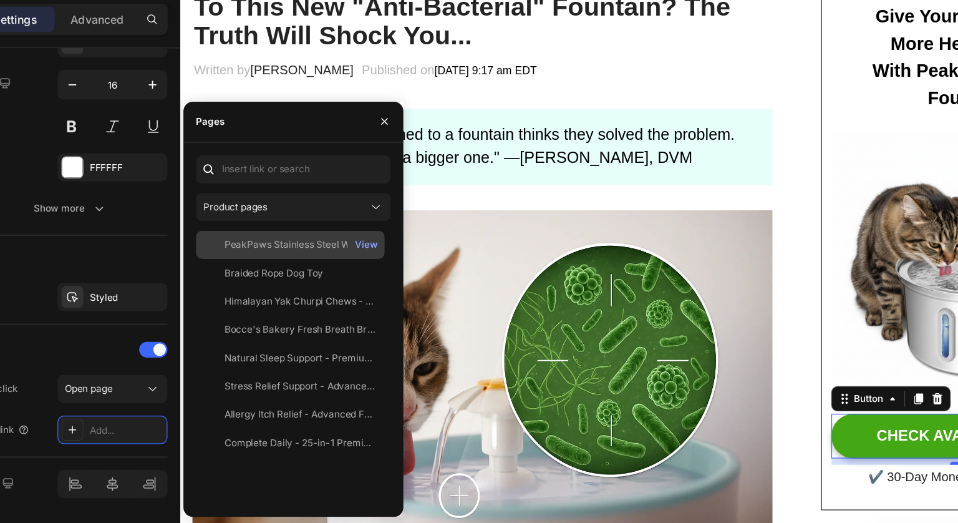
click at [322, 264] on div "PeakPaws Stainless Steel Water Fountain" at bounding box center [305, 261] width 120 height 11
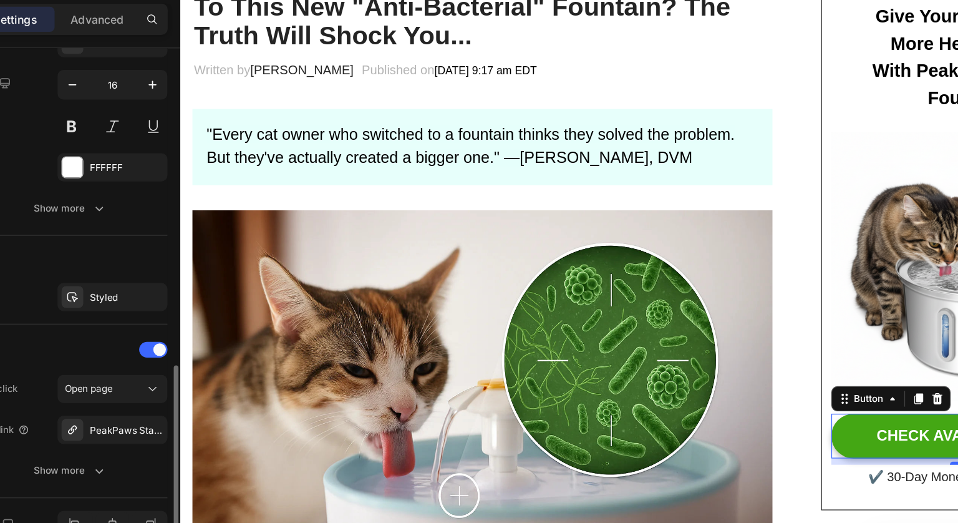
click at [138, 342] on div "Link" at bounding box center [123, 345] width 155 height 20
click at [159, 399] on div "PeakPaws Stainless Steel Water Fountain" at bounding box center [156, 408] width 87 height 22
click at [141, 355] on div "Link After click Open page Page/link PeakPaws Stainless Steel Water Fountain Sh…" at bounding box center [123, 393] width 155 height 117
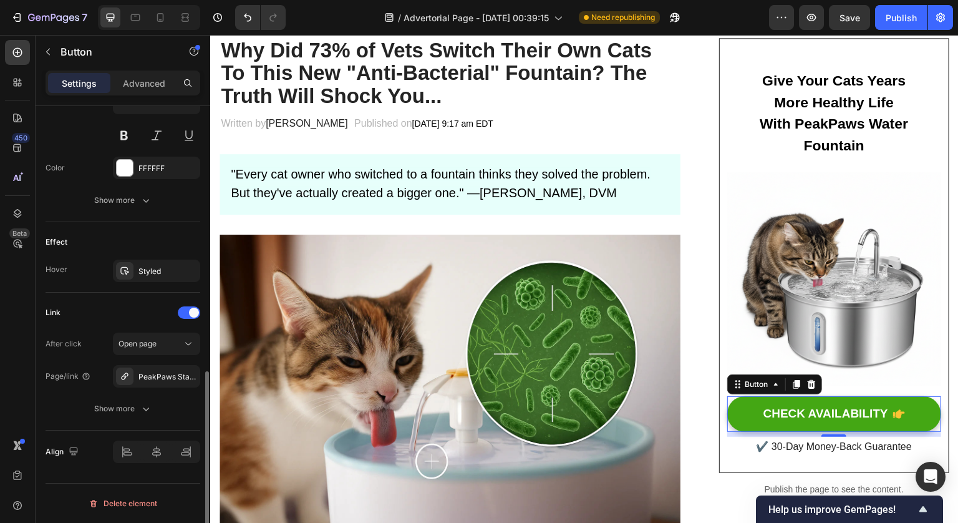
click at [117, 396] on div "After click Open page Page/link PeakPaws Stainless Steel Water Fountain Show mo…" at bounding box center [123, 375] width 155 height 87
click at [119, 407] on div "Show more" at bounding box center [123, 408] width 58 height 12
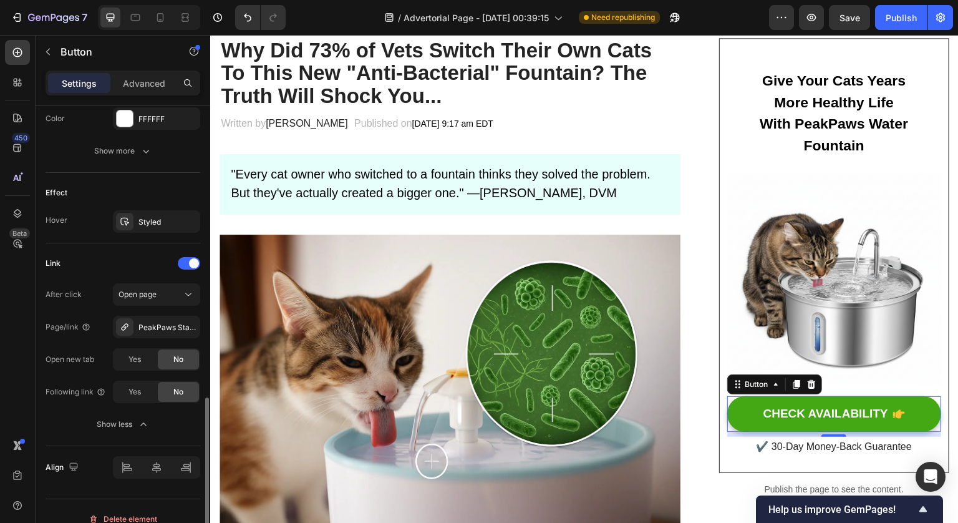
scroll to position [703, 0]
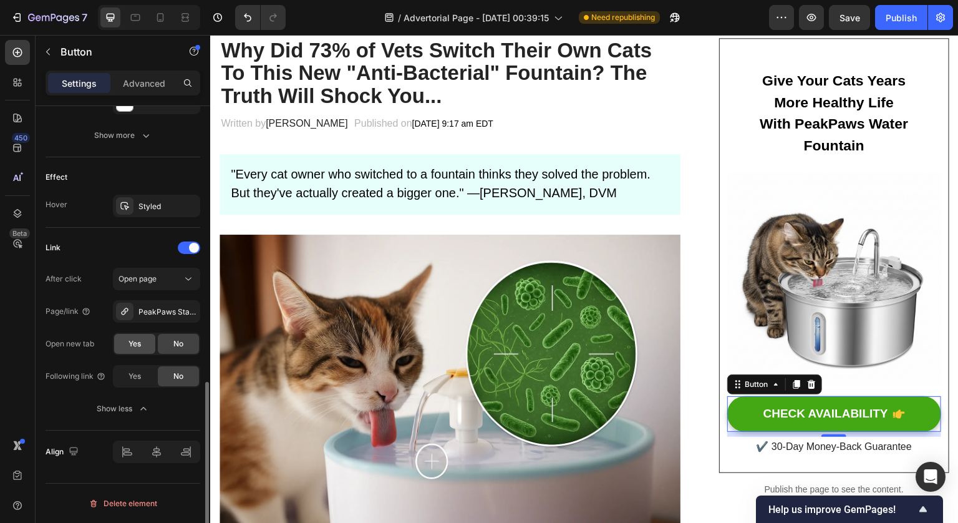
click at [135, 347] on span "Yes" at bounding box center [134, 343] width 12 height 11
click at [136, 406] on div "Show less" at bounding box center [123, 408] width 53 height 12
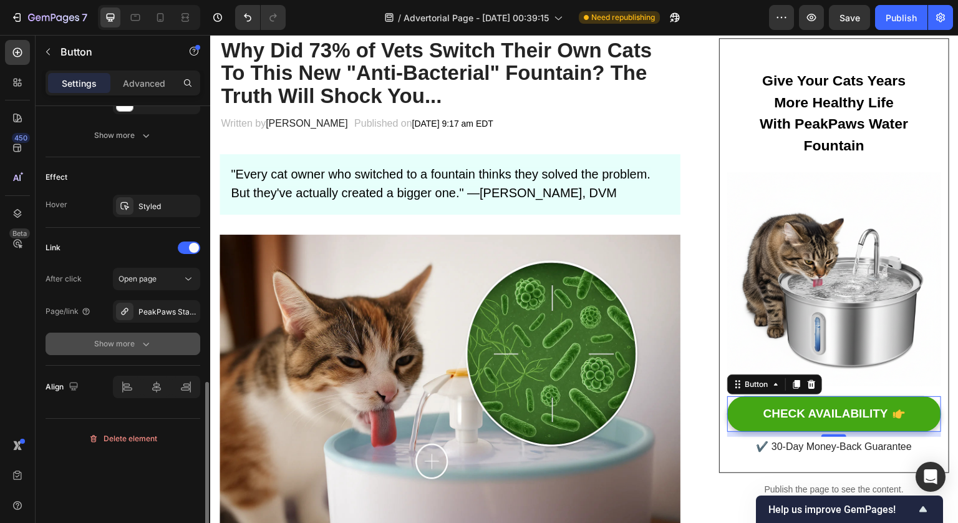
click at [140, 348] on icon "button" at bounding box center [146, 343] width 12 height 12
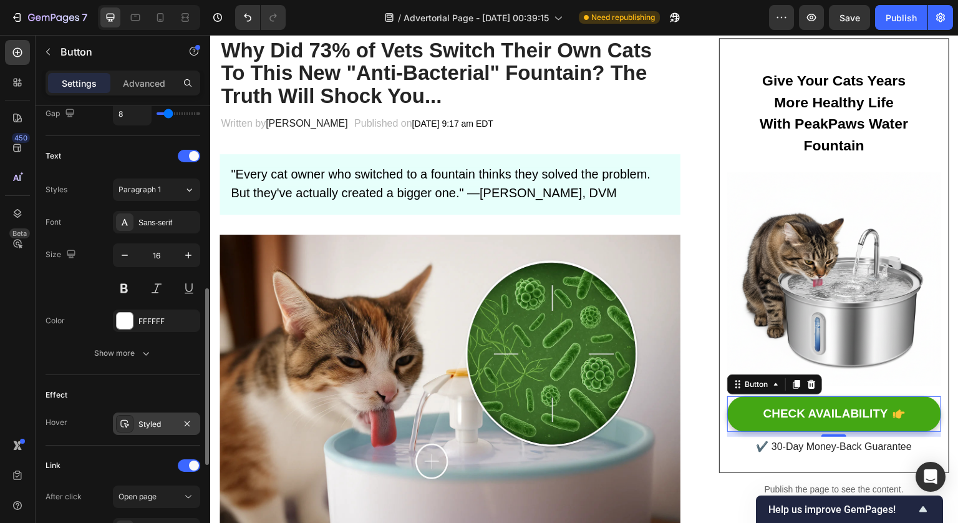
scroll to position [472, 0]
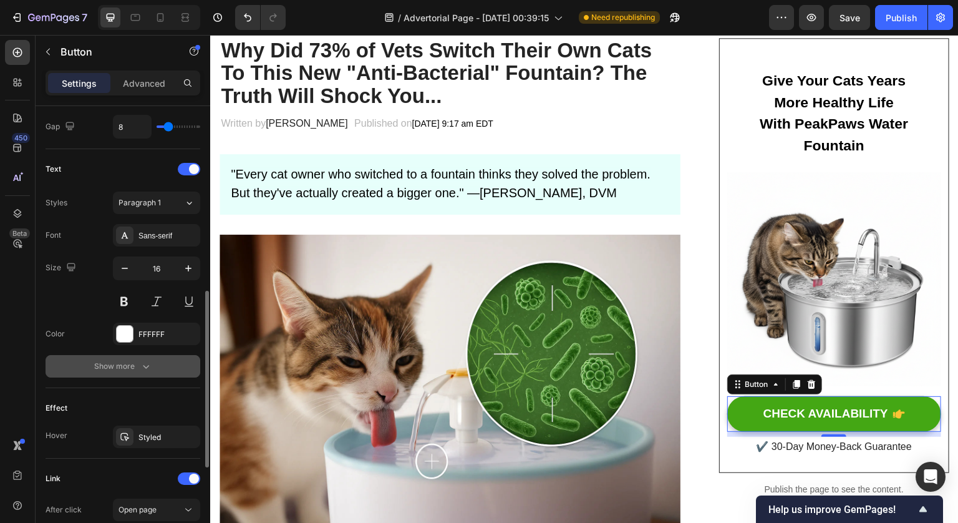
click at [155, 369] on button "Show more" at bounding box center [123, 366] width 155 height 22
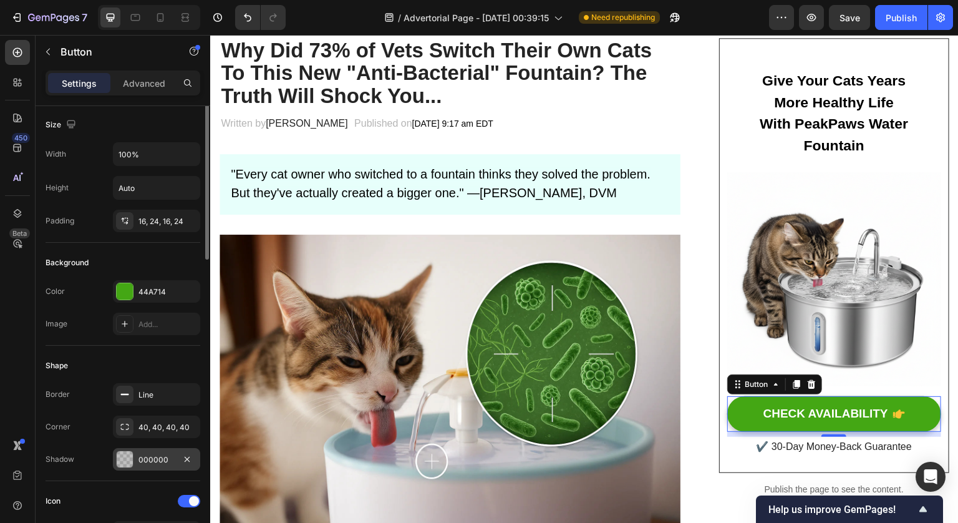
scroll to position [0, 0]
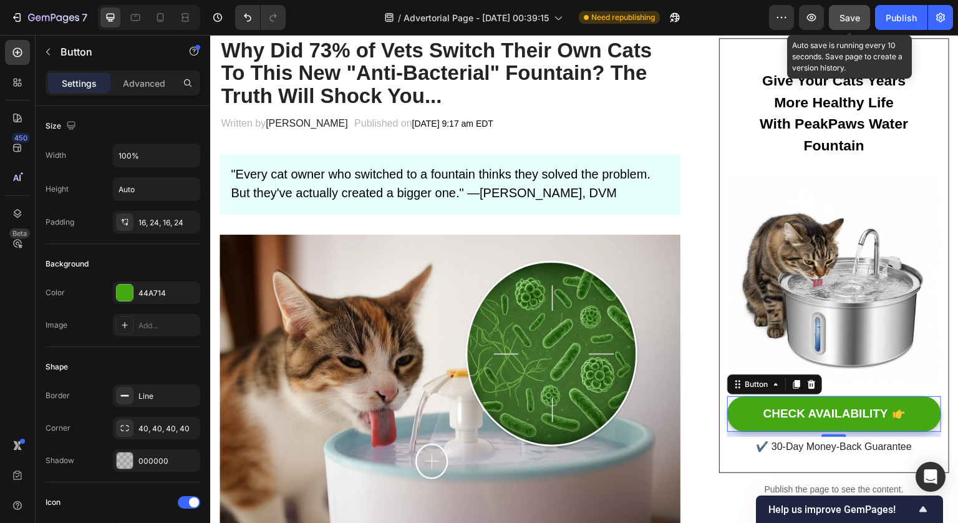
click at [838, 13] on button "Save" at bounding box center [849, 17] width 41 height 25
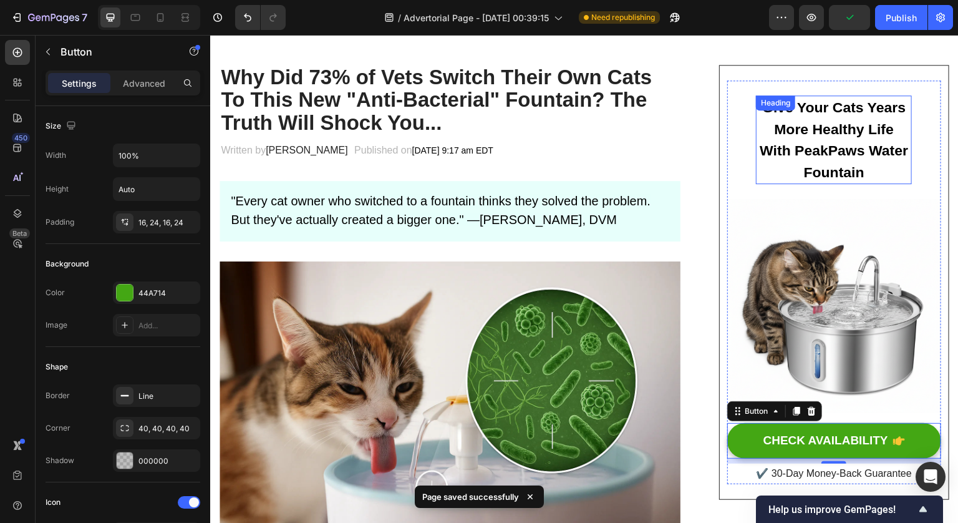
scroll to position [100, 0]
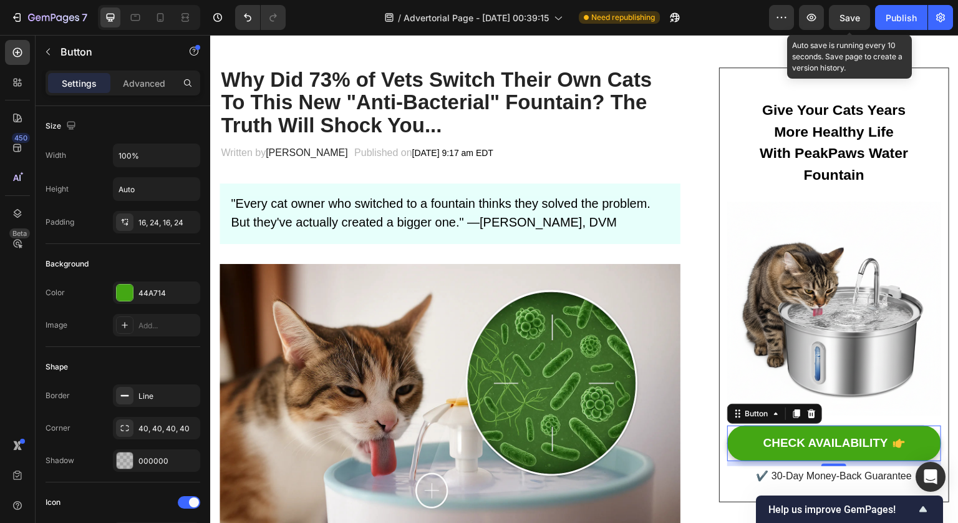
click at [853, 12] on span "Save" at bounding box center [850, 17] width 21 height 11
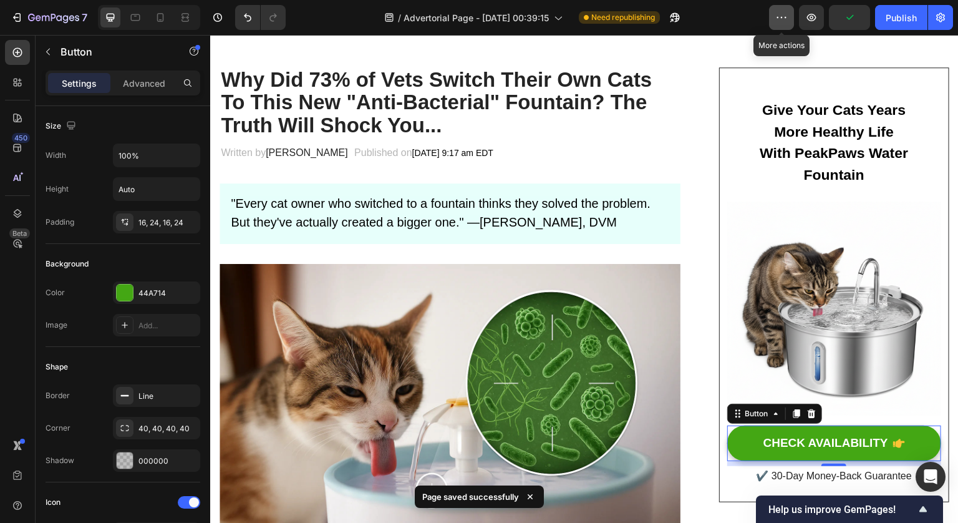
click at [786, 17] on icon "button" at bounding box center [786, 17] width 2 height 1
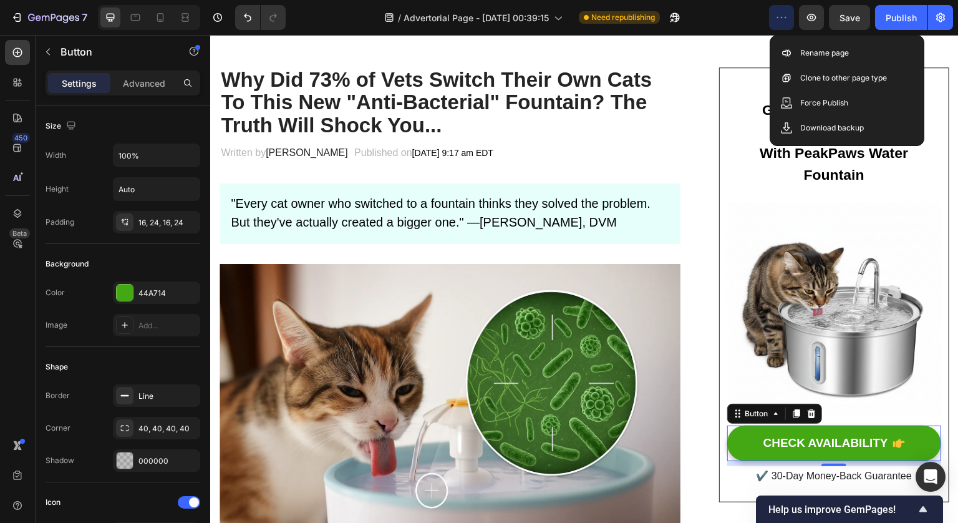
click at [783, 17] on icon "button" at bounding box center [781, 17] width 12 height 12
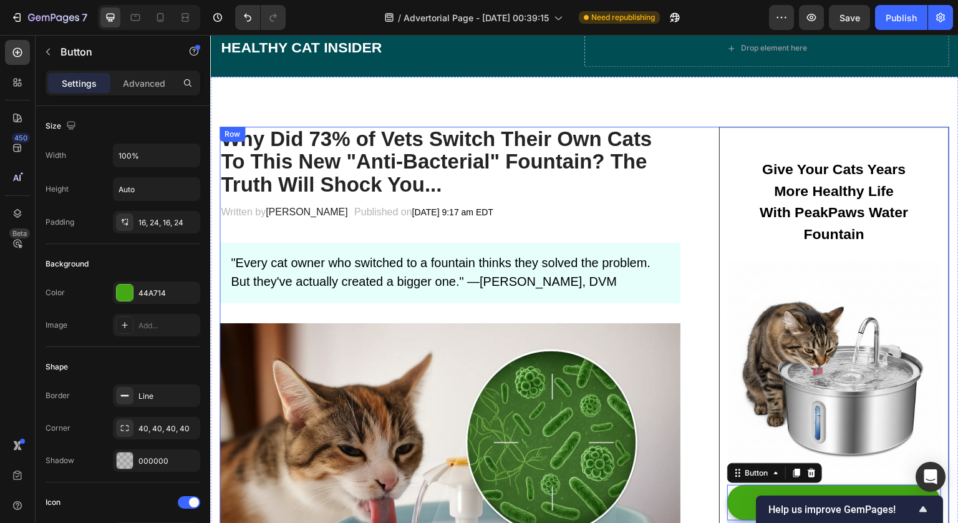
scroll to position [7, 0]
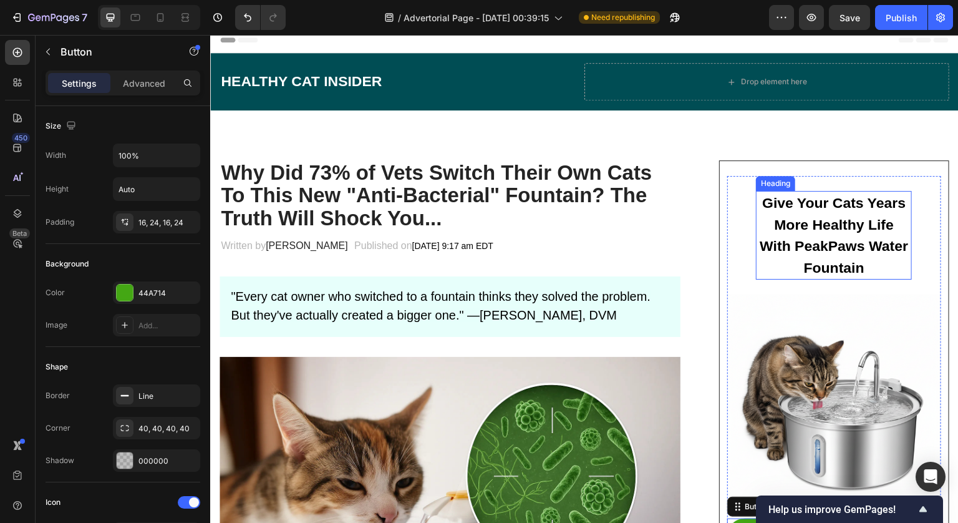
click at [806, 220] on h2 "Give Your Cats Years More Healthy Life With PeakPaws Water Fountain" at bounding box center [834, 235] width 156 height 89
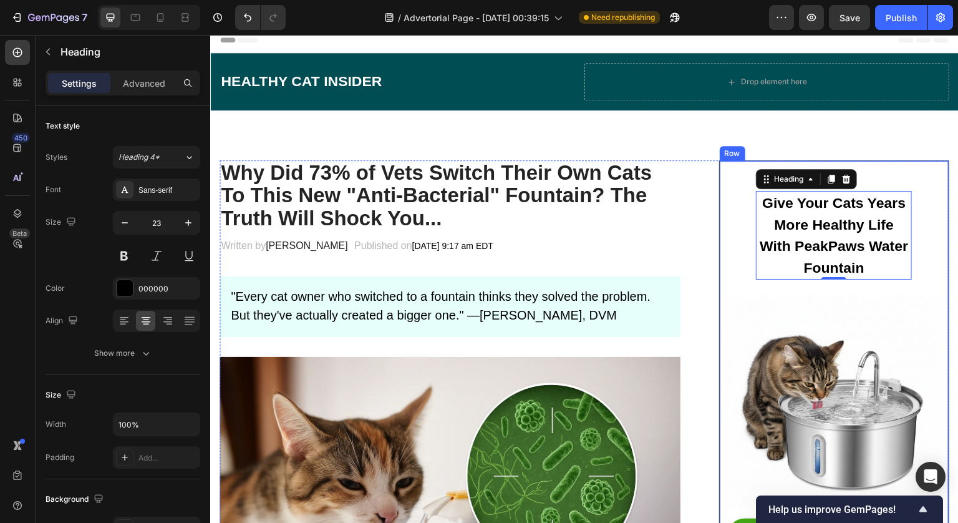
click at [744, 219] on div "Give Your Cats Years More Healthy Life With PeakPaws Water Fountain Heading 0 R…" at bounding box center [834, 378] width 214 height 404
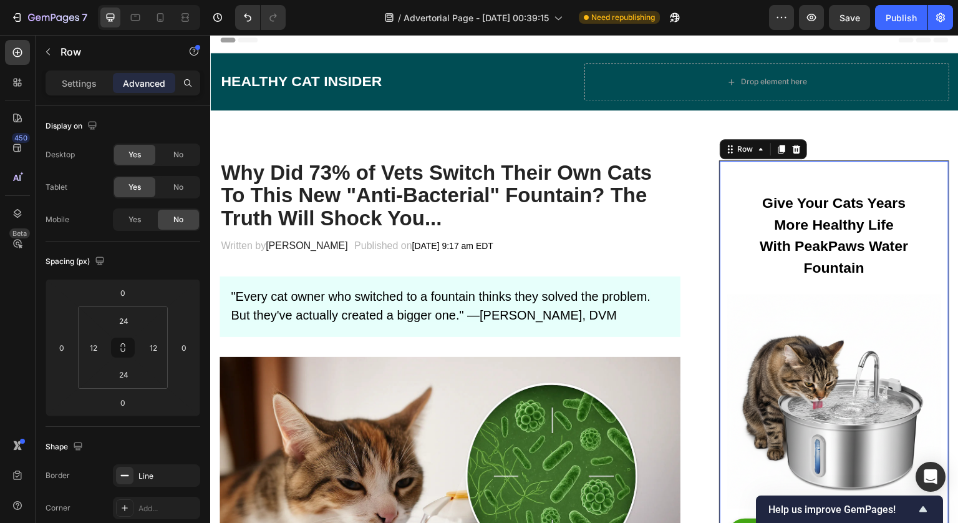
click at [736, 221] on div "Give Your Cats Years More Healthy Life With PeakPaws Water Fountain Heading Row…" at bounding box center [834, 378] width 214 height 404
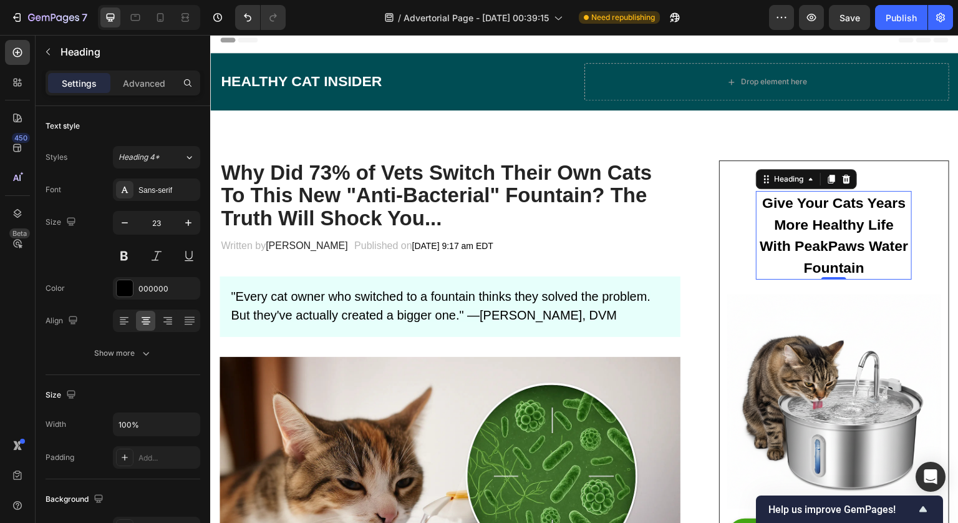
click at [756, 210] on h2 "Give Your Cats Years More Healthy Life With PeakPaws Water Fountain" at bounding box center [834, 235] width 156 height 89
click at [743, 210] on div "Give Your Cats Years More Healthy Life With PeakPaws Water Fountain Heading 0 R…" at bounding box center [834, 378] width 214 height 404
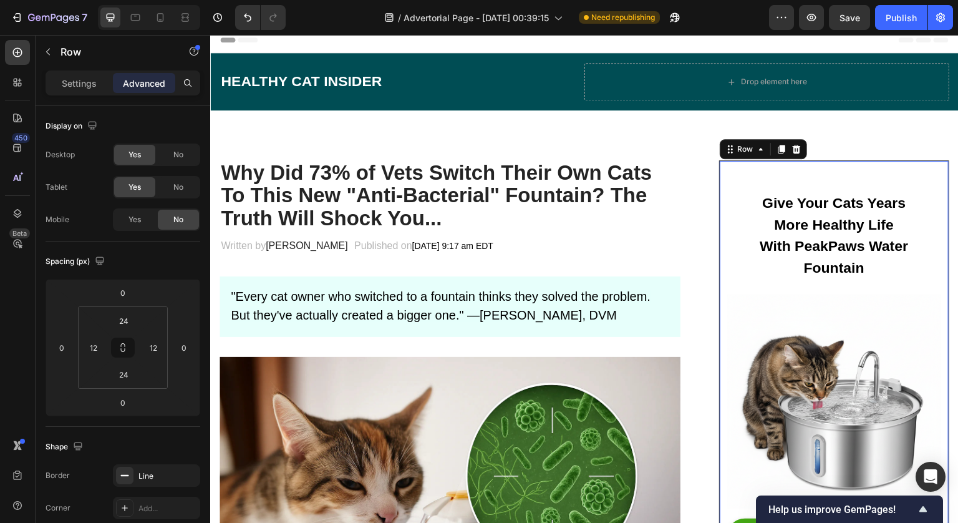
click at [738, 211] on div "Give Your Cats Years More Healthy Life With PeakPaws Water Fountain Heading Row…" at bounding box center [834, 378] width 214 height 404
click at [744, 205] on div "Give Your Cats Years More Healthy Life With PeakPaws Water Fountain Heading Row…" at bounding box center [834, 378] width 214 height 404
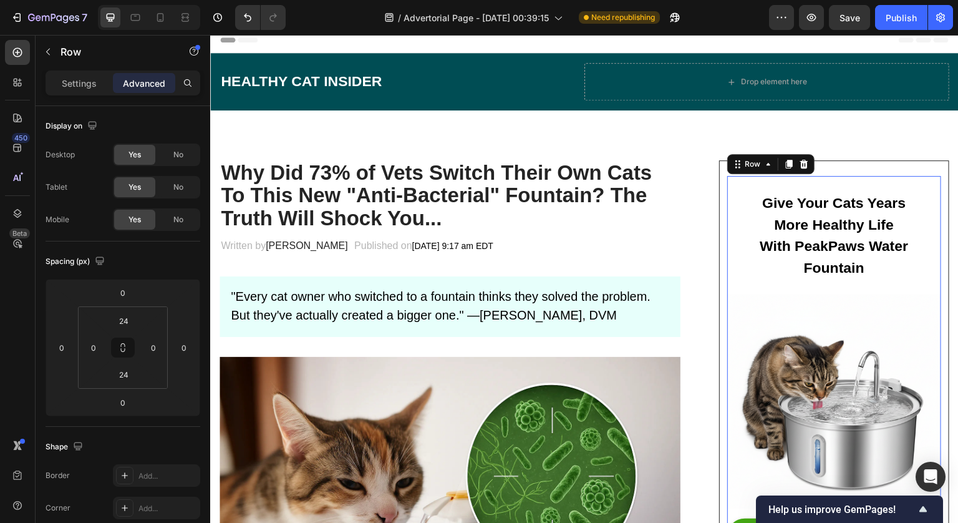
click at [793, 187] on div "Give Your Cats Years More Healthy Life With PeakPaws Water Fountain Heading Row…" at bounding box center [834, 235] width 156 height 119
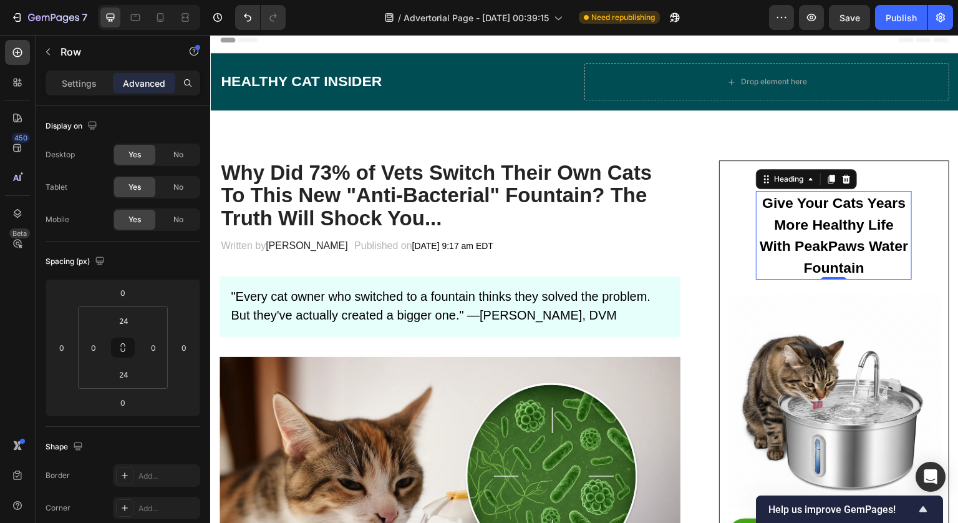
click at [802, 216] on h2 "Give Your Cats Years More Healthy Life With PeakPaws Water Fountain" at bounding box center [834, 235] width 156 height 89
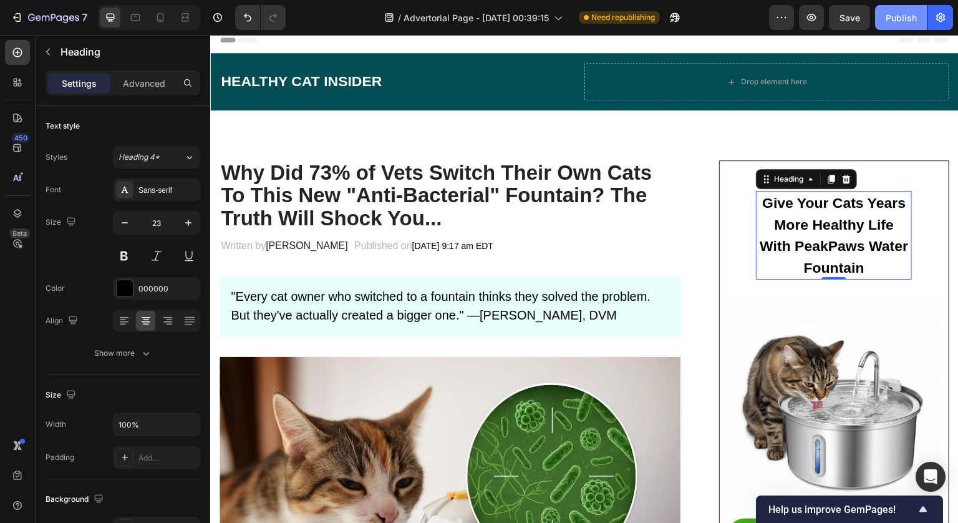
click at [898, 10] on button "Publish" at bounding box center [901, 17] width 52 height 25
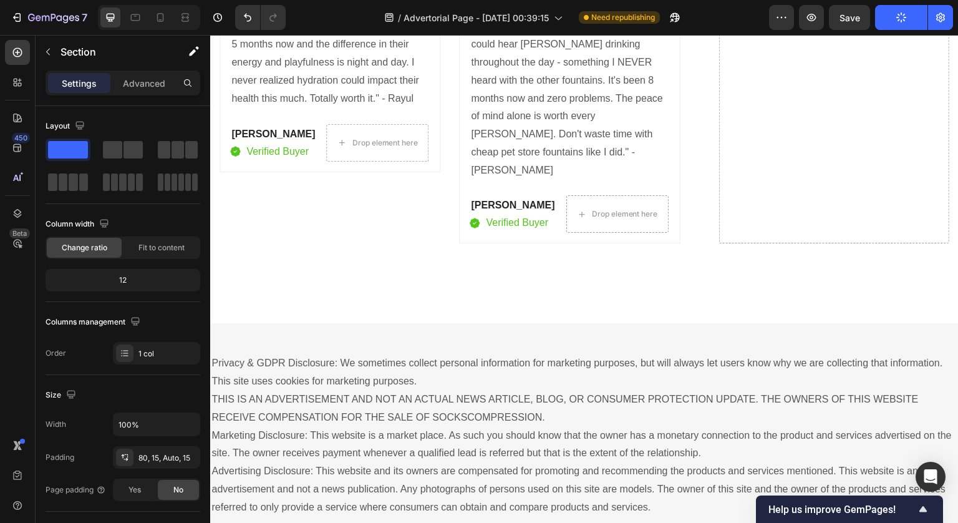
scroll to position [8923, 0]
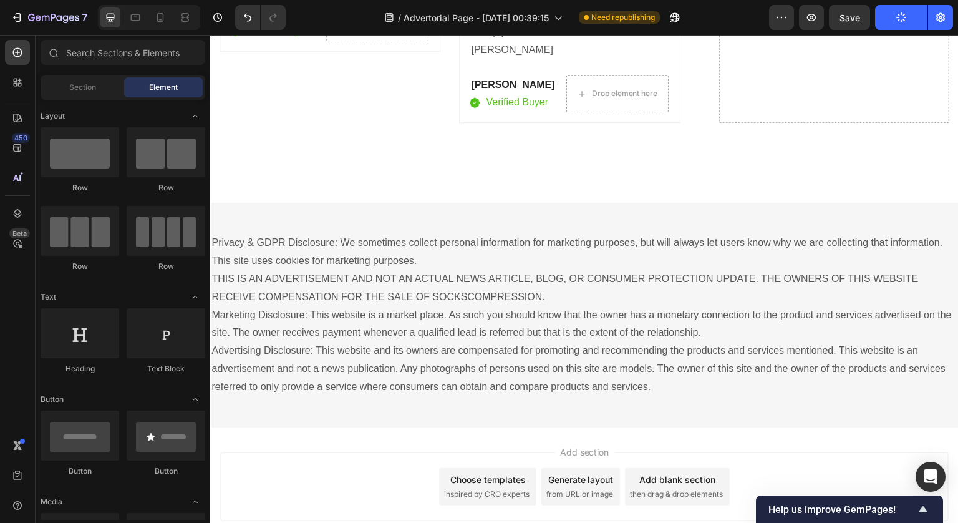
click at [745, 452] on div "Add section Choose templates inspired by CRO experts Generate layout from URL o…" at bounding box center [584, 486] width 729 height 69
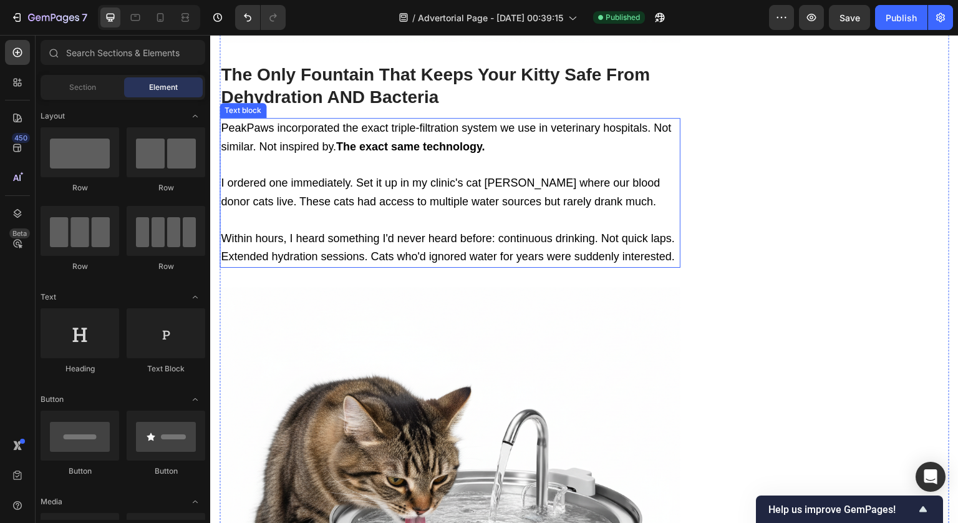
scroll to position [4043, 0]
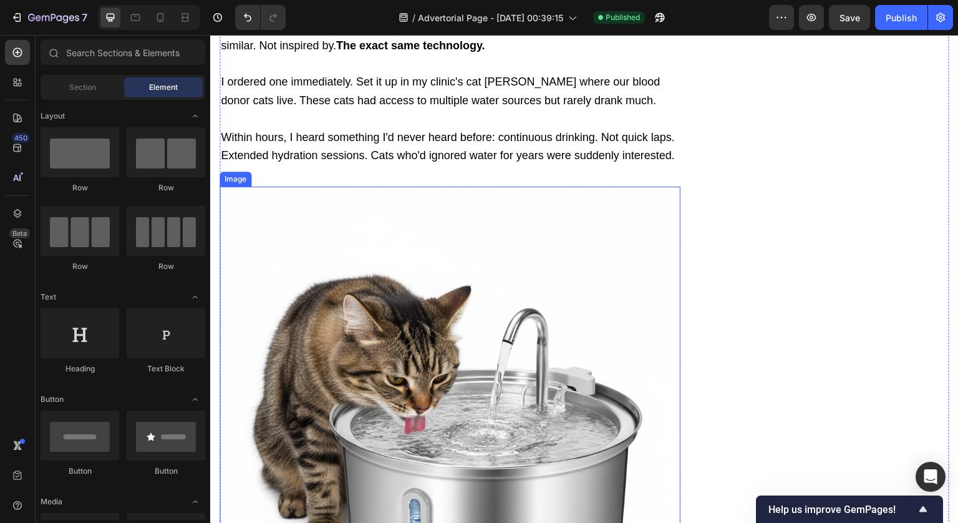
click at [372, 226] on img at bounding box center [450, 417] width 461 height 461
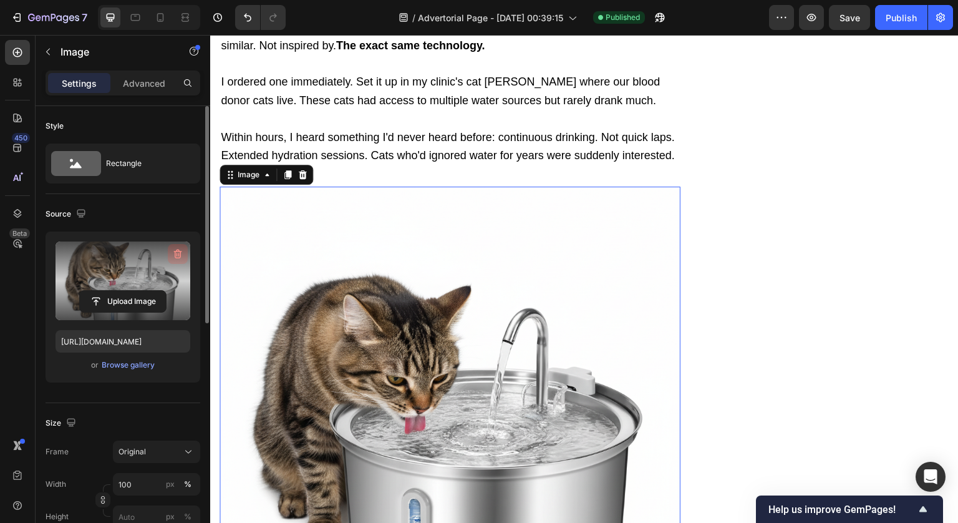
click at [177, 258] on icon "button" at bounding box center [178, 254] width 12 height 12
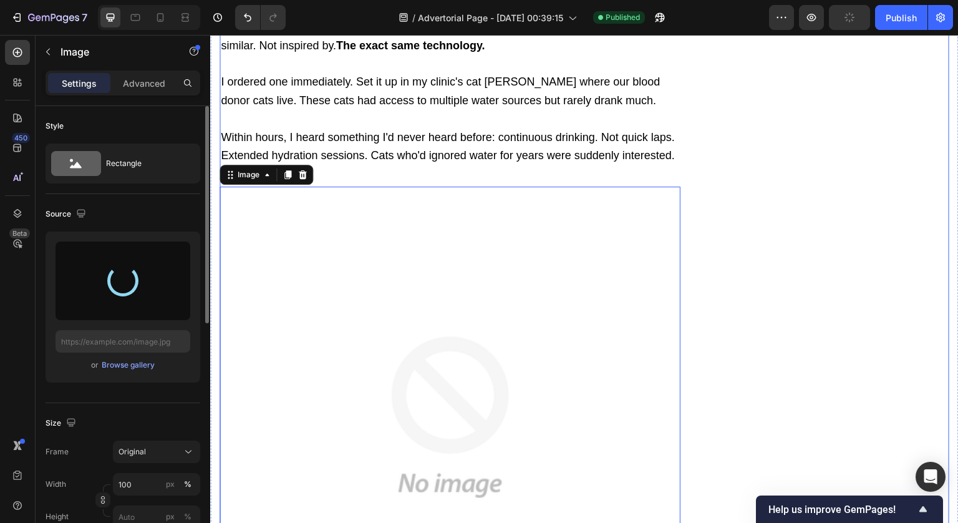
type input "https://cdn.shopify.com/s/files/1/0764/2218/5184/files/gempages_586160023143449…"
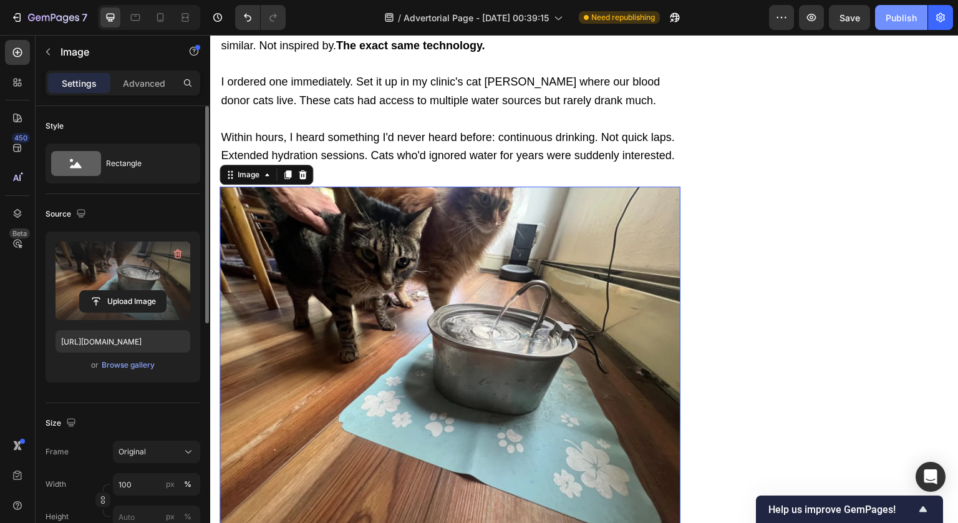
click at [895, 16] on div "Publish" at bounding box center [901, 17] width 31 height 13
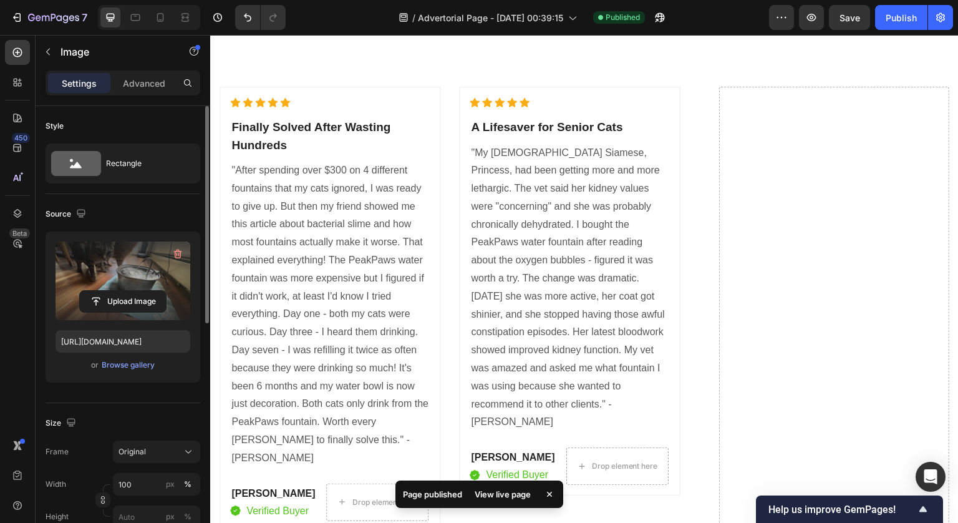
scroll to position [7324, 0]
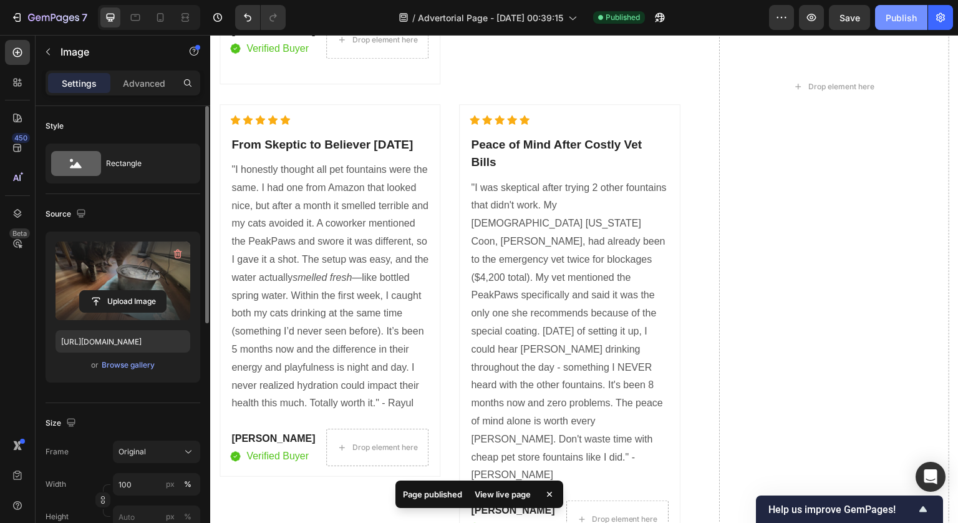
click at [894, 14] on div "Publish" at bounding box center [901, 17] width 31 height 13
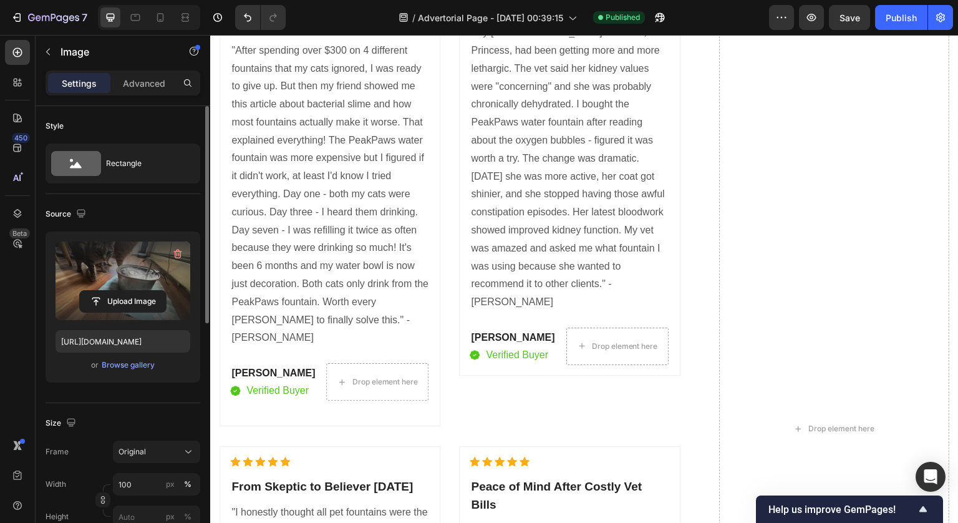
scroll to position [6460, 0]
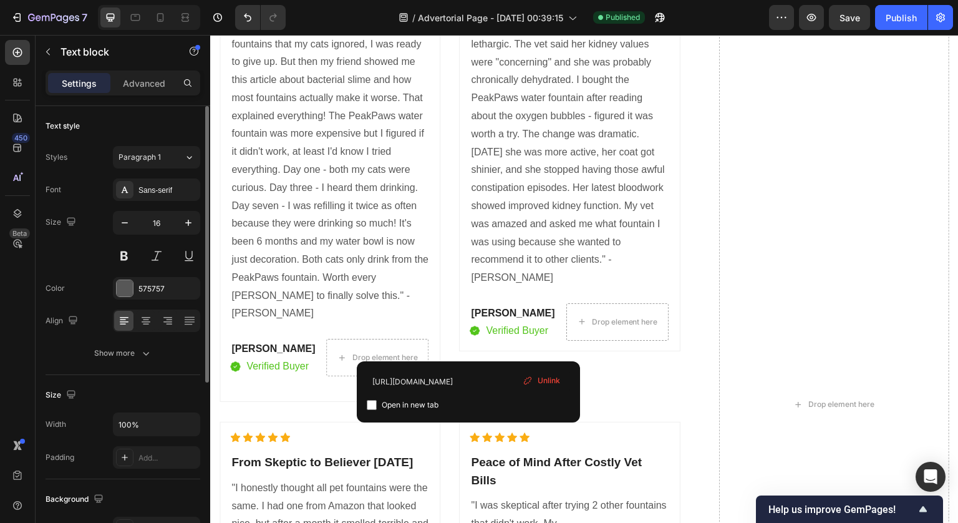
click at [412, 409] on span "Open in new tab" at bounding box center [410, 404] width 57 height 15
checkbox input "true"
click at [895, 14] on div "Publish" at bounding box center [901, 17] width 31 height 13
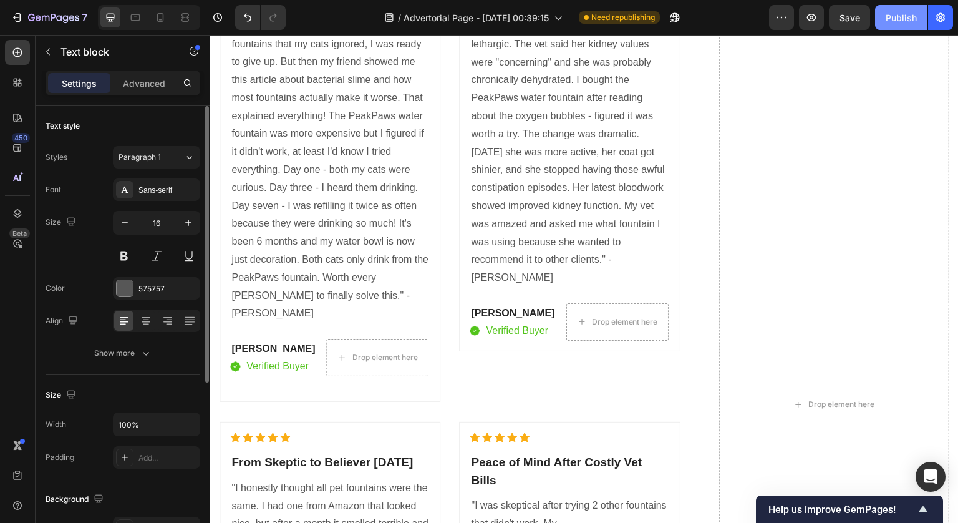
click at [893, 19] on div "Publish" at bounding box center [901, 17] width 31 height 13
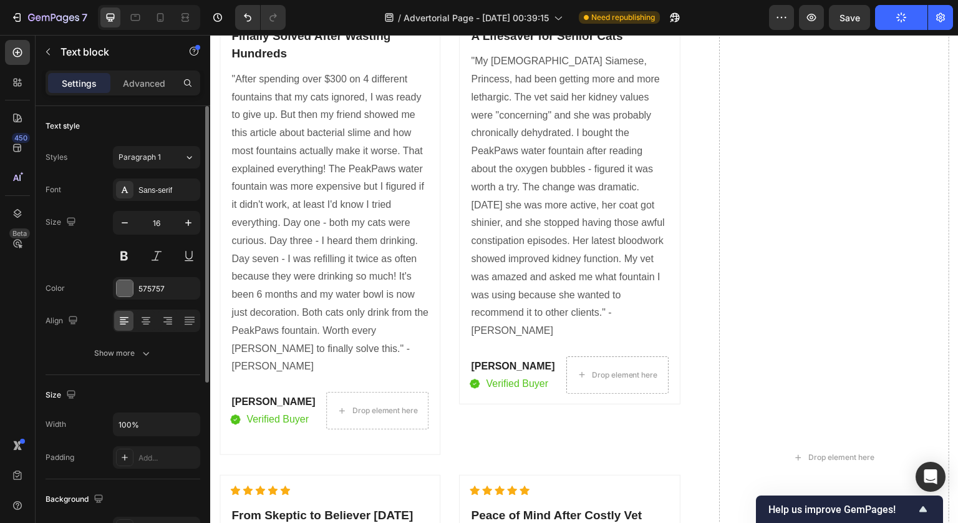
scroll to position [6512, 0]
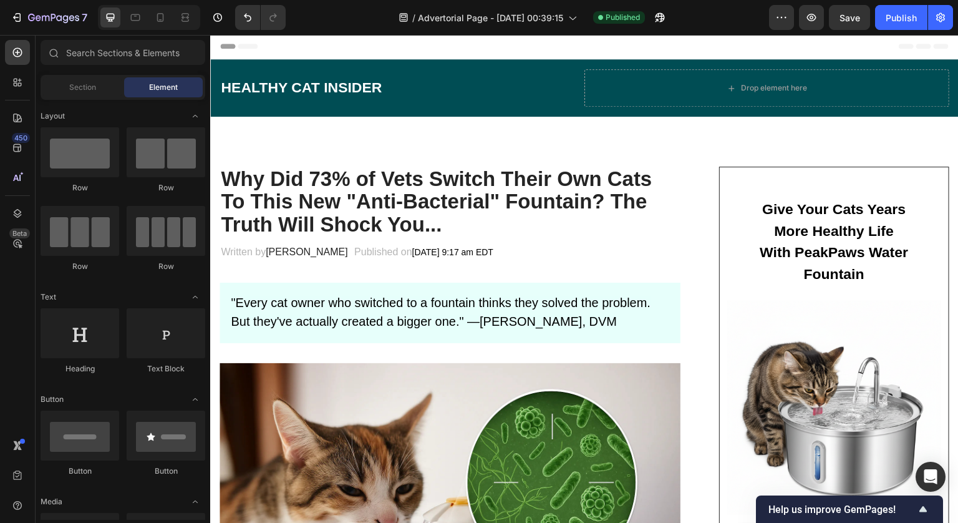
scroll to position [0, 0]
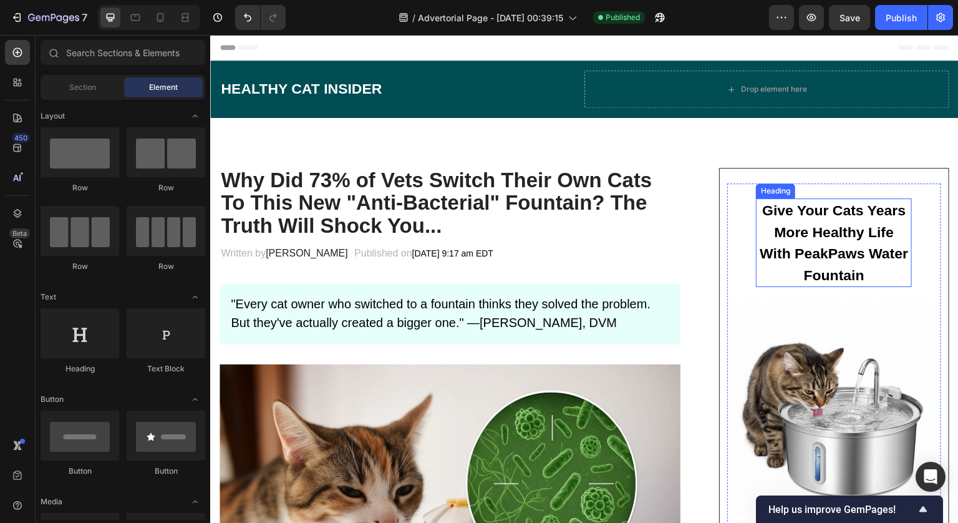
click at [830, 218] on h2 "Give Your Cats Years More Healthy Life With PeakPaws Water Fountain" at bounding box center [834, 242] width 156 height 89
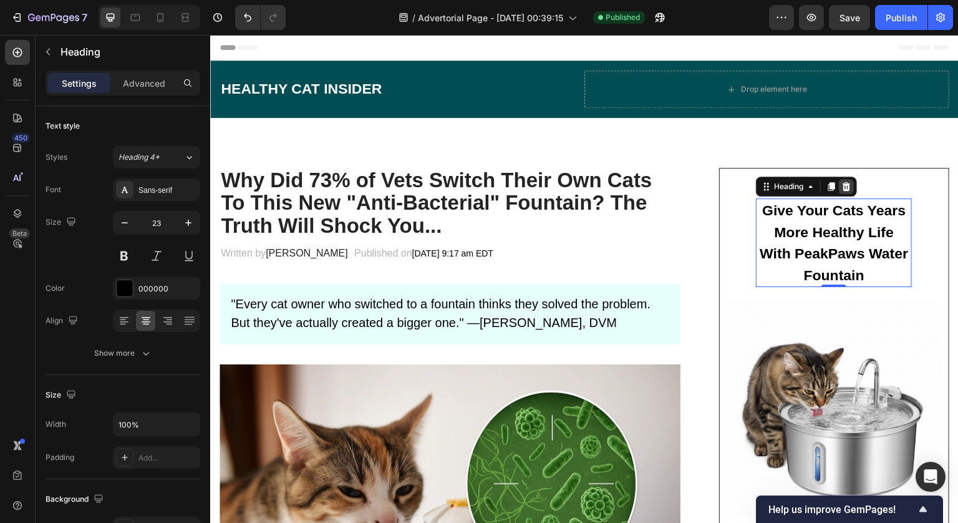
click at [841, 186] on icon at bounding box center [846, 187] width 10 height 10
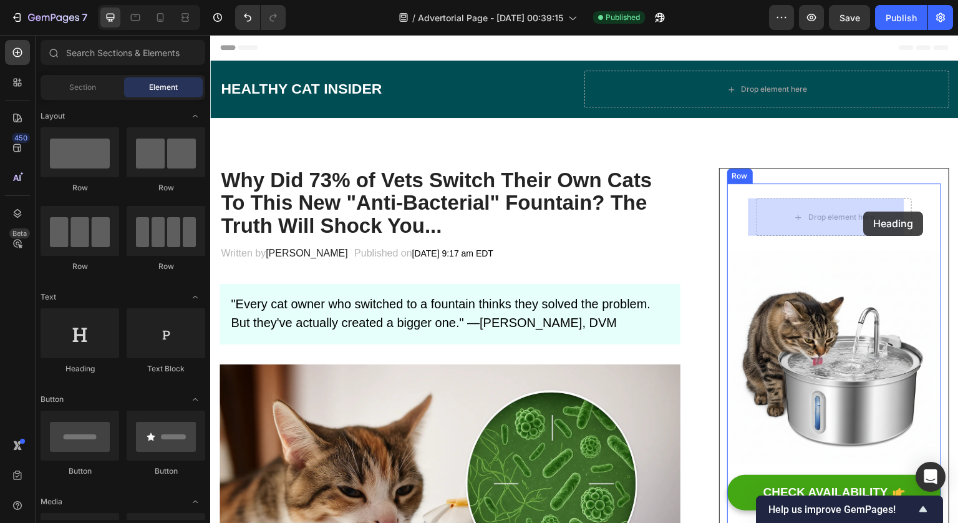
drag, startPoint x: 298, startPoint y: 376, endPoint x: 863, endPoint y: 211, distance: 588.5
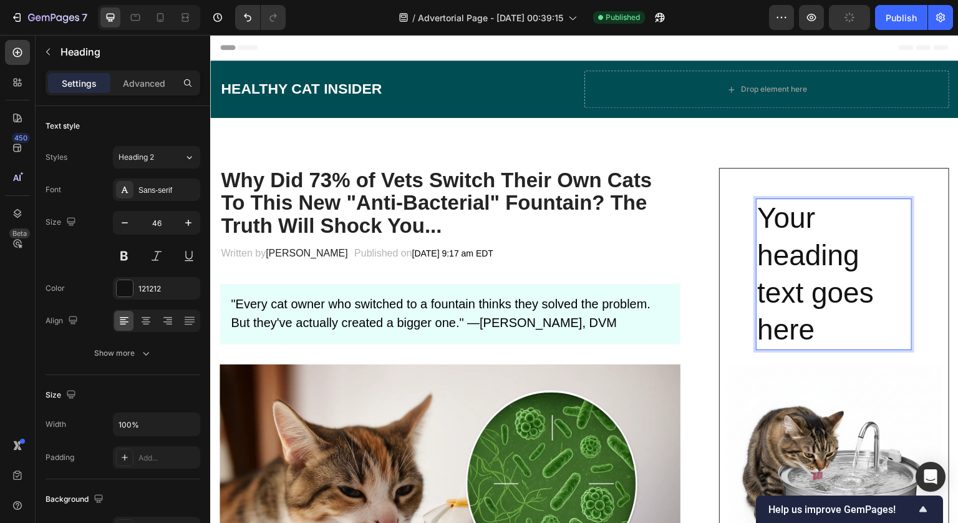
click at [798, 249] on h2 "Your heading text goes here" at bounding box center [834, 274] width 156 height 152
click at [798, 249] on p "Your heading text goes here" at bounding box center [833, 274] width 153 height 149
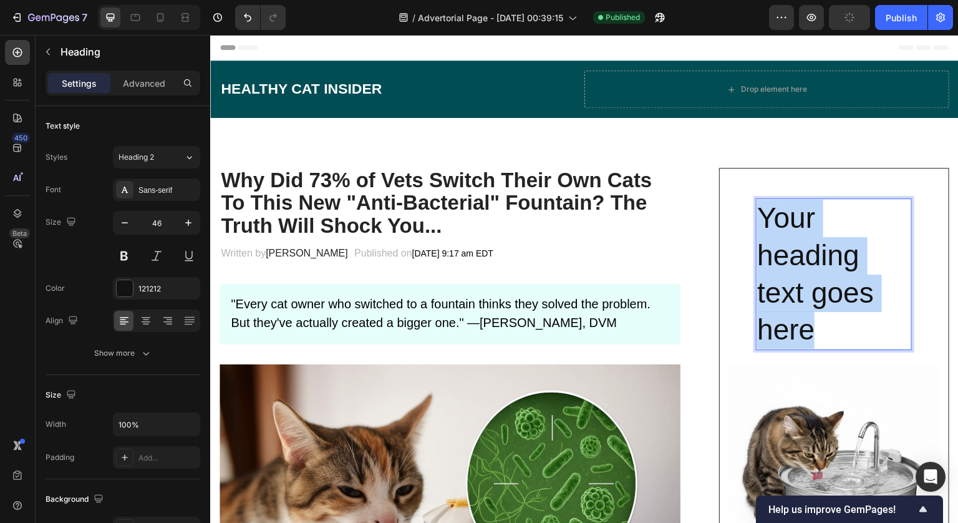
click at [798, 249] on p "Your heading text goes here" at bounding box center [833, 274] width 153 height 149
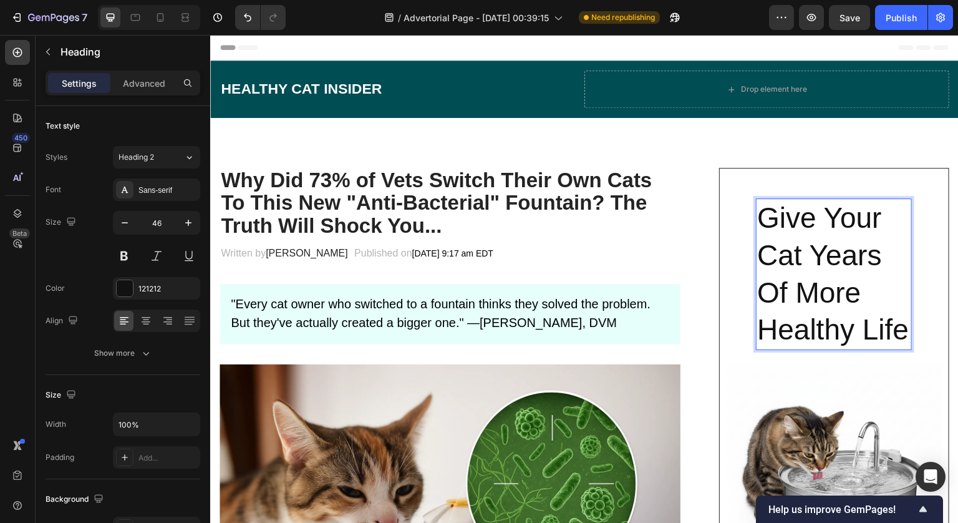
click at [781, 291] on p "Give Your Cat Years Of More Healthy Life" at bounding box center [833, 274] width 153 height 149
click at [893, 324] on p "Give Your Cat Years More Healthy Life" at bounding box center [833, 274] width 153 height 149
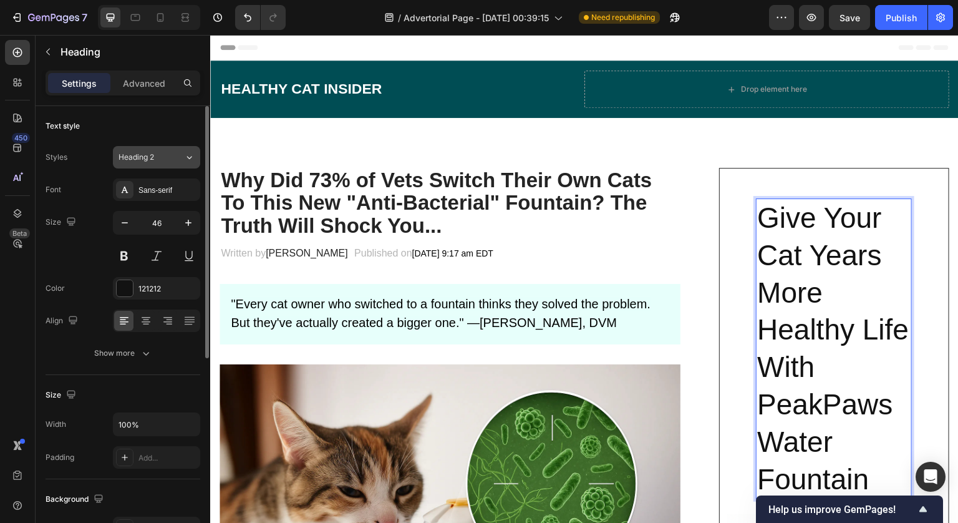
click at [181, 163] on button "Heading 2" at bounding box center [156, 157] width 87 height 22
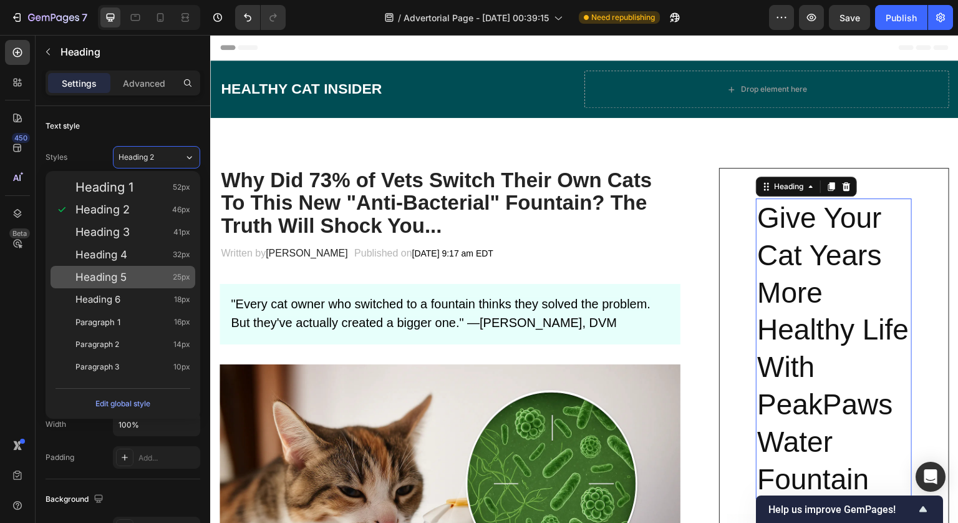
click at [140, 271] on div "Heading 5 25px" at bounding box center [132, 277] width 115 height 12
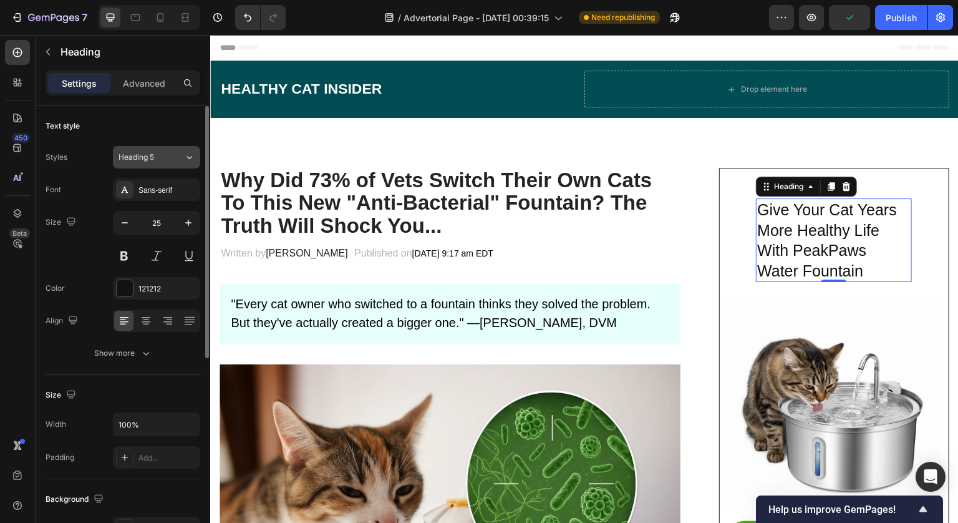
click at [181, 163] on button "Heading 5" at bounding box center [156, 157] width 87 height 22
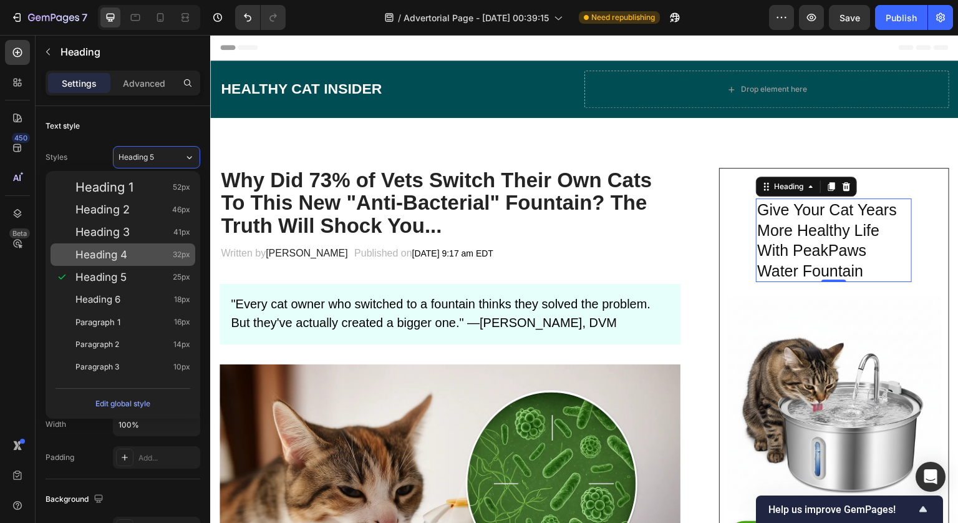
click at [165, 259] on div "Heading 4 32px" at bounding box center [132, 254] width 115 height 12
type input "32"
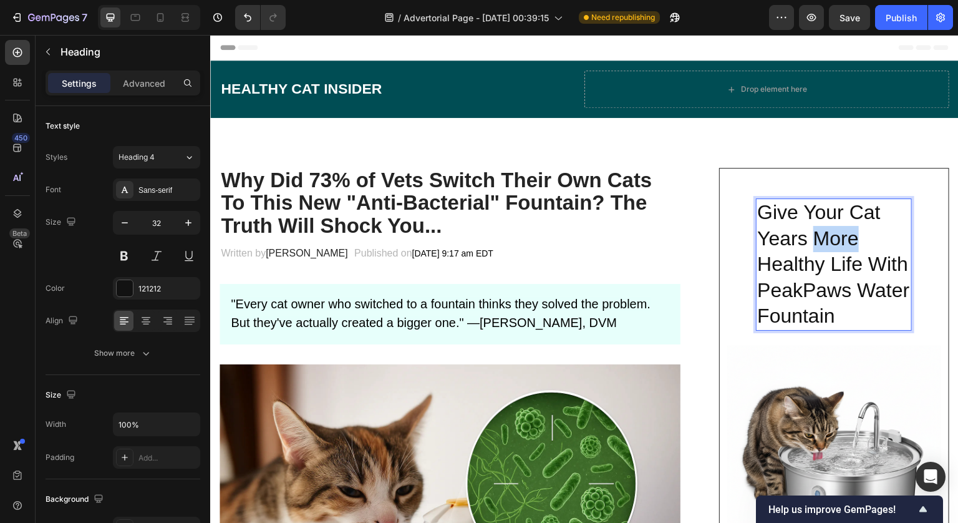
click at [826, 245] on p "Give Your Cat Years More Healthy Life With PeakPaws Water Fountain" at bounding box center [833, 265] width 153 height 130
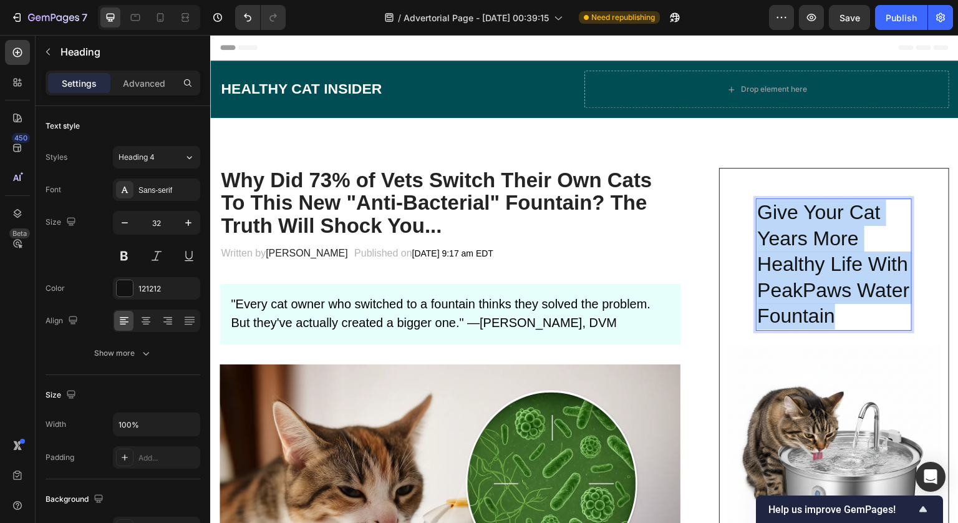
click at [826, 245] on p "Give Your Cat Years More Healthy Life With PeakPaws Water Fountain" at bounding box center [833, 265] width 153 height 130
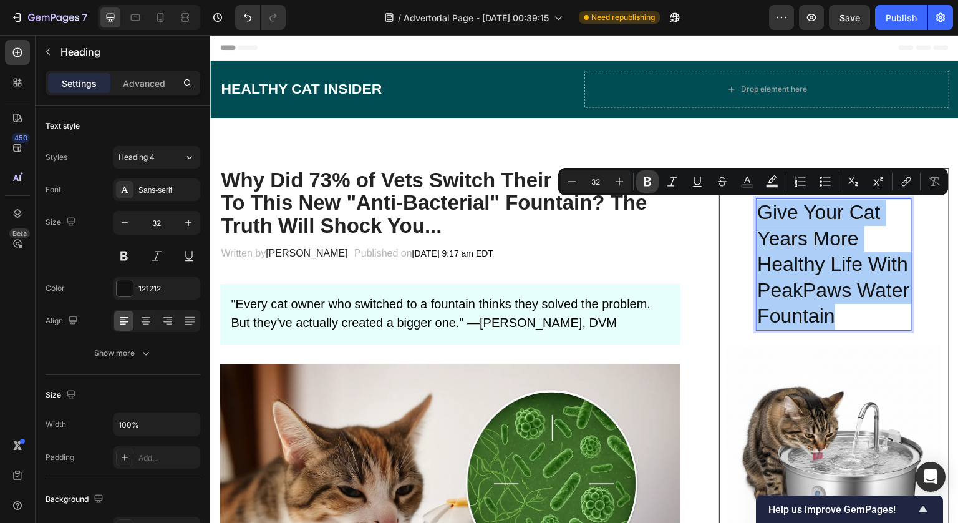
click at [653, 182] on icon "Editor contextual toolbar" at bounding box center [647, 181] width 12 height 12
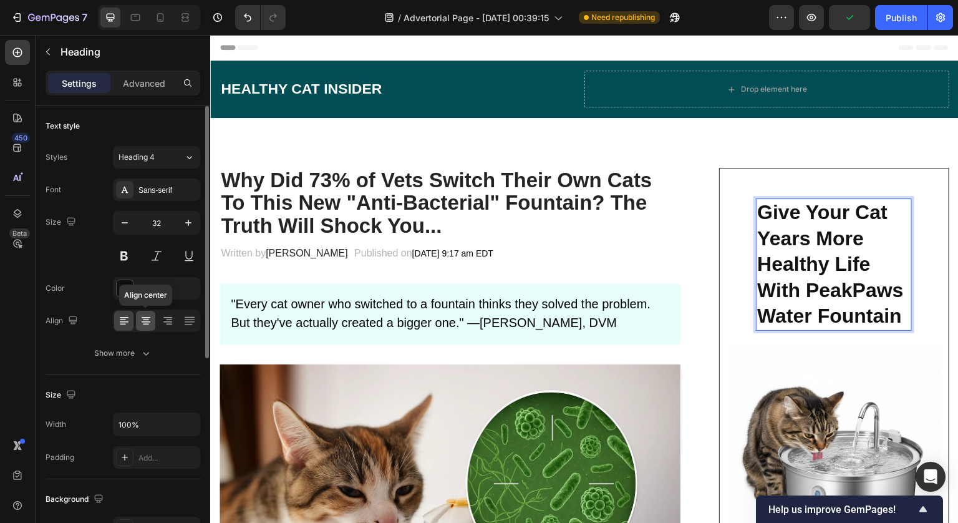
click at [150, 314] on div at bounding box center [145, 321] width 19 height 20
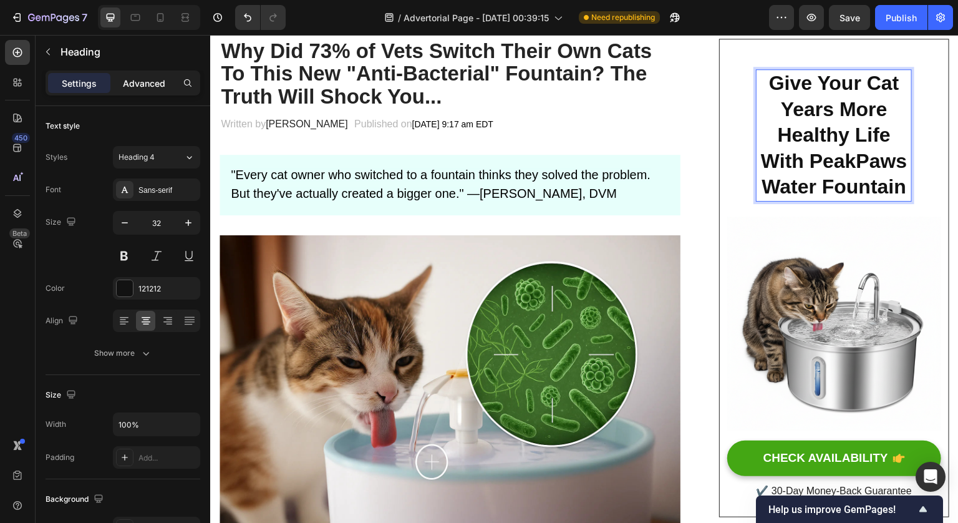
click at [148, 80] on p "Advanced" at bounding box center [144, 83] width 42 height 13
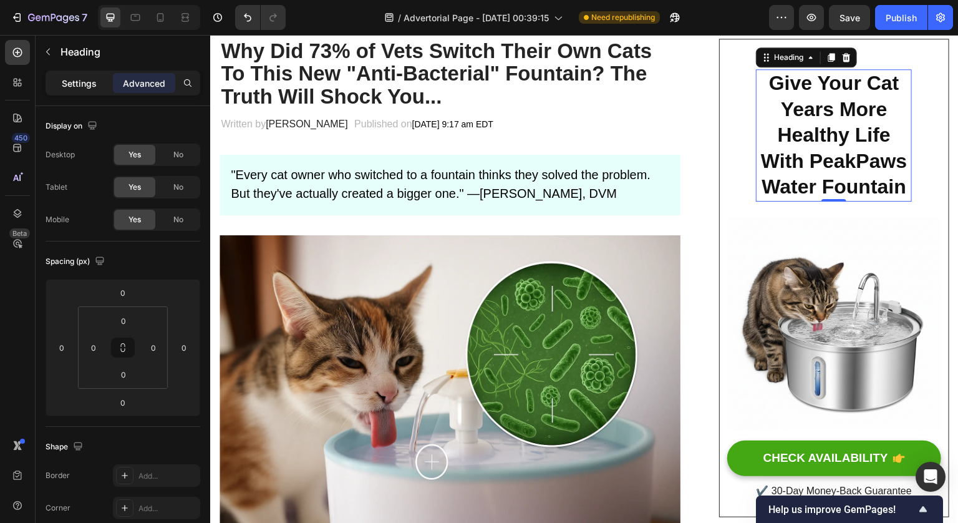
click at [97, 83] on div "Settings" at bounding box center [79, 83] width 62 height 20
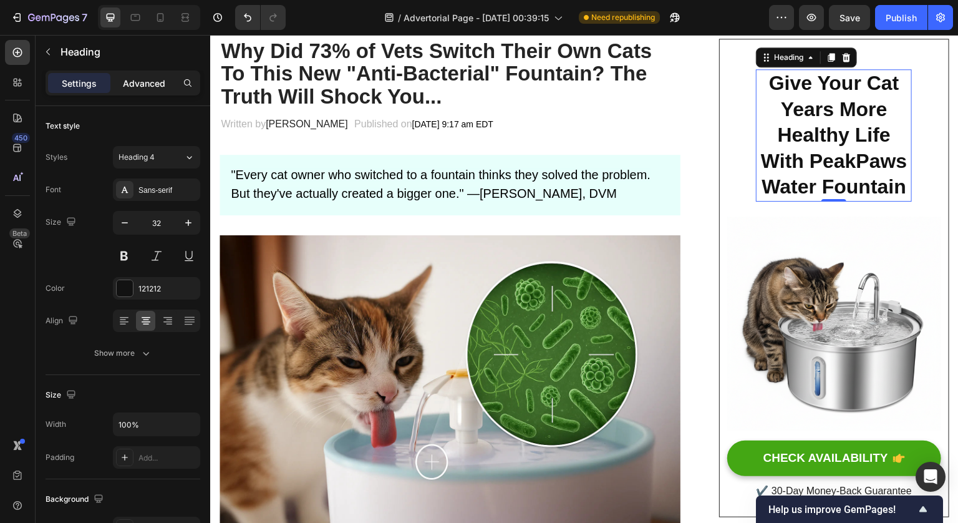
click at [140, 78] on p "Advanced" at bounding box center [144, 83] width 42 height 13
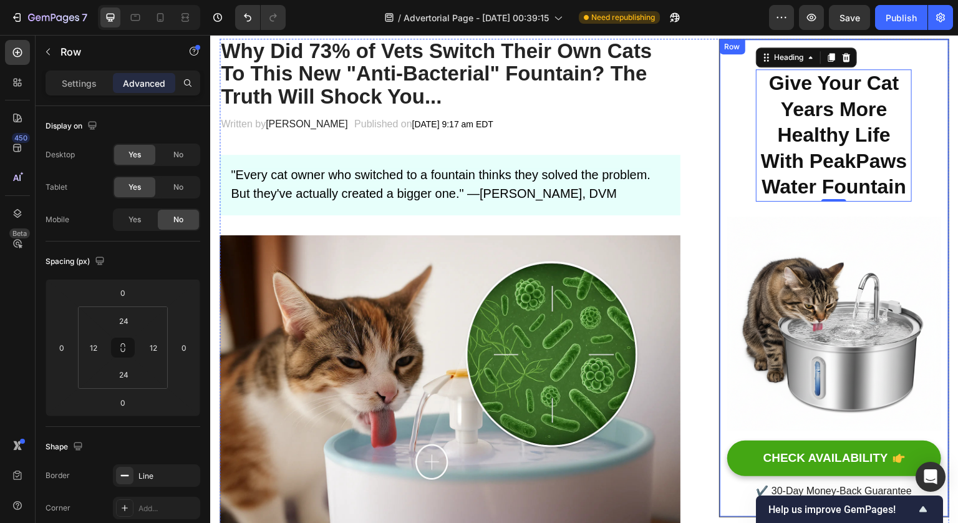
click at [732, 152] on div "⁠⁠⁠⁠⁠⁠⁠ Give Your Cat Years More Healthy Life With PeakPaws Water Fountain Head…" at bounding box center [834, 277] width 214 height 447
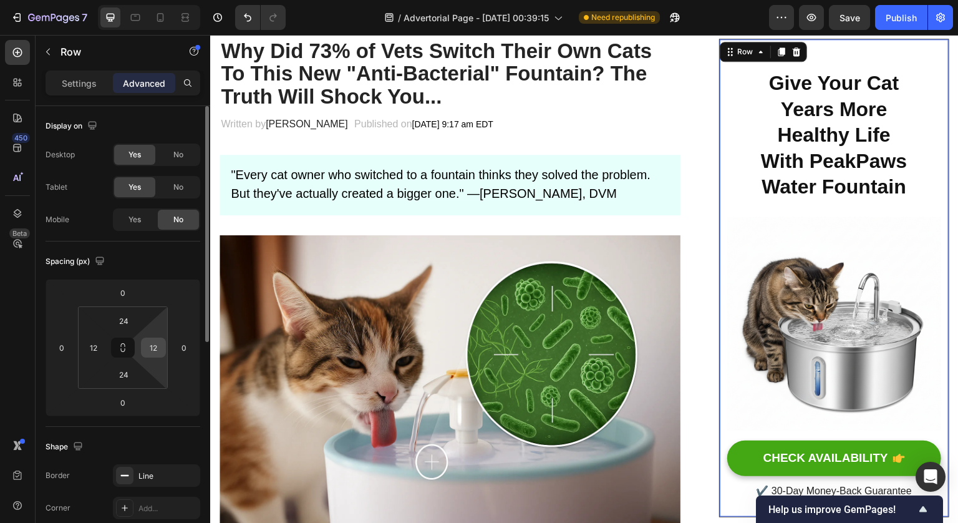
click at [157, 345] on input "12" at bounding box center [153, 347] width 19 height 19
type input "0"
click at [97, 348] on input "12" at bounding box center [93, 347] width 19 height 19
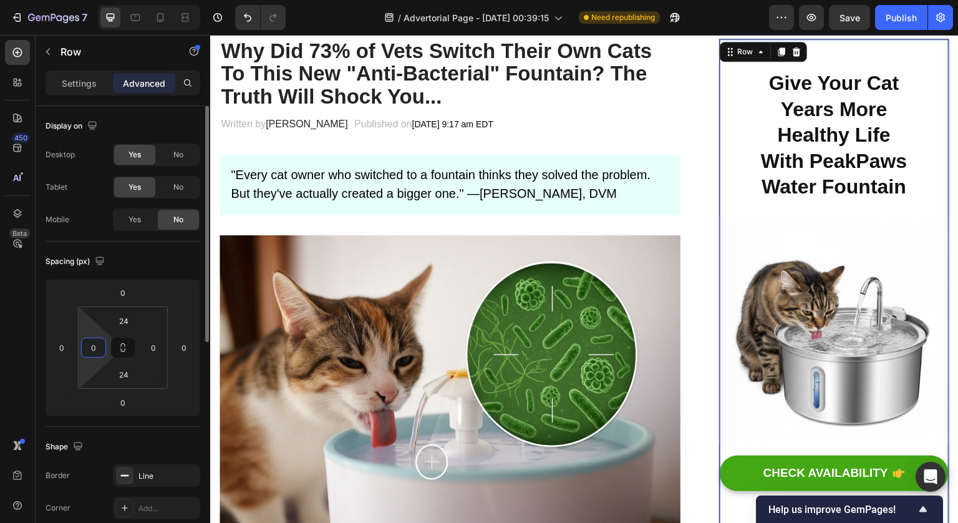
click at [135, 252] on div "Spacing (px)" at bounding box center [123, 261] width 155 height 20
type input "12"
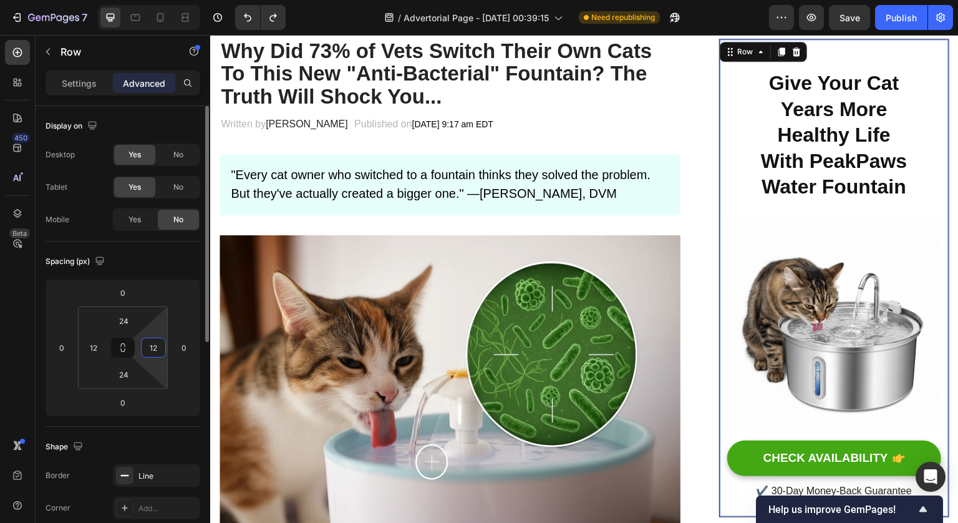
type input "12"
click at [138, 255] on div "Spacing (px)" at bounding box center [123, 261] width 155 height 20
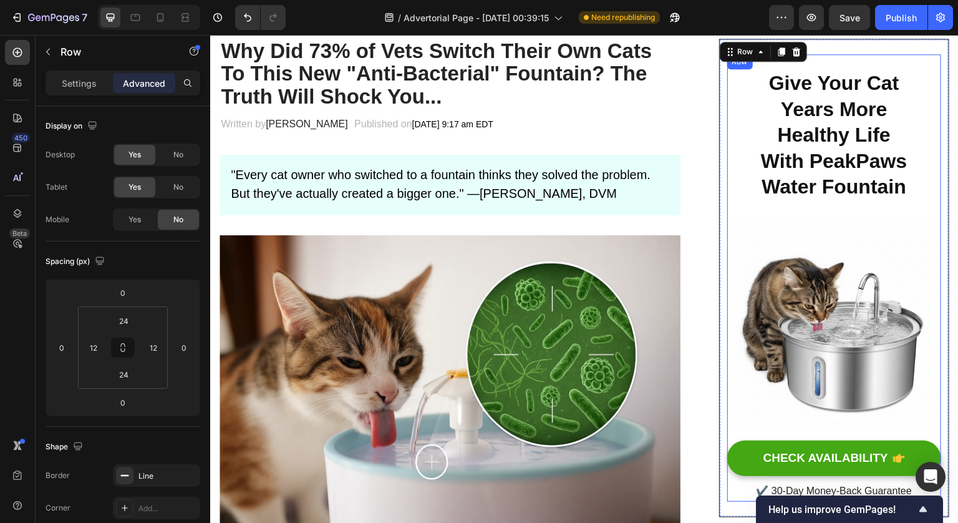
click at [871, 205] on div "⁠⁠⁠⁠⁠⁠⁠ Give Your Cat Years More Healthy Life With PeakPaws Water Fountain Head…" at bounding box center [834, 135] width 156 height 162
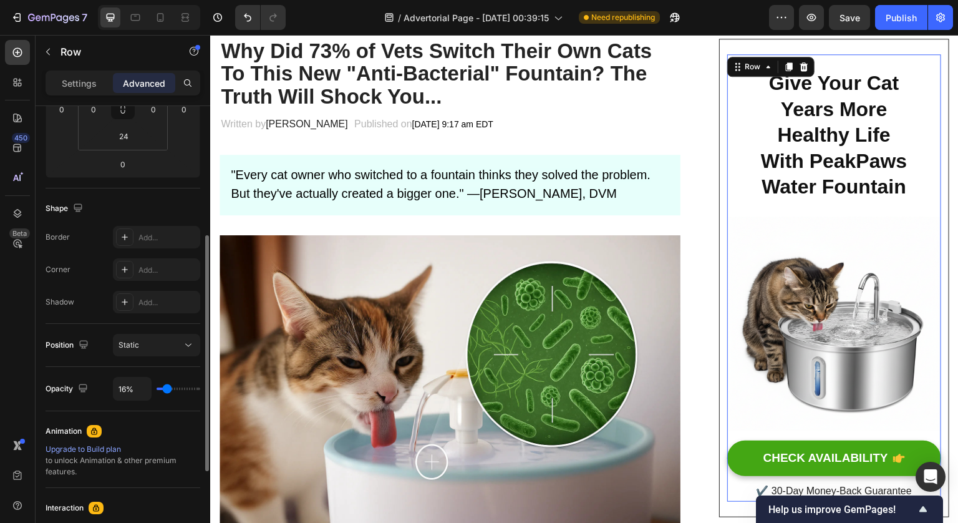
scroll to position [241, 0]
type input "21%"
type input "21"
type input "25%"
type input "25"
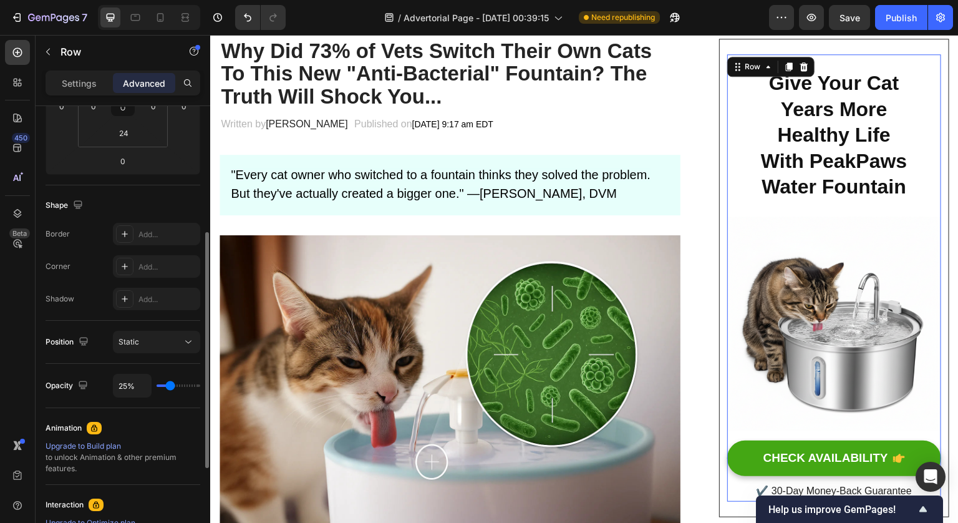
type input "43%"
type input "43"
type input "100%"
type input "100"
drag, startPoint x: 379, startPoint y: 422, endPoint x: 498, endPoint y: 422, distance: 119.1
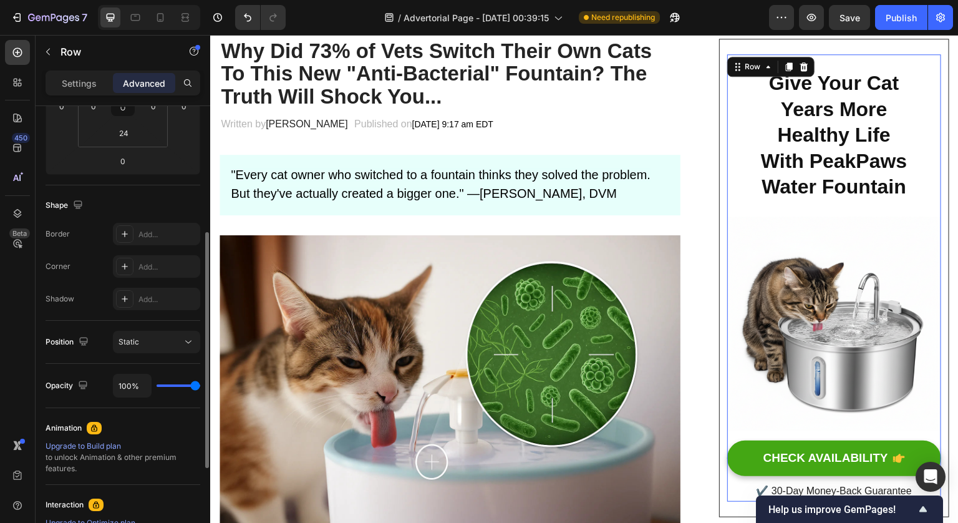
click at [198, 389] on div "100%" at bounding box center [156, 386] width 87 height 24
type input "99%"
type input "99"
type input "98%"
type input "98"
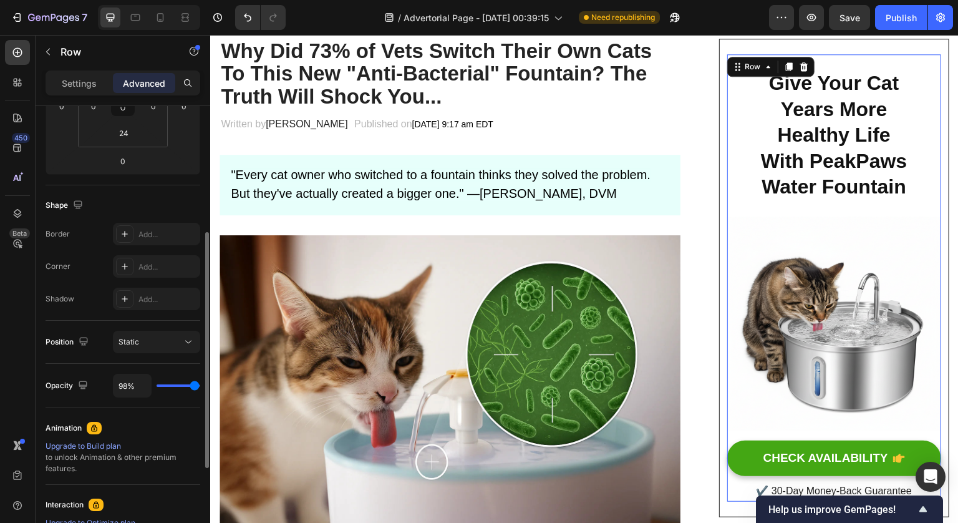
type input "88%"
type input "88"
type input "87%"
type input "87"
type input "86%"
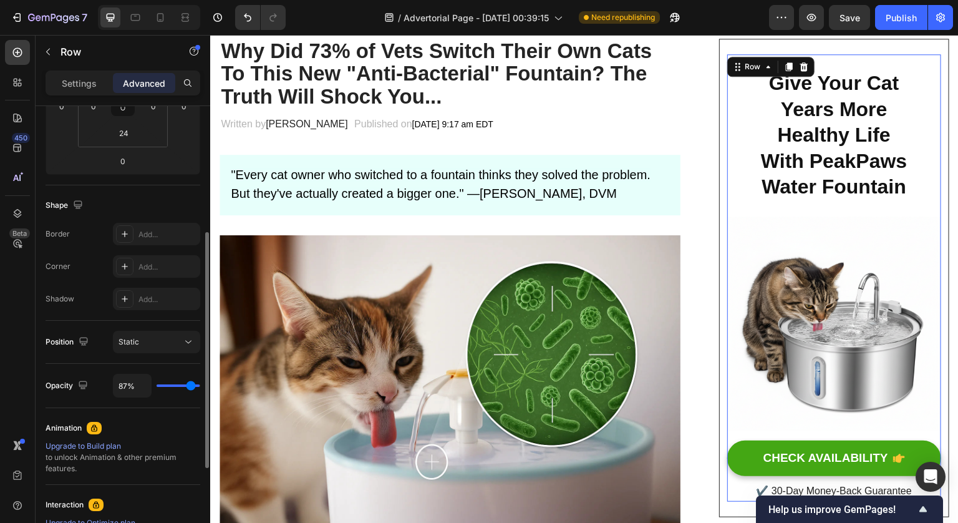
type input "86"
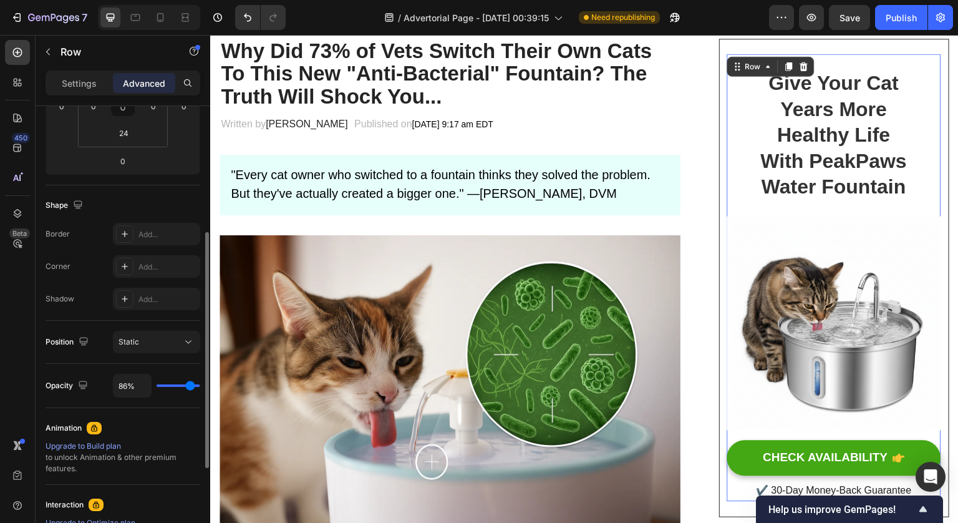
type input "85%"
type input "85"
type input "83%"
type input "83"
type input "81%"
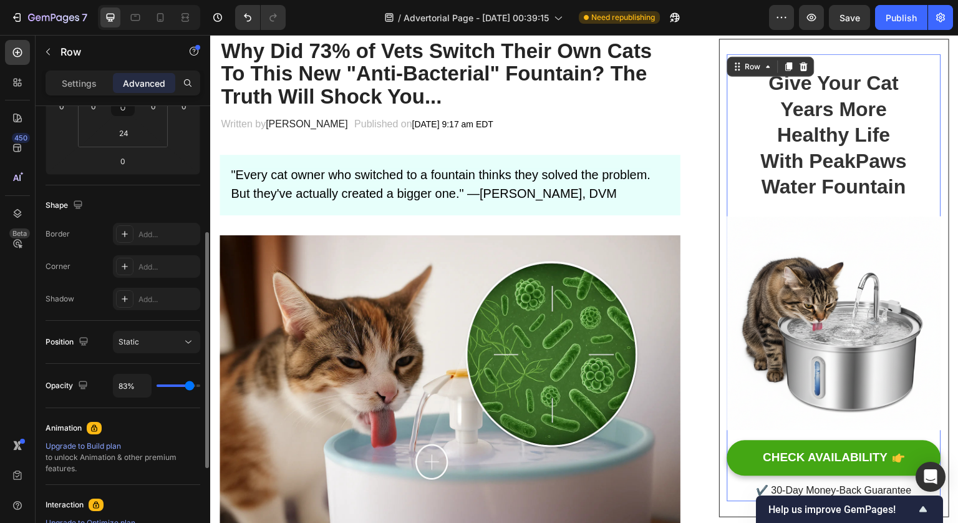
type input "81"
type input "77%"
type input "77"
type input "74%"
type input "74"
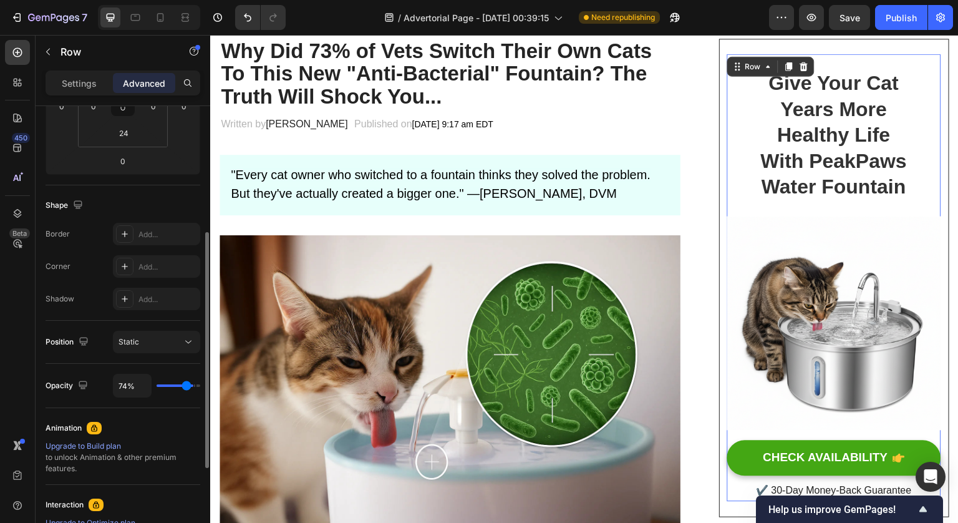
type input "70%"
type input "70"
type input "66%"
type input "66"
type input "63%"
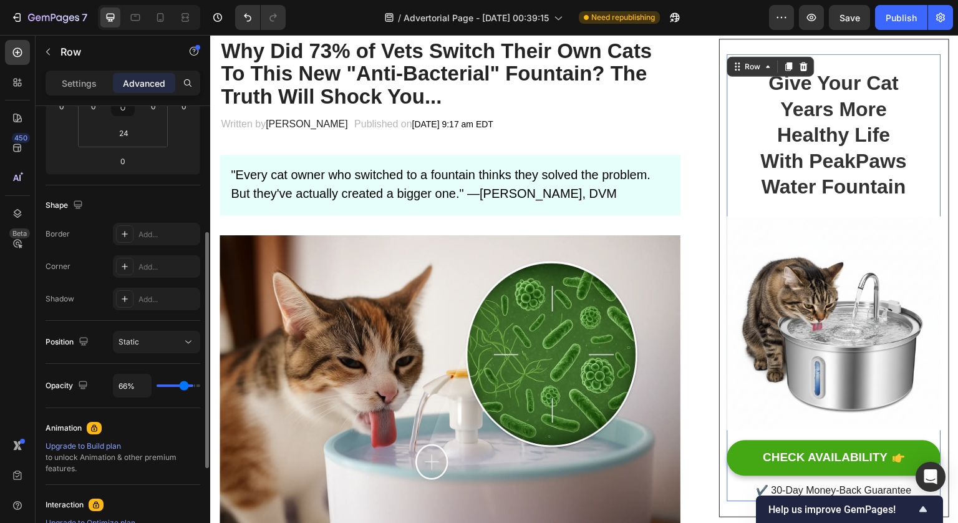
type input "63"
type input "60%"
type input "60"
type input "58%"
type input "58"
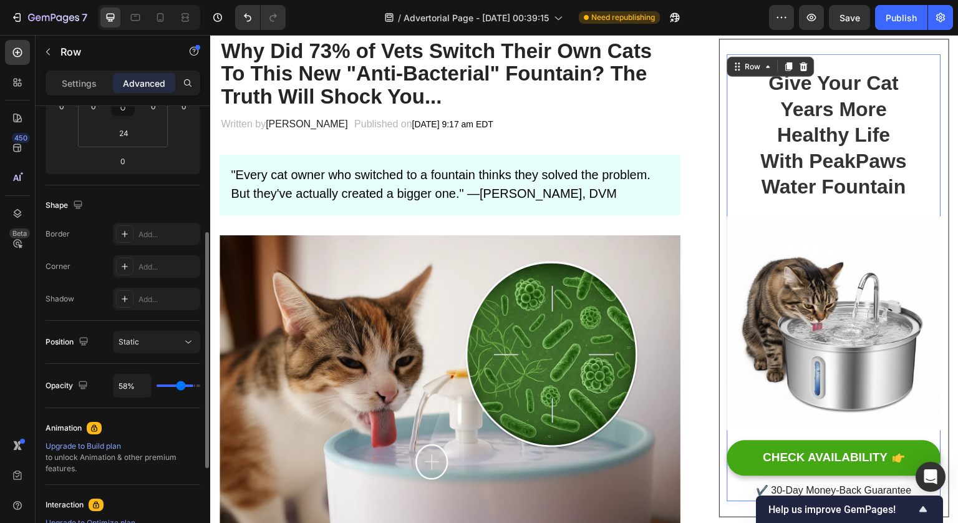
type input "55%"
type input "55"
type input "53%"
type input "53"
type input "51%"
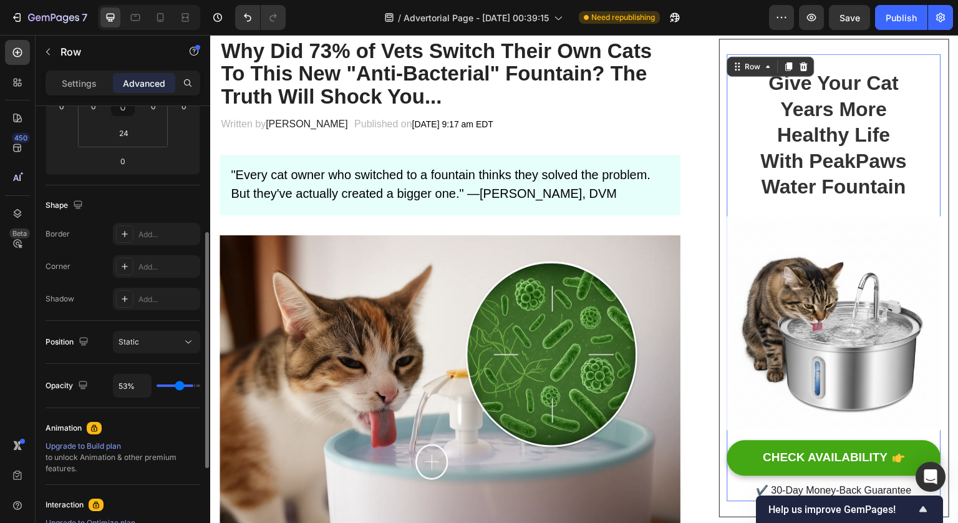
type input "51"
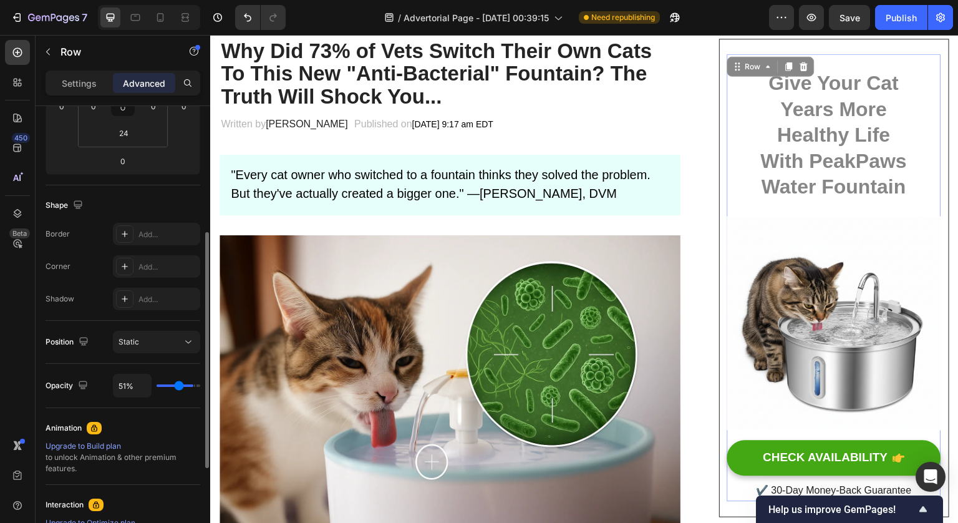
type input "49%"
type input "49"
type input "45%"
type input "45"
type input "42%"
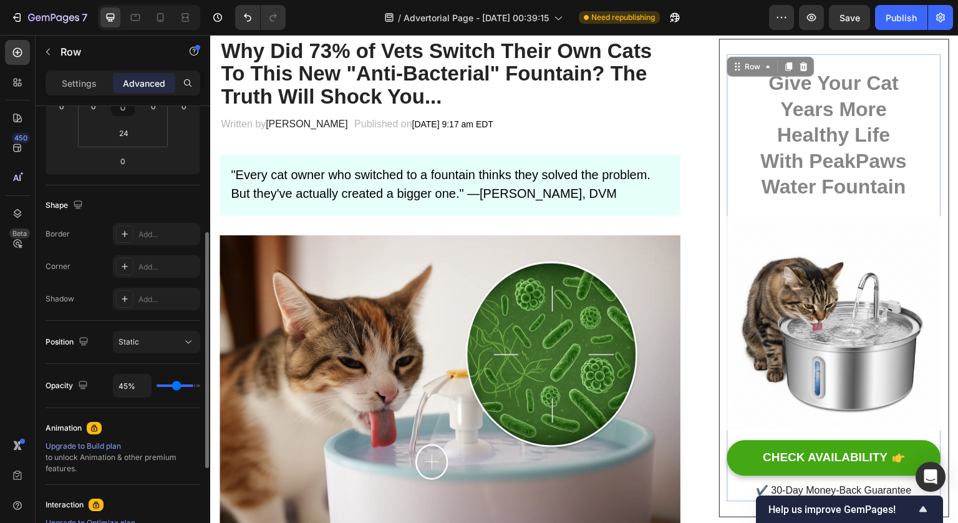
type input "42"
type input "38%"
type input "38"
type input "34%"
type input "34"
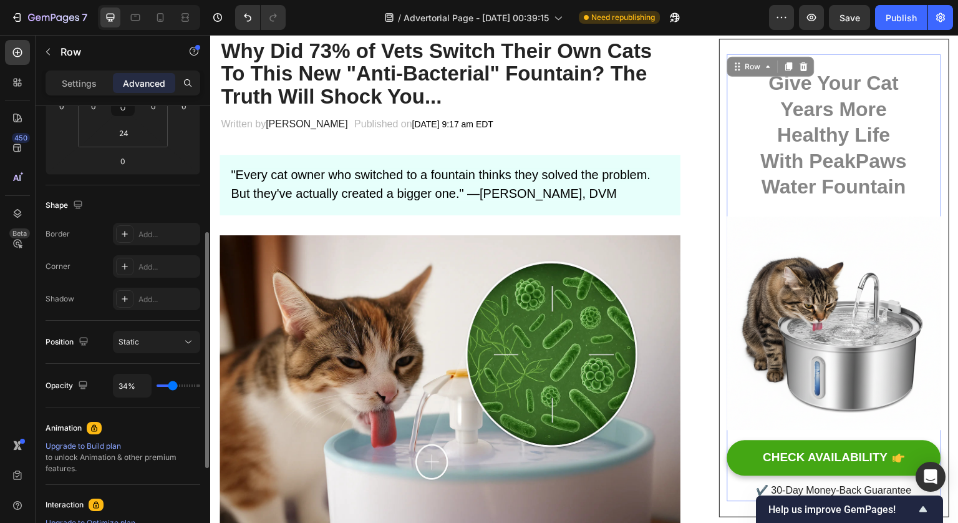
type input "30%"
type input "30"
type input "26%"
type input "26"
type input "21%"
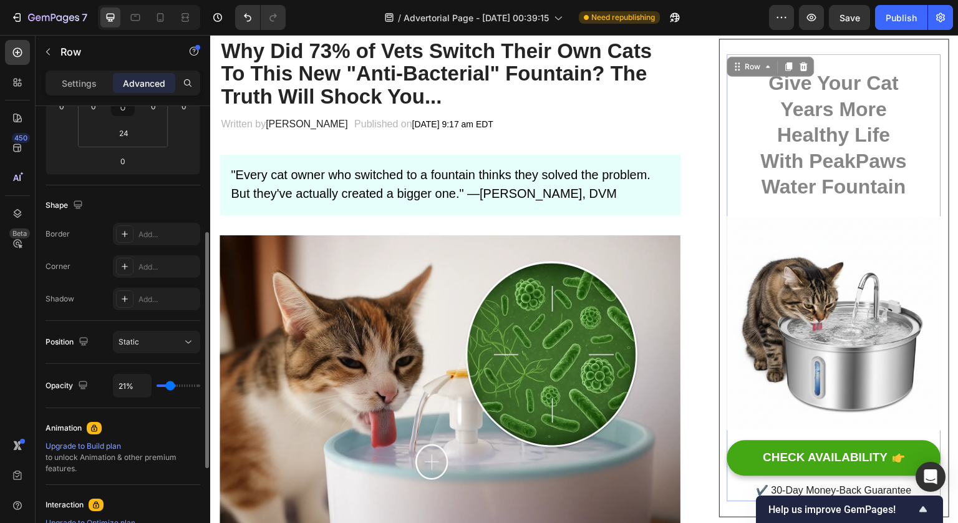
type input "21"
type input "16%"
type input "16"
type input "11%"
type input "11"
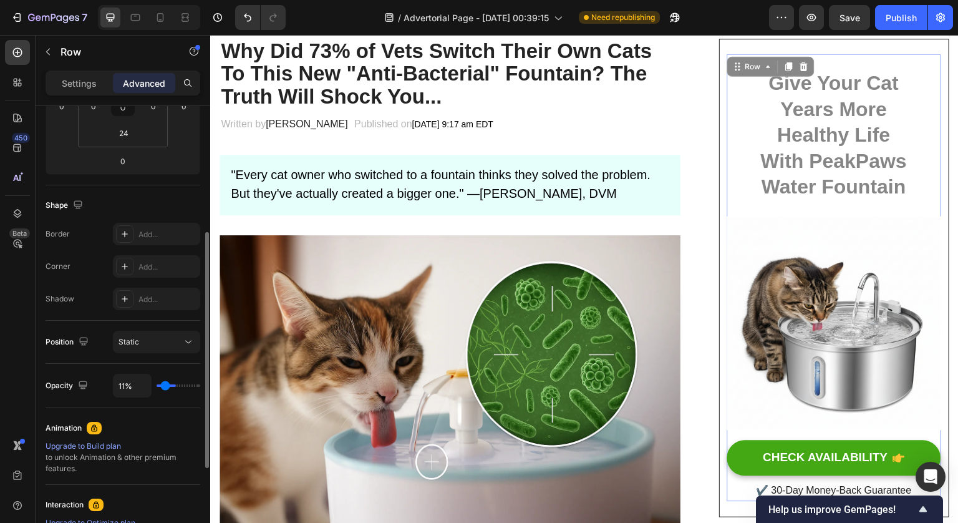
type input "7%"
type input "7"
type input "3%"
type input "3"
type input "1%"
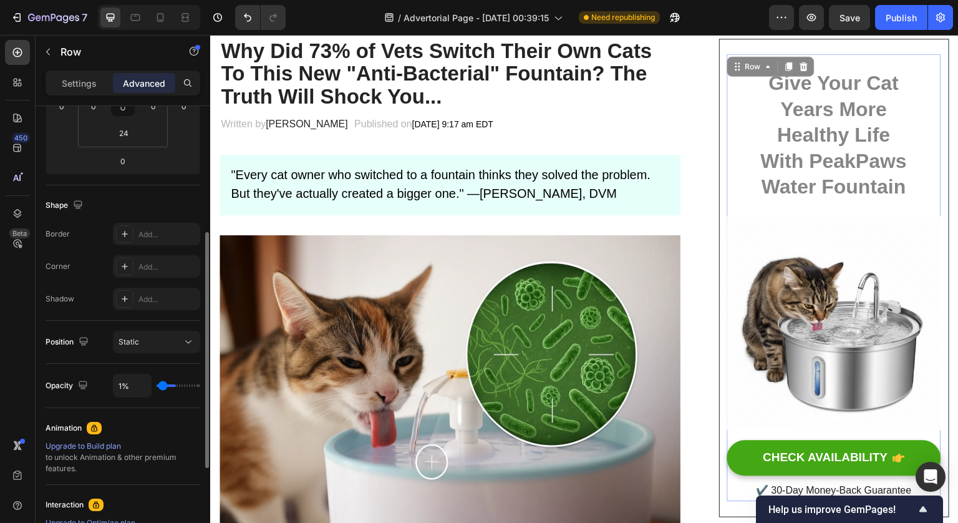
type input "1"
type input "0%"
type input "0"
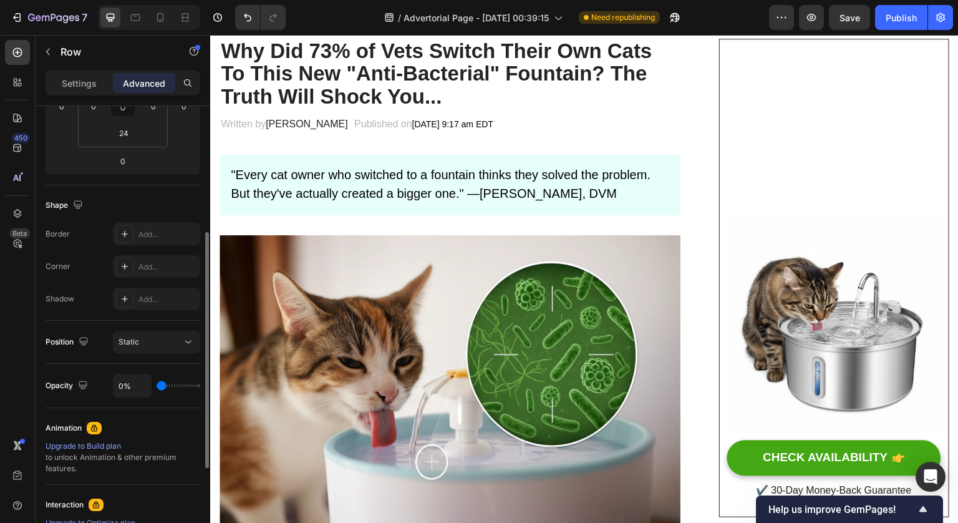
type input "2%"
type input "2"
type input "11%"
type input "11"
type input "26%"
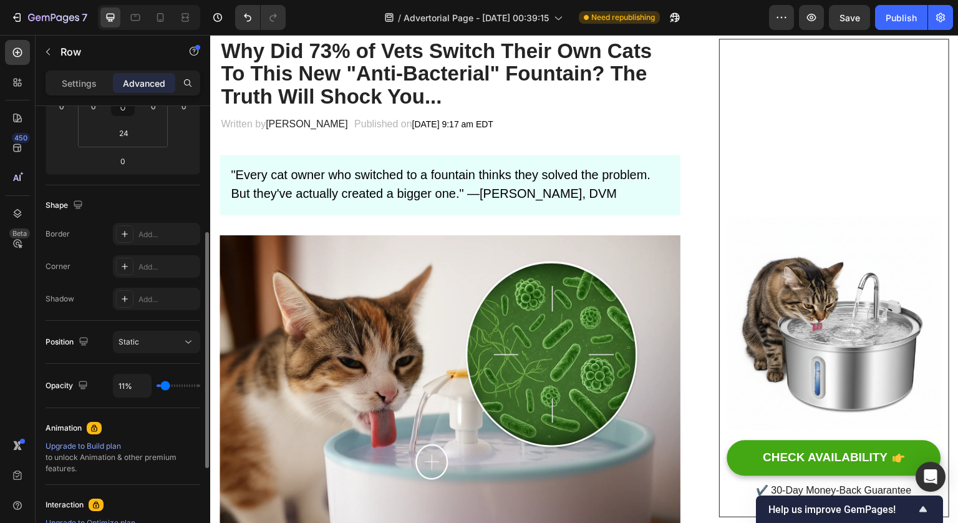
type input "26"
type input "40%"
type input "40"
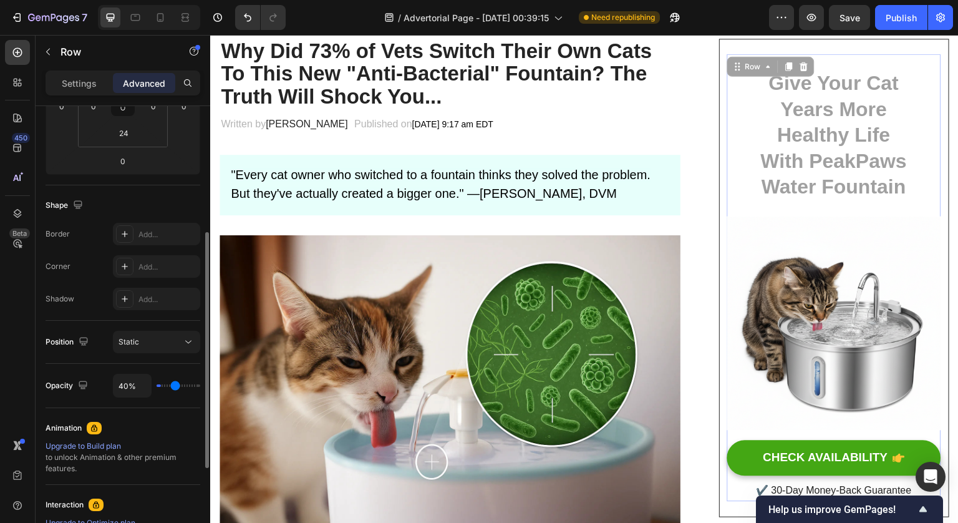
type input "100%"
type input "100"
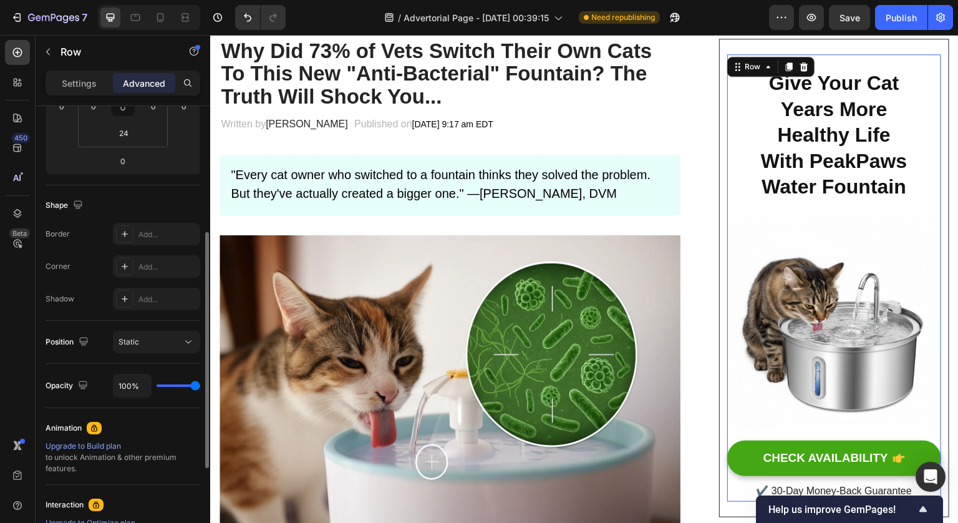
drag, startPoint x: 196, startPoint y: 387, endPoint x: 246, endPoint y: 384, distance: 50.0
click at [200, 384] on input "range" at bounding box center [179, 385] width 44 height 2
click at [172, 398] on div "Opacity 100%" at bounding box center [123, 386] width 155 height 44
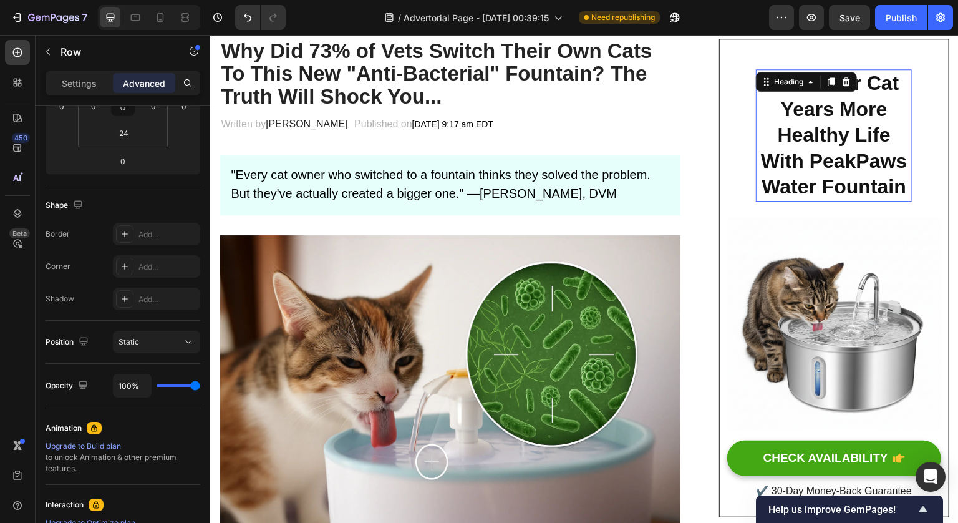
click at [778, 129] on strong "Give Your Cat Years More Healthy Life With PeakPaws Water Fountain" at bounding box center [834, 135] width 146 height 126
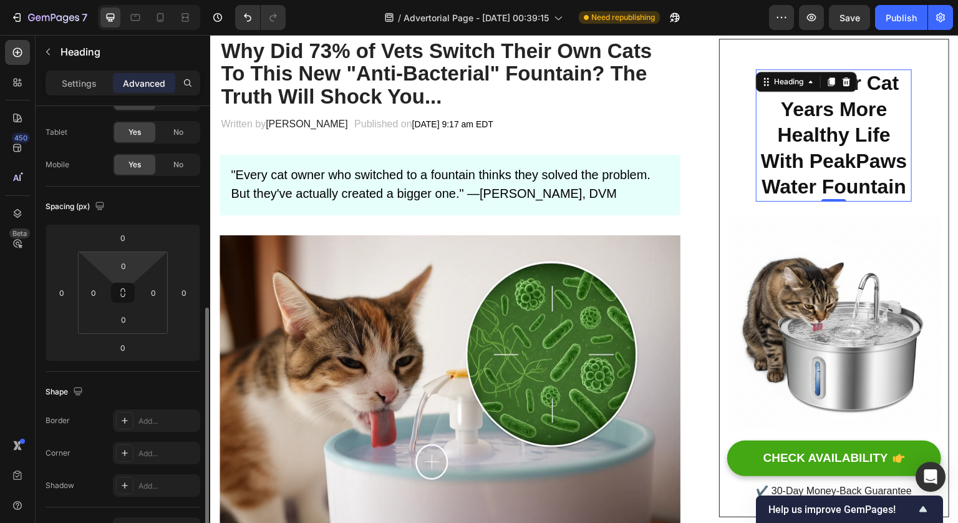
scroll to position [168, 0]
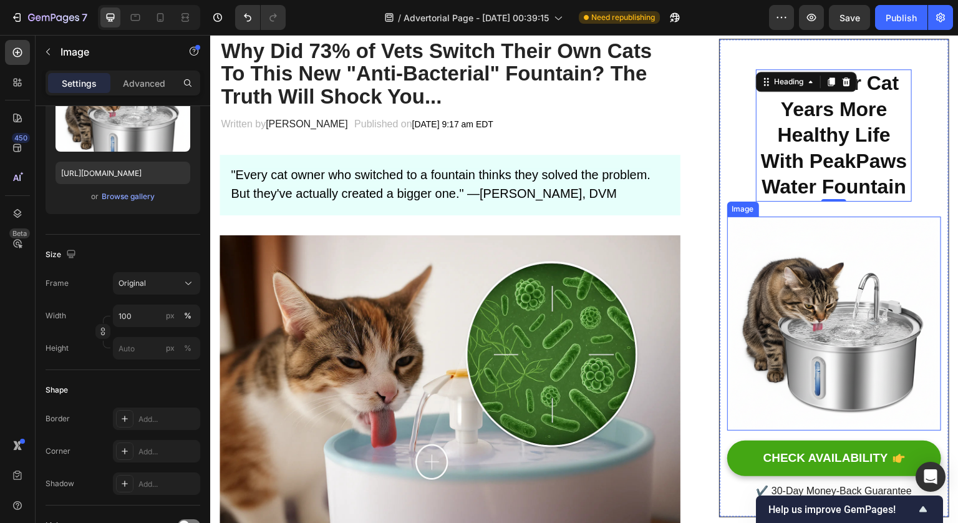
click at [757, 219] on img at bounding box center [834, 323] width 214 height 214
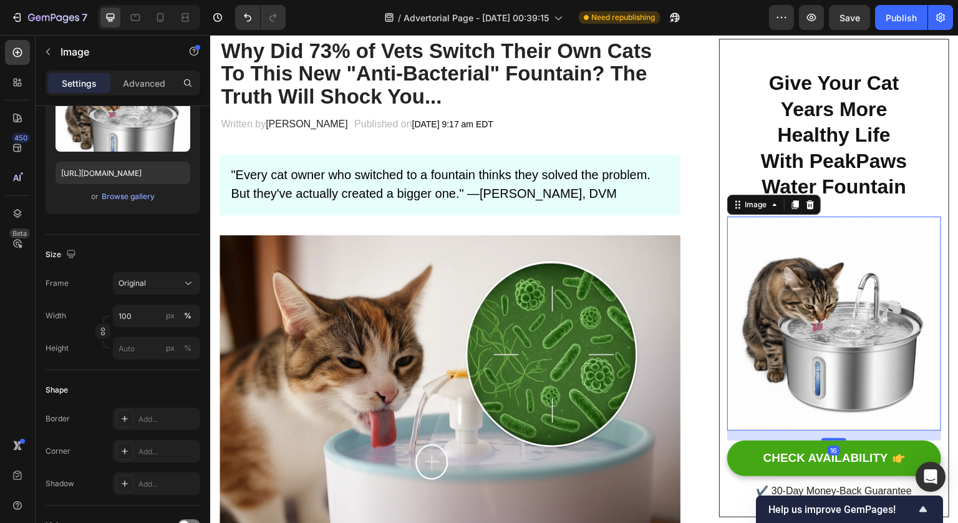
scroll to position [0, 0]
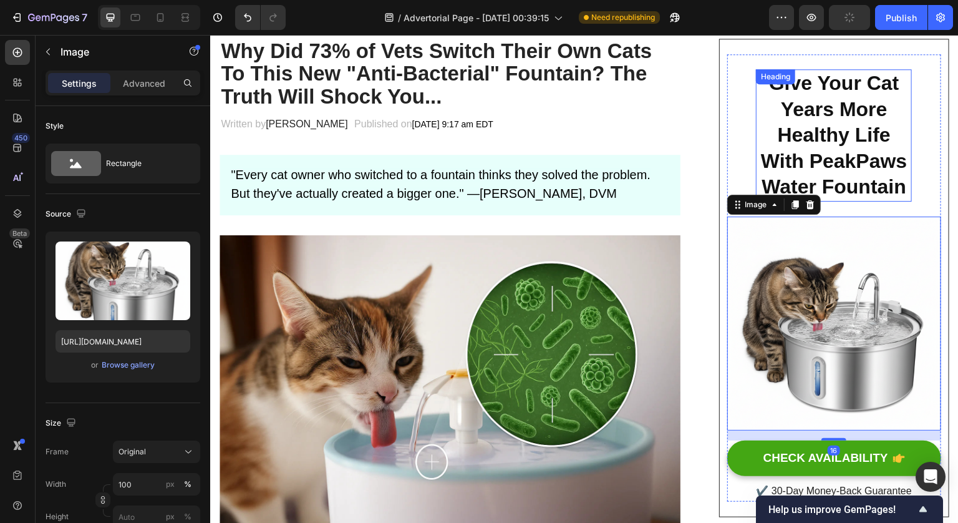
click at [761, 155] on strong "Give Your Cat Years More Healthy Life With PeakPaws Water Fountain" at bounding box center [834, 135] width 146 height 126
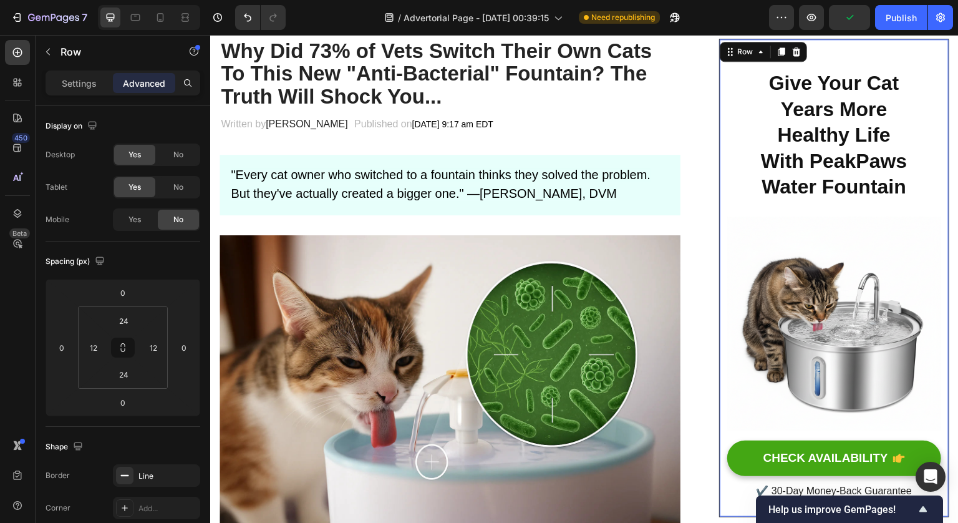
click at [742, 144] on div "⁠⁠⁠⁠⁠⁠⁠ Give Your Cat Years More Healthy Life With PeakPaws Water Fountain Head…" at bounding box center [834, 277] width 214 height 447
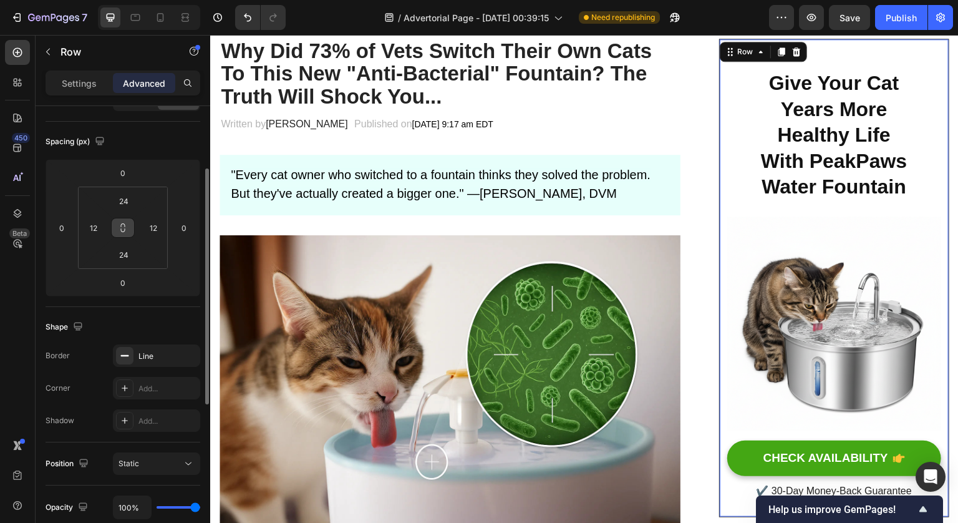
click at [128, 233] on button at bounding box center [123, 228] width 24 height 20
drag, startPoint x: 124, startPoint y: 230, endPoint x: 135, endPoint y: 230, distance: 11.9
click at [135, 230] on div "24 12 24 12" at bounding box center [123, 228] width 90 height 82
click at [155, 228] on input "12" at bounding box center [153, 227] width 19 height 19
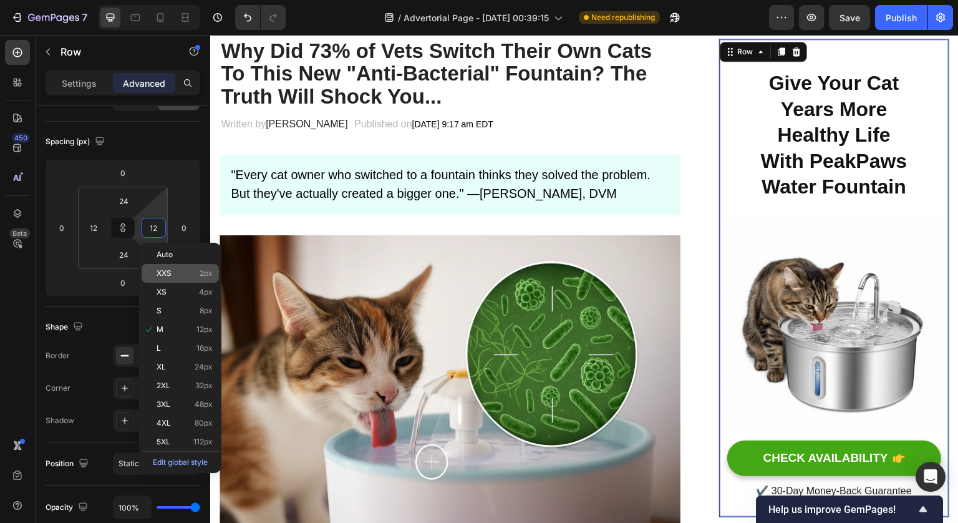
type input "12"
click at [176, 275] on p "XXS 2px" at bounding box center [185, 273] width 56 height 9
type input "2"
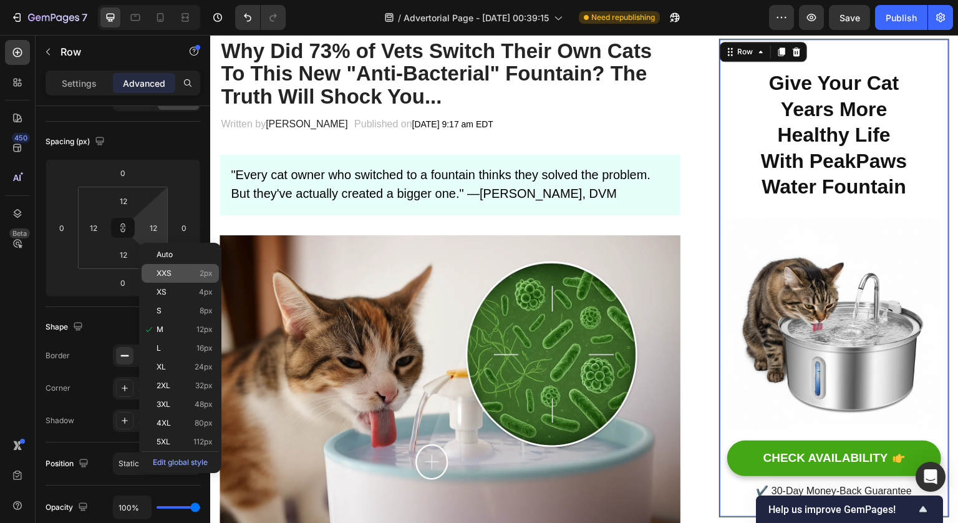
type input "2"
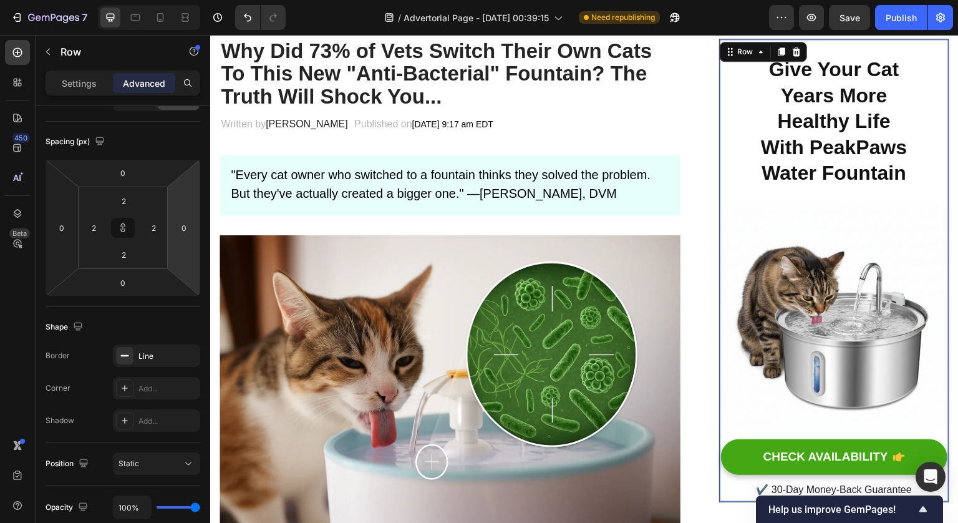
type input "12"
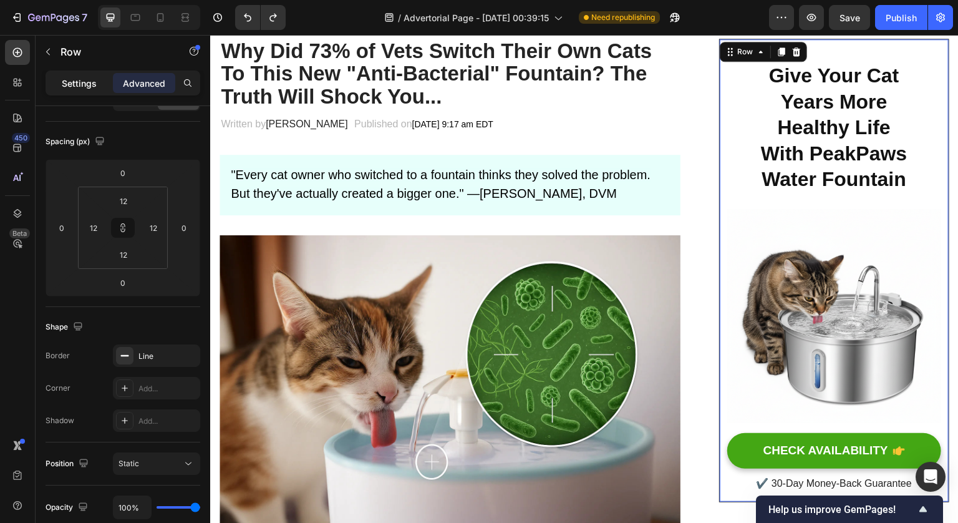
click at [95, 90] on div "Settings" at bounding box center [79, 83] width 62 height 20
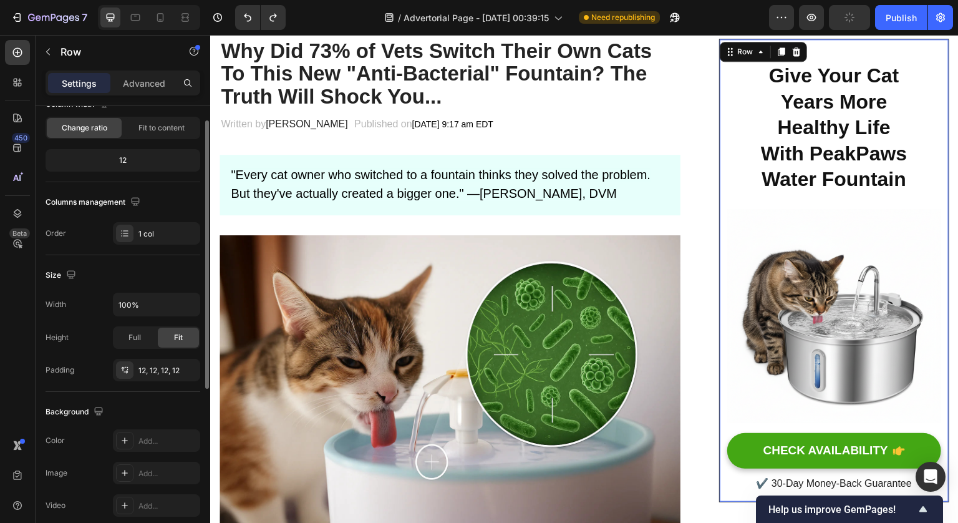
scroll to position [0, 0]
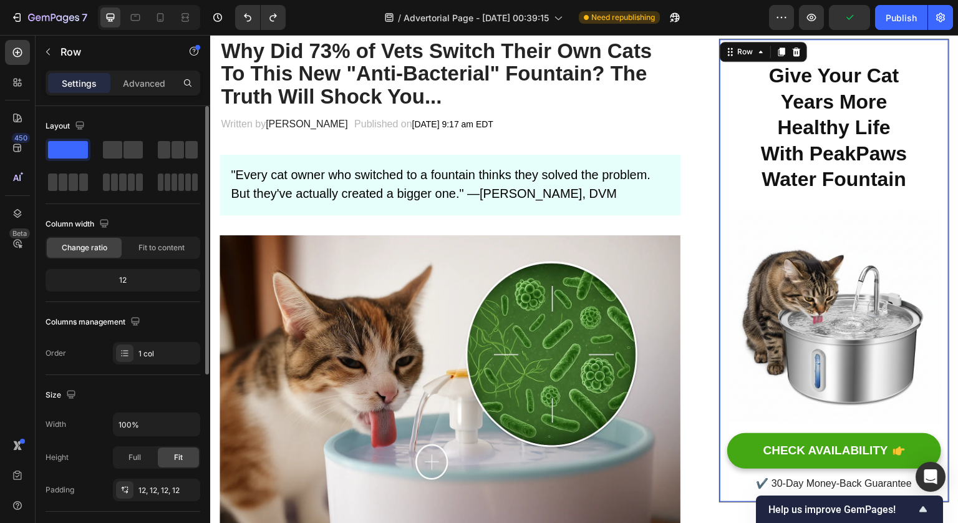
click at [158, 275] on div "12" at bounding box center [123, 279] width 150 height 17
click at [137, 277] on div "12" at bounding box center [123, 279] width 150 height 17
click at [130, 278] on div "12" at bounding box center [123, 279] width 150 height 17
click at [146, 261] on div "Column width Change ratio Fit to content 12" at bounding box center [123, 258] width 155 height 88
click at [158, 246] on span "Fit to content" at bounding box center [161, 247] width 46 height 11
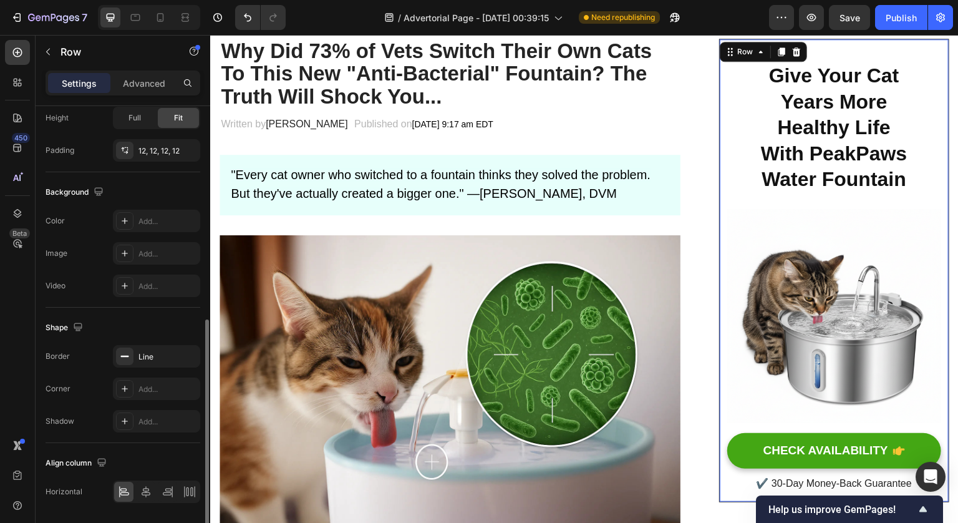
scroll to position [347, 0]
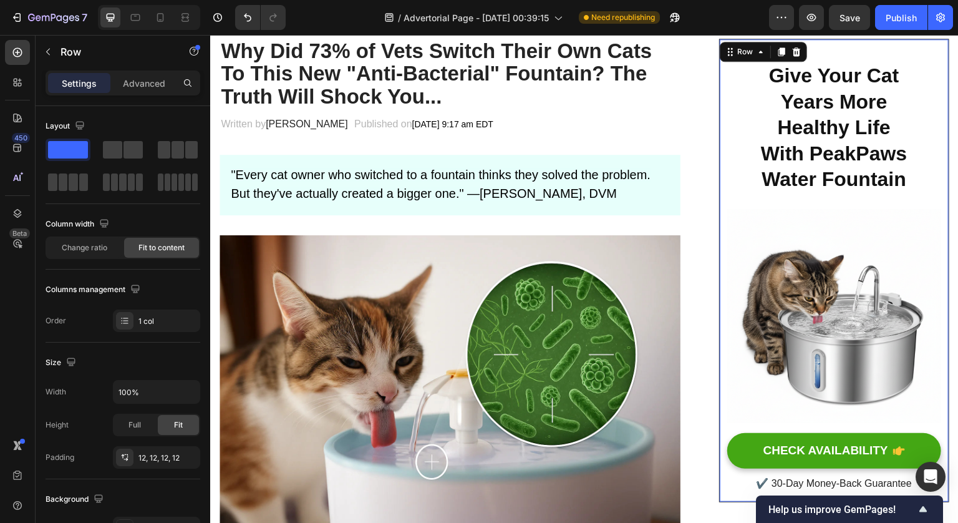
scroll to position [347, 0]
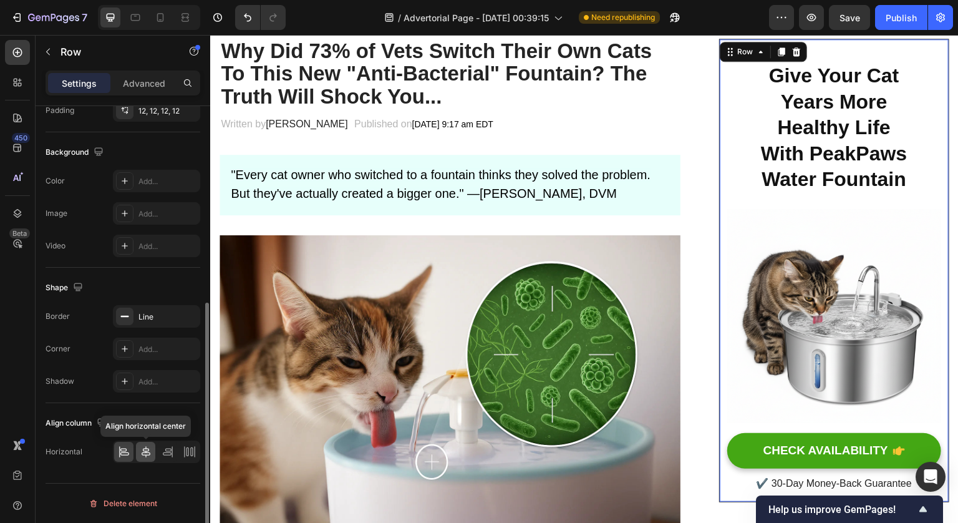
click at [147, 456] on icon at bounding box center [146, 451] width 12 height 12
click at [124, 452] on icon at bounding box center [124, 453] width 9 height 3
click at [138, 452] on div at bounding box center [145, 452] width 19 height 20
click at [122, 451] on icon at bounding box center [124, 451] width 12 height 12
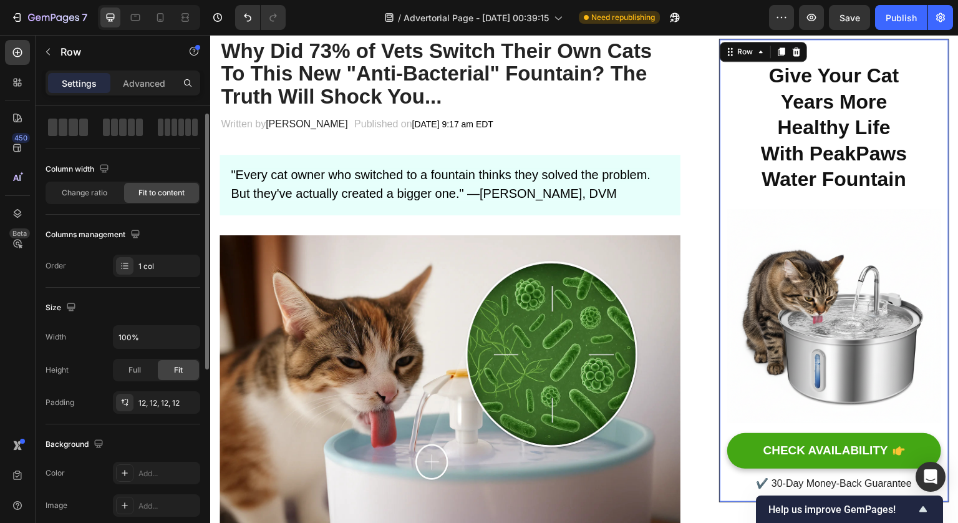
scroll to position [0, 0]
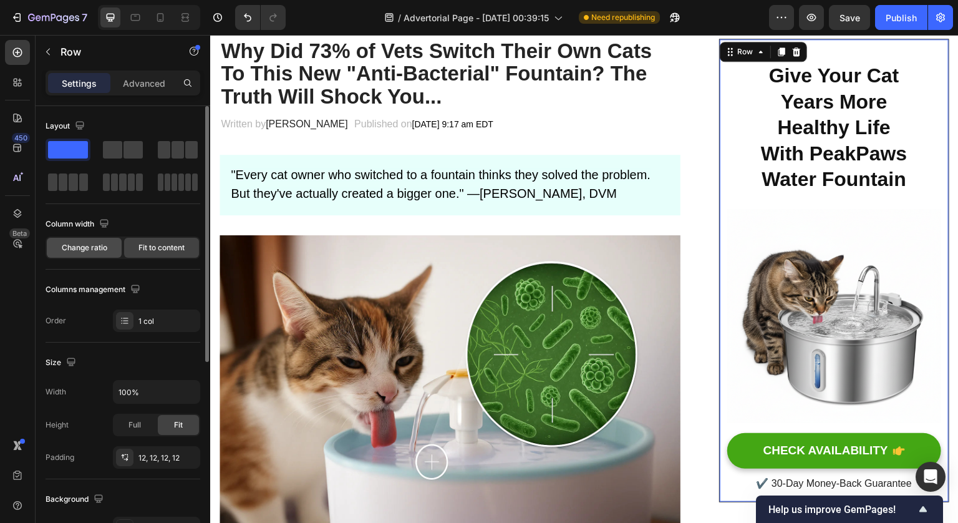
click at [109, 248] on div "Change ratio" at bounding box center [84, 248] width 75 height 20
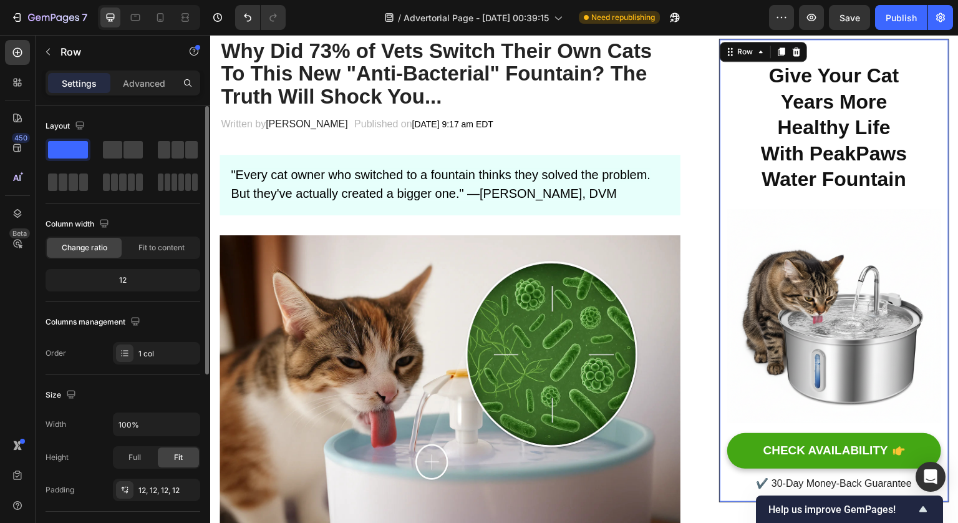
scroll to position [55, 0]
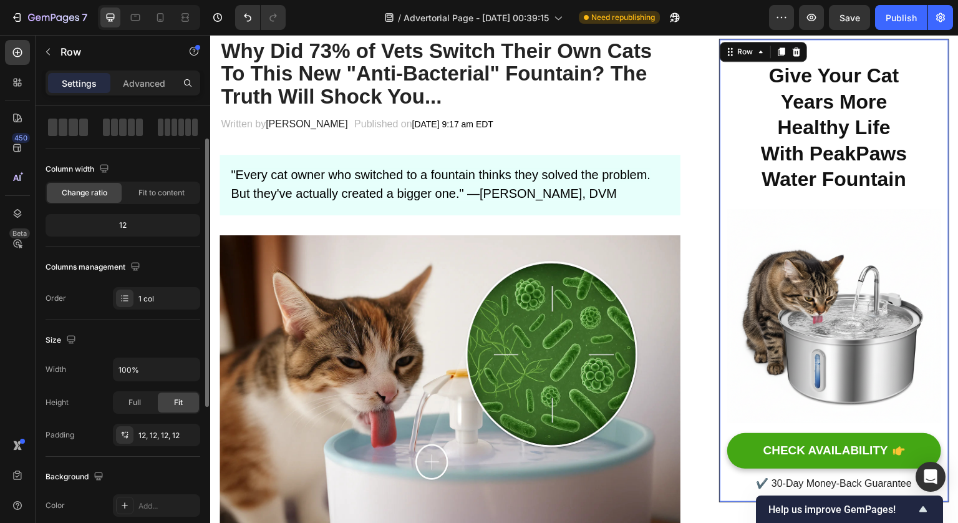
click at [125, 224] on div "12" at bounding box center [123, 224] width 150 height 17
click at [156, 299] on div "1 col" at bounding box center [167, 298] width 59 height 11
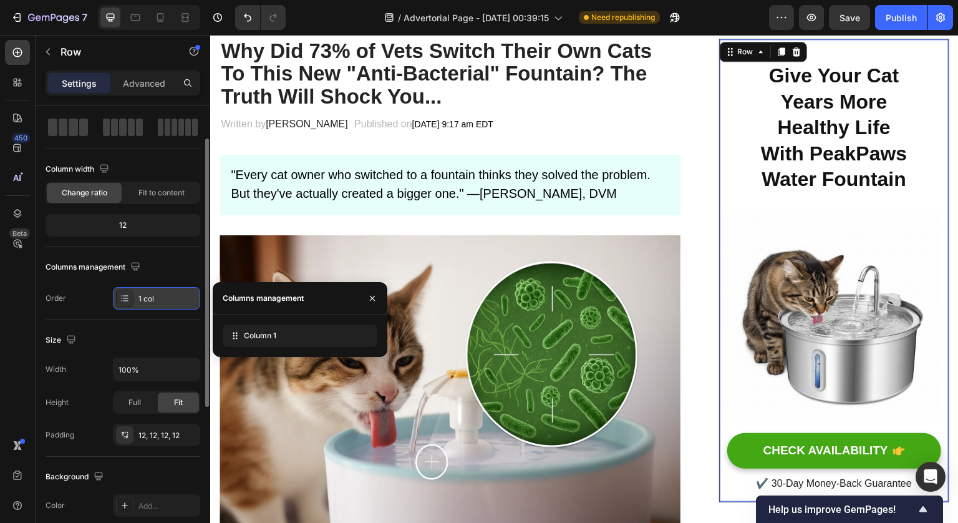
click at [156, 299] on div "1 col" at bounding box center [167, 298] width 59 height 11
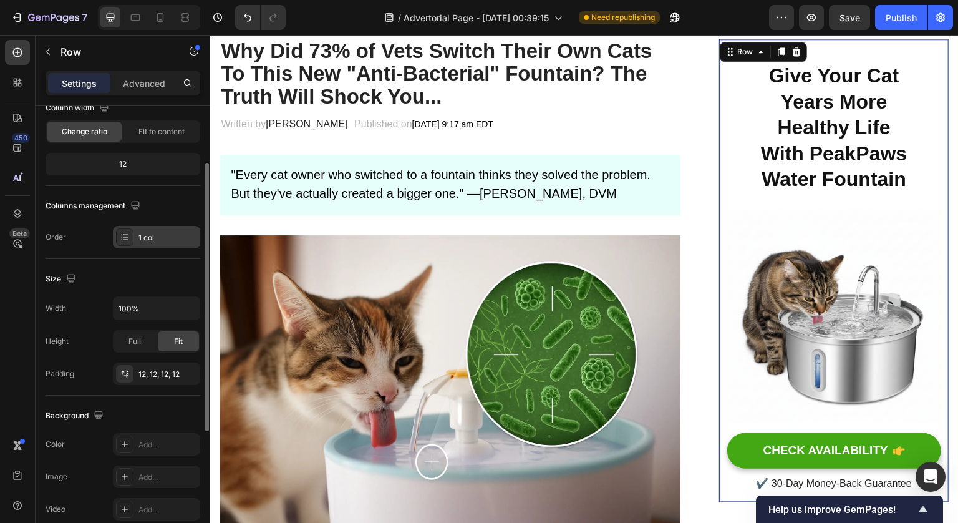
scroll to position [117, 0]
click at [146, 337] on div "Full" at bounding box center [134, 341] width 41 height 20
click at [178, 339] on span "Fit" at bounding box center [178, 340] width 9 height 11
click at [125, 369] on icon at bounding box center [125, 373] width 10 height 10
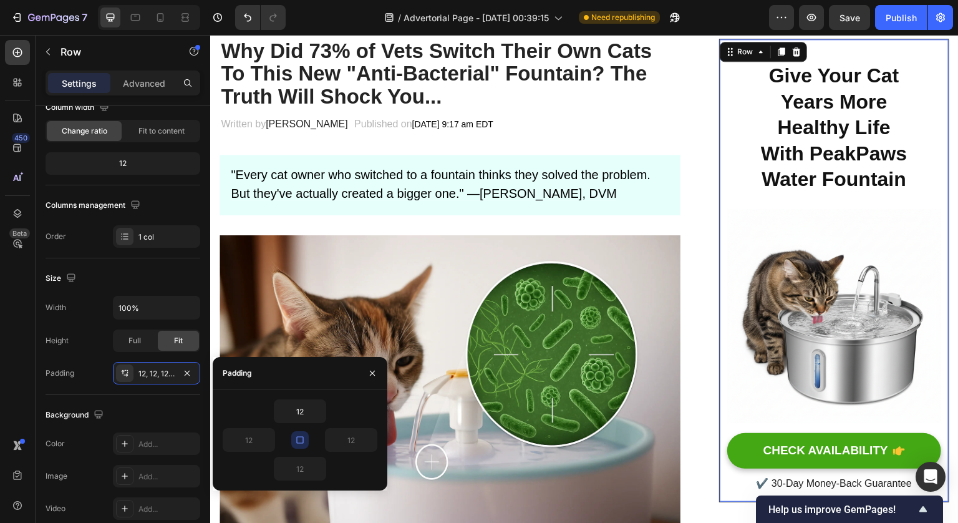
click at [299, 437] on icon "button" at bounding box center [300, 440] width 10 height 10
click at [348, 442] on input "12" at bounding box center [351, 440] width 51 height 22
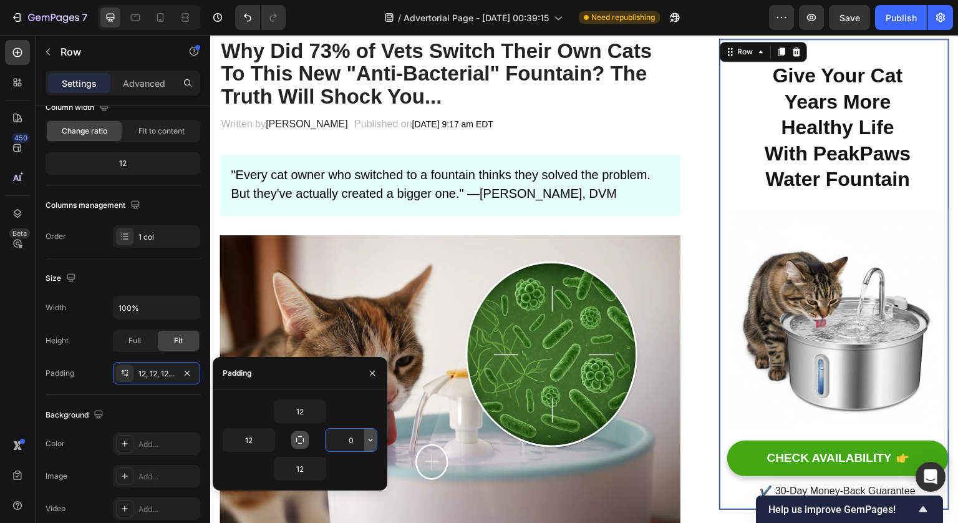
type input "0"
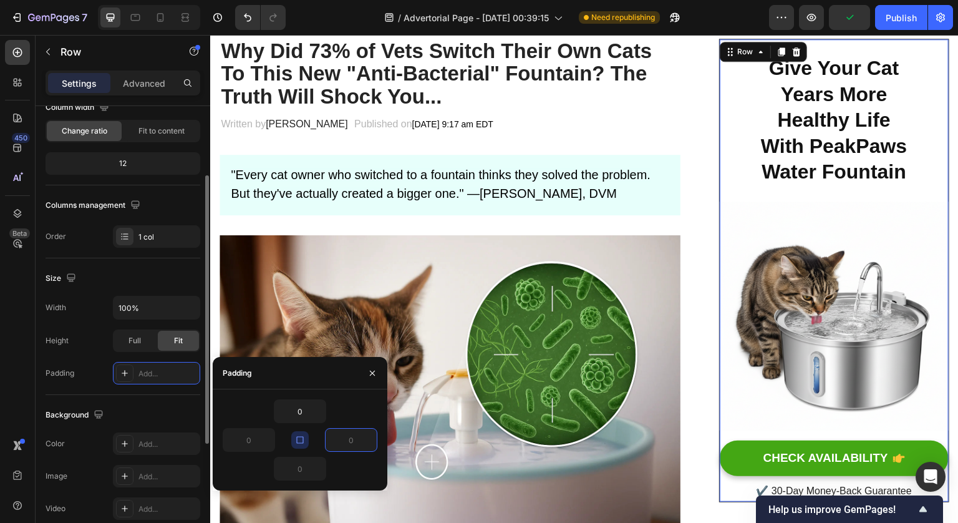
click at [186, 271] on div "Size" at bounding box center [123, 278] width 155 height 20
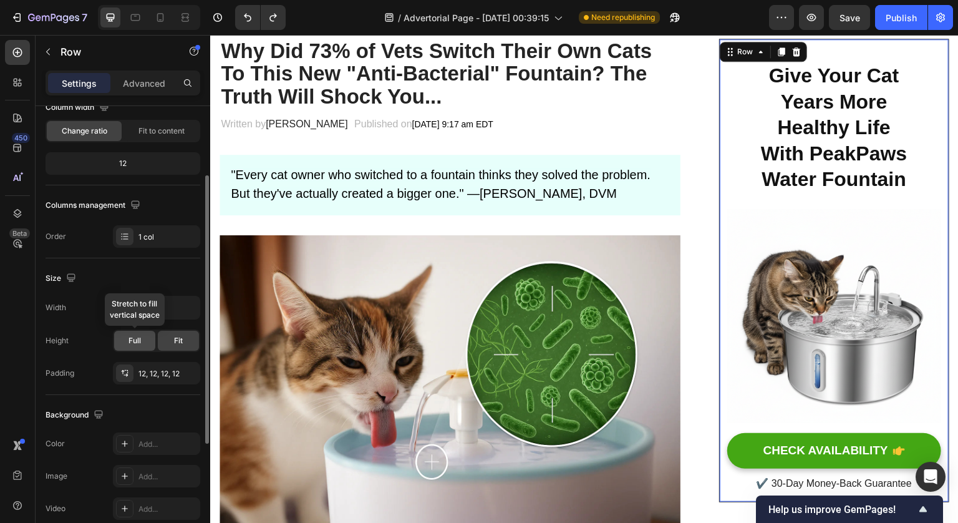
click at [141, 336] on div "Full" at bounding box center [134, 341] width 41 height 20
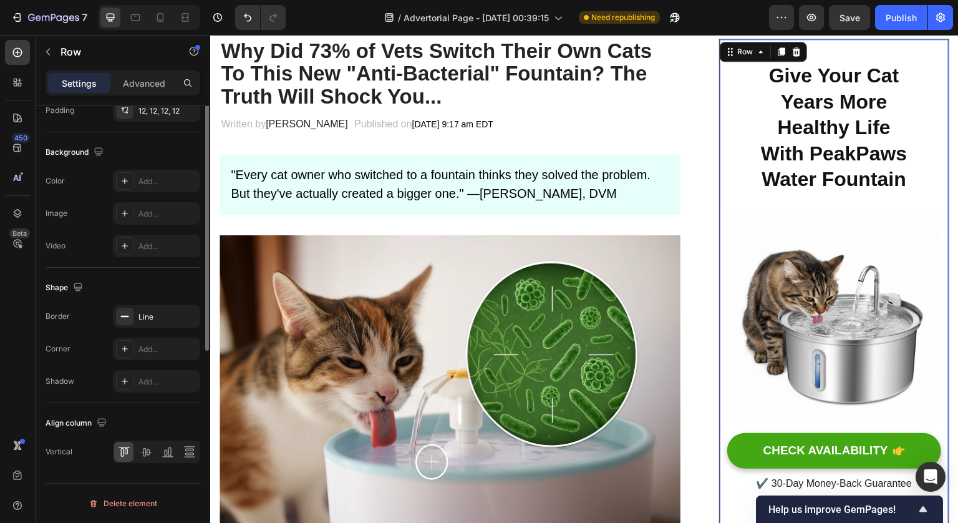
scroll to position [0, 0]
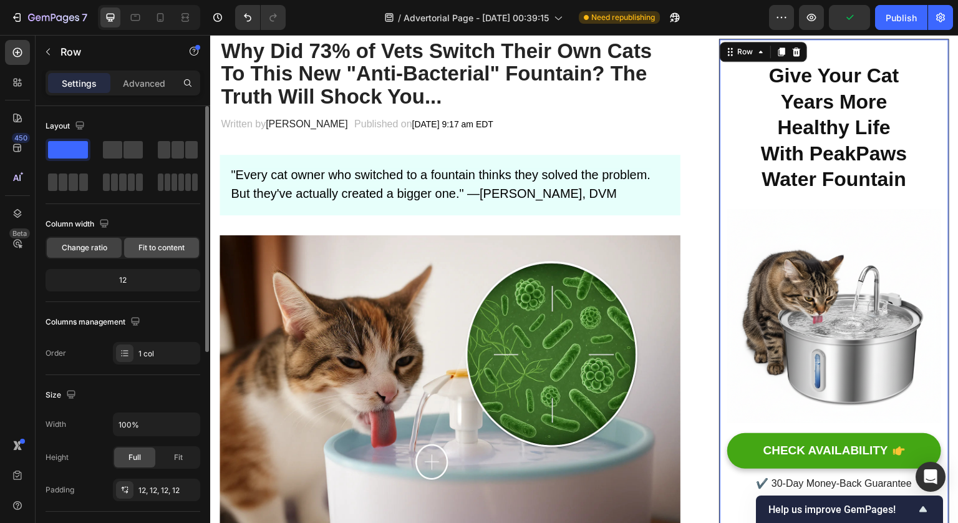
click at [157, 248] on span "Fit to content" at bounding box center [161, 247] width 46 height 11
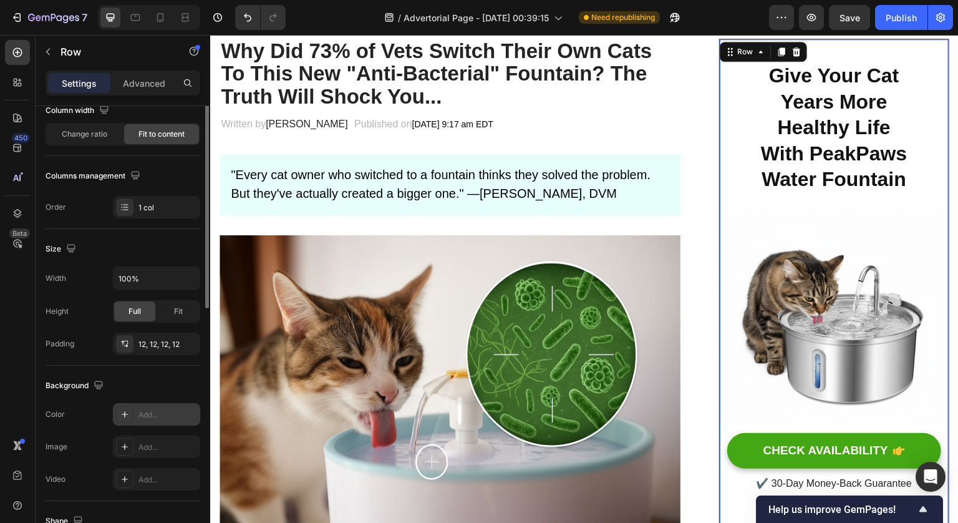
scroll to position [46, 0]
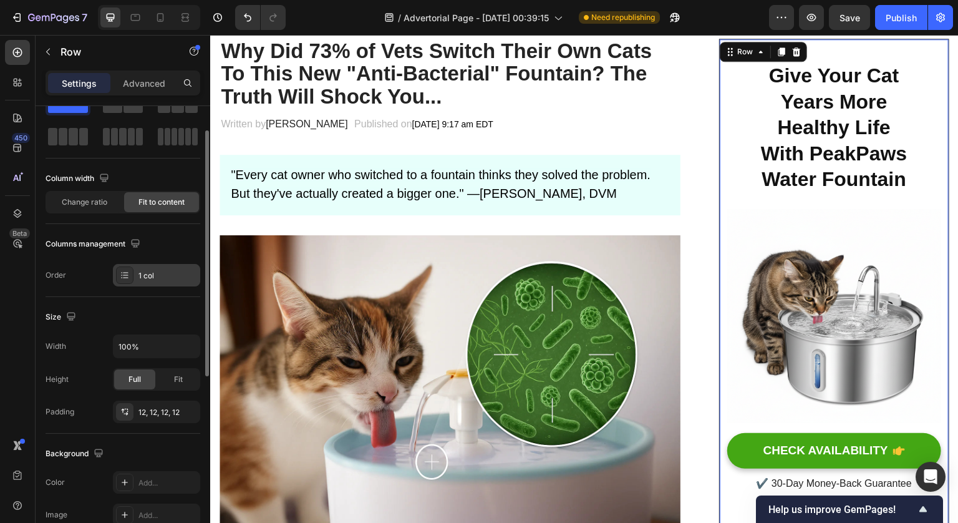
click at [163, 274] on div "1 col" at bounding box center [167, 275] width 59 height 11
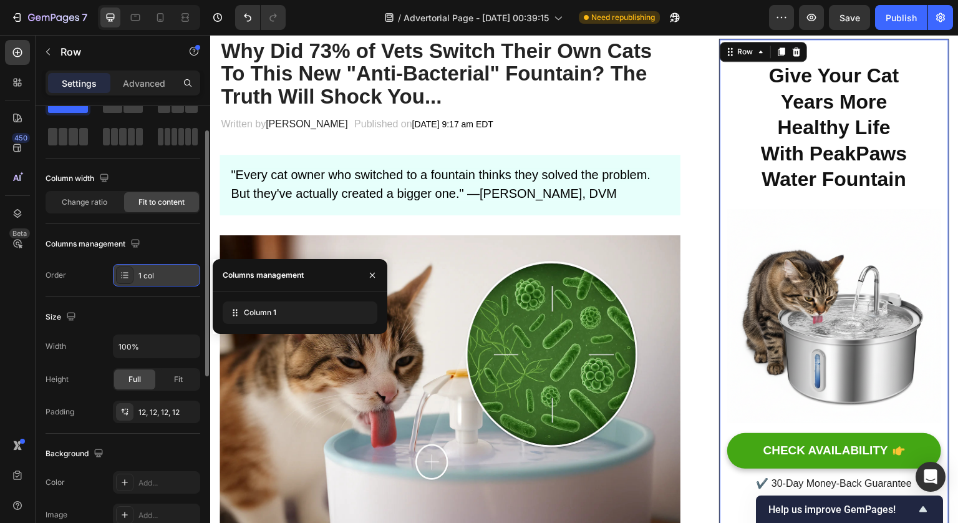
click at [163, 274] on div "1 col" at bounding box center [167, 275] width 59 height 11
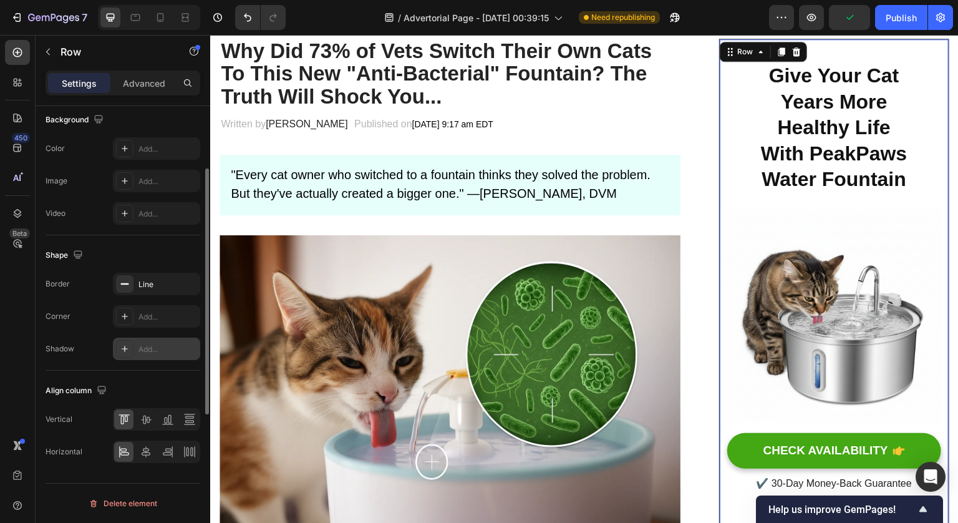
scroll to position [0, 0]
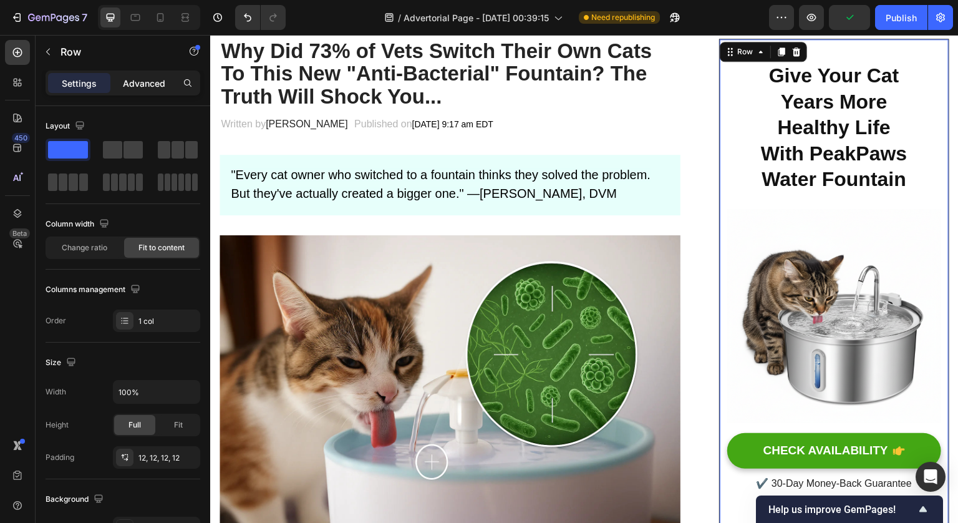
click at [149, 84] on p "Advanced" at bounding box center [144, 83] width 42 height 13
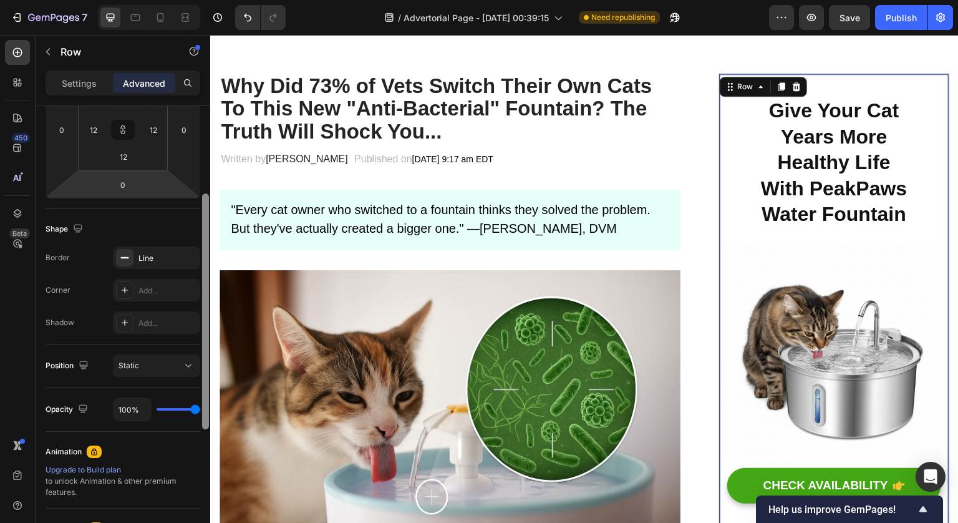
scroll to position [138, 0]
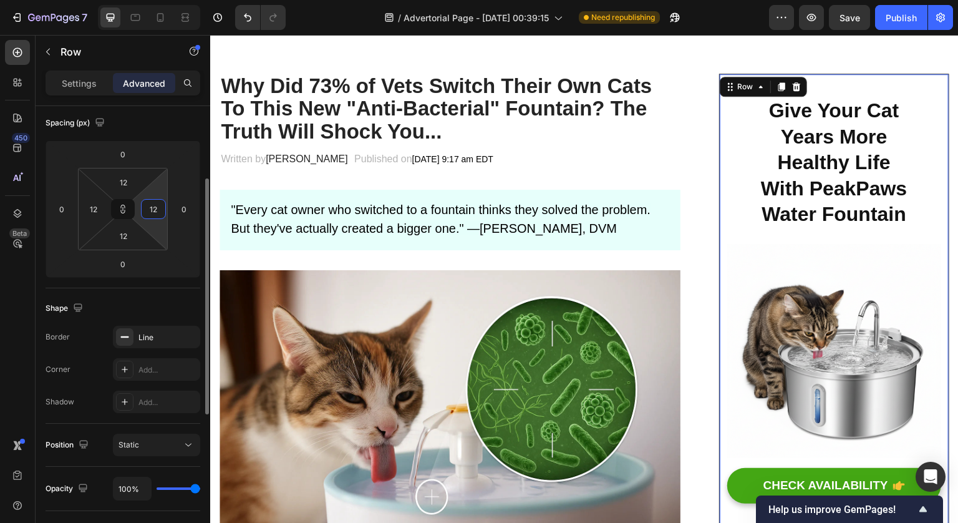
click at [159, 214] on input "12" at bounding box center [153, 209] width 19 height 19
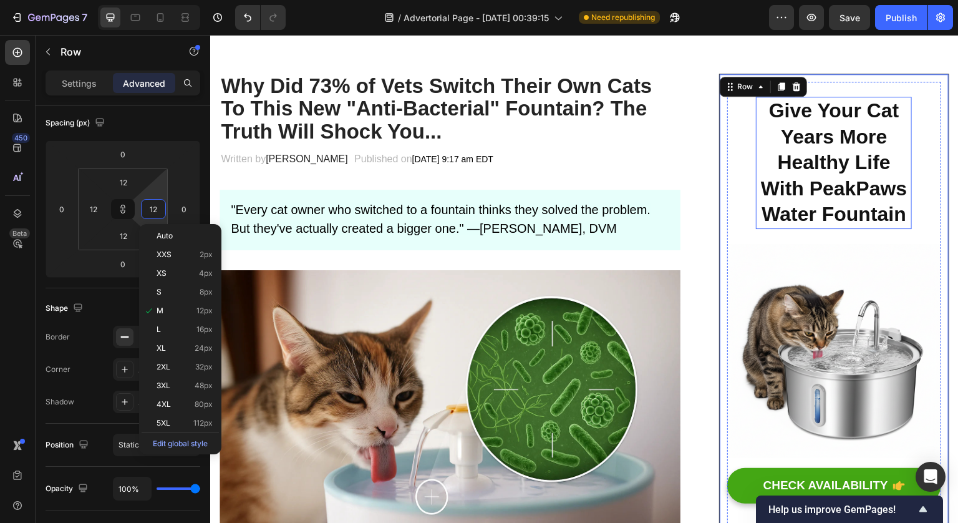
click at [773, 170] on strong "Give Your Cat Years More Healthy Life With PeakPaws Water Fountain" at bounding box center [834, 162] width 146 height 126
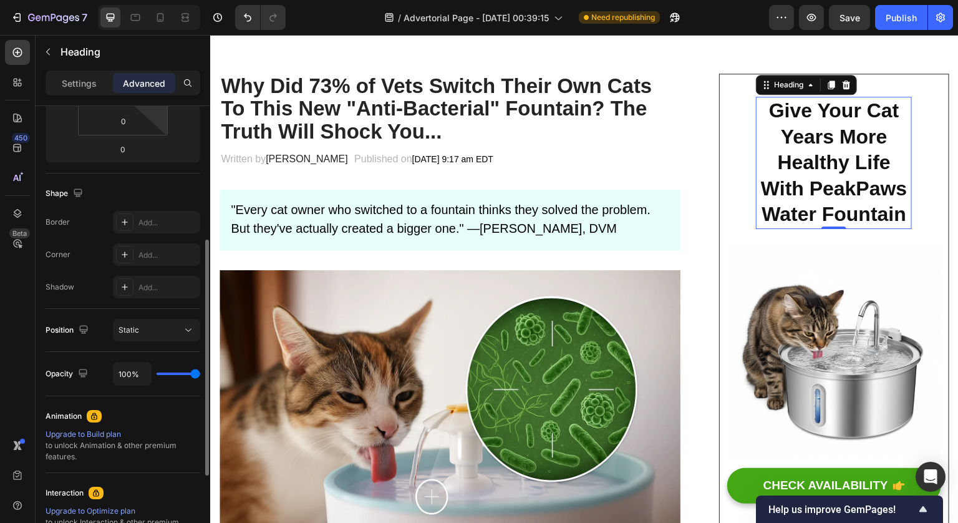
scroll to position [254, 0]
click at [156, 331] on div "Static" at bounding box center [151, 329] width 64 height 11
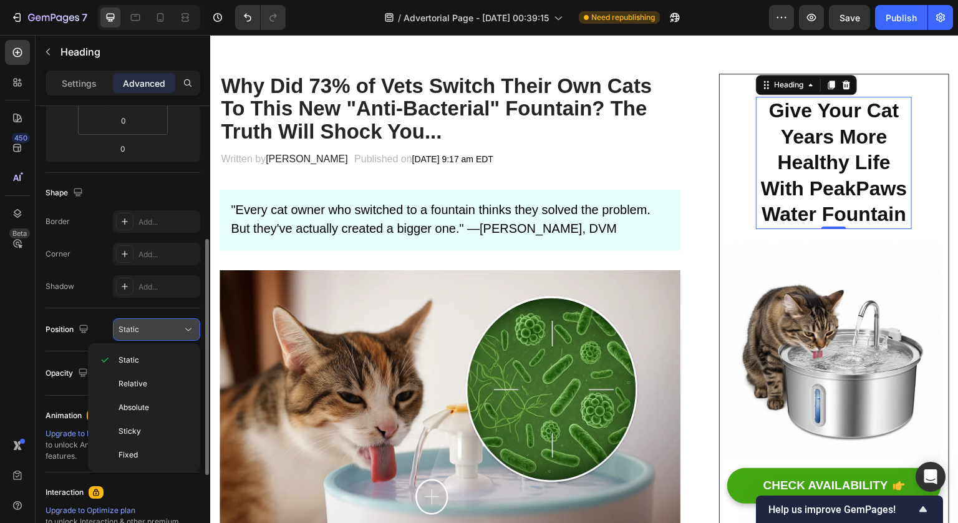
click at [156, 331] on div "Static" at bounding box center [151, 329] width 64 height 11
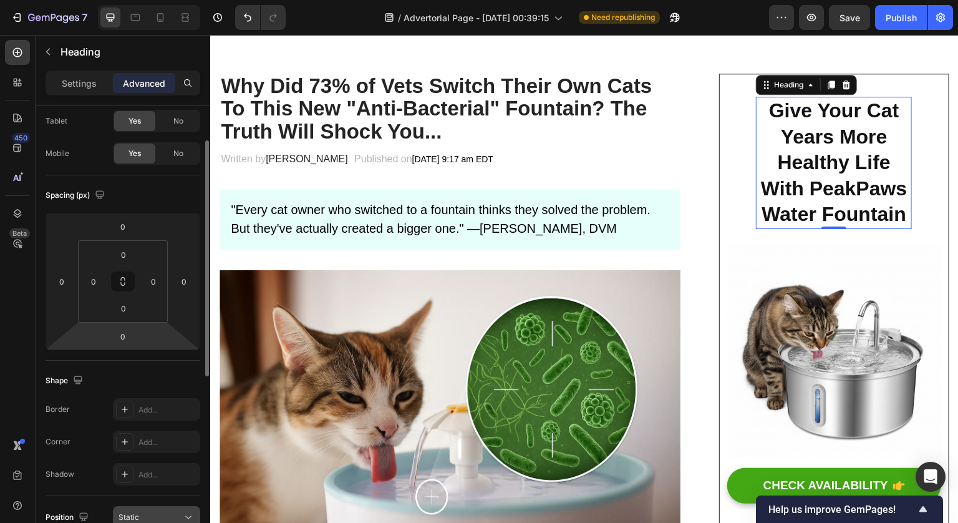
scroll to position [0, 0]
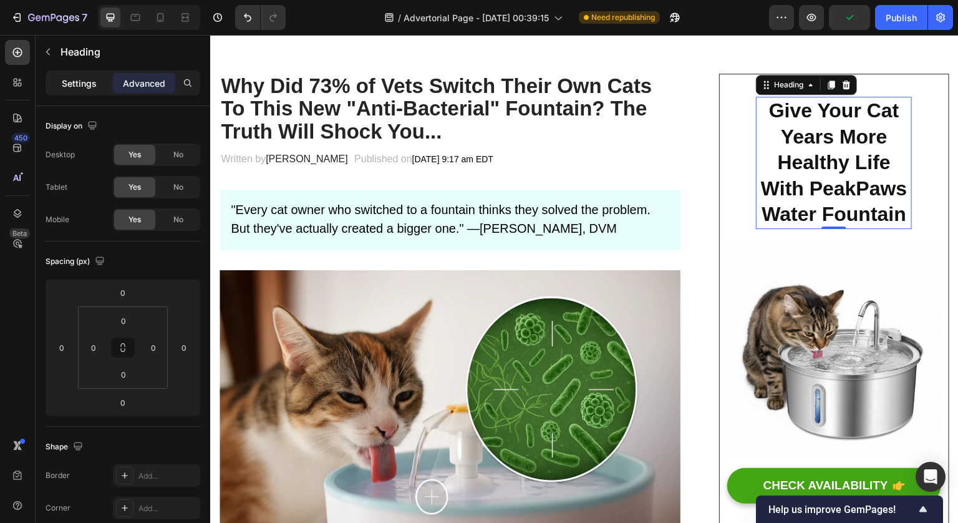
click at [94, 90] on div "Settings" at bounding box center [79, 83] width 62 height 20
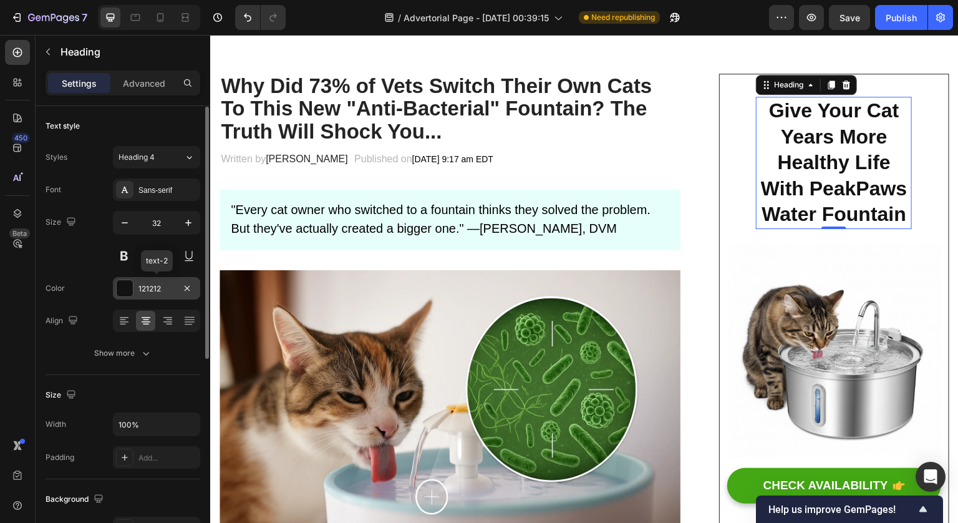
scroll to position [1, 0]
click at [127, 225] on icon "button" at bounding box center [125, 222] width 12 height 12
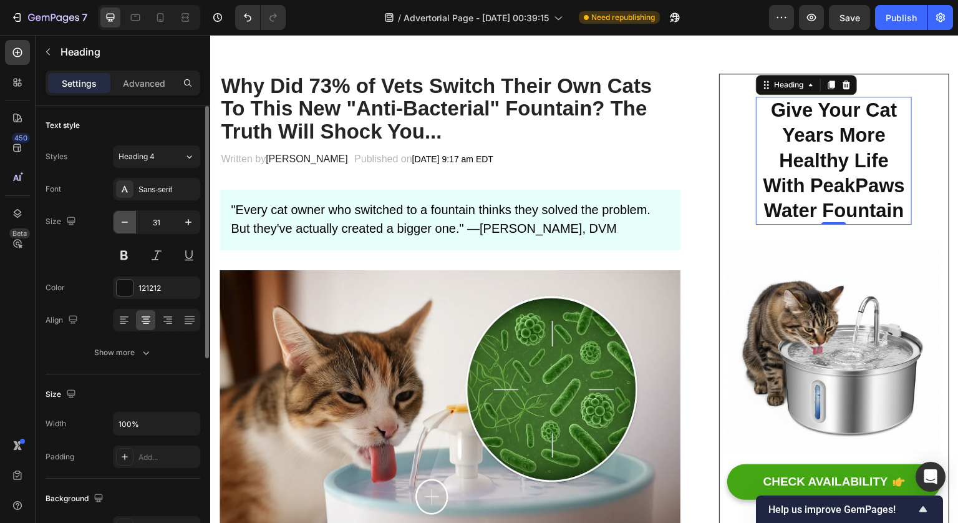
click at [127, 225] on icon "button" at bounding box center [125, 222] width 12 height 12
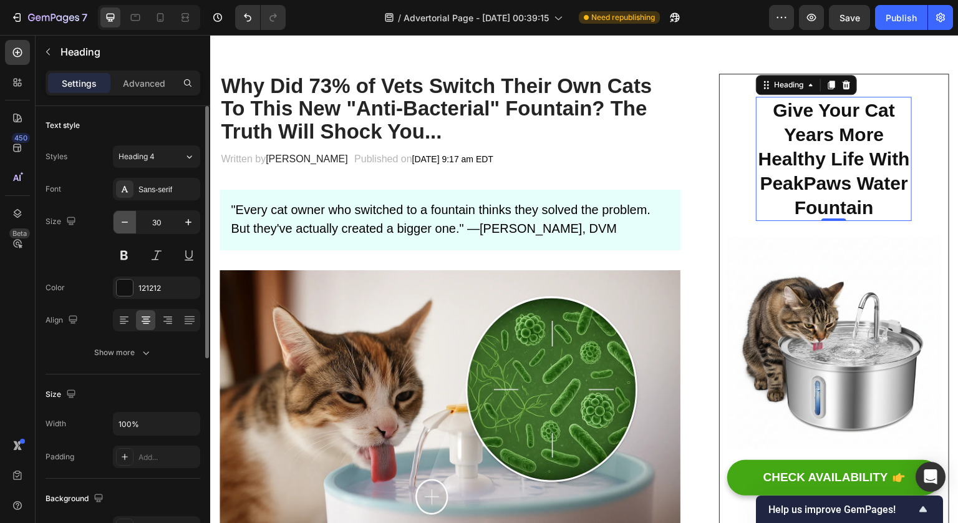
click at [127, 225] on icon "button" at bounding box center [125, 222] width 12 height 12
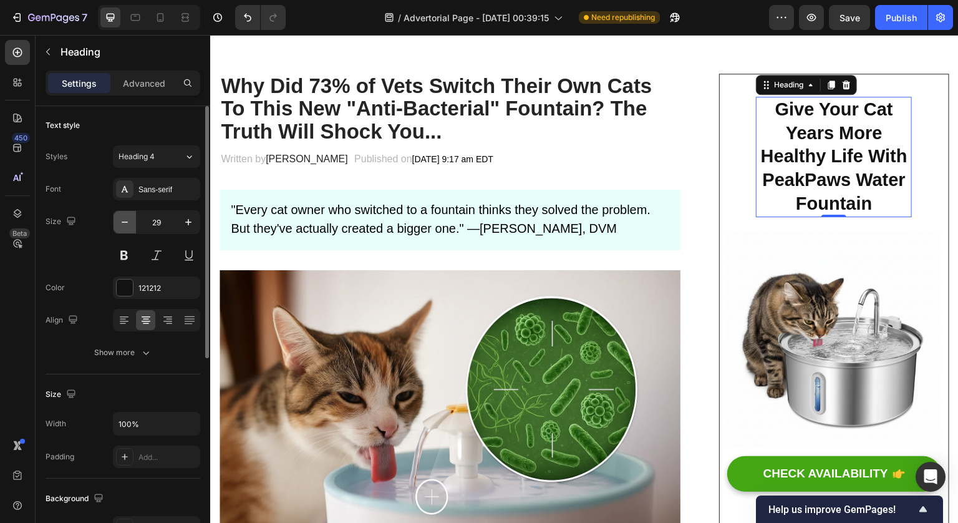
click at [127, 225] on icon "button" at bounding box center [125, 222] width 12 height 12
type input "28"
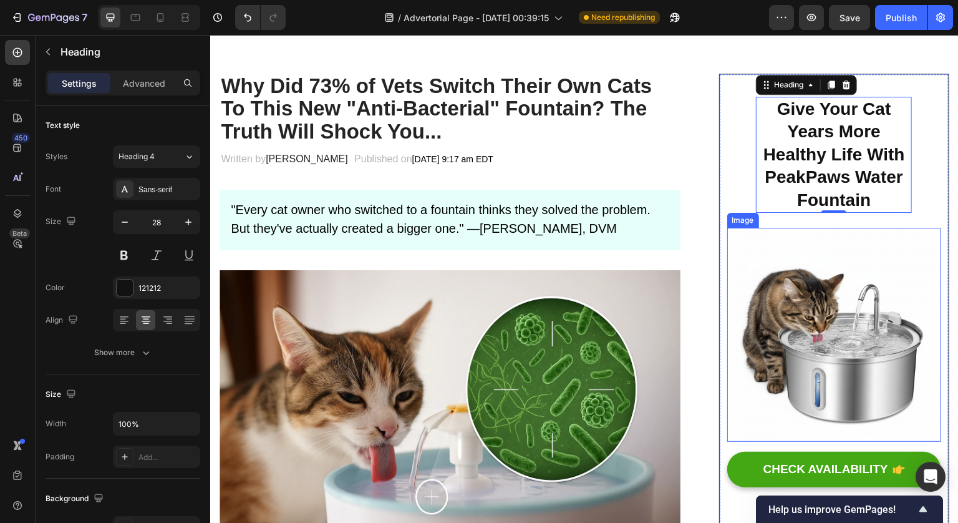
click at [861, 228] on img at bounding box center [834, 335] width 214 height 214
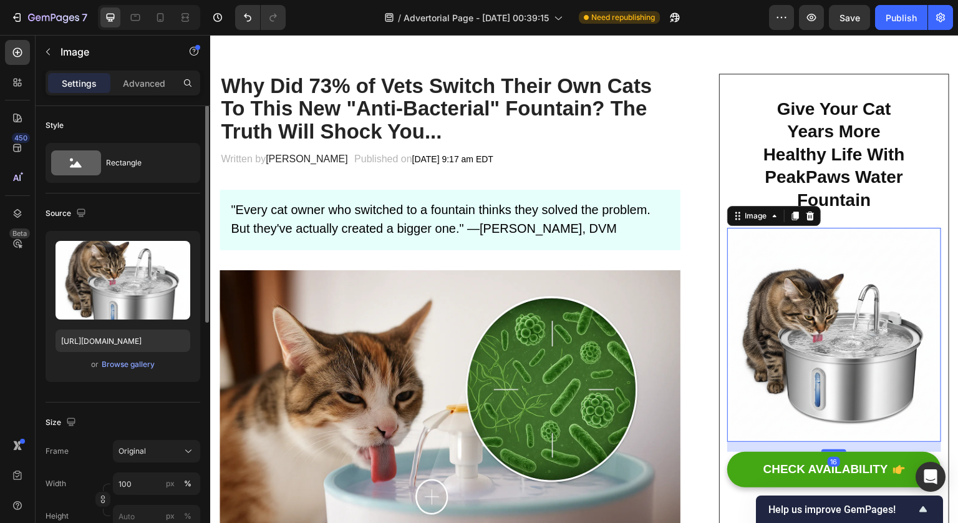
scroll to position [0, 0]
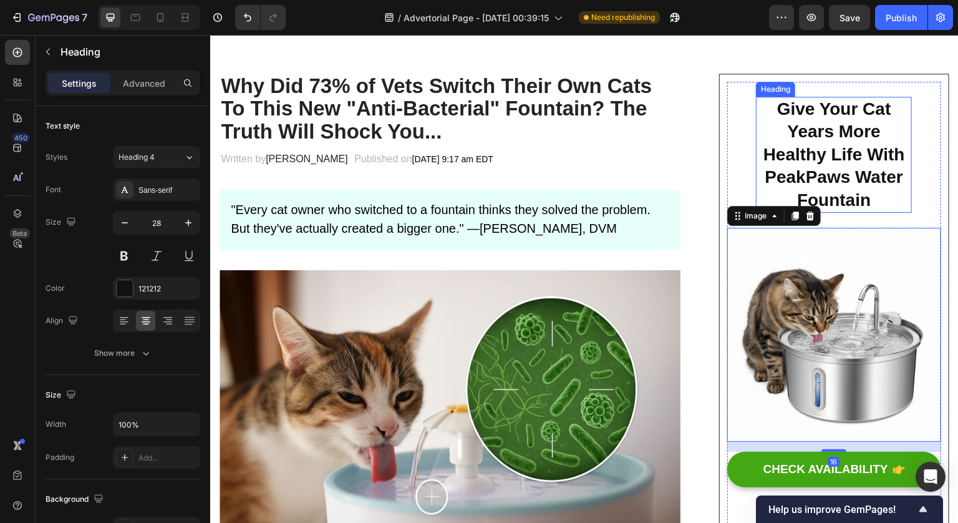
click at [826, 204] on strong "Give Your Cat Years More Healthy Life With PeakPaws Water Fountain" at bounding box center [834, 154] width 142 height 110
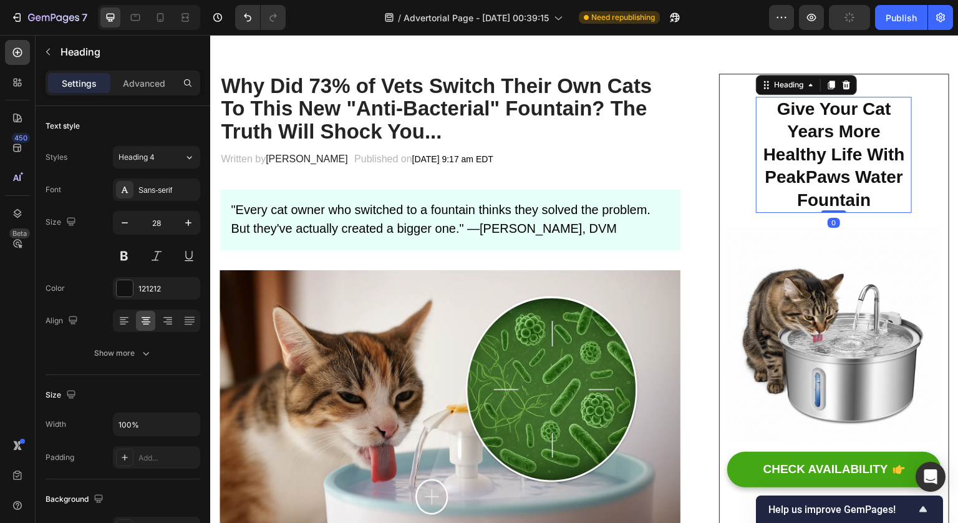
drag, startPoint x: 830, startPoint y: 211, endPoint x: 833, endPoint y: 187, distance: 24.6
click at [833, 187] on div "⁠⁠⁠⁠⁠⁠⁠ Give Your Cat Years More Healthy Life With PeakPaws Water Fountain Head…" at bounding box center [834, 155] width 156 height 116
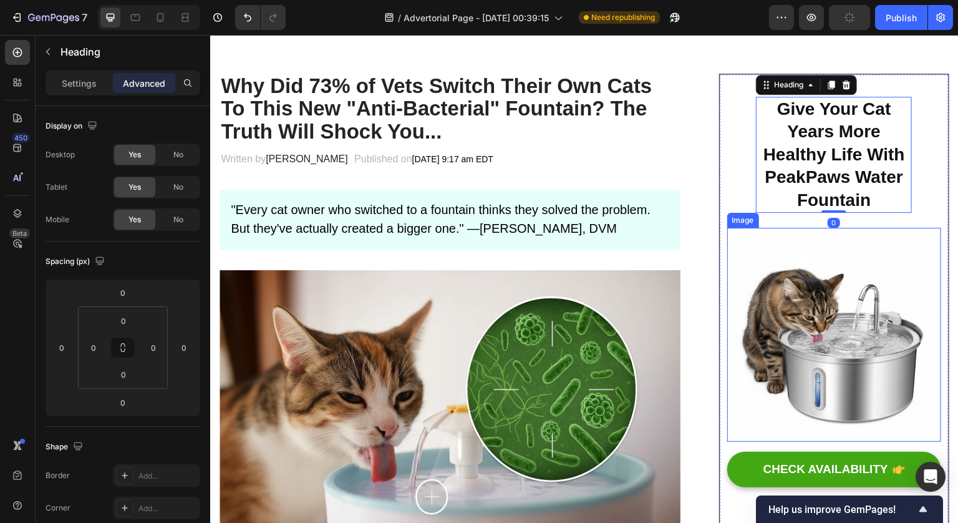
click at [856, 241] on img at bounding box center [834, 335] width 214 height 214
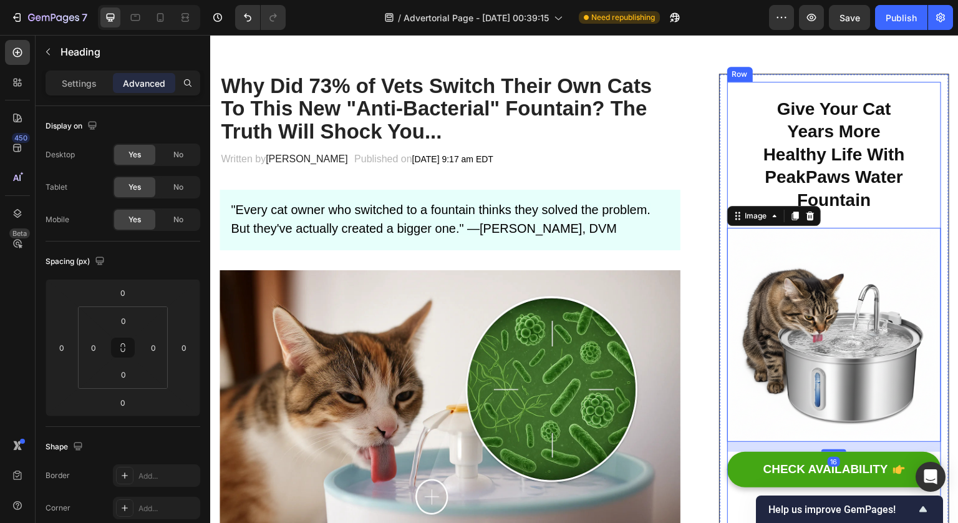
click at [833, 212] on div "⁠⁠⁠⁠⁠⁠⁠ Give Your Cat Years More Healthy Life With PeakPaws Water Fountain Head…" at bounding box center [834, 155] width 156 height 116
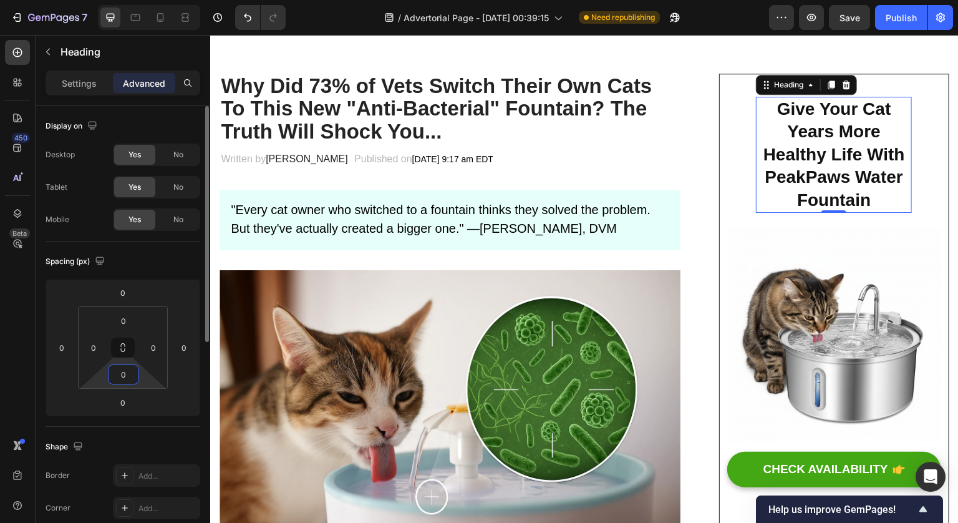
click at [124, 376] on input "0" at bounding box center [123, 374] width 25 height 19
click at [154, 257] on div "Spacing (px)" at bounding box center [123, 261] width 155 height 20
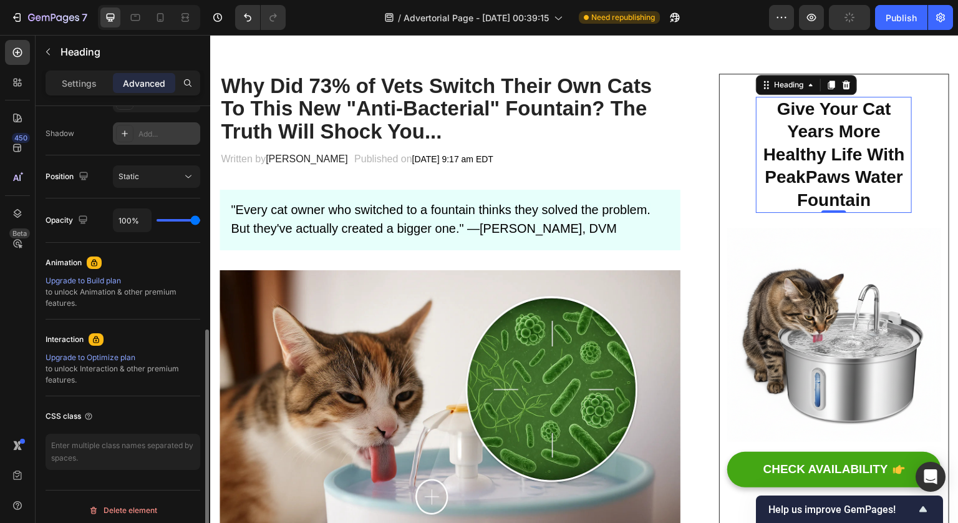
scroll to position [414, 0]
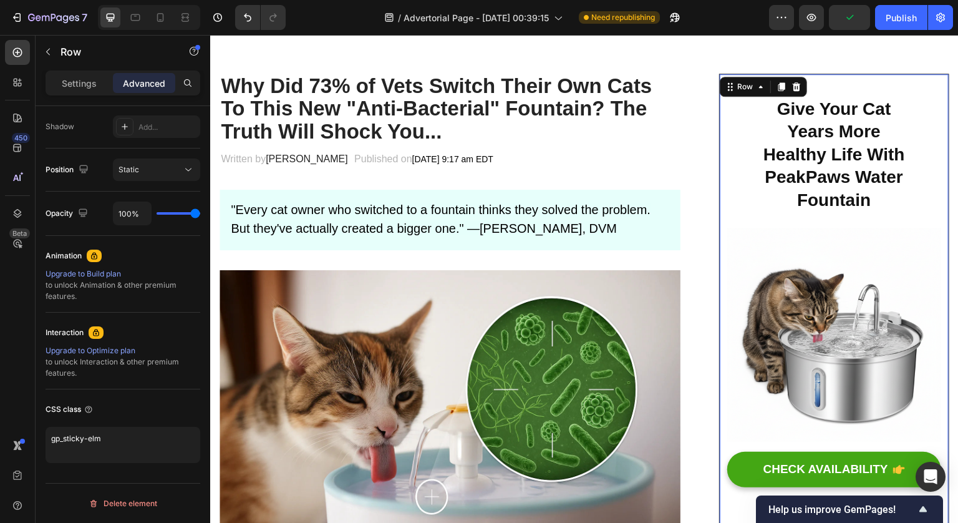
scroll to position [0, 0]
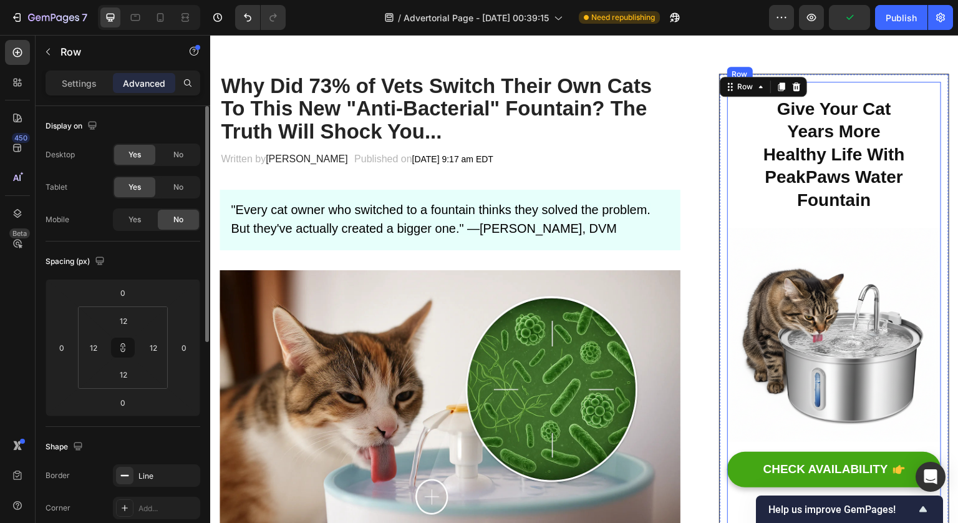
click at [874, 220] on div "⁠⁠⁠⁠⁠⁠⁠ Give Your Cat Years More Healthy Life With PeakPaws Water Fountain Head…" at bounding box center [834, 155] width 156 height 146
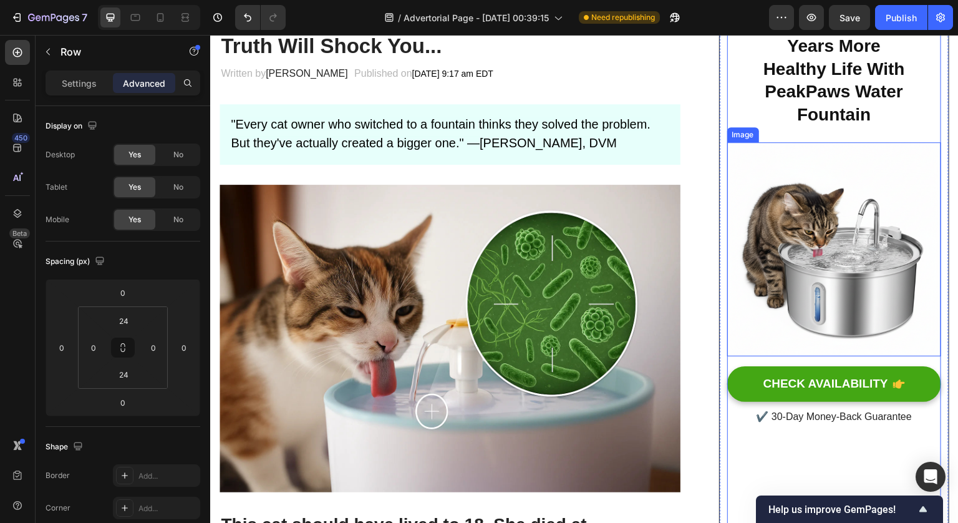
scroll to position [358, 0]
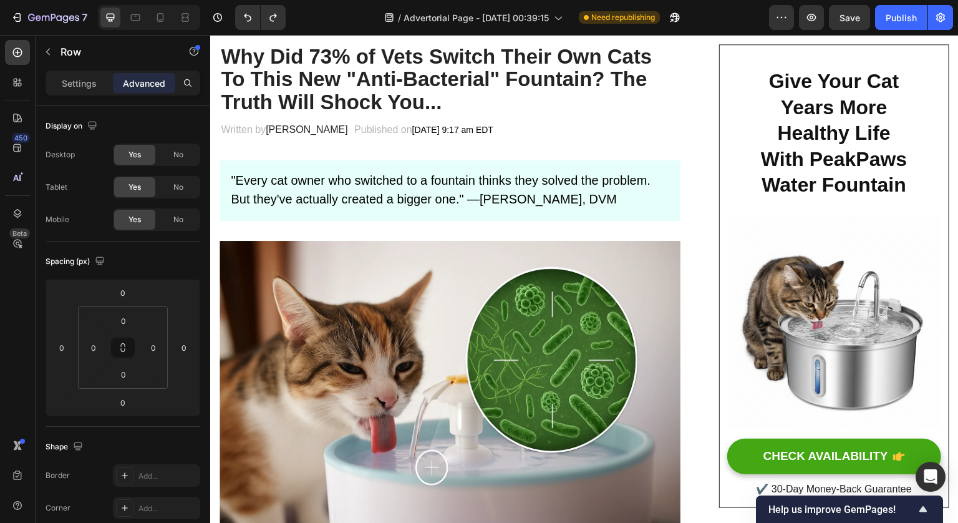
scroll to position [116, 0]
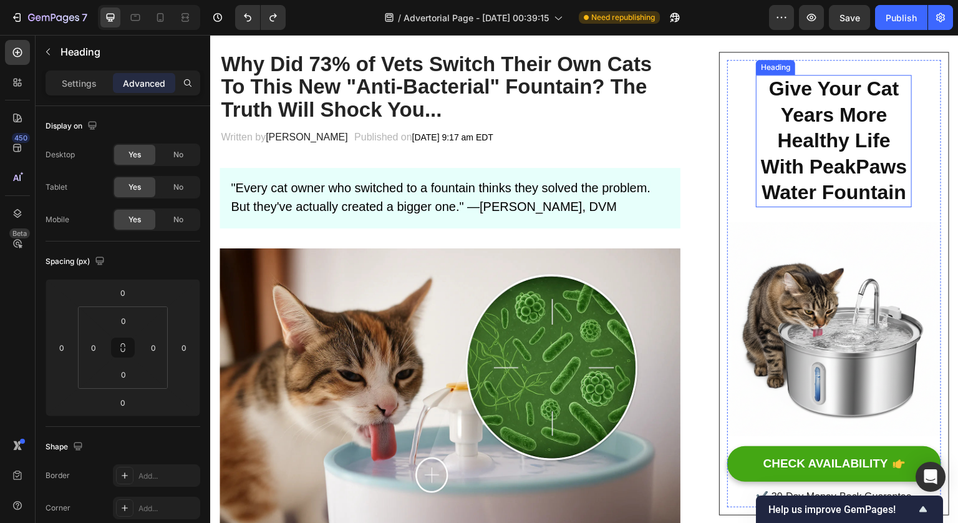
click at [830, 172] on strong "Give Your Cat Years More Healthy Life With PeakPaws Water Fountain" at bounding box center [834, 140] width 146 height 126
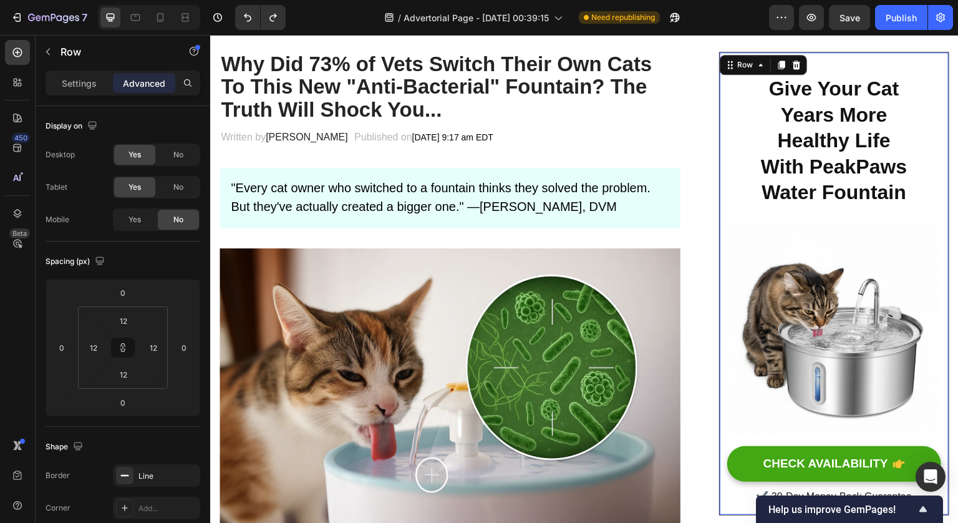
click at [738, 165] on div "Give Your Cat Years More Healthy Life With PeakPaws Water Fountain Heading Row …" at bounding box center [834, 283] width 214 height 447
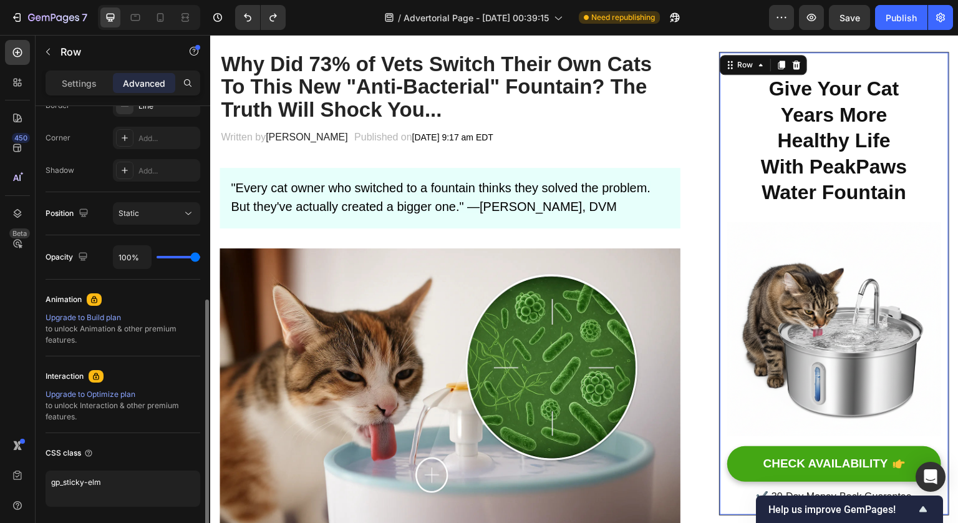
scroll to position [414, 0]
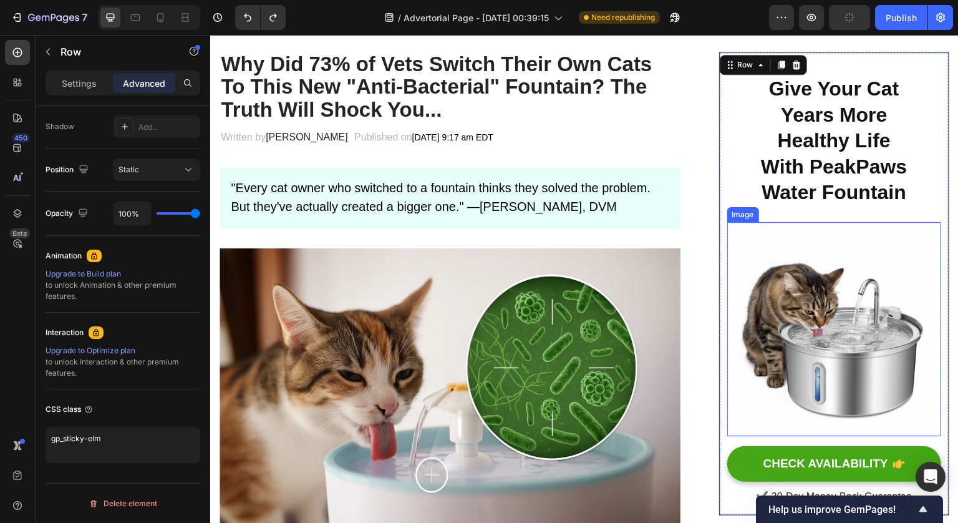
click at [894, 267] on img at bounding box center [834, 329] width 214 height 214
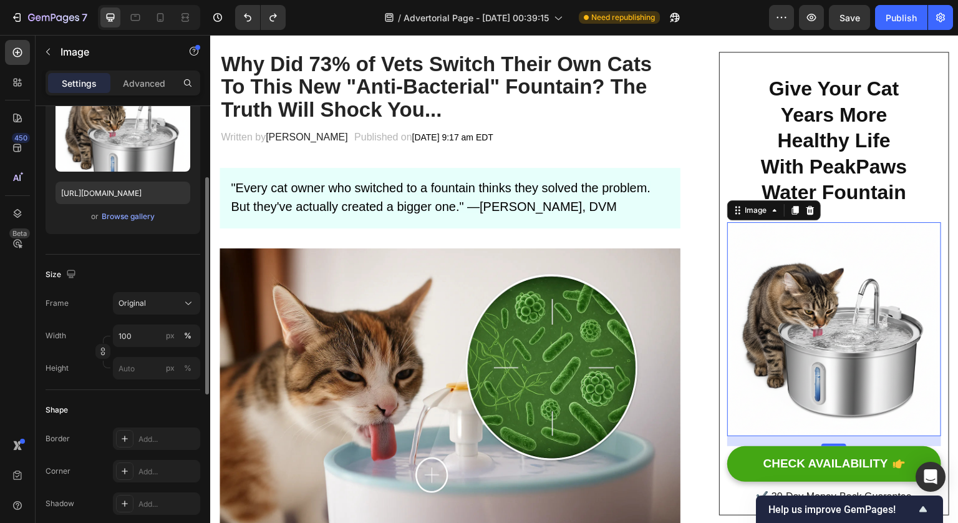
scroll to position [149, 0]
click at [830, 273] on img at bounding box center [834, 329] width 214 height 214
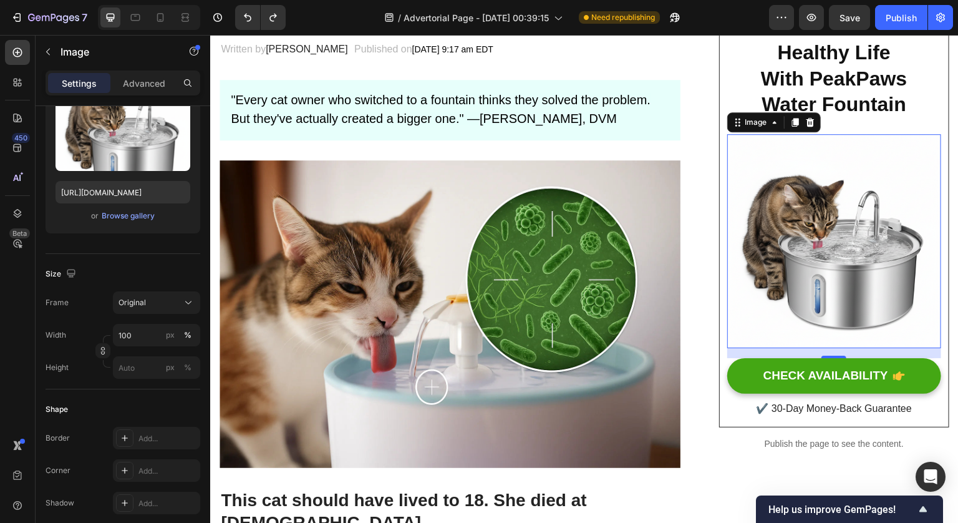
scroll to position [205, 0]
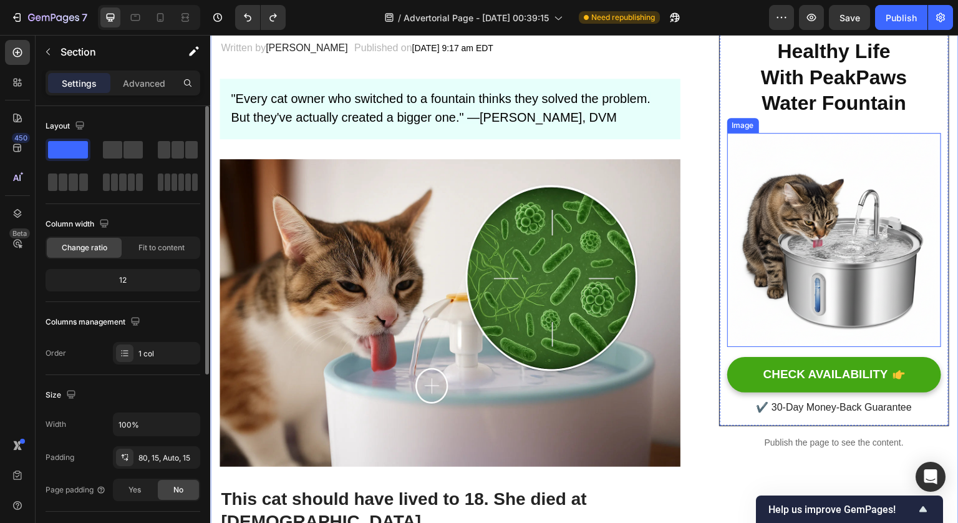
scroll to position [190, 0]
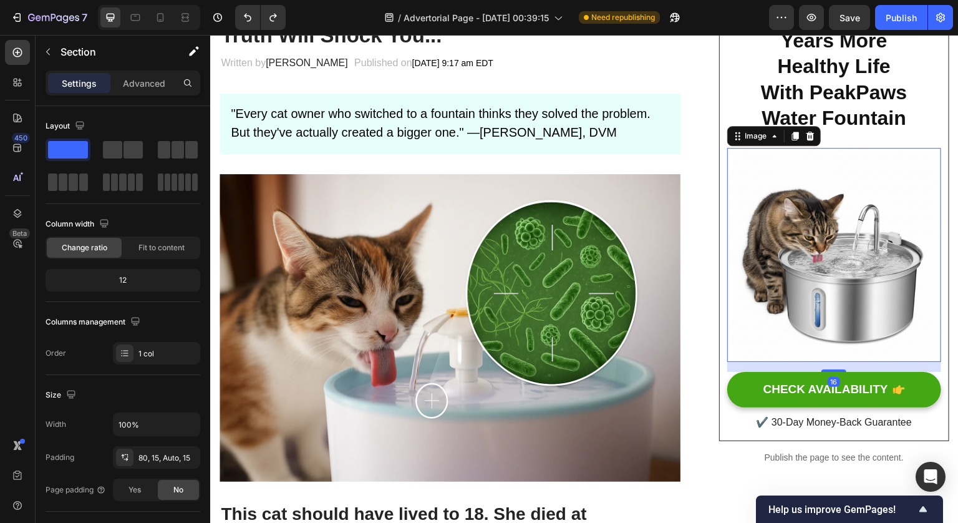
click at [869, 208] on img at bounding box center [834, 255] width 214 height 214
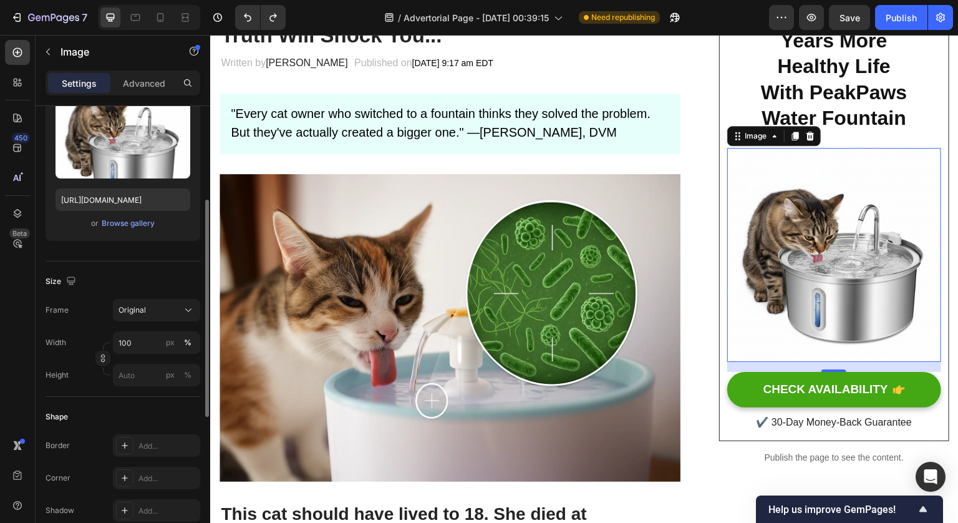
scroll to position [208, 0]
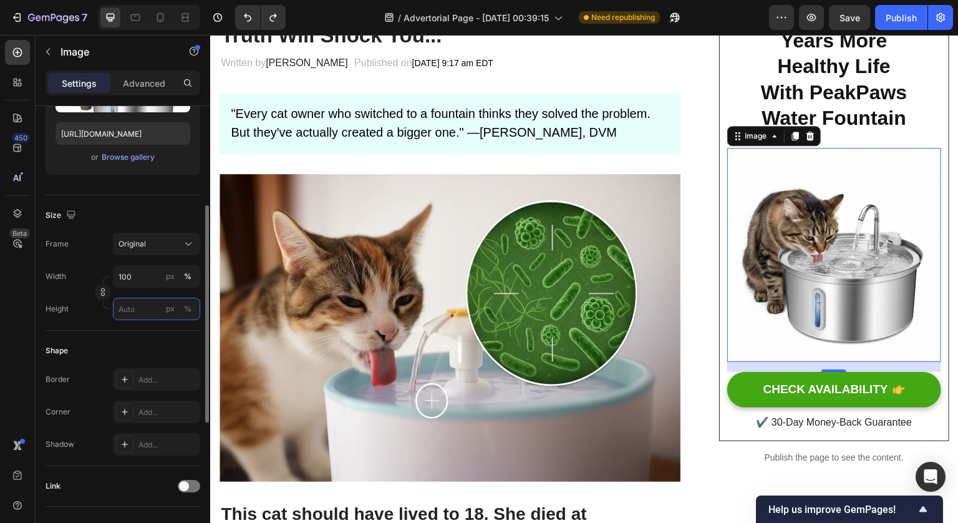
click at [147, 298] on input "px %" at bounding box center [156, 309] width 87 height 22
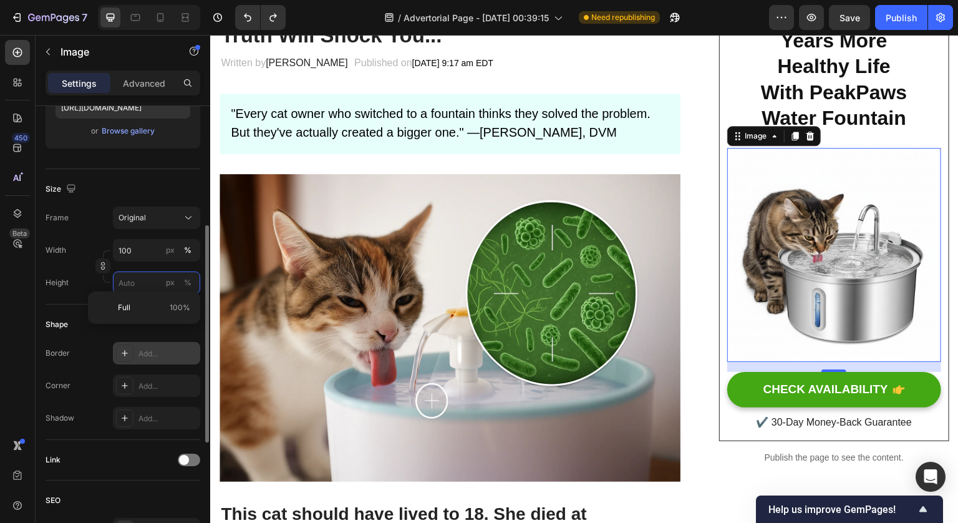
scroll to position [240, 0]
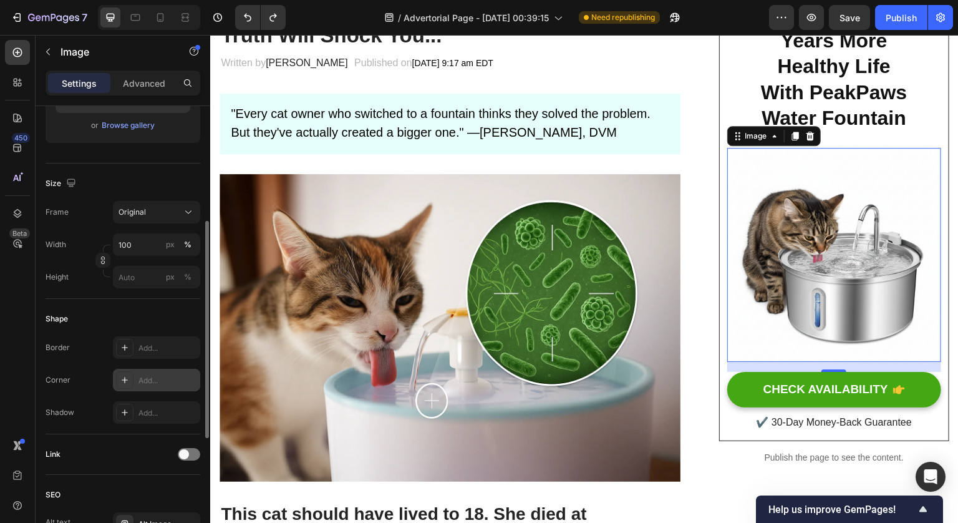
click at [164, 375] on div "Add..." at bounding box center [167, 380] width 59 height 11
click at [143, 430] on div "Shape Border Add... Corner Round Shadow Add..." at bounding box center [123, 366] width 155 height 135
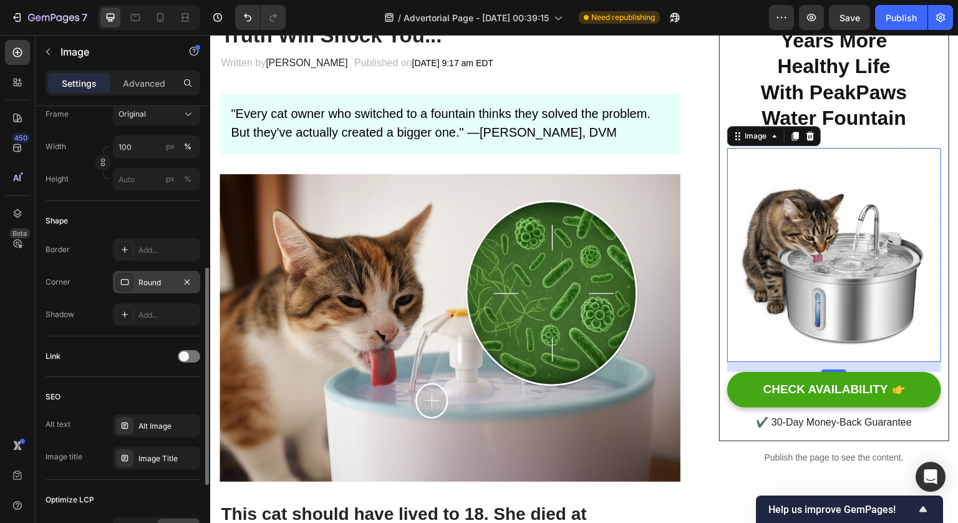
scroll to position [338, 0]
click at [187, 285] on icon "button" at bounding box center [187, 281] width 10 height 10
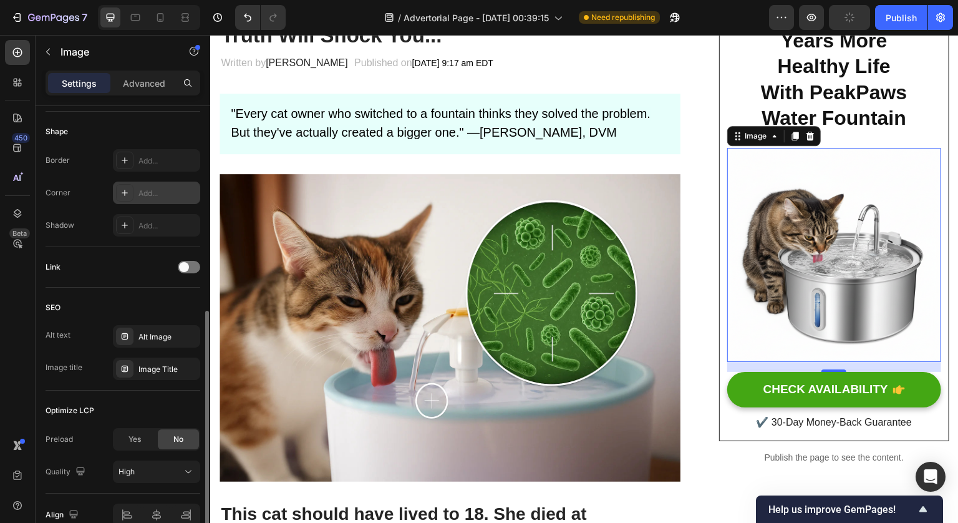
scroll to position [0, 0]
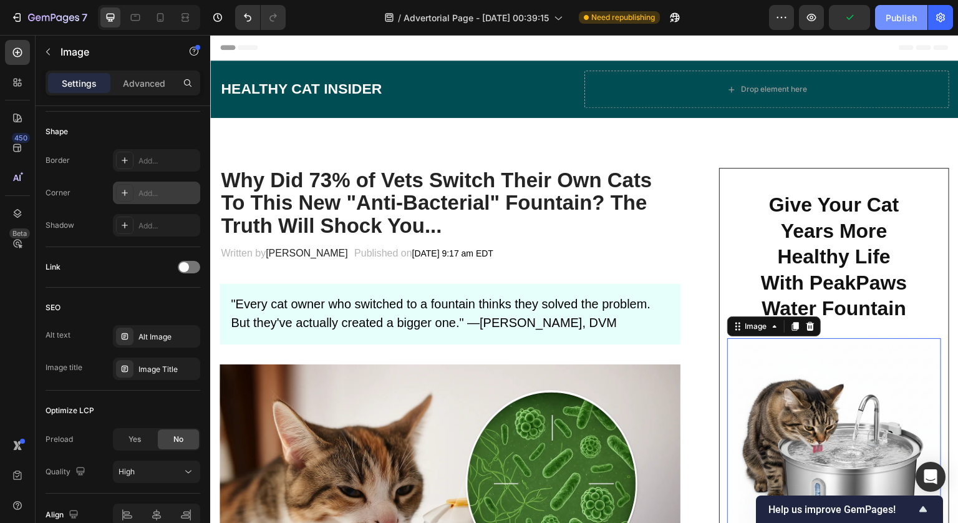
click at [906, 7] on button "Publish" at bounding box center [901, 17] width 52 height 25
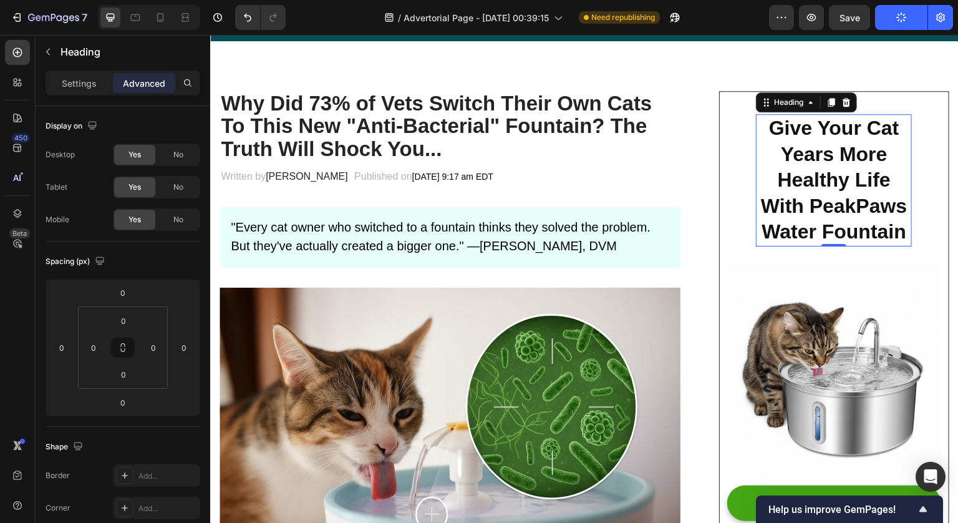
click at [897, 155] on h2 "Give Your Cat Years More Healthy Life With PeakPaws Water Fountain" at bounding box center [834, 180] width 156 height 132
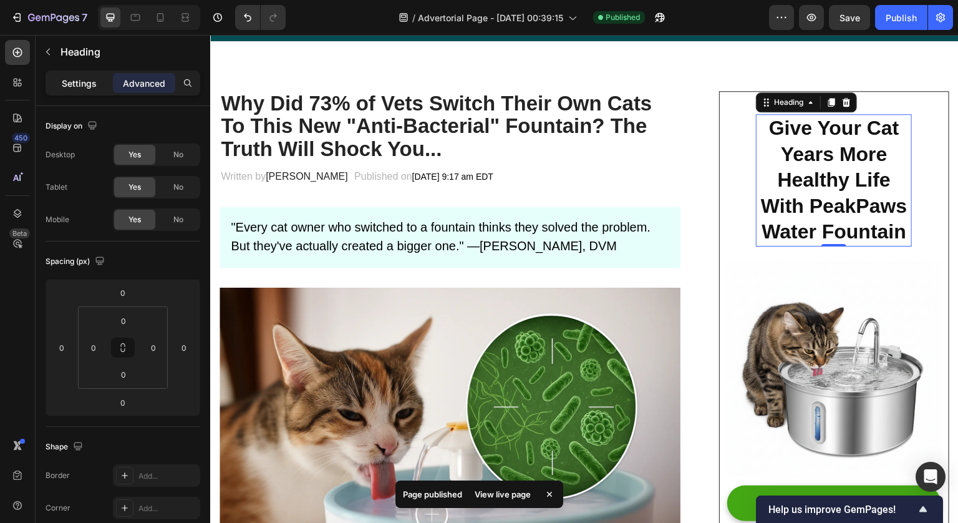
click at [94, 75] on div "Settings" at bounding box center [79, 83] width 62 height 20
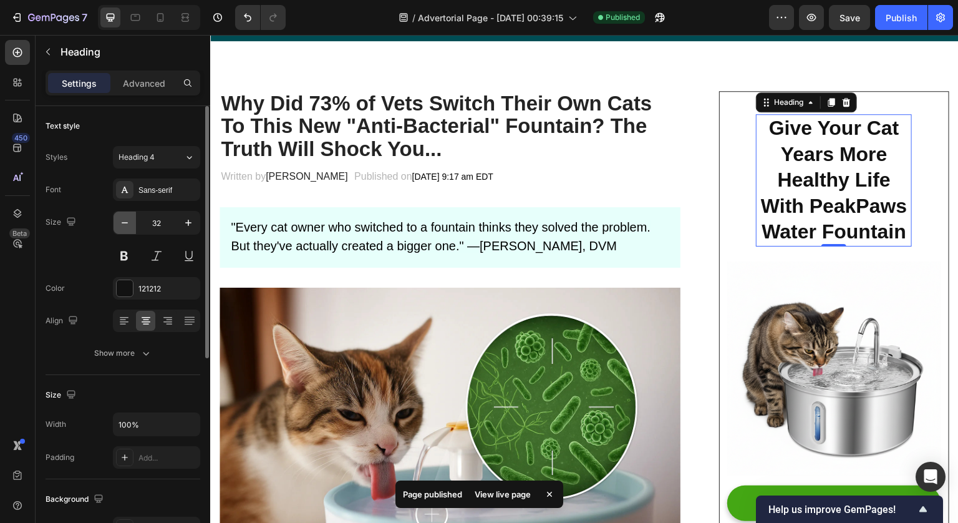
click at [128, 226] on icon "button" at bounding box center [125, 222] width 12 height 12
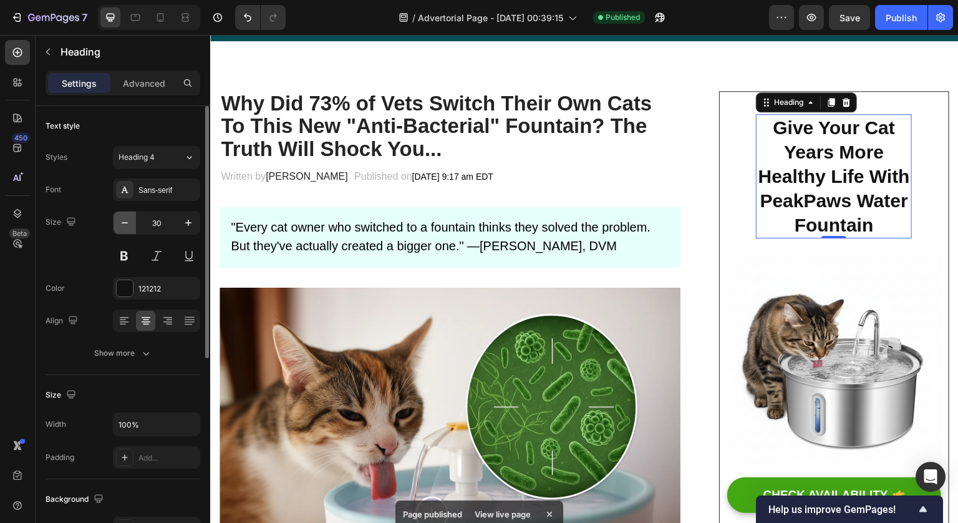
click at [128, 226] on icon "button" at bounding box center [125, 222] width 12 height 12
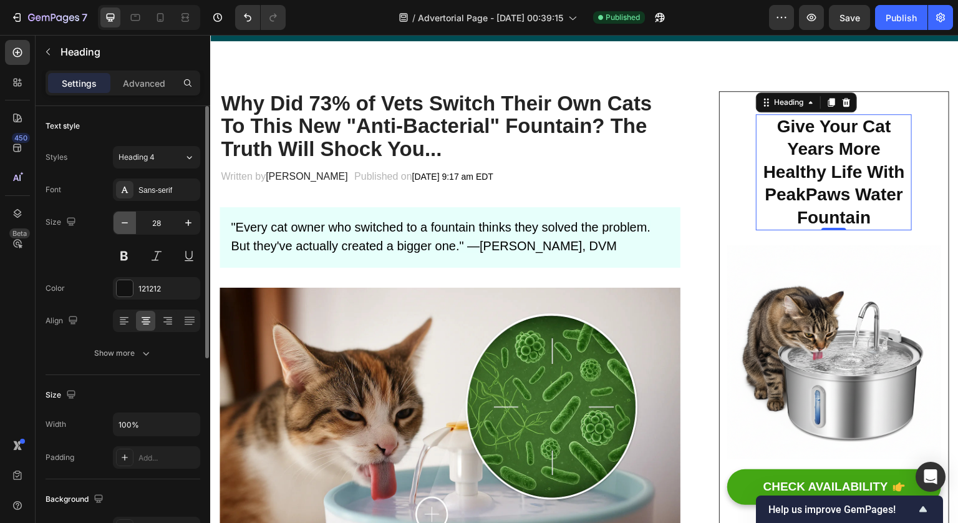
click at [128, 226] on icon "button" at bounding box center [125, 222] width 12 height 12
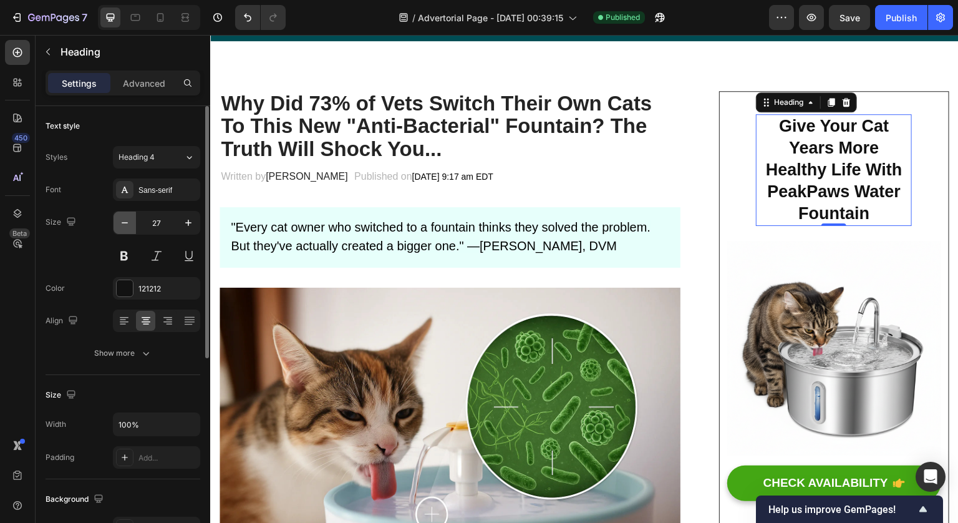
click at [128, 226] on icon "button" at bounding box center [125, 222] width 12 height 12
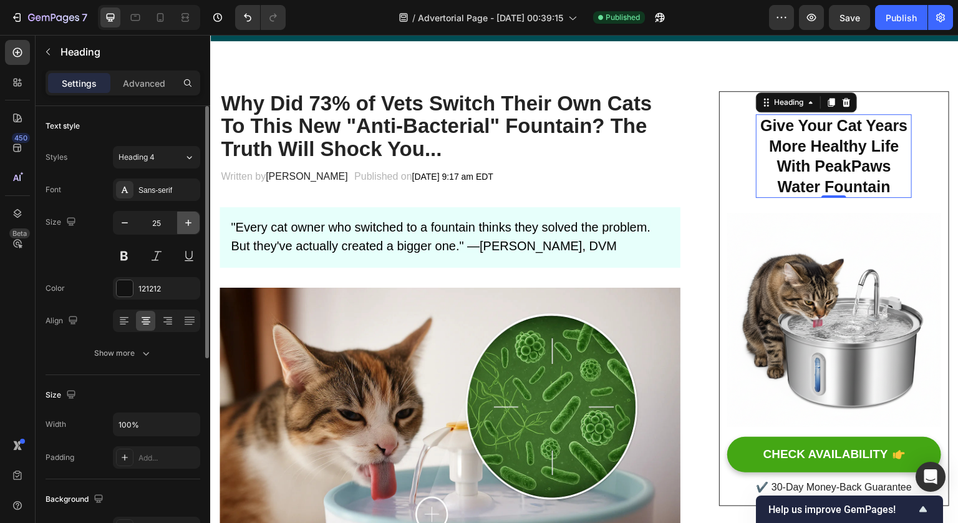
click at [183, 221] on icon "button" at bounding box center [188, 222] width 12 height 12
type input "26"
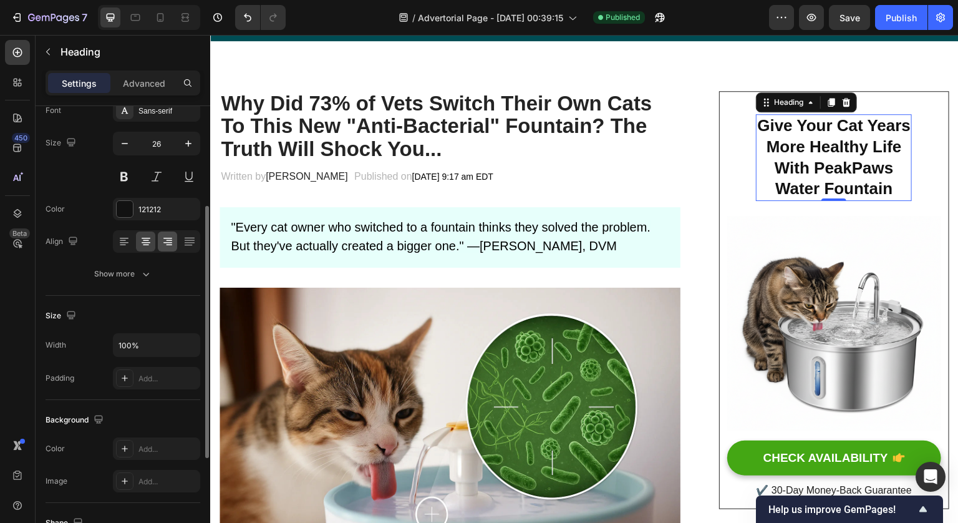
scroll to position [132, 0]
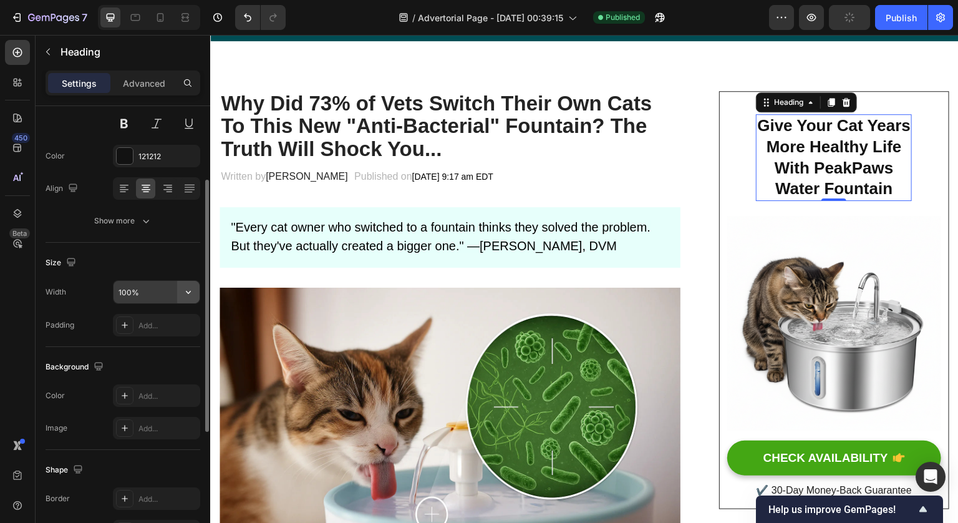
click at [188, 291] on icon "button" at bounding box center [188, 292] width 12 height 12
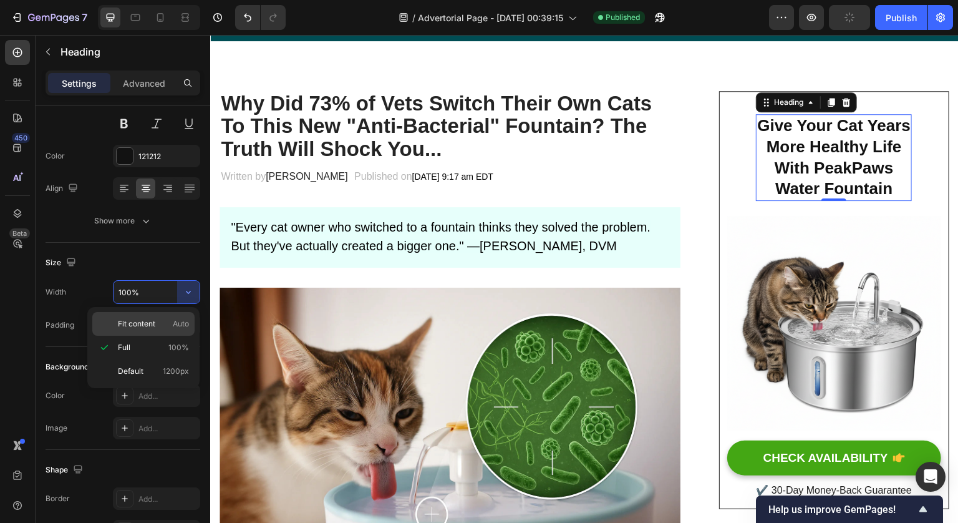
click at [166, 329] on div "Fit content Auto" at bounding box center [143, 324] width 102 height 24
type input "Auto"
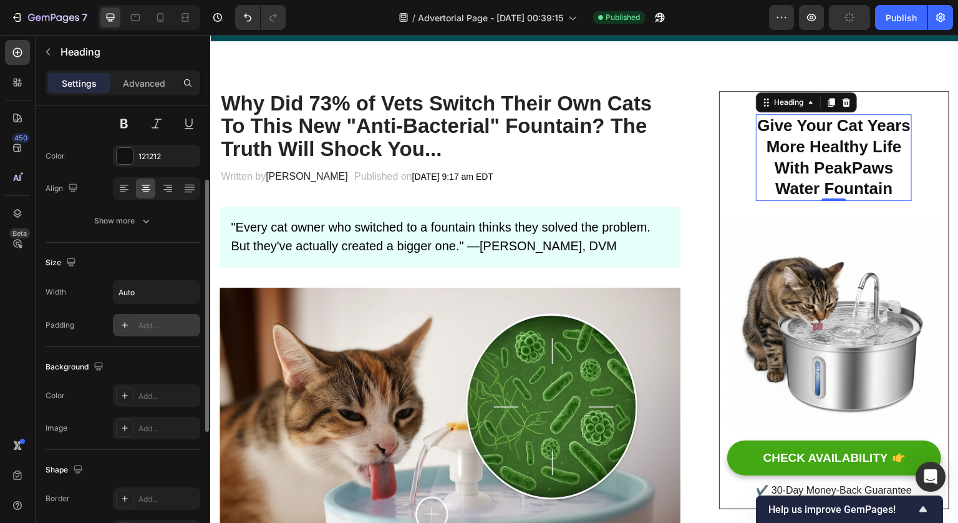
click at [168, 329] on div "Add..." at bounding box center [167, 325] width 59 height 11
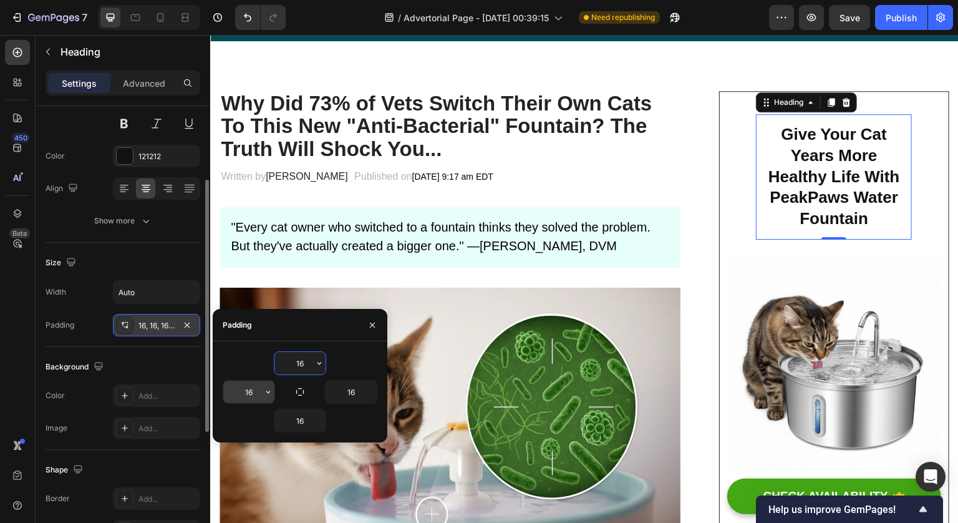
click at [255, 389] on input "16" at bounding box center [248, 391] width 51 height 22
click at [269, 392] on icon "button" at bounding box center [268, 391] width 4 height 2
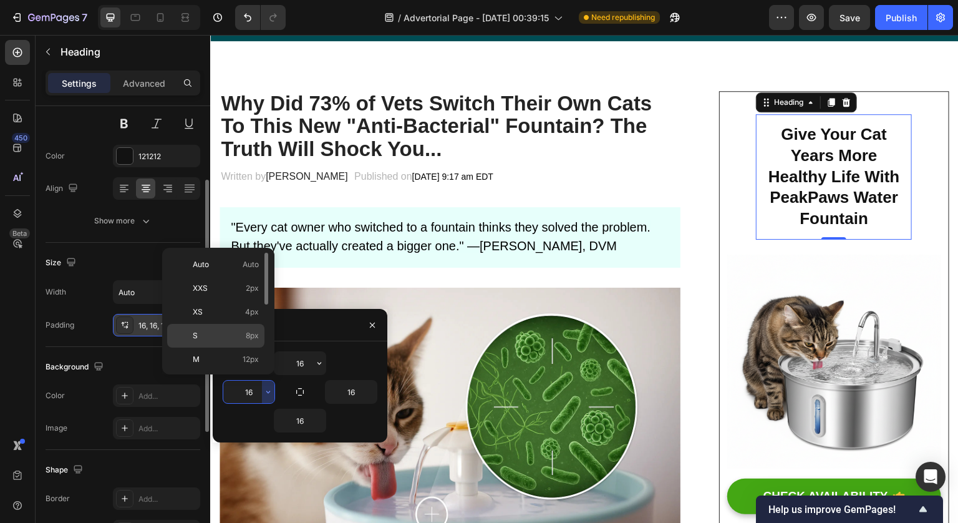
click at [232, 324] on div "S 8px" at bounding box center [215, 336] width 97 height 24
type input "8"
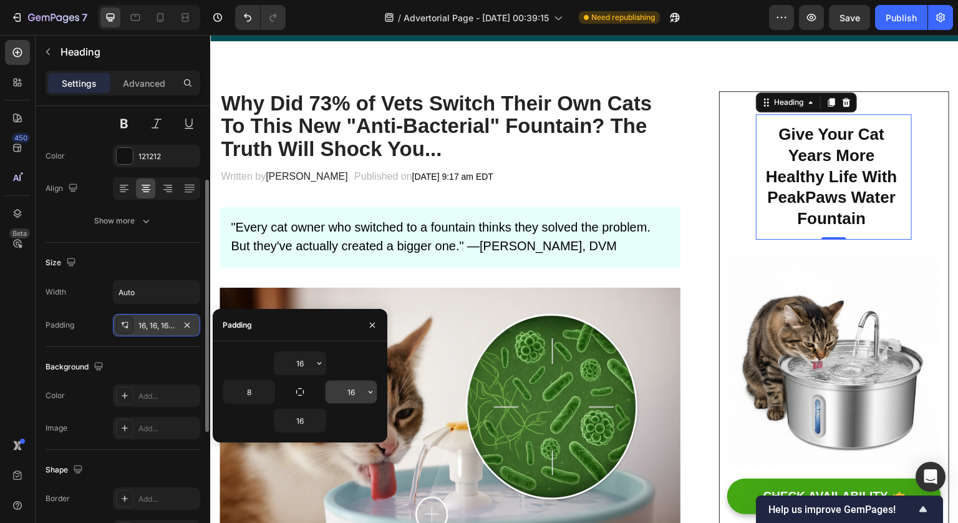
click at [352, 397] on input "16" at bounding box center [351, 391] width 51 height 22
click at [367, 390] on icon "button" at bounding box center [371, 392] width 10 height 10
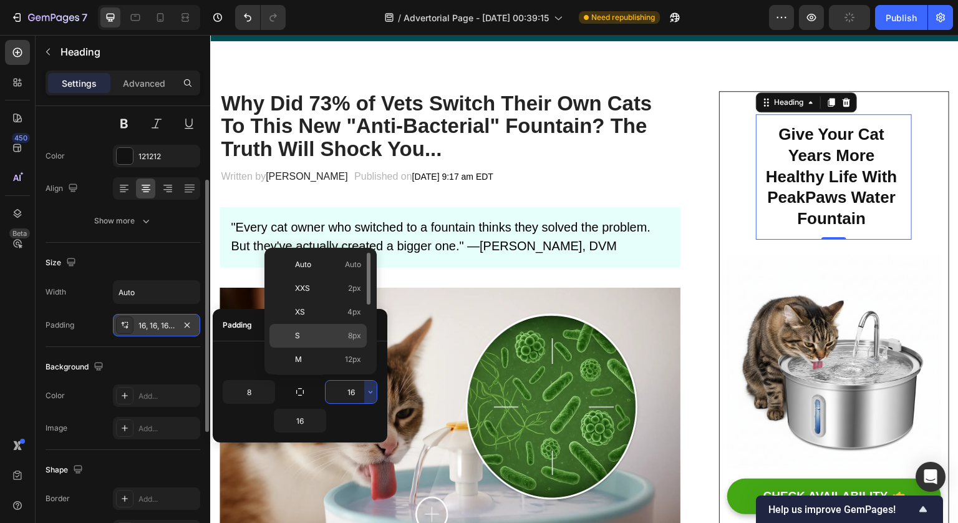
click at [329, 337] on p "S 8px" at bounding box center [328, 335] width 66 height 11
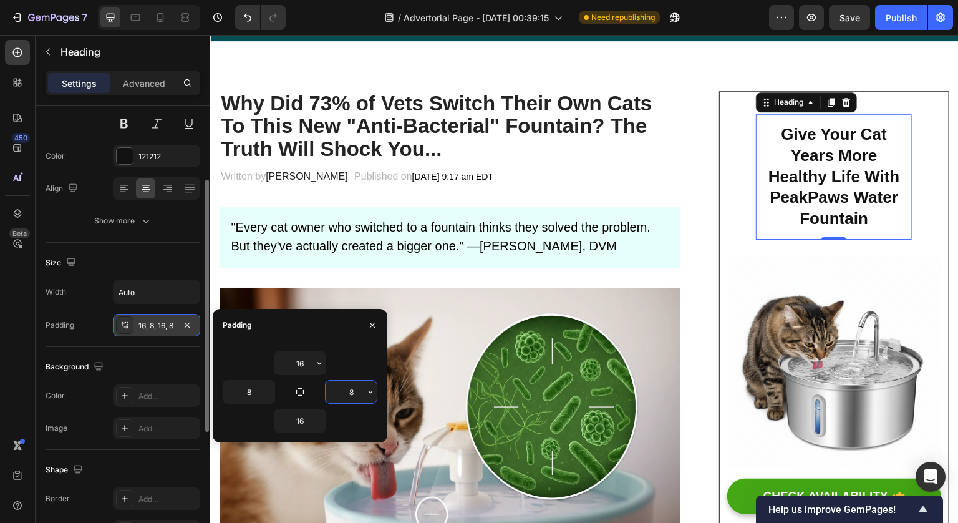
click at [359, 394] on input "8" at bounding box center [351, 391] width 51 height 22
click at [367, 394] on icon "button" at bounding box center [371, 392] width 10 height 10
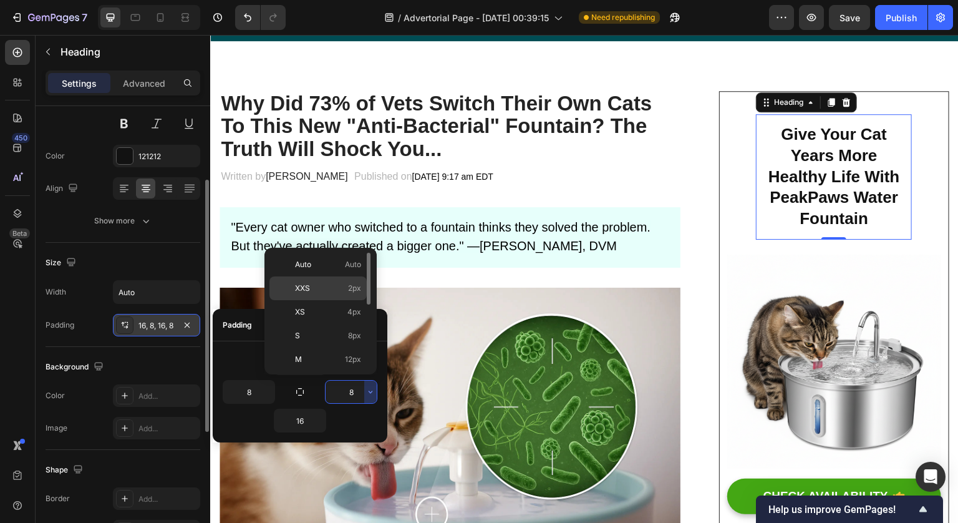
click at [326, 284] on p "XXS 2px" at bounding box center [328, 288] width 66 height 11
type input "2"
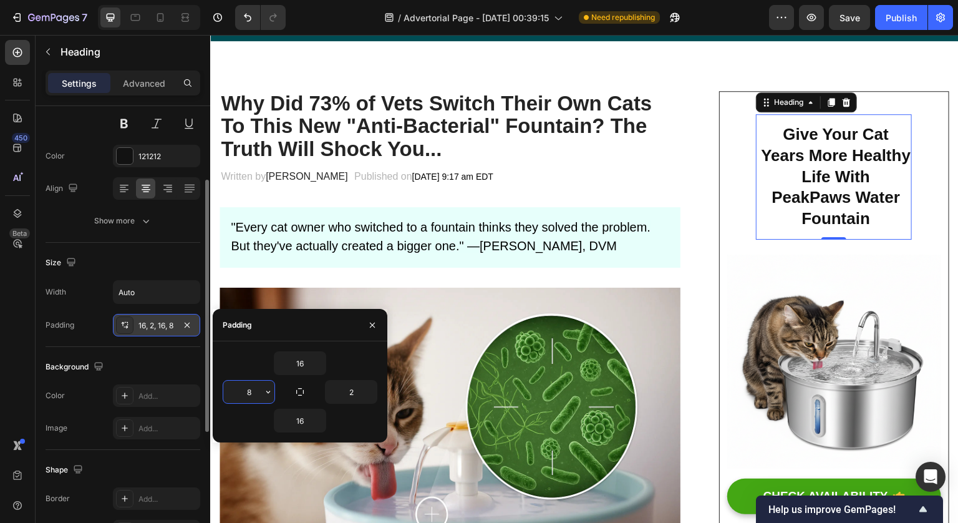
click at [260, 388] on input "8" at bounding box center [248, 391] width 51 height 22
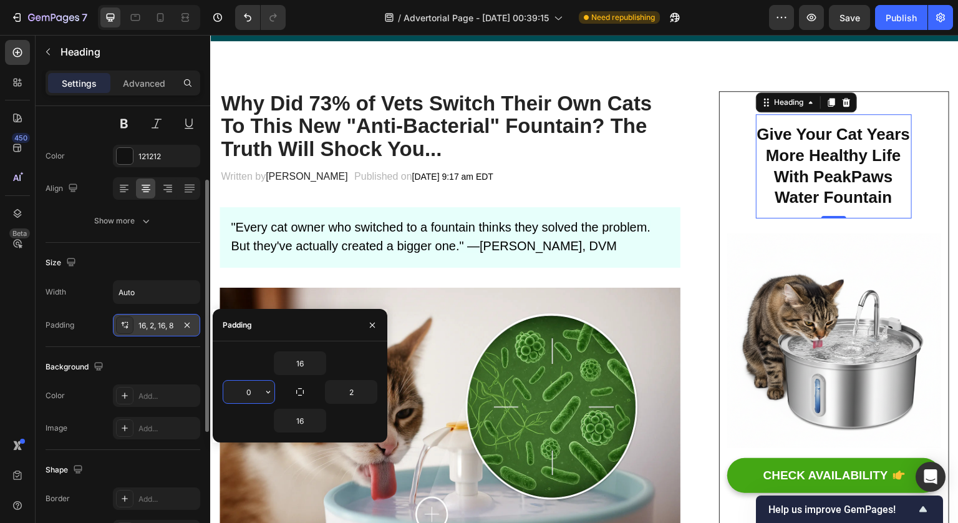
type input "0"
click at [359, 395] on input "2" at bounding box center [351, 391] width 51 height 22
type input "0"
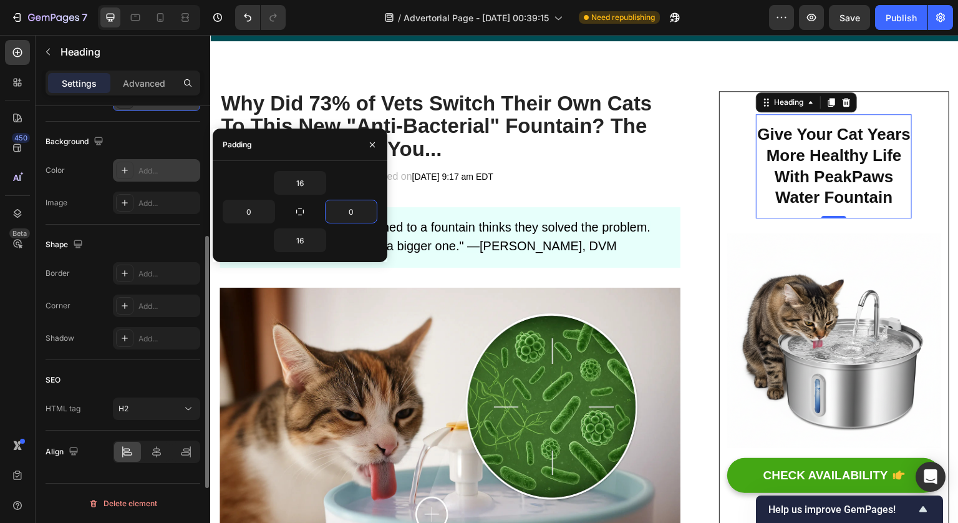
scroll to position [78, 0]
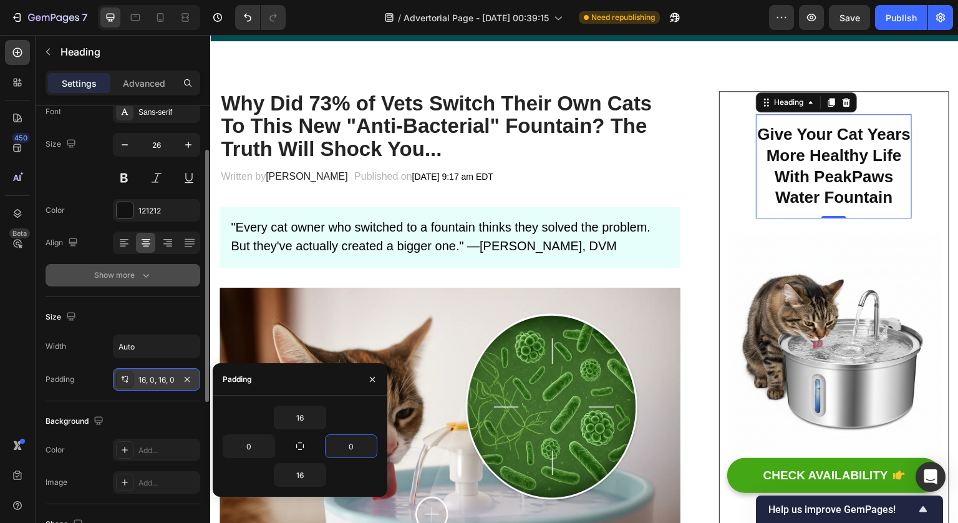
click at [148, 270] on icon "button" at bounding box center [146, 275] width 12 height 12
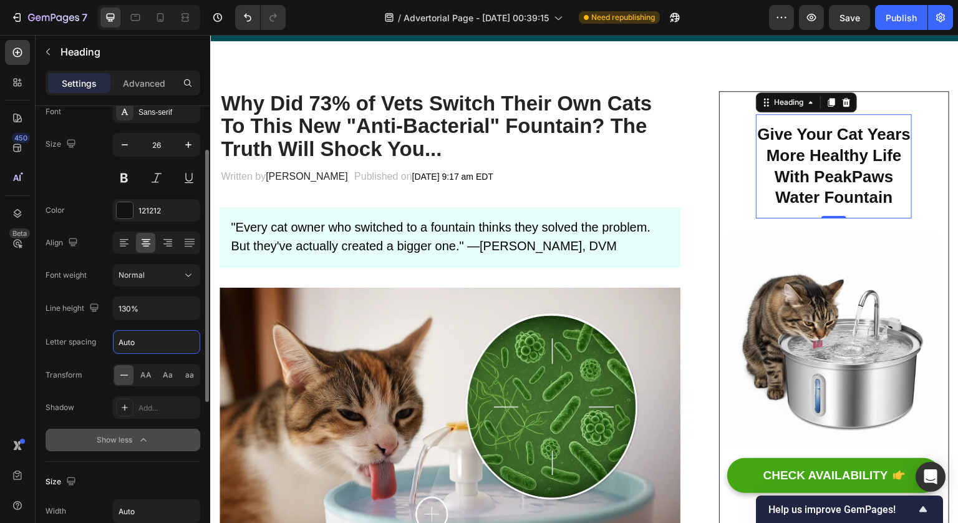
click at [157, 346] on input "Auto" at bounding box center [157, 342] width 86 height 22
click at [137, 309] on input "130%" at bounding box center [157, 308] width 86 height 22
type input "130%"
click at [146, 323] on div "Font Sans-serif Size 26 Color 121212 Align Font weight Normal Line height 130% …" at bounding box center [123, 275] width 155 height 351
click at [157, 274] on div "Normal" at bounding box center [151, 274] width 64 height 11
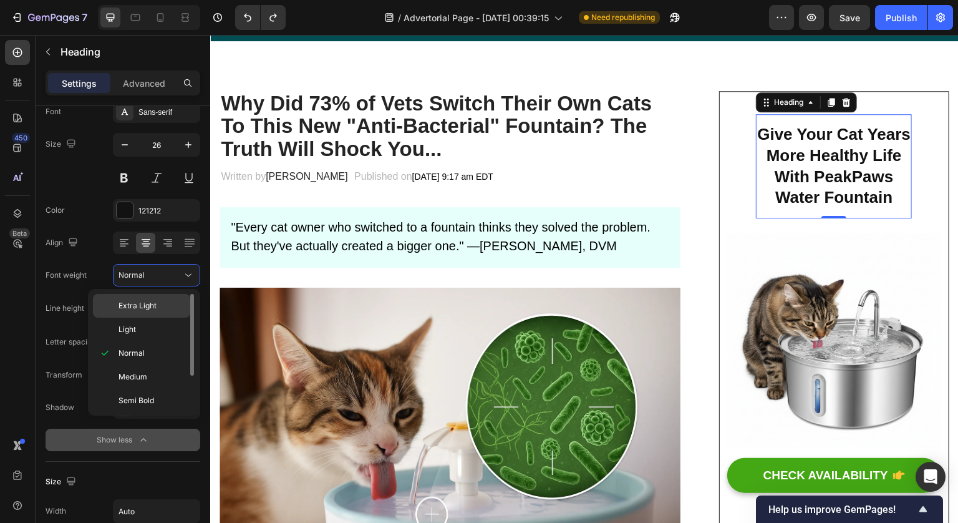
click at [152, 301] on span "Extra Light" at bounding box center [138, 305] width 38 height 11
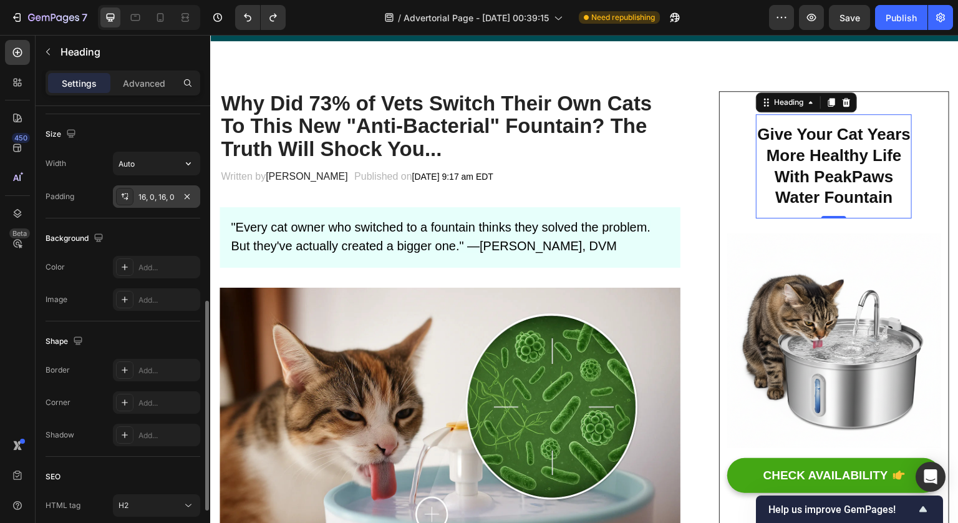
scroll to position [424, 0]
click at [126, 198] on icon at bounding box center [125, 198] width 10 height 10
click at [140, 167] on input "Auto" at bounding box center [157, 165] width 86 height 22
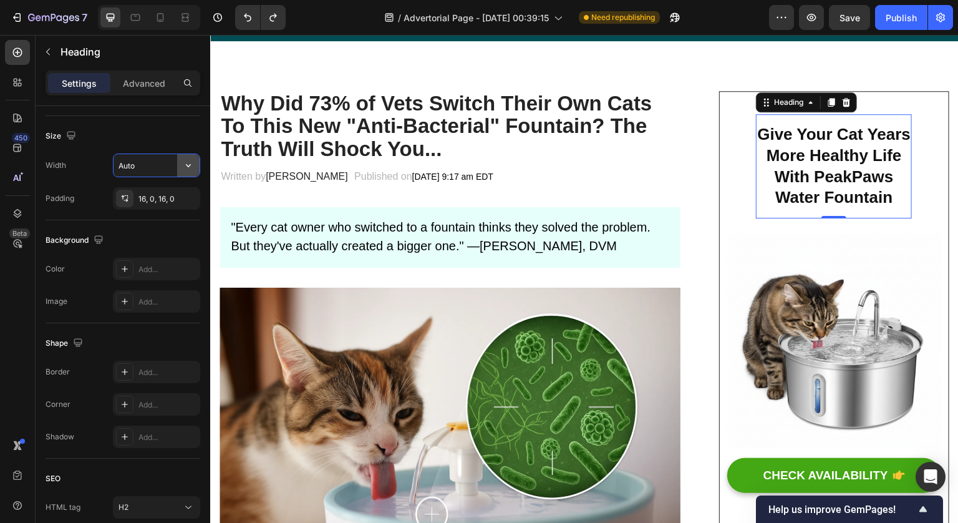
click at [187, 167] on icon "button" at bounding box center [188, 165] width 12 height 12
click at [173, 216] on span "100%" at bounding box center [178, 220] width 21 height 11
click at [193, 166] on icon "button" at bounding box center [188, 165] width 12 height 12
click at [165, 237] on div "Default 1200px" at bounding box center [143, 245] width 102 height 24
type input "1200"
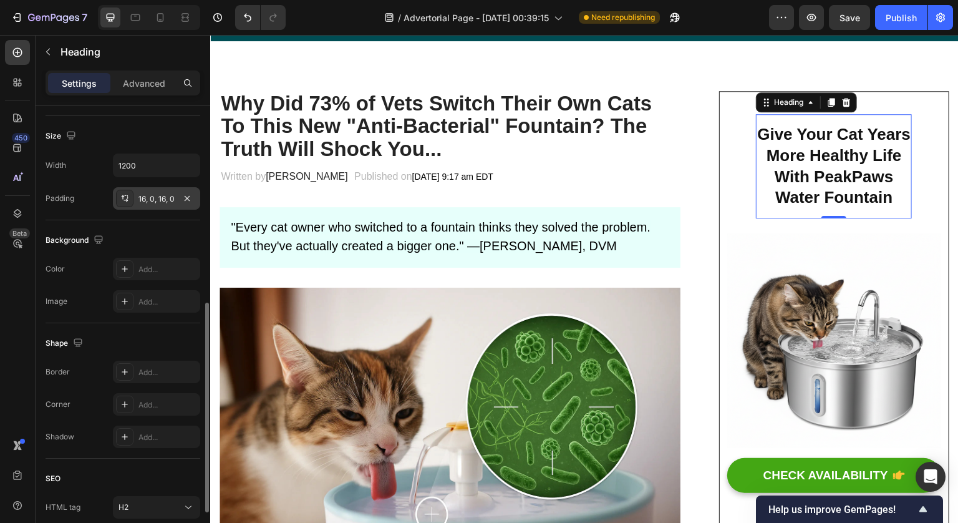
click at [145, 198] on div "16, 0, 16, 0" at bounding box center [156, 198] width 36 height 11
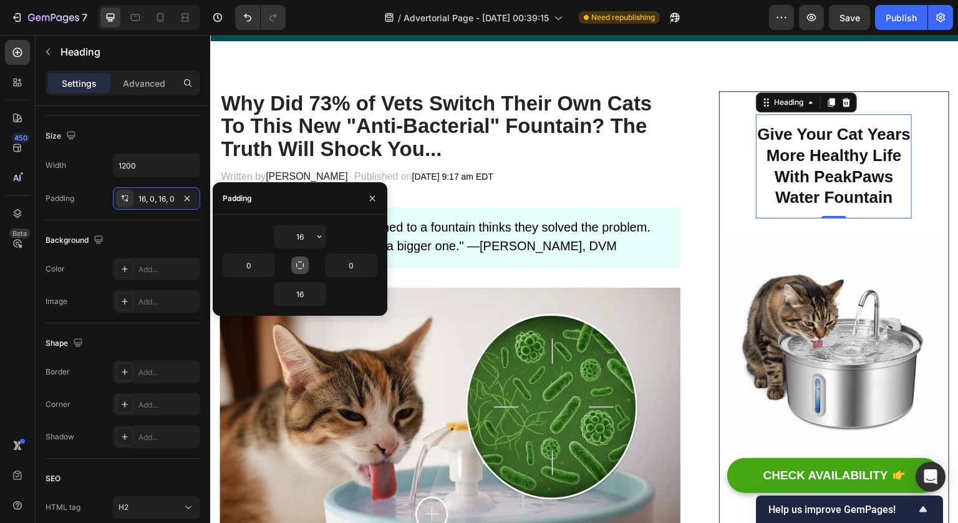
click at [306, 266] on button "button" at bounding box center [299, 264] width 17 height 17
type input "16"
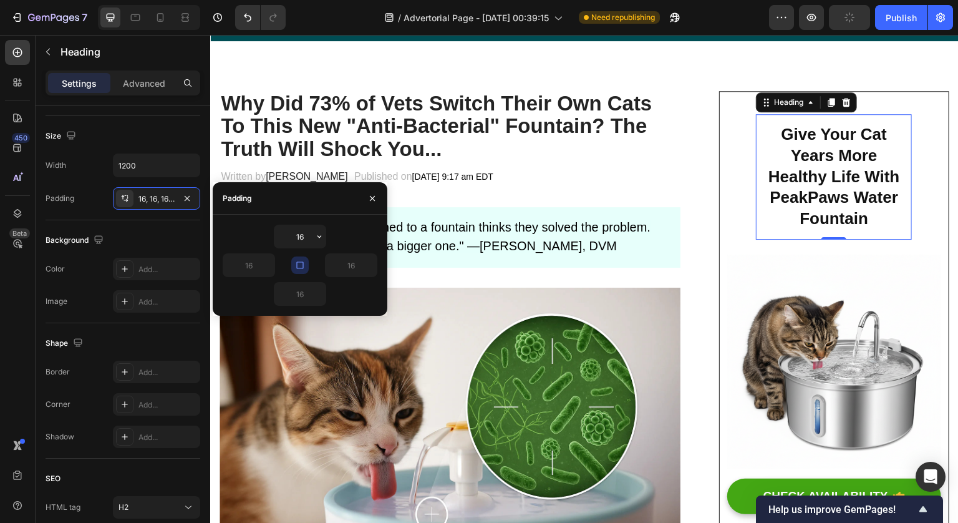
type input "0"
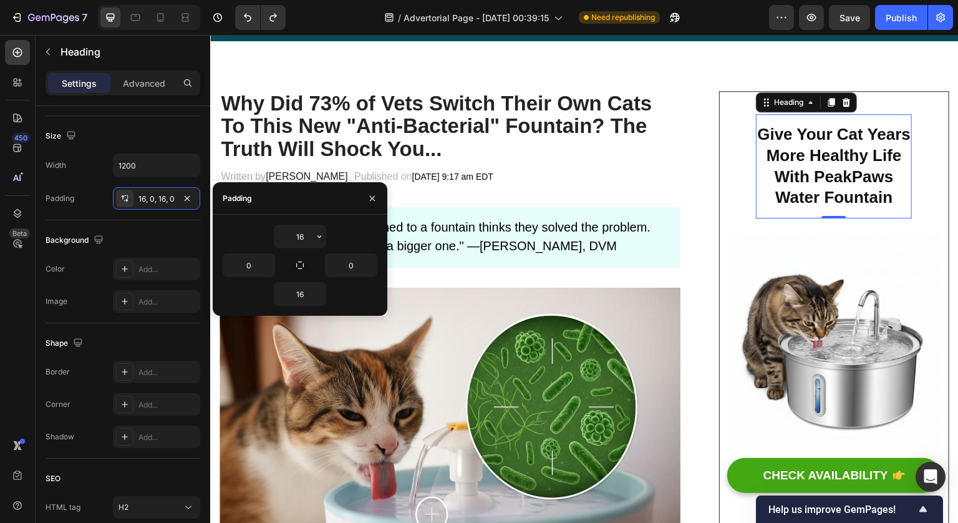
click at [340, 238] on div "16" at bounding box center [300, 237] width 155 height 24
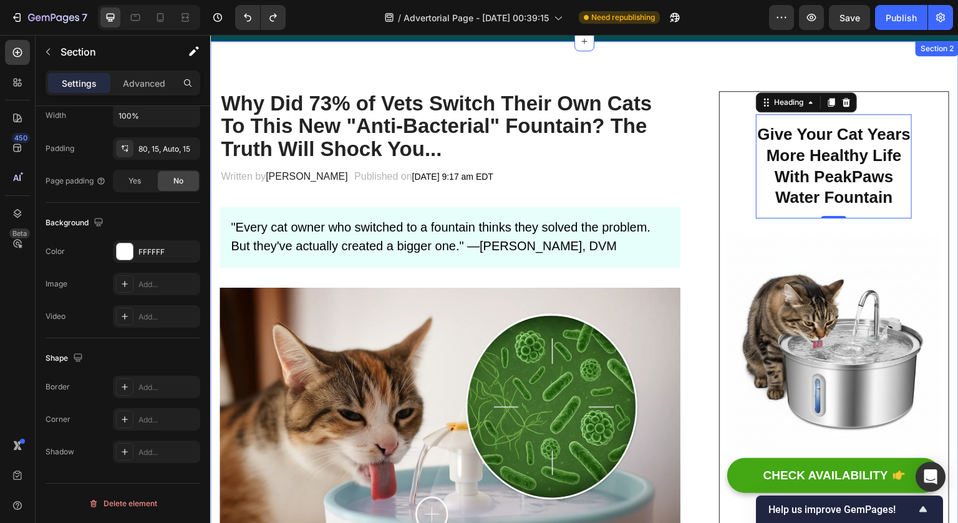
scroll to position [0, 0]
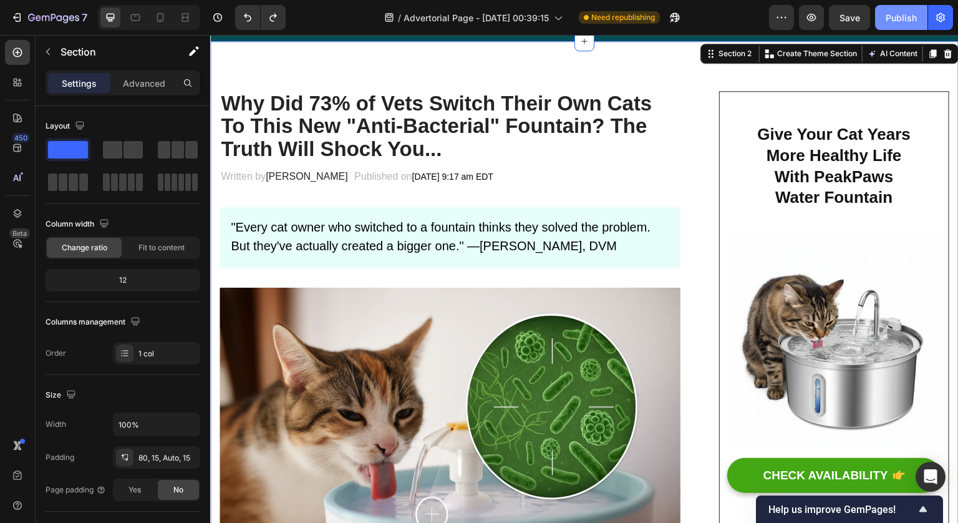
click at [901, 19] on div "Publish" at bounding box center [901, 17] width 31 height 13
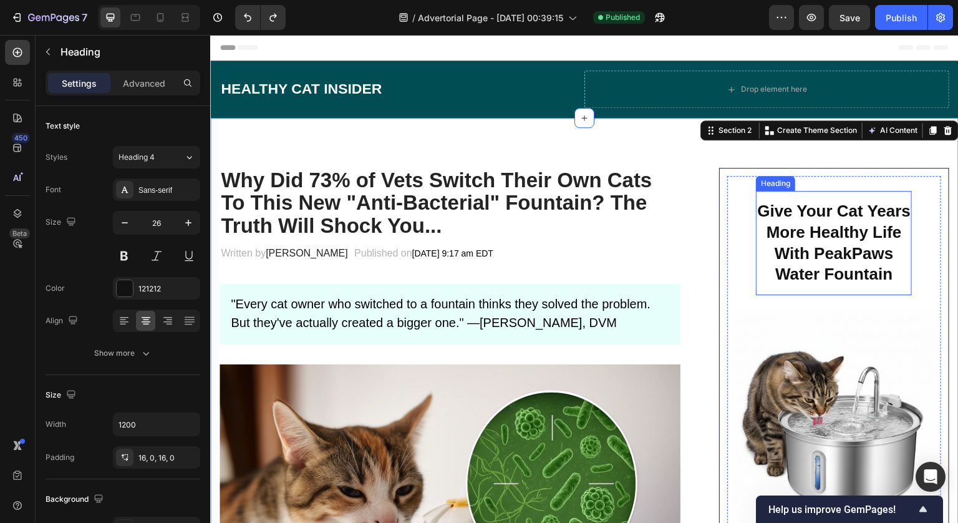
click at [805, 263] on h2 "Give Your Cat Years More Healthy Life With PeakPaws Water Fountain" at bounding box center [834, 243] width 156 height 104
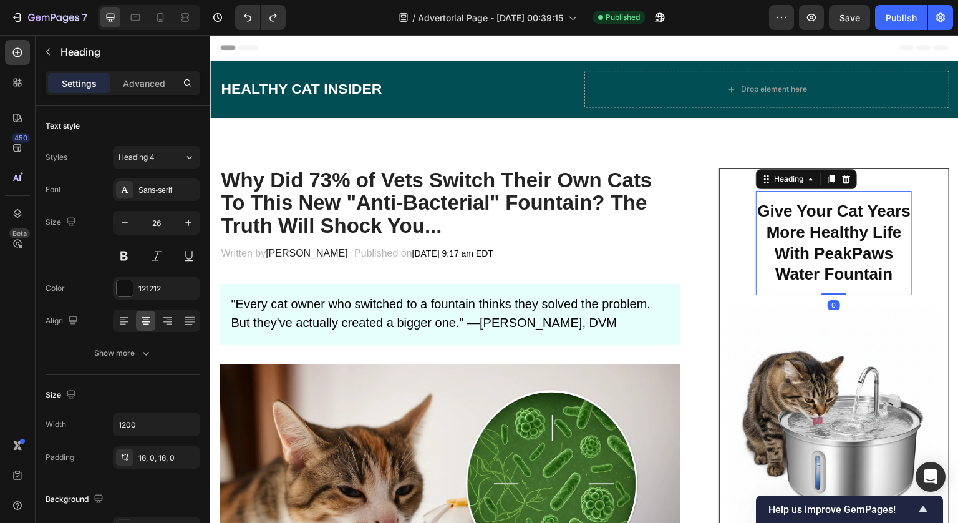
drag, startPoint x: 828, startPoint y: 292, endPoint x: 836, endPoint y: 273, distance: 20.4
click at [835, 273] on div "Give Your Cat Years More Healthy Life With PeakPaws Water Fountain Heading 0" at bounding box center [834, 243] width 156 height 104
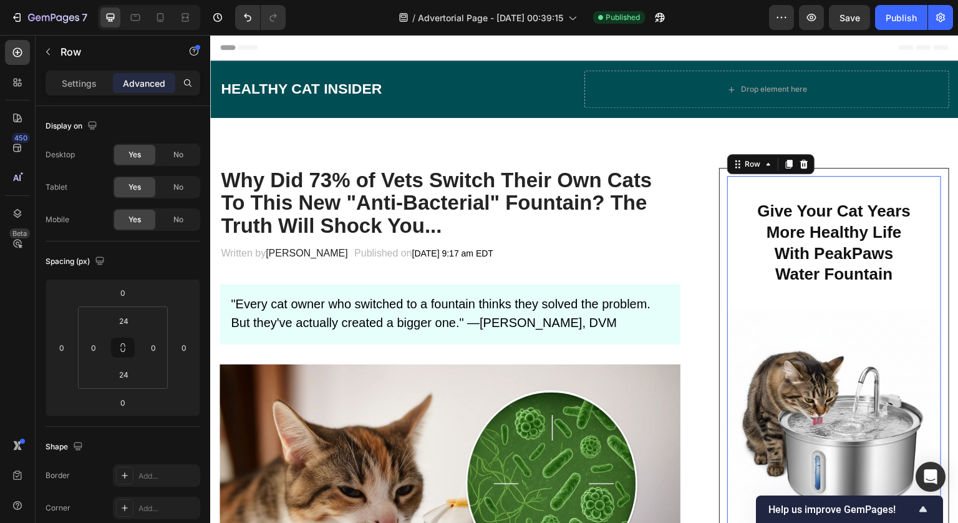
click at [871, 308] on div "⁠⁠⁠⁠⁠⁠⁠ Give Your Cat Years More Healthy Life With PeakPaws Water Fountain Head…" at bounding box center [834, 243] width 156 height 134
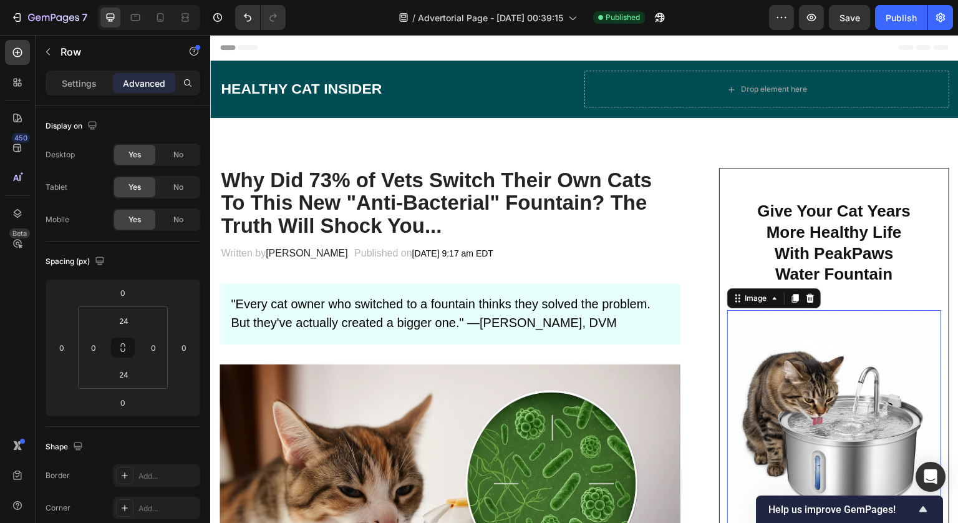
click at [855, 328] on img at bounding box center [834, 417] width 214 height 214
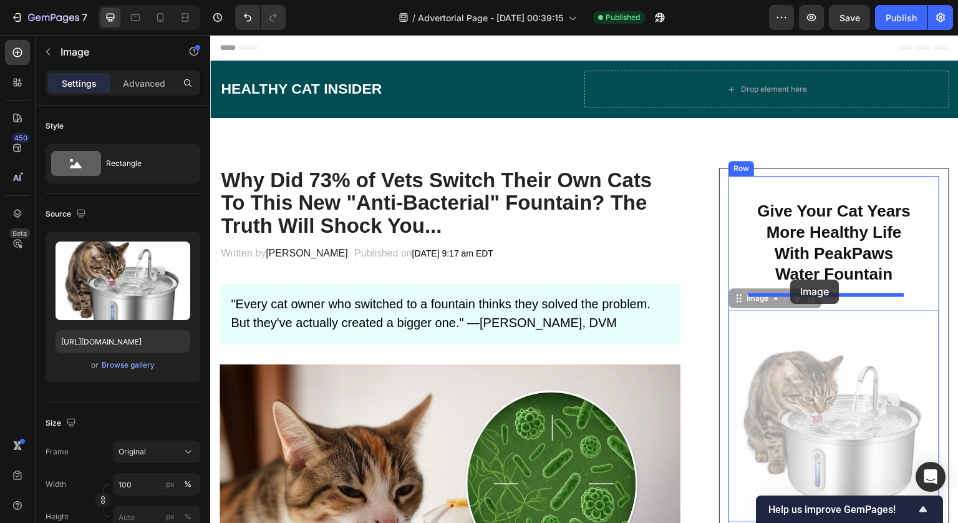
drag, startPoint x: 730, startPoint y: 302, endPoint x: 791, endPoint y: 279, distance: 65.1
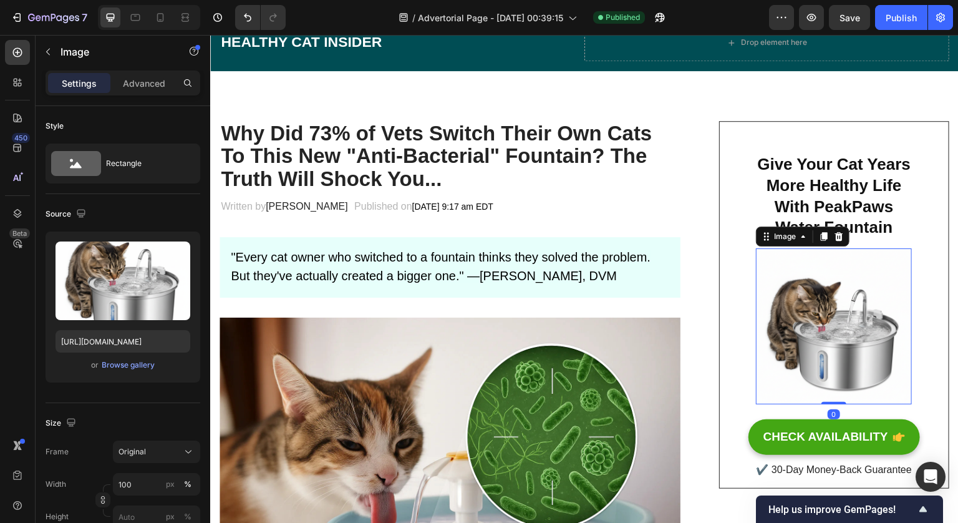
scroll to position [51, 0]
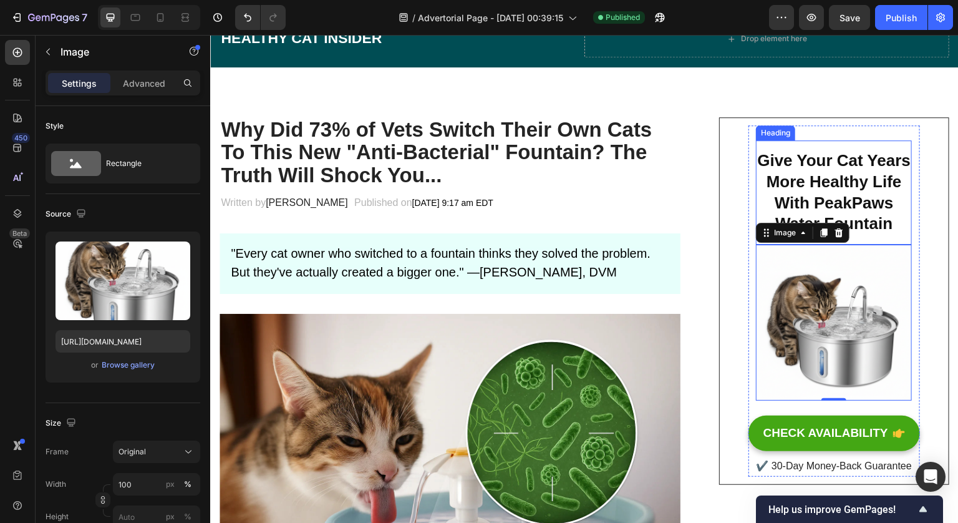
click at [891, 231] on p "⁠⁠⁠⁠⁠⁠⁠ Give Your Cat Years More Healthy Life With PeakPaws Water Fountain" at bounding box center [834, 192] width 156 height 84
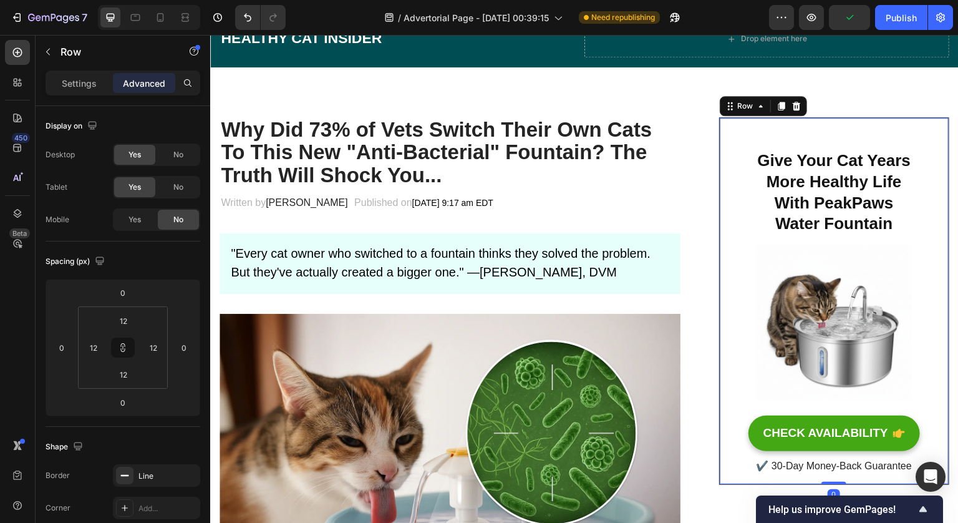
click at [905, 258] on div "⁠⁠⁠⁠⁠⁠⁠ Give Your Cat Years More Healthy Life With PeakPaws Water Fountain Head…" at bounding box center [835, 300] width 172 height 351
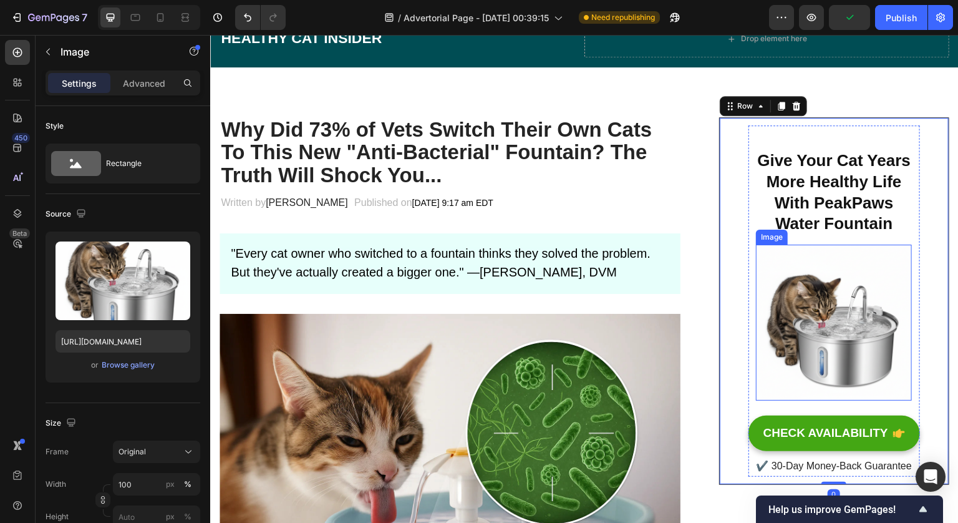
click at [895, 257] on img at bounding box center [834, 323] width 156 height 156
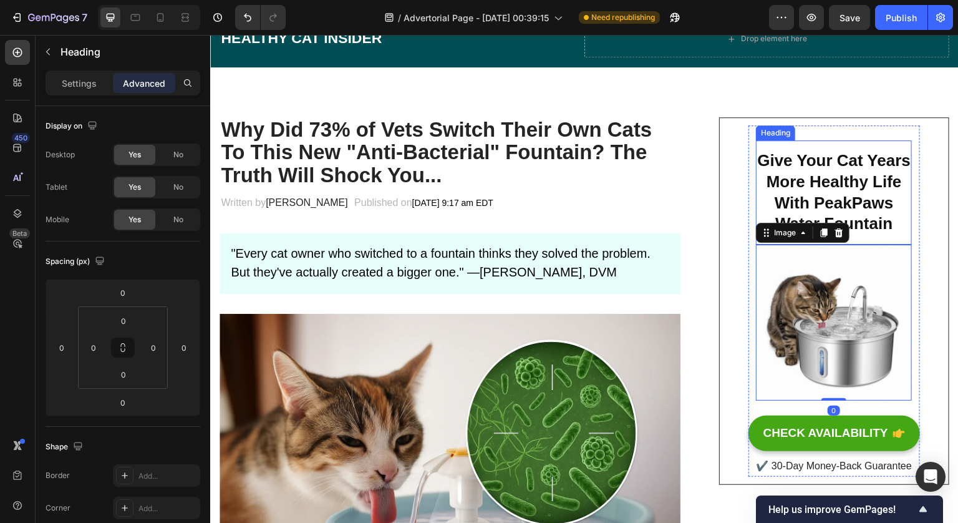
click at [876, 240] on h2 "⁠⁠⁠⁠⁠⁠⁠ Give Your Cat Years More Healthy Life With PeakPaws Water Fountain" at bounding box center [834, 192] width 156 height 104
click at [871, 269] on img at bounding box center [834, 323] width 156 height 156
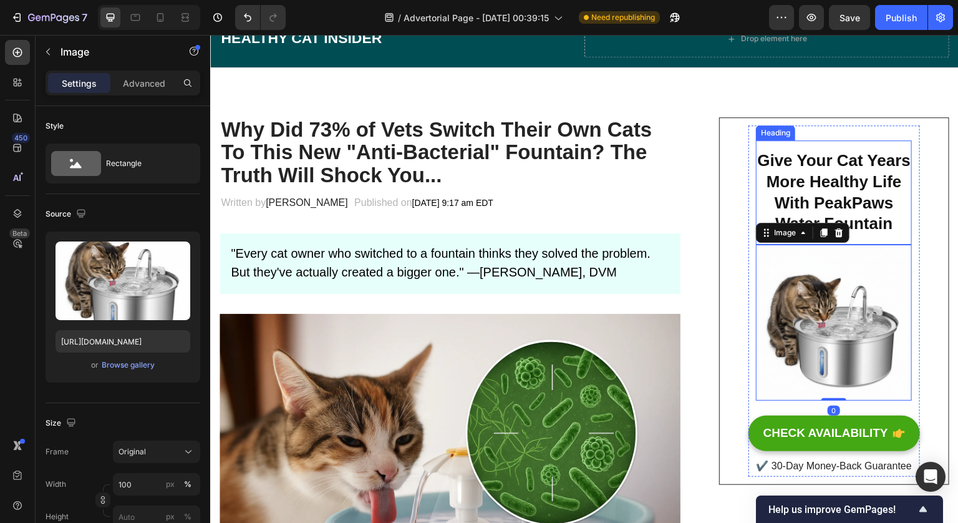
click at [875, 214] on p "⁠⁠⁠⁠⁠⁠⁠ Give Your Cat Years More Healthy Life With PeakPaws Water Fountain" at bounding box center [834, 192] width 156 height 84
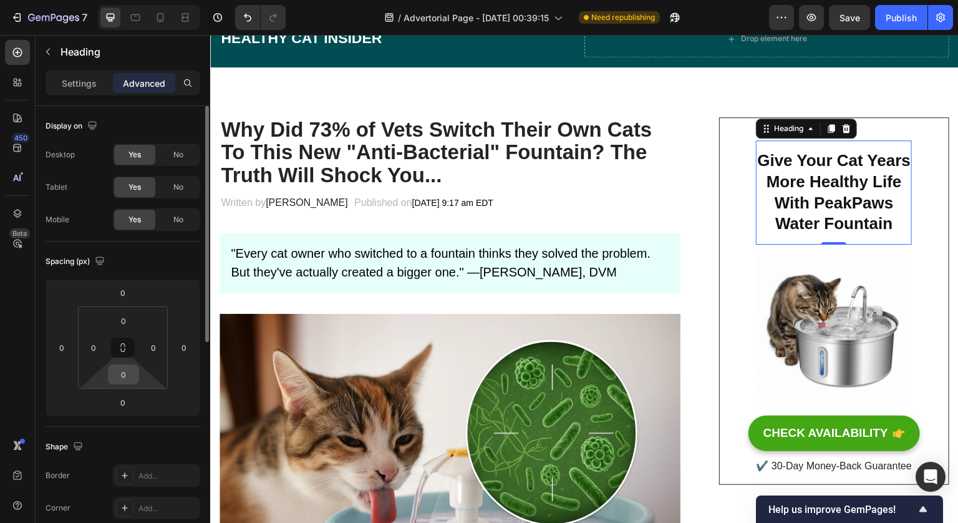
click at [124, 375] on input "0" at bounding box center [123, 374] width 25 height 19
type input "-"
type input "0"
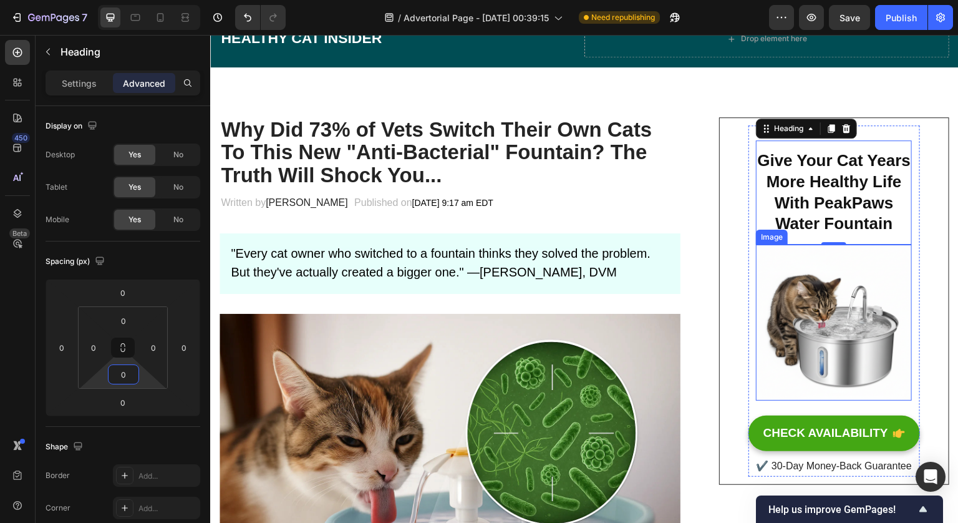
click at [866, 293] on img at bounding box center [834, 323] width 156 height 156
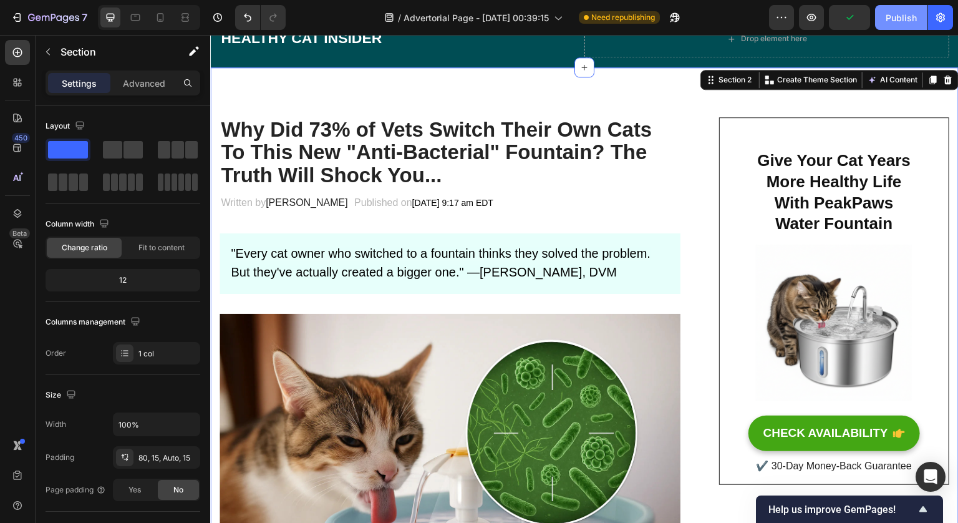
click at [906, 25] on button "Publish" at bounding box center [901, 17] width 52 height 25
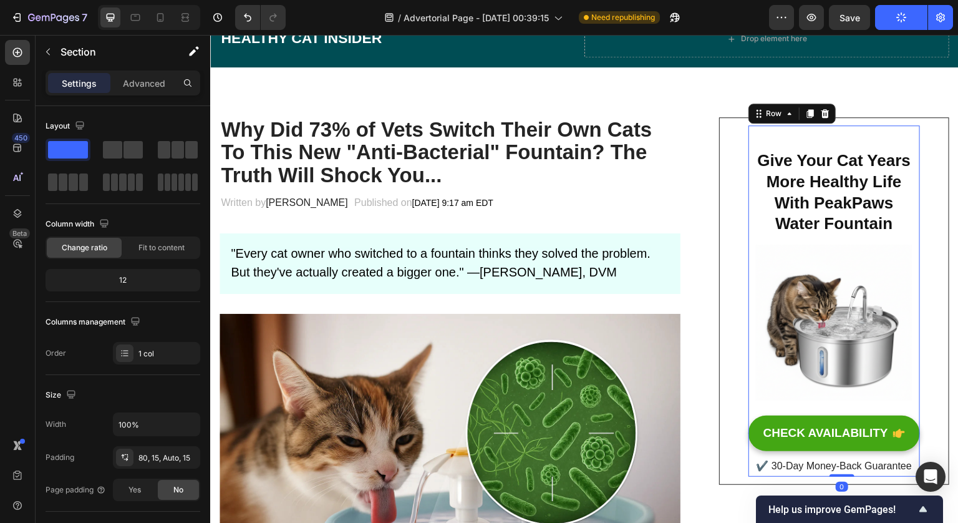
click at [828, 130] on div "⁠⁠⁠⁠⁠⁠⁠ Give Your Cat Years More Healthy Life With PeakPaws Water Fountain Head…" at bounding box center [834, 270] width 156 height 290
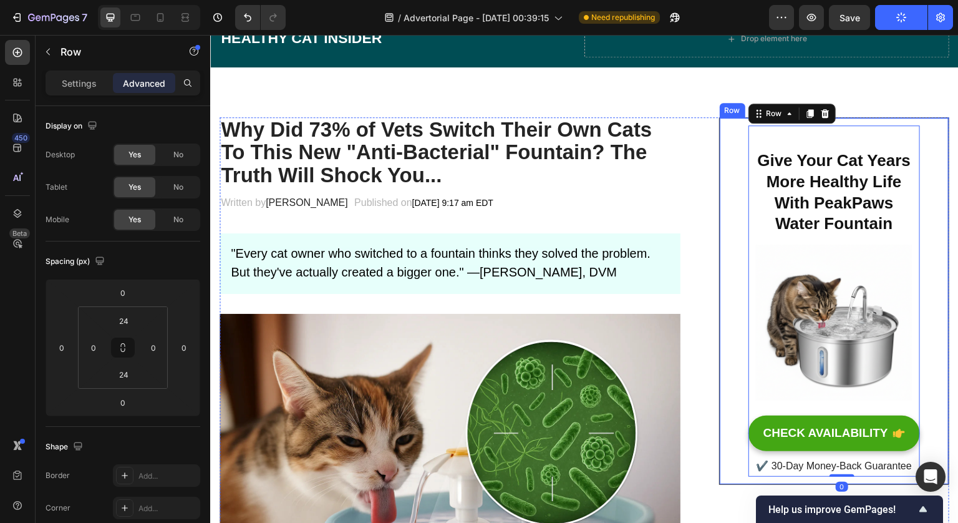
click at [845, 123] on div "⁠⁠⁠⁠⁠⁠⁠ Give Your Cat Years More Healthy Life With PeakPaws Water Fountain Head…" at bounding box center [834, 300] width 230 height 367
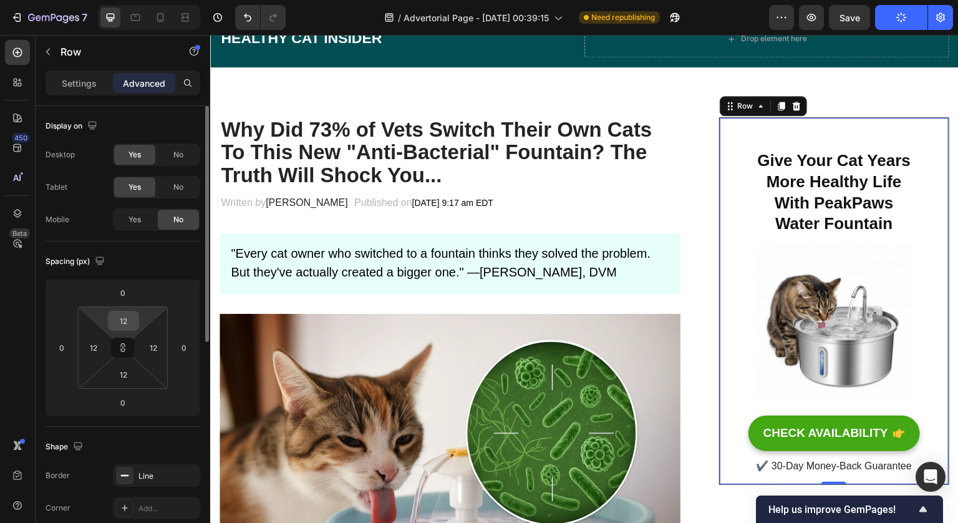
click at [124, 316] on input "12" at bounding box center [123, 320] width 25 height 19
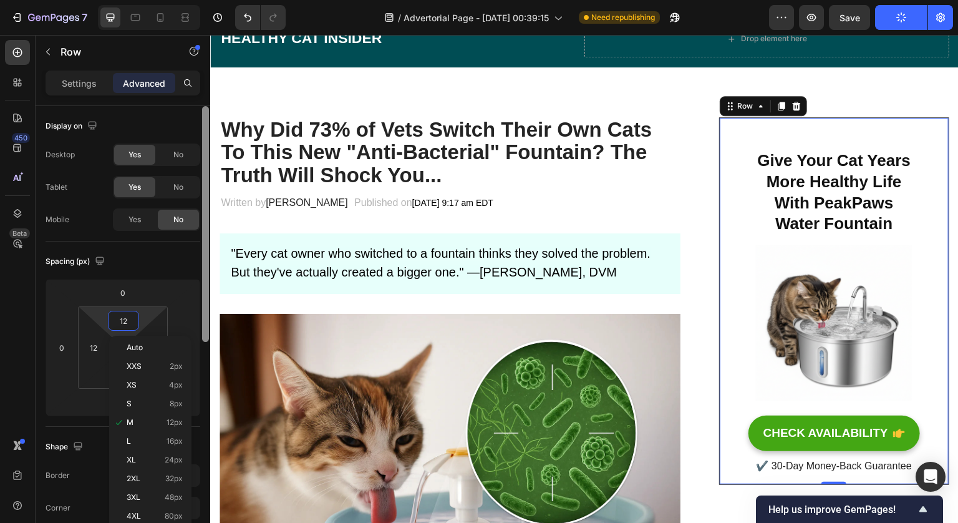
type input "0"
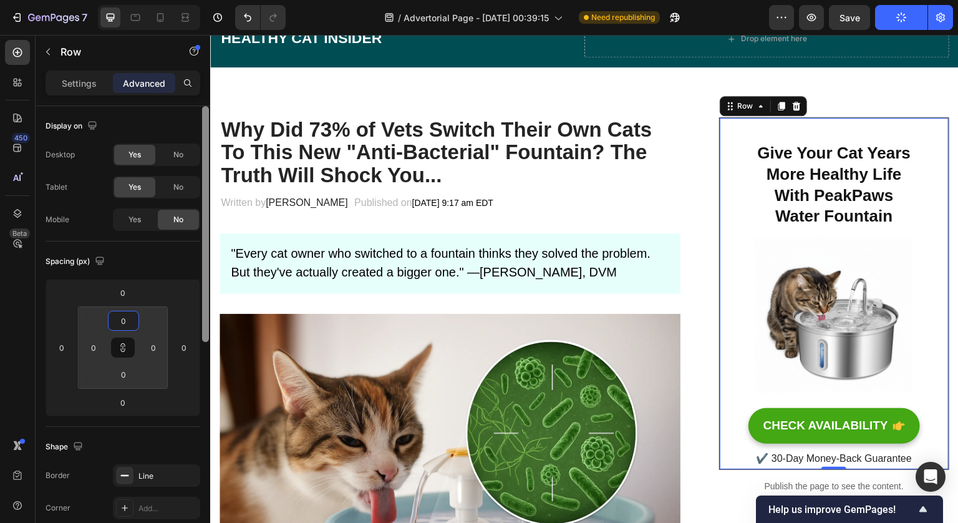
type input "0"
click at [155, 269] on div "Spacing (px)" at bounding box center [123, 261] width 155 height 20
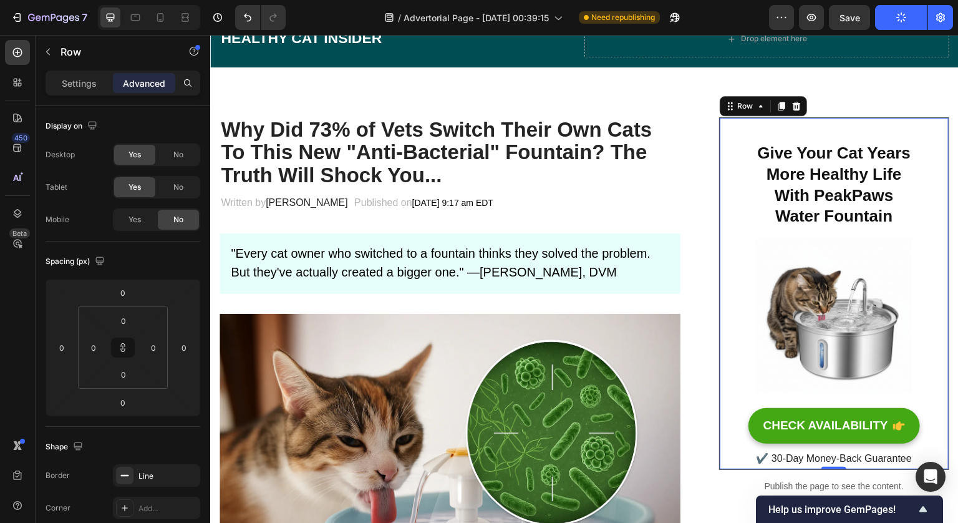
click at [837, 117] on div "⁠⁠⁠⁠⁠⁠⁠ Give Your Cat Years More Healthy Life With PeakPaws Water Fountain Head…" at bounding box center [834, 293] width 230 height 352
click at [724, 153] on div "⁠⁠⁠⁠⁠⁠⁠ Give Your Cat Years More Healthy Life With PeakPaws Water Fountain Head…" at bounding box center [834, 293] width 230 height 352
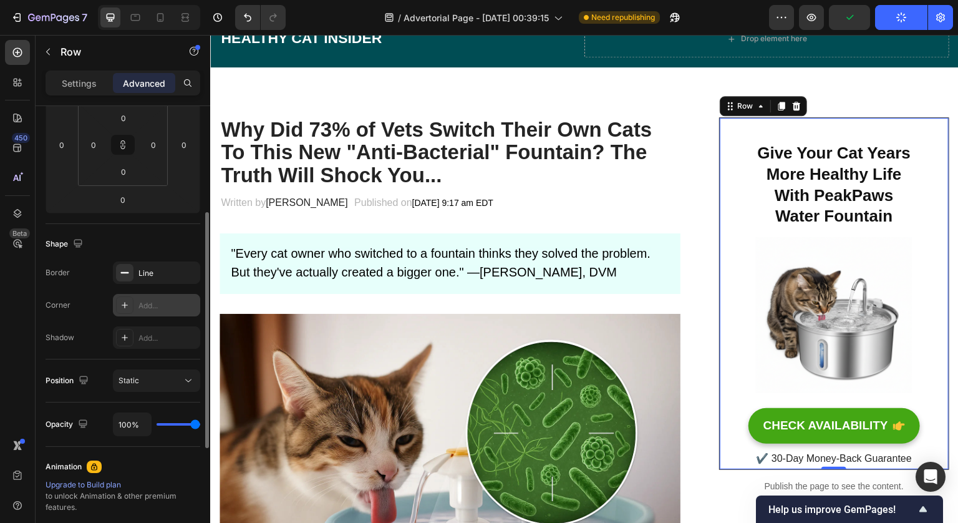
click at [152, 303] on div "Add..." at bounding box center [167, 305] width 59 height 11
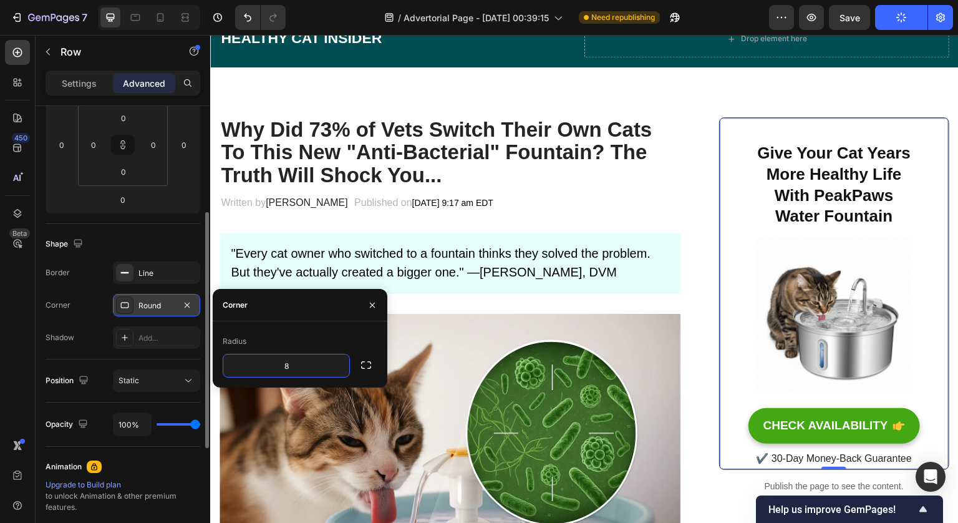
click at [354, 368] on div "8" at bounding box center [300, 366] width 155 height 24
click at [362, 368] on icon "button" at bounding box center [366, 364] width 10 height 7
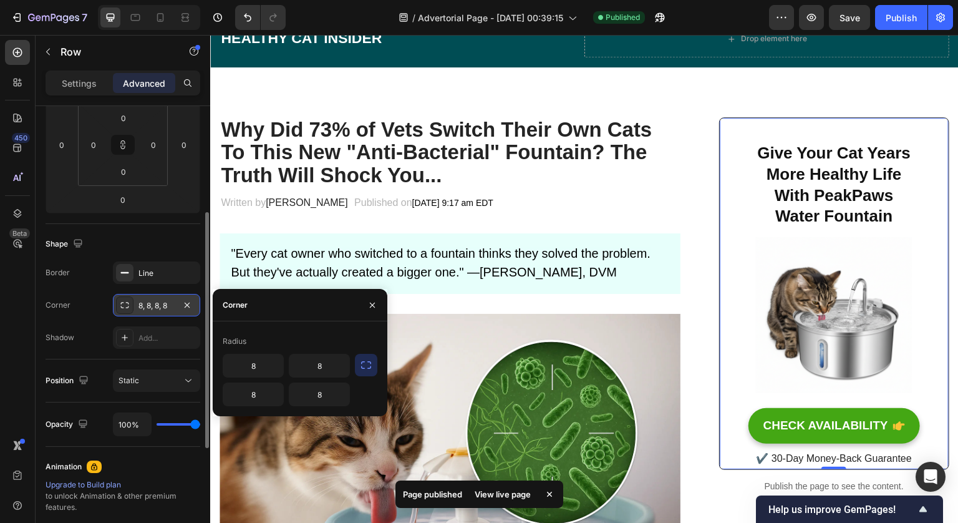
click at [362, 368] on icon "button" at bounding box center [366, 364] width 10 height 7
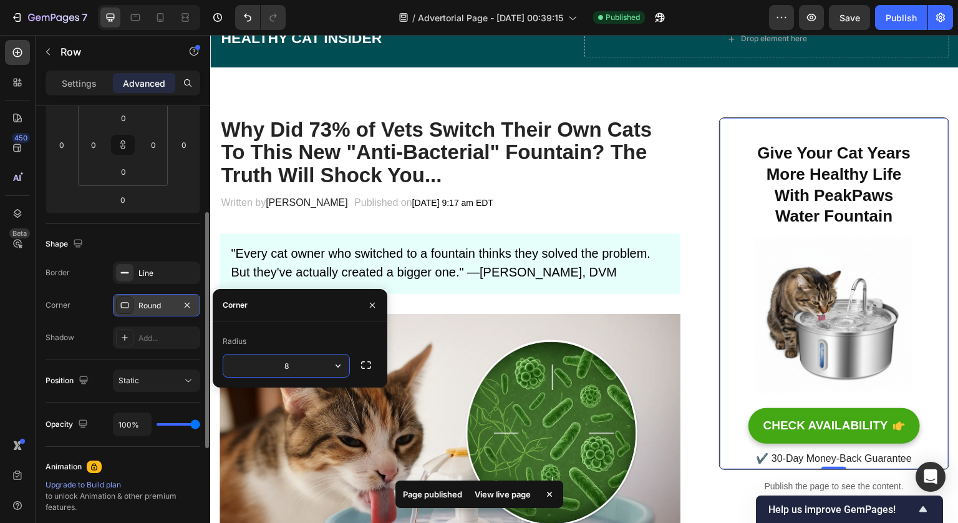
click at [310, 363] on input "8" at bounding box center [286, 365] width 126 height 22
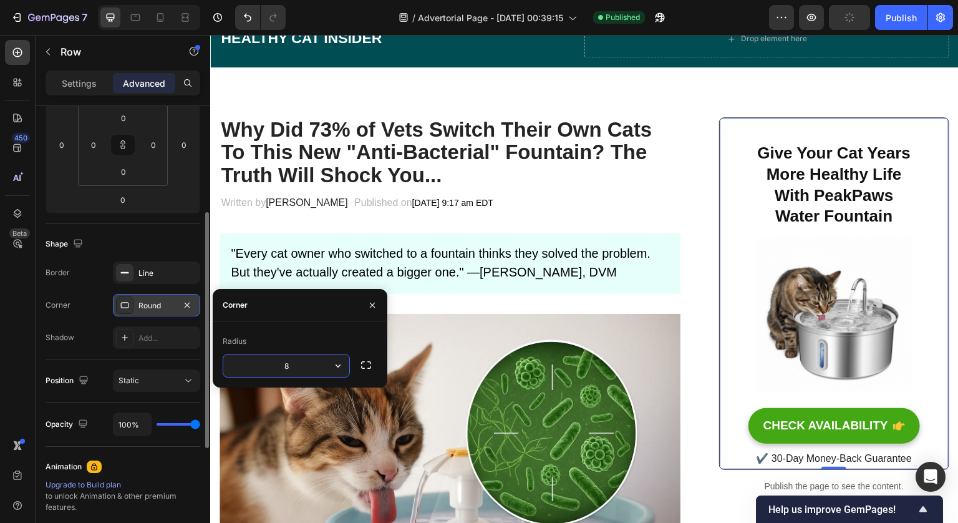
type input "38"
click at [148, 270] on div "Line" at bounding box center [156, 273] width 36 height 11
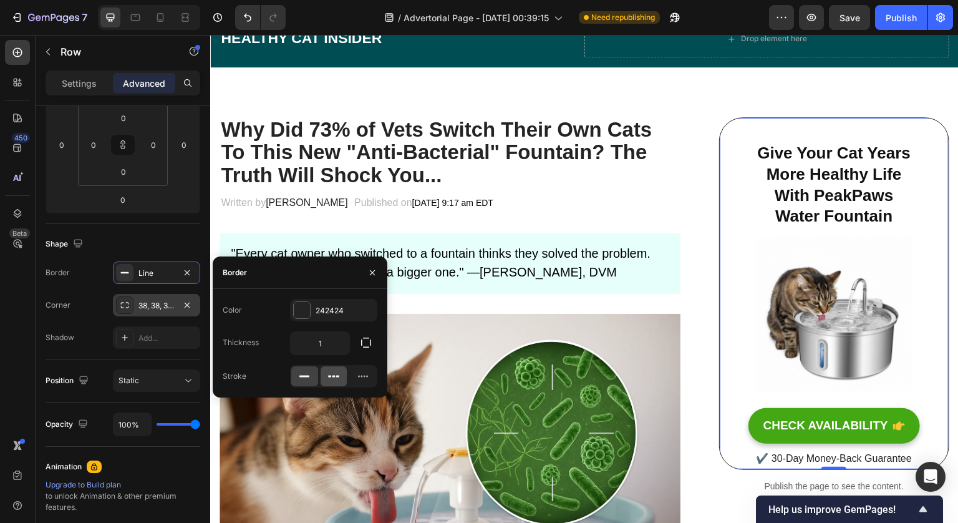
click at [334, 381] on icon at bounding box center [333, 376] width 12 height 12
click at [361, 379] on icon at bounding box center [363, 376] width 12 height 12
click at [327, 373] on icon at bounding box center [333, 376] width 12 height 12
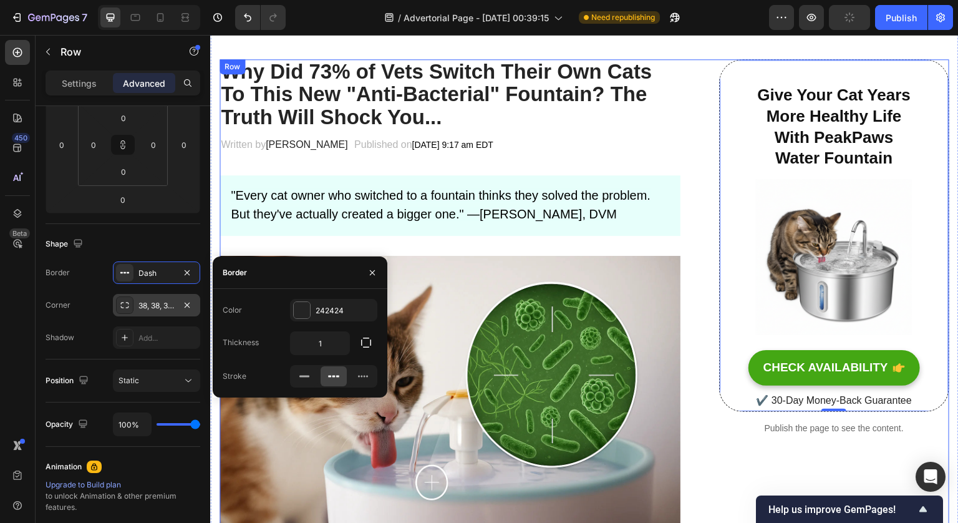
scroll to position [61, 0]
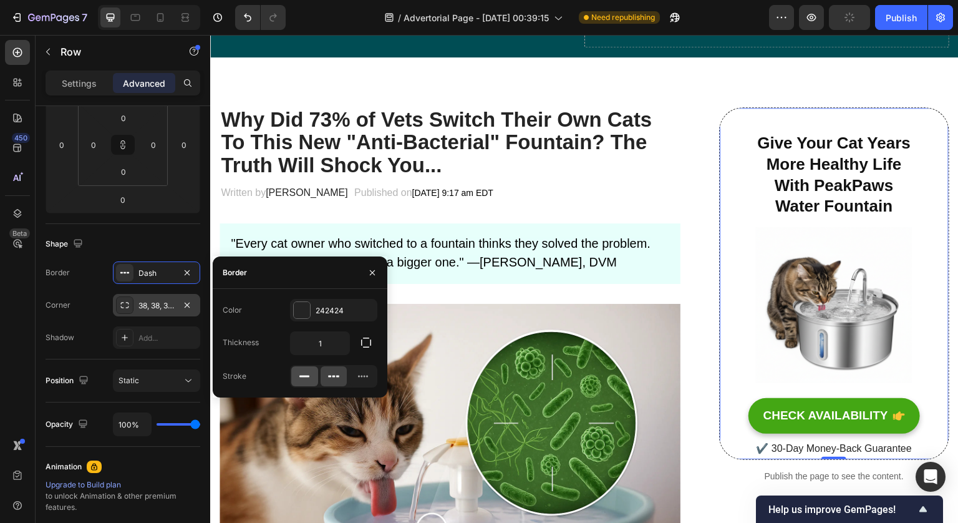
click at [306, 384] on div at bounding box center [304, 376] width 27 height 20
click at [329, 349] on input "1" at bounding box center [320, 343] width 59 height 22
type input "2"
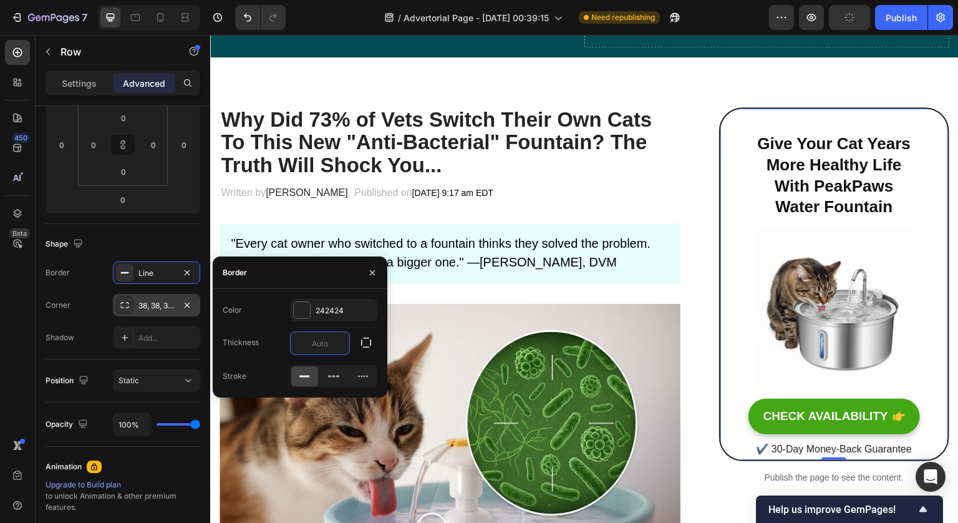
type input "1"
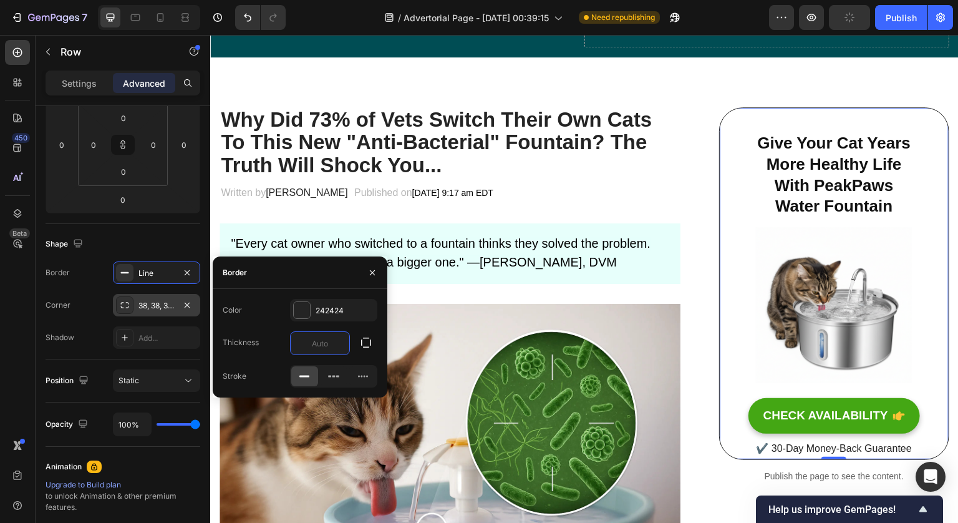
type input "1"
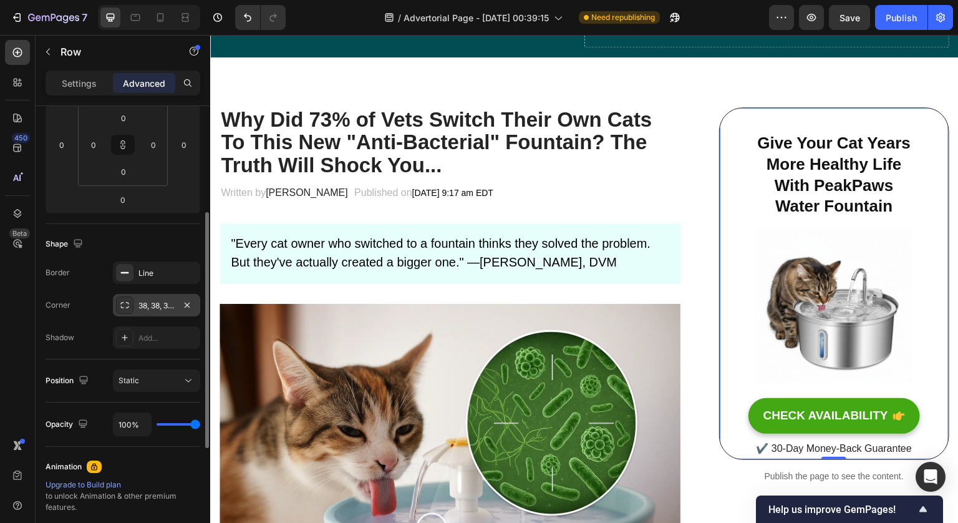
click at [94, 355] on div "Shape Border Line Corner 38, 38, 38, 38 Shadow Add..." at bounding box center [123, 291] width 155 height 135
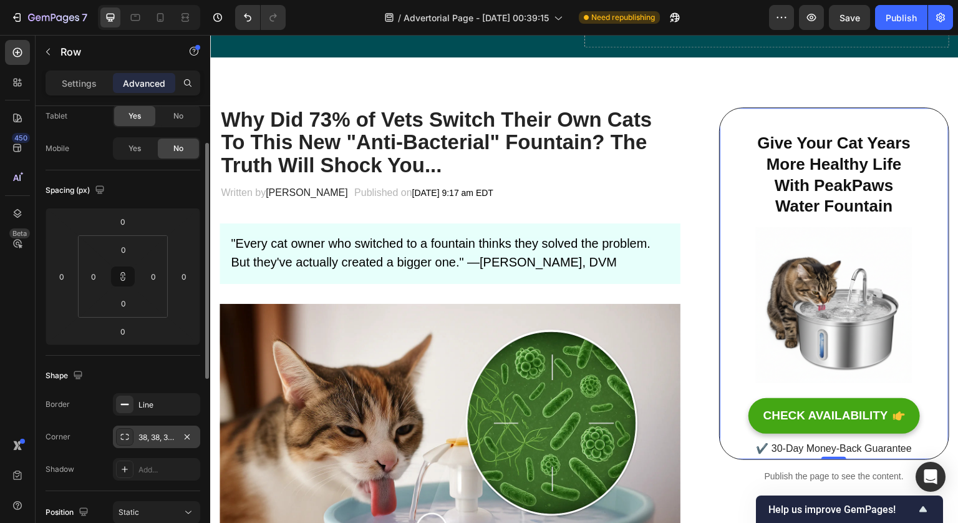
scroll to position [0, 0]
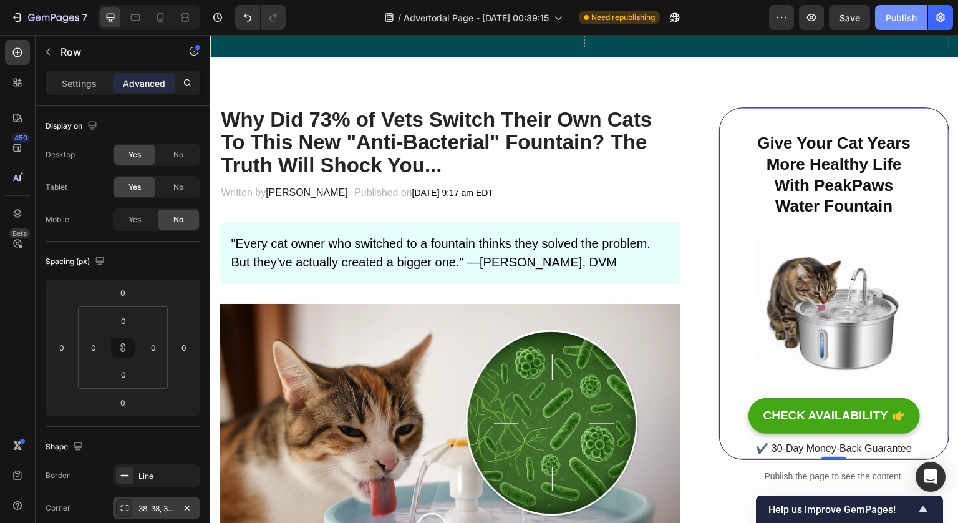
click at [890, 24] on button "Publish" at bounding box center [901, 17] width 52 height 25
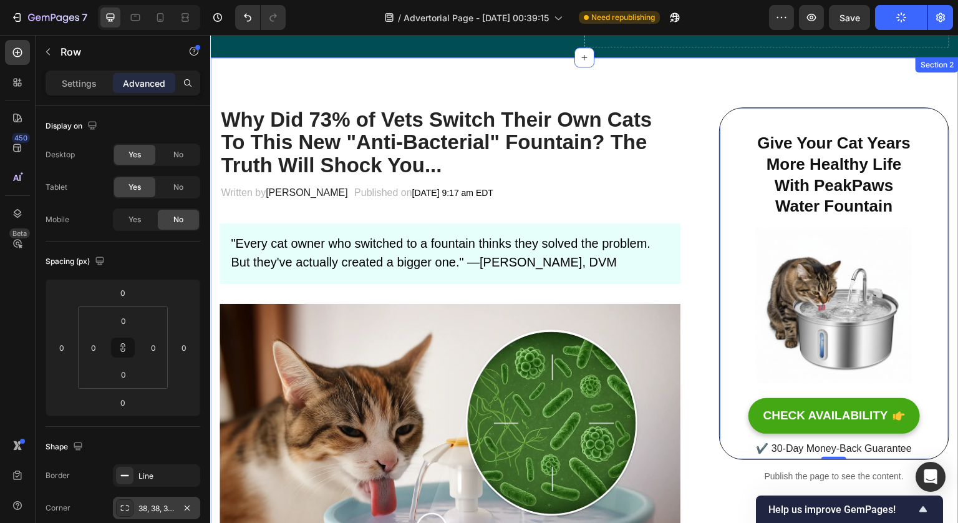
scroll to position [79, 0]
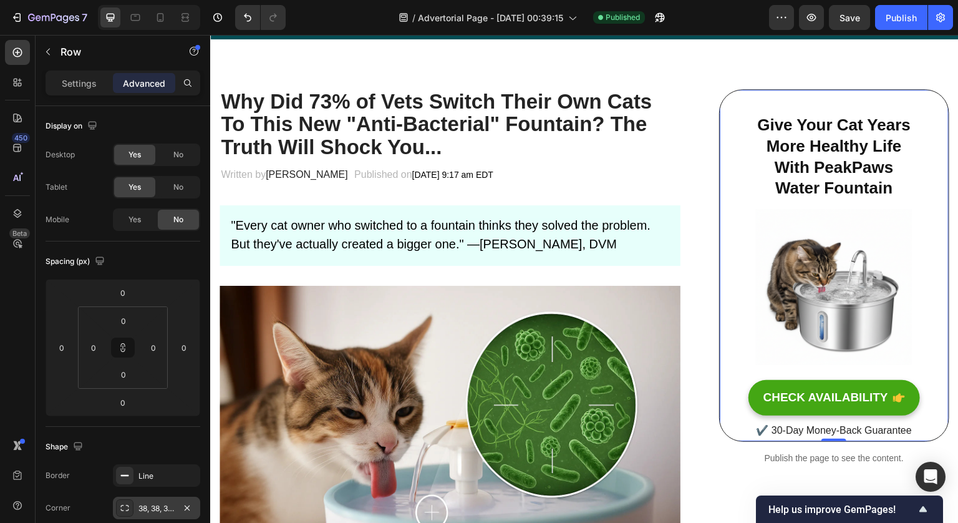
click at [733, 351] on div "⁠⁠⁠⁠⁠⁠⁠ Give Your Cat Years More Healthy Life With PeakPaws Water Fountain Head…" at bounding box center [834, 265] width 230 height 352
click at [126, 346] on icon at bounding box center [123, 347] width 10 height 10
click at [130, 352] on button at bounding box center [123, 347] width 24 height 20
drag, startPoint x: 825, startPoint y: 438, endPoint x: 826, endPoint y: 451, distance: 13.1
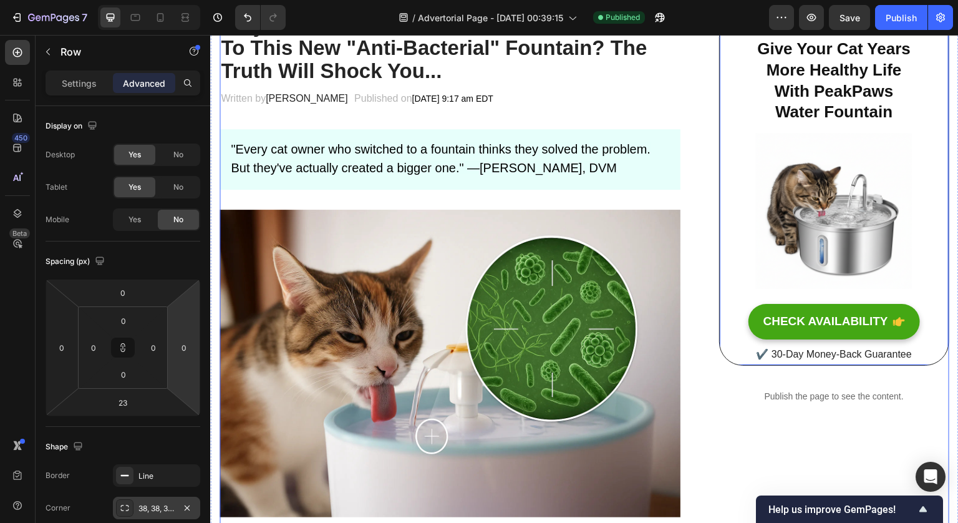
scroll to position [155, 0]
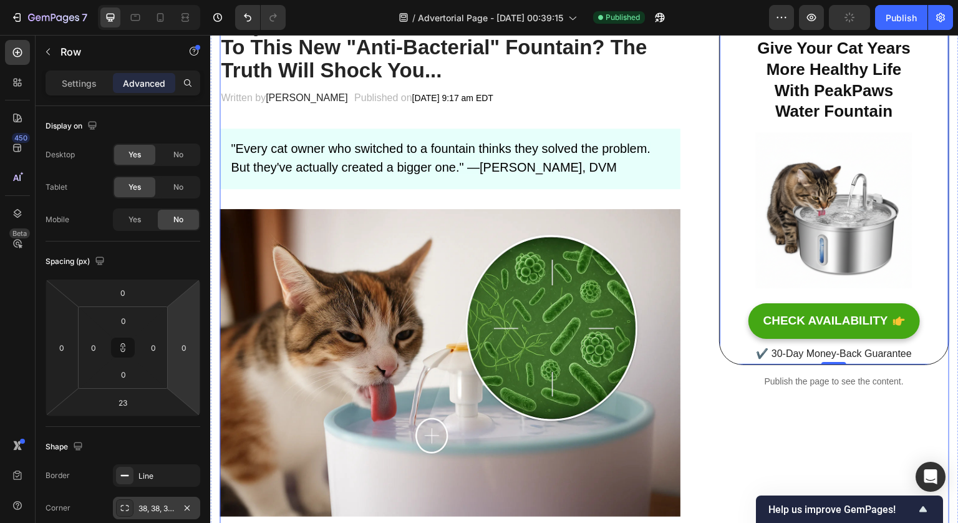
type input "0"
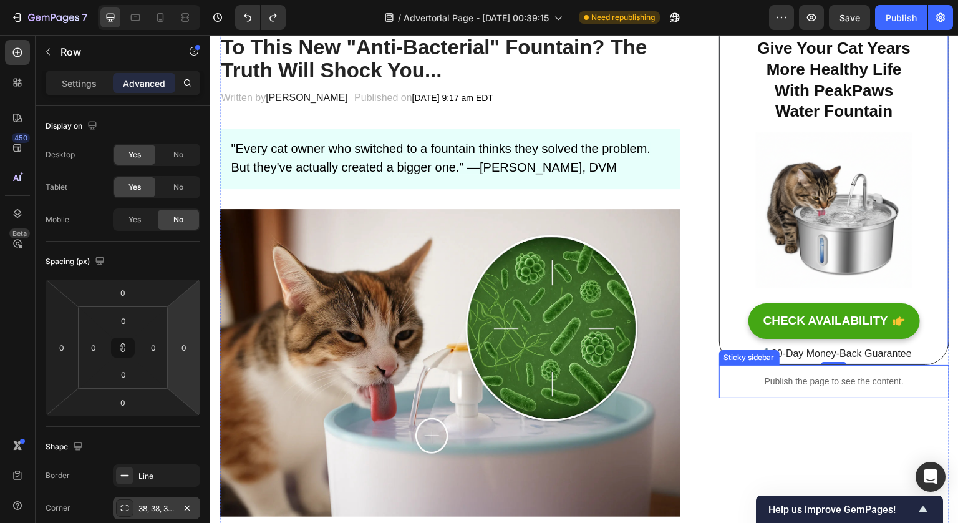
click at [799, 375] on p "Publish the page to see the content." at bounding box center [834, 381] width 230 height 13
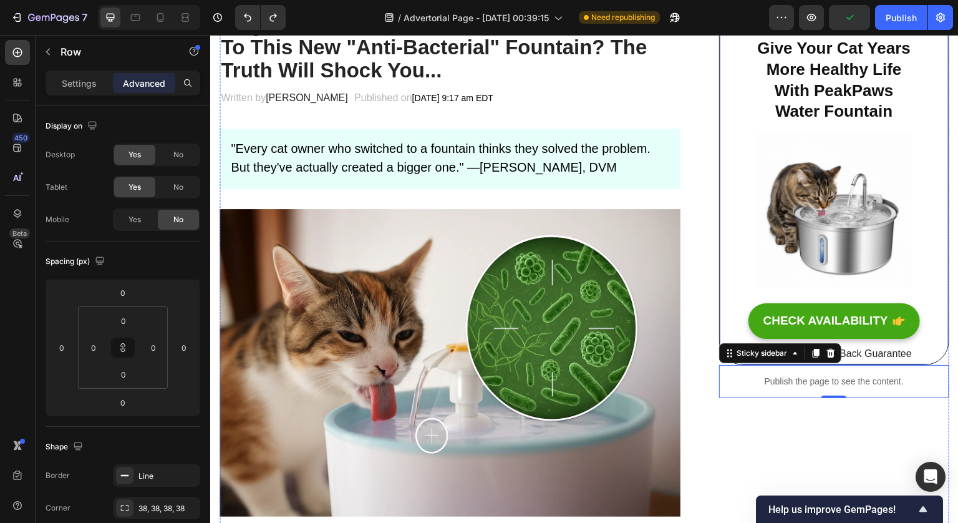
click at [734, 185] on div "⁠⁠⁠⁠⁠⁠⁠ Give Your Cat Years More Healthy Life With PeakPaws Water Fountain Head…" at bounding box center [834, 188] width 230 height 352
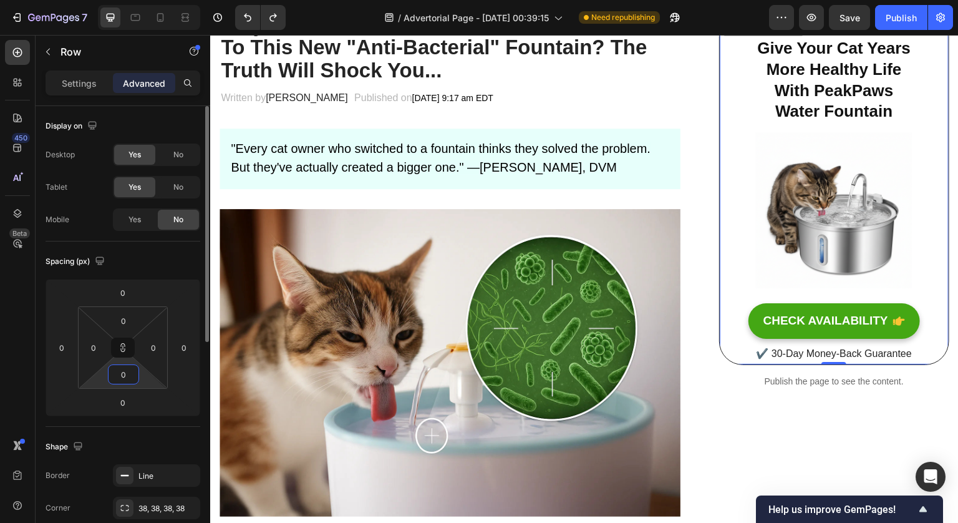
click at [133, 382] on input "0" at bounding box center [123, 374] width 25 height 19
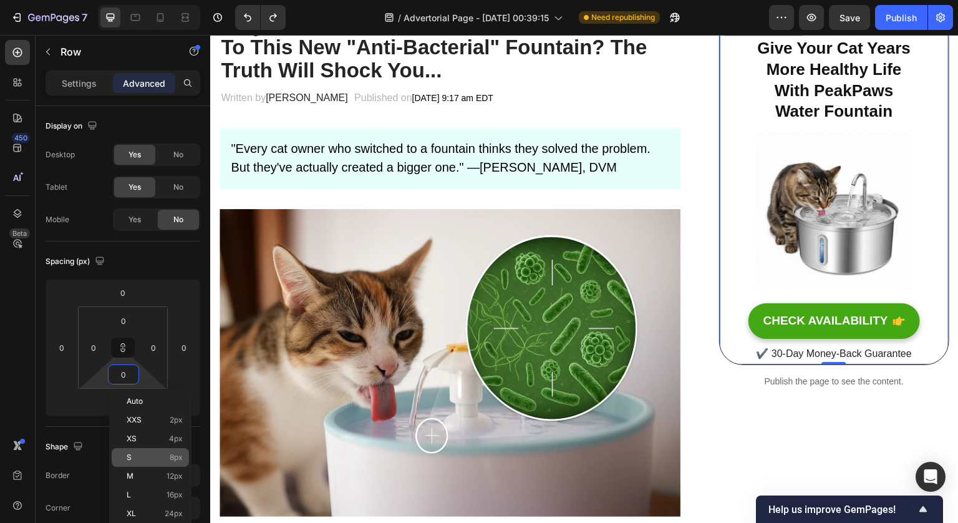
click at [167, 461] on p "S 8px" at bounding box center [155, 457] width 56 height 9
type input "8"
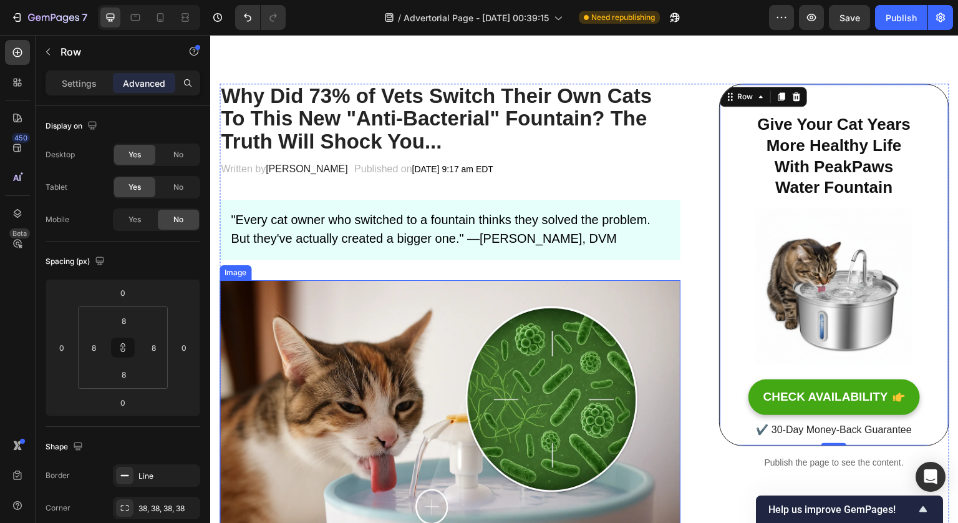
scroll to position [90, 0]
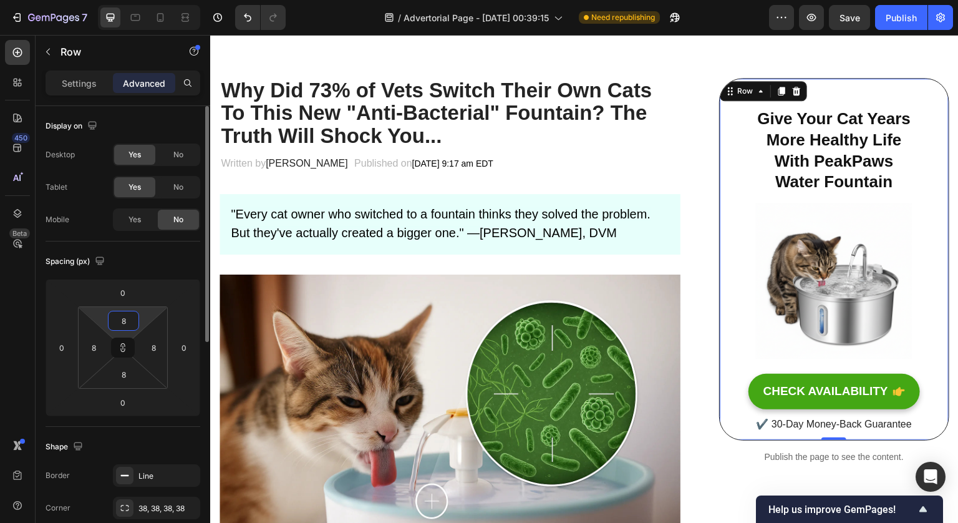
click at [129, 325] on input "8" at bounding box center [123, 320] width 25 height 19
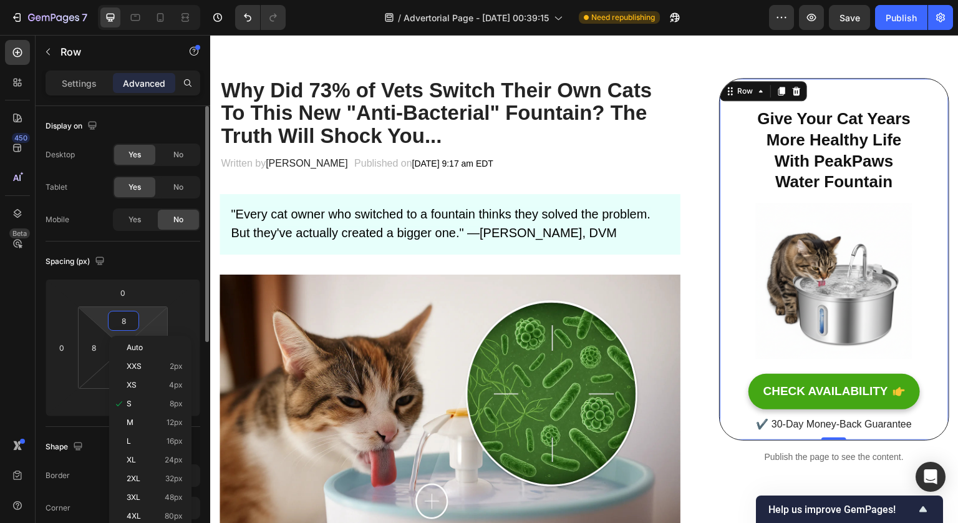
type input "0"
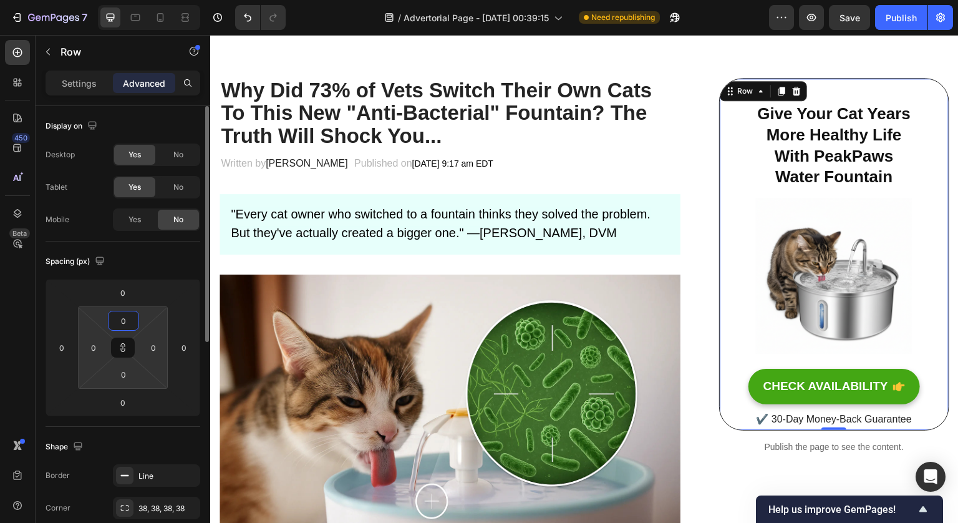
type input "0"
click at [128, 348] on button at bounding box center [123, 347] width 24 height 20
click at [130, 326] on input "0" at bounding box center [123, 320] width 25 height 19
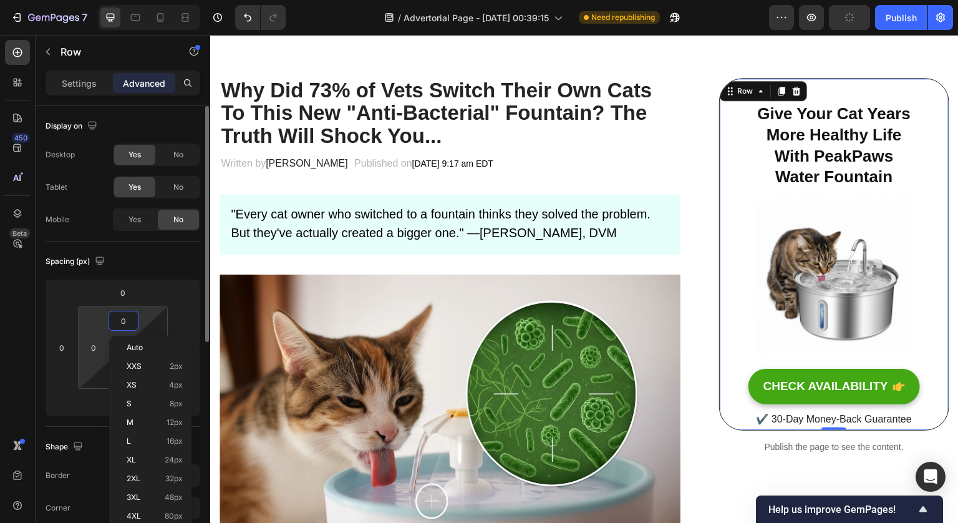
click at [106, 0] on html "7 / Advertorial Page - Sep 27, 00:39:15 Need republishing Preview Publish 450 B…" at bounding box center [479, 0] width 958 height 0
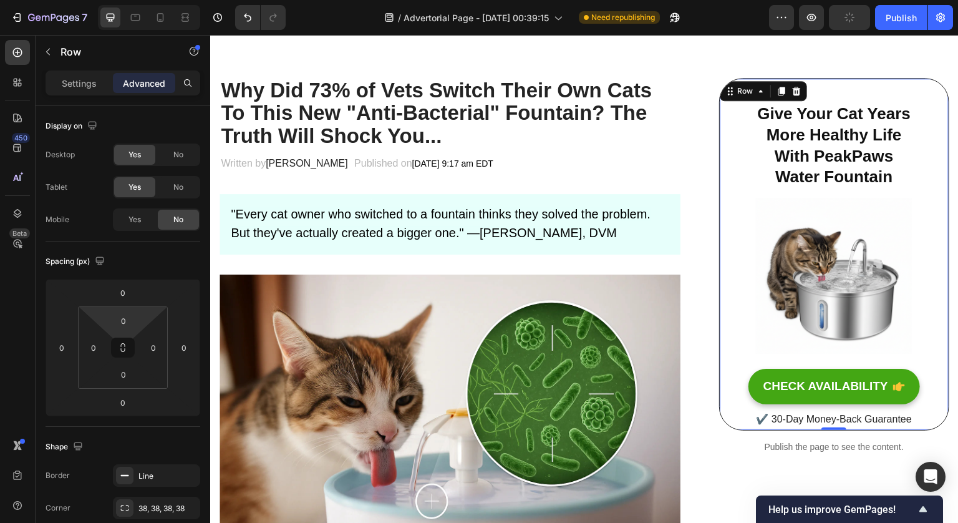
click at [97, 0] on html "7 / Advertorial Page - Sep 27, 00:39:15 Need republishing Preview Publish 450 B…" at bounding box center [479, 0] width 958 height 0
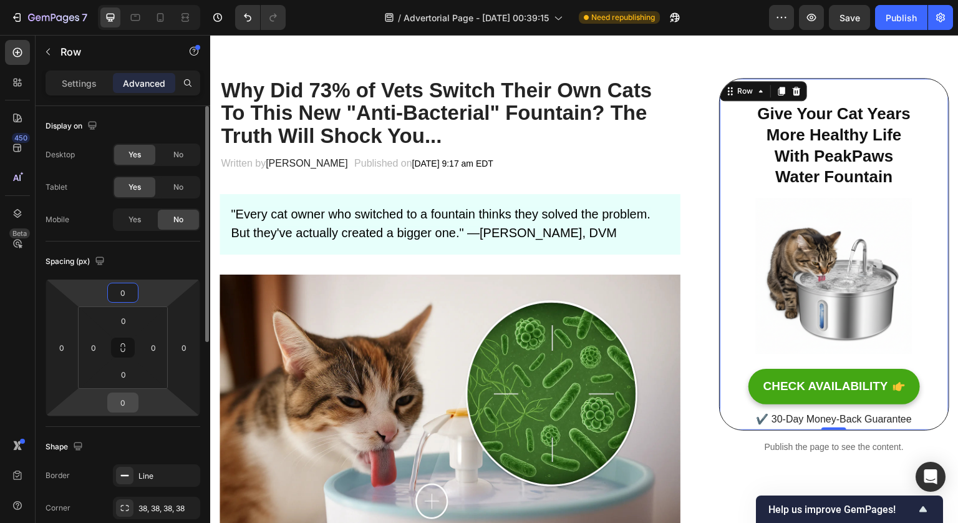
click at [128, 405] on input "0" at bounding box center [122, 402] width 25 height 19
click at [135, 379] on input "0" at bounding box center [123, 374] width 25 height 19
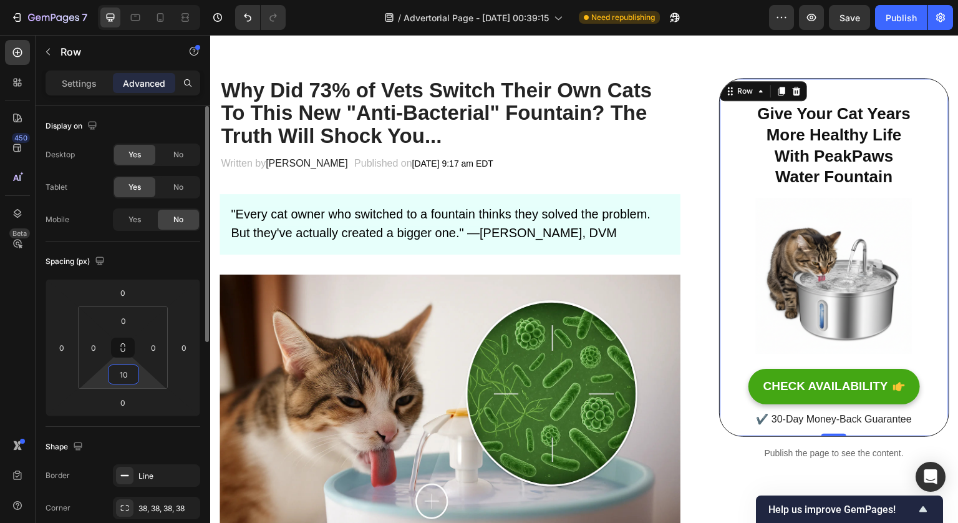
type input "1"
type input "20"
click at [908, 13] on div "Publish" at bounding box center [901, 17] width 31 height 13
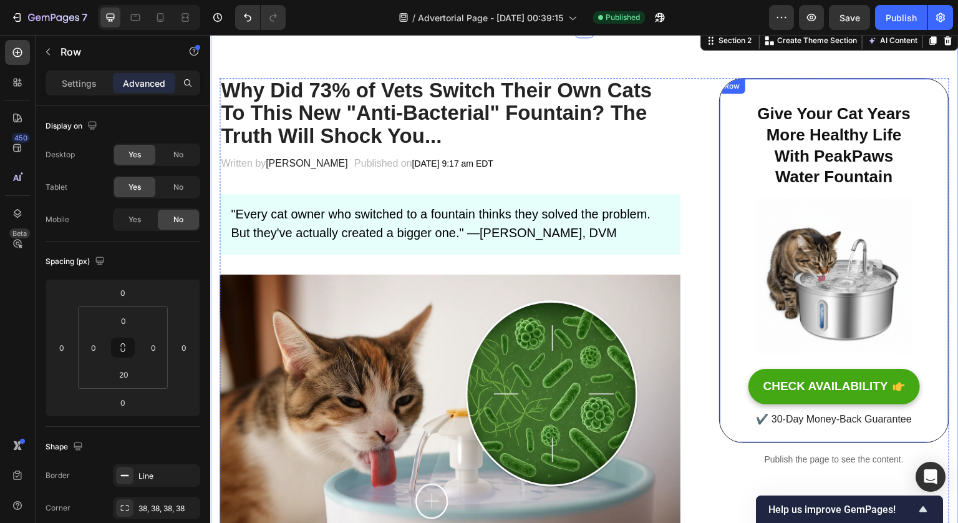
click at [929, 92] on div "⁠⁠⁠⁠⁠⁠⁠ Give Your Cat Years More Healthy Life With PeakPaws Water Fountain Head…" at bounding box center [834, 260] width 230 height 365
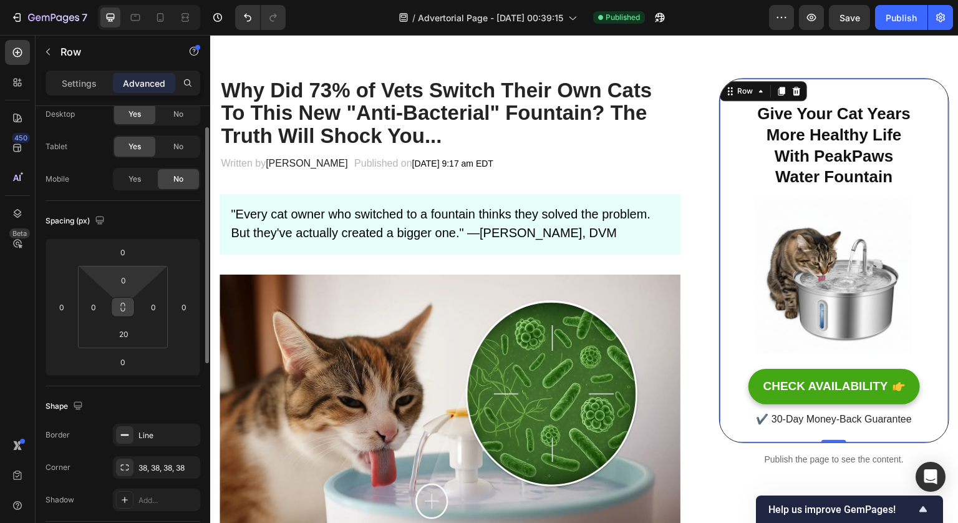
scroll to position [41, 0]
click at [126, 306] on icon at bounding box center [123, 306] width 10 height 10
click at [127, 312] on button at bounding box center [123, 306] width 24 height 20
click at [127, 333] on input "20" at bounding box center [123, 333] width 25 height 19
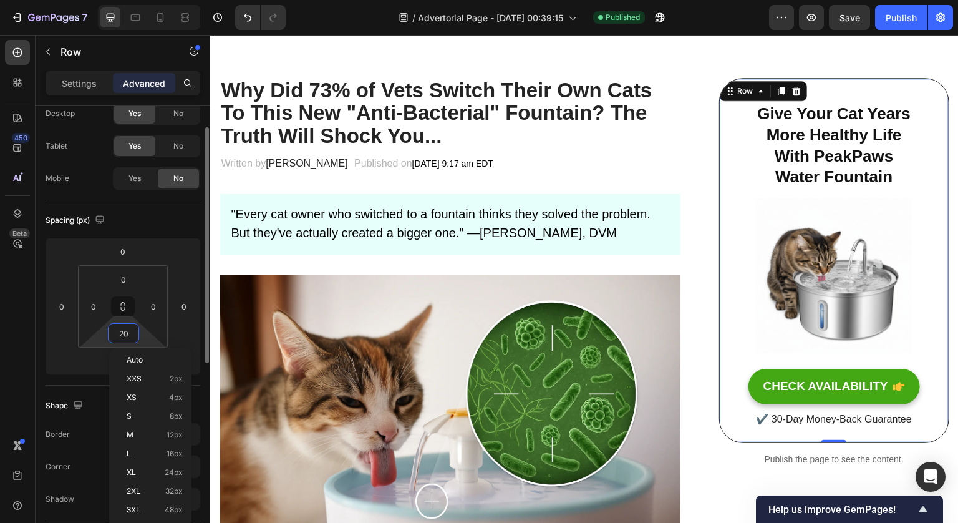
click at [137, 208] on div "Spacing (px) 0 0 0 0 0 0 20 0" at bounding box center [123, 292] width 155 height 185
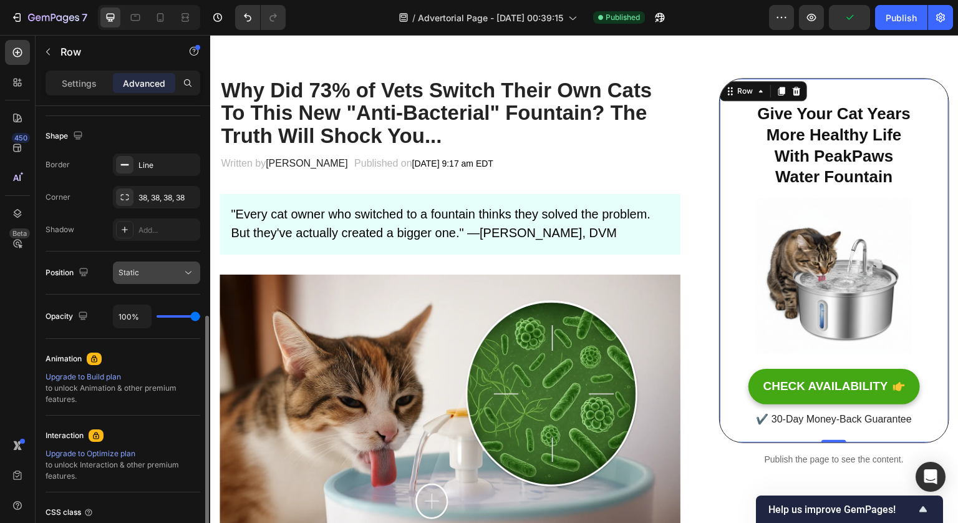
scroll to position [342, 0]
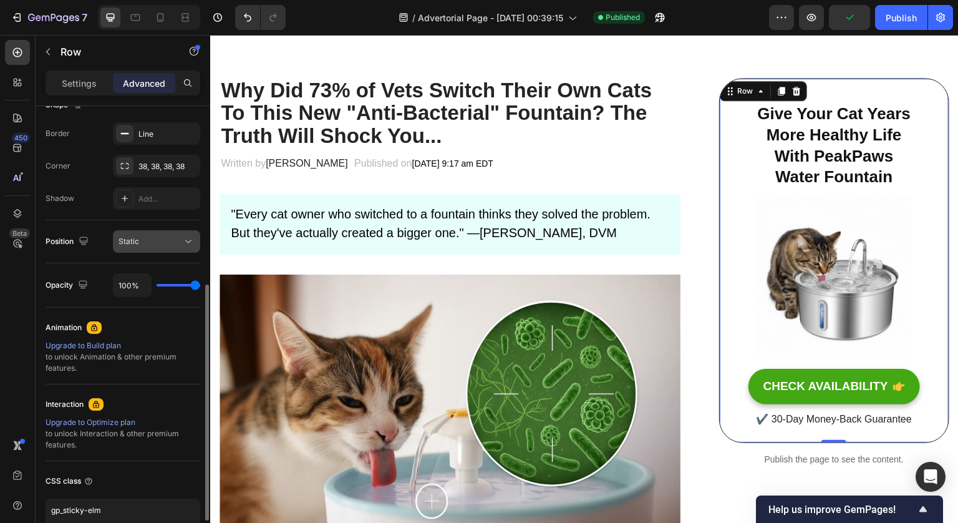
click at [186, 248] on button "Static" at bounding box center [156, 241] width 87 height 22
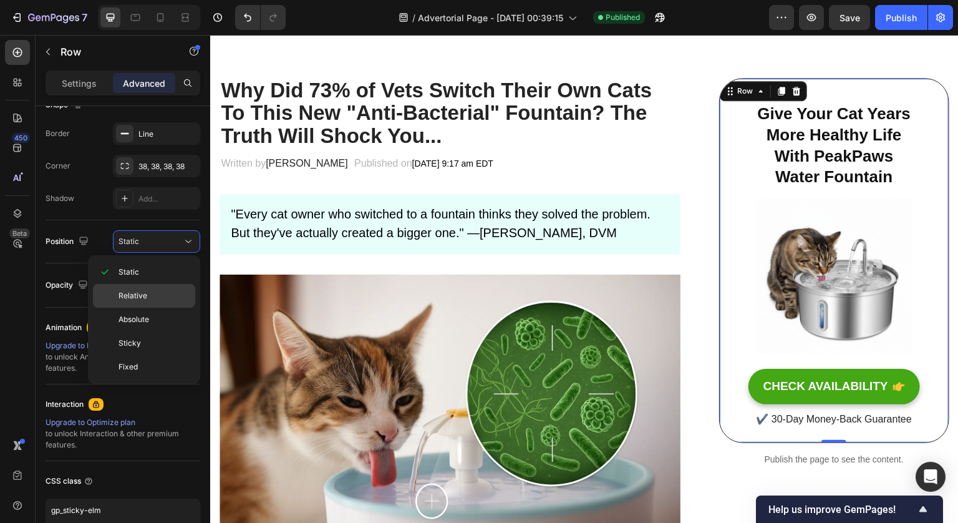
click at [159, 290] on p "Relative" at bounding box center [154, 295] width 71 height 11
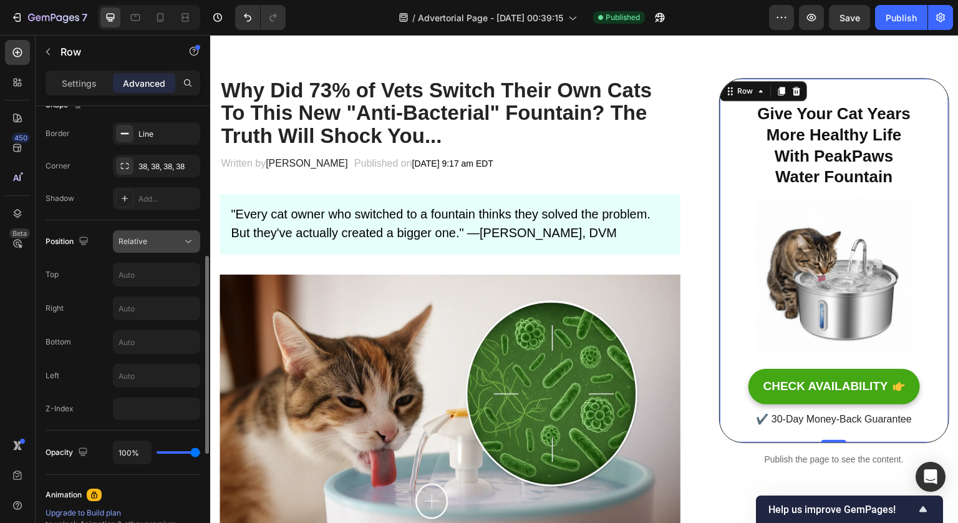
click at [155, 244] on div "Relative" at bounding box center [151, 241] width 64 height 11
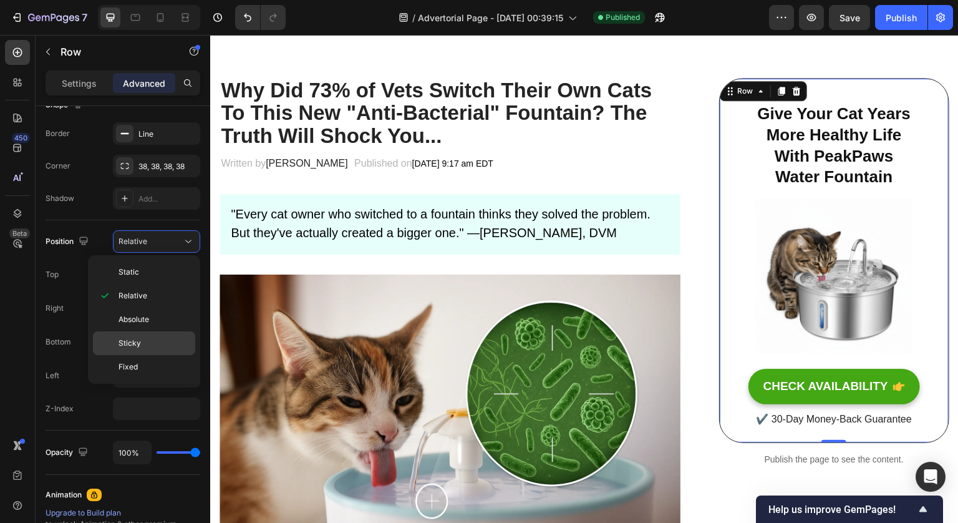
click at [148, 346] on p "Sticky" at bounding box center [154, 342] width 71 height 11
type input "0"
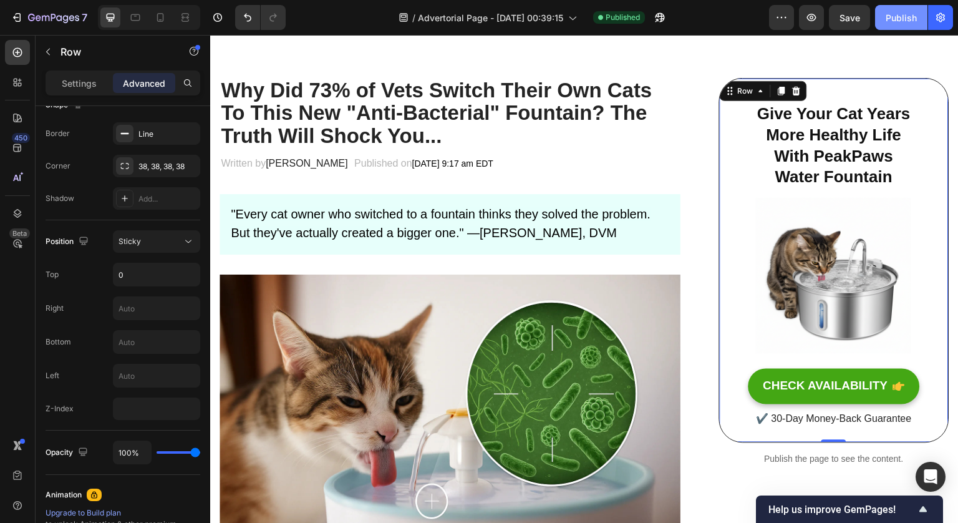
click at [896, 15] on div "Publish" at bounding box center [901, 17] width 31 height 13
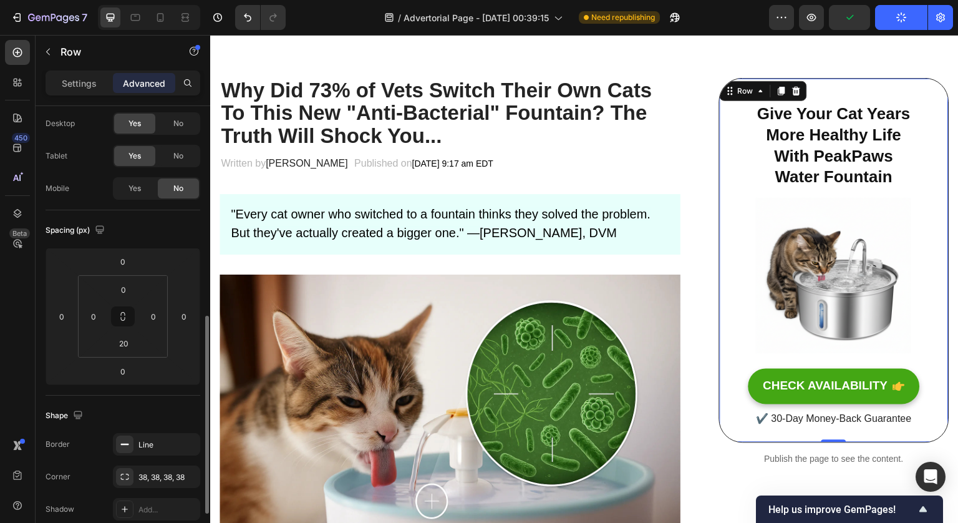
scroll to position [0, 0]
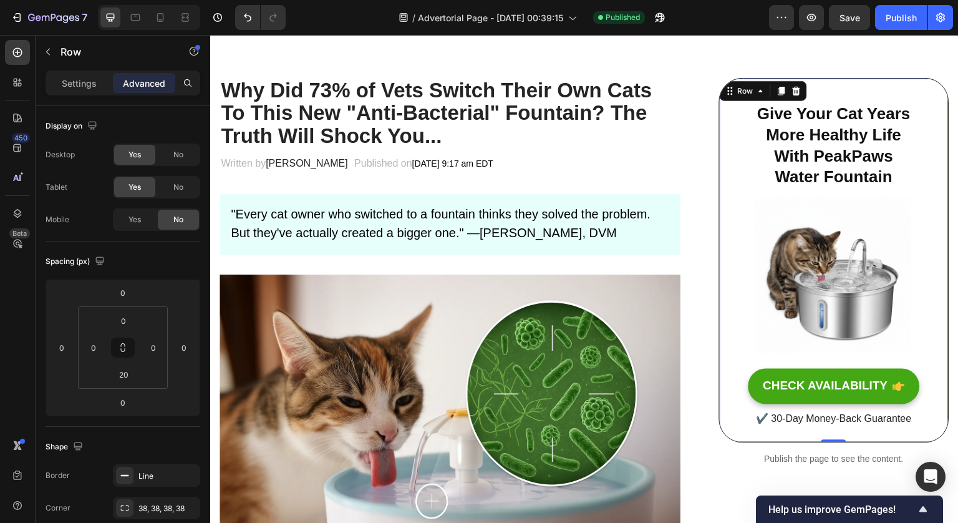
click at [729, 157] on div "⁠⁠⁠⁠⁠⁠⁠ Give Your Cat Years More Healthy Life With PeakPaws Water Fountain Head…" at bounding box center [834, 260] width 230 height 365
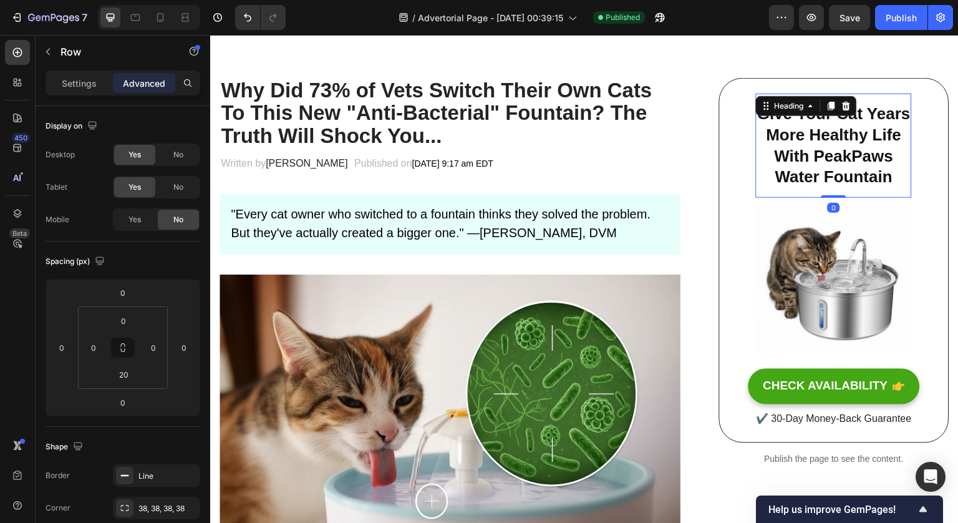
click at [817, 132] on strong "Give Your Cat Years More Healthy Life With PeakPaws Water Fountain" at bounding box center [833, 145] width 153 height 82
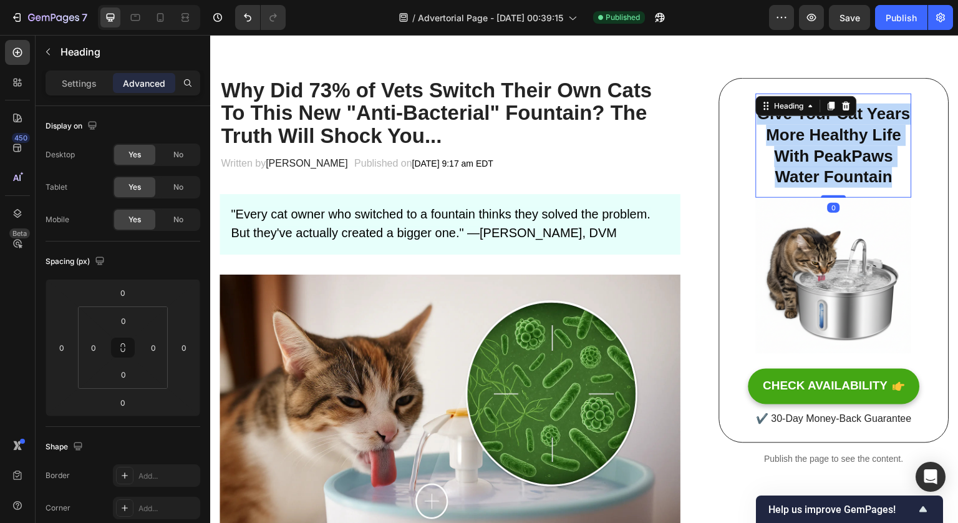
click at [817, 132] on strong "Give Your Cat Years More Healthy Life With PeakPaws Water Fountain" at bounding box center [833, 145] width 153 height 82
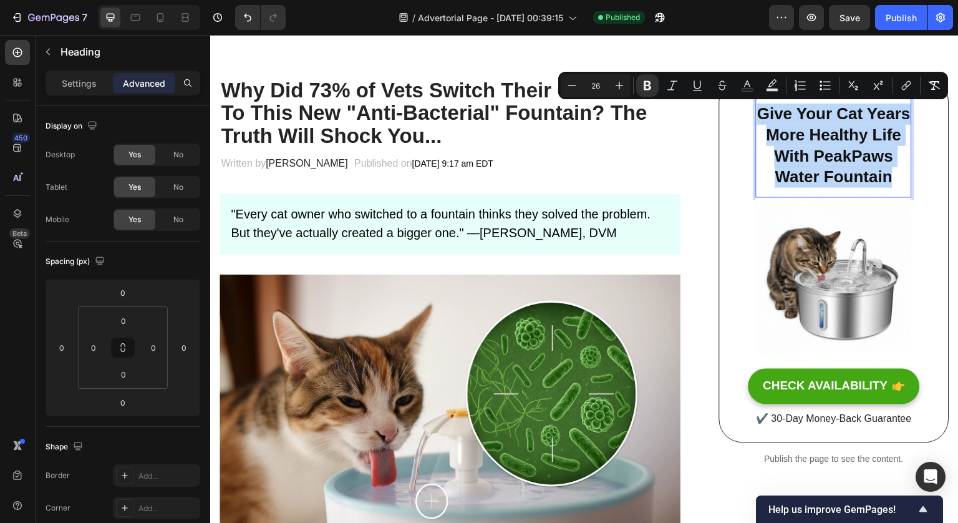
copy strong "Give Your Cat Years More Healthy Life With PeakPaws Water Fountain"
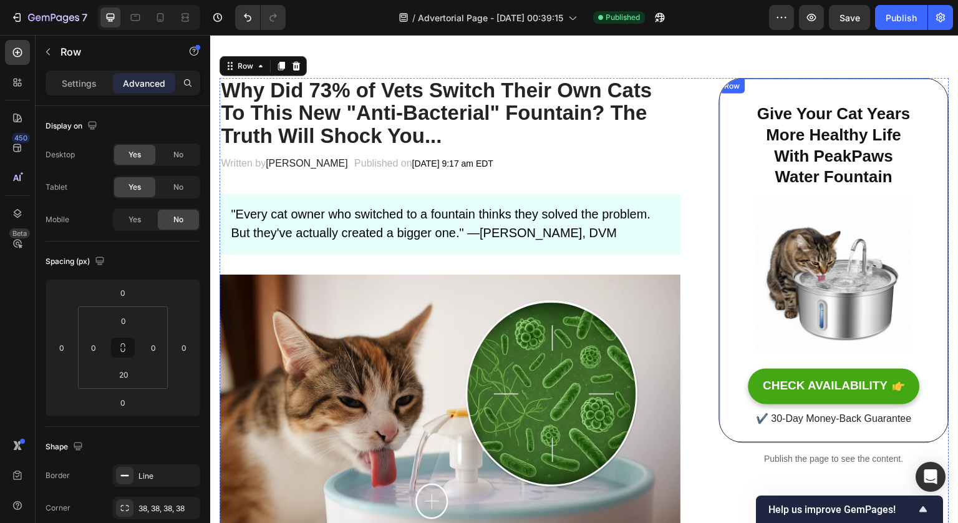
click at [721, 145] on div "⁠⁠⁠⁠⁠⁠⁠ Give Your Cat Years More Healthy Life With PeakPaws Water Fountain Head…" at bounding box center [834, 260] width 230 height 365
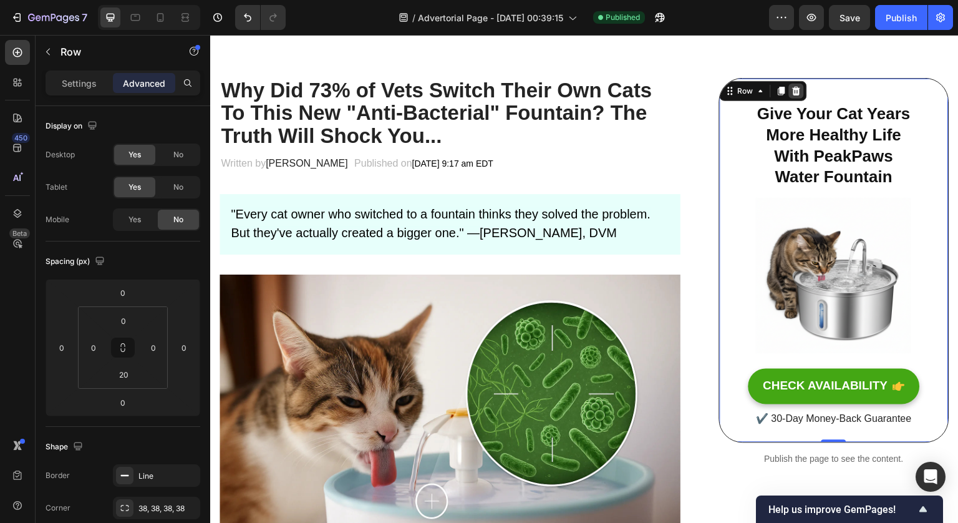
click at [789, 97] on div at bounding box center [796, 91] width 15 height 15
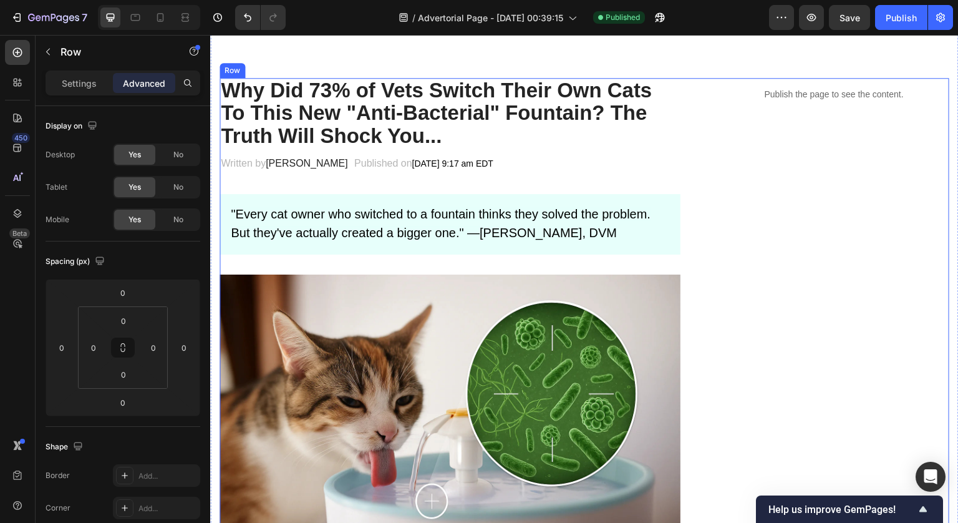
click at [822, 104] on div "Publish the page to see the content." at bounding box center [834, 94] width 230 height 33
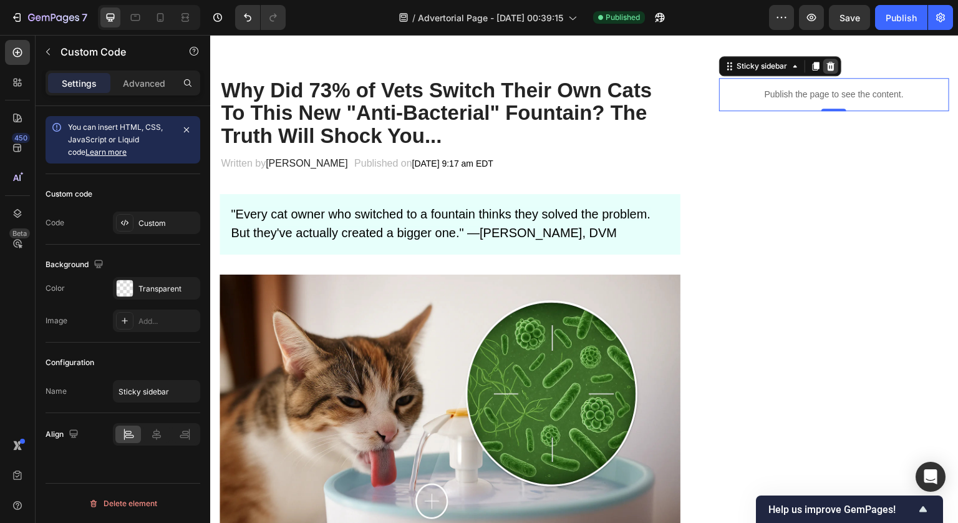
click at [826, 69] on icon at bounding box center [830, 66] width 8 height 9
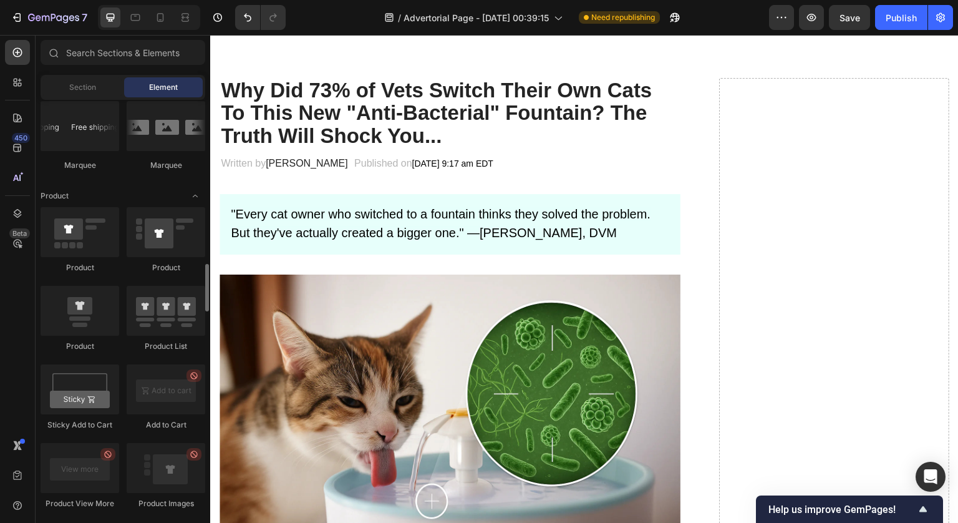
scroll to position [1509, 0]
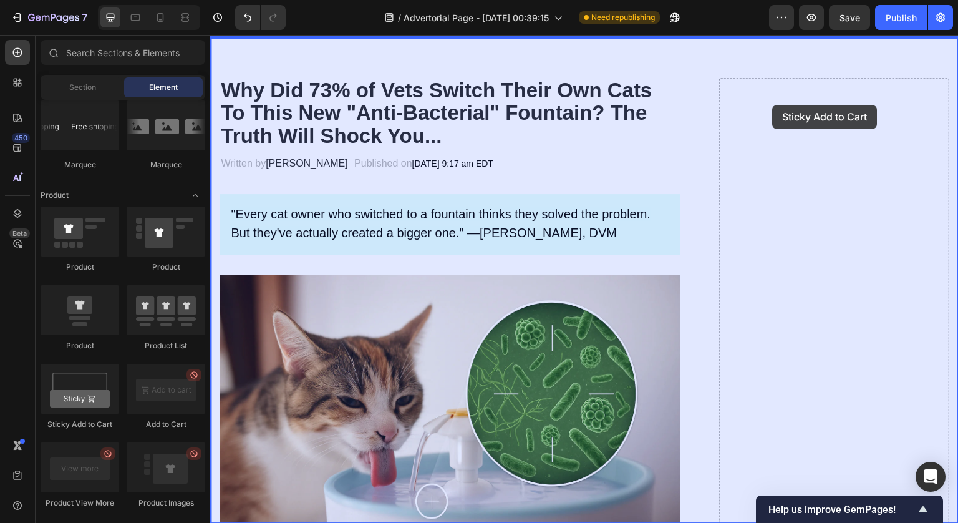
drag, startPoint x: 293, startPoint y: 425, endPoint x: 773, endPoint y: 105, distance: 576.3
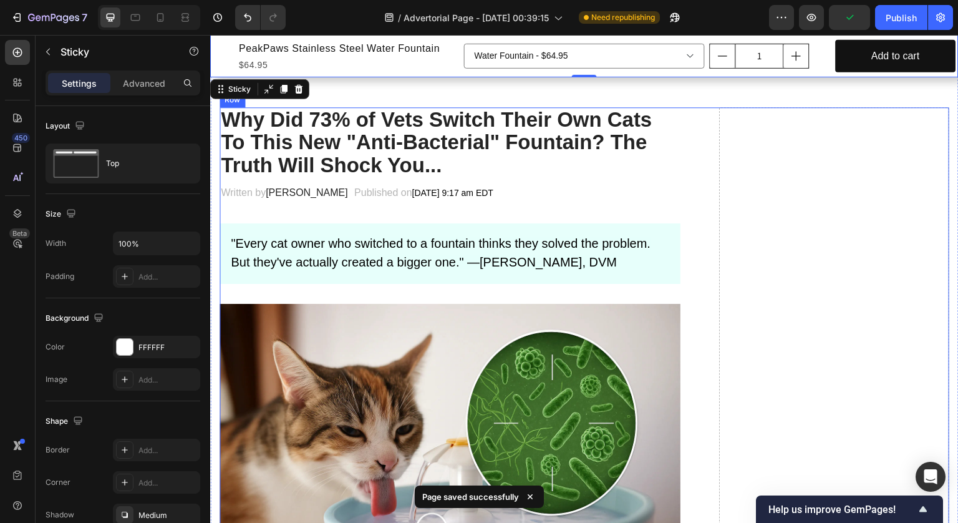
scroll to position [0, 0]
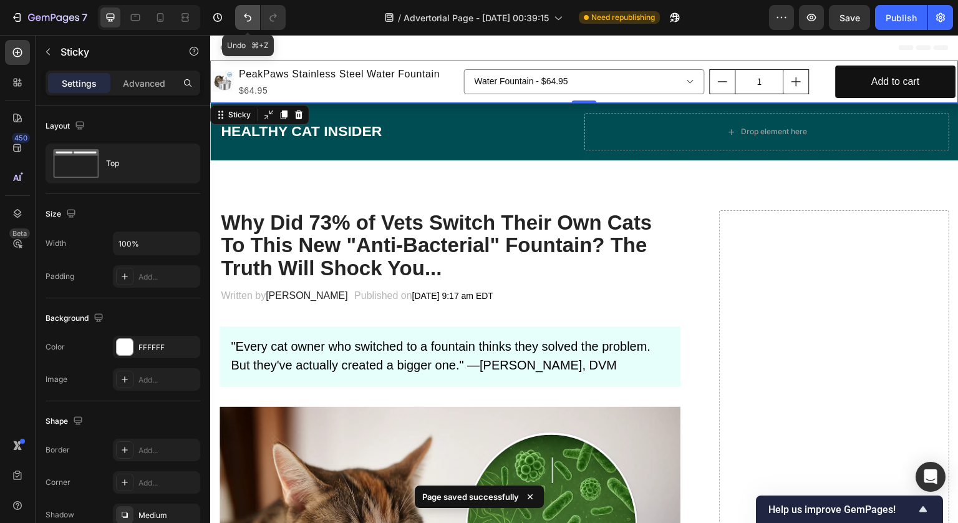
click at [251, 18] on icon "Undo/Redo" at bounding box center [247, 17] width 12 height 12
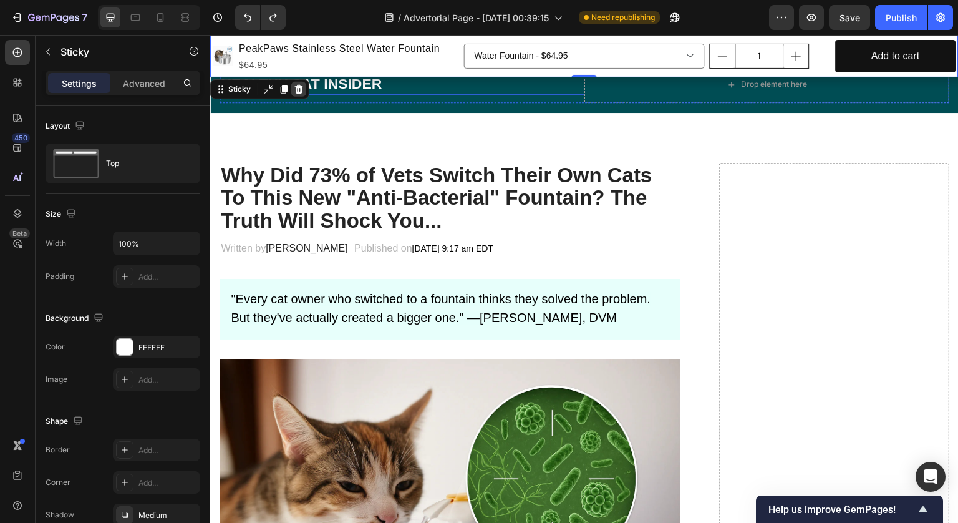
scroll to position [51, 0]
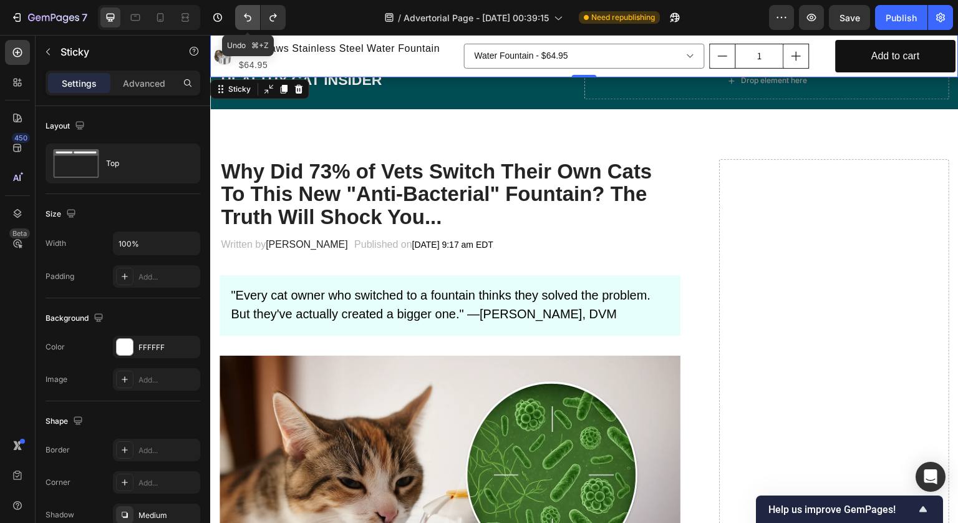
click at [248, 29] on button "Undo/Redo" at bounding box center [247, 17] width 25 height 25
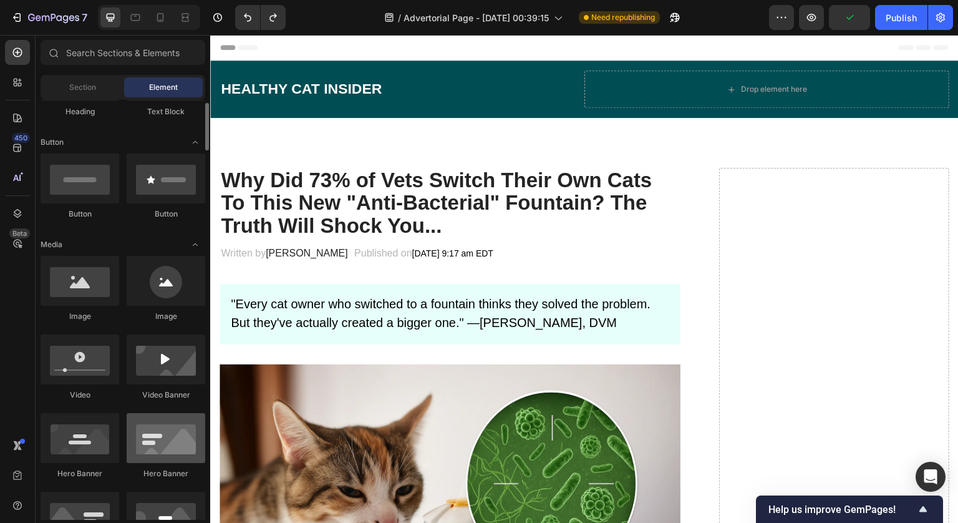
scroll to position [0, 0]
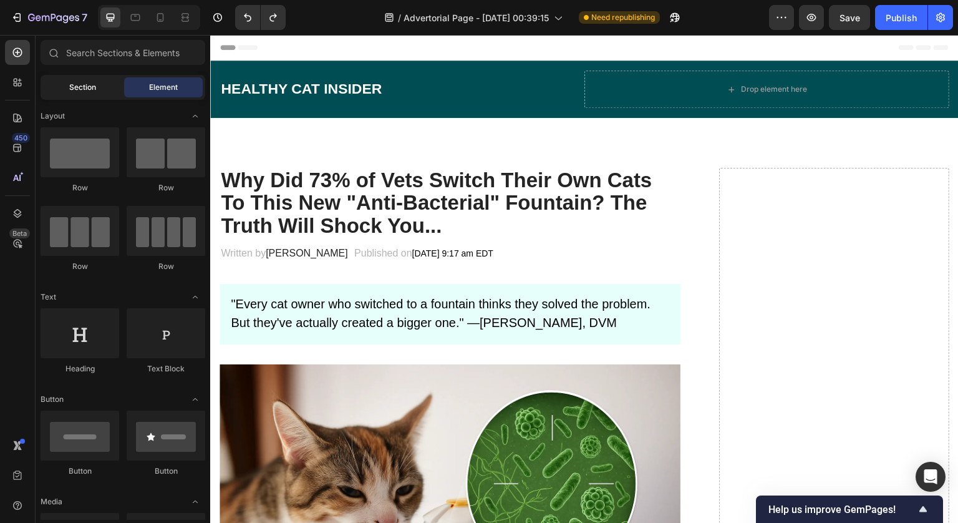
click at [106, 97] on div "Section" at bounding box center [82, 87] width 79 height 20
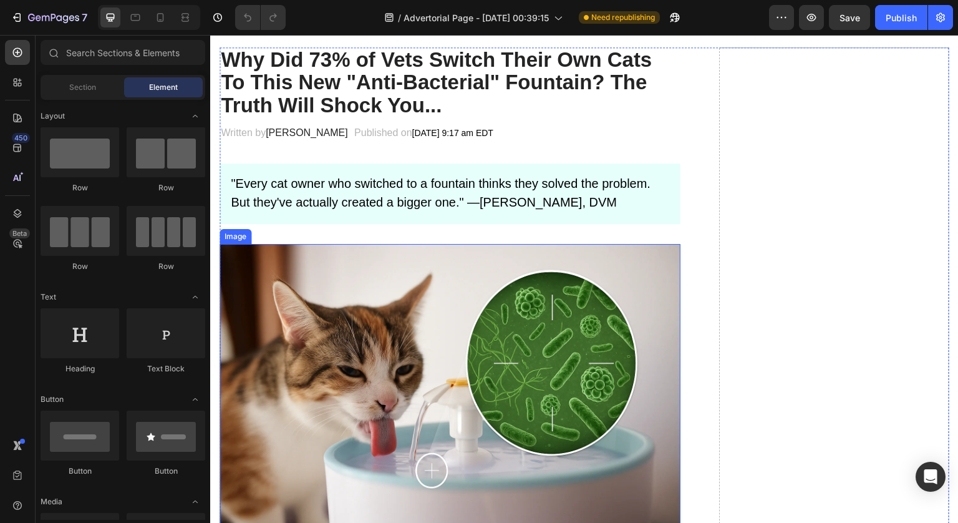
scroll to position [245, 0]
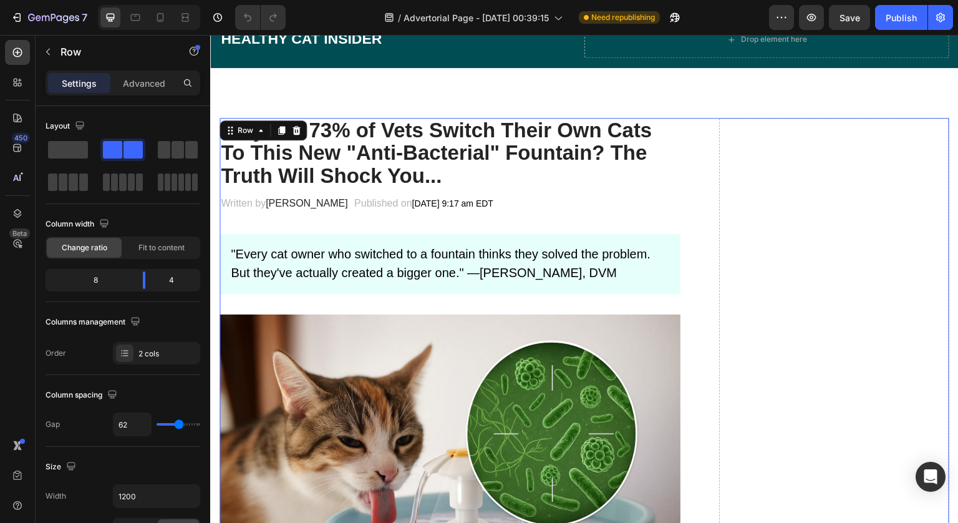
scroll to position [55, 0]
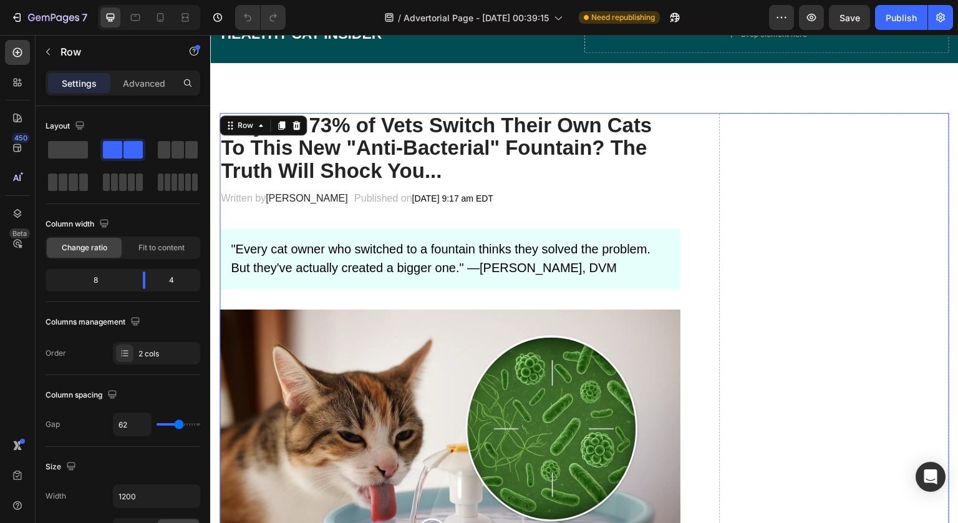
click at [939, 15] on icon "button" at bounding box center [940, 17] width 12 height 12
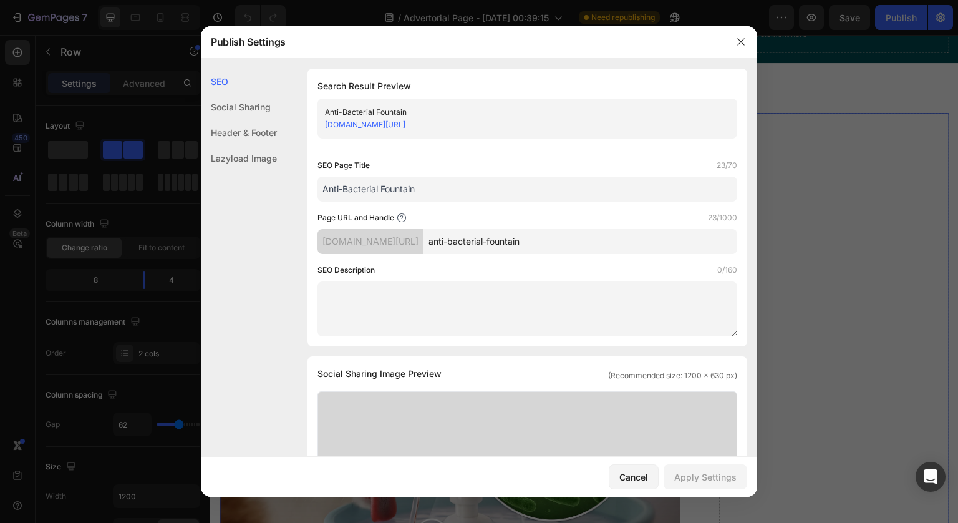
click at [836, 70] on div at bounding box center [479, 261] width 958 height 523
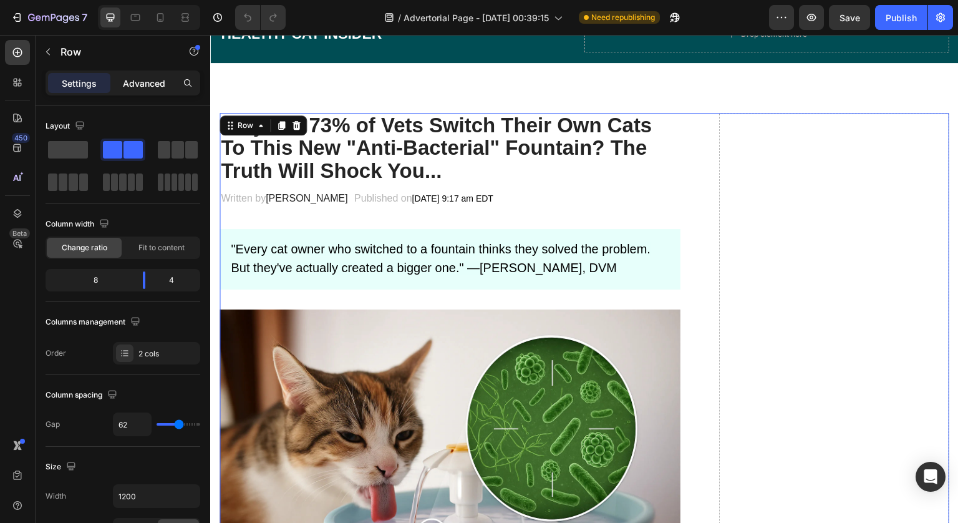
click at [135, 88] on p "Advanced" at bounding box center [144, 83] width 42 height 13
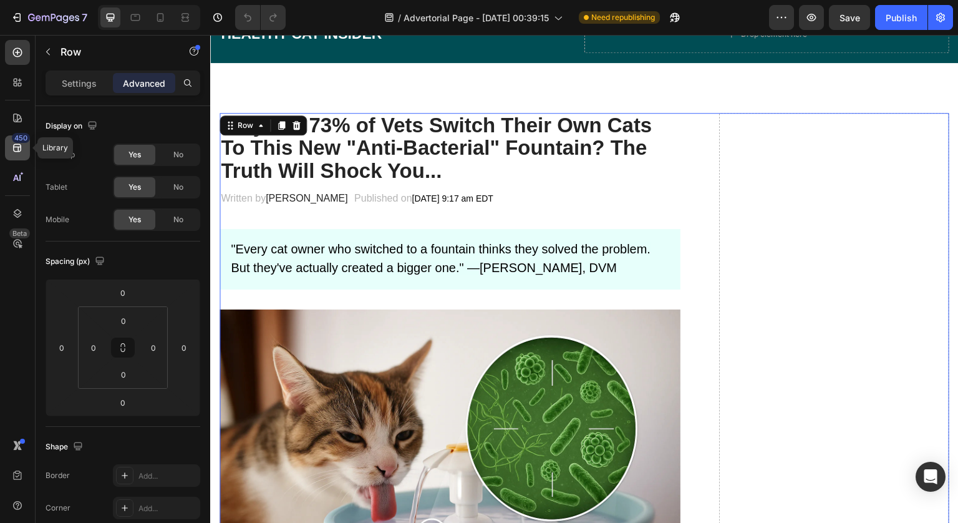
click at [22, 147] on icon at bounding box center [17, 148] width 12 height 12
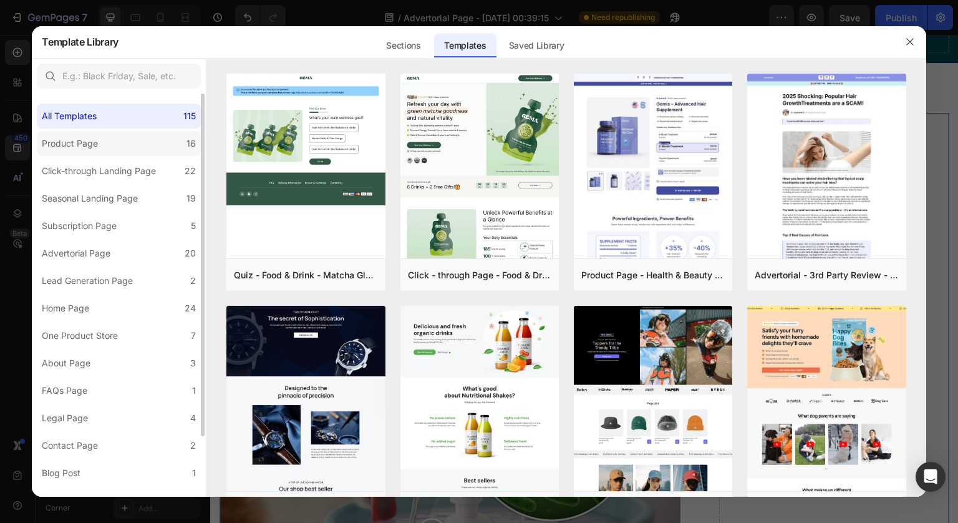
click at [108, 142] on label "Product Page 16" at bounding box center [119, 143] width 164 height 25
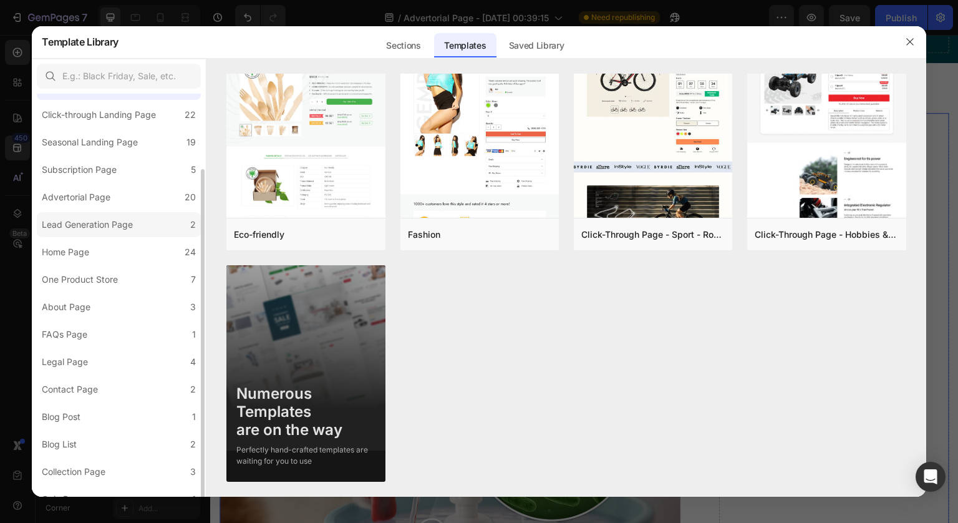
scroll to position [71, 0]
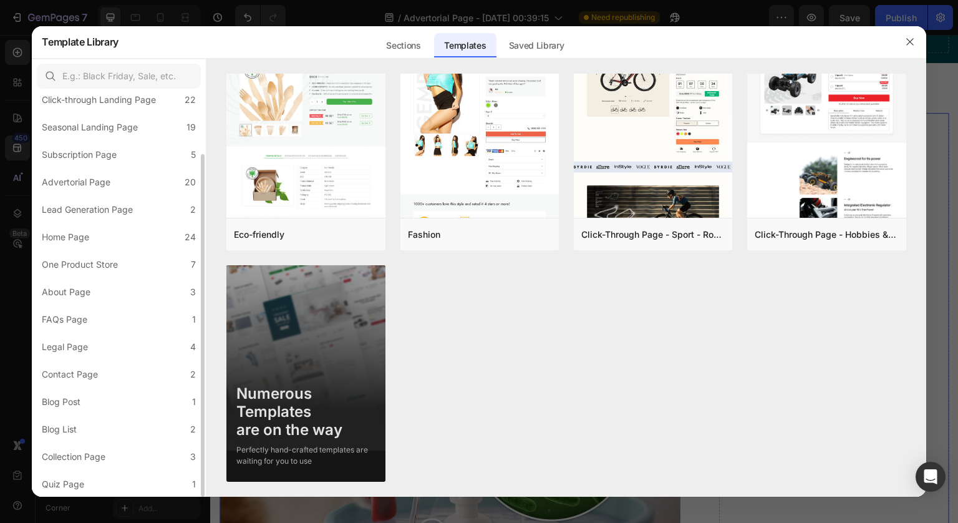
click at [34, 238] on div "All Templates 115 Product Page 16 Click-through Landing Page 22 Seasonal Landin…" at bounding box center [119, 259] width 174 height 474
click at [27, 238] on div at bounding box center [479, 261] width 958 height 523
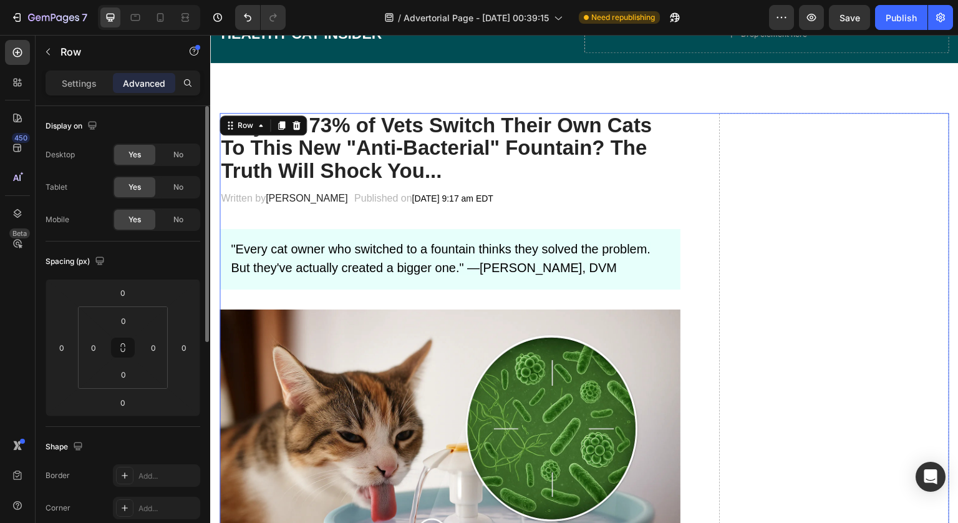
scroll to position [1, 0]
click at [18, 89] on div at bounding box center [17, 82] width 25 height 25
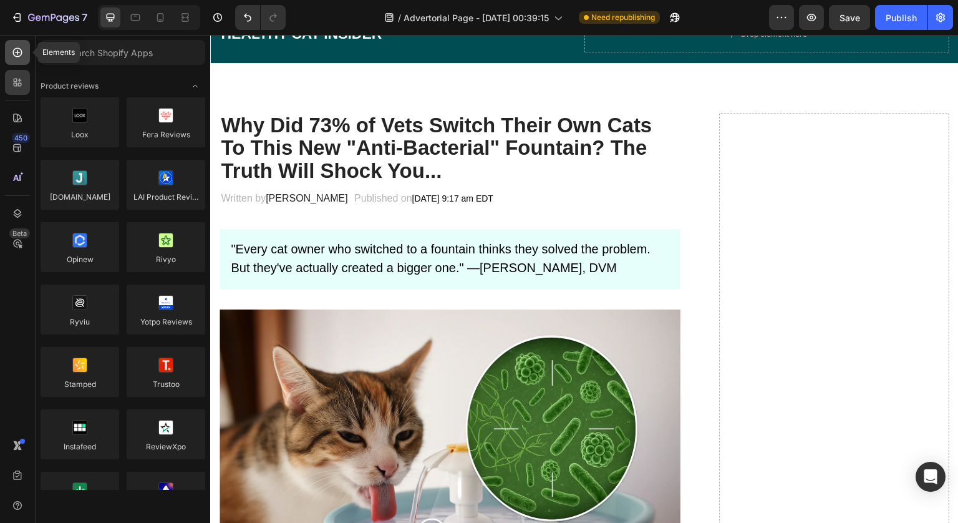
click at [22, 48] on icon at bounding box center [17, 52] width 12 height 12
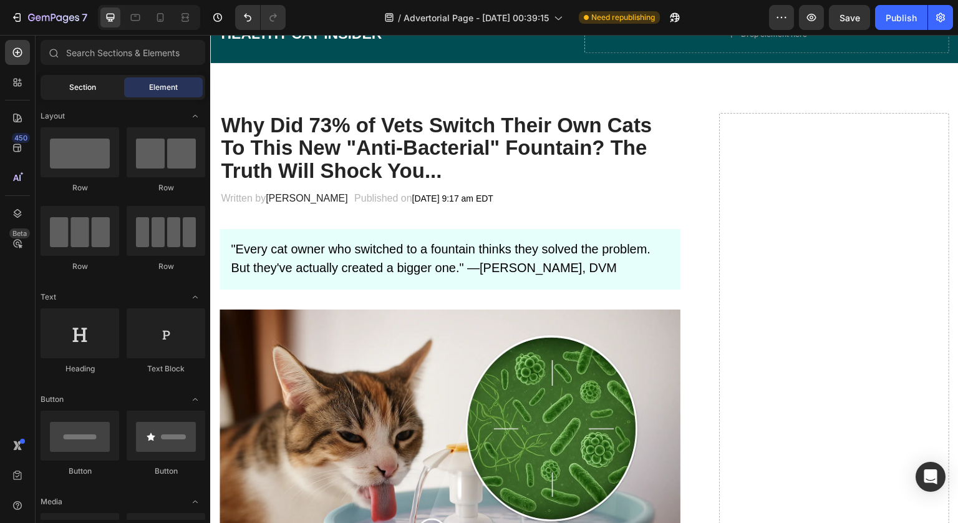
click at [95, 89] on span "Section" at bounding box center [82, 87] width 27 height 11
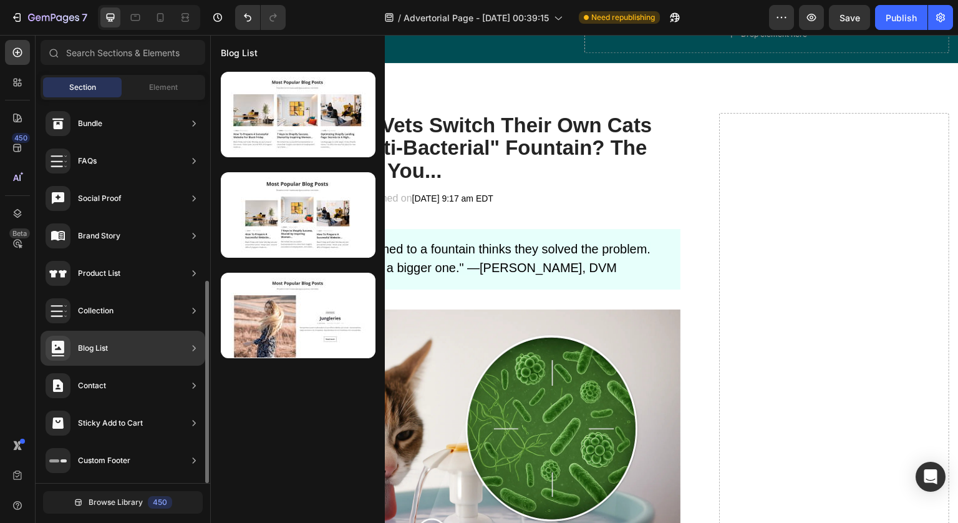
scroll to position [0, 0]
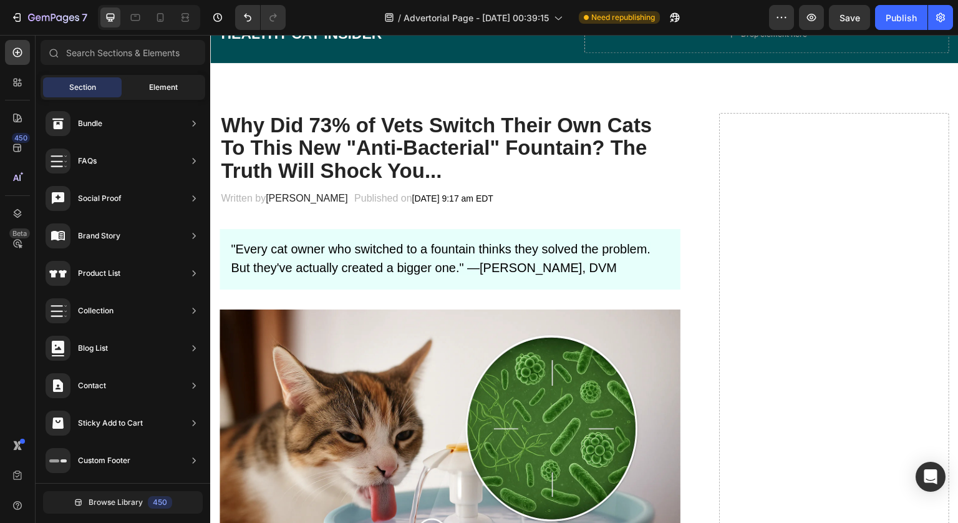
click at [168, 82] on span "Element" at bounding box center [163, 87] width 29 height 11
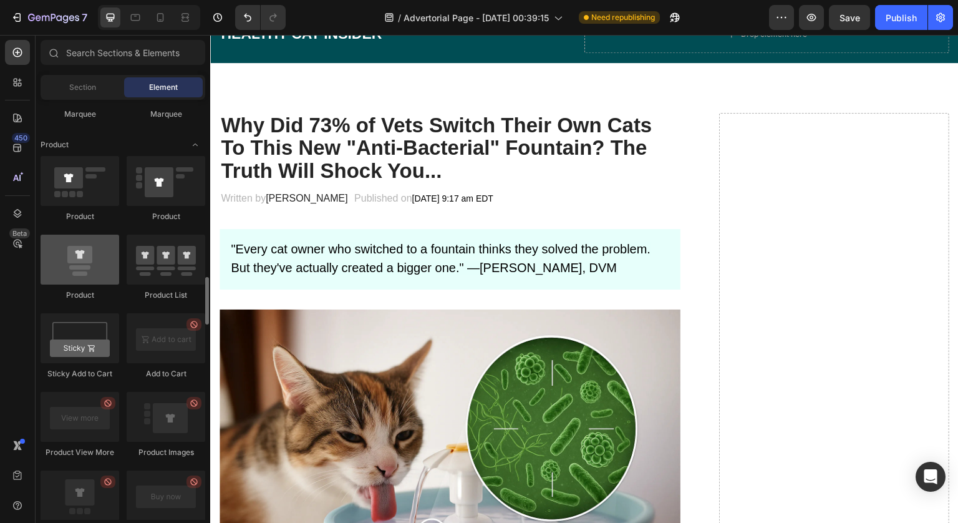
scroll to position [1571, 0]
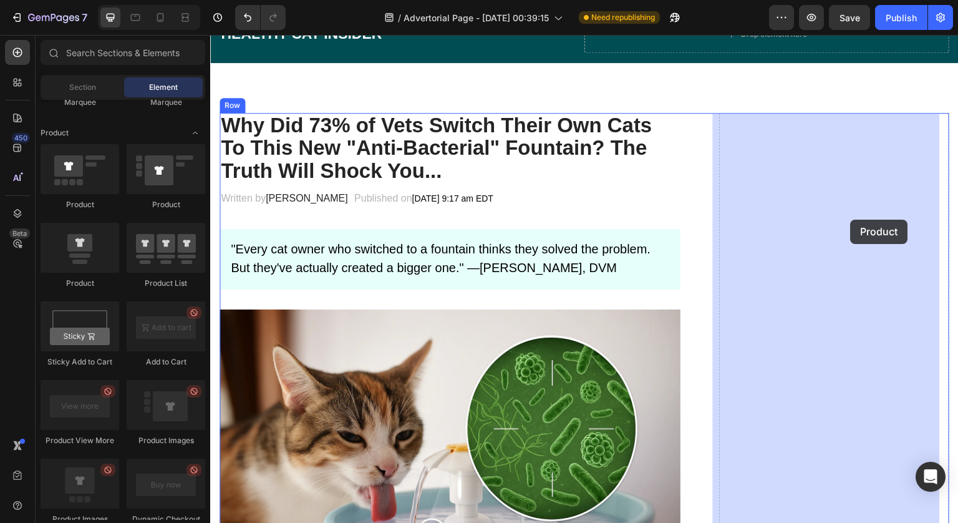
drag, startPoint x: 291, startPoint y: 285, endPoint x: 850, endPoint y: 218, distance: 562.2
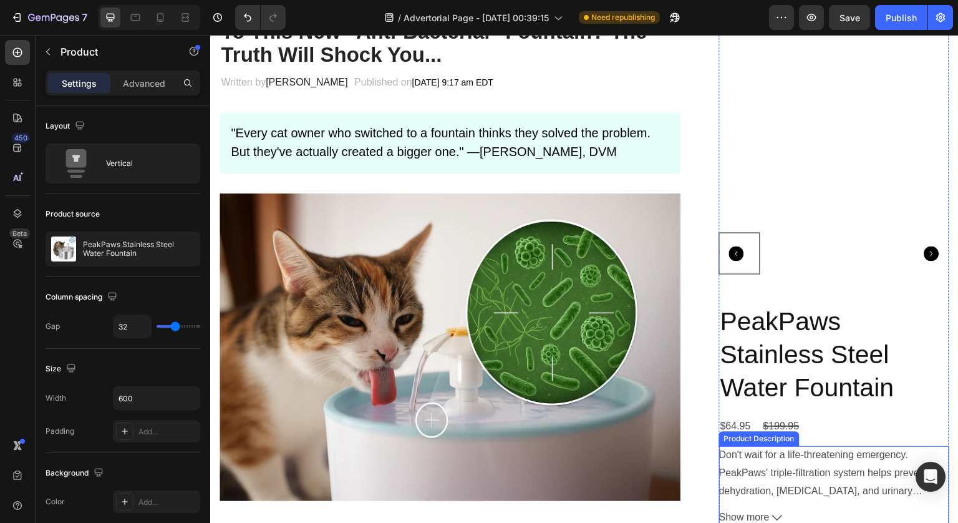
scroll to position [0, 0]
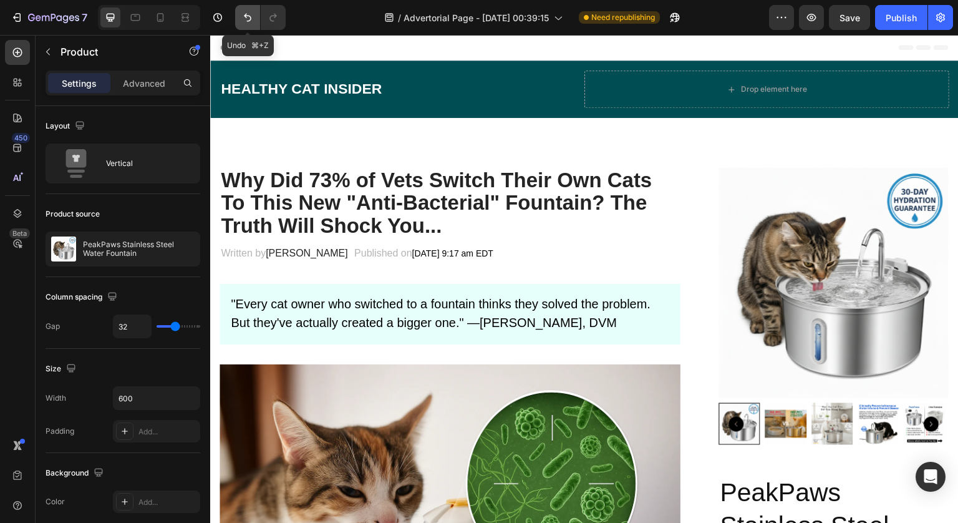
click at [248, 17] on icon "Undo/Redo" at bounding box center [247, 17] width 12 height 12
click at [244, 12] on icon "Undo/Redo" at bounding box center [247, 17] width 12 height 12
click at [245, 24] on button "Undo/Redo" at bounding box center [247, 17] width 25 height 25
click at [251, 12] on icon "Undo/Redo" at bounding box center [247, 17] width 12 height 12
click at [245, 24] on button "Undo/Redo" at bounding box center [247, 17] width 25 height 25
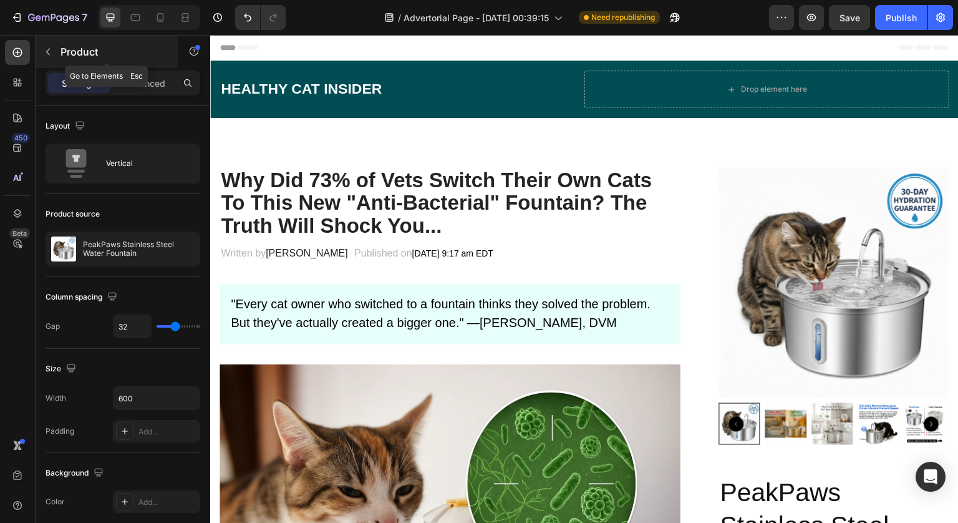
click at [50, 52] on icon "button" at bounding box center [48, 52] width 10 height 10
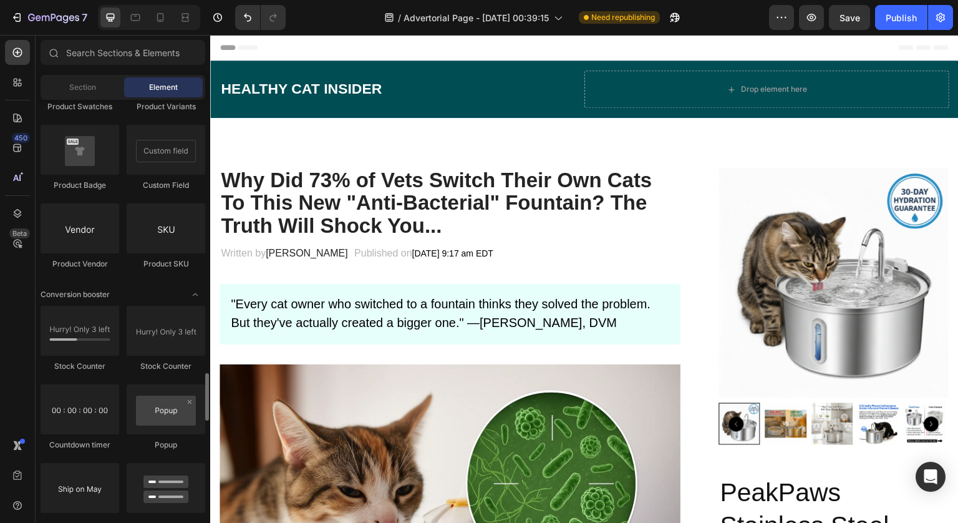
scroll to position [2314, 0]
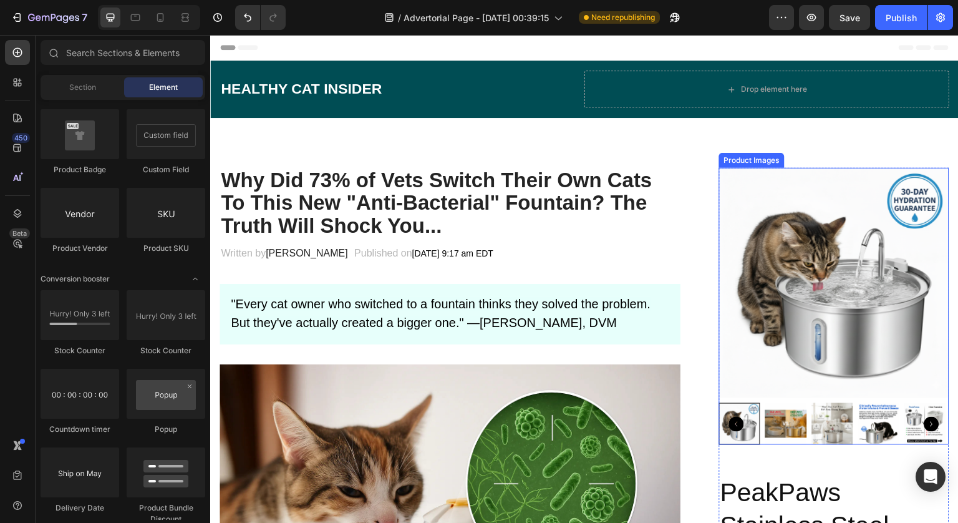
click at [722, 290] on img at bounding box center [834, 283] width 230 height 230
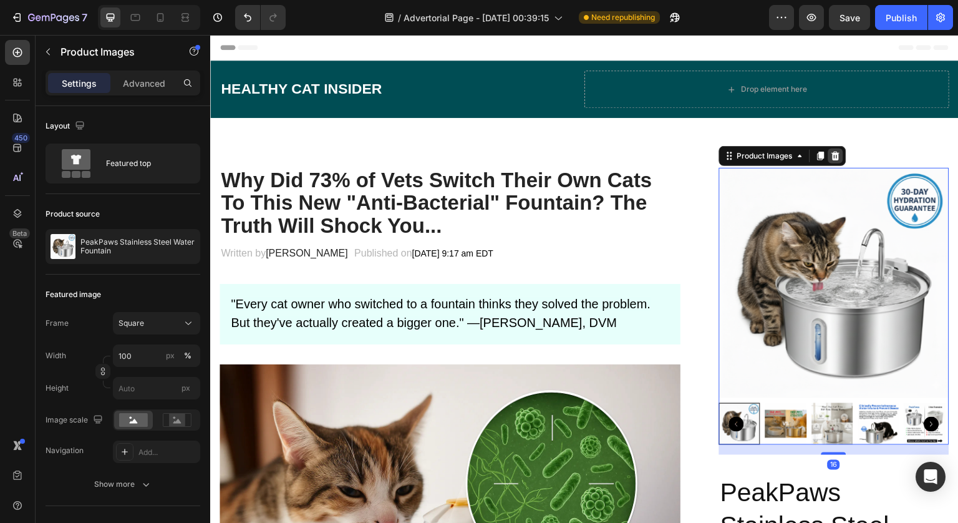
click at [831, 157] on icon at bounding box center [836, 156] width 10 height 10
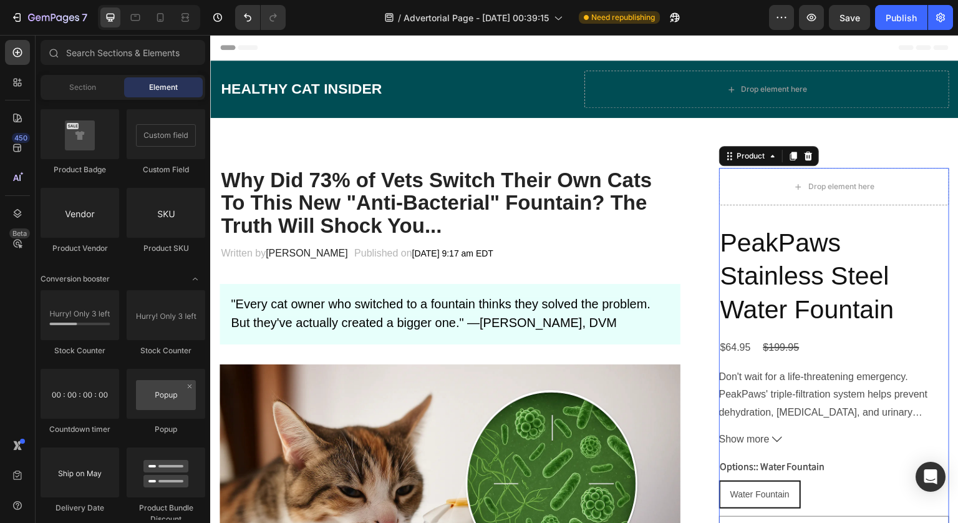
click at [809, 223] on div "Drop element here PeakPaws Stainless Steel Water Fountain Product Title $64.95 …" at bounding box center [834, 438] width 230 height 541
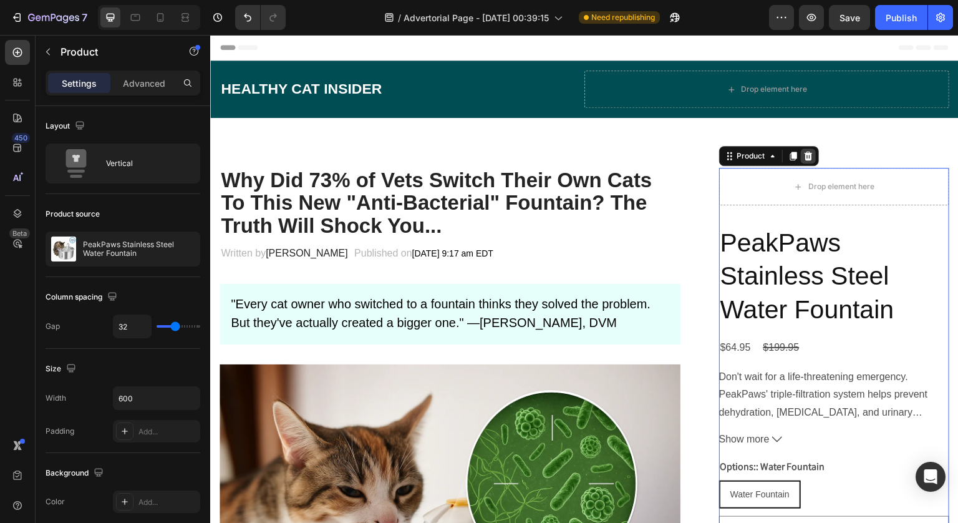
click at [803, 152] on icon at bounding box center [808, 156] width 10 height 10
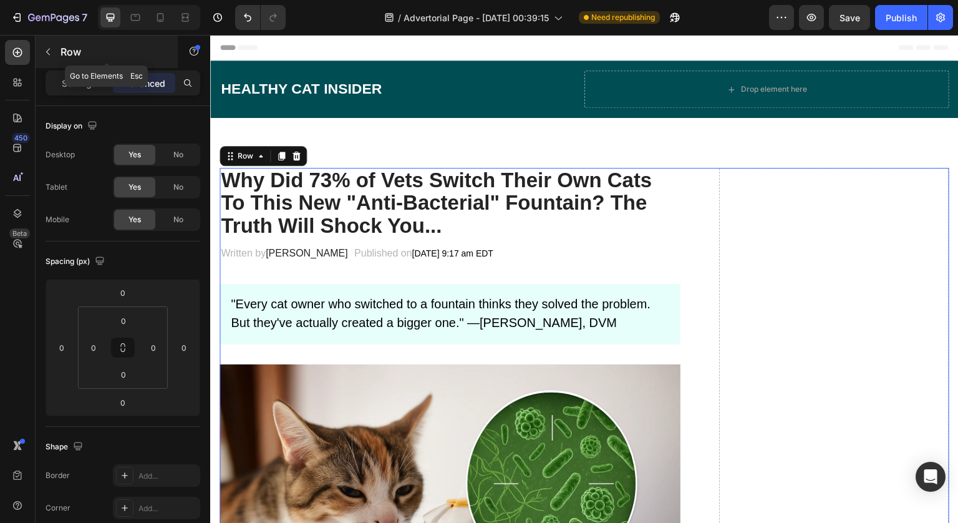
click at [59, 53] on div "Row" at bounding box center [107, 52] width 142 height 32
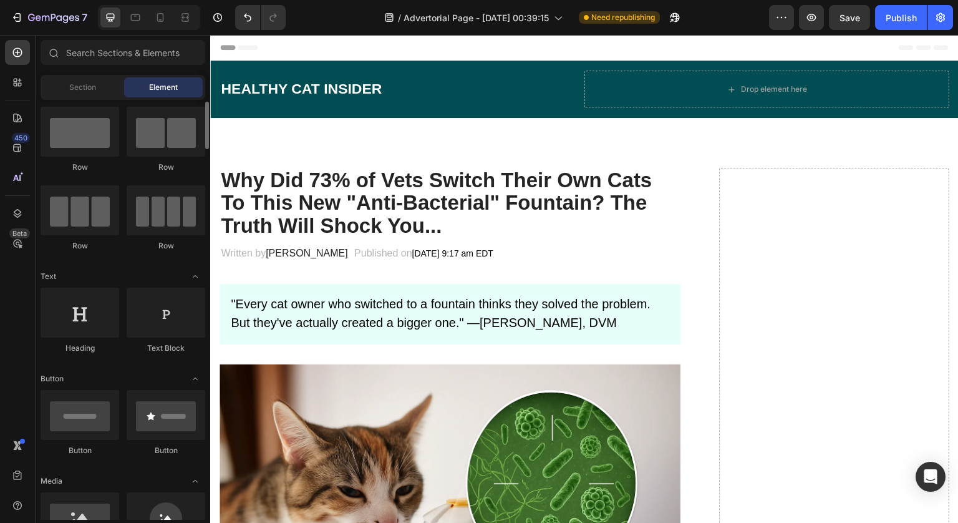
scroll to position [0, 0]
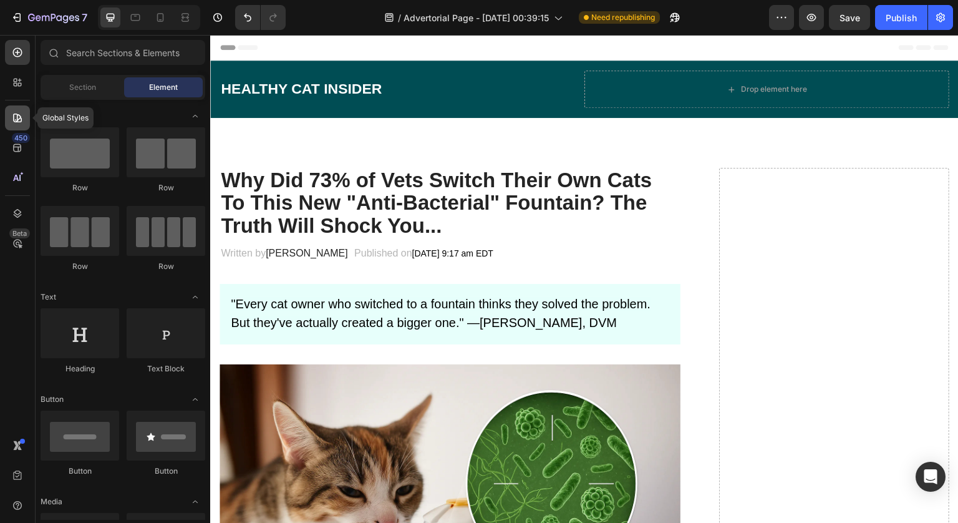
click at [18, 123] on icon at bounding box center [17, 118] width 12 height 12
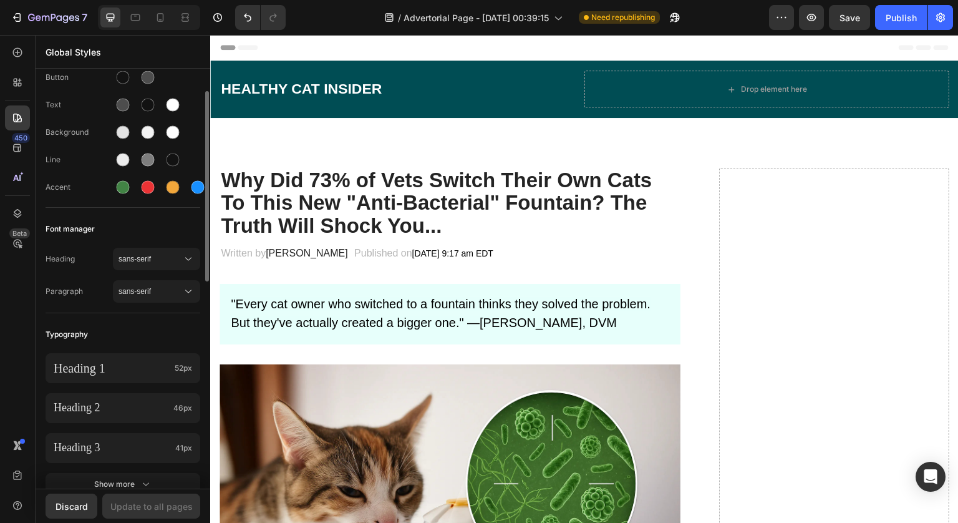
scroll to position [497, 0]
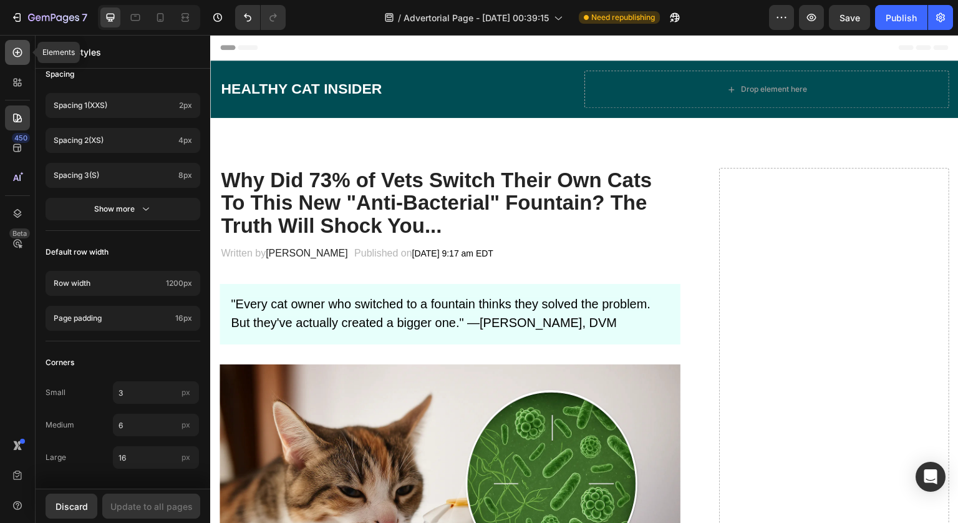
click at [21, 49] on icon at bounding box center [17, 52] width 9 height 9
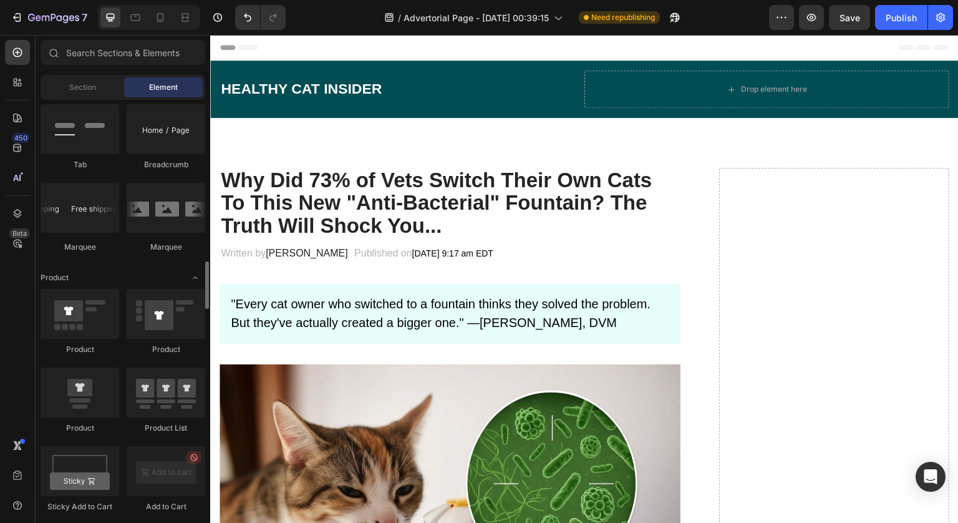
scroll to position [1425, 0]
click at [22, 154] on div "450" at bounding box center [17, 147] width 25 height 25
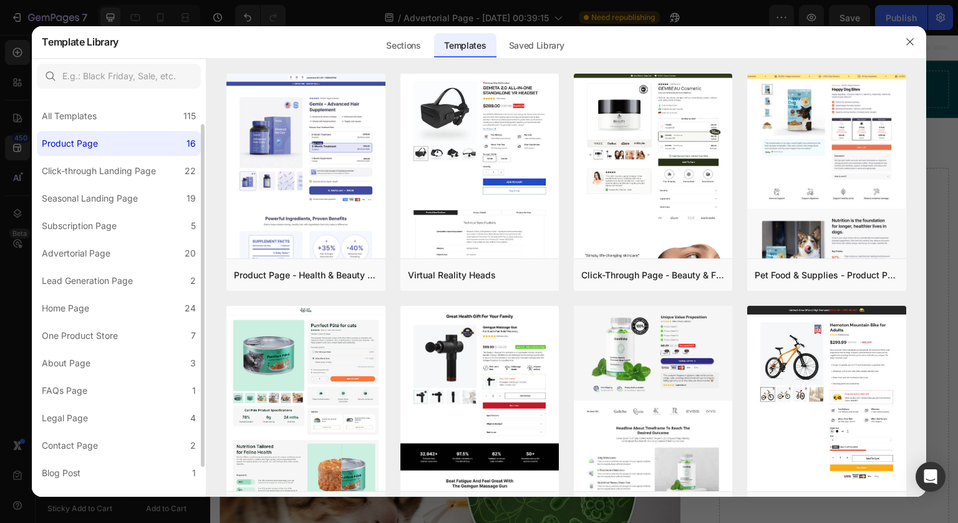
scroll to position [71, 0]
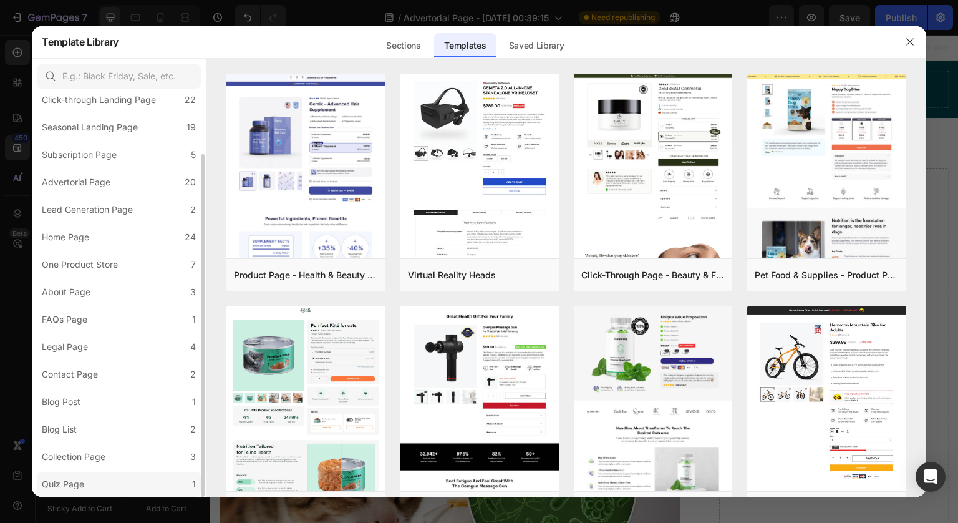
click at [92, 473] on label "Quiz Page 1" at bounding box center [119, 484] width 164 height 25
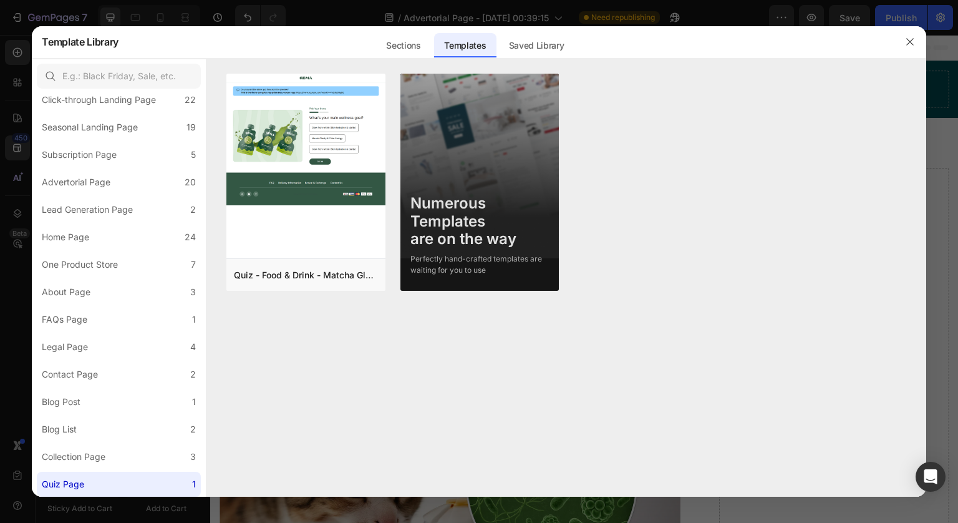
click at [24, 95] on div at bounding box center [479, 261] width 958 height 523
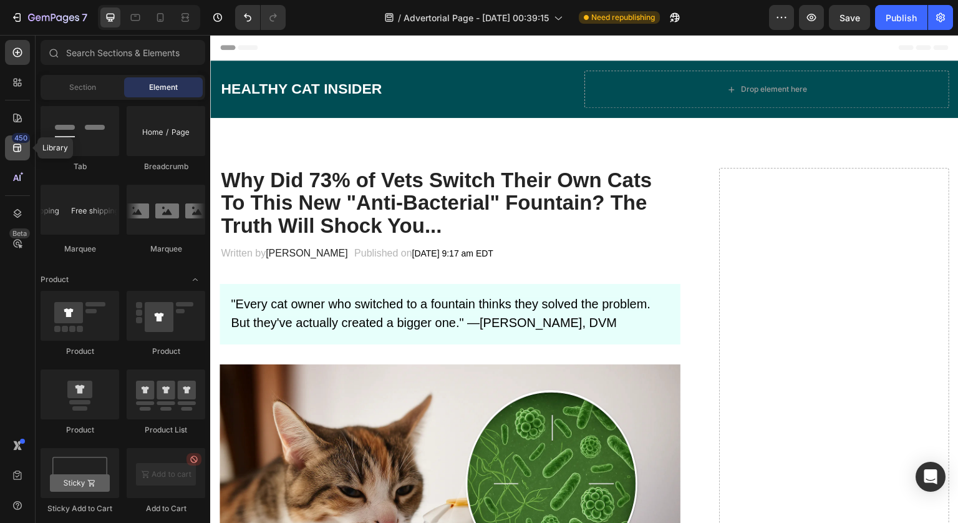
click at [16, 140] on div "450" at bounding box center [21, 138] width 18 height 10
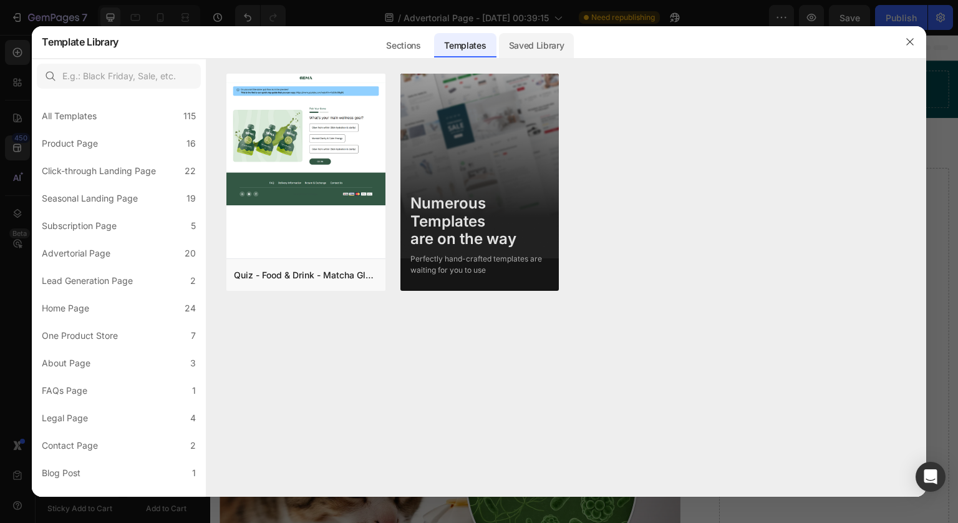
click at [558, 51] on div "Saved Library" at bounding box center [536, 45] width 75 height 25
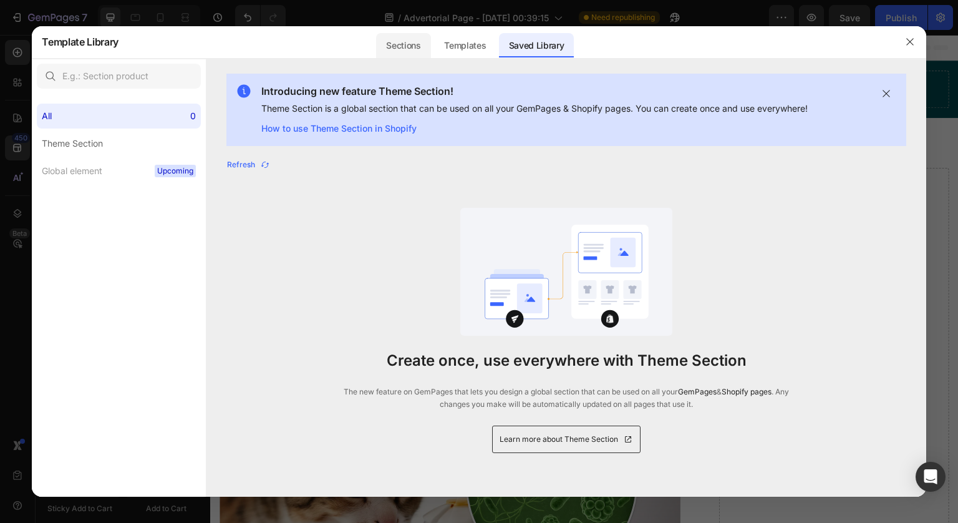
click at [416, 47] on div "Sections" at bounding box center [403, 45] width 54 height 25
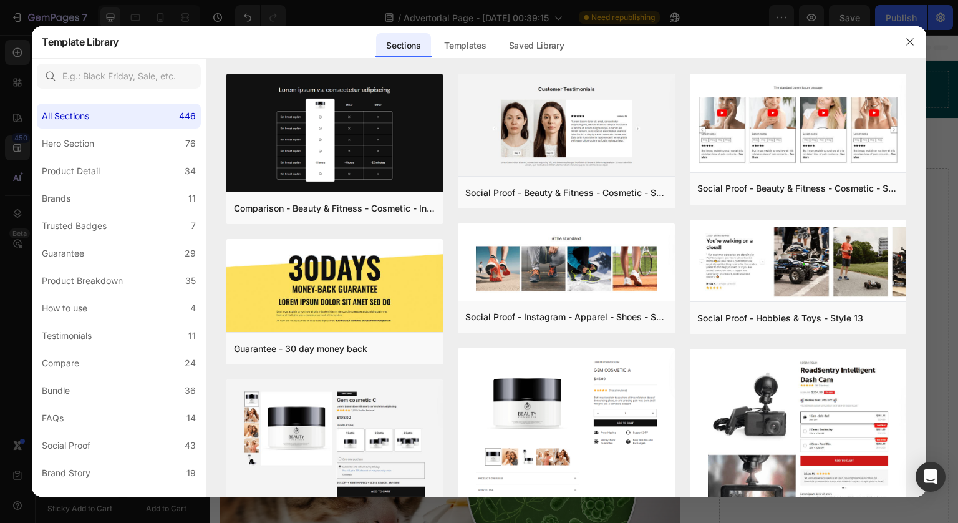
click at [377, 9] on div at bounding box center [479, 261] width 958 height 523
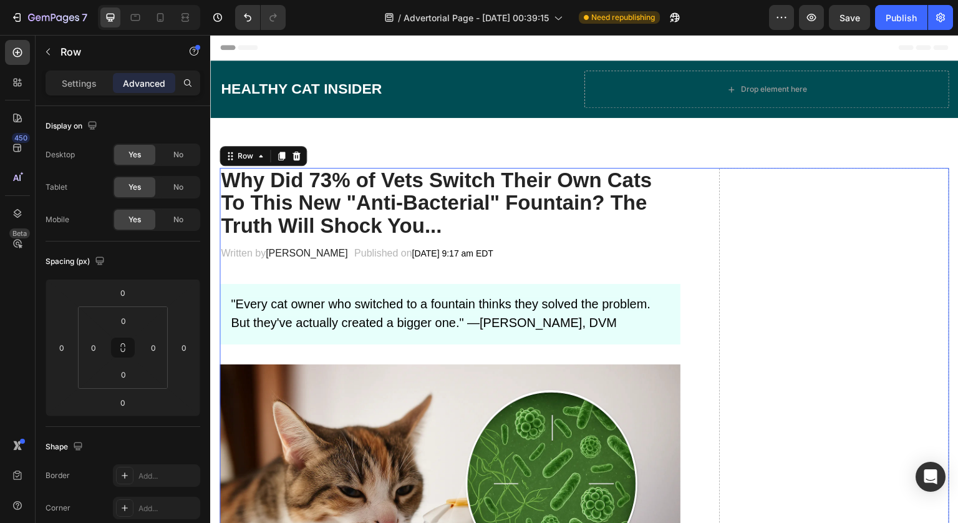
click at [87, 77] on p "Settings" at bounding box center [79, 83] width 35 height 13
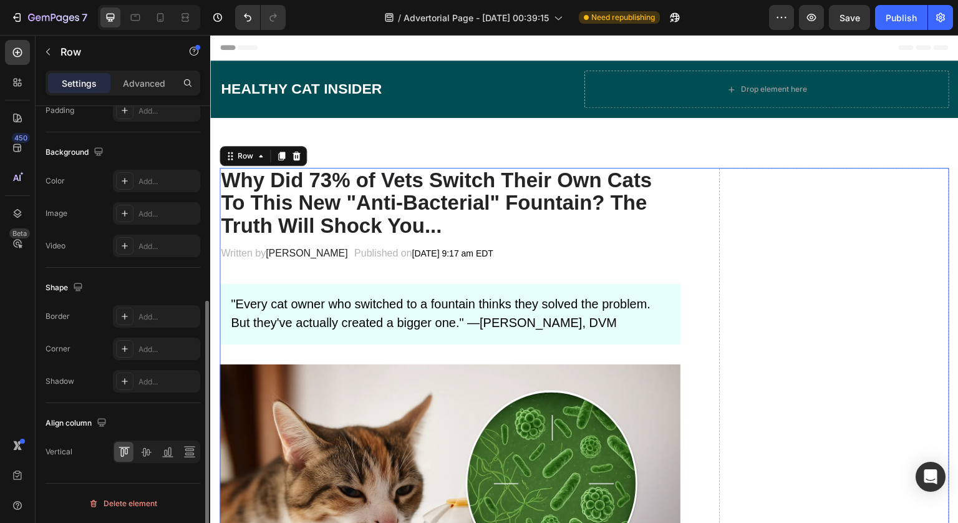
scroll to position [0, 0]
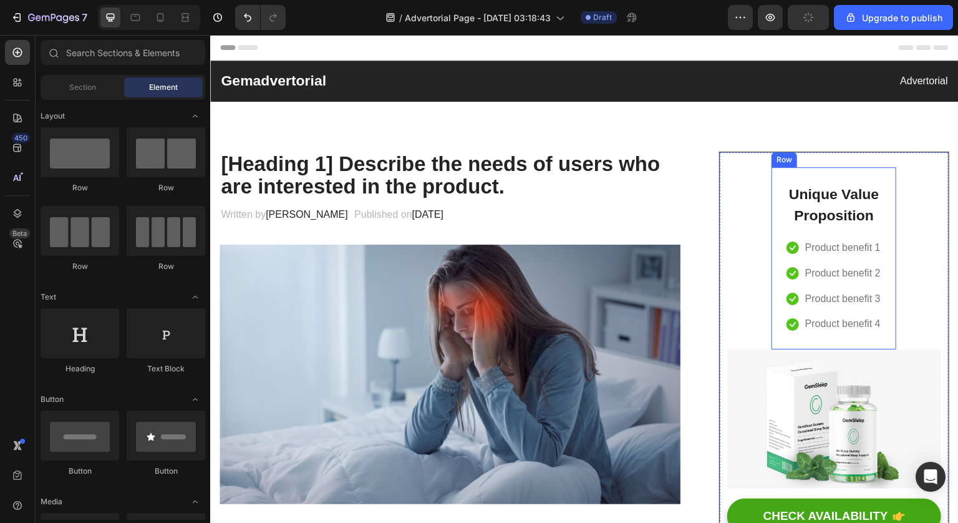
scroll to position [79, 0]
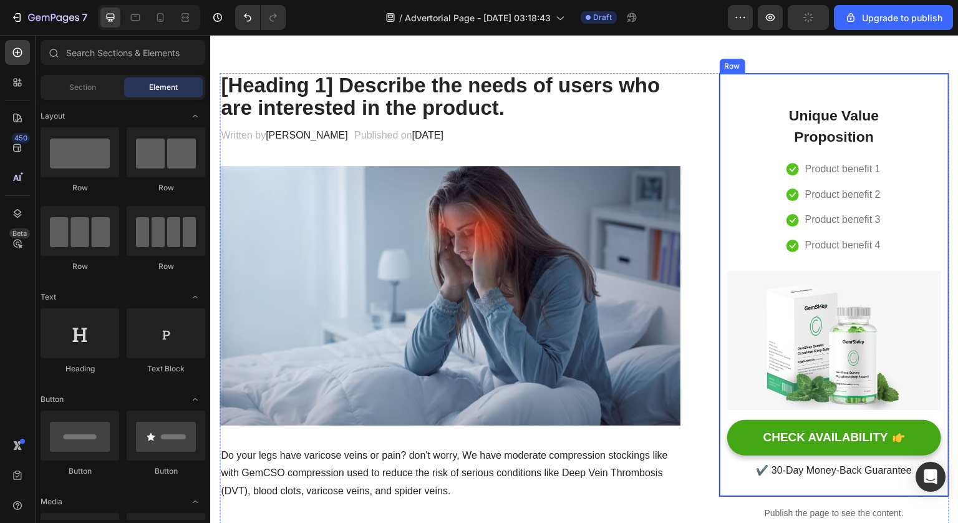
click at [890, 242] on div "Unique Value Proposition Heading Icon Product benefit 1 Text block Icon Product…" at bounding box center [834, 285] width 214 height 392
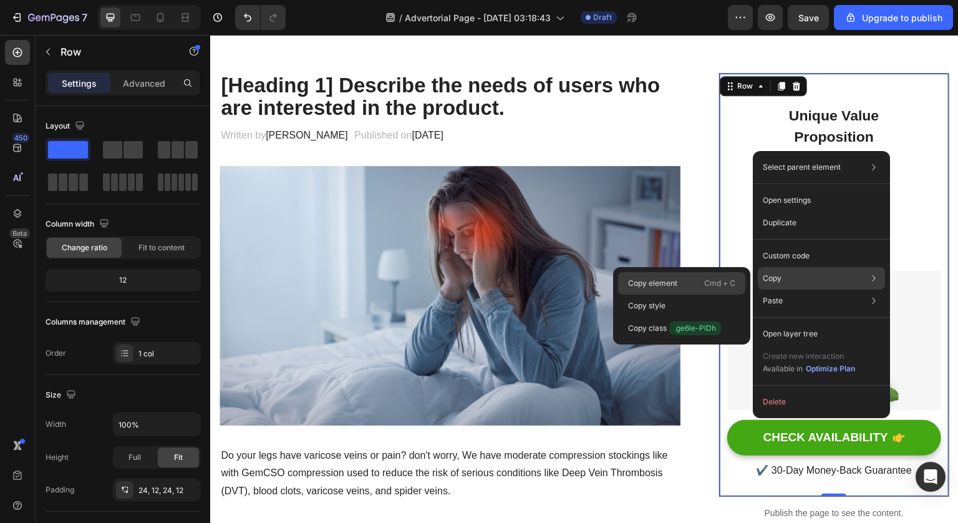
click at [727, 278] on p "Cmd + C" at bounding box center [719, 283] width 31 height 12
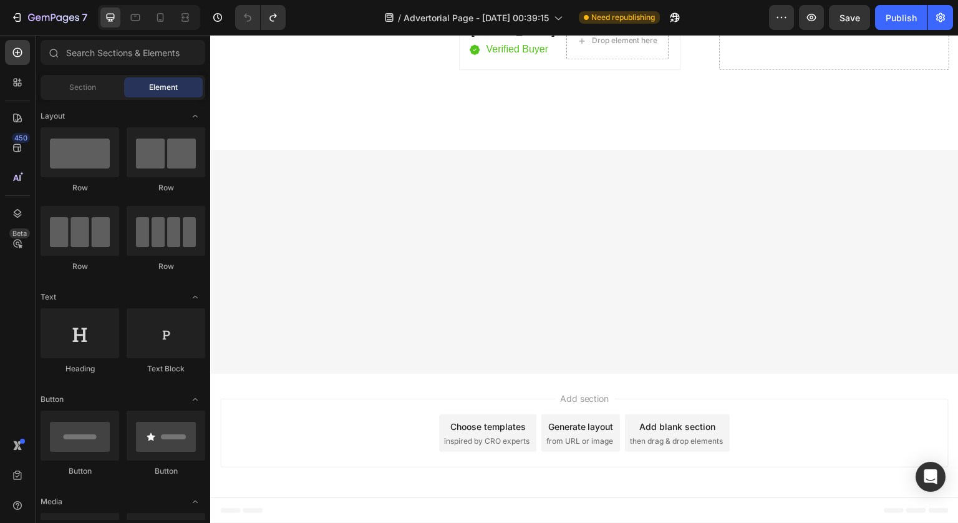
scroll to position [7618, 0]
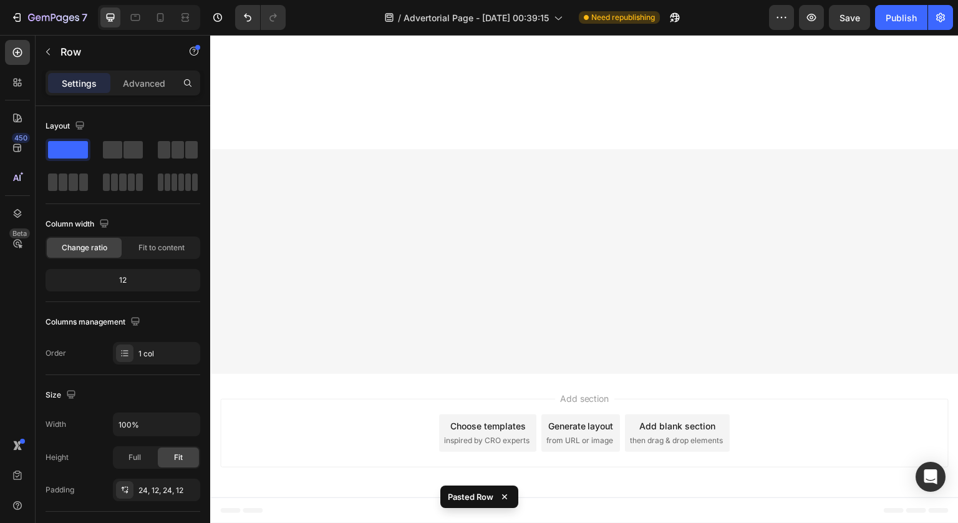
scroll to position [7930, 0]
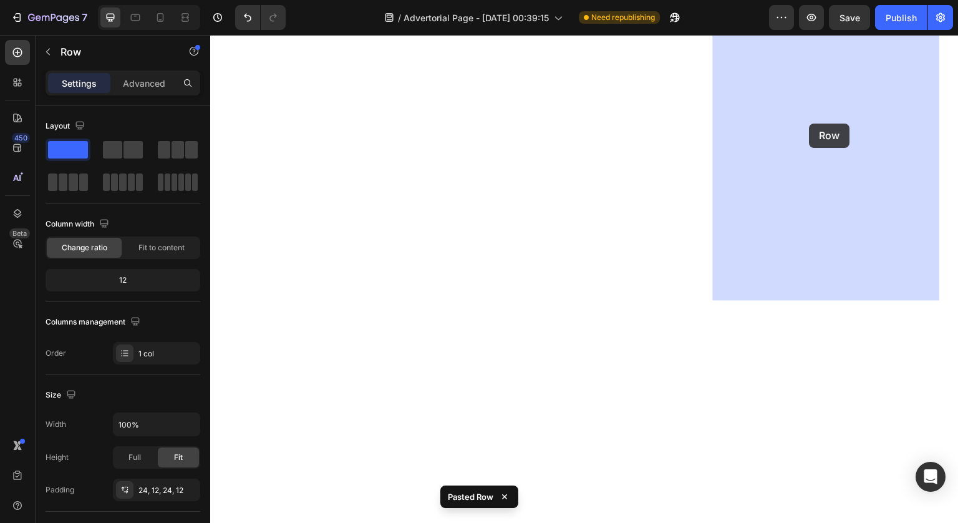
drag, startPoint x: 227, startPoint y: 64, endPoint x: 810, endPoint y: 124, distance: 585.7
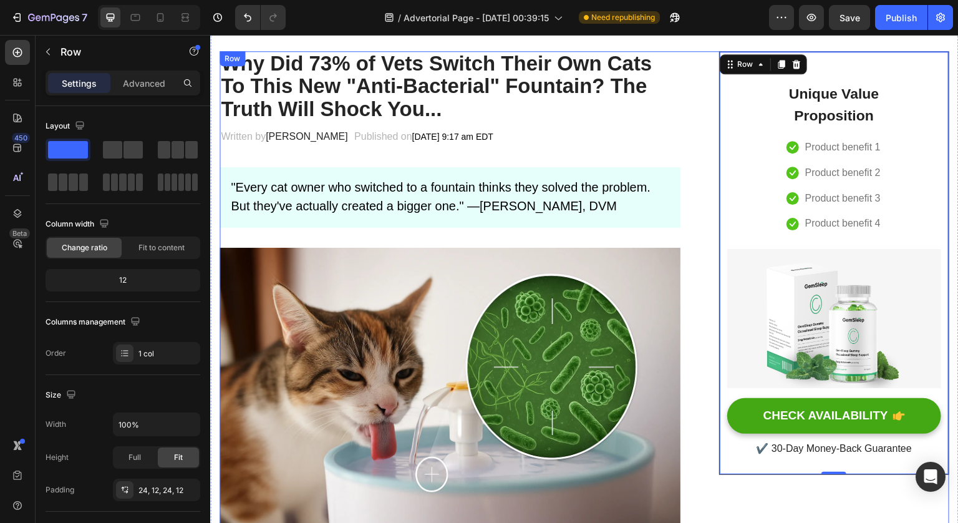
scroll to position [100, 0]
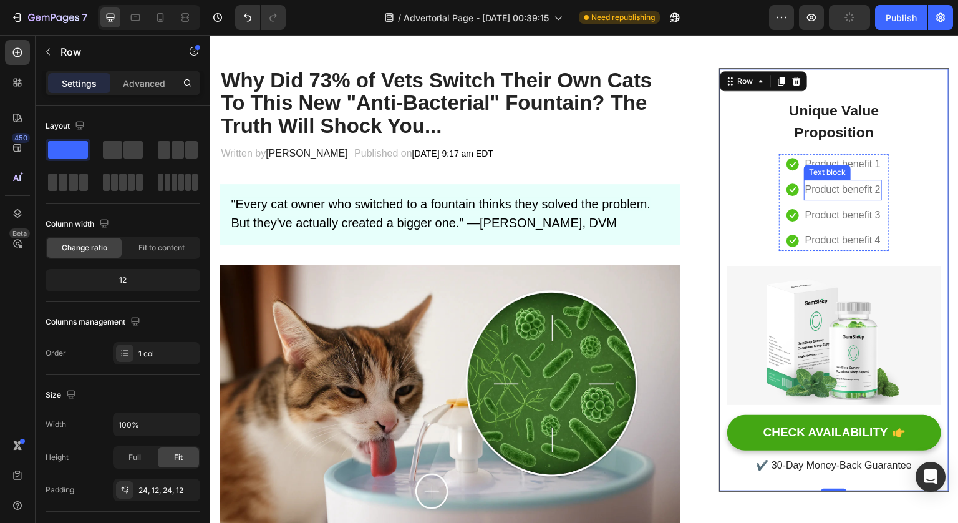
click at [828, 195] on div "Product benefit 2 Text block" at bounding box center [843, 190] width 78 height 21
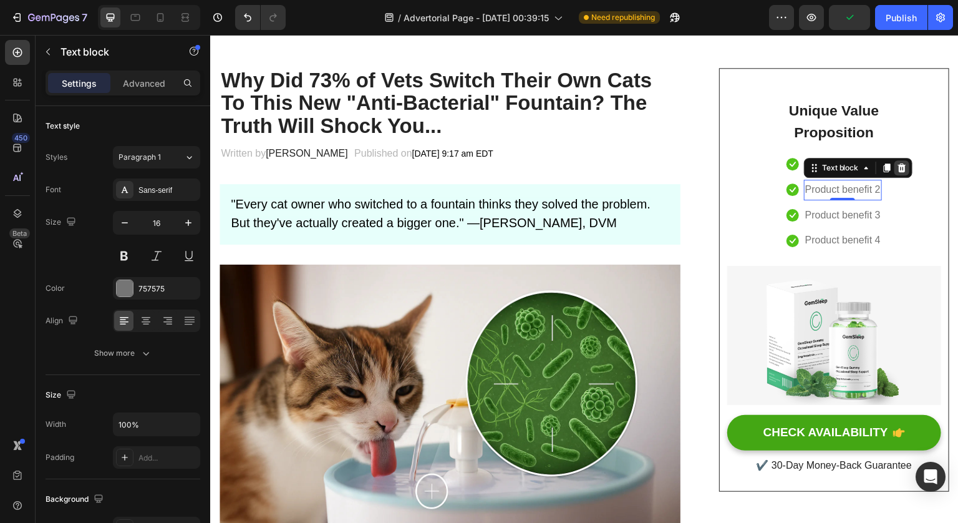
click at [894, 173] on div at bounding box center [901, 167] width 15 height 15
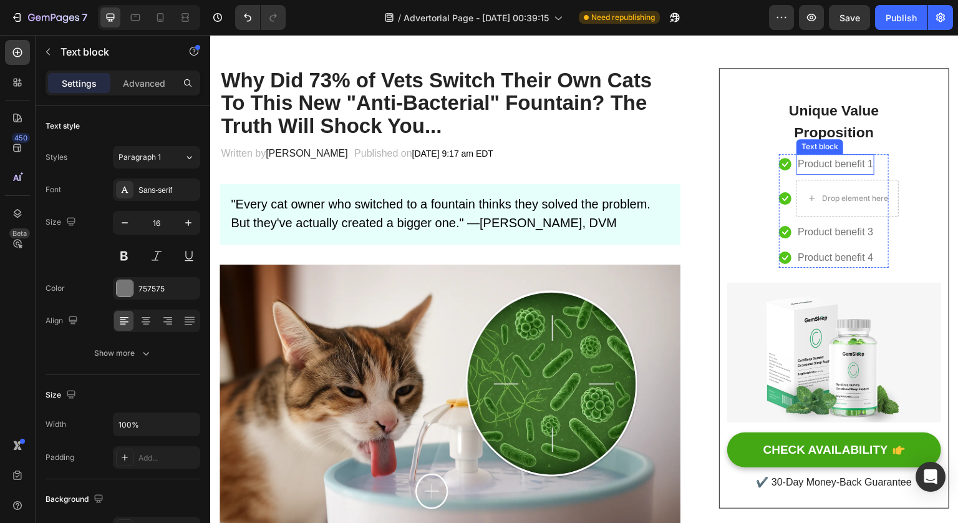
click at [848, 163] on p "Product benefit 1" at bounding box center [835, 164] width 75 height 18
click at [874, 168] on li "Icon Product benefit 1 Text block" at bounding box center [834, 164] width 110 height 21
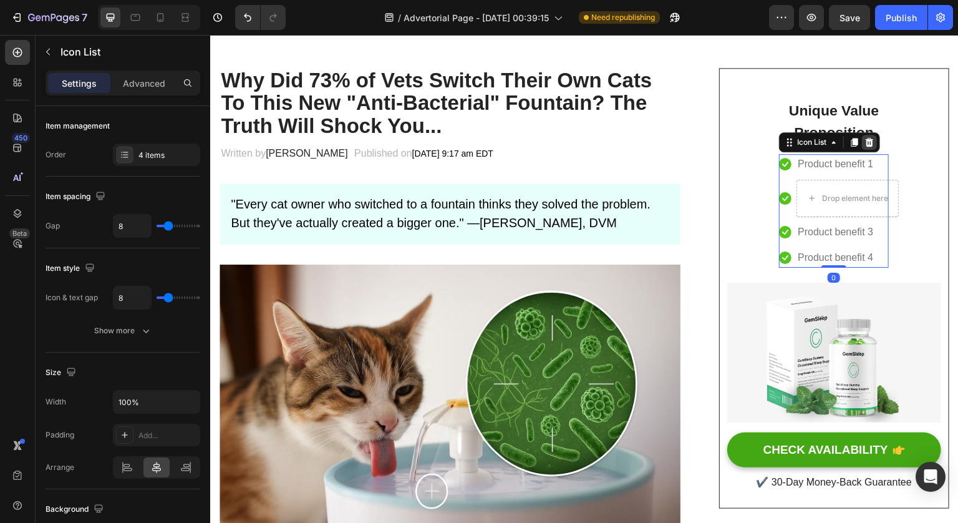
click at [866, 139] on icon at bounding box center [870, 142] width 8 height 9
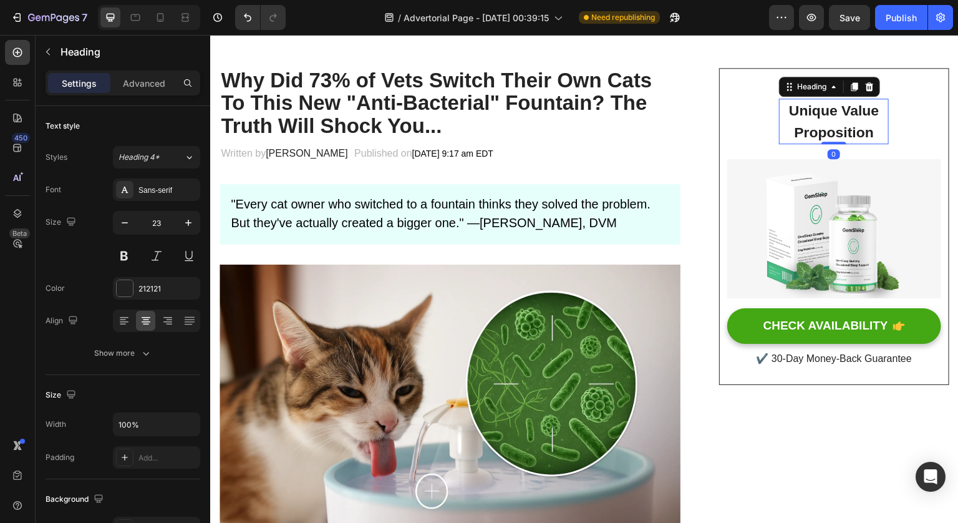
click at [845, 128] on p "Unique Value Proposition" at bounding box center [833, 121] width 107 height 43
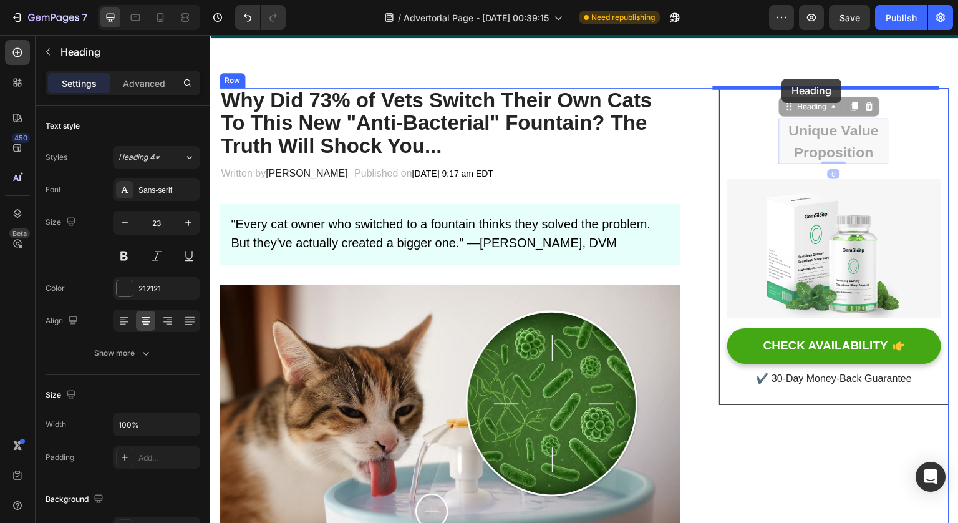
drag, startPoint x: 782, startPoint y: 85, endPoint x: 782, endPoint y: 79, distance: 6.9
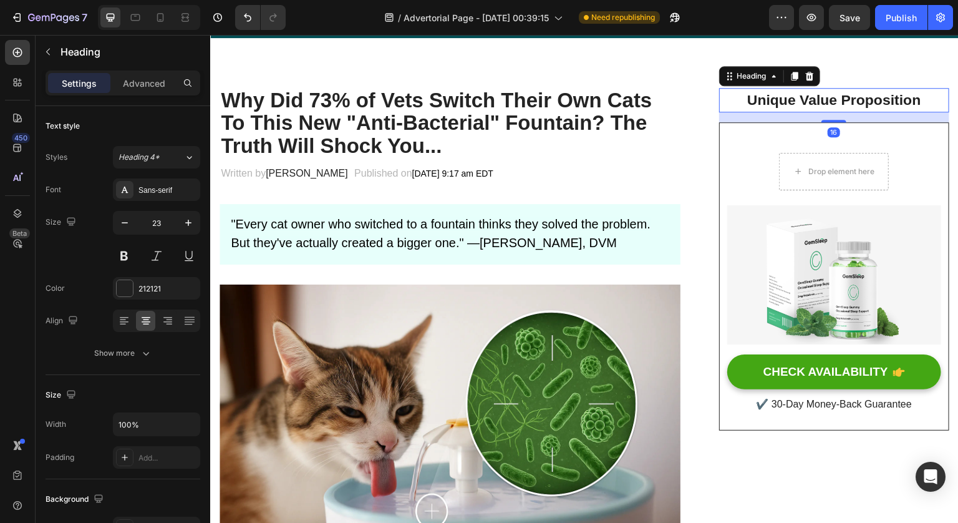
scroll to position [77, 0]
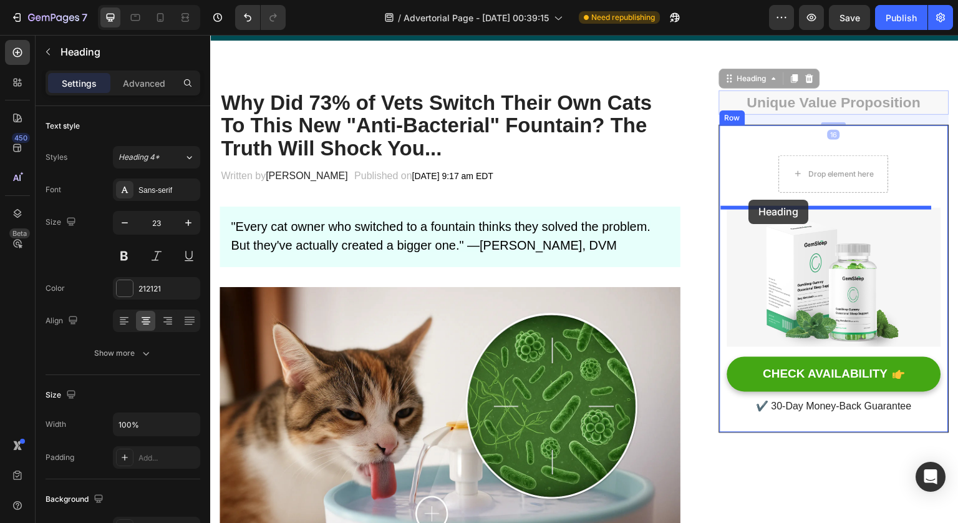
drag, startPoint x: 725, startPoint y: 78, endPoint x: 750, endPoint y: 201, distance: 125.3
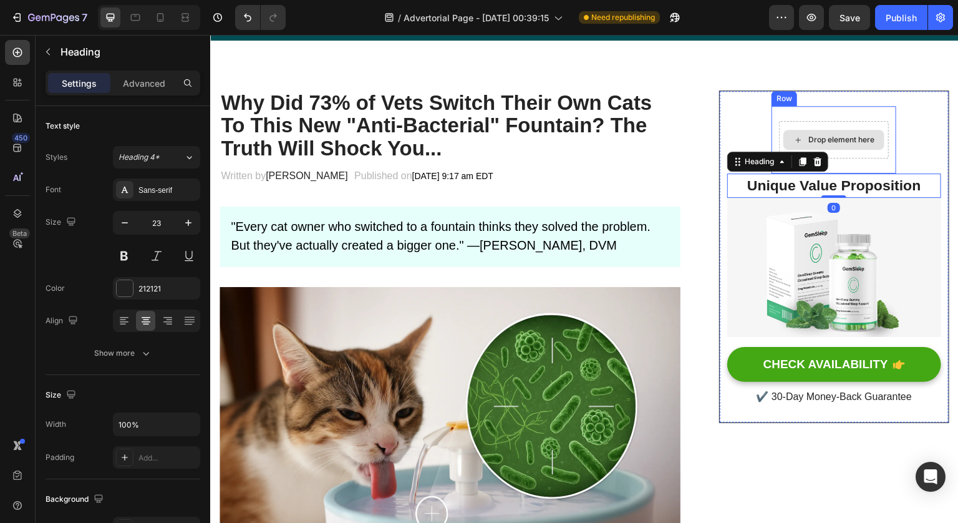
click at [836, 136] on div "Drop element here" at bounding box center [841, 140] width 66 height 10
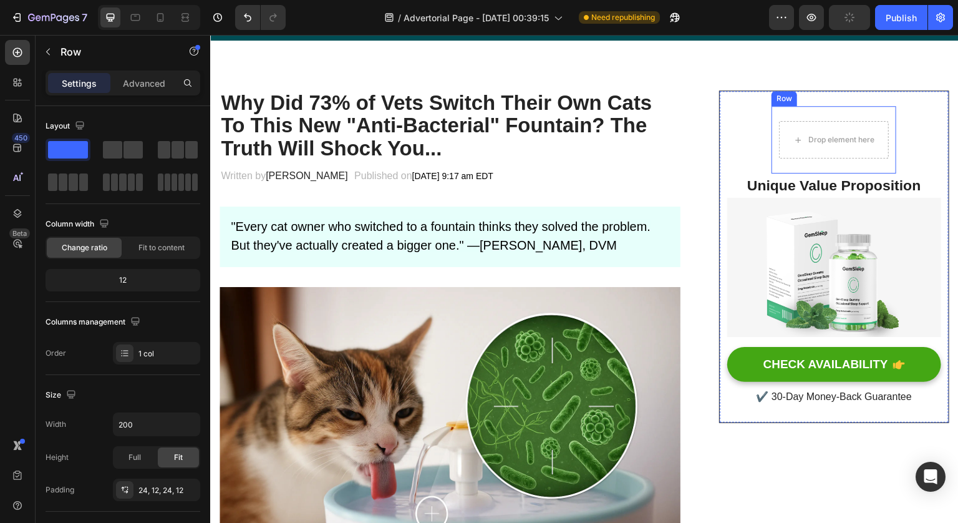
click at [812, 109] on div "Drop element here Row" at bounding box center [834, 139] width 125 height 67
click at [845, 95] on icon at bounding box center [849, 94] width 8 height 9
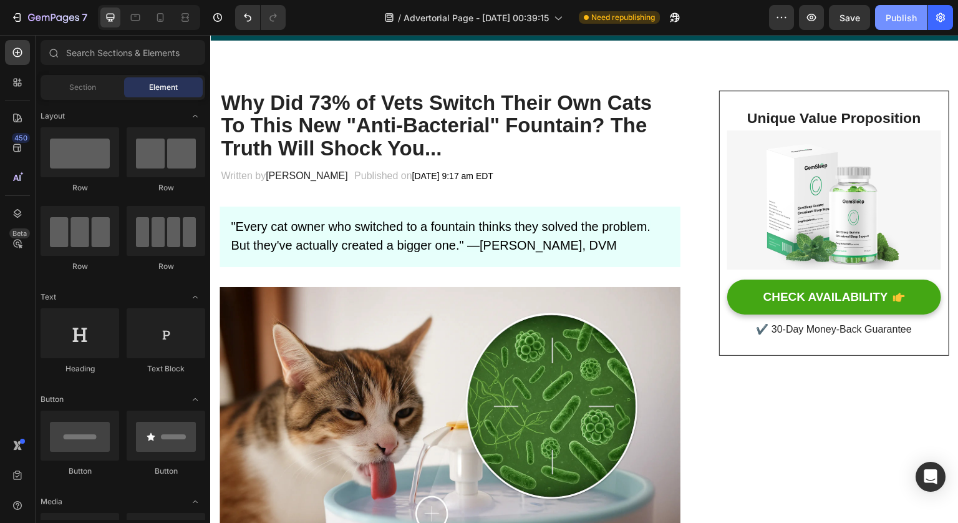
click at [894, 17] on div "Publish" at bounding box center [901, 17] width 31 height 13
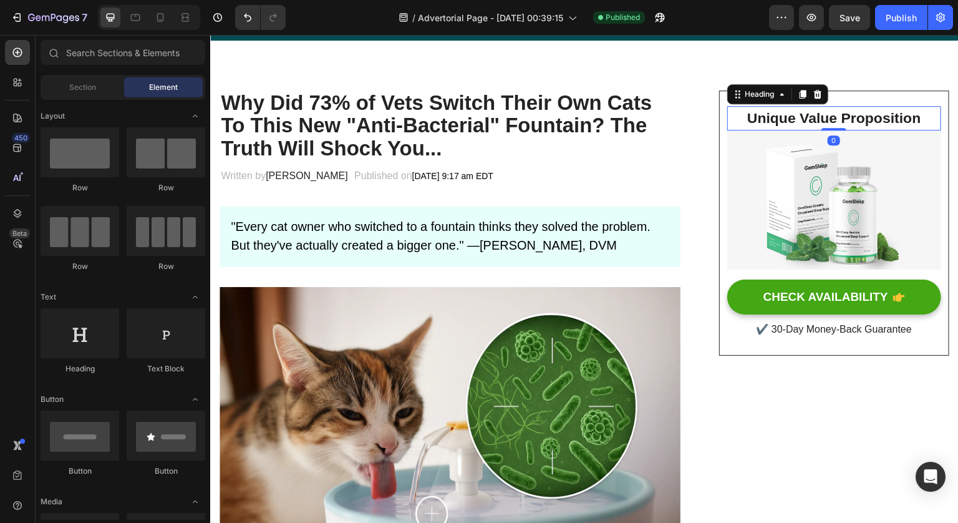
click at [803, 119] on p "Unique Value Proposition" at bounding box center [834, 118] width 211 height 22
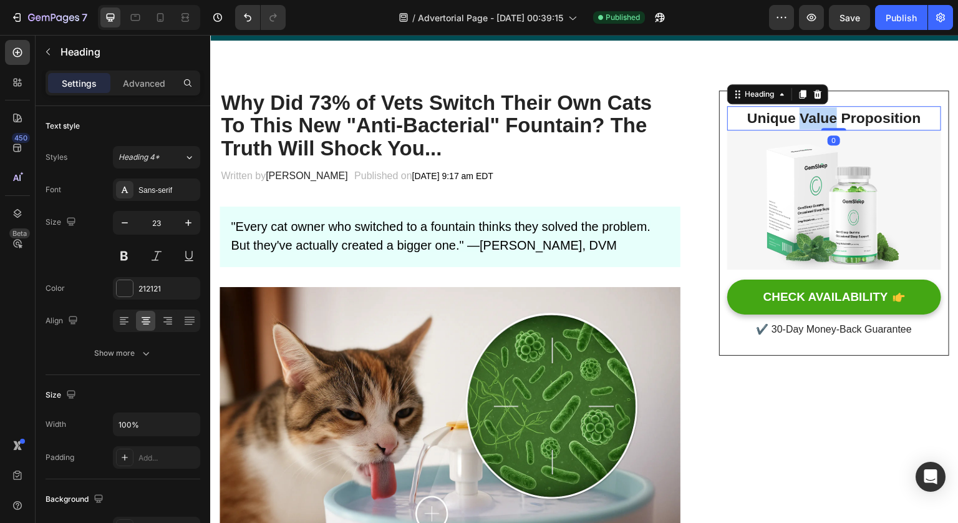
click at [803, 119] on p "Unique Value Proposition" at bounding box center [834, 118] width 211 height 22
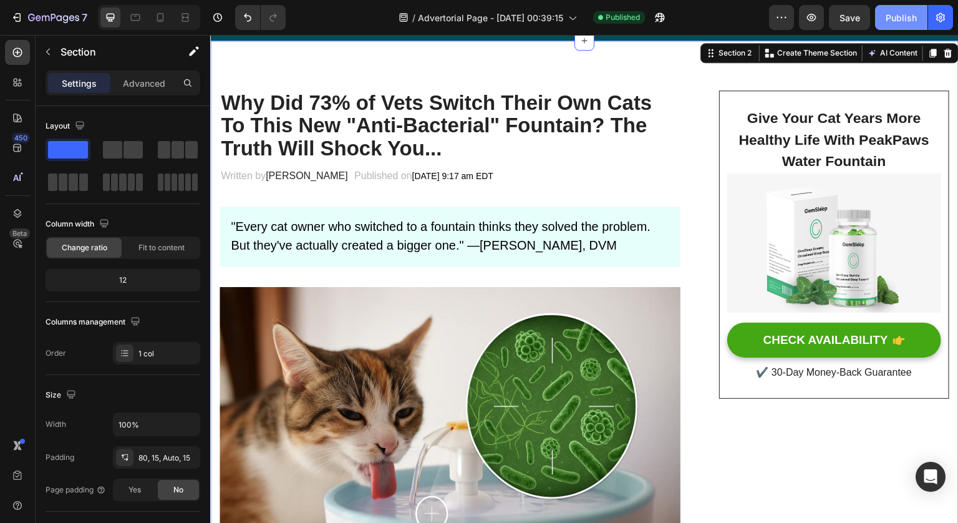
click at [904, 16] on div "Publish" at bounding box center [901, 17] width 31 height 13
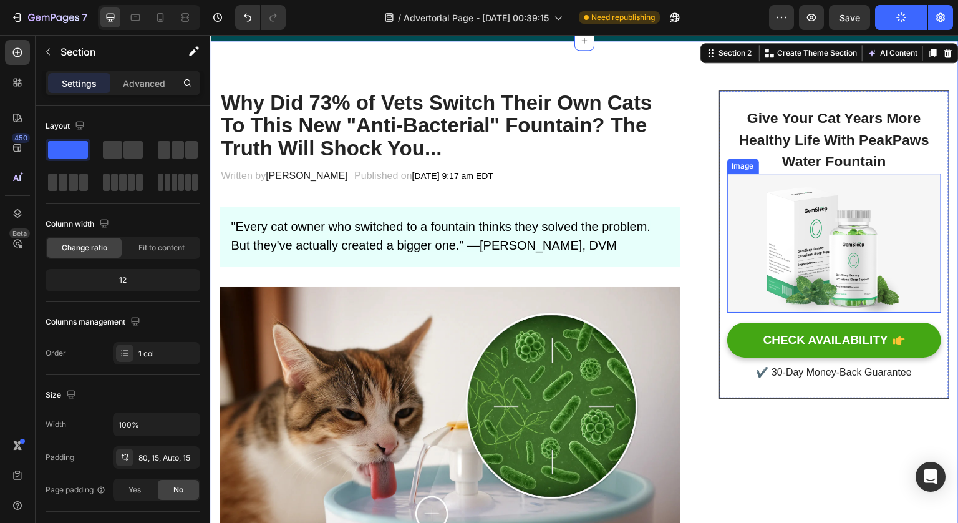
click at [863, 215] on img at bounding box center [834, 242] width 214 height 139
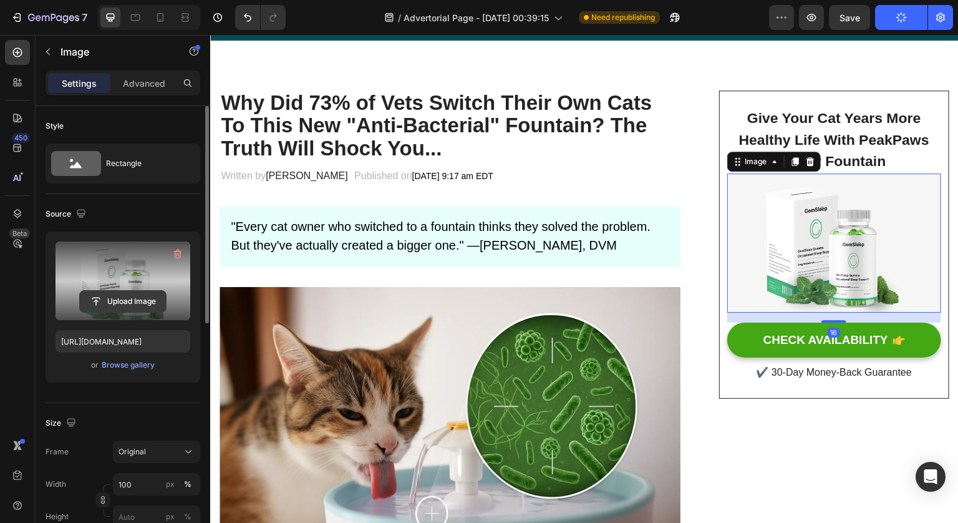
click at [125, 308] on input "file" at bounding box center [123, 301] width 86 height 21
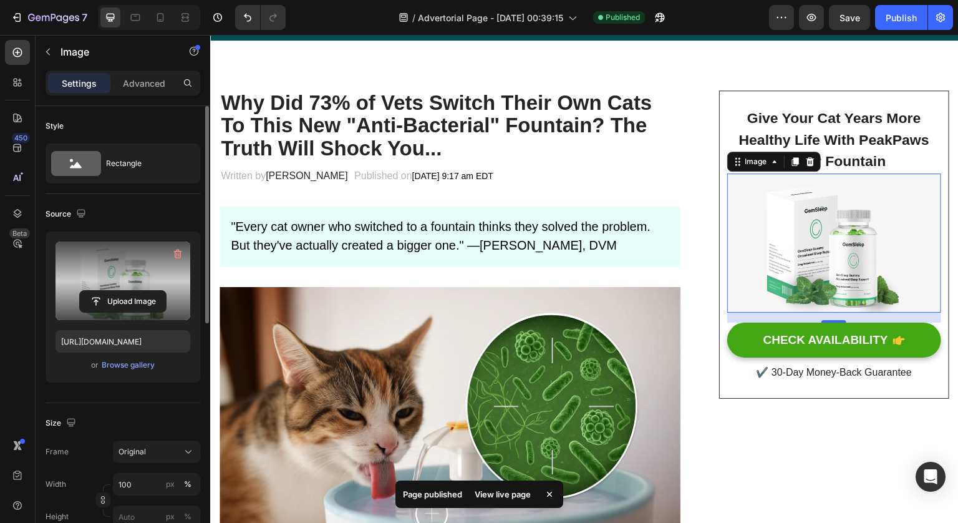
click at [138, 267] on label at bounding box center [123, 280] width 135 height 79
click at [138, 291] on input "file" at bounding box center [123, 301] width 86 height 21
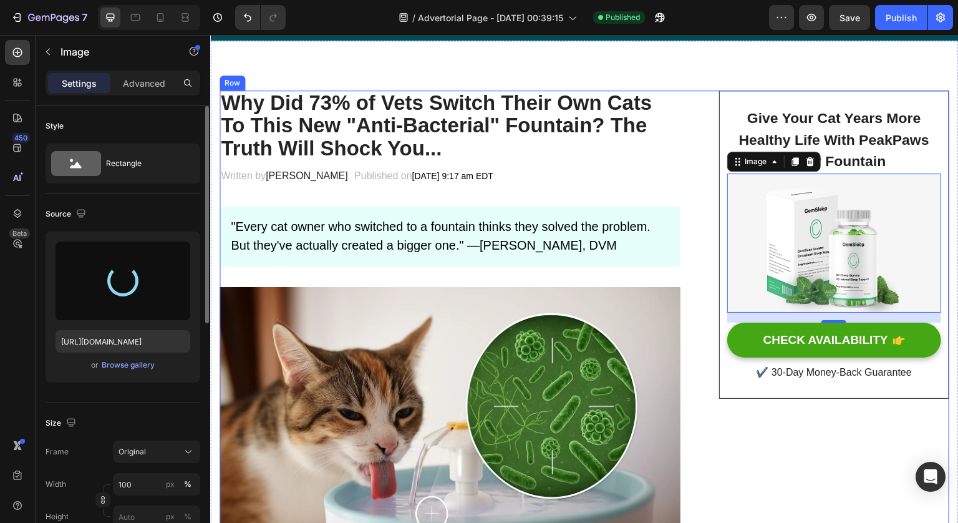
type input "[URL][DOMAIN_NAME]"
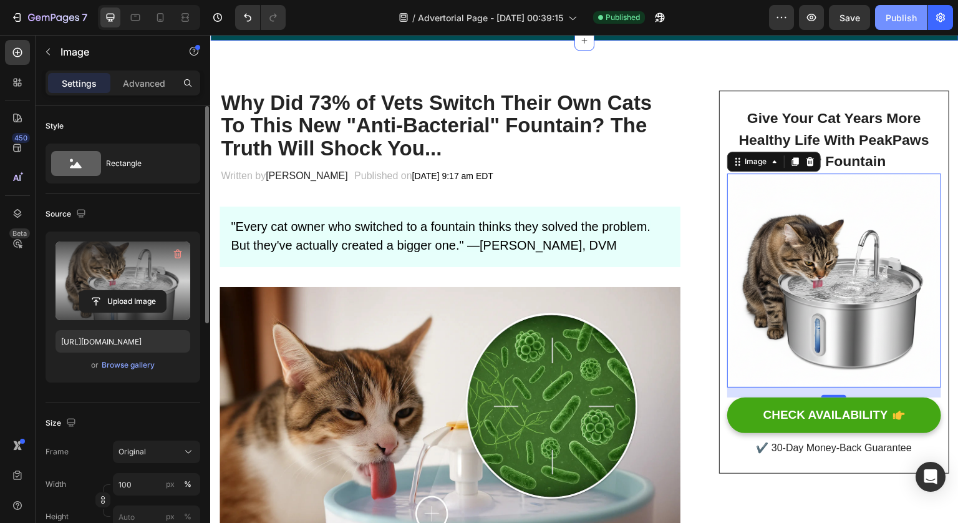
click at [904, 25] on button "Publish" at bounding box center [901, 17] width 52 height 25
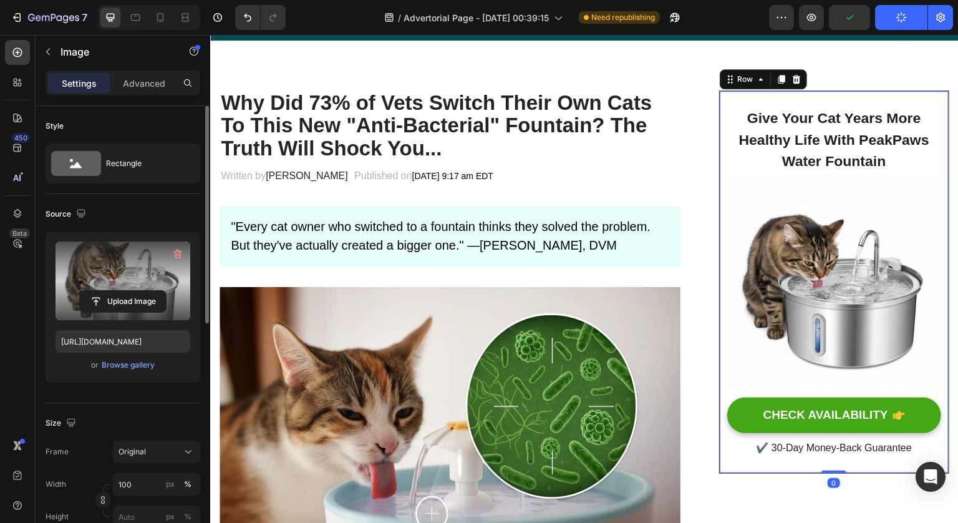
click at [810, 91] on div "⁠⁠⁠⁠⁠⁠⁠ Give Your Cat Years More Healthy Life With PeakPaws Water Fountain Head…" at bounding box center [834, 281] width 230 height 383
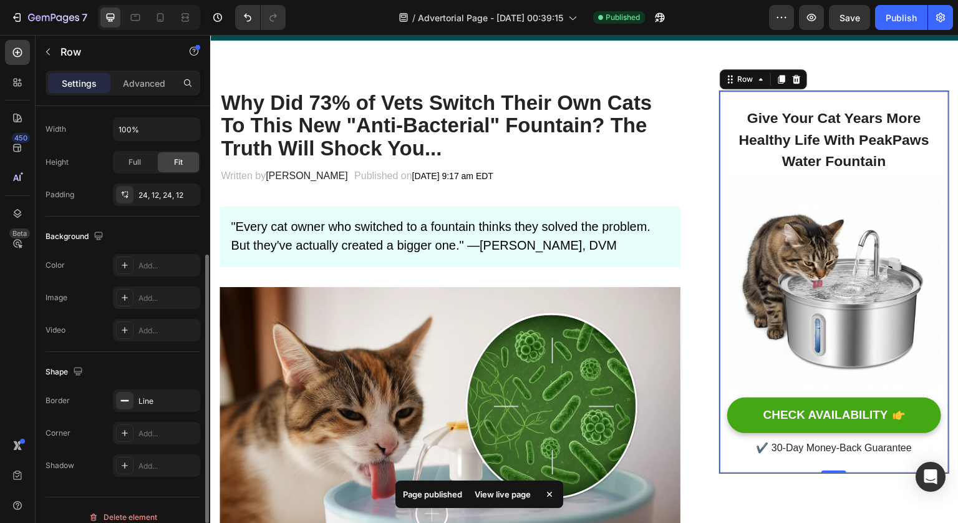
scroll to position [309, 0]
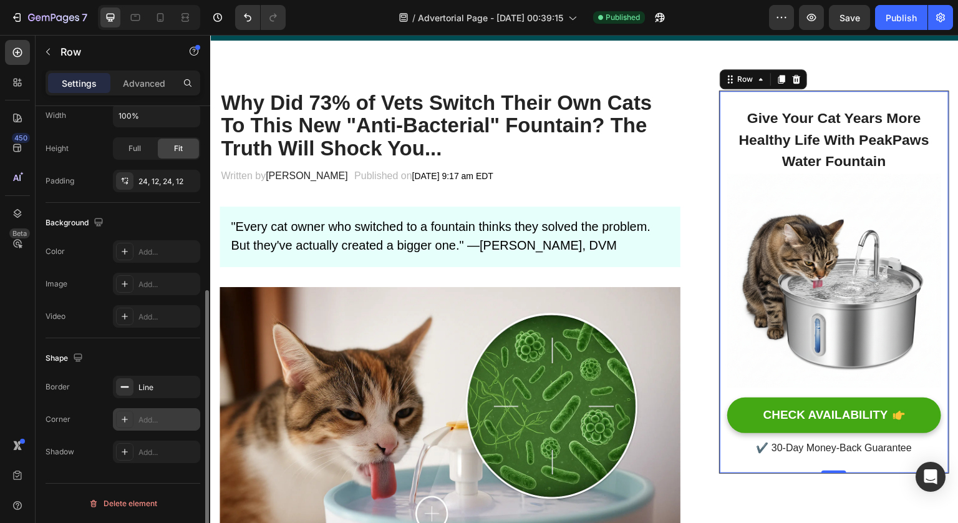
click at [161, 417] on div "Add..." at bounding box center [167, 419] width 59 height 11
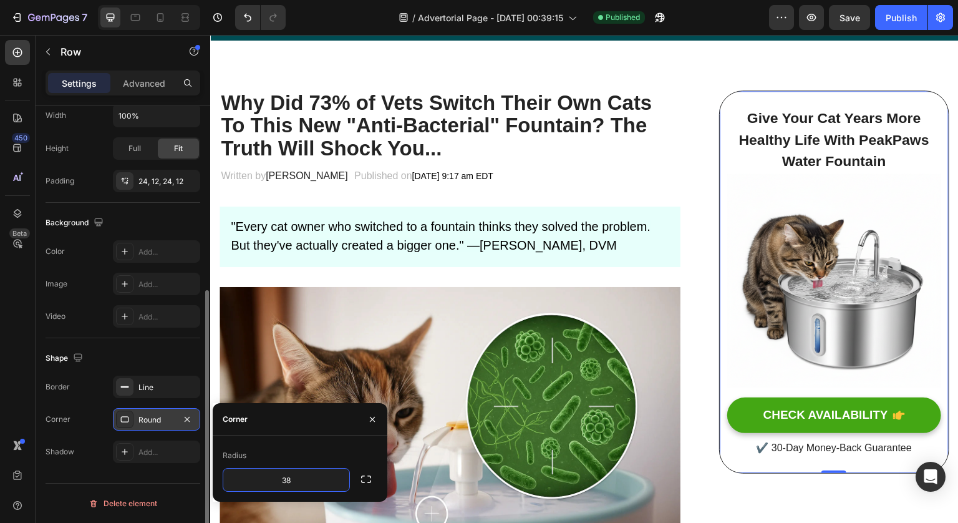
type input "38"
click at [153, 351] on div "Shape" at bounding box center [123, 358] width 155 height 20
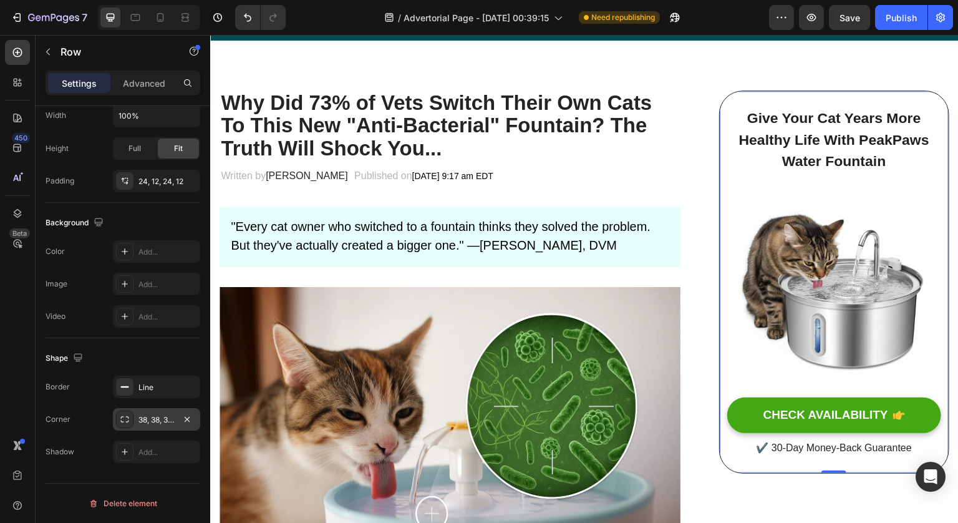
click at [719, 141] on div "⁠⁠⁠⁠⁠⁠⁠ Give Your Cat Years More Healthy Life With PeakPaws Water Fountain Head…" at bounding box center [834, 281] width 230 height 383
click at [755, 103] on div "⁠⁠⁠⁠⁠⁠⁠ Give Your Cat Years More Healthy Life With PeakPaws Water Fountain Head…" at bounding box center [834, 281] width 230 height 383
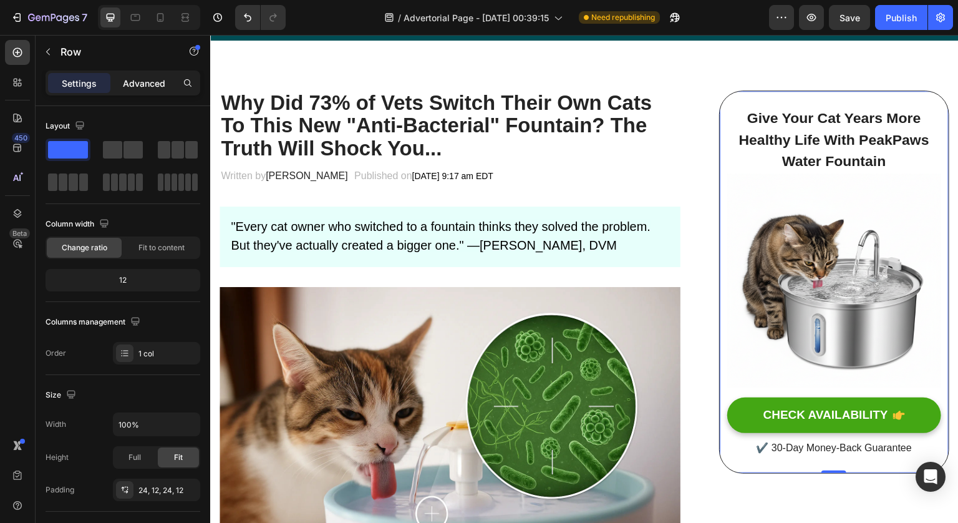
click at [144, 80] on p "Advanced" at bounding box center [144, 83] width 42 height 13
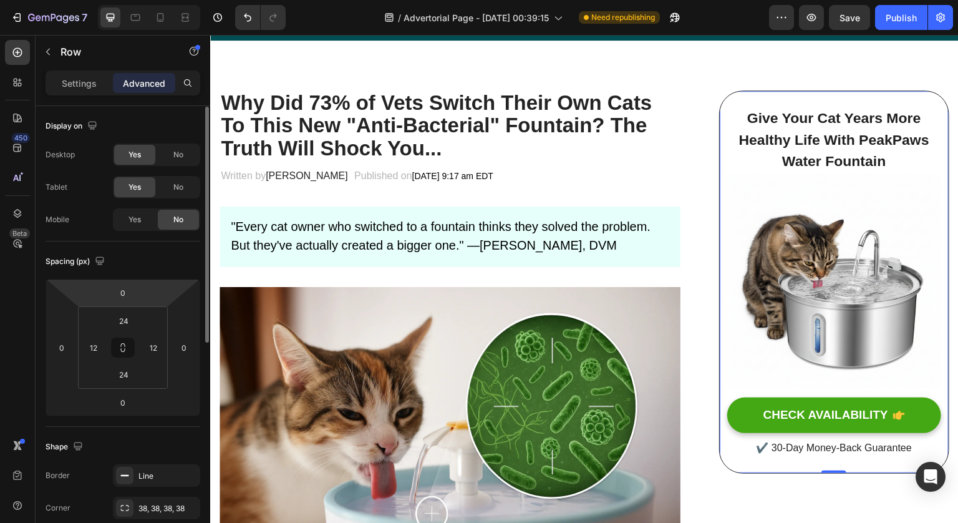
scroll to position [196, 0]
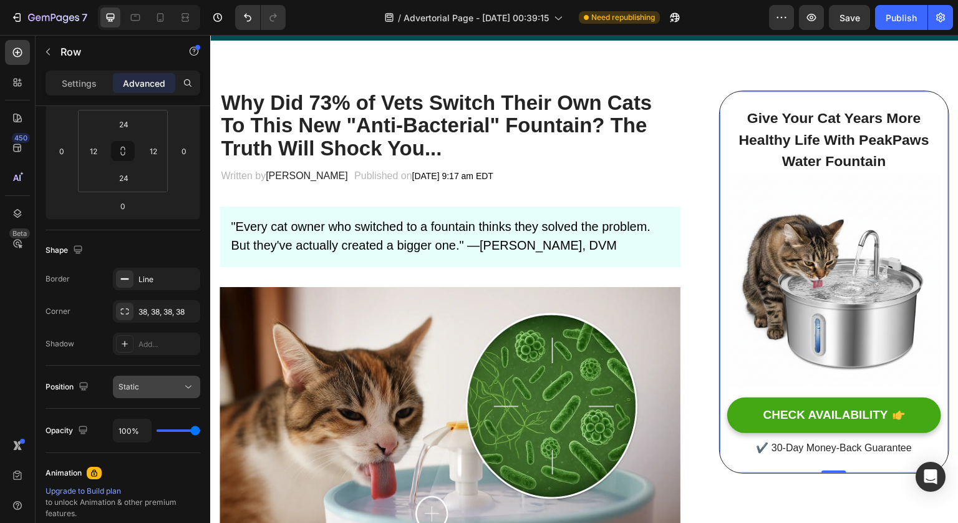
click at [178, 383] on div "Static" at bounding box center [151, 386] width 64 height 11
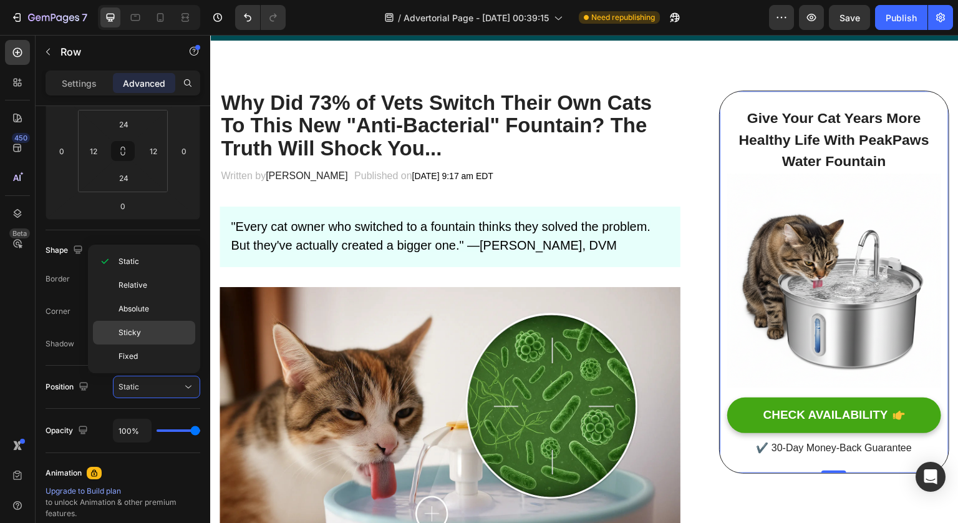
click at [163, 334] on p "Sticky" at bounding box center [154, 332] width 71 height 11
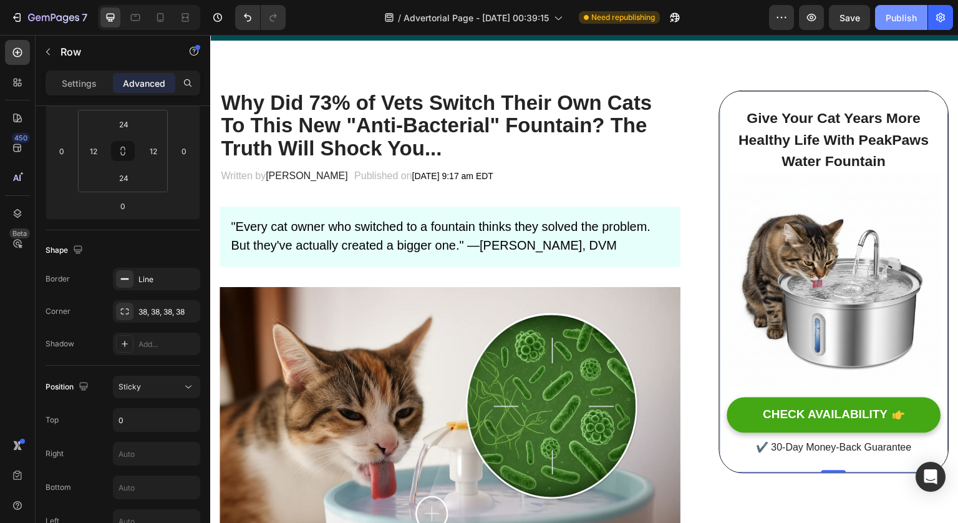
click at [912, 20] on div "Publish" at bounding box center [901, 17] width 31 height 13
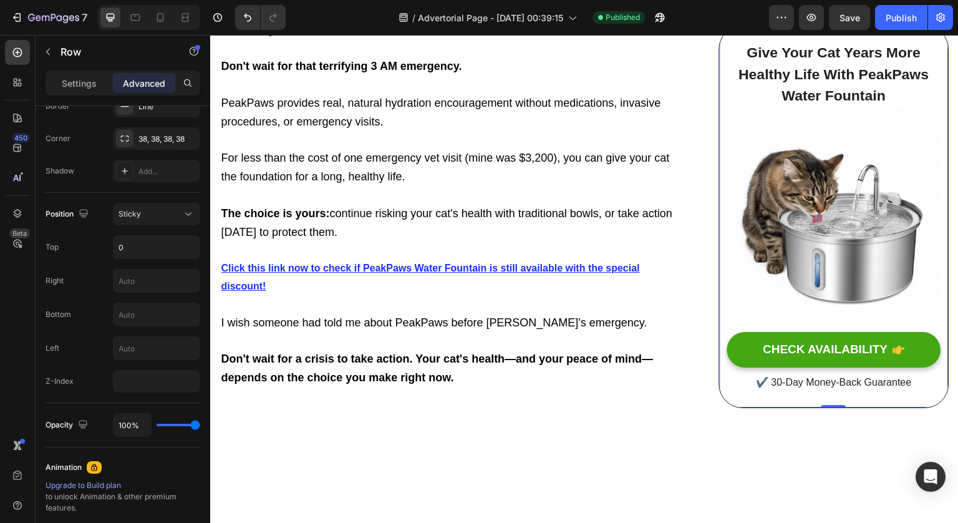
scroll to position [5883, 0]
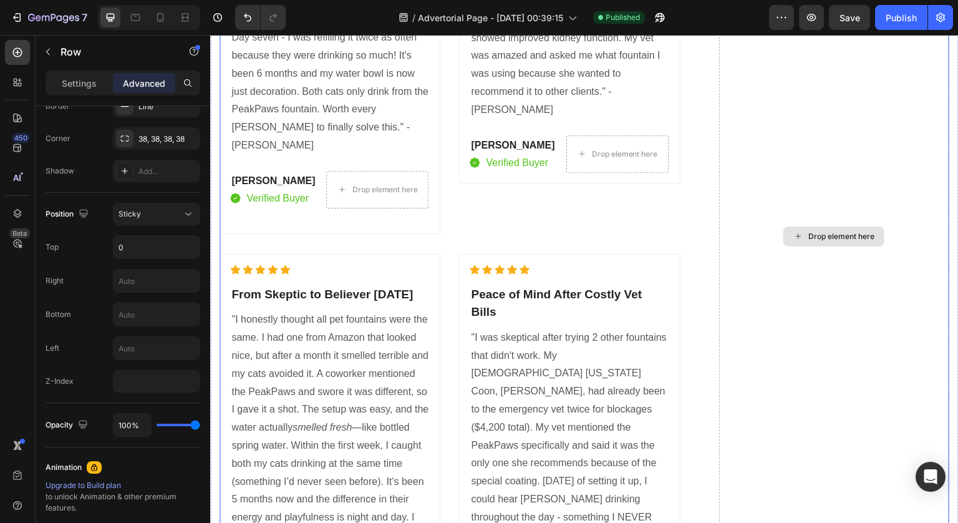
click at [818, 337] on div "Drop element here" at bounding box center [834, 236] width 230 height 924
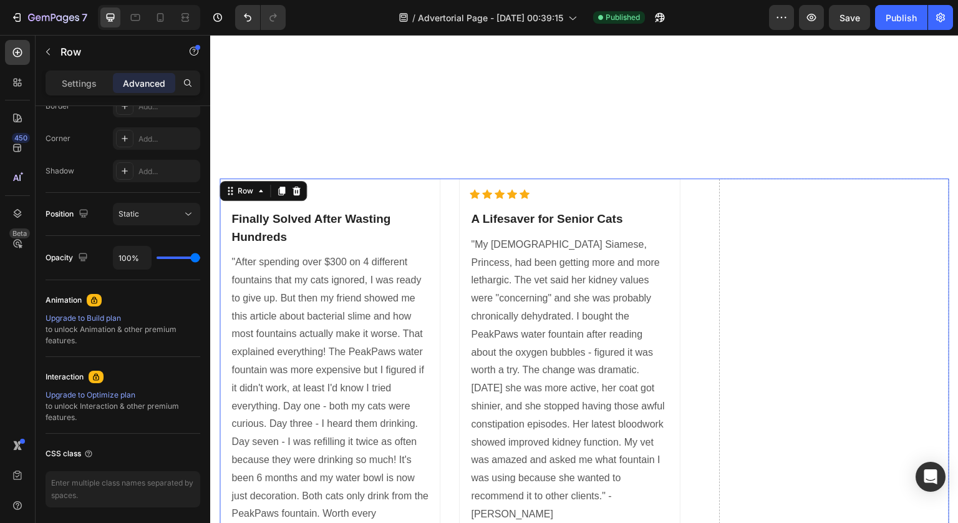
scroll to position [7773, 0]
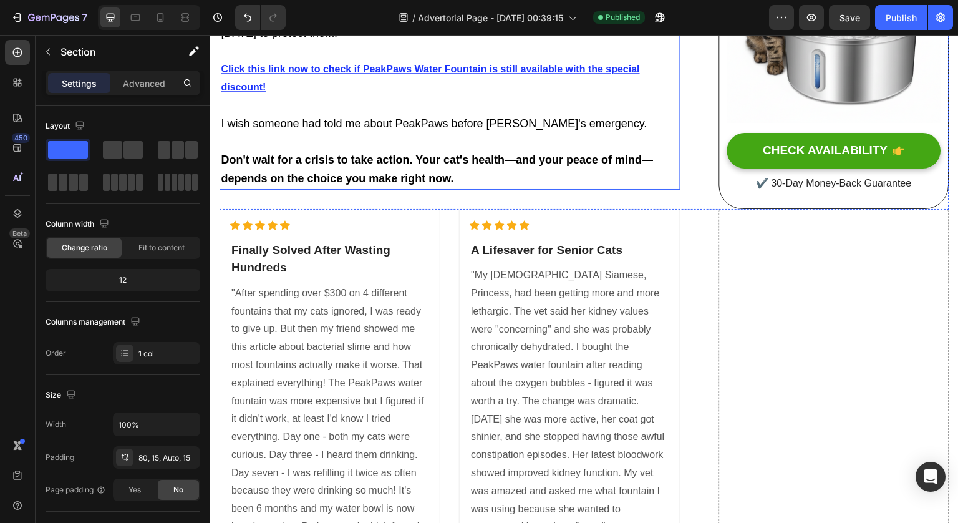
scroll to position [5845, 0]
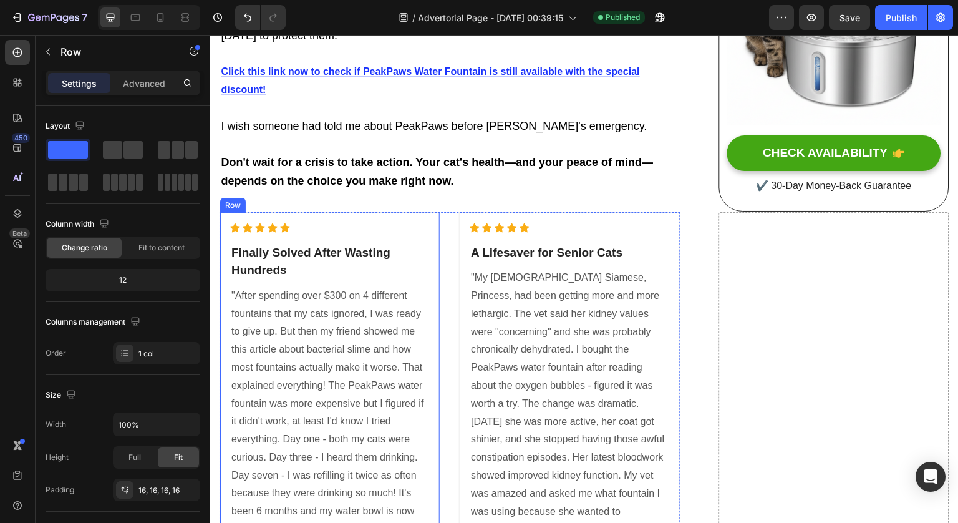
click at [423, 291] on div "Icon Icon Icon Icon Icon Icon List Hoz Finally Solved After Wasting Hundreds He…" at bounding box center [330, 442] width 200 height 439
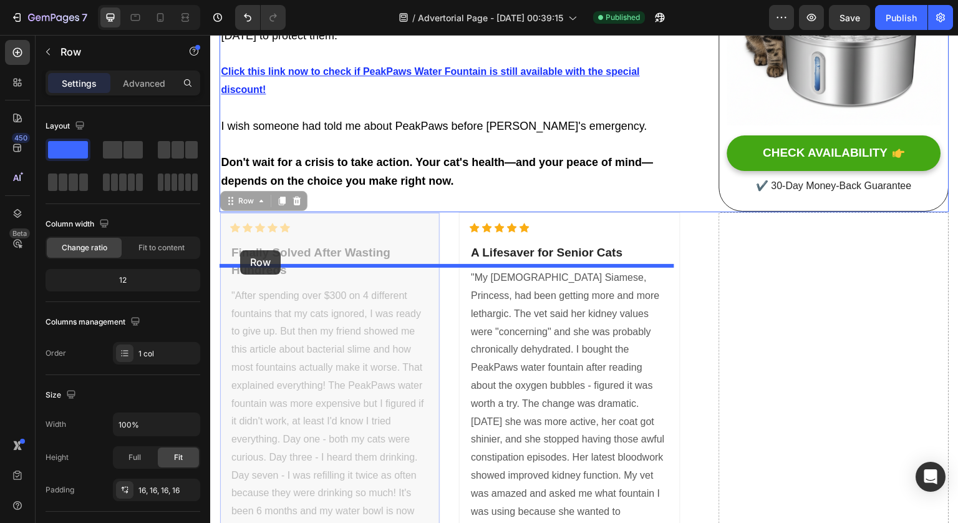
drag, startPoint x: 231, startPoint y: 253, endPoint x: 240, endPoint y: 250, distance: 9.1
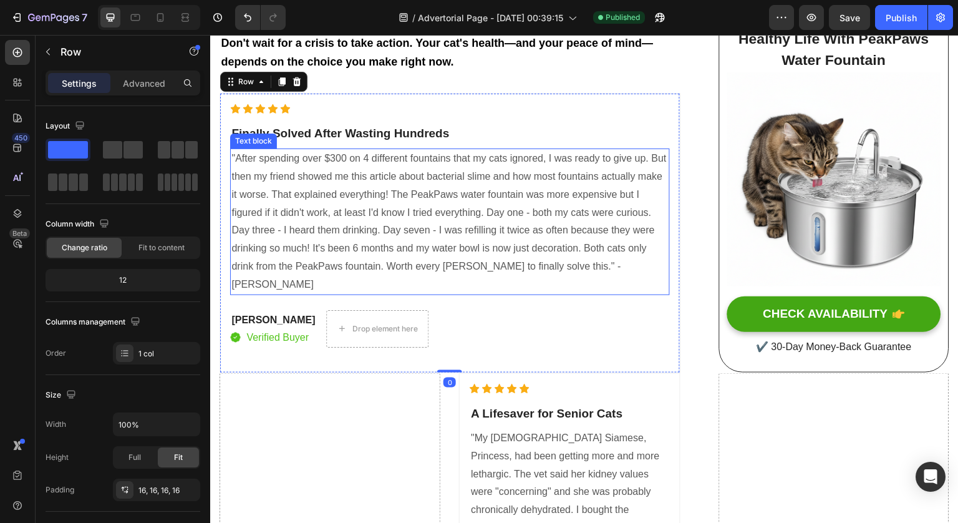
scroll to position [6032, 0]
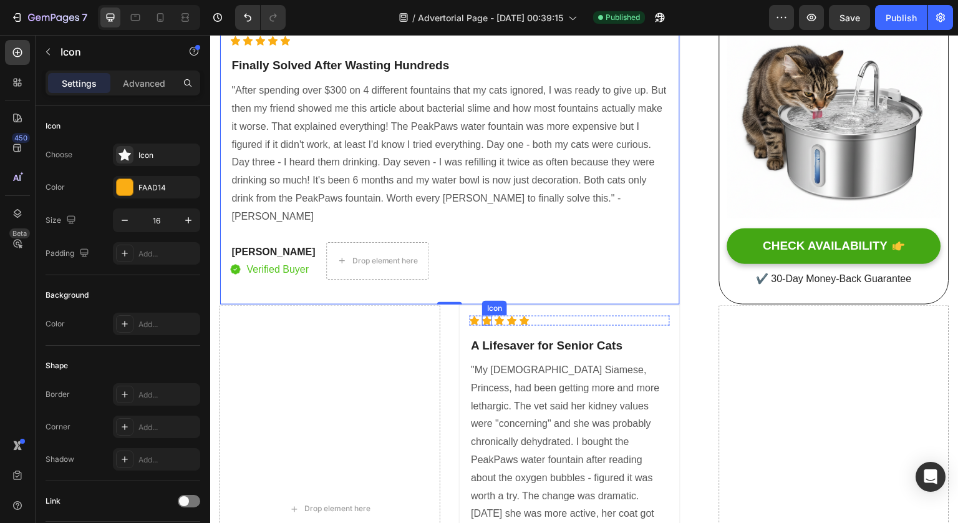
click at [486, 326] on div "Icon" at bounding box center [487, 321] width 10 height 10
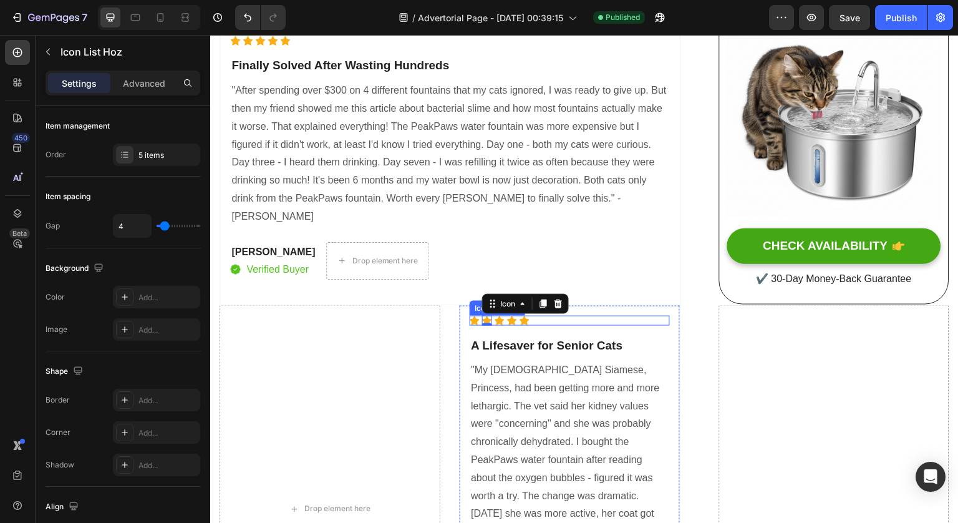
click at [569, 326] on div "Icon Icon 0 Icon Icon Icon" at bounding box center [570, 321] width 200 height 10
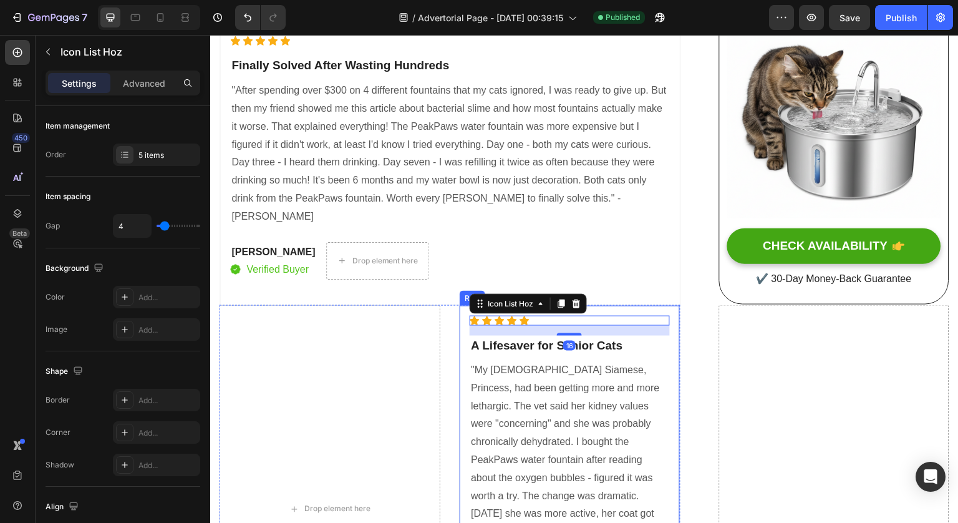
click at [603, 347] on div "Icon Icon Icon Icon Icon Icon List Hoz 16 A Lifesaver for Senior Cats Heading "…" at bounding box center [569, 509] width 221 height 409
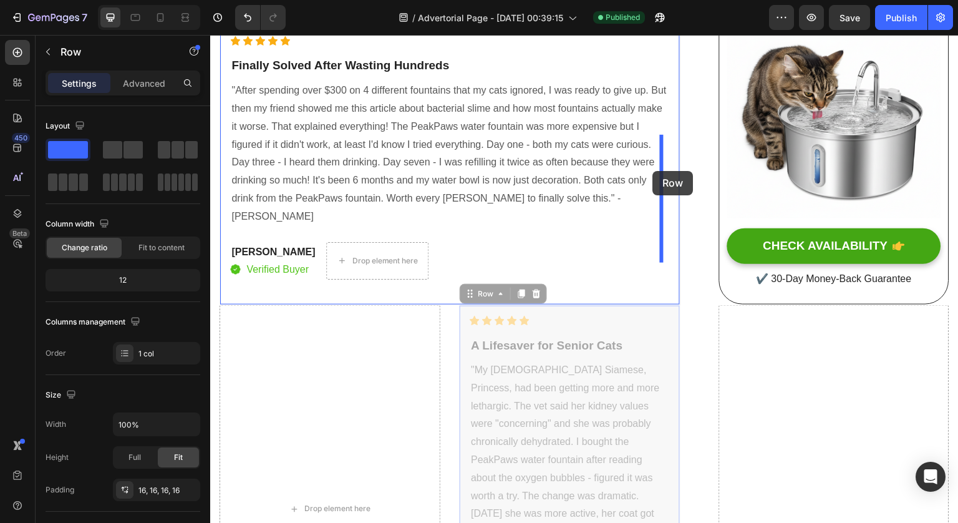
drag, startPoint x: 474, startPoint y: 329, endPoint x: 653, endPoint y: 171, distance: 238.7
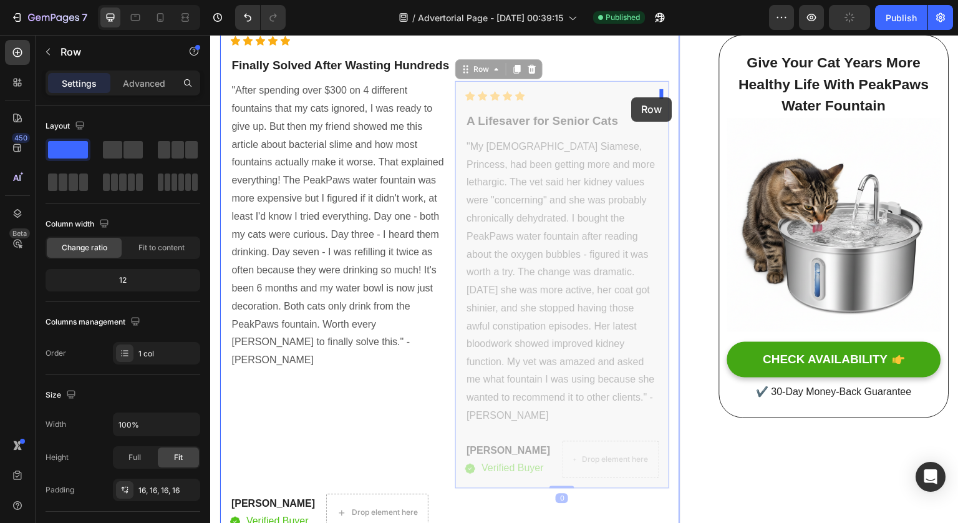
drag, startPoint x: 462, startPoint y: 122, endPoint x: 632, endPoint y: 97, distance: 172.0
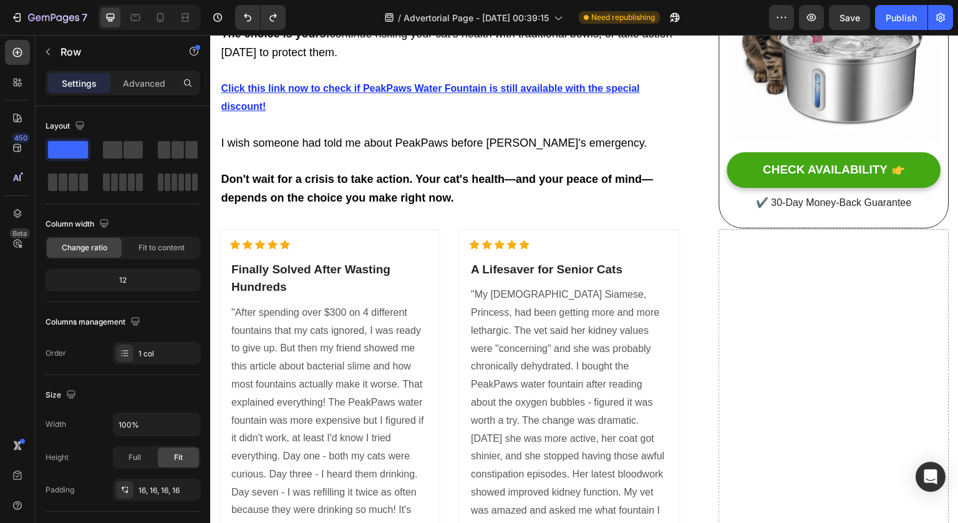
scroll to position [5822, 0]
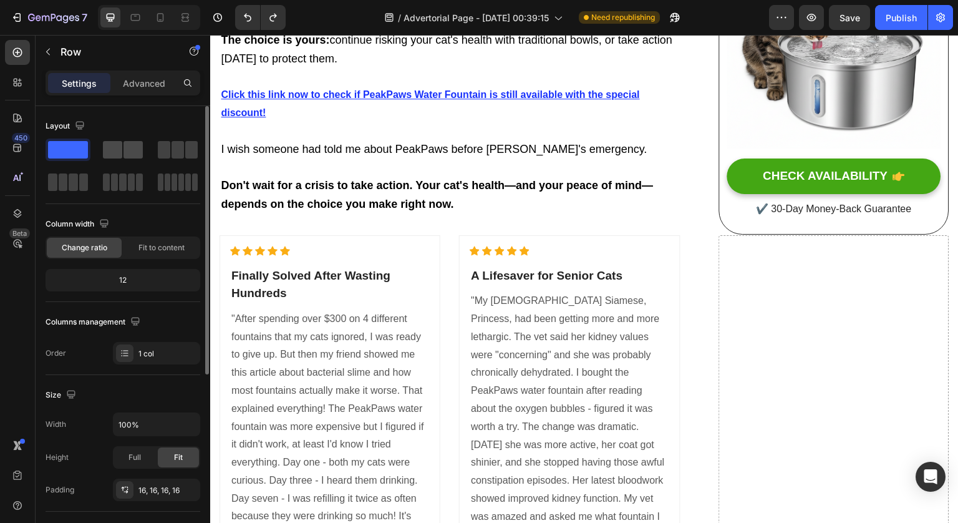
click at [133, 148] on span at bounding box center [133, 149] width 19 height 17
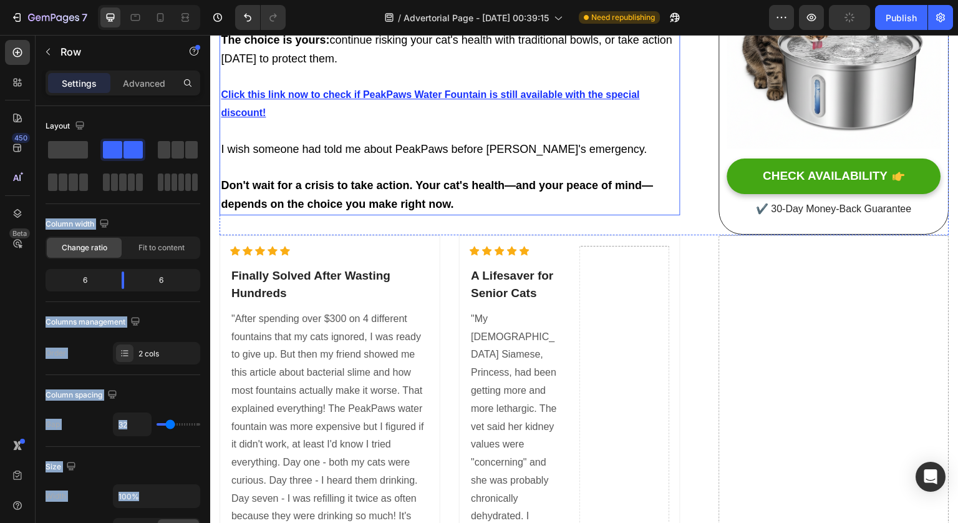
drag, startPoint x: 344, startPoint y: 183, endPoint x: 321, endPoint y: 258, distance: 77.6
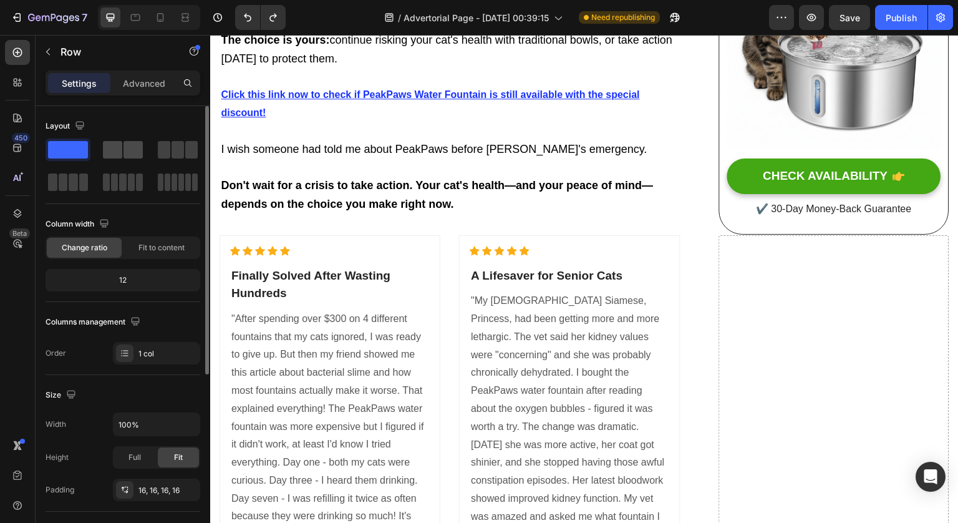
click at [137, 147] on span at bounding box center [133, 149] width 19 height 17
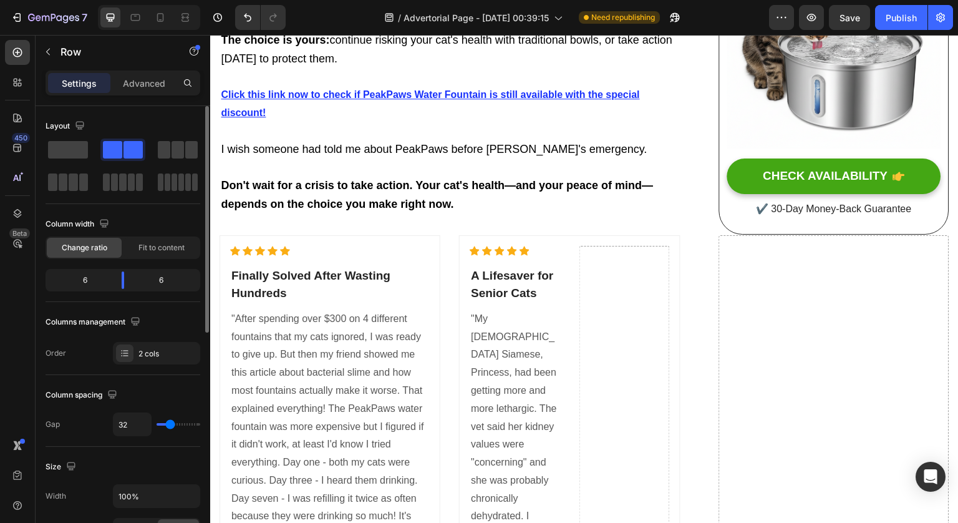
click at [125, 146] on span at bounding box center [133, 149] width 19 height 17
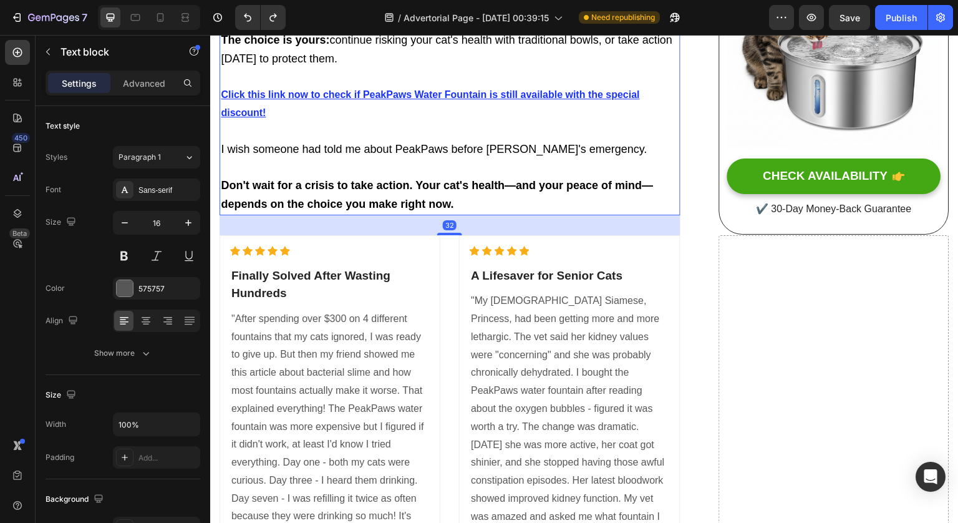
click at [23, 85] on icon at bounding box center [17, 82] width 12 height 12
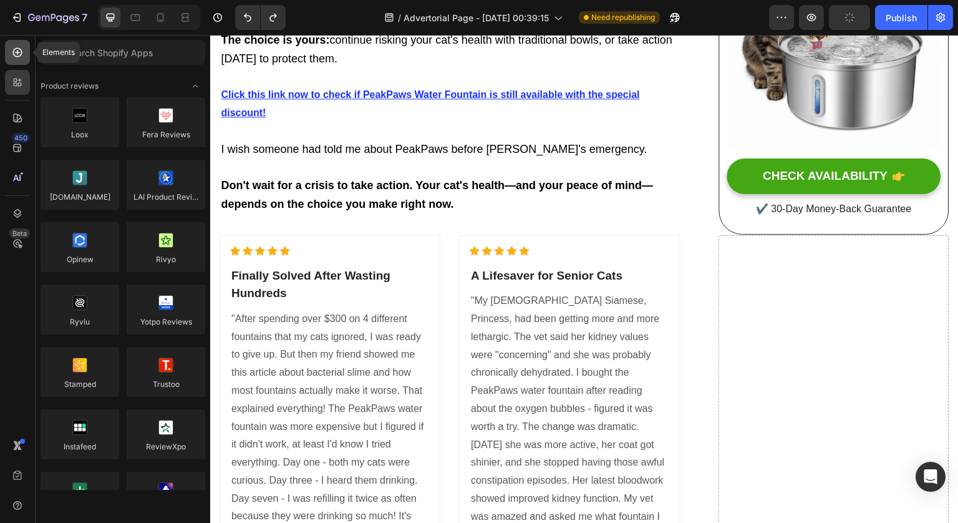
click at [17, 58] on icon at bounding box center [17, 52] width 12 height 12
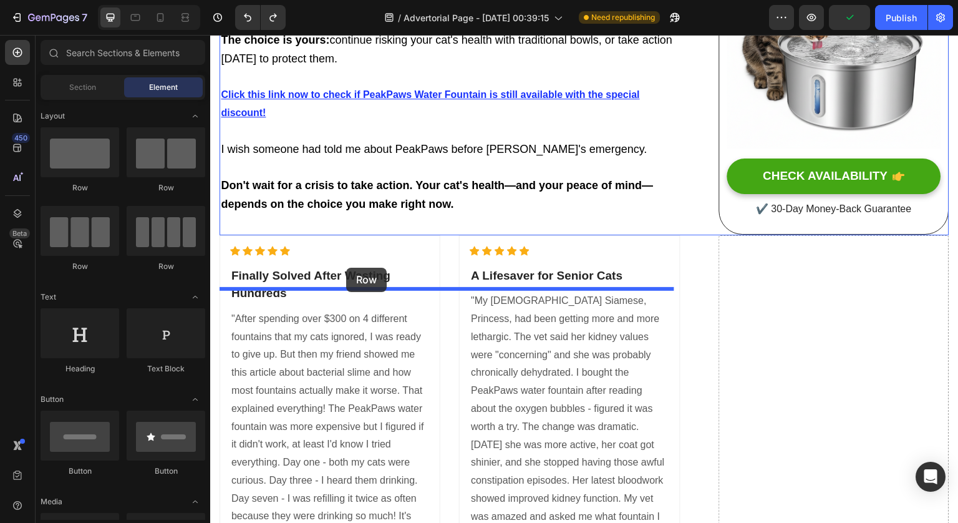
drag, startPoint x: 375, startPoint y: 210, endPoint x: 346, endPoint y: 268, distance: 64.2
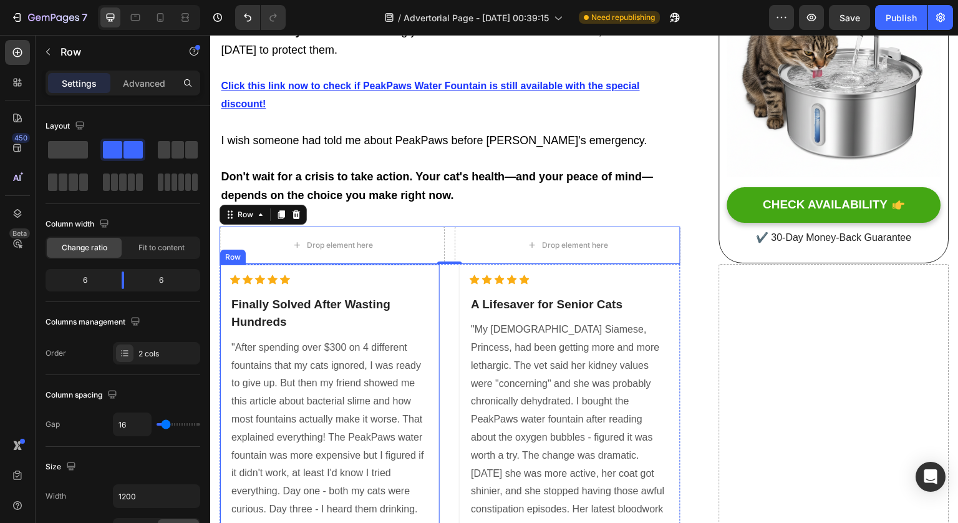
scroll to position [5896, 0]
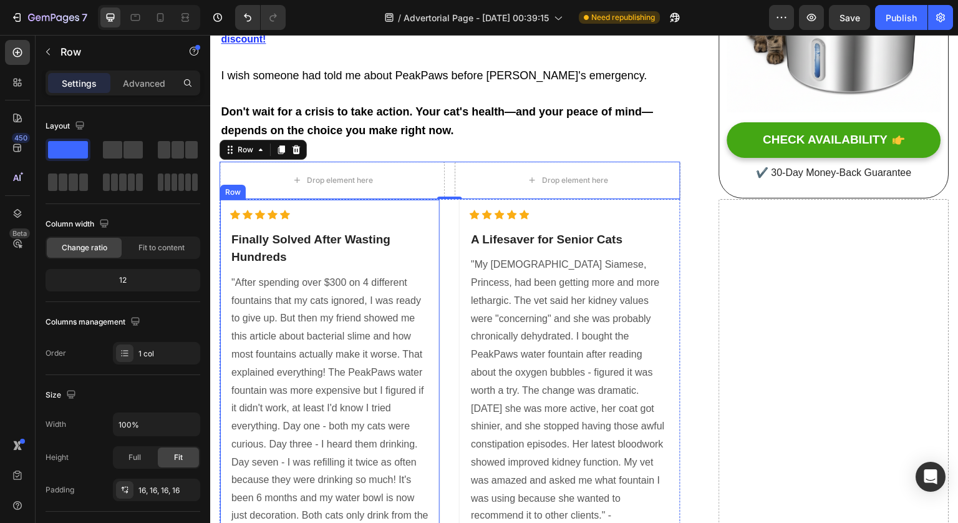
click at [395, 277] on div "Icon Icon Icon Icon Icon Icon List Hoz Finally Solved After Wasting Hundreds He…" at bounding box center [330, 429] width 200 height 439
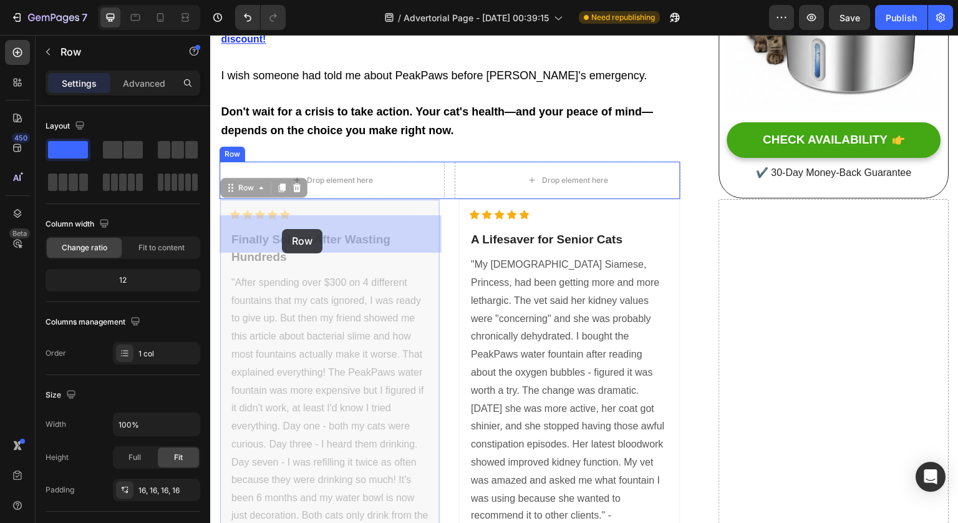
drag, startPoint x: 233, startPoint y: 240, endPoint x: 280, endPoint y: 229, distance: 48.0
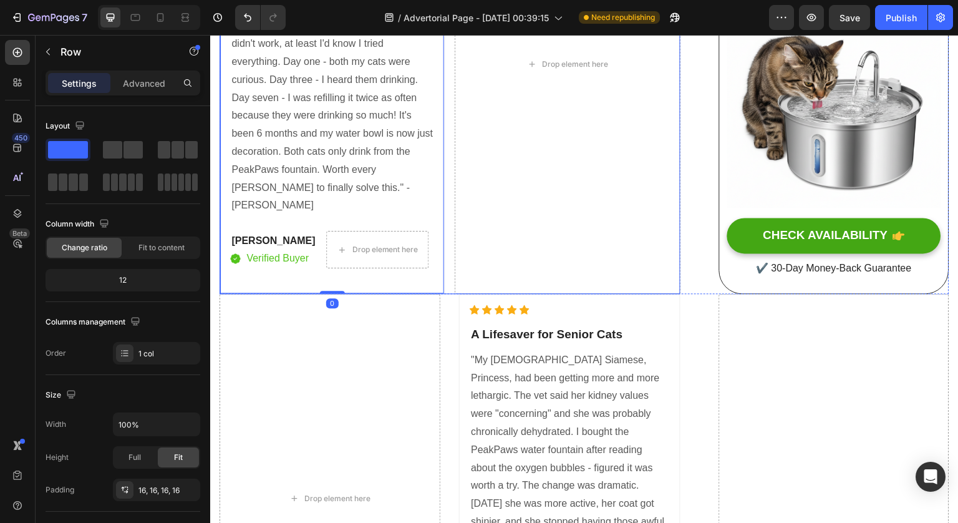
scroll to position [6283, 0]
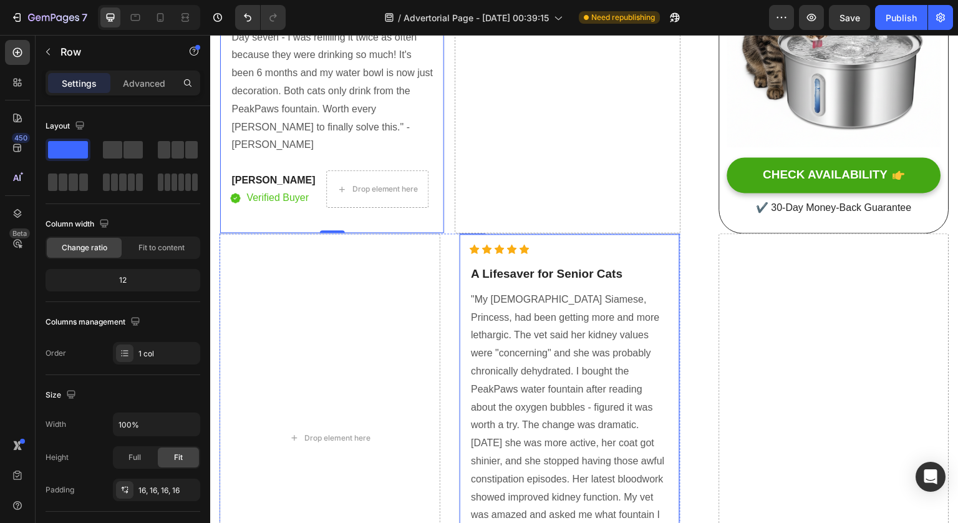
click at [566, 298] on div "Icon Icon Icon Icon Icon Icon List Hoz A Lifesaver for Senior Cats Heading "My …" at bounding box center [570, 437] width 200 height 387
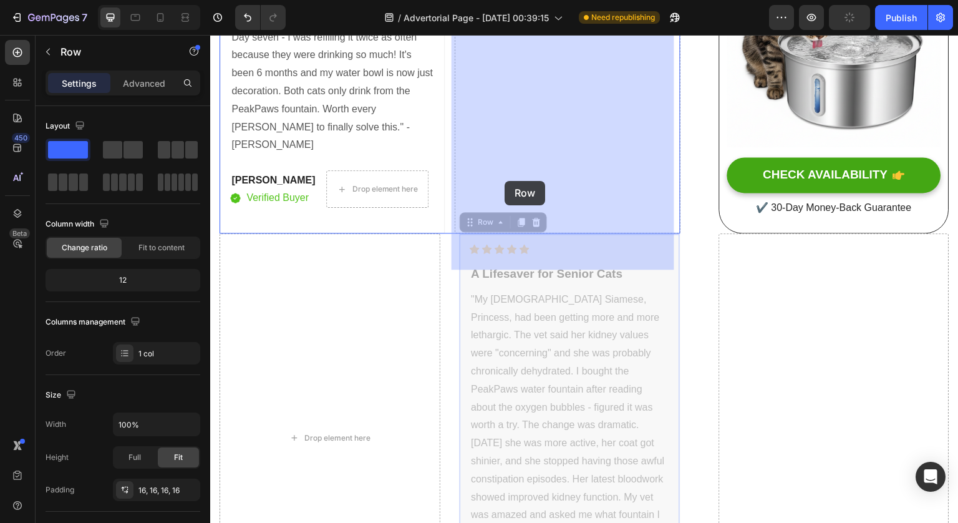
drag, startPoint x: 476, startPoint y: 259, endPoint x: 505, endPoint y: 181, distance: 83.7
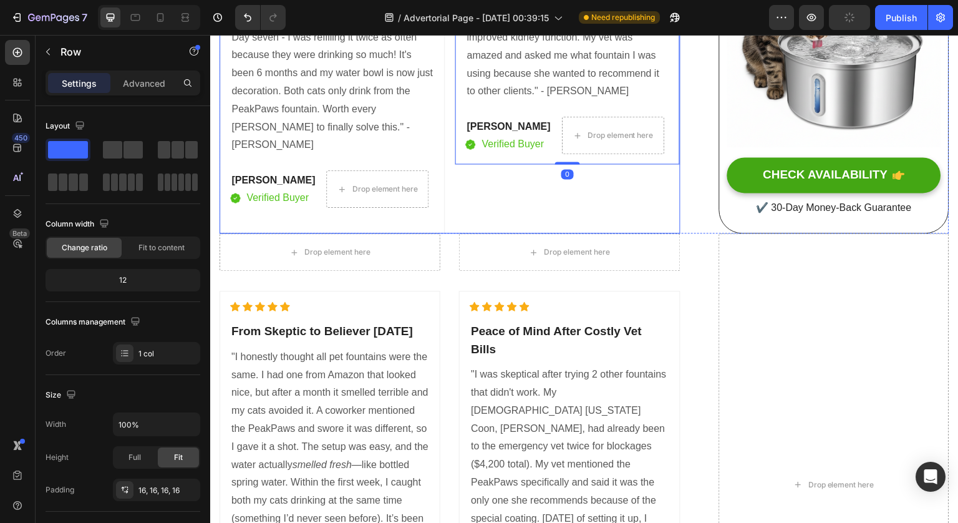
scroll to position [6291, 0]
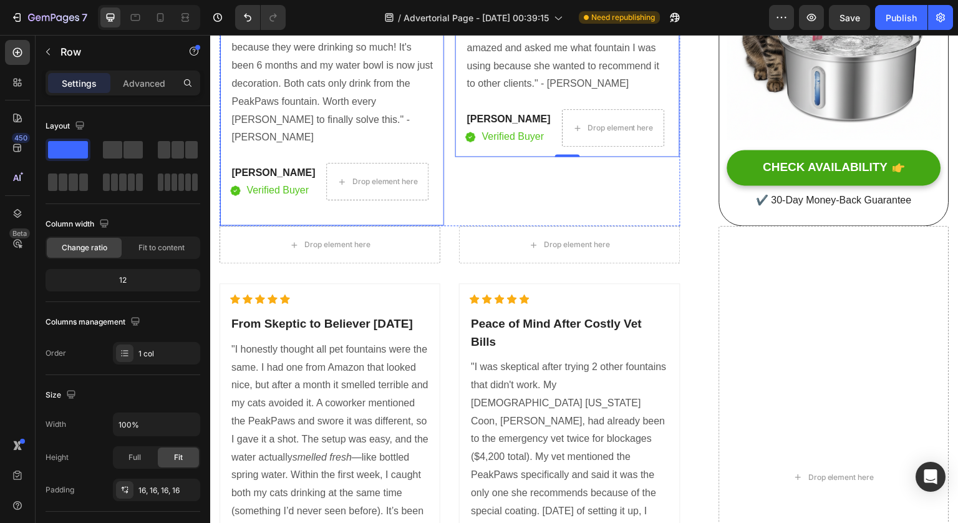
drag, startPoint x: 334, startPoint y: 182, endPoint x: 393, endPoint y: 255, distance: 94.0
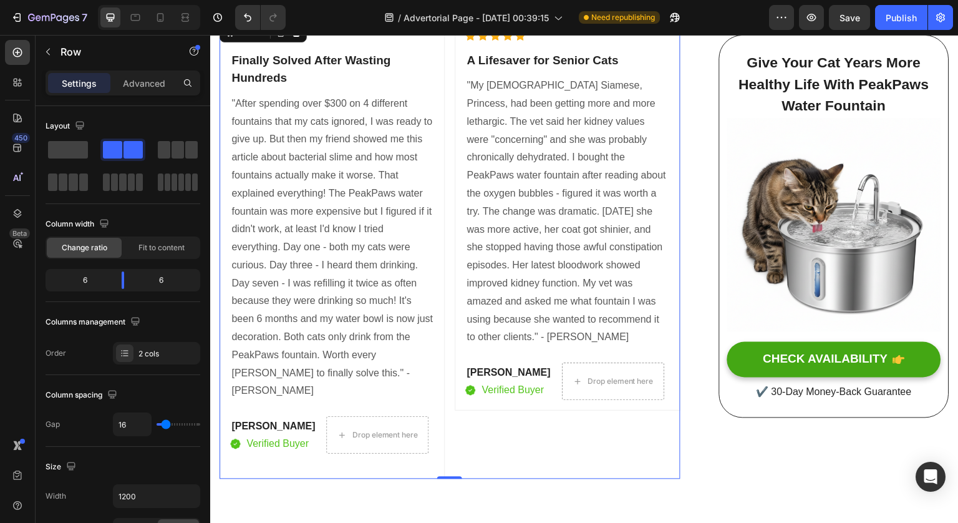
scroll to position [5937, 0]
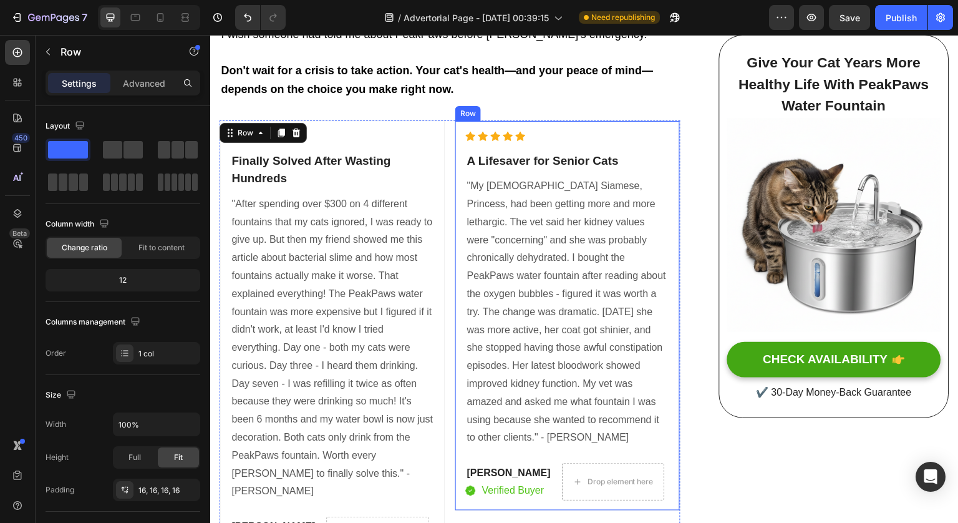
click at [589, 177] on div "Icon Icon Icon Icon Icon Icon List Hoz A Lifesaver for Senior Cats Heading "My …" at bounding box center [567, 315] width 225 height 390
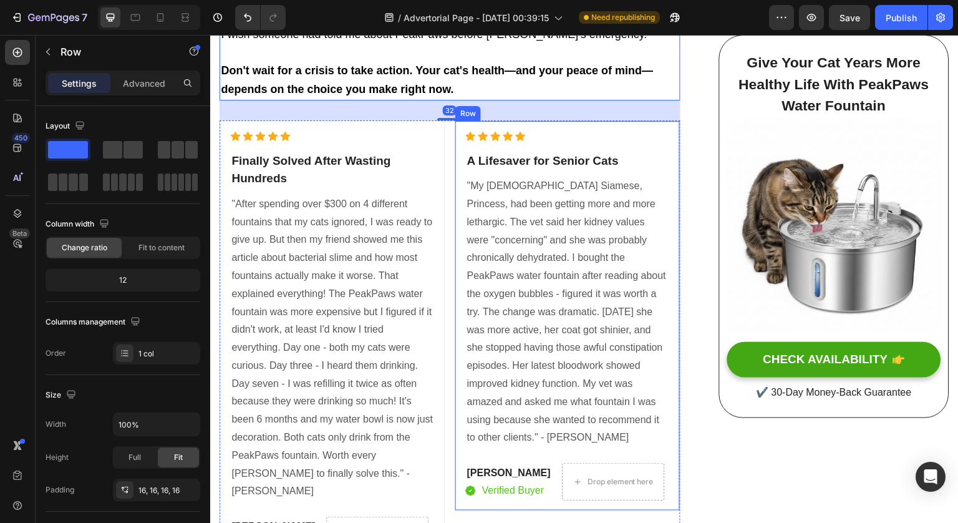
click at [666, 219] on div "Icon Icon Icon Icon Icon Icon List Hoz A Lifesaver for Senior Cats Heading "My …" at bounding box center [567, 315] width 225 height 390
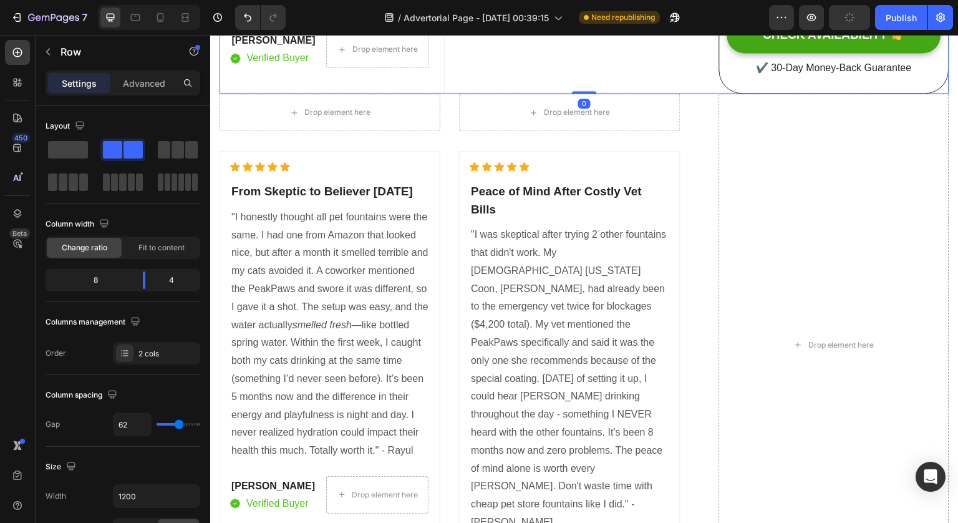
scroll to position [6264, 0]
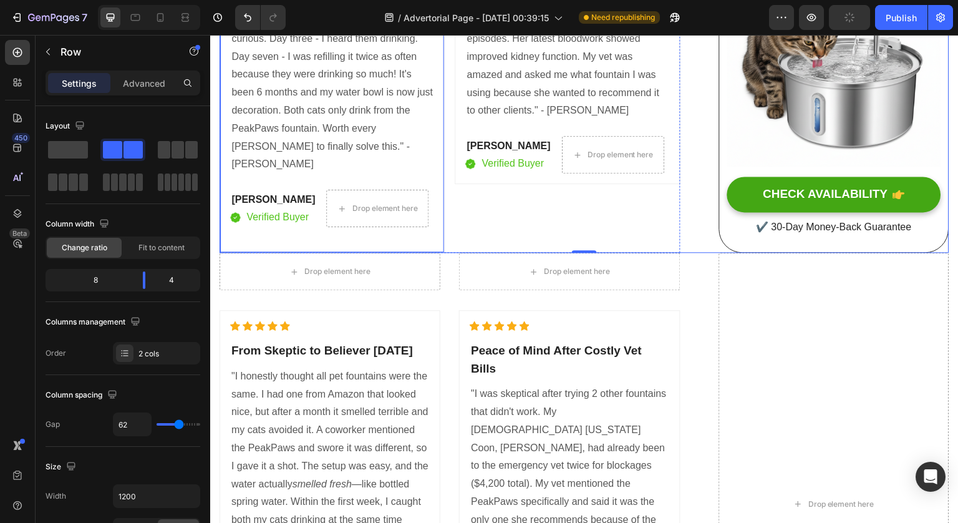
drag, startPoint x: 338, startPoint y: 184, endPoint x: 379, endPoint y: 280, distance: 104.5
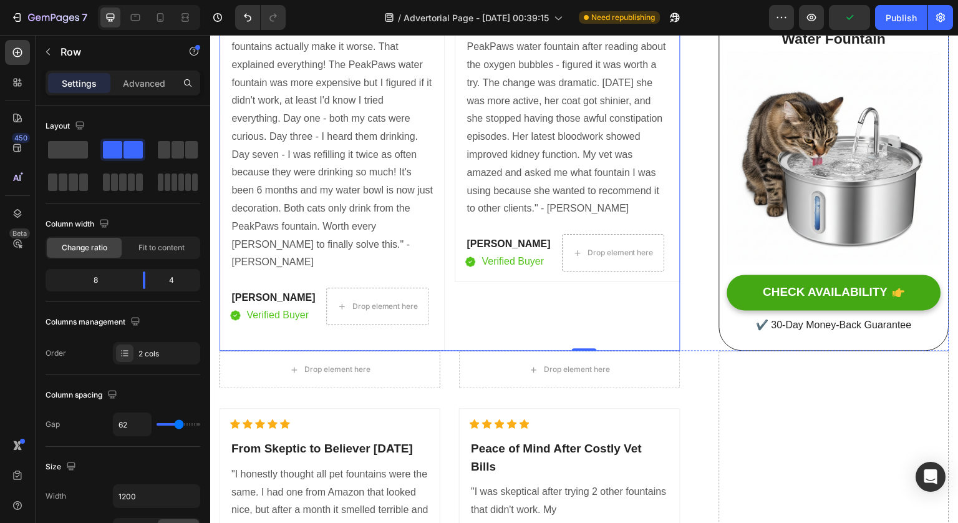
scroll to position [5999, 0]
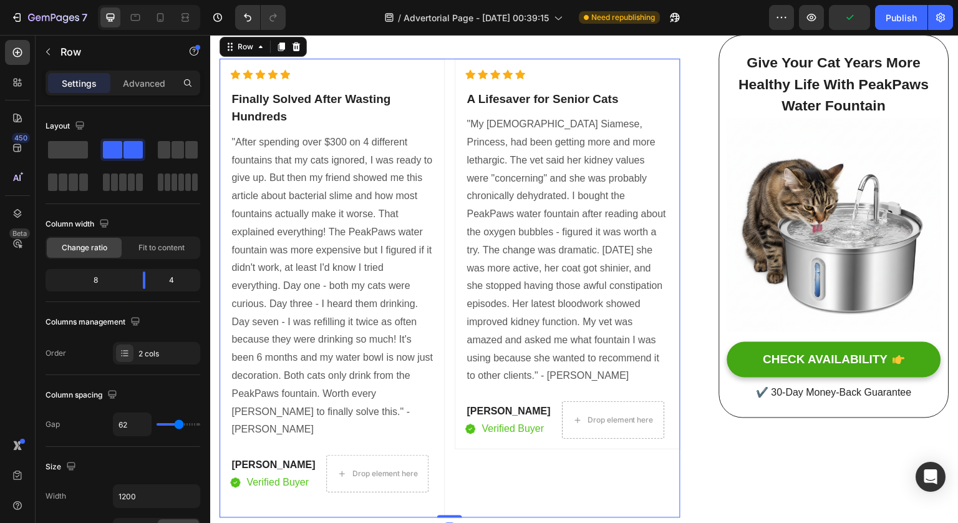
click at [446, 168] on div "Icon Icon Icon Icon Icon Icon List Hoz Finally Solved After Wasting Hundreds He…" at bounding box center [450, 289] width 461 height 460
click at [279, 51] on icon at bounding box center [281, 46] width 7 height 9
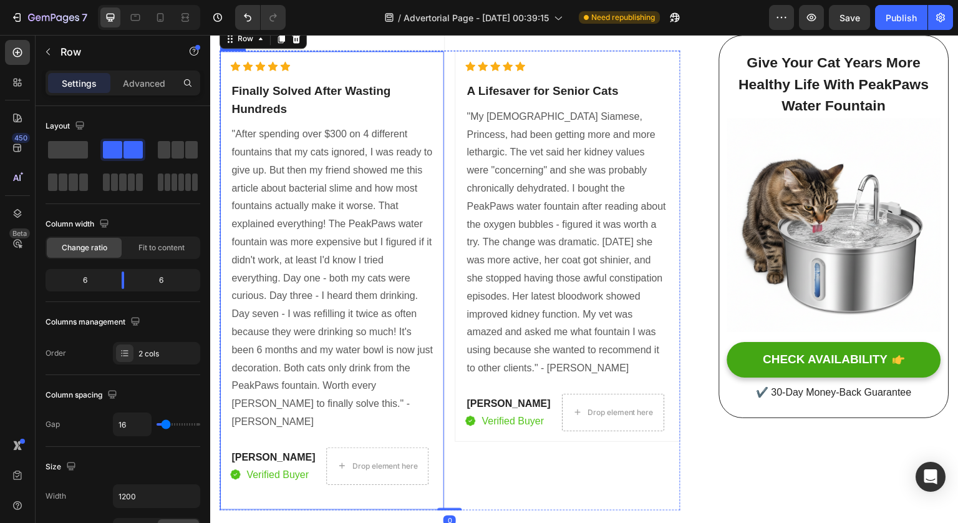
scroll to position [6474, 0]
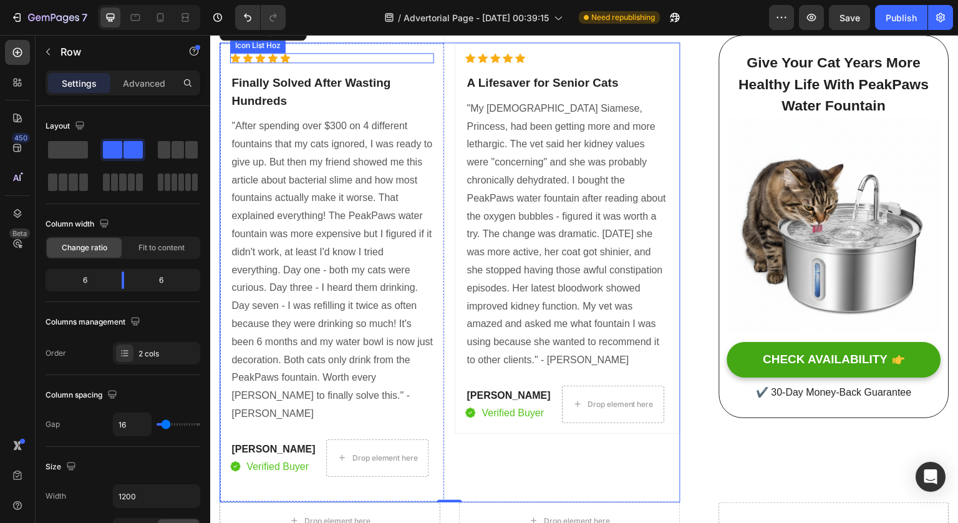
click at [420, 63] on div "Icon Icon Icon Icon Icon" at bounding box center [332, 58] width 204 height 10
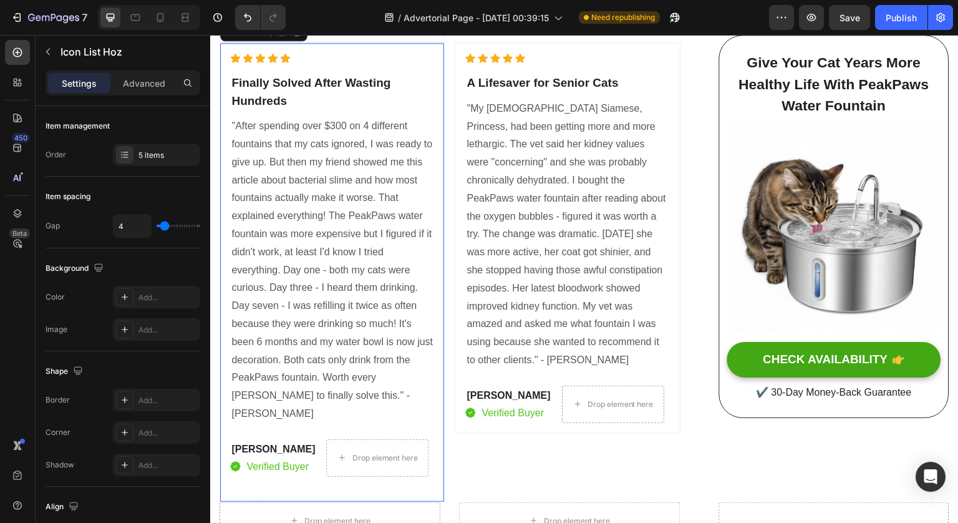
click at [417, 82] on div "Icon Icon Icon Icon Icon Icon List Hoz Finally Solved After Wasting Hundreds He…" at bounding box center [332, 272] width 225 height 460
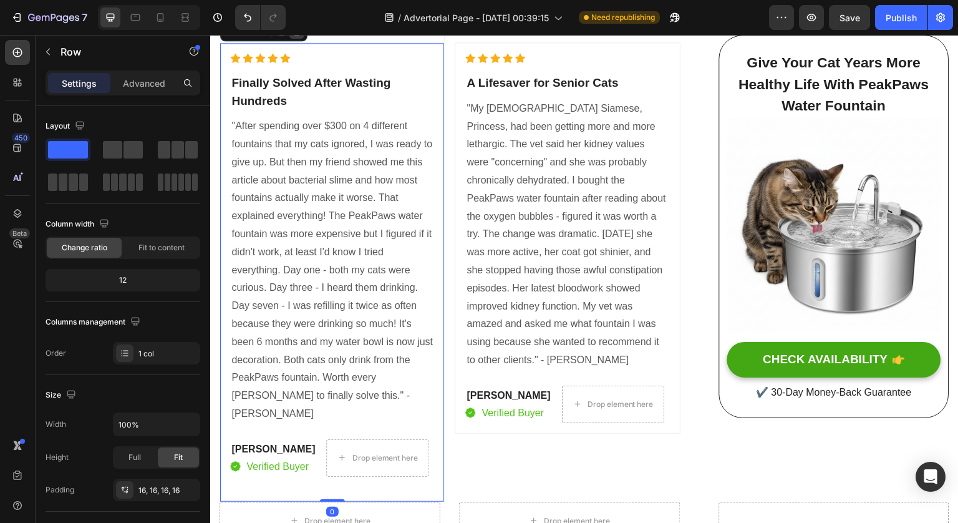
click at [296, 36] on icon at bounding box center [297, 31] width 8 height 9
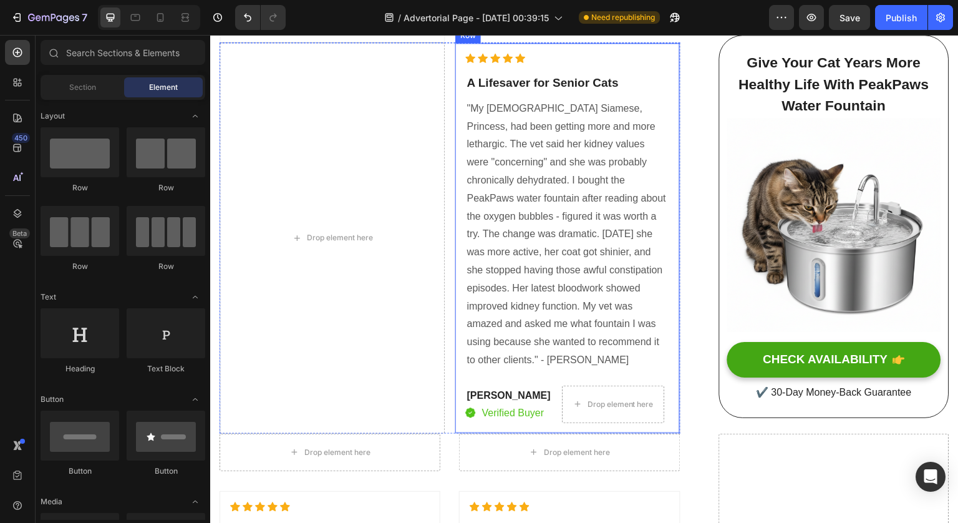
click at [644, 84] on div "Icon Icon Icon Icon Icon Icon List Hoz A Lifesaver for Senior Cats Heading "My …" at bounding box center [567, 237] width 225 height 390
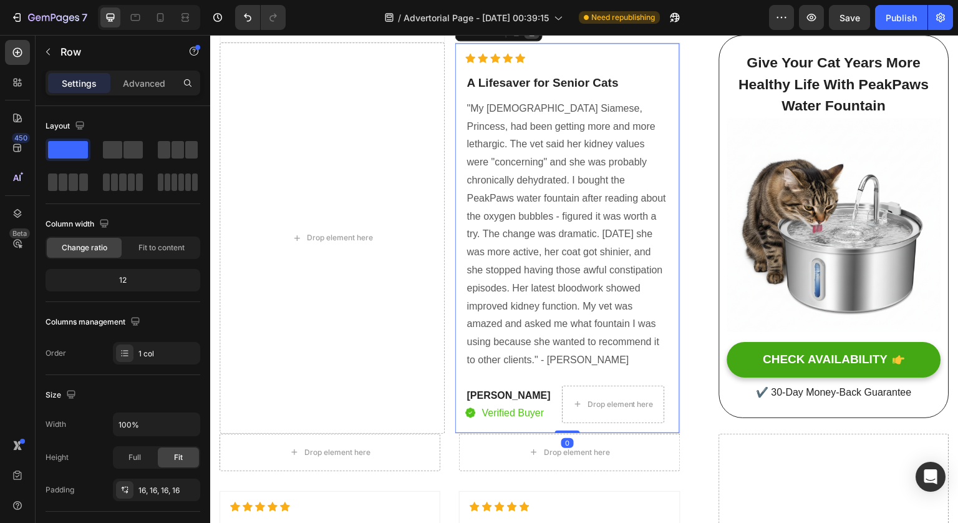
click at [528, 36] on icon at bounding box center [532, 31] width 10 height 10
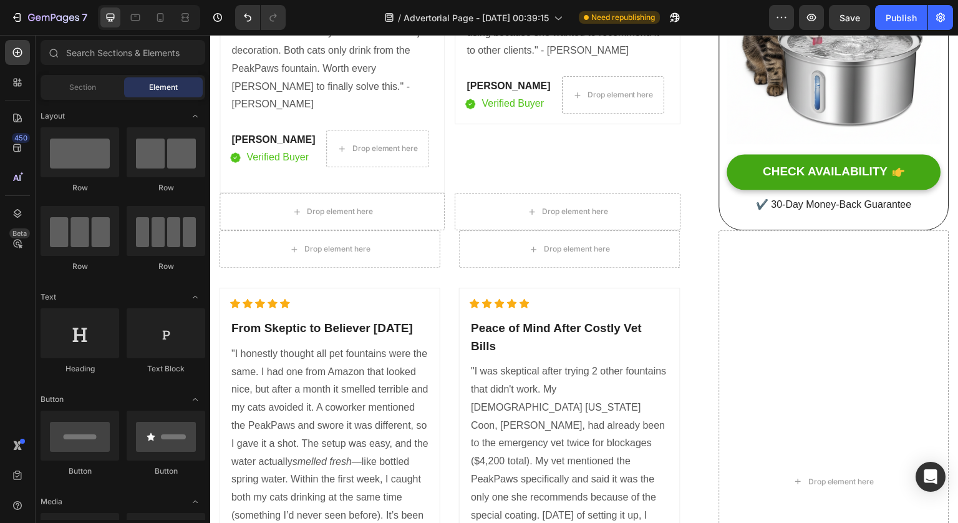
scroll to position [6325, 0]
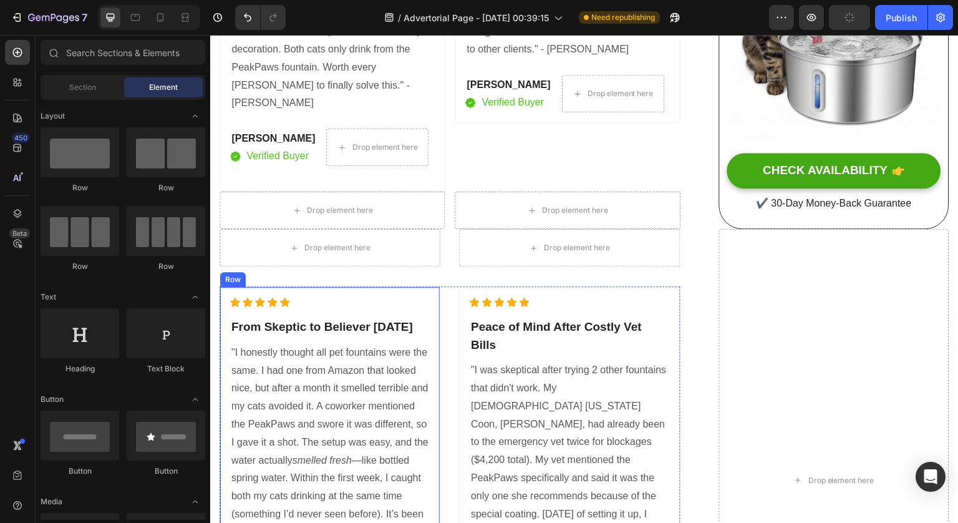
click at [319, 324] on div "Icon Icon Icon Icon Icon Icon List Hoz From Skeptic to Believer in One Week Hea…" at bounding box center [330, 472] width 221 height 373
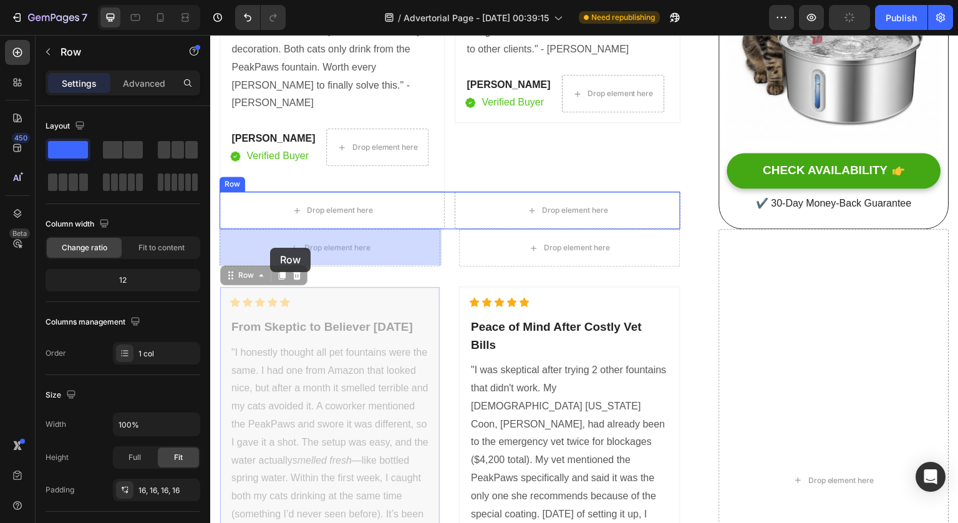
drag, startPoint x: 228, startPoint y: 313, endPoint x: 271, endPoint y: 248, distance: 78.0
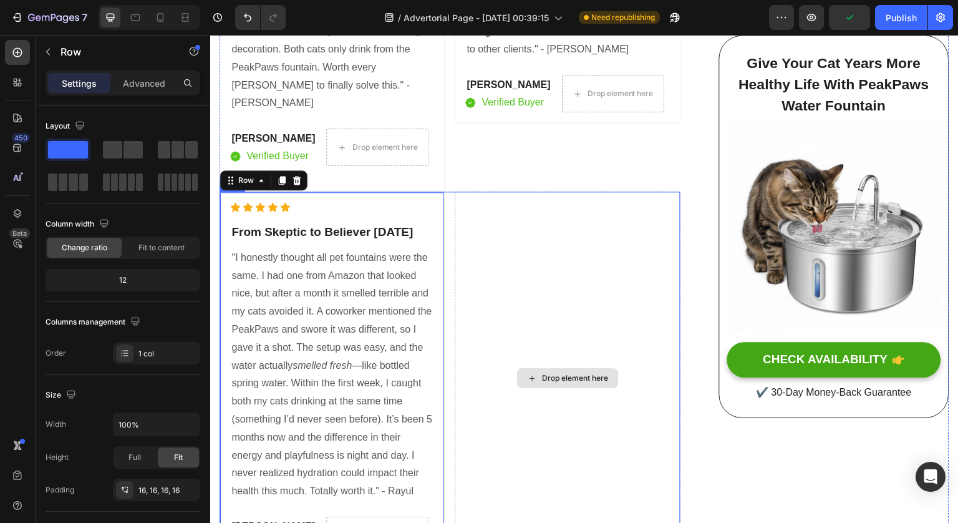
scroll to position [6742, 0]
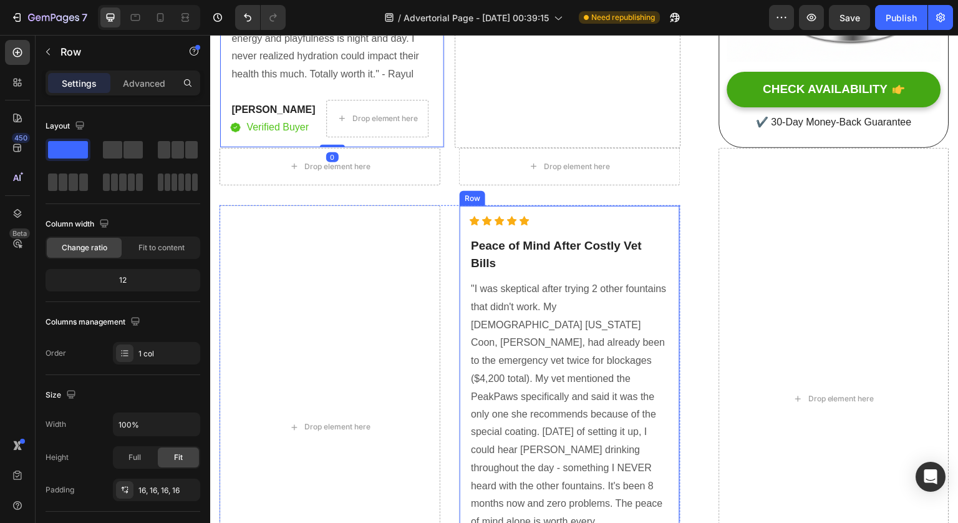
click at [573, 268] on div "Icon Icon Icon Icon Icon Icon List Hoz Peace of Mind After Costly Vet Bills Hea…" at bounding box center [569, 427] width 221 height 445
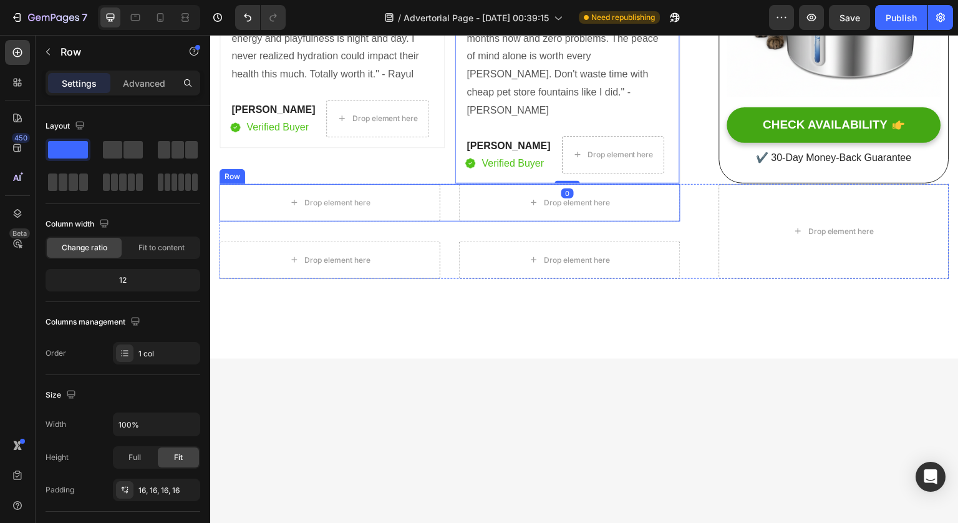
click at [450, 217] on div "Drop element here Drop element here Row" at bounding box center [450, 202] width 461 height 37
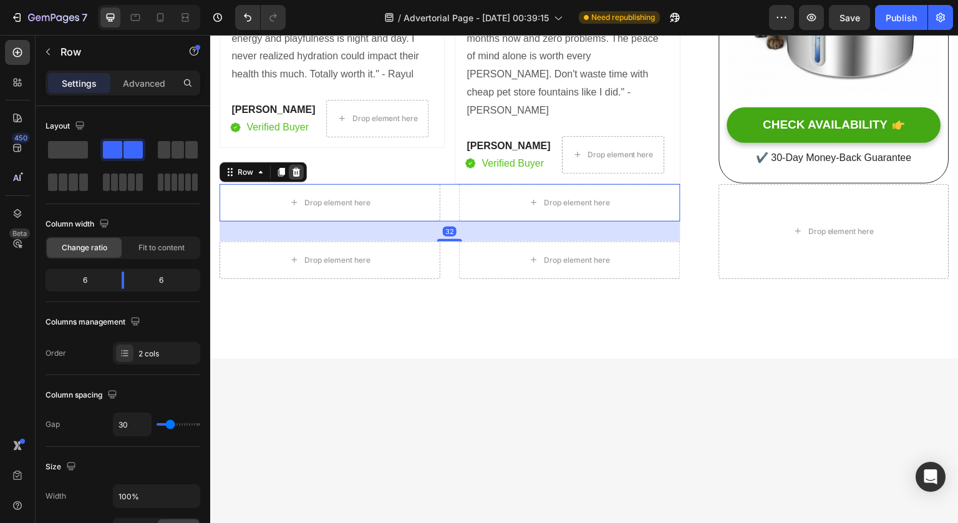
click at [303, 180] on div at bounding box center [296, 172] width 15 height 15
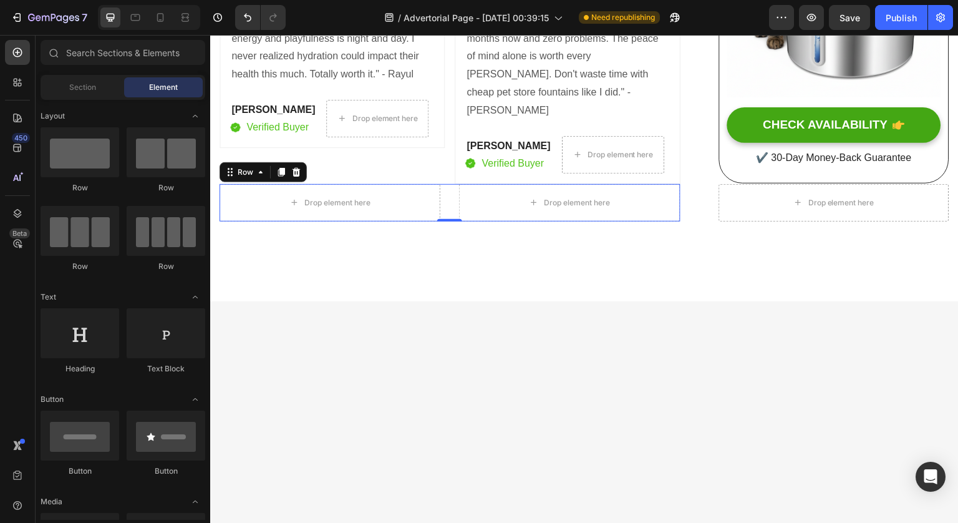
click at [450, 221] on div "Drop element here Drop element here Row 0" at bounding box center [450, 202] width 461 height 37
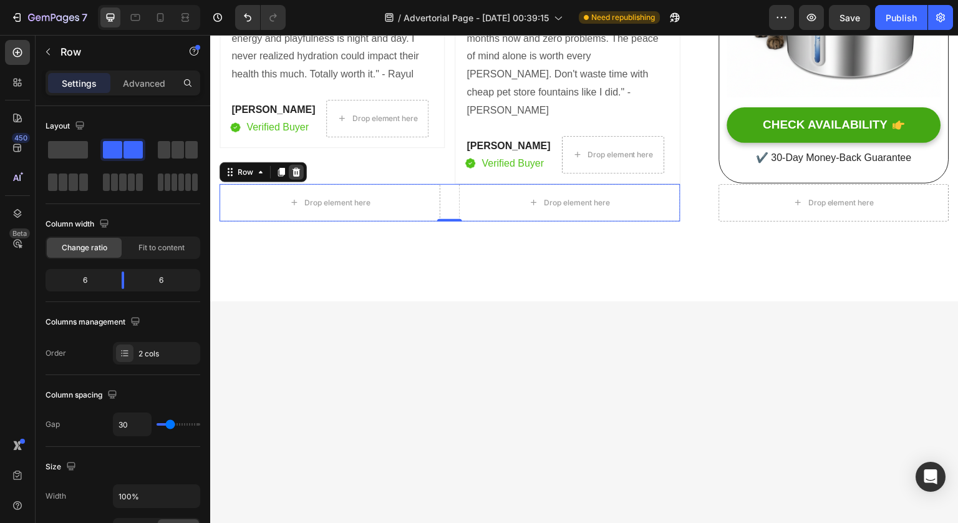
click at [296, 176] on icon at bounding box center [297, 171] width 8 height 9
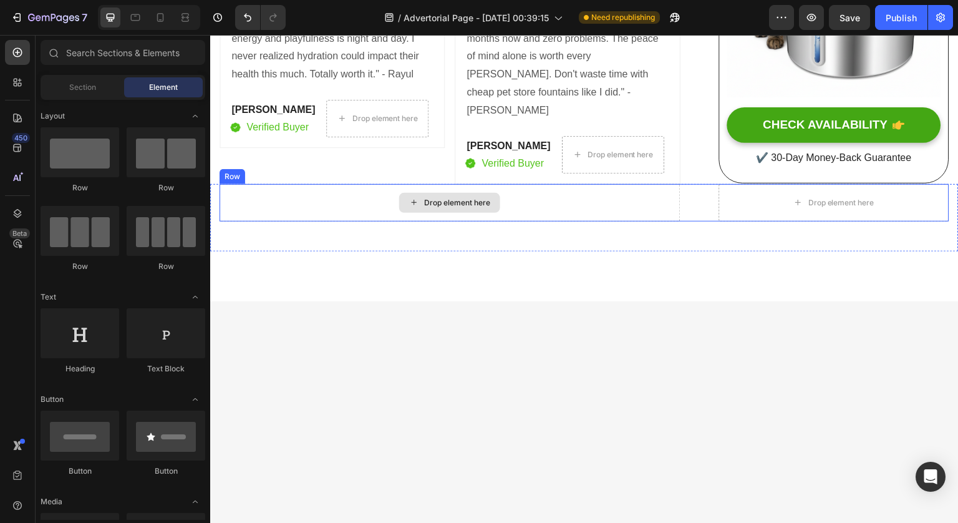
click at [516, 221] on div "Drop element here" at bounding box center [450, 202] width 461 height 37
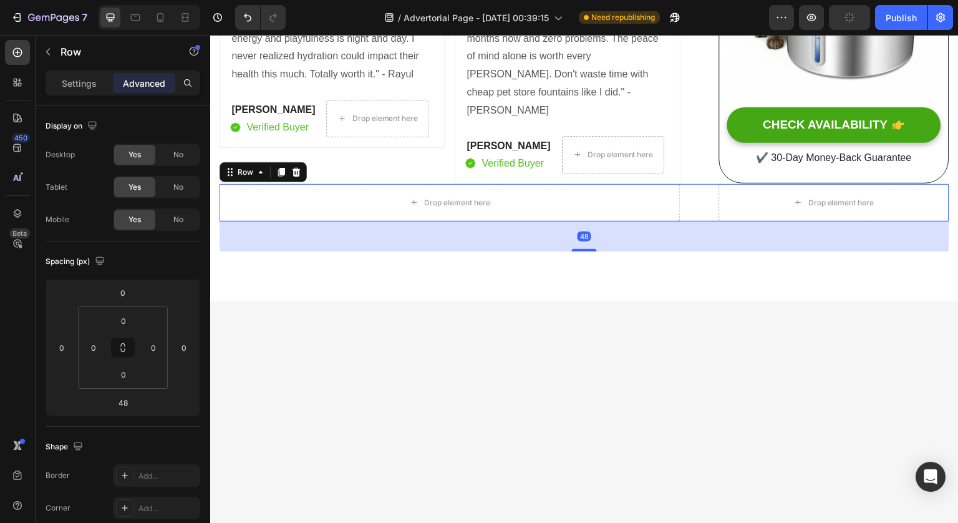
click at [518, 251] on div "48" at bounding box center [585, 236] width 730 height 30
click at [303, 180] on div at bounding box center [296, 172] width 15 height 15
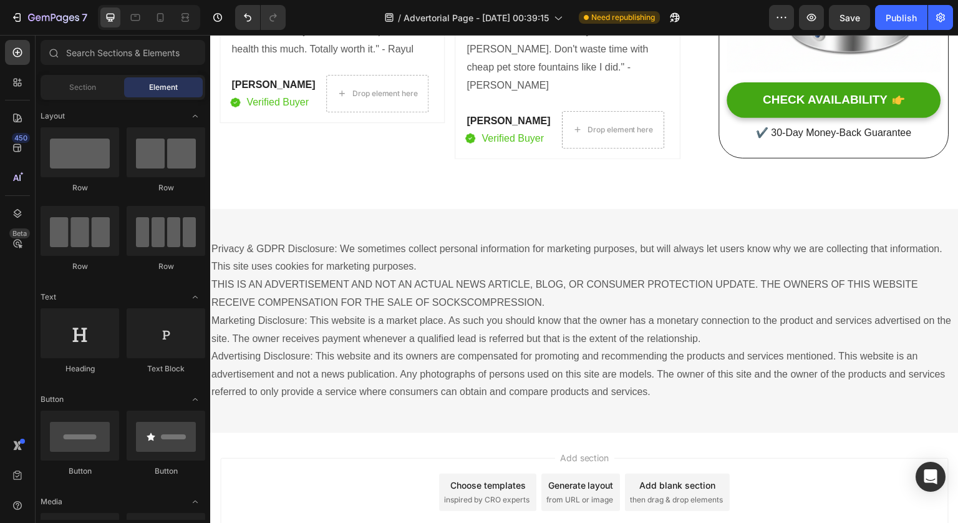
scroll to position [6749, 0]
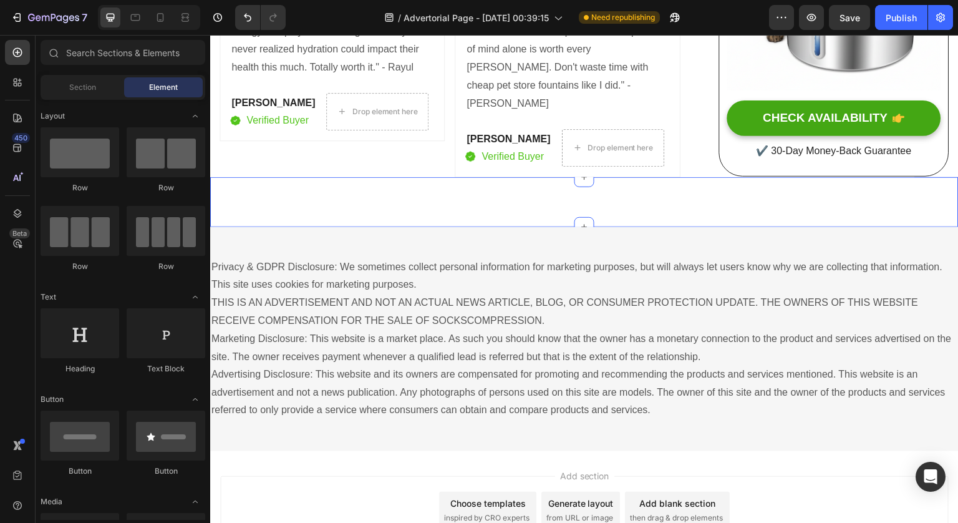
click at [669, 227] on div "Unique Value Proposition Heading Icon Product benefit 1 Text block Icon Product…" at bounding box center [584, 202] width 749 height 50
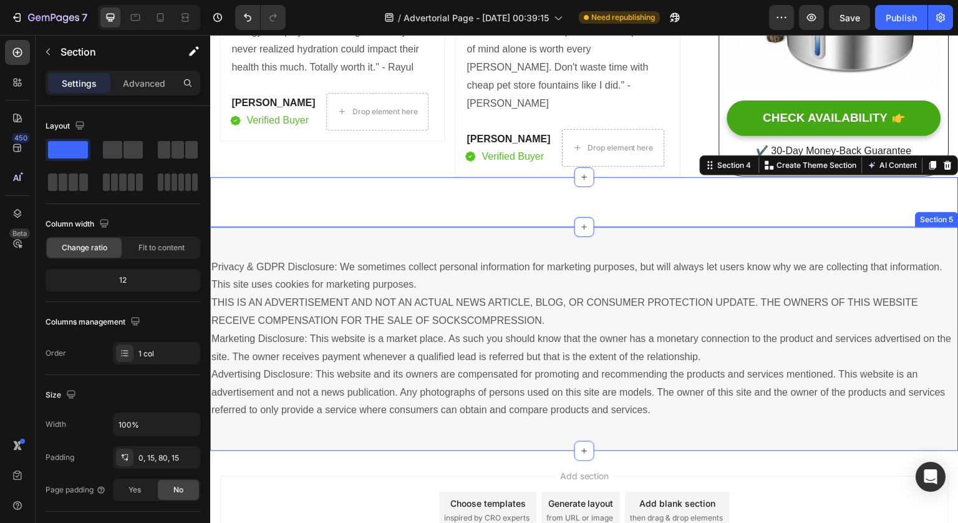
click at [749, 248] on div "Privacy & GDPR Disclosure: We sometimes collect personal information for market…" at bounding box center [584, 339] width 749 height 224
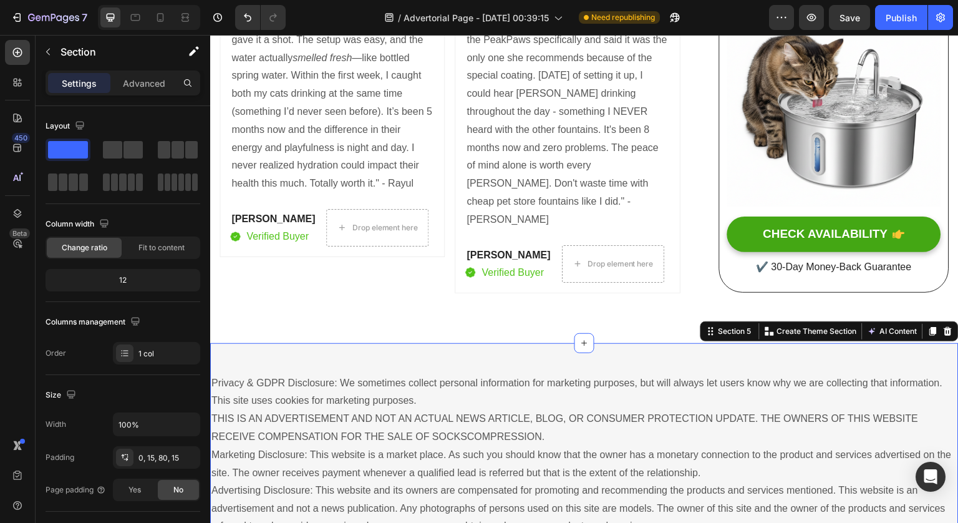
scroll to position [6605, 0]
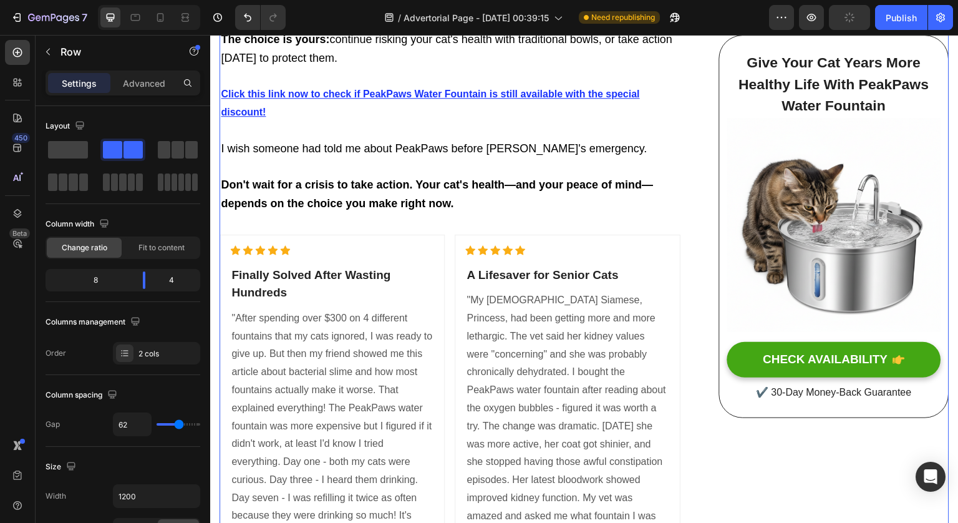
scroll to position [5894, 0]
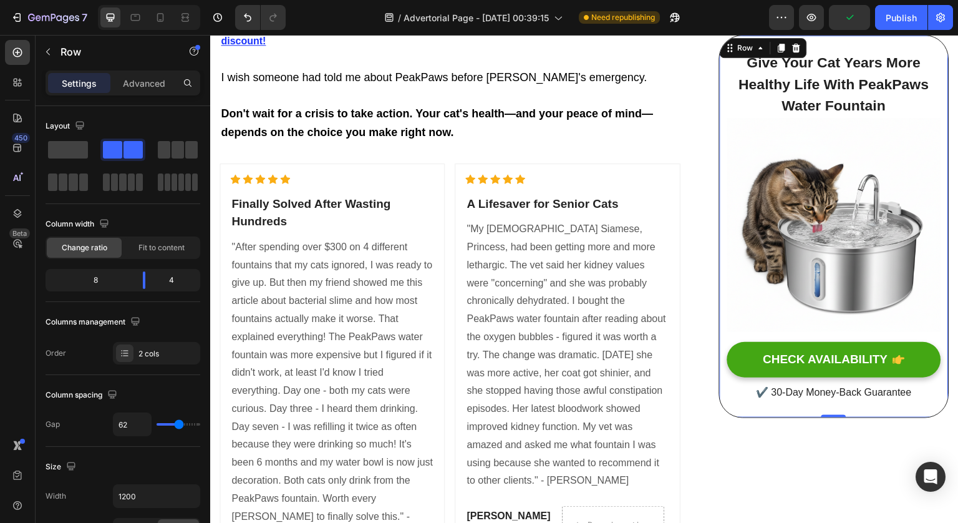
click at [719, 61] on div "Give Your Cat Years More Healthy Life With PeakPaws Water Fountain Heading Imag…" at bounding box center [834, 226] width 230 height 383
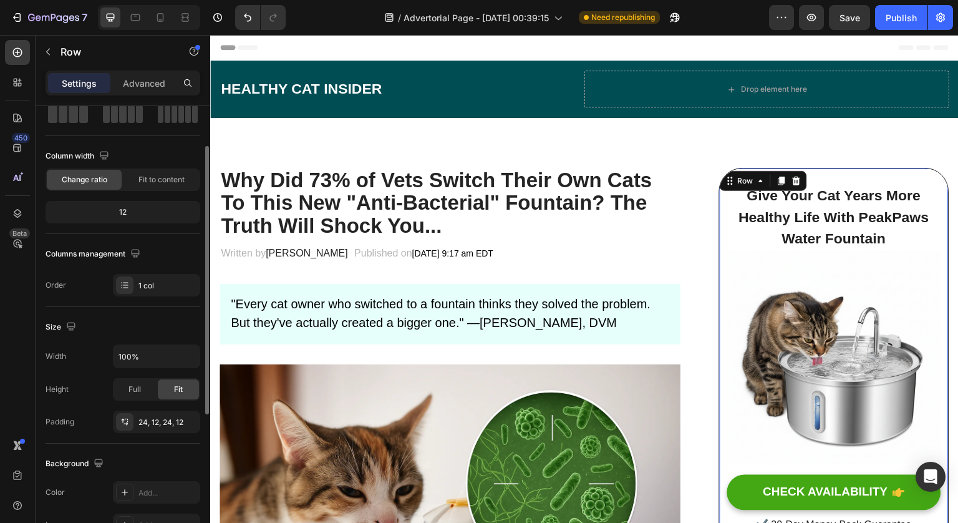
scroll to position [0, 0]
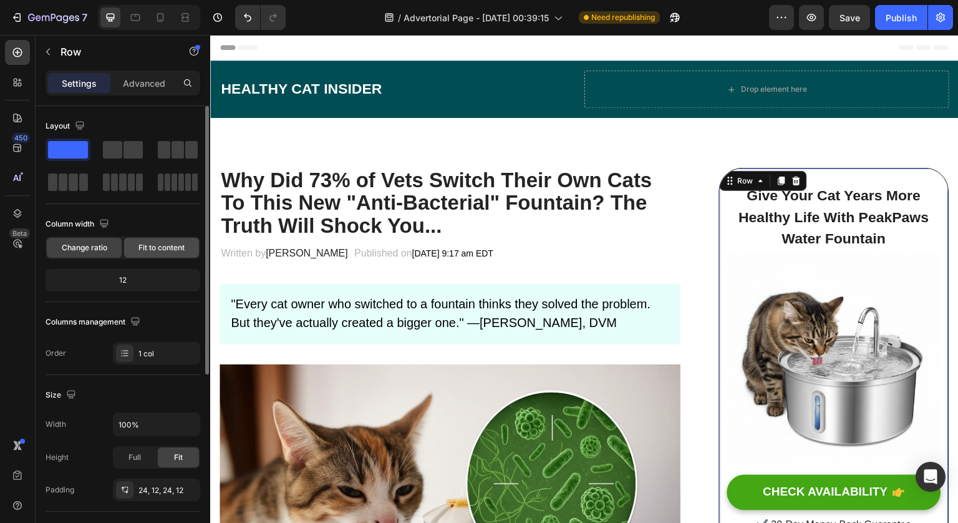
click at [175, 238] on div "Fit to content" at bounding box center [161, 248] width 75 height 20
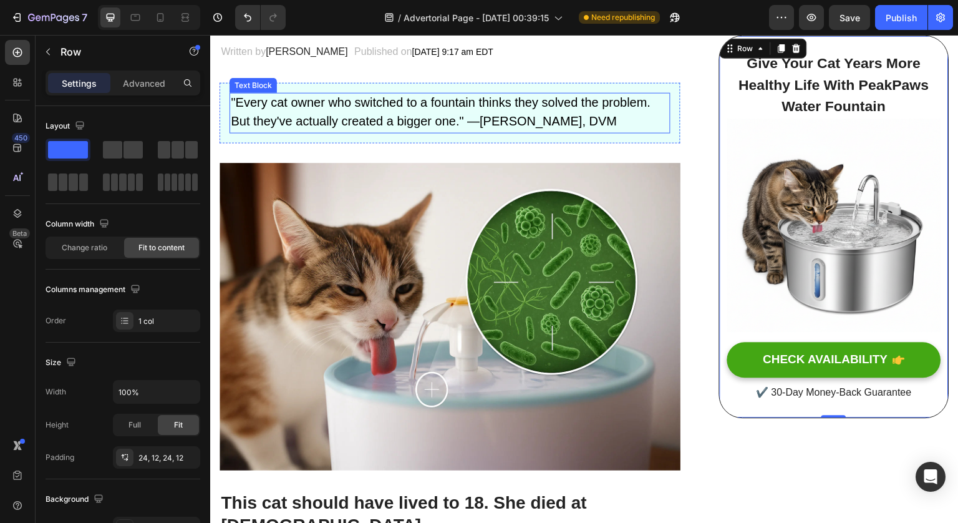
scroll to position [223, 0]
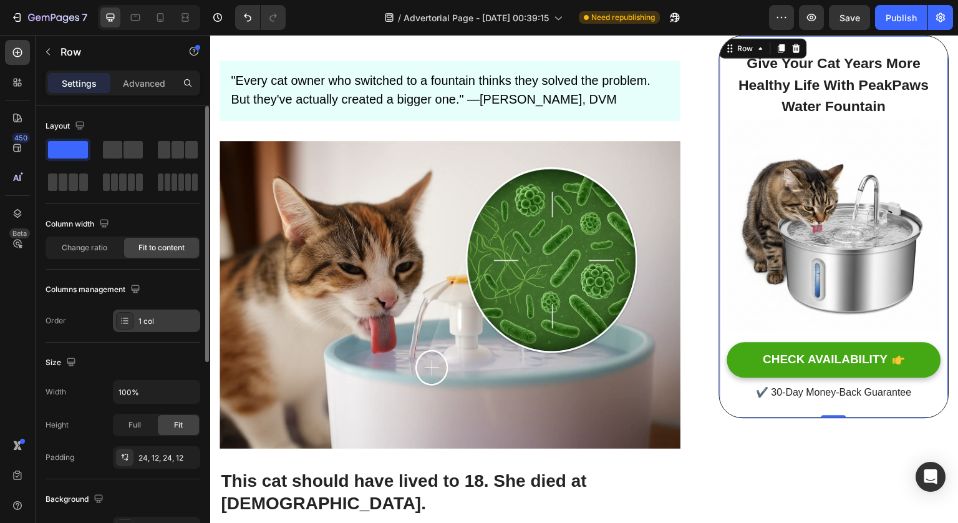
click at [167, 320] on div "1 col" at bounding box center [167, 321] width 59 height 11
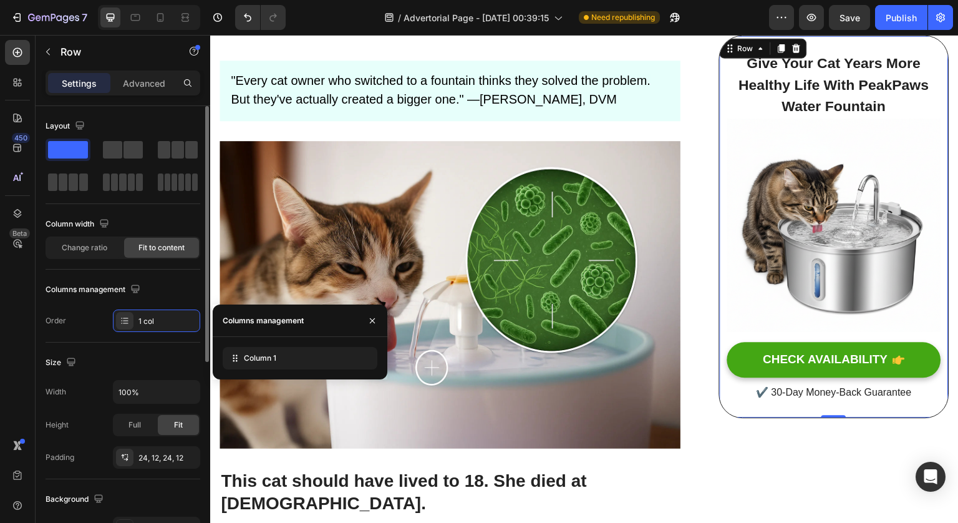
click at [178, 298] on div "Columns management" at bounding box center [123, 289] width 155 height 20
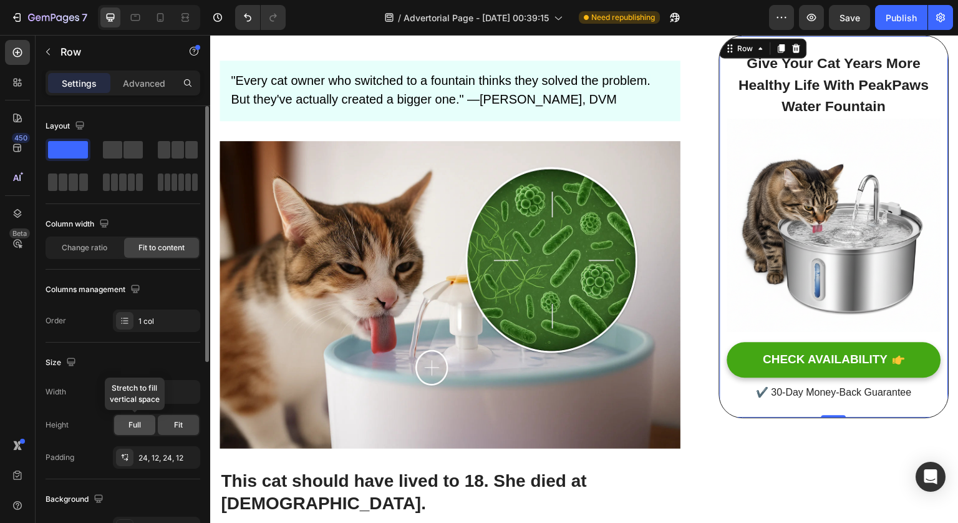
click at [139, 429] on span "Full" at bounding box center [134, 424] width 12 height 11
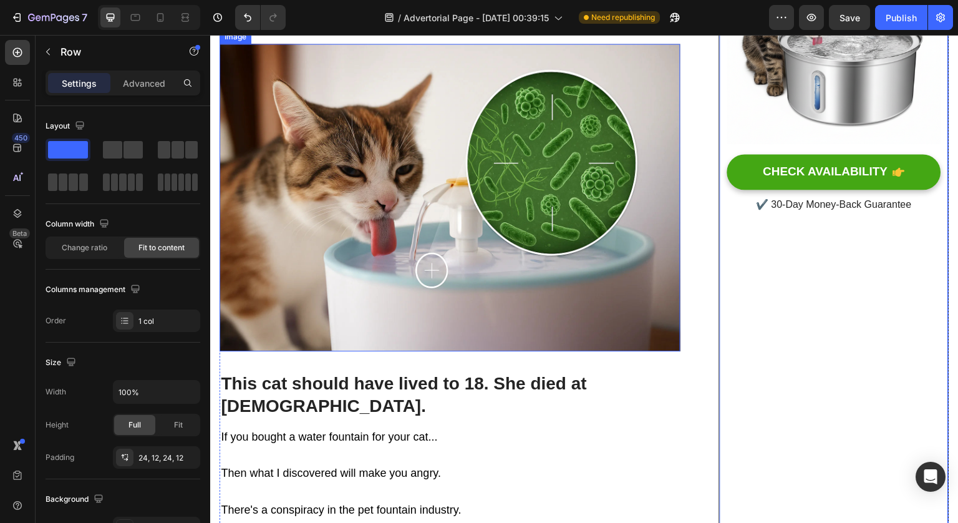
scroll to position [319, 0]
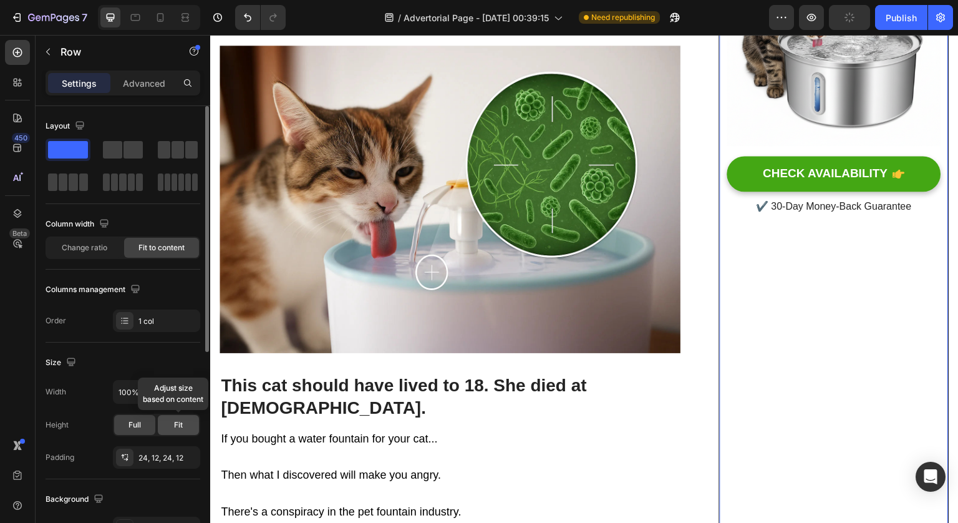
click at [187, 419] on div "Fit" at bounding box center [178, 425] width 41 height 20
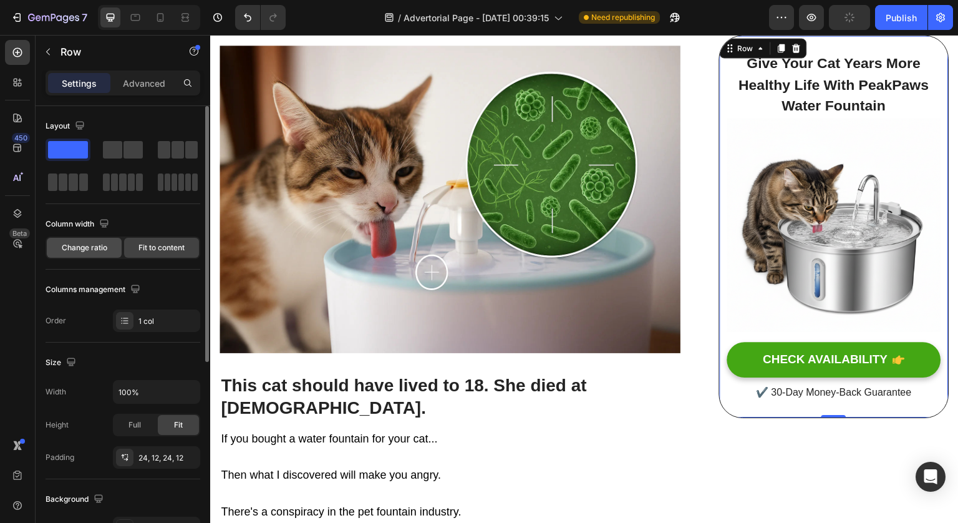
click at [100, 250] on span "Change ratio" at bounding box center [85, 247] width 46 height 11
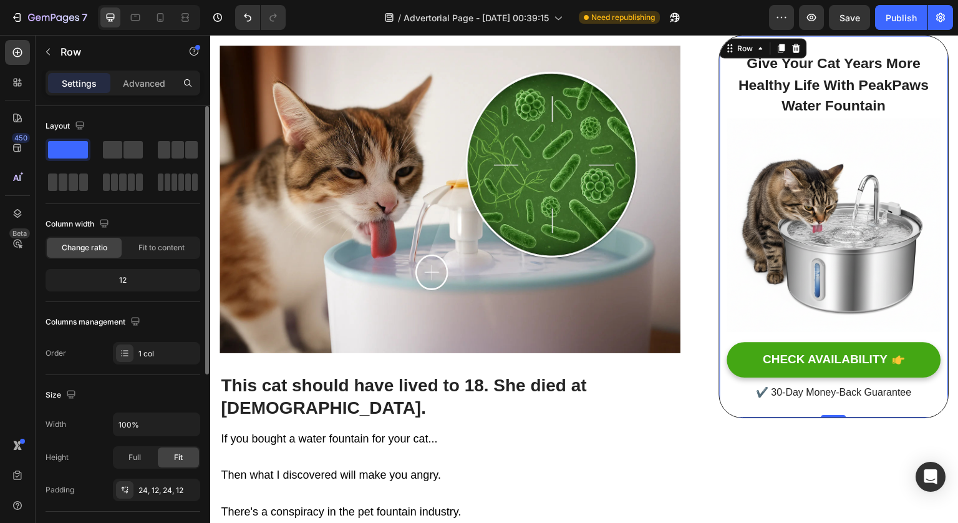
click at [142, 283] on div "12" at bounding box center [123, 279] width 150 height 17
click at [157, 81] on p "Advanced" at bounding box center [144, 83] width 42 height 13
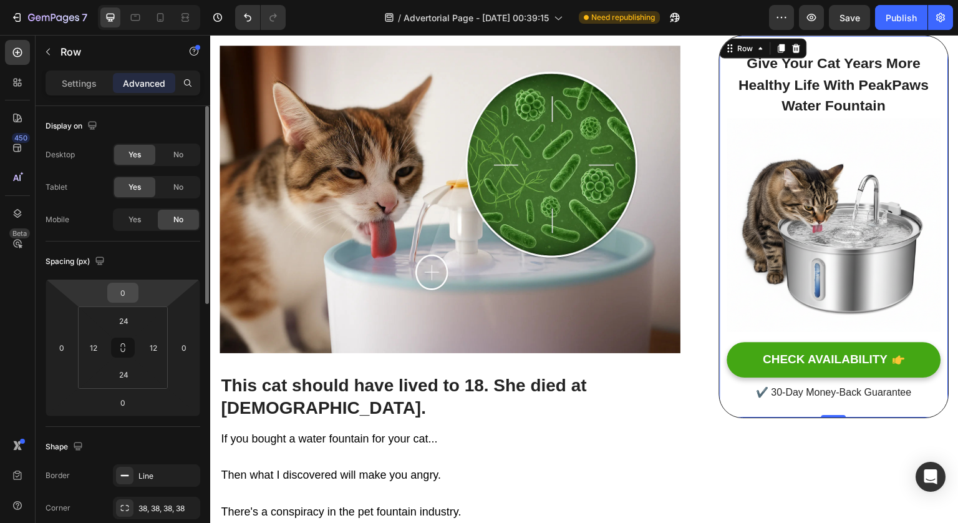
click at [130, 291] on input "0" at bounding box center [122, 292] width 25 height 19
click at [143, 261] on div "Spacing (px)" at bounding box center [123, 261] width 155 height 20
click at [154, 263] on div "Spacing (px)" at bounding box center [123, 261] width 155 height 20
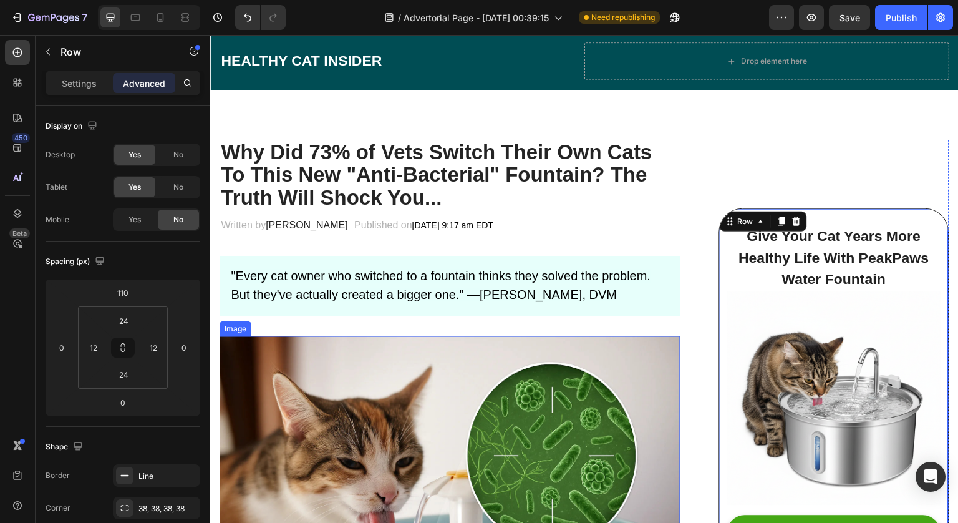
scroll to position [55, 0]
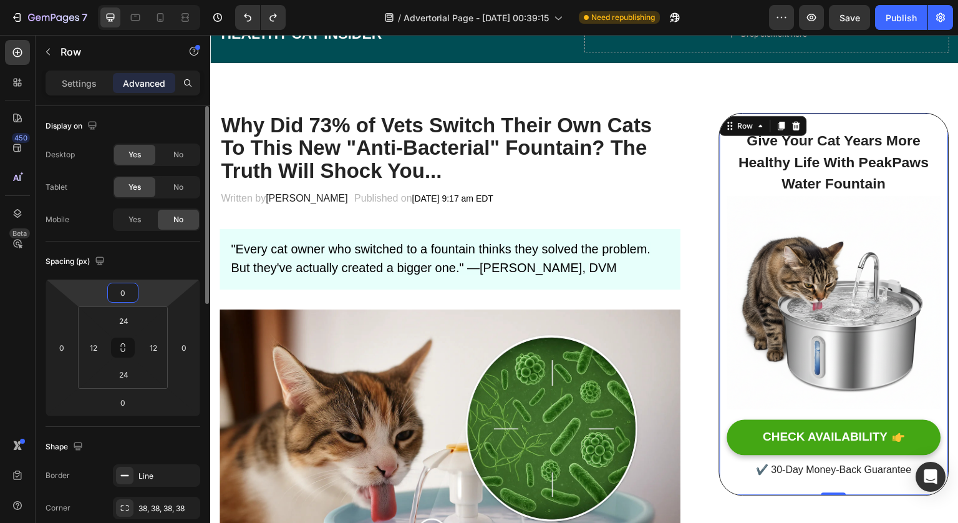
type input "0"
click at [145, 258] on div "Spacing (px)" at bounding box center [123, 261] width 155 height 20
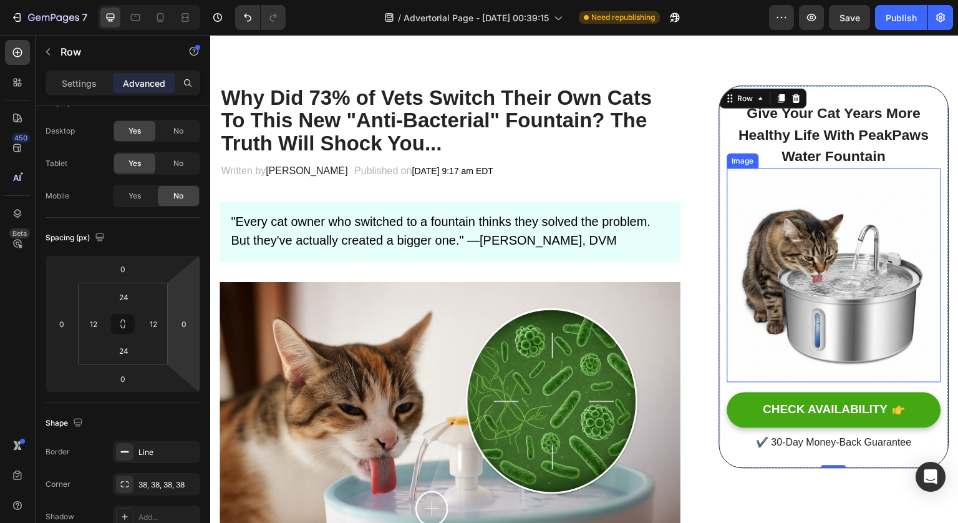
scroll to position [79, 0]
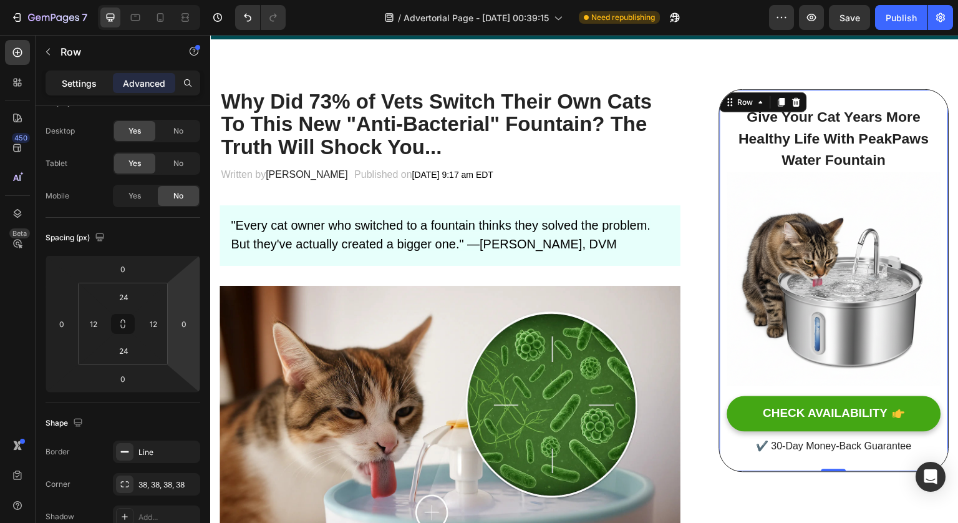
click at [82, 87] on p "Settings" at bounding box center [79, 83] width 35 height 13
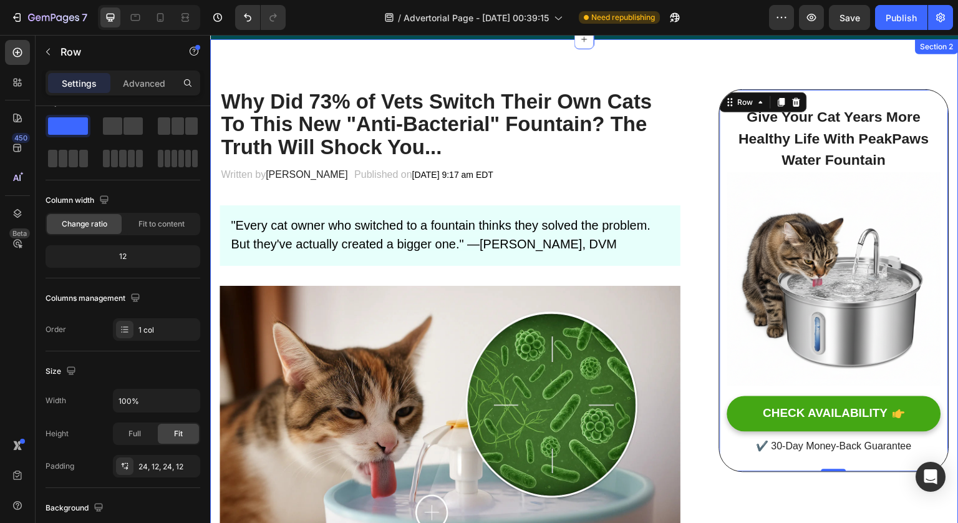
drag, startPoint x: 284, startPoint y: 156, endPoint x: 822, endPoint y: 63, distance: 545.7
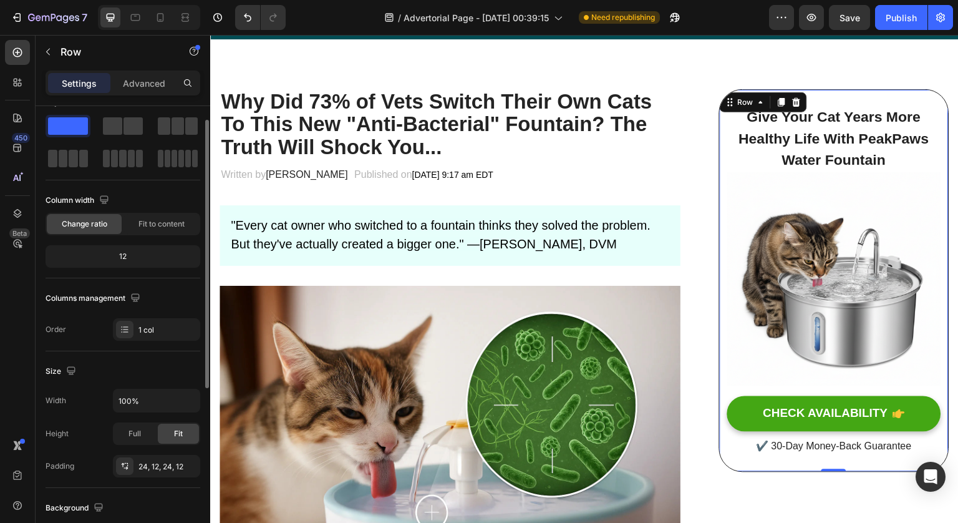
click at [74, 131] on span at bounding box center [68, 125] width 40 height 17
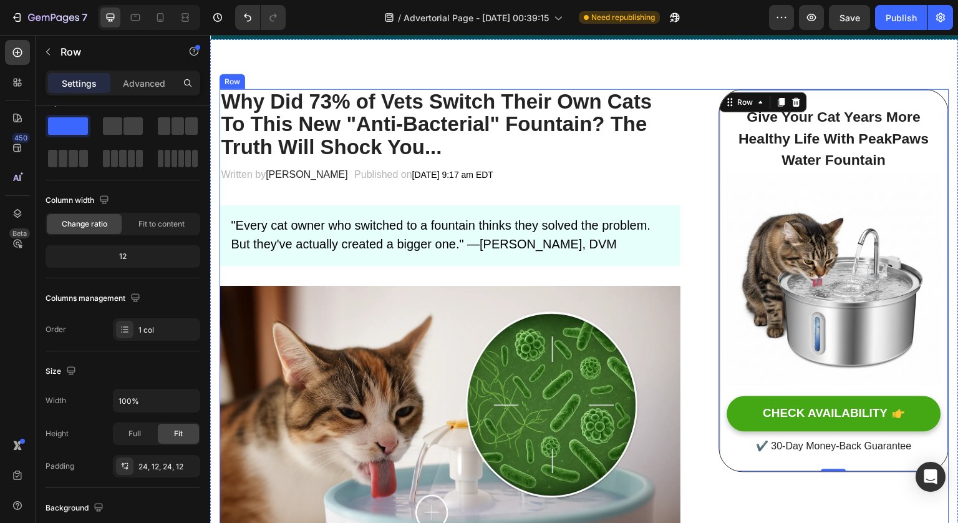
drag, startPoint x: 284, startPoint y: 166, endPoint x: 710, endPoint y: 139, distance: 427.5
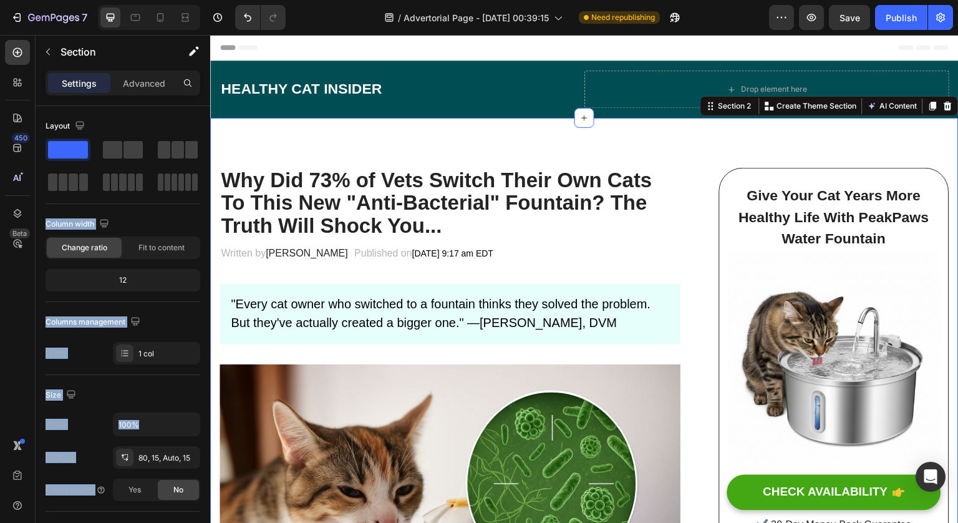
drag, startPoint x: 289, startPoint y: 185, endPoint x: 219, endPoint y: 133, distance: 87.5
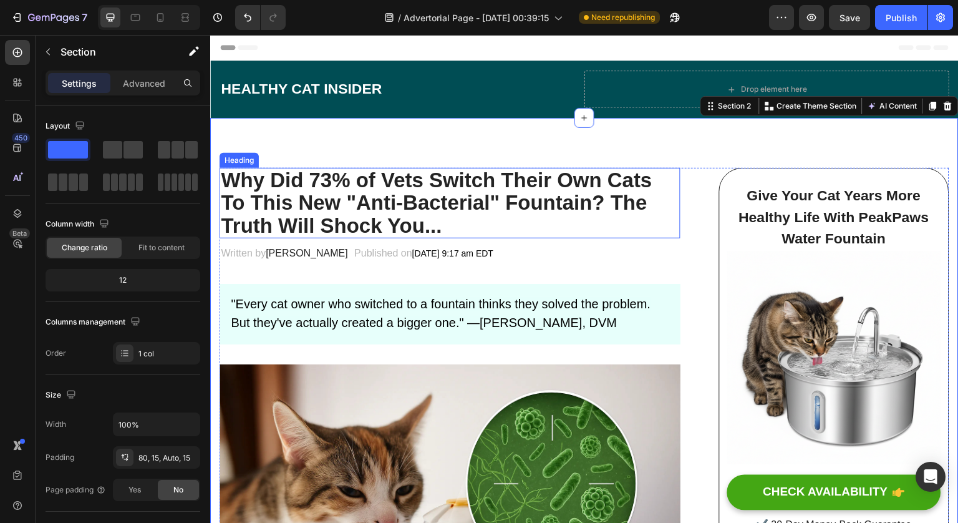
drag, startPoint x: 278, startPoint y: 190, endPoint x: 545, endPoint y: 172, distance: 267.6
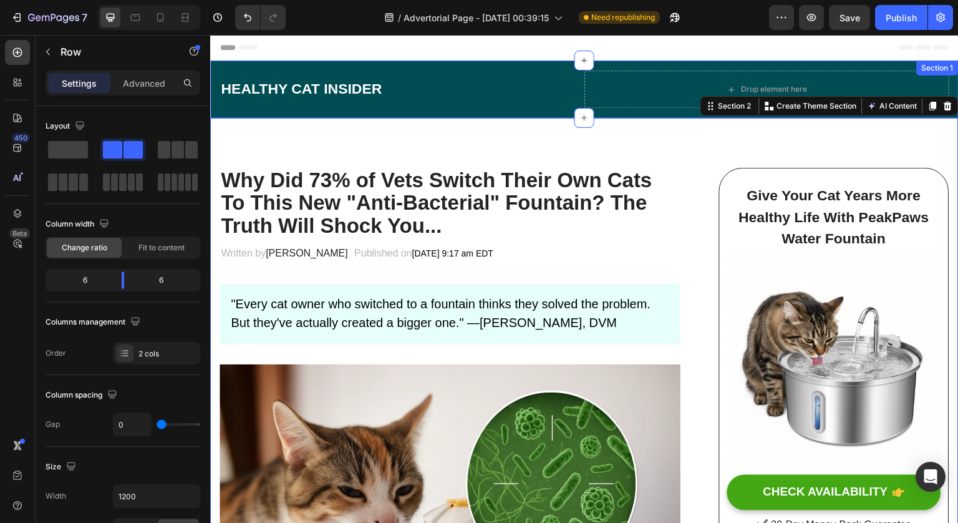
click at [548, 103] on div "HEALTHY CAT INSIDER Heading" at bounding box center [402, 88] width 365 height 37
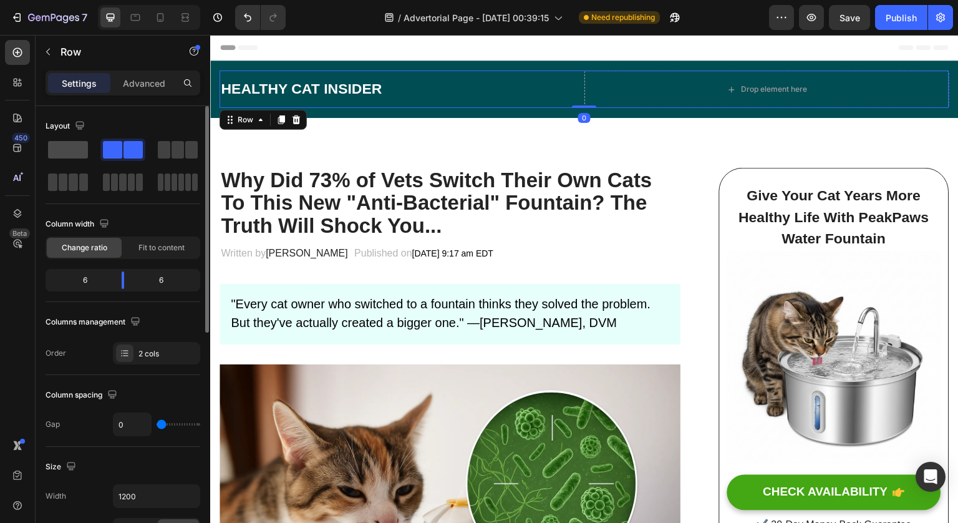
click at [70, 155] on span at bounding box center [68, 149] width 40 height 17
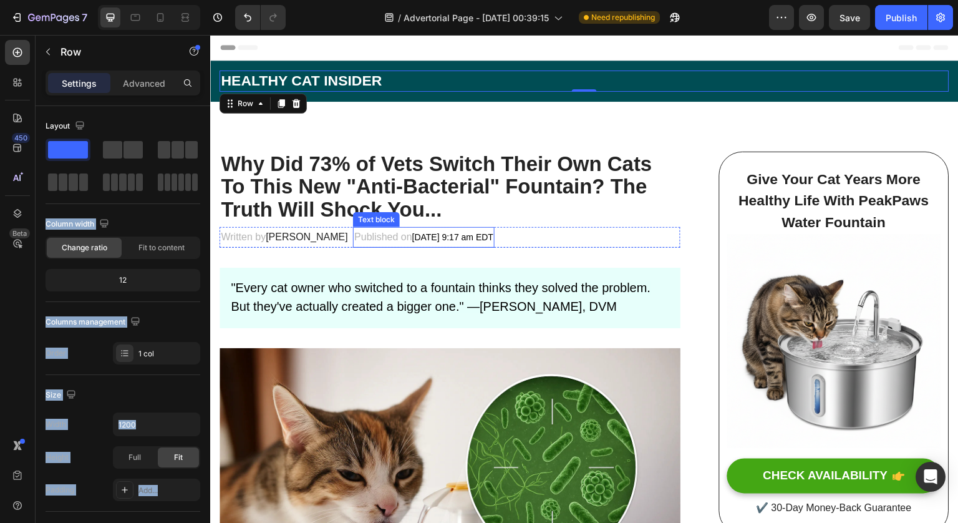
drag, startPoint x: 287, startPoint y: 190, endPoint x: 346, endPoint y: 242, distance: 78.7
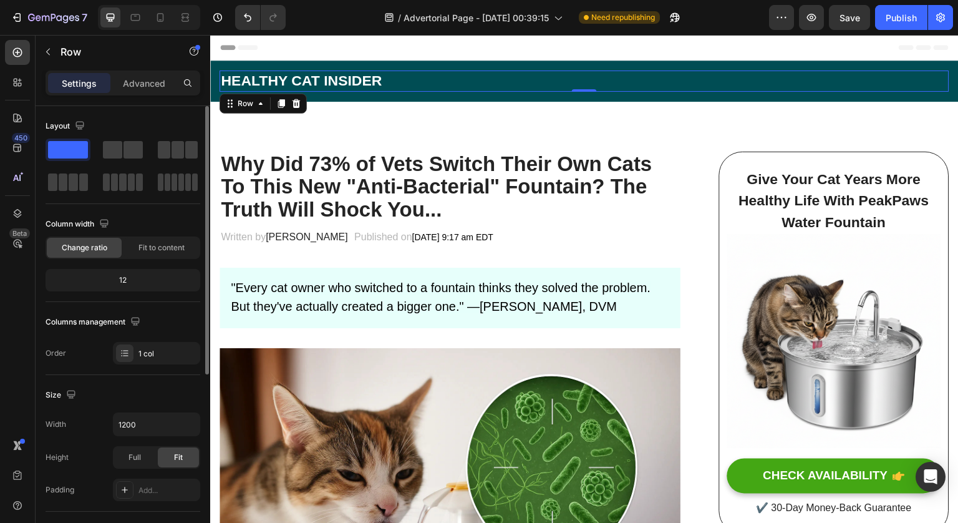
click at [148, 211] on div "Layout Column width Change ratio Fit to content 12 Columns management Order 1 c…" at bounding box center [123, 240] width 155 height 248
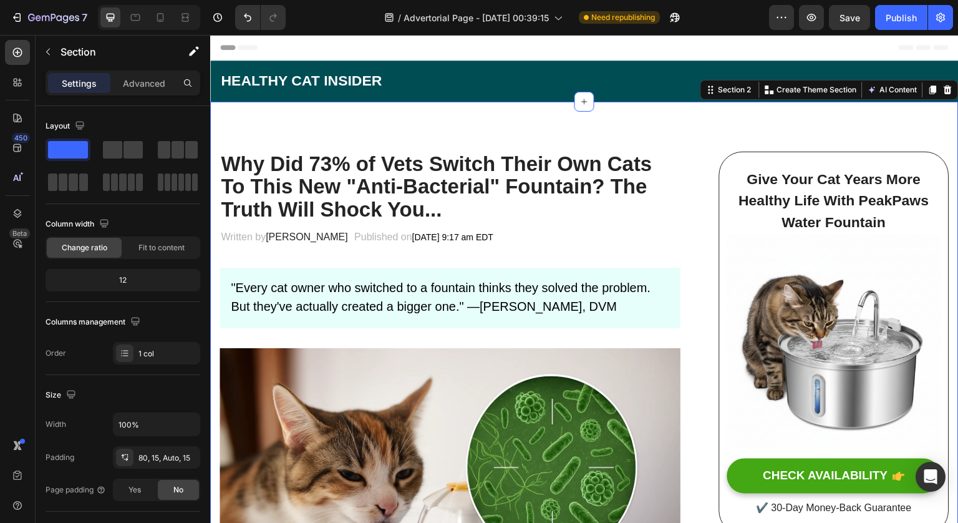
click at [785, 165] on div "Give Your Cat Years More Healthy Life With PeakPaws Water Fountain Heading Imag…" at bounding box center [834, 343] width 230 height 383
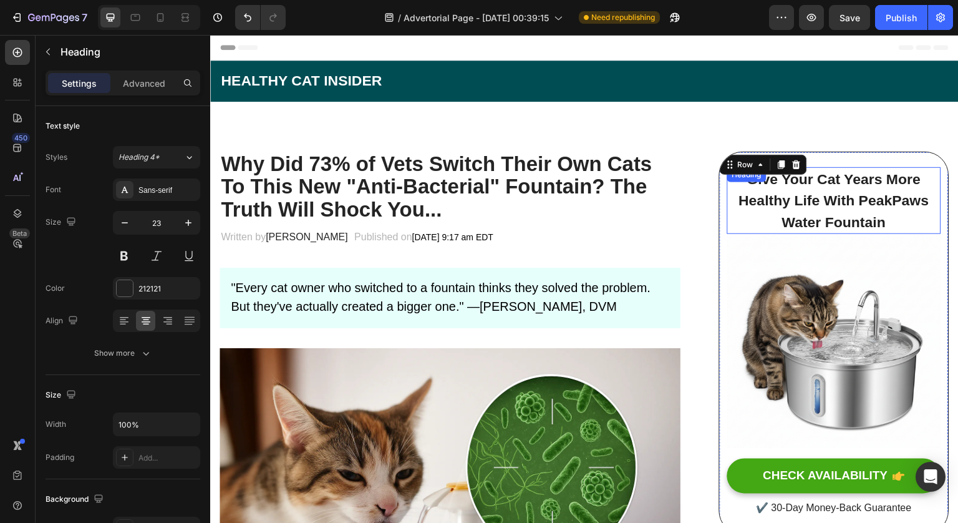
click at [820, 219] on strong "Give Your Cat Years More Healthy Life With PeakPaws Water Fountain" at bounding box center [834, 200] width 190 height 59
click at [21, 44] on div at bounding box center [17, 52] width 25 height 25
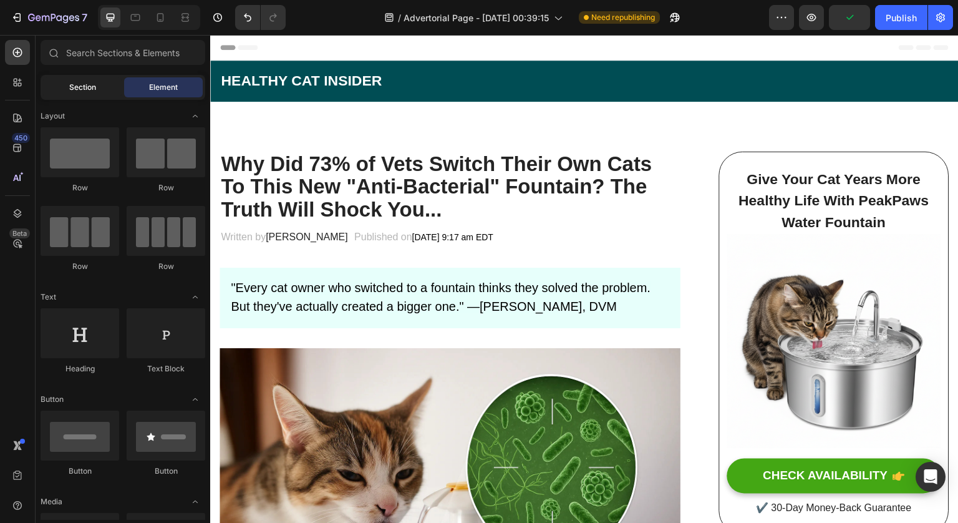
click at [92, 87] on span "Section" at bounding box center [82, 87] width 27 height 11
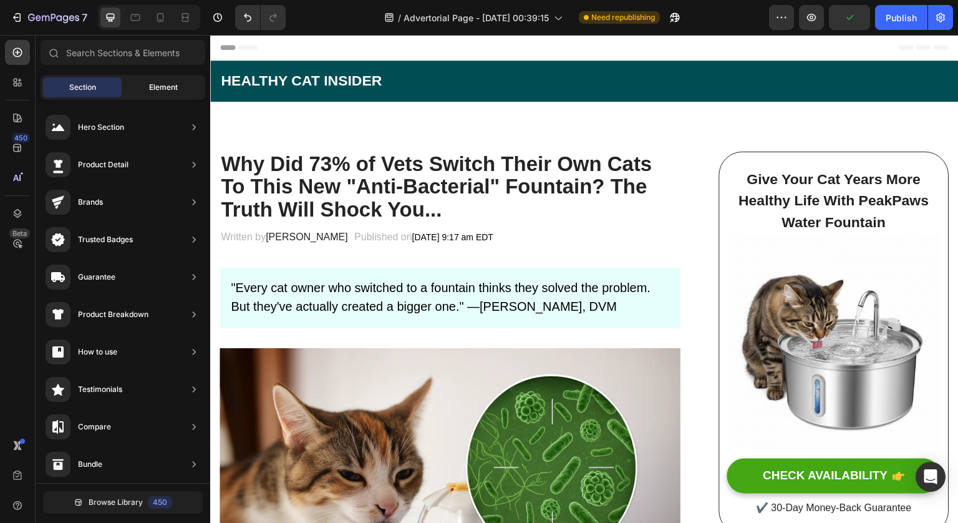
click at [166, 89] on span "Element" at bounding box center [163, 87] width 29 height 11
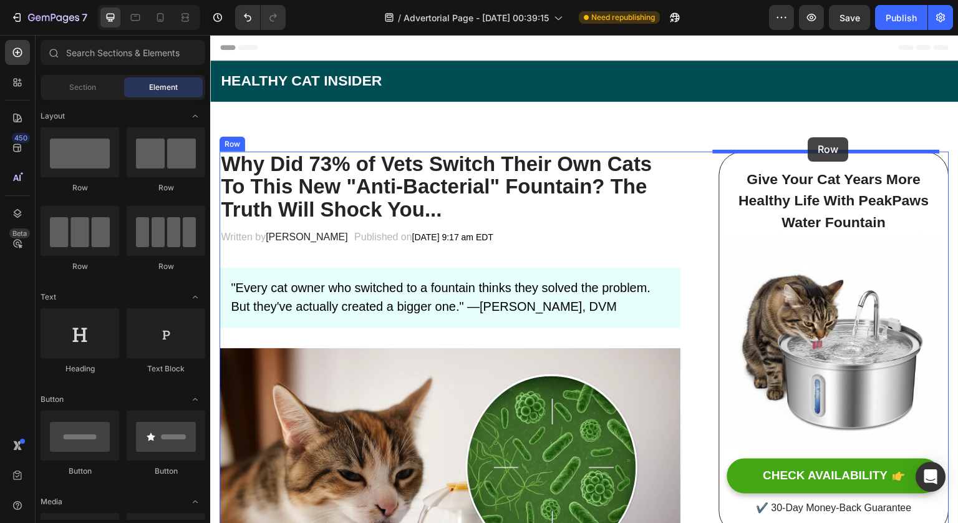
drag, startPoint x: 309, startPoint y: 193, endPoint x: 808, endPoint y: 137, distance: 502.2
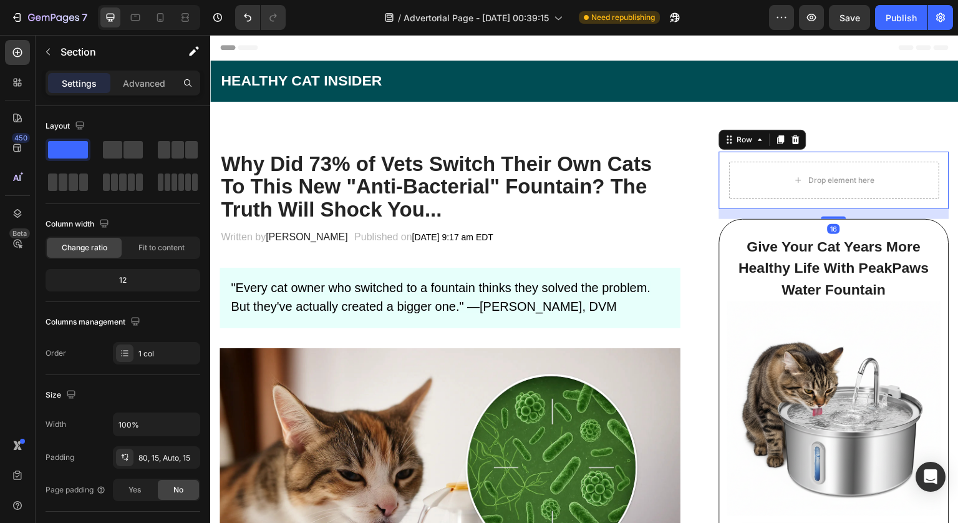
click at [886, 154] on div "Drop element here Row 16" at bounding box center [834, 180] width 230 height 57
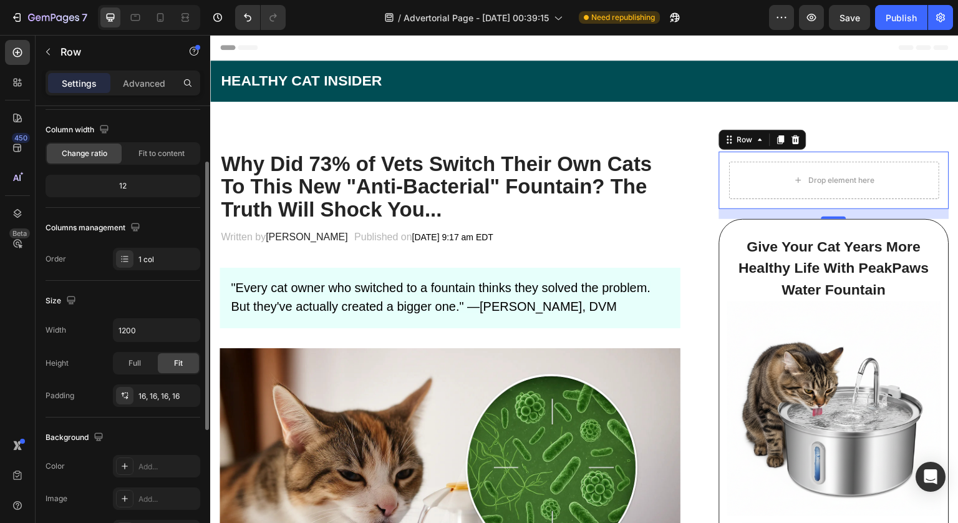
scroll to position [95, 0]
click at [586, 84] on h2 "HEALTHY CAT INSIDER" at bounding box center [585, 80] width 730 height 21
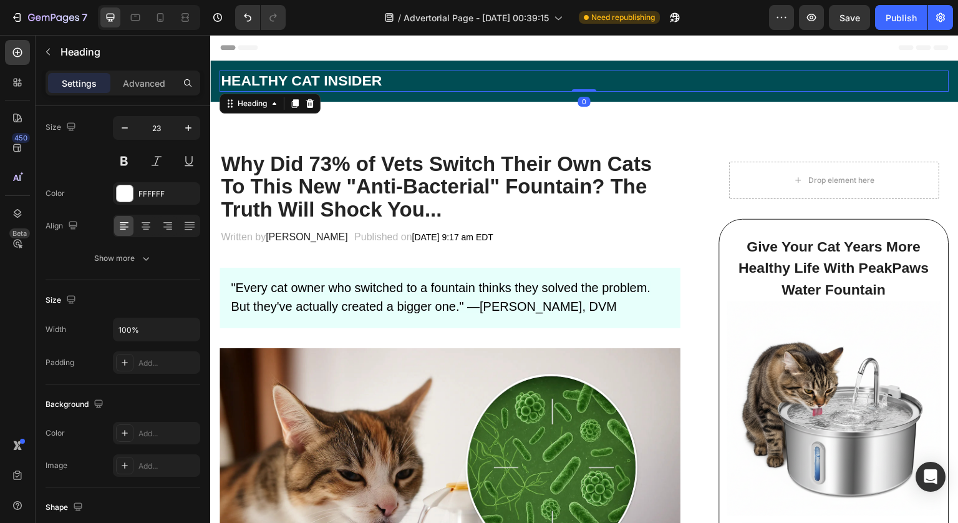
scroll to position [0, 0]
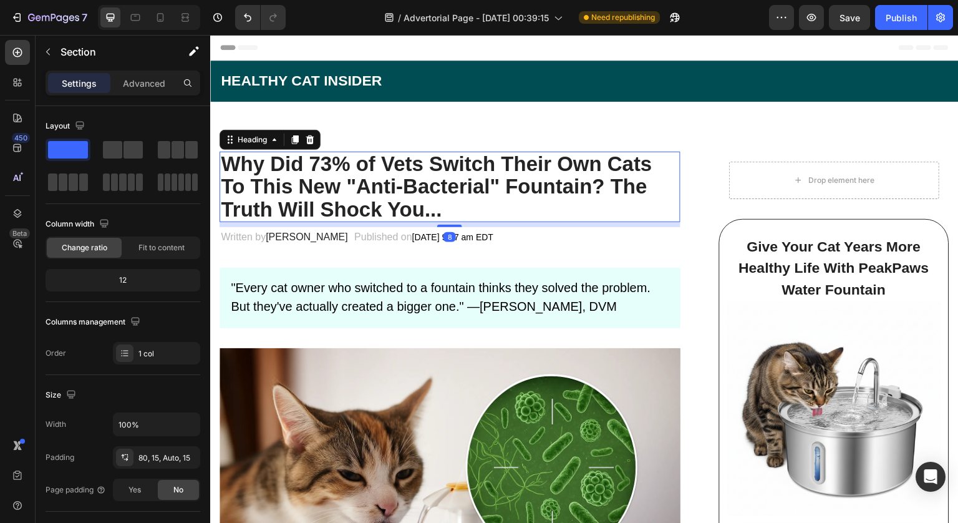
click at [603, 157] on strong "Why Did 73% of Vets Switch Their Own Cats To This New "Anti-Bacterial" Fountain…" at bounding box center [436, 186] width 431 height 69
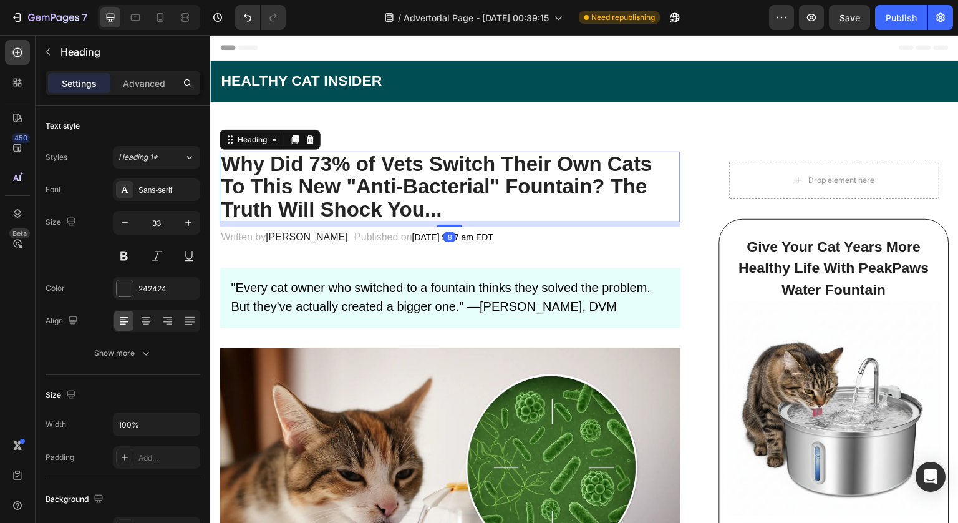
click at [616, 224] on div "8" at bounding box center [450, 224] width 461 height 5
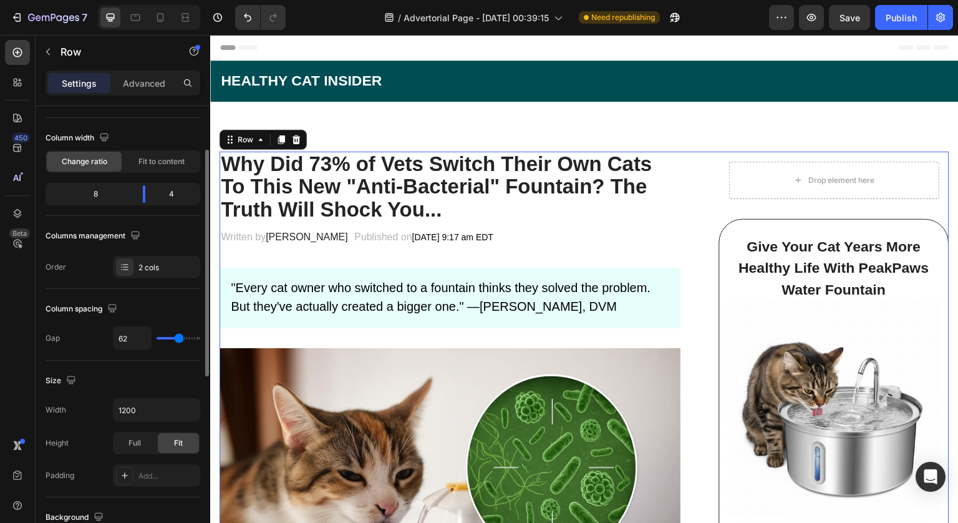
scroll to position [87, 0]
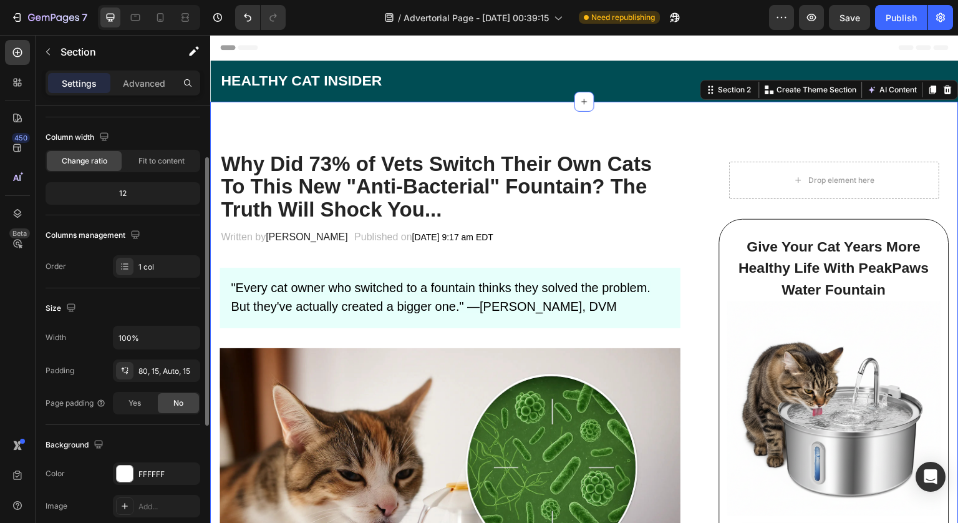
scroll to position [0, 0]
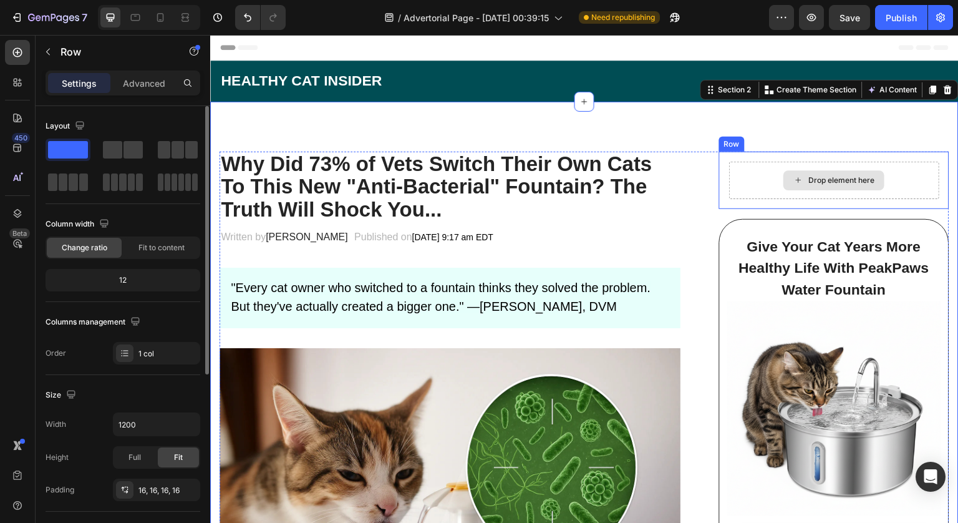
click at [886, 177] on div "Drop element here" at bounding box center [834, 180] width 210 height 37
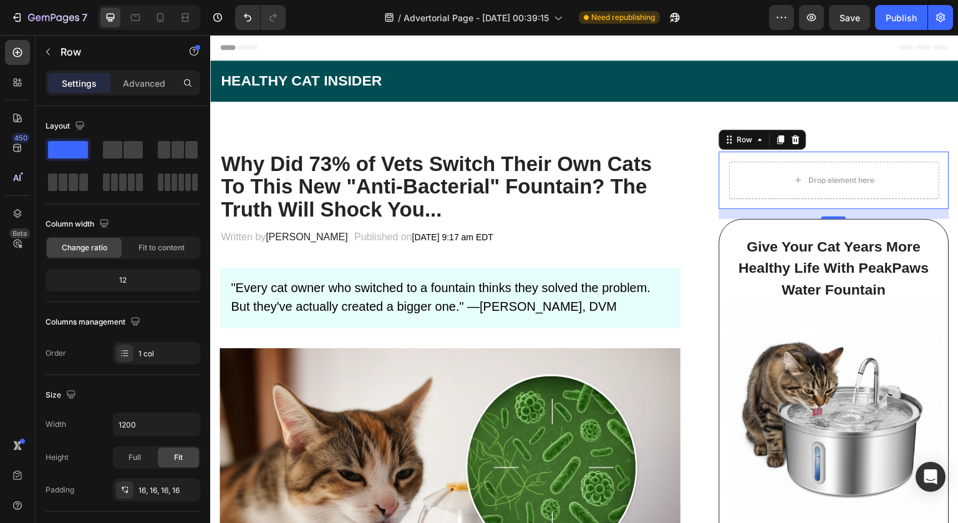
click at [867, 216] on div "16" at bounding box center [834, 214] width 230 height 10
click at [868, 240] on strong "Give Your Cat Years More Healthy Life With PeakPaws Water Fountain" at bounding box center [834, 267] width 190 height 59
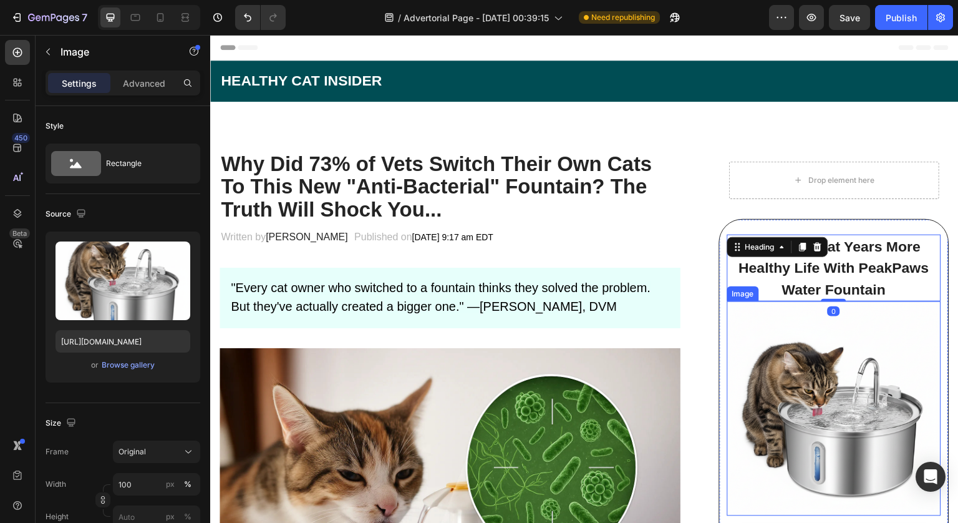
click at [926, 324] on img at bounding box center [834, 408] width 214 height 214
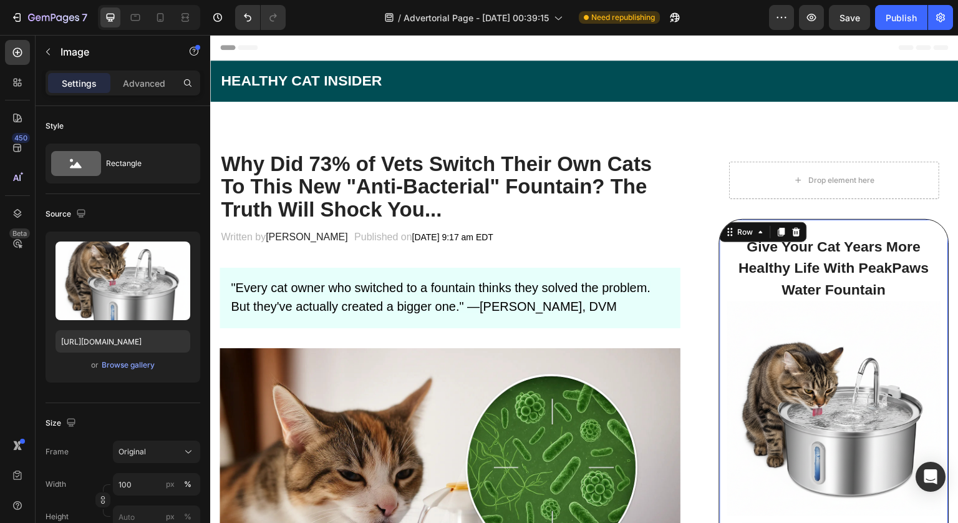
click at [935, 320] on div "Give Your Cat Years More Healthy Life With PeakPaws Water Fountain Heading Imag…" at bounding box center [834, 410] width 230 height 383
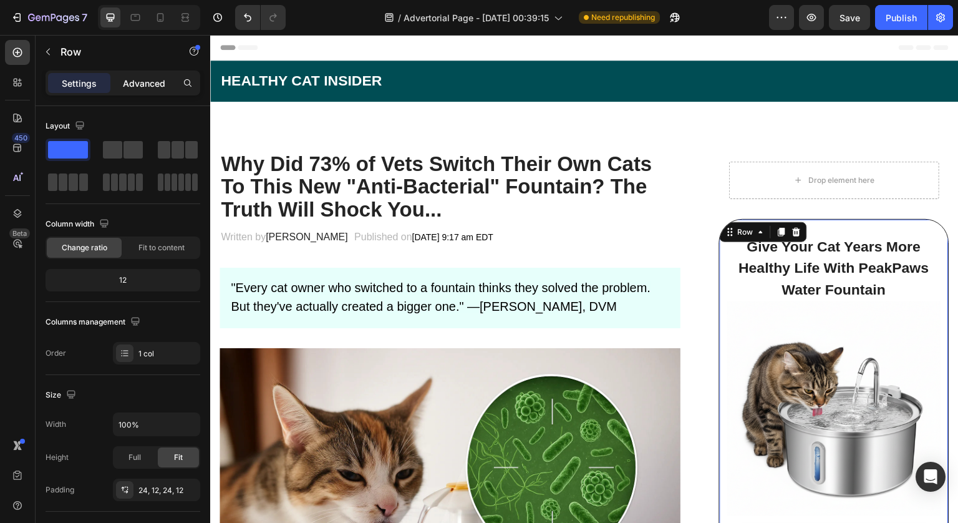
click at [149, 90] on div "Advanced" at bounding box center [144, 83] width 62 height 20
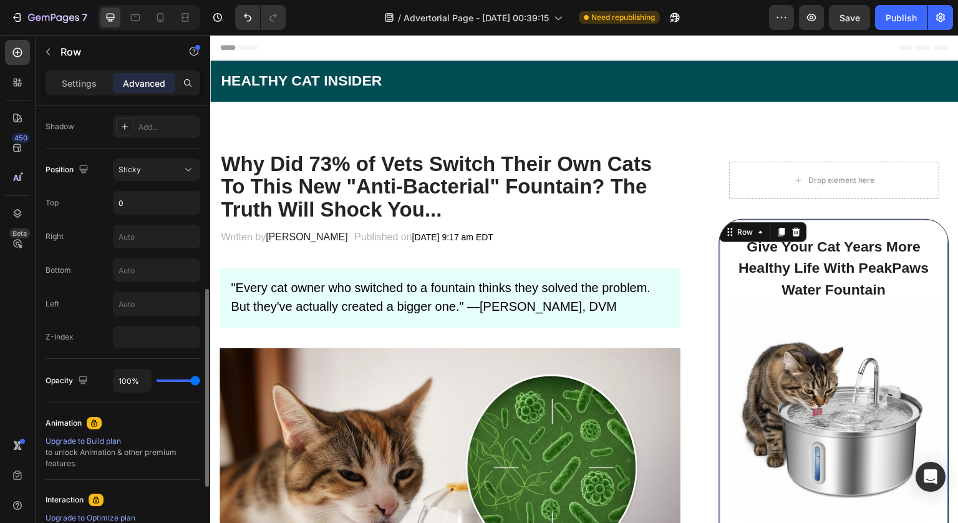
scroll to position [411, 0]
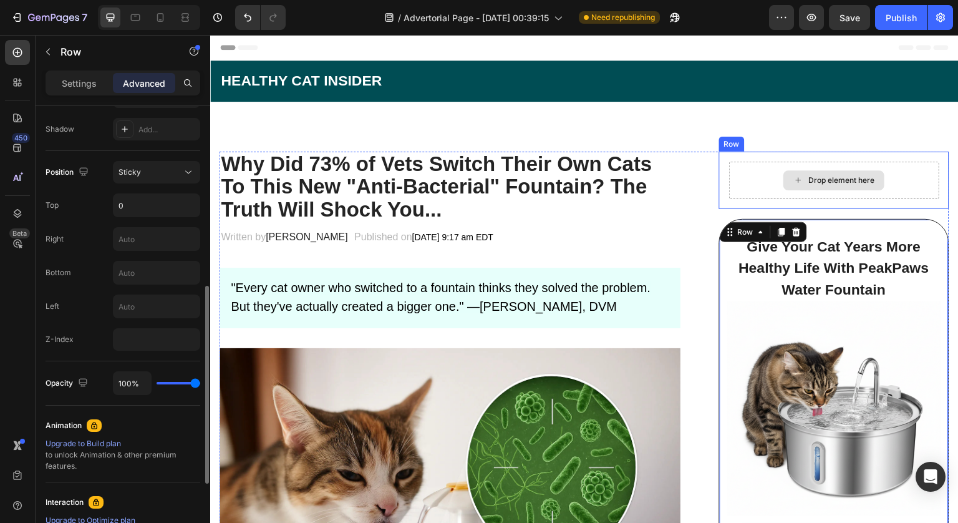
click at [841, 182] on div "Drop element here" at bounding box center [841, 180] width 66 height 10
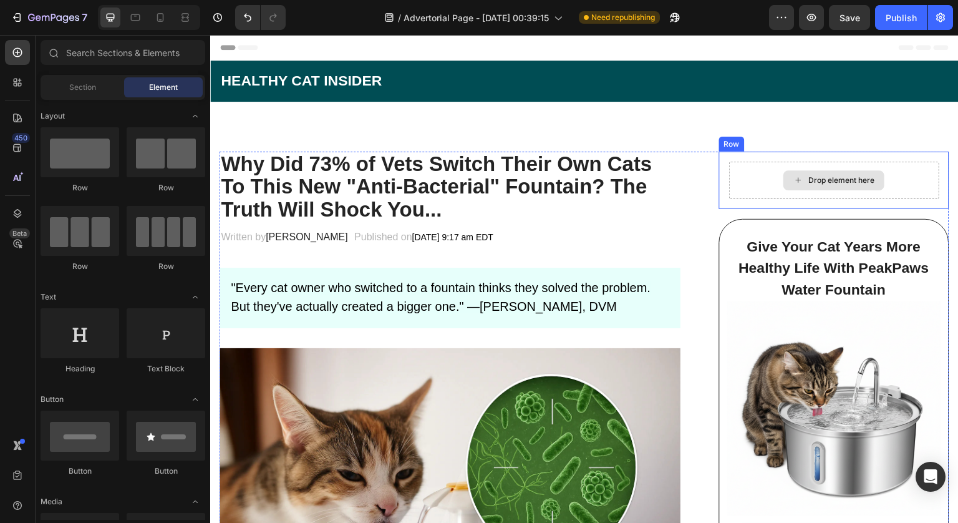
click at [898, 180] on div "Drop element here" at bounding box center [834, 180] width 210 height 37
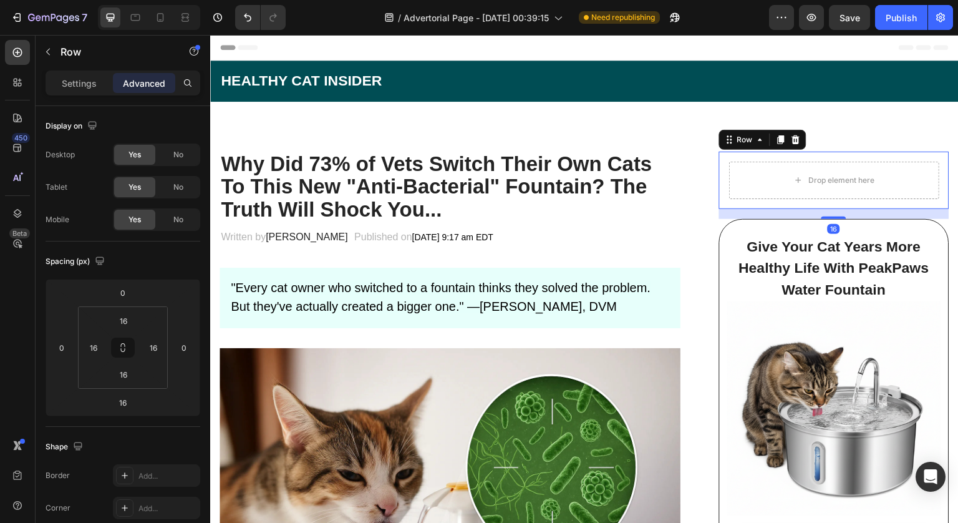
click at [934, 157] on div "Drop element here Row 16" at bounding box center [834, 180] width 230 height 57
click at [135, 83] on p "Advanced" at bounding box center [144, 83] width 42 height 13
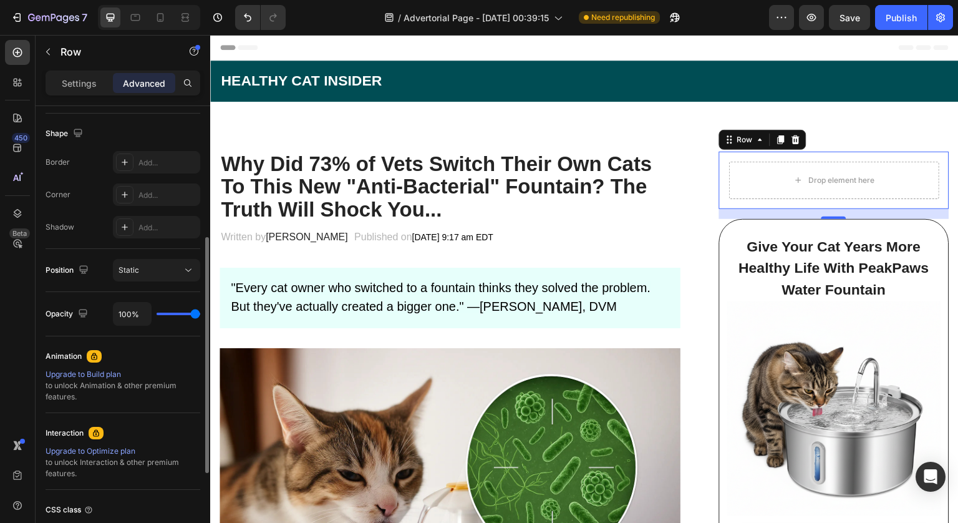
scroll to position [291, 0]
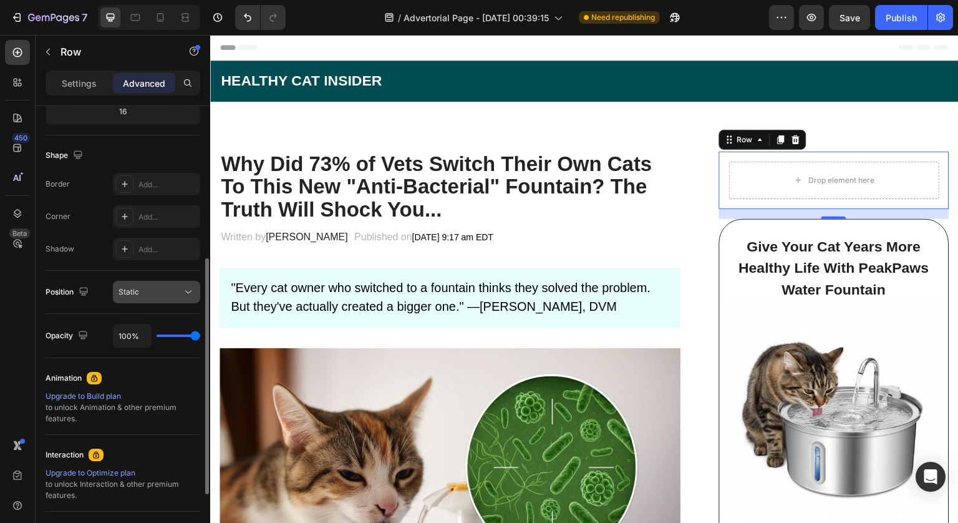
click at [140, 291] on div "Static" at bounding box center [151, 291] width 64 height 11
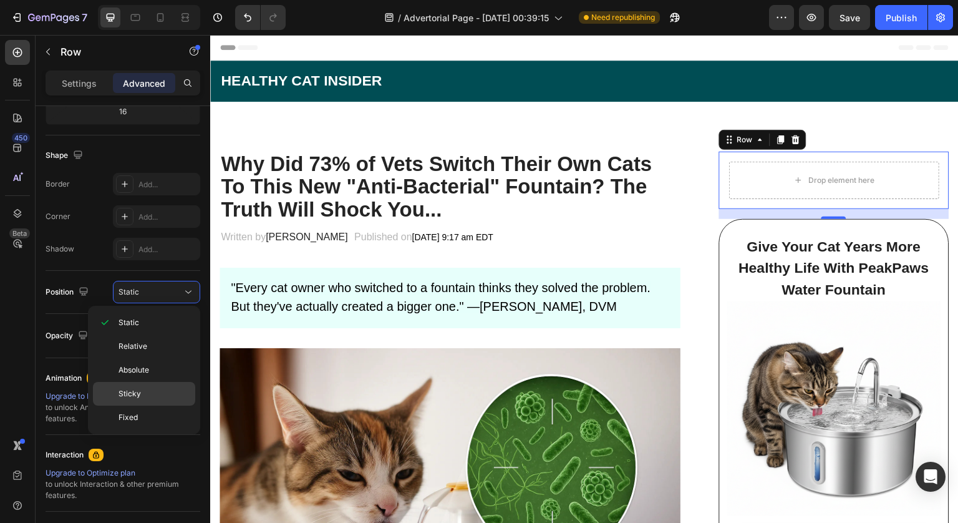
click at [145, 397] on p "Sticky" at bounding box center [154, 393] width 71 height 11
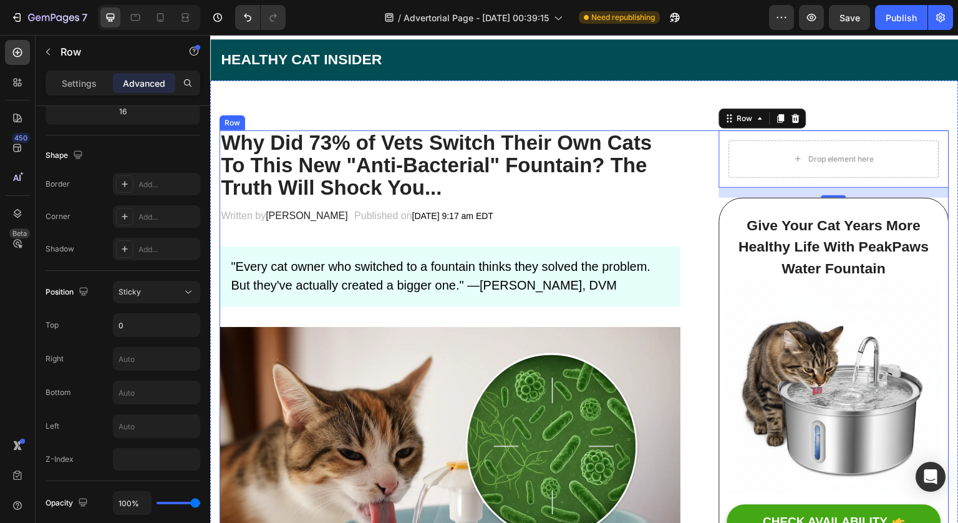
scroll to position [21, 0]
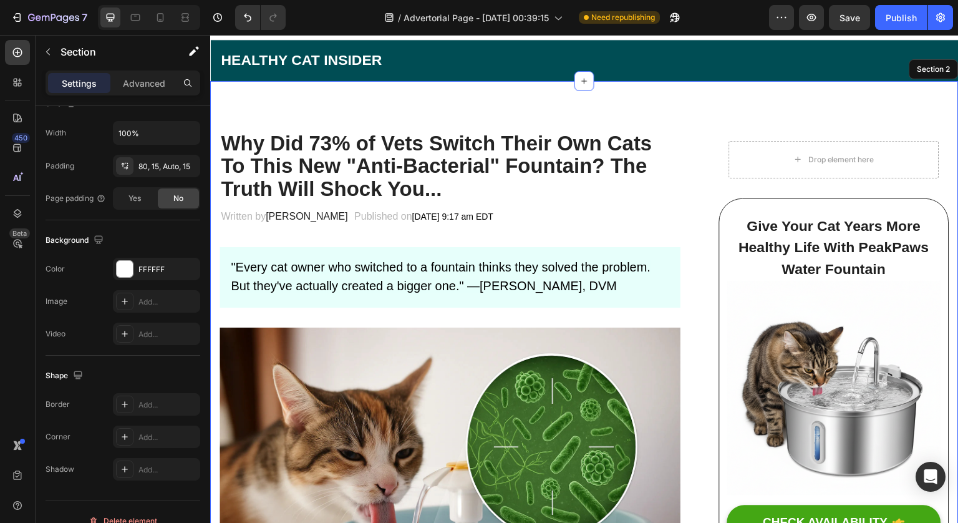
scroll to position [0, 0]
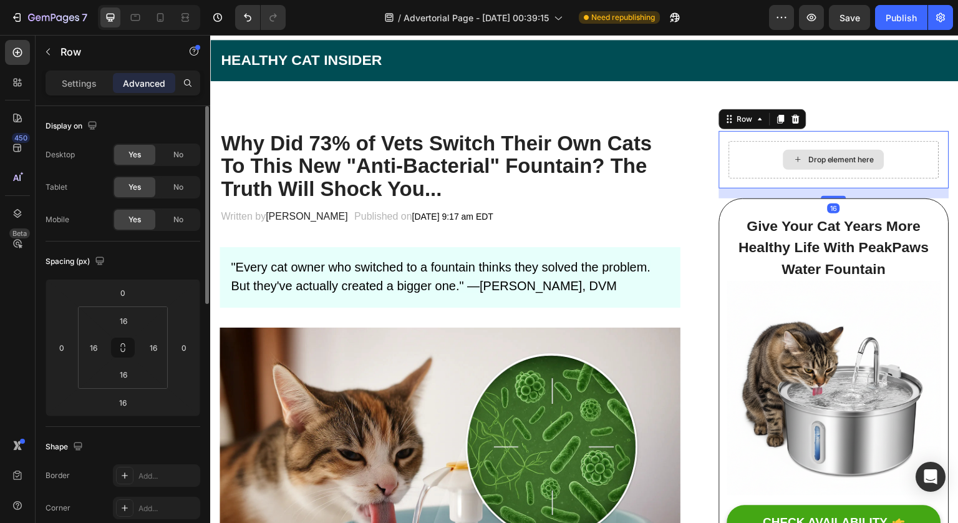
click at [840, 144] on div "Drop element here" at bounding box center [834, 159] width 210 height 37
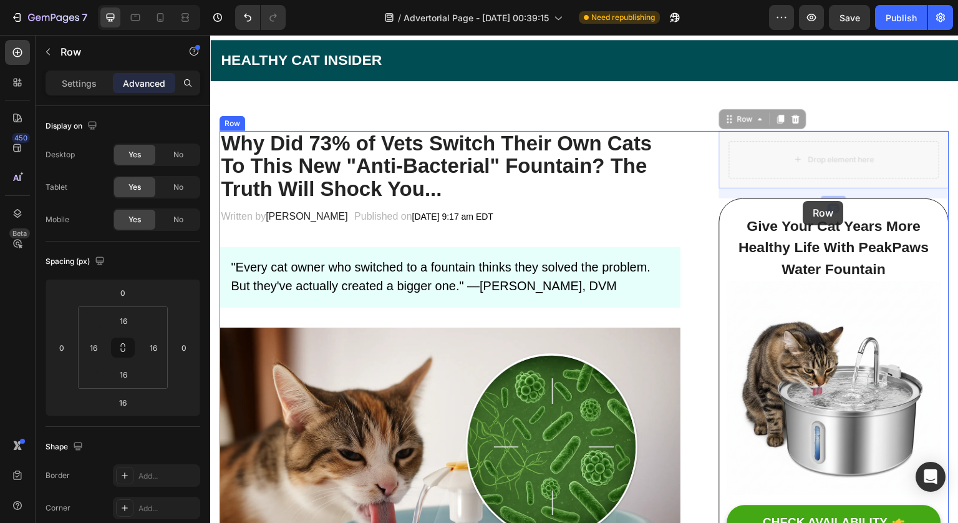
drag, startPoint x: 722, startPoint y: 120, endPoint x: 803, endPoint y: 201, distance: 114.7
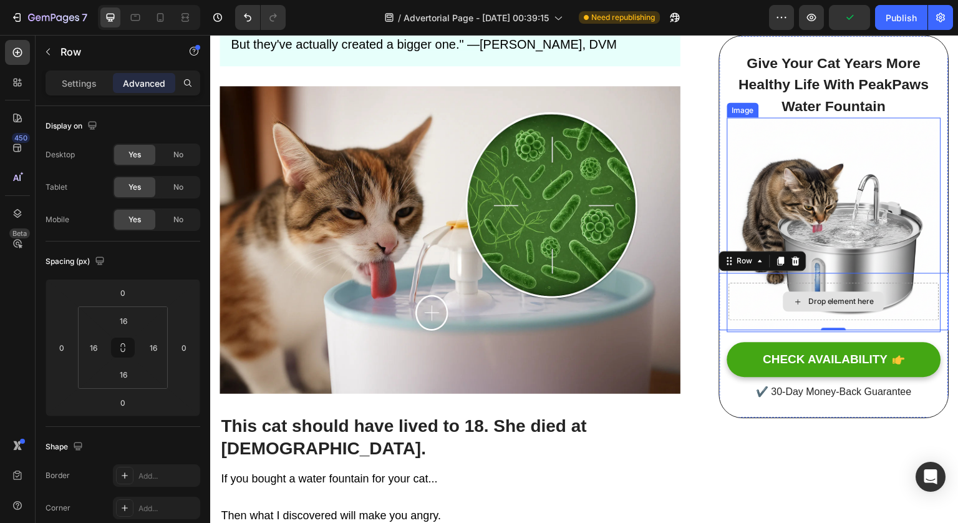
type input "16"
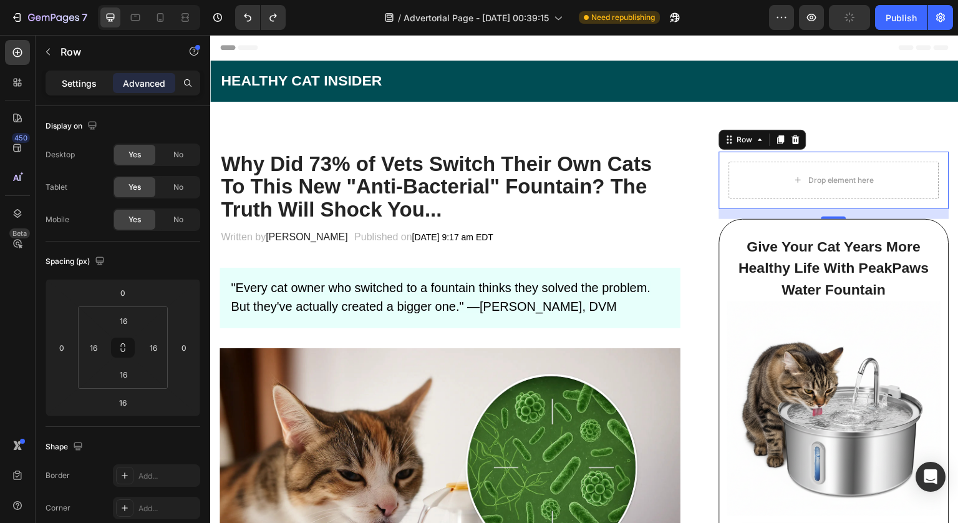
click at [80, 90] on div "Settings" at bounding box center [79, 83] width 62 height 20
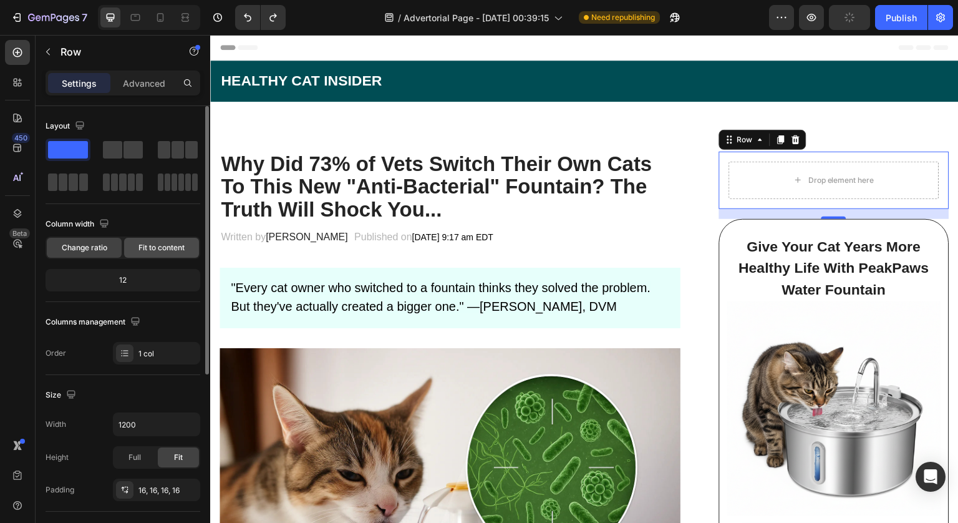
click at [167, 250] on span "Fit to content" at bounding box center [161, 247] width 46 height 11
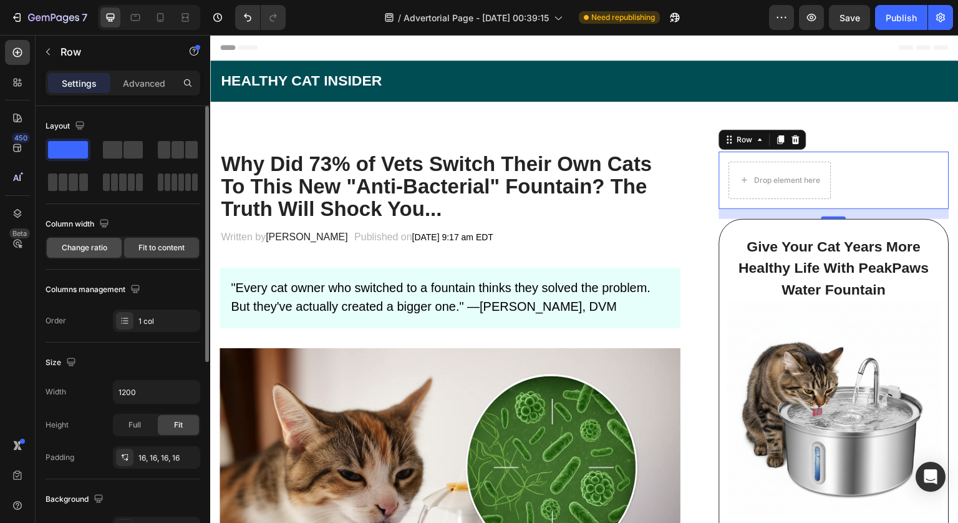
click at [79, 239] on div "Change ratio" at bounding box center [84, 248] width 75 height 20
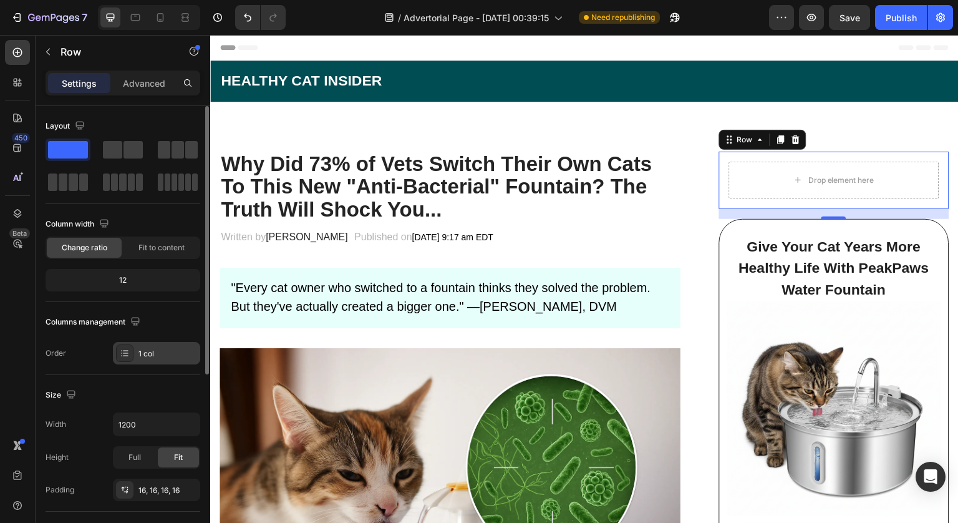
click at [150, 342] on div "1 col" at bounding box center [156, 353] width 87 height 22
click at [150, 210] on div "Layout Column width Change ratio Fit to content 12 Columns management Order 1 c…" at bounding box center [123, 240] width 155 height 248
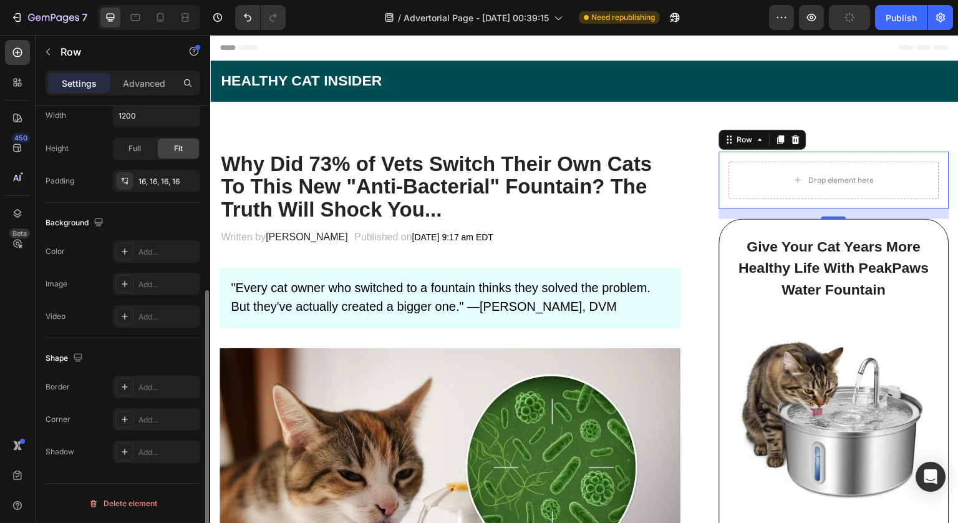
scroll to position [304, 0]
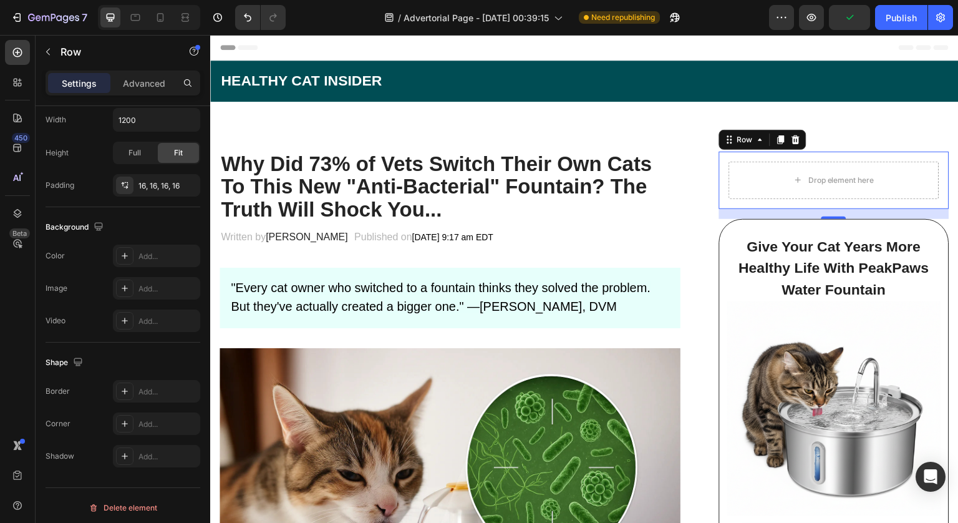
drag, startPoint x: 792, startPoint y: 143, endPoint x: 836, endPoint y: 137, distance: 45.3
click at [792, 137] on icon at bounding box center [796, 139] width 8 height 9
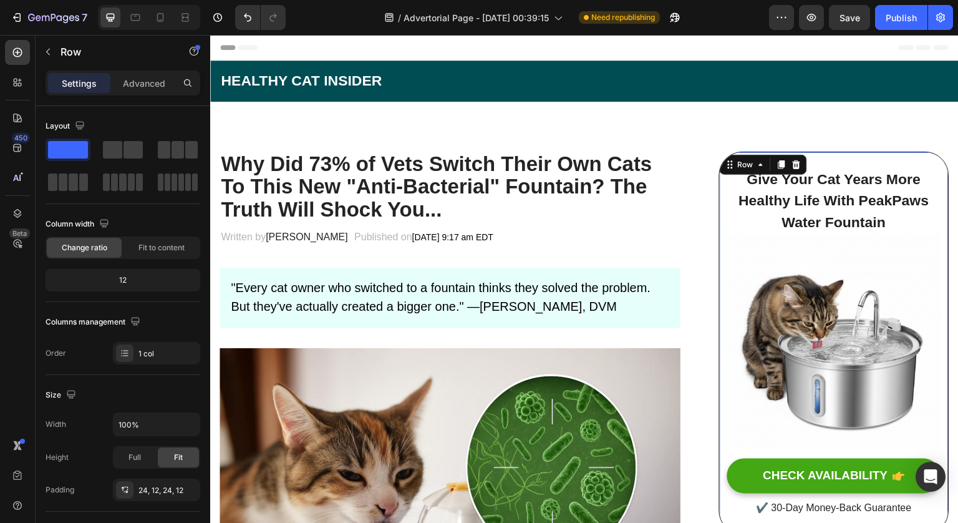
click at [792, 158] on div "Give Your Cat Years More Healthy Life With PeakPaws Water Fountain Heading Imag…" at bounding box center [834, 343] width 230 height 383
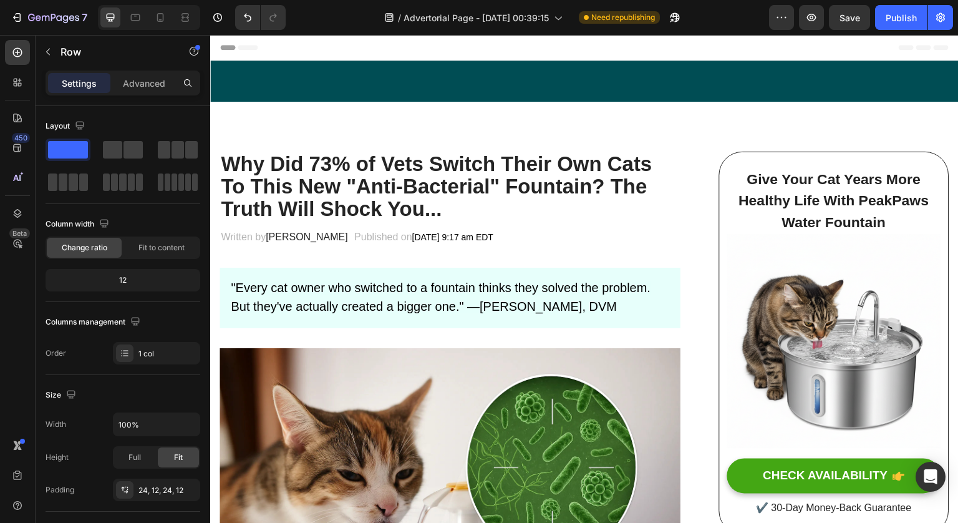
scroll to position [2385, 0]
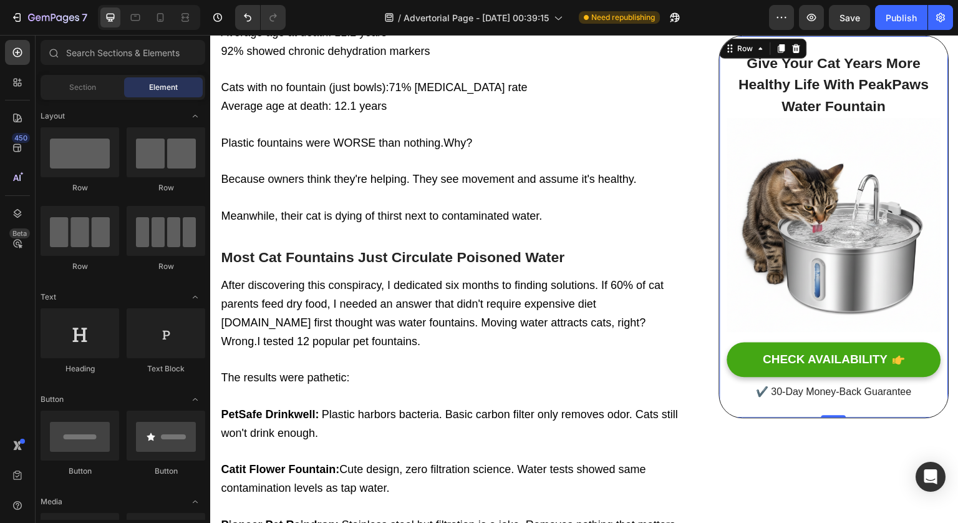
click at [937, 186] on div "Give Your Cat Years More Healthy Life With PeakPaws Water Fountain Heading Imag…" at bounding box center [834, 226] width 230 height 383
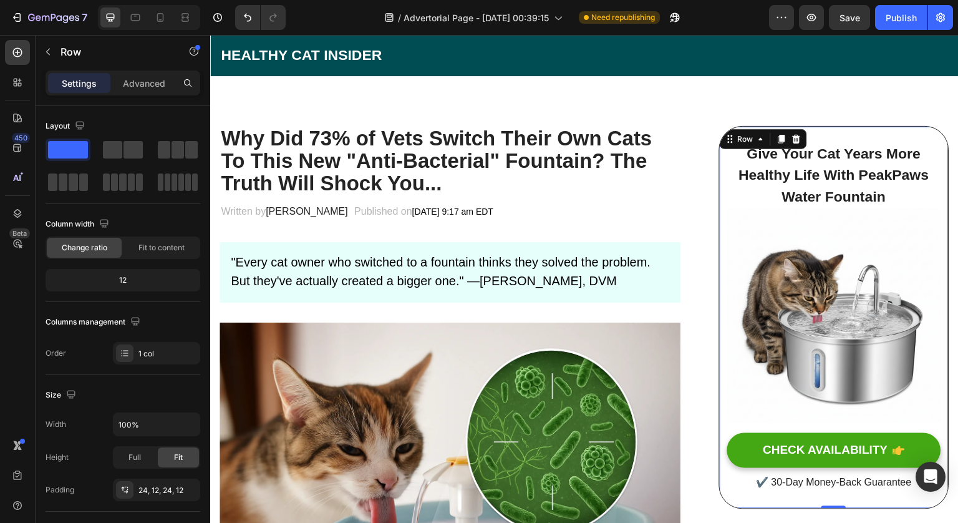
scroll to position [0, 0]
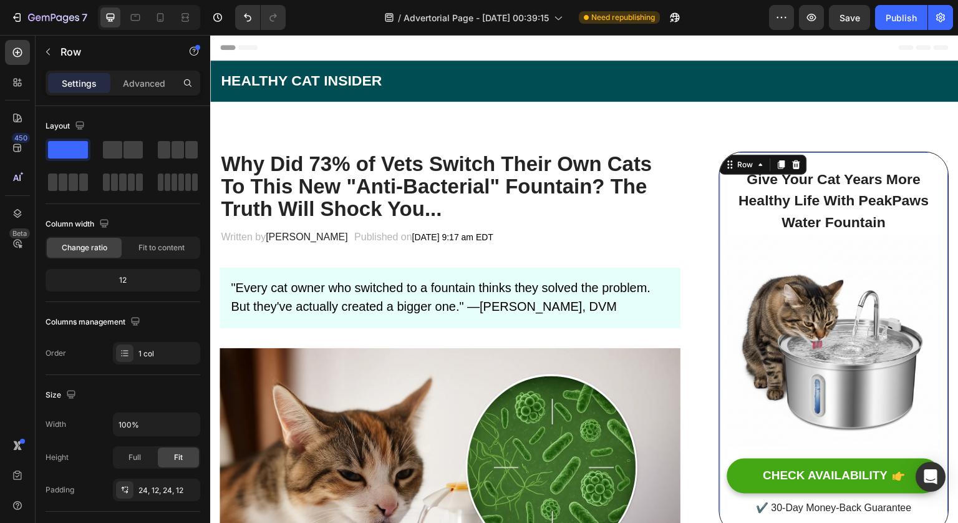
click at [939, 247] on div "Give Your Cat Years More Healthy Life With PeakPaws Water Fountain Heading Imag…" at bounding box center [834, 343] width 230 height 383
drag, startPoint x: 283, startPoint y: 184, endPoint x: 788, endPoint y: 152, distance: 505.6
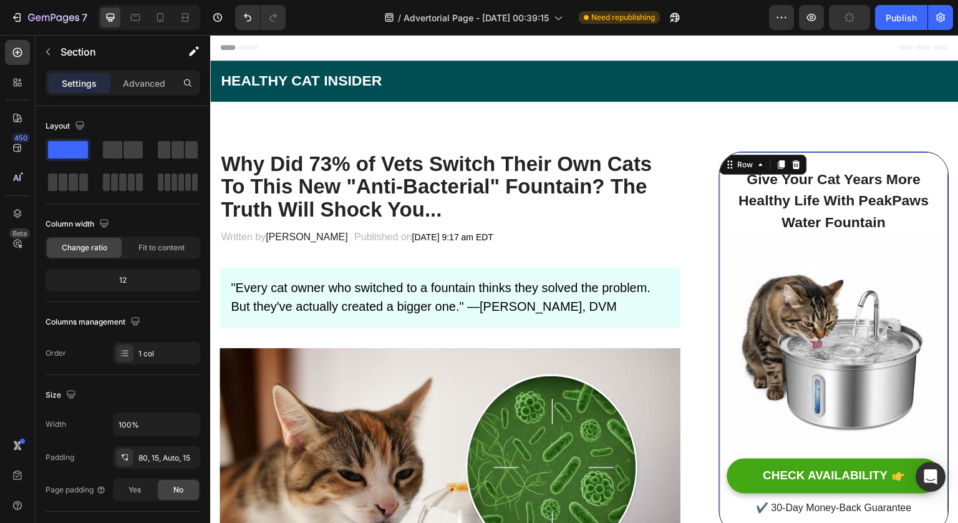
click at [812, 158] on div "Give Your Cat Years More Healthy Life With PeakPaws Water Fountain Heading Imag…" at bounding box center [834, 343] width 230 height 383
click at [127, 157] on span at bounding box center [133, 149] width 19 height 17
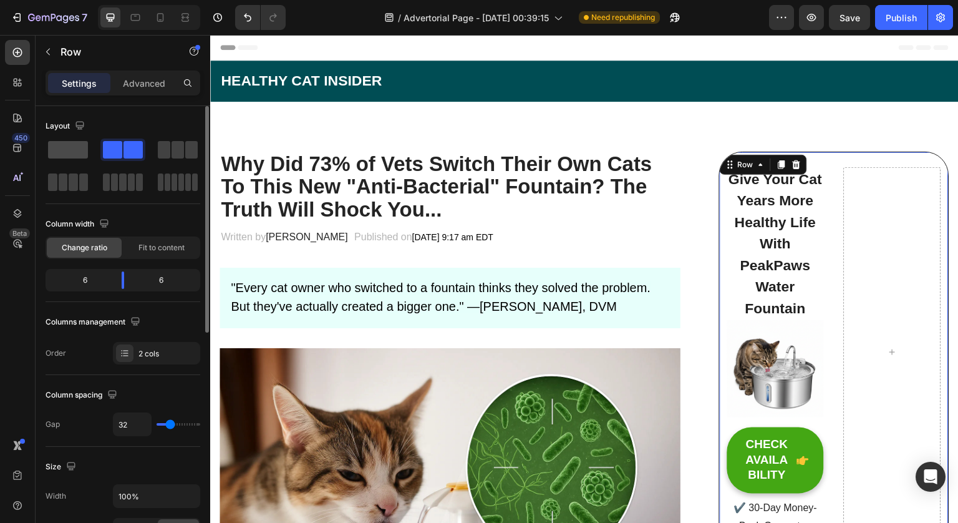
click at [65, 158] on div at bounding box center [68, 149] width 45 height 22
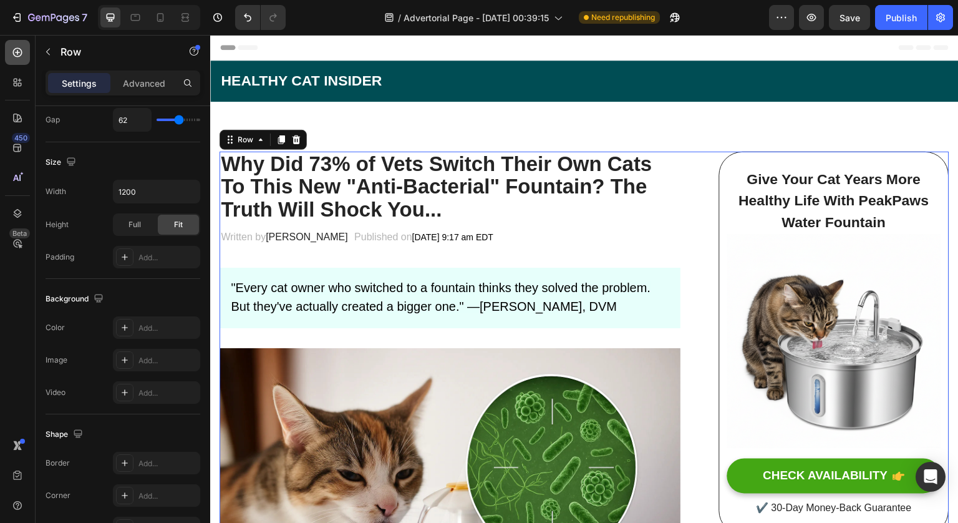
click at [17, 56] on icon at bounding box center [17, 52] width 12 height 12
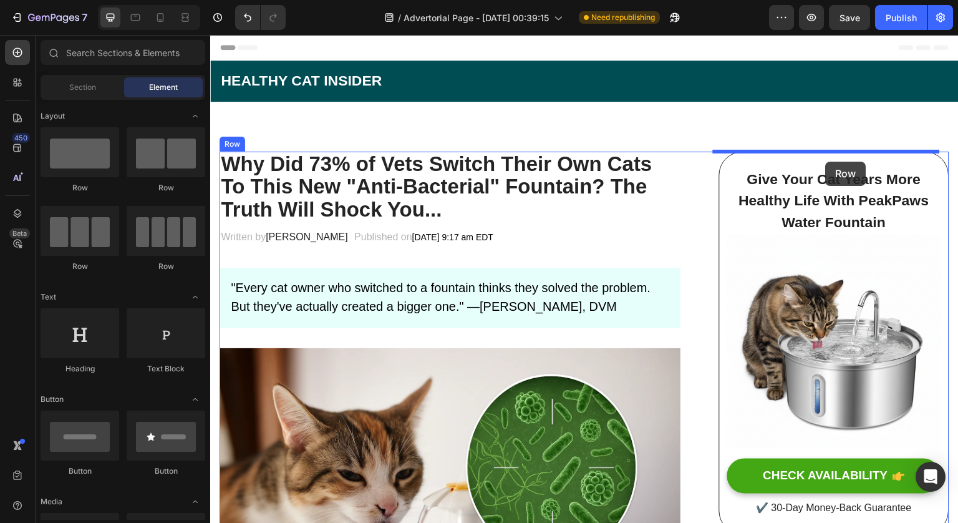
drag, startPoint x: 297, startPoint y: 212, endPoint x: 826, endPoint y: 162, distance: 531.4
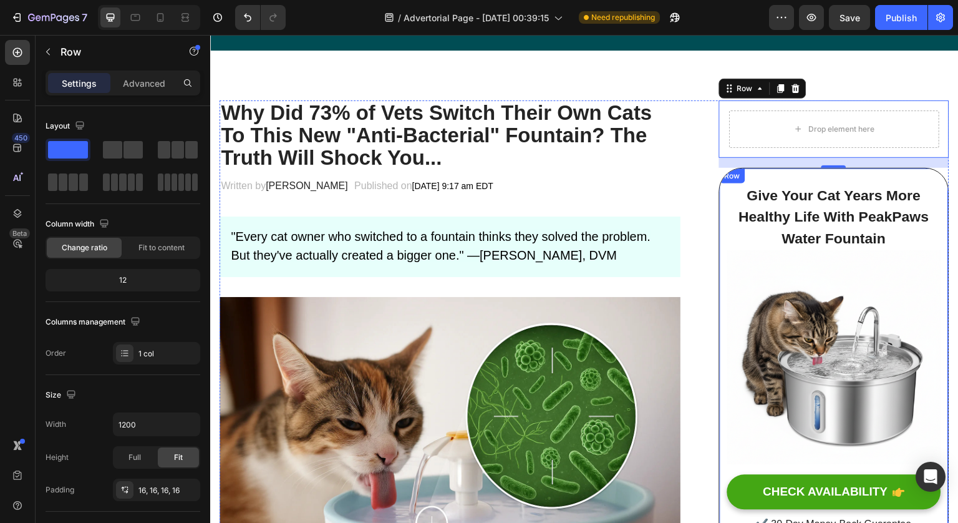
scroll to position [0, 0]
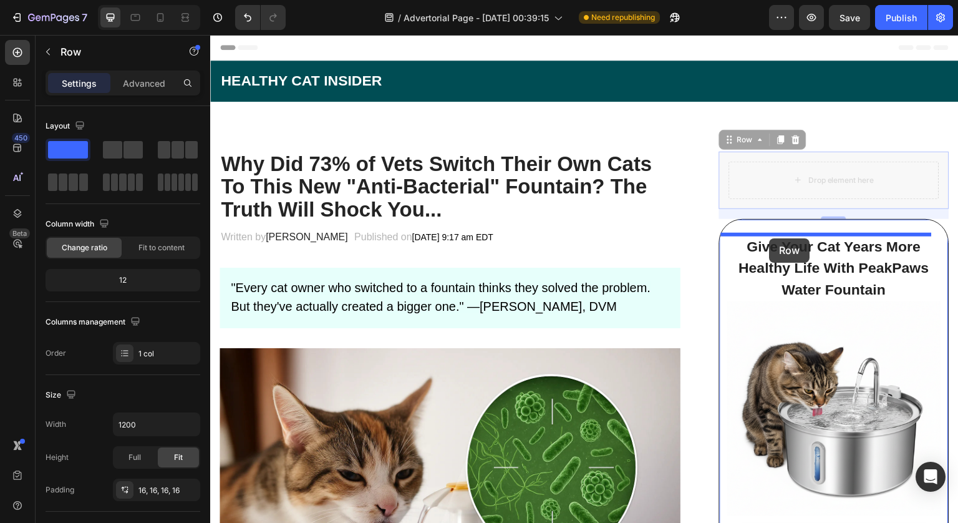
drag, startPoint x: 725, startPoint y: 135, endPoint x: 770, endPoint y: 238, distance: 112.9
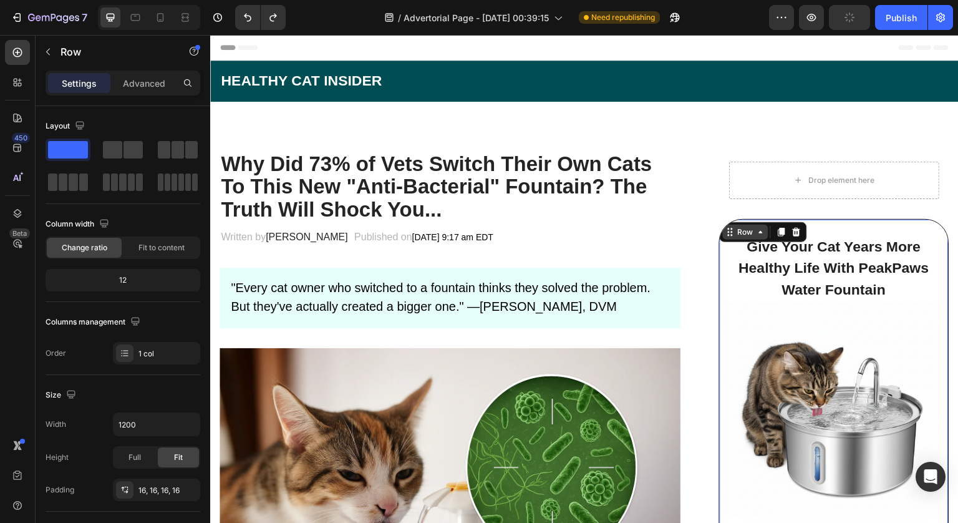
click at [735, 226] on div "Row" at bounding box center [745, 231] width 21 height 11
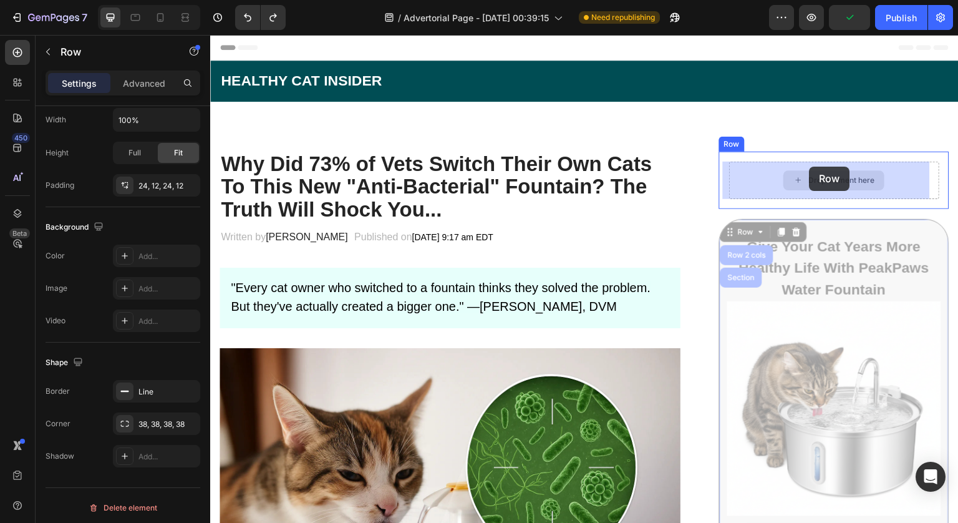
drag, startPoint x: 734, startPoint y: 231, endPoint x: 808, endPoint y: 167, distance: 98.2
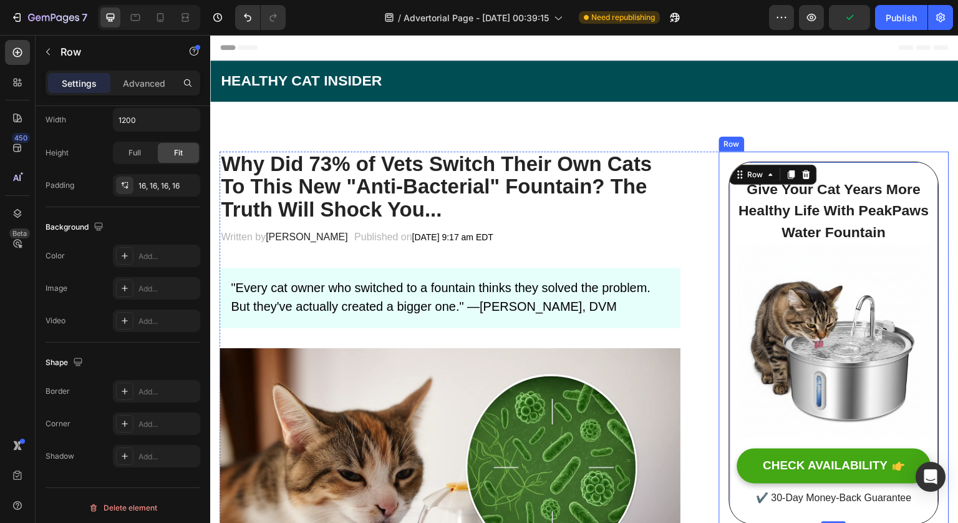
click at [833, 152] on div "Give Your Cat Years More Healthy Life With PeakPaws Water Fountain Heading Imag…" at bounding box center [834, 343] width 230 height 383
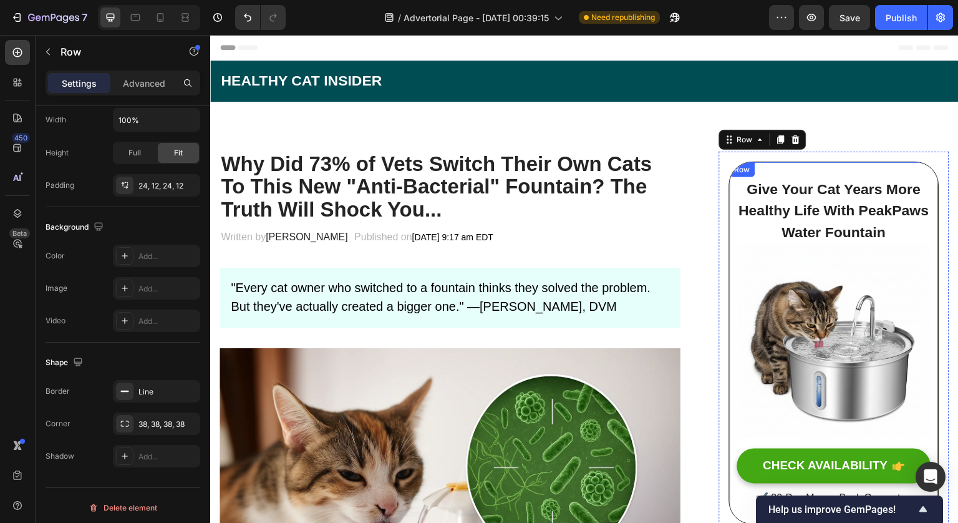
click at [763, 174] on div "Give Your Cat Years More Healthy Life With PeakPaws Water Fountain Heading Imag…" at bounding box center [834, 343] width 210 height 363
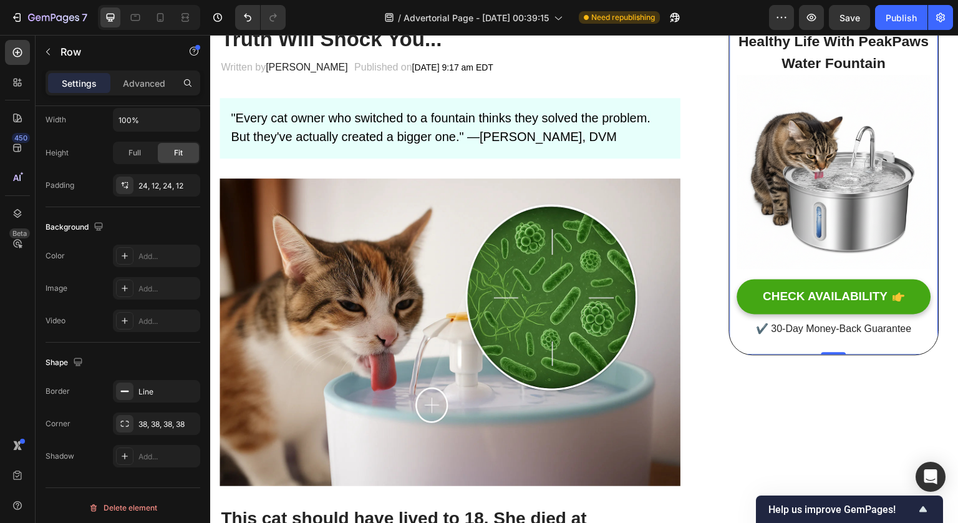
scroll to position [29, 0]
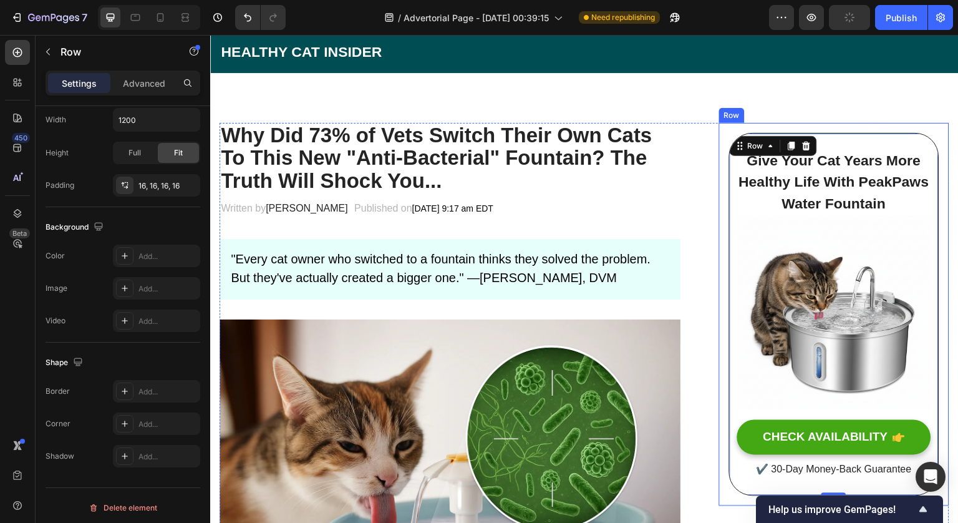
click at [898, 125] on div "Give Your Cat Years More Healthy Life With PeakPaws Water Fountain Heading Imag…" at bounding box center [834, 314] width 230 height 383
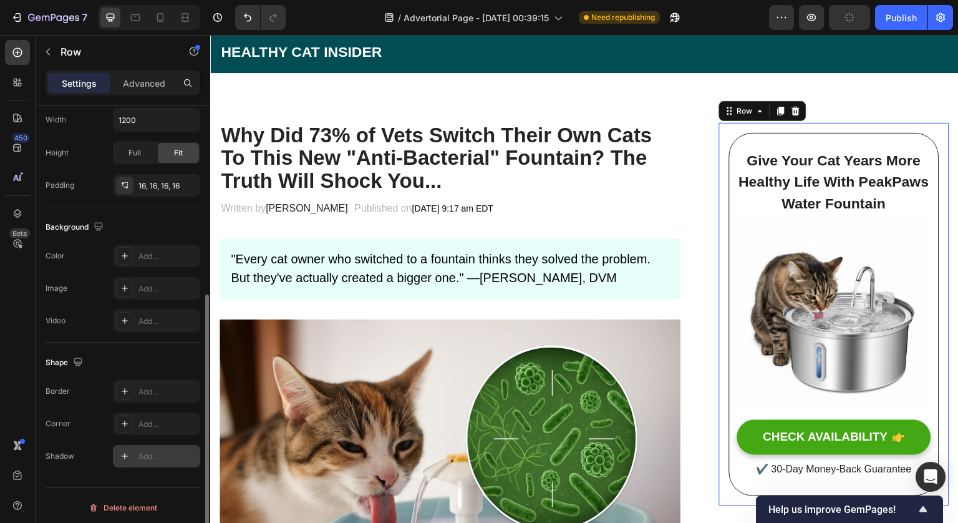
scroll to position [309, 0]
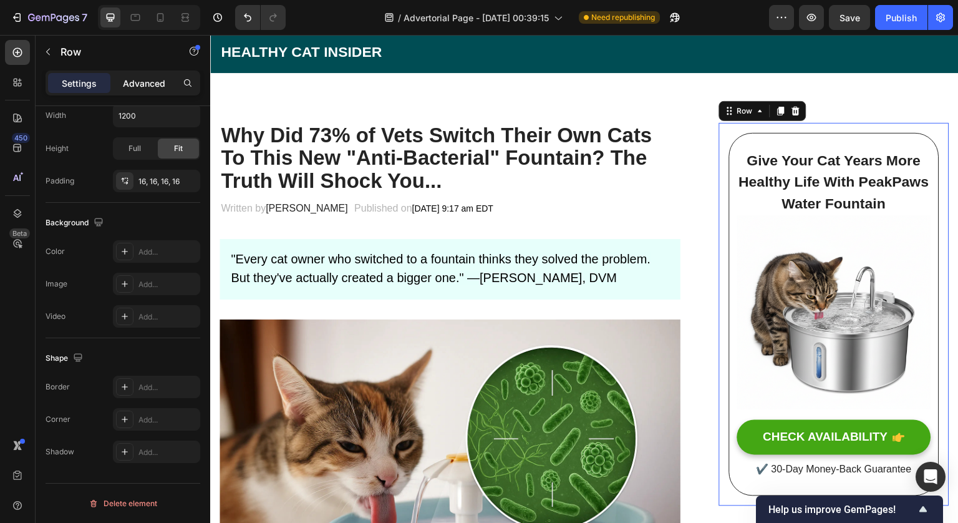
click at [147, 85] on p "Advanced" at bounding box center [144, 83] width 42 height 13
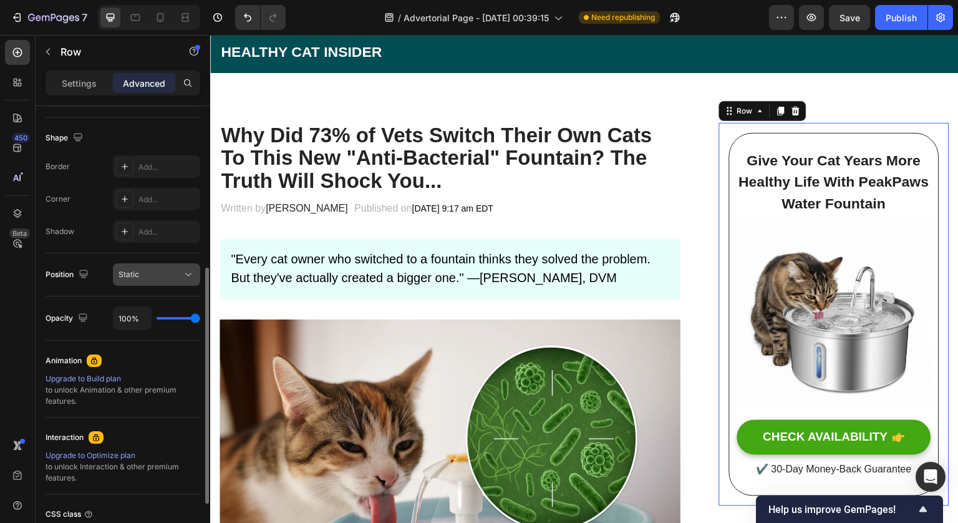
click at [153, 266] on button "Static" at bounding box center [156, 274] width 87 height 22
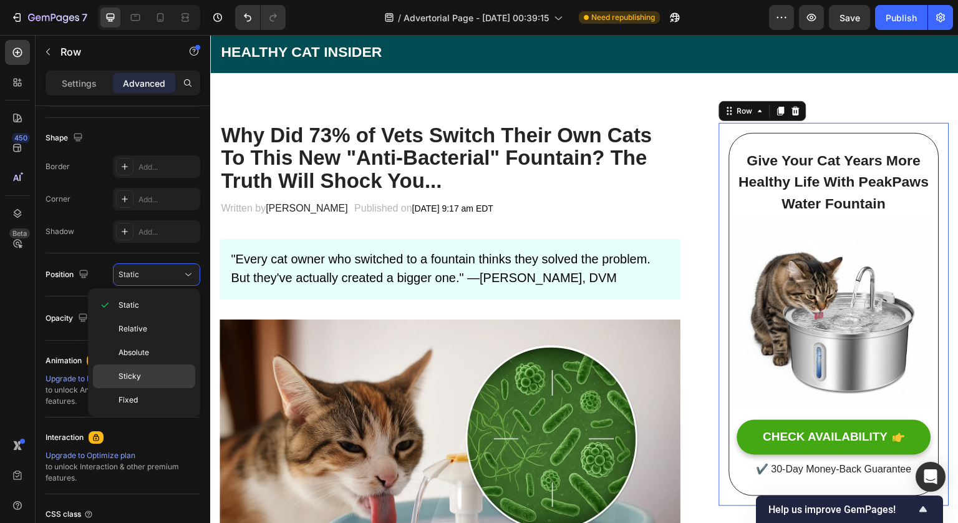
click at [155, 372] on p "Sticky" at bounding box center [154, 376] width 71 height 11
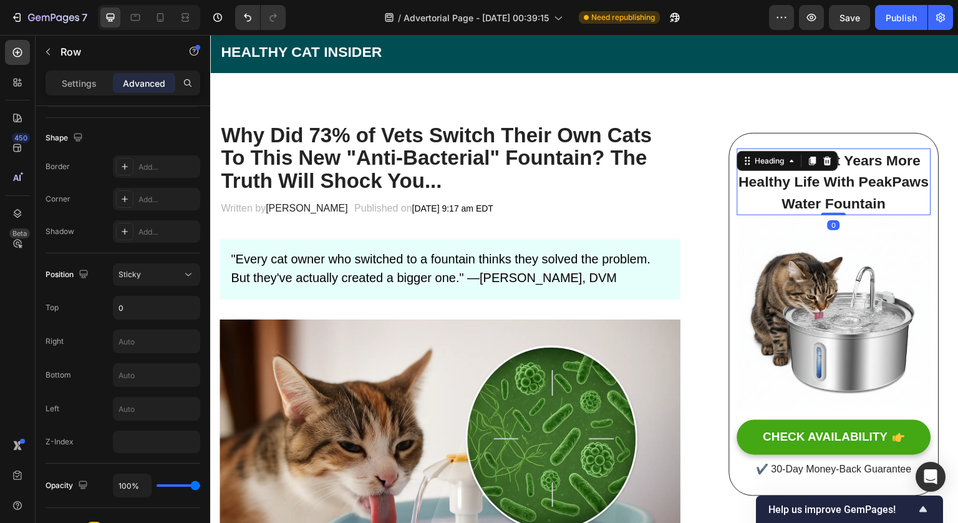
click at [777, 215] on h2 "Give Your Cat Years More Healthy Life With PeakPaws Water Fountain" at bounding box center [834, 181] width 194 height 67
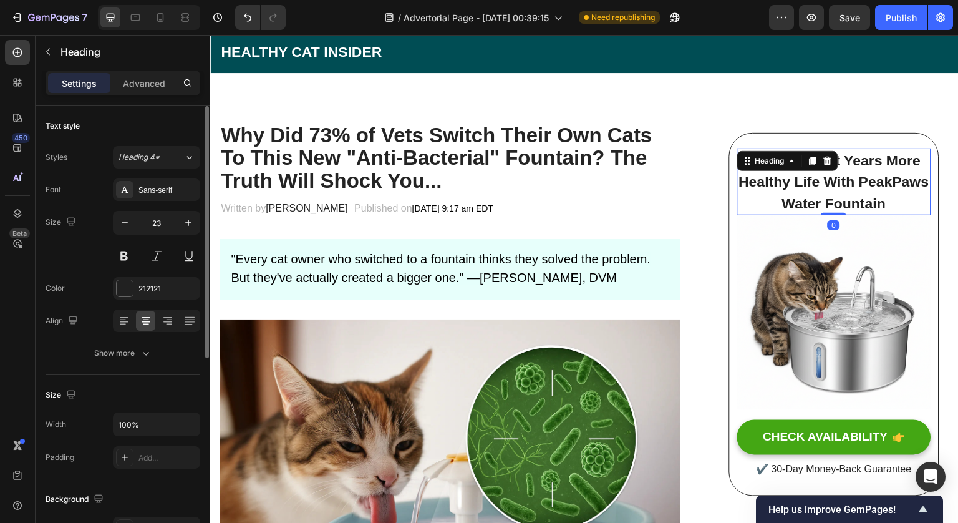
click at [763, 224] on img at bounding box center [834, 312] width 194 height 194
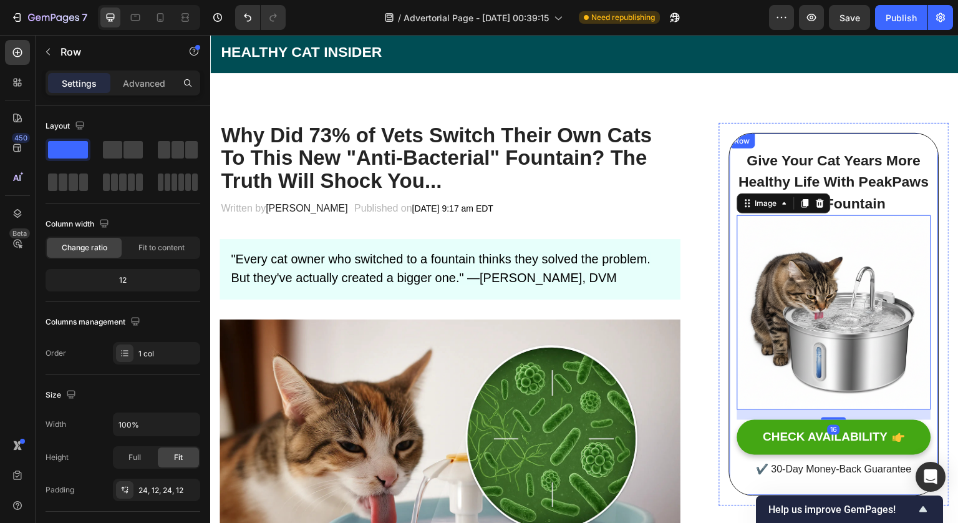
click at [729, 225] on div "Give Your Cat Years More Healthy Life With PeakPaws Water Fountain Heading Imag…" at bounding box center [834, 314] width 210 height 363
click at [737, 231] on img at bounding box center [834, 312] width 194 height 194
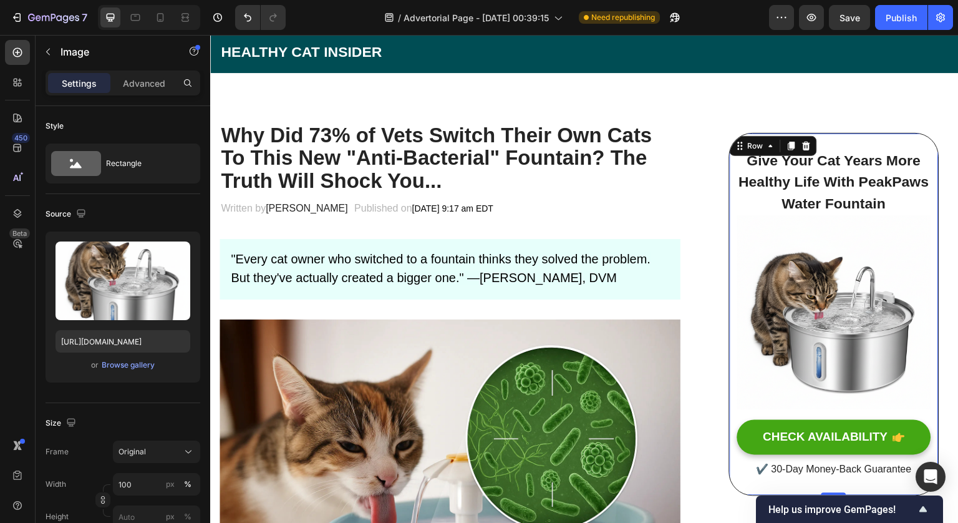
click at [729, 231] on div "Give Your Cat Years More Healthy Life With PeakPaws Water Fountain Heading Imag…" at bounding box center [834, 314] width 210 height 363
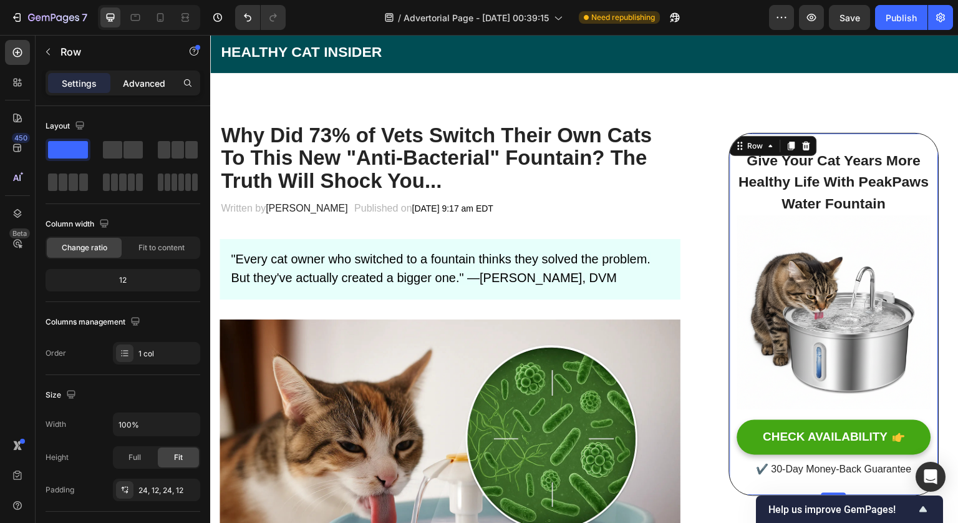
click at [135, 83] on p "Advanced" at bounding box center [144, 83] width 42 height 13
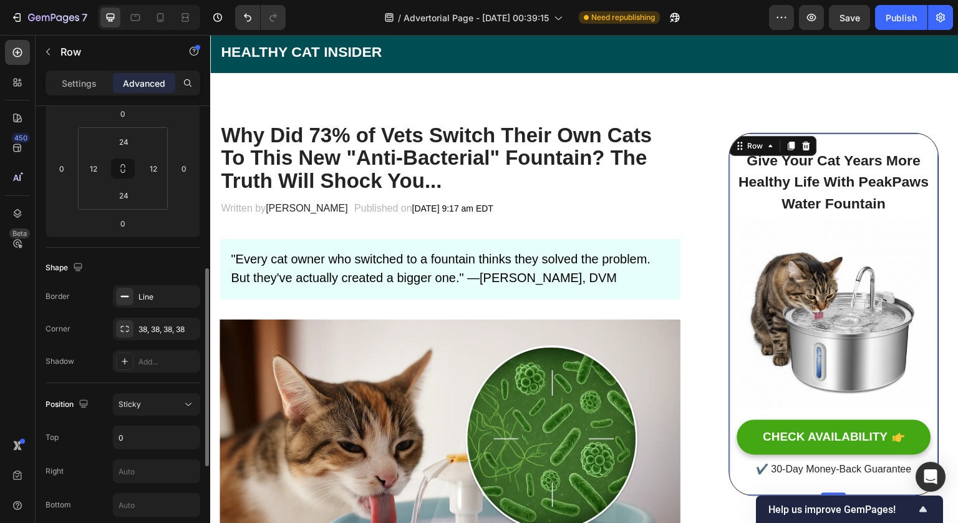
scroll to position [358, 0]
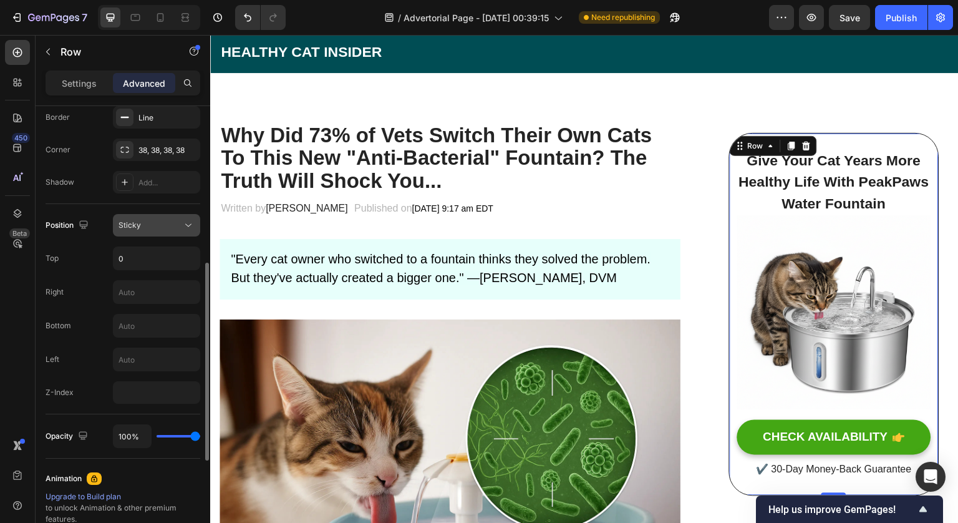
click at [166, 217] on button "Sticky" at bounding box center [156, 225] width 87 height 22
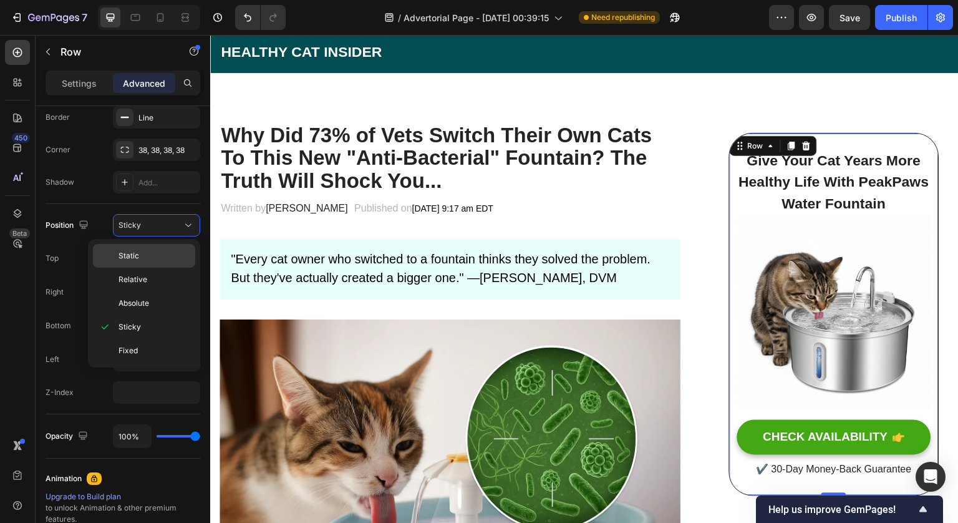
click at [157, 258] on p "Static" at bounding box center [154, 255] width 71 height 11
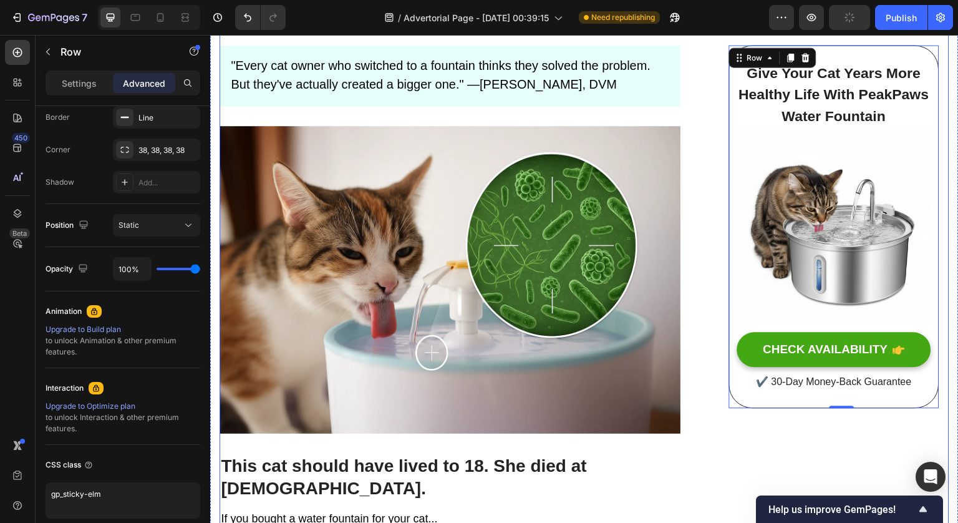
scroll to position [0, 0]
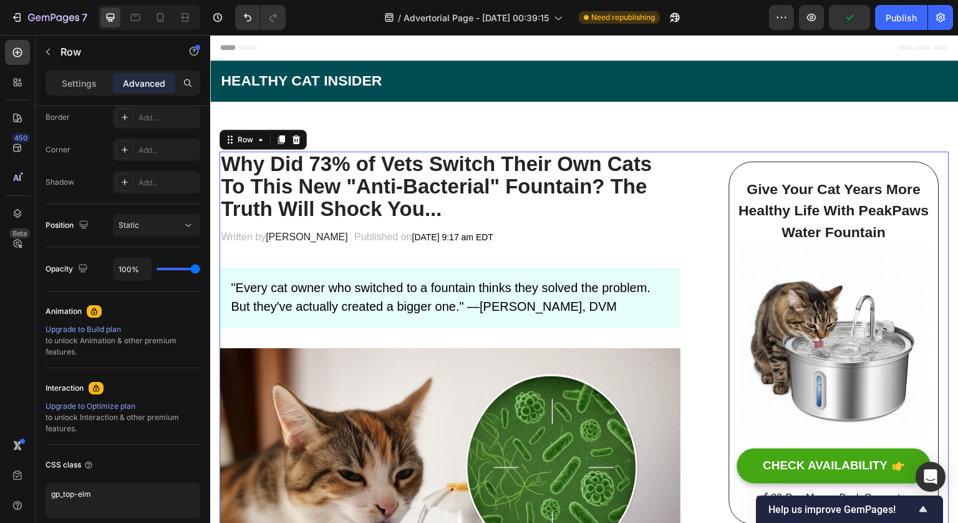
scroll to position [1, 0]
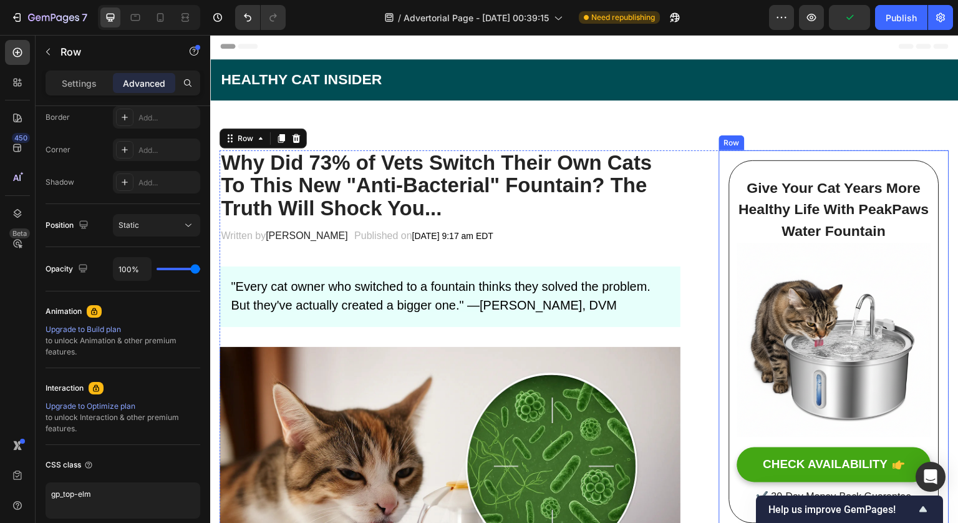
click at [812, 155] on div "Give Your Cat Years More Healthy Life With PeakPaws Water Fountain Heading Imag…" at bounding box center [834, 341] width 230 height 383
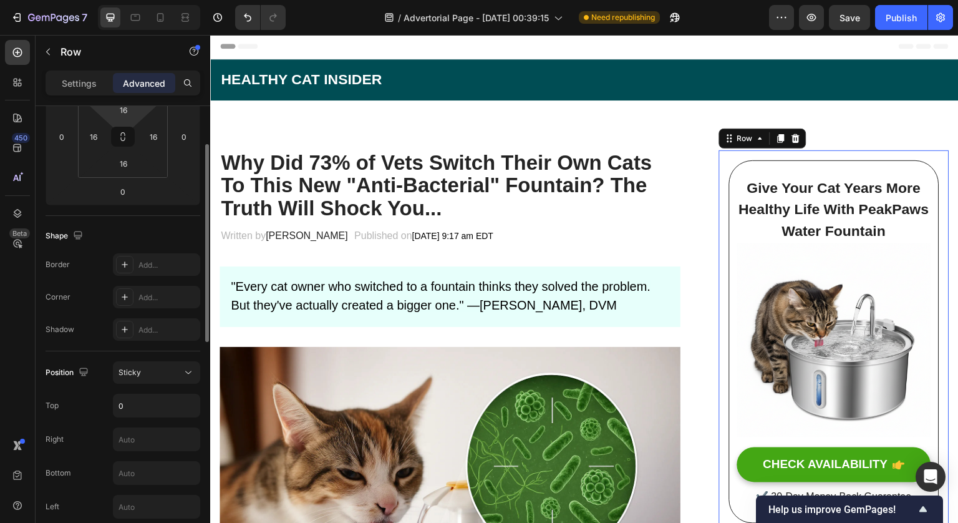
scroll to position [31, 0]
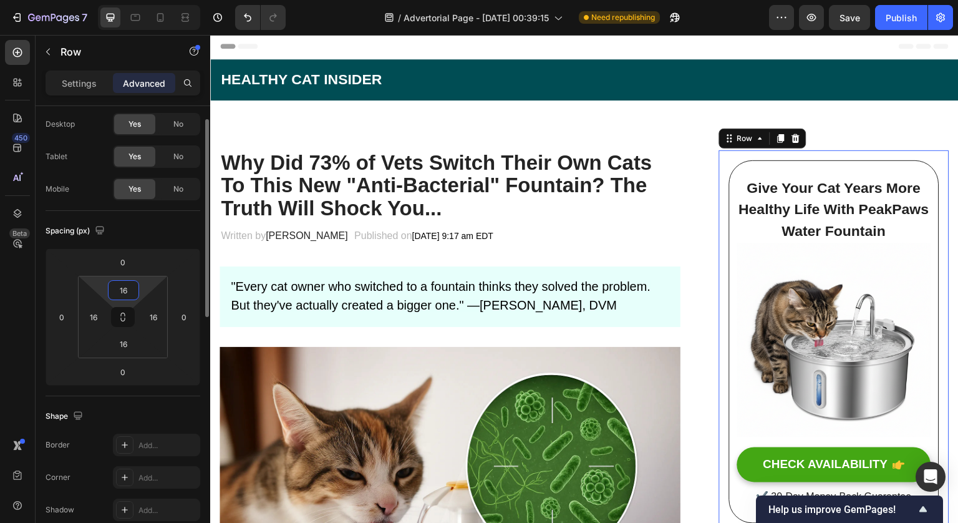
click at [127, 289] on input "16" at bounding box center [123, 290] width 25 height 19
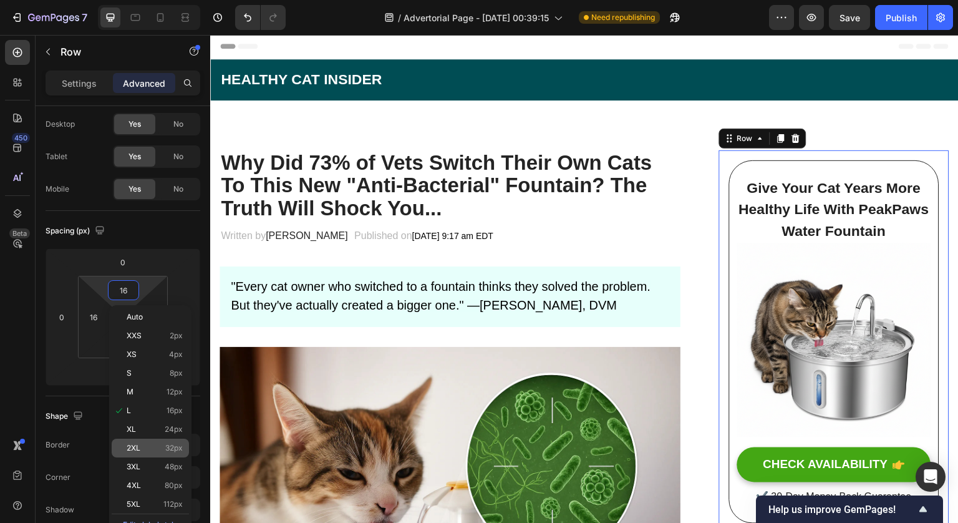
click at [148, 440] on div "2XL 32px" at bounding box center [150, 448] width 77 height 19
type input "32"
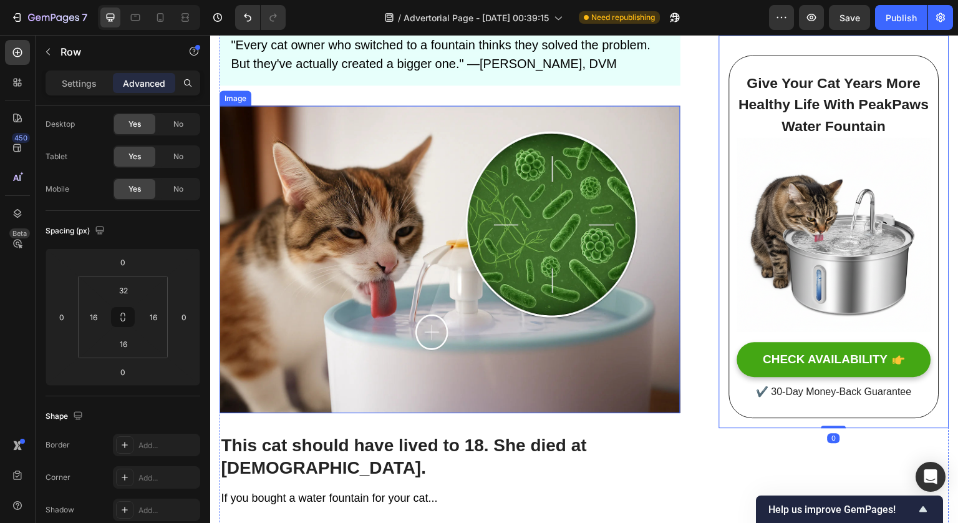
scroll to position [245, 0]
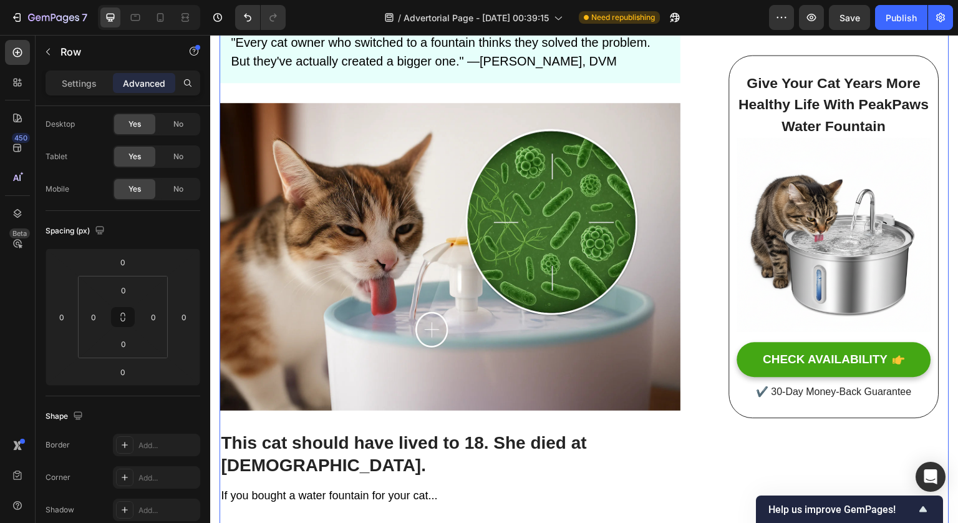
scroll to position [26, 0]
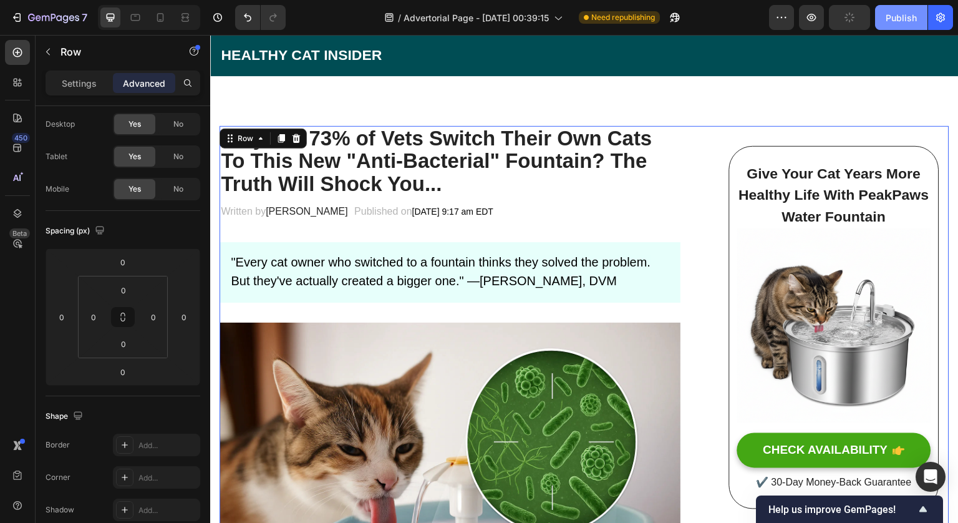
click at [894, 17] on div "Publish" at bounding box center [901, 17] width 31 height 13
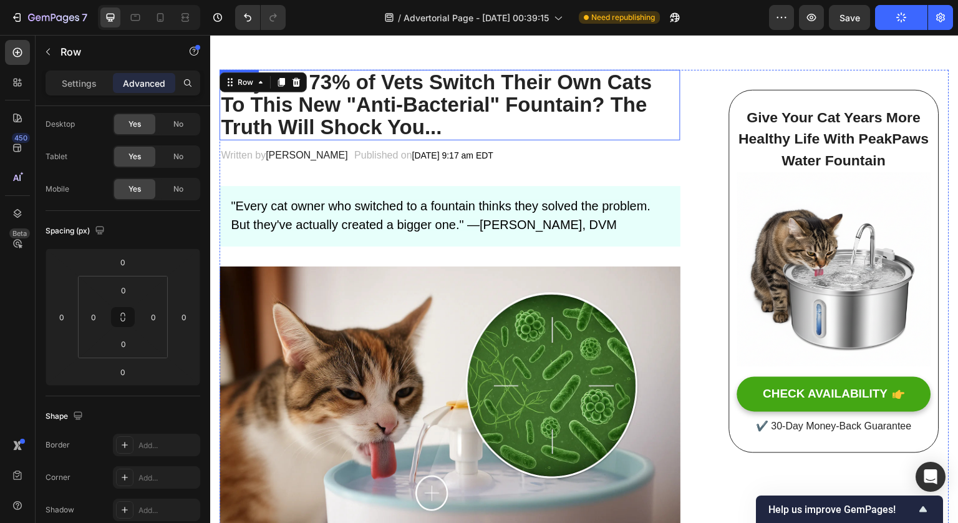
scroll to position [0, 0]
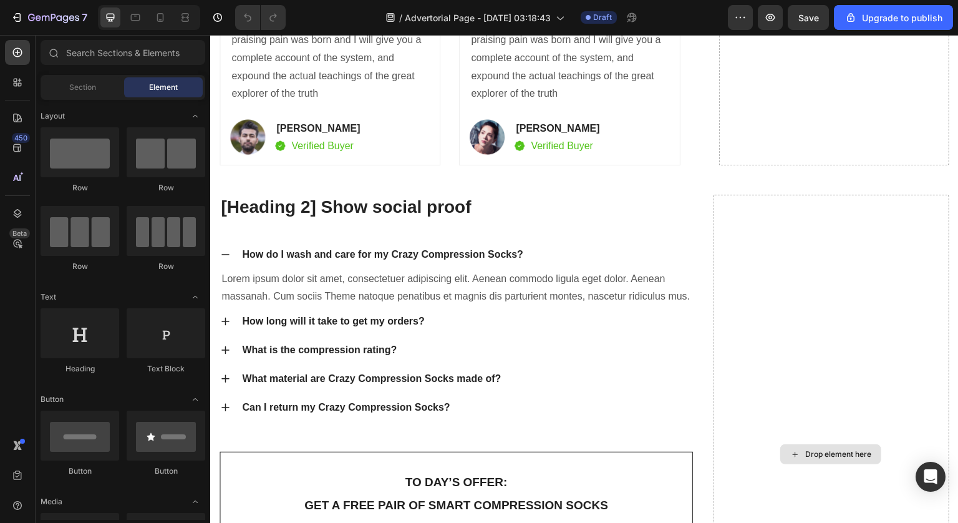
scroll to position [4754, 0]
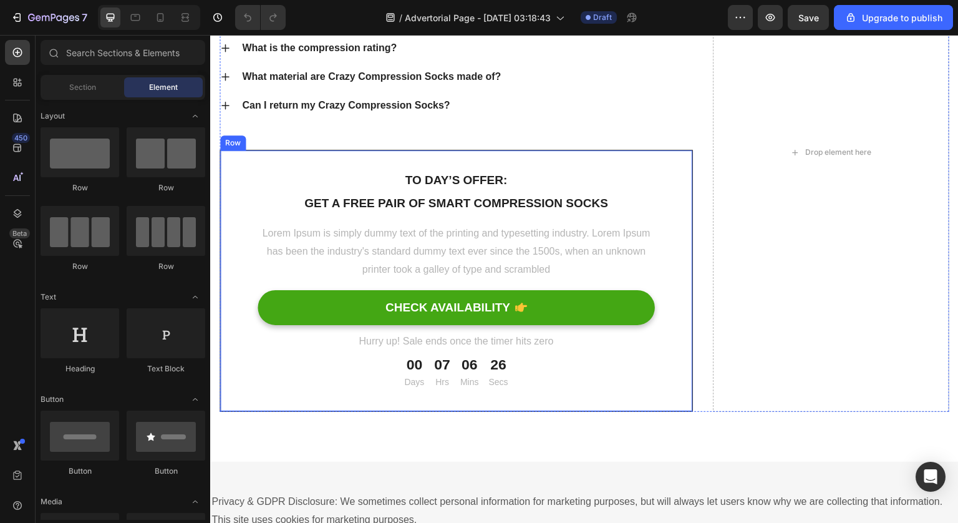
click at [654, 190] on div "To day’s offer: Text block Get a free pair of smart compression socks Text bloc…" at bounding box center [456, 281] width 473 height 262
